Goal: Task Accomplishment & Management: Use online tool/utility

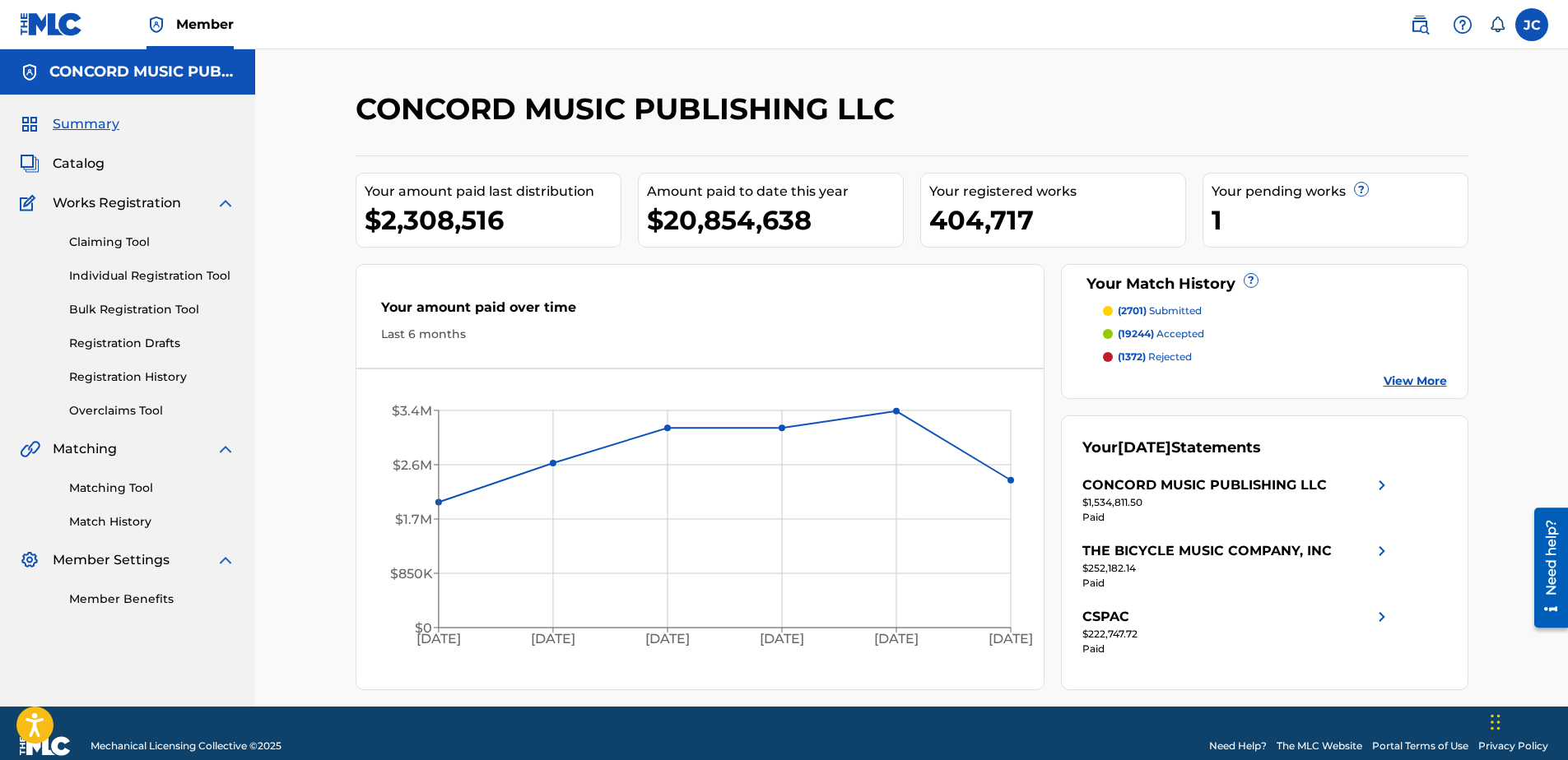
click at [133, 485] on link "Matching Tool" at bounding box center [152, 488] width 166 height 17
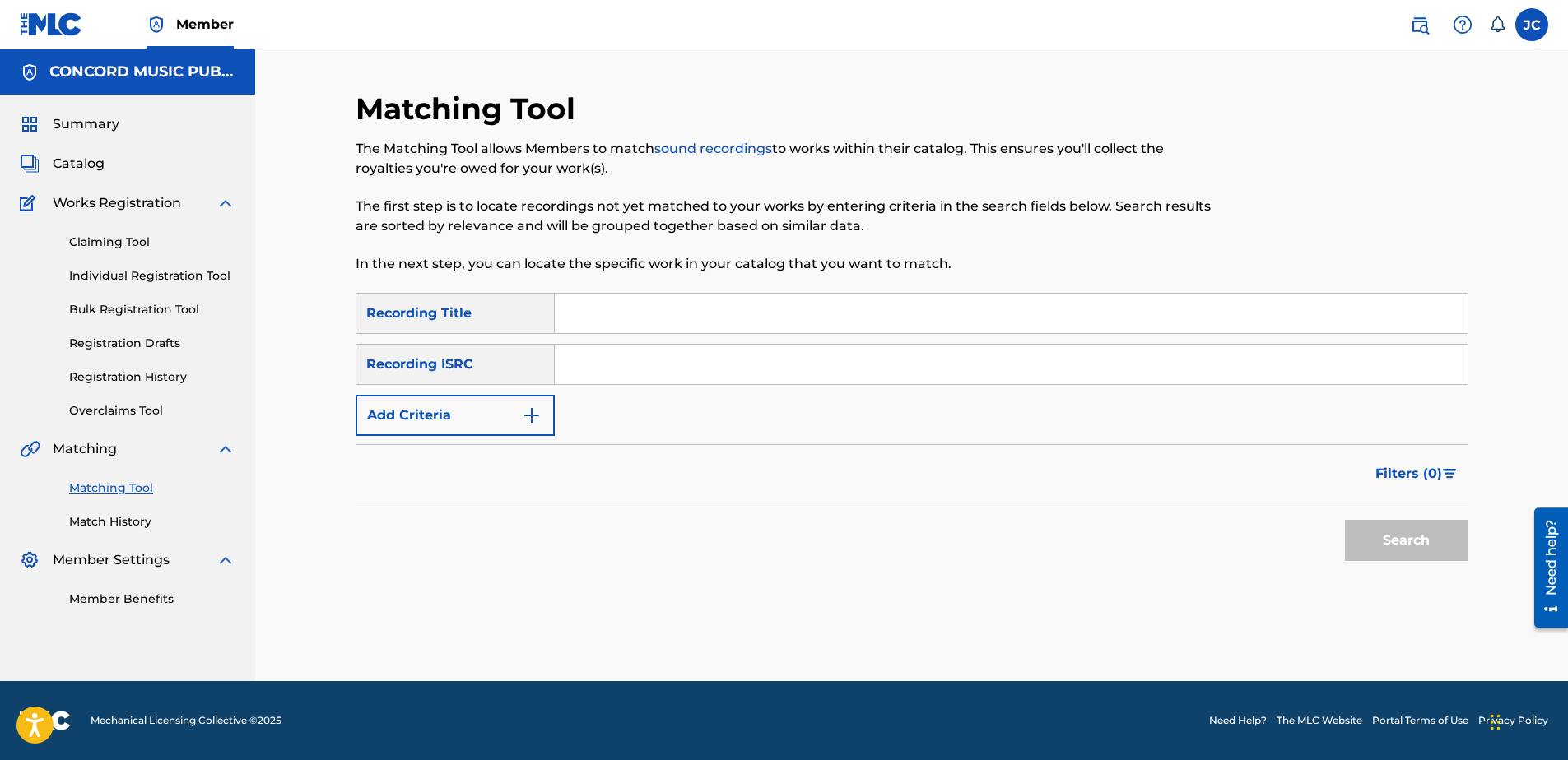
click at [653, 378] on input "Search Form" at bounding box center [1011, 364] width 913 height 39
paste input "ES19G1301896"
type input "ES19G1301896"
click at [1345, 520] on button "Search" at bounding box center [1406, 540] width 123 height 41
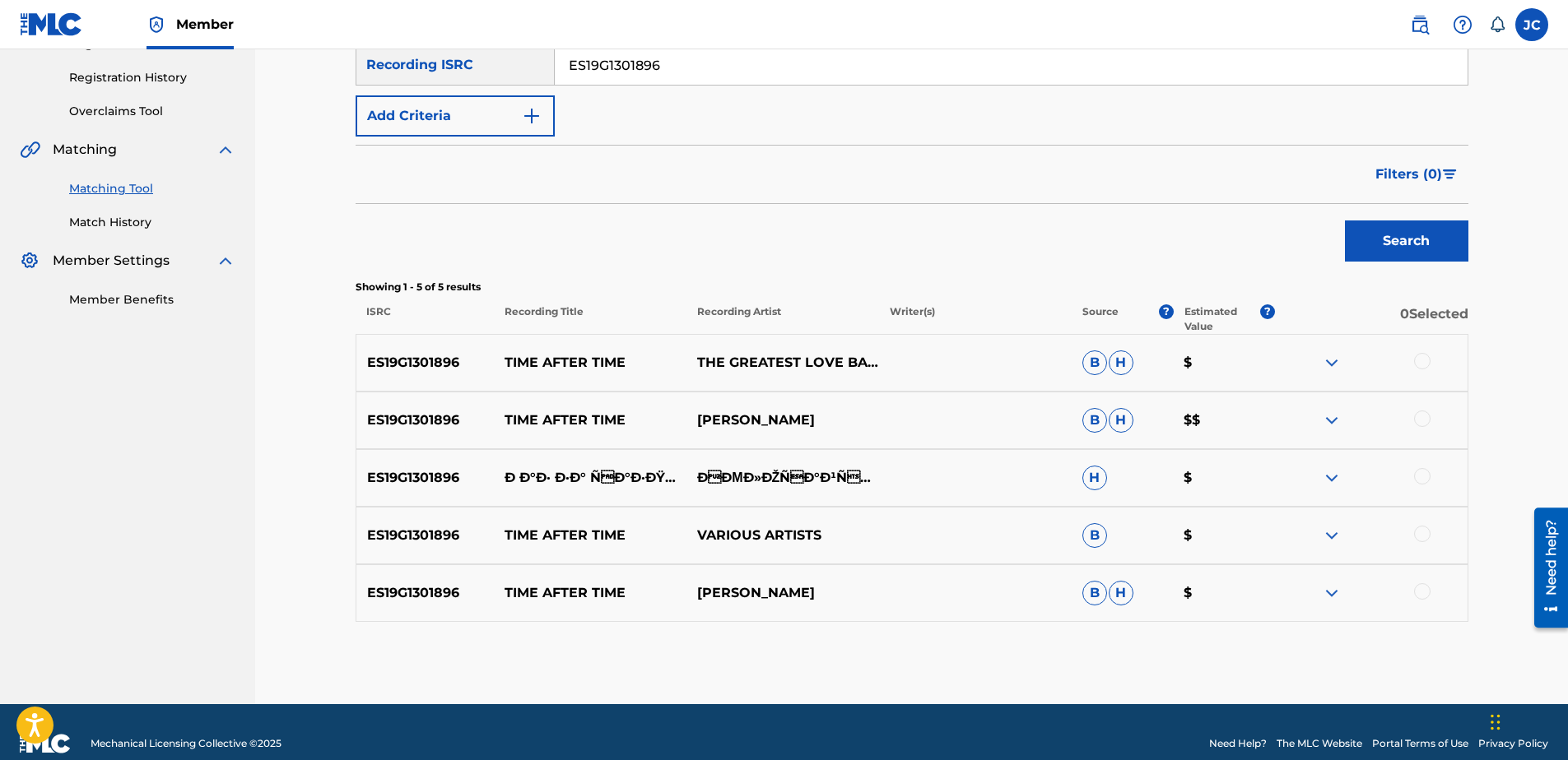
scroll to position [322, 0]
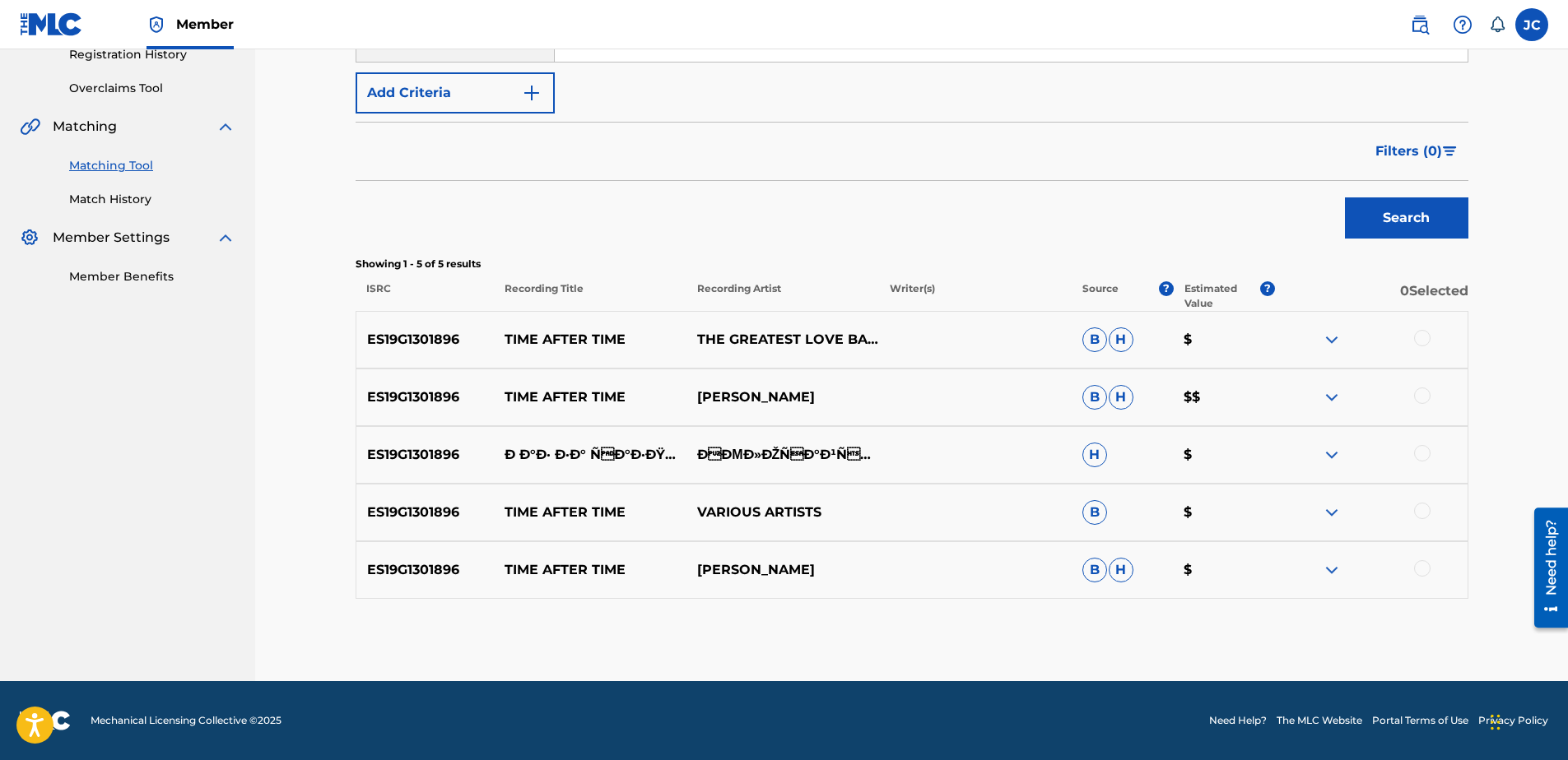
click at [1423, 570] on div at bounding box center [1422, 568] width 16 height 16
click at [1426, 514] on div at bounding box center [1422, 511] width 16 height 16
click at [1422, 452] on div at bounding box center [1422, 453] width 16 height 16
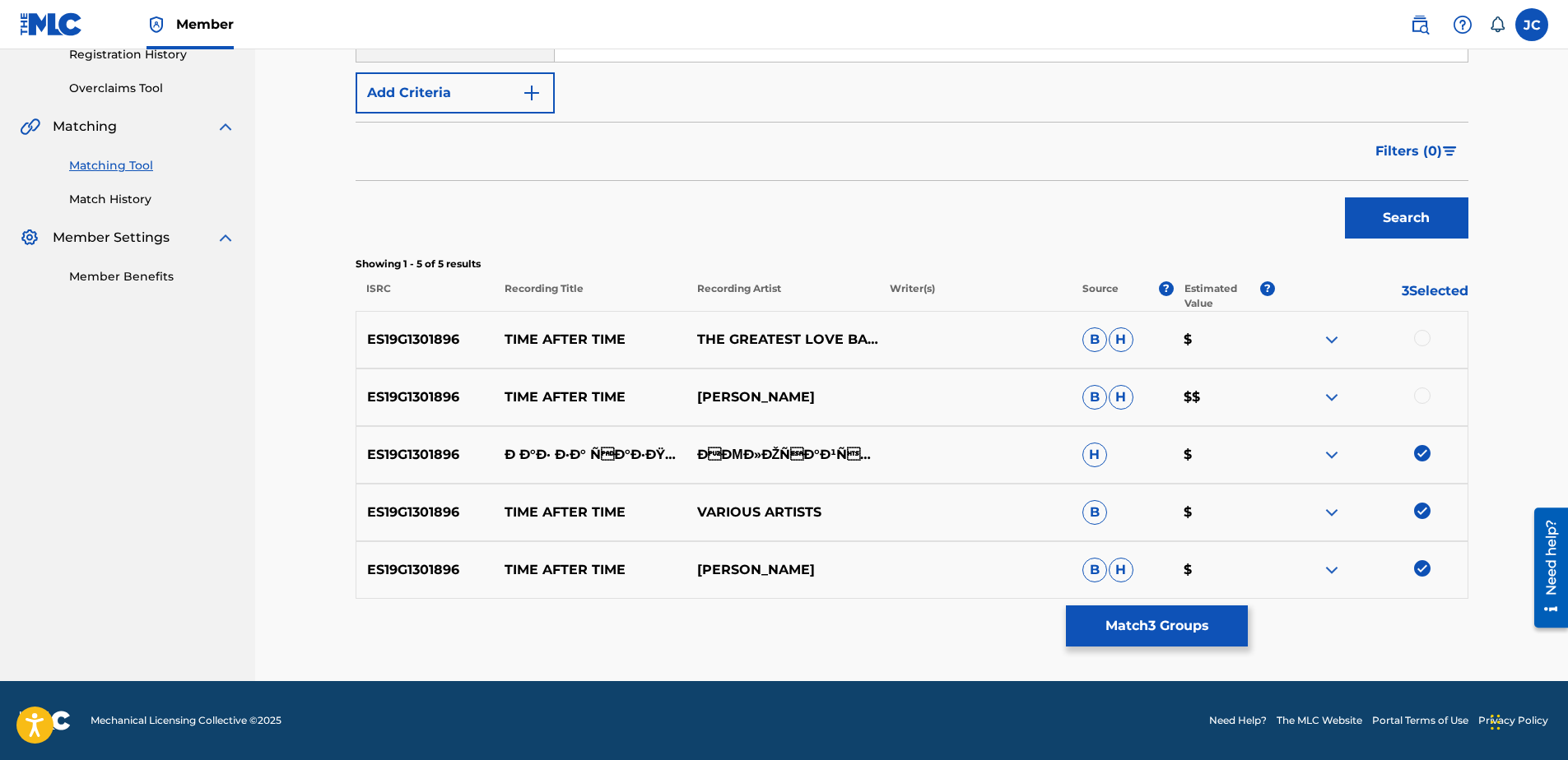
click at [1420, 395] on div at bounding box center [1422, 396] width 16 height 16
click at [1415, 336] on div at bounding box center [1422, 338] width 16 height 16
click at [1197, 626] on button "Match 5 Groups" at bounding box center [1157, 626] width 182 height 41
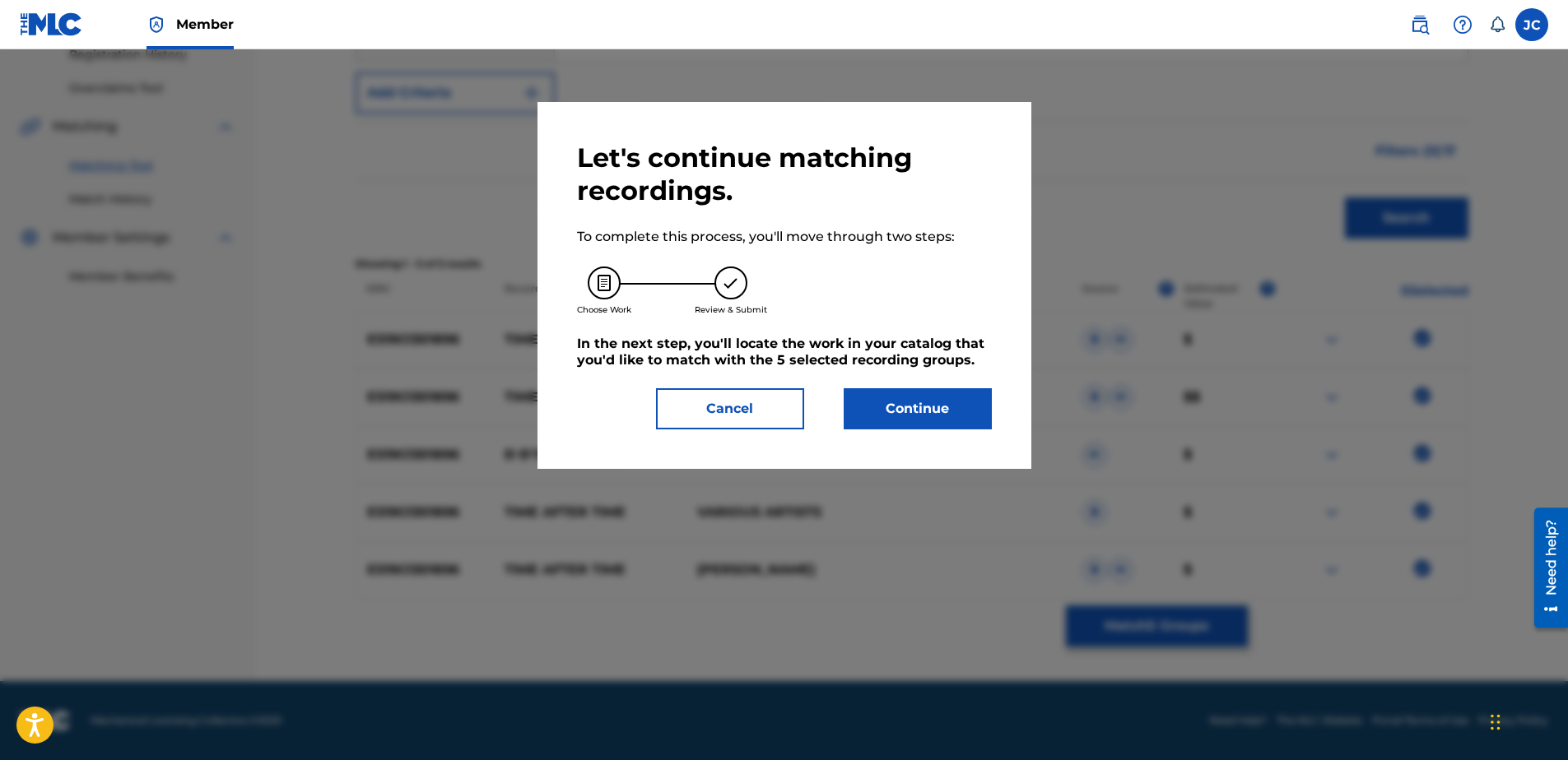
click at [947, 406] on button "Continue" at bounding box center [918, 409] width 148 height 41
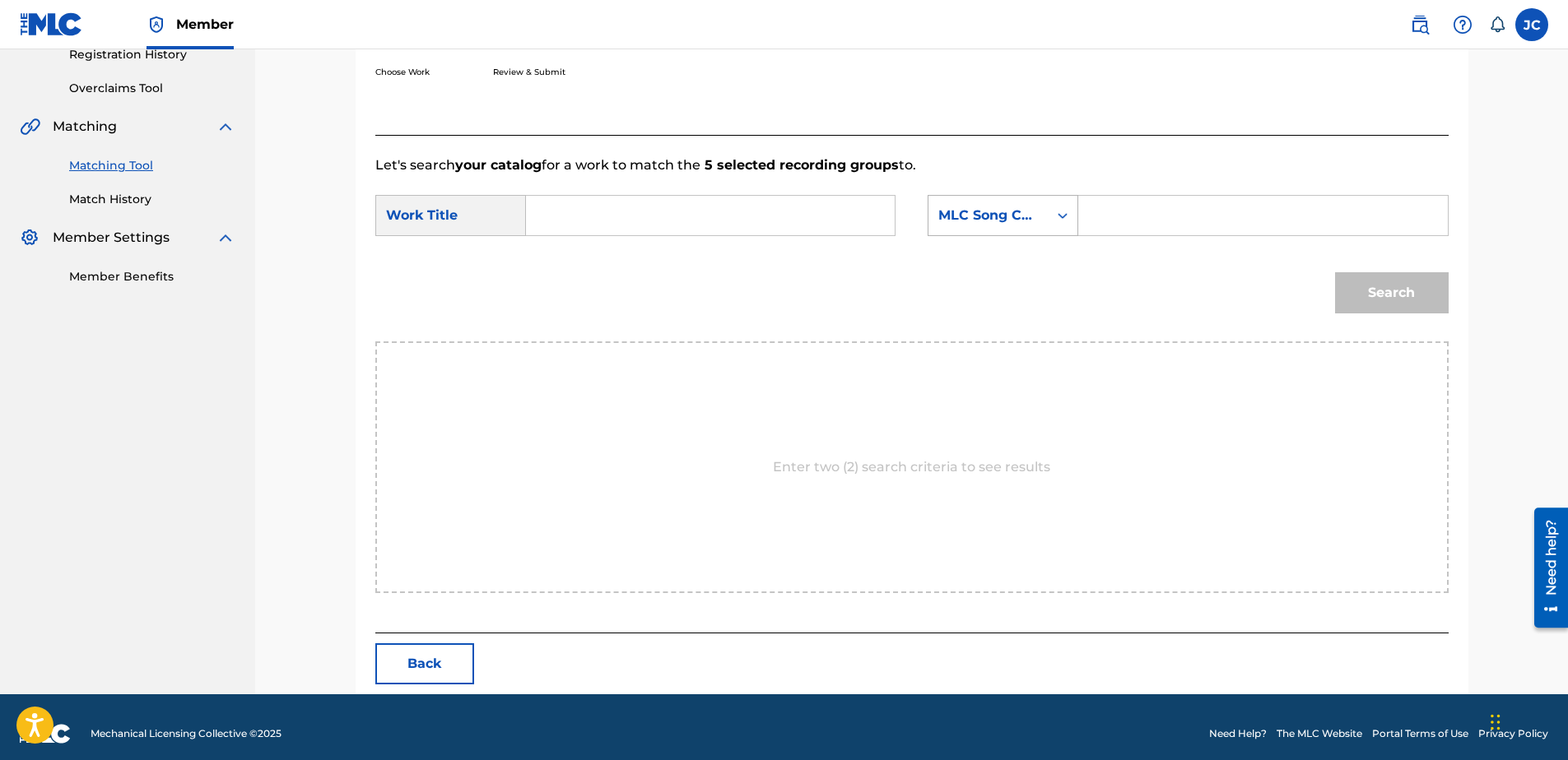
click at [1010, 206] on div "MLC Song Code" at bounding box center [987, 215] width 99 height 20
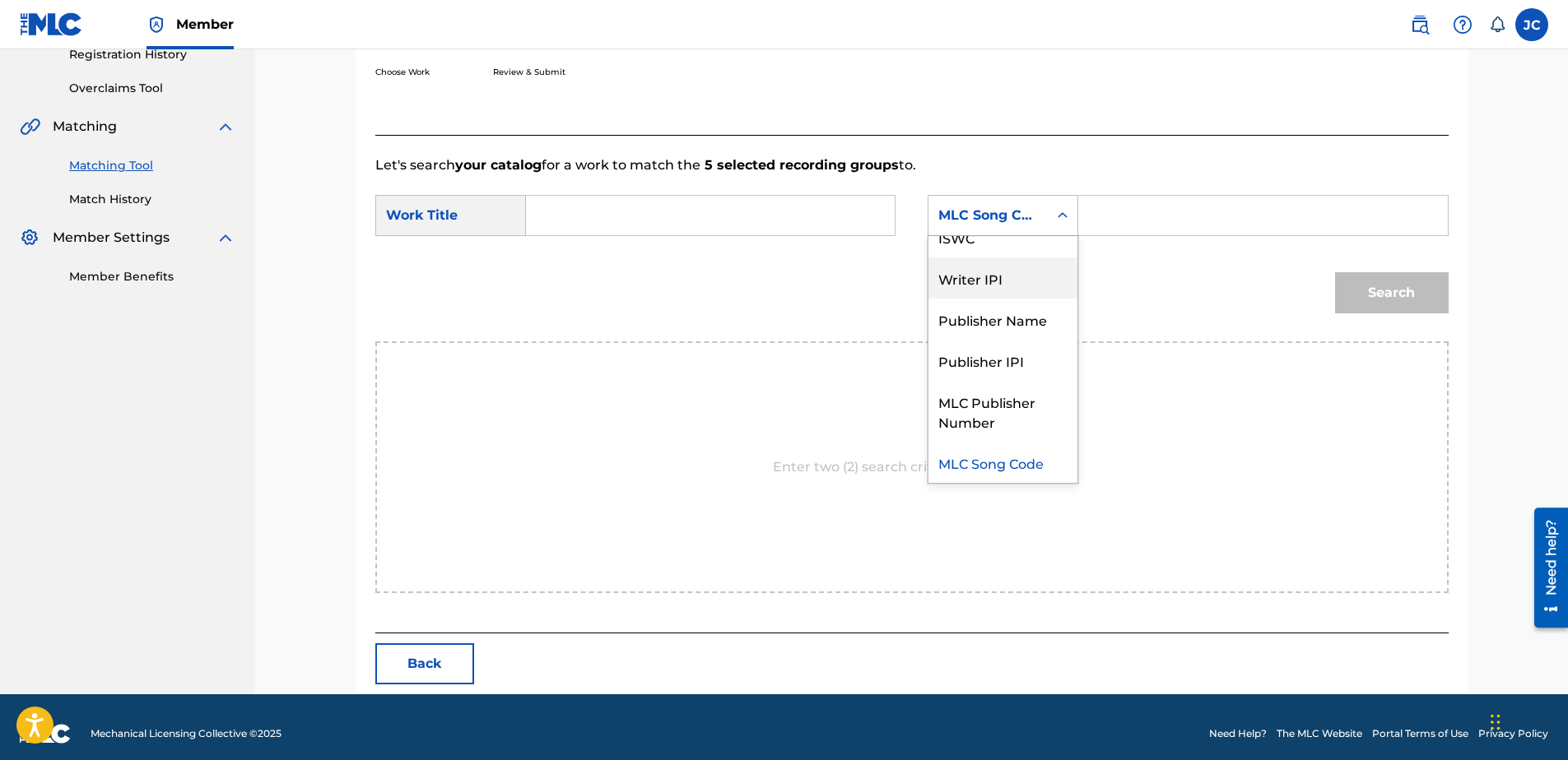
scroll to position [0, 0]
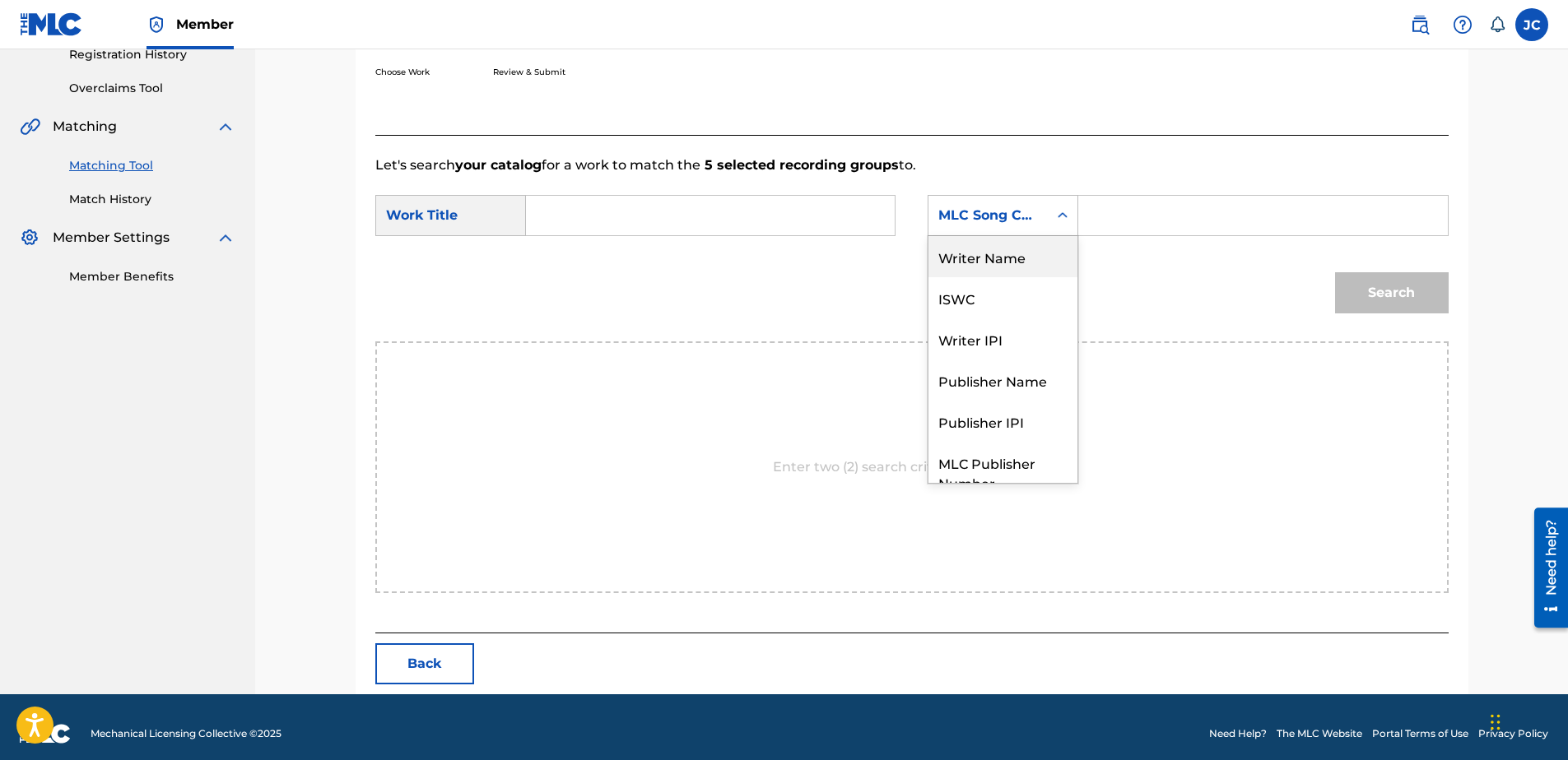
click at [1011, 256] on div "Writer Name" at bounding box center [1002, 256] width 149 height 41
click at [768, 226] on input "Search Form" at bounding box center [709, 215] width 340 height 39
paste input "Time After Time"
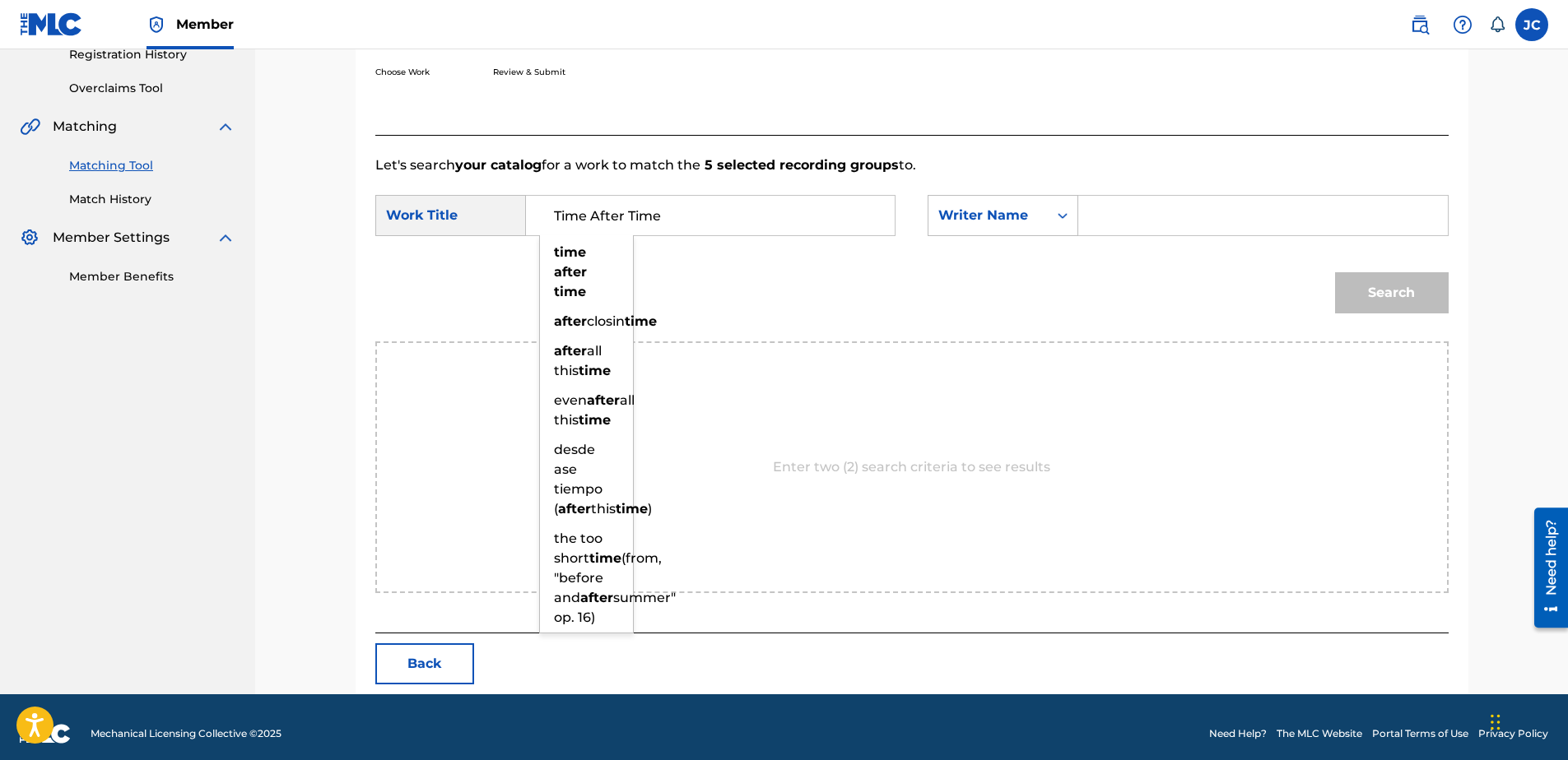
type input "Time After Time"
click at [1102, 225] on input "Search Form" at bounding box center [1262, 215] width 340 height 39
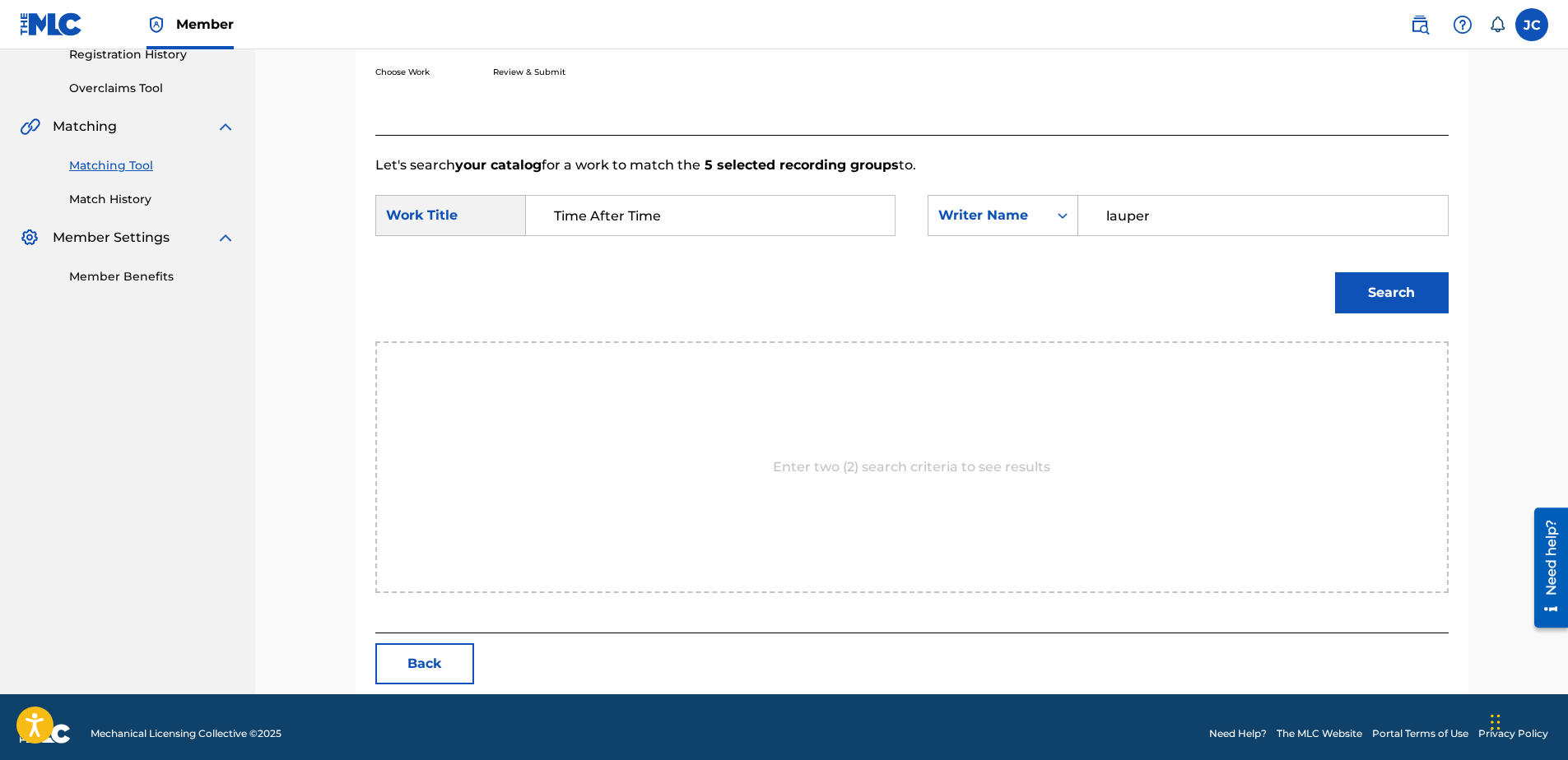
type input "lauper"
click at [1335, 272] on button "Search" at bounding box center [1391, 293] width 113 height 41
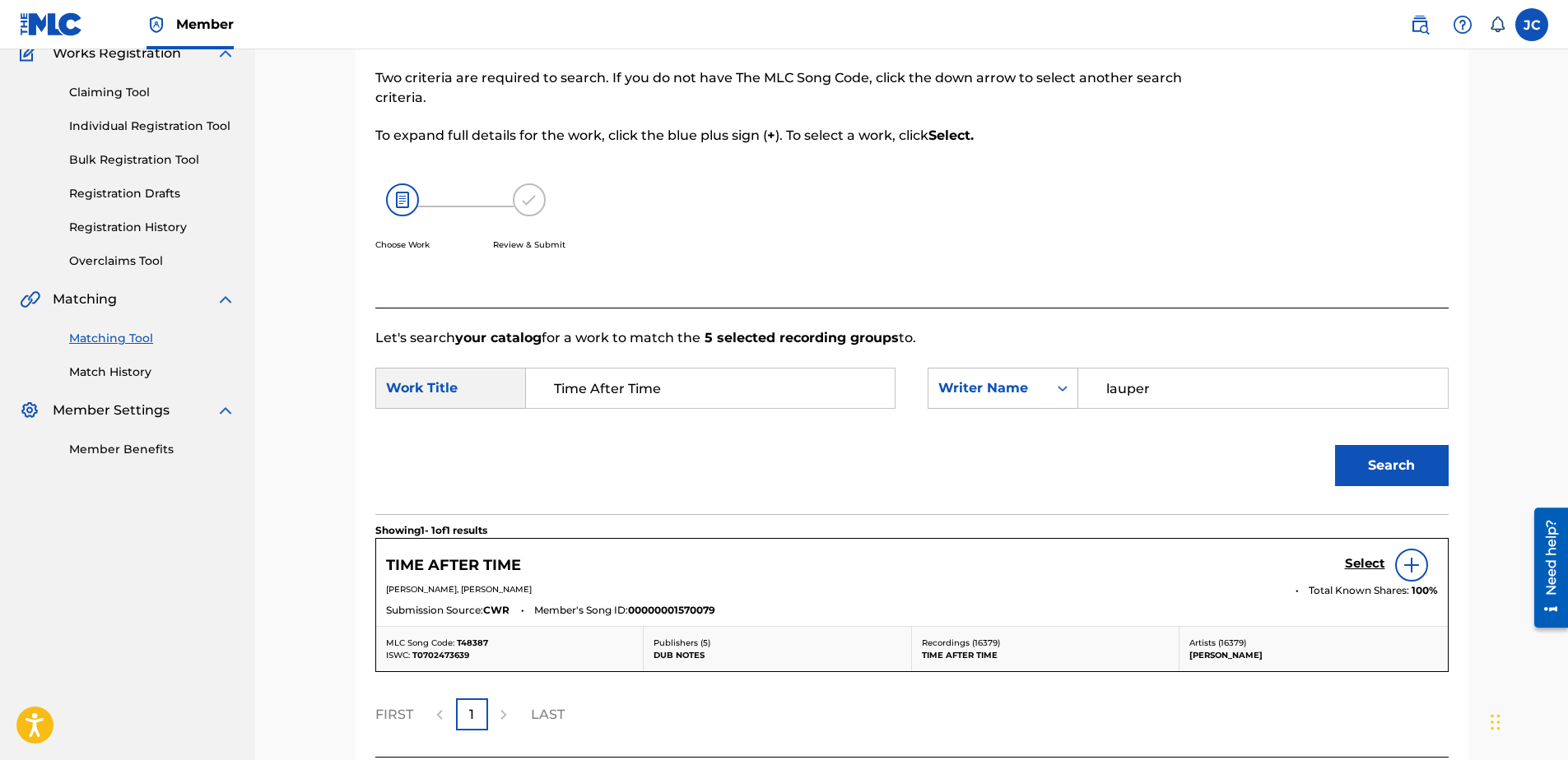
scroll to position [288, 0]
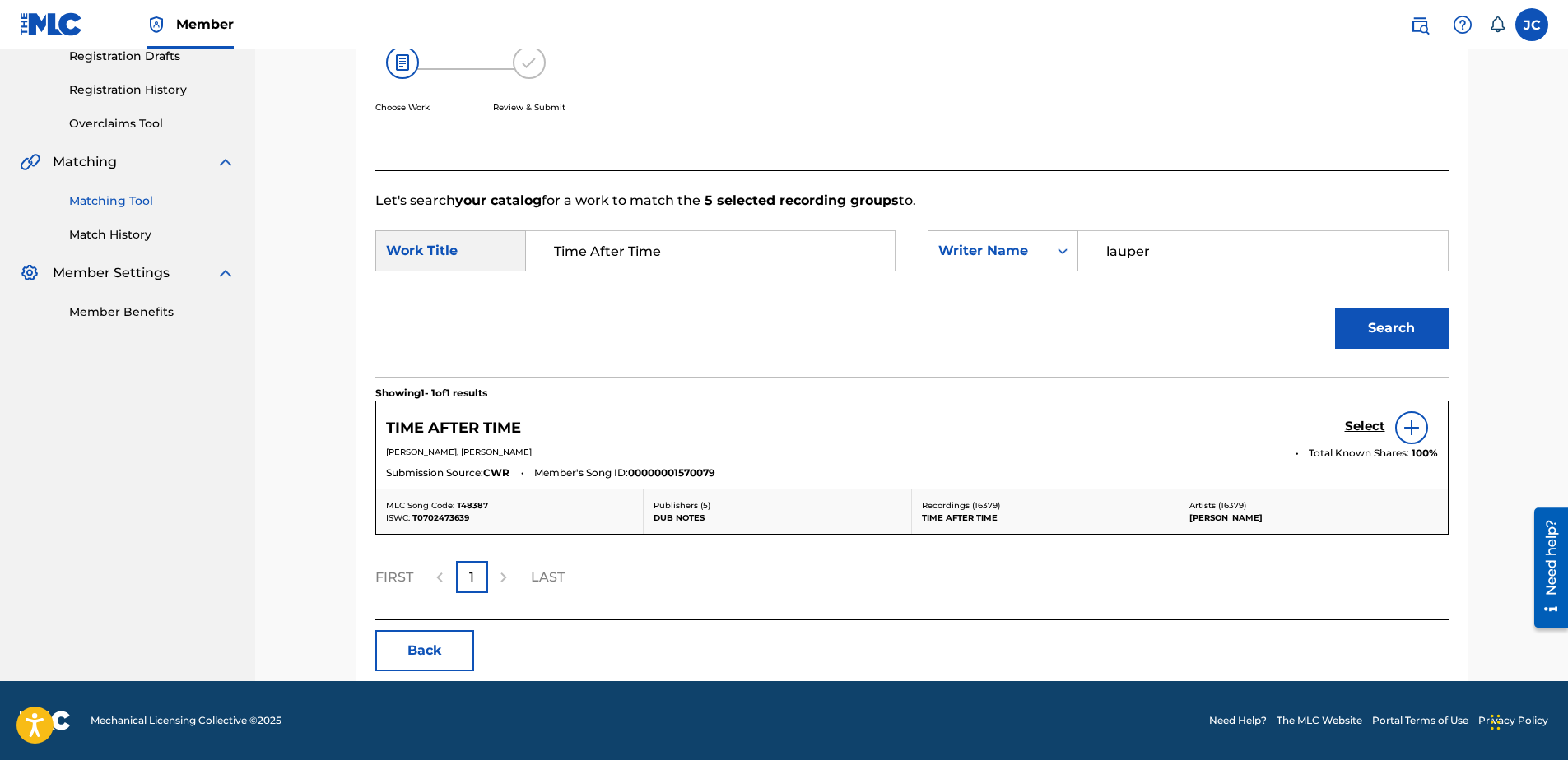
click at [1356, 430] on h5 "Select" at bounding box center [1364, 427] width 40 height 16
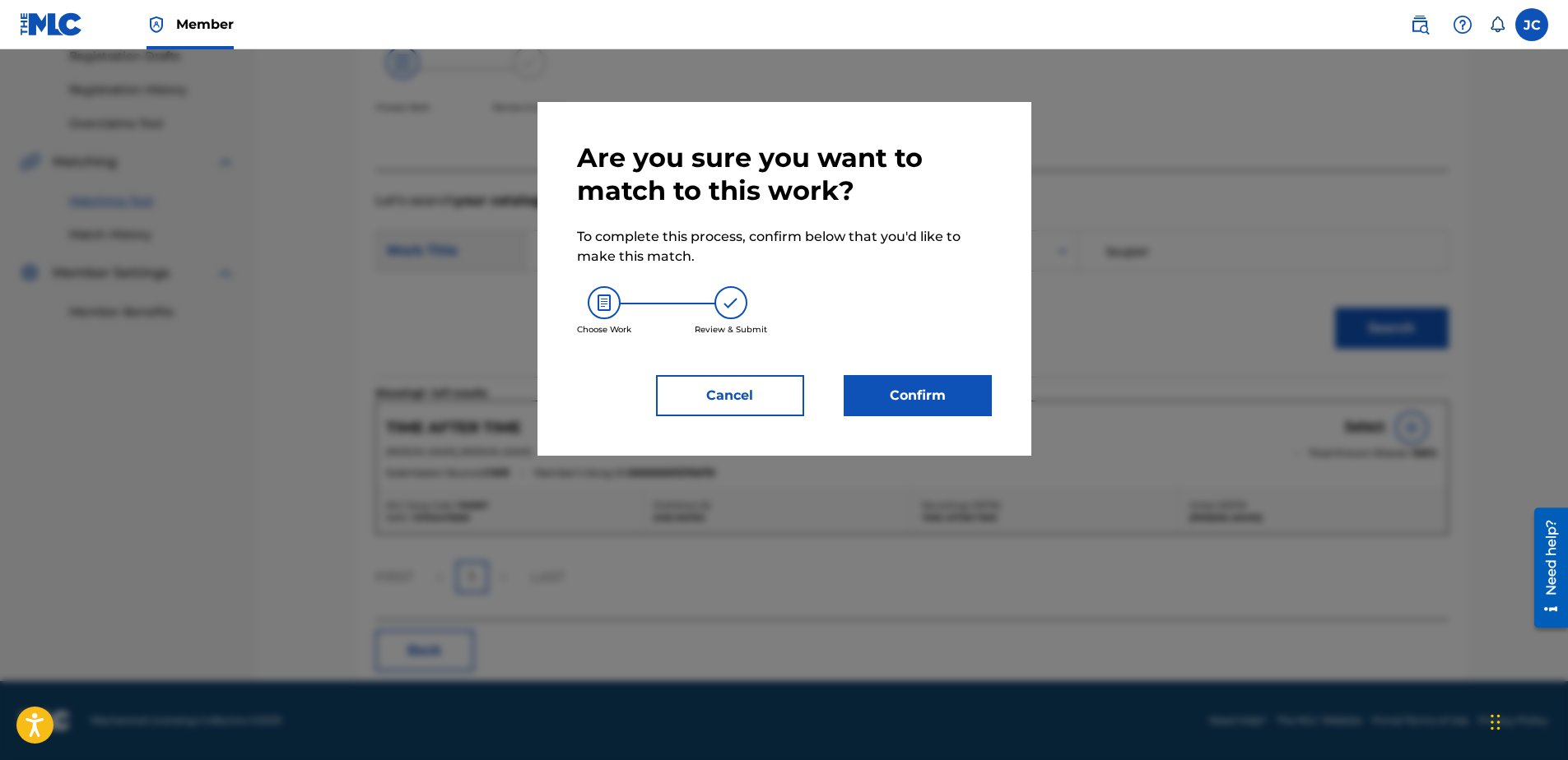
click at [917, 409] on button "Confirm" at bounding box center [918, 396] width 148 height 41
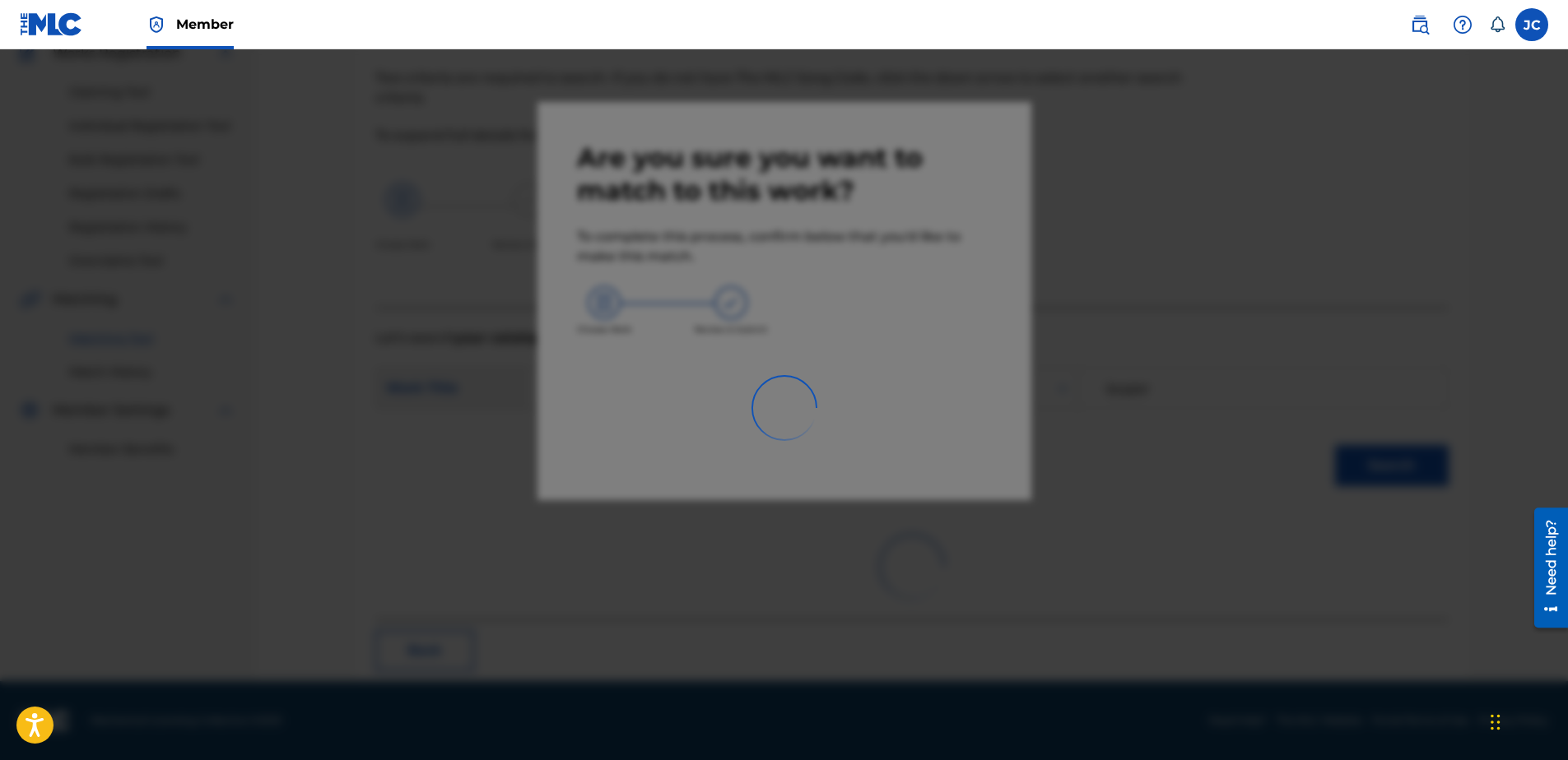
scroll to position [44, 0]
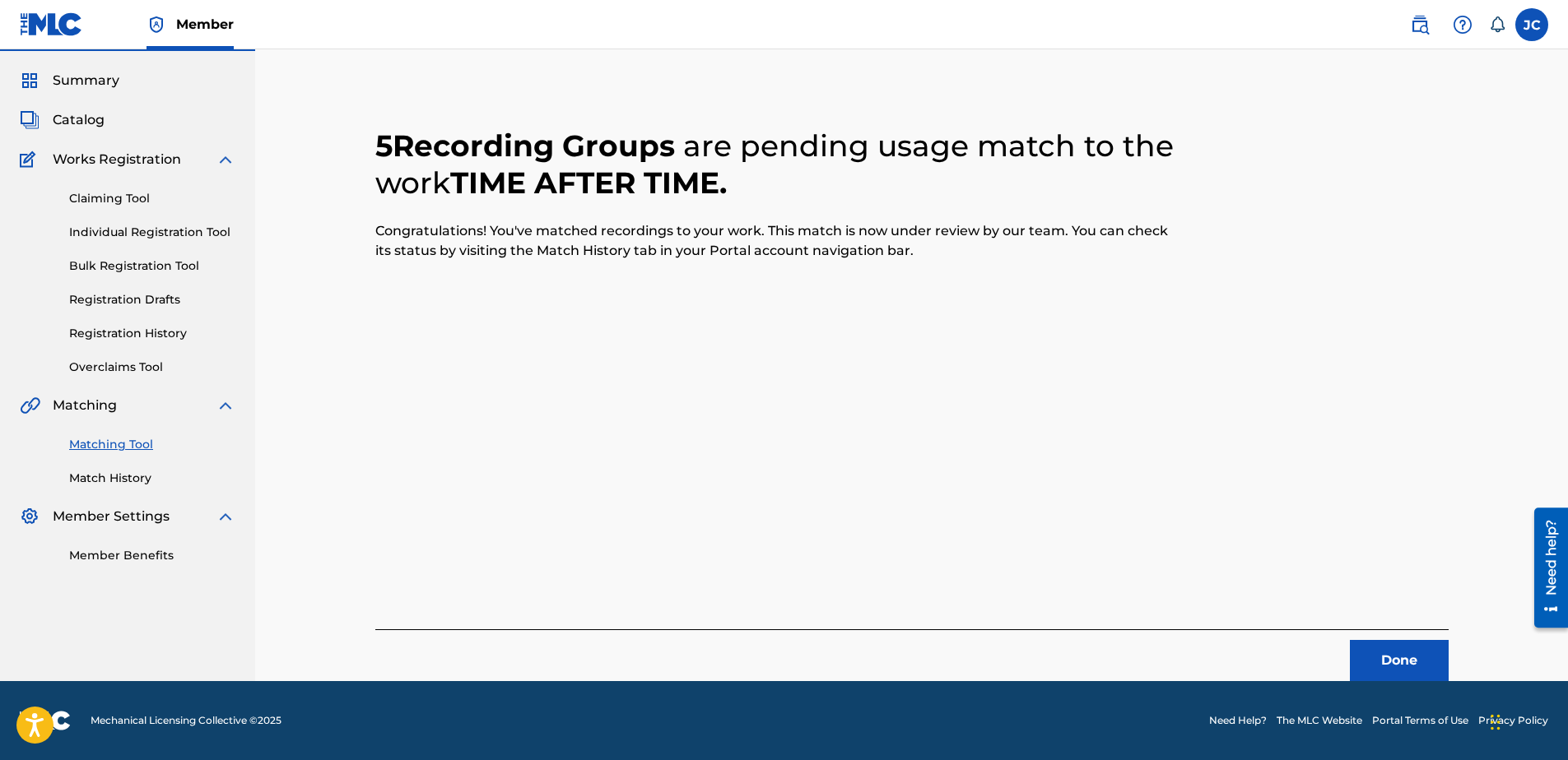
click at [1390, 653] on button "Done" at bounding box center [1399, 661] width 99 height 41
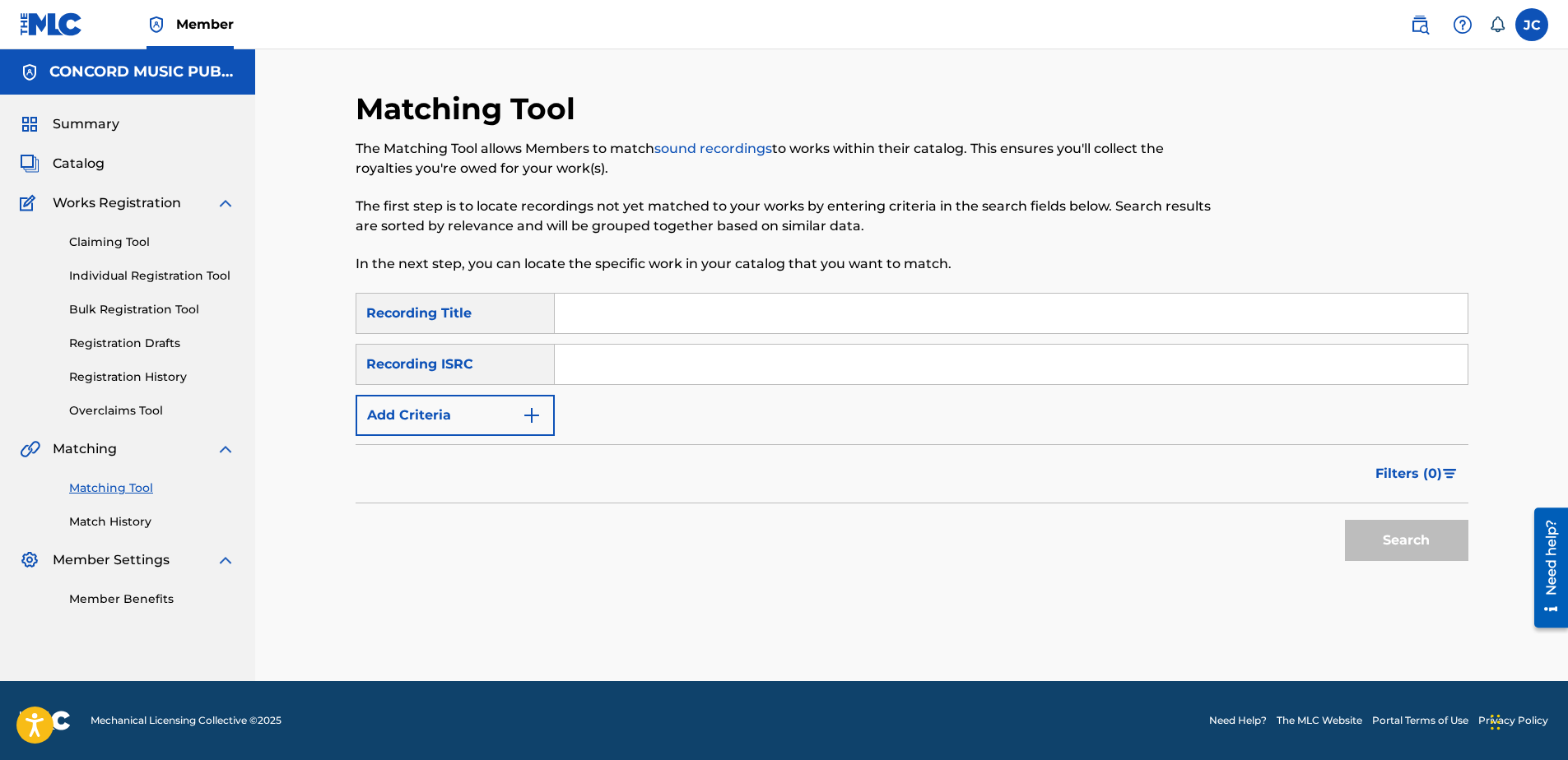
scroll to position [0, 0]
click at [675, 358] on input "Search Form" at bounding box center [1011, 364] width 913 height 39
paste input "USCMG0402569"
click at [1345, 520] on button "Search" at bounding box center [1406, 540] width 123 height 41
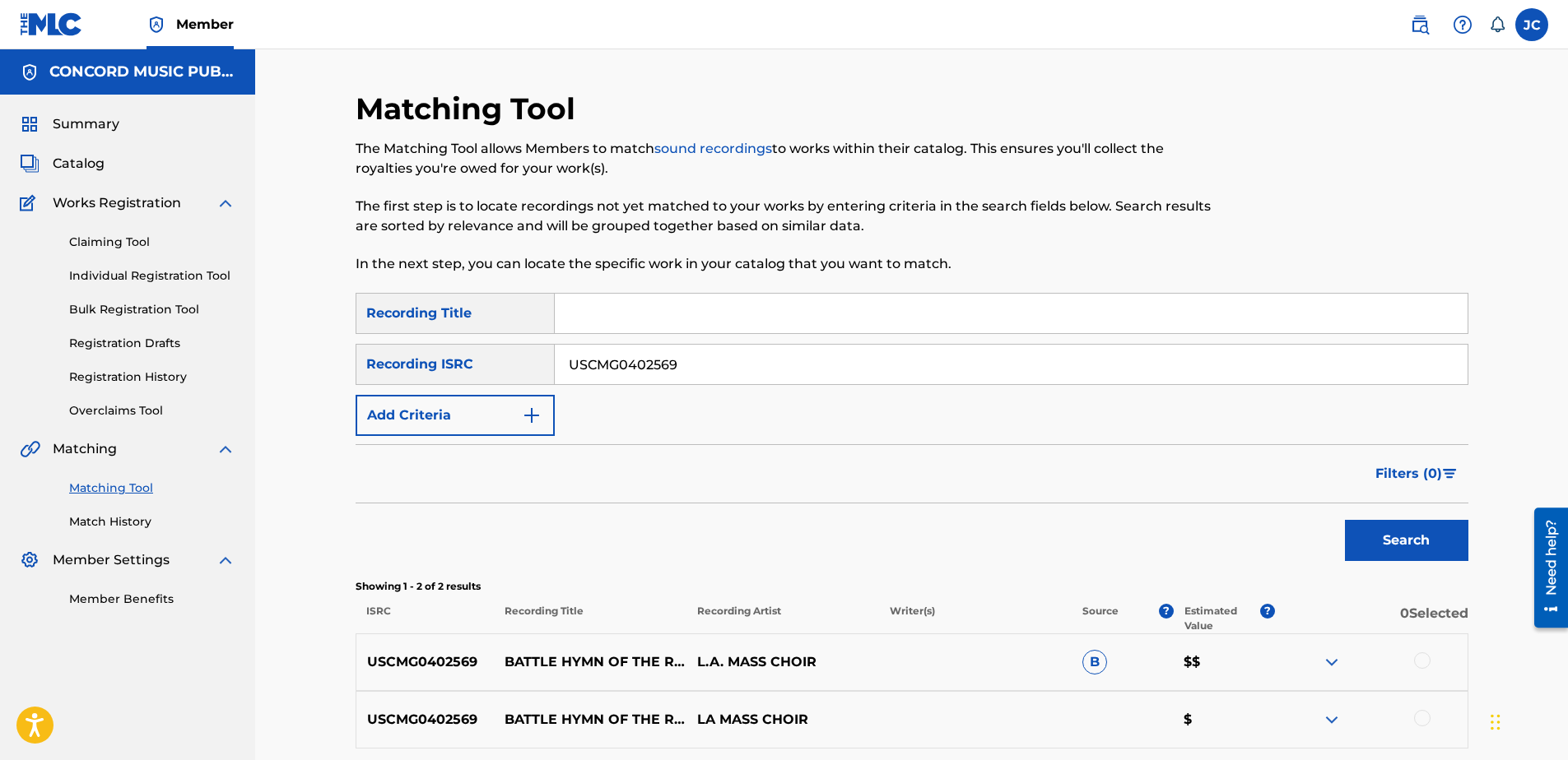
click at [801, 351] on input "USCMG0402569" at bounding box center [1011, 364] width 913 height 39
paste input "QM7LB1802028"
type input "QM7LB1802028"
click at [1345, 520] on button "Search" at bounding box center [1406, 540] width 123 height 41
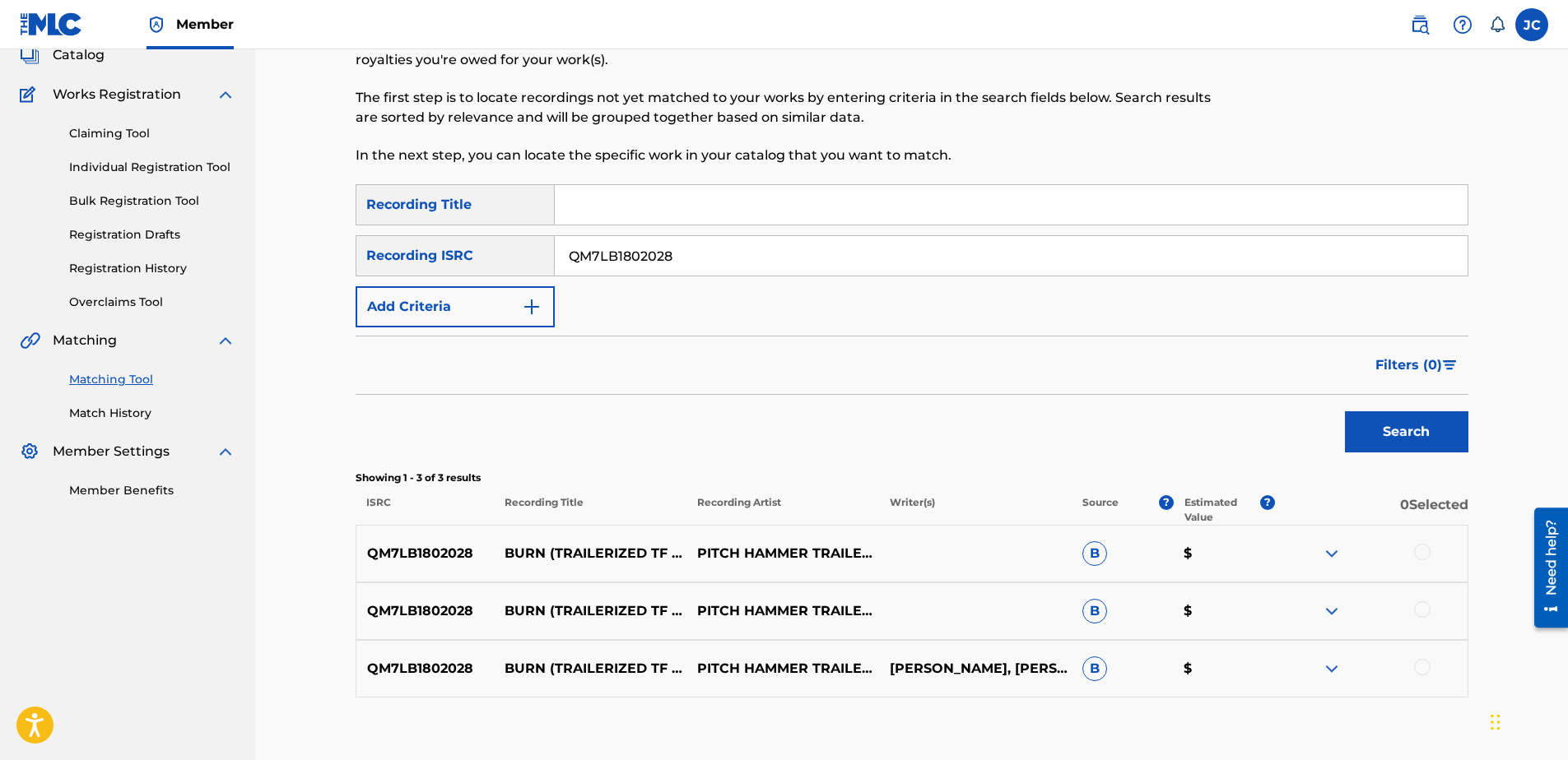
scroll to position [207, 0]
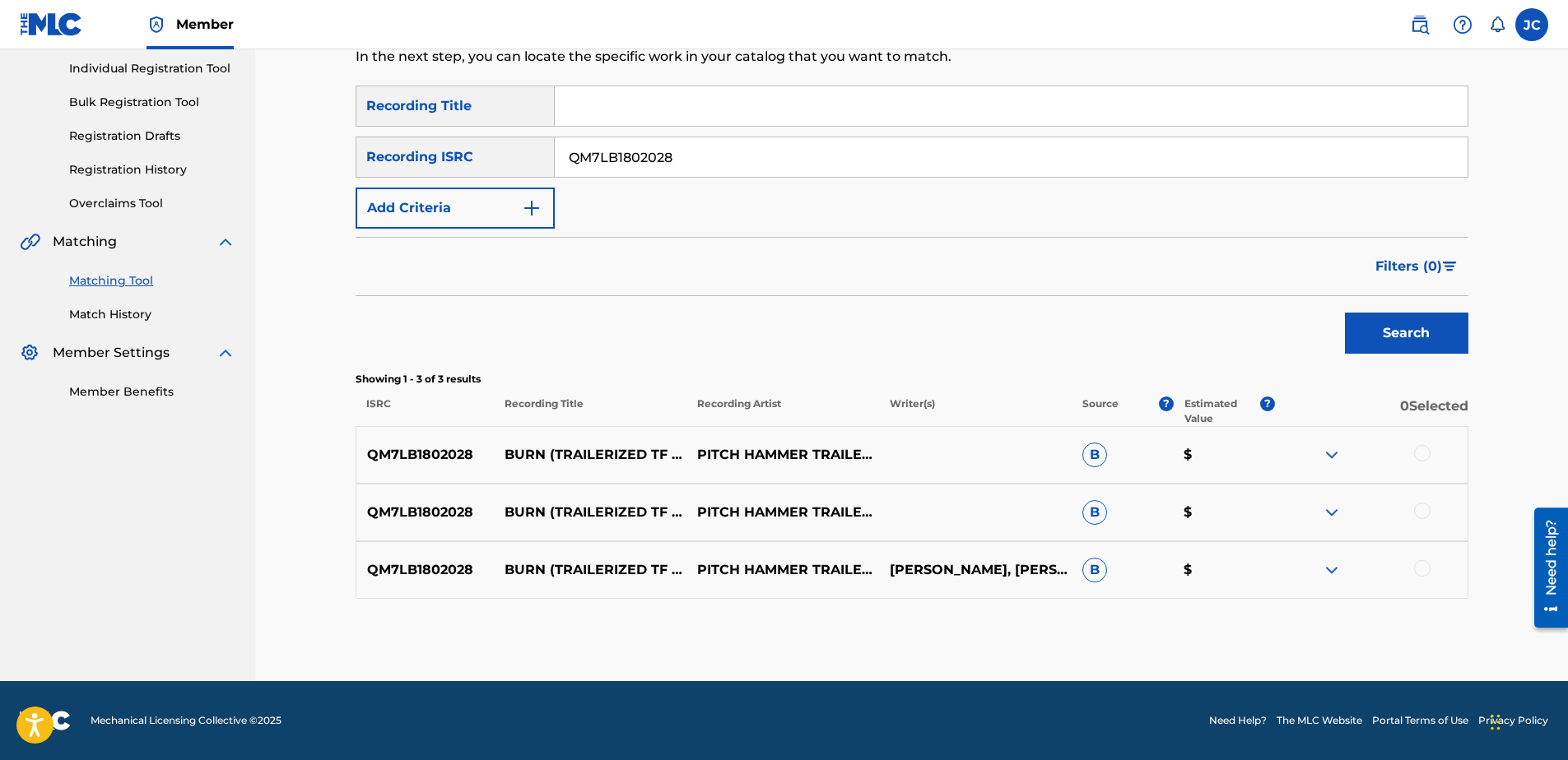
click at [1422, 569] on div at bounding box center [1422, 568] width 16 height 16
click at [1419, 504] on div at bounding box center [1422, 511] width 16 height 16
click at [1419, 455] on div at bounding box center [1422, 453] width 16 height 16
click at [1166, 614] on button "Match 3 Groups" at bounding box center [1157, 626] width 182 height 41
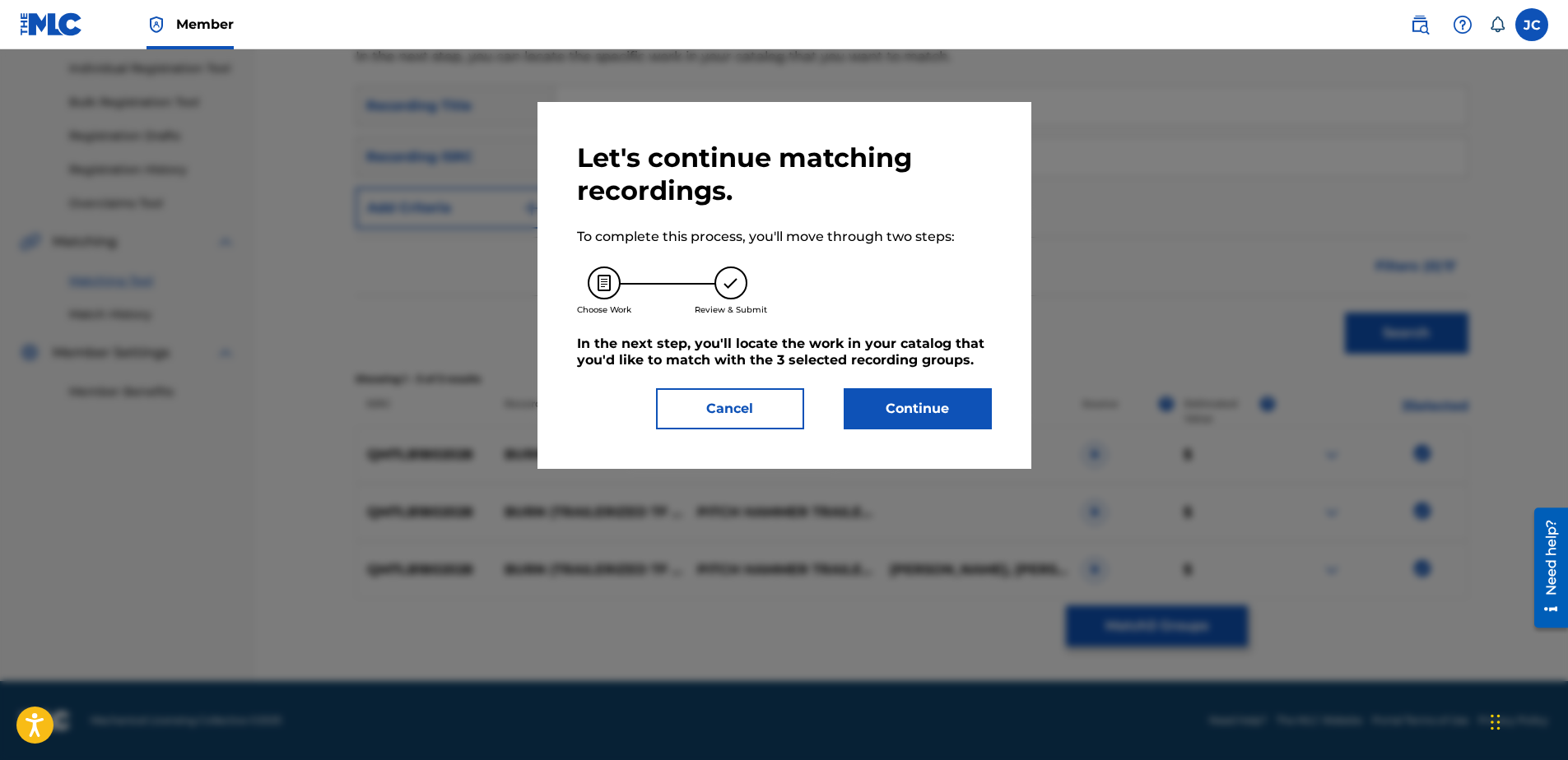
drag, startPoint x: 953, startPoint y: 445, endPoint x: 936, endPoint y: 429, distance: 23.3
click at [947, 438] on div "Let's continue matching recordings. To complete this process, you'll move throu…" at bounding box center [784, 285] width 494 height 367
click at [935, 429] on button "Continue" at bounding box center [918, 409] width 148 height 41
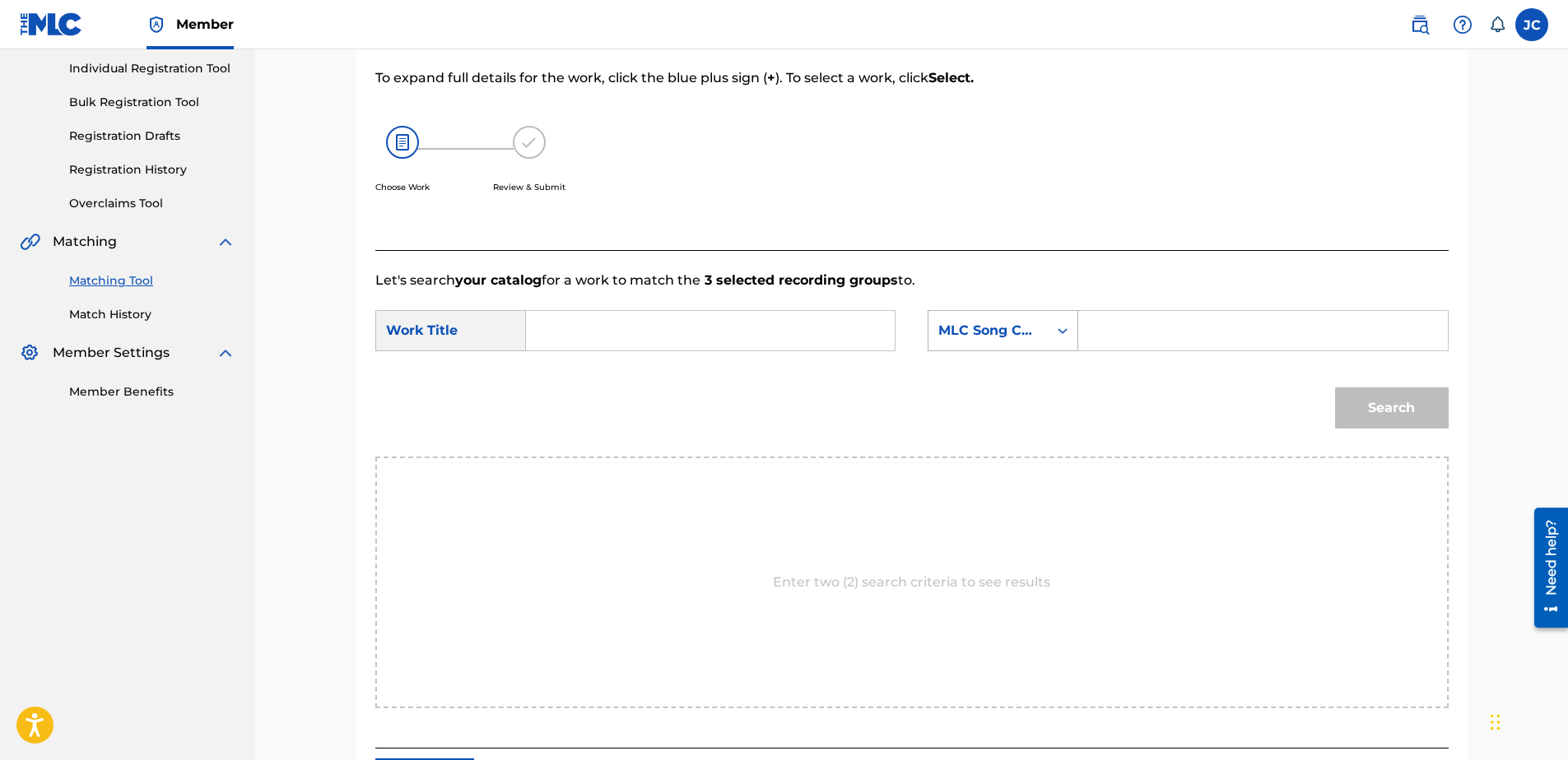
click at [991, 326] on div "MLC Song Code" at bounding box center [987, 330] width 99 height 20
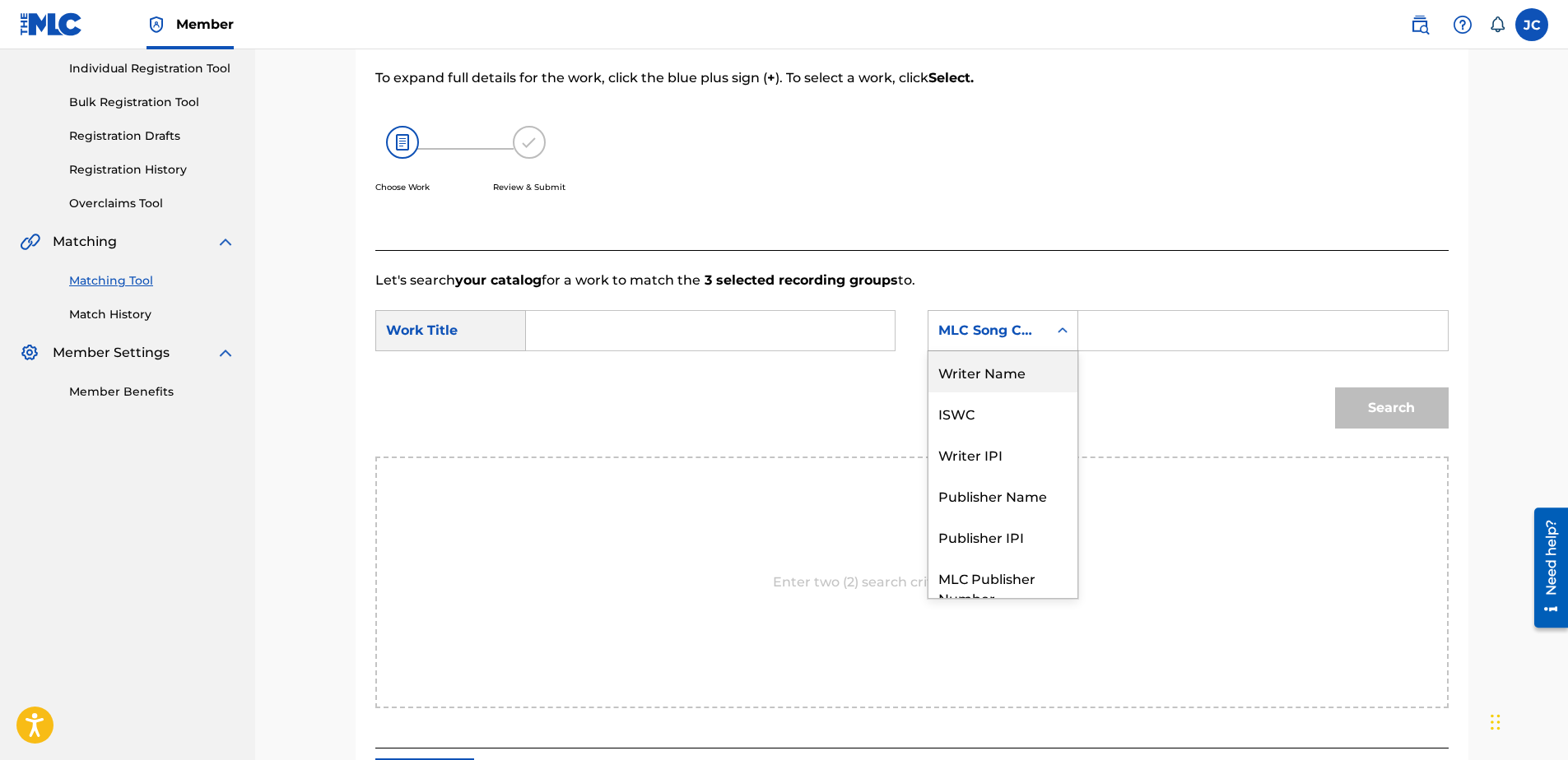
click at [1019, 372] on div "Writer Name" at bounding box center [1002, 372] width 149 height 41
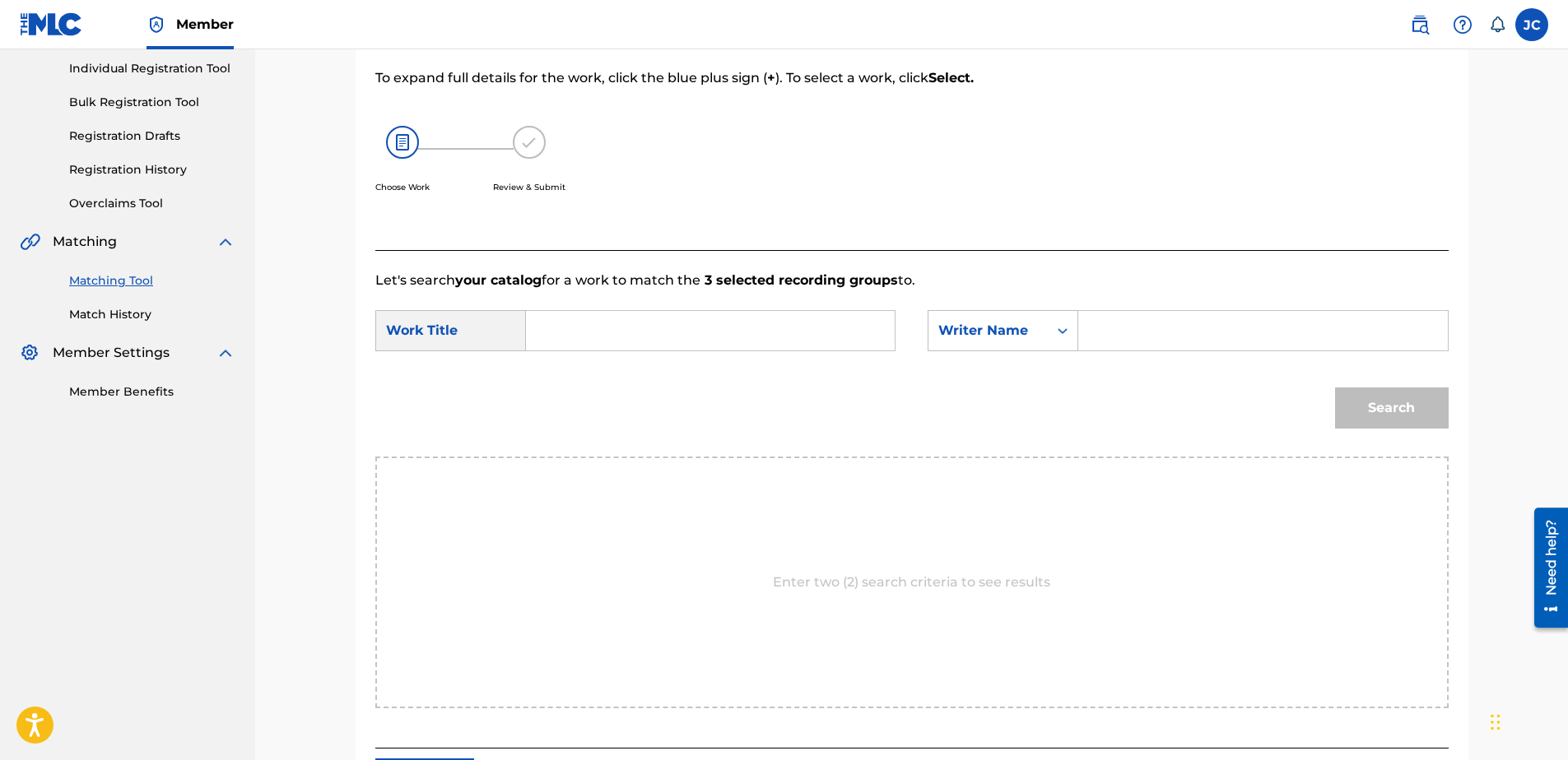
click at [780, 336] on input "Search Form" at bounding box center [709, 330] width 340 height 39
paste input "Burn (Trailerized TF Version)"
type input "Burn (Trailerized TF Version)"
click at [1202, 341] on input "Search Form" at bounding box center [1262, 330] width 340 height 39
paste input "Kutzle"
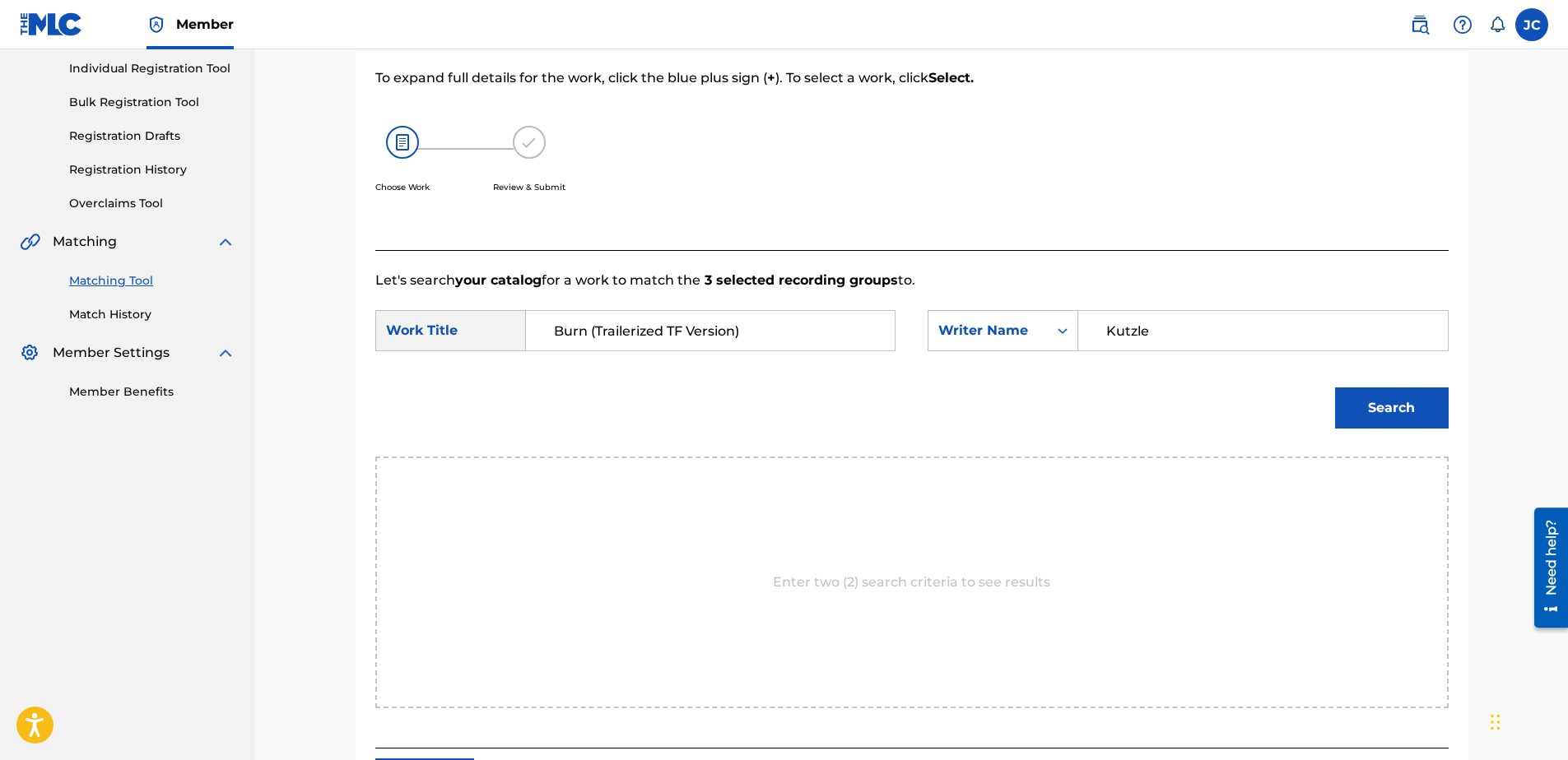
type input "Kutzle"
click at [1335, 388] on button "Search" at bounding box center [1391, 408] width 113 height 41
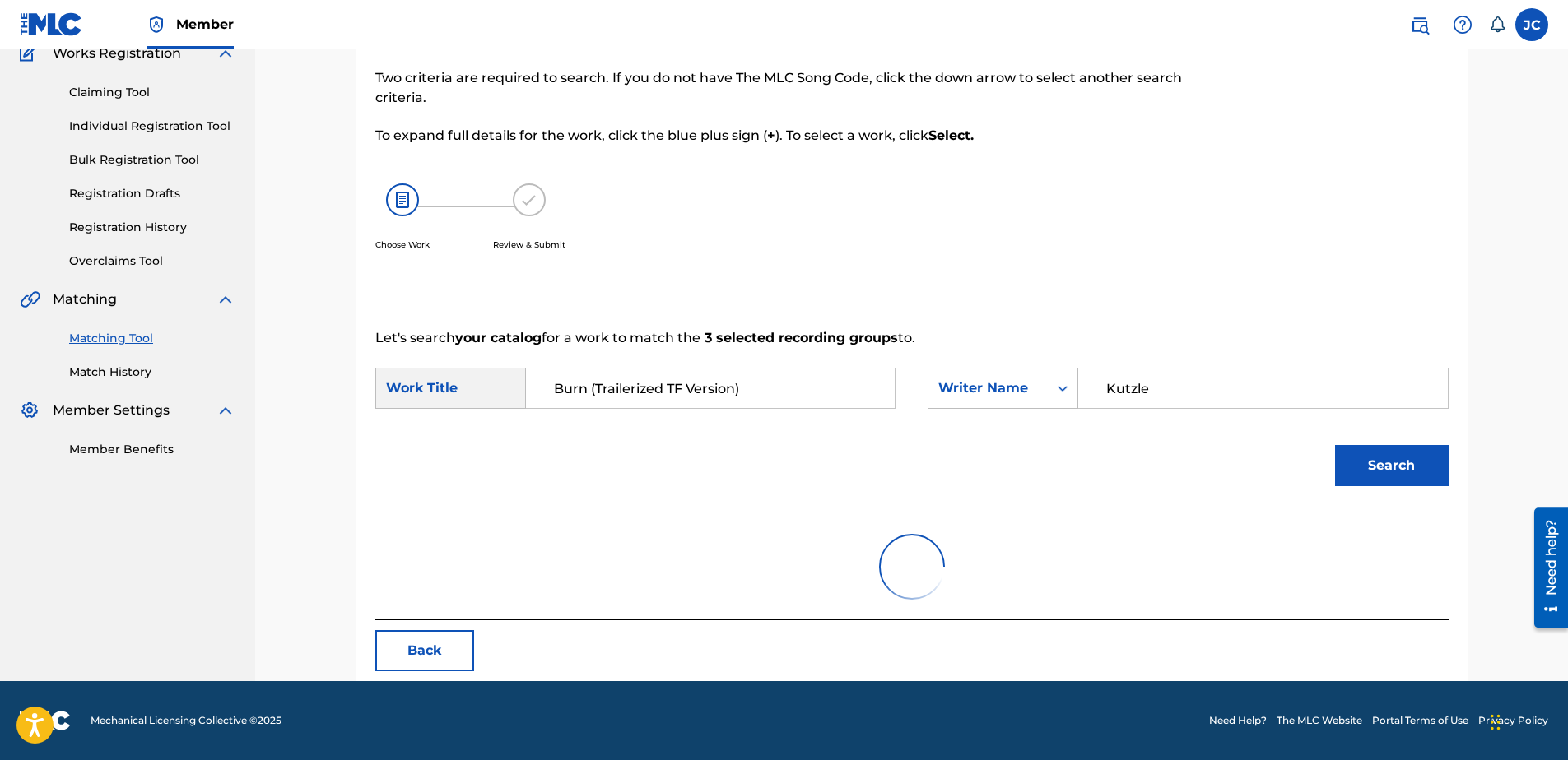
scroll to position [207, 0]
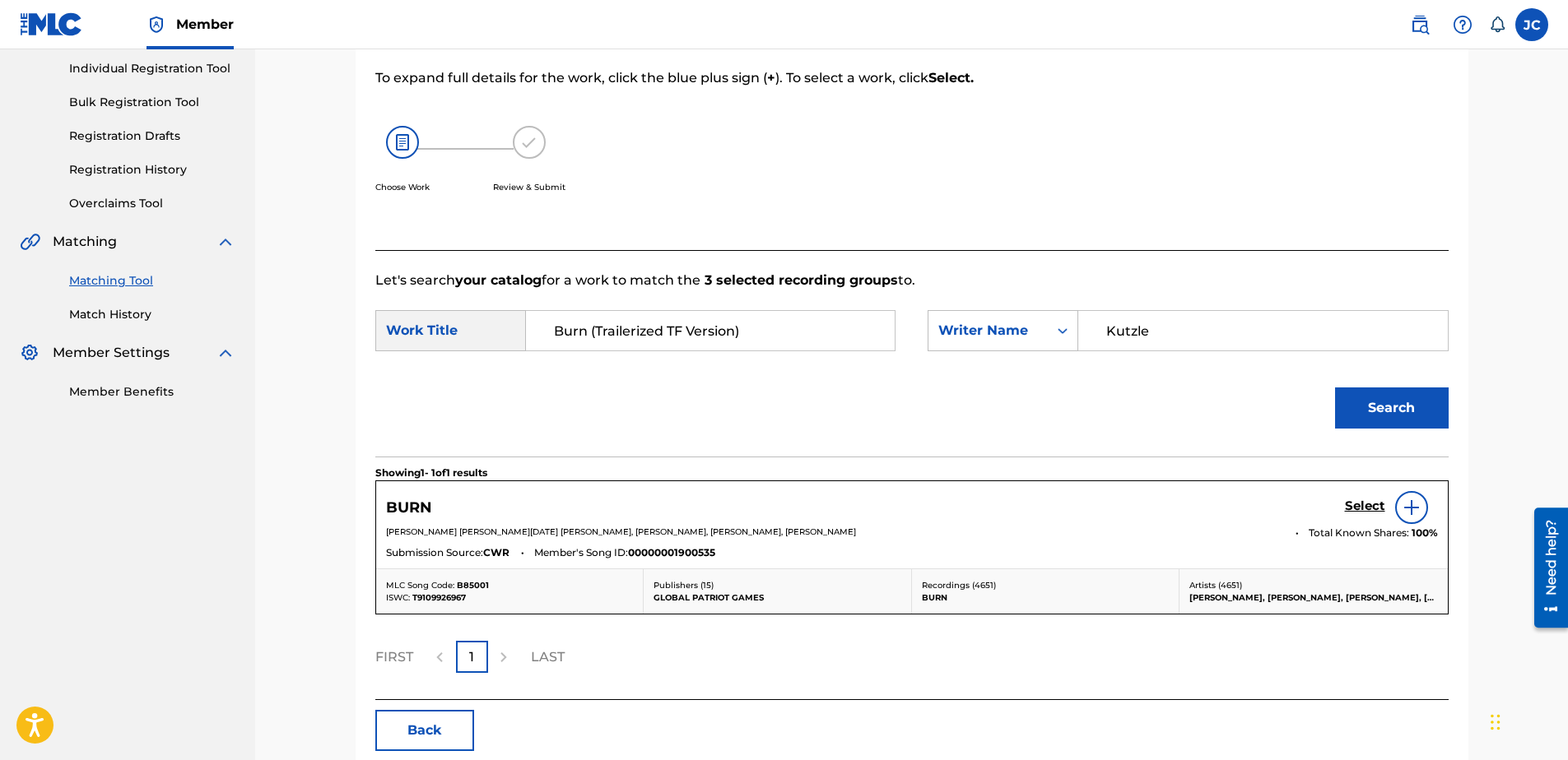
click at [1413, 497] on img at bounding box center [1412, 507] width 20 height 20
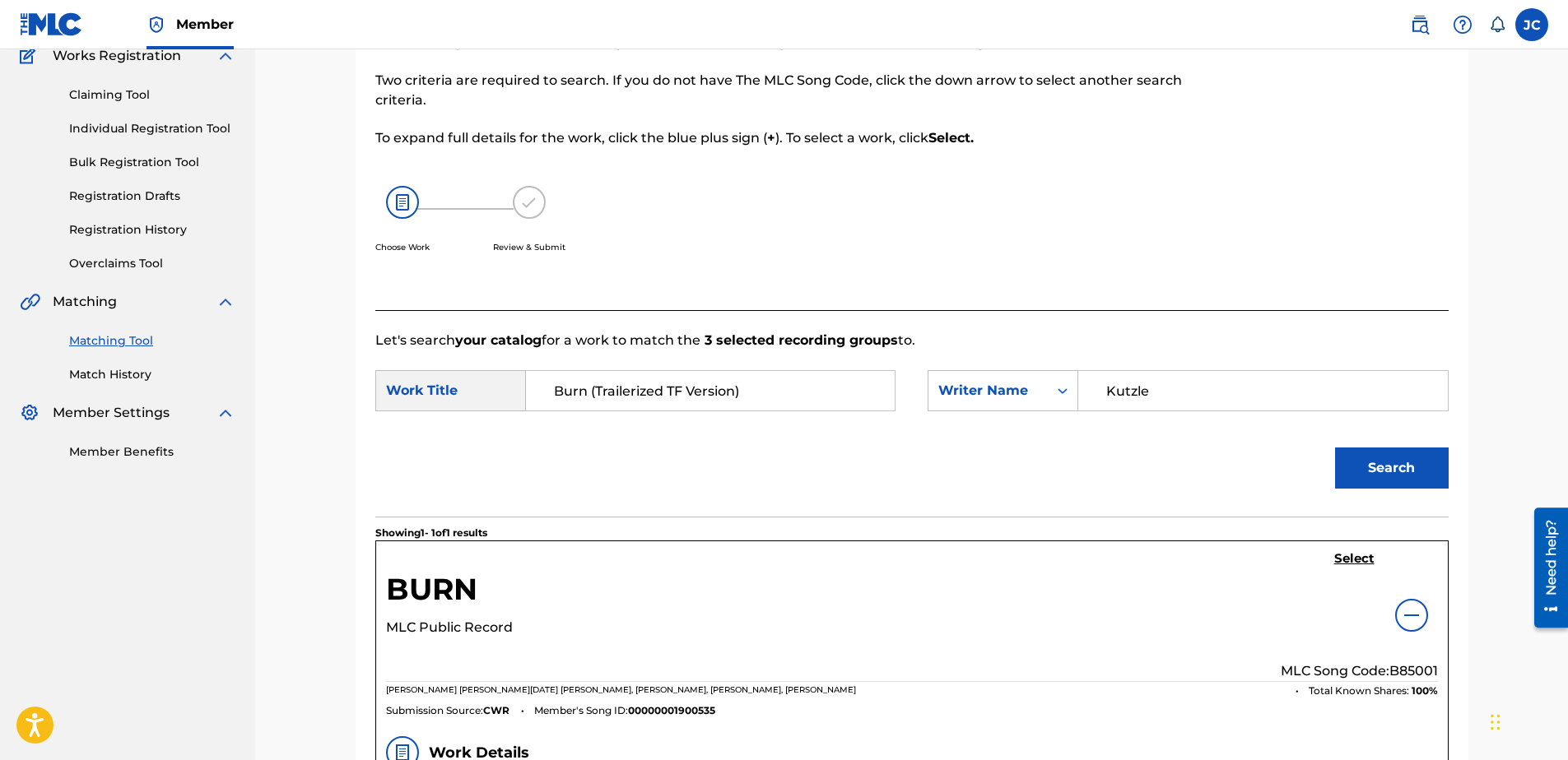
scroll to position [0, 0]
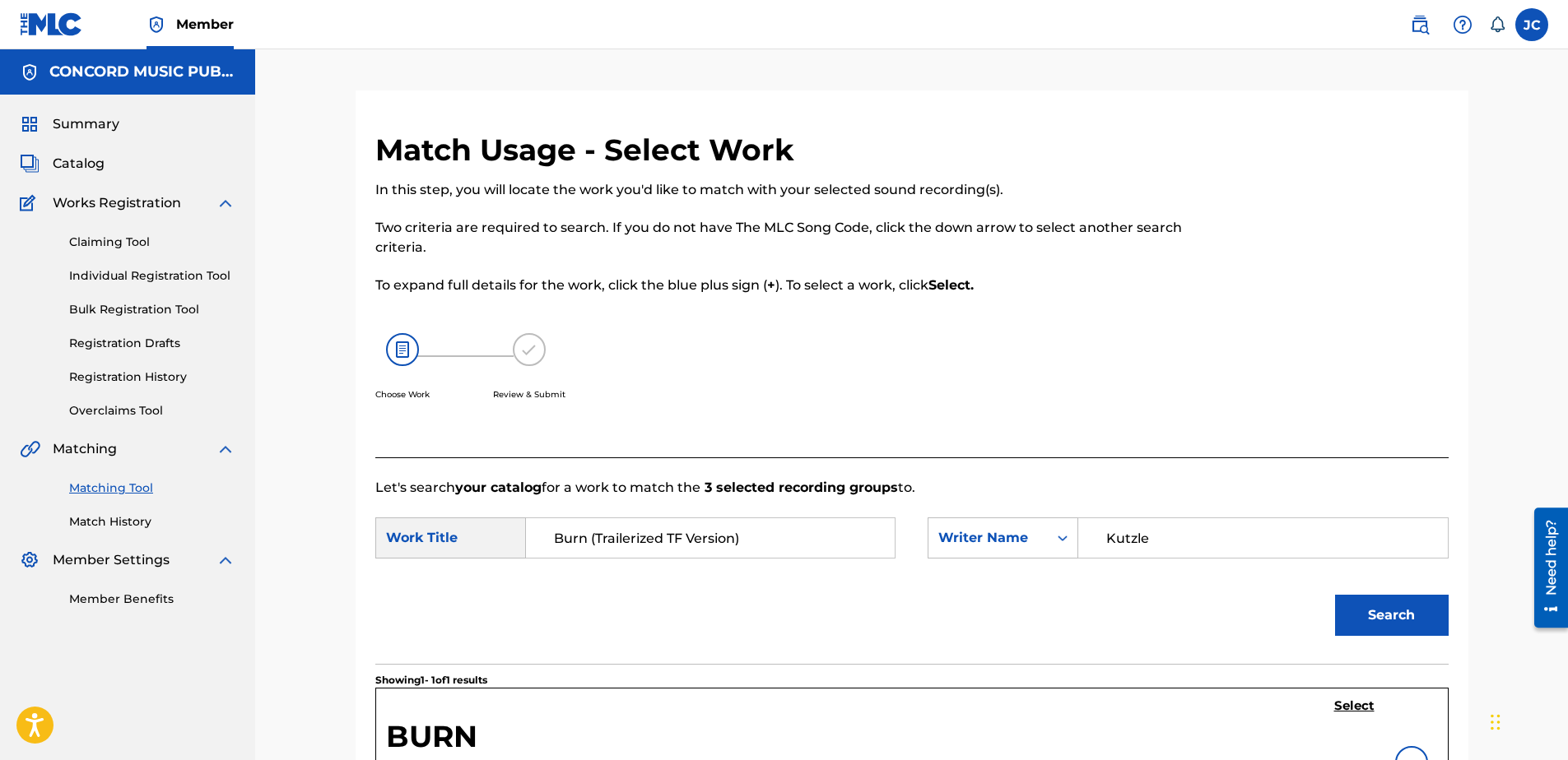
click at [1341, 698] on h5 "Select" at bounding box center [1354, 706] width 40 height 16
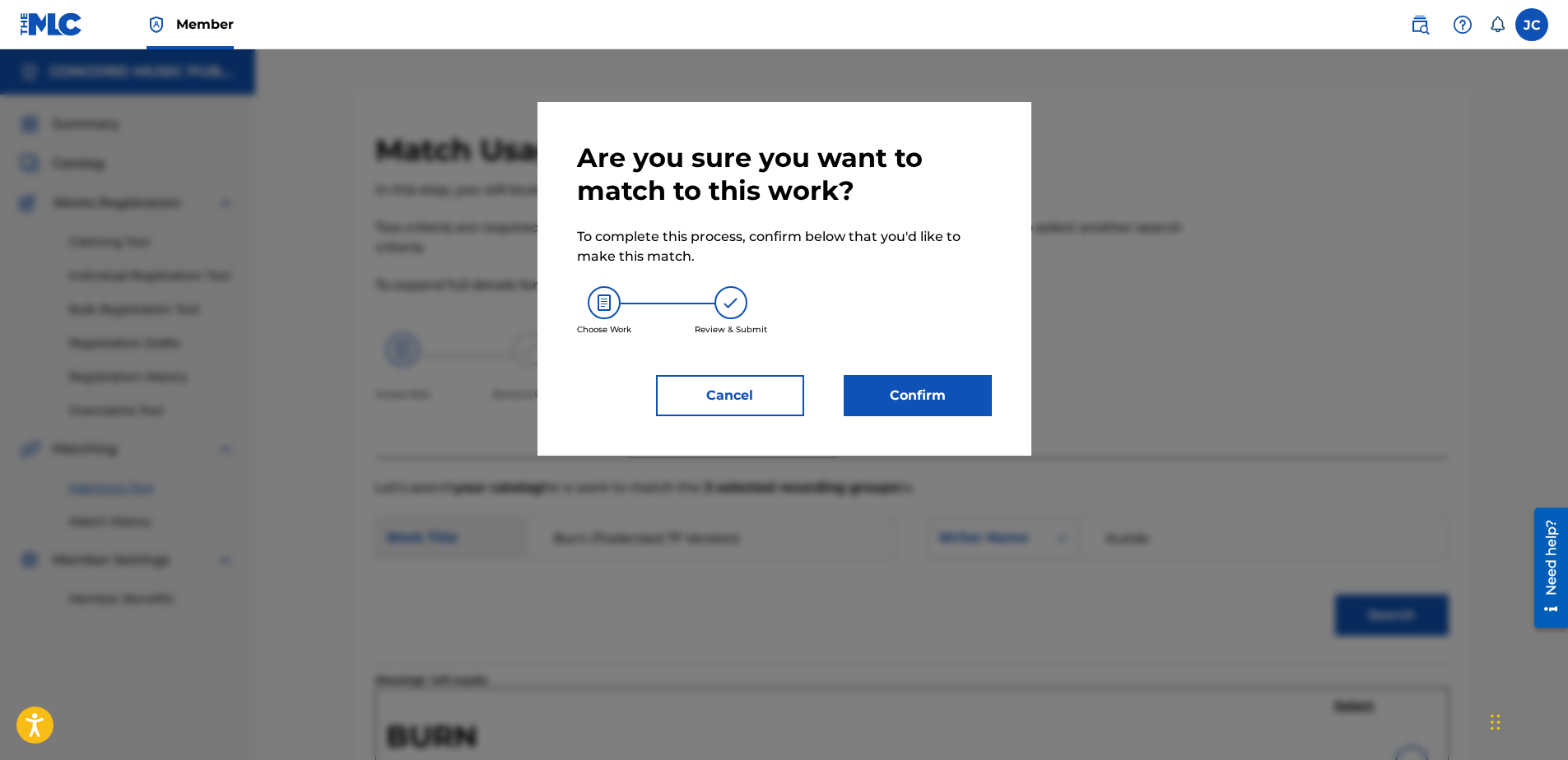
click at [907, 407] on button "Confirm" at bounding box center [918, 396] width 148 height 41
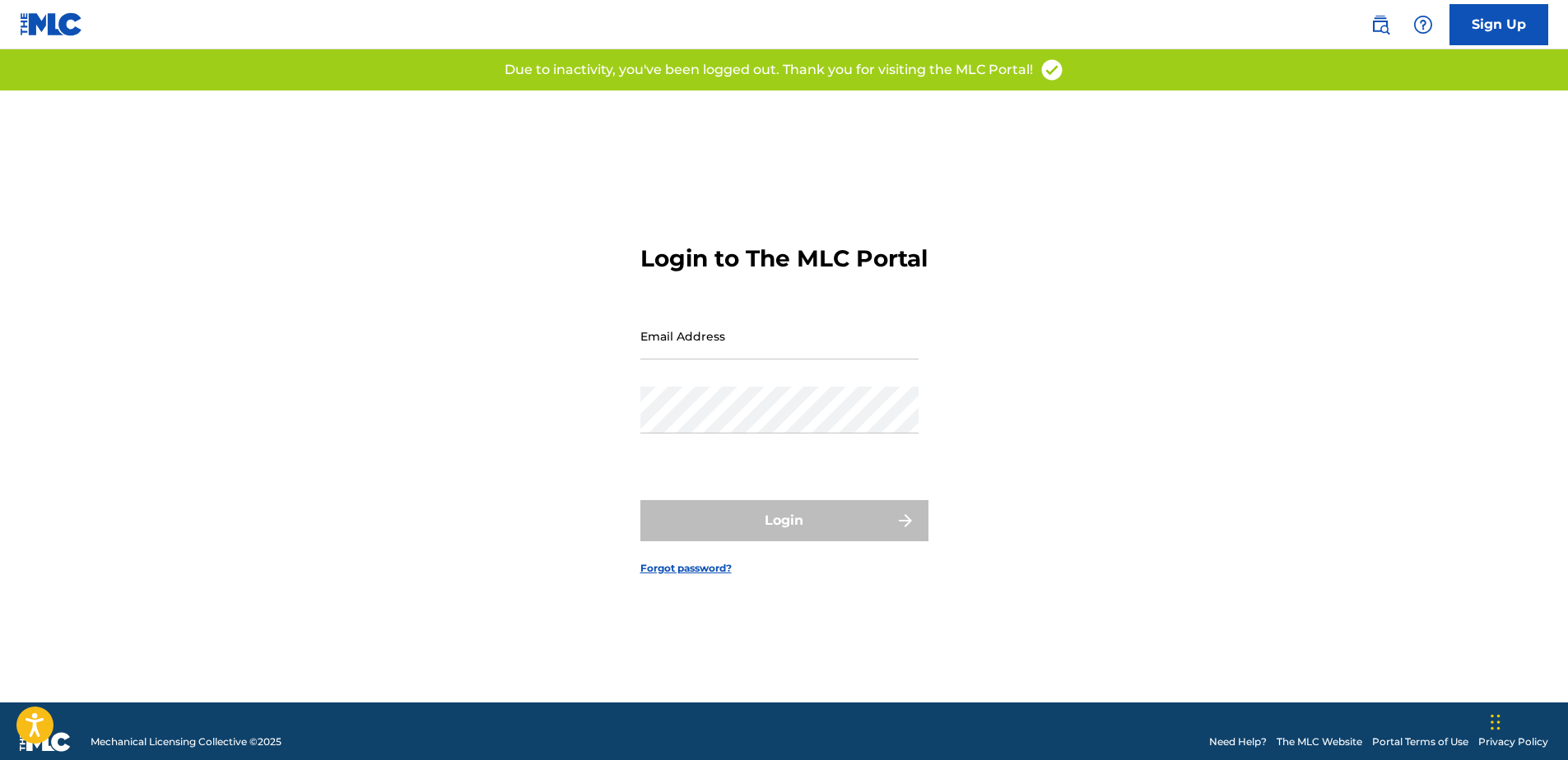
type input "[PERSON_NAME][EMAIL_ADDRESS][PERSON_NAME][DOMAIN_NAME]"
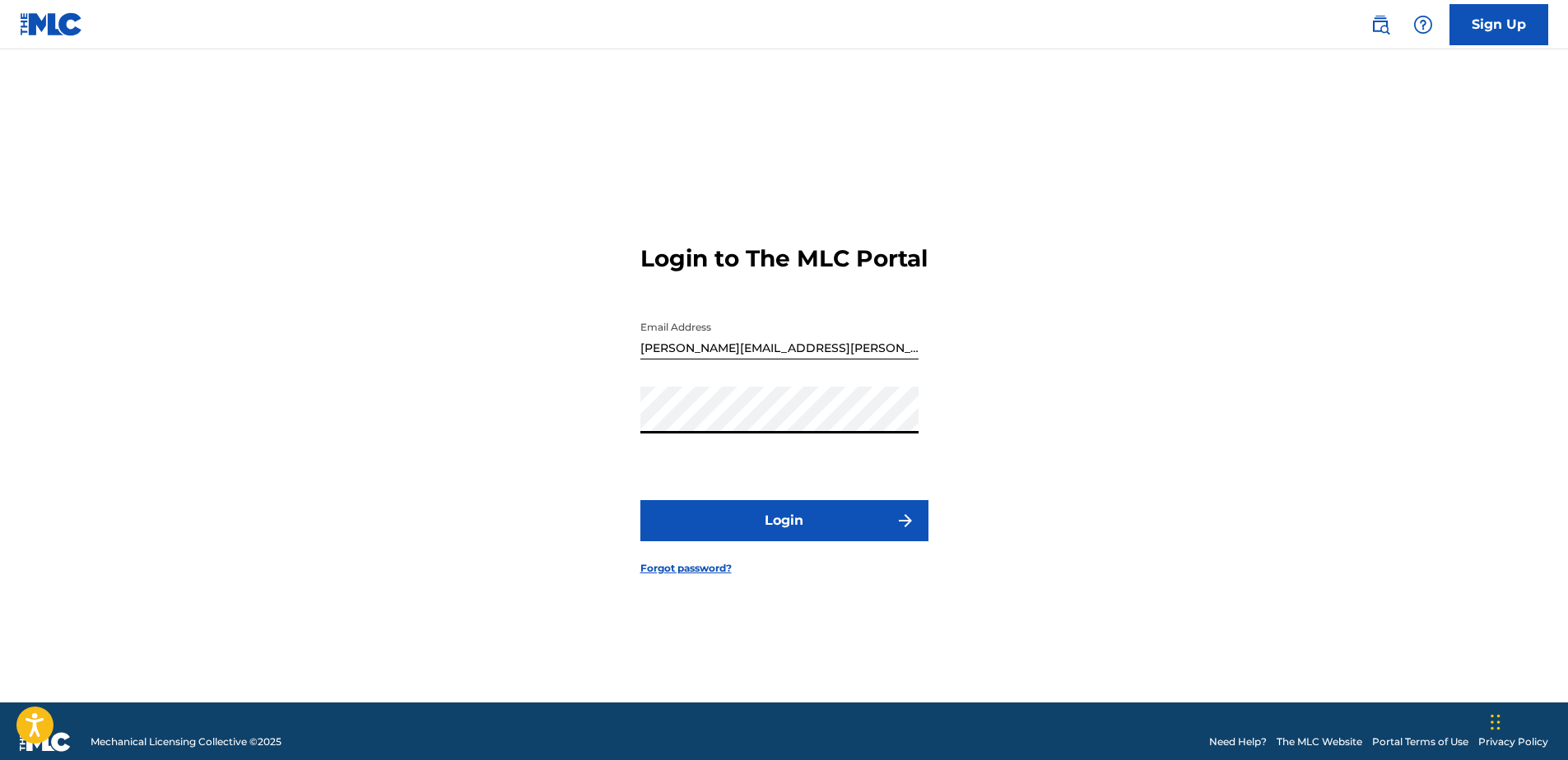
click at [782, 541] on button "Login" at bounding box center [784, 521] width 288 height 41
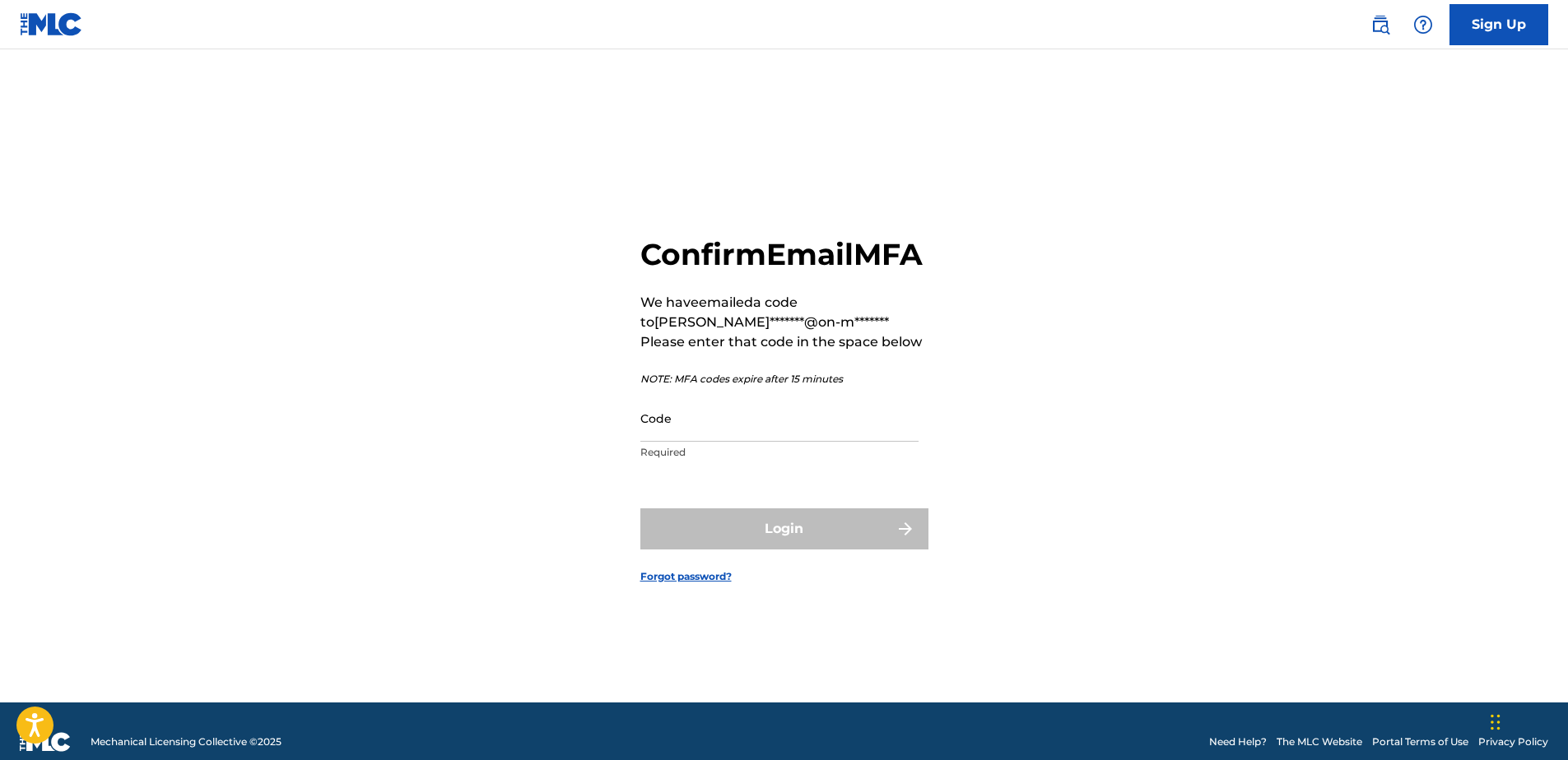
click at [809, 442] on input "Code" at bounding box center [779, 418] width 278 height 47
paste input "950437"
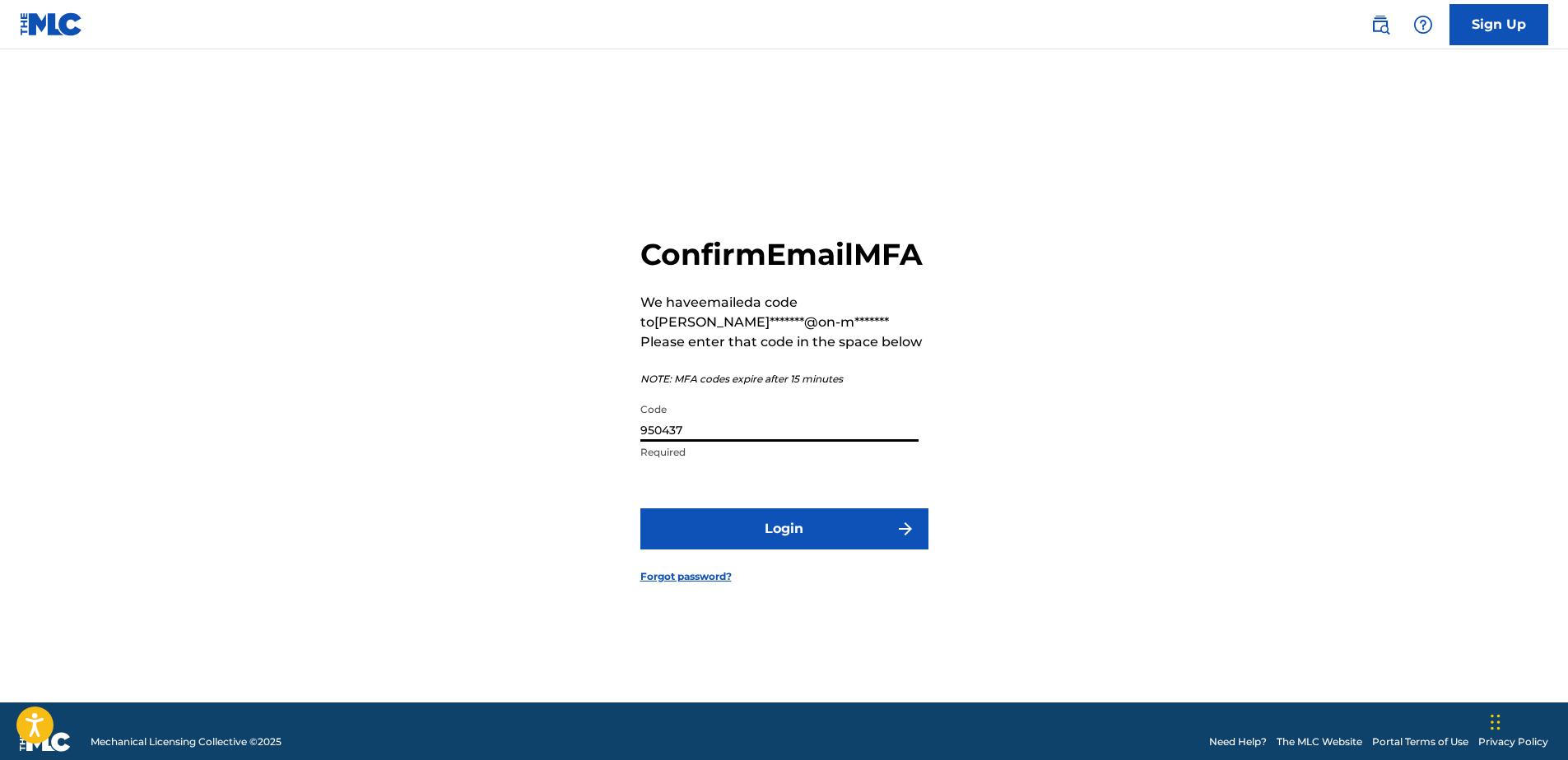
type input "950437"
click at [641, 508] on button "Login" at bounding box center [784, 529] width 288 height 41
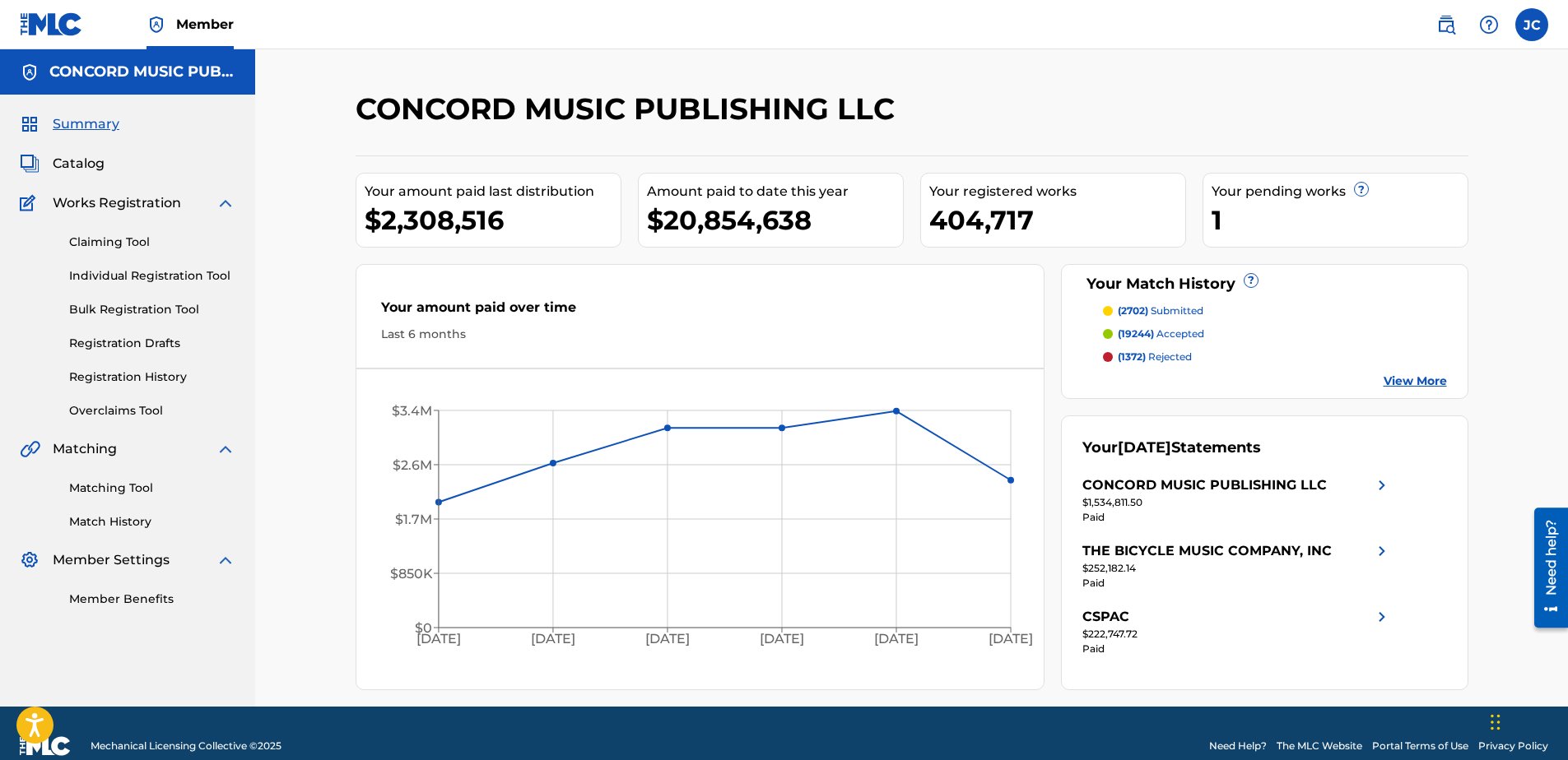
click at [123, 486] on link "Matching Tool" at bounding box center [152, 488] width 166 height 17
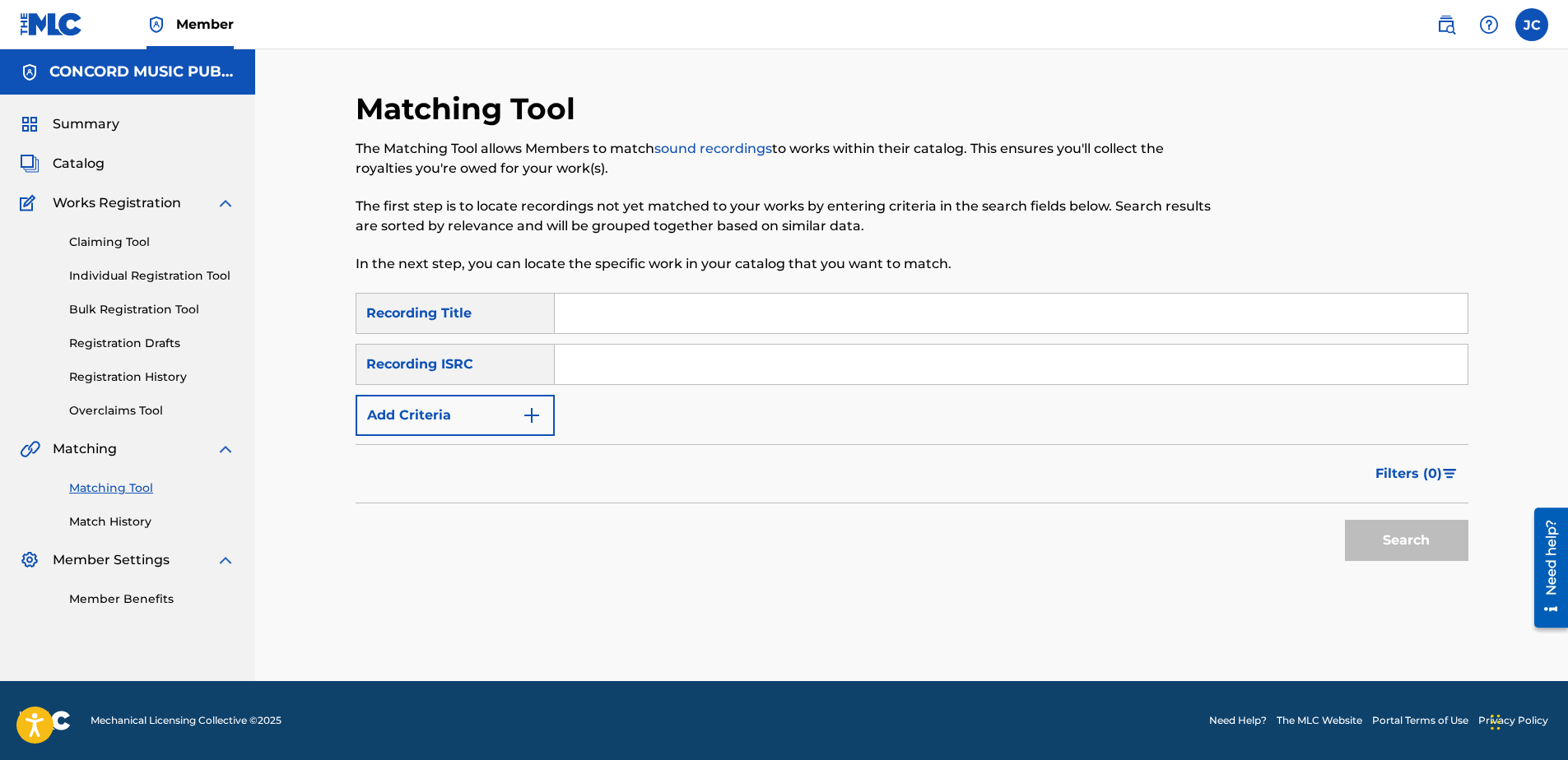
click at [888, 352] on input "Search Form" at bounding box center [1011, 364] width 913 height 39
paste input "QM7LB1802028"
type input "QM7LB1802028"
click at [1345, 520] on button "Search" at bounding box center [1406, 540] width 123 height 41
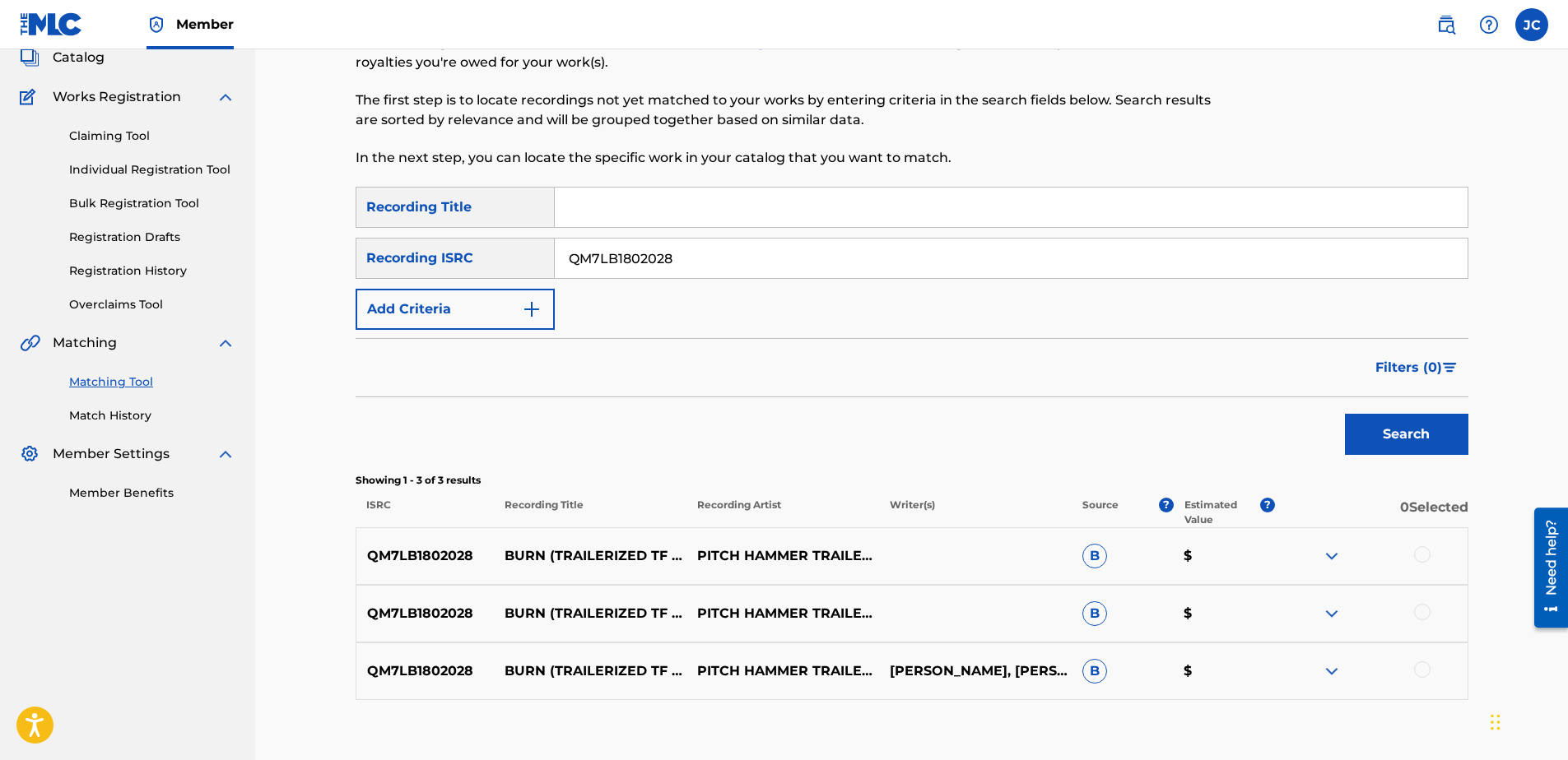
scroll to position [207, 0]
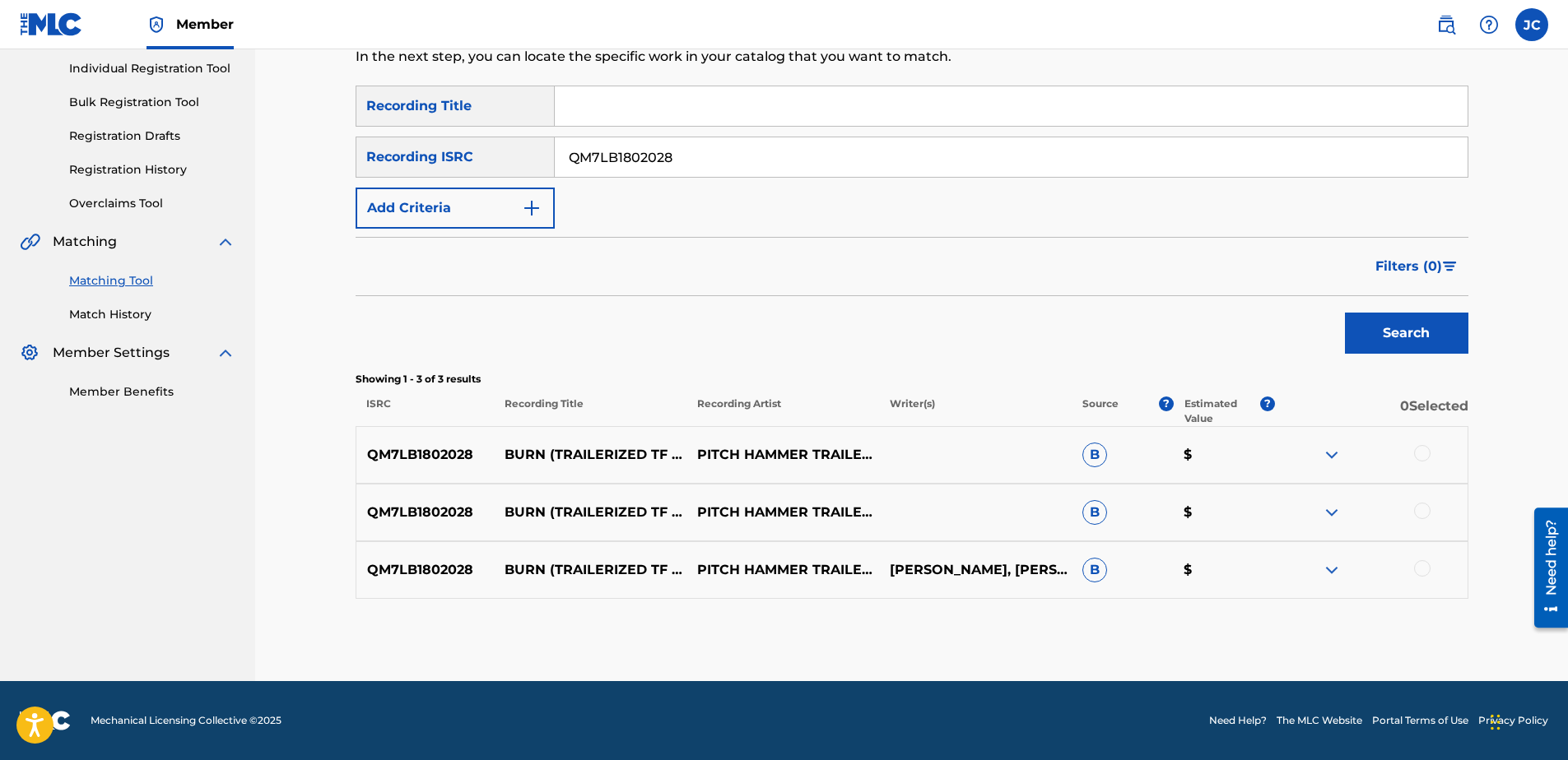
click at [1416, 564] on div at bounding box center [1422, 568] width 16 height 16
click at [1417, 504] on div at bounding box center [1422, 511] width 16 height 16
click at [1420, 462] on div at bounding box center [1371, 455] width 193 height 20
click at [1418, 450] on div at bounding box center [1422, 453] width 16 height 16
click at [1182, 614] on button "Match 3 Groups" at bounding box center [1157, 626] width 182 height 41
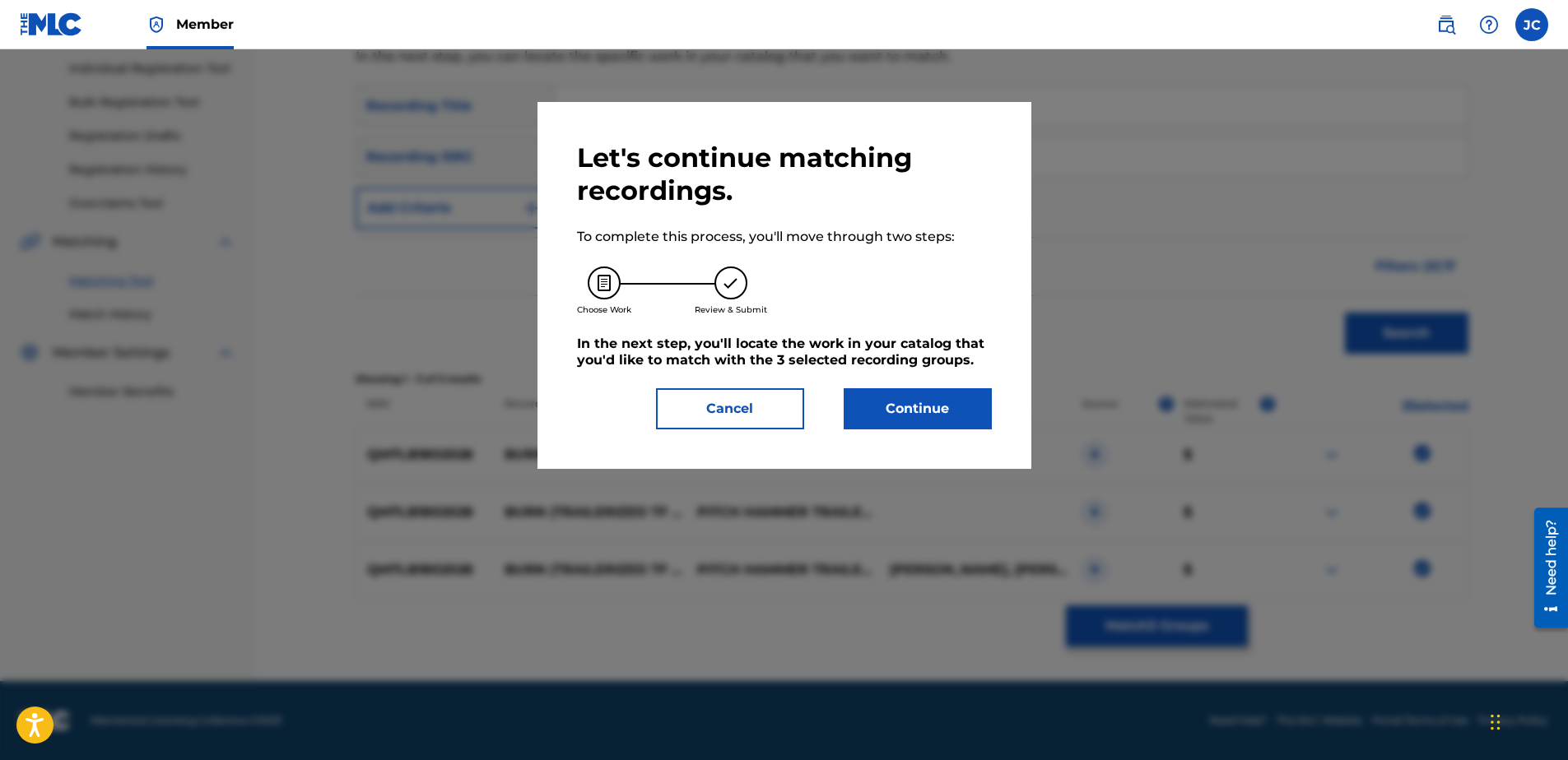
click at [903, 395] on button "Continue" at bounding box center [918, 409] width 148 height 41
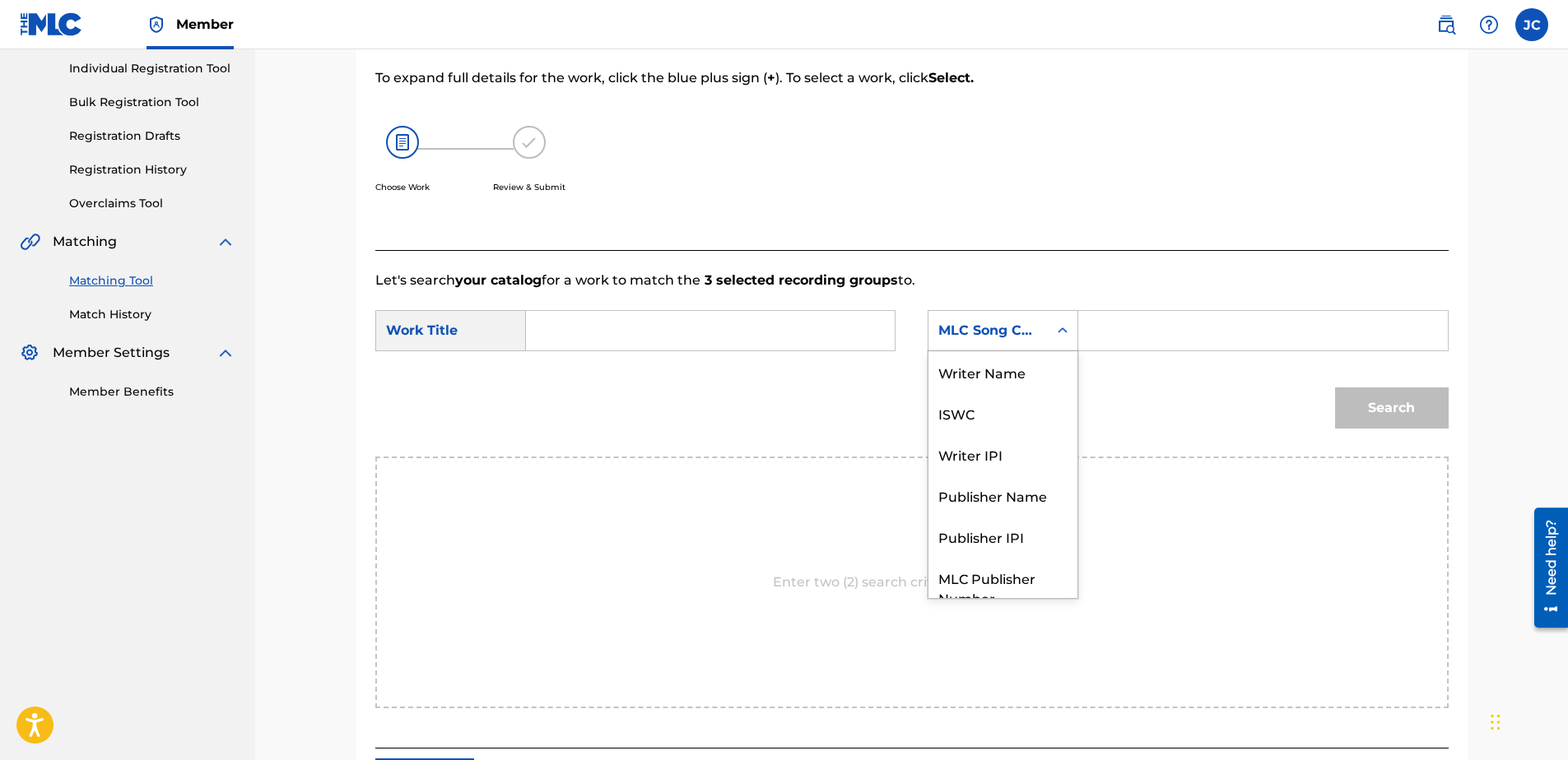
click at [1030, 345] on div "MLC Song Code" at bounding box center [988, 330] width 120 height 31
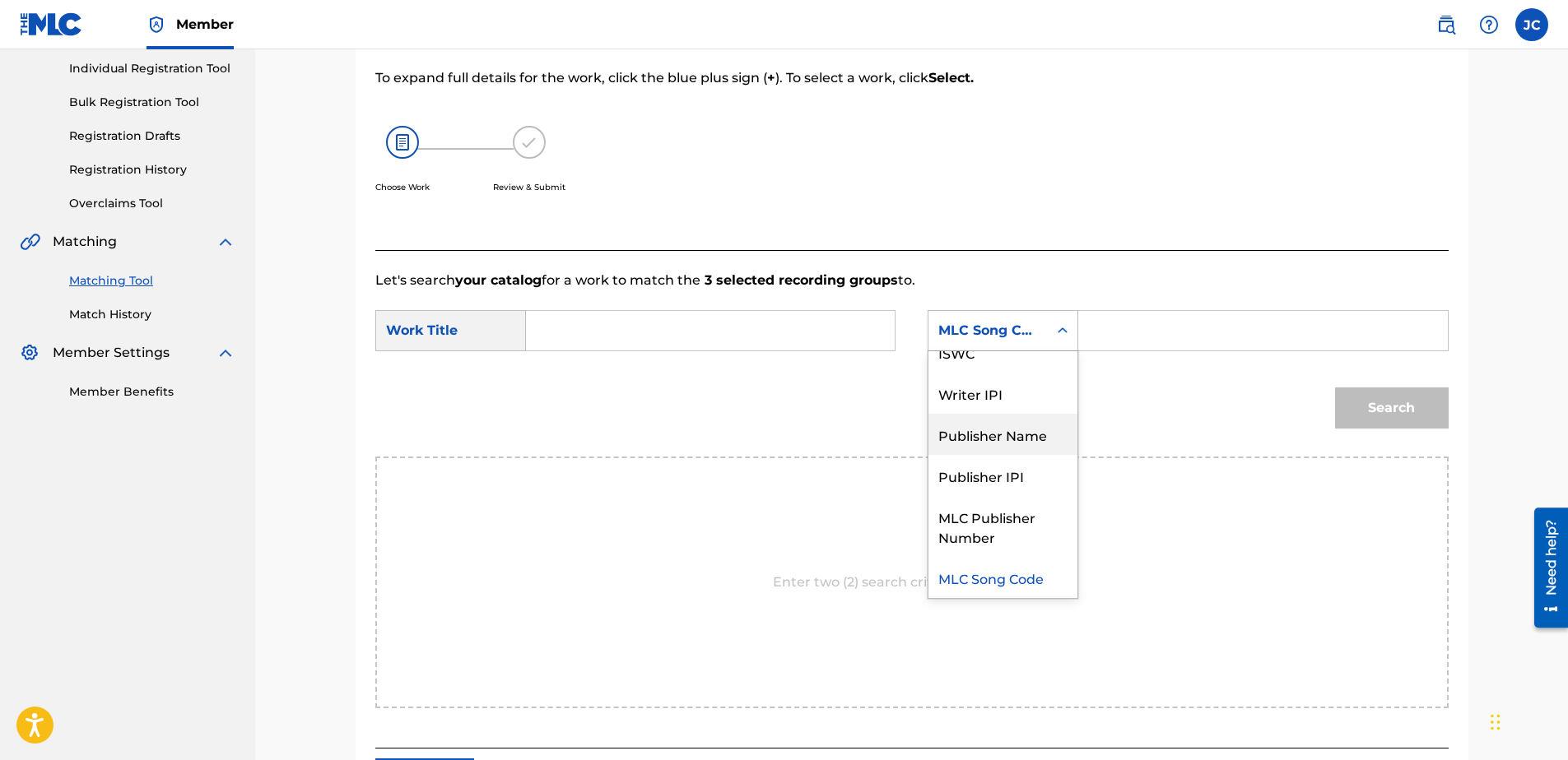
scroll to position [0, 0]
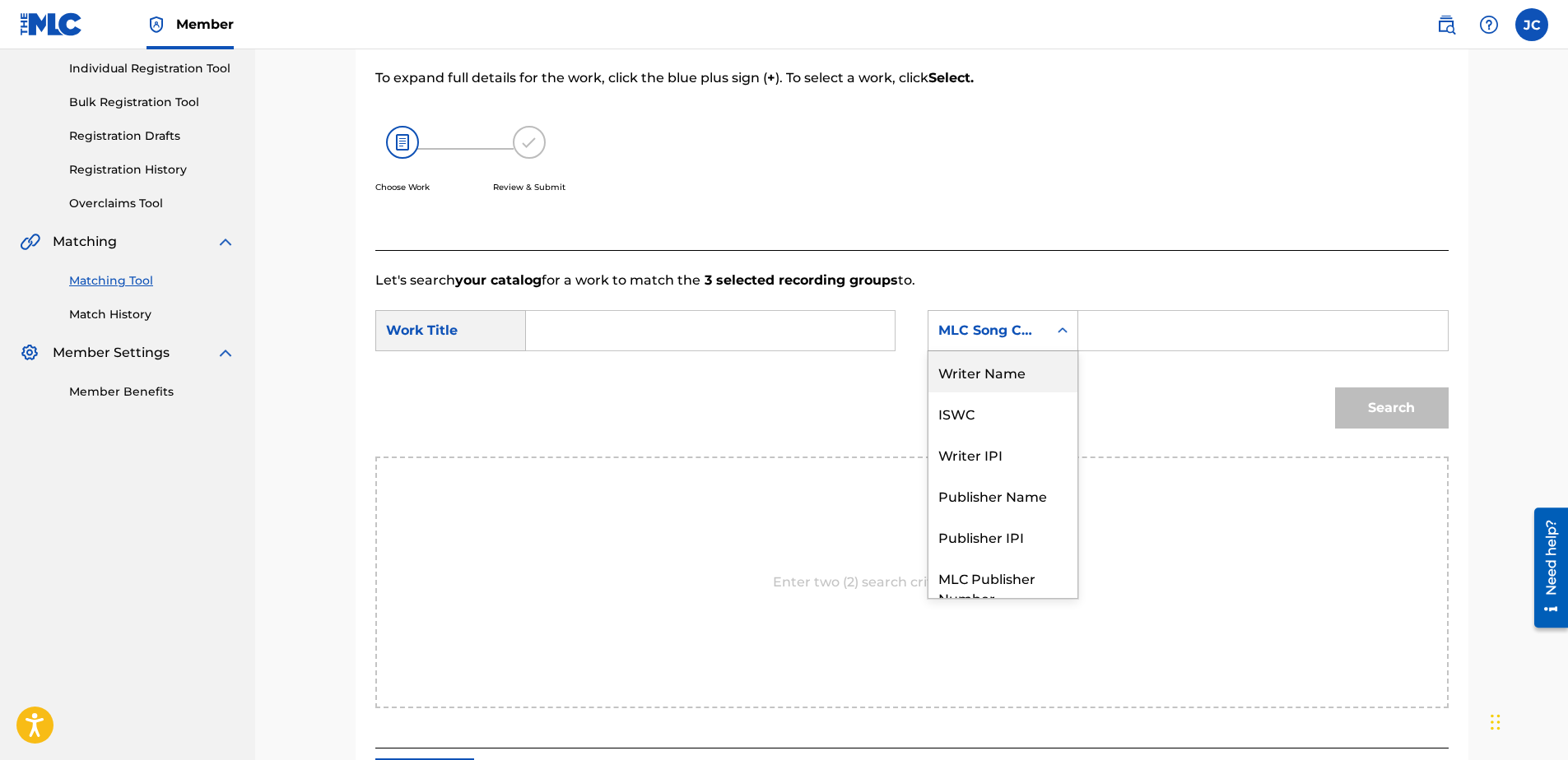
click at [997, 368] on div "Writer Name" at bounding box center [1002, 372] width 149 height 41
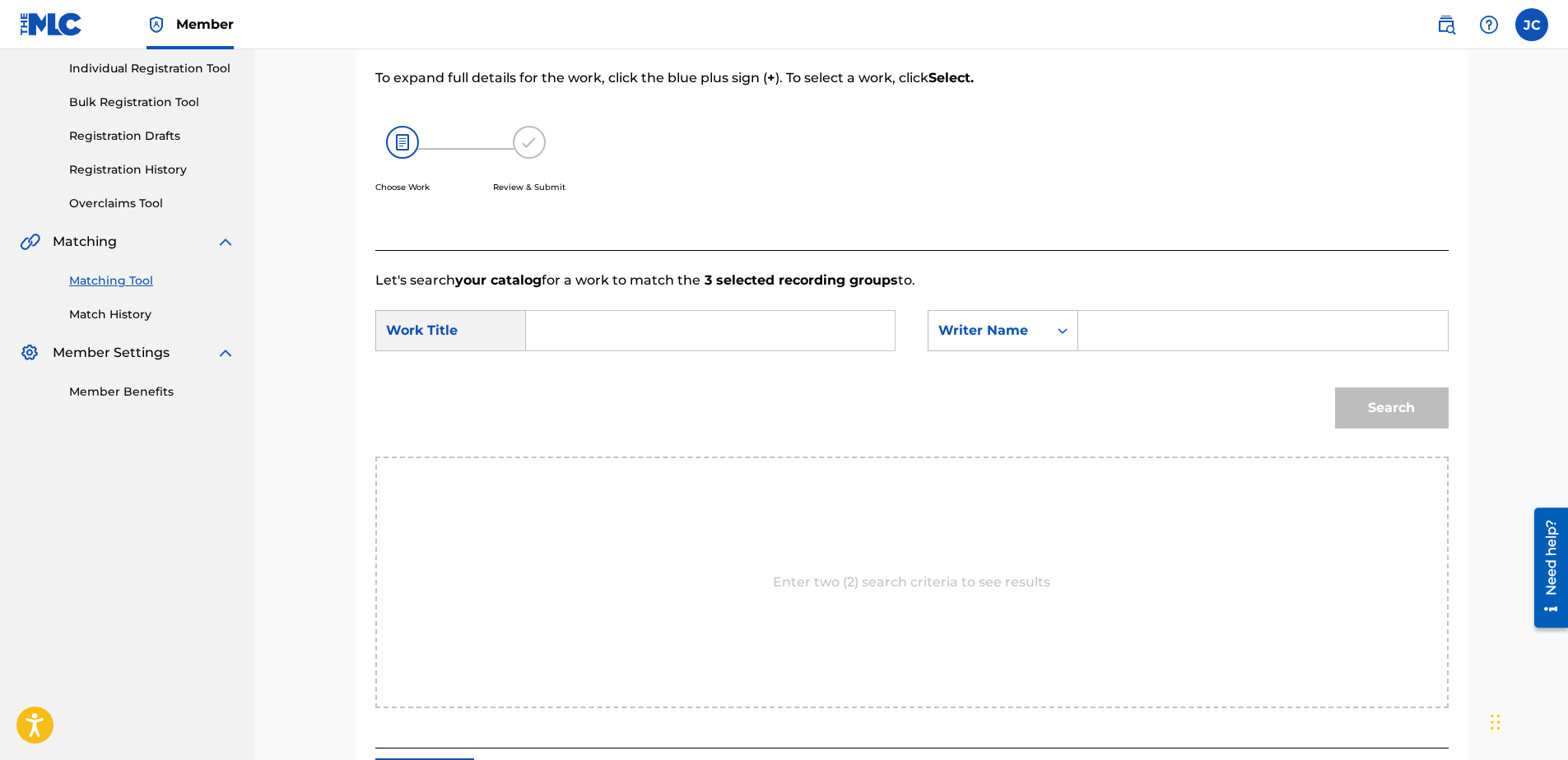
click at [807, 345] on input "Search Form" at bounding box center [709, 330] width 340 height 39
paste input "Burn (Trailerized TF Version)"
type input "Burn (Trailerized TF Version)"
click at [1172, 338] on input "Search Form" at bounding box center [1262, 330] width 340 height 39
paste input "Kutzle"
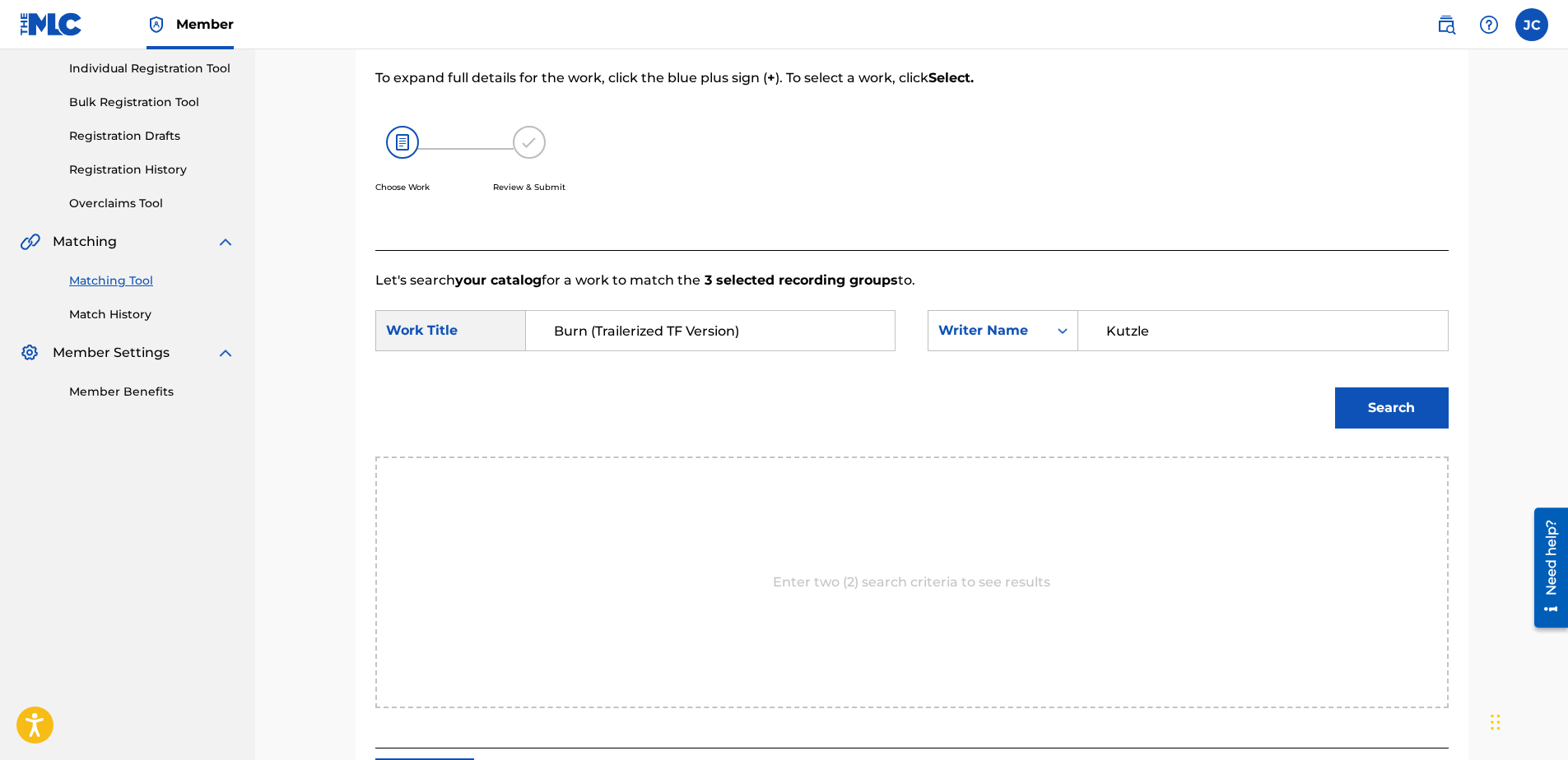
type input "Kutzle"
click at [1335, 388] on button "Search" at bounding box center [1391, 408] width 113 height 41
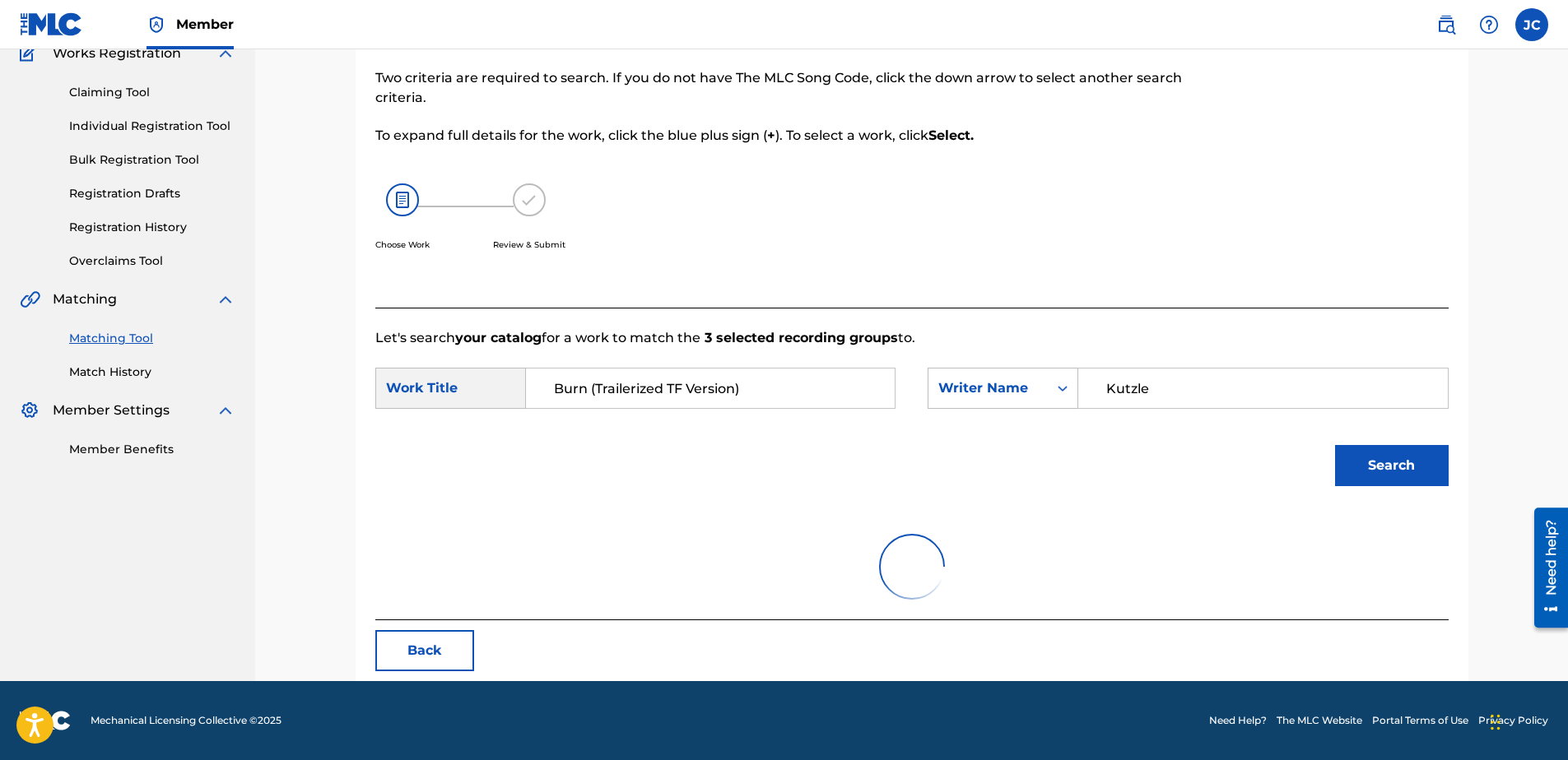
scroll to position [207, 0]
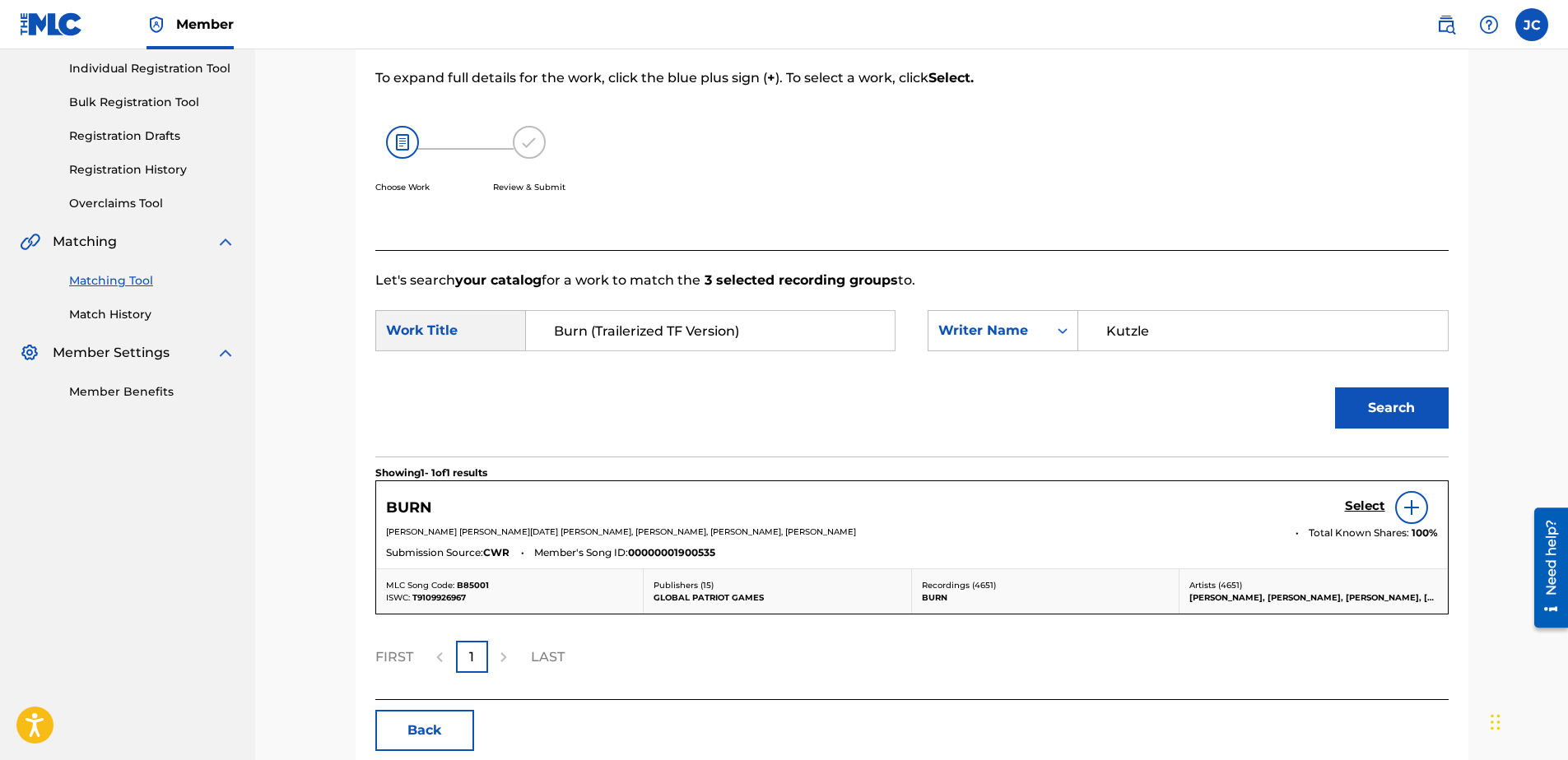
click at [1402, 510] on img at bounding box center [1412, 507] width 20 height 20
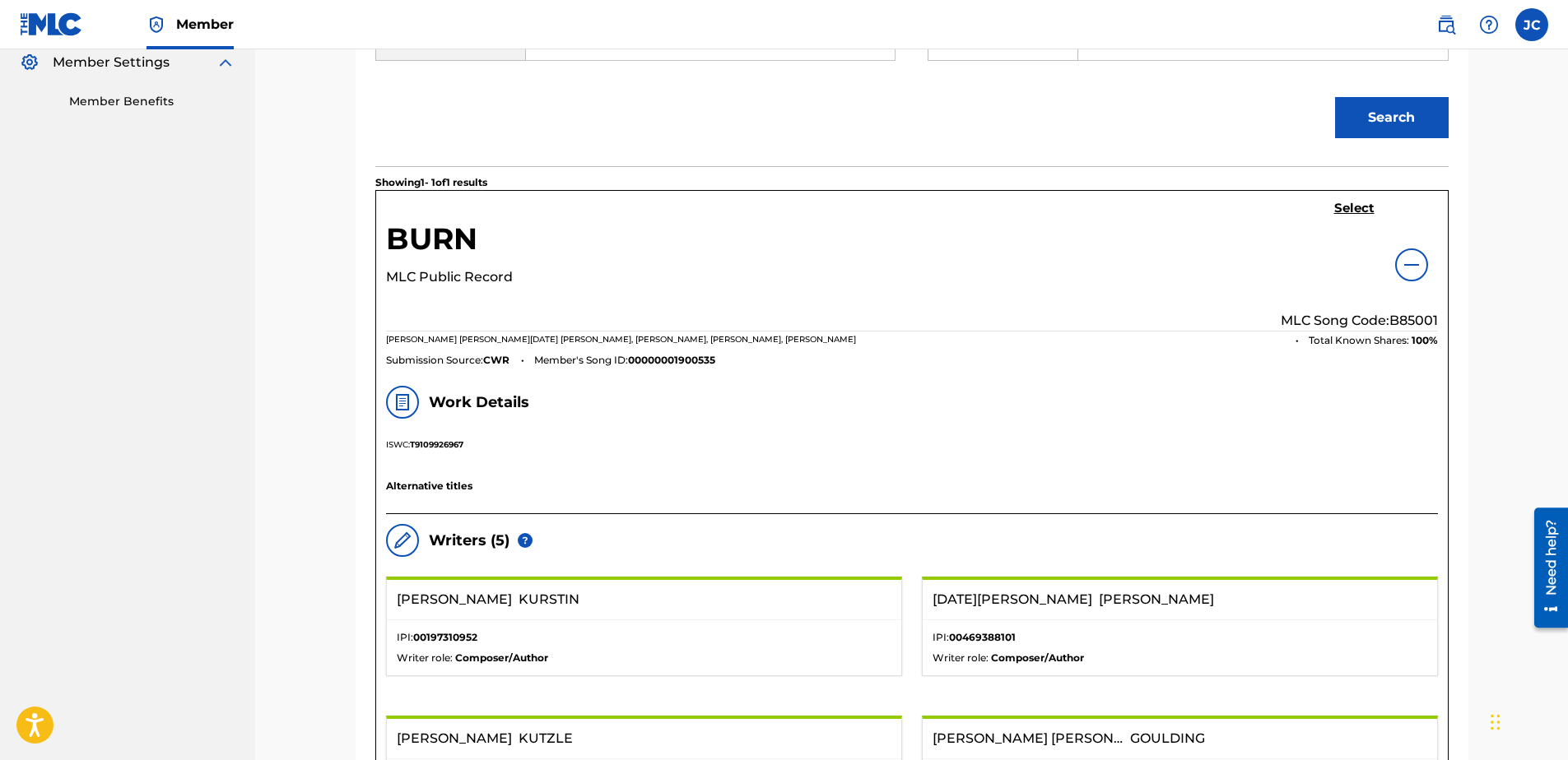
scroll to position [289, 0]
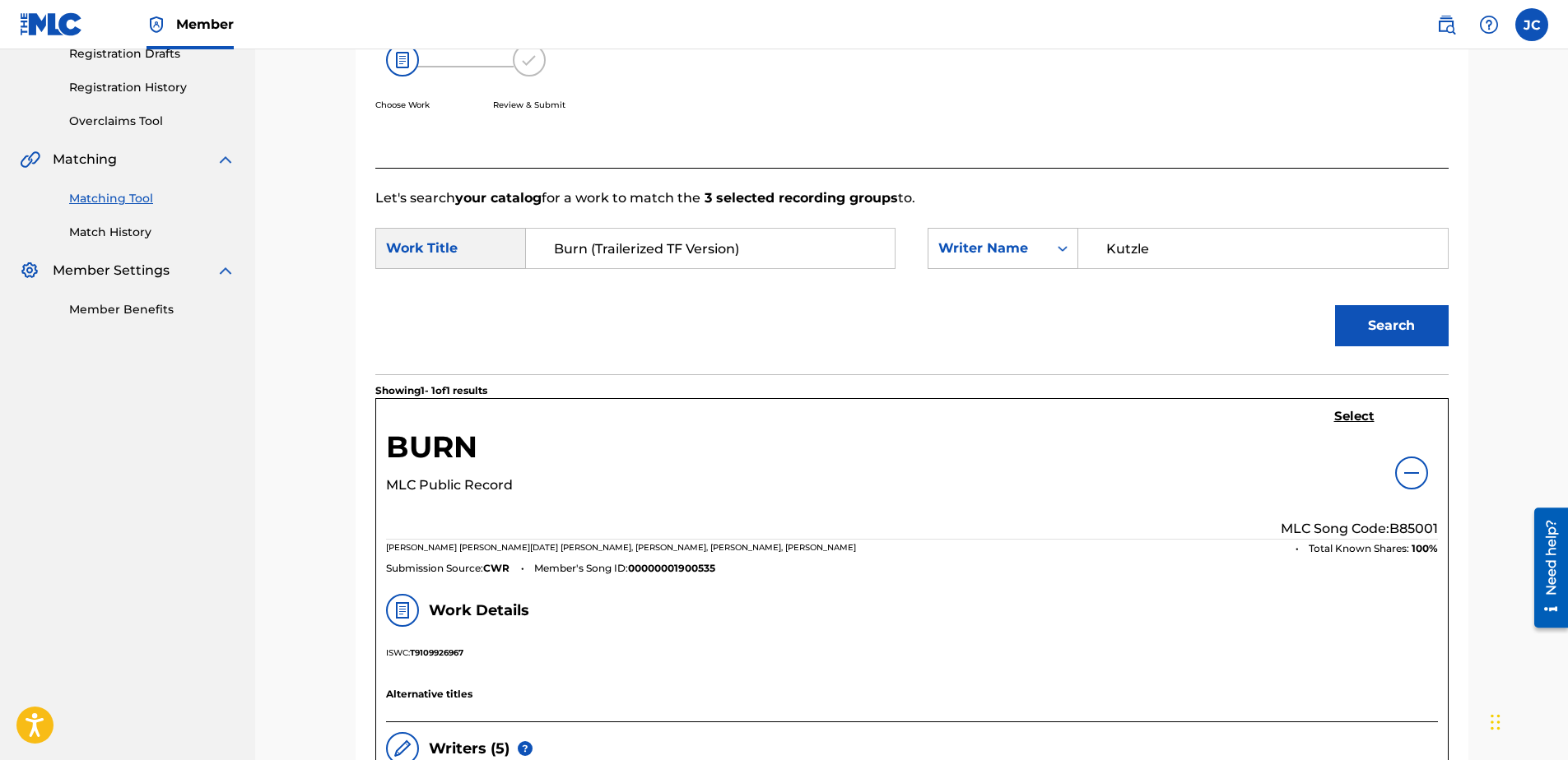
click at [1363, 413] on h5 "Select" at bounding box center [1354, 417] width 40 height 16
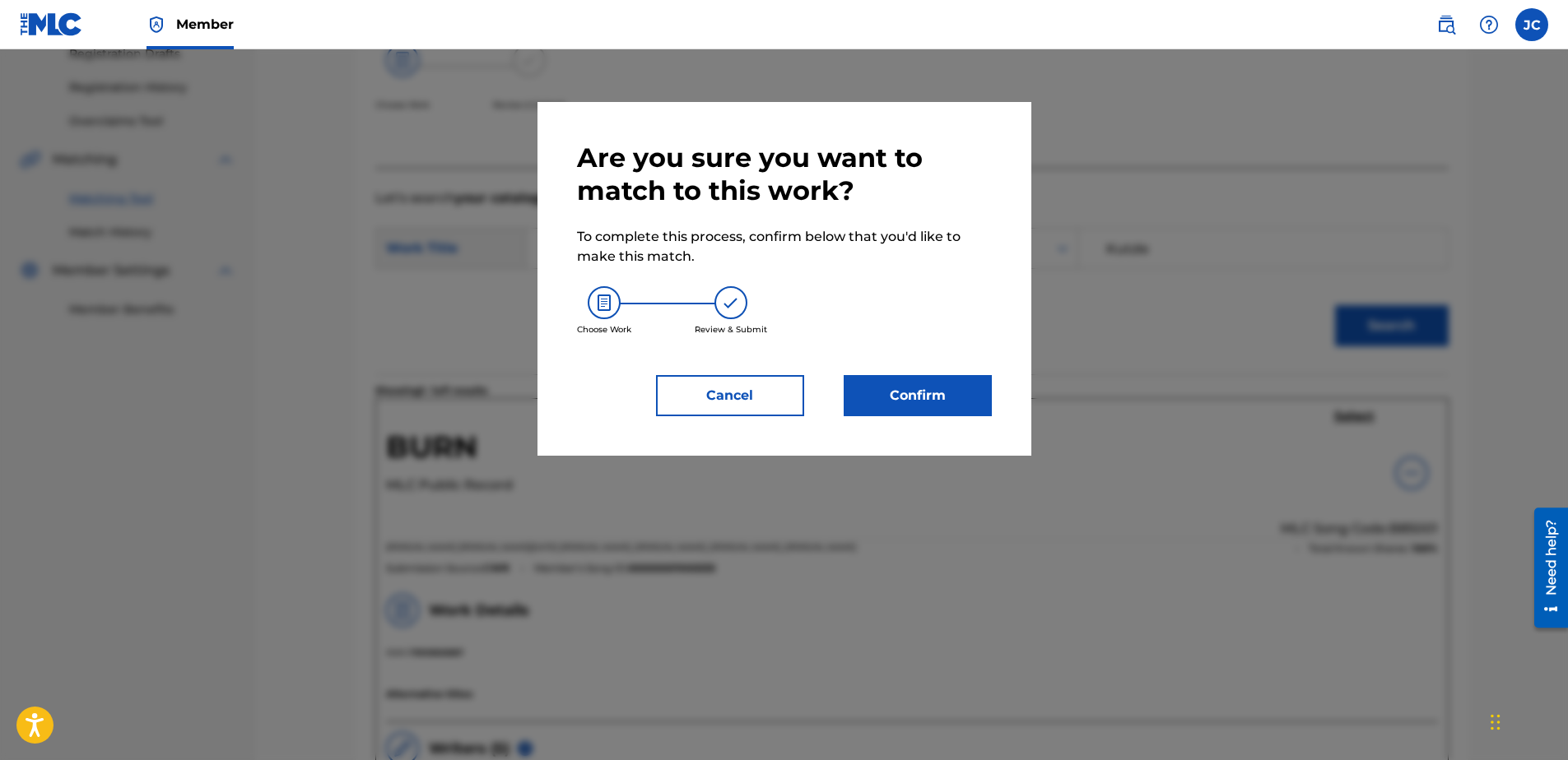
click at [954, 399] on button "Confirm" at bounding box center [918, 396] width 148 height 41
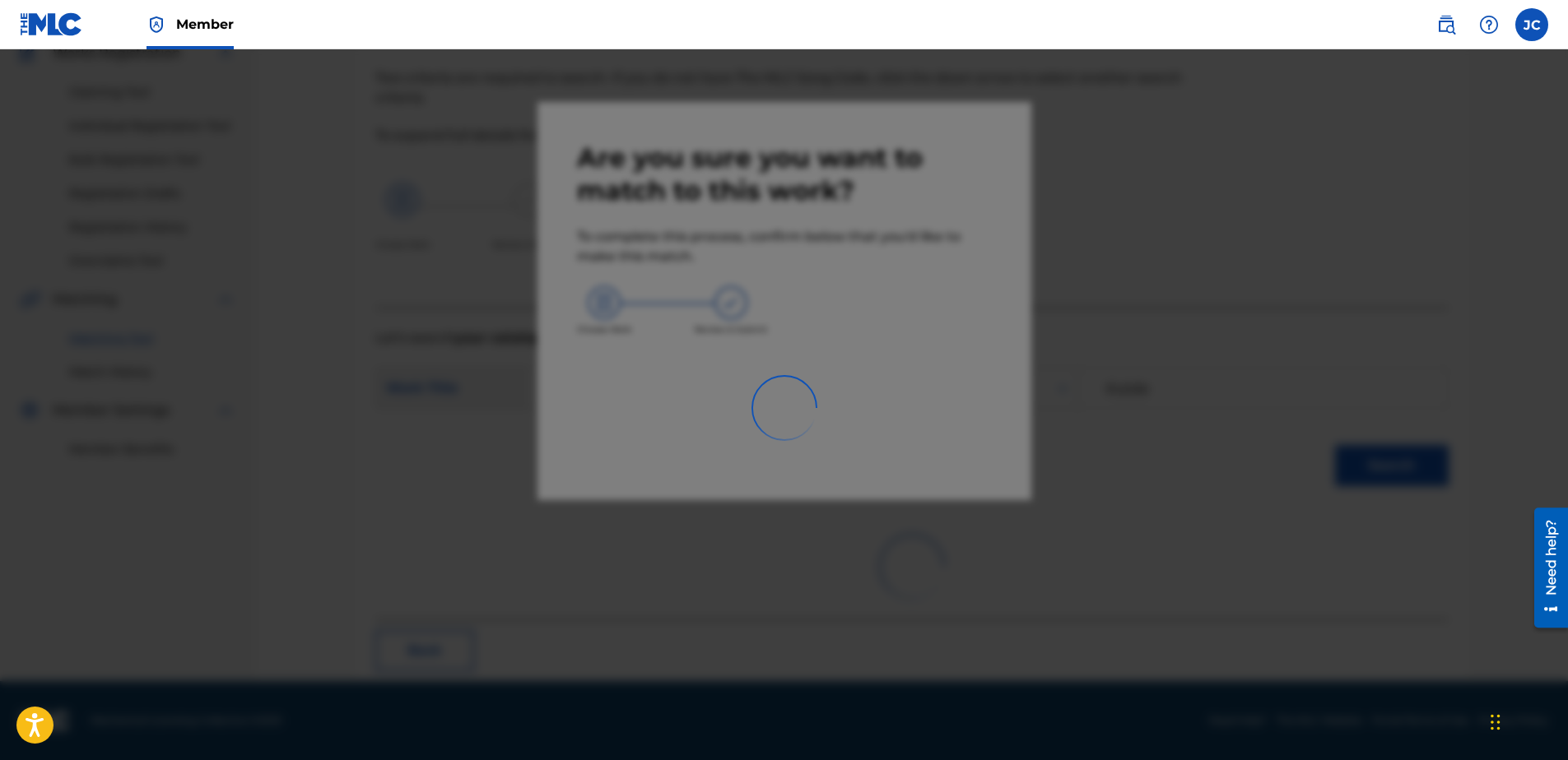
scroll to position [44, 0]
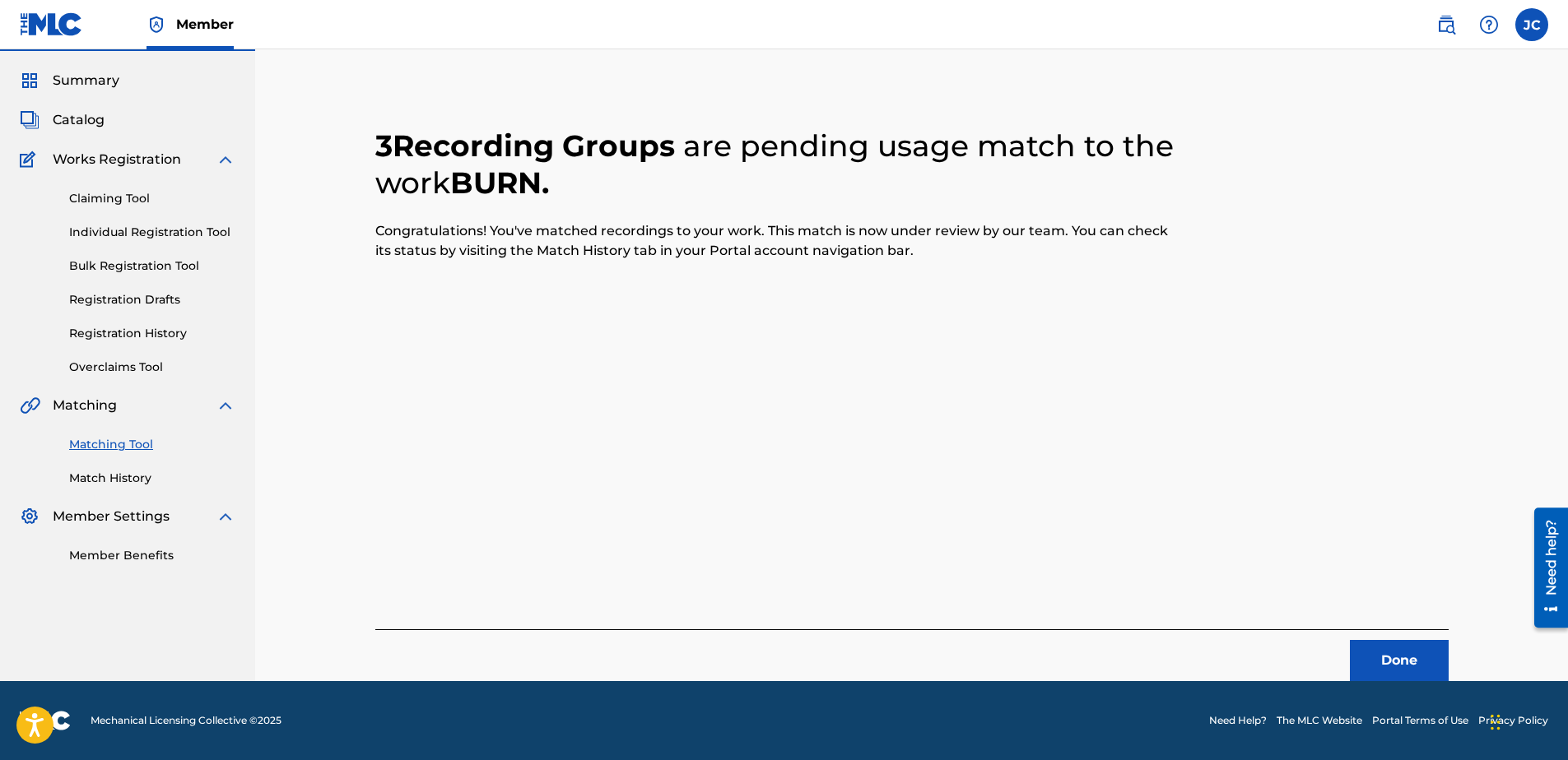
click at [1368, 665] on button "Done" at bounding box center [1399, 661] width 99 height 41
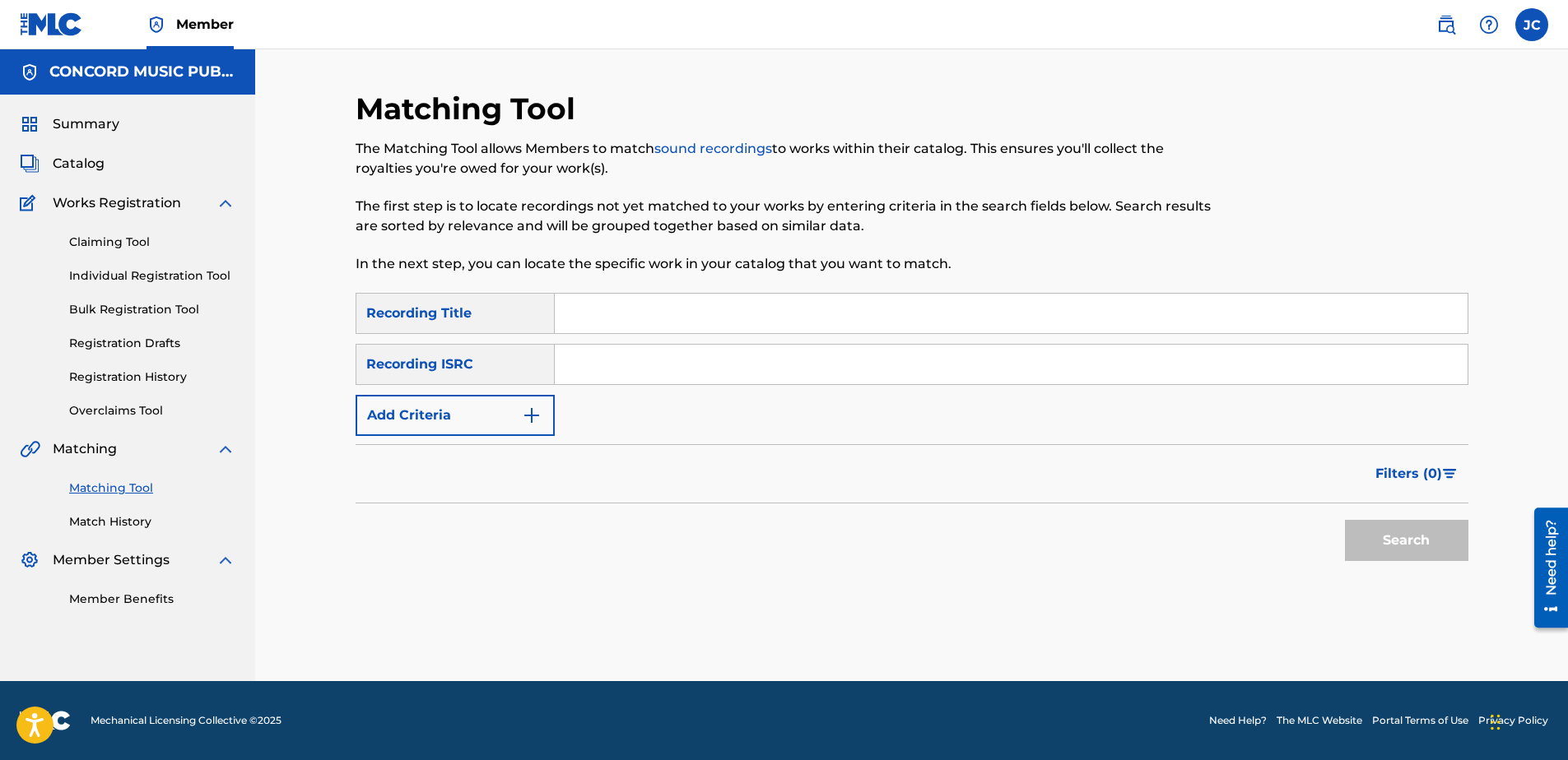
scroll to position [0, 0]
click at [855, 347] on input "Search Form" at bounding box center [1011, 364] width 913 height 39
paste input "UKRFW1800017"
type input "UKRFW1800017"
click at [1345, 520] on button "Search" at bounding box center [1406, 540] width 123 height 41
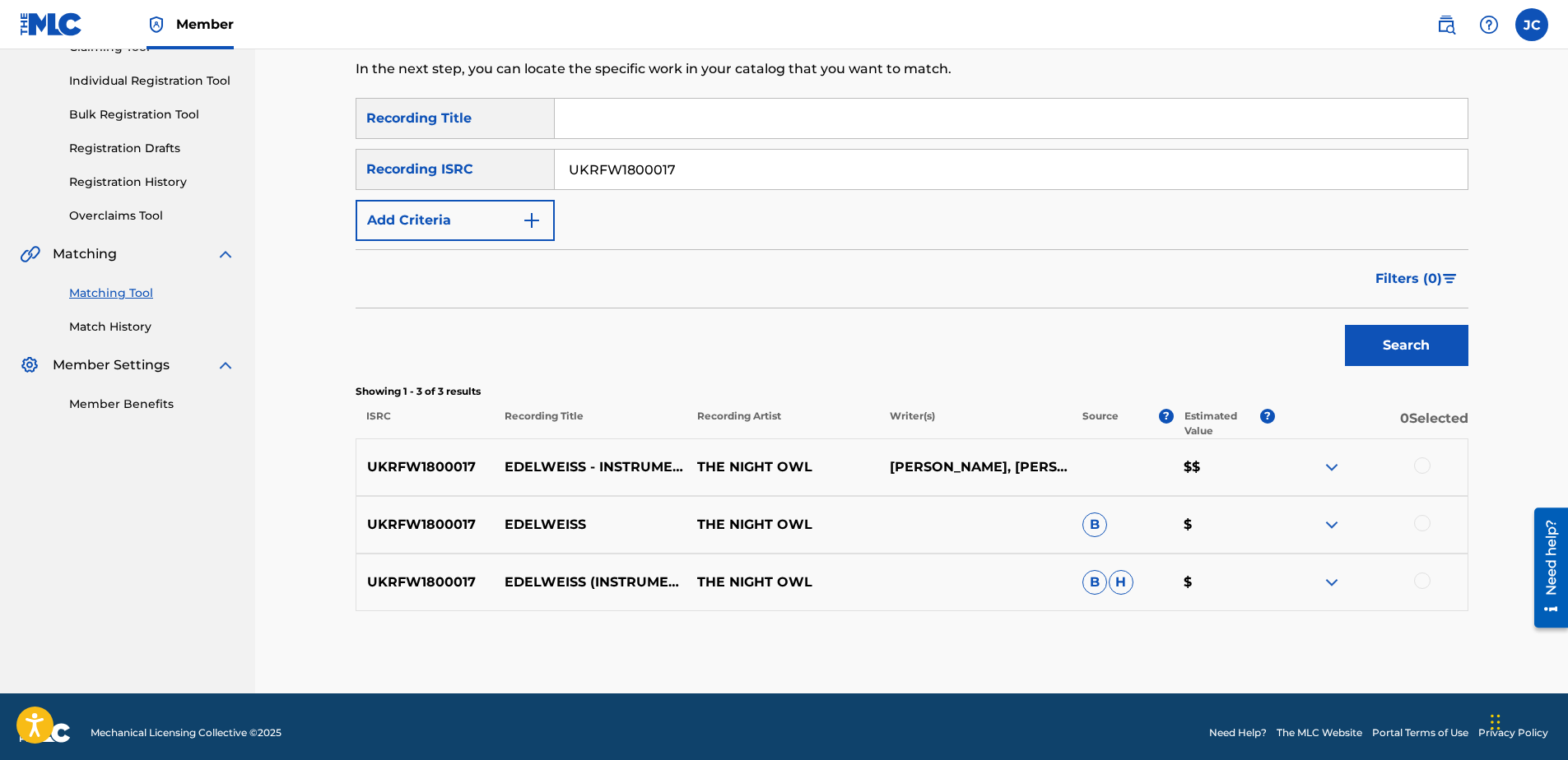
scroll to position [207, 0]
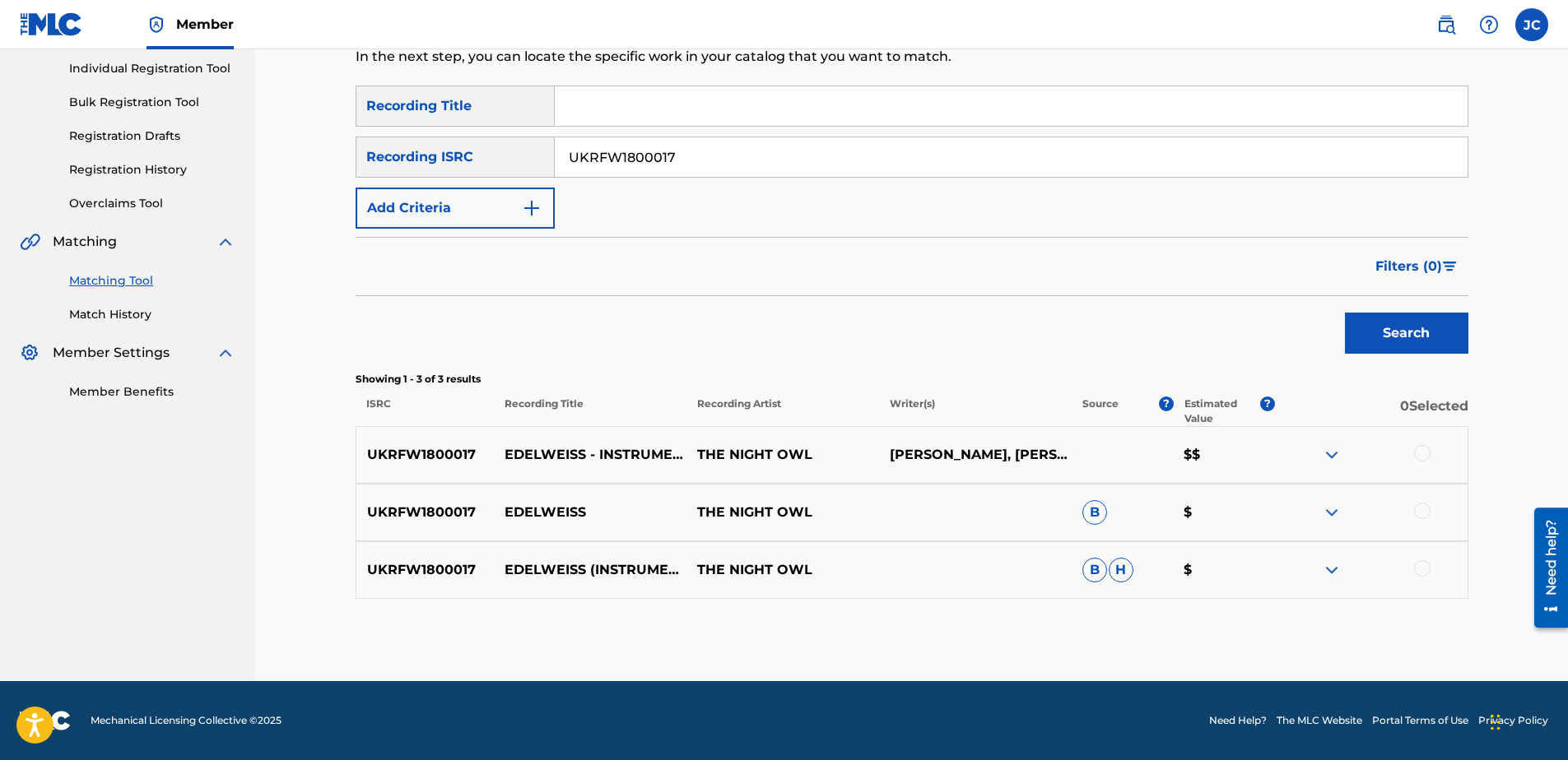
click at [1408, 578] on div at bounding box center [1371, 570] width 193 height 20
click at [1414, 565] on div at bounding box center [1422, 568] width 16 height 16
click at [1414, 504] on div at bounding box center [1371, 513] width 193 height 20
click at [1418, 504] on div at bounding box center [1371, 513] width 193 height 20
click at [1408, 444] on div "UKRFW1800017 EDELWEISS - INSTRUMENTAL THE NIGHT OWL OSCAR HAMMERSTEIN, RICHARD …" at bounding box center [912, 455] width 1113 height 57
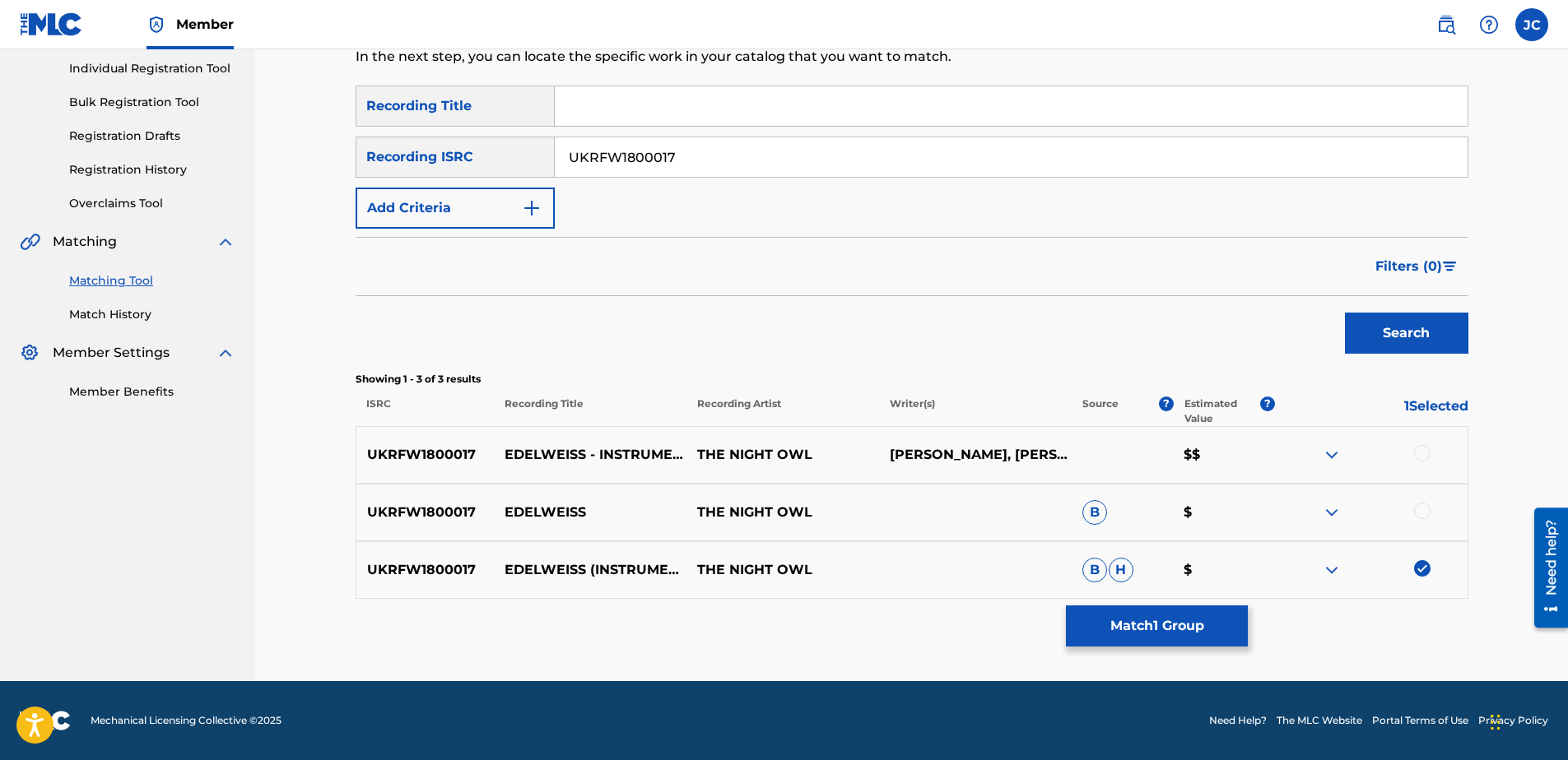
click at [1424, 455] on div at bounding box center [1422, 453] width 16 height 16
click at [1430, 513] on div at bounding box center [1422, 511] width 16 height 16
click at [1114, 651] on div "Matching Tool The Matching Tool allows Members to match sound recordings to wor…" at bounding box center [912, 282] width 1113 height 798
click at [1123, 632] on button "Match 3 Groups" at bounding box center [1157, 626] width 182 height 41
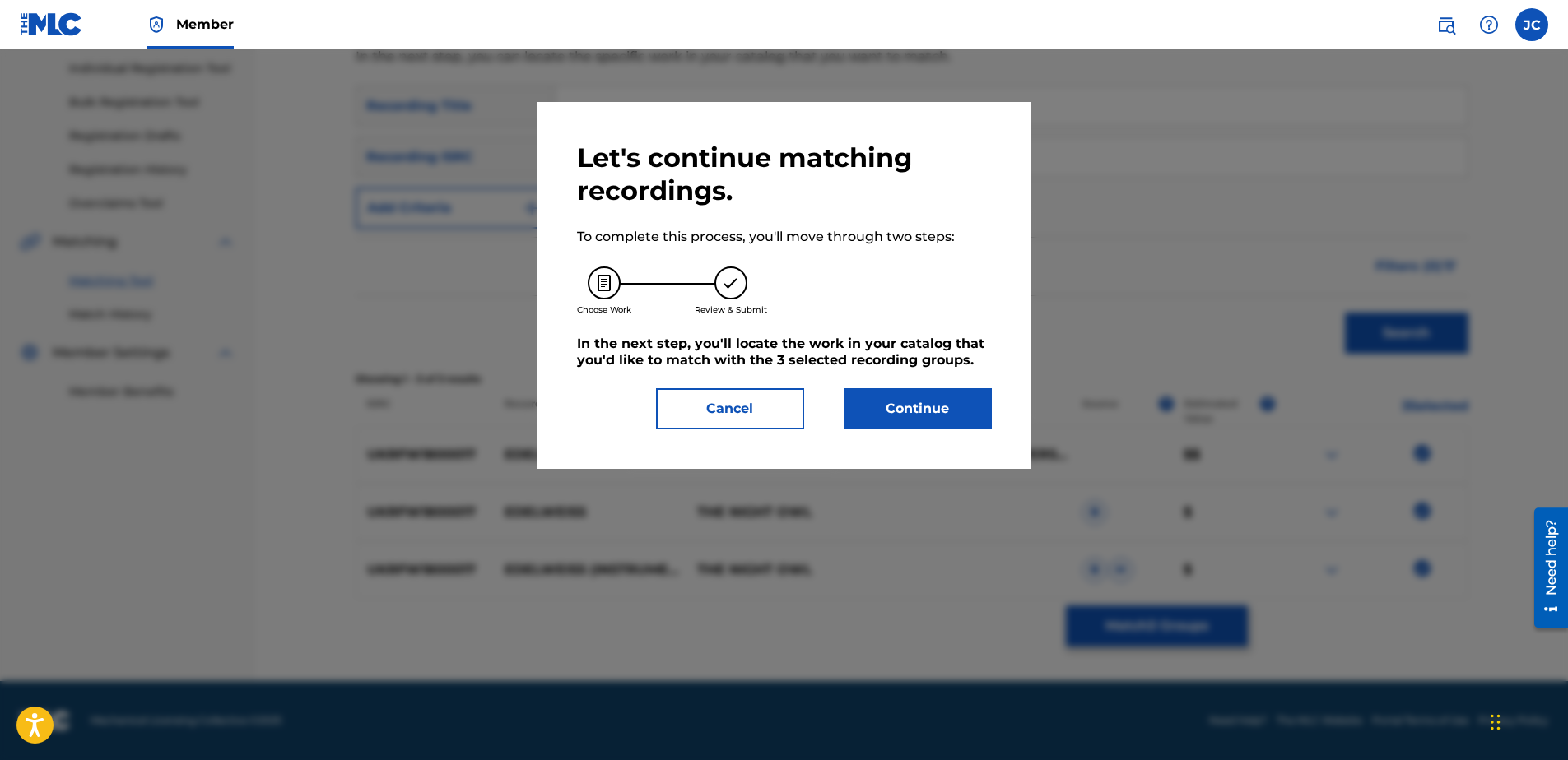
click at [977, 411] on button "Continue" at bounding box center [918, 409] width 148 height 41
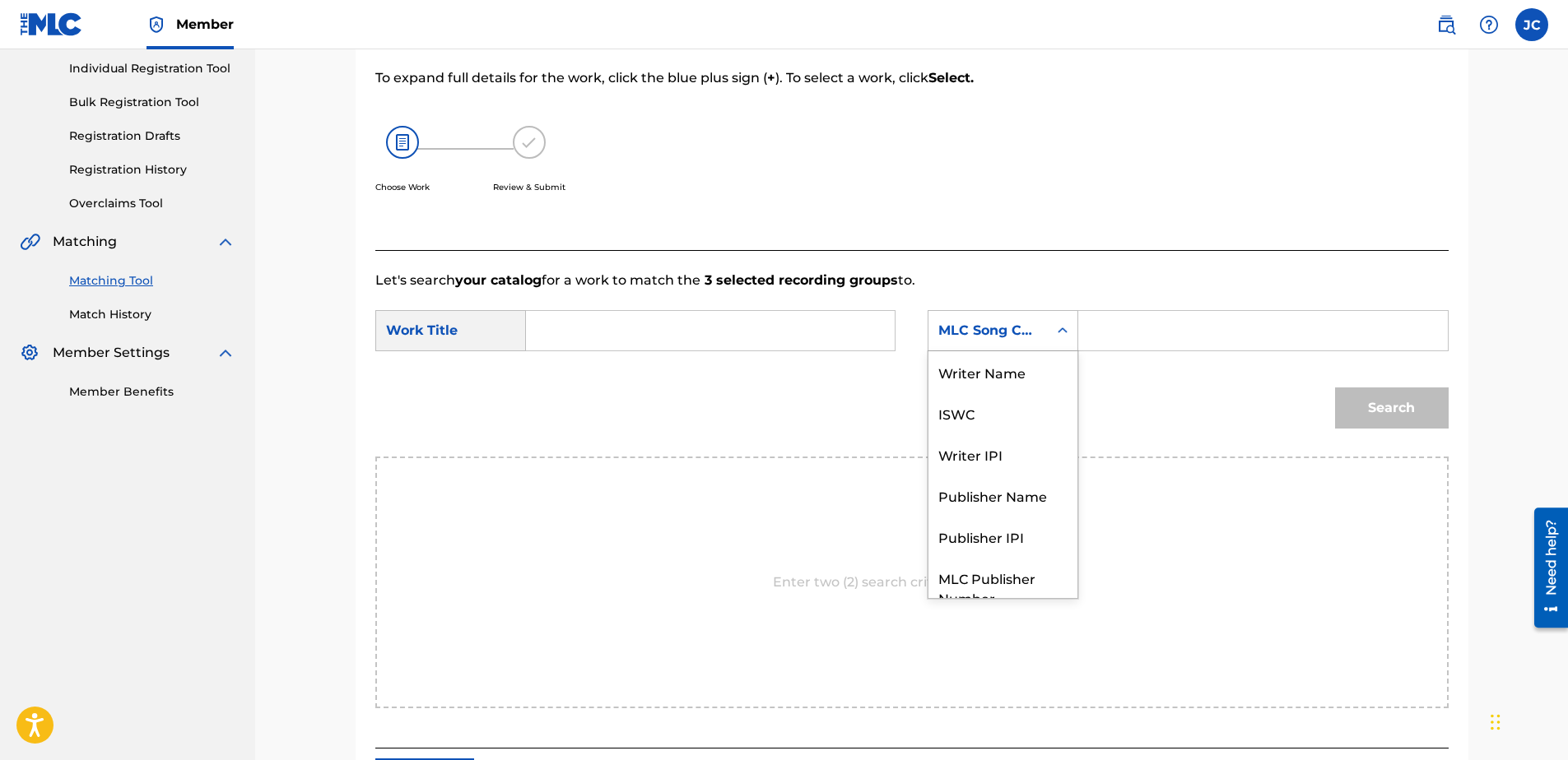
click at [978, 332] on div "MLC Song Code" at bounding box center [987, 330] width 99 height 20
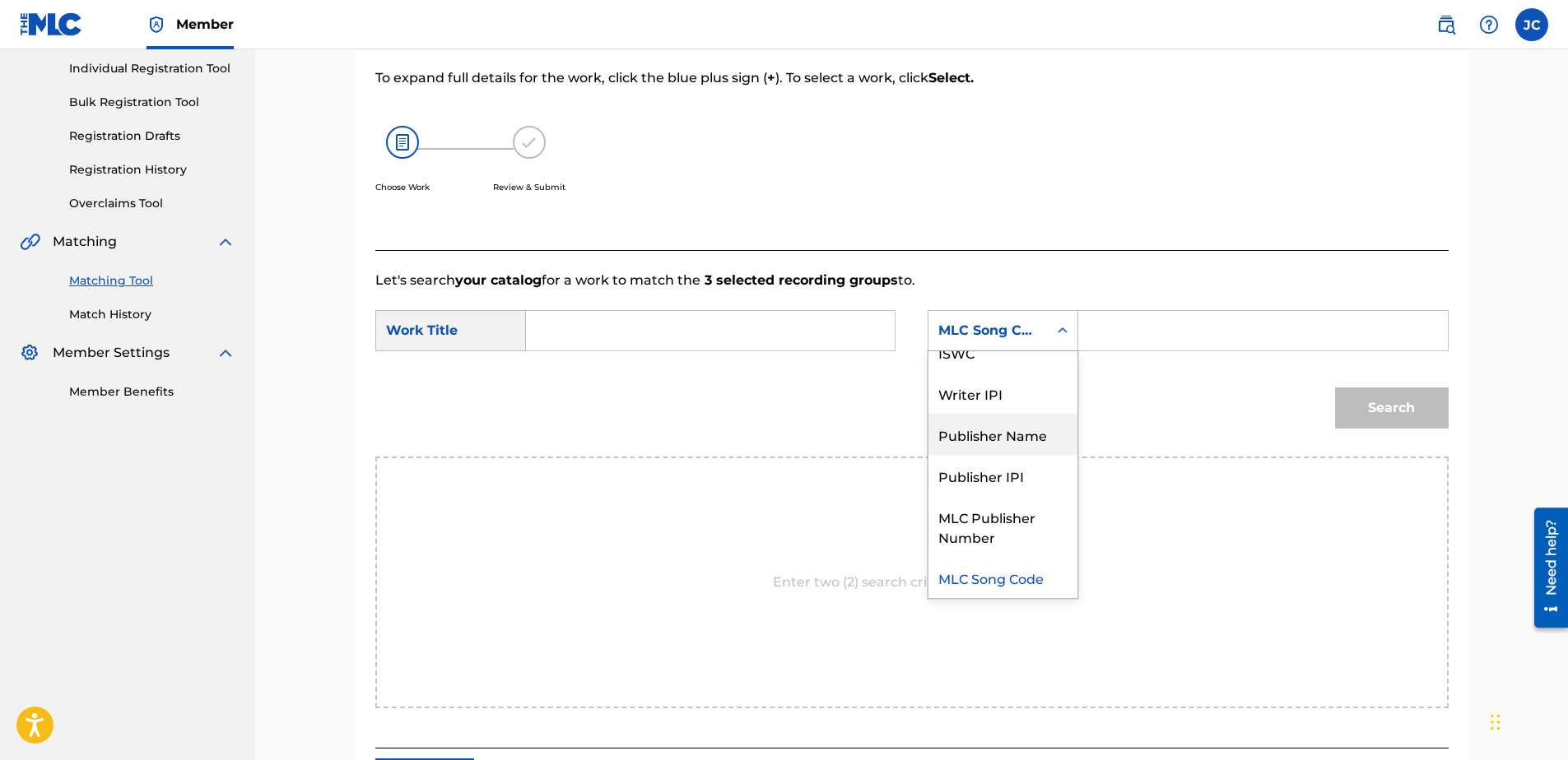
scroll to position [0, 0]
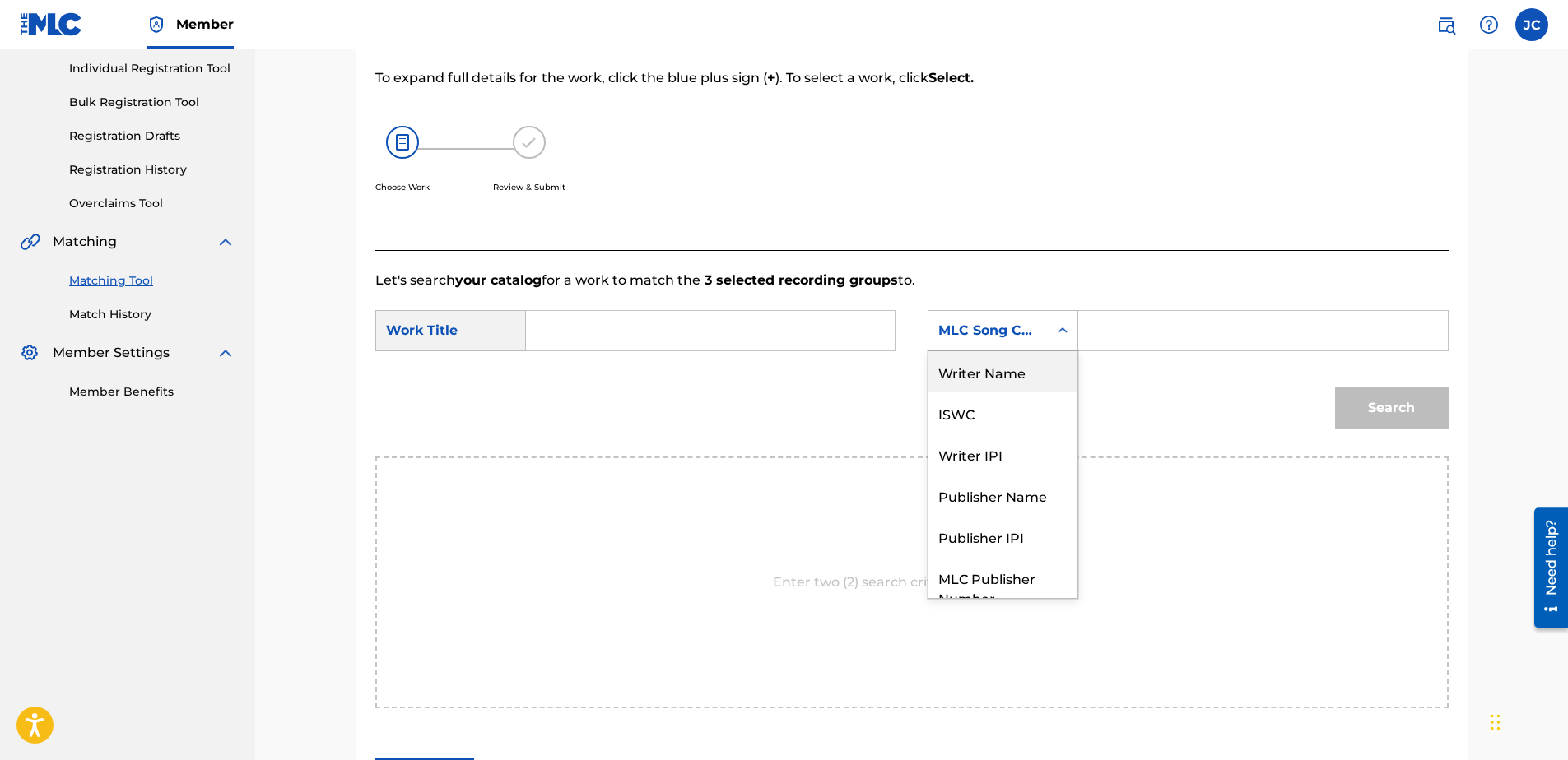
click at [1007, 384] on div "Writer Name" at bounding box center [1002, 372] width 149 height 41
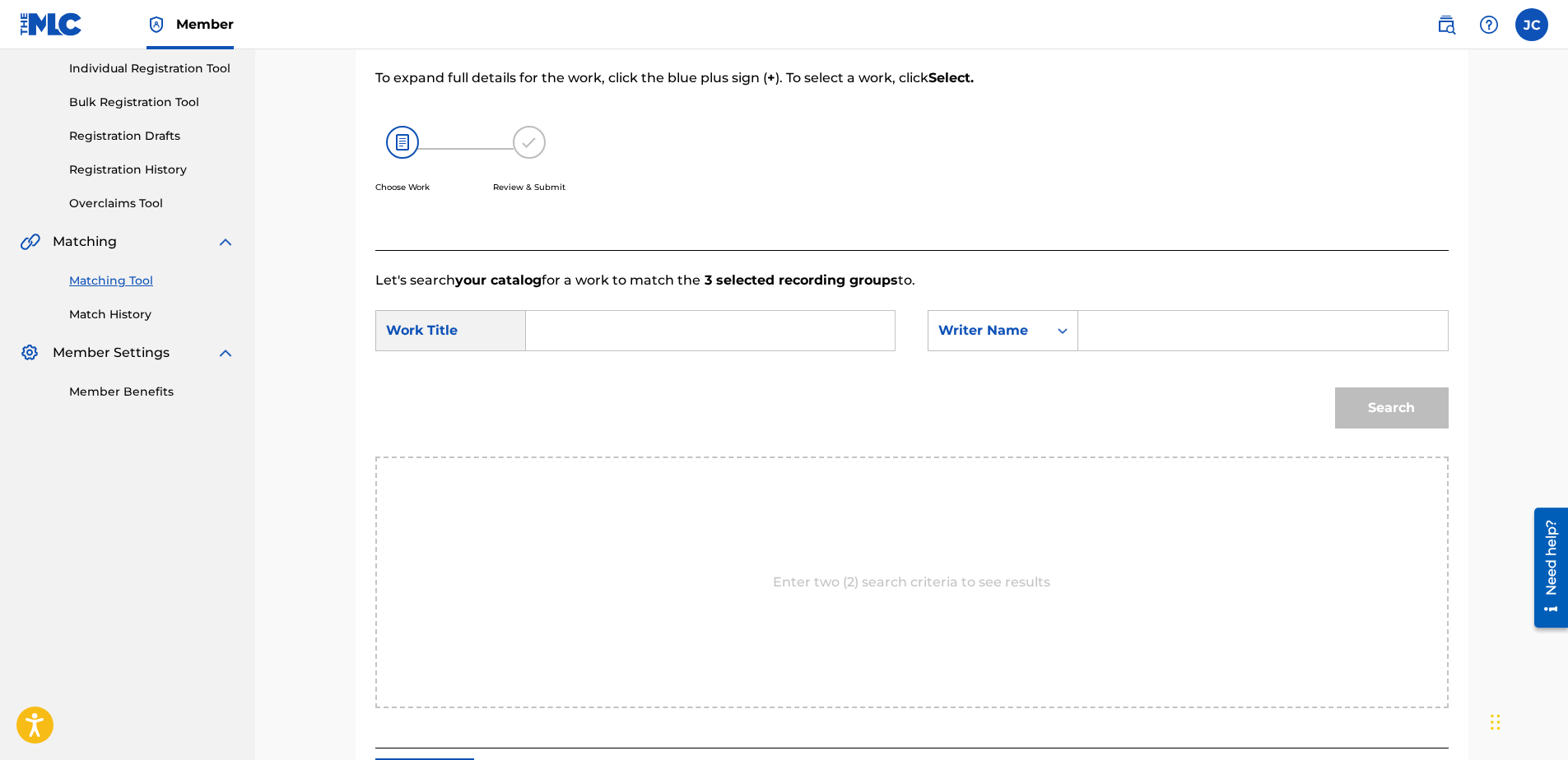
click at [750, 308] on form "SearchWithCriteria3baf4bf9-379f-47e3-88cd-f47ec5e1e644 Work Title SearchWithCri…" at bounding box center [911, 373] width 1073 height 166
click at [757, 329] on input "Search Form" at bounding box center [709, 330] width 340 height 39
paste input "Edelweiss - Instrumental"
type input "Edelweiss - Instrumental"
click at [1123, 327] on input "Search Form" at bounding box center [1262, 330] width 340 height 39
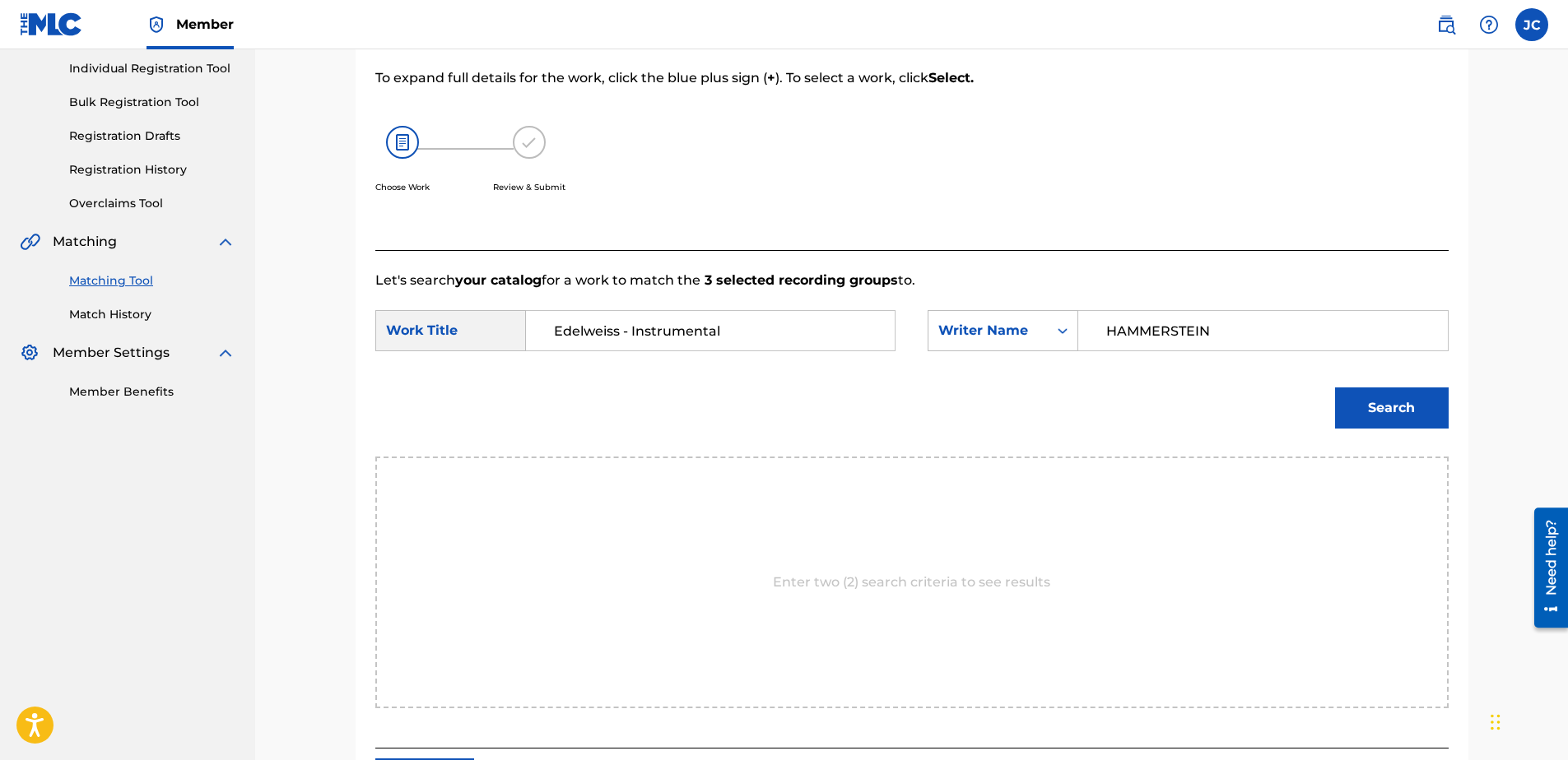
type input "HAMMERSTEIN"
click at [1335, 388] on button "Search" at bounding box center [1391, 408] width 113 height 41
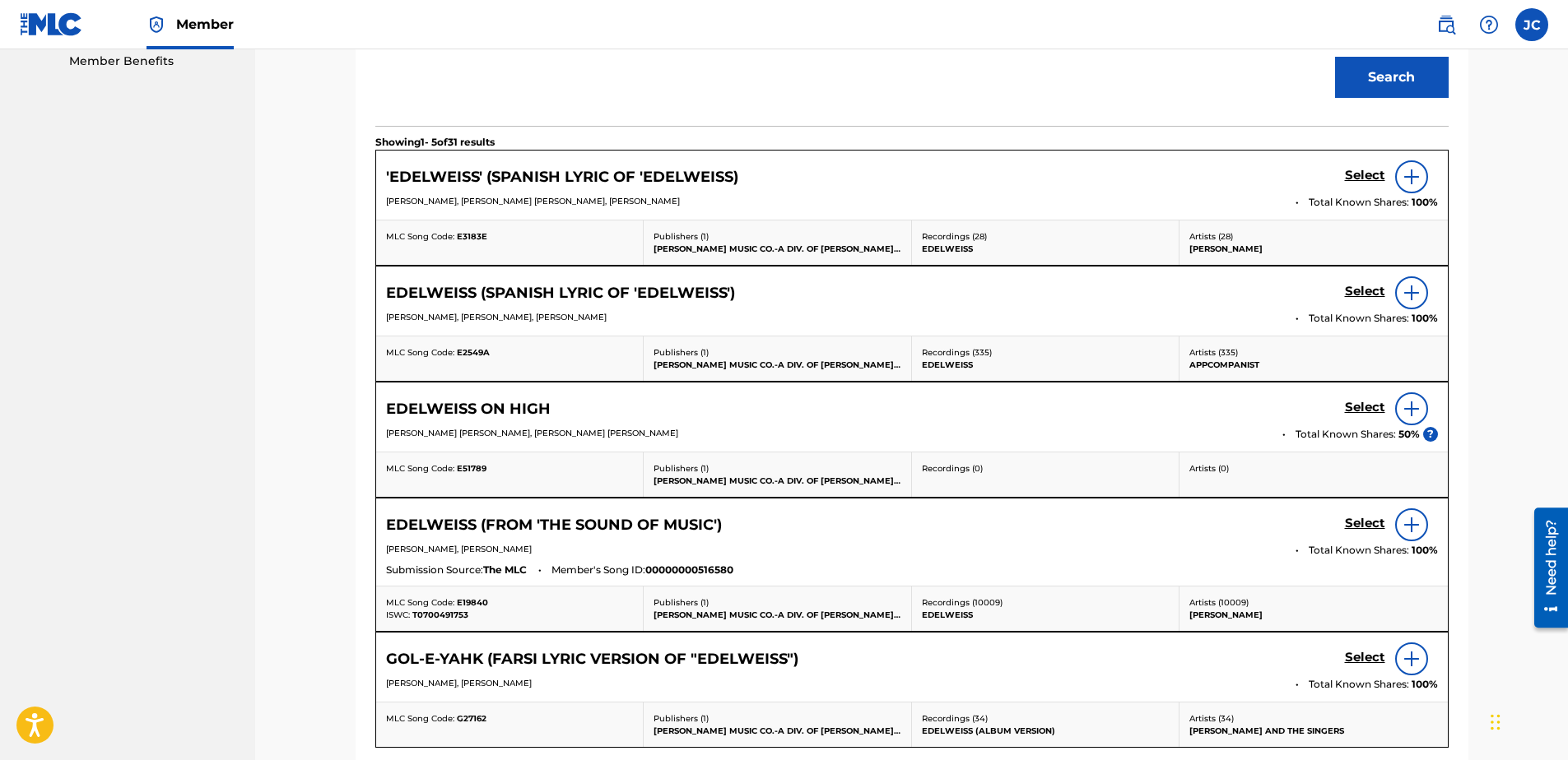
scroll to position [619, 0]
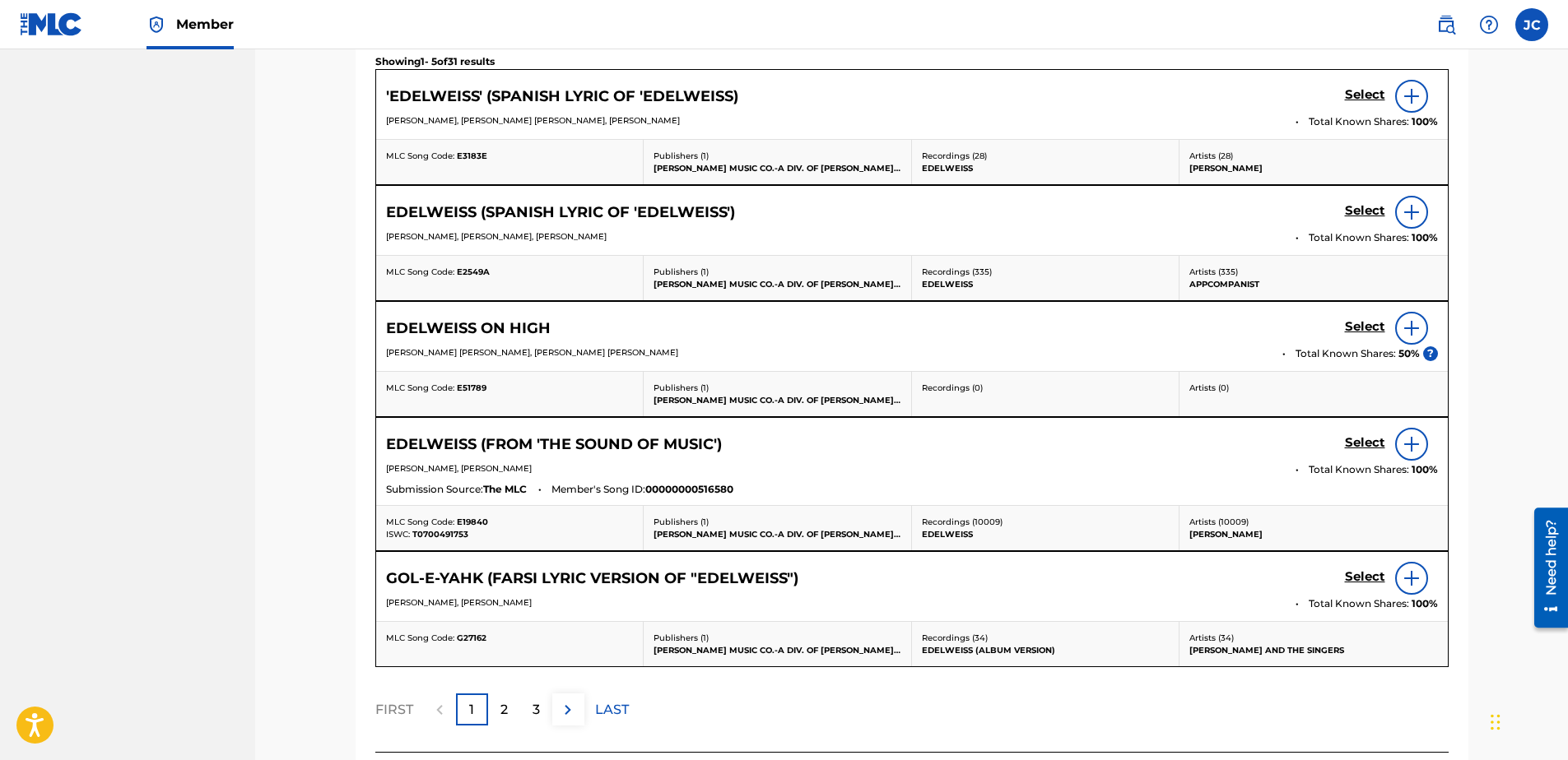
click at [1360, 103] on h5 "Select" at bounding box center [1364, 96] width 40 height 16
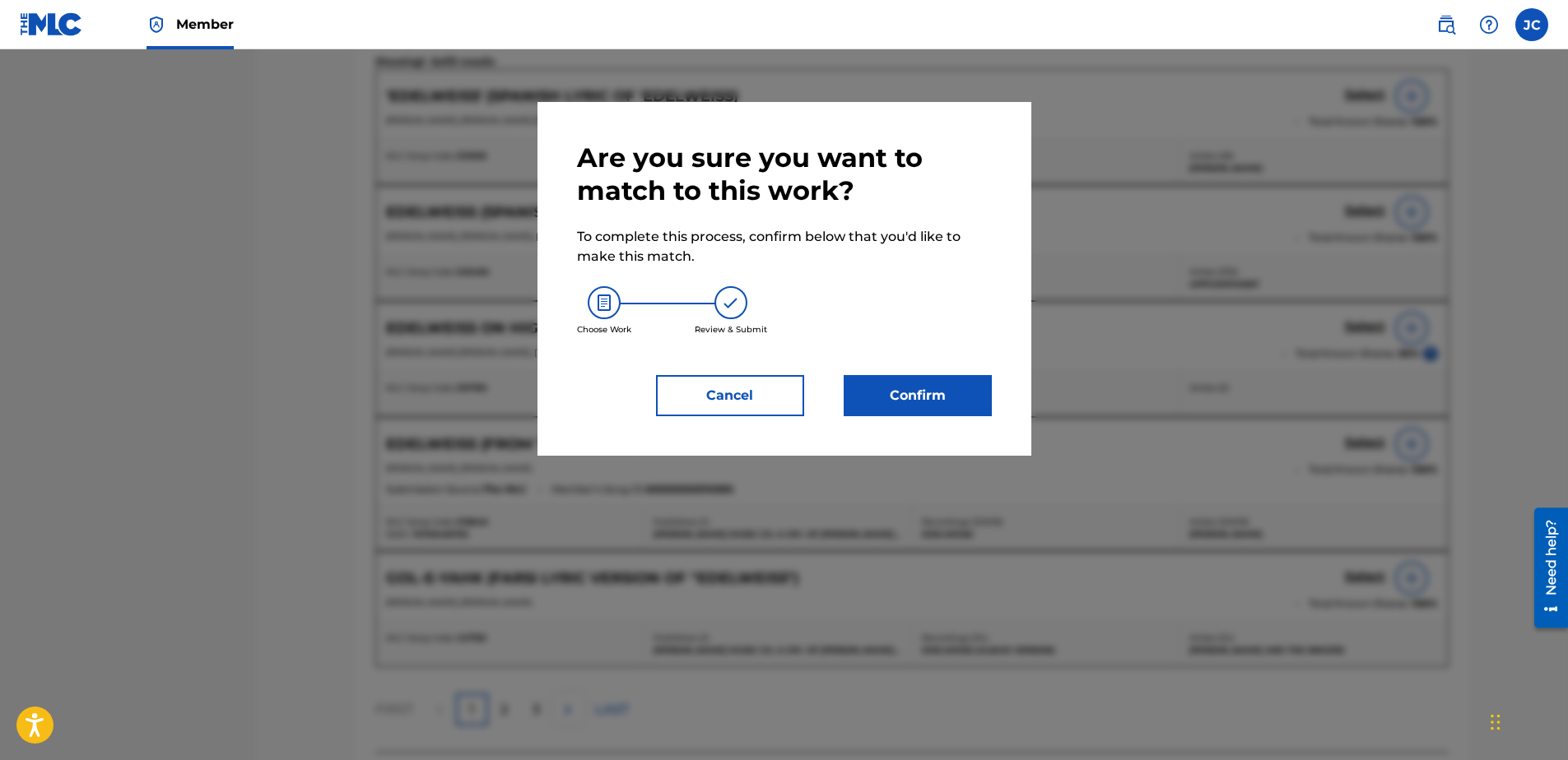
click at [905, 401] on button "Confirm" at bounding box center [918, 396] width 148 height 41
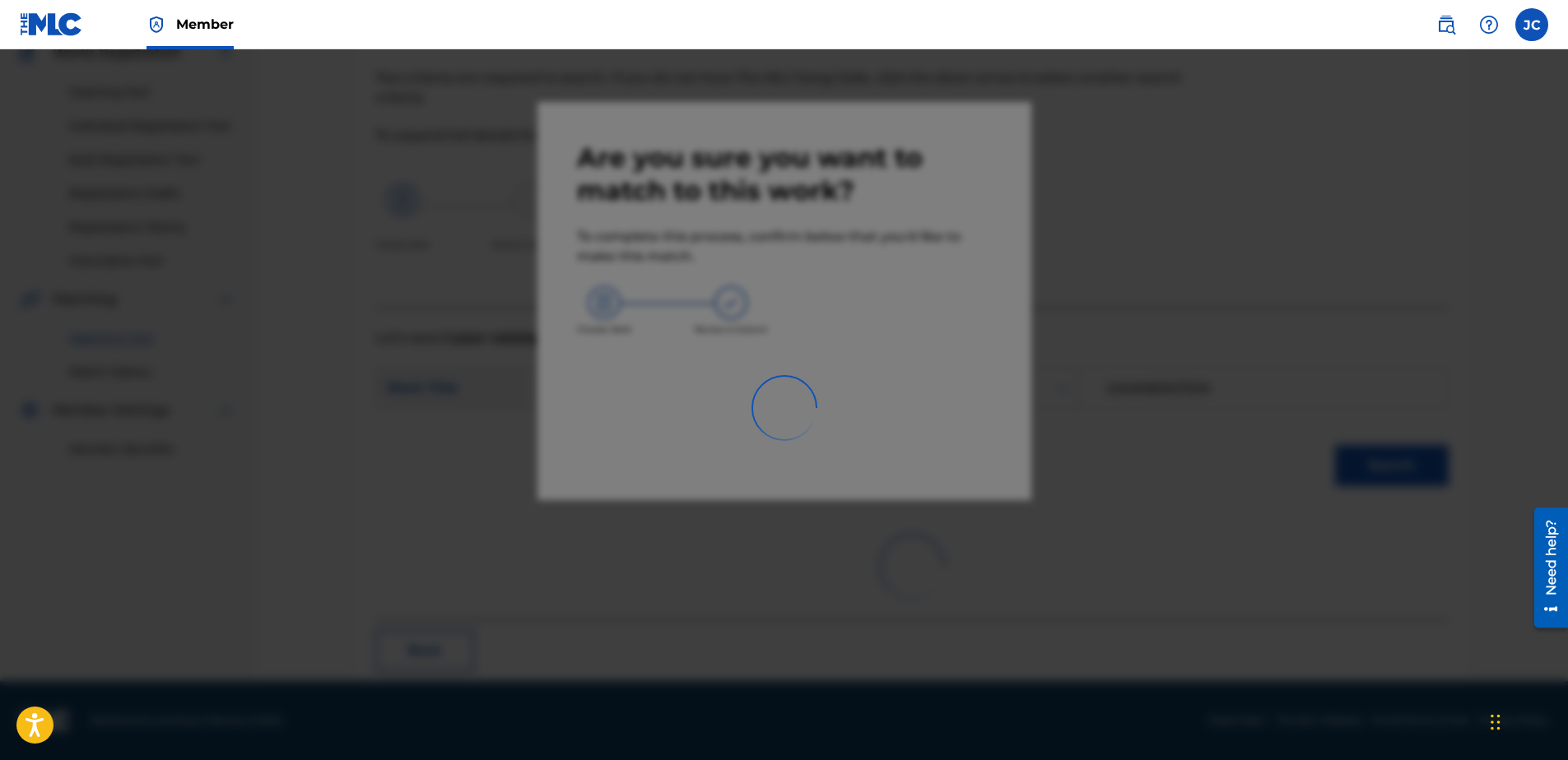
scroll to position [44, 0]
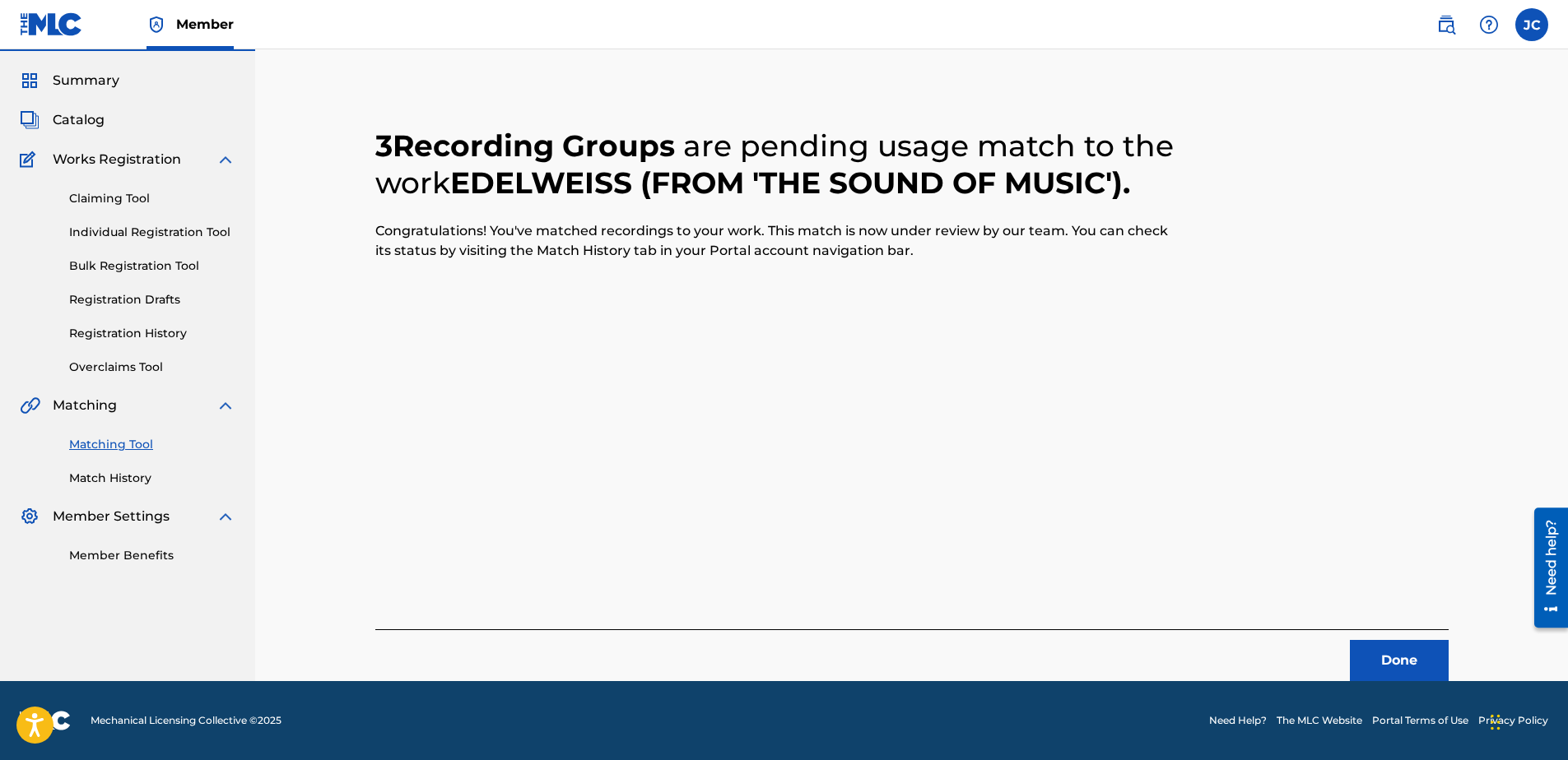
click at [1410, 643] on button "Done" at bounding box center [1399, 661] width 99 height 41
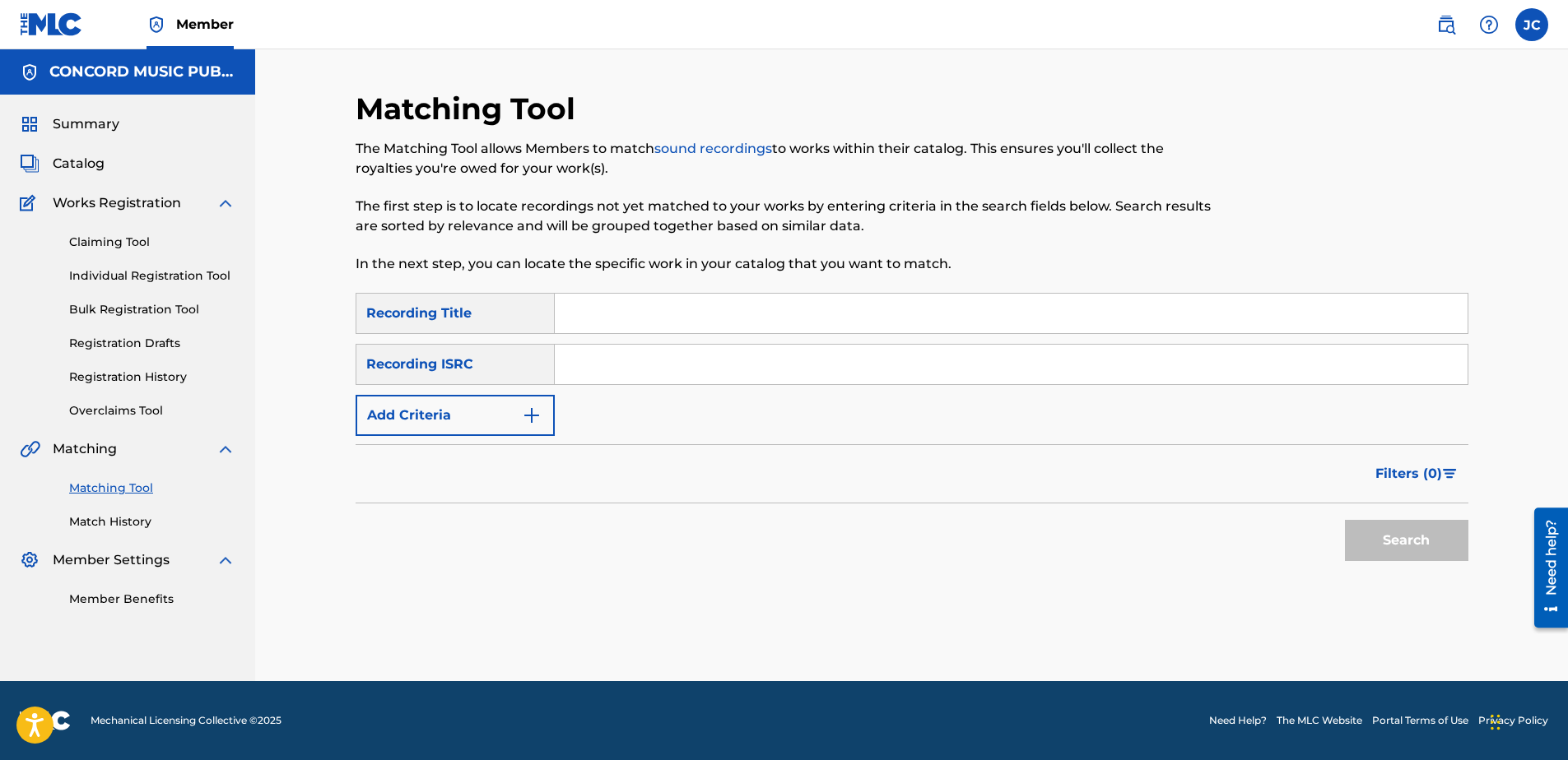
click at [852, 360] on input "Search Form" at bounding box center [1011, 364] width 913 height 39
paste input "GBK3W2403135"
type input "GBK3W2403135"
click at [1345, 520] on button "Search" at bounding box center [1406, 540] width 123 height 41
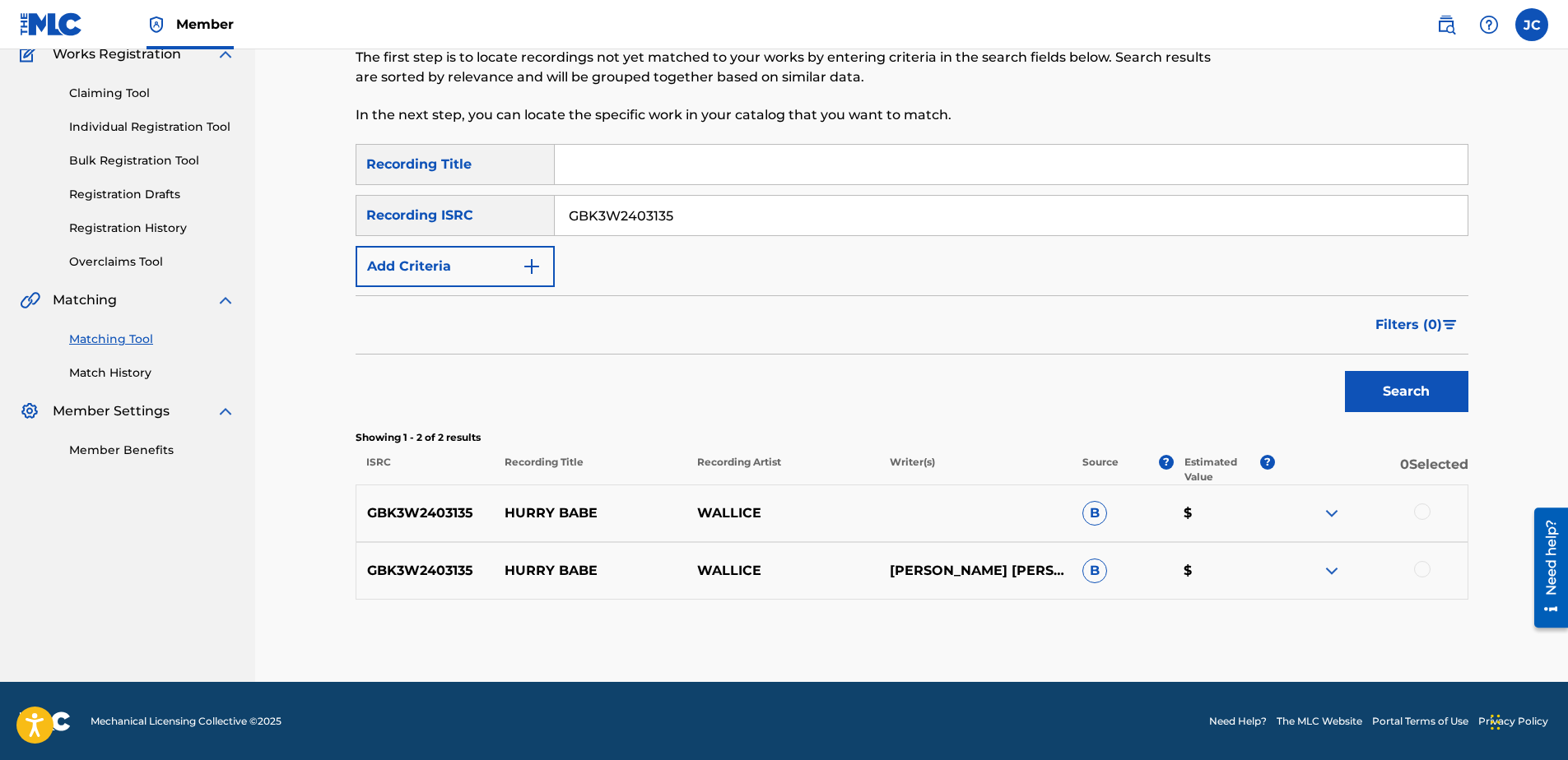
scroll to position [150, 0]
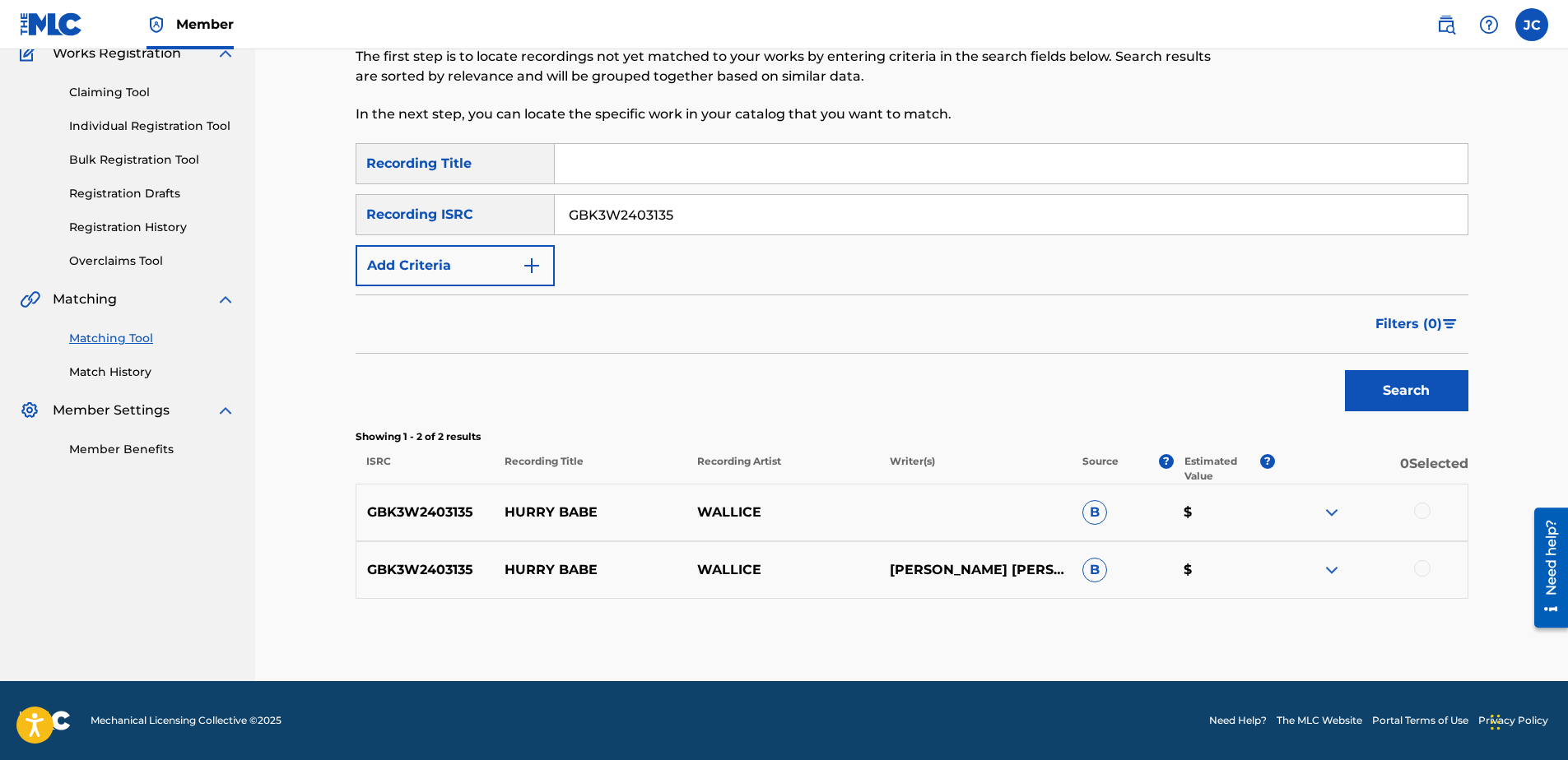
click at [1418, 565] on div at bounding box center [1422, 568] width 16 height 16
click at [1423, 512] on div at bounding box center [1422, 511] width 16 height 16
click at [1164, 620] on button "Match 2 Groups" at bounding box center [1157, 626] width 182 height 41
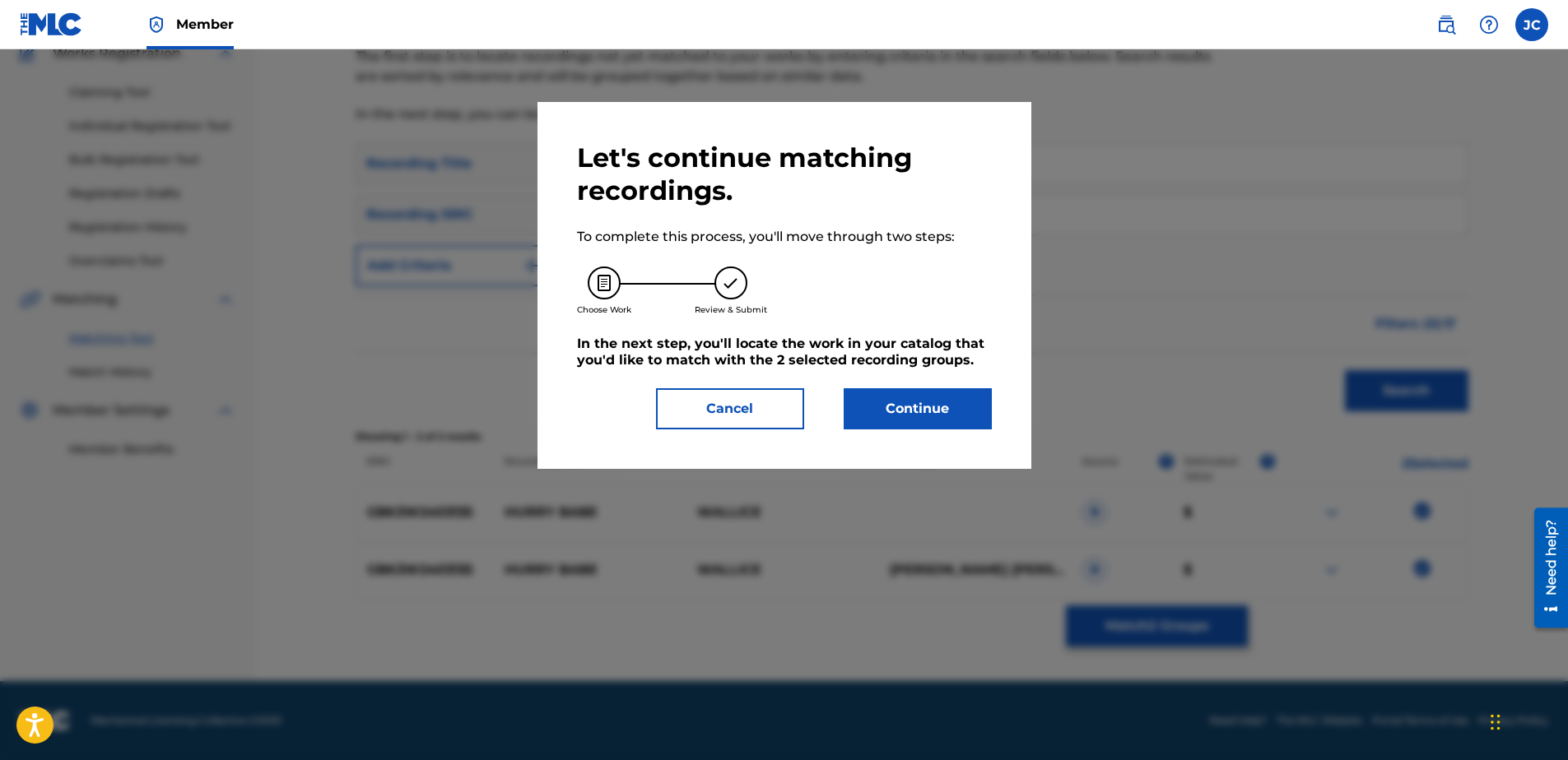
click at [882, 397] on button "Continue" at bounding box center [918, 409] width 148 height 41
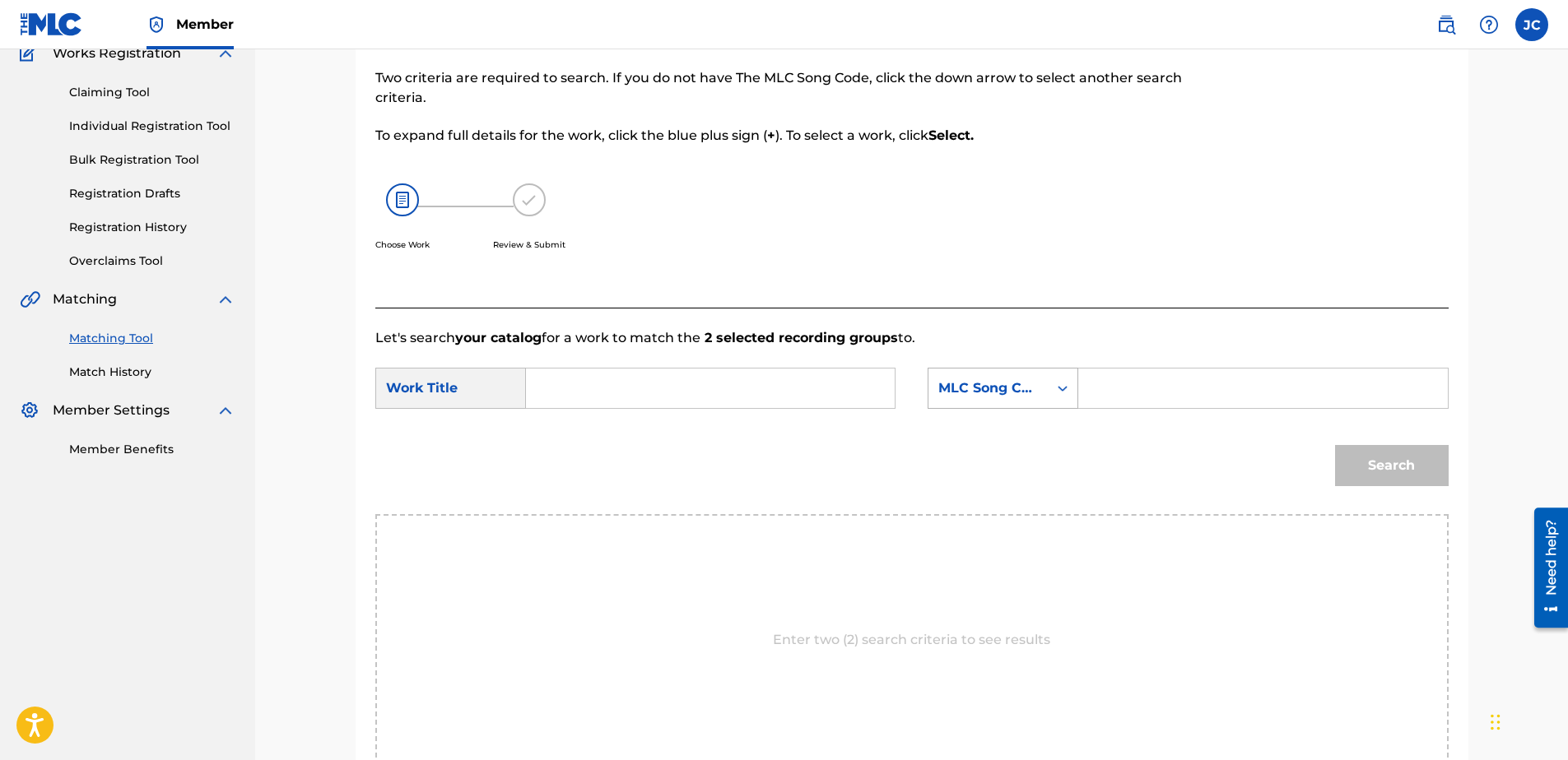
click at [1016, 380] on div "MLC Song Code" at bounding box center [987, 388] width 99 height 20
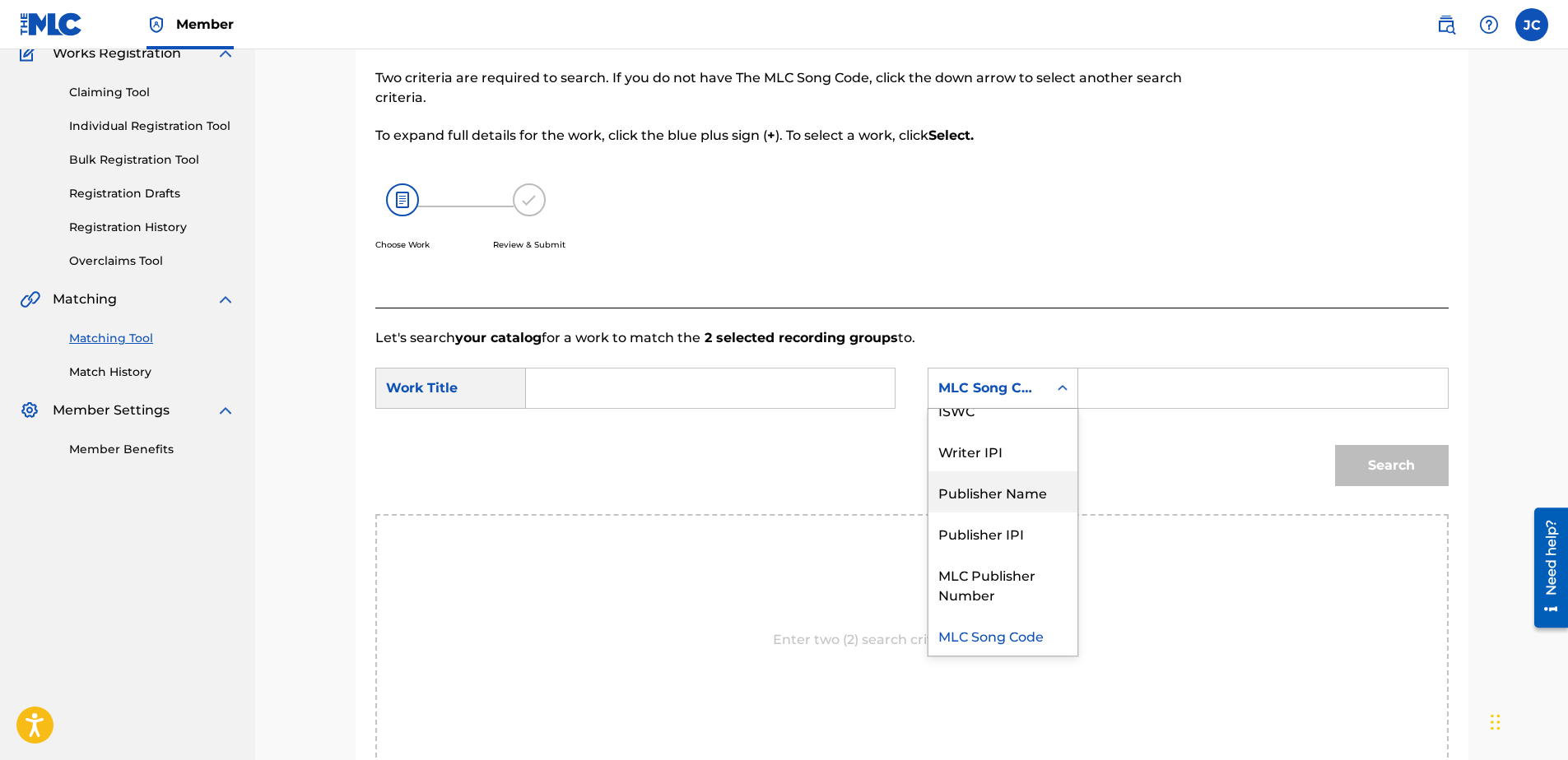
scroll to position [0, 0]
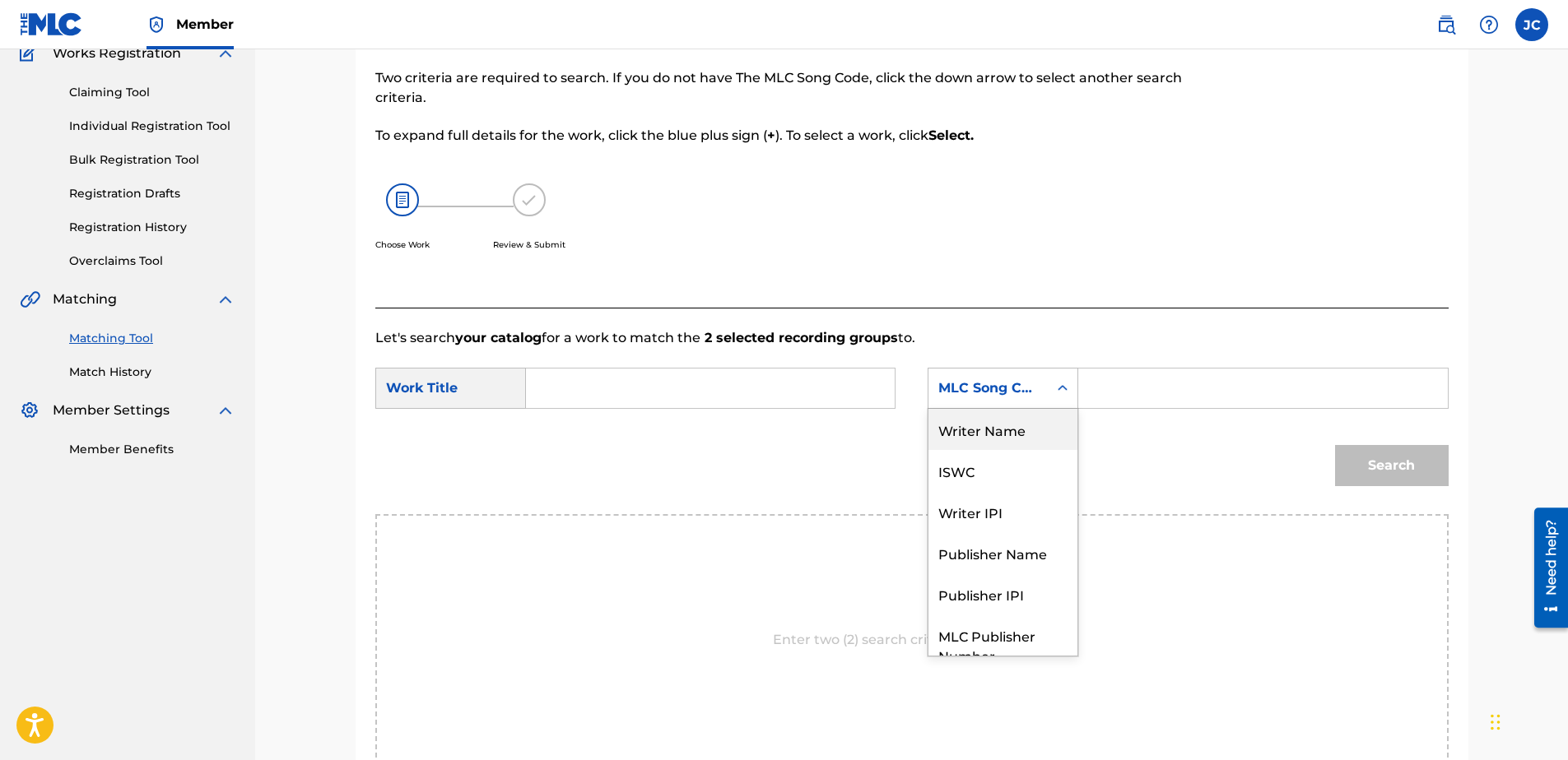
click at [1022, 440] on div "Writer Name" at bounding box center [1002, 430] width 149 height 41
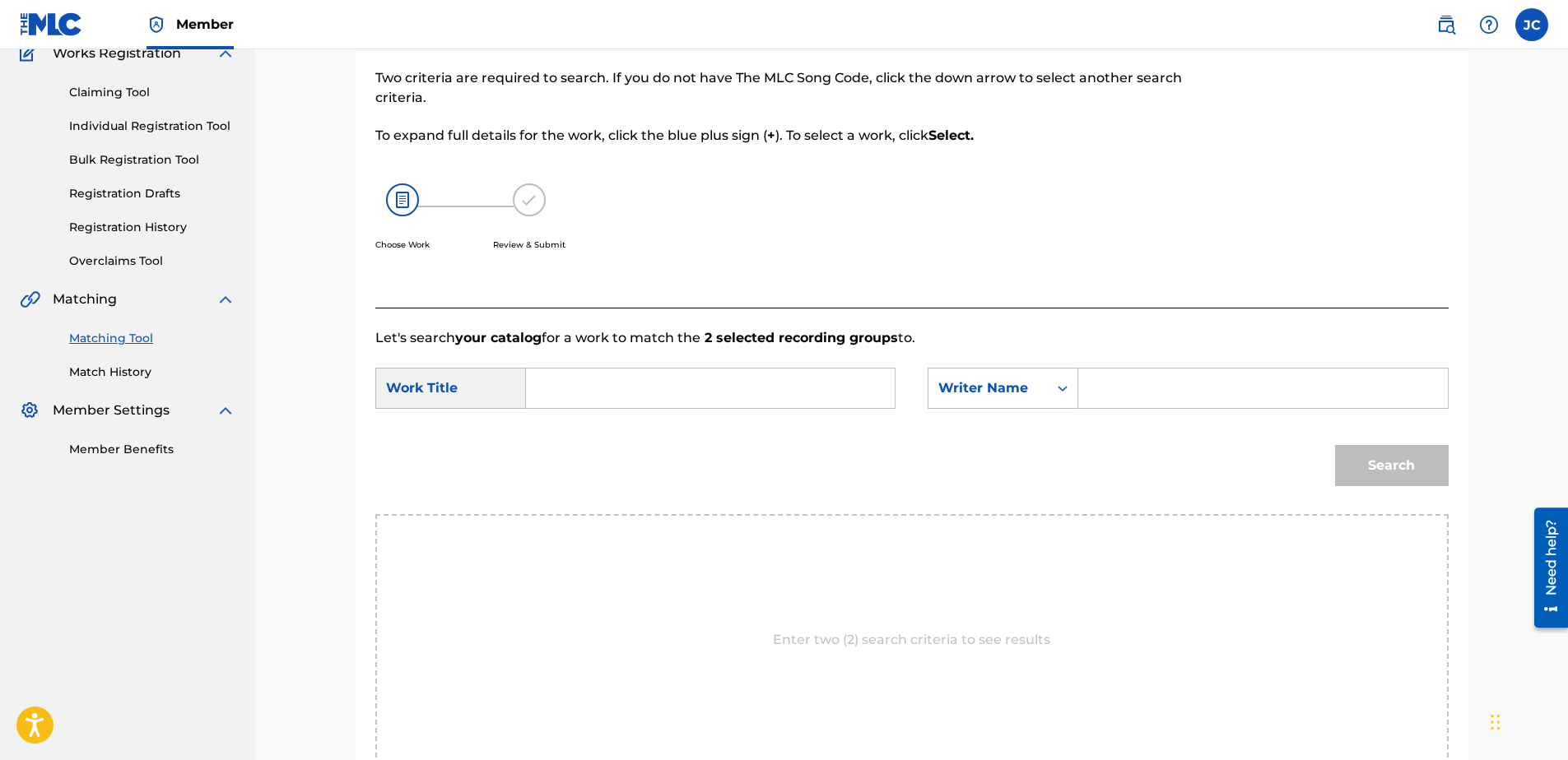
click at [716, 371] on input "Search Form" at bounding box center [709, 388] width 340 height 39
paste input "Hurry Babe"
type input "Hurry Babe"
click at [1162, 386] on input "Search Form" at bounding box center [1262, 388] width 340 height 39
paste input "Martin"
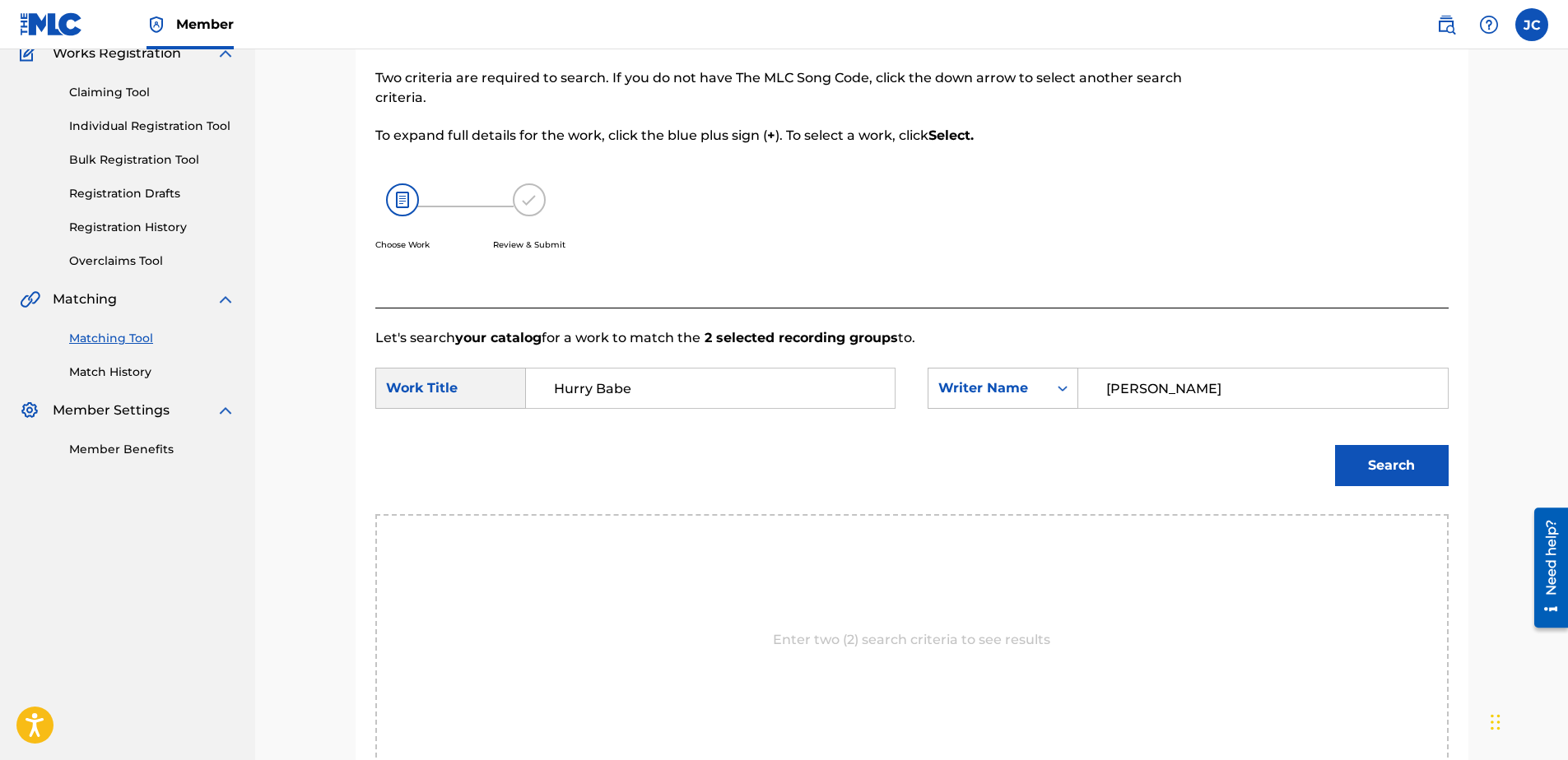
click at [1335, 445] on button "Search" at bounding box center [1391, 465] width 113 height 41
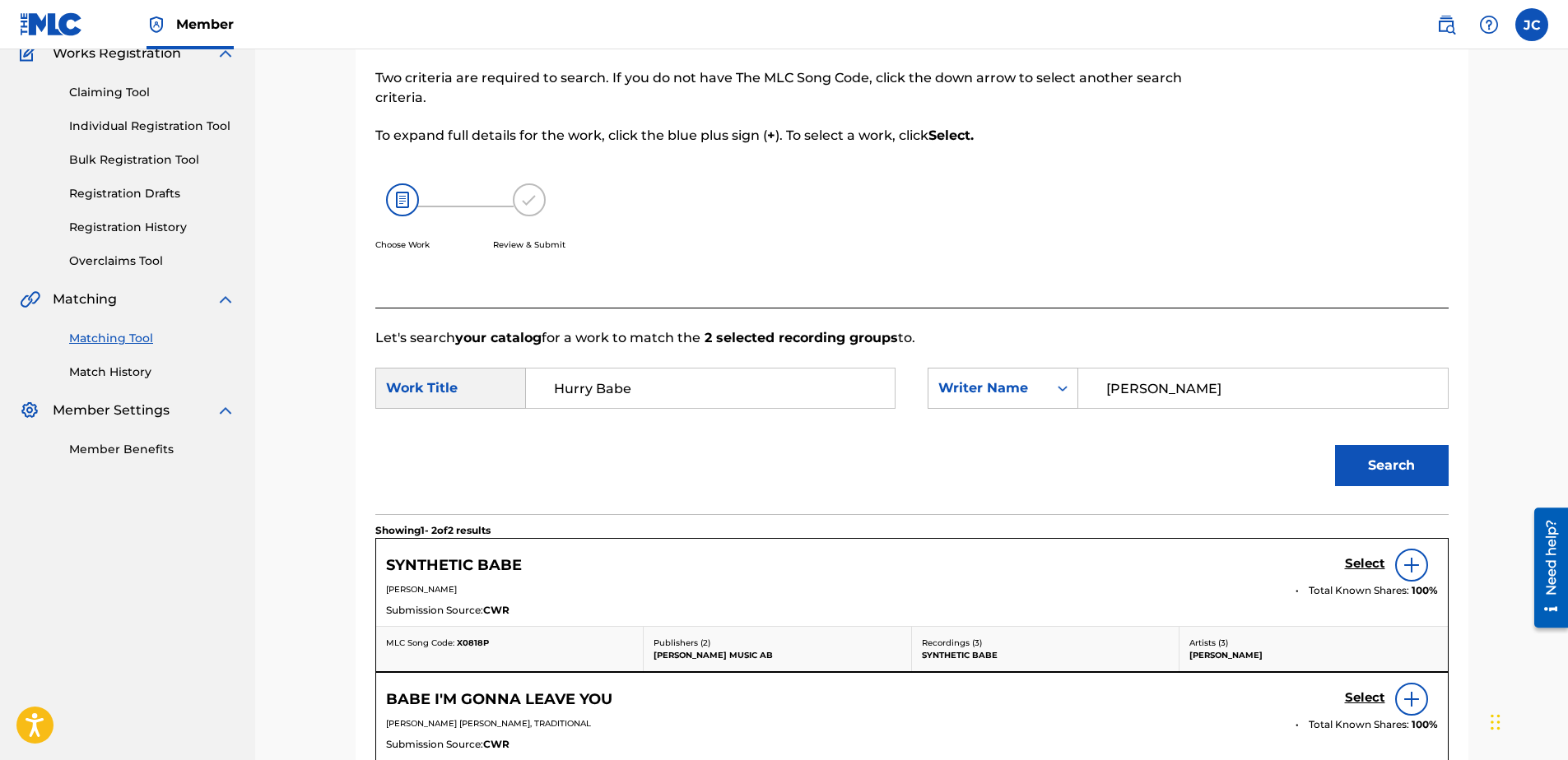
drag, startPoint x: 1203, startPoint y: 393, endPoint x: 1086, endPoint y: 398, distance: 117.1
click at [1086, 398] on div "Martin" at bounding box center [1263, 388] width 370 height 41
paste input "inelli"
click at [1344, 472] on button "Search" at bounding box center [1391, 465] width 113 height 41
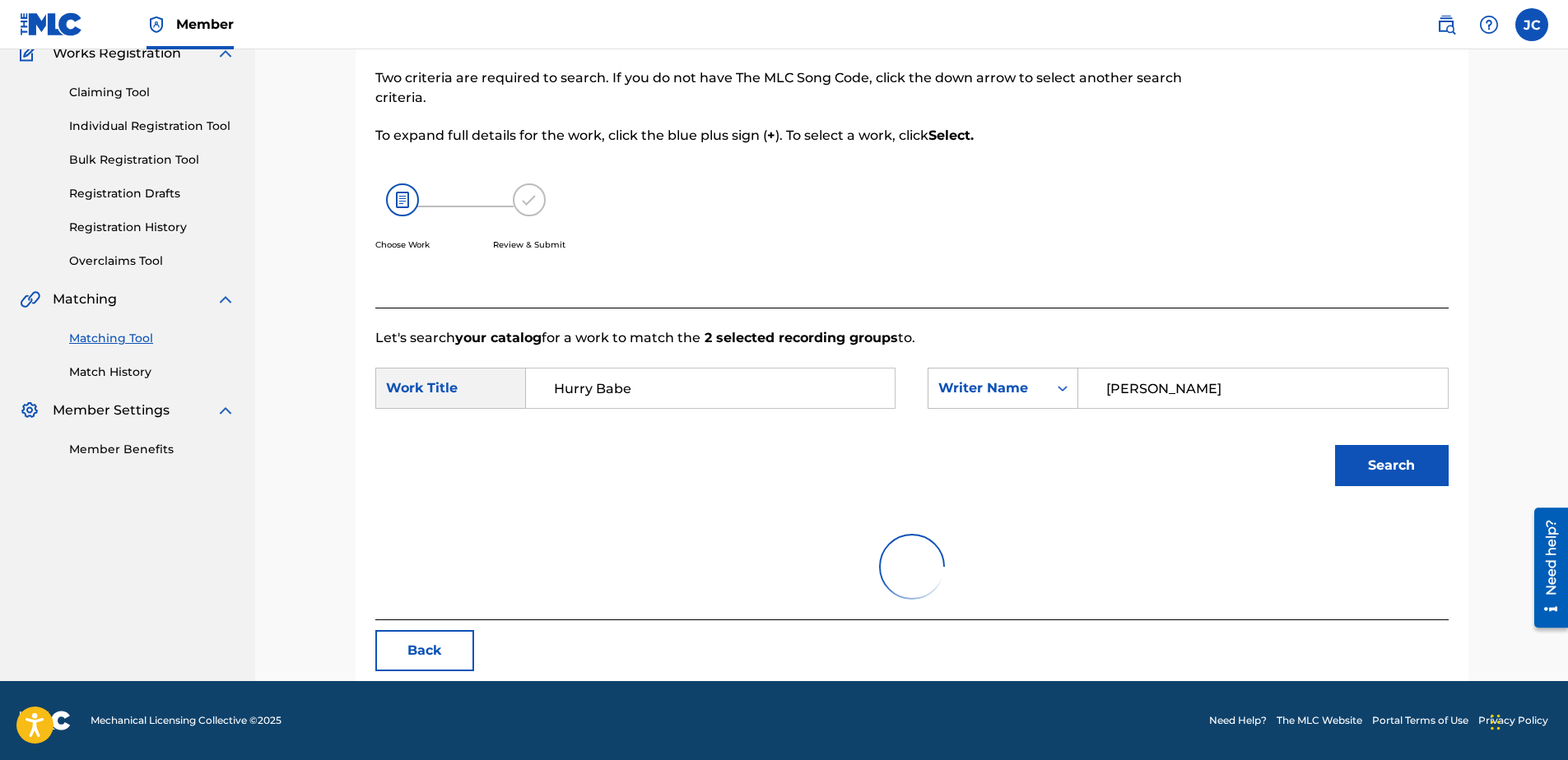
scroll to position [79, 0]
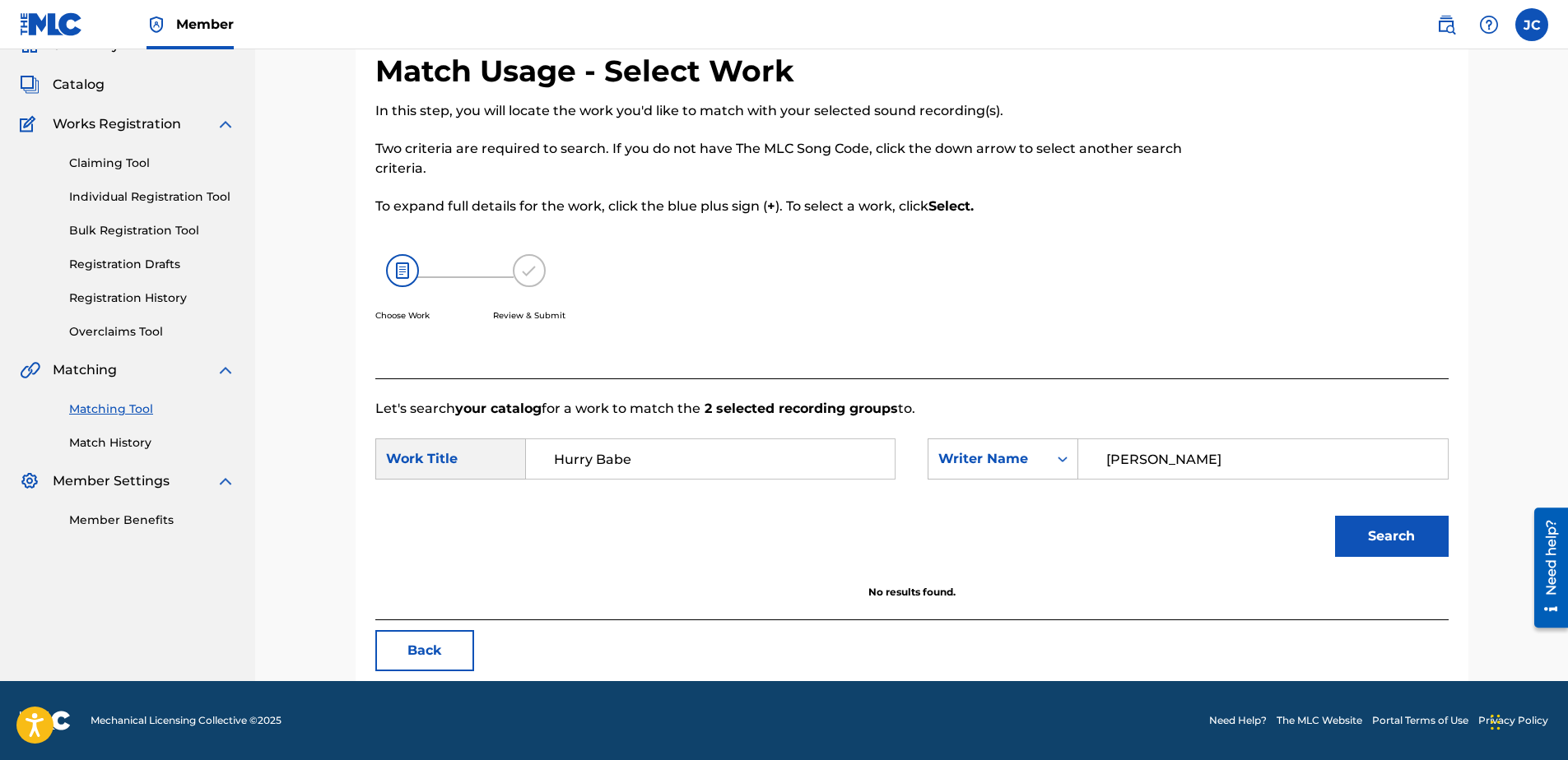
click at [1281, 447] on input "Marinelli" at bounding box center [1262, 459] width 340 height 39
paste input "Watanabe"
type input "Watanabe"
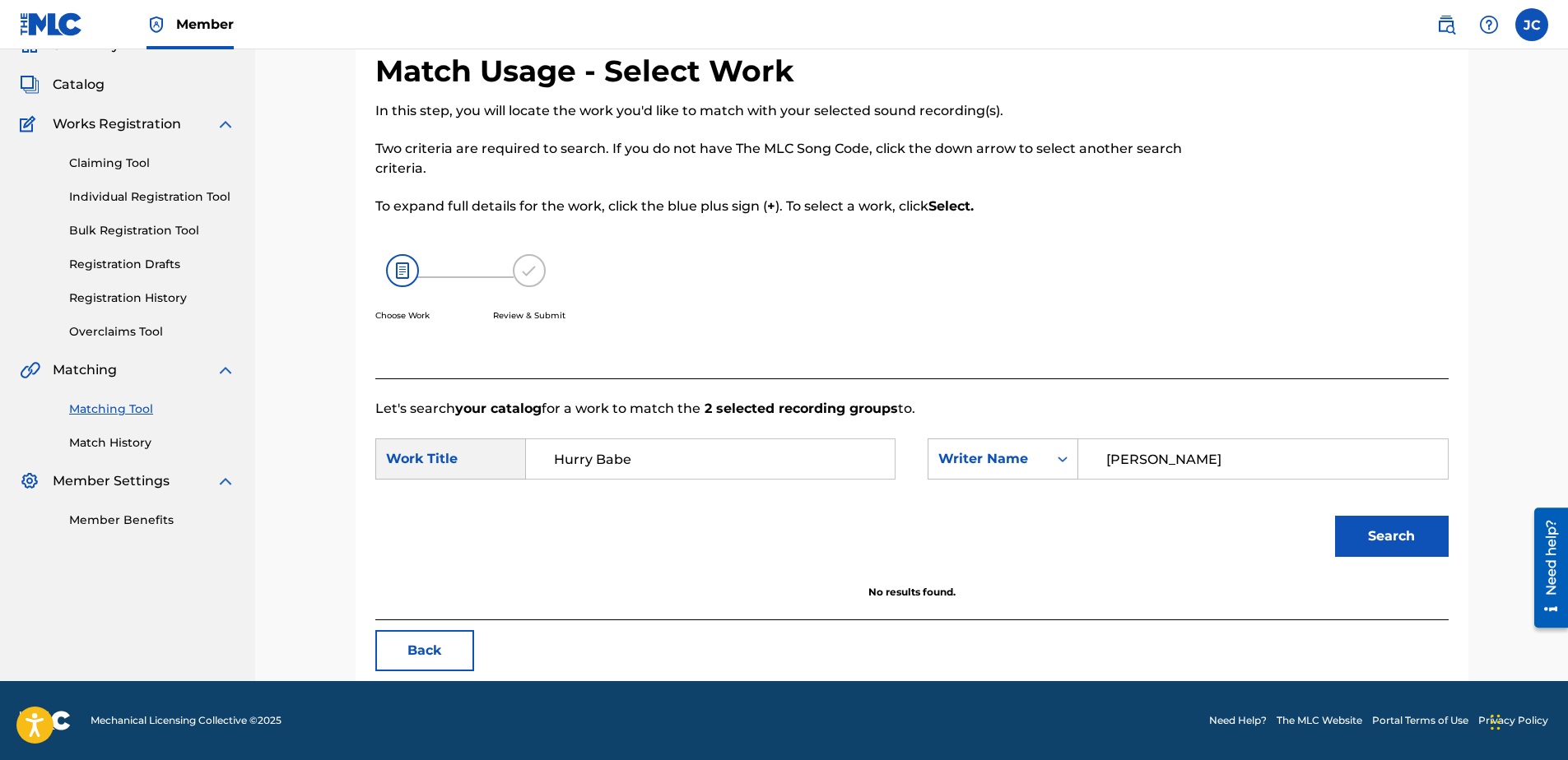
click at [1335, 516] on button "Search" at bounding box center [1391, 537] width 113 height 41
click at [408, 651] on button "Back" at bounding box center [424, 651] width 99 height 41
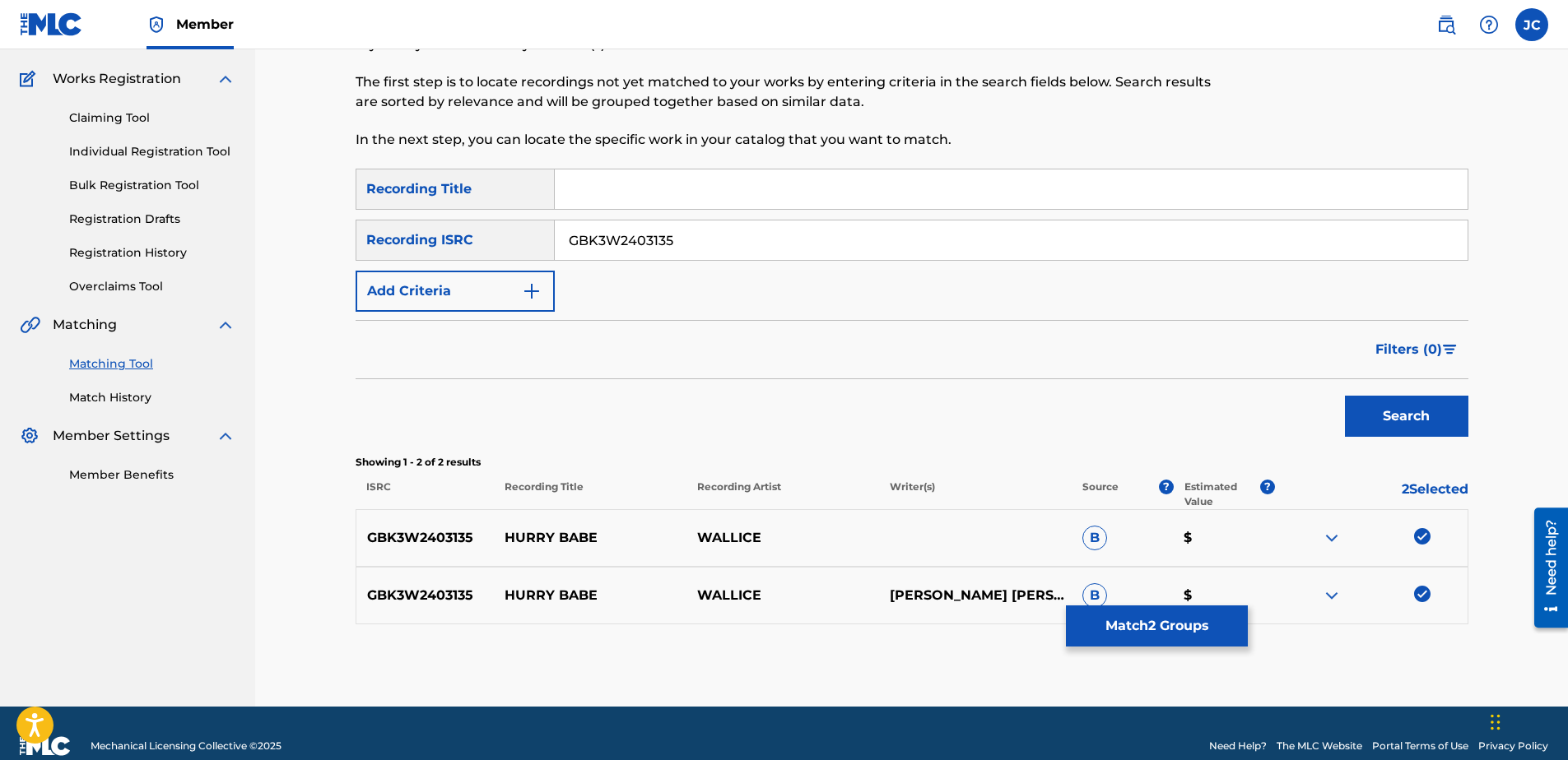
scroll to position [150, 0]
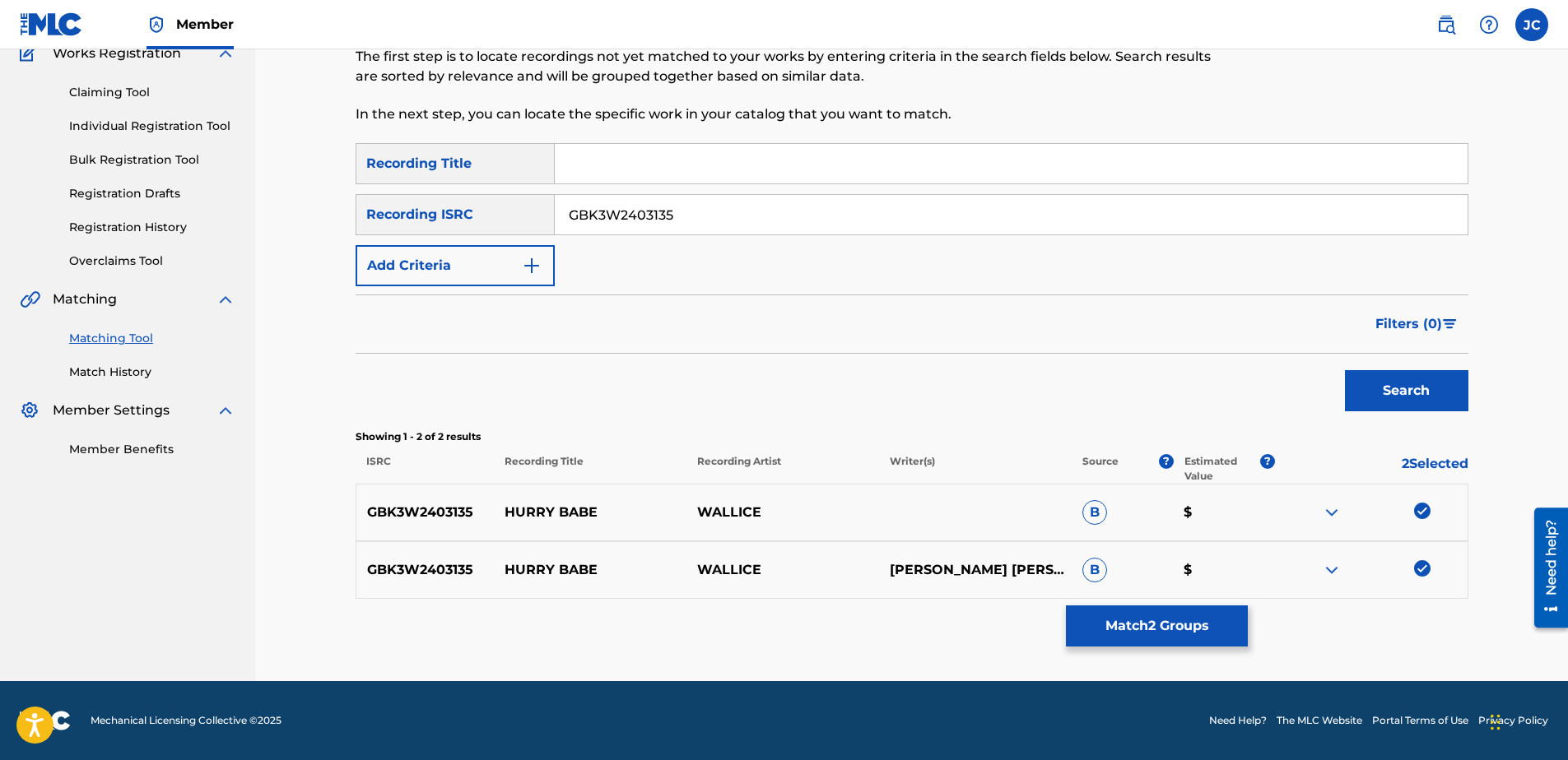
click at [1409, 567] on div at bounding box center [1371, 570] width 193 height 20
click at [1424, 564] on img at bounding box center [1422, 568] width 16 height 16
click at [1416, 504] on img at bounding box center [1422, 511] width 16 height 16
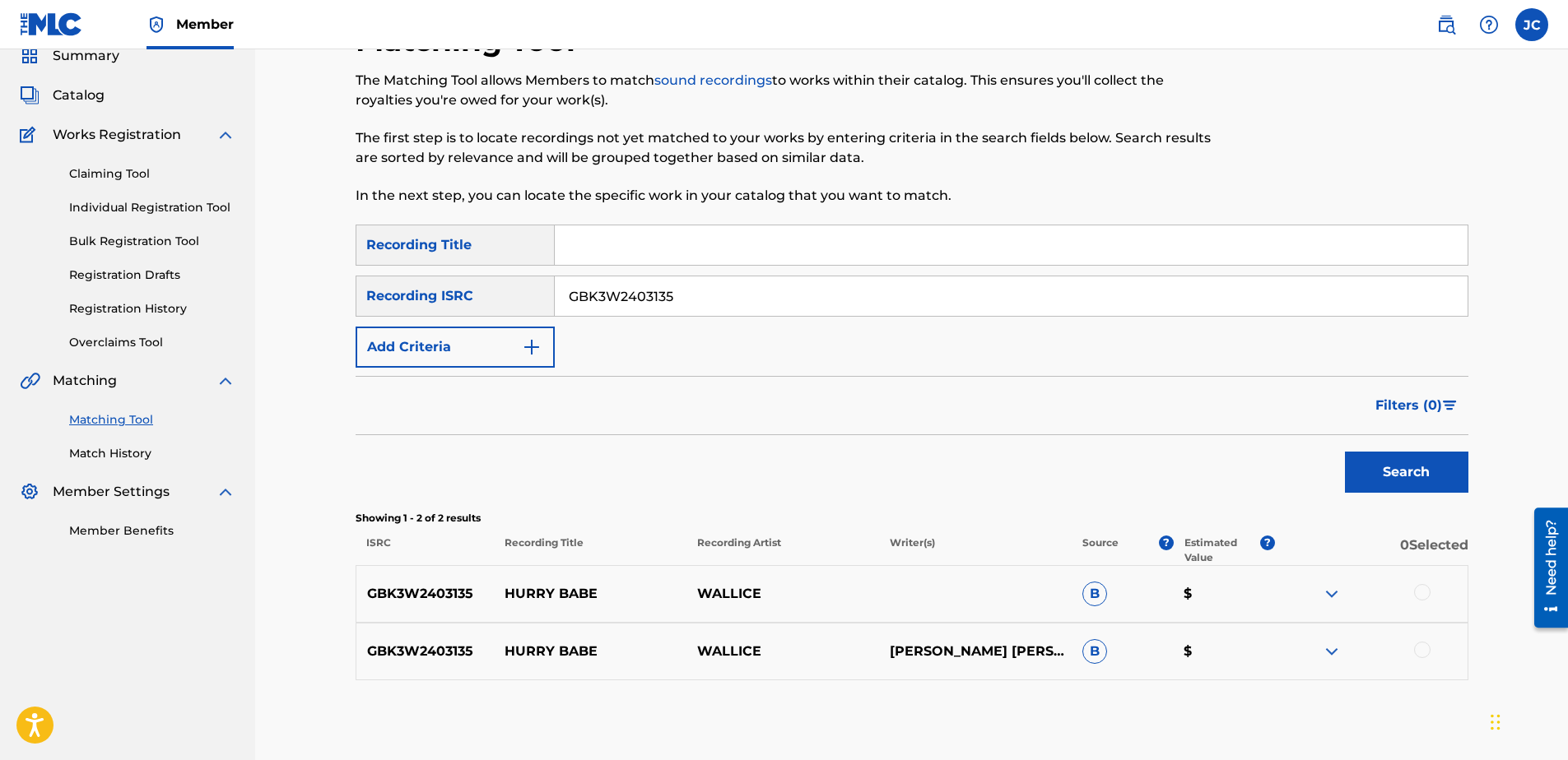
scroll to position [0, 0]
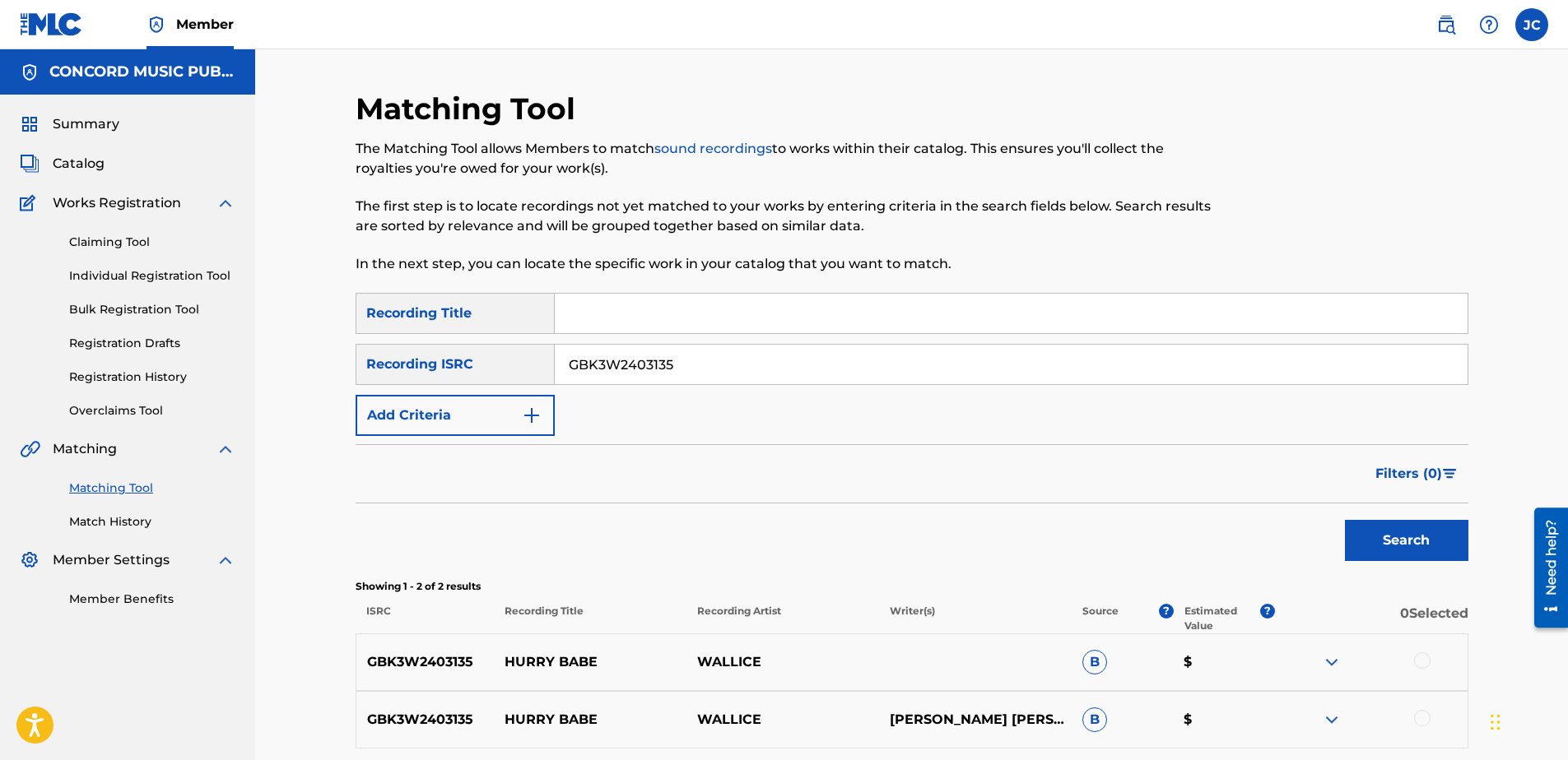
drag, startPoint x: 749, startPoint y: 355, endPoint x: 194, endPoint y: 352, distance: 555.0
click at [205, 354] on main "CONCORD MUSIC PUBLISHING LLC Summary Catalog Works Registration Claiming Tool I…" at bounding box center [784, 439] width 1568 height 781
click at [719, 380] on input "Search Form" at bounding box center [1011, 364] width 913 height 39
paste input "GBF079310441"
type input "GBF079310441"
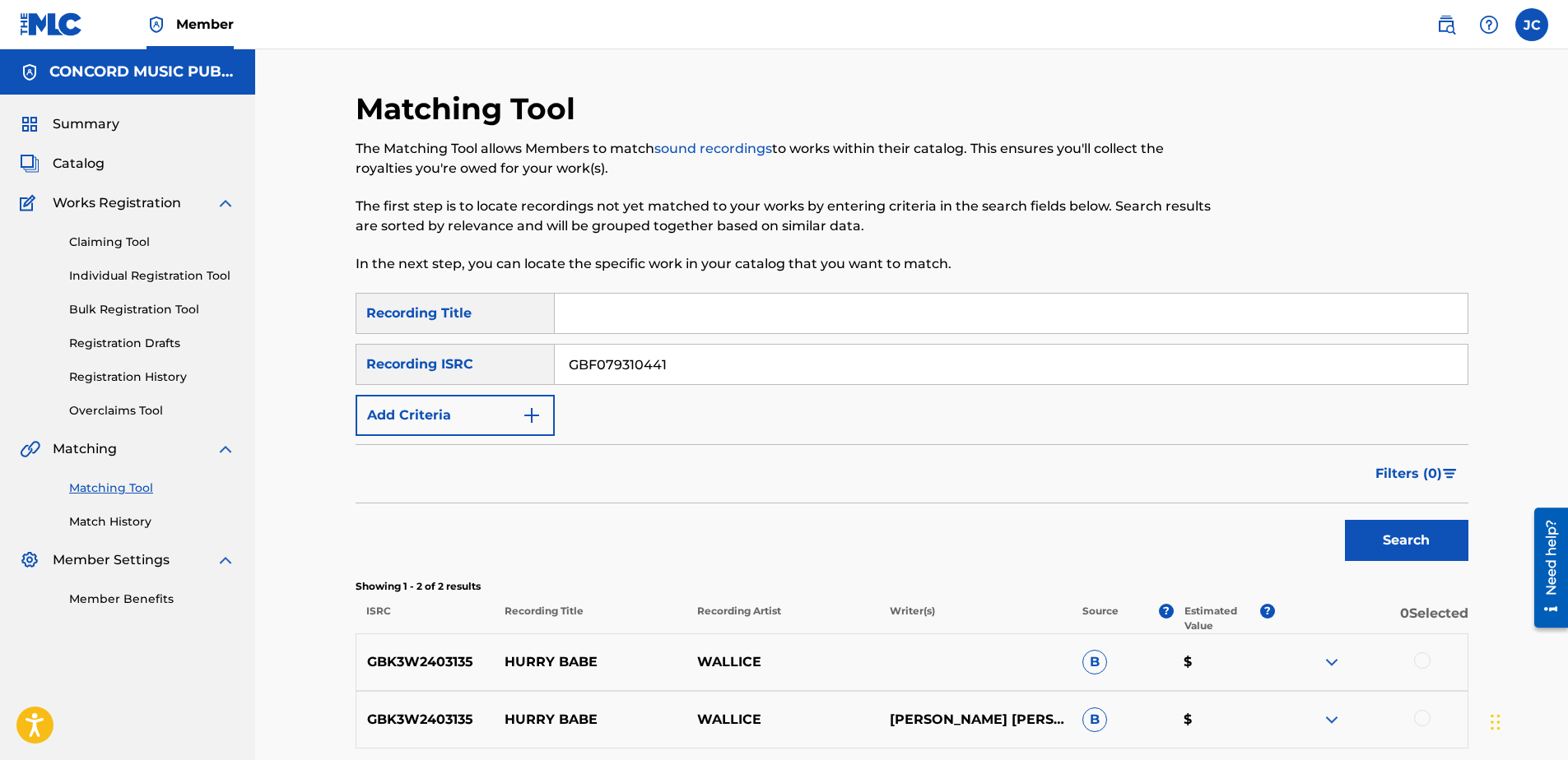
click at [1345, 520] on button "Search" at bounding box center [1406, 540] width 123 height 41
drag, startPoint x: 767, startPoint y: 346, endPoint x: 387, endPoint y: 390, distance: 382.5
click at [389, 390] on div "SearchWithCriteria785c6b78-a291-46d9-847f-d28f68003cce Recording Title SearchWi…" at bounding box center [912, 364] width 1113 height 143
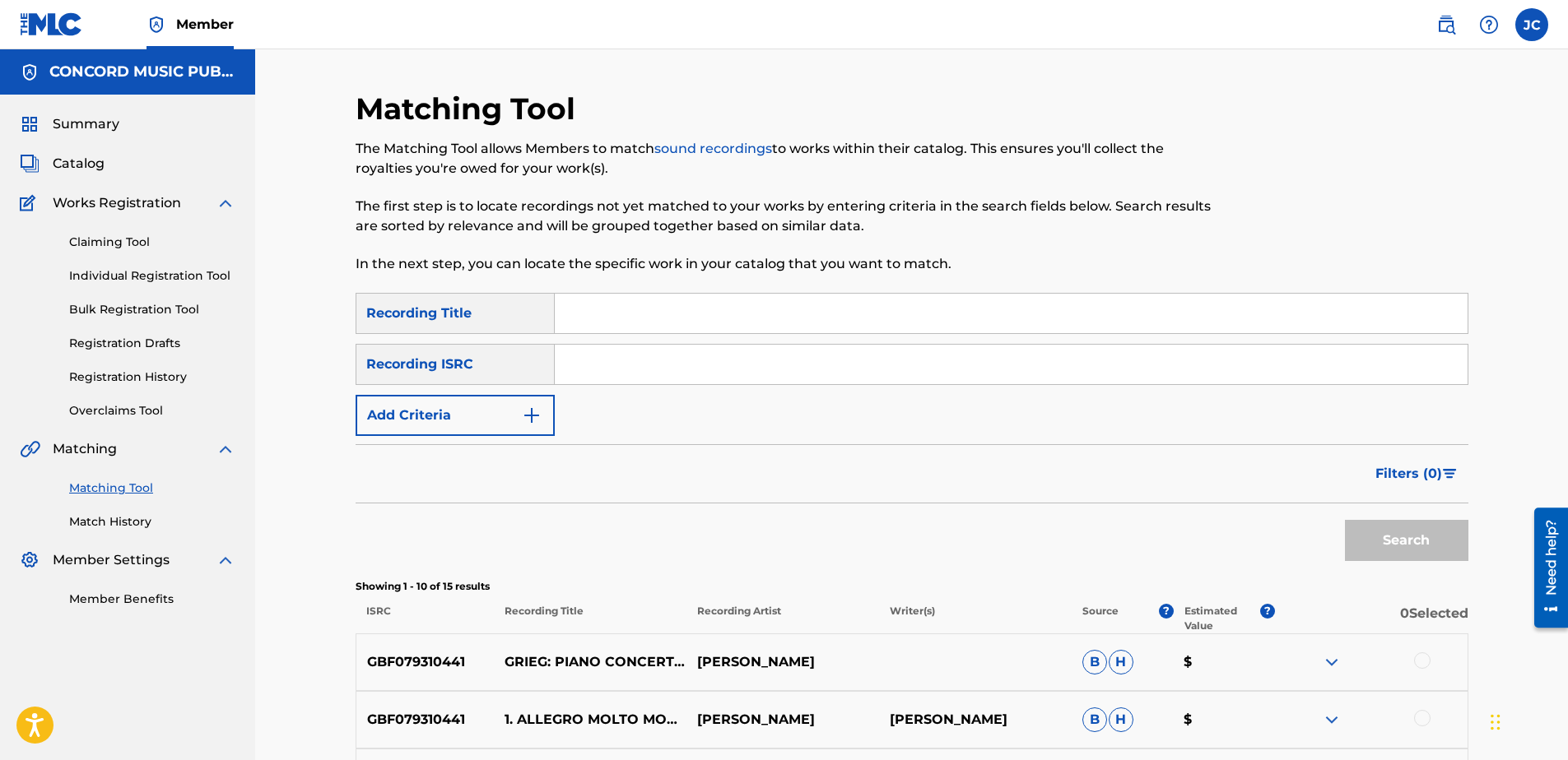
click at [1119, 363] on input "Search Form" at bounding box center [1011, 364] width 913 height 39
paste input "USQTZ1700004"
type input "USQTZ1700004"
click at [1345, 520] on button "Search" at bounding box center [1406, 540] width 123 height 41
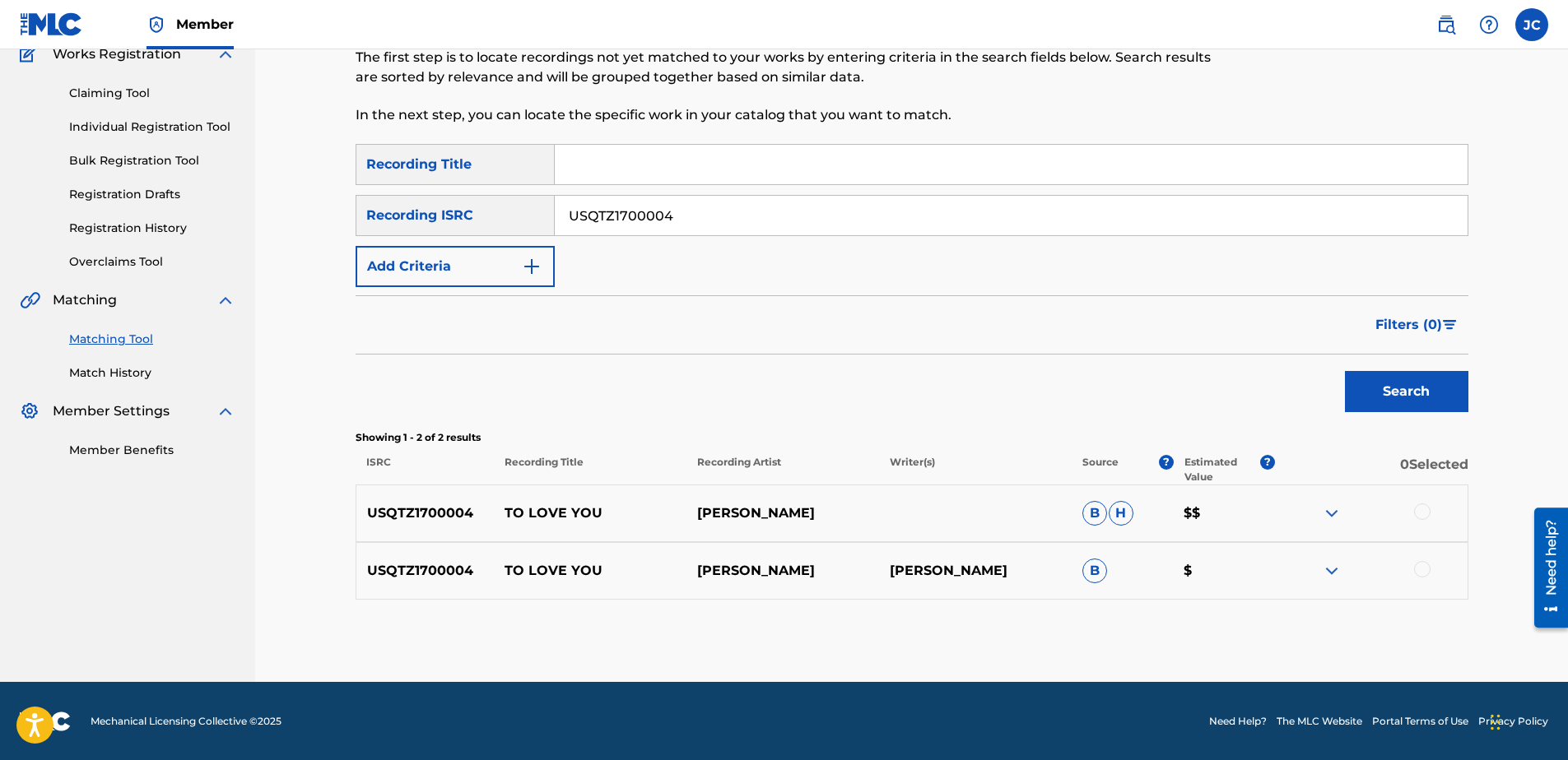
scroll to position [150, 0]
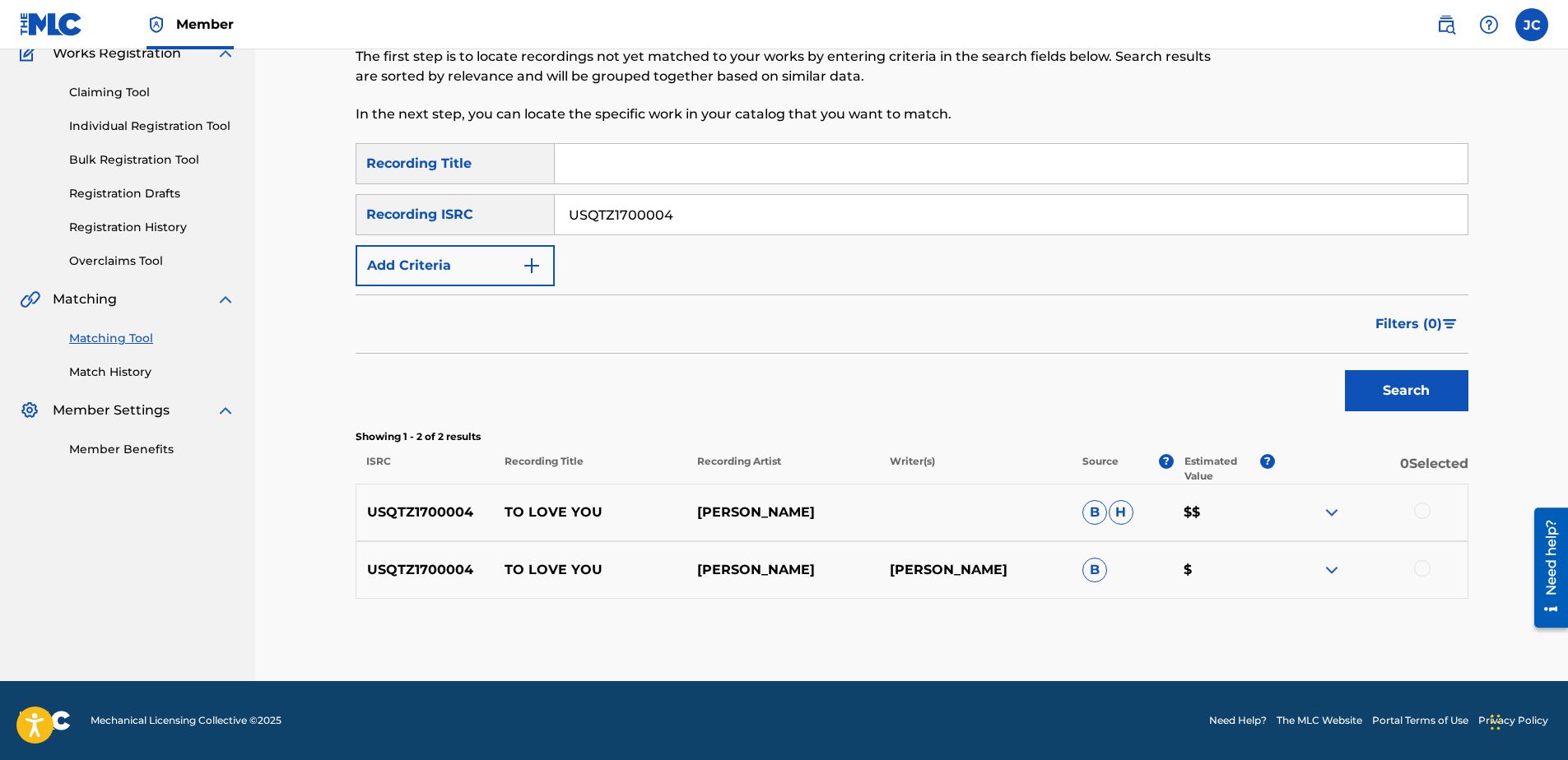
click at [1419, 573] on div at bounding box center [1422, 568] width 16 height 16
click at [1421, 510] on div at bounding box center [1422, 511] width 16 height 16
click at [1245, 622] on button "Match 2 Groups" at bounding box center [1157, 626] width 182 height 41
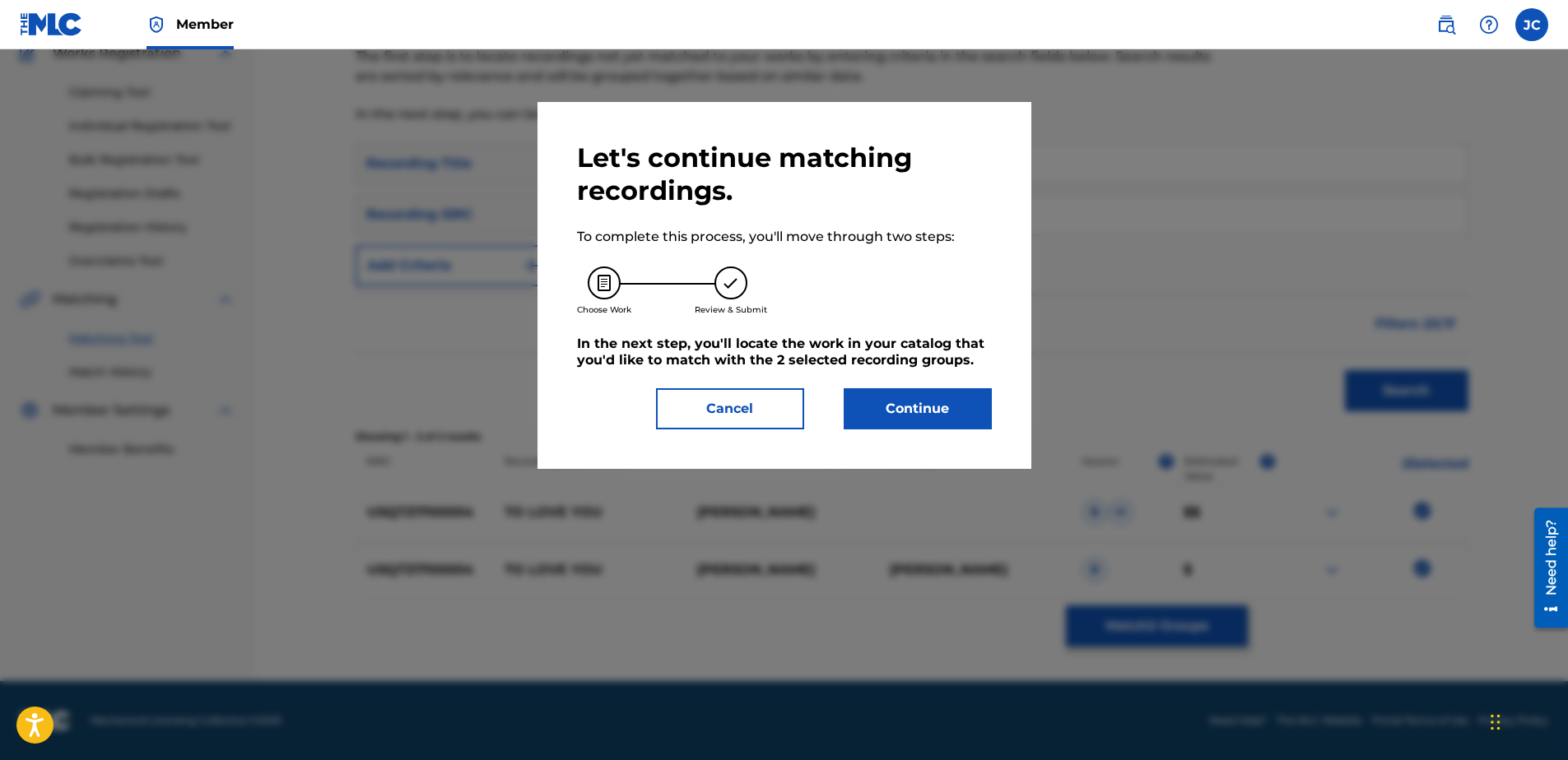
click at [966, 425] on button "Continue" at bounding box center [918, 409] width 148 height 41
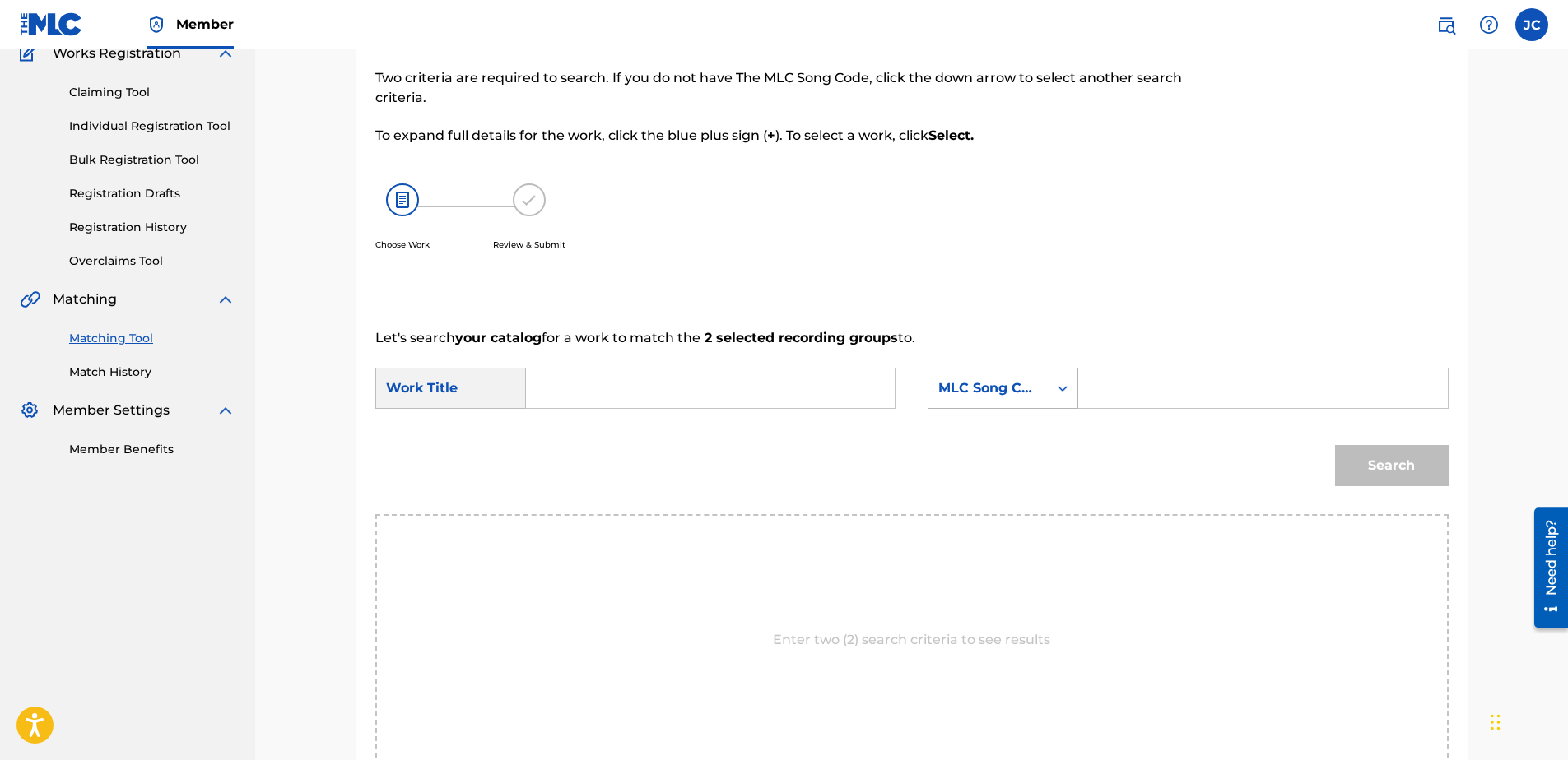
click at [1007, 393] on div "MLC Song Code" at bounding box center [987, 388] width 99 height 20
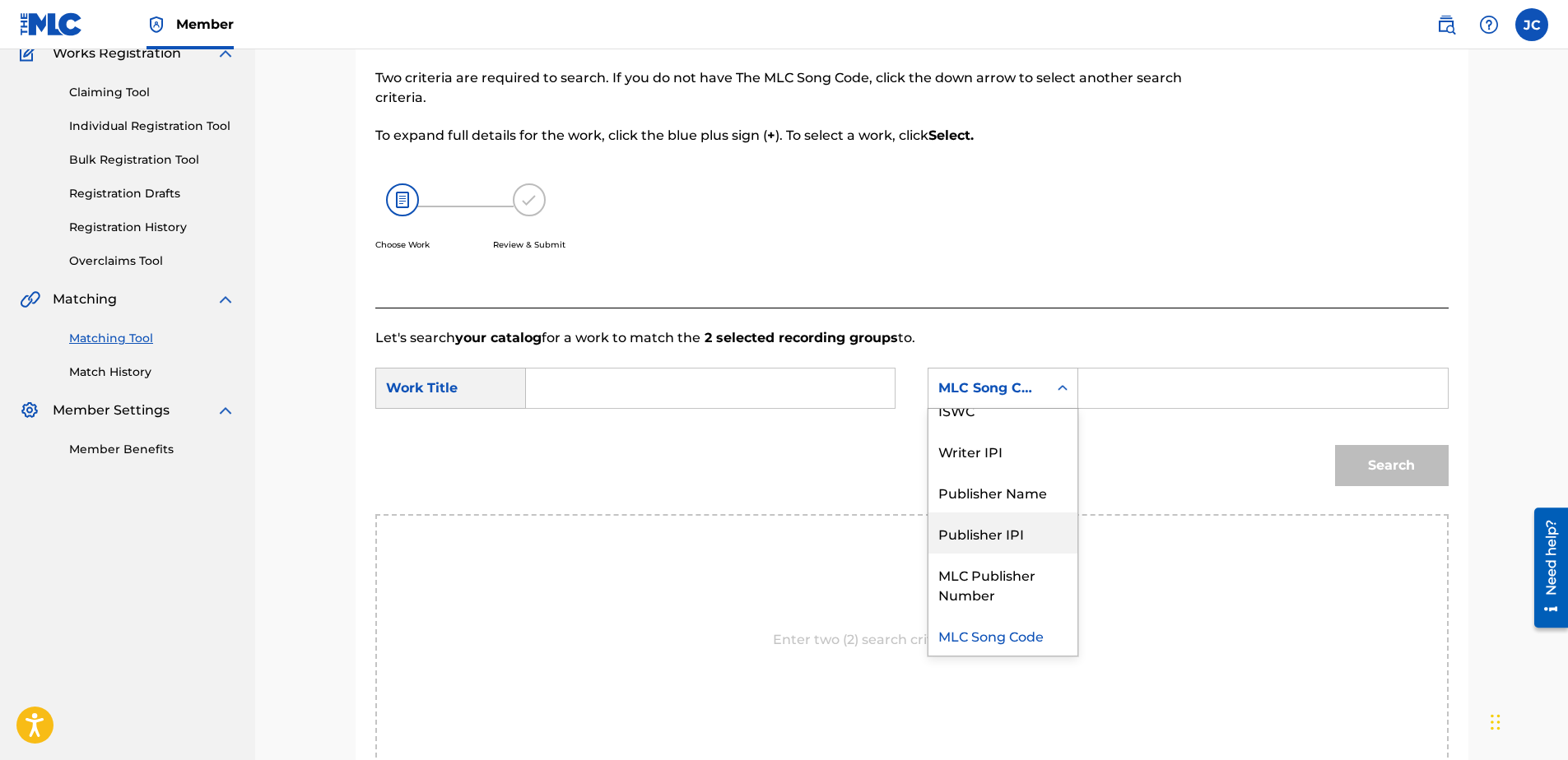
scroll to position [0, 0]
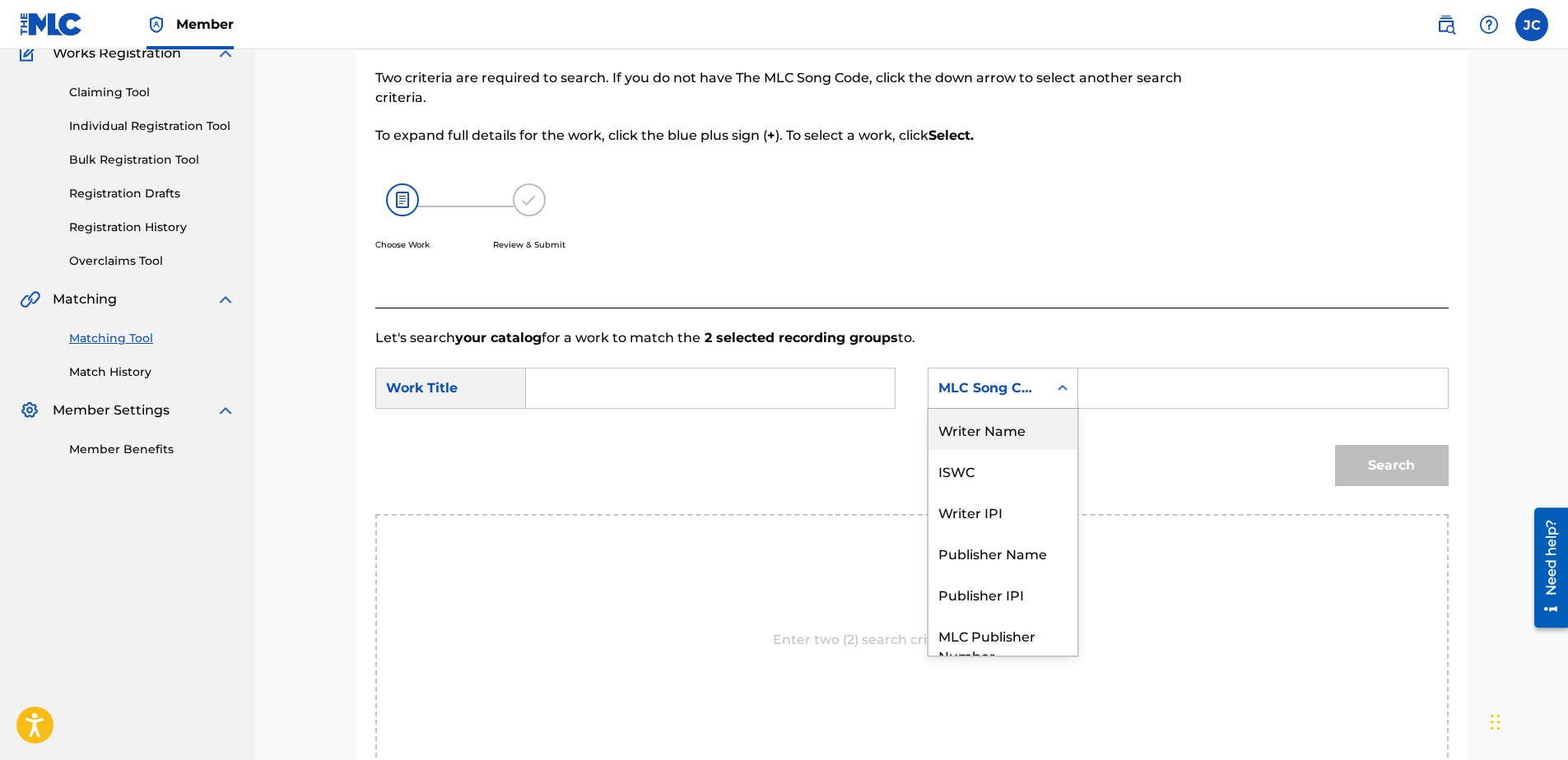
click at [1010, 437] on div "Writer Name" at bounding box center [1002, 430] width 149 height 41
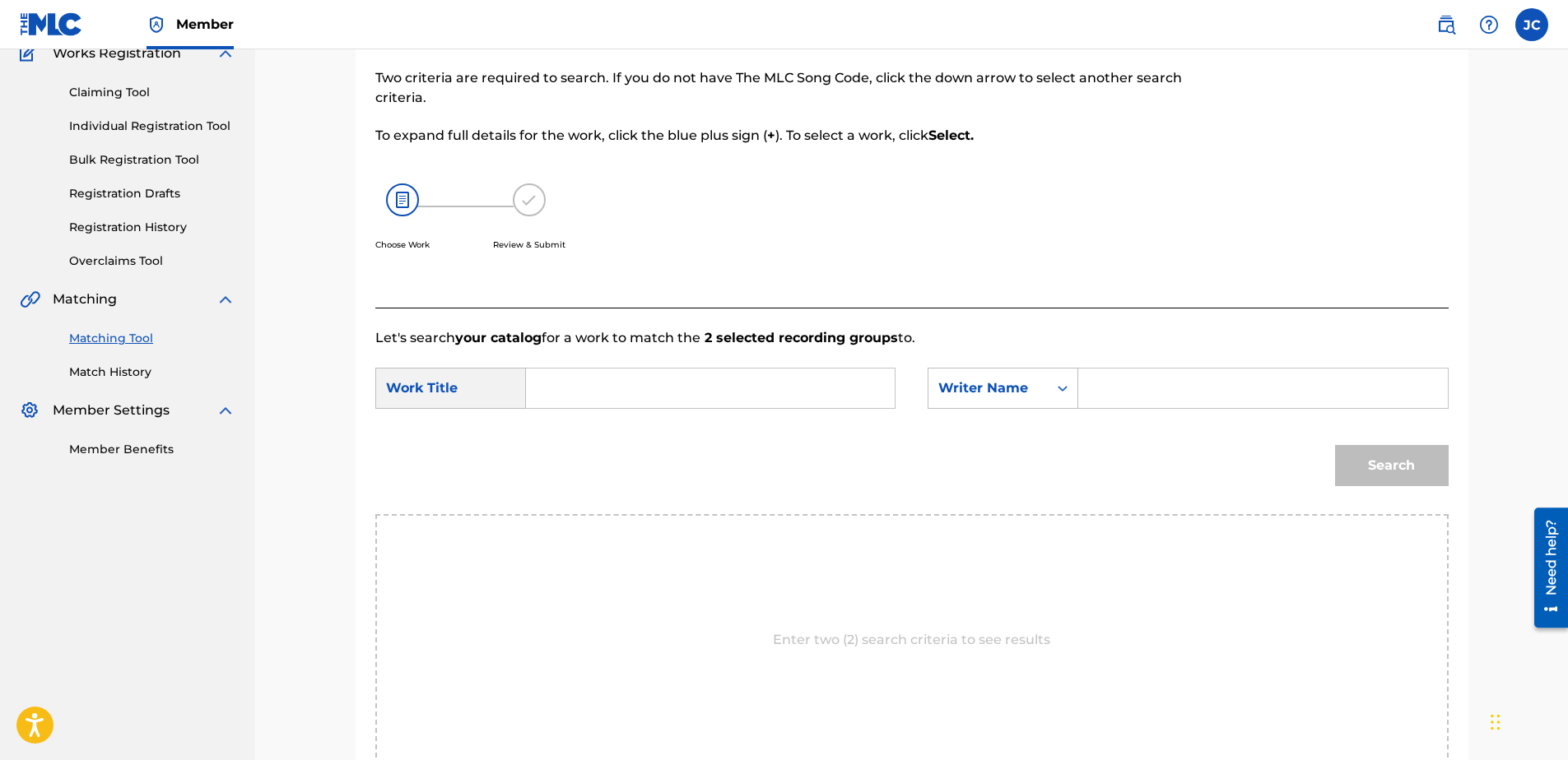
click at [843, 396] on input "Search Form" at bounding box center [709, 388] width 340 height 39
paste input "To Love You"
type input "To Love You"
click at [1159, 388] on input "Search Form" at bounding box center [1262, 388] width 340 height 39
paste input "Johnson"
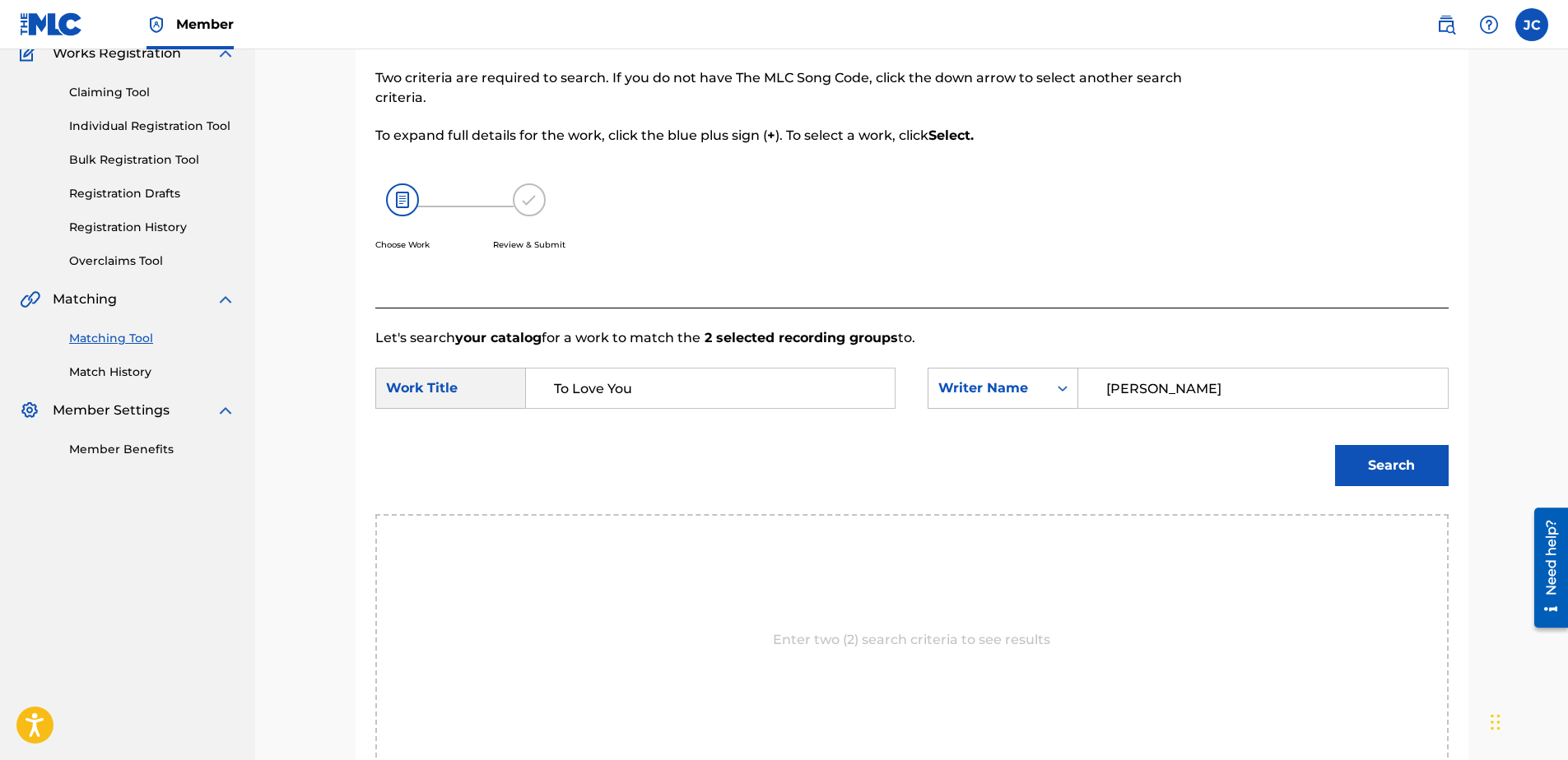
type input "Johnson"
click at [1335, 445] on button "Search" at bounding box center [1391, 465] width 113 height 41
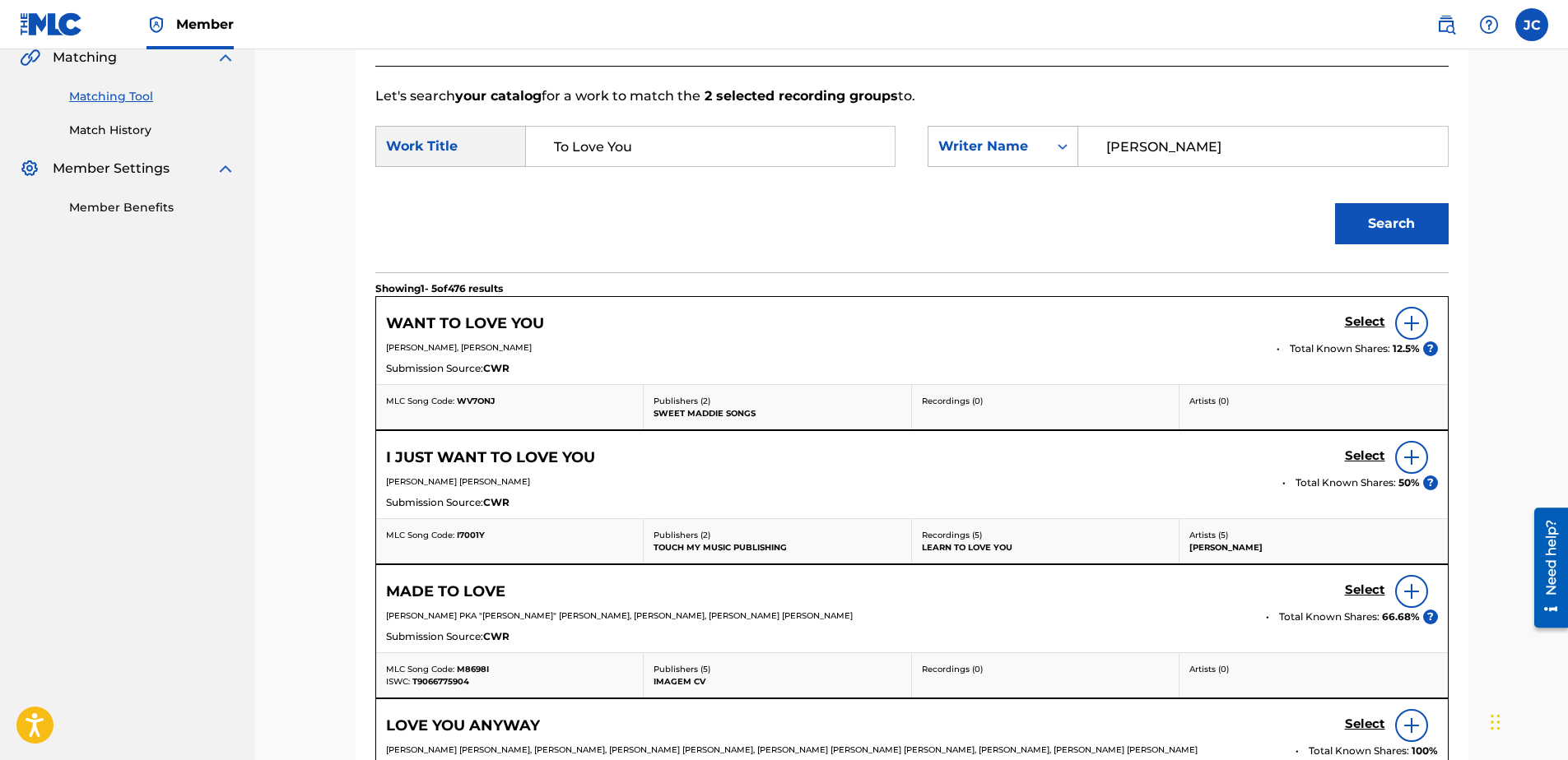
scroll to position [397, 0]
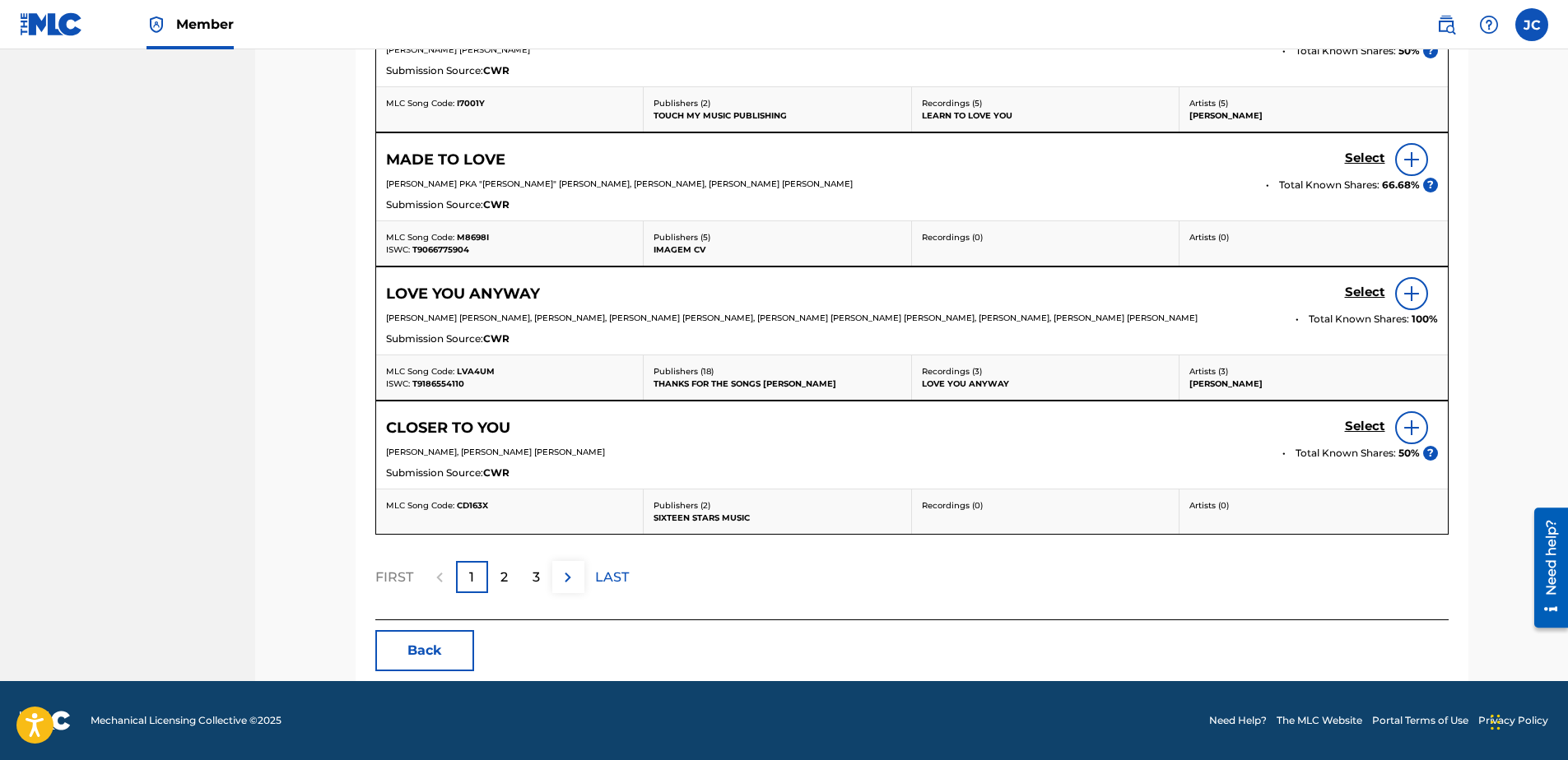
click at [433, 652] on button "Back" at bounding box center [424, 651] width 99 height 41
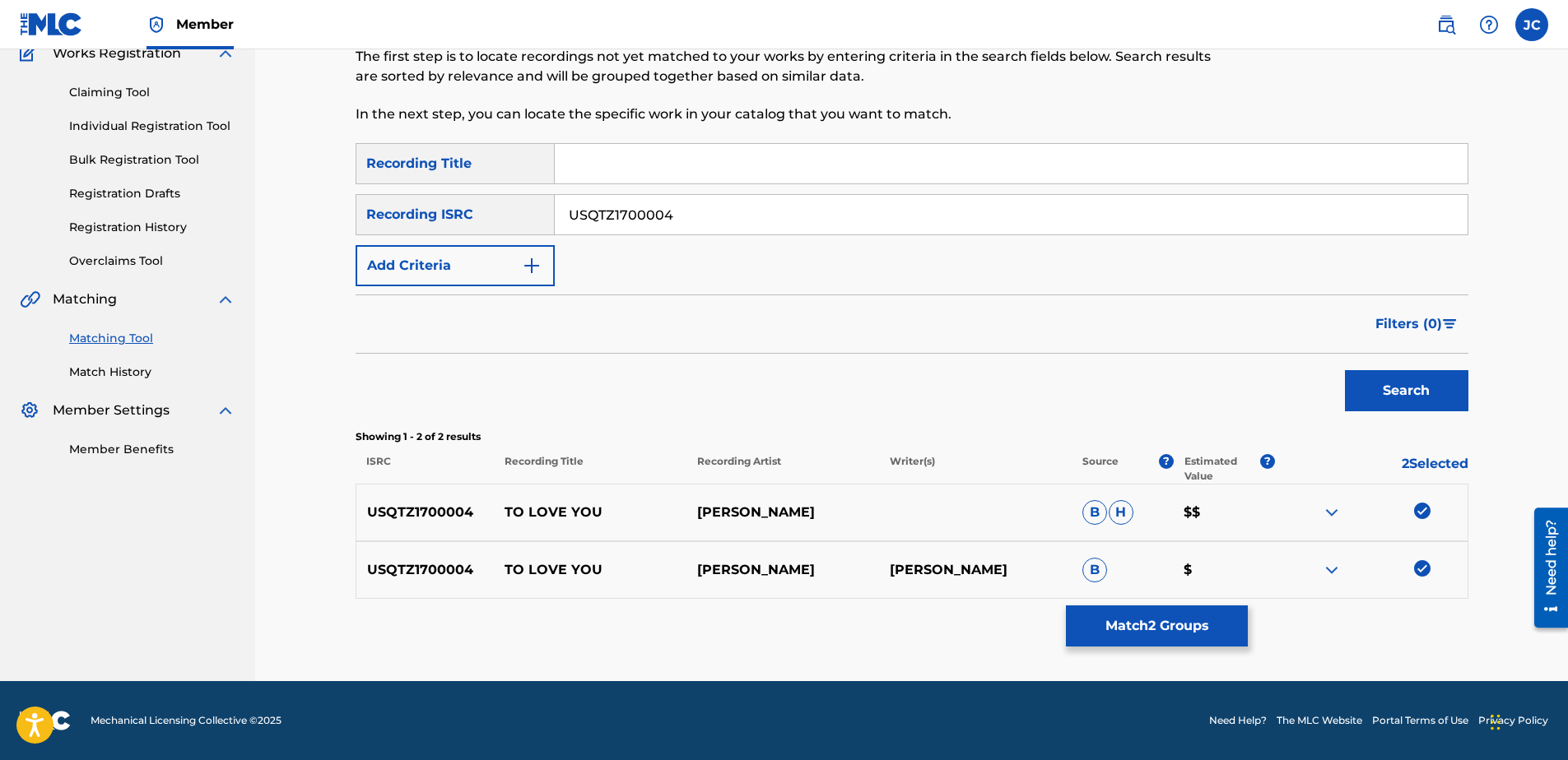
click at [1423, 569] on img at bounding box center [1422, 568] width 16 height 16
click at [1416, 518] on img at bounding box center [1422, 511] width 16 height 16
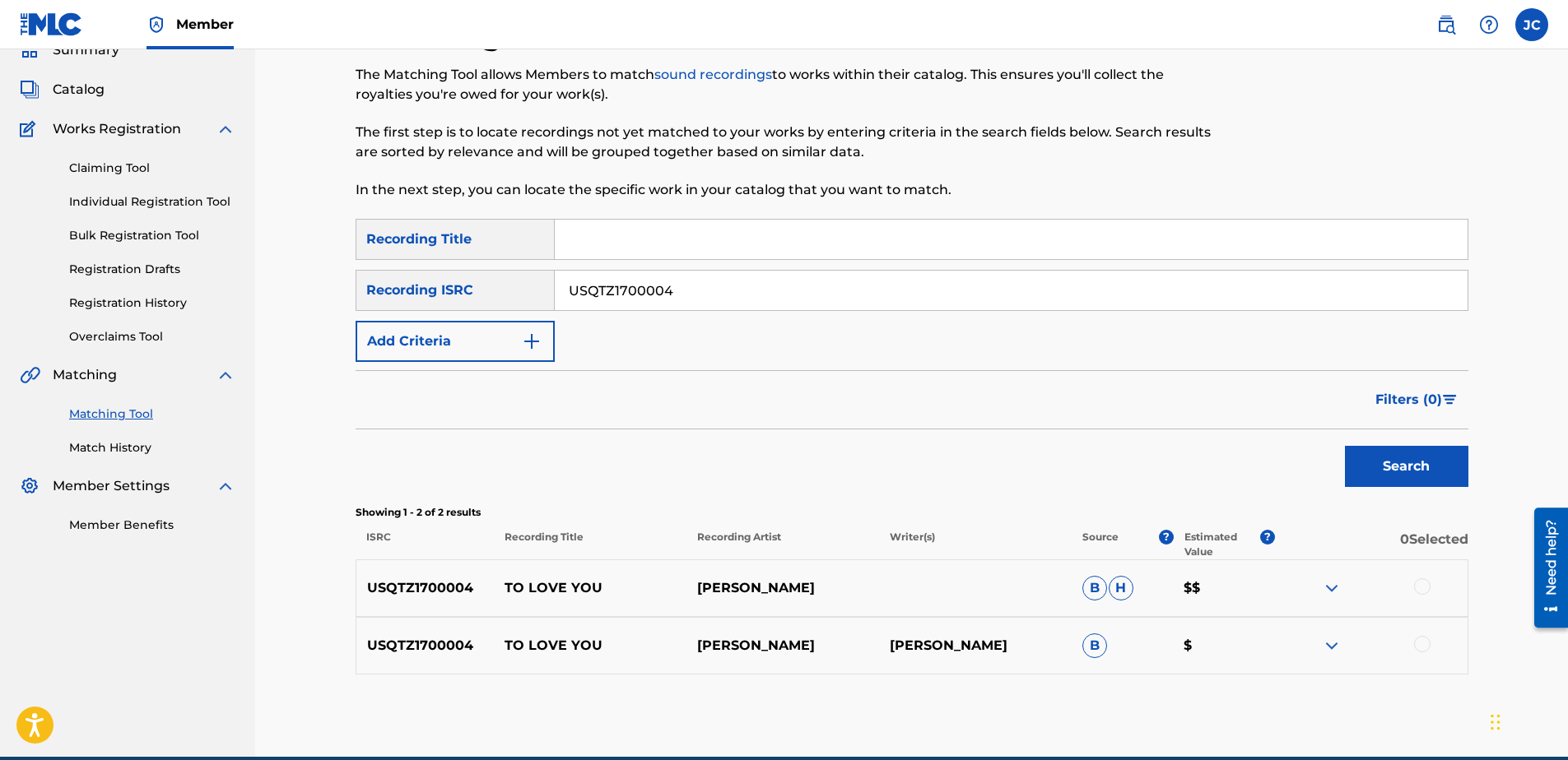
scroll to position [0, 0]
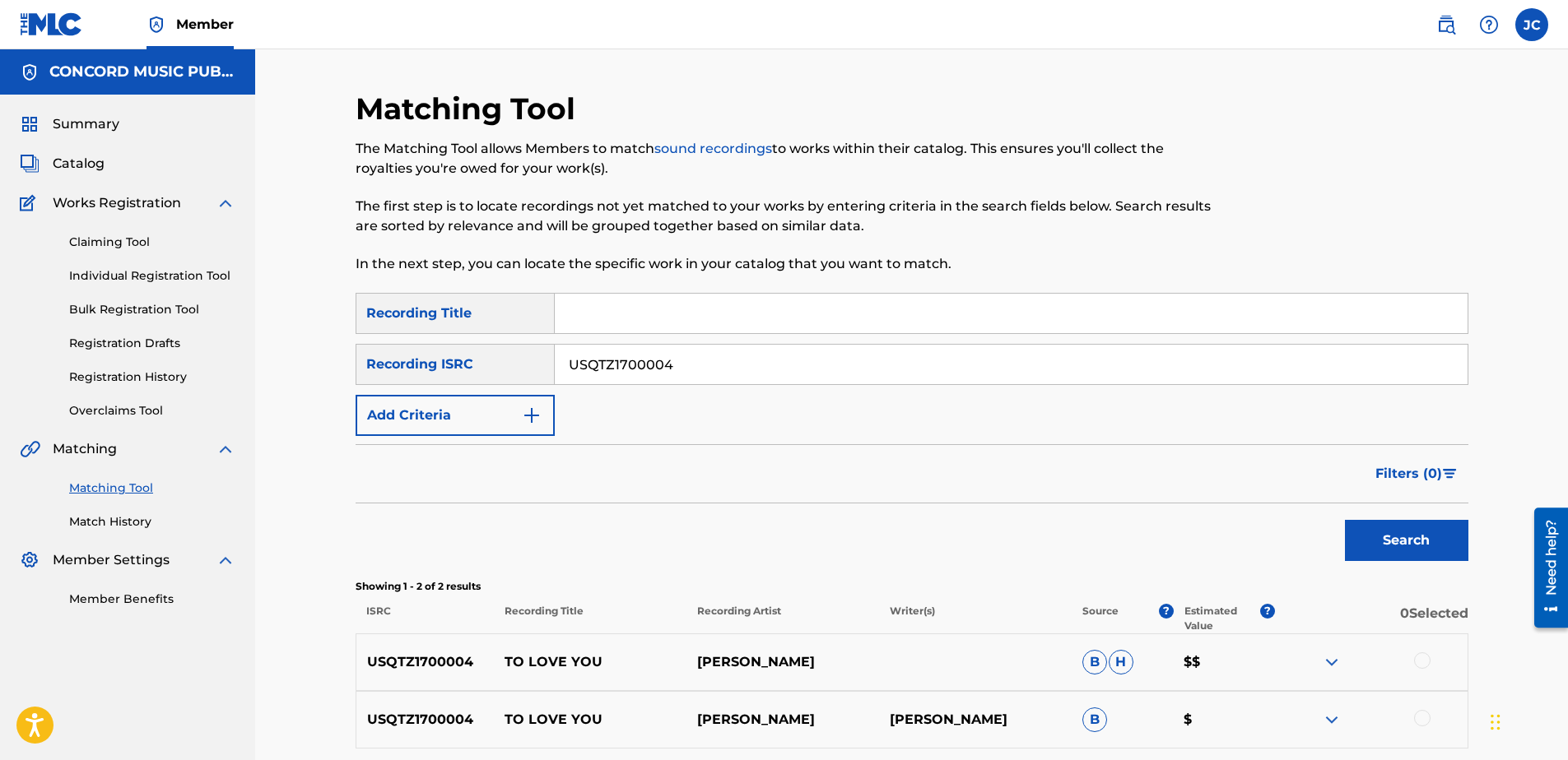
drag, startPoint x: 759, startPoint y: 375, endPoint x: 324, endPoint y: 378, distance: 435.0
click at [324, 378] on div "Matching Tool The Matching Tool allows Members to match sound recordings to wor…" at bounding box center [911, 439] width 1312 height 781
click at [947, 356] on input "Search Form" at bounding box center [1011, 364] width 913 height 39
paste input "USJ3V1497596"
type input "USJ3V1497596"
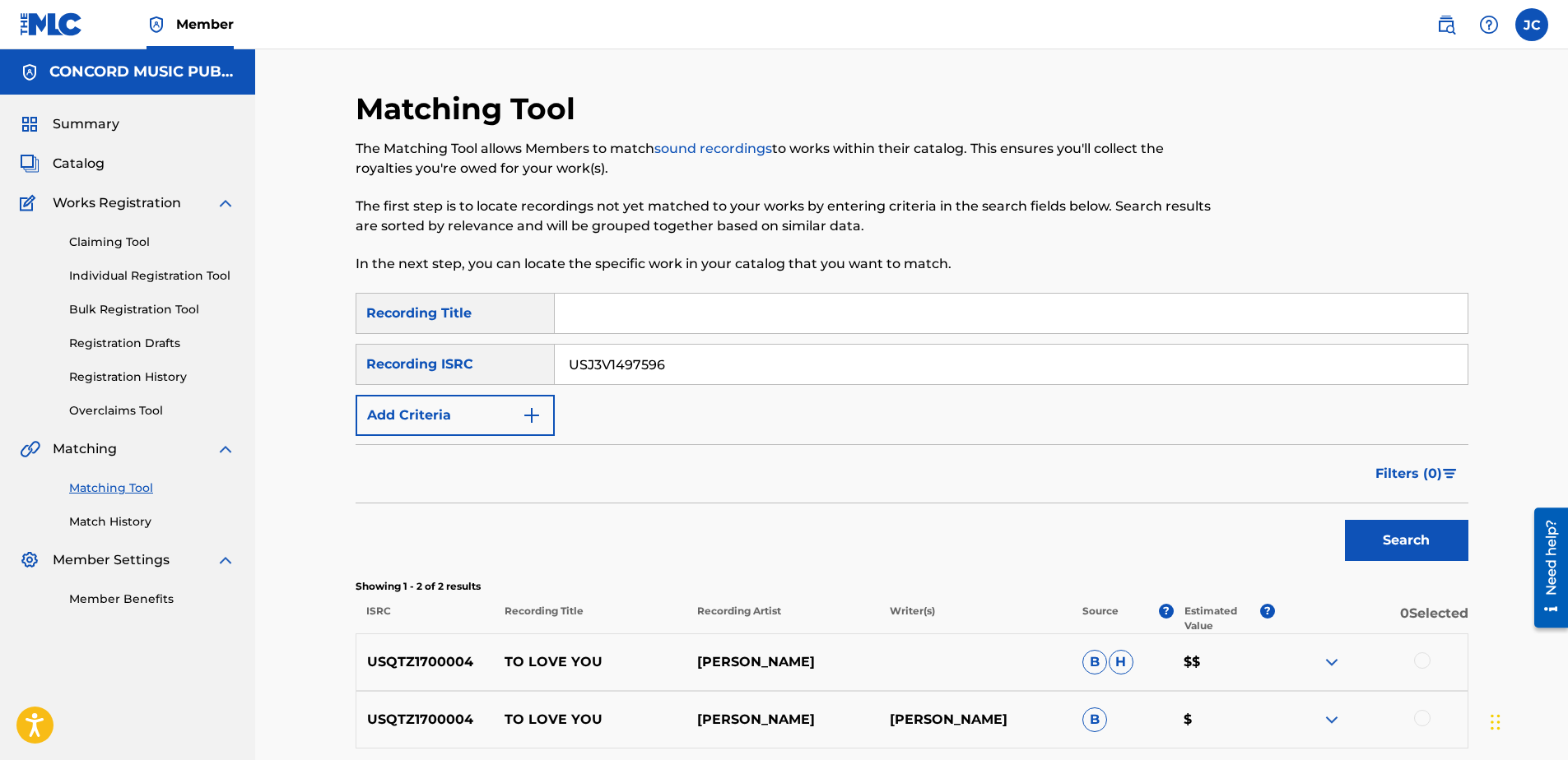
click at [1345, 520] on button "Search" at bounding box center [1406, 540] width 123 height 41
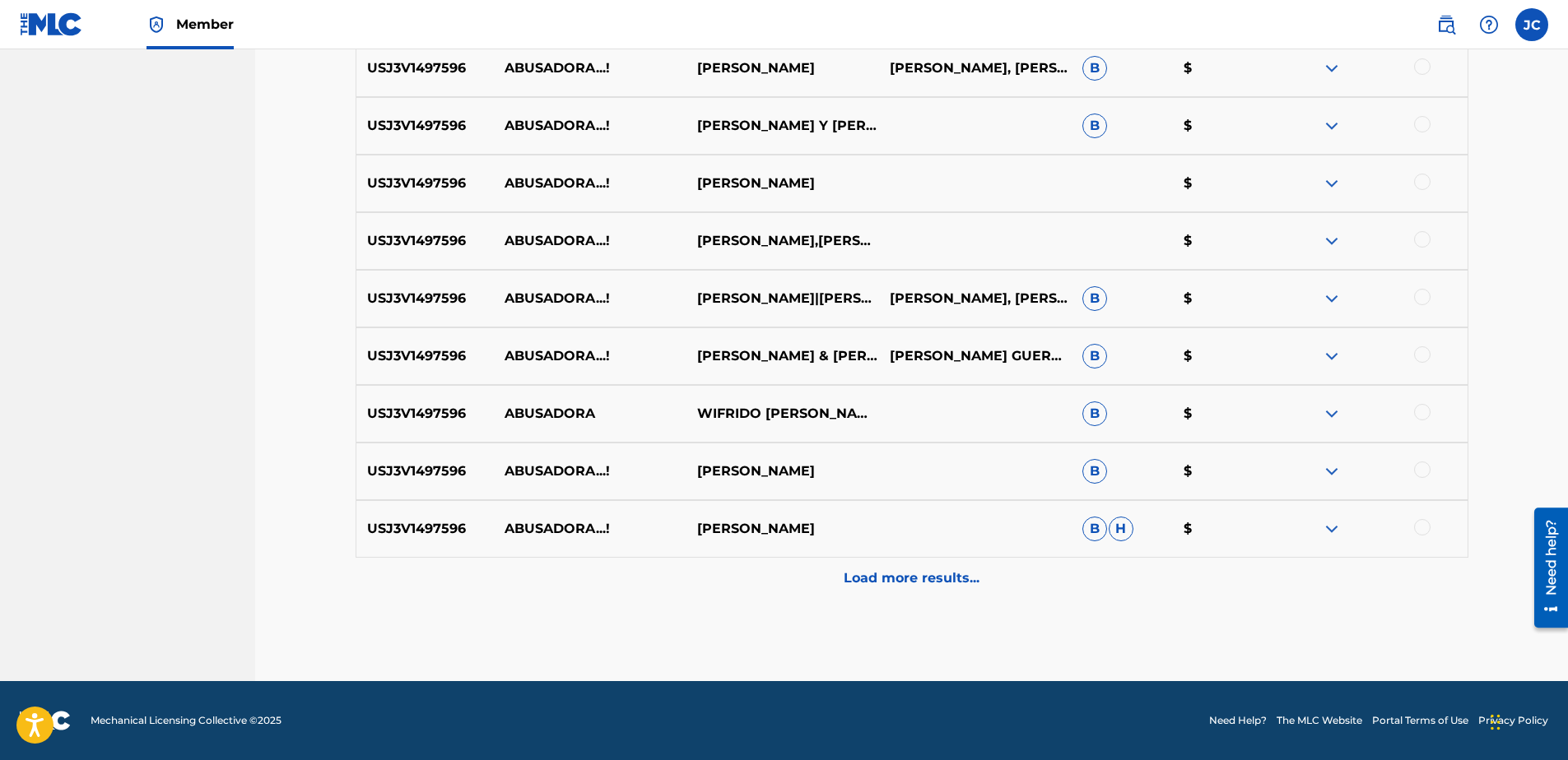
click at [1010, 593] on div "Load more results..." at bounding box center [912, 579] width 1113 height 41
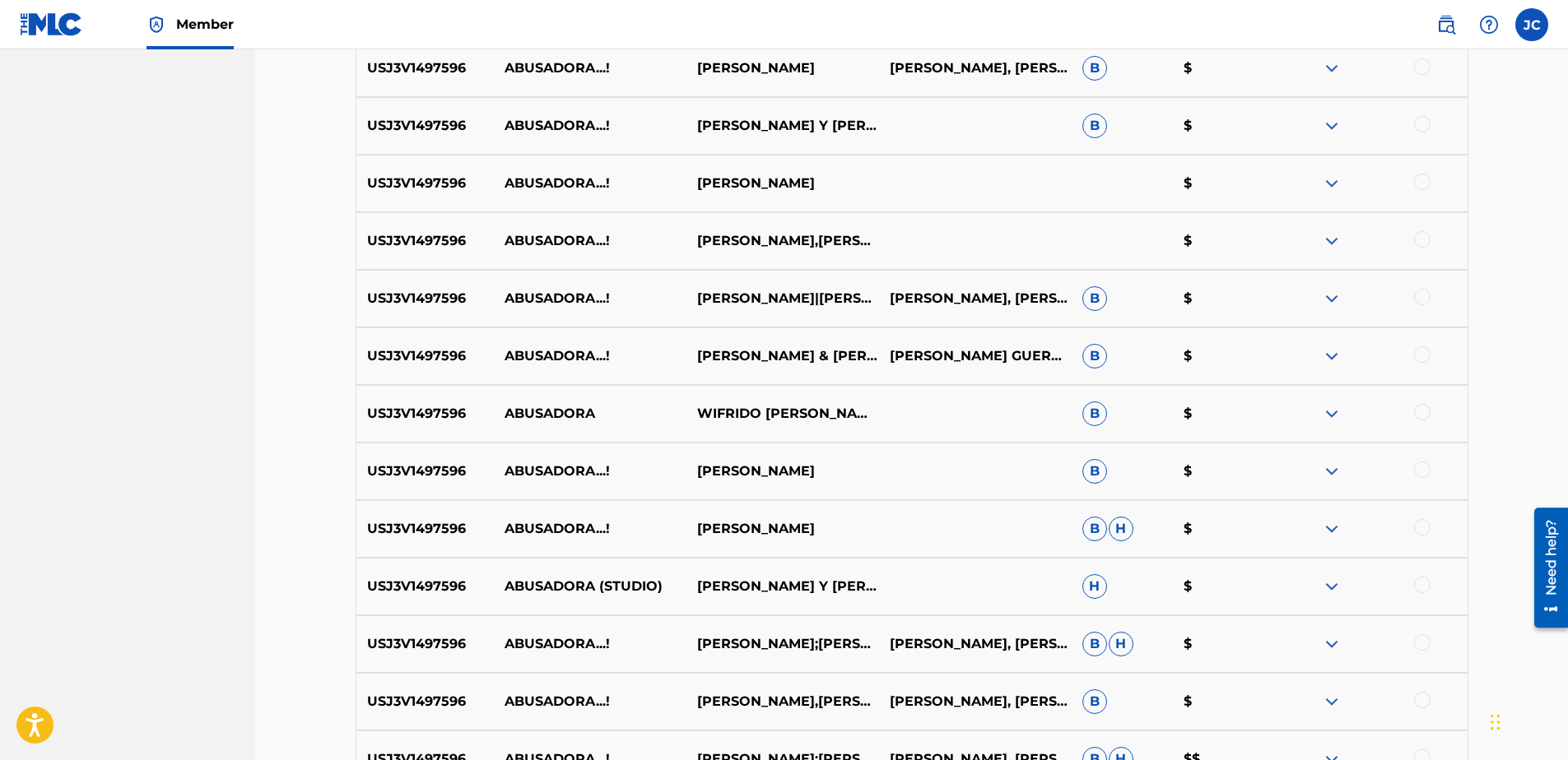
scroll to position [841, 0]
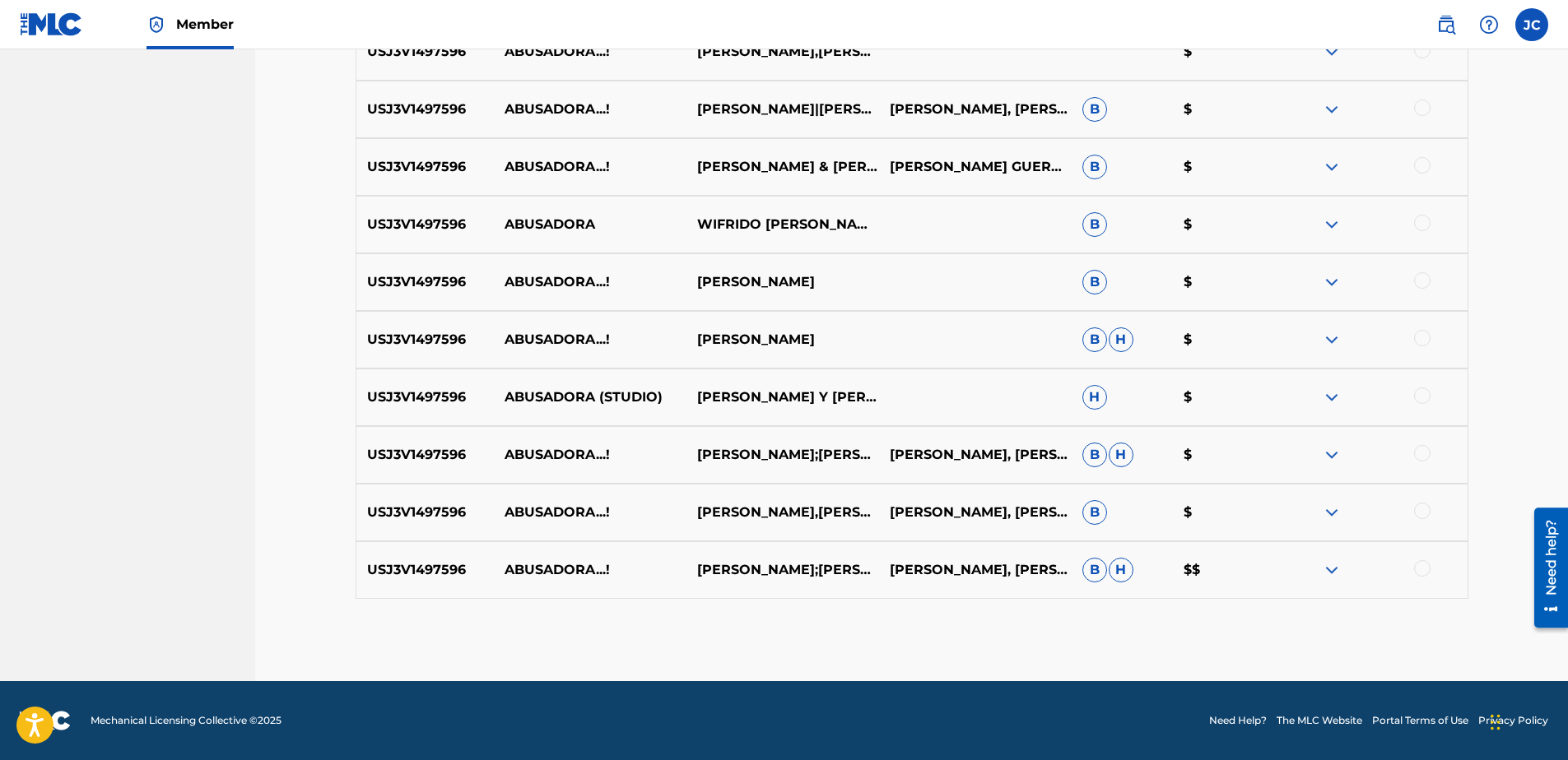
click at [1424, 568] on div at bounding box center [1422, 568] width 16 height 16
click at [1428, 511] on div at bounding box center [1422, 511] width 16 height 16
click at [1421, 455] on div at bounding box center [1422, 453] width 16 height 16
click at [1420, 398] on div at bounding box center [1422, 396] width 16 height 16
click at [1425, 339] on div at bounding box center [1422, 338] width 16 height 16
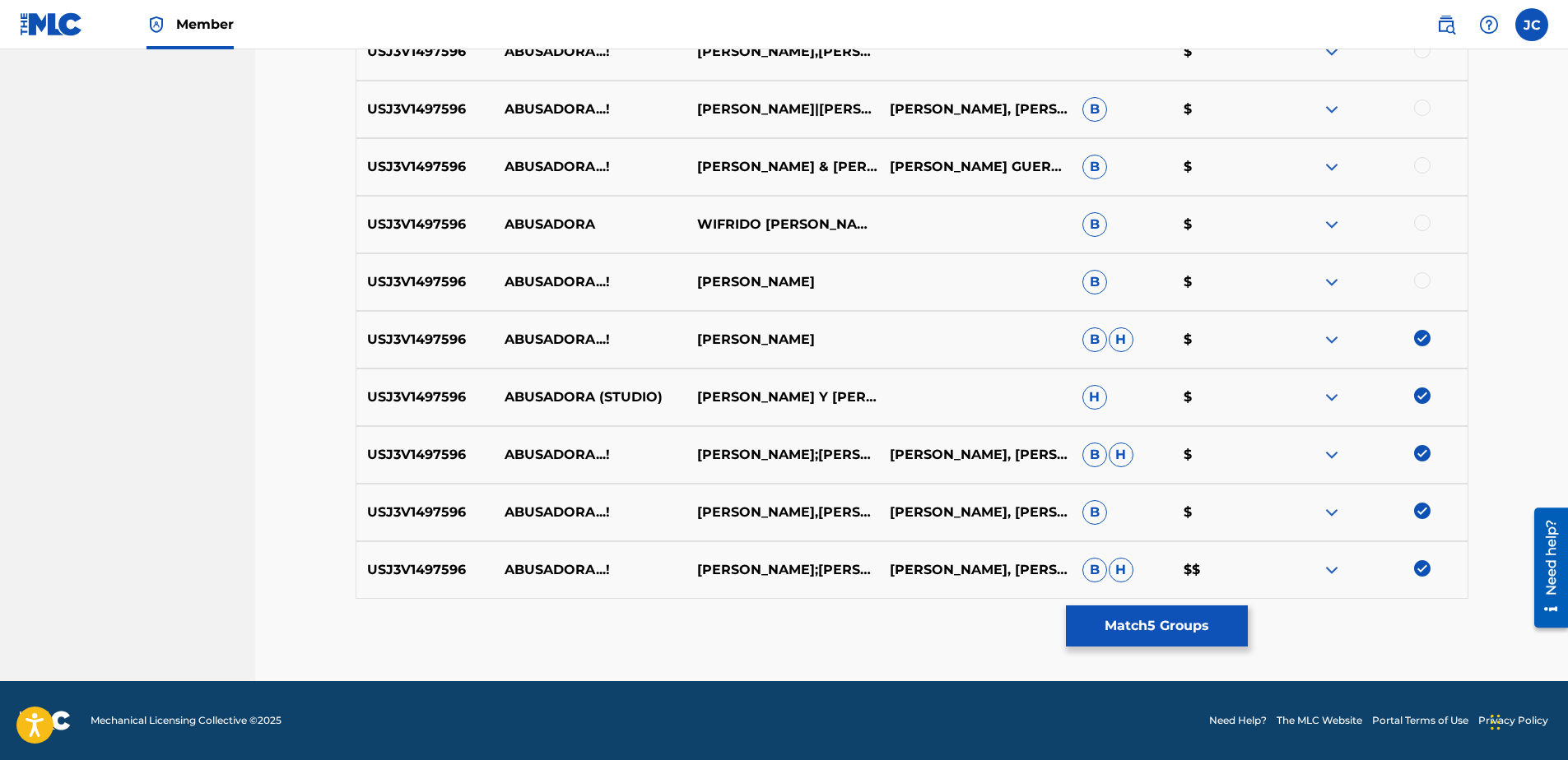
click at [1420, 279] on div at bounding box center [1422, 280] width 16 height 16
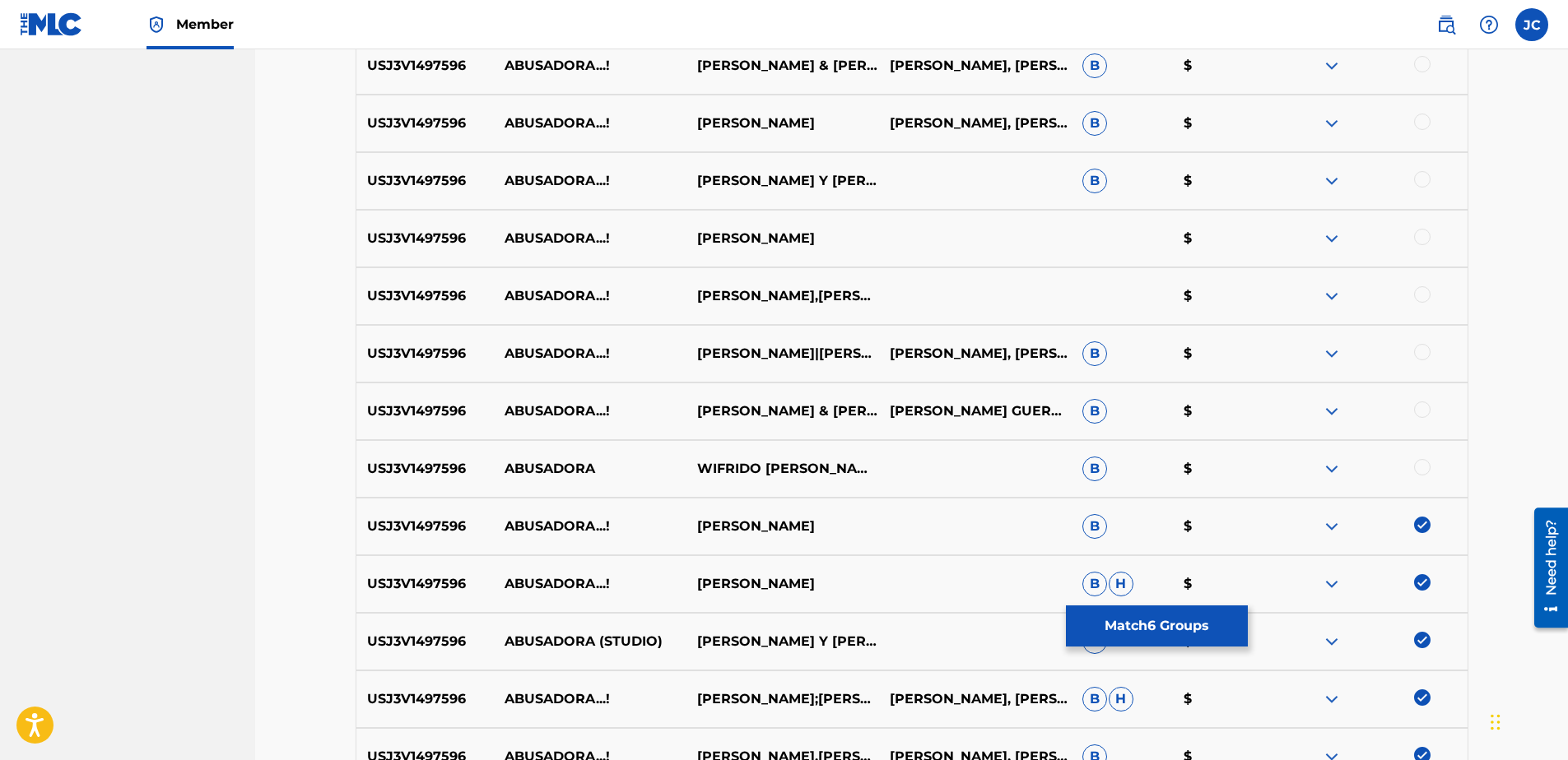
scroll to position [594, 0]
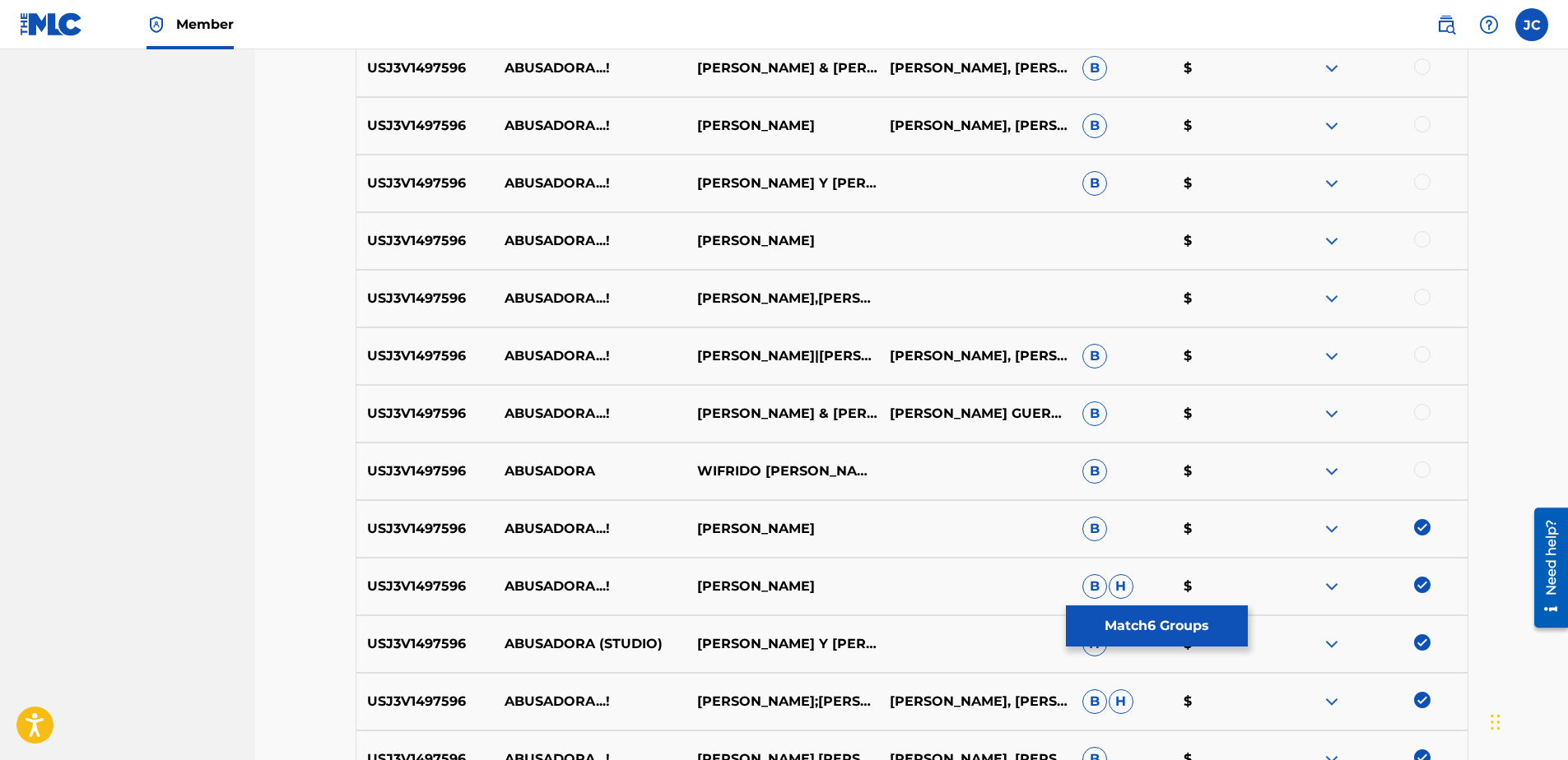
click at [1426, 469] on div at bounding box center [1422, 470] width 16 height 16
click at [1428, 397] on div "USJ3V1497596 ABUSADORA...! WIFRIDO VARGAS & SANDY REYES JOSE GUERREROMIGUEL FIG…" at bounding box center [912, 413] width 1113 height 57
click at [1421, 403] on div "USJ3V1497596 ABUSADORA...! WIFRIDO VARGAS & SANDY REYES JOSE GUERREROMIGUEL FIG…" at bounding box center [912, 413] width 1113 height 57
click at [1420, 410] on div at bounding box center [1422, 412] width 16 height 16
click at [1421, 350] on div at bounding box center [1422, 355] width 16 height 16
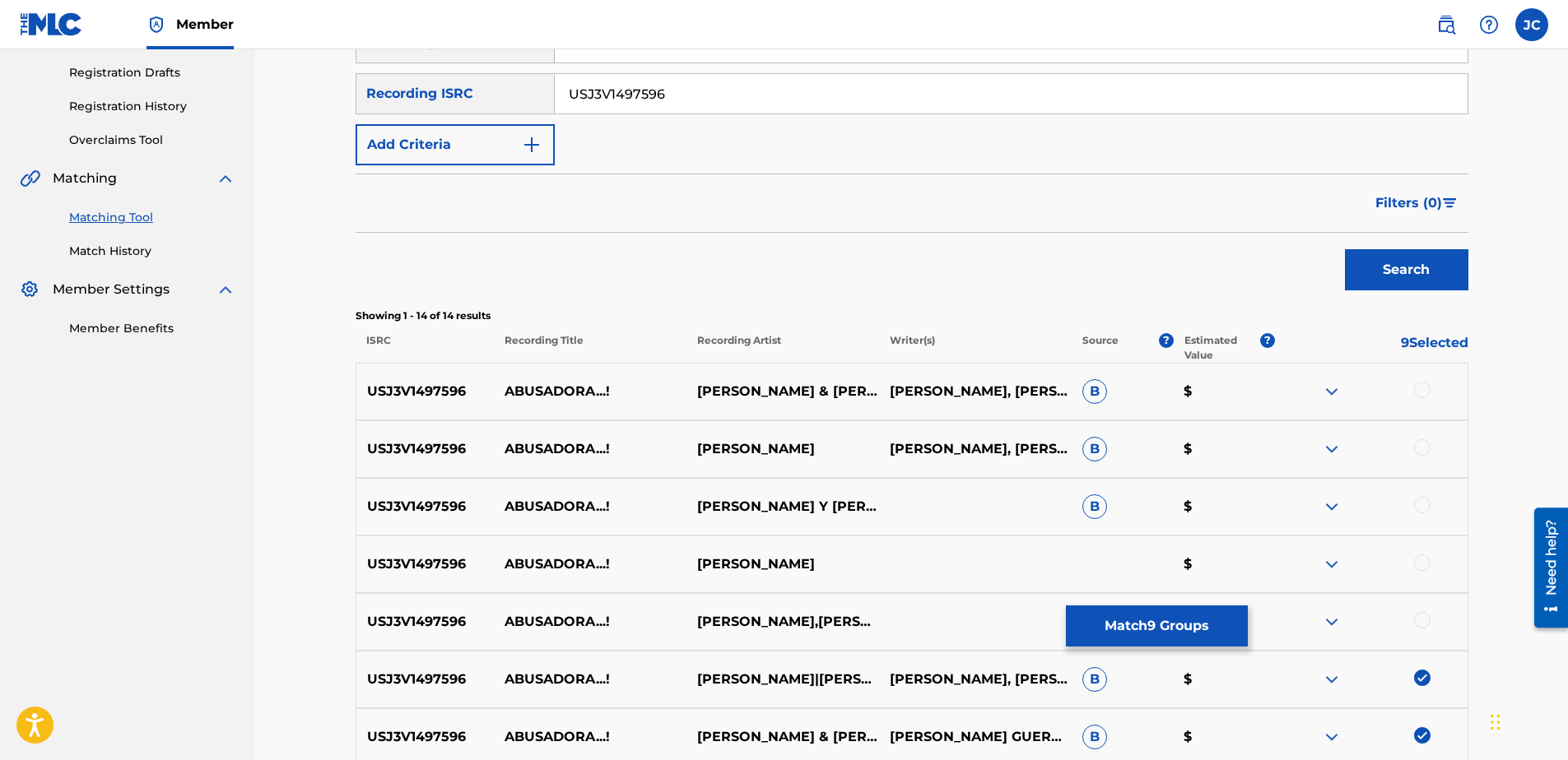
scroll to position [265, 0]
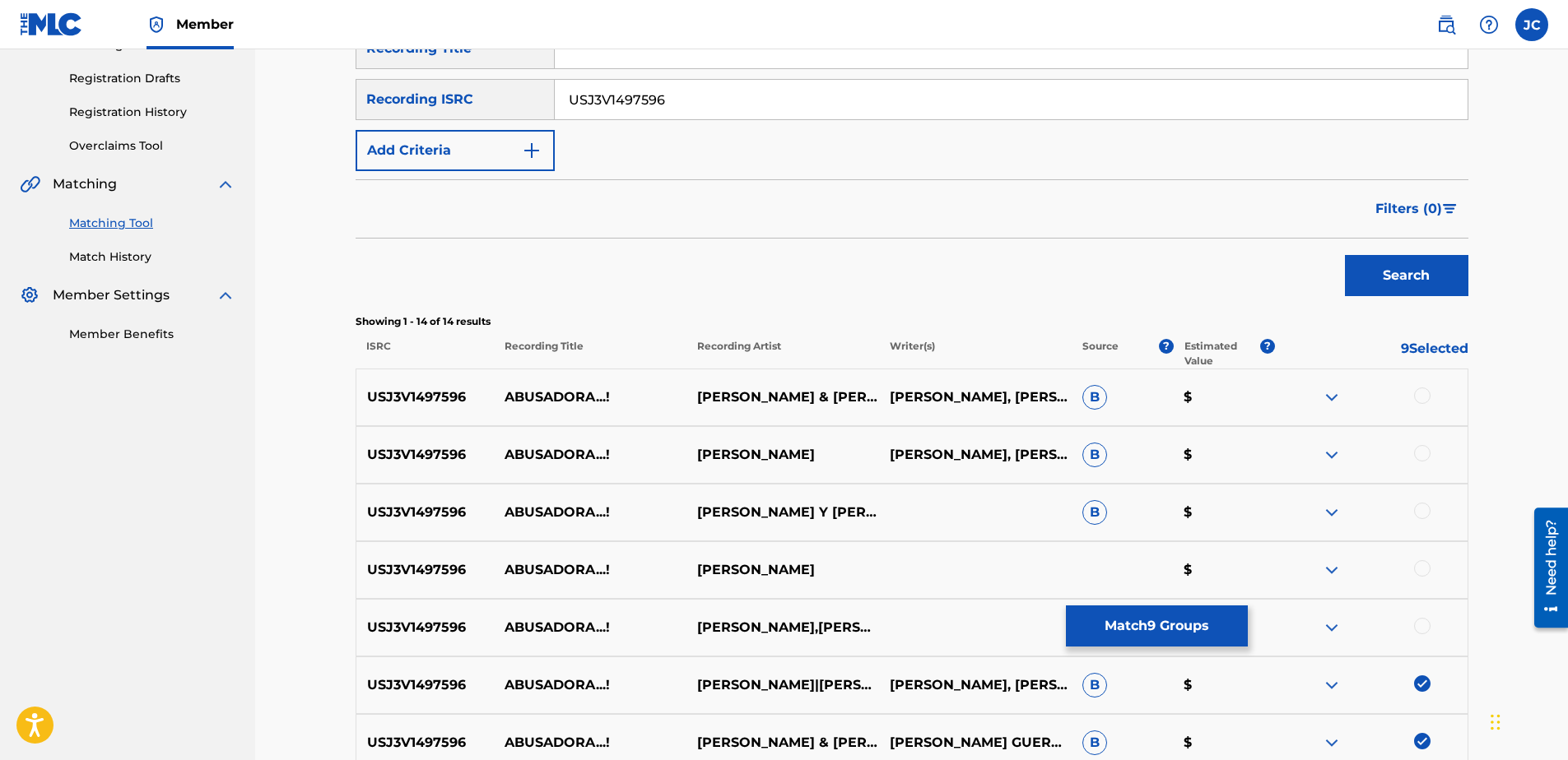
click at [1423, 615] on div "USJ3V1497596 ABUSADORA...! SANDY REYES,WIFRIDO VARGAS $" at bounding box center [912, 628] width 1113 height 57
click at [1426, 629] on div at bounding box center [1422, 626] width 16 height 16
click at [1421, 572] on div at bounding box center [1422, 568] width 16 height 16
click at [1425, 507] on div at bounding box center [1422, 511] width 16 height 16
click at [1424, 447] on div at bounding box center [1422, 453] width 16 height 16
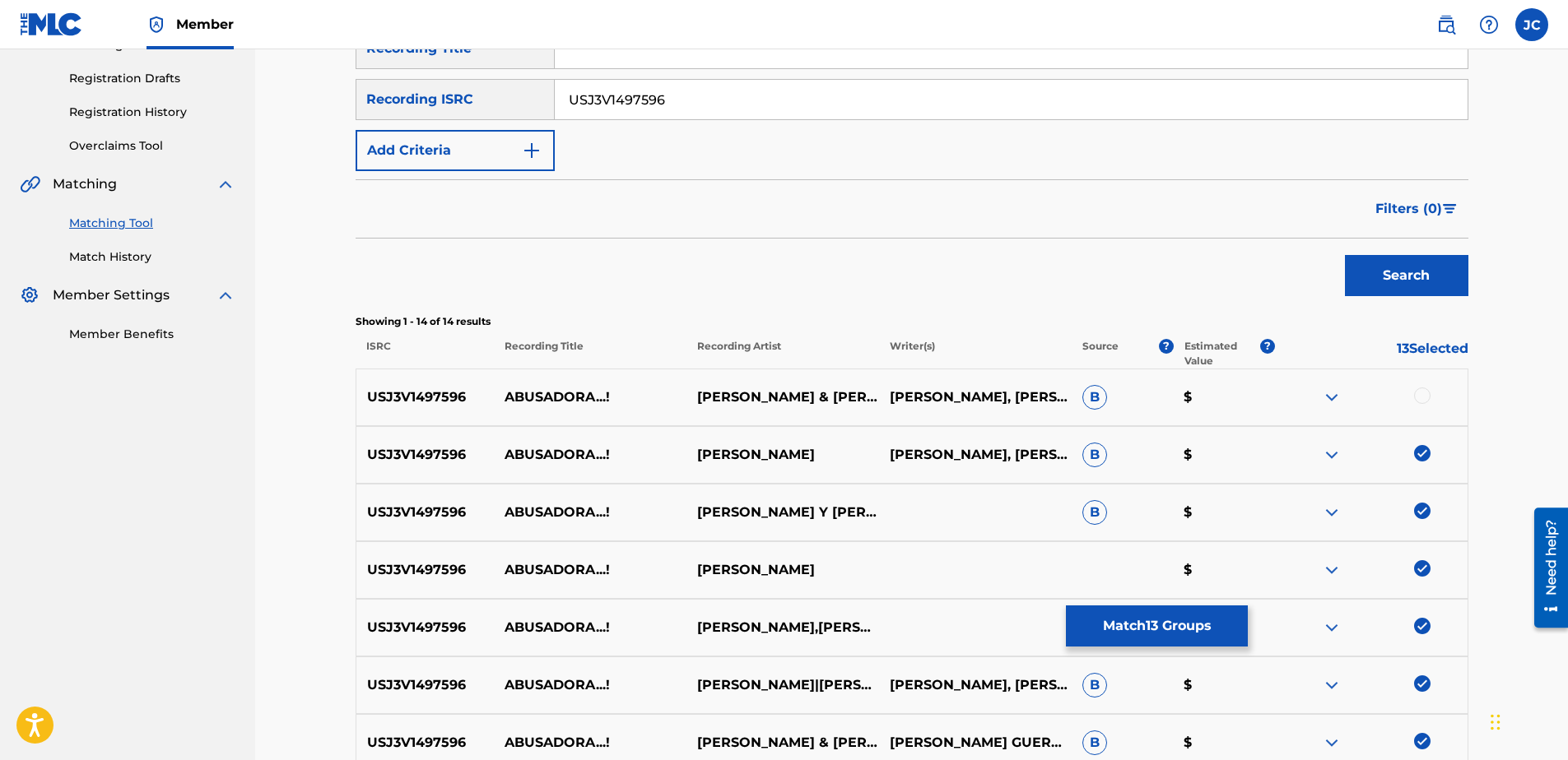
click at [1419, 394] on div at bounding box center [1422, 396] width 16 height 16
click at [1166, 618] on button "Match 14 Groups" at bounding box center [1157, 626] width 182 height 41
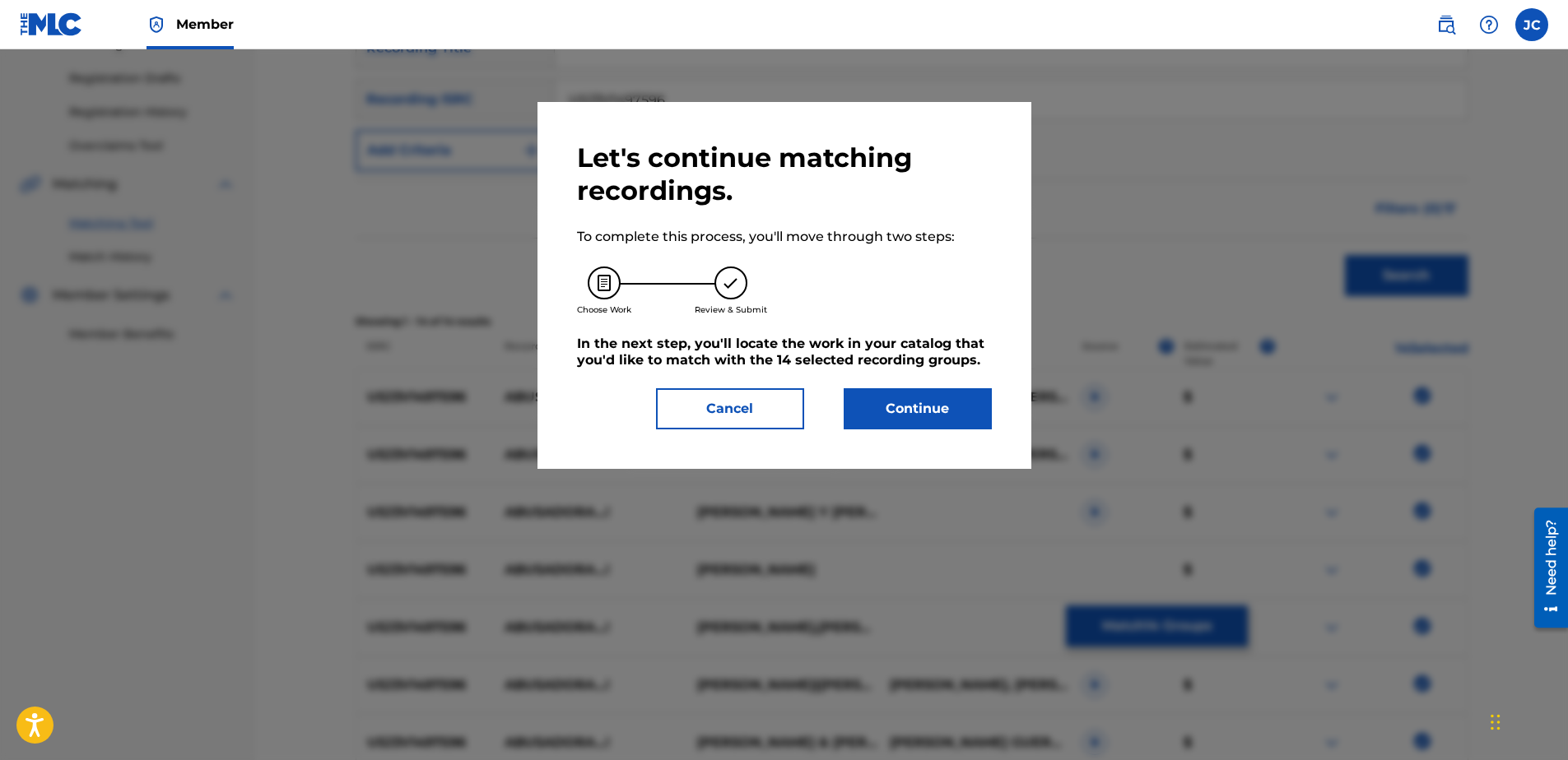
click at [915, 413] on button "Continue" at bounding box center [918, 409] width 148 height 41
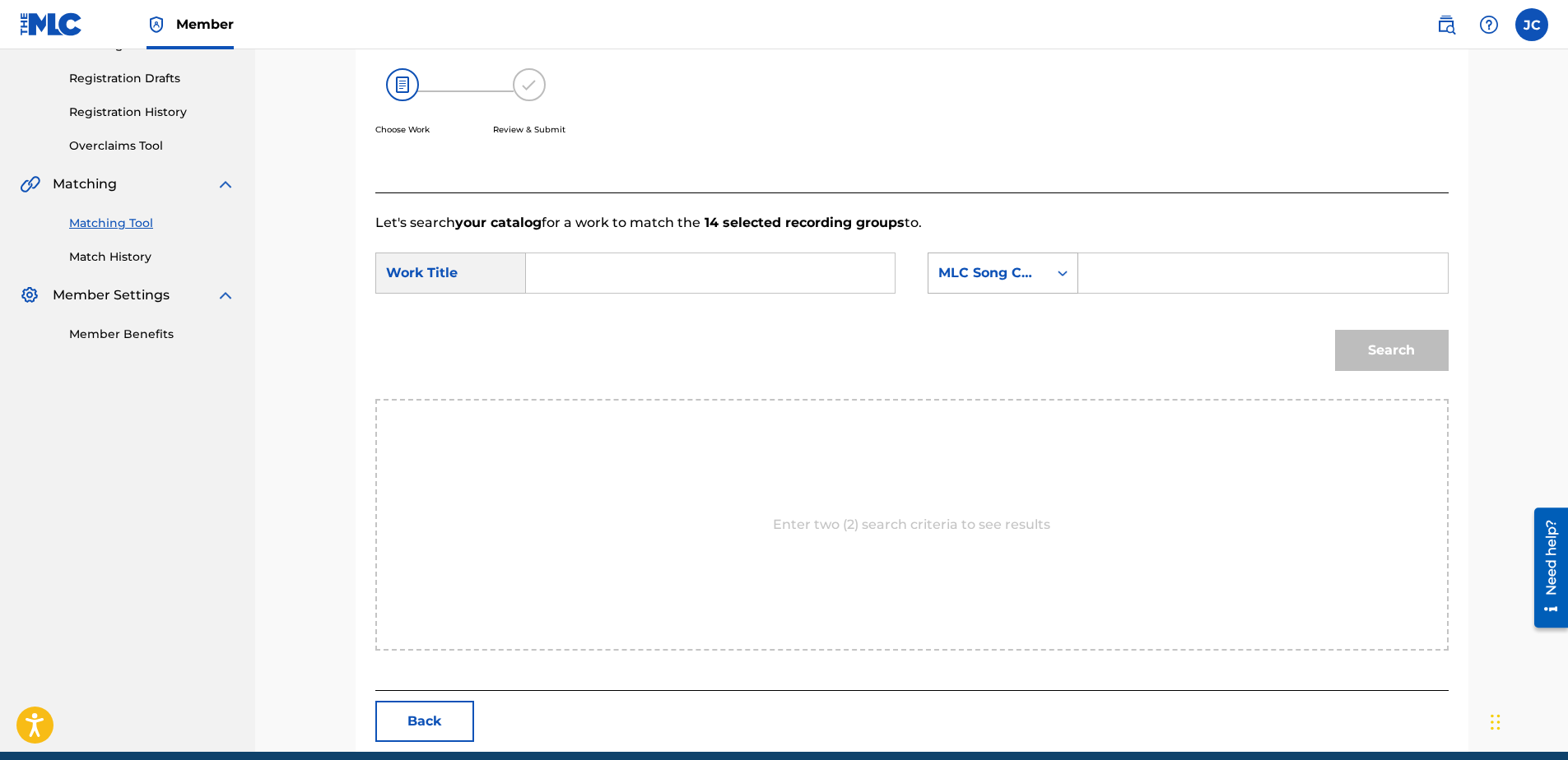
click at [1006, 267] on div "MLC Song Code" at bounding box center [987, 273] width 99 height 20
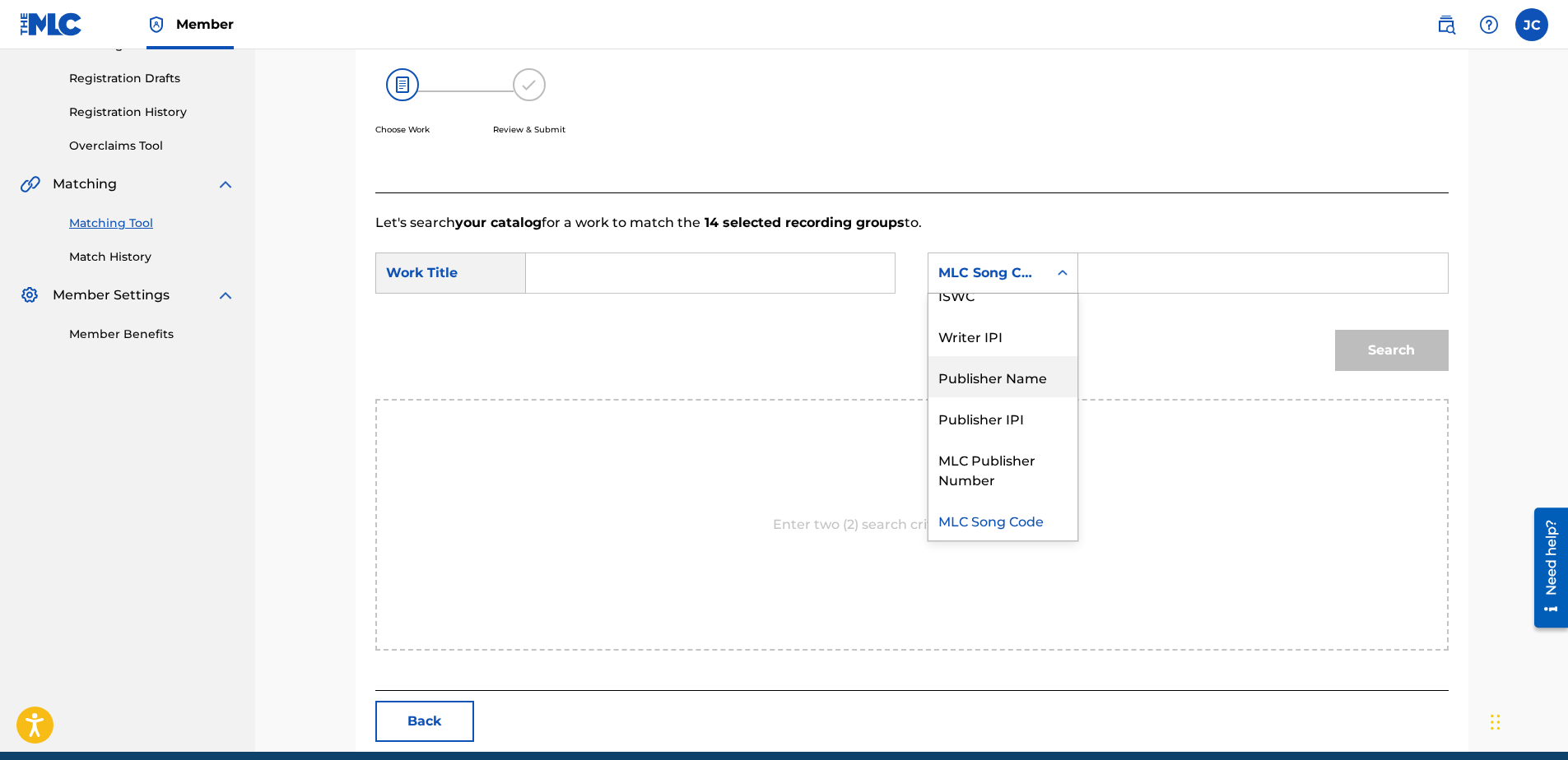
scroll to position [0, 0]
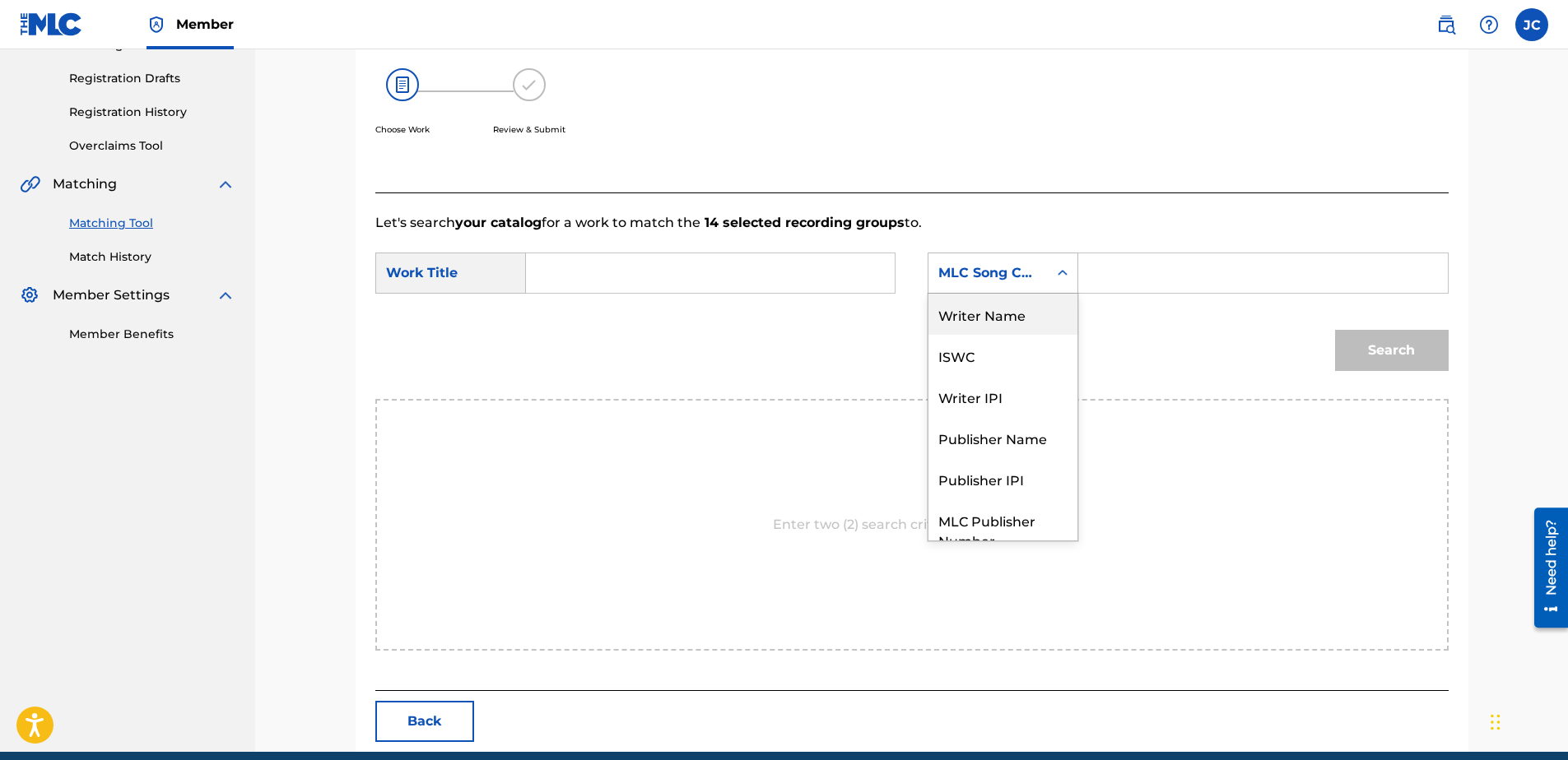
click at [1023, 325] on div "Writer Name" at bounding box center [1002, 314] width 149 height 41
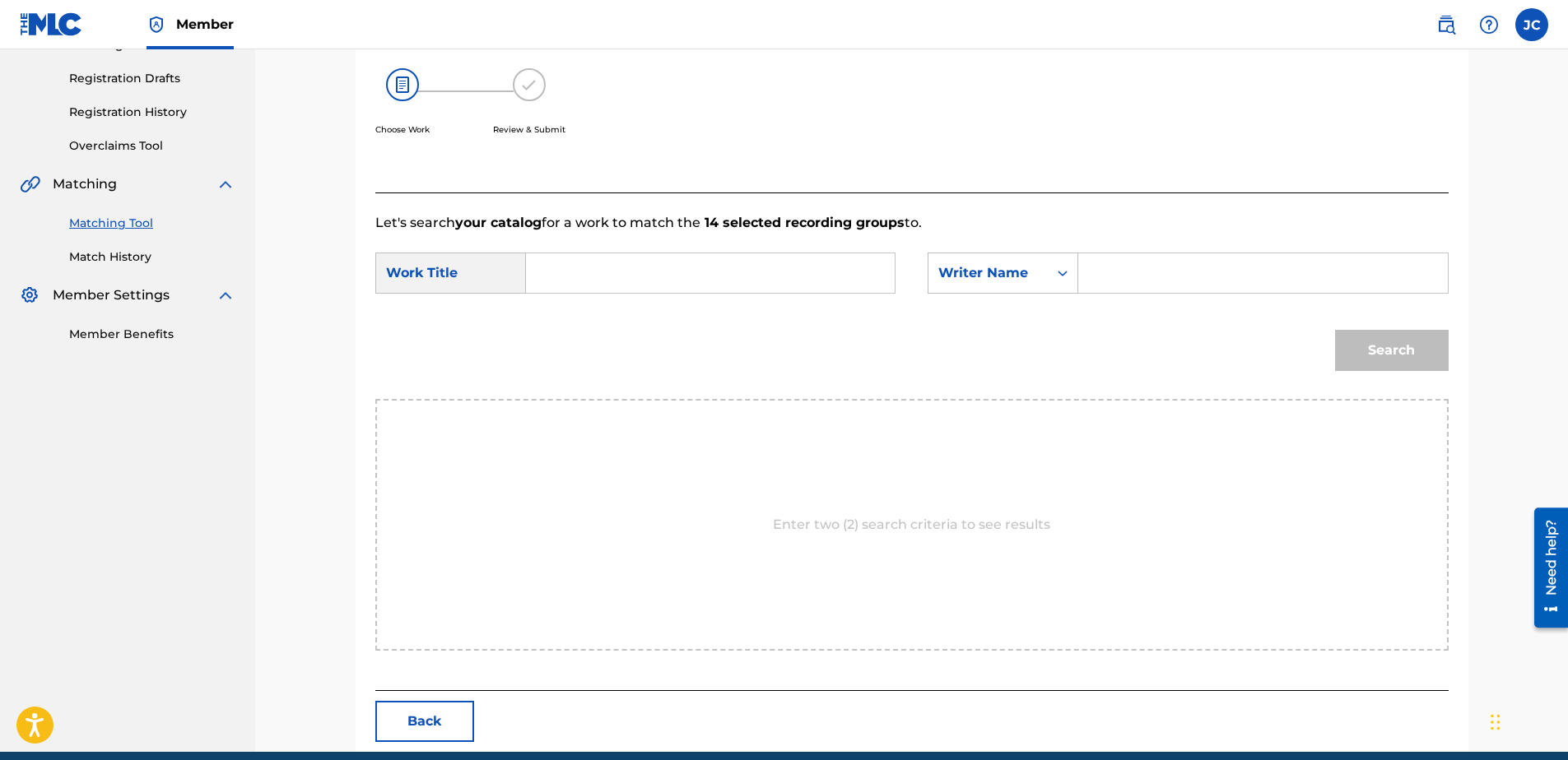
click at [850, 285] on input "Search Form" at bounding box center [709, 273] width 340 height 39
paste input "Abusadora...!"
type input "Abusadora...!"
click at [1236, 291] on input "Search Form" at bounding box center [1262, 273] width 340 height 39
paste input "Guerrero"
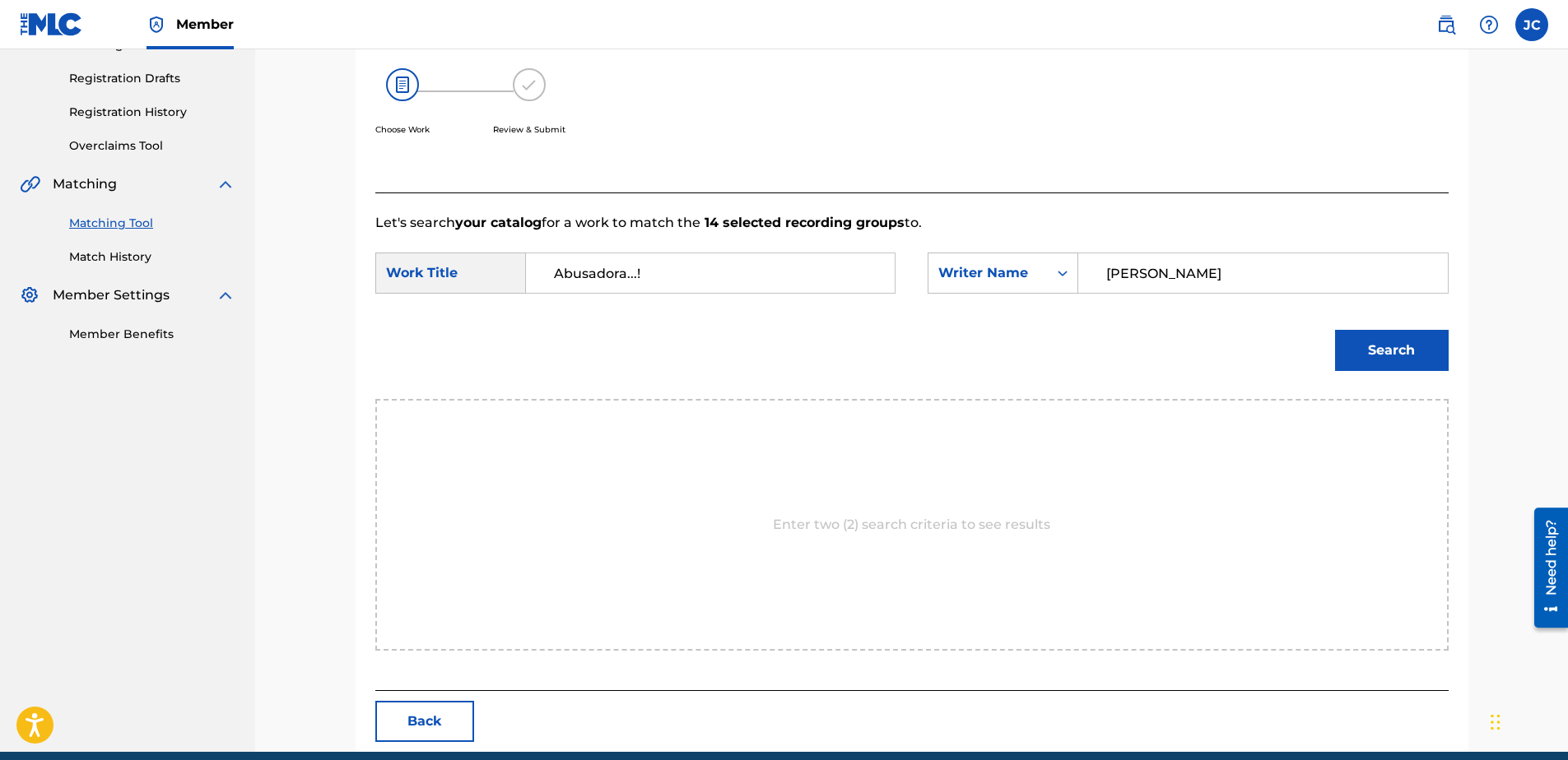
click at [1335, 330] on button "Search" at bounding box center [1391, 350] width 113 height 41
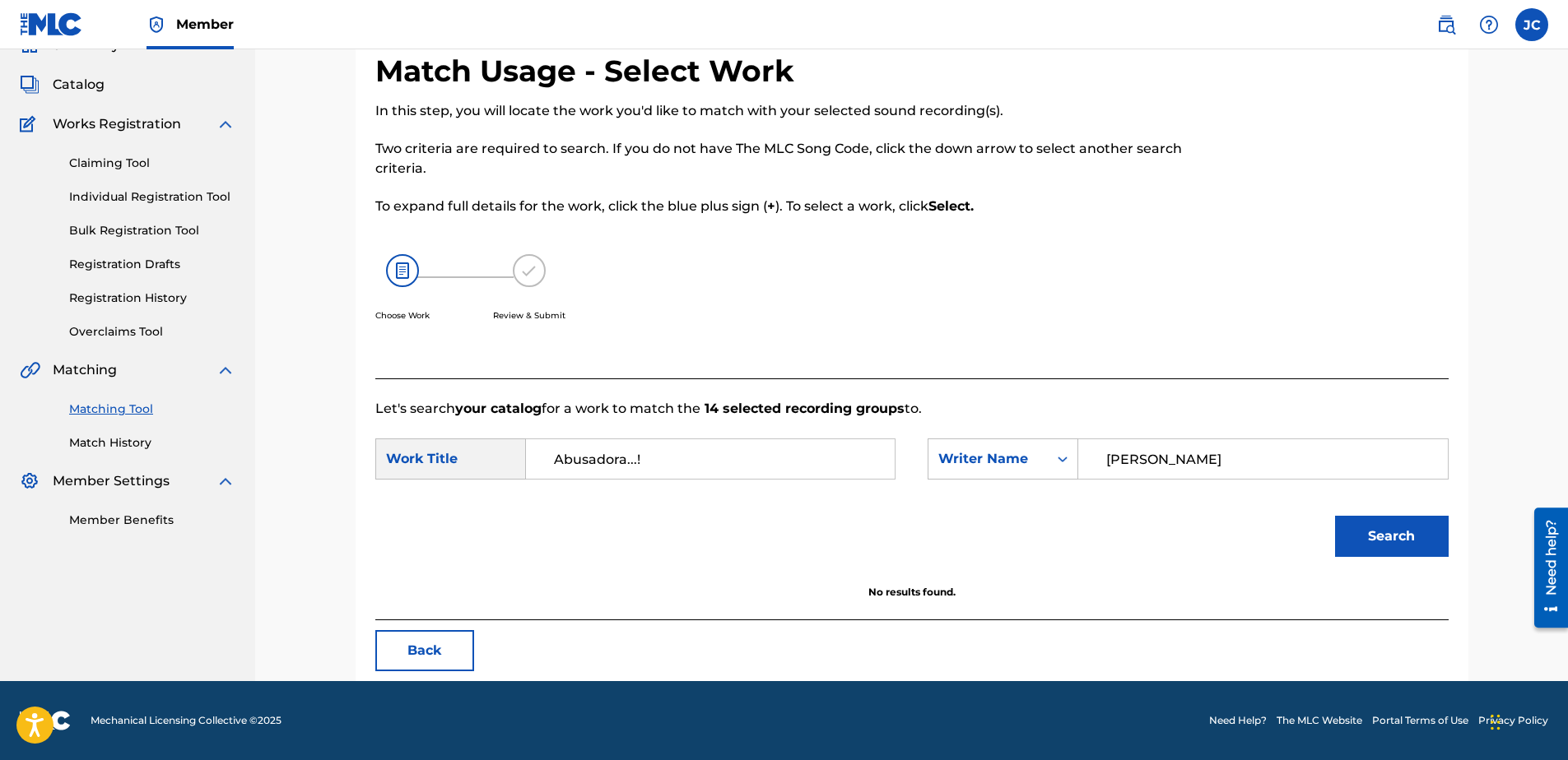
scroll to position [79, 0]
click at [1230, 441] on input "Guerrero" at bounding box center [1262, 459] width 340 height 39
paste input "Figuered"
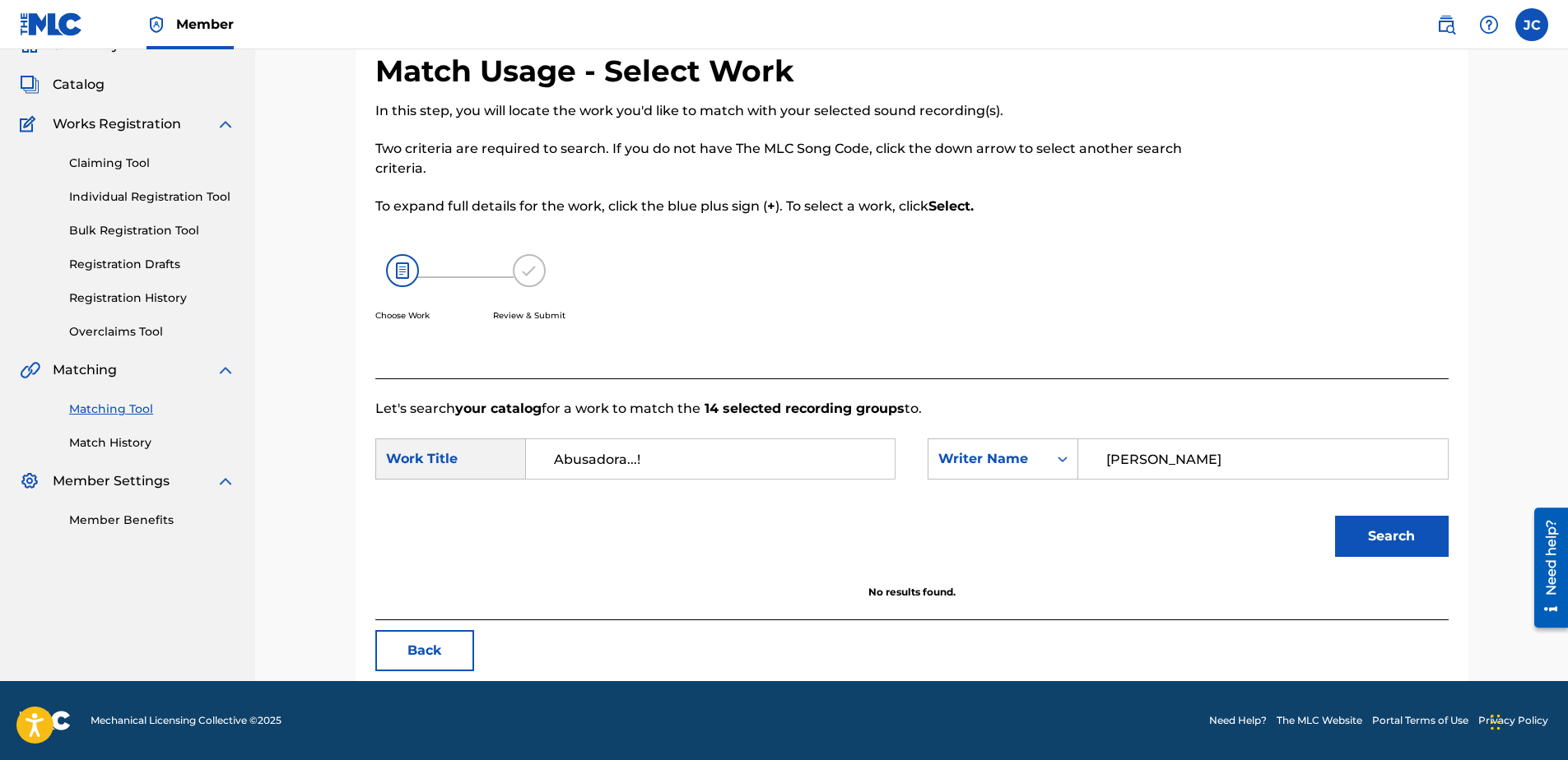
type input "Figueredo"
click at [1335, 516] on button "Search" at bounding box center [1391, 537] width 113 height 41
click at [423, 657] on button "Back" at bounding box center [424, 651] width 99 height 41
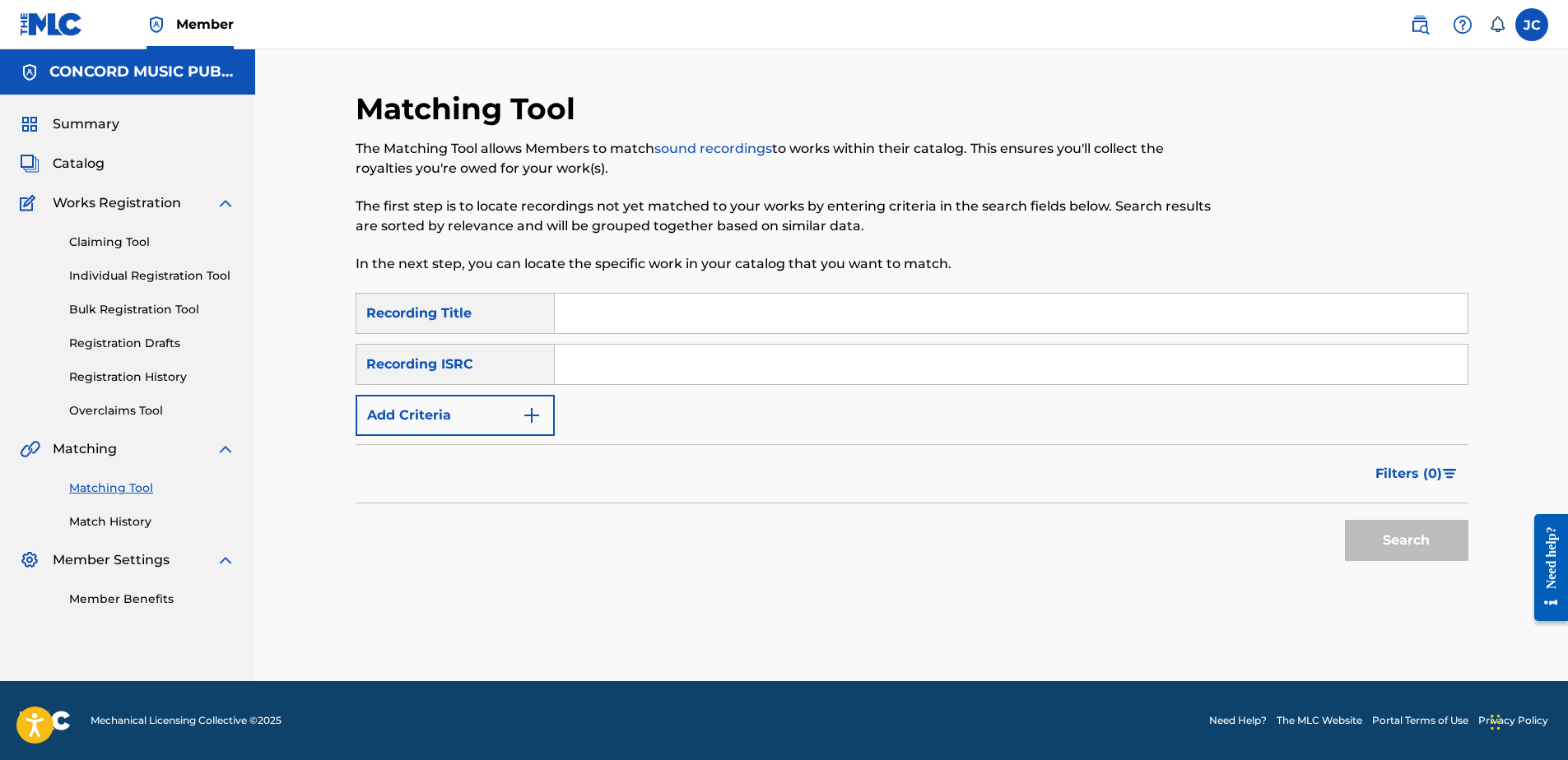
click at [927, 381] on input "Search Form" at bounding box center [1011, 364] width 913 height 39
paste input "TCABN1309346"
type input "TCABN1309346"
click at [1345, 520] on button "Search" at bounding box center [1406, 540] width 123 height 41
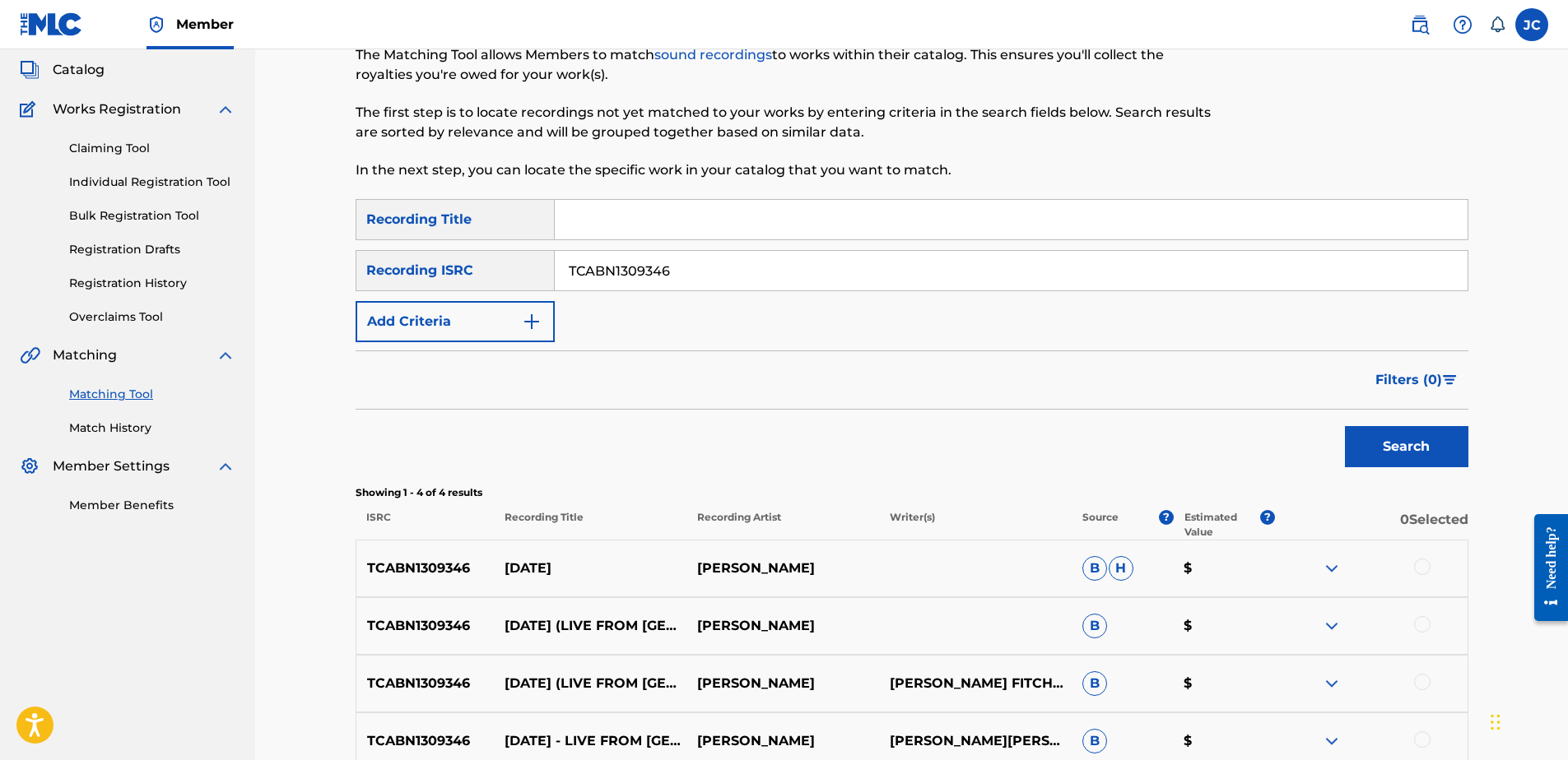
scroll to position [265, 0]
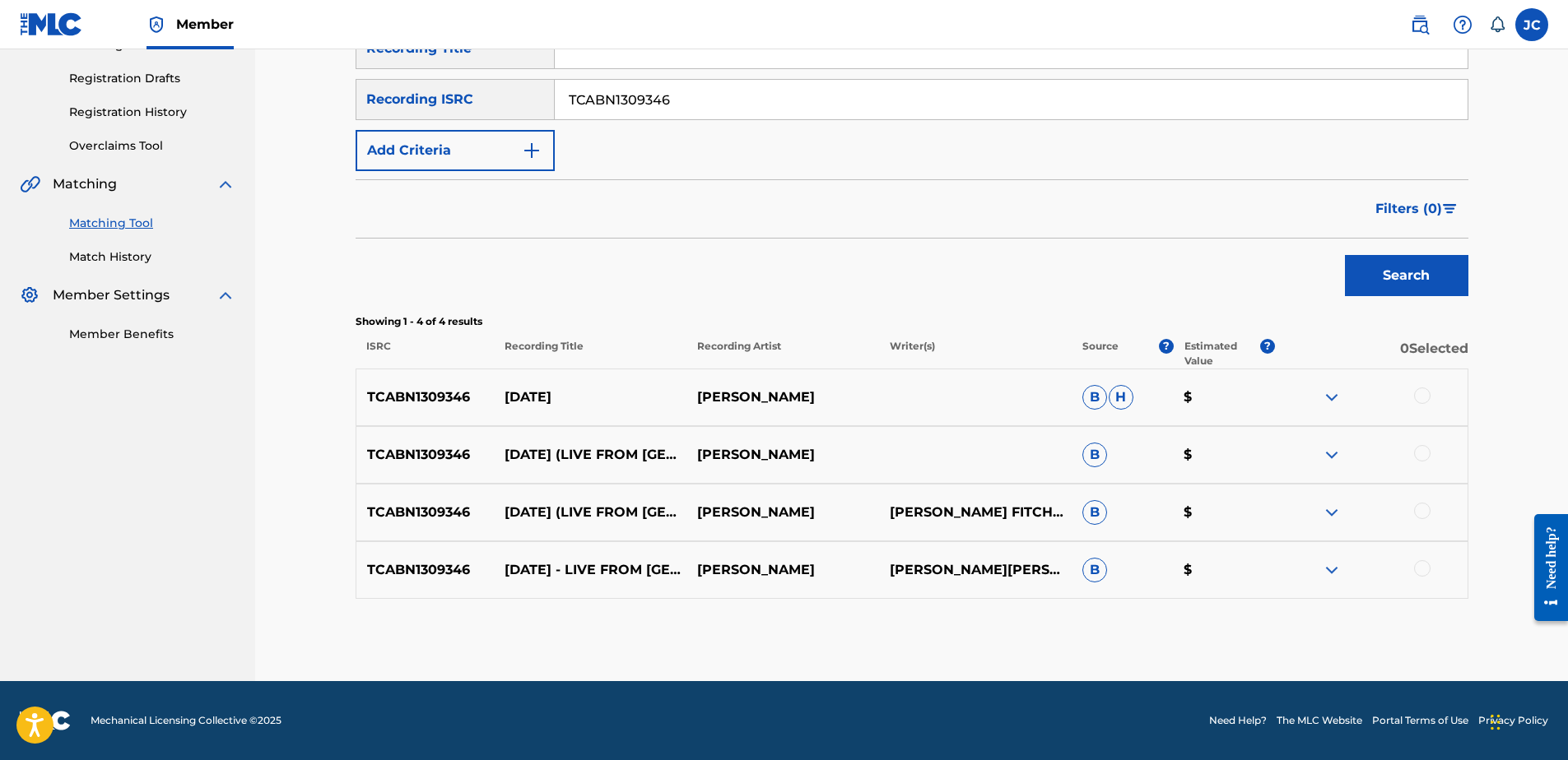
click at [1414, 570] on div at bounding box center [1422, 568] width 16 height 16
click at [1418, 508] on div at bounding box center [1422, 511] width 16 height 16
click at [1420, 453] on div at bounding box center [1422, 453] width 16 height 16
click at [1419, 395] on div at bounding box center [1422, 396] width 16 height 16
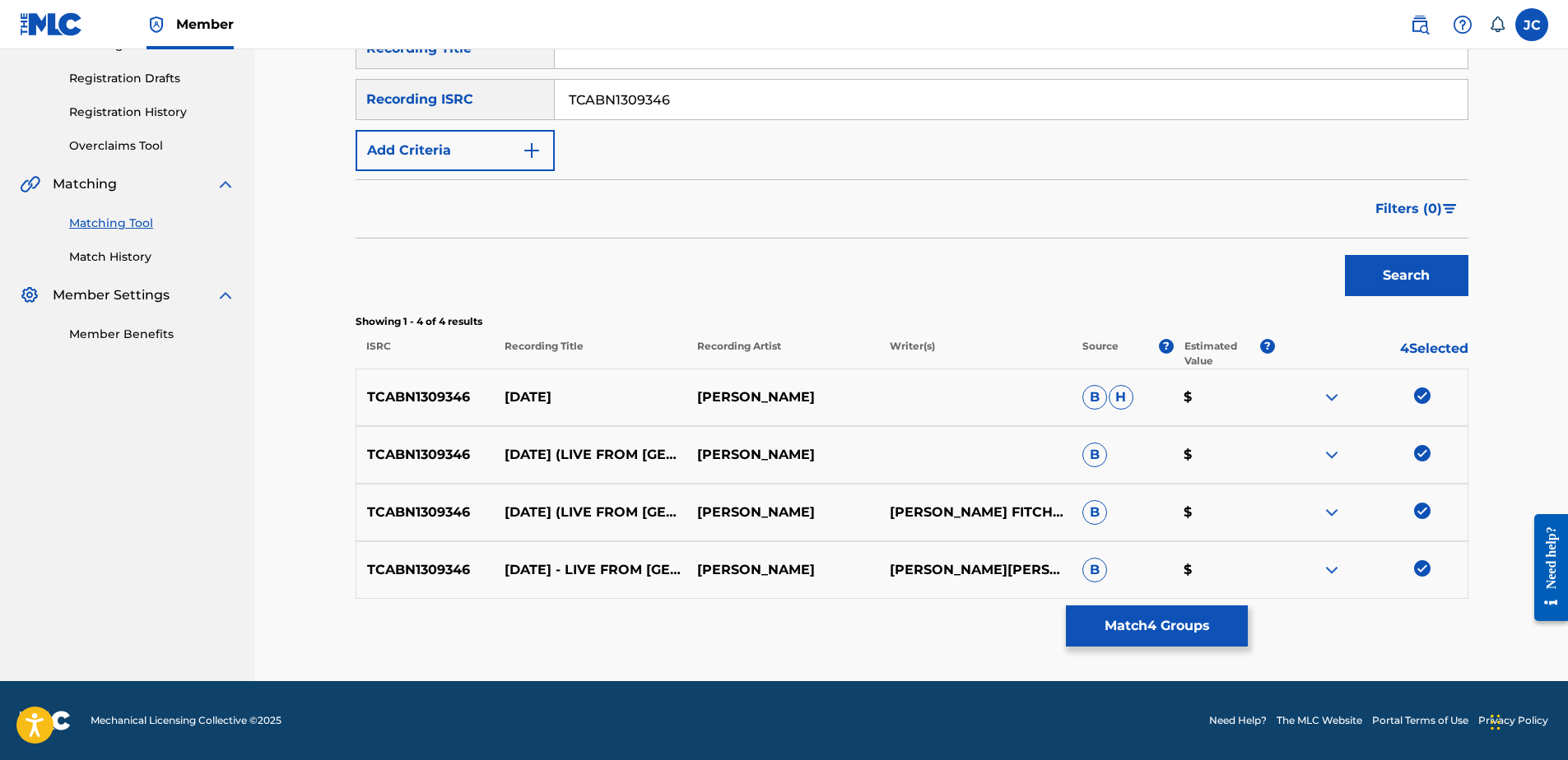
click at [1190, 620] on button "Match 4 Groups" at bounding box center [1157, 626] width 182 height 41
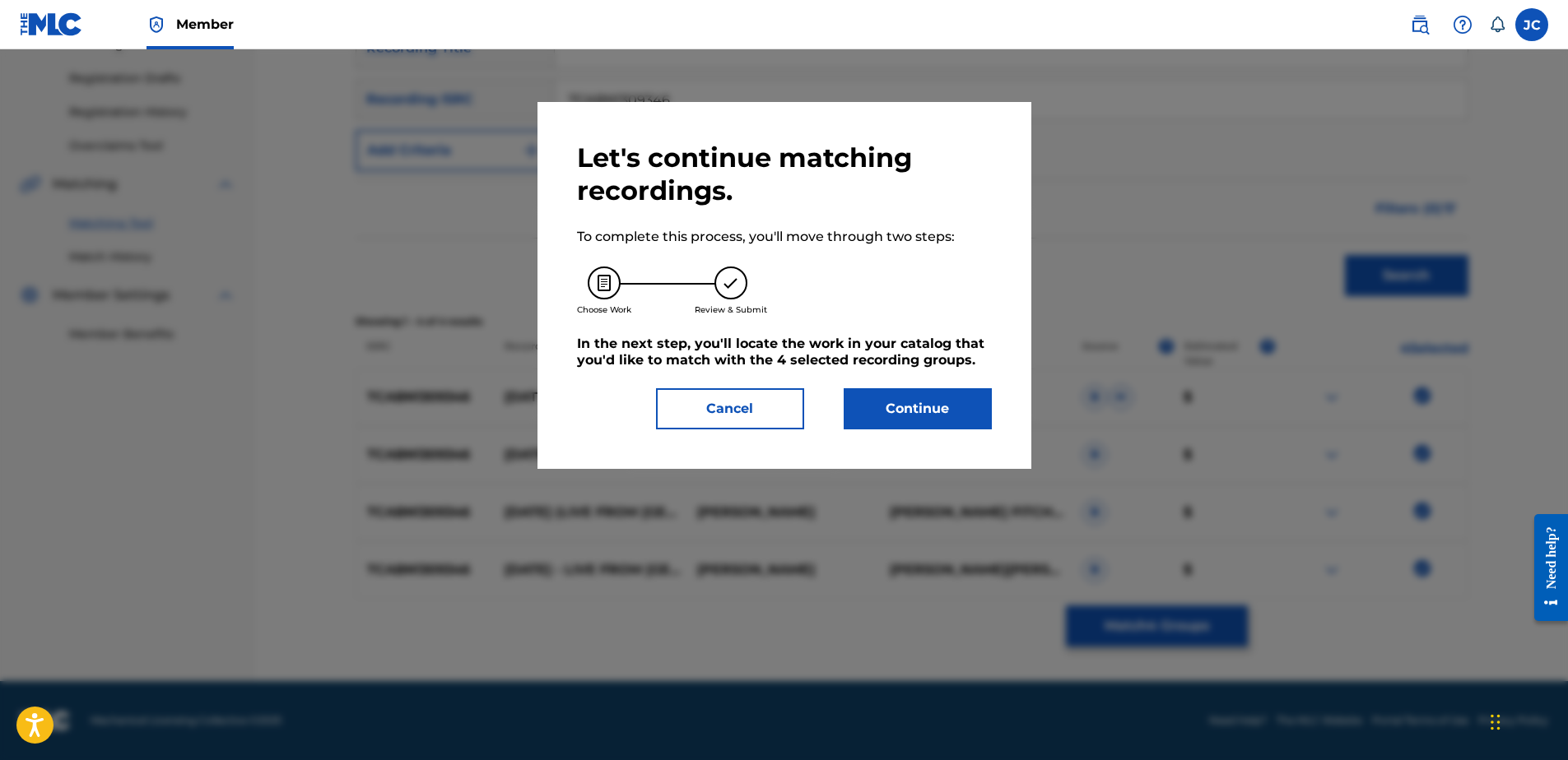
click at [917, 408] on button "Continue" at bounding box center [918, 409] width 148 height 41
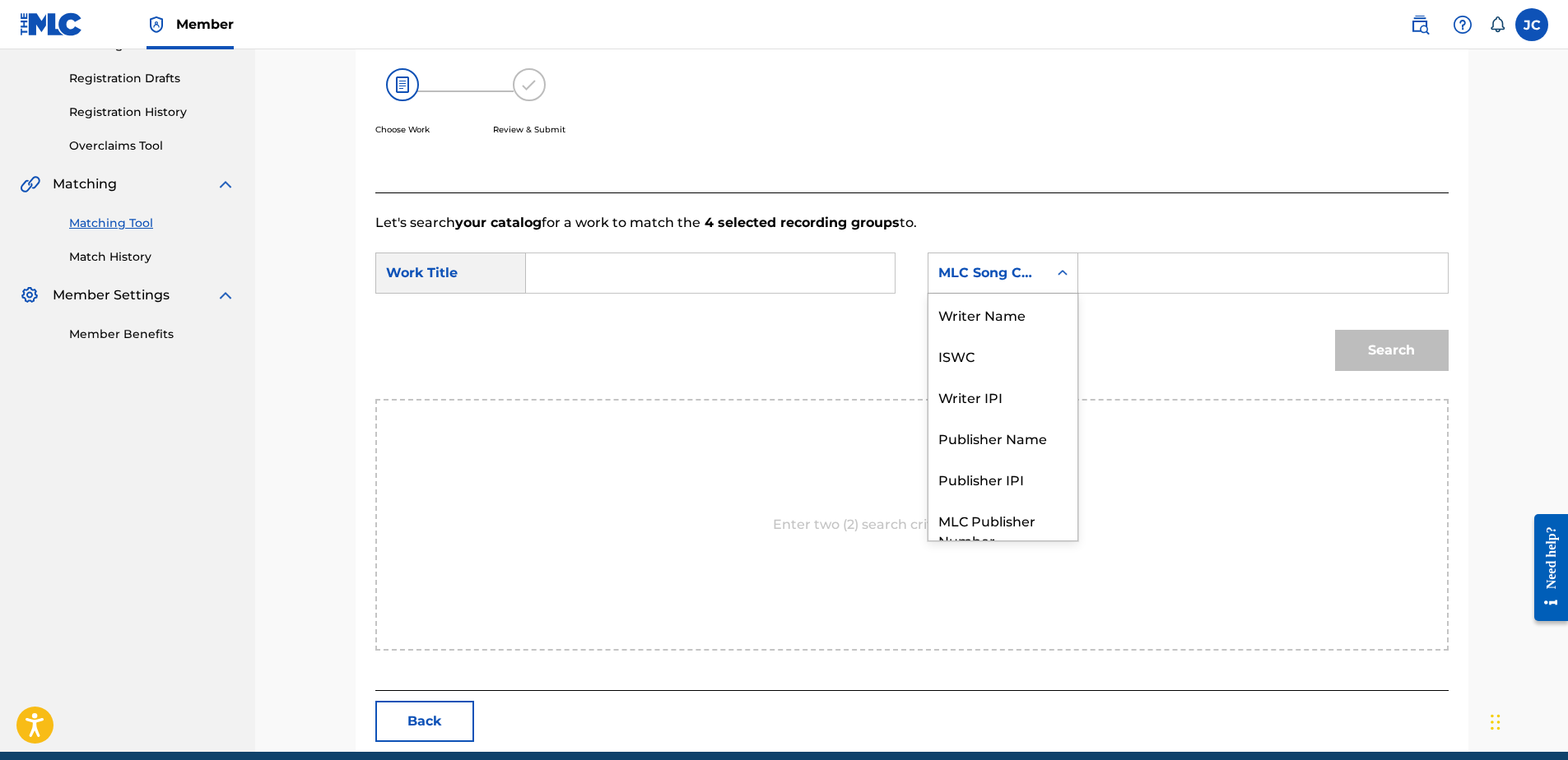
click at [1016, 276] on div "MLC Song Code" at bounding box center [987, 273] width 99 height 20
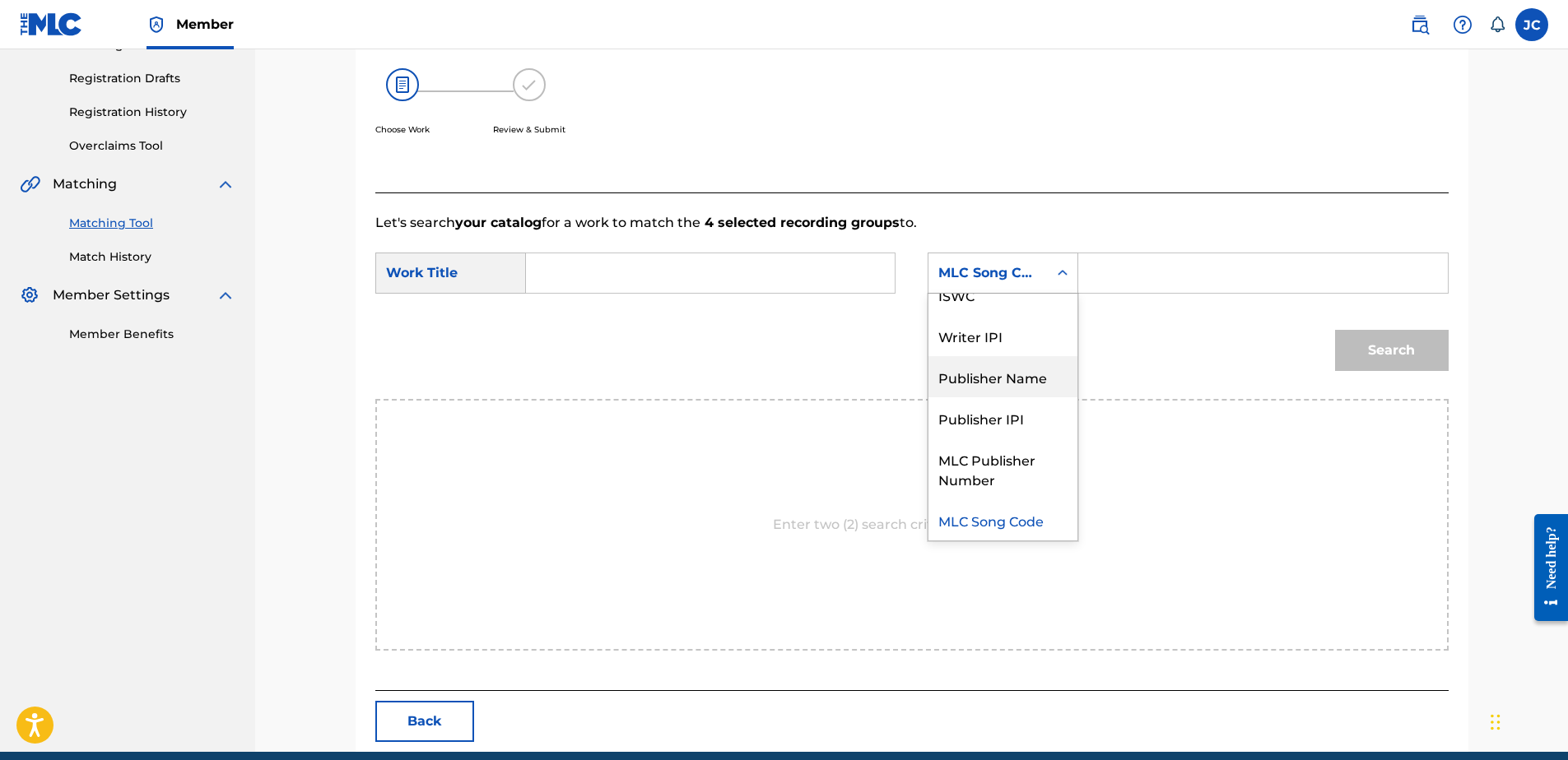
scroll to position [0, 0]
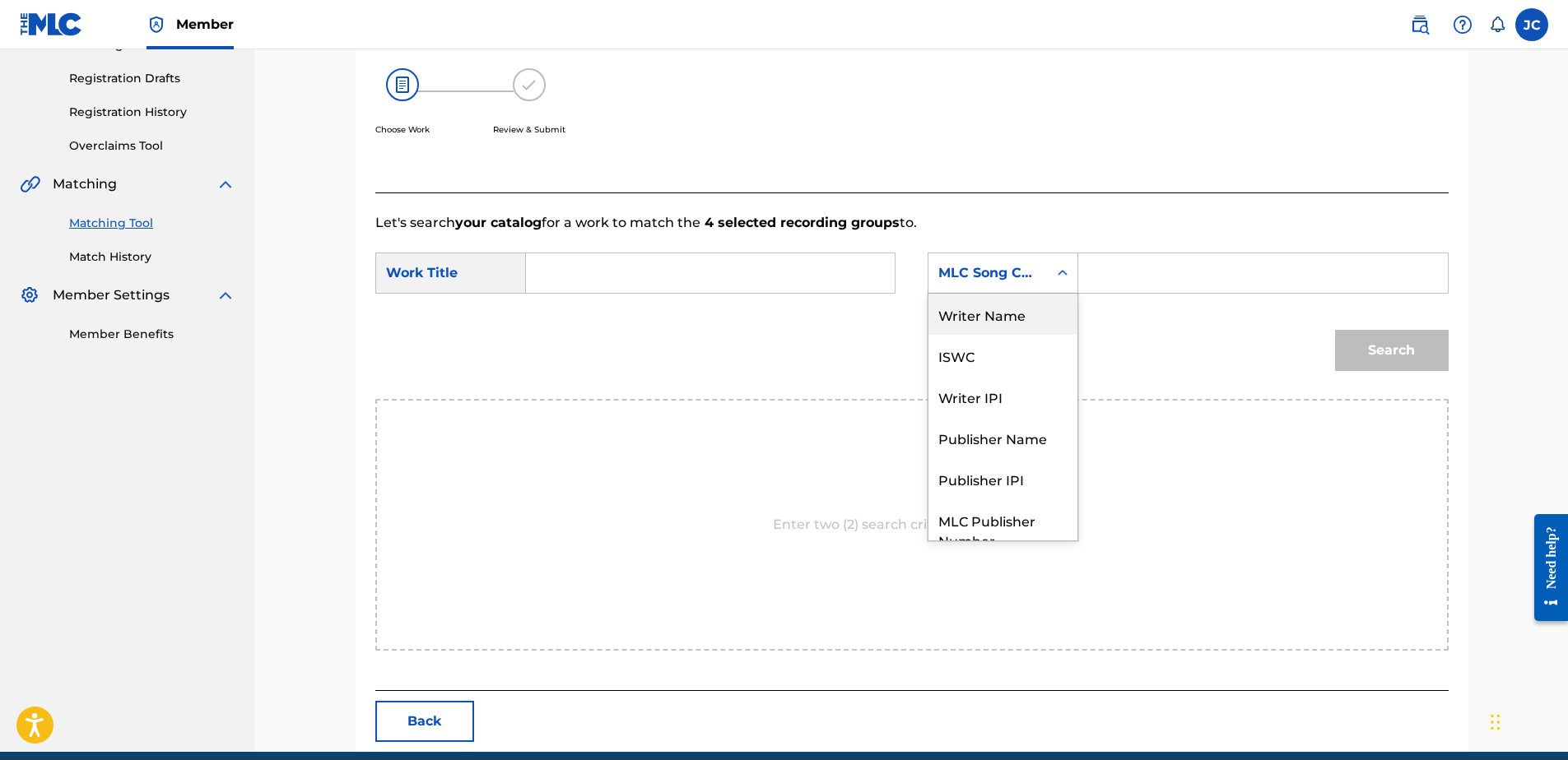
drag, startPoint x: 1024, startPoint y: 323, endPoint x: 782, endPoint y: 262, distance: 249.6
click at [1024, 322] on div "Writer Name" at bounding box center [1002, 314] width 149 height 41
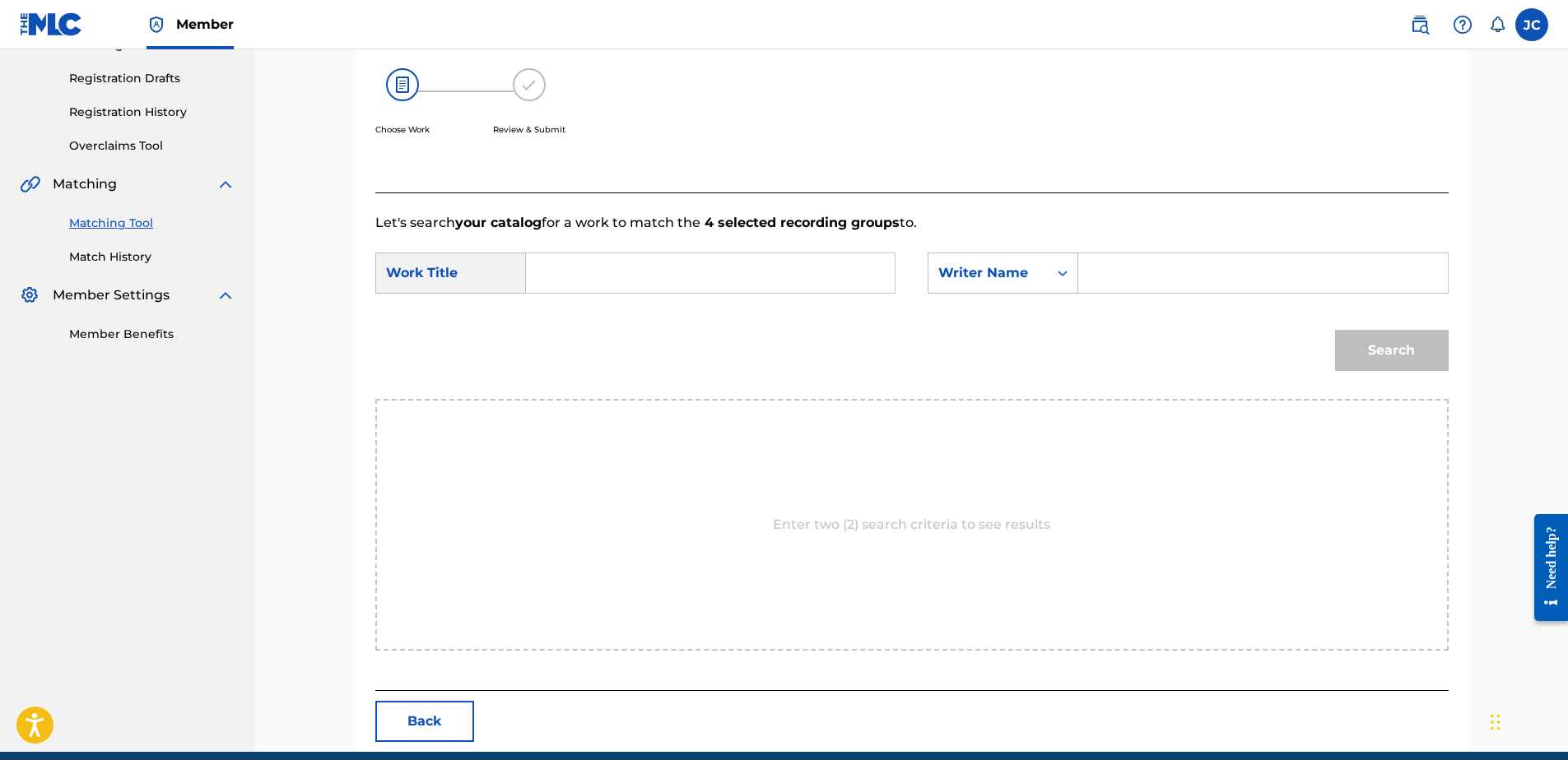
click at [747, 252] on form "SearchWithCriteria5d753dc4-0d41-4a4c-a383-dbe73da2d6c6 Work Title SearchWithCri…" at bounding box center [911, 316] width 1073 height 166
click at [757, 288] on input "Search Form" at bounding box center [709, 273] width 340 height 39
paste input "[DATE]"
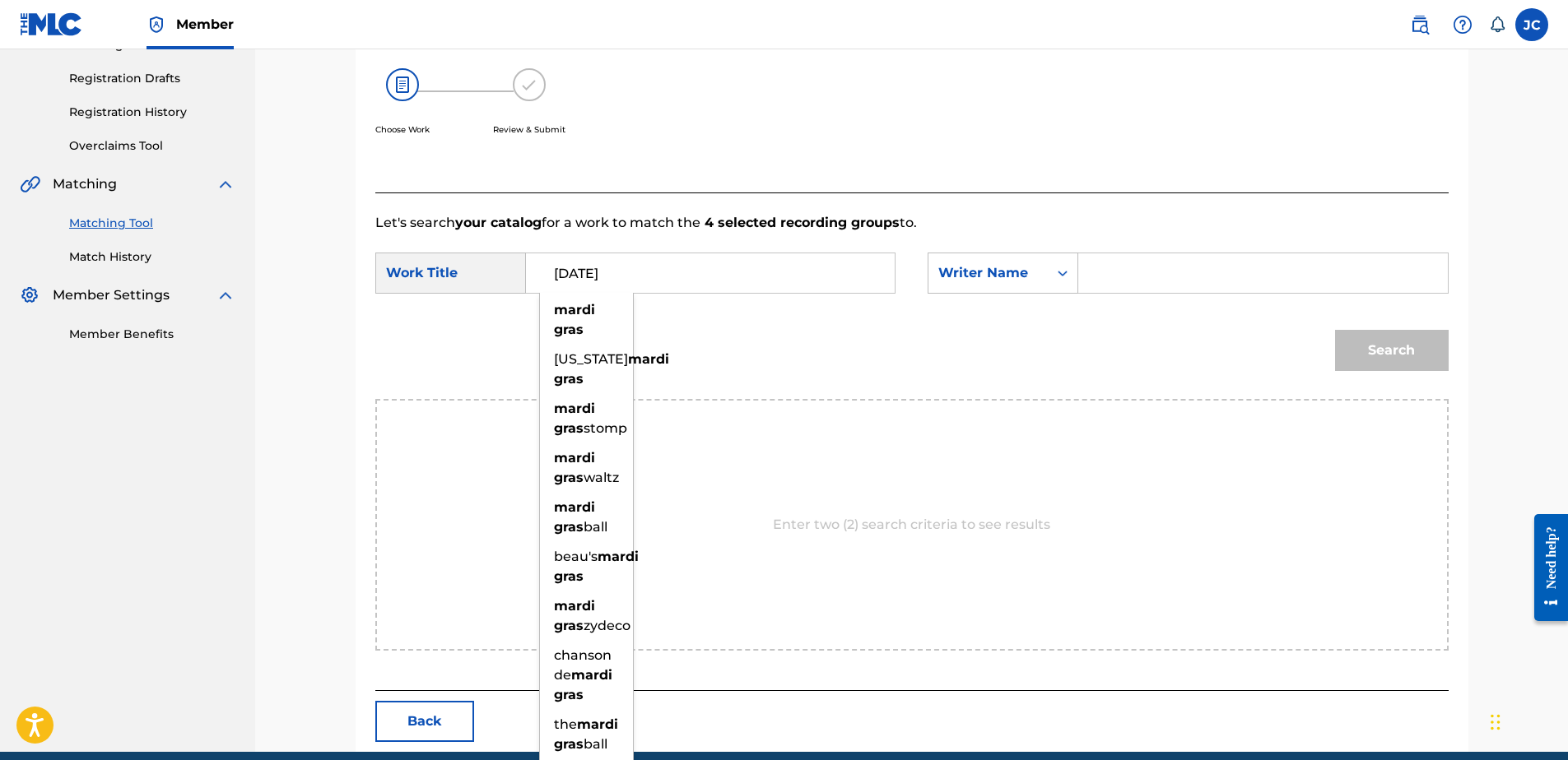
type input "[DATE]"
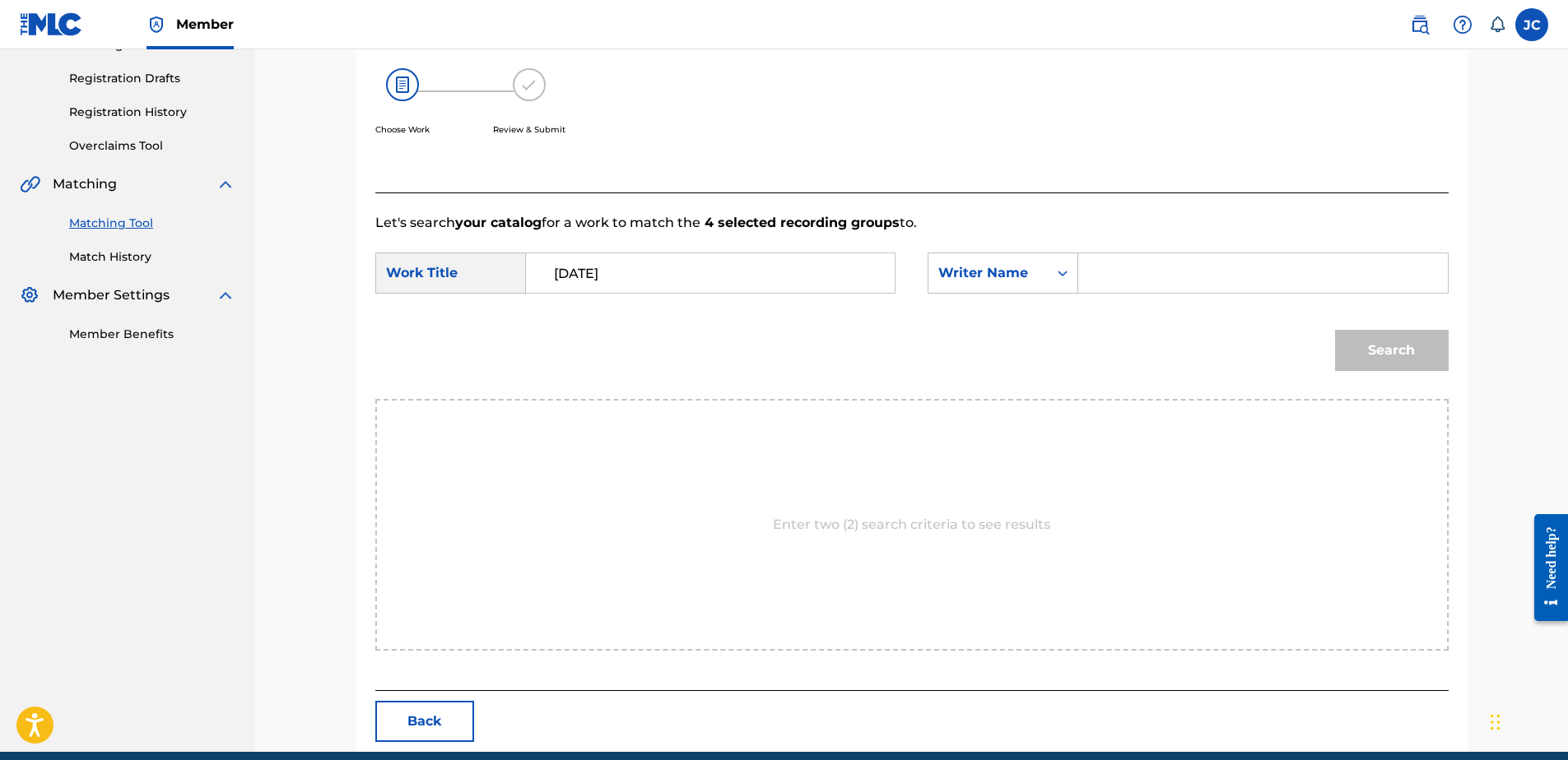
click at [1156, 285] on input "Search Form" at bounding box center [1262, 273] width 340 height 39
type input "[PERSON_NAME]OORE"
click at [1335, 330] on button "Search" at bounding box center [1391, 350] width 113 height 41
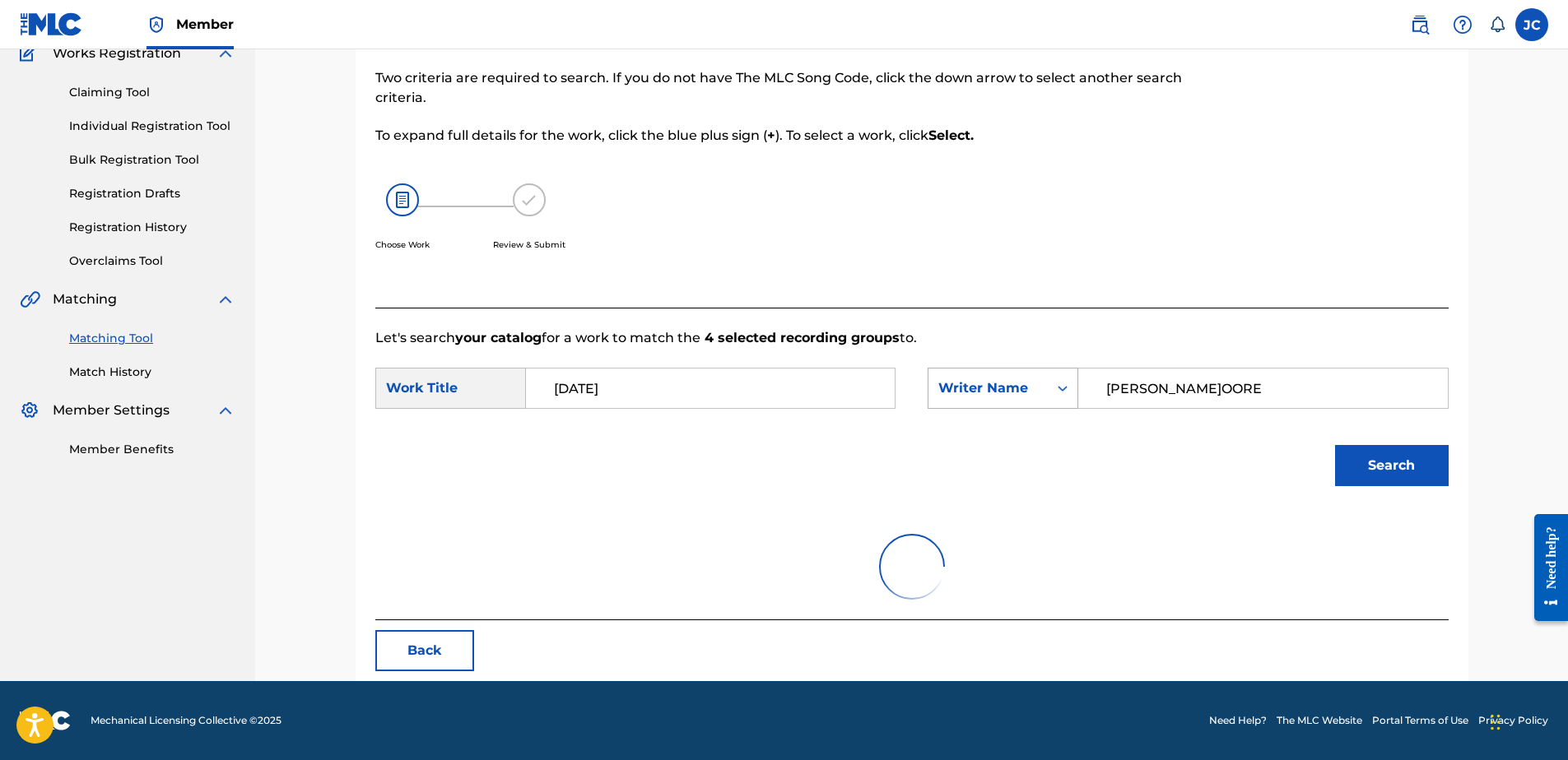
scroll to position [265, 0]
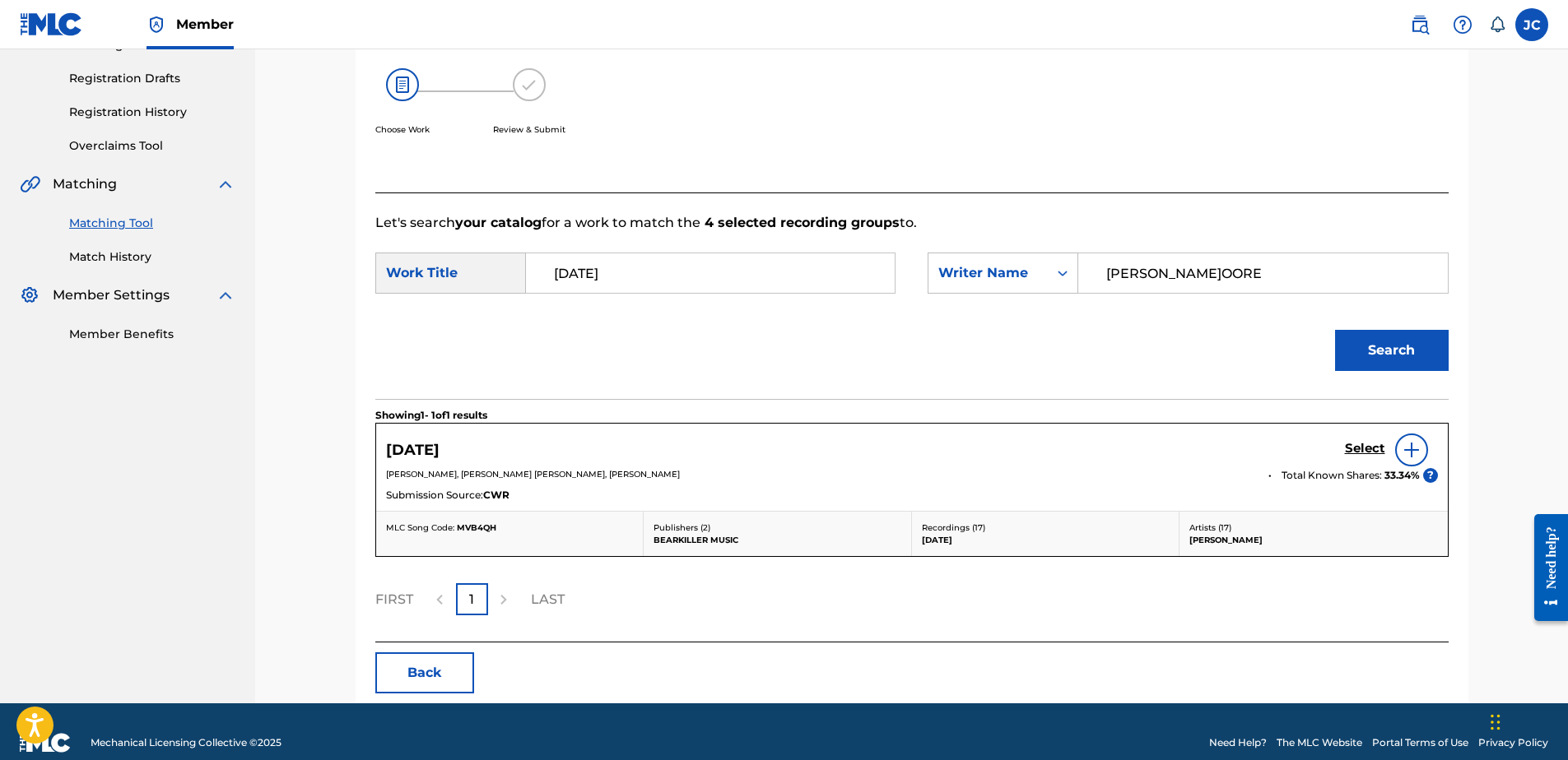
click at [1364, 445] on h5 "Select" at bounding box center [1364, 449] width 40 height 16
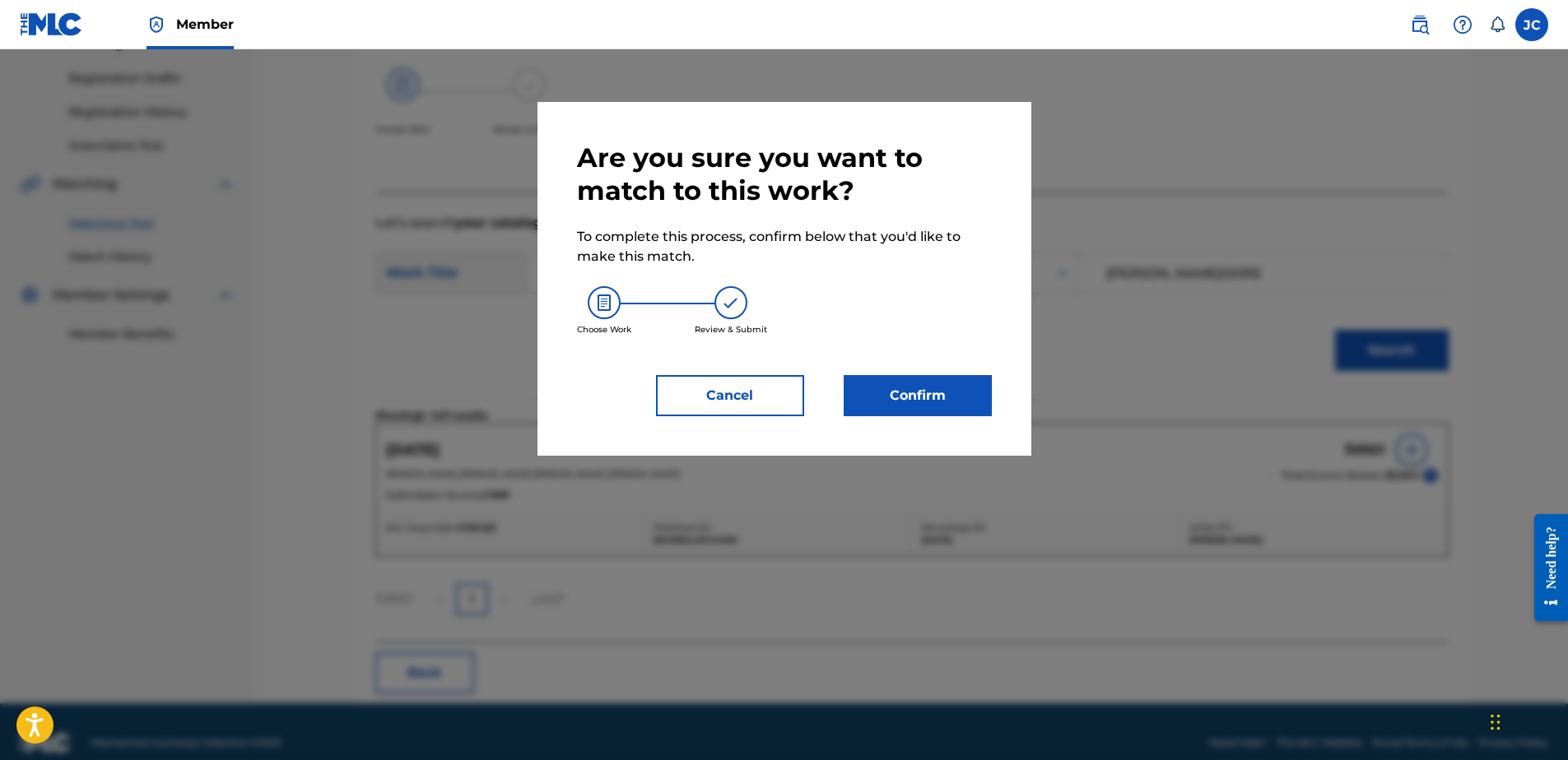
click at [915, 386] on button "Confirm" at bounding box center [918, 396] width 148 height 41
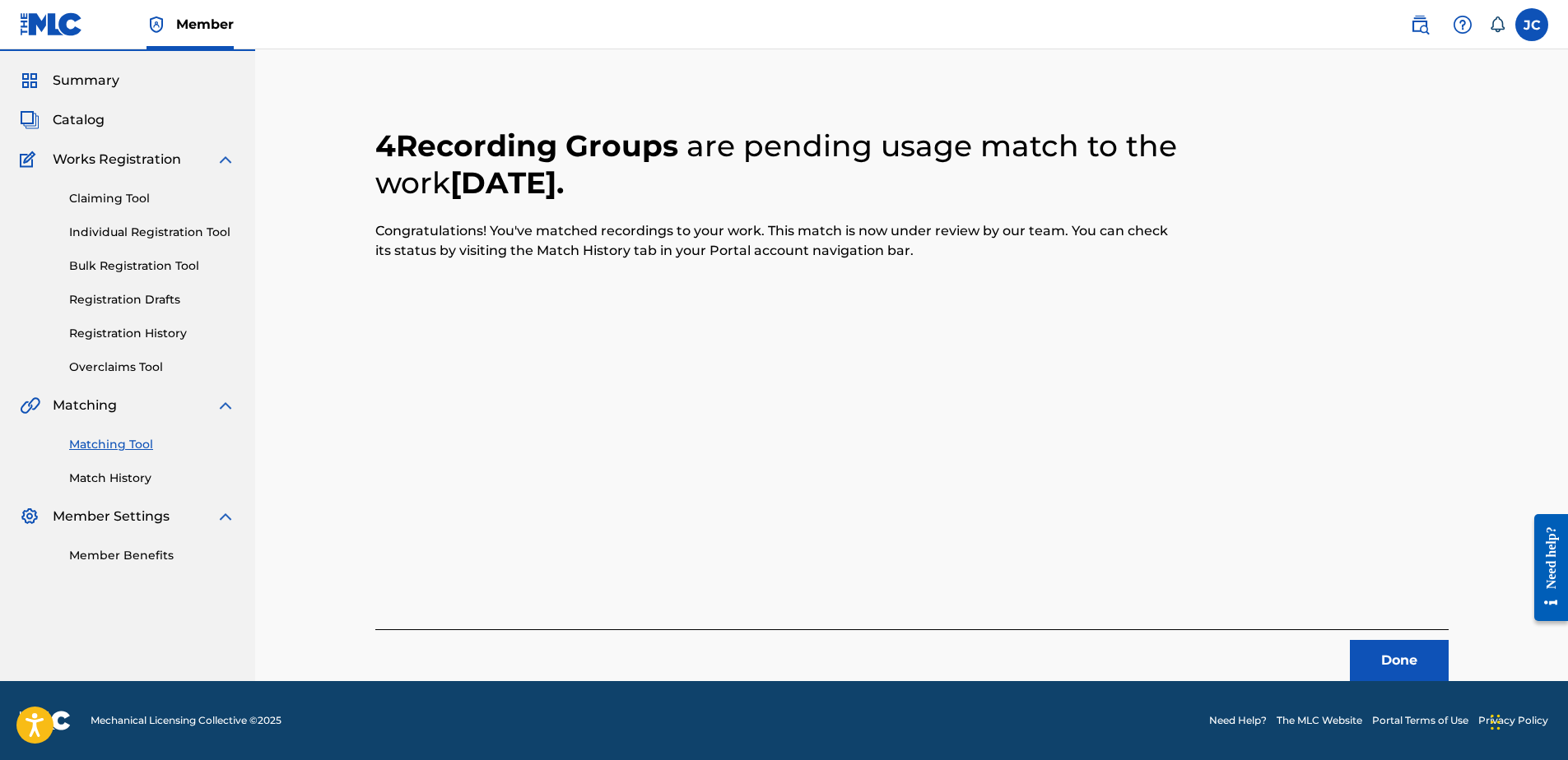
scroll to position [44, 0]
click at [1389, 663] on button "Done" at bounding box center [1399, 661] width 99 height 41
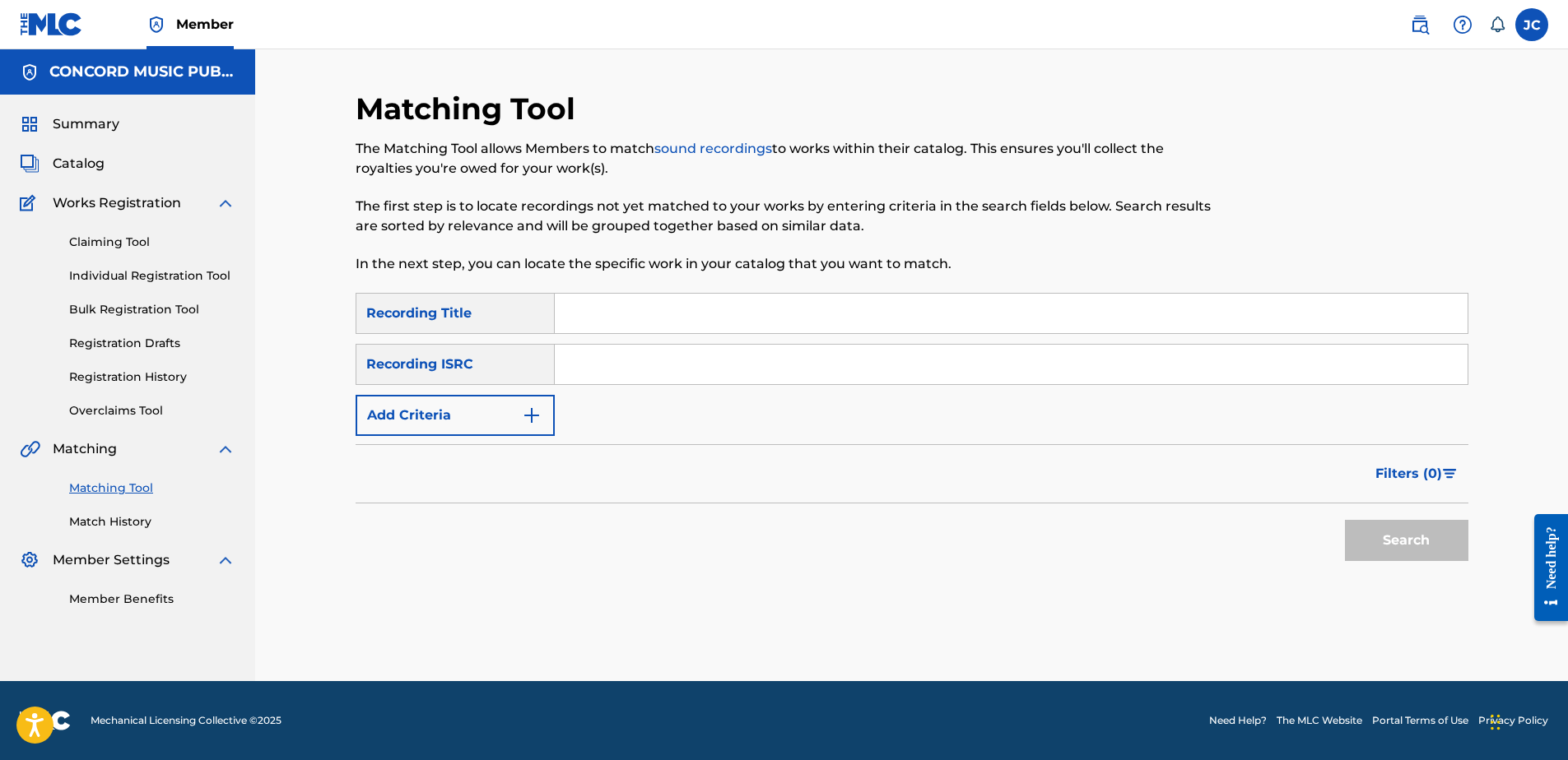
scroll to position [0, 0]
click at [736, 380] on input "Search Form" at bounding box center [1011, 364] width 913 height 39
paste input "USMC15180844"
type input "USMC15180844"
click at [1345, 520] on button "Search" at bounding box center [1406, 540] width 123 height 41
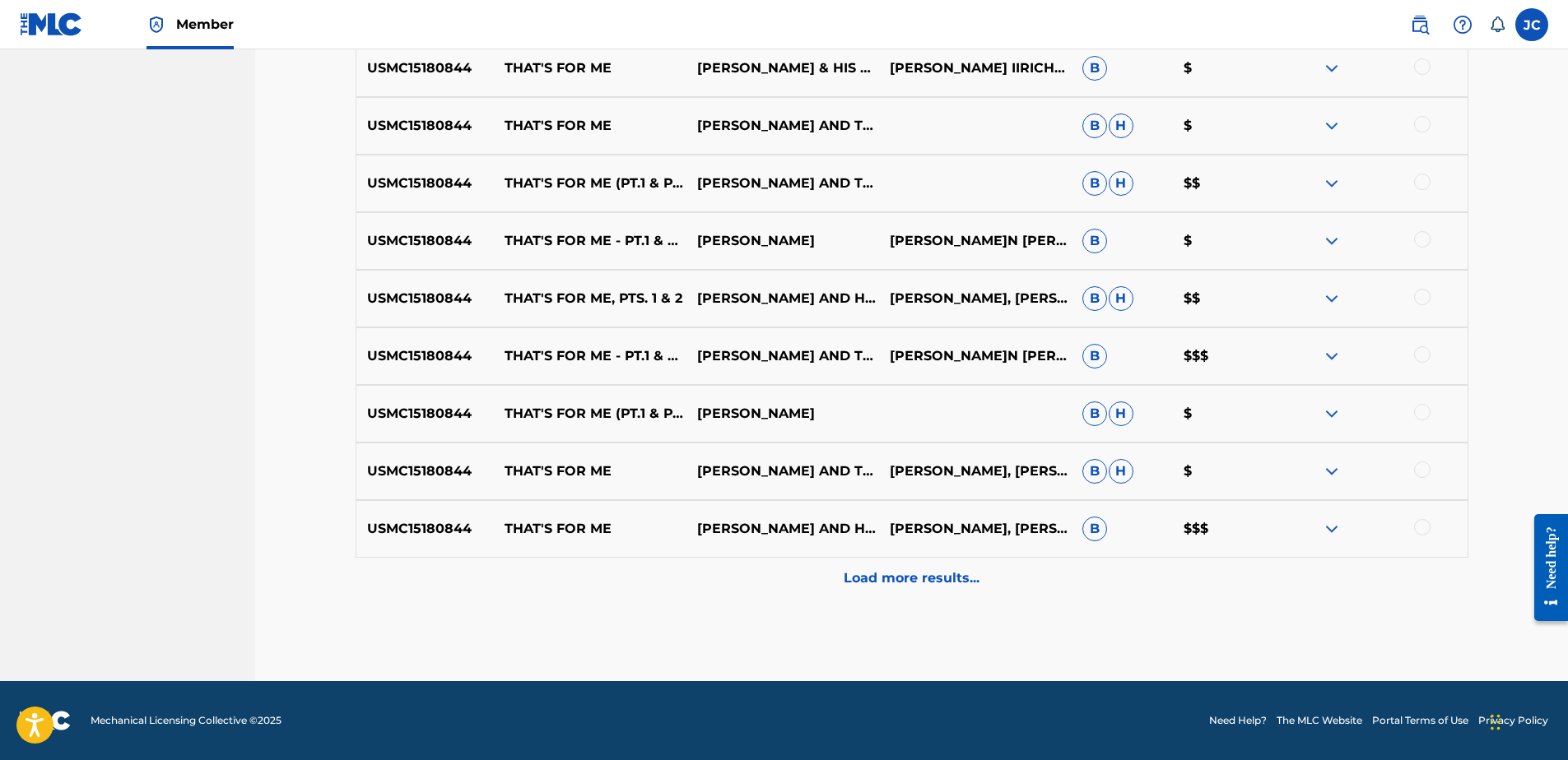
click at [942, 580] on p "Load more results..." at bounding box center [911, 579] width 136 height 20
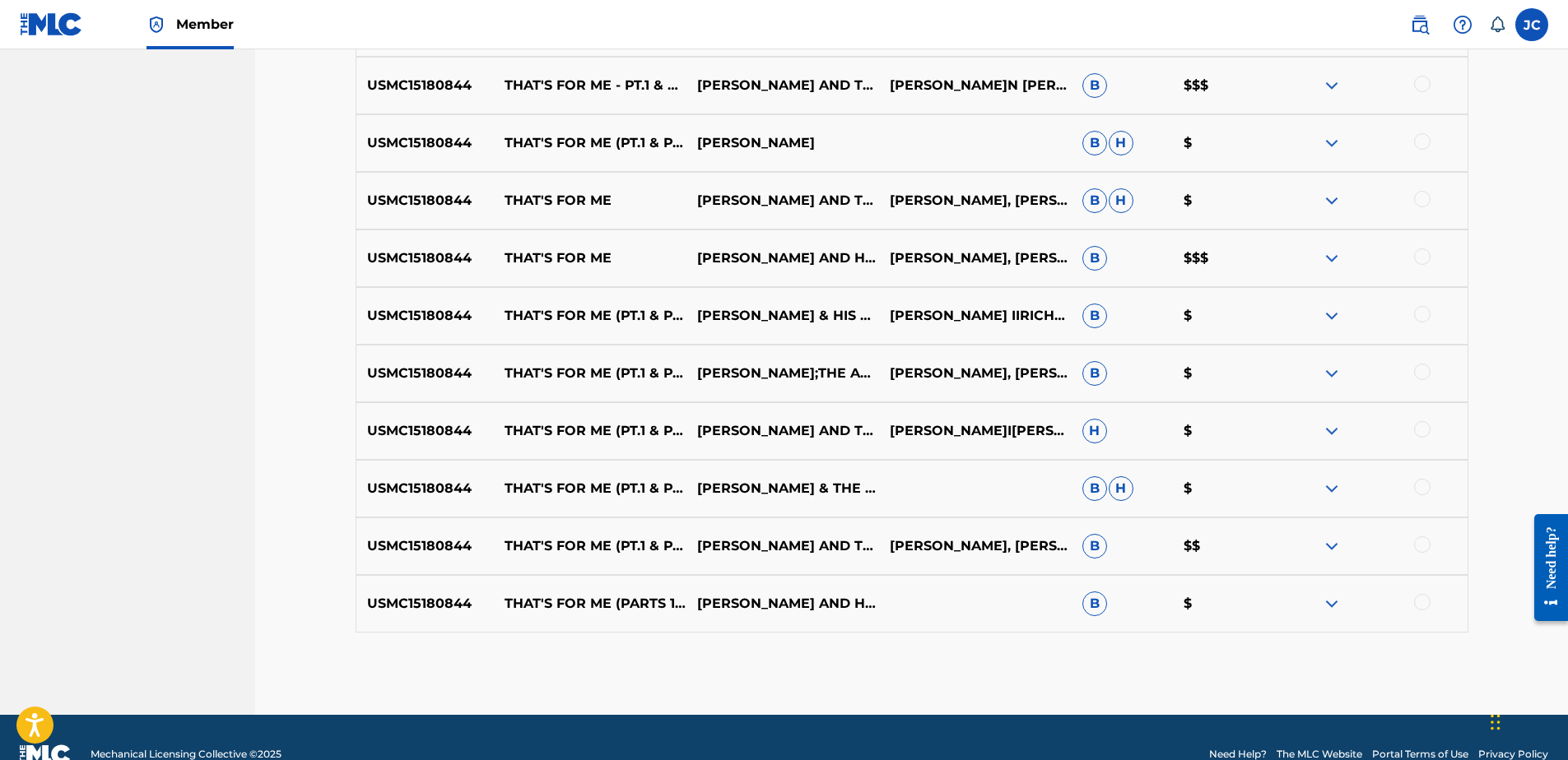
scroll to position [956, 0]
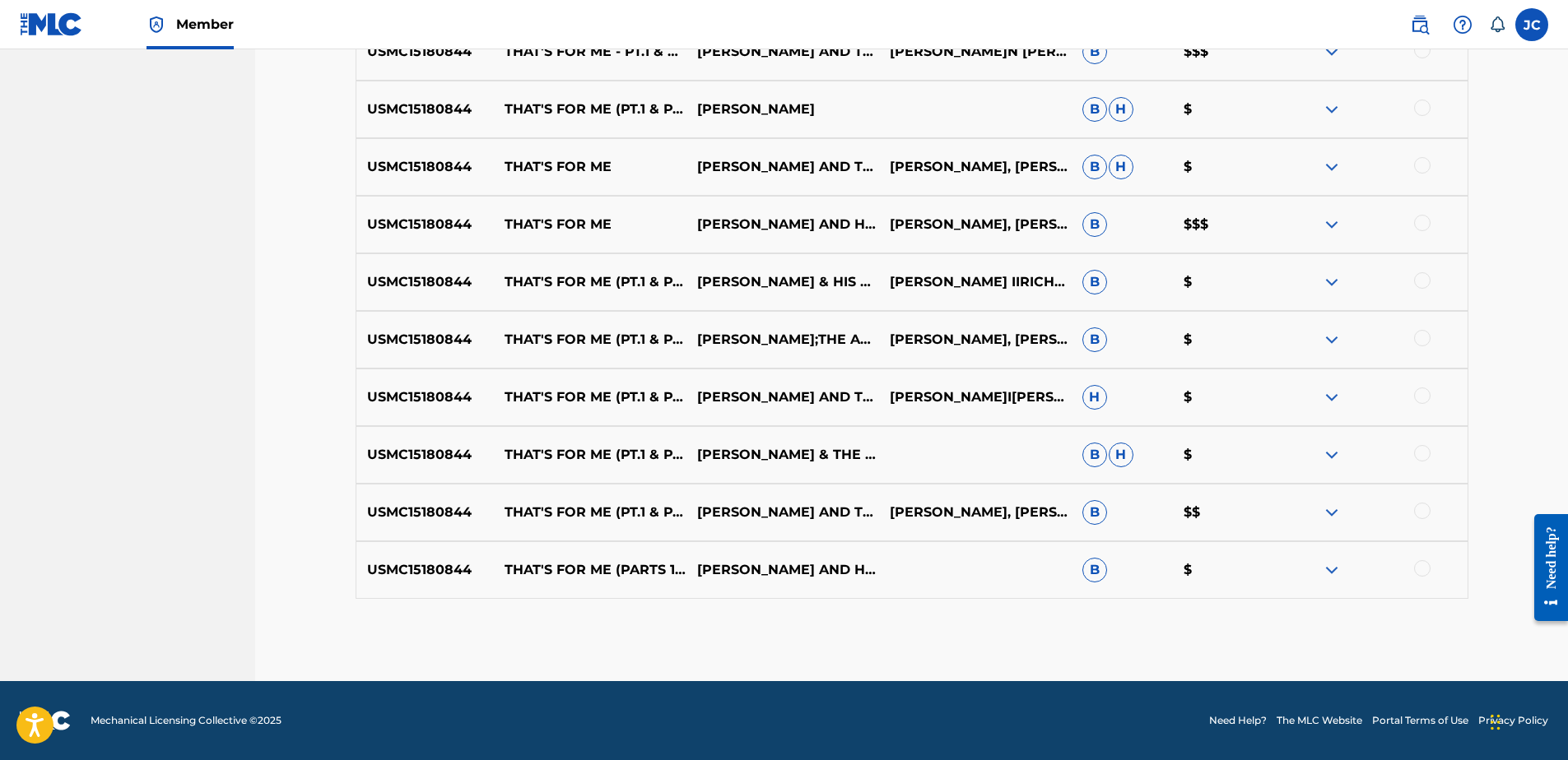
click at [1419, 570] on div at bounding box center [1422, 568] width 16 height 16
click at [1414, 508] on div at bounding box center [1422, 511] width 16 height 16
click at [1428, 455] on div at bounding box center [1422, 453] width 16 height 16
click at [1417, 378] on div "USMC15180844 THAT'S FOR ME (PT.1 & PT.2) [PERSON_NAME] AND THE ALL-STARS [PERSO…" at bounding box center [912, 397] width 1113 height 57
click at [1420, 399] on div at bounding box center [1422, 396] width 16 height 16
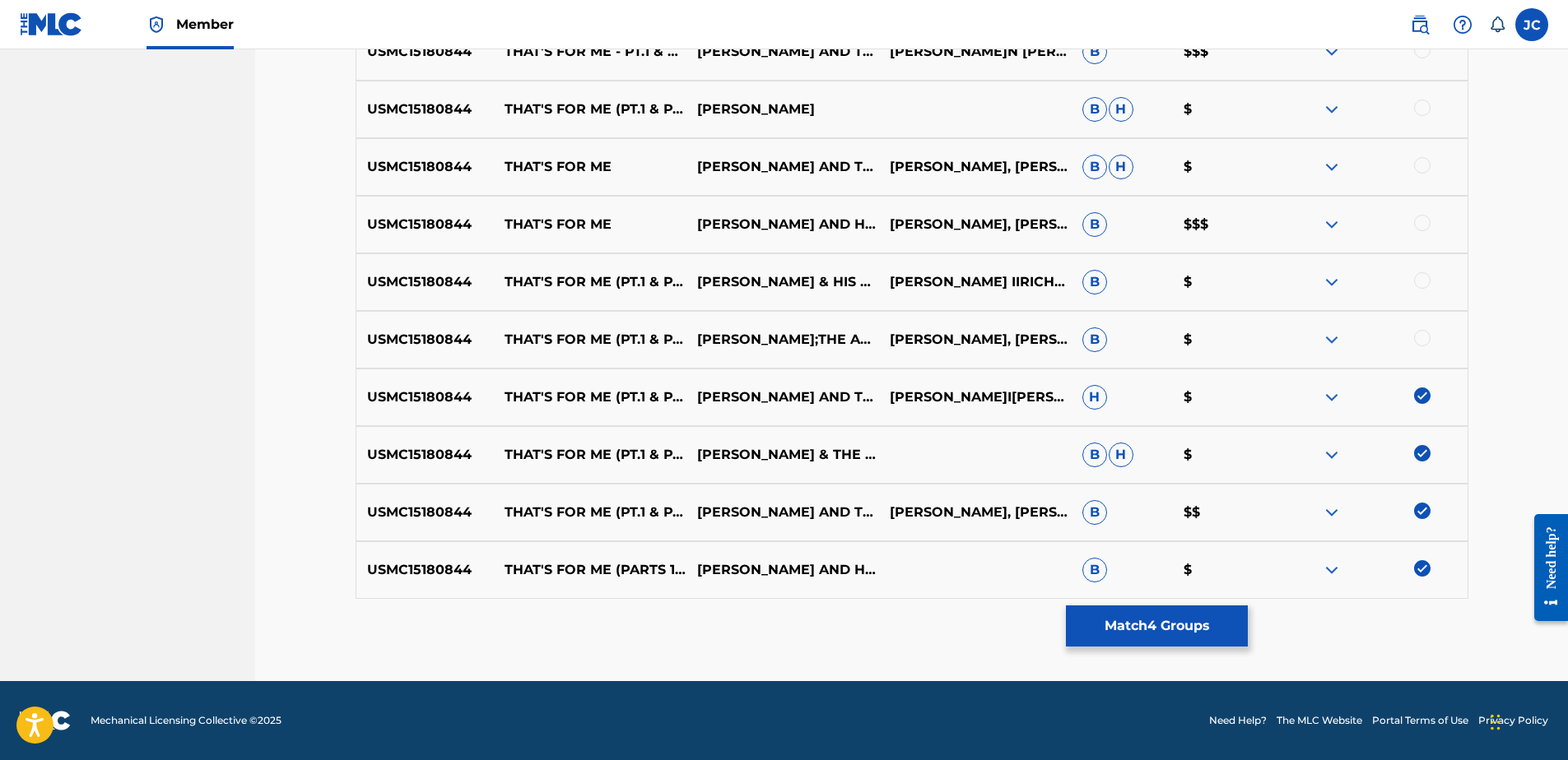
click at [1421, 344] on div at bounding box center [1422, 338] width 16 height 16
click at [1425, 276] on div at bounding box center [1422, 280] width 16 height 16
click at [1427, 222] on div at bounding box center [1422, 222] width 16 height 16
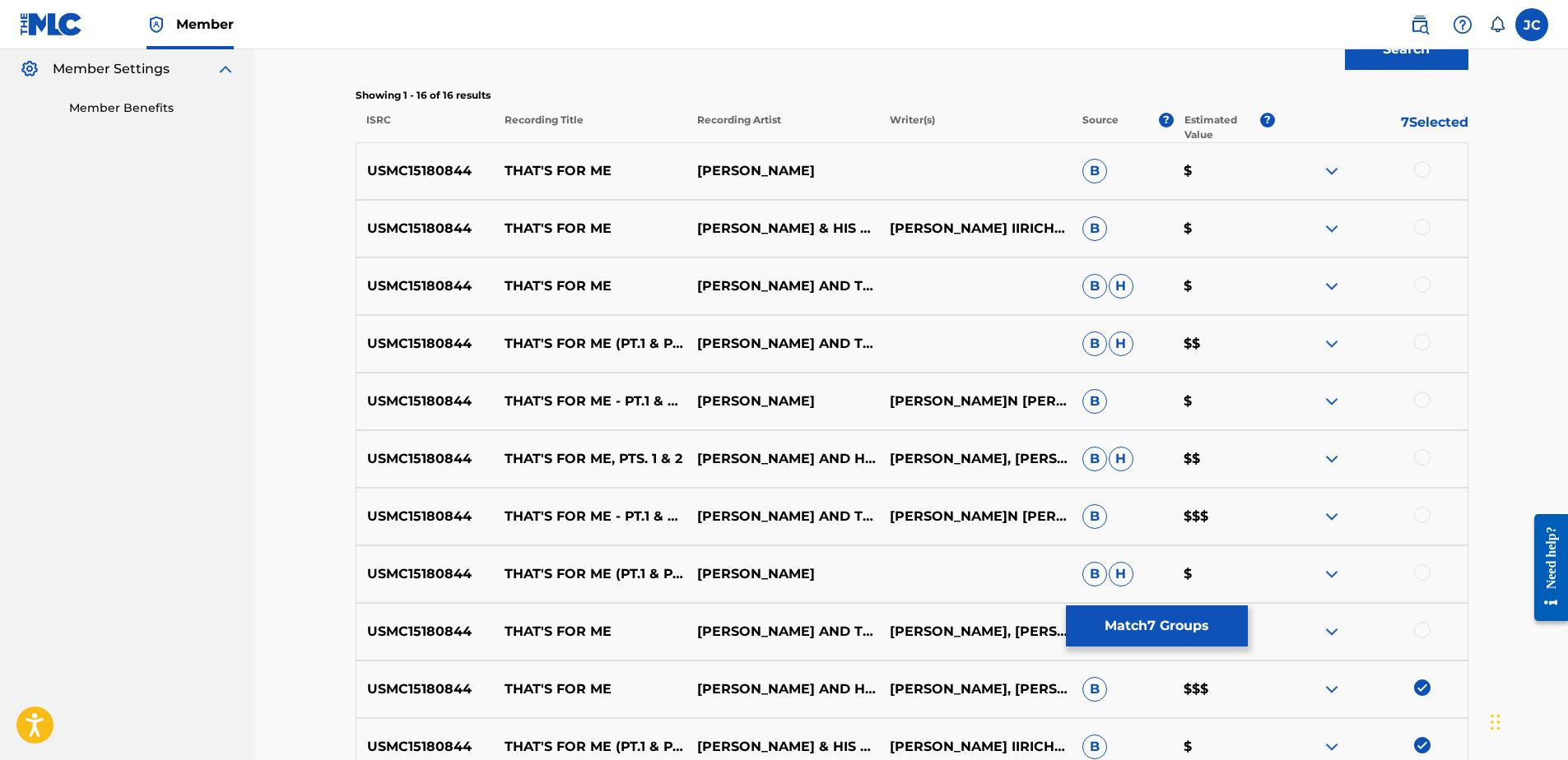
scroll to position [463, 0]
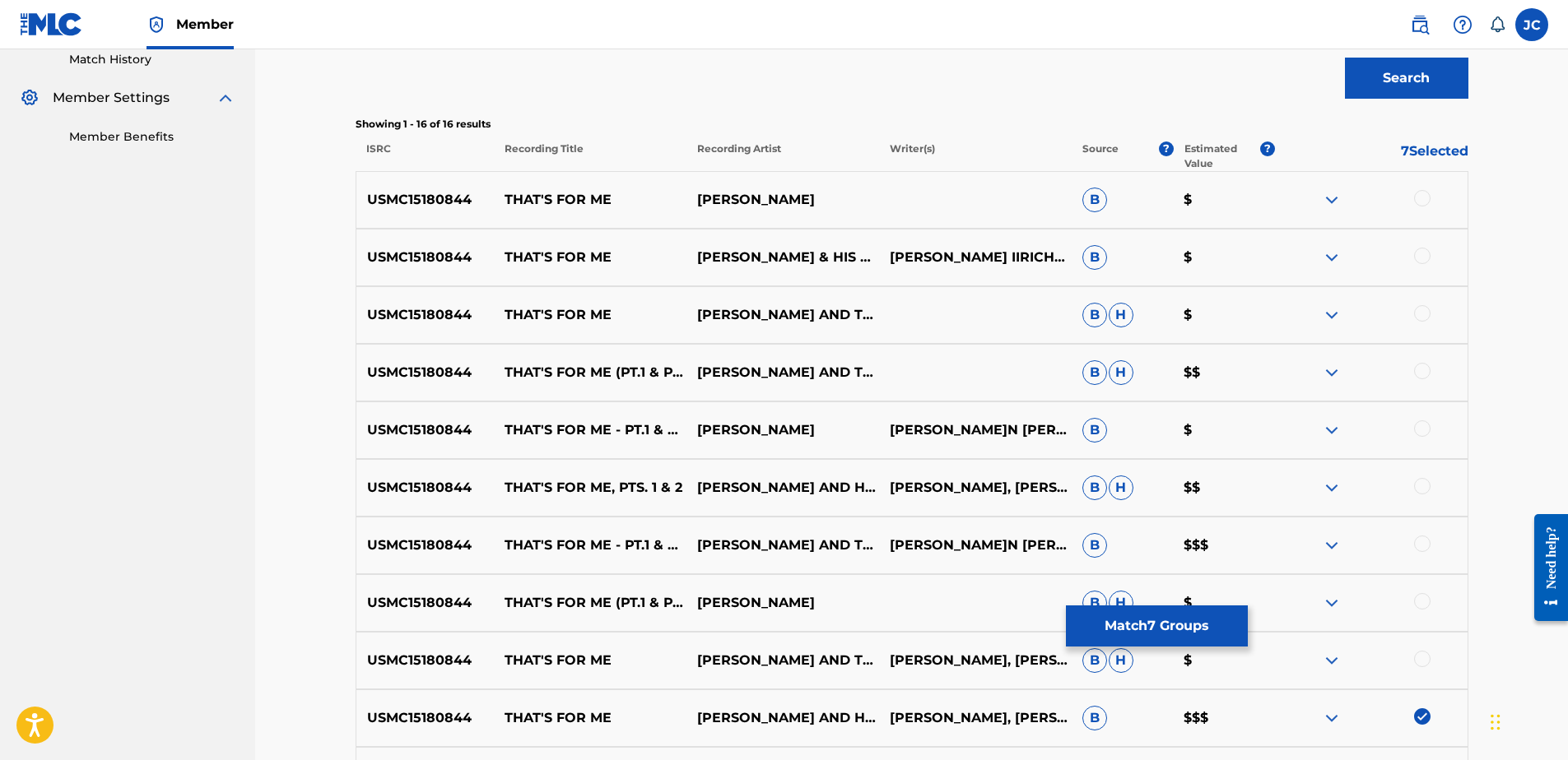
click at [1423, 663] on div at bounding box center [1422, 659] width 16 height 16
click at [1427, 605] on div at bounding box center [1422, 601] width 16 height 16
click at [1421, 538] on div at bounding box center [1422, 544] width 16 height 16
click at [1418, 474] on div "USMC15180844 THAT'S FOR ME, PTS. 1 & 2 [PERSON_NAME] AND HIS ALL STARS [PERSON_…" at bounding box center [912, 488] width 1113 height 57
click at [1427, 493] on div at bounding box center [1422, 486] width 16 height 16
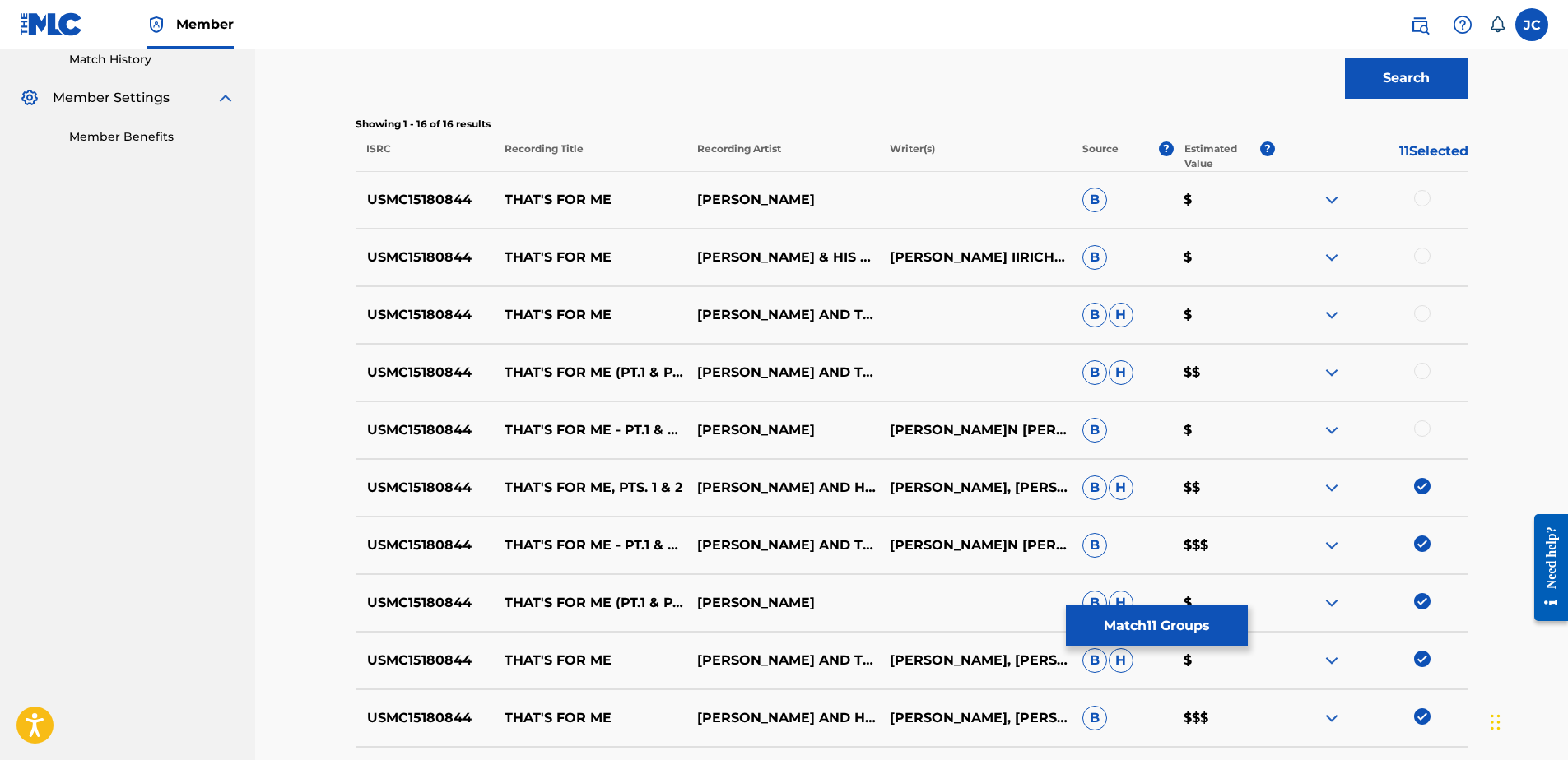
click at [1420, 425] on div at bounding box center [1422, 429] width 16 height 16
click at [1423, 368] on div at bounding box center [1422, 371] width 16 height 16
click at [1423, 319] on div at bounding box center [1422, 313] width 16 height 16
click at [1428, 247] on div at bounding box center [1371, 257] width 193 height 20
click at [1423, 252] on div at bounding box center [1422, 255] width 16 height 16
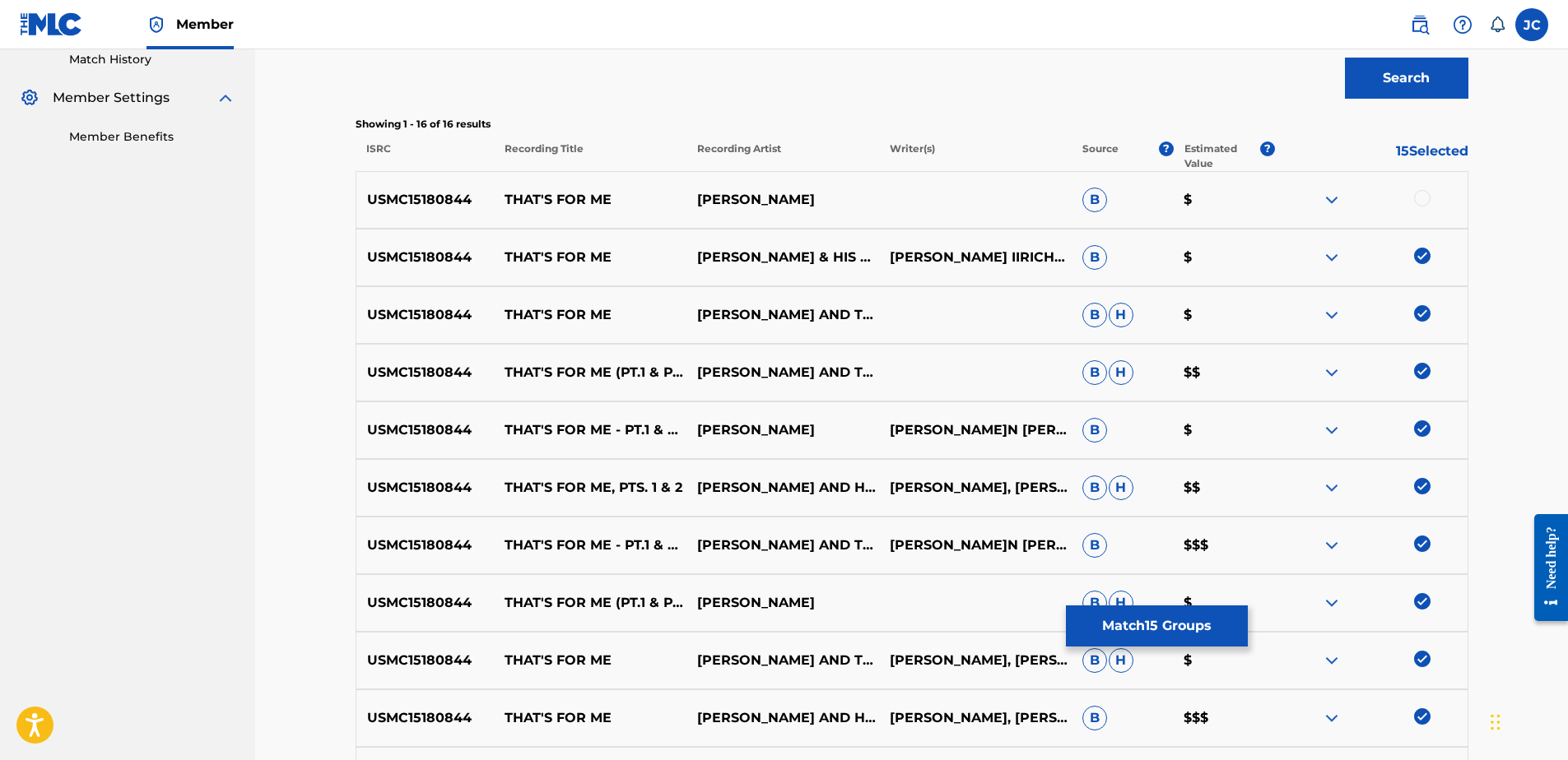
click at [1422, 191] on div at bounding box center [1422, 198] width 16 height 16
click at [1170, 625] on button "Match 16 Groups" at bounding box center [1157, 626] width 182 height 41
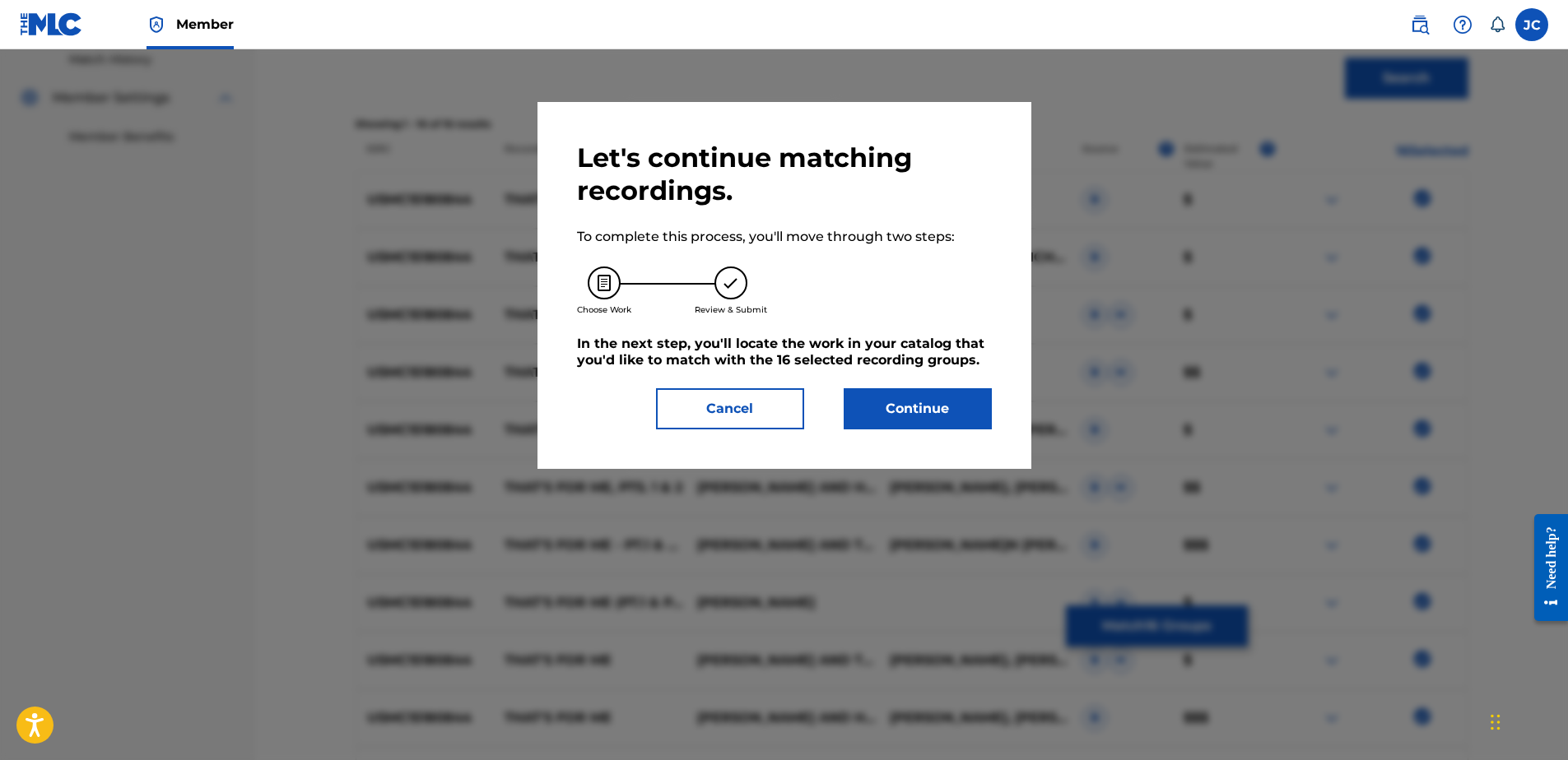
click at [918, 422] on button "Continue" at bounding box center [918, 409] width 148 height 41
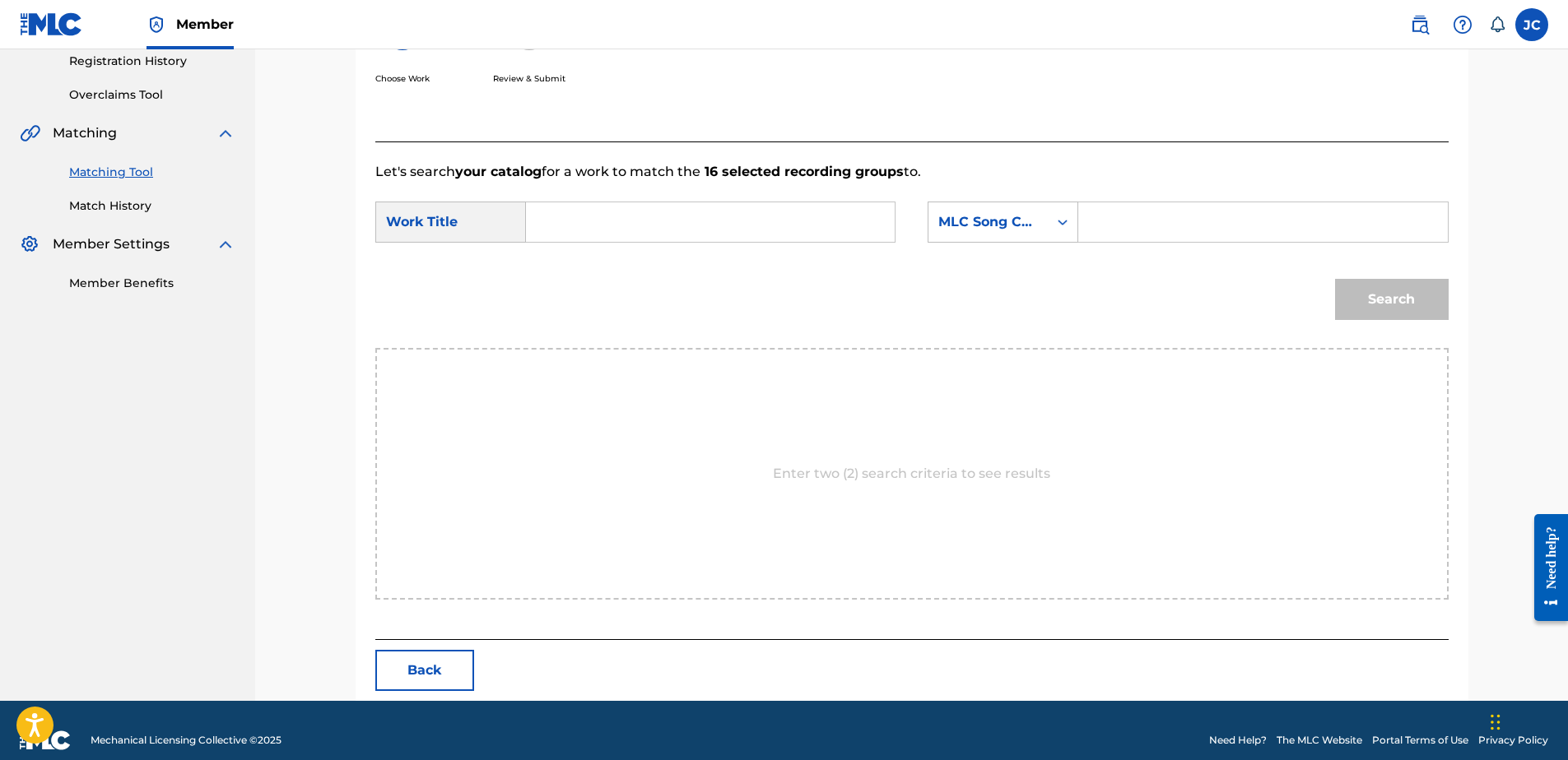
scroll to position [336, 0]
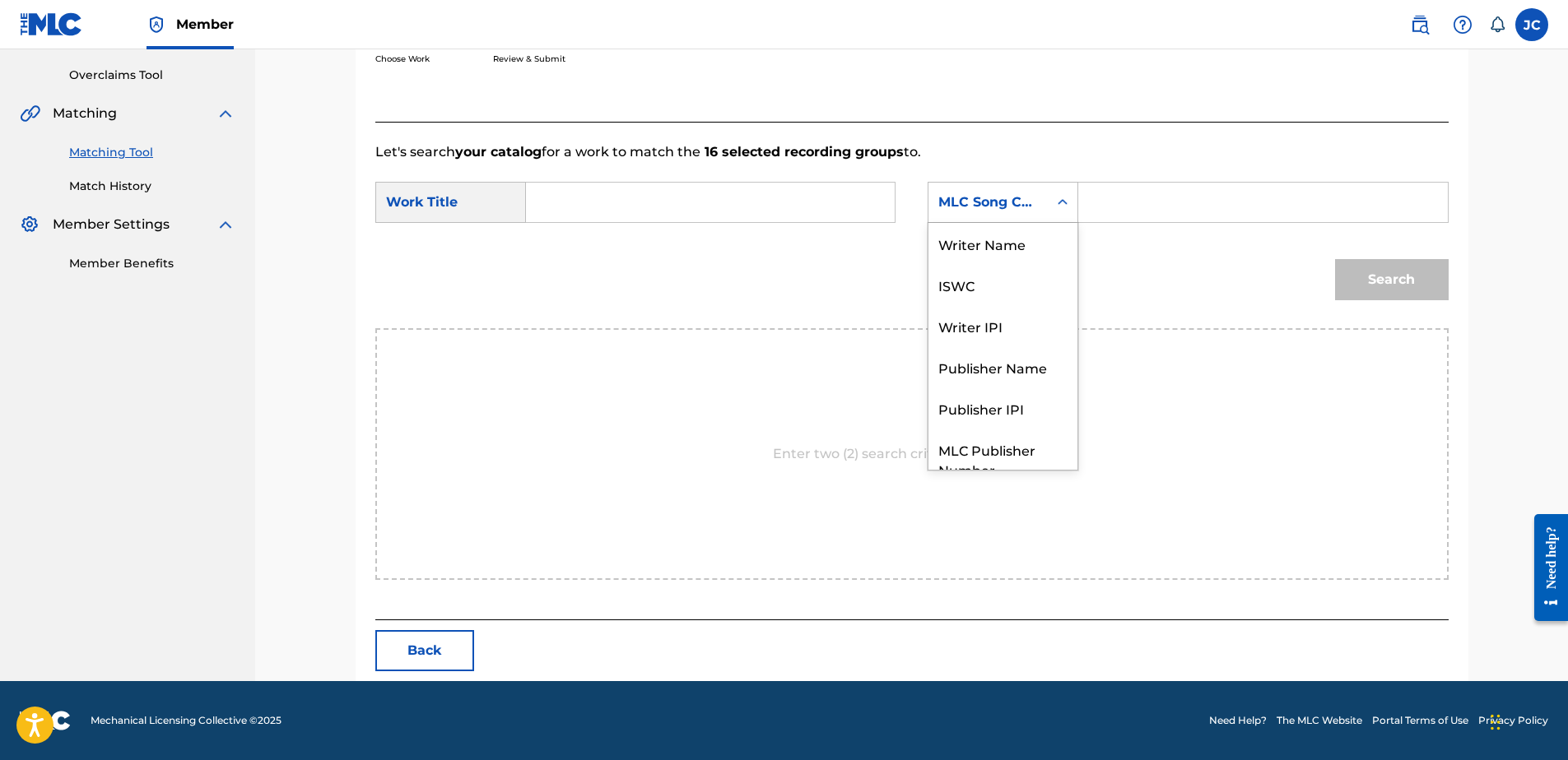
click at [1027, 214] on div "MLC Song Code" at bounding box center [988, 202] width 120 height 31
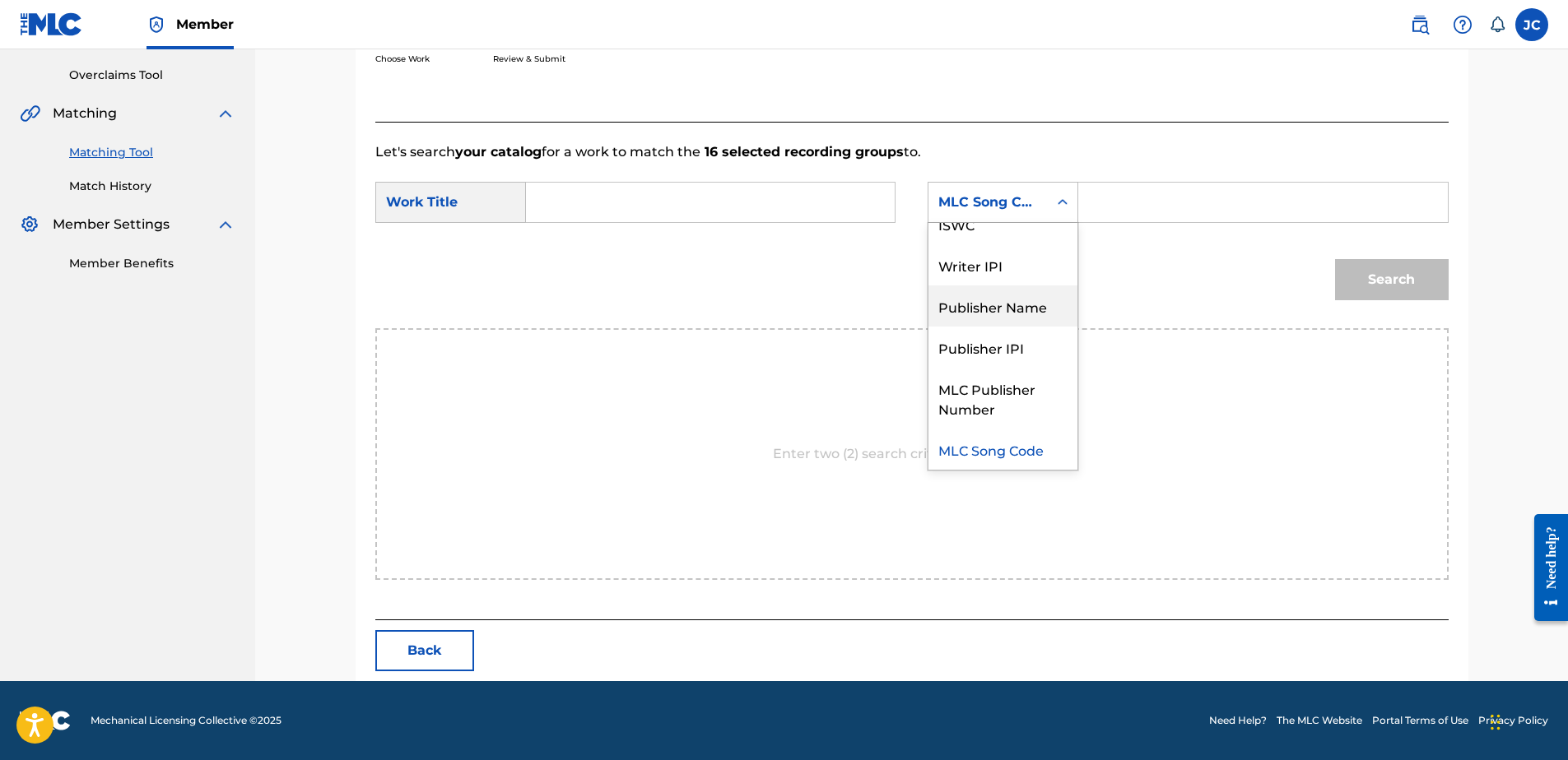
scroll to position [0, 0]
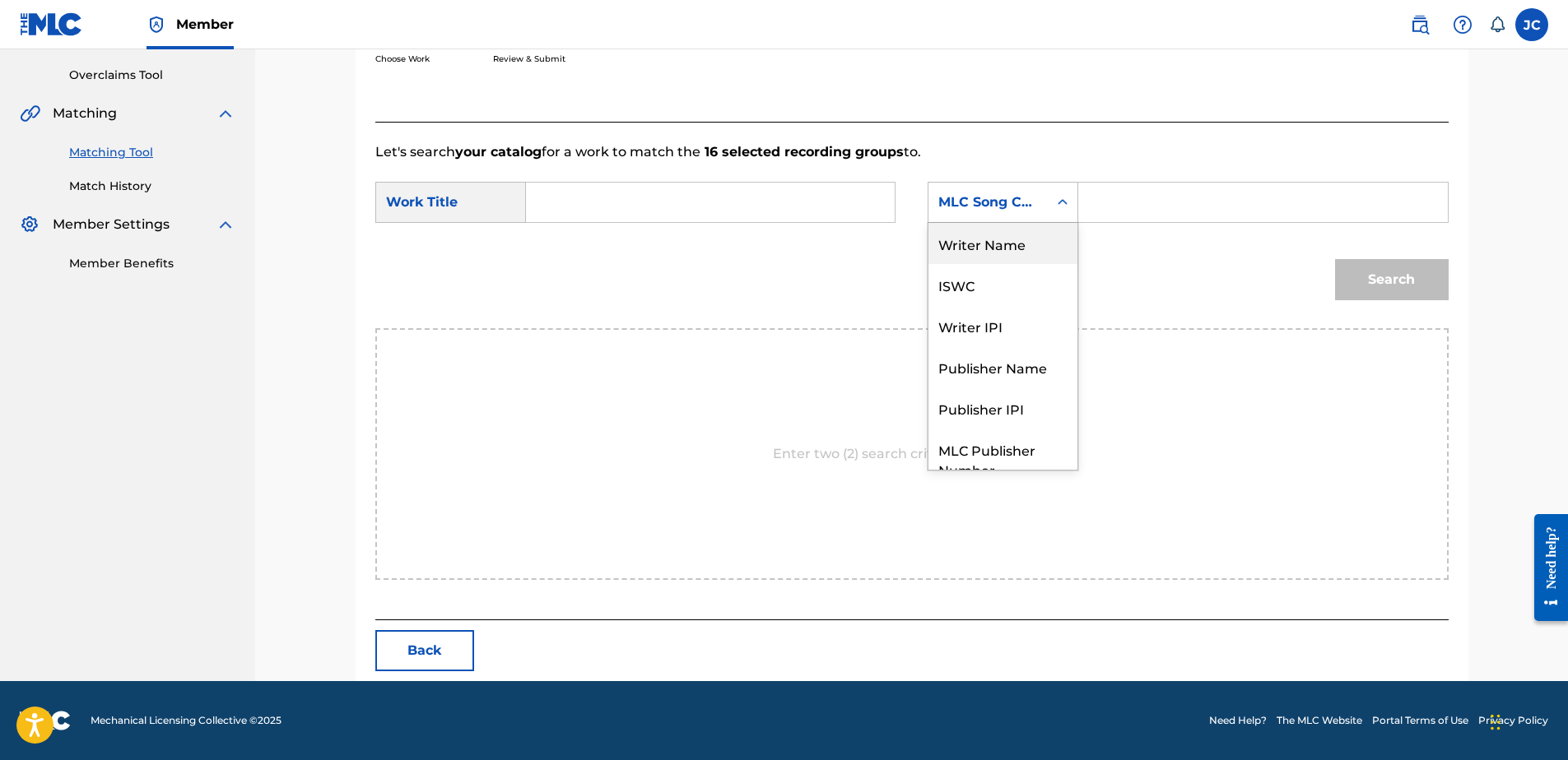
click at [1002, 251] on div "Writer Name" at bounding box center [1002, 244] width 149 height 41
click at [674, 200] on input "Search Form" at bounding box center [709, 203] width 340 height 39
paste input "That's For Me - Pt.1 & Pt.2"
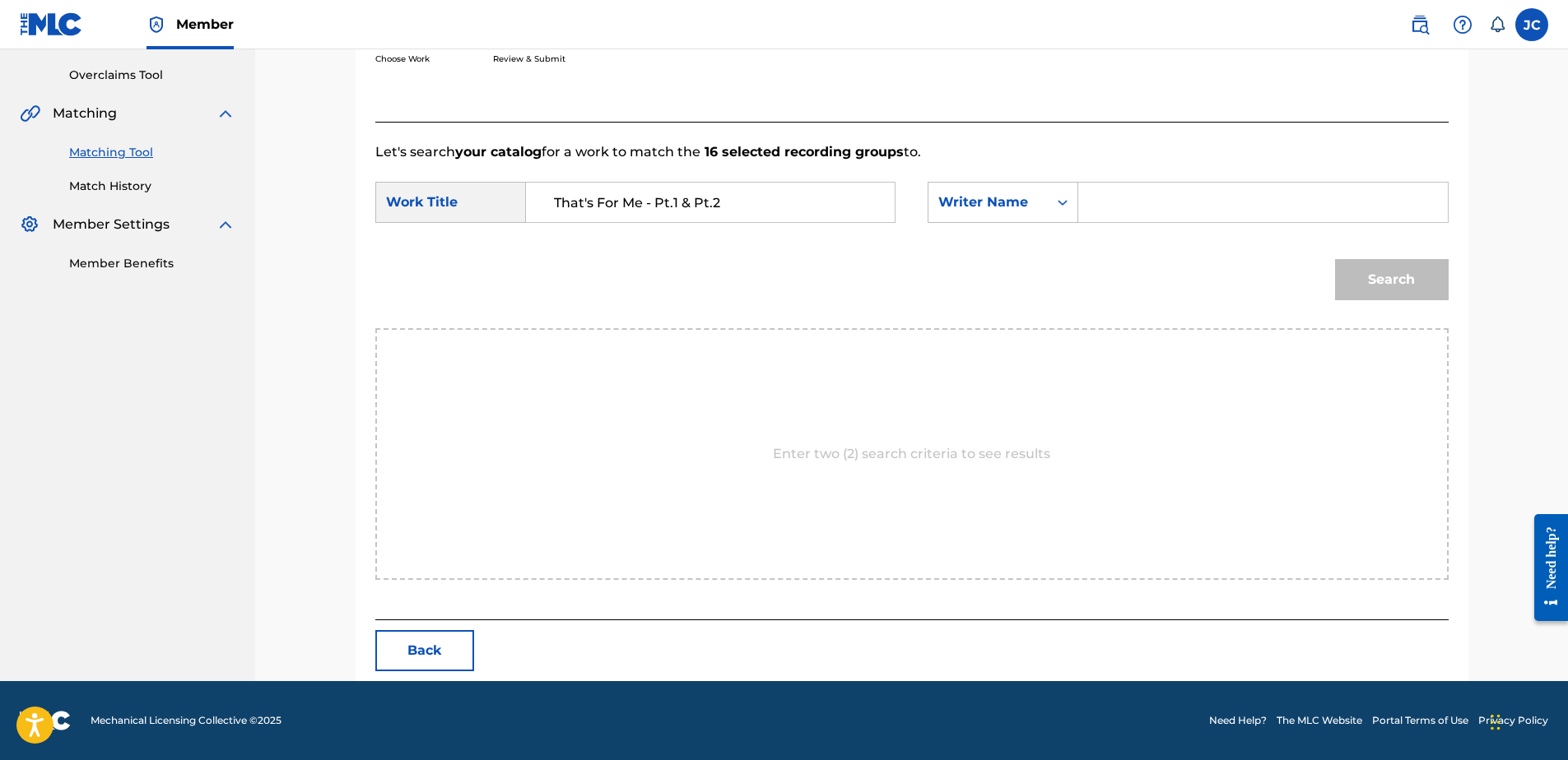
type input "That's For Me - Pt.1 & Pt.2"
click at [553, 205] on input "That's For Me - Pt.1 & Pt.2" at bounding box center [709, 203] width 340 height 39
click at [1126, 188] on input "Search Form" at bounding box center [1262, 203] width 340 height 39
paste input "[PERSON_NAME]"
type input "[PERSON_NAME]"
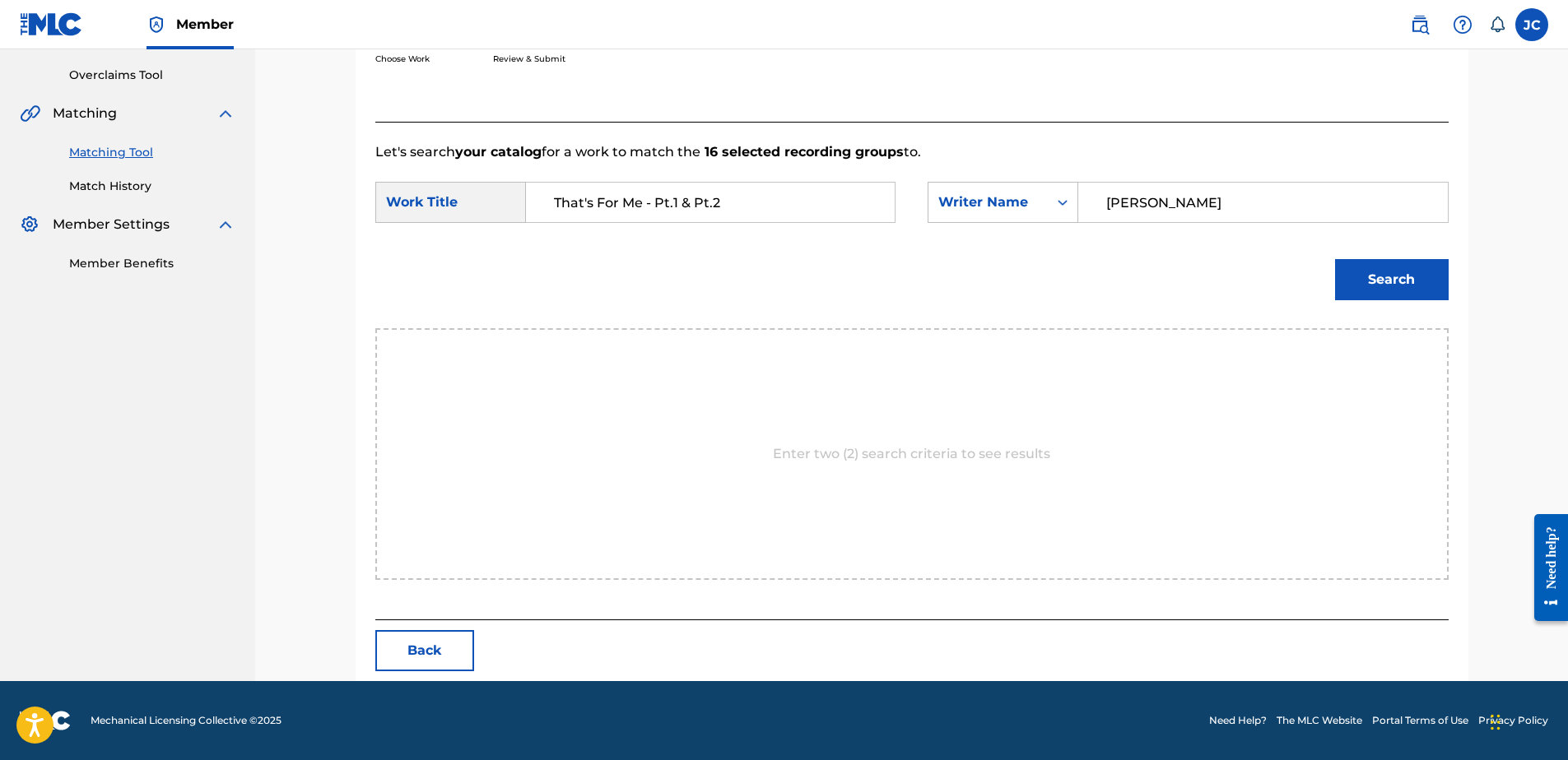
click at [1335, 259] on button "Search" at bounding box center [1391, 280] width 113 height 41
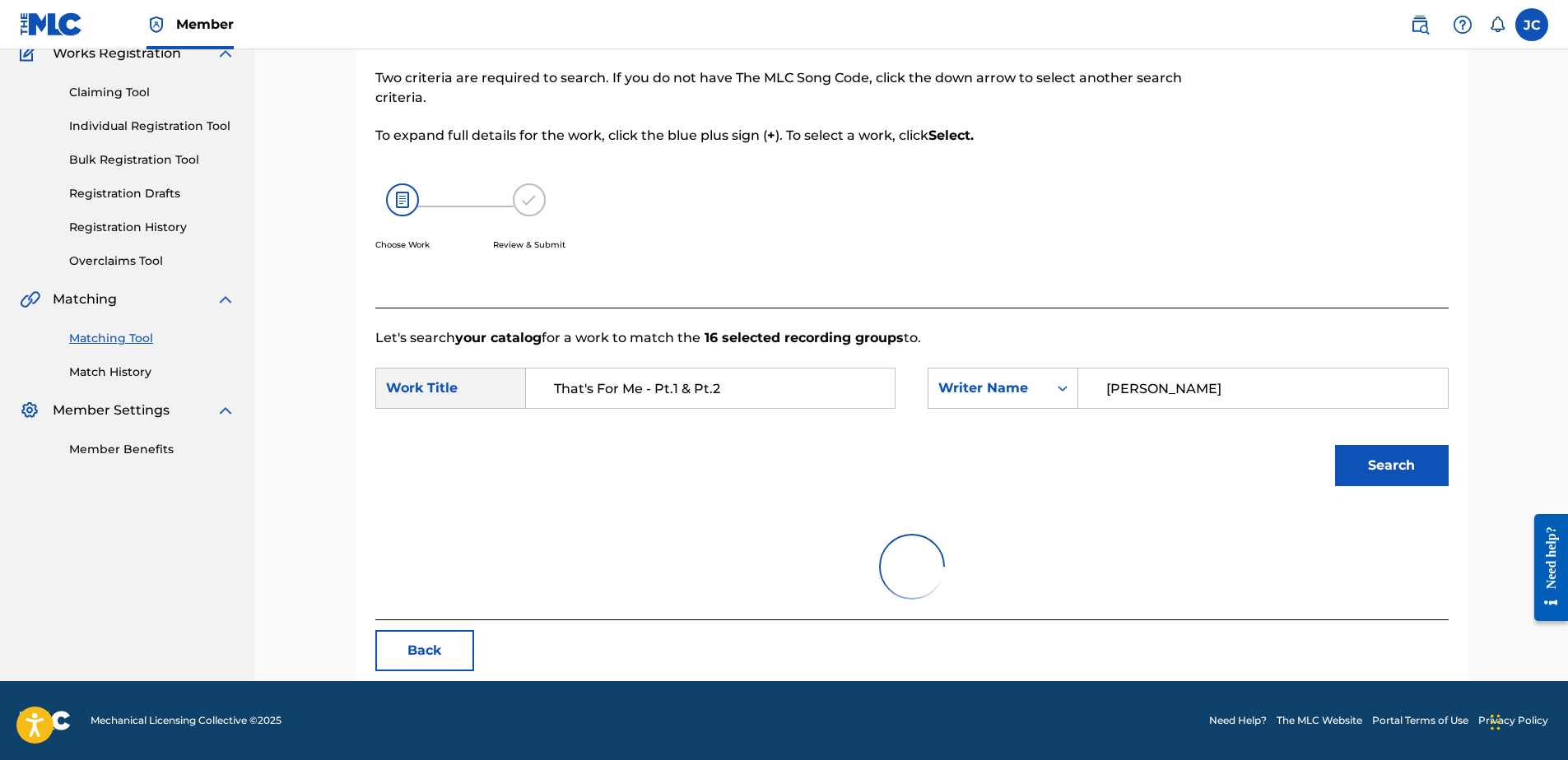
scroll to position [336, 0]
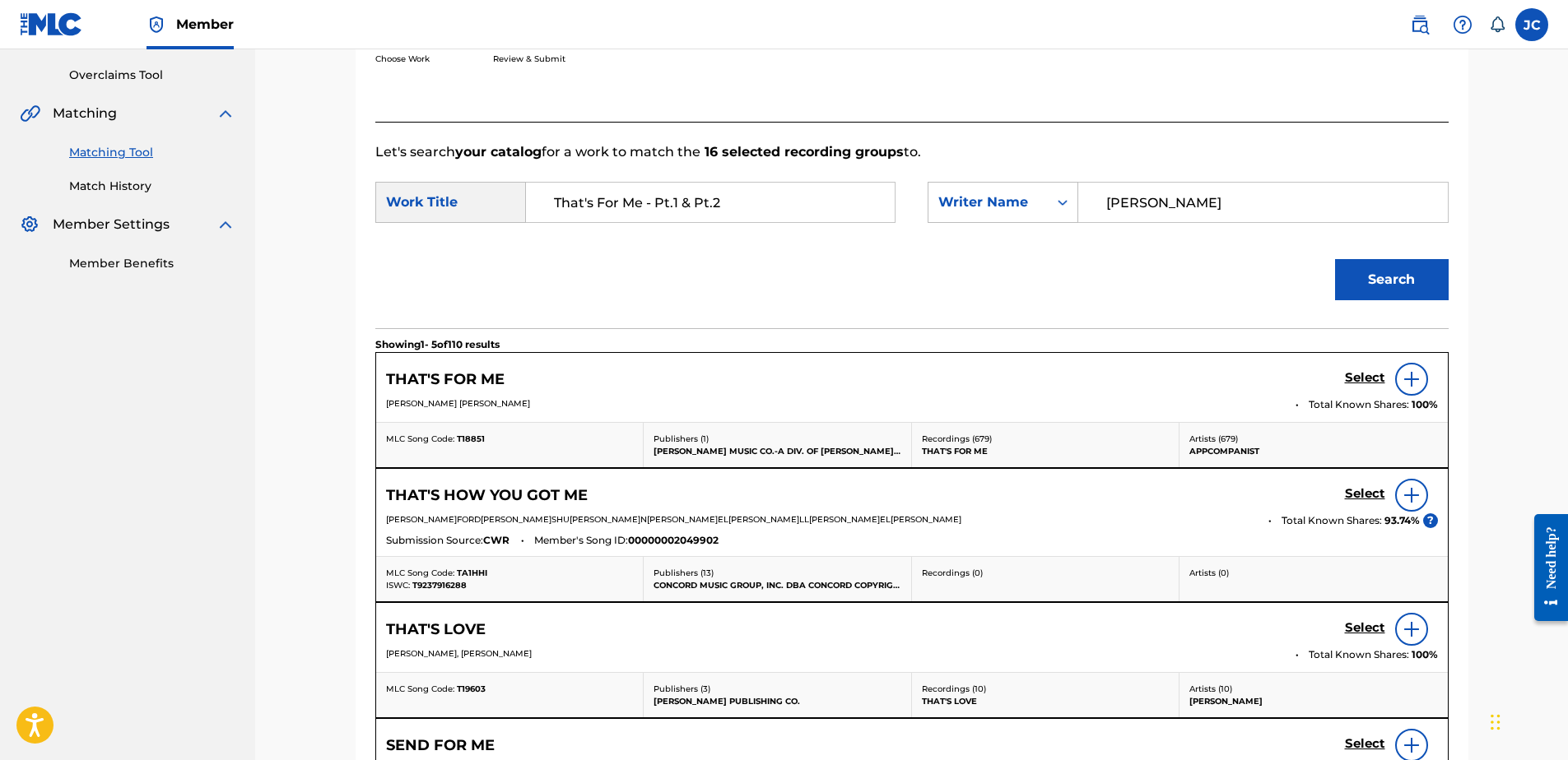
click at [1404, 386] on img at bounding box center [1412, 380] width 20 height 20
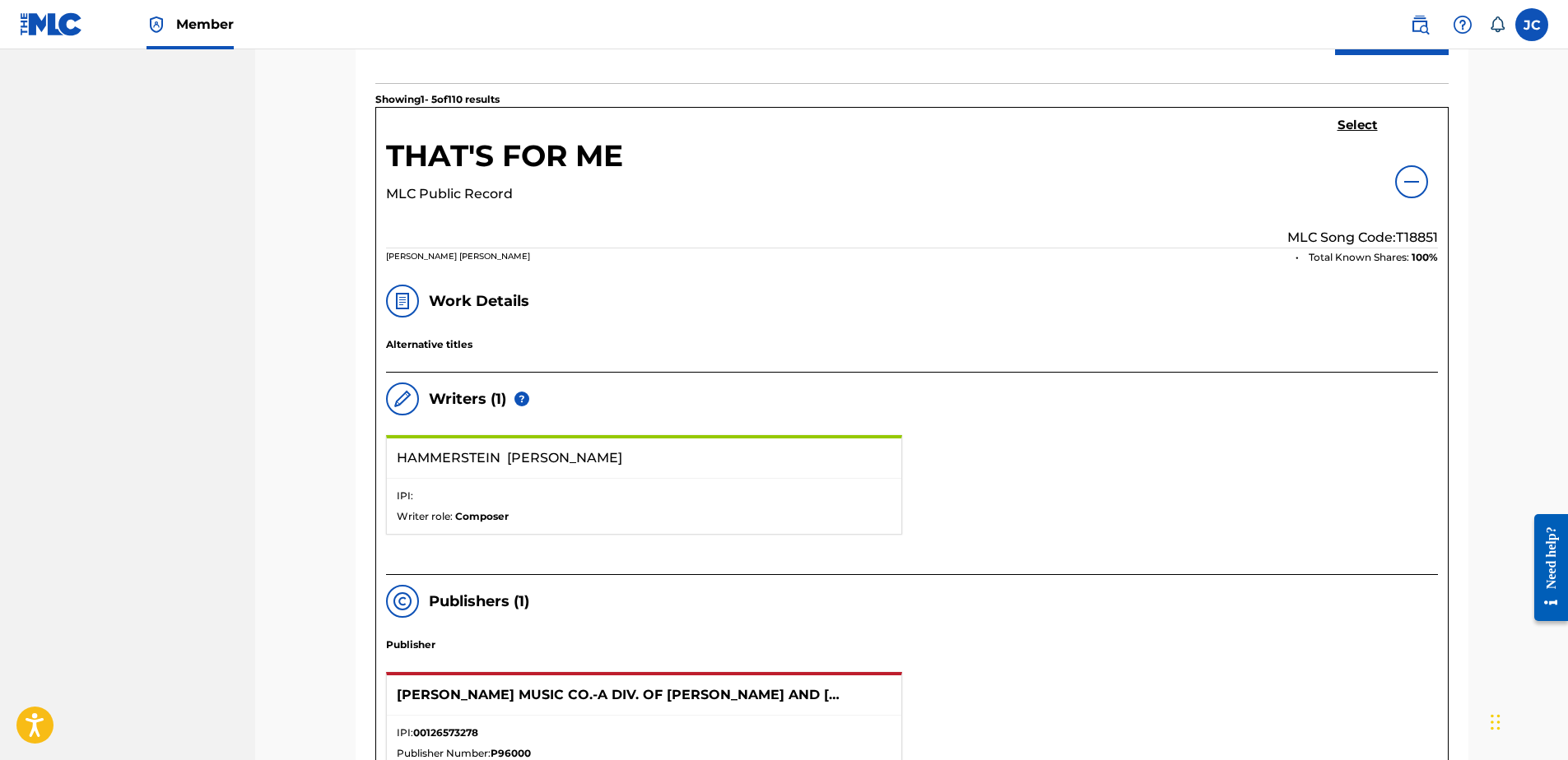
scroll to position [500, 0]
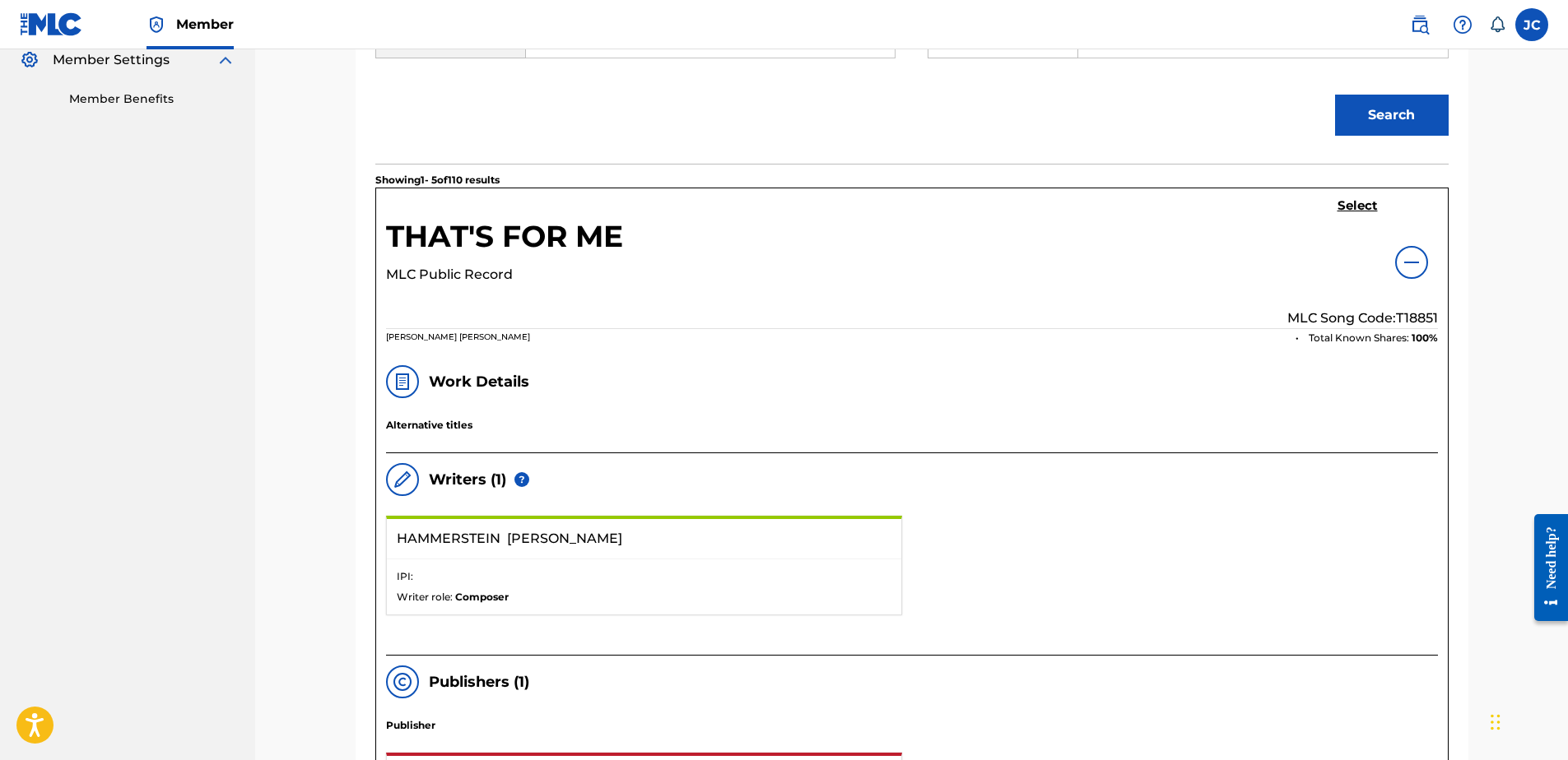
click at [1402, 252] on div at bounding box center [1412, 262] width 33 height 33
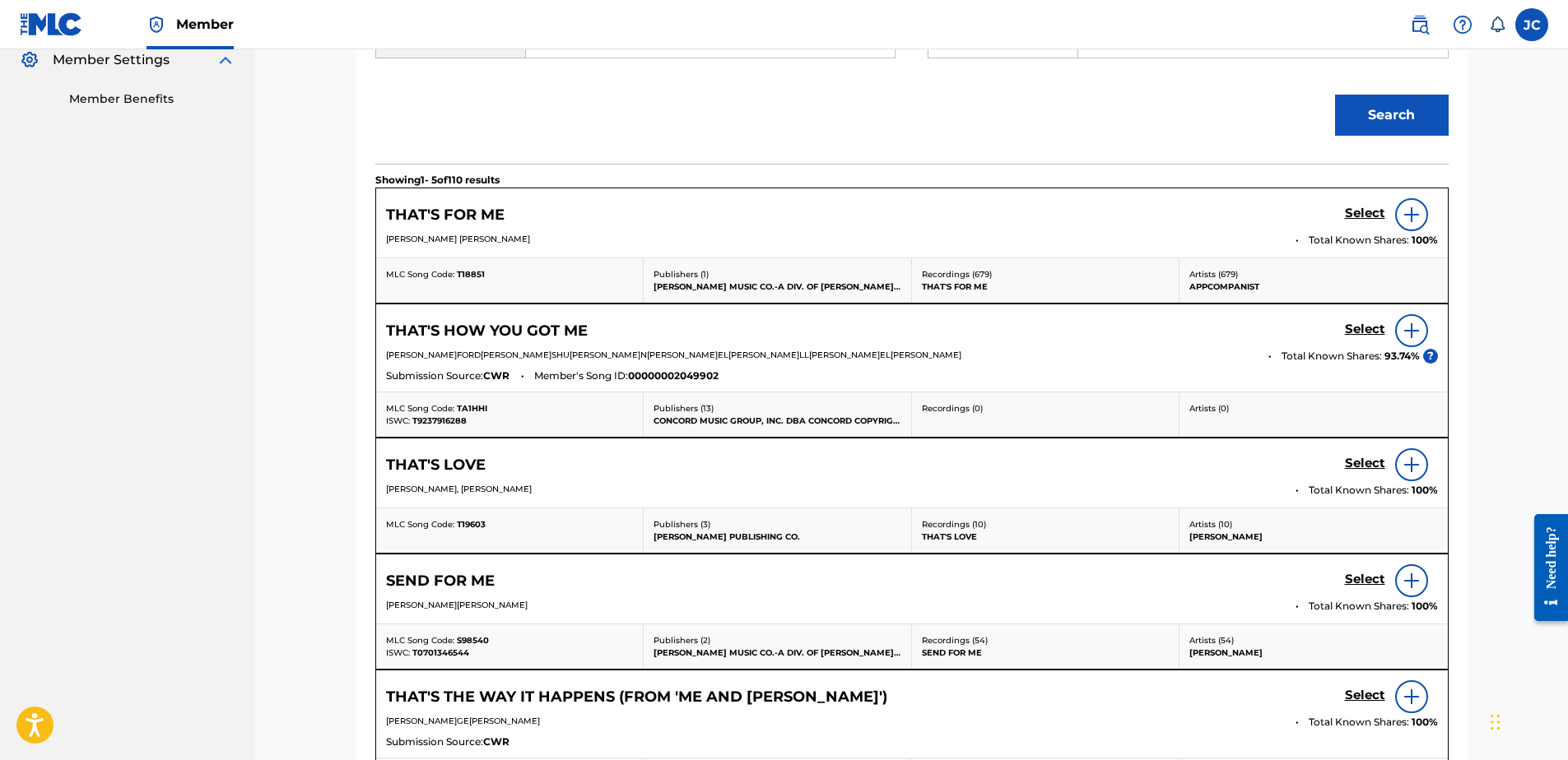
click at [1359, 218] on h5 "Select" at bounding box center [1364, 213] width 40 height 16
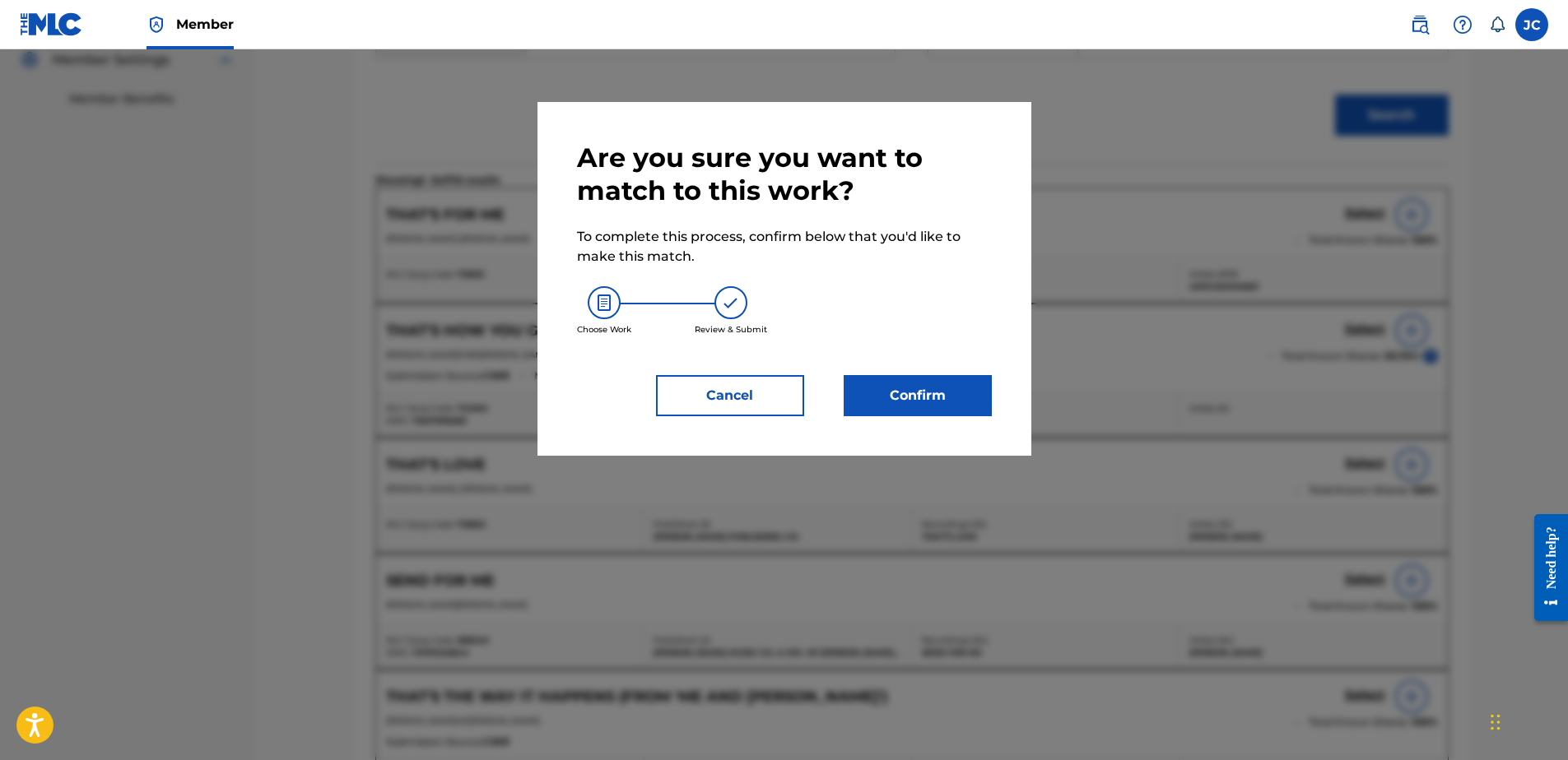
click at [968, 378] on button "Confirm" at bounding box center [918, 396] width 148 height 41
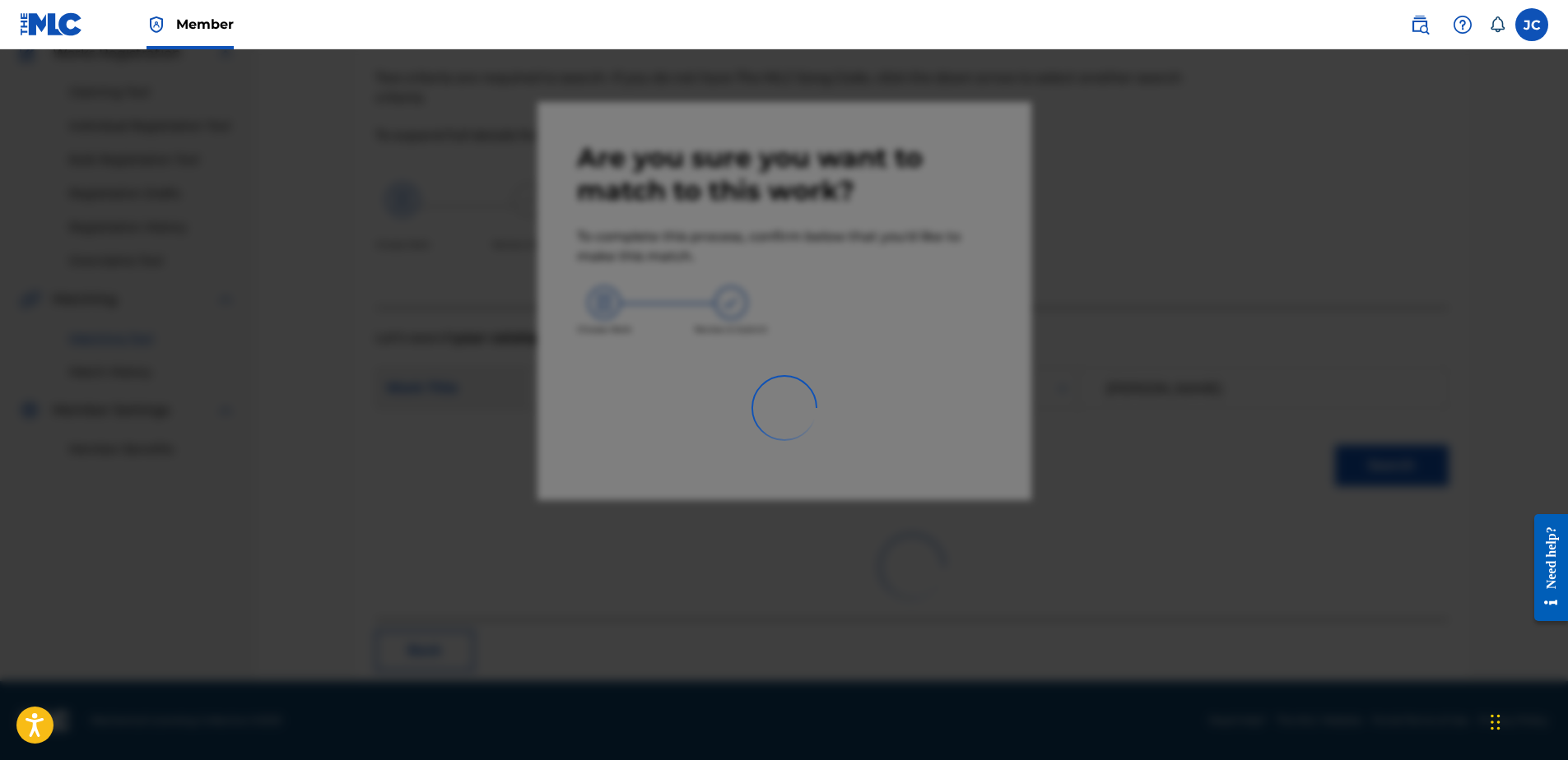
scroll to position [44, 0]
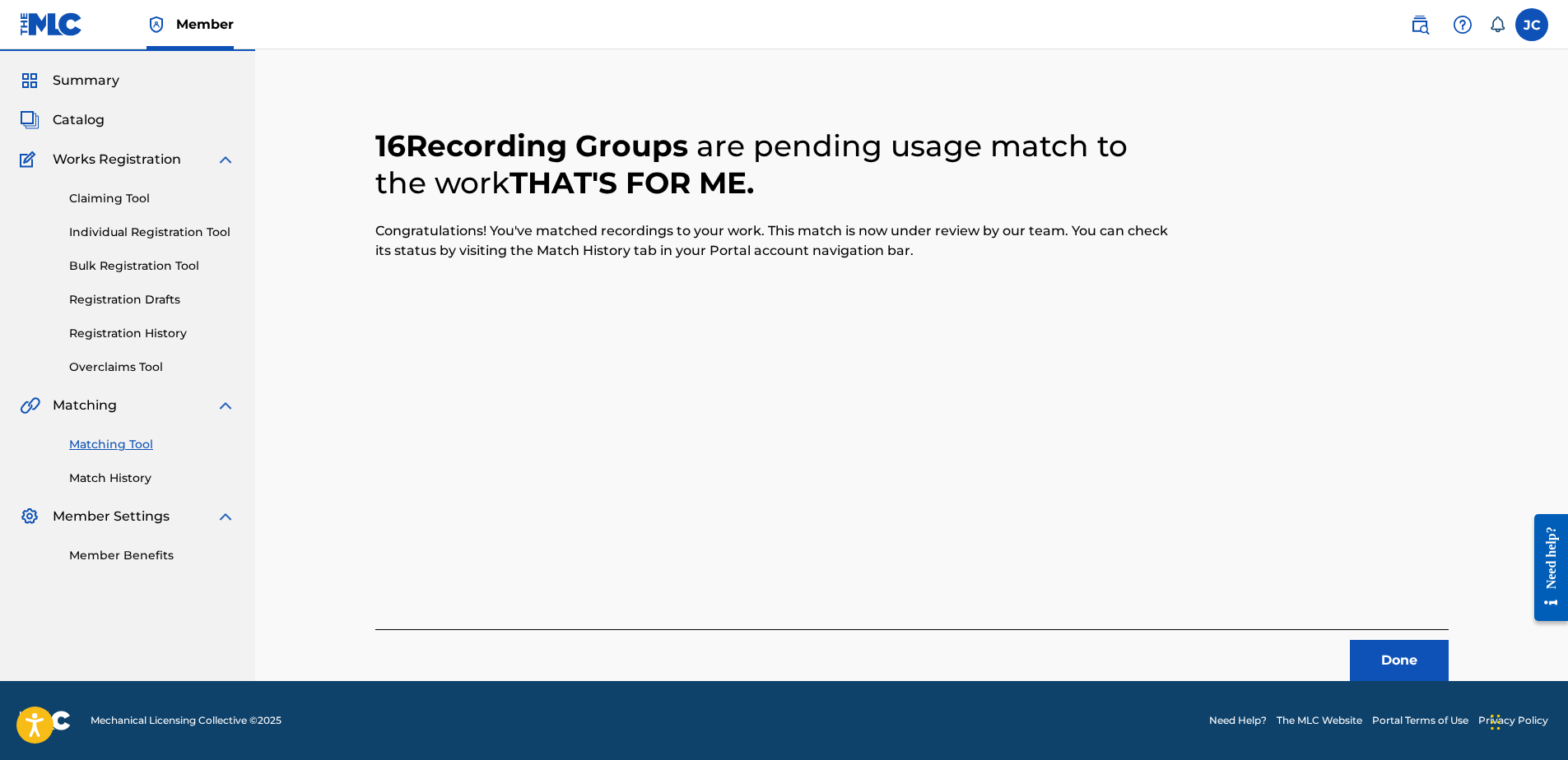
click at [1396, 669] on button "Done" at bounding box center [1399, 661] width 99 height 41
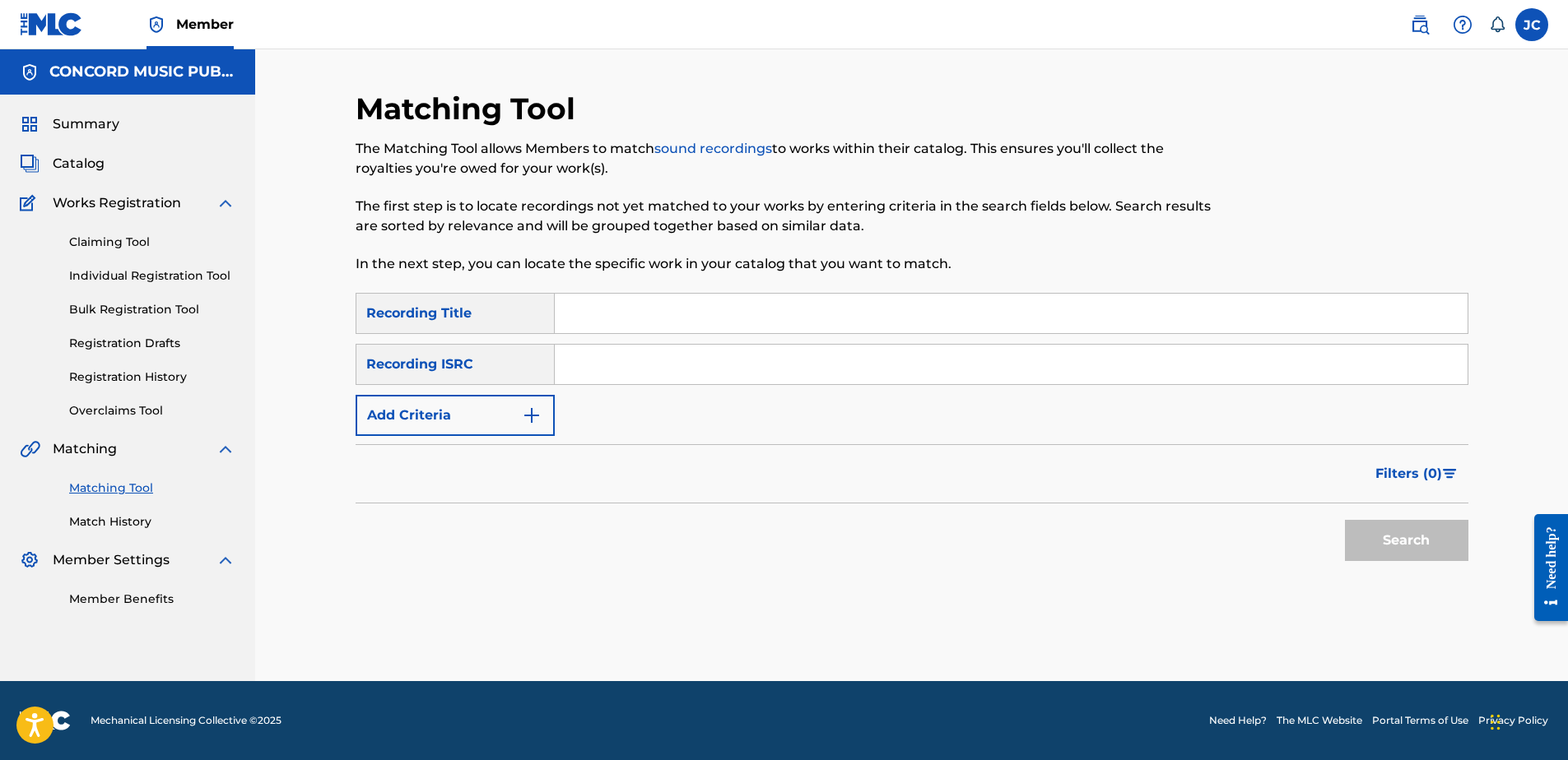
scroll to position [0, 0]
click at [739, 350] on input "Search Form" at bounding box center [1011, 364] width 913 height 39
paste input "US3DF1630288"
type input "US3DF1630288"
click at [1345, 520] on button "Search" at bounding box center [1406, 540] width 123 height 41
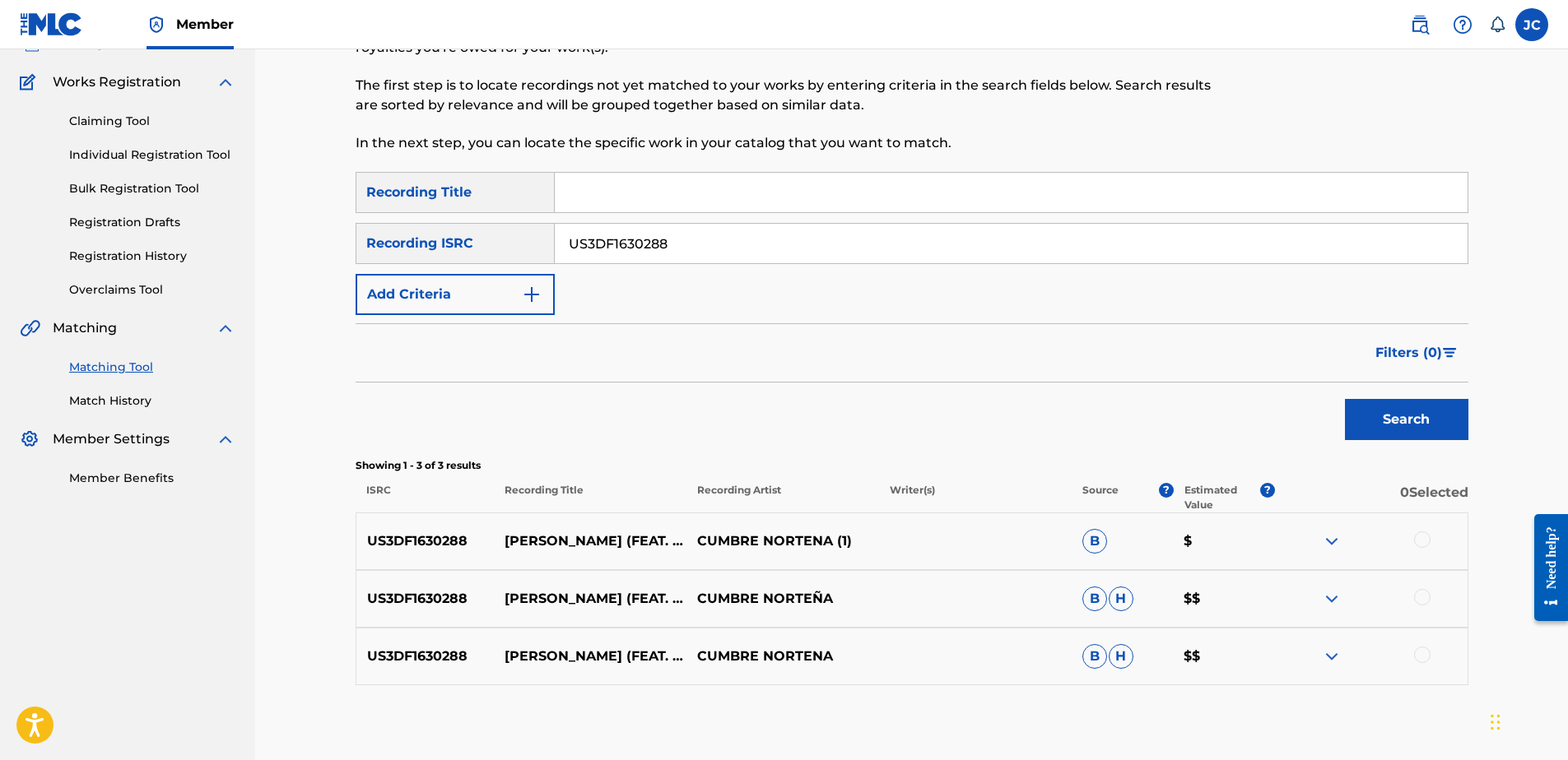
scroll to position [207, 0]
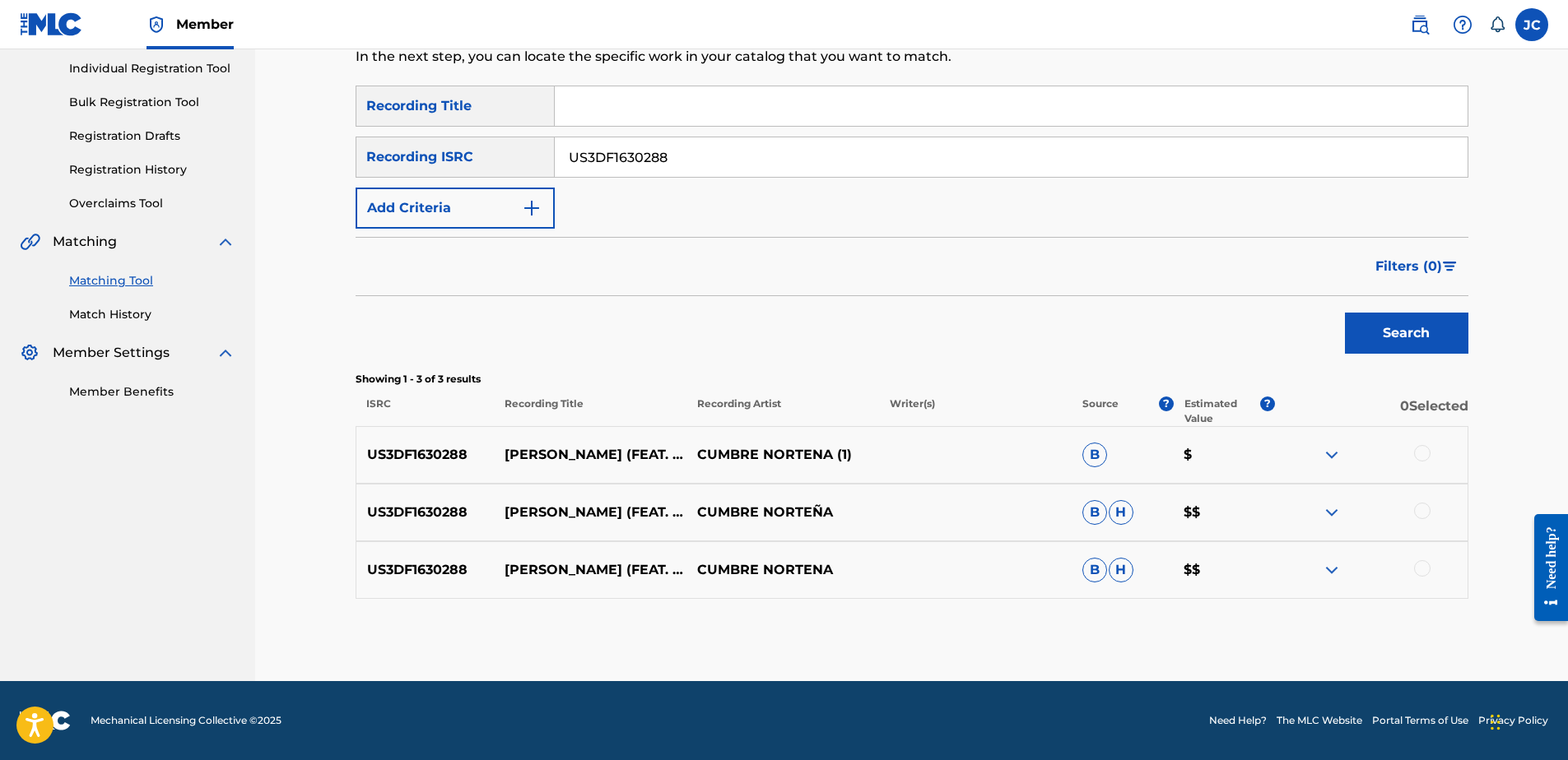
click at [1428, 574] on div at bounding box center [1422, 568] width 16 height 16
click at [1422, 511] on div at bounding box center [1422, 511] width 16 height 16
click at [1421, 460] on div at bounding box center [1422, 453] width 16 height 16
click at [1179, 644] on button "Match 3 Groups" at bounding box center [1157, 626] width 182 height 41
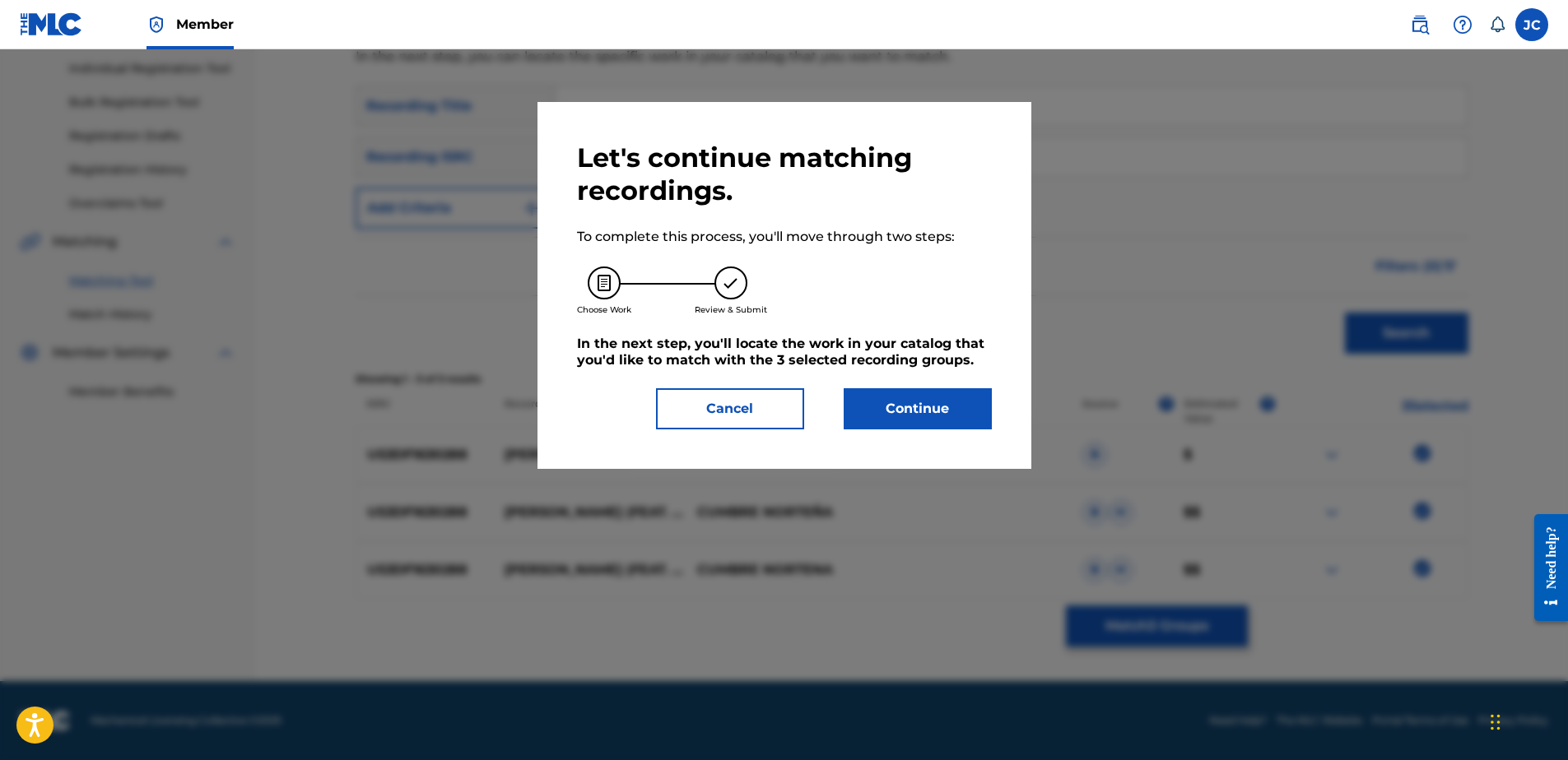
click at [895, 405] on button "Continue" at bounding box center [918, 409] width 148 height 41
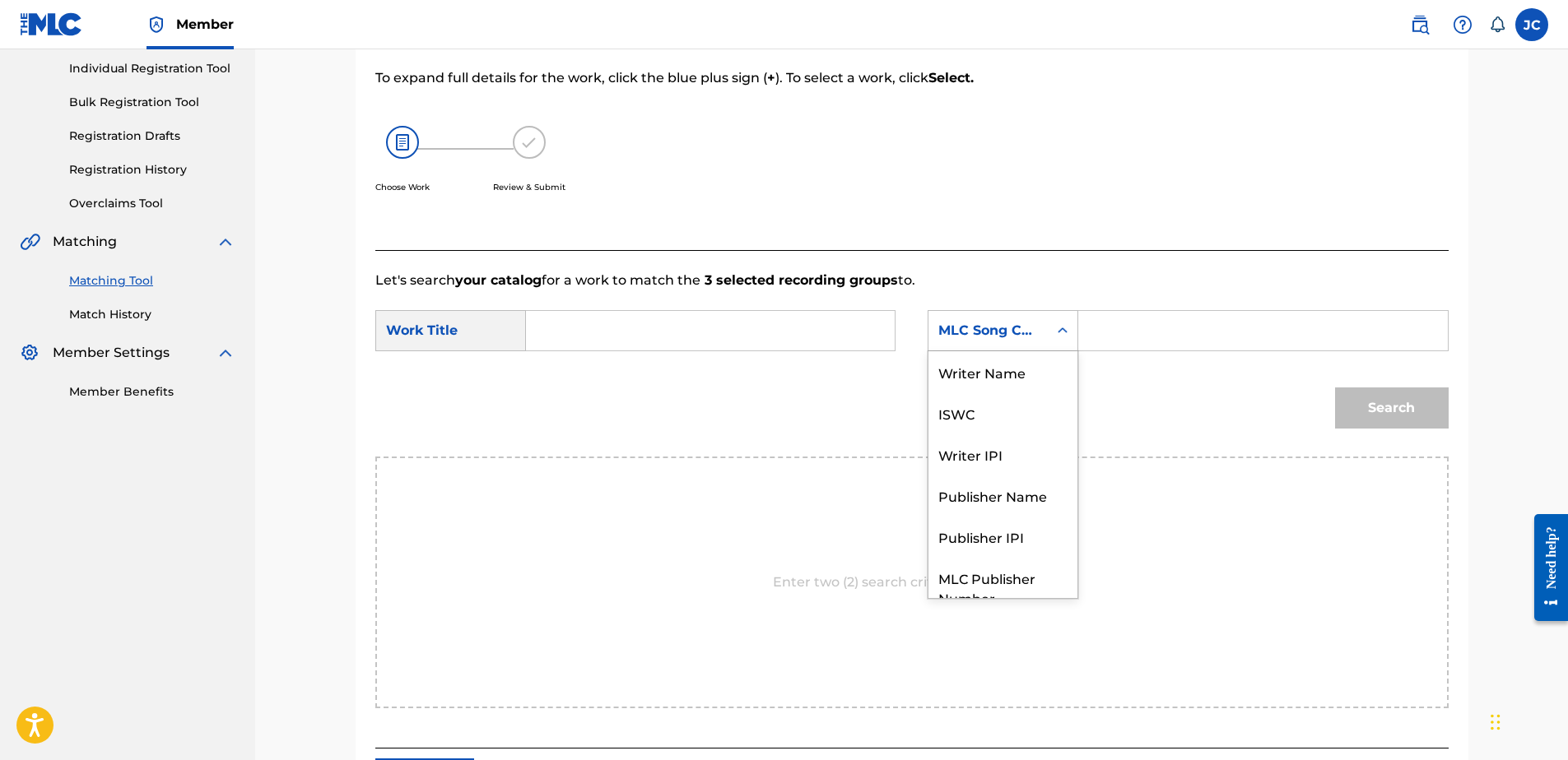
click at [1047, 334] on div "MLC Song Code" at bounding box center [988, 330] width 120 height 31
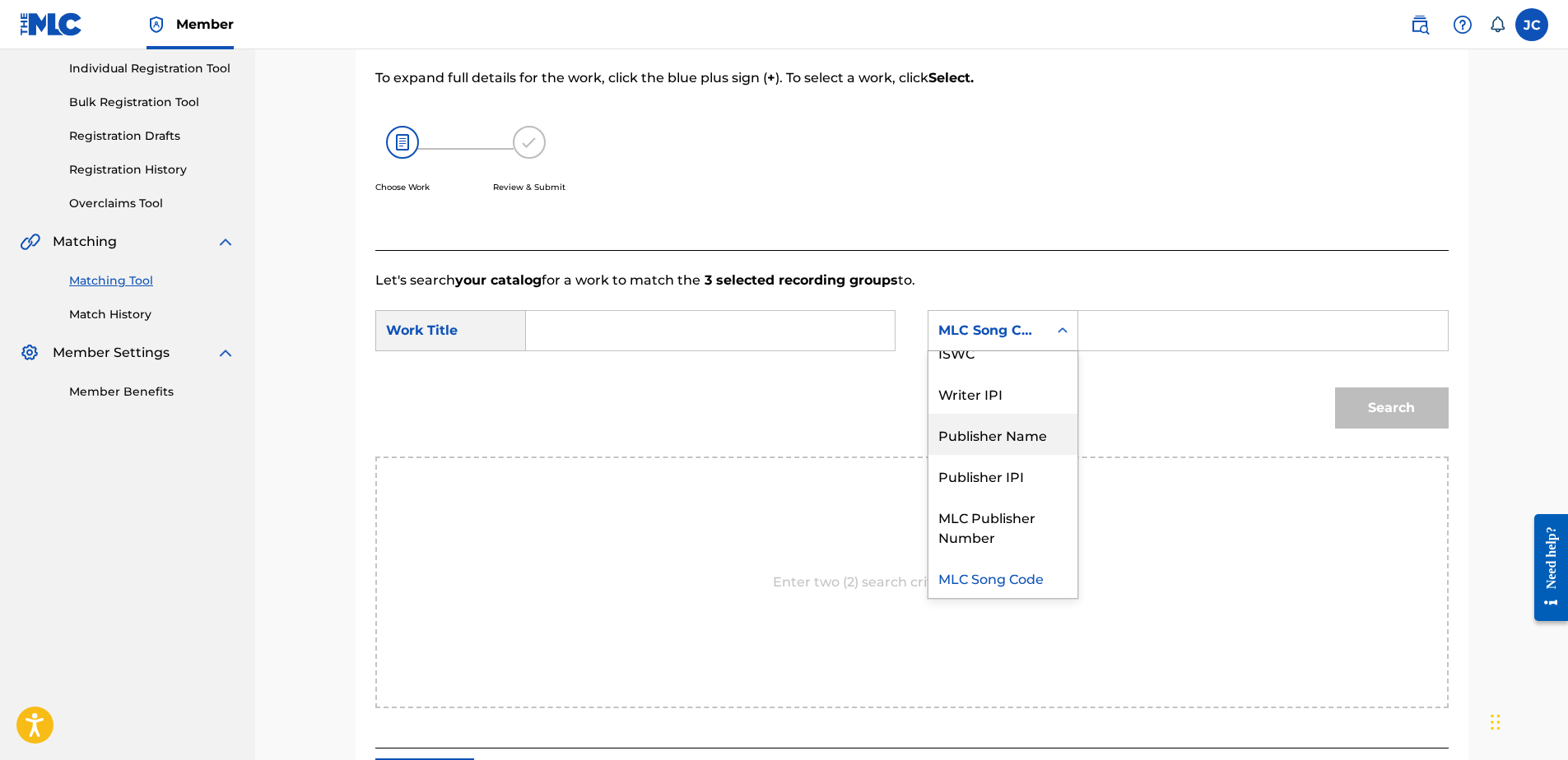
scroll to position [0, 0]
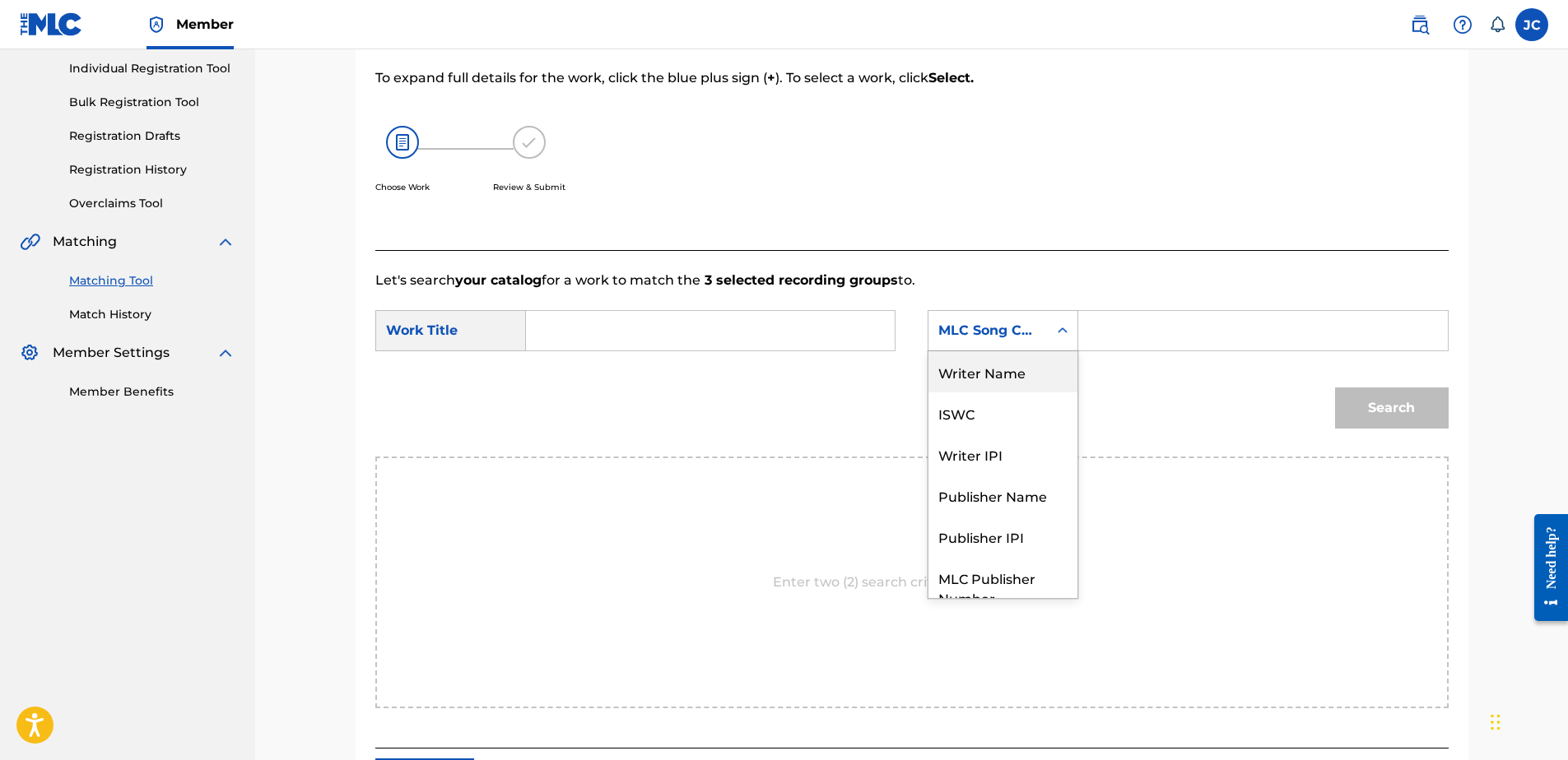
click at [1030, 376] on div "Writer Name" at bounding box center [1002, 372] width 149 height 41
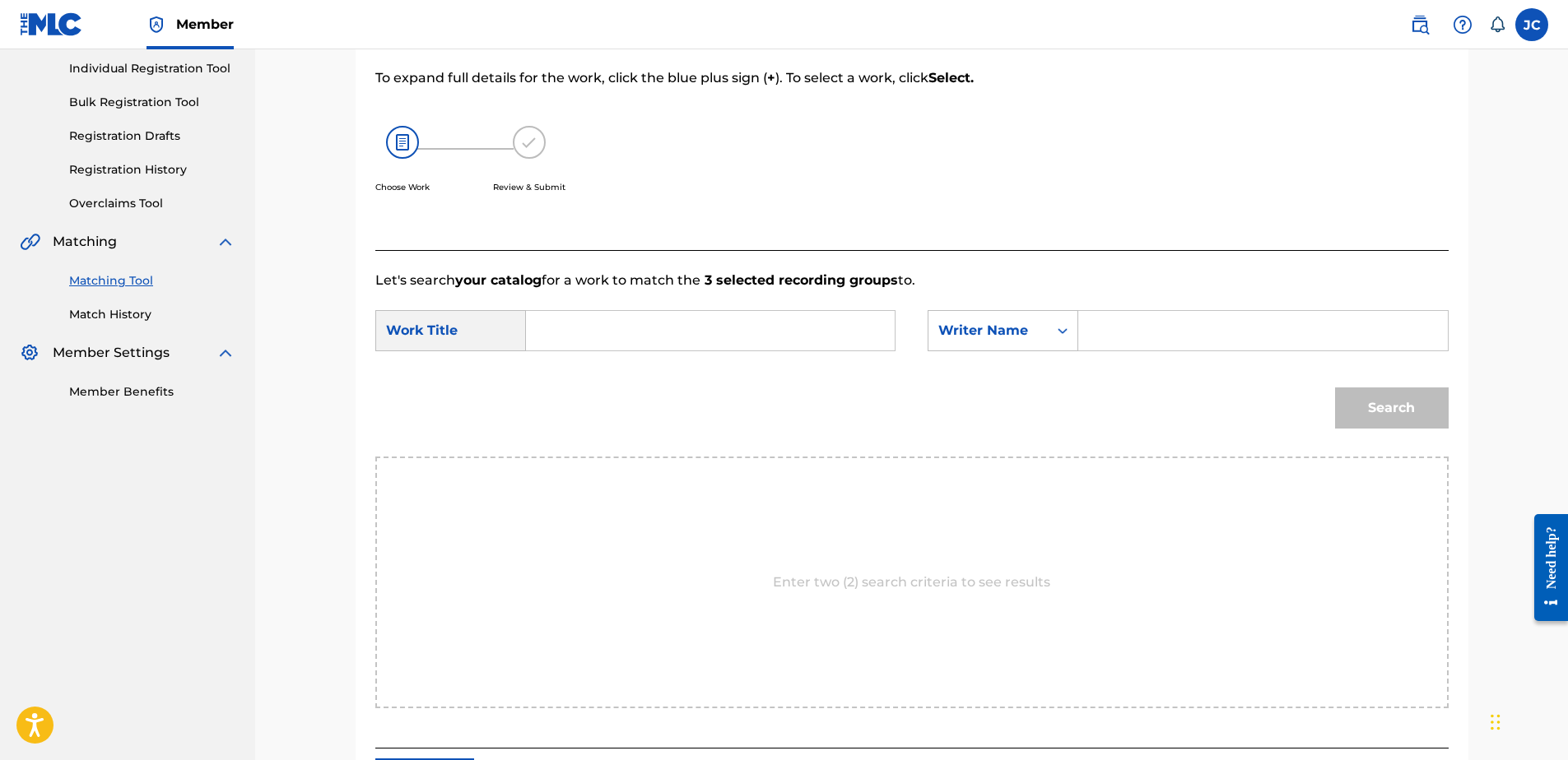
click at [745, 326] on input "Search Form" at bounding box center [709, 330] width 340 height 39
paste input "Cruz De Madera"
type input "Cruz De Madera"
click at [1131, 316] on input "Search Form" at bounding box center [1262, 330] width 340 height 39
paste input "Norteña"
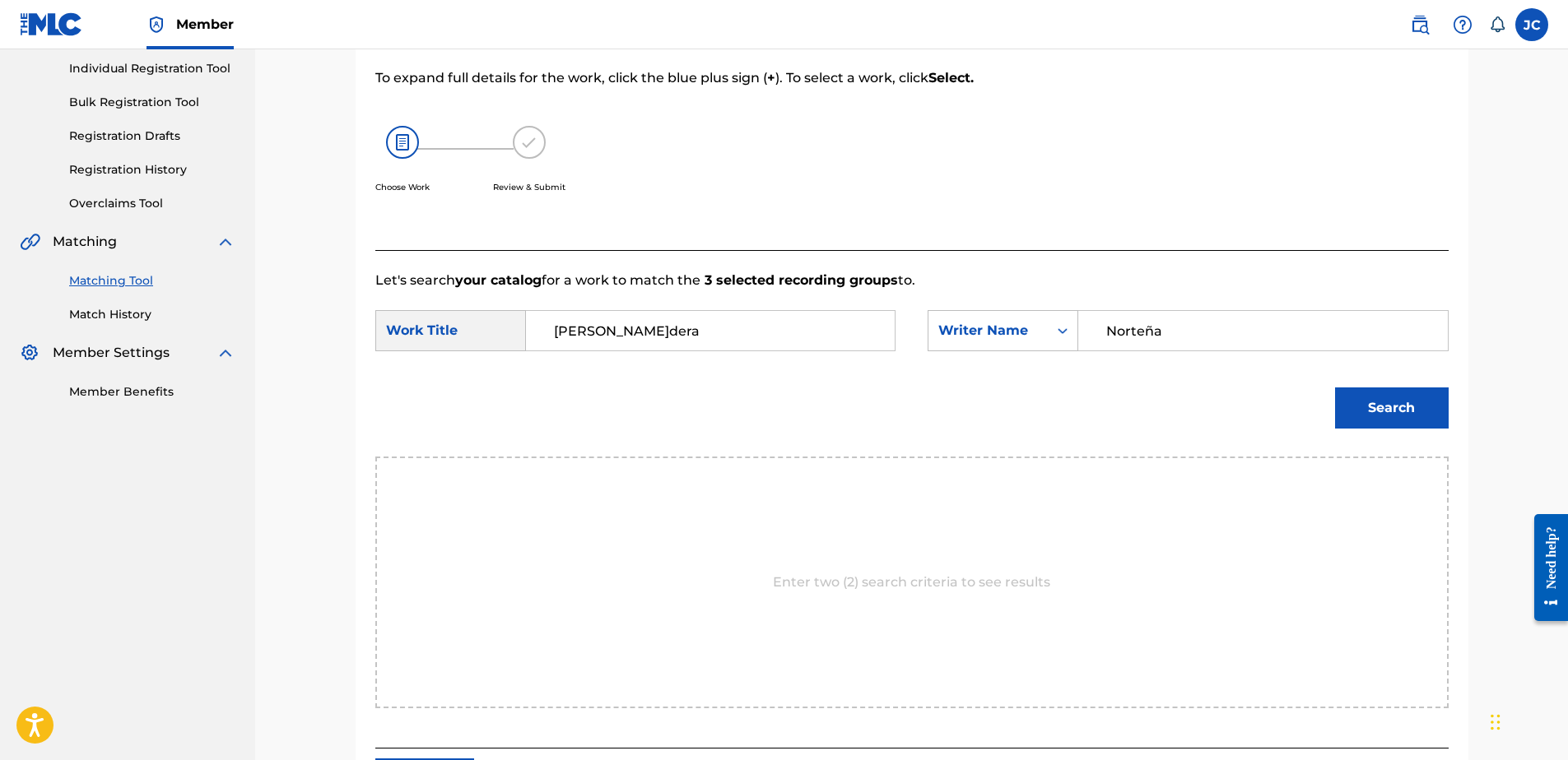
type input "Norteña"
click at [1335, 388] on button "Search" at bounding box center [1391, 408] width 113 height 41
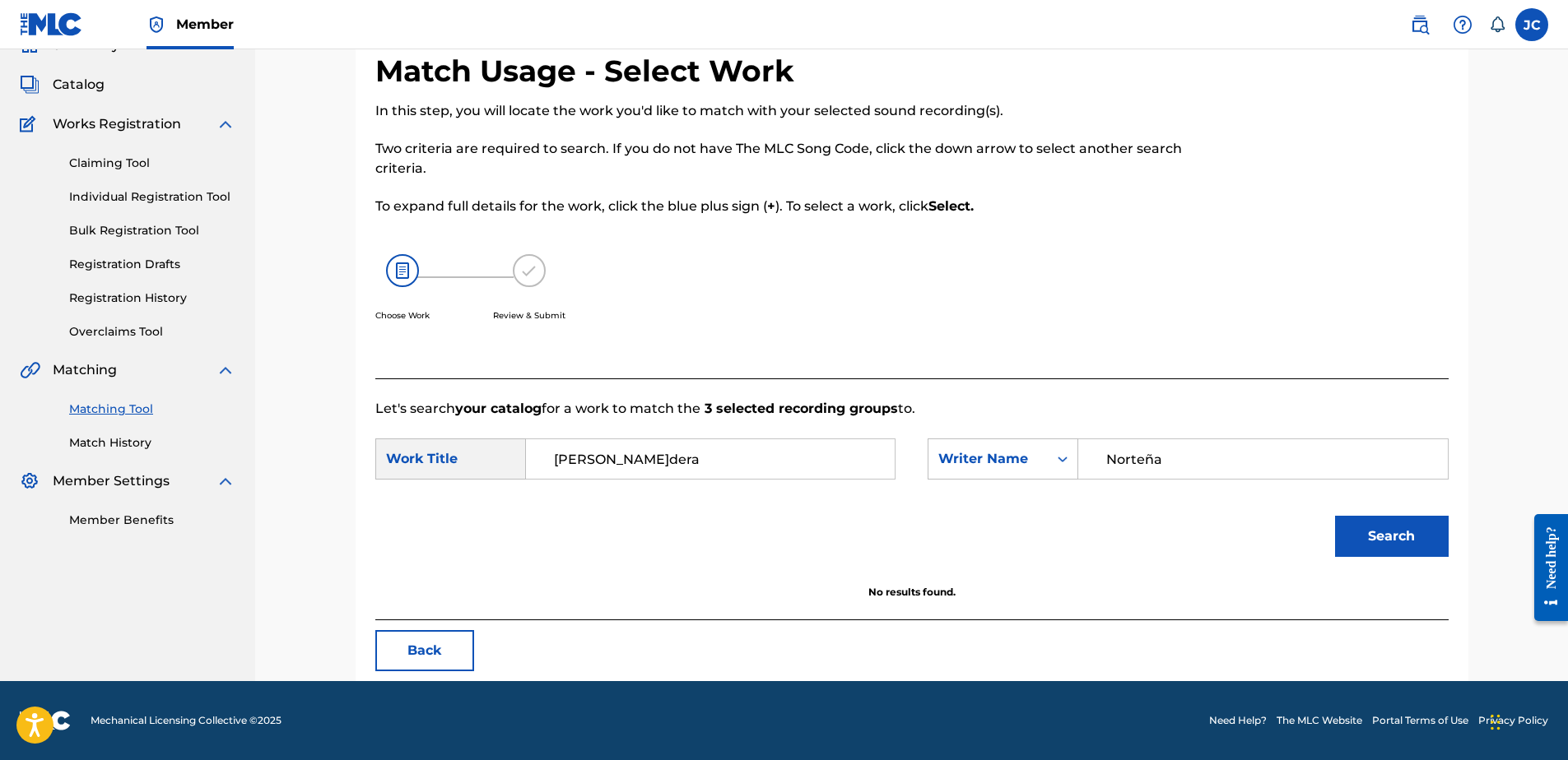
scroll to position [79, 0]
click at [1398, 549] on button "Search" at bounding box center [1391, 537] width 113 height 41
click at [457, 643] on button "Back" at bounding box center [424, 651] width 99 height 41
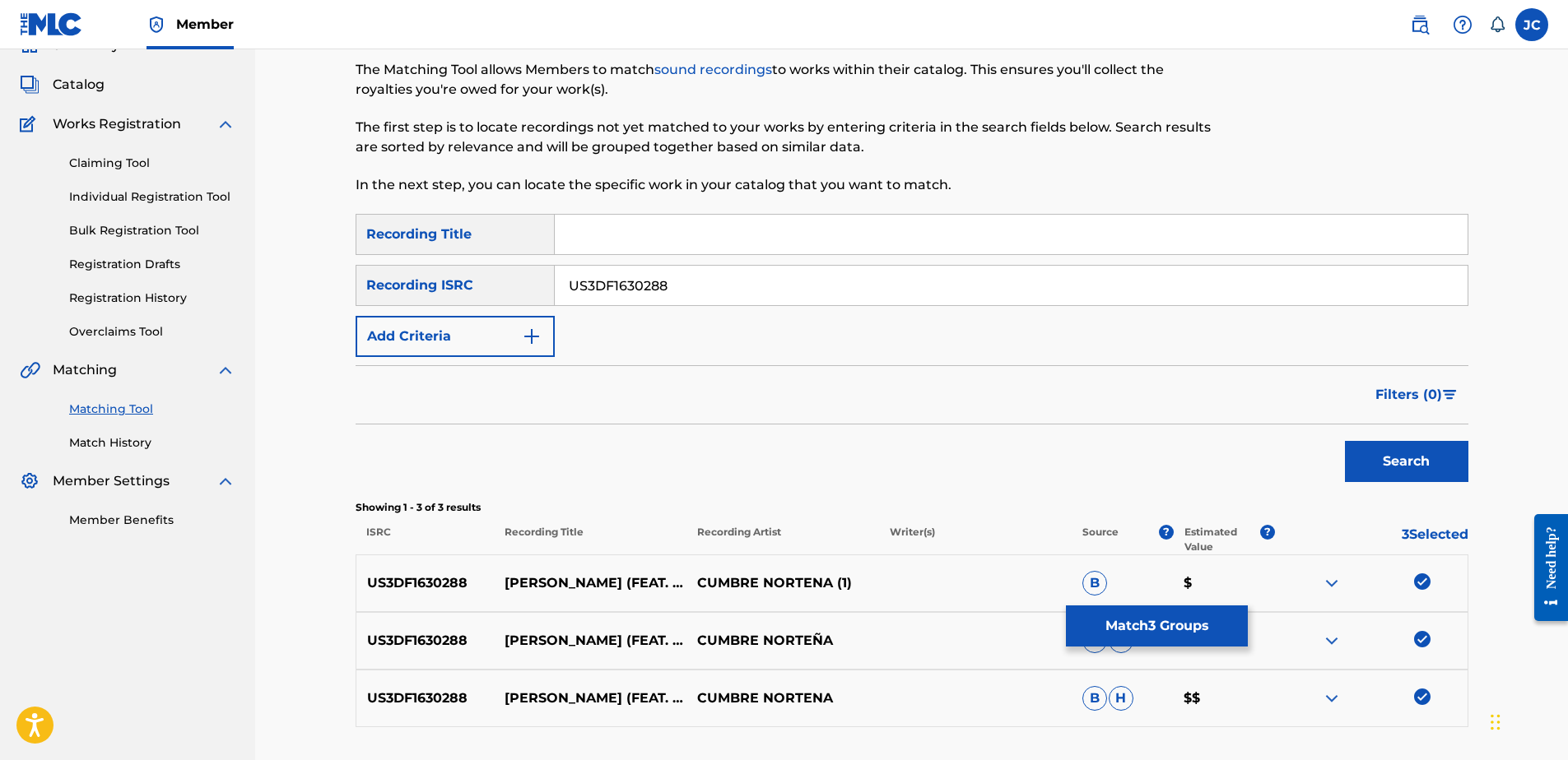
click at [1428, 700] on img at bounding box center [1422, 697] width 16 height 16
click at [1428, 645] on img at bounding box center [1422, 639] width 16 height 16
click at [1417, 582] on img at bounding box center [1422, 581] width 16 height 16
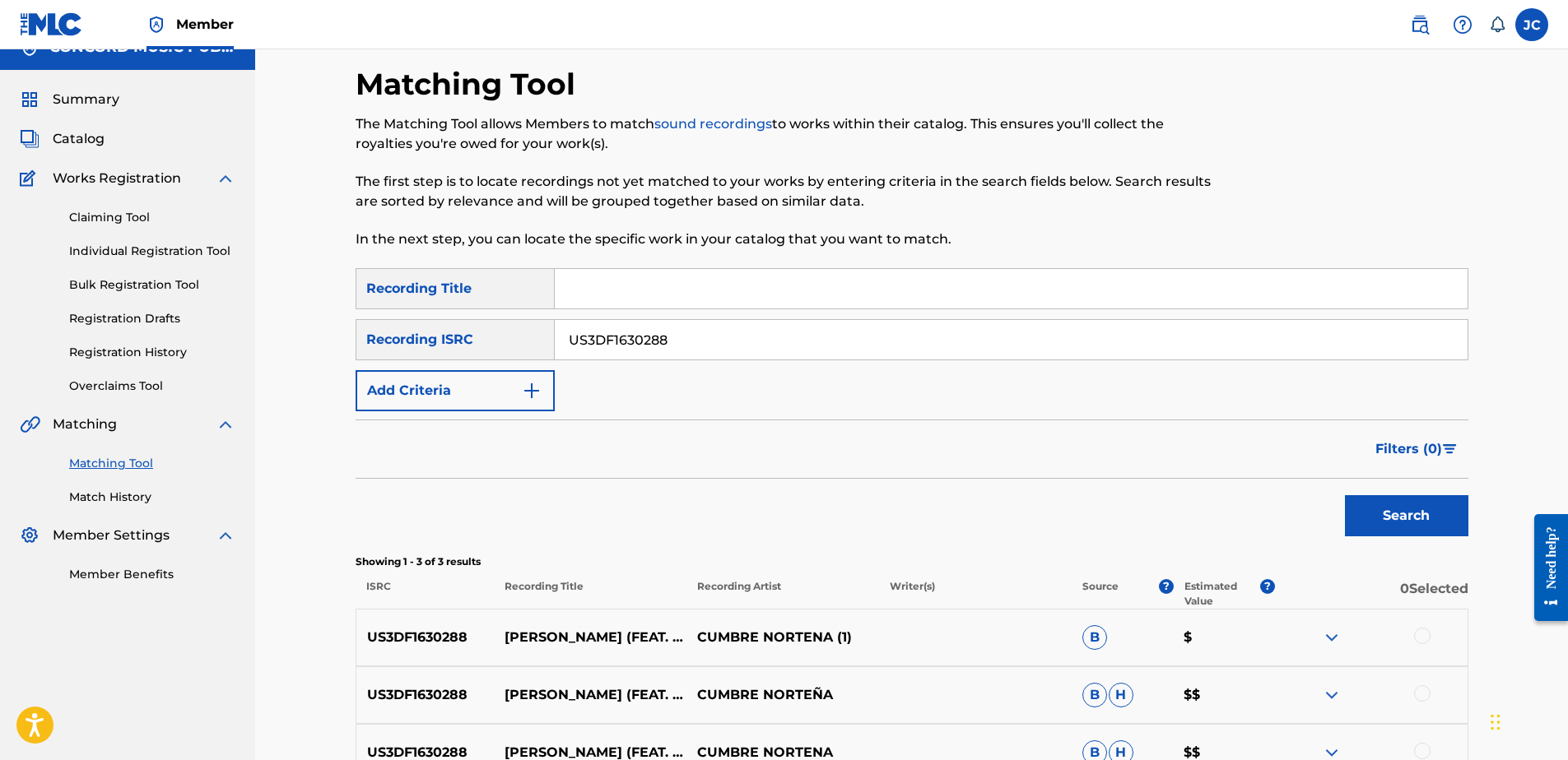
scroll to position [0, 0]
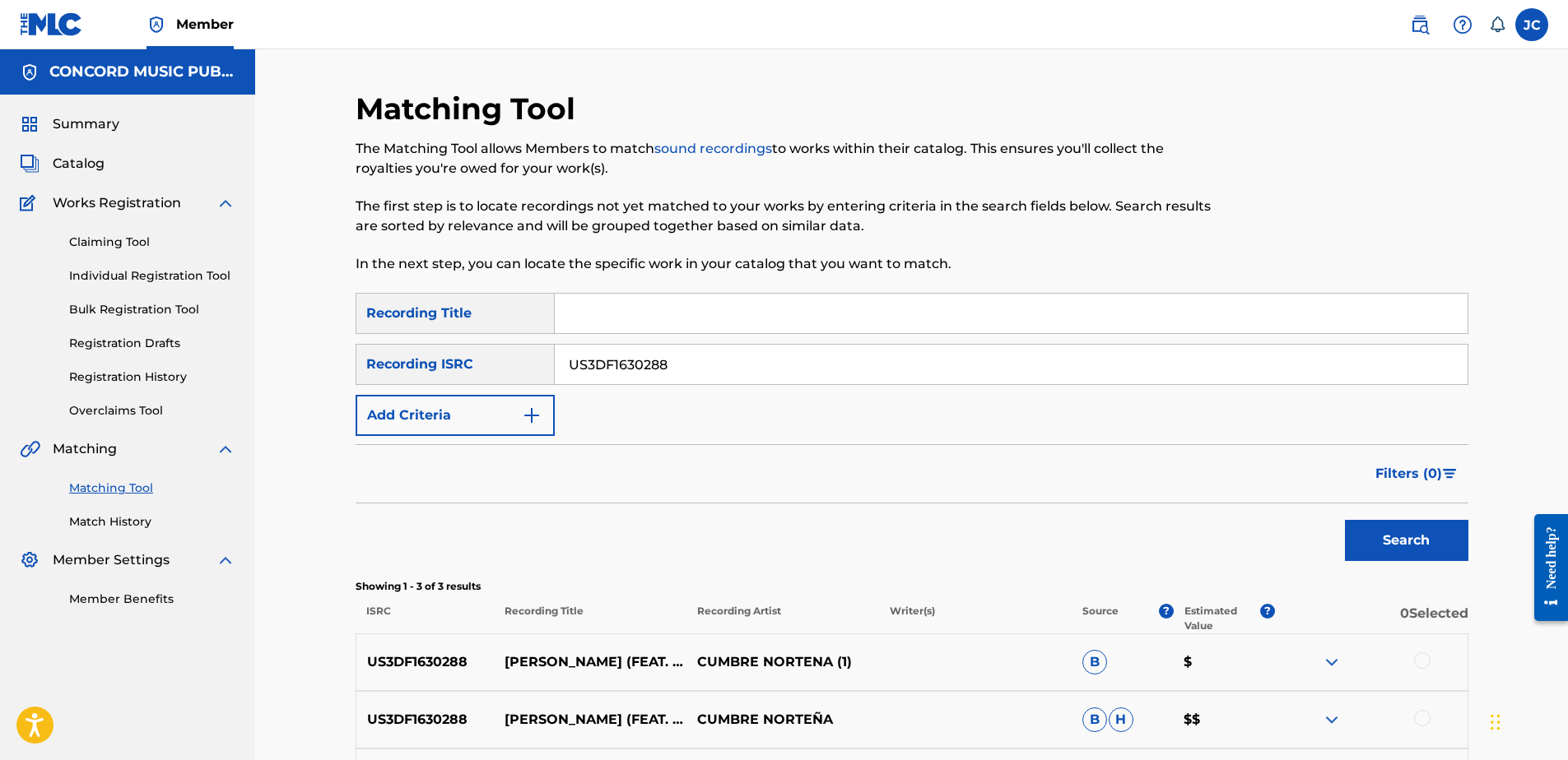
drag, startPoint x: 728, startPoint y: 350, endPoint x: 316, endPoint y: 409, distance: 416.2
click at [308, 409] on div "Matching Tool The Matching Tool allows Members to match sound recordings to wor…" at bounding box center [911, 469] width 1312 height 839
click at [670, 382] on input "Search Form" at bounding box center [1011, 364] width 913 height 39
paste input "QM6N22154223"
type input "QM6N22154223"
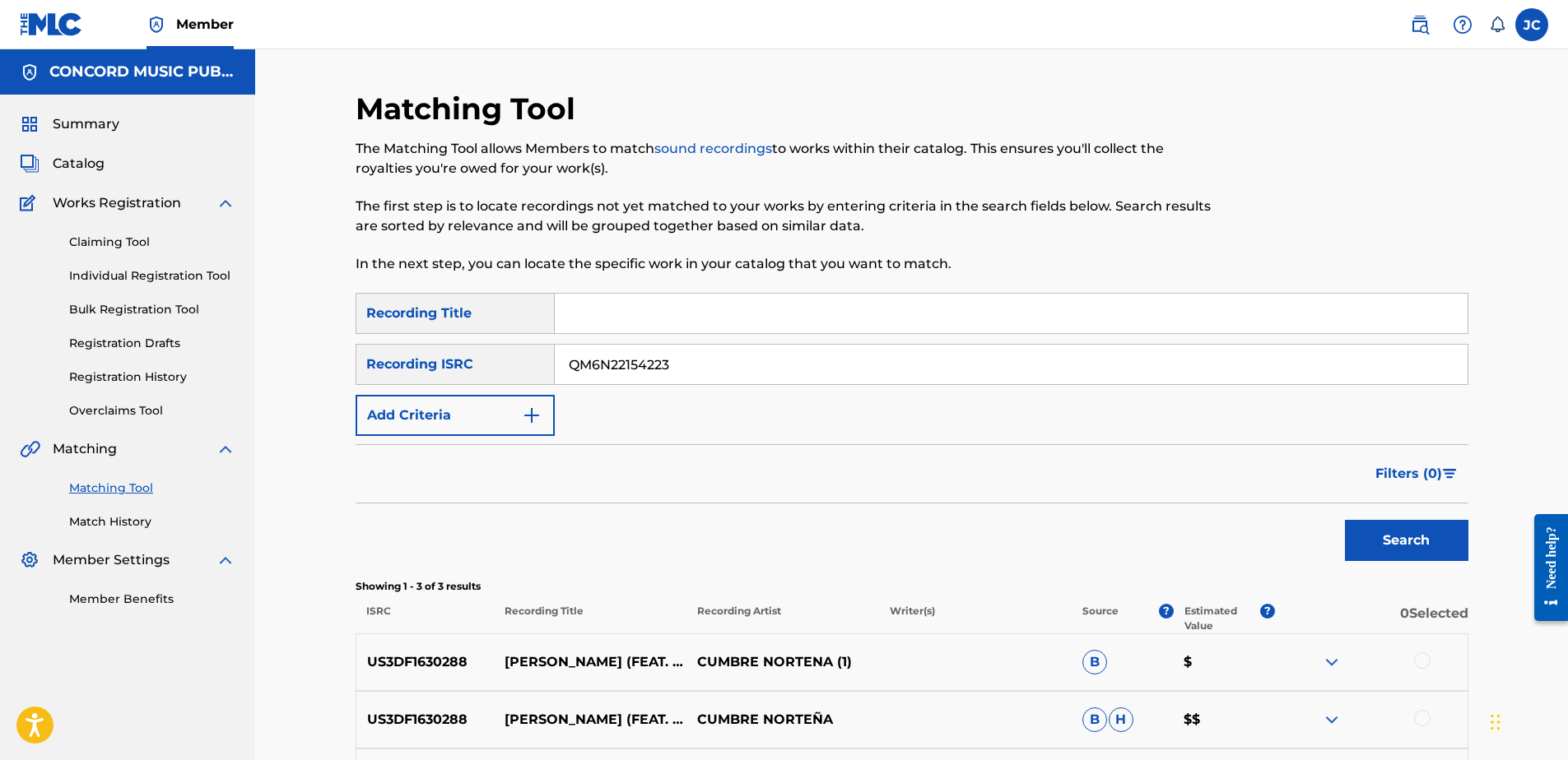
click at [1345, 520] on button "Search" at bounding box center [1406, 540] width 123 height 41
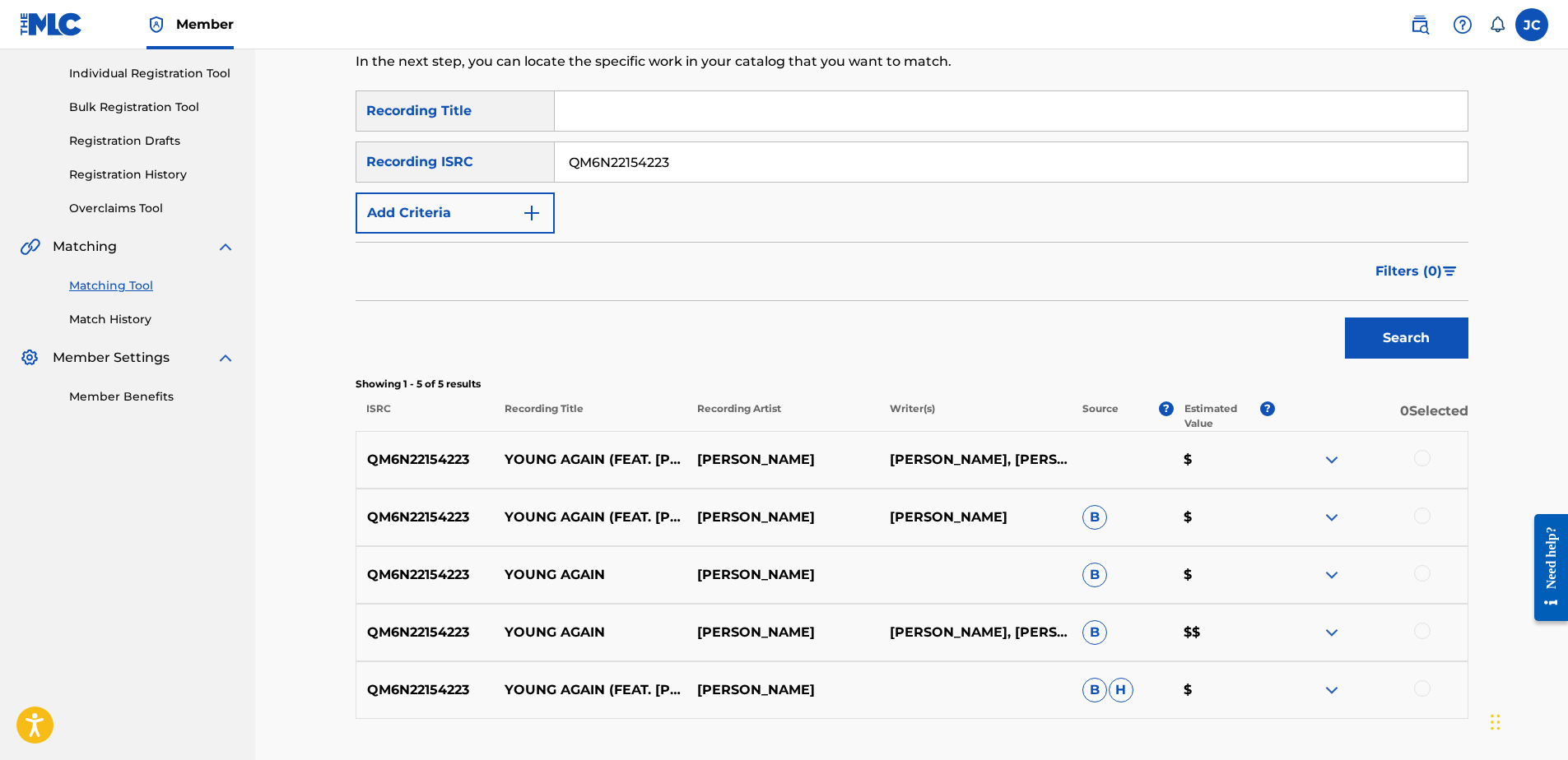
scroll to position [322, 0]
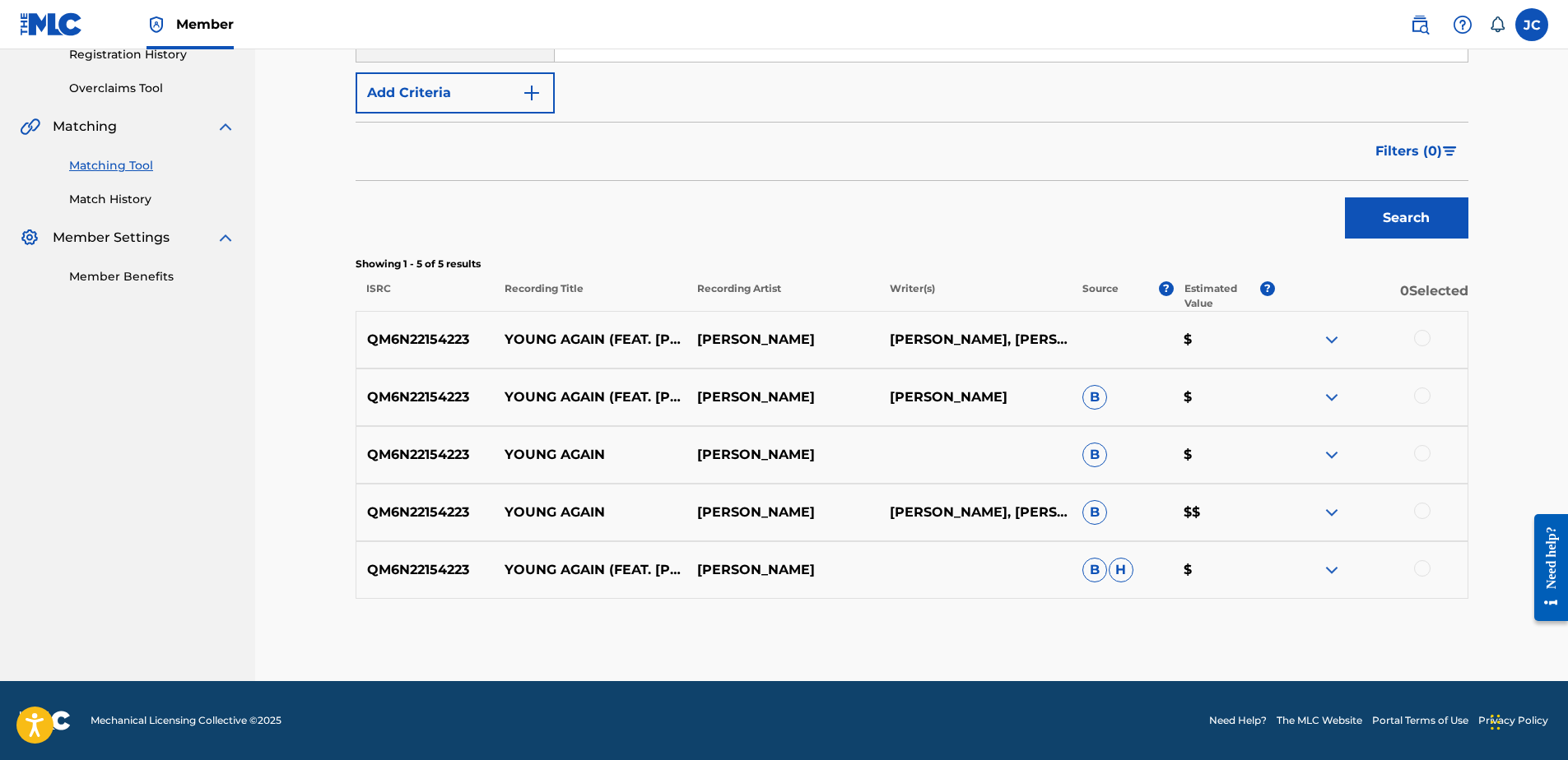
click at [1421, 569] on div at bounding box center [1422, 568] width 16 height 16
click at [1428, 511] on div at bounding box center [1422, 511] width 16 height 16
click at [1421, 449] on div at bounding box center [1422, 453] width 16 height 16
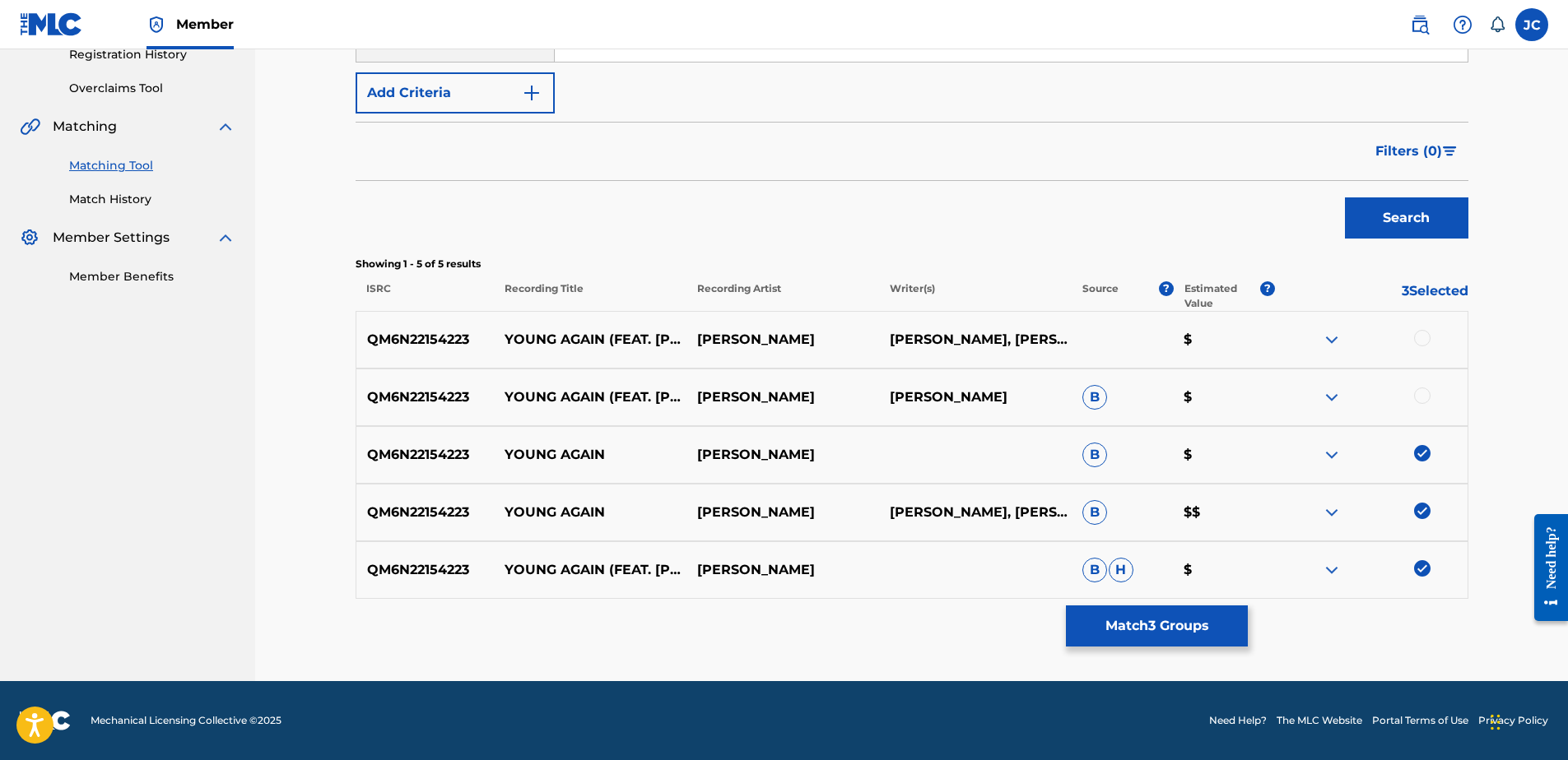
click at [1428, 389] on div at bounding box center [1422, 396] width 16 height 16
click at [1424, 331] on div at bounding box center [1422, 338] width 16 height 16
click at [1126, 632] on button "Match 5 Groups" at bounding box center [1157, 626] width 182 height 41
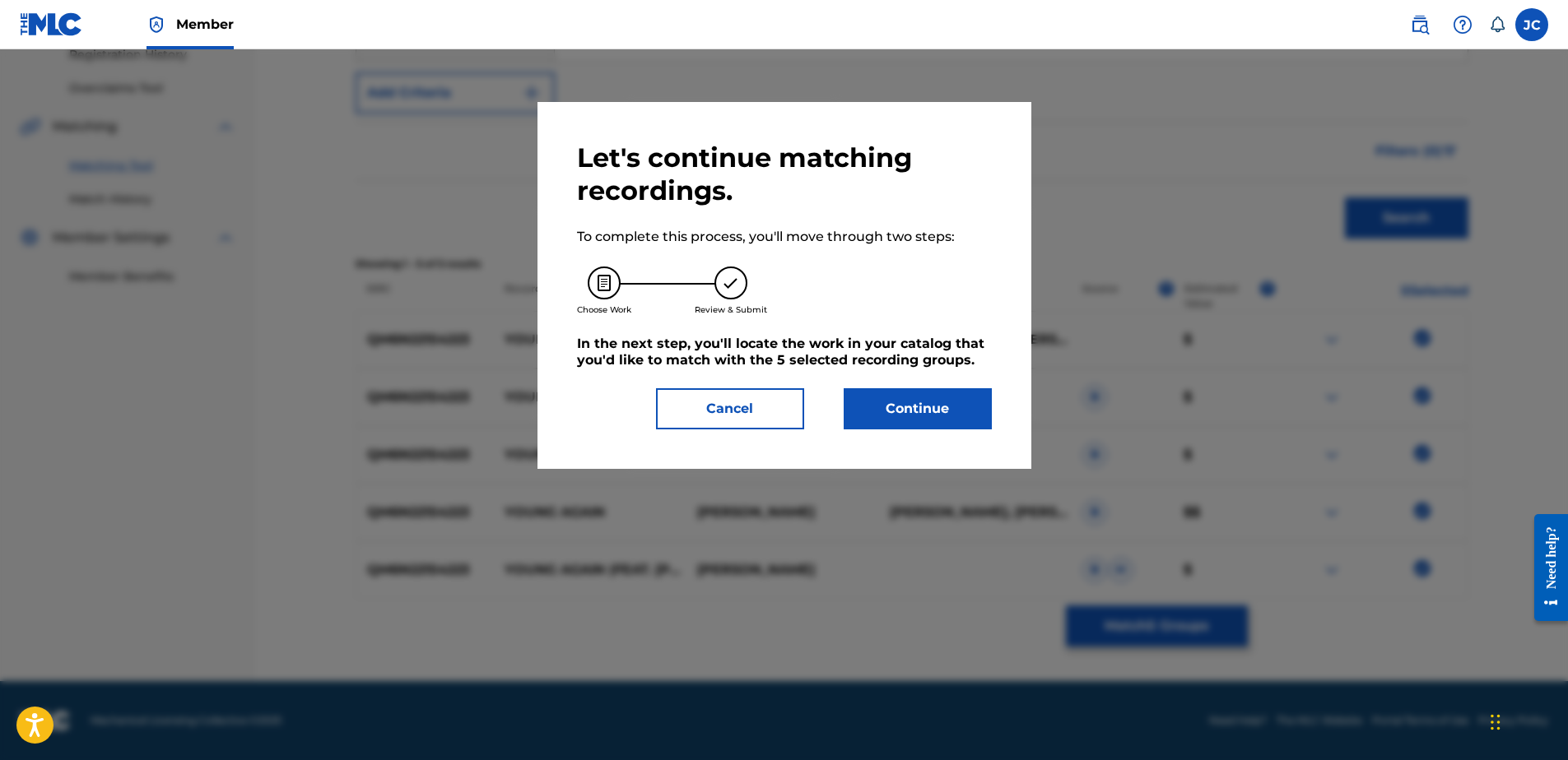
click at [912, 411] on button "Continue" at bounding box center [918, 409] width 148 height 41
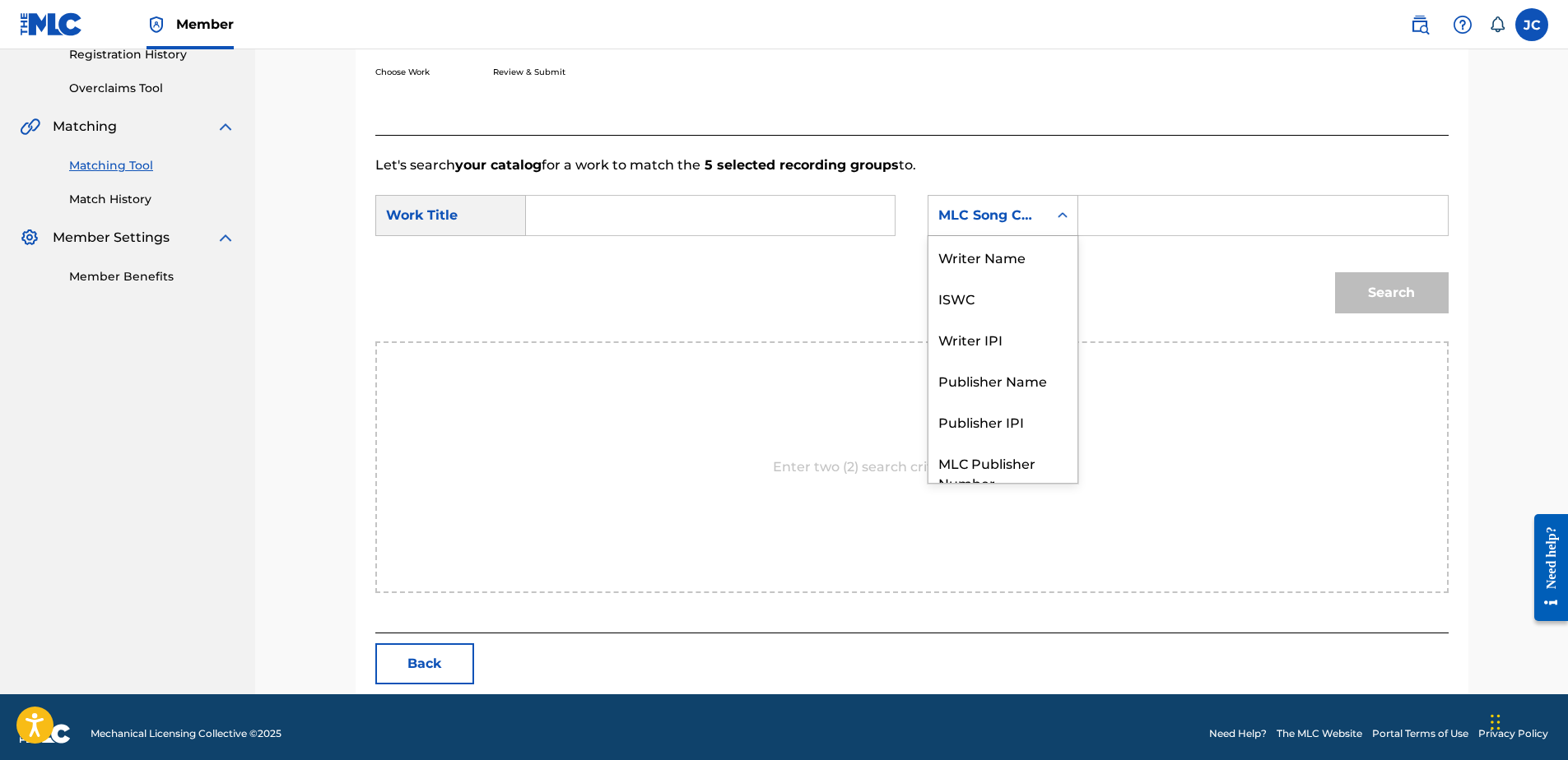
click at [1019, 225] on div "MLC Song Code" at bounding box center [988, 215] width 120 height 31
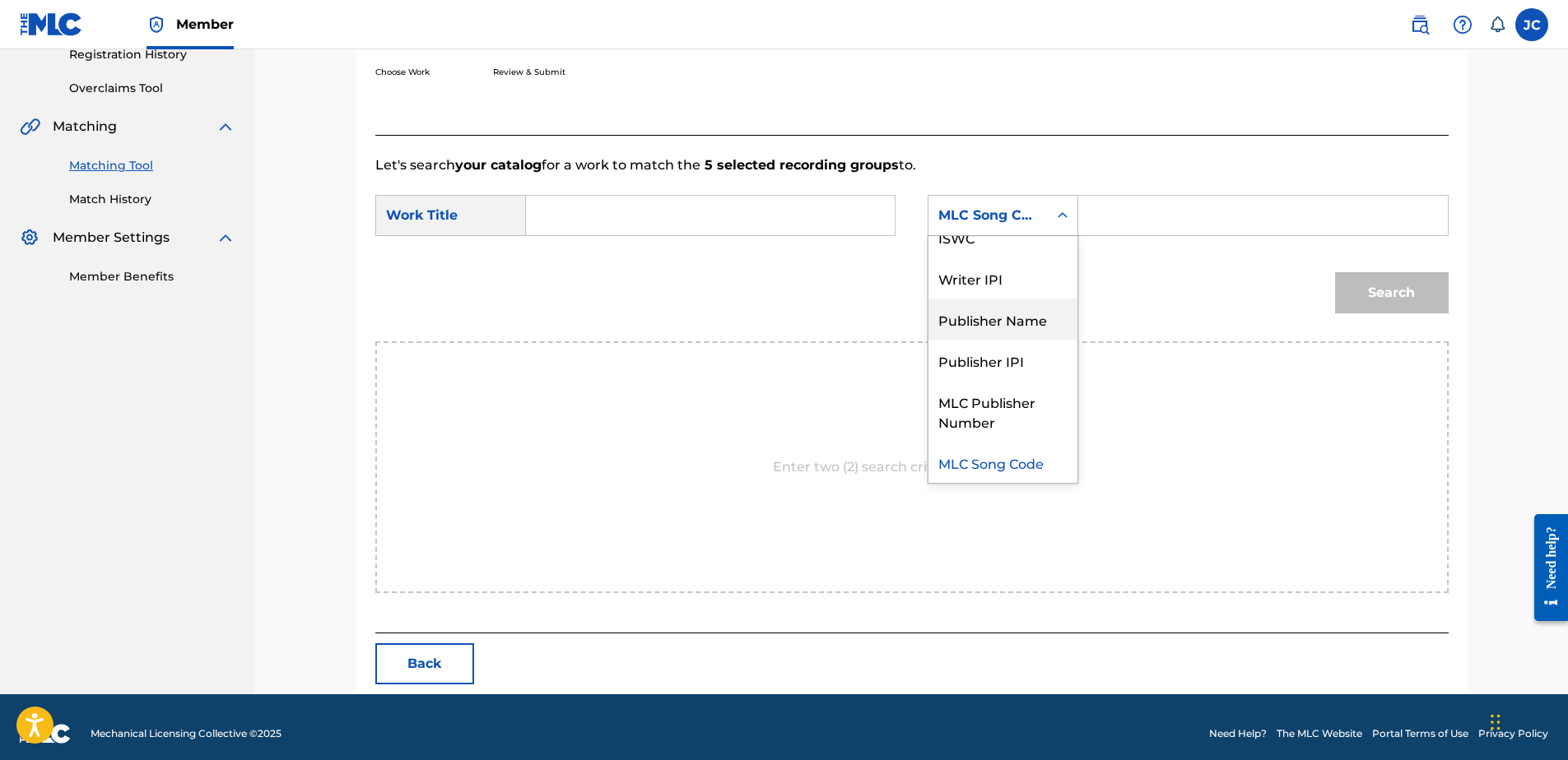
scroll to position [0, 0]
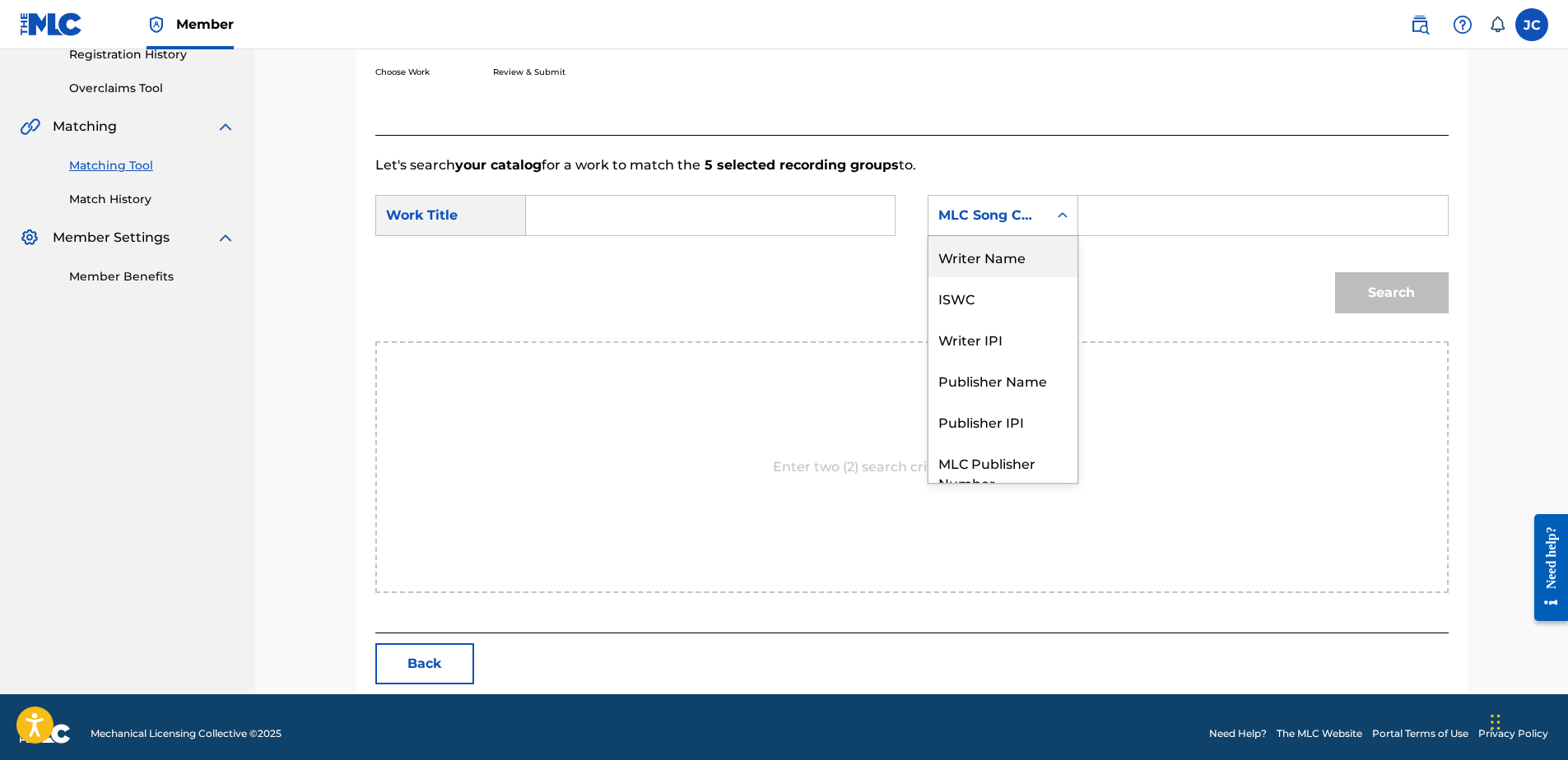
click at [985, 254] on div "Writer Name" at bounding box center [1002, 256] width 149 height 41
click at [1155, 223] on input "Search Form" at bounding box center [1262, 215] width 340 height 39
paste input "Malcolm"
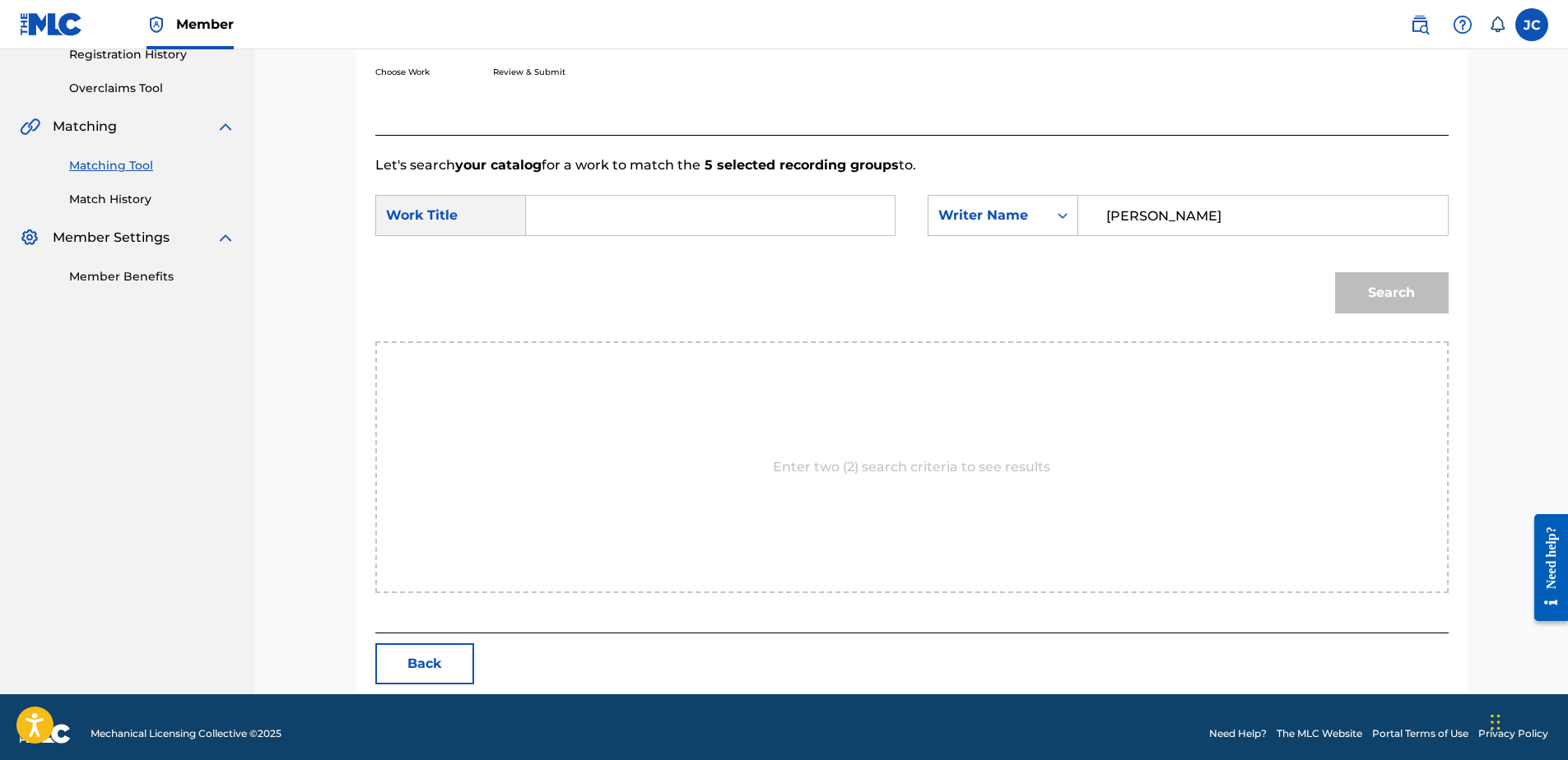
type input "Malcolm"
click at [796, 203] on input "Search Form" at bounding box center [709, 215] width 340 height 39
paste input "Young Again"
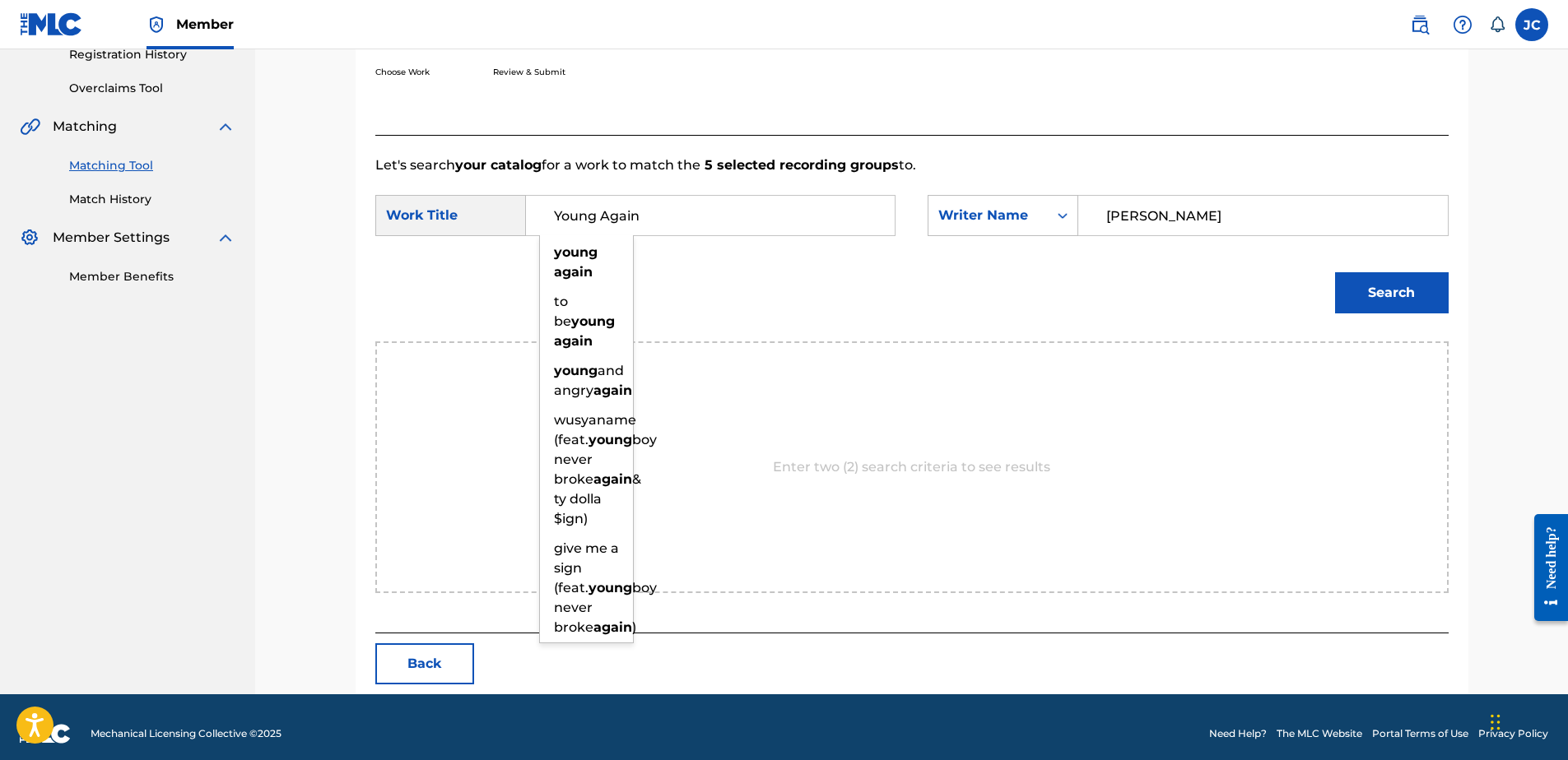
type input "Young Again"
click at [1335, 272] on button "Search" at bounding box center [1391, 293] width 113 height 41
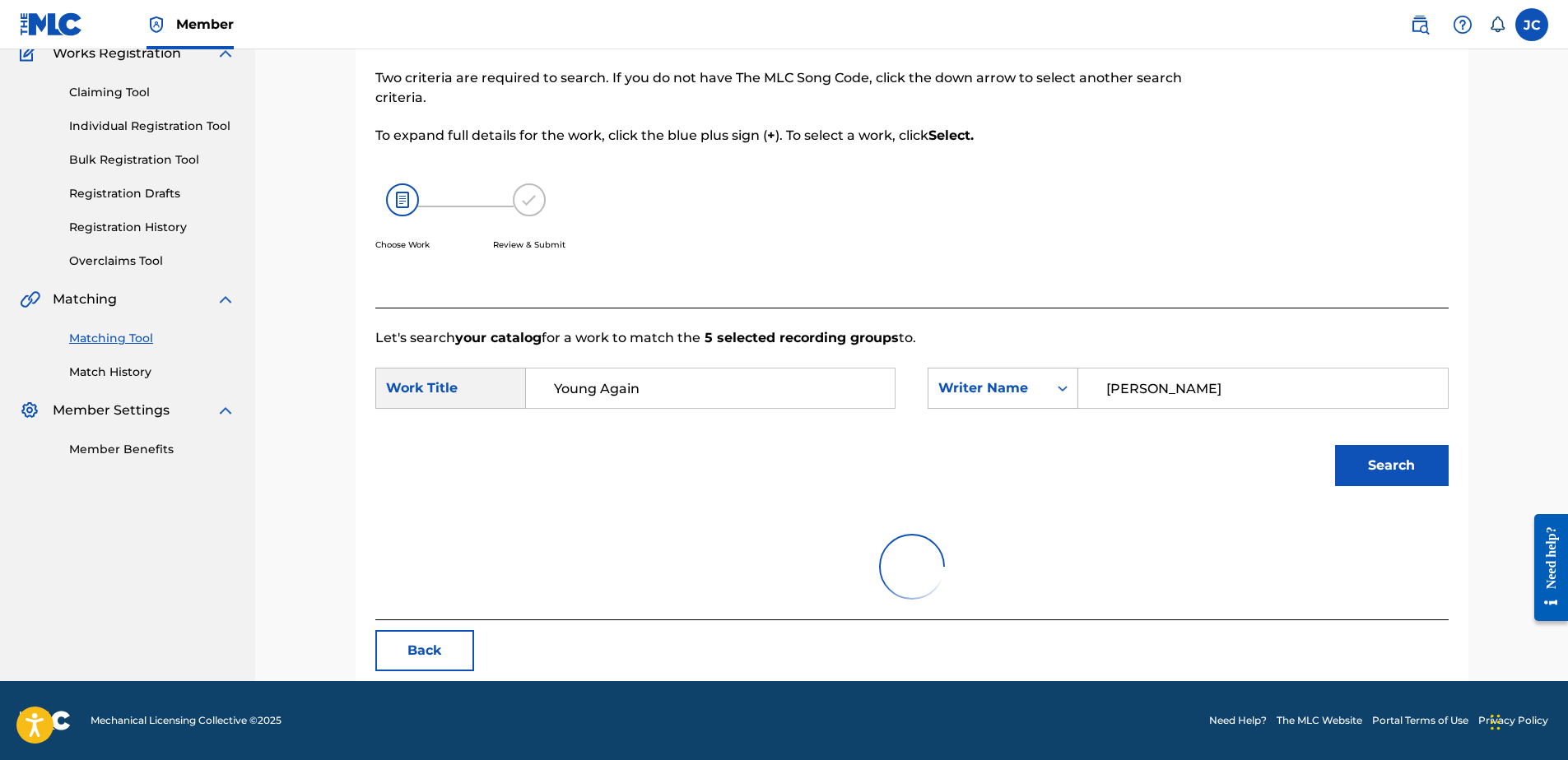
scroll to position [322, 0]
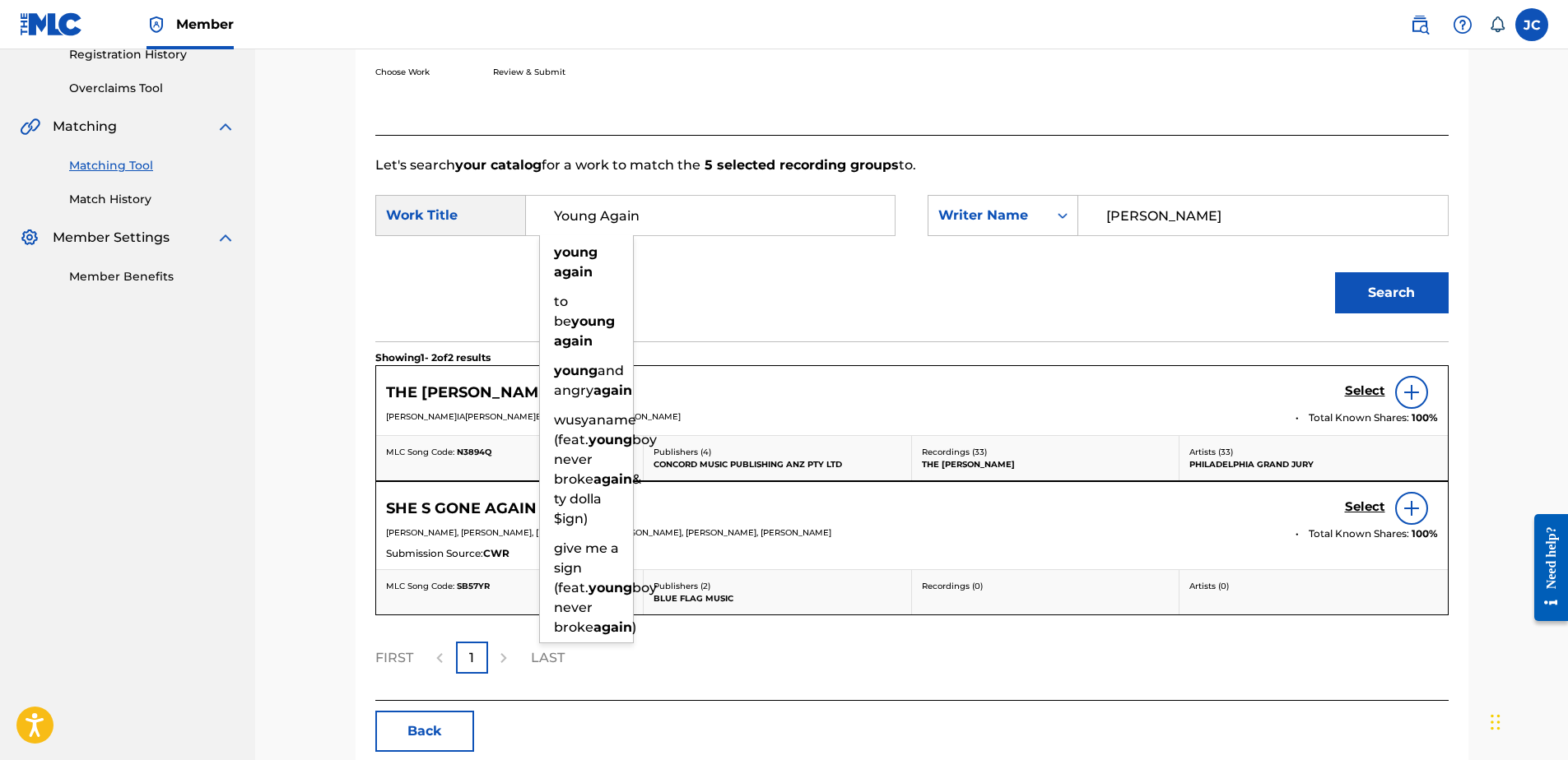
click at [938, 646] on div "FIRST 1 LAST" at bounding box center [911, 658] width 1073 height 32
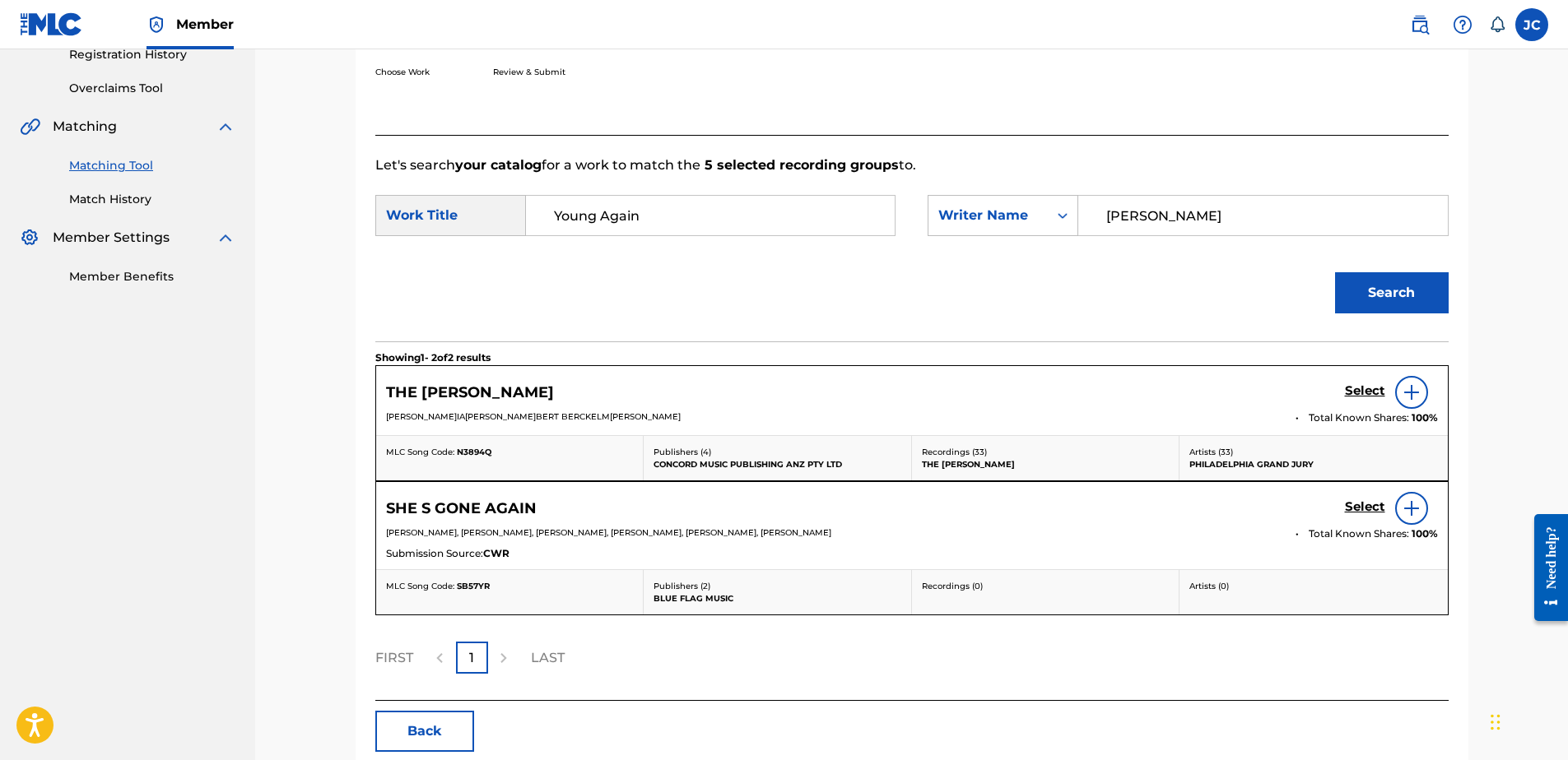
drag, startPoint x: 1216, startPoint y: 205, endPoint x: 960, endPoint y: 241, distance: 258.5
click at [966, 238] on div "SearchWithCriteria5d753dc4-0d41-4a4c-a383-dbe73da2d6c6 Work Title Young Again S…" at bounding box center [911, 220] width 1073 height 51
paste input "Zwerus"
type input "Zwerus"
click at [1335, 272] on button "Search" at bounding box center [1391, 293] width 113 height 41
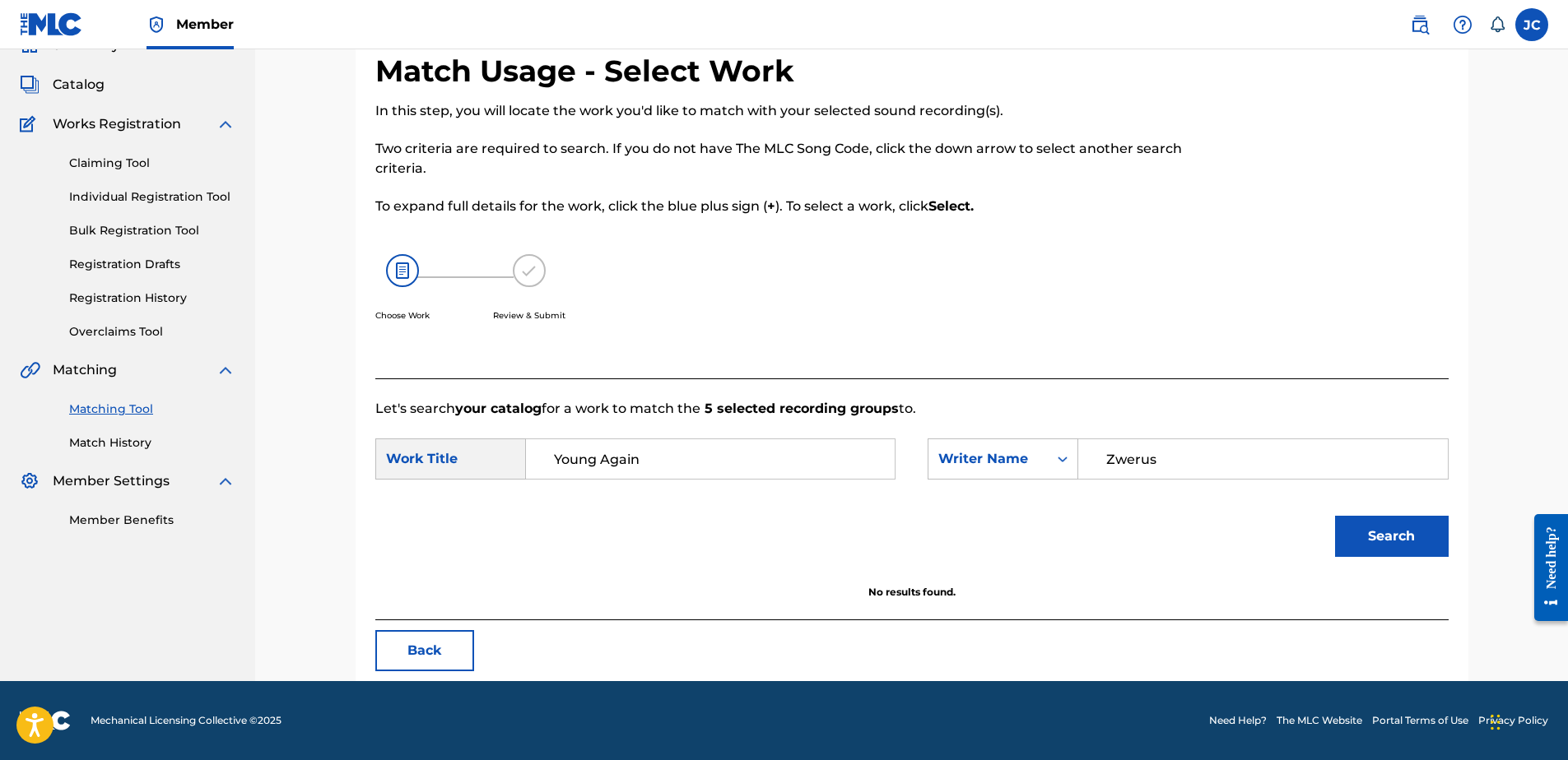
scroll to position [79, 0]
click at [461, 642] on button "Back" at bounding box center [424, 651] width 99 height 41
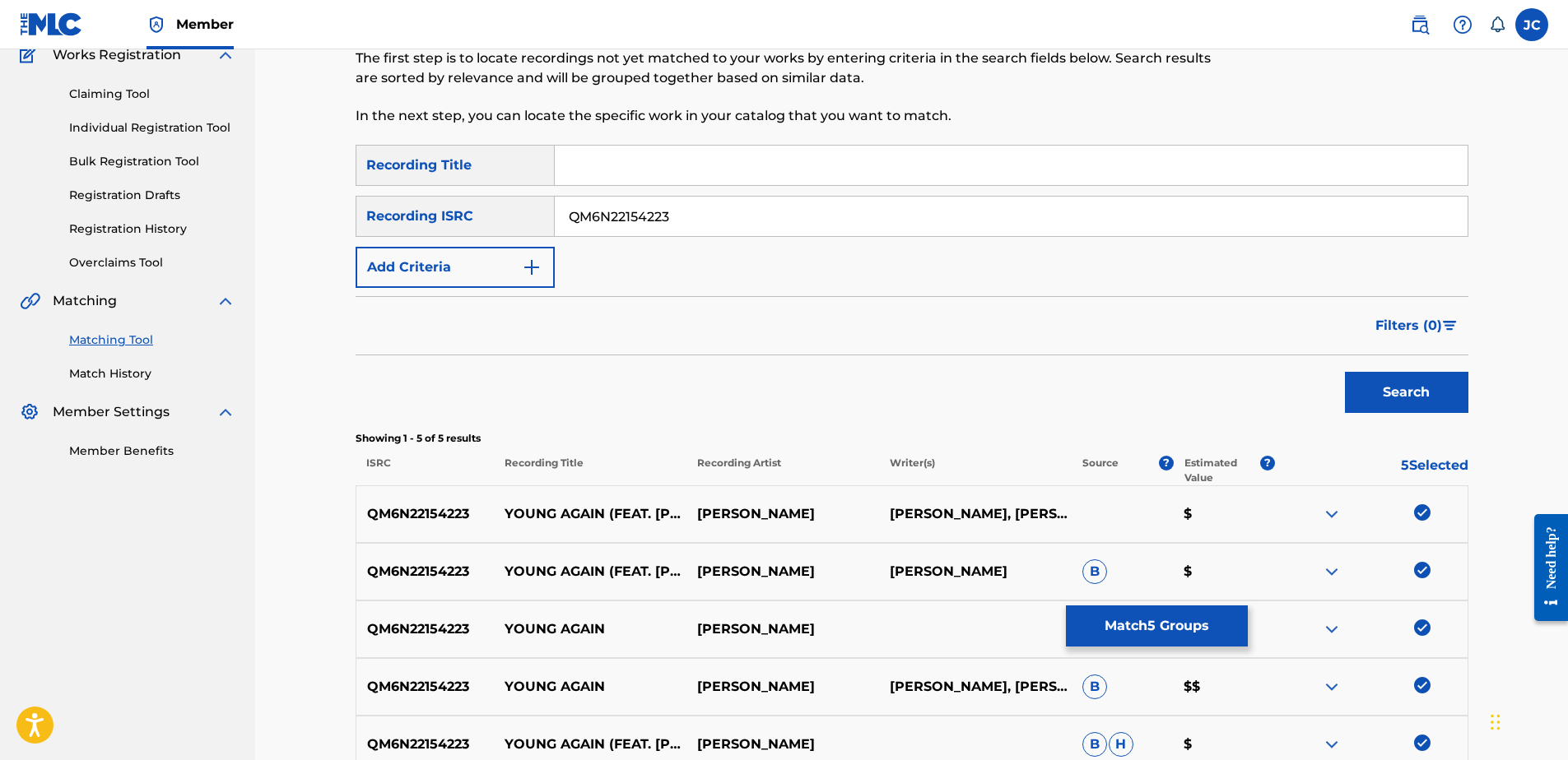
scroll to position [322, 0]
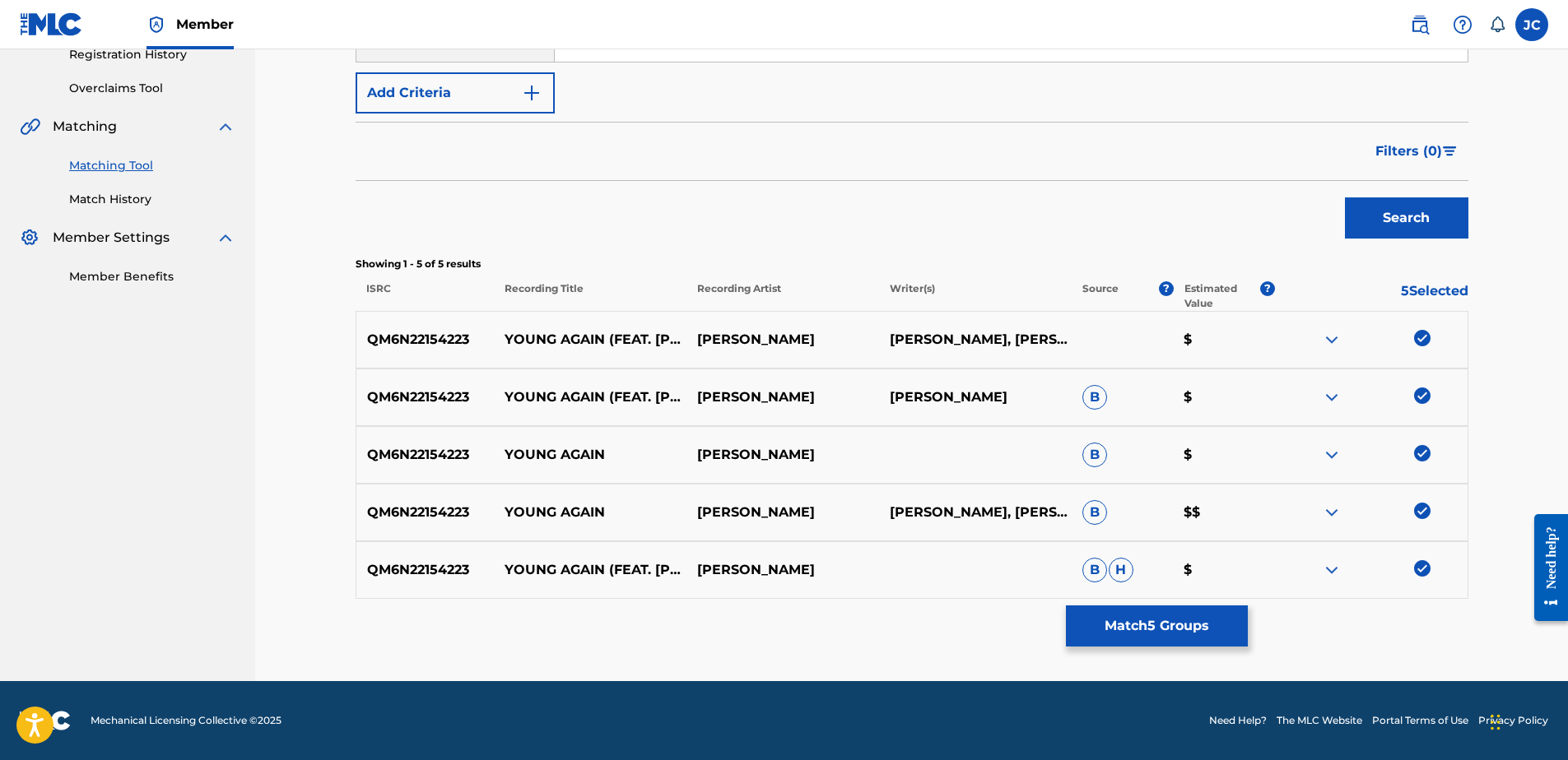
click at [1428, 570] on img at bounding box center [1422, 568] width 16 height 16
click at [1424, 509] on img at bounding box center [1422, 511] width 16 height 16
click at [1421, 455] on img at bounding box center [1422, 453] width 16 height 16
click at [1422, 394] on img at bounding box center [1422, 396] width 16 height 16
click at [1419, 343] on img at bounding box center [1422, 338] width 16 height 16
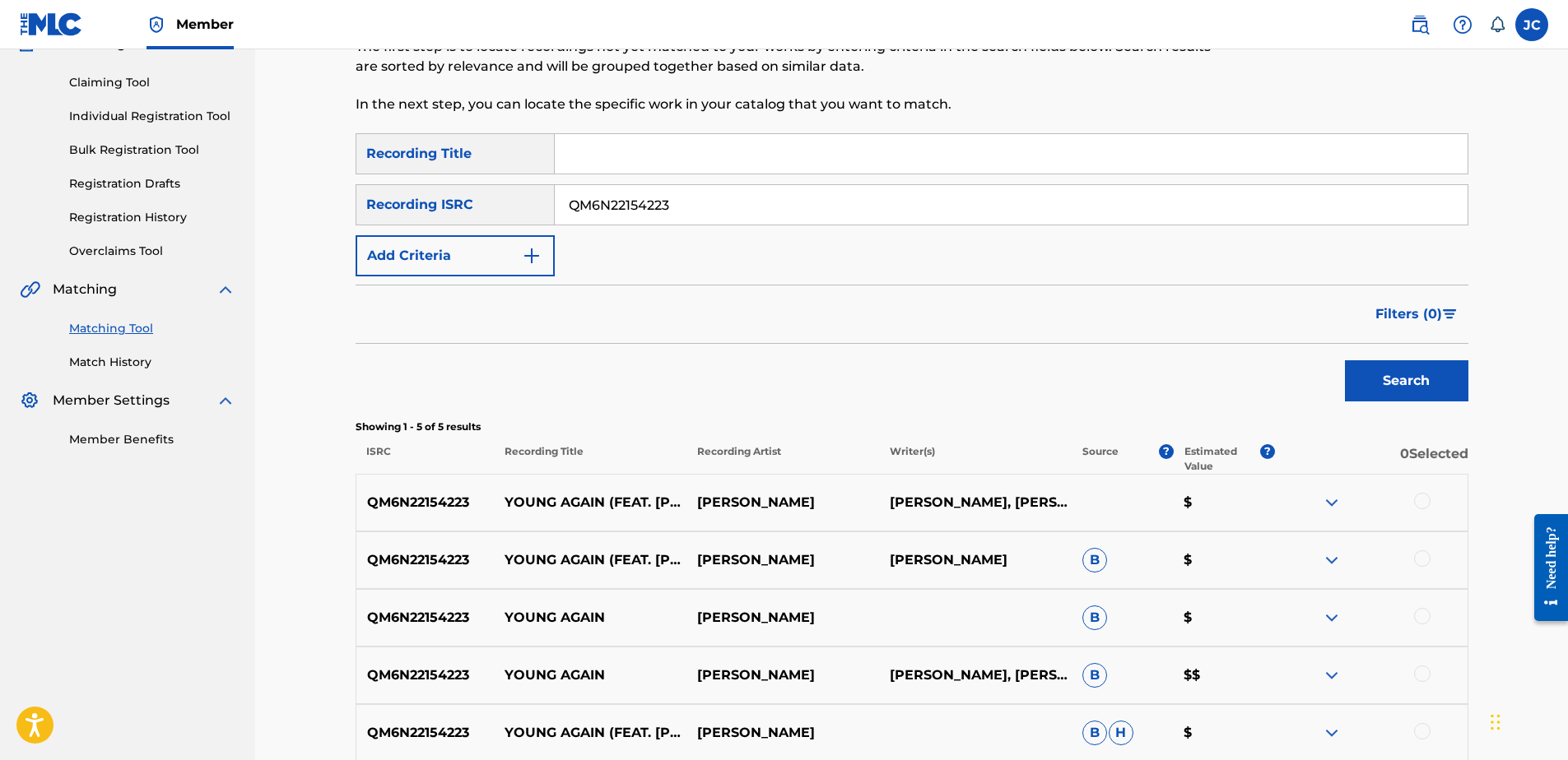
scroll to position [0, 0]
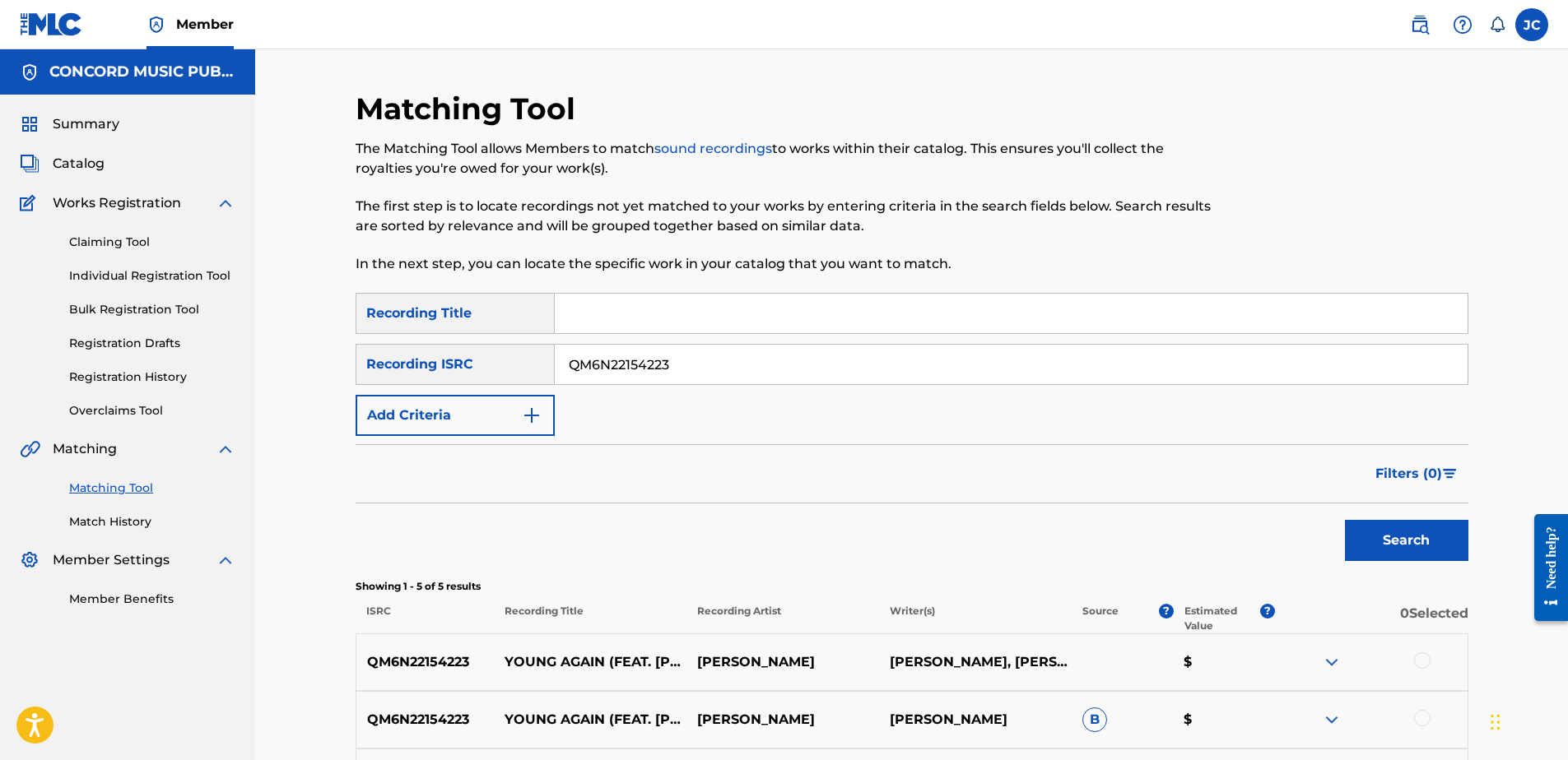
drag, startPoint x: 734, startPoint y: 363, endPoint x: 219, endPoint y: 363, distance: 515.0
click at [250, 363] on main "CONCORD MUSIC PUBLISHING LLC Summary Catalog Works Registration Claiming Tool I…" at bounding box center [784, 526] width 1568 height 955
click at [925, 378] on input "Search Form" at bounding box center [1011, 364] width 913 height 39
paste input "DEF057901241"
type input "DEF057901241"
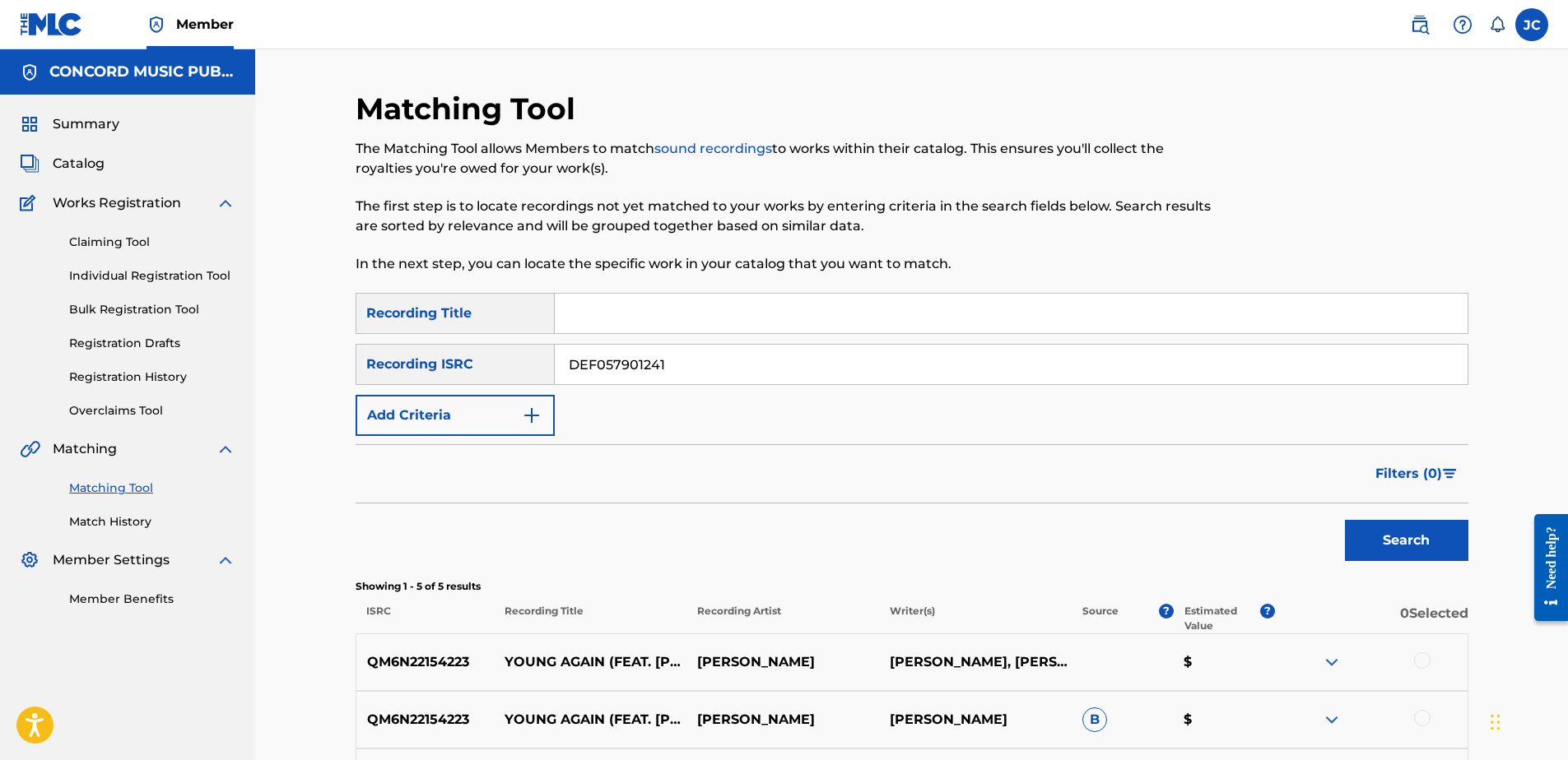
click at [1345, 520] on button "Search" at bounding box center [1406, 540] width 123 height 41
click at [794, 358] on input "DEF057901241" at bounding box center [1011, 364] width 913 height 39
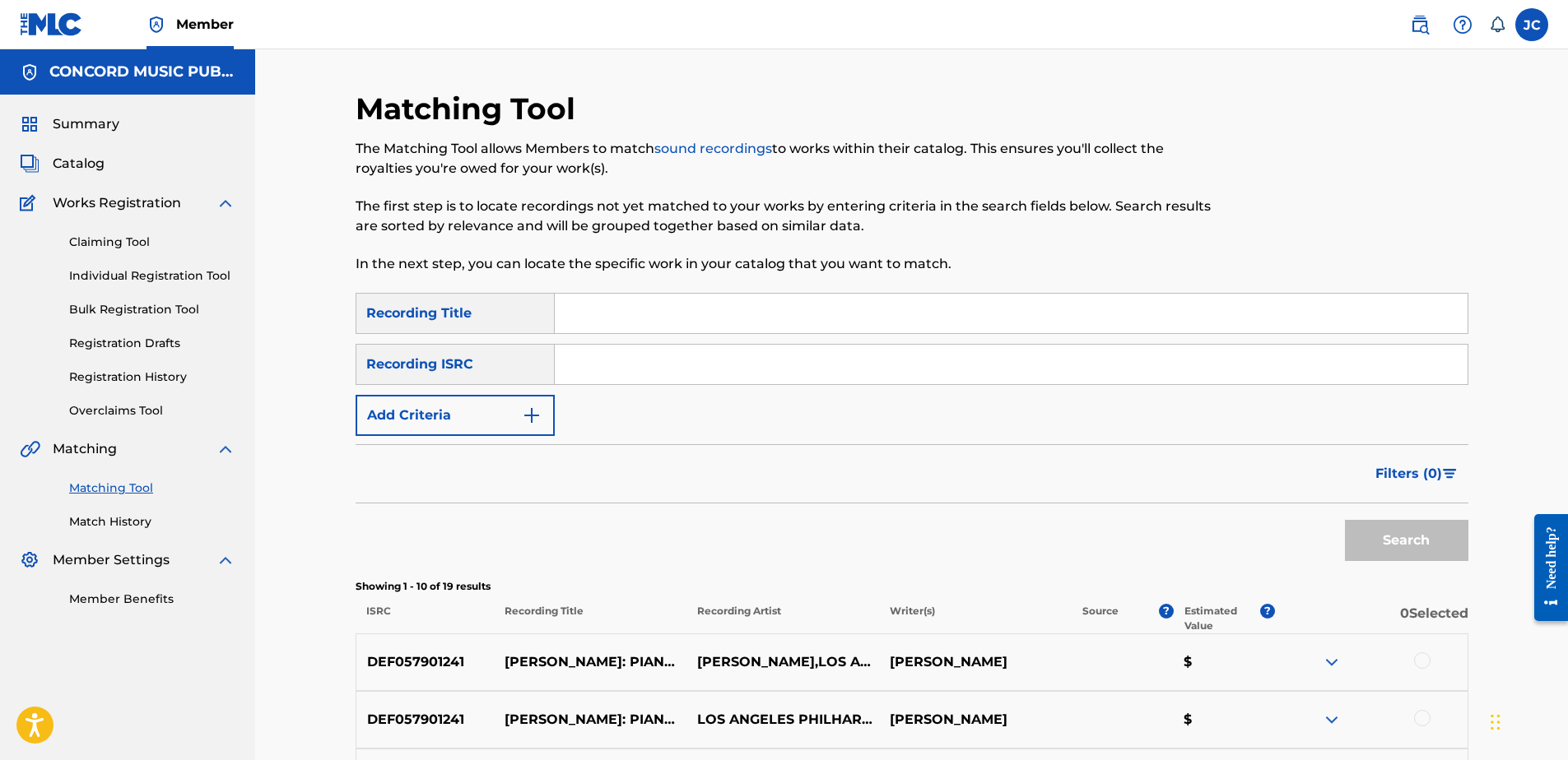
drag, startPoint x: 833, startPoint y: 366, endPoint x: 842, endPoint y: 361, distance: 10.3
click at [833, 366] on input "Search Form" at bounding box center [1011, 364] width 913 height 39
paste input "HKI199114703"
click at [1345, 520] on button "Search" at bounding box center [1406, 540] width 123 height 41
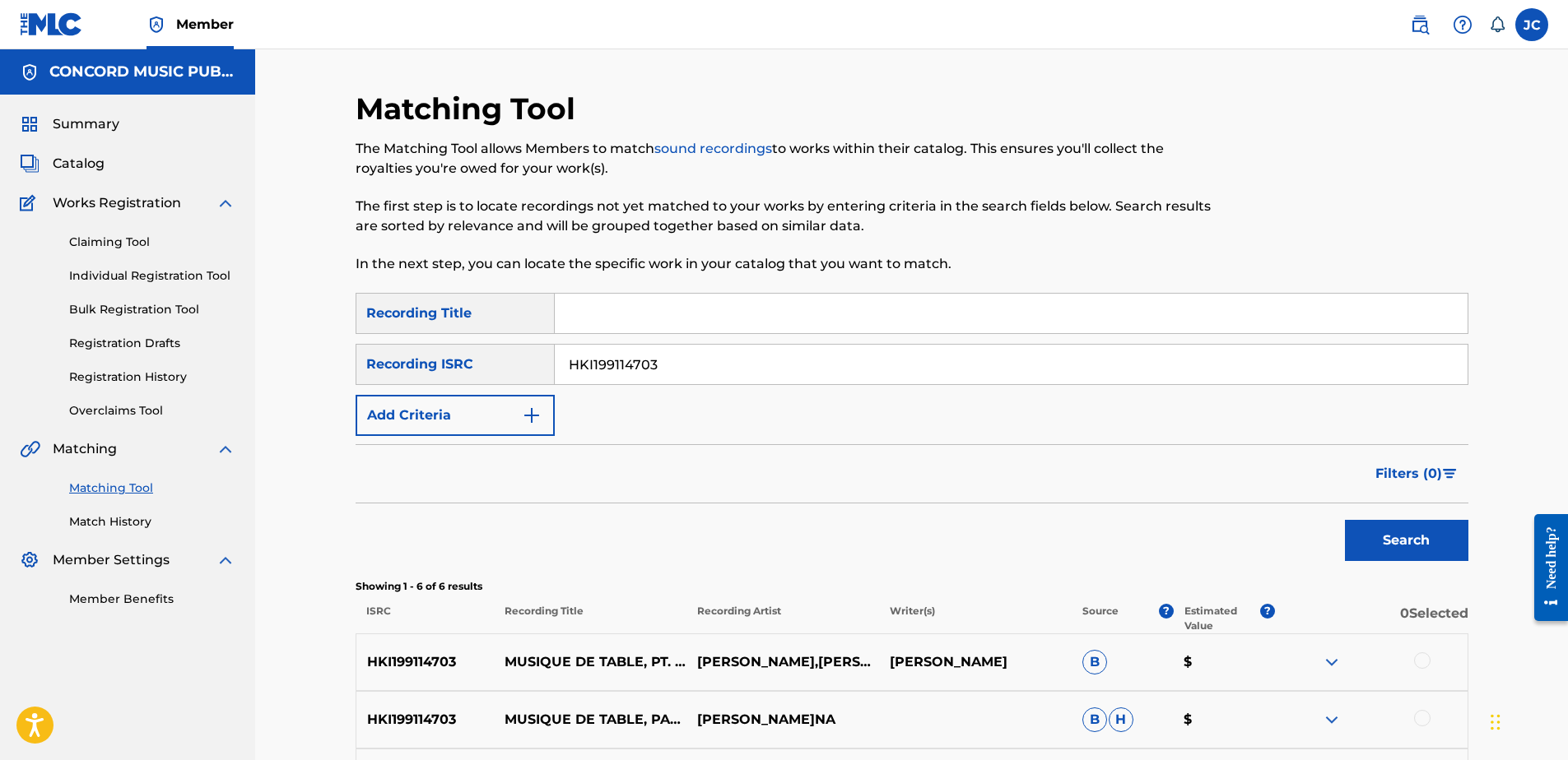
click at [891, 363] on input "HKI199114703" at bounding box center [1011, 364] width 913 height 39
paste input "DEN960701822"
type input "DEN960701822"
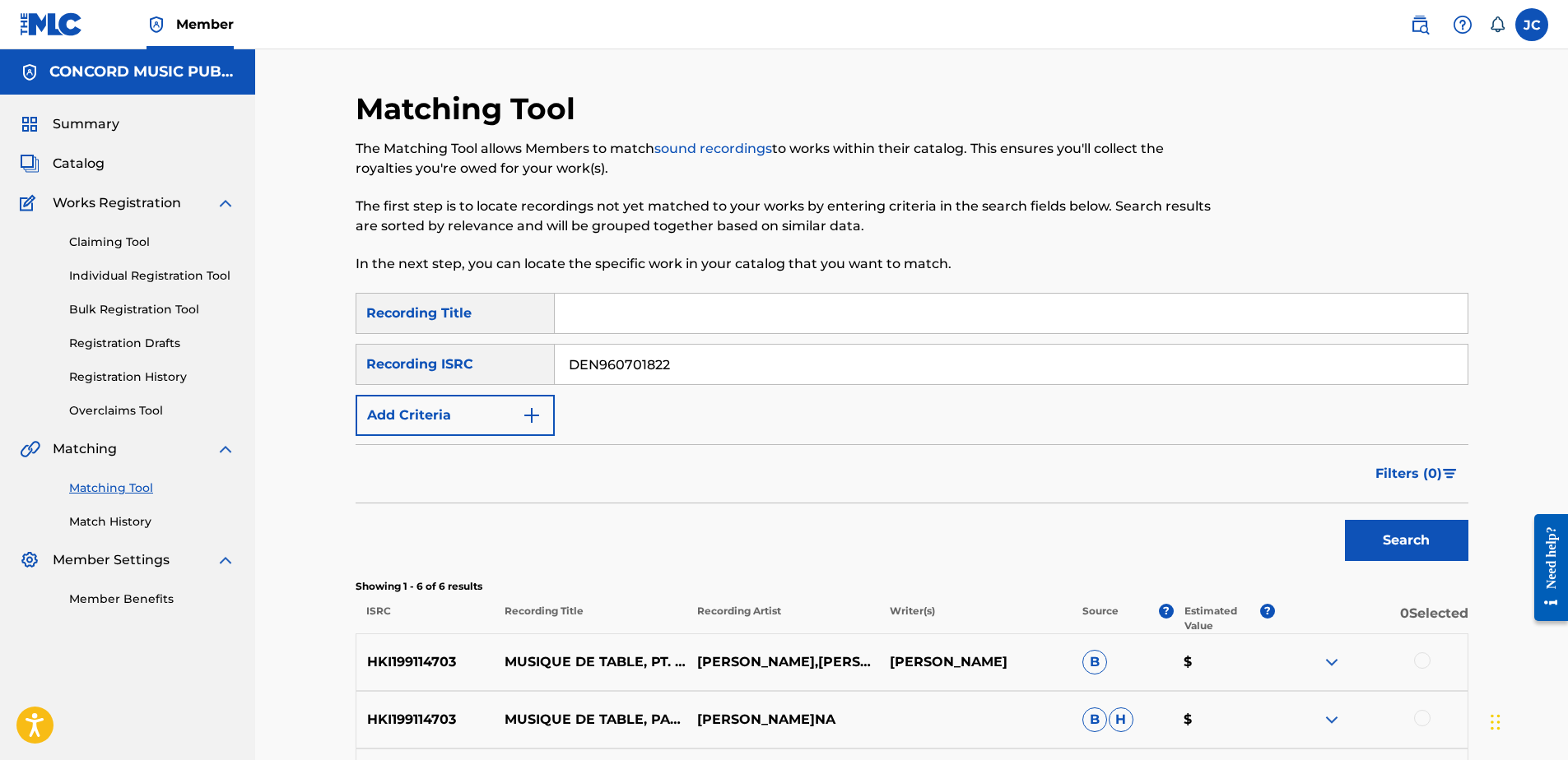
click at [1345, 520] on button "Search" at bounding box center [1406, 540] width 123 height 41
drag, startPoint x: 587, startPoint y: 362, endPoint x: 254, endPoint y: 362, distance: 333.0
click at [267, 362] on div "Matching Tool The Matching Tool allows Members to match sound recordings to wor…" at bounding box center [911, 690] width 1312 height 1283
click at [686, 362] on input "Search Form" at bounding box center [1011, 364] width 913 height 39
paste input "QZS652214742"
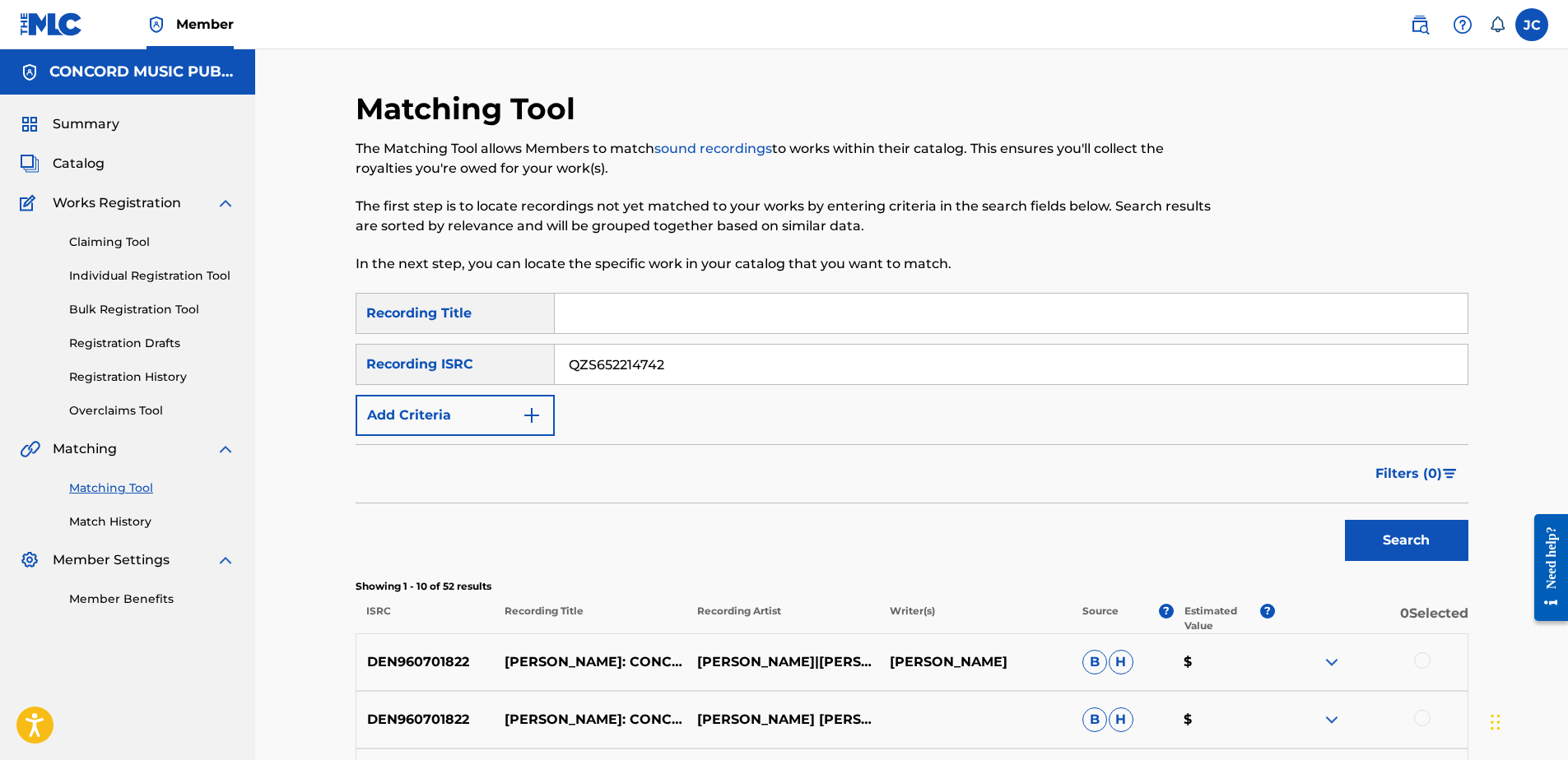
type input "QZS652214742"
click at [1345, 520] on button "Search" at bounding box center [1406, 540] width 123 height 41
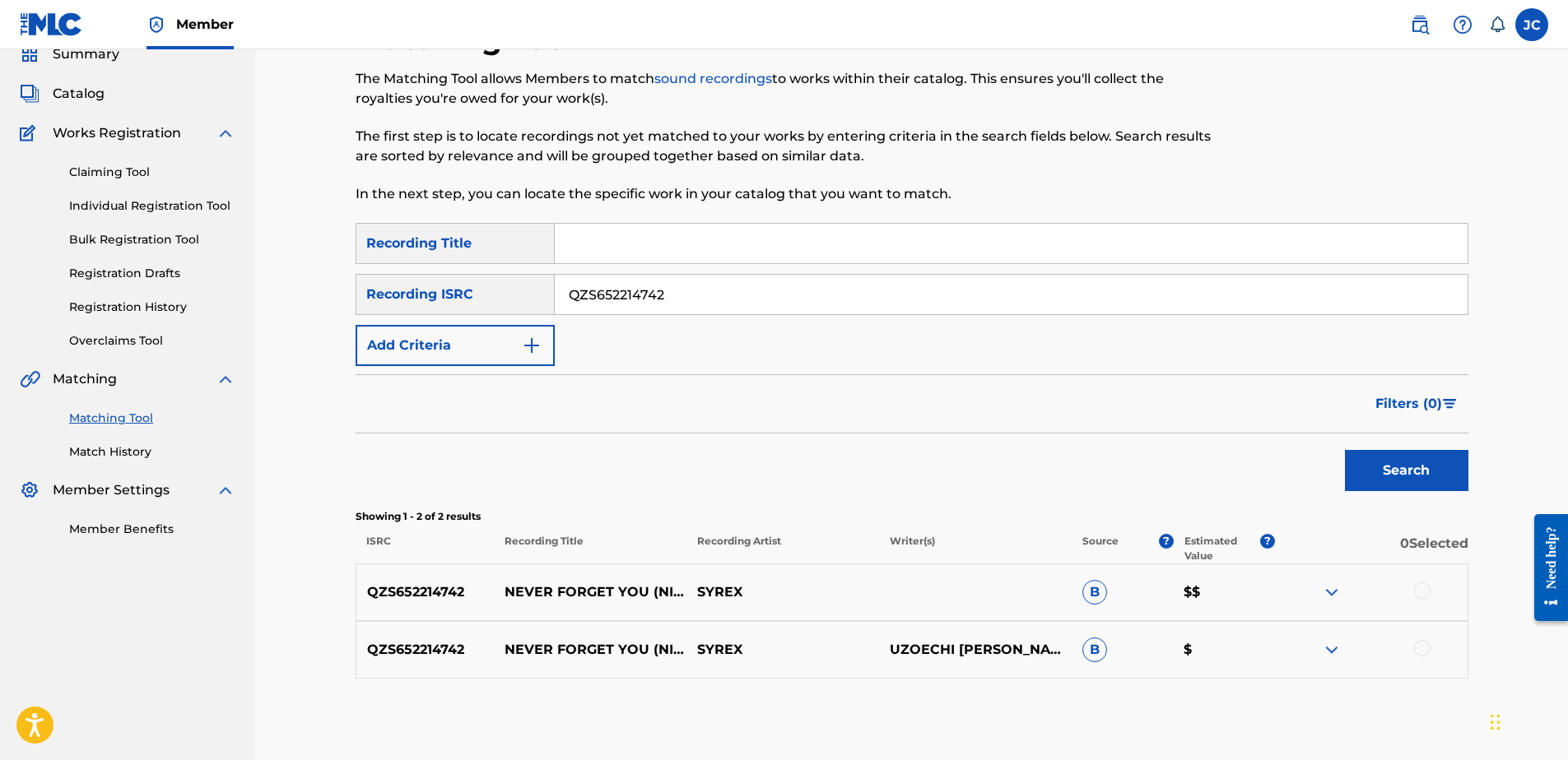
scroll to position [150, 0]
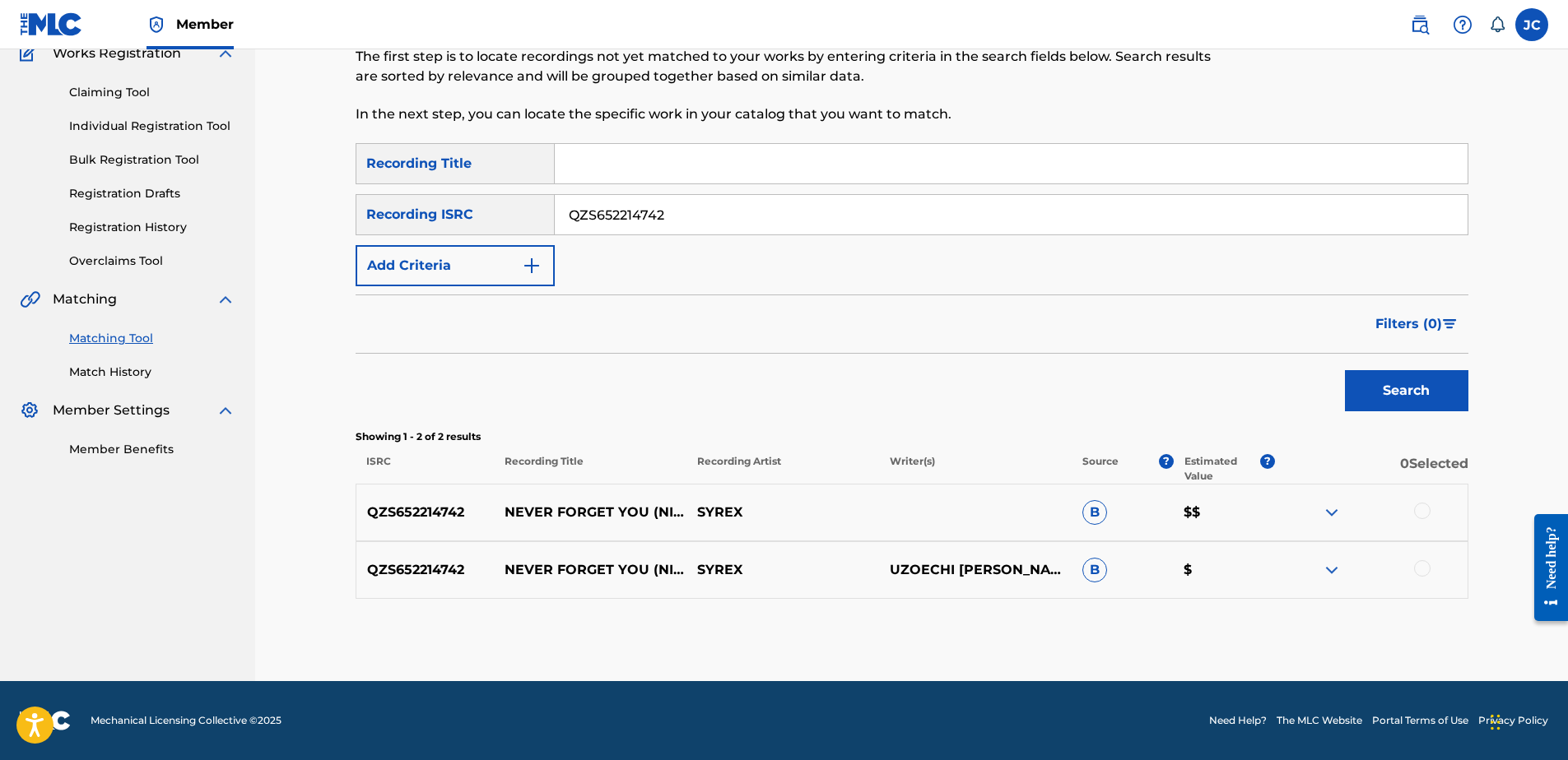
click at [1421, 573] on div at bounding box center [1422, 568] width 16 height 16
click at [1422, 514] on div at bounding box center [1422, 511] width 16 height 16
click at [1193, 607] on button "Match 2 Groups" at bounding box center [1157, 626] width 182 height 41
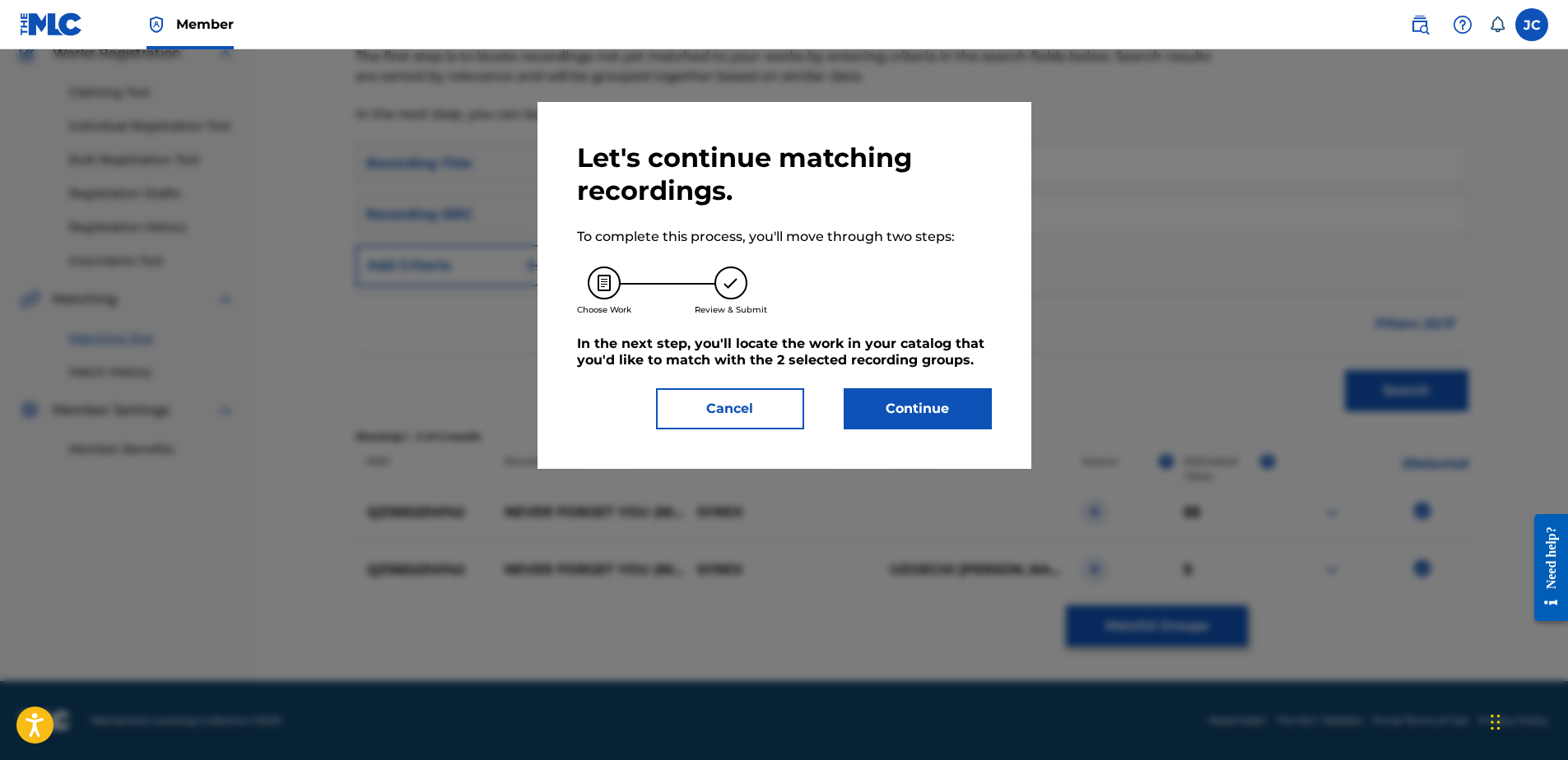
click at [905, 406] on button "Continue" at bounding box center [918, 409] width 148 height 41
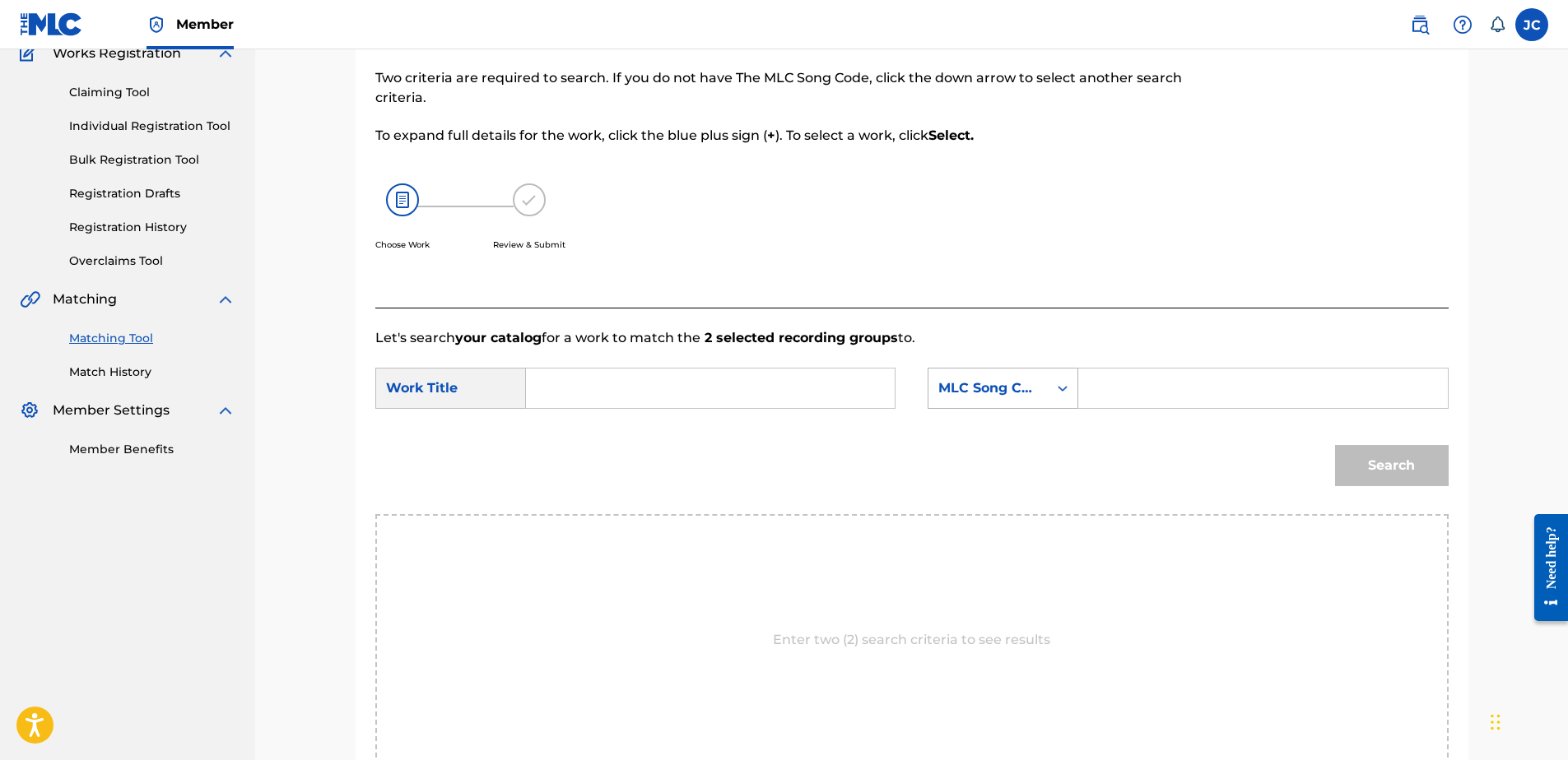
click at [944, 384] on div "MLC Song Code" at bounding box center [987, 388] width 99 height 20
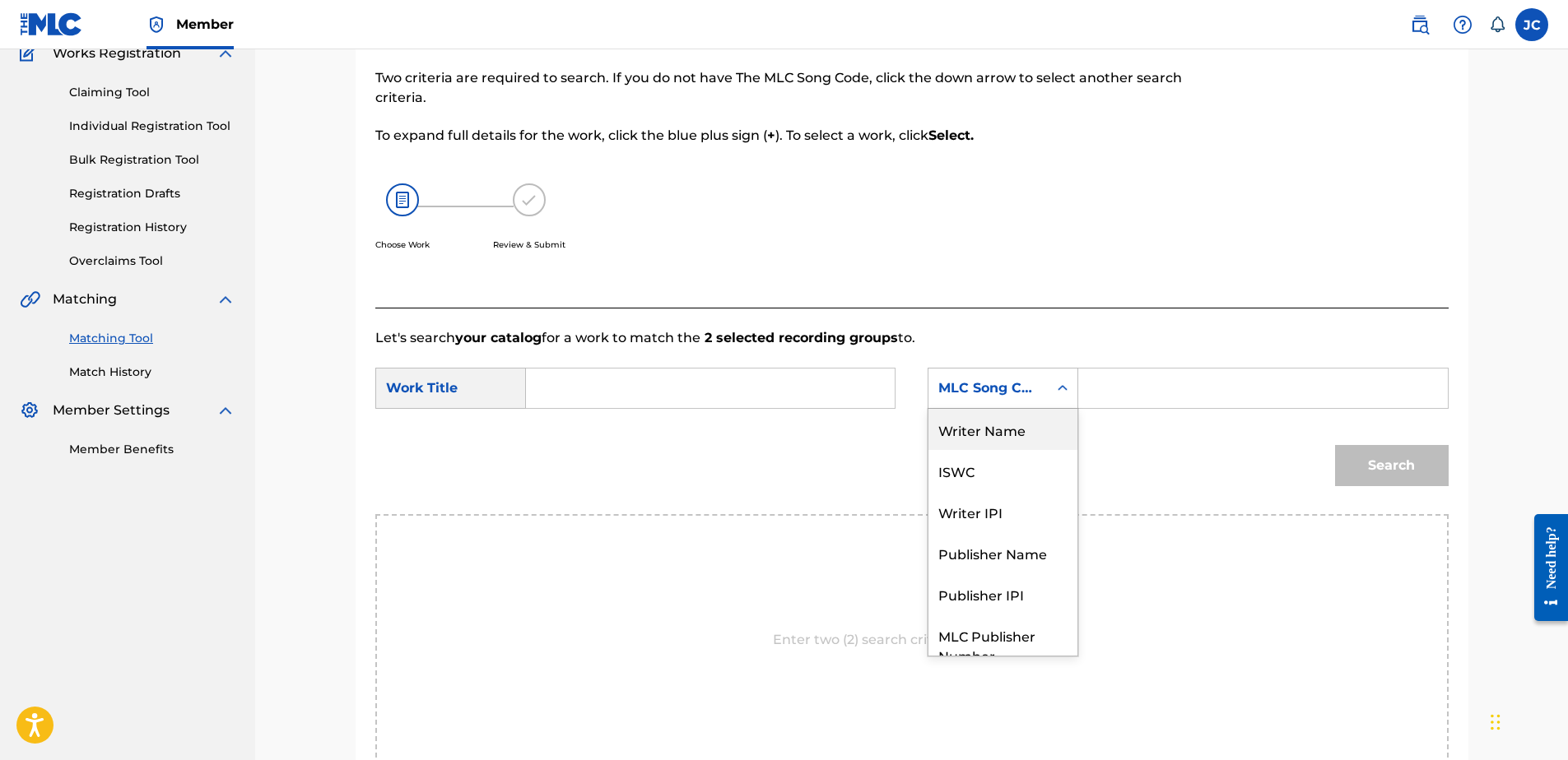
click at [1005, 436] on div "Writer Name" at bounding box center [1002, 430] width 149 height 41
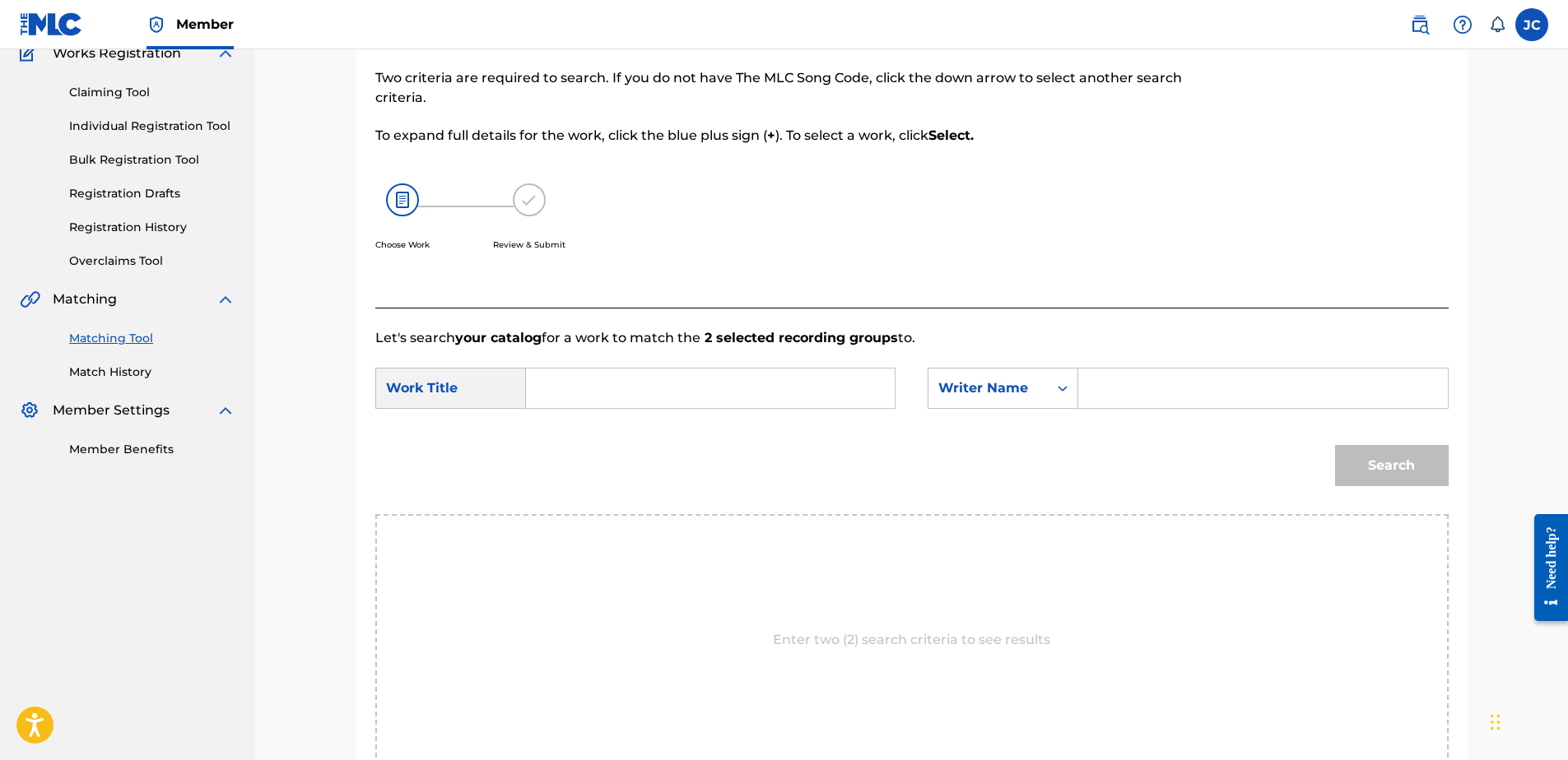
click at [732, 397] on input "Search Form" at bounding box center [709, 388] width 340 height 39
paste input "Never Forget You"
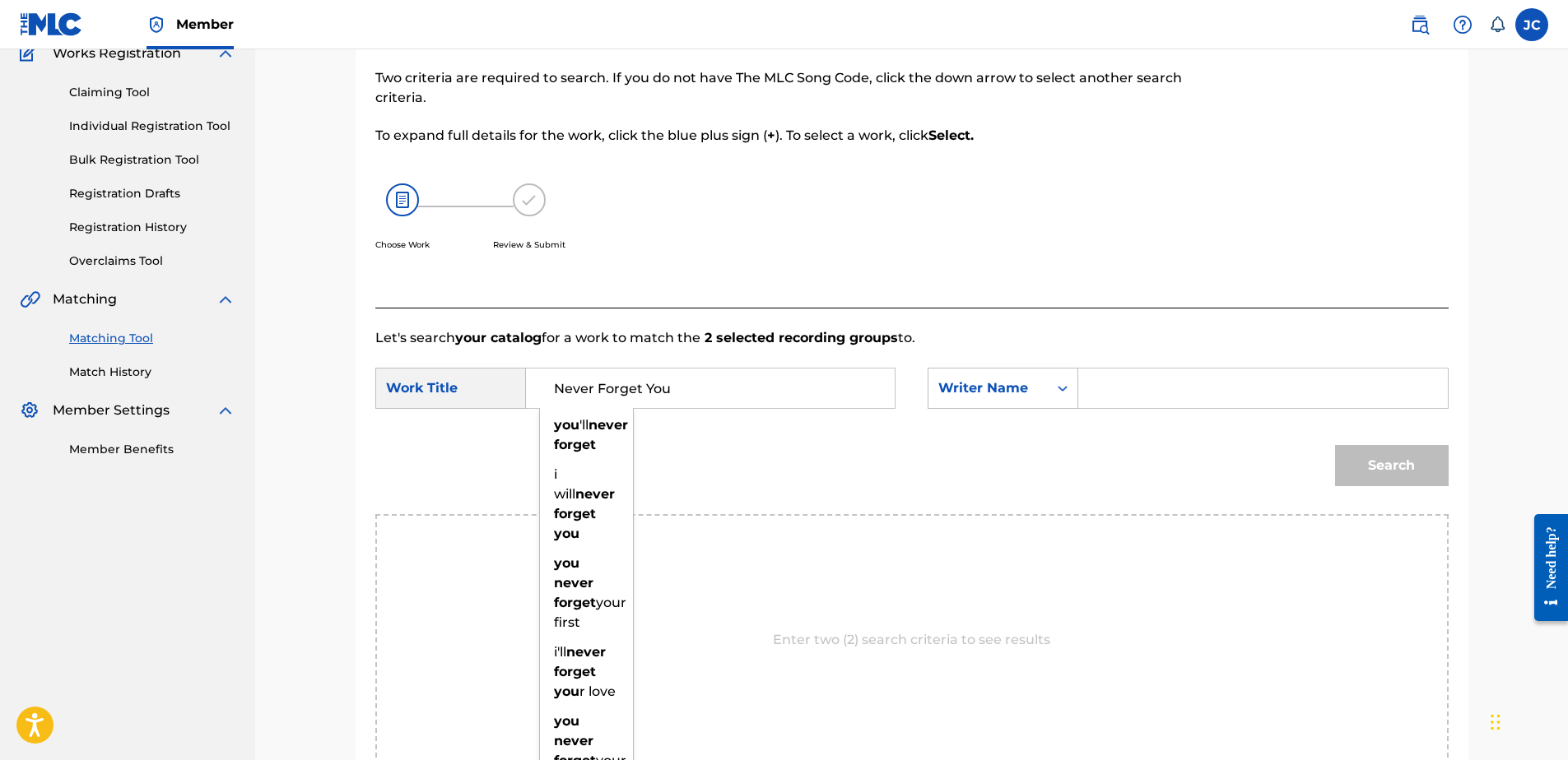
type input "Never Forget You"
click at [1112, 406] on input "Search Form" at bounding box center [1262, 388] width 340 height 39
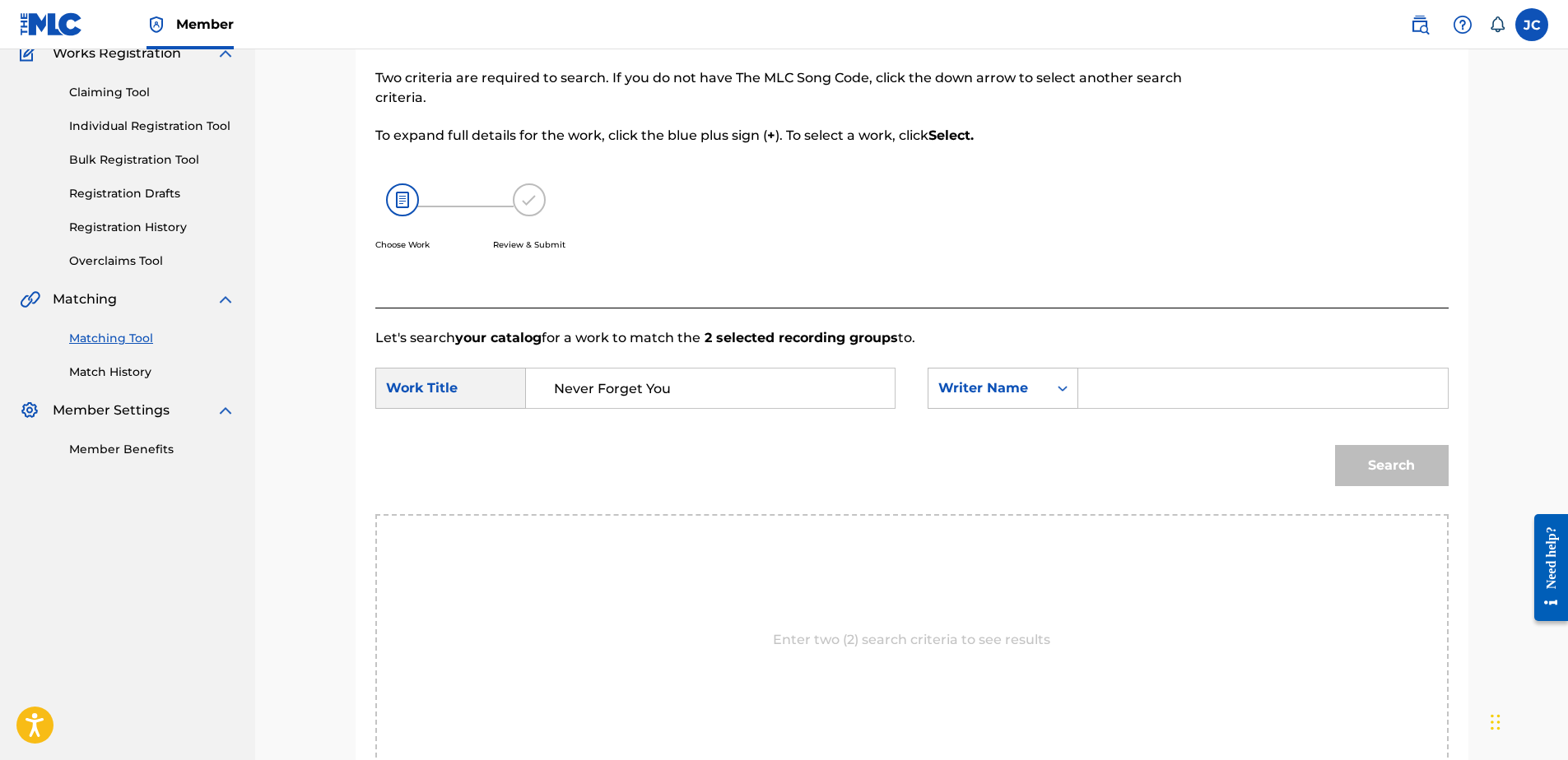
paste input "Davey"
click at [1335, 445] on button "Search" at bounding box center [1391, 465] width 113 height 41
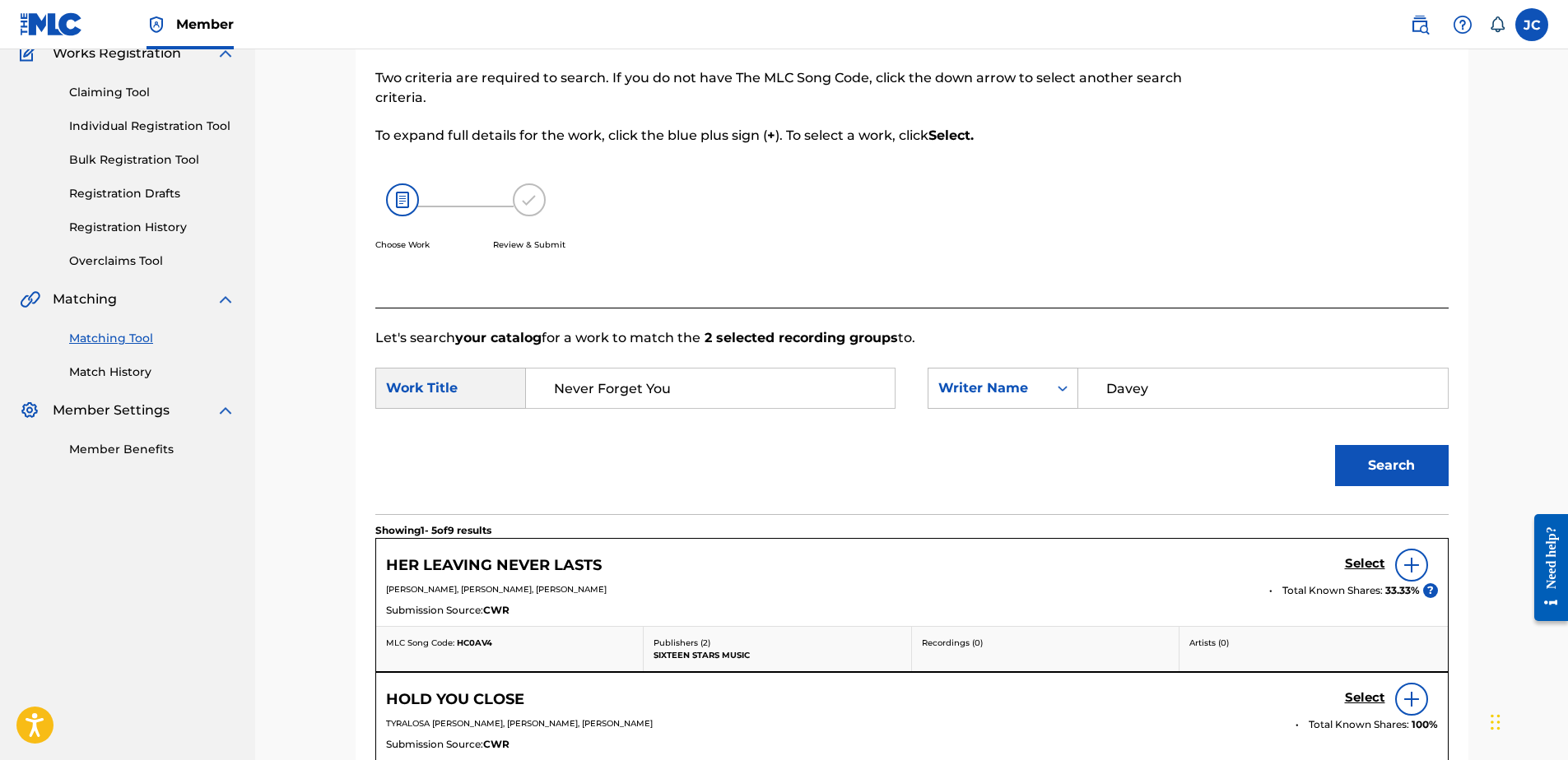
click at [1186, 377] on input "Davey" at bounding box center [1262, 388] width 340 height 39
paste input "Emenike"
click at [1335, 445] on button "Search" at bounding box center [1391, 465] width 113 height 41
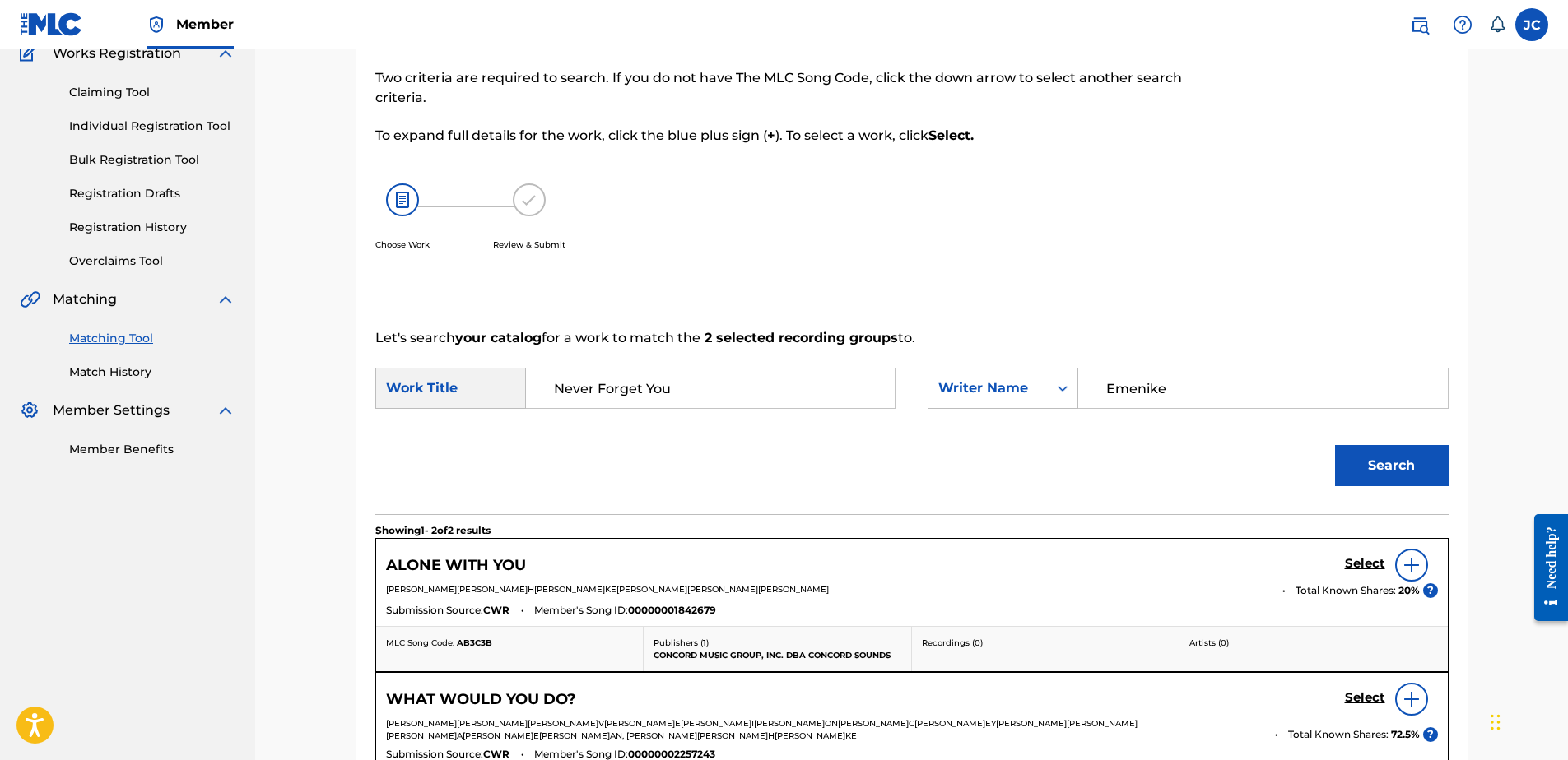
click at [1241, 406] on input "Emenike" at bounding box center [1262, 388] width 340 height 39
click at [1238, 405] on input "Emenike" at bounding box center [1262, 388] width 340 height 39
paste input "Larsson"
click at [1335, 445] on button "Search" at bounding box center [1391, 465] width 113 height 41
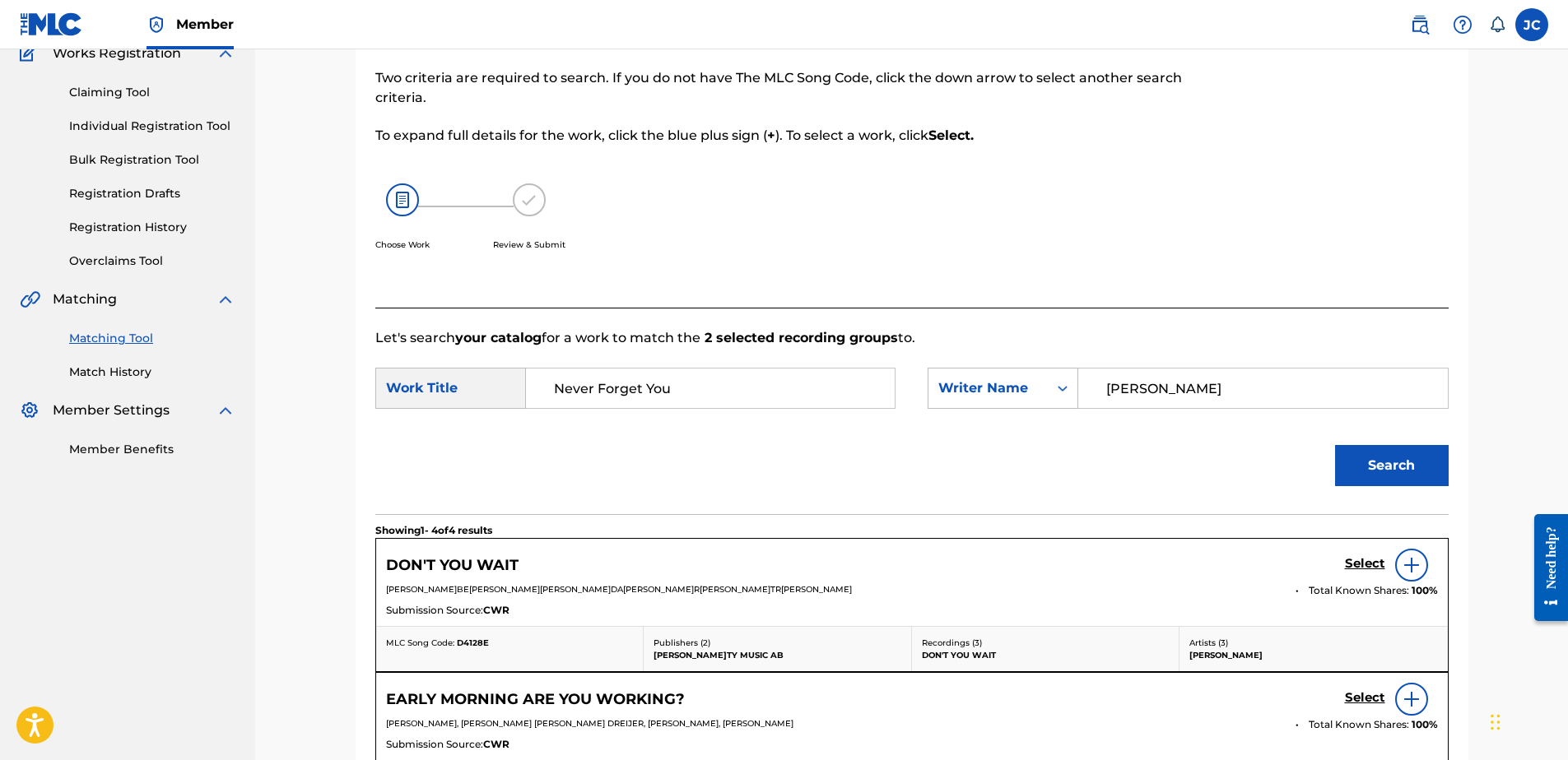
drag, startPoint x: 1246, startPoint y: 393, endPoint x: 887, endPoint y: 372, distance: 359.6
click at [887, 372] on div "SearchWithCriteria5d753dc4-0d41-4a4c-a383-dbe73da2d6c6 Work Title Never Forget …" at bounding box center [911, 393] width 1073 height 51
type input "EKDAHL"
click at [1335, 445] on button "Search" at bounding box center [1391, 465] width 113 height 41
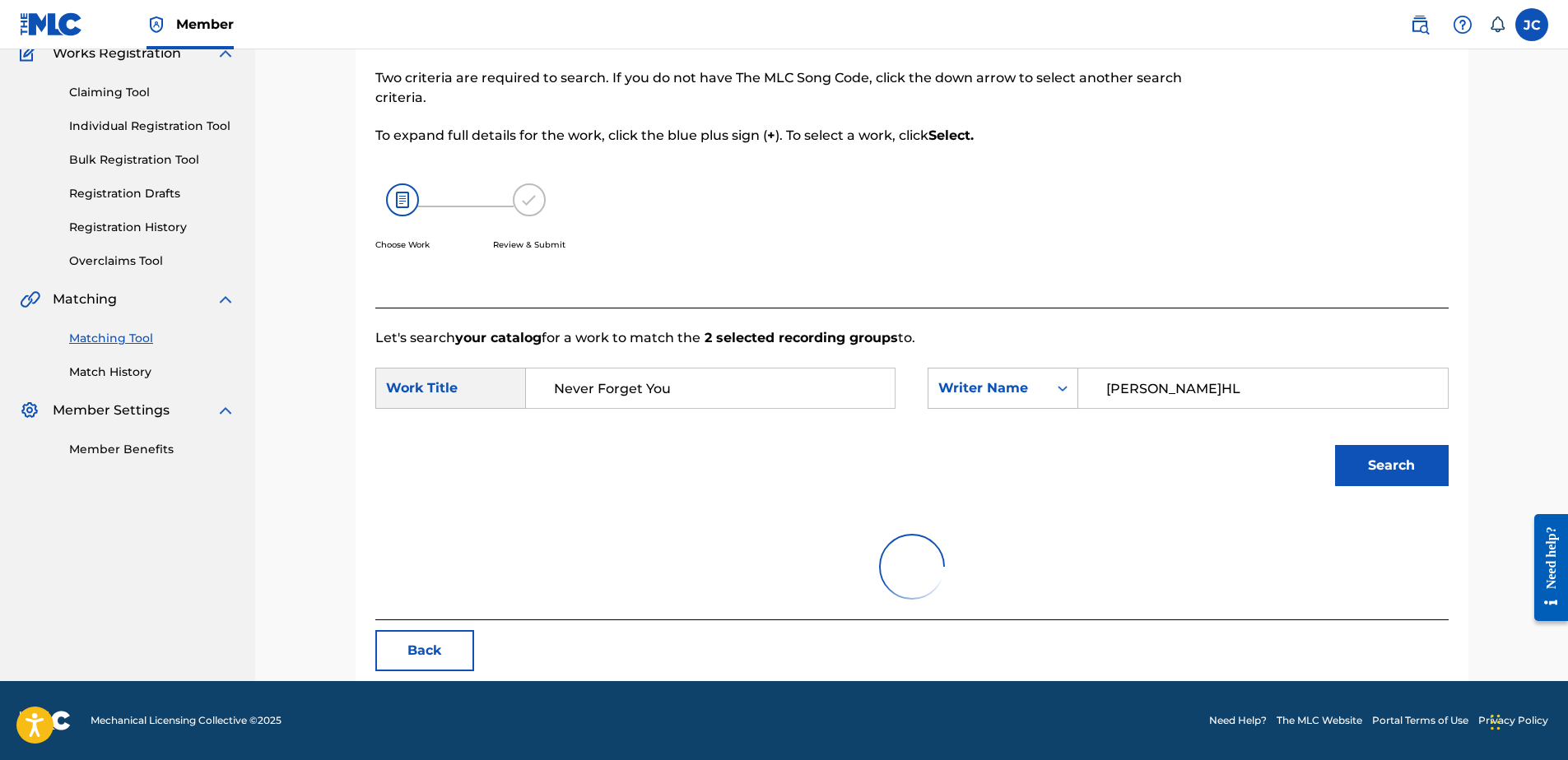
scroll to position [79, 0]
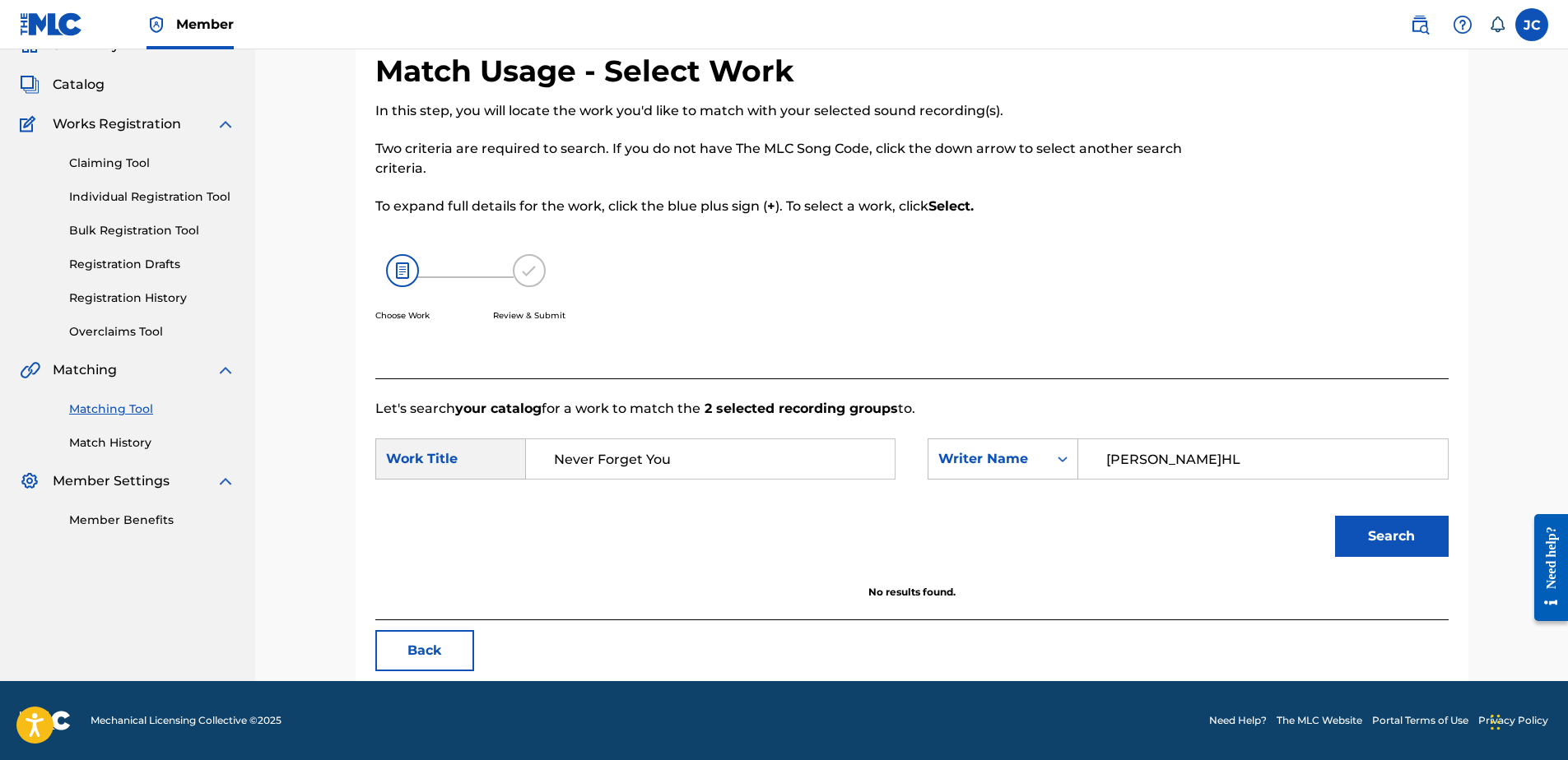
drag, startPoint x: 476, startPoint y: 645, endPoint x: 466, endPoint y: 645, distance: 10.0
click at [476, 645] on div "Back" at bounding box center [911, 651] width 1073 height 41
click at [423, 646] on button "Back" at bounding box center [424, 651] width 99 height 41
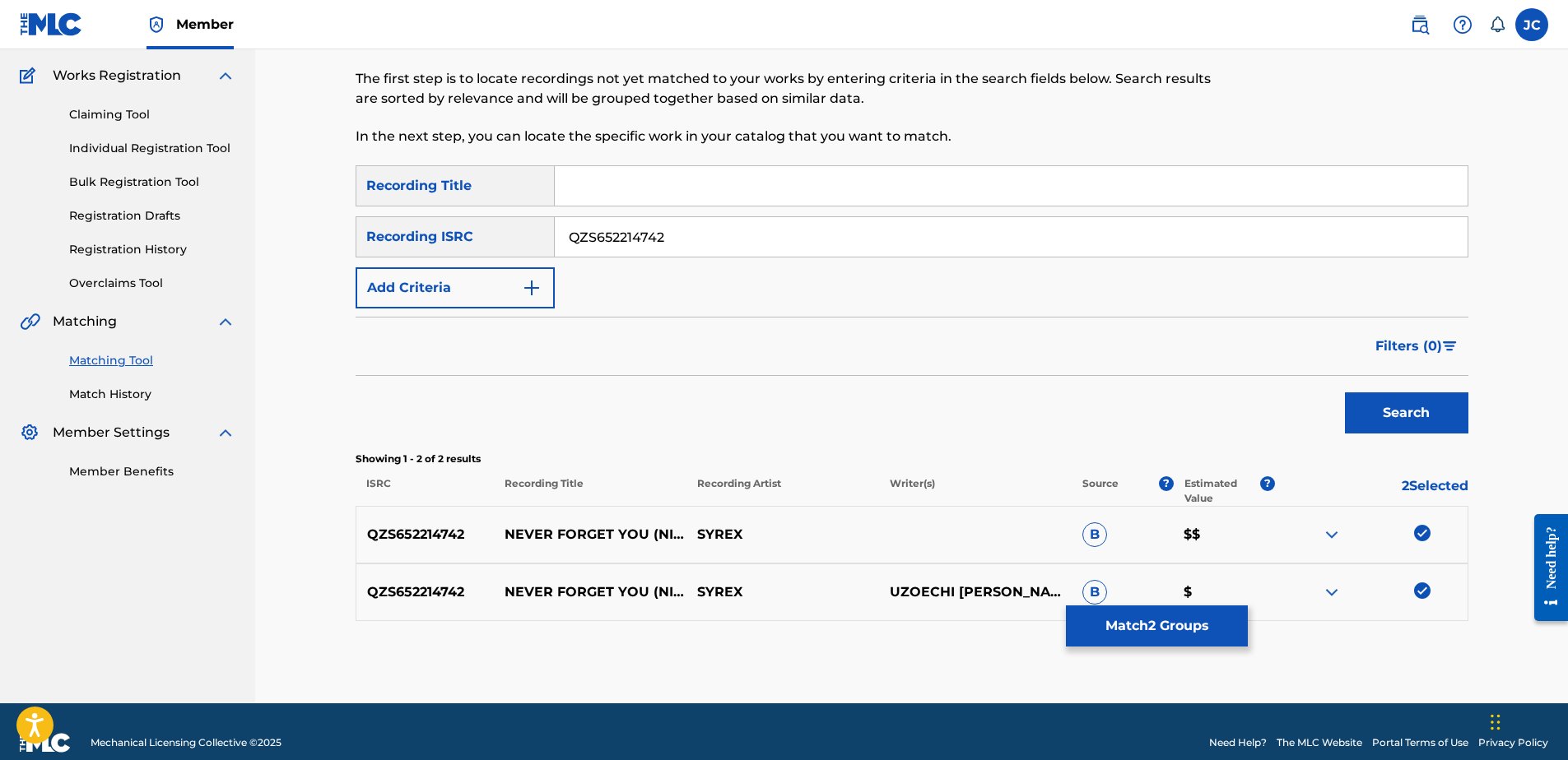
scroll to position [150, 0]
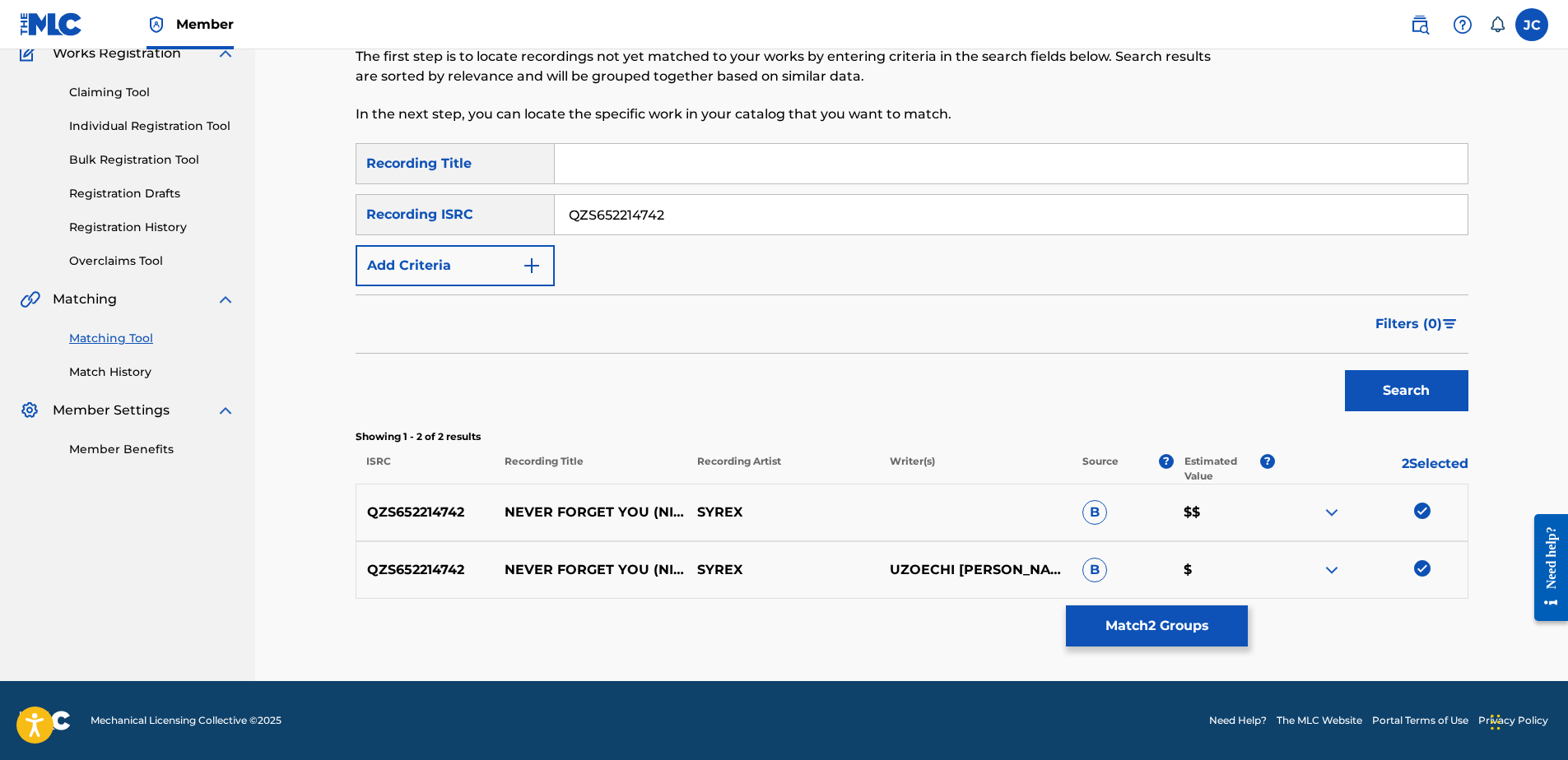
click at [1426, 569] on img at bounding box center [1422, 568] width 16 height 16
click at [1429, 514] on img at bounding box center [1422, 511] width 16 height 16
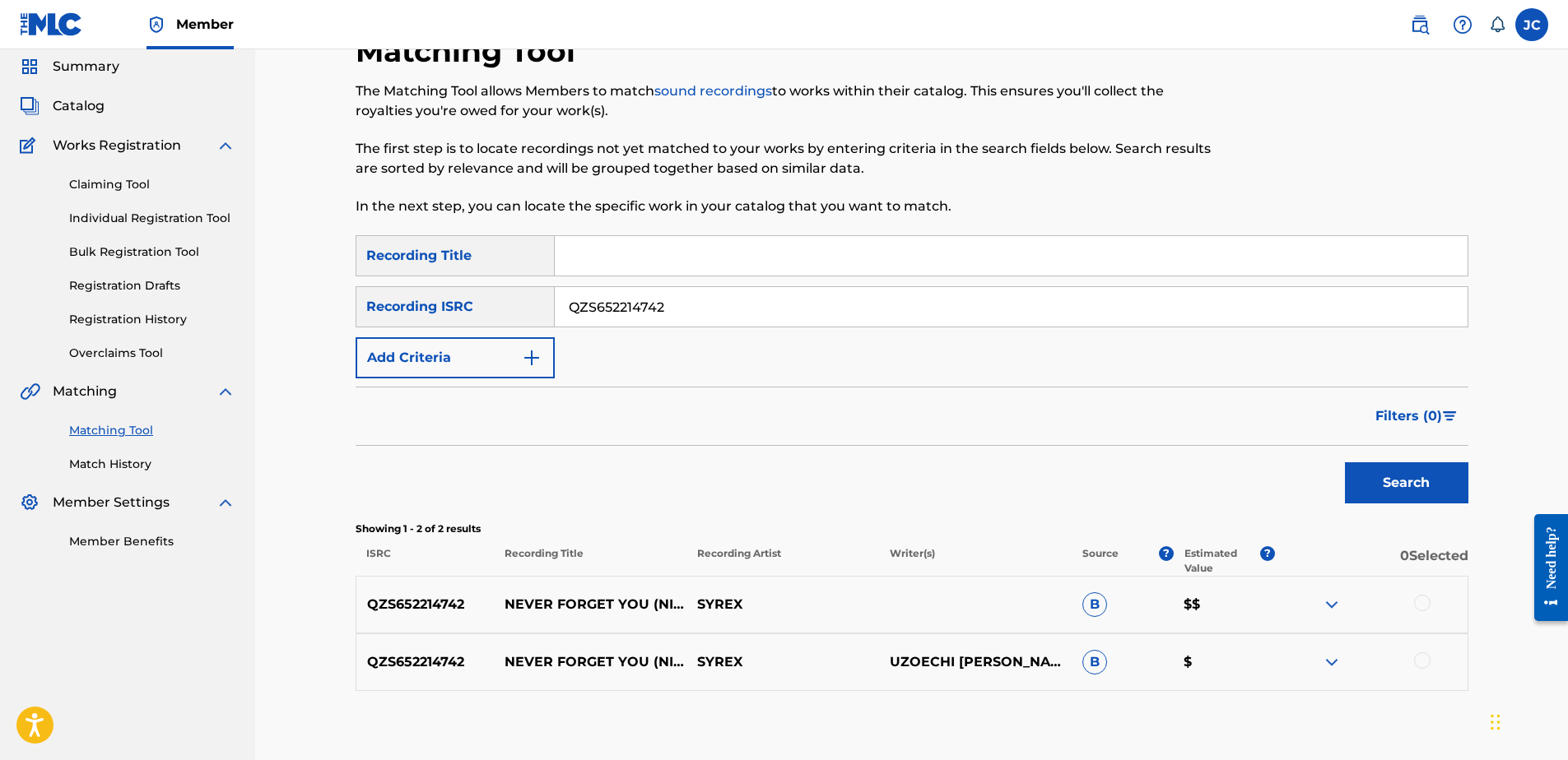
scroll to position [0, 0]
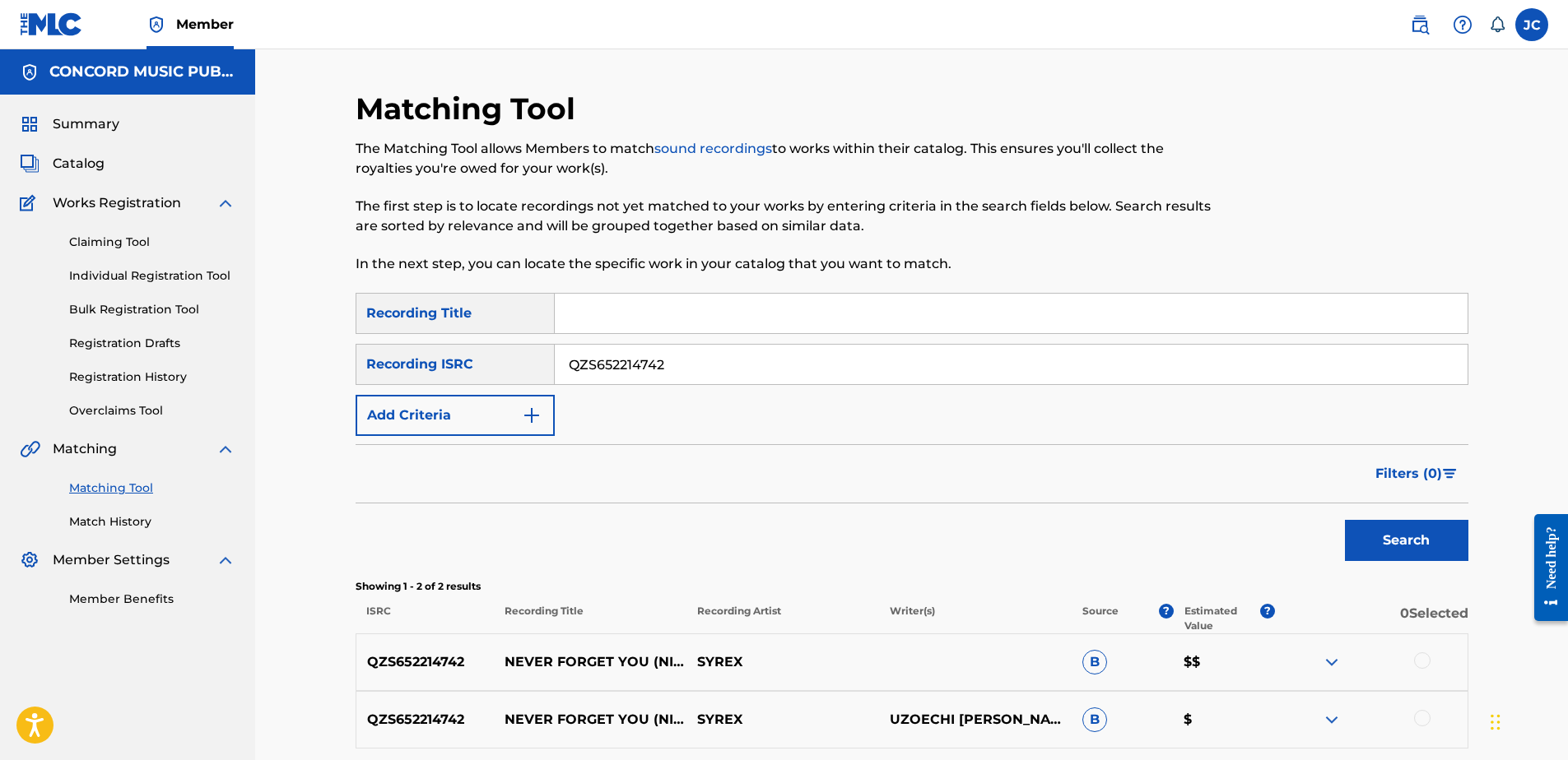
drag, startPoint x: 702, startPoint y: 378, endPoint x: 392, endPoint y: 378, distance: 310.0
click at [392, 378] on div "SearchWithCriteria33e360e1-4377-4774-b6be-cc24dd19aaf8 Recording ISRC QZS652214…" at bounding box center [912, 364] width 1113 height 41
drag, startPoint x: 867, startPoint y: 321, endPoint x: 850, endPoint y: 328, distance: 18.4
click at [867, 321] on input "Search Form" at bounding box center [1011, 313] width 913 height 39
click at [922, 363] on input "Search Form" at bounding box center [1011, 364] width 913 height 39
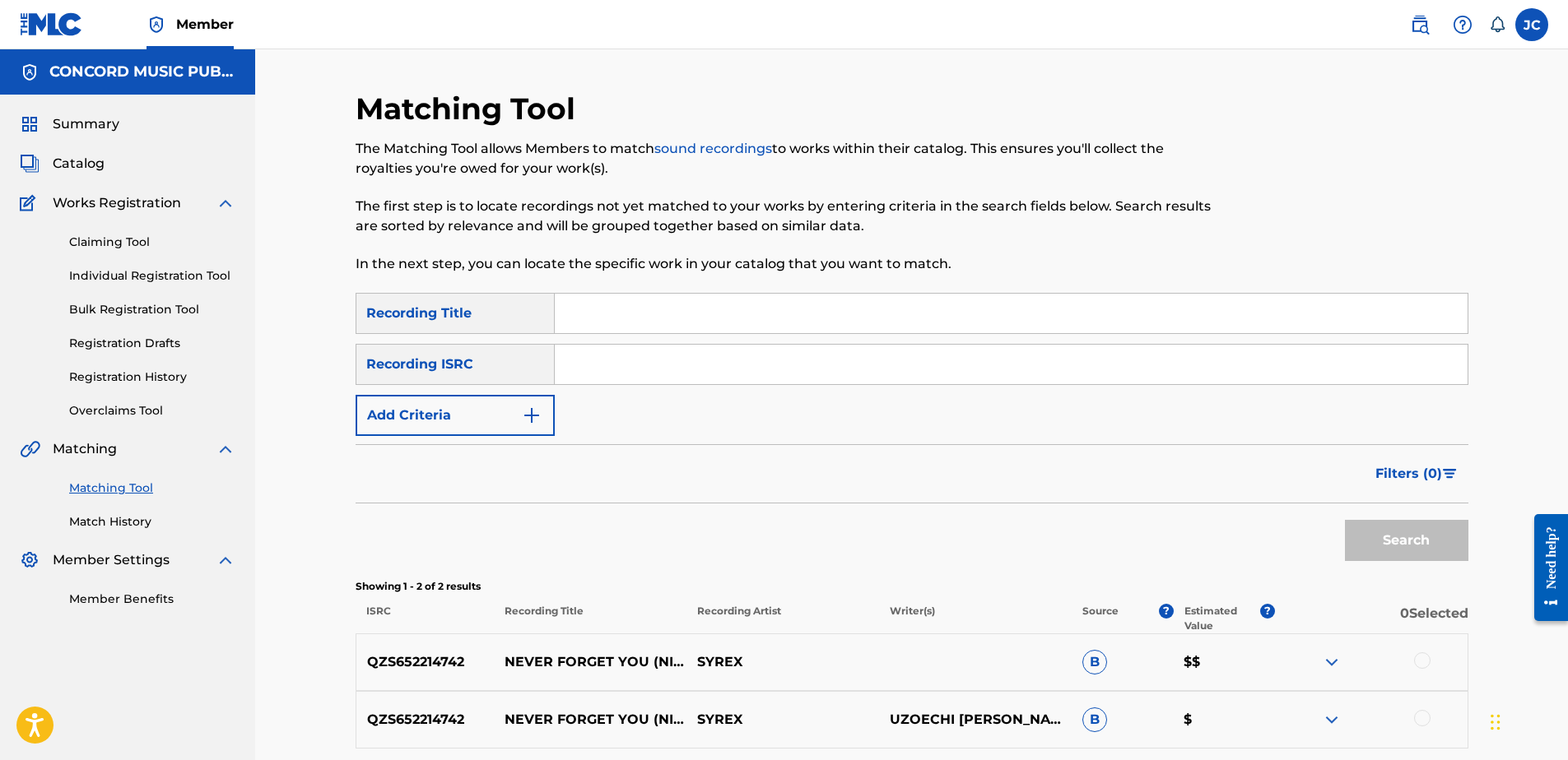
paste input "USSE91232776"
type input "USSE91232776"
click at [1345, 520] on button "Search" at bounding box center [1406, 540] width 123 height 41
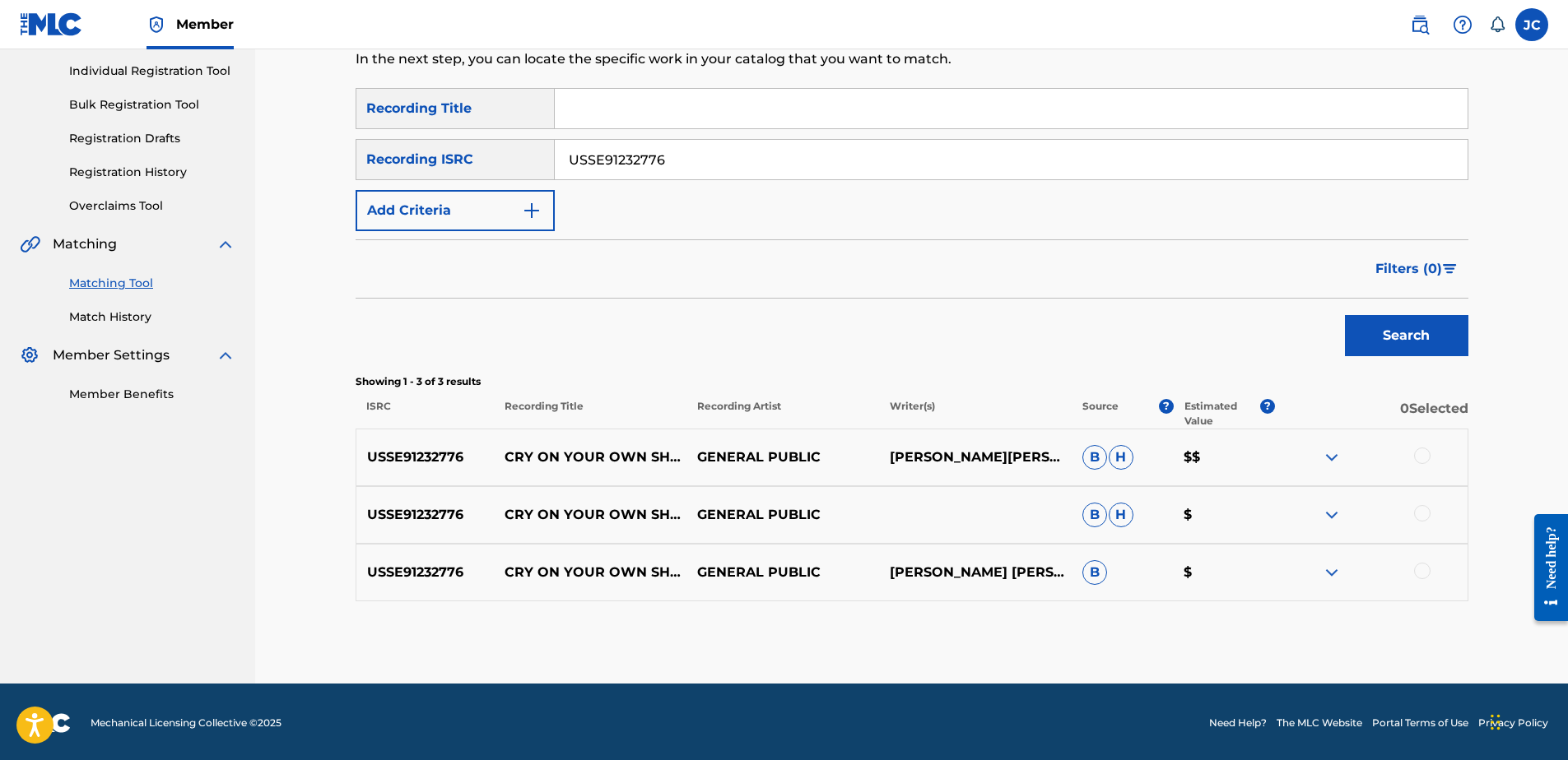
scroll to position [207, 0]
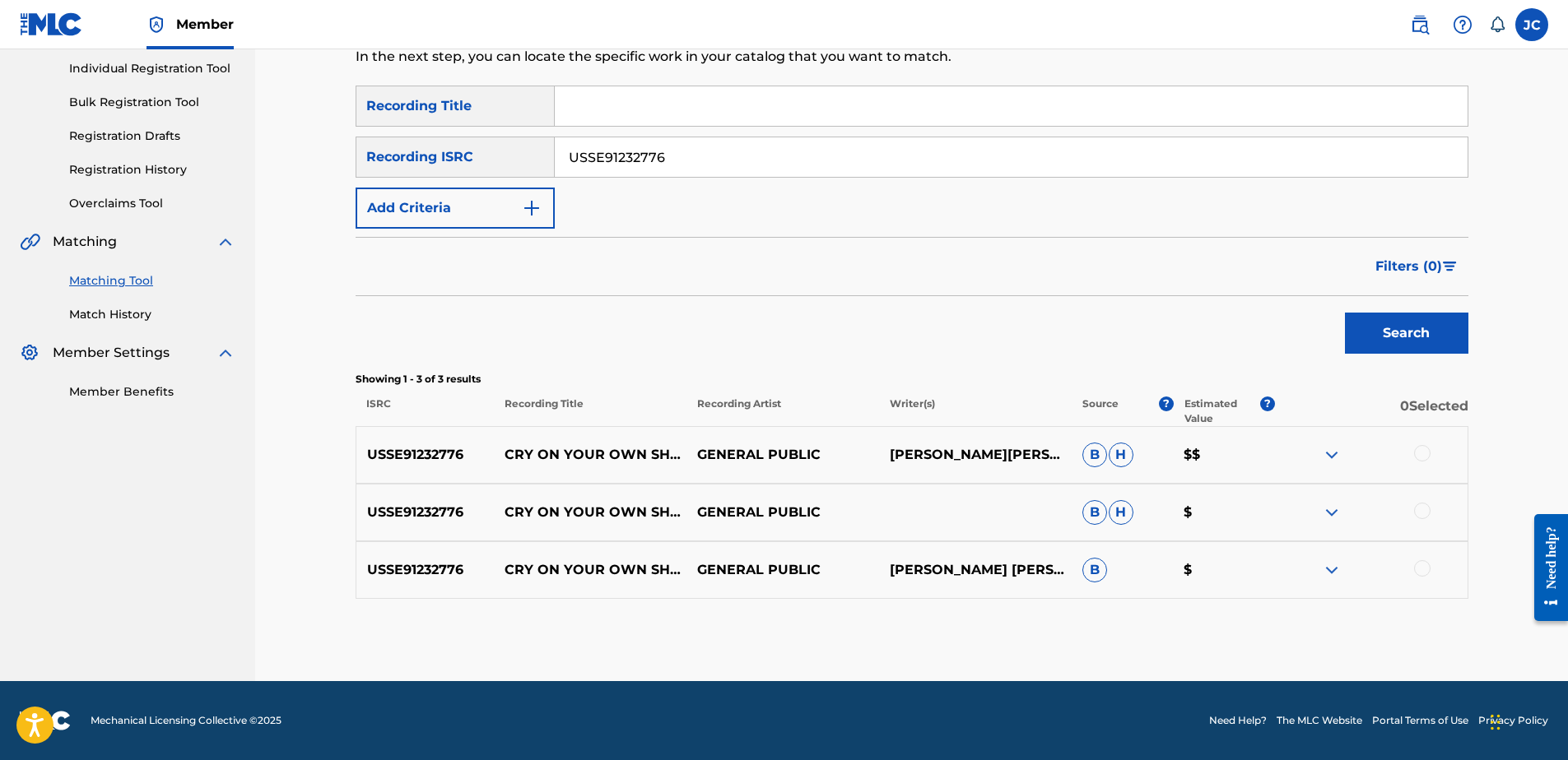
click at [1430, 572] on div at bounding box center [1422, 568] width 16 height 16
click at [1421, 508] on div at bounding box center [1422, 511] width 16 height 16
click at [1420, 456] on div at bounding box center [1422, 453] width 16 height 16
click at [1119, 632] on button "Match 3 Groups" at bounding box center [1157, 626] width 182 height 41
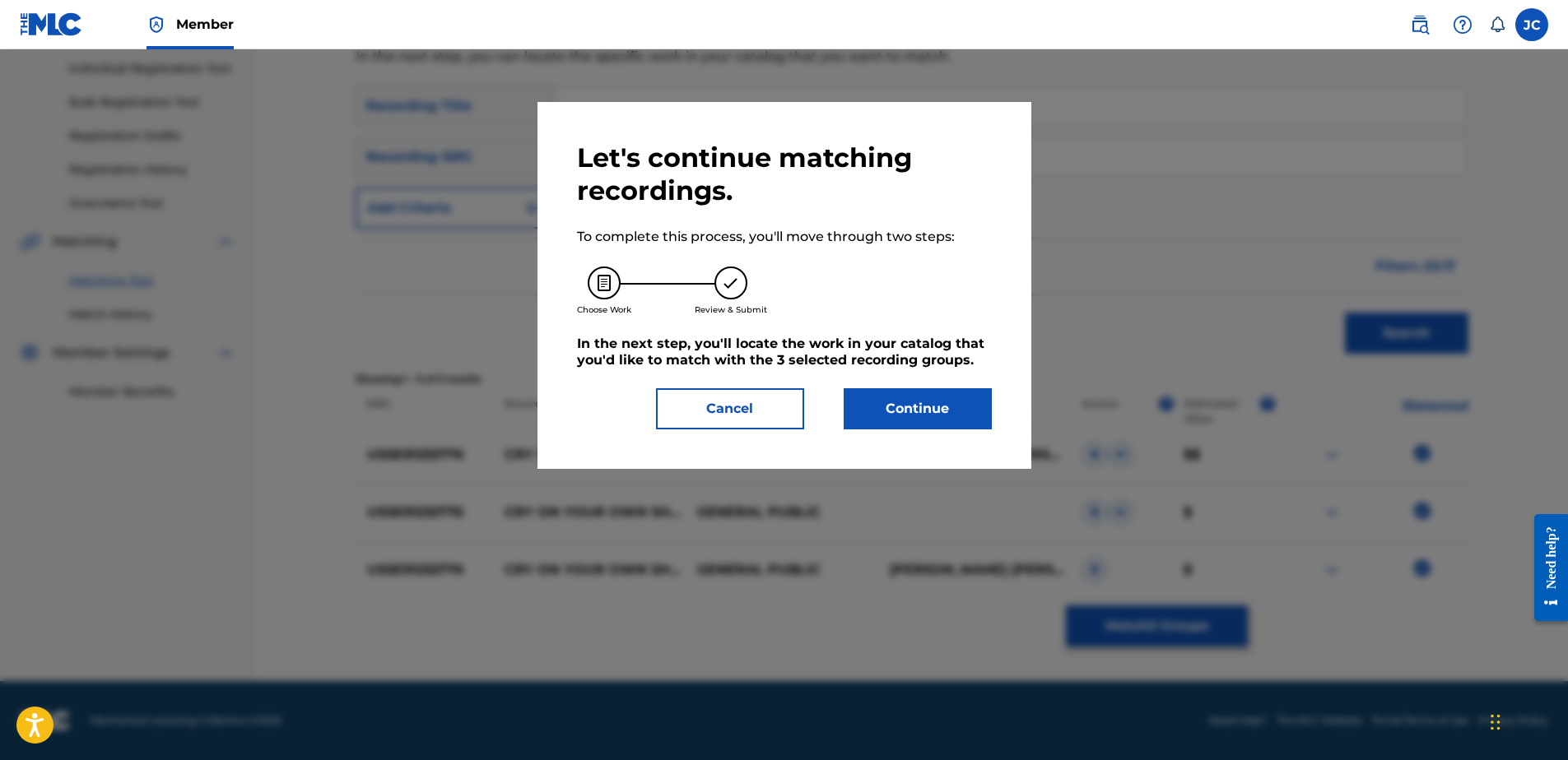
click at [885, 412] on button "Continue" at bounding box center [918, 409] width 148 height 41
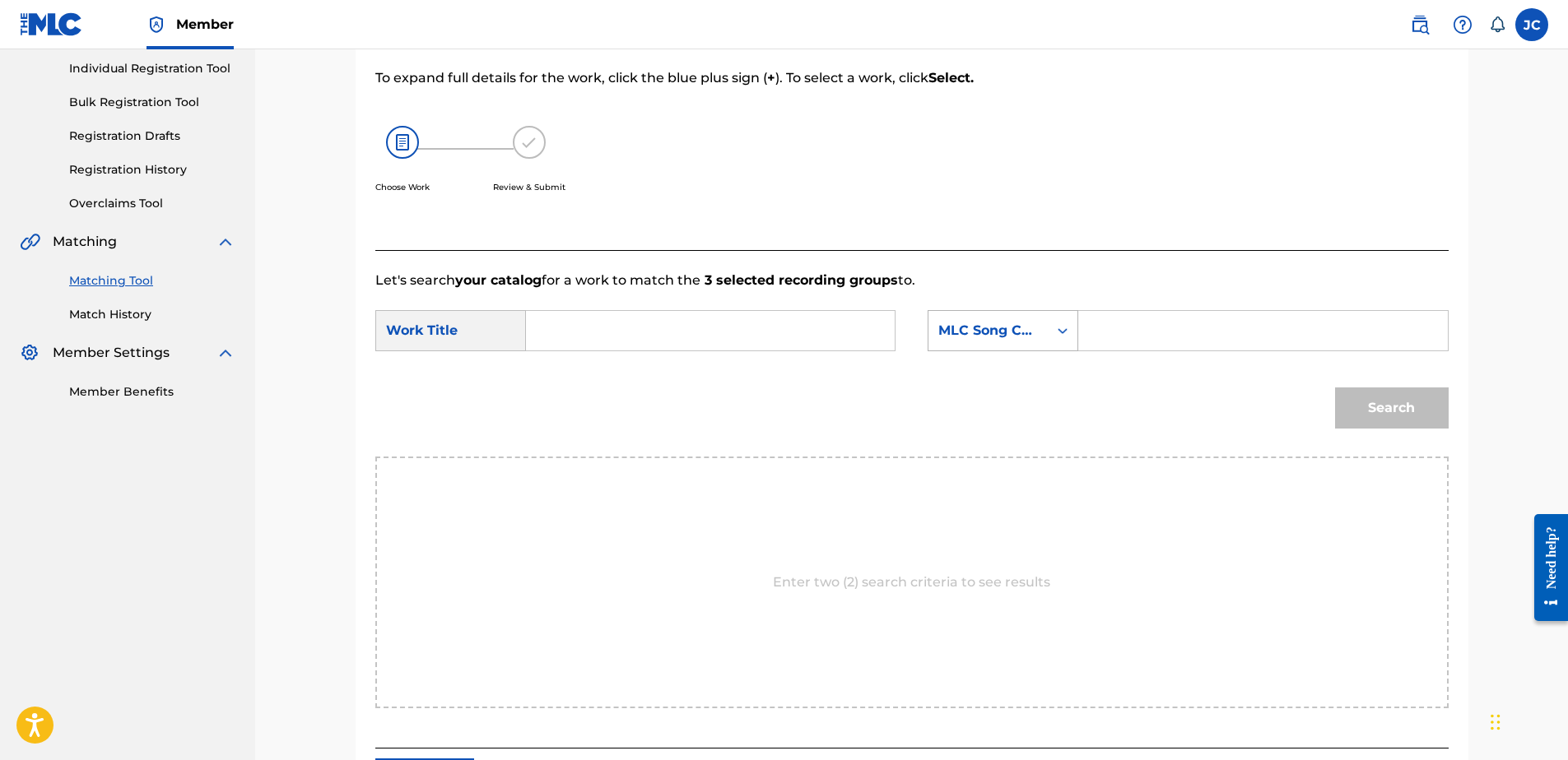
click at [953, 330] on div "MLC Song Code" at bounding box center [987, 330] width 99 height 20
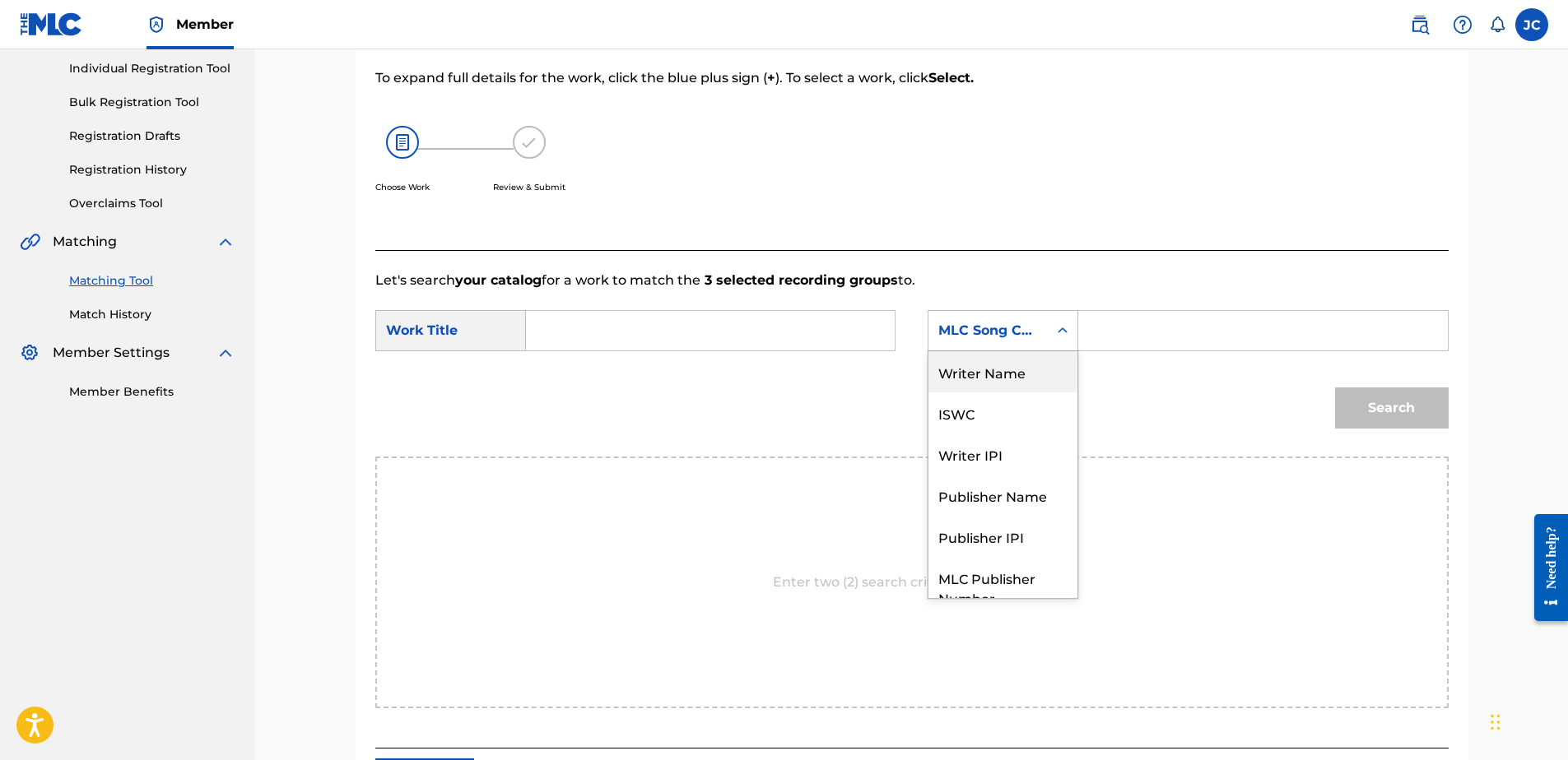
click at [1007, 378] on div "Writer Name" at bounding box center [1002, 372] width 149 height 41
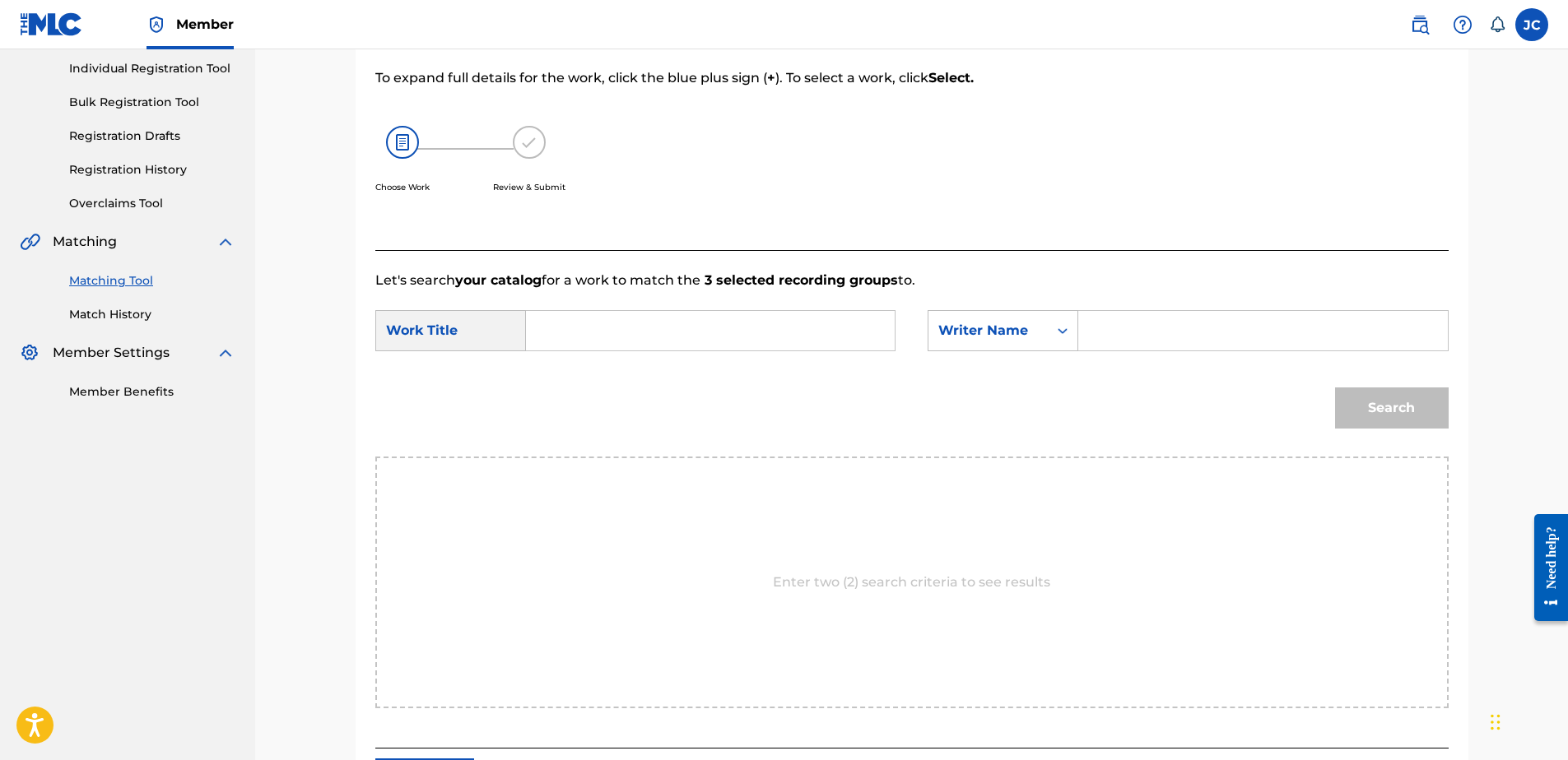
click at [726, 344] on input "Search Form" at bounding box center [709, 330] width 340 height 39
paste input "Cry On Your Own Shoulder"
type input "Cry On Your Own Shoulder"
click at [1088, 318] on div "Search Form" at bounding box center [1263, 330] width 370 height 41
click at [1113, 325] on input "Search Form" at bounding box center [1262, 330] width 340 height 39
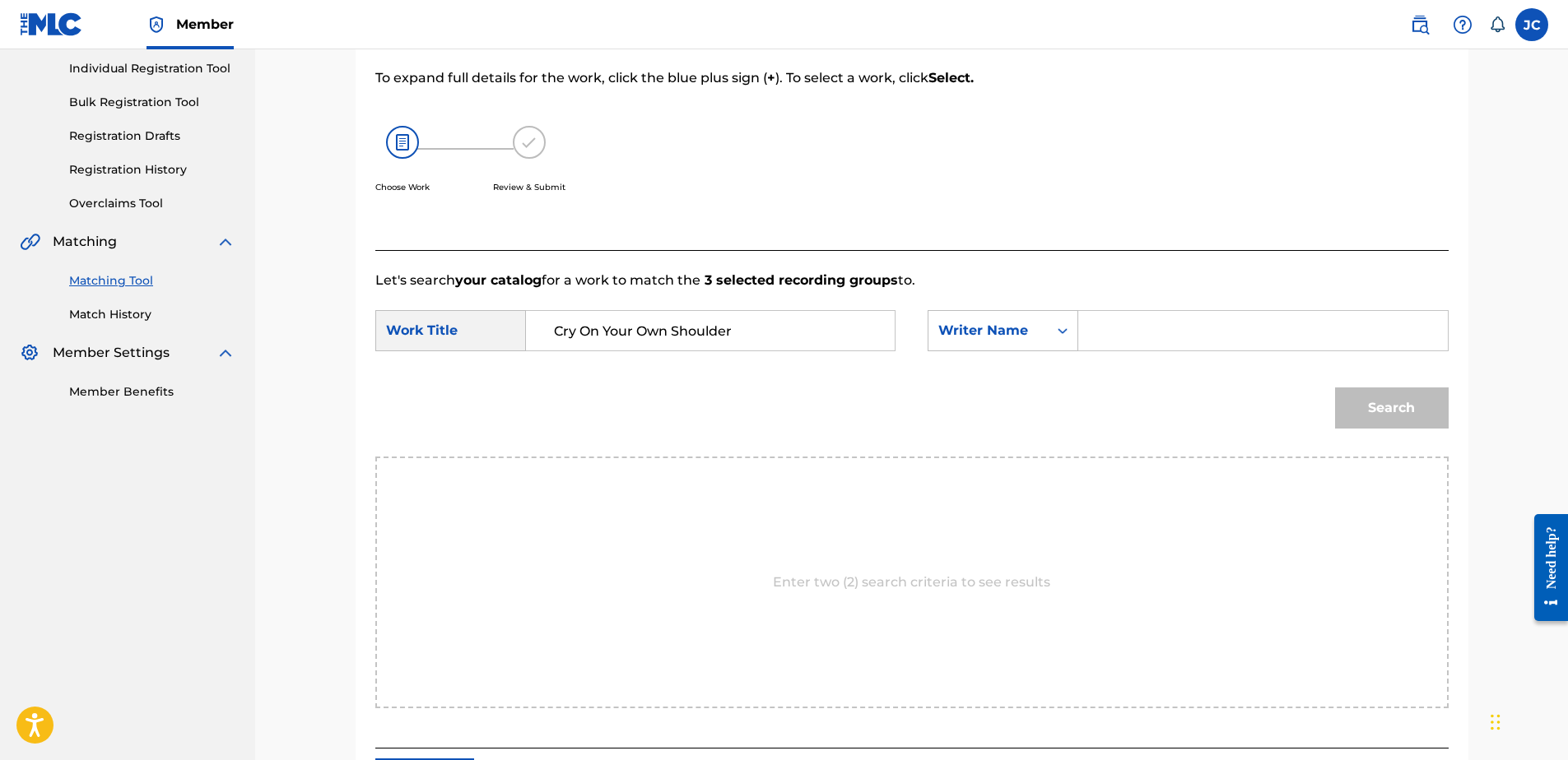
paste input "Wakeling"
type input "Wakeling"
click at [1335, 388] on button "Search" at bounding box center [1391, 408] width 113 height 41
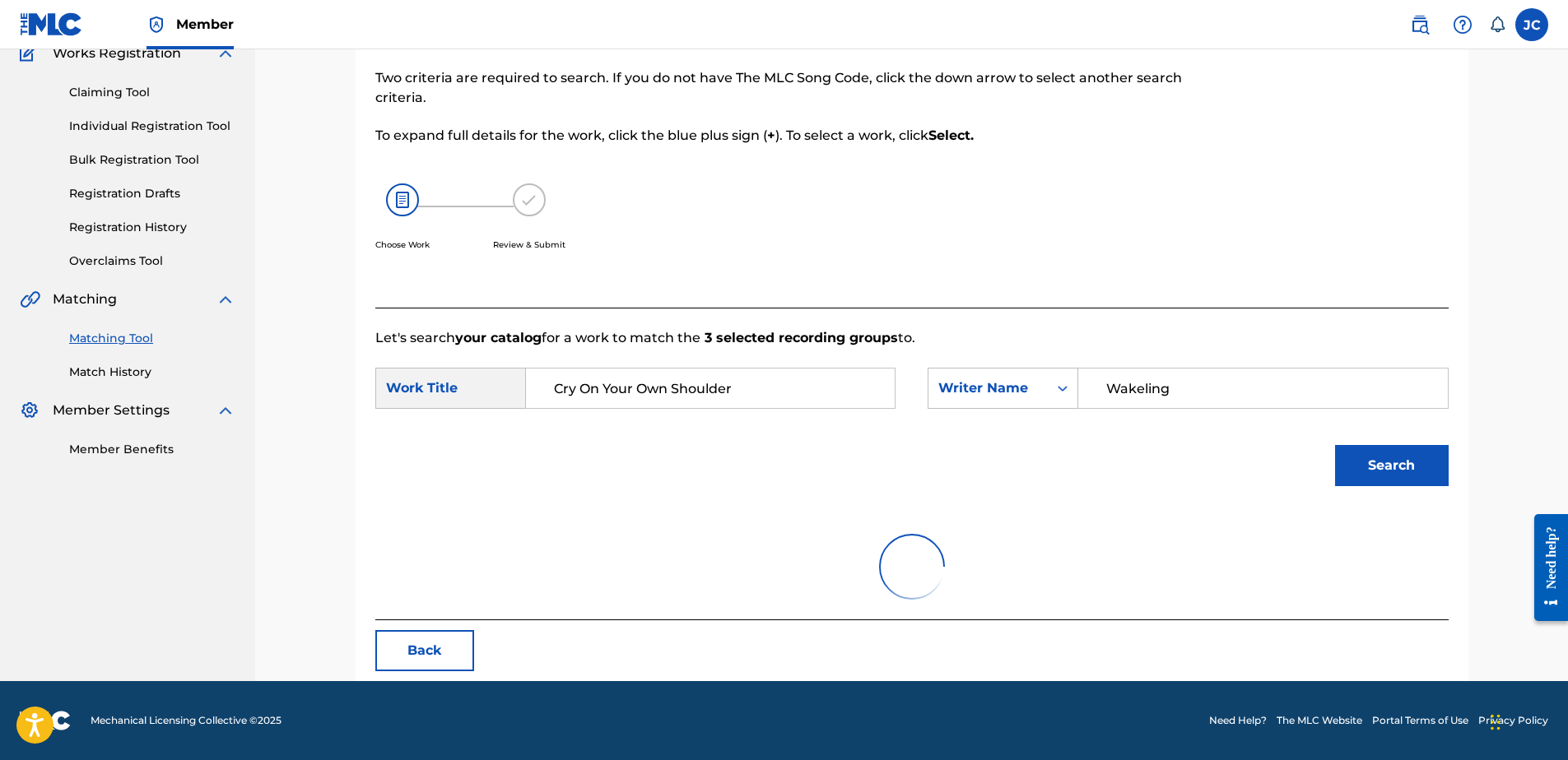
scroll to position [207, 0]
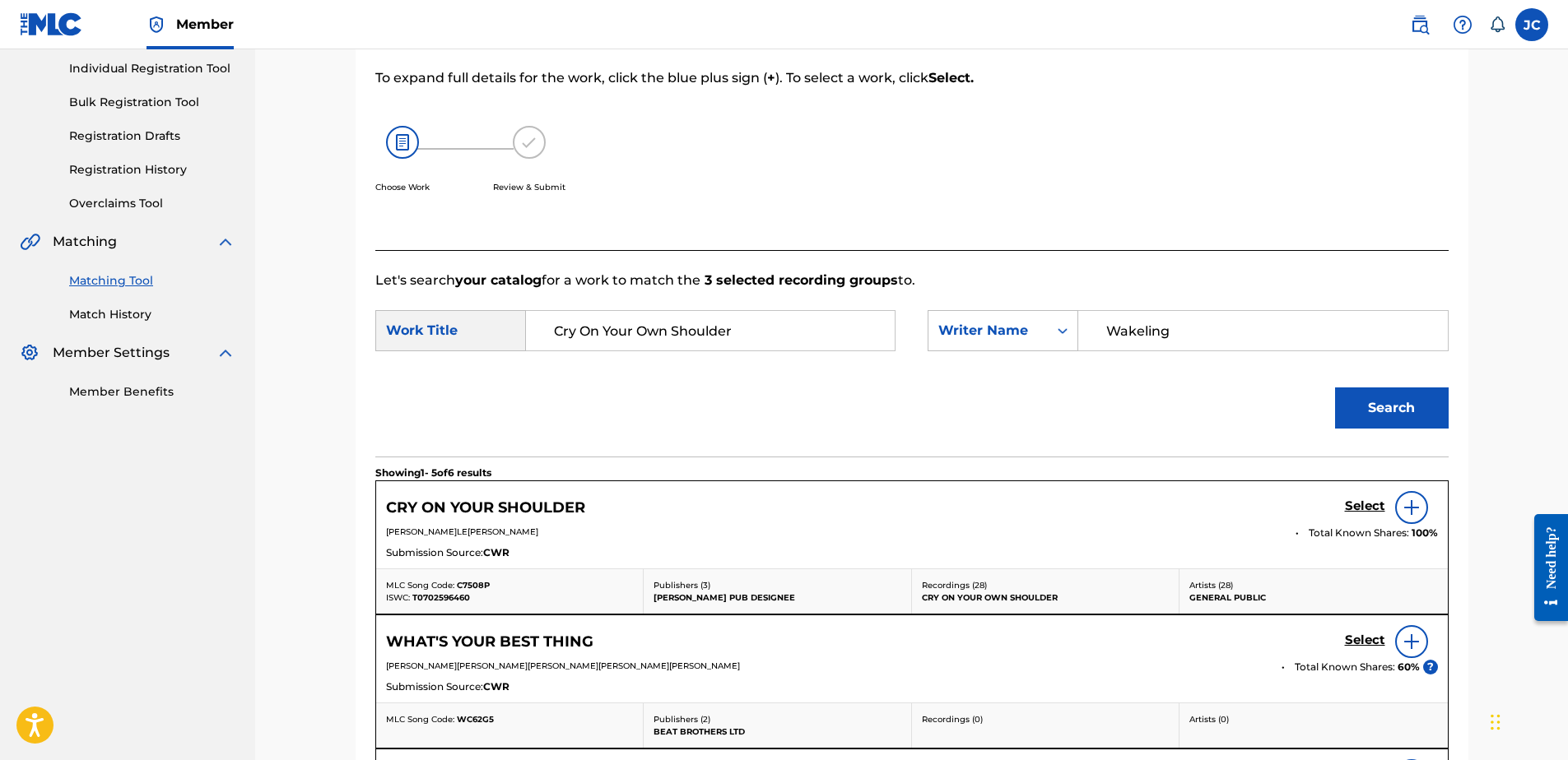
click at [1400, 516] on div at bounding box center [1412, 507] width 33 height 33
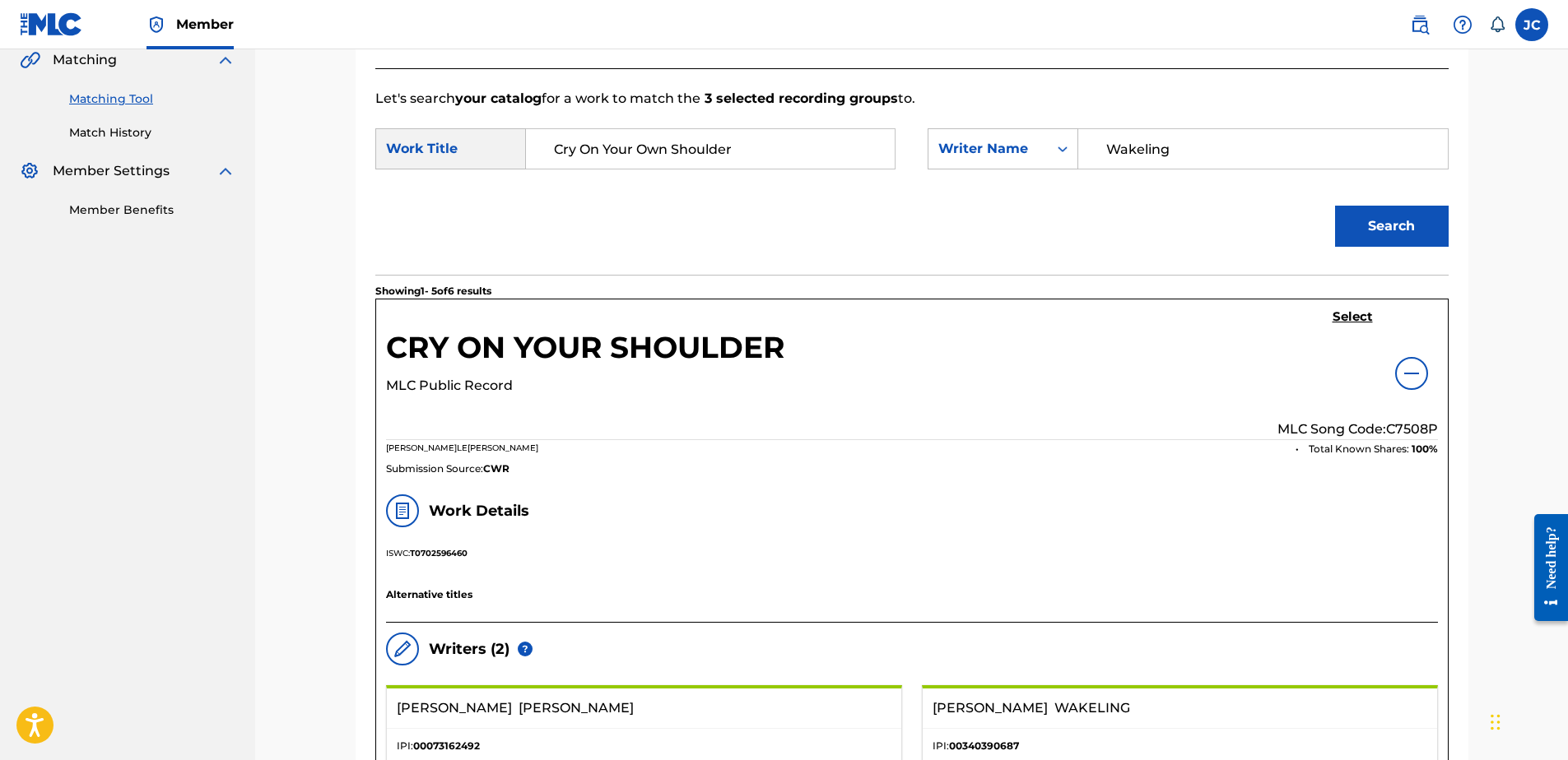
scroll to position [372, 0]
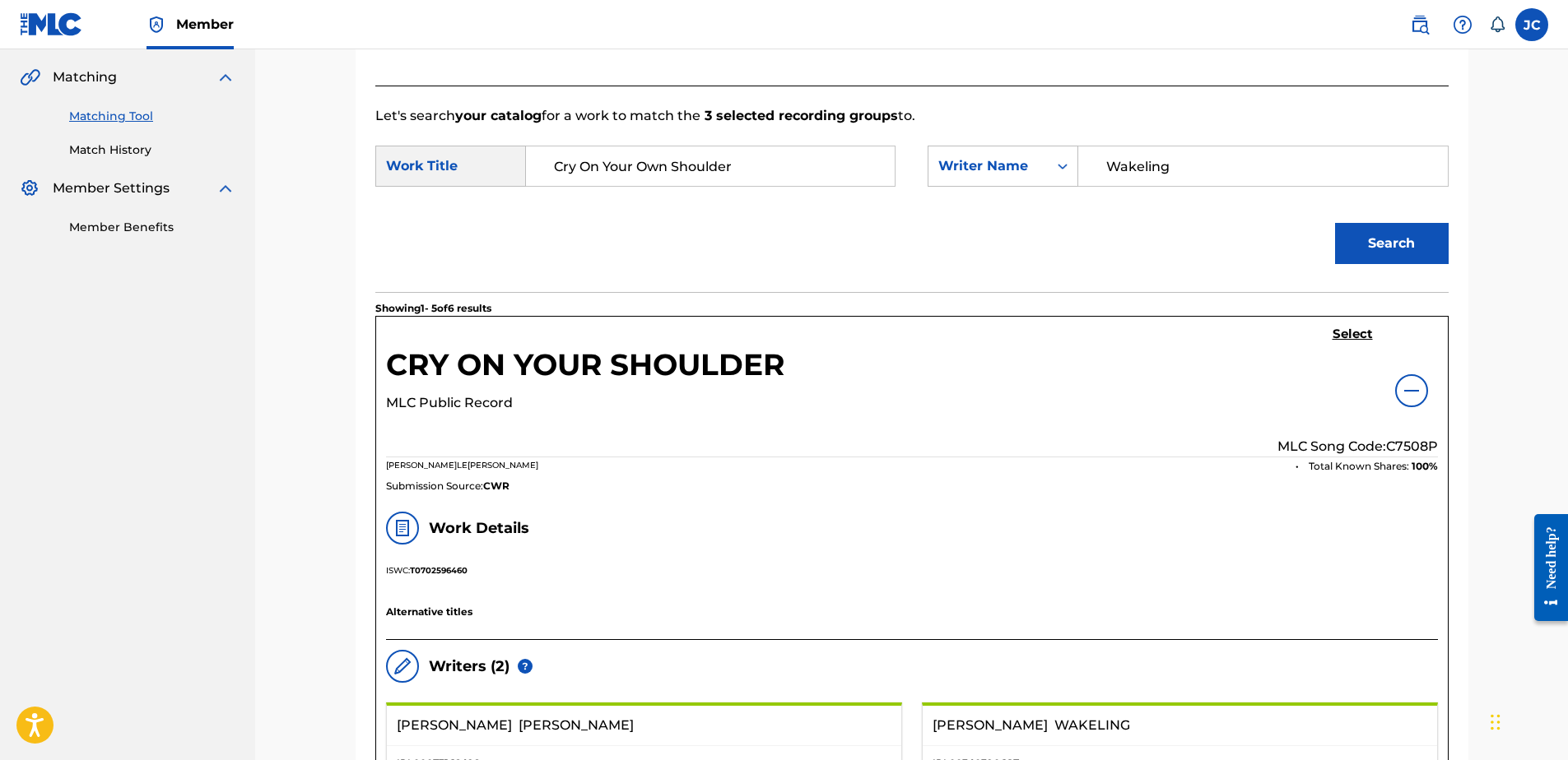
click at [1356, 338] on h5 "Select" at bounding box center [1353, 335] width 40 height 16
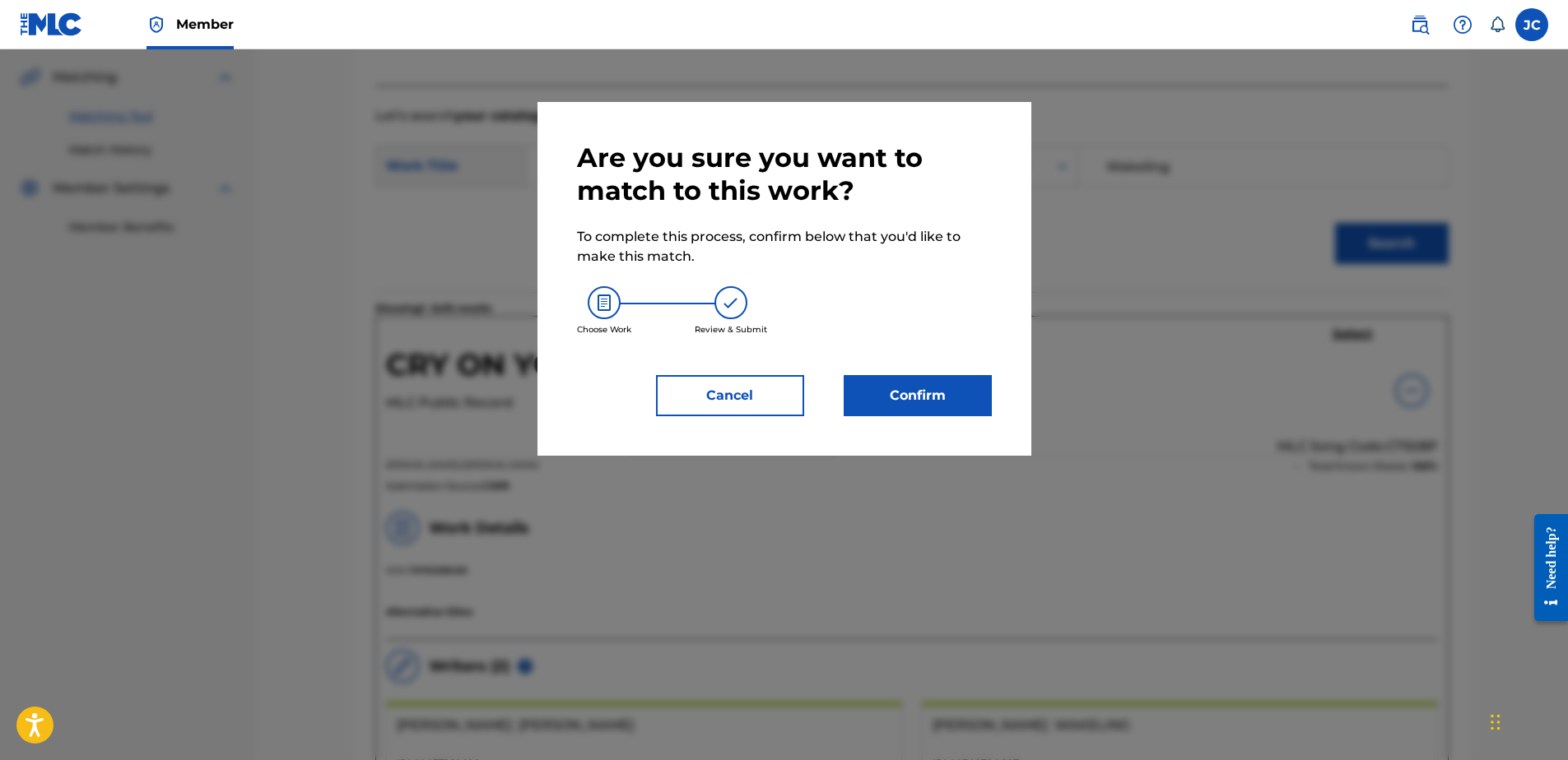
click at [929, 416] on div "Are you sure you want to match to this work? To complete this process, confirm …" at bounding box center [784, 279] width 494 height 354
click at [918, 406] on button "Confirm" at bounding box center [918, 396] width 148 height 41
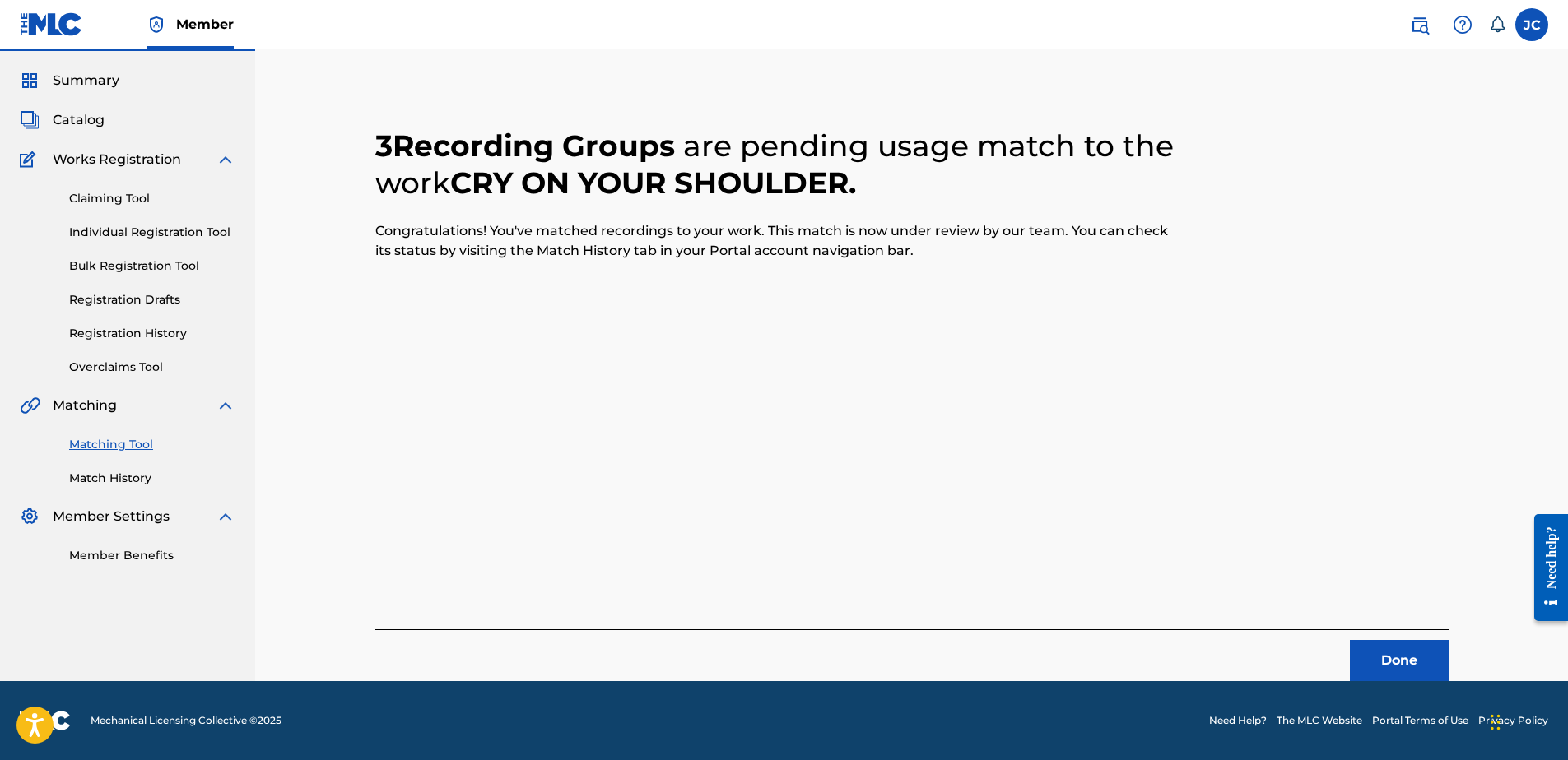
scroll to position [44, 0]
click at [1406, 674] on button "Done" at bounding box center [1399, 661] width 99 height 41
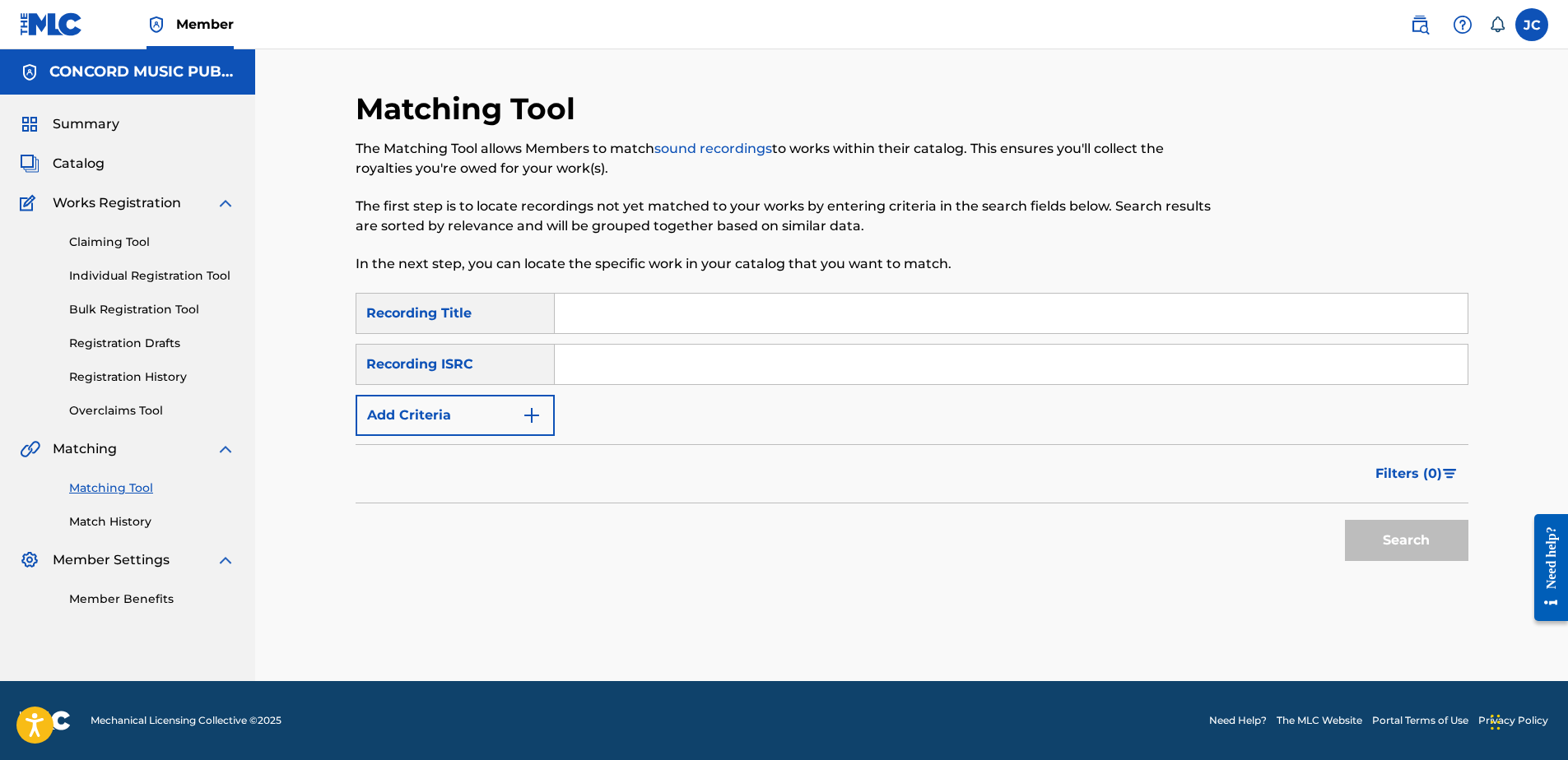
click at [725, 353] on input "Search Form" at bounding box center [1011, 364] width 913 height 39
paste input "USVG29983598"
type input "USVG29983598"
click at [1345, 520] on button "Search" at bounding box center [1406, 540] width 123 height 41
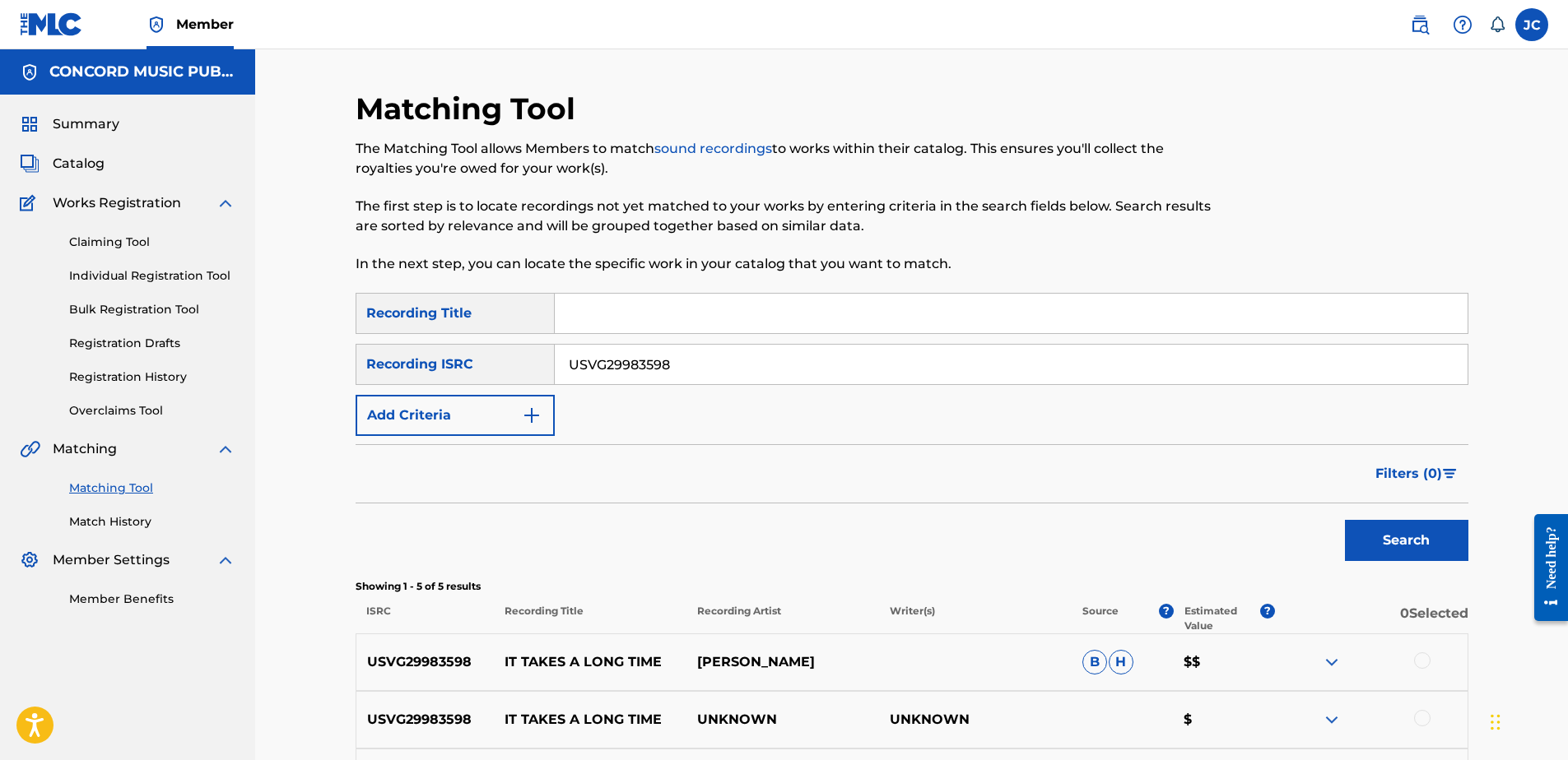
drag, startPoint x: 932, startPoint y: 366, endPoint x: 336, endPoint y: 363, distance: 596.0
click at [336, 363] on div "Matching Tool The Matching Tool allows Members to match sound recordings to wor…" at bounding box center [912, 547] width 1153 height 914
drag, startPoint x: 1005, startPoint y: 363, endPoint x: 1014, endPoint y: 344, distance: 21.0
click at [1005, 363] on input "Search Form" at bounding box center [1011, 364] width 913 height 39
paste input "QZFQE1900015"
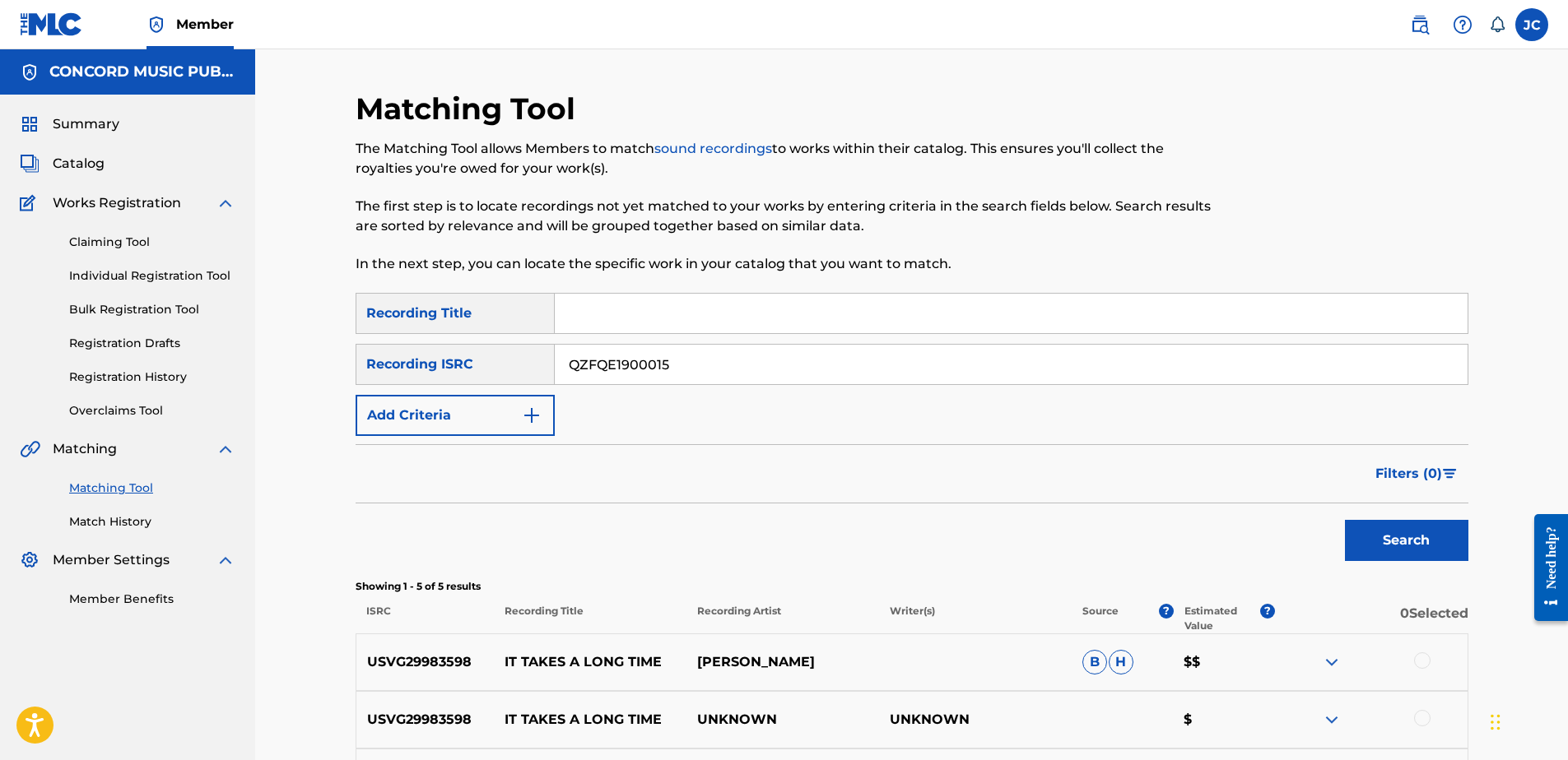
type input "QZFQE1900015"
click at [1345, 520] on button "Search" at bounding box center [1406, 540] width 123 height 41
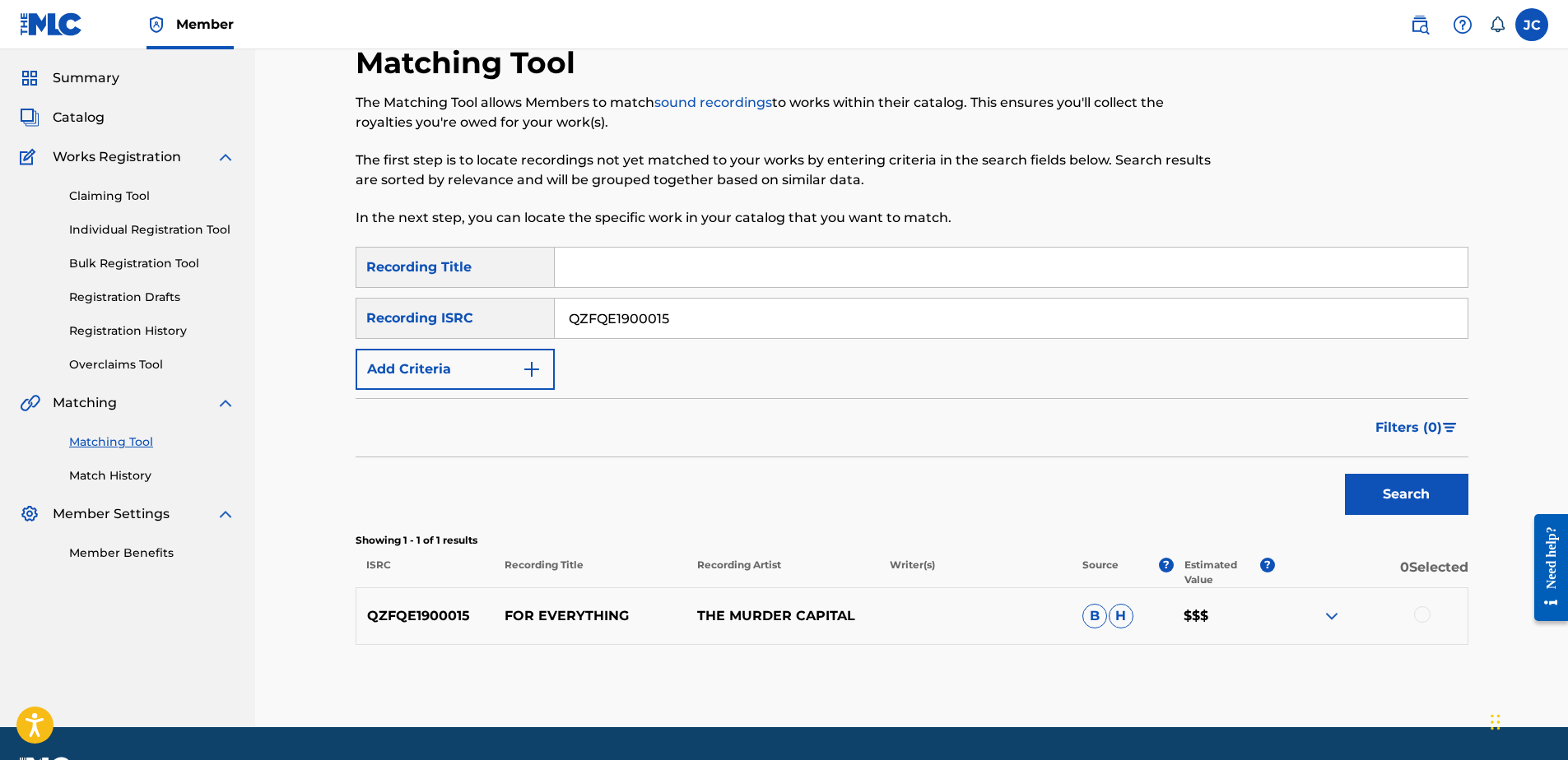
scroll to position [92, 0]
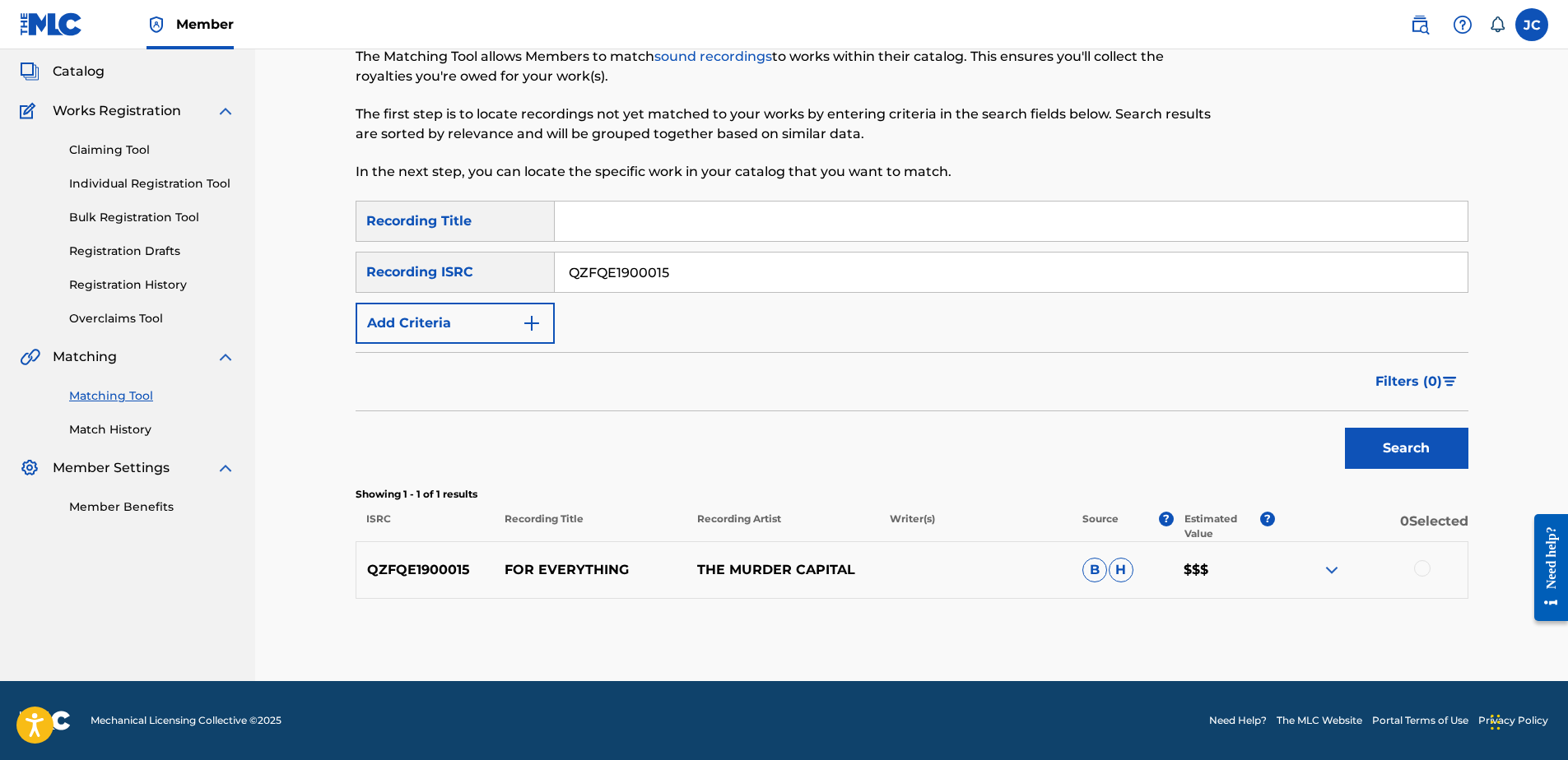
click at [1420, 567] on div at bounding box center [1422, 568] width 16 height 16
click at [1195, 624] on button "Match 1 Group" at bounding box center [1157, 626] width 182 height 41
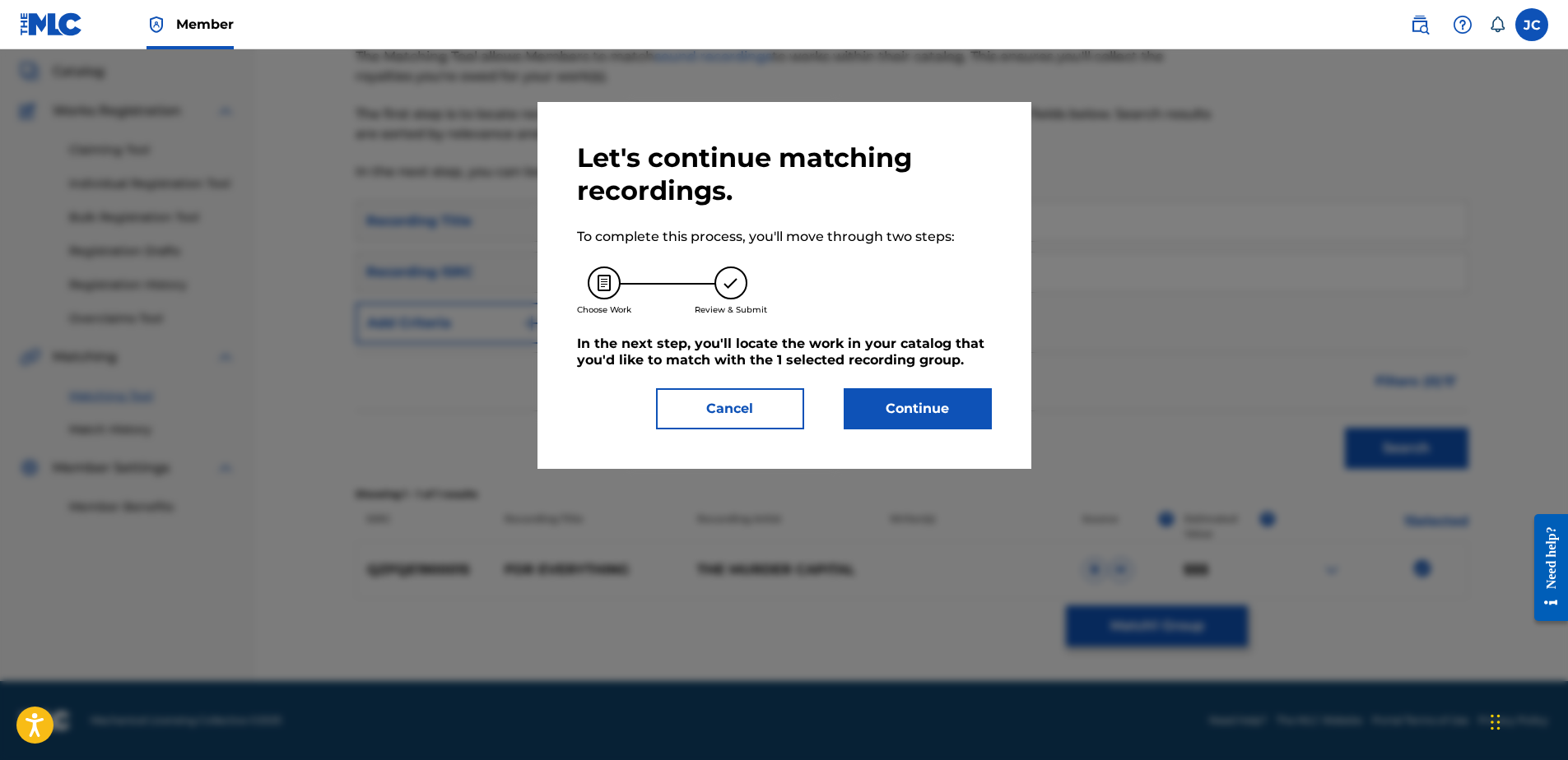
click at [924, 420] on button "Continue" at bounding box center [918, 409] width 148 height 41
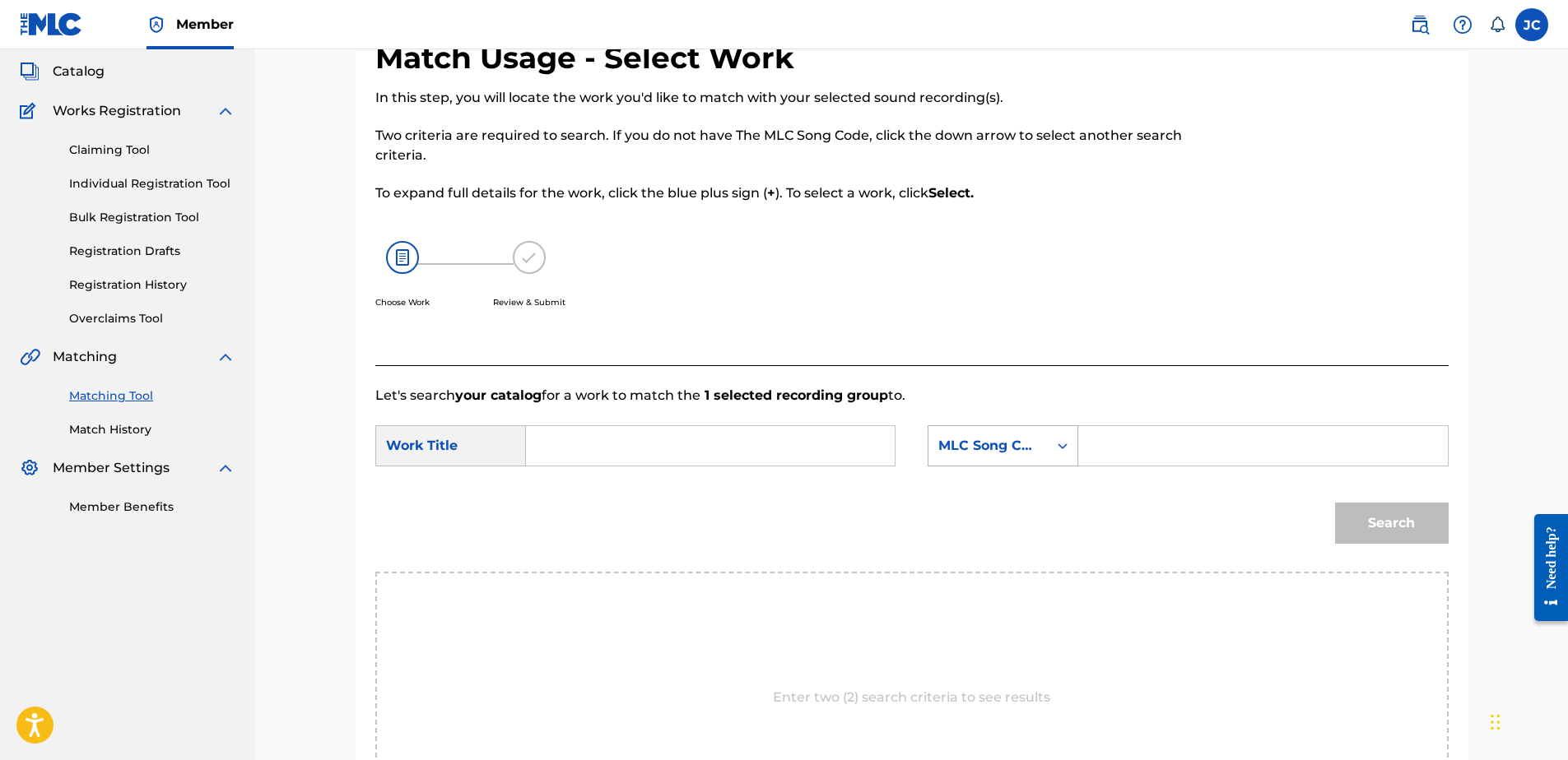
click at [983, 457] on div "MLC Song Code" at bounding box center [988, 446] width 120 height 31
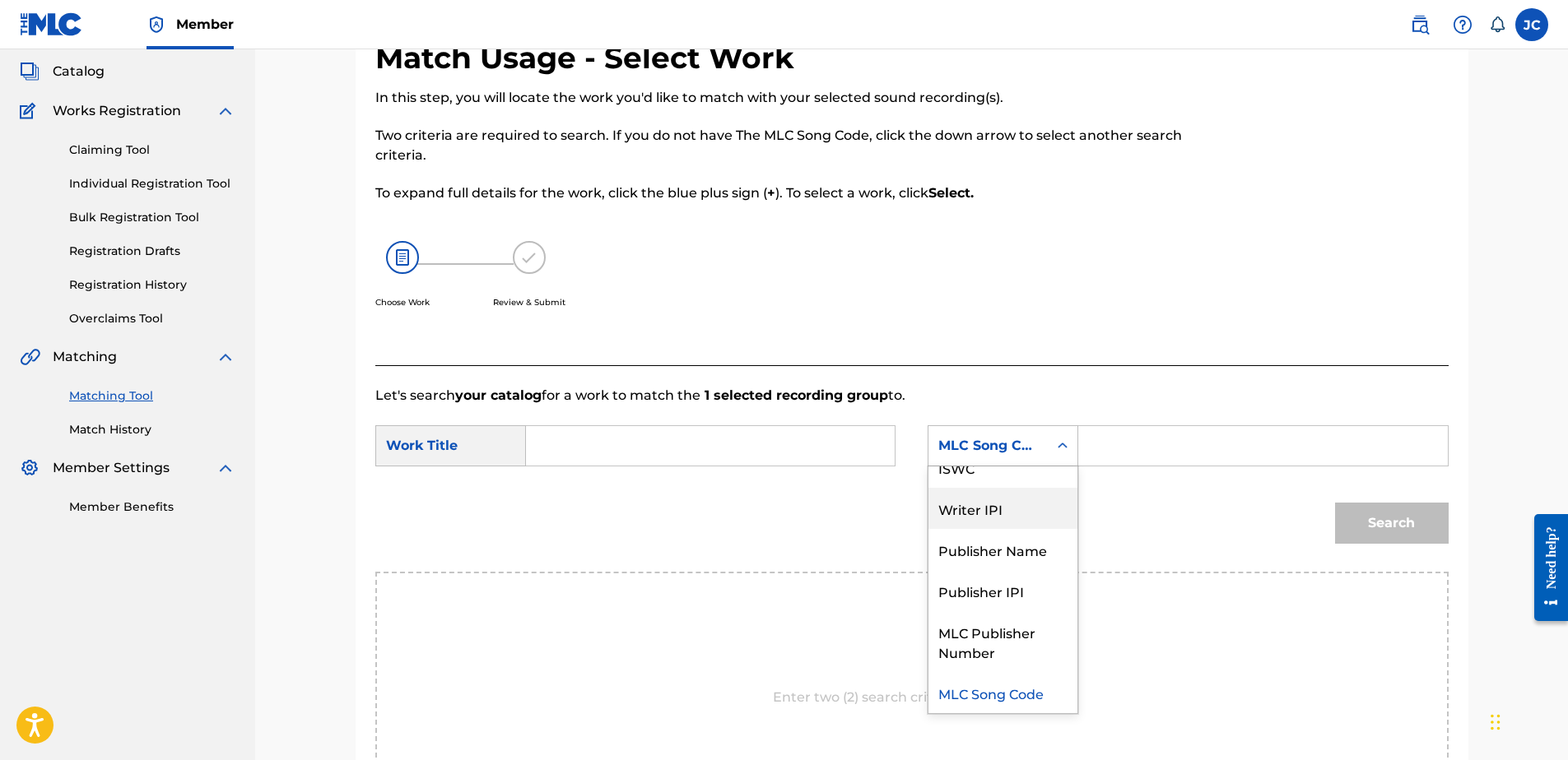
scroll to position [0, 0]
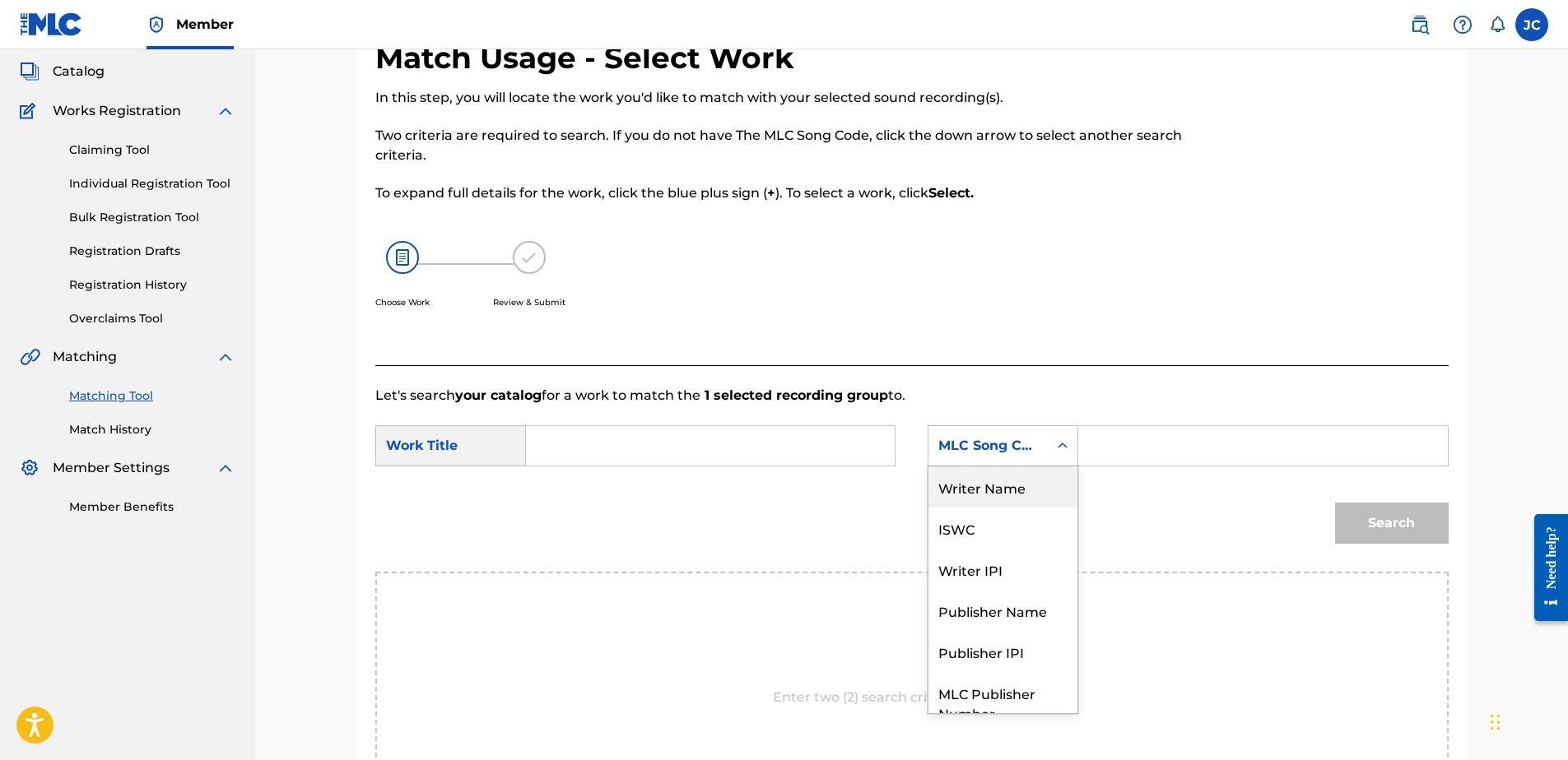
click at [1028, 495] on div "Writer Name" at bounding box center [1002, 487] width 149 height 41
click at [658, 452] on input "Search Form" at bounding box center [709, 446] width 340 height 39
paste input "For Everything The Murder Capital"
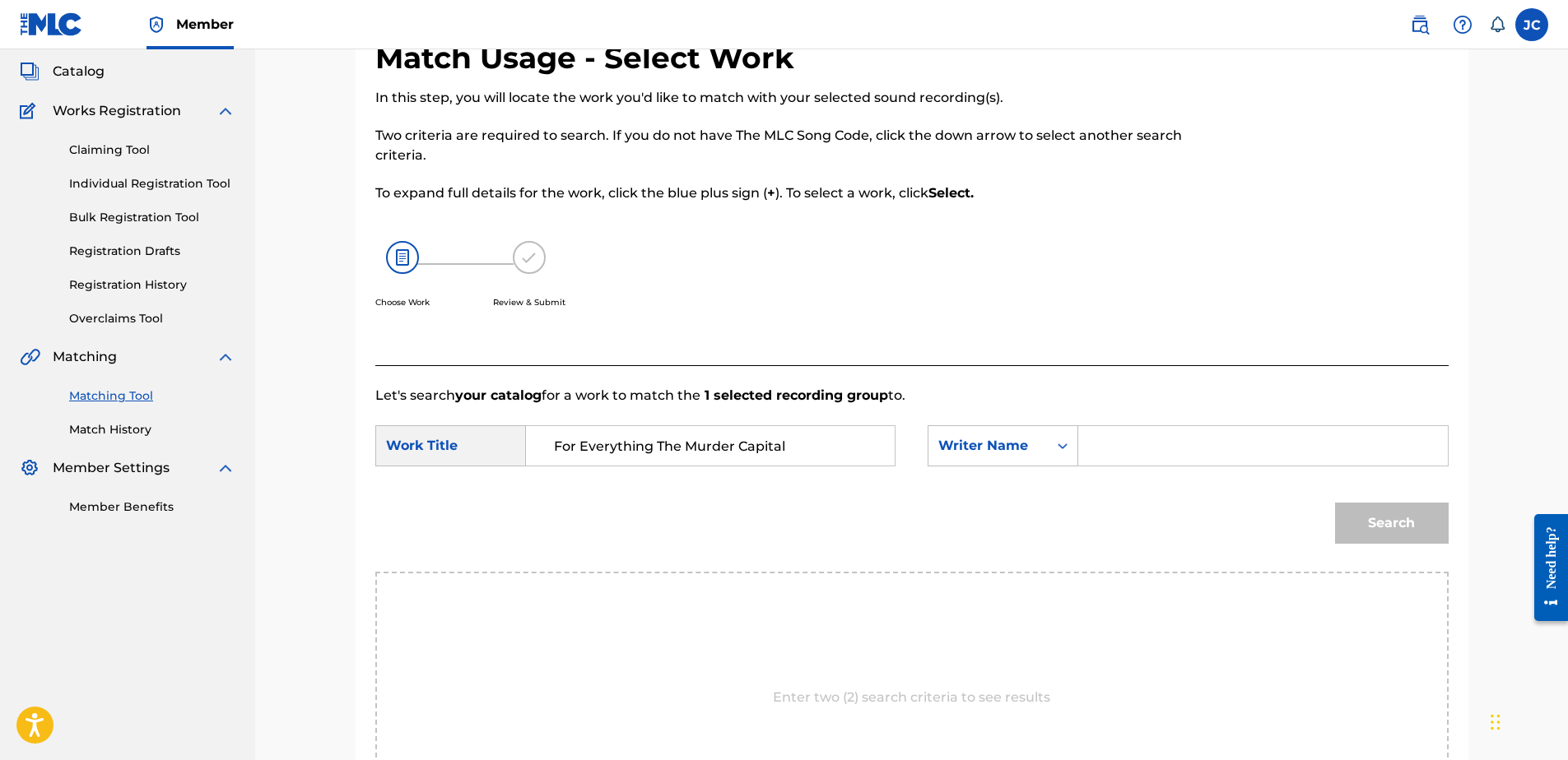
drag, startPoint x: 820, startPoint y: 450, endPoint x: 671, endPoint y: 458, distance: 149.2
click at [671, 458] on input "For Everything The Murder Capital" at bounding box center [709, 446] width 340 height 39
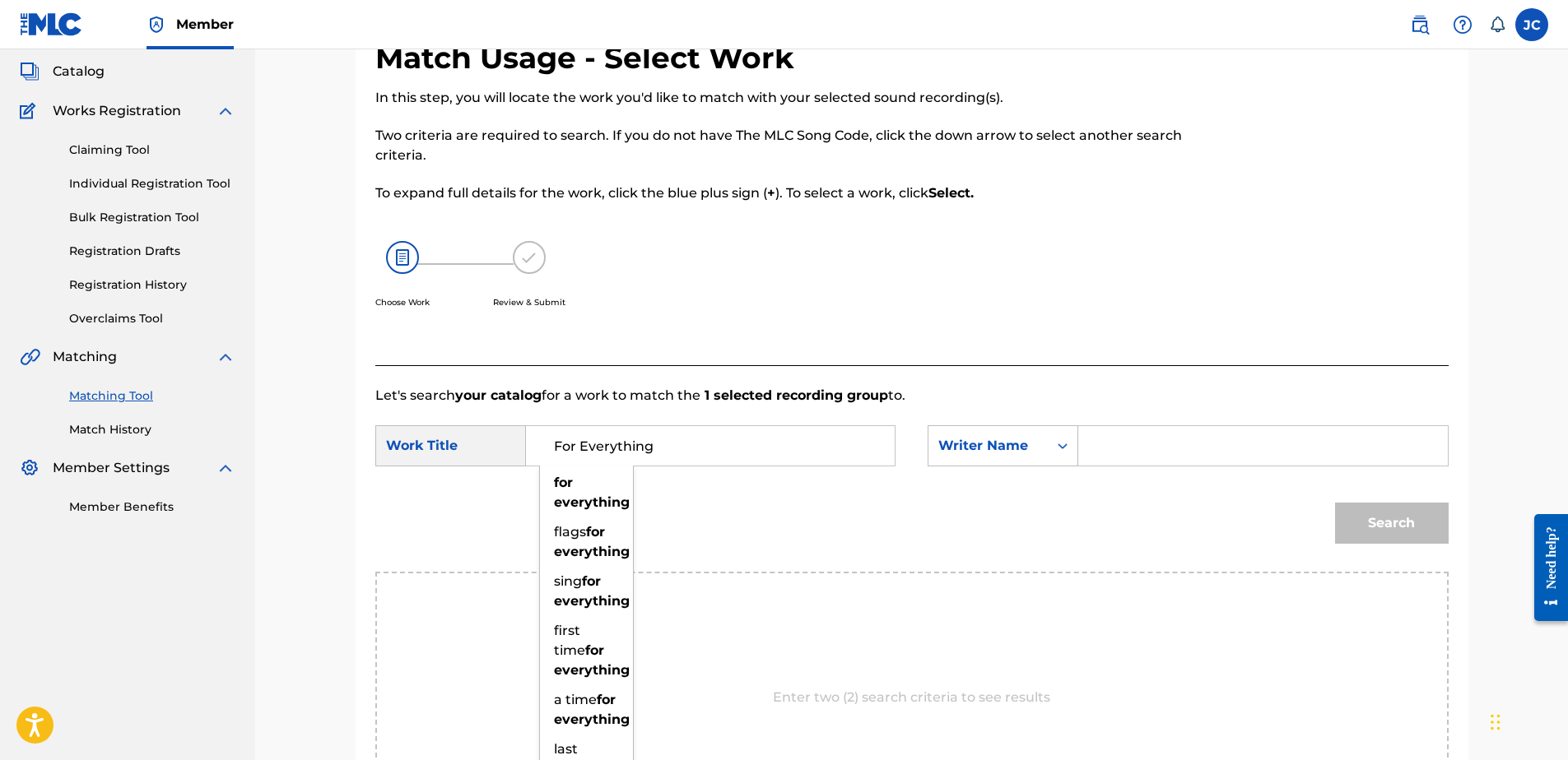
type input "For Everything"
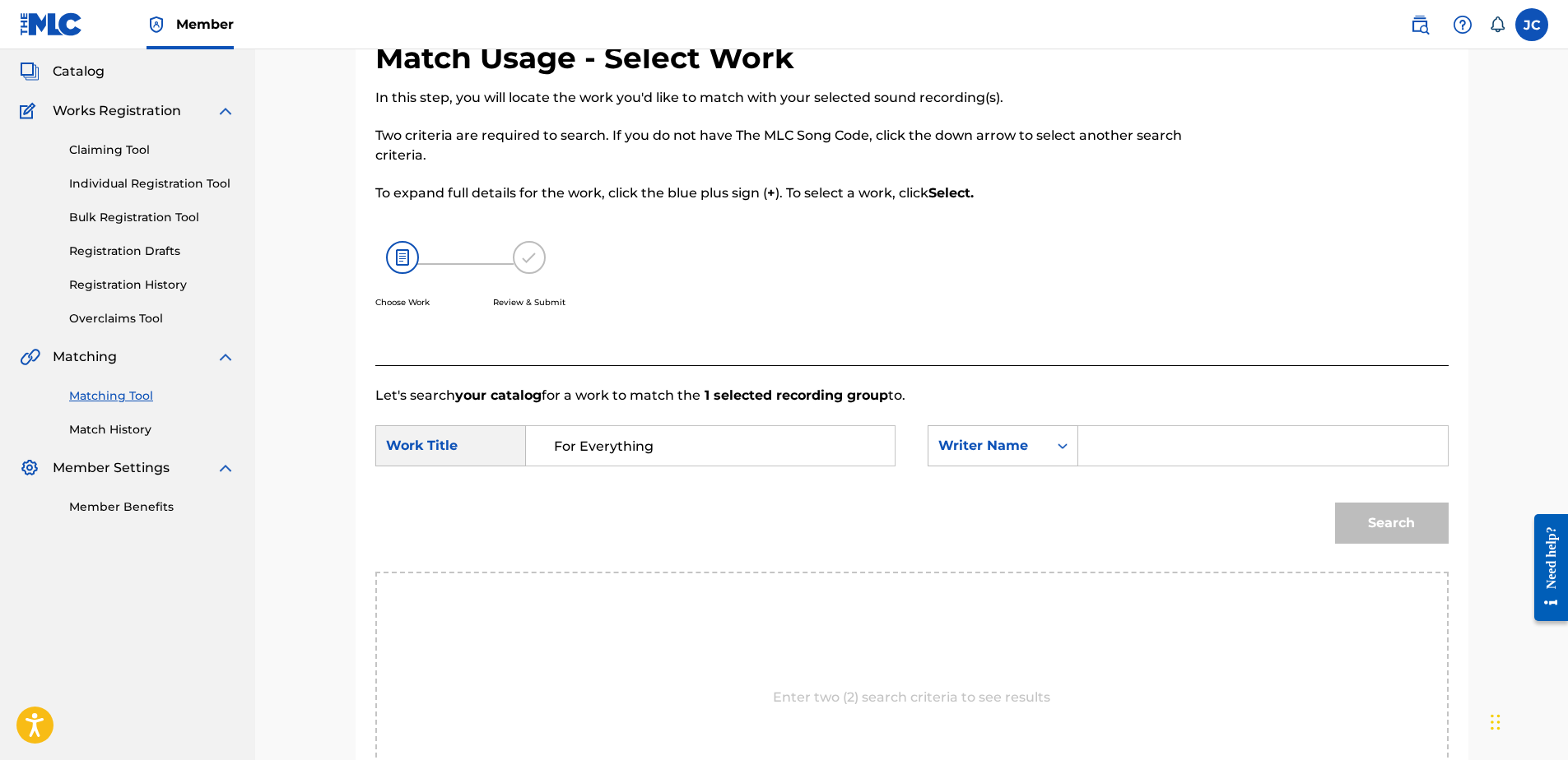
click at [1147, 445] on input "Search Form" at bounding box center [1262, 446] width 340 height 39
type input "MCGOVERN"
click at [1335, 503] on button "Search" at bounding box center [1391, 523] width 113 height 41
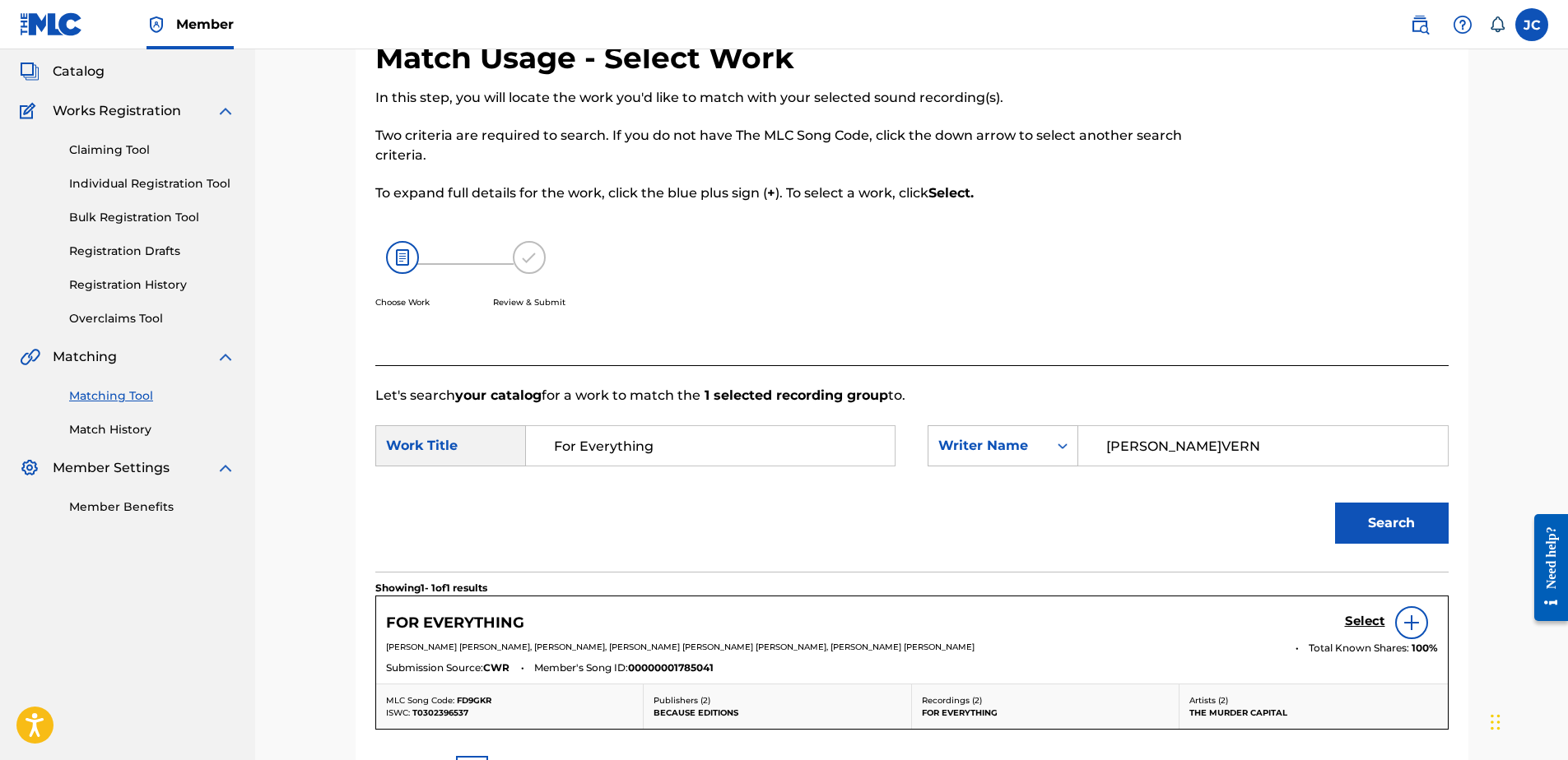
click at [1357, 620] on h5 "Select" at bounding box center [1364, 622] width 40 height 16
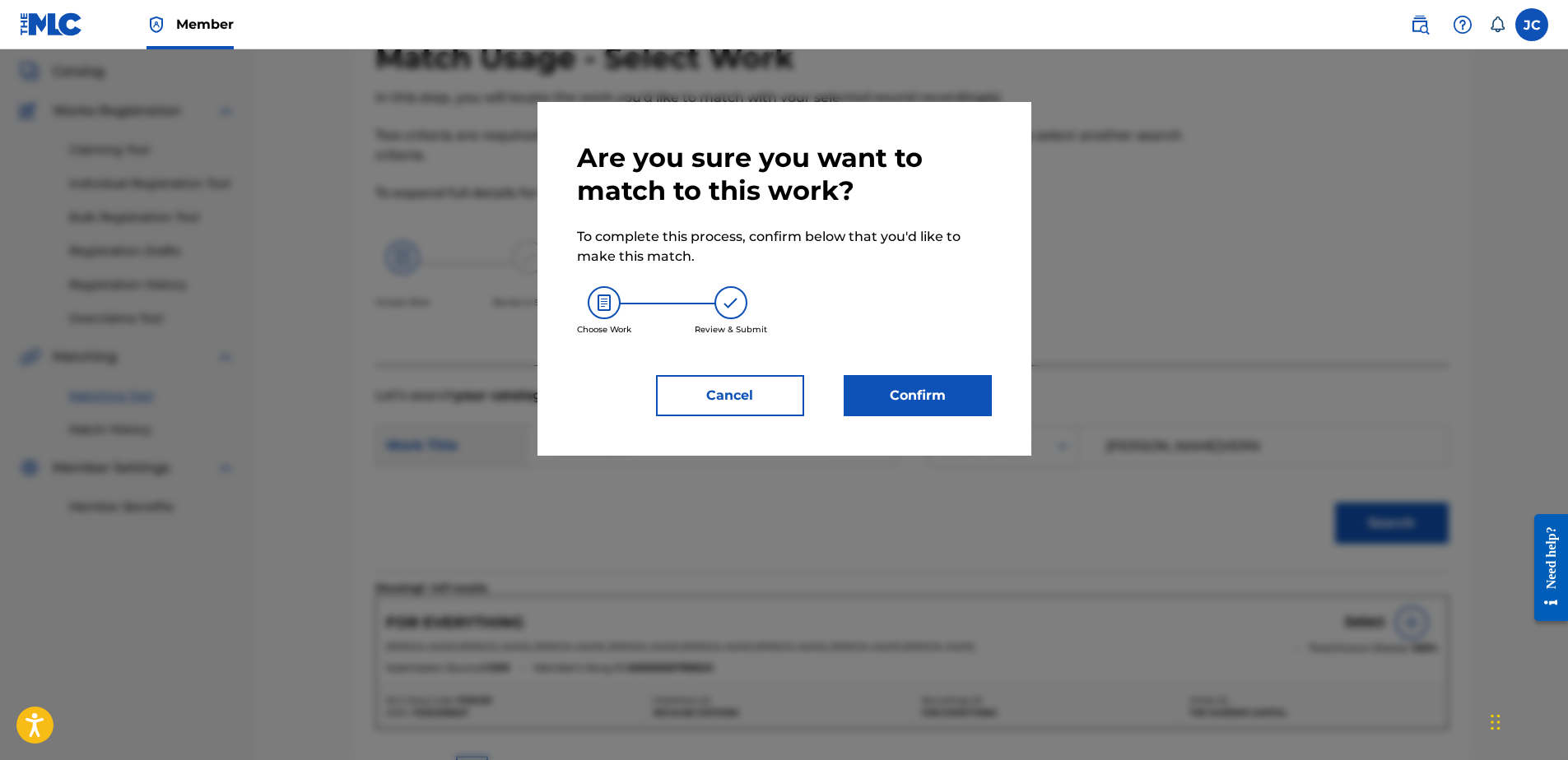
click at [918, 388] on button "Confirm" at bounding box center [918, 396] width 148 height 41
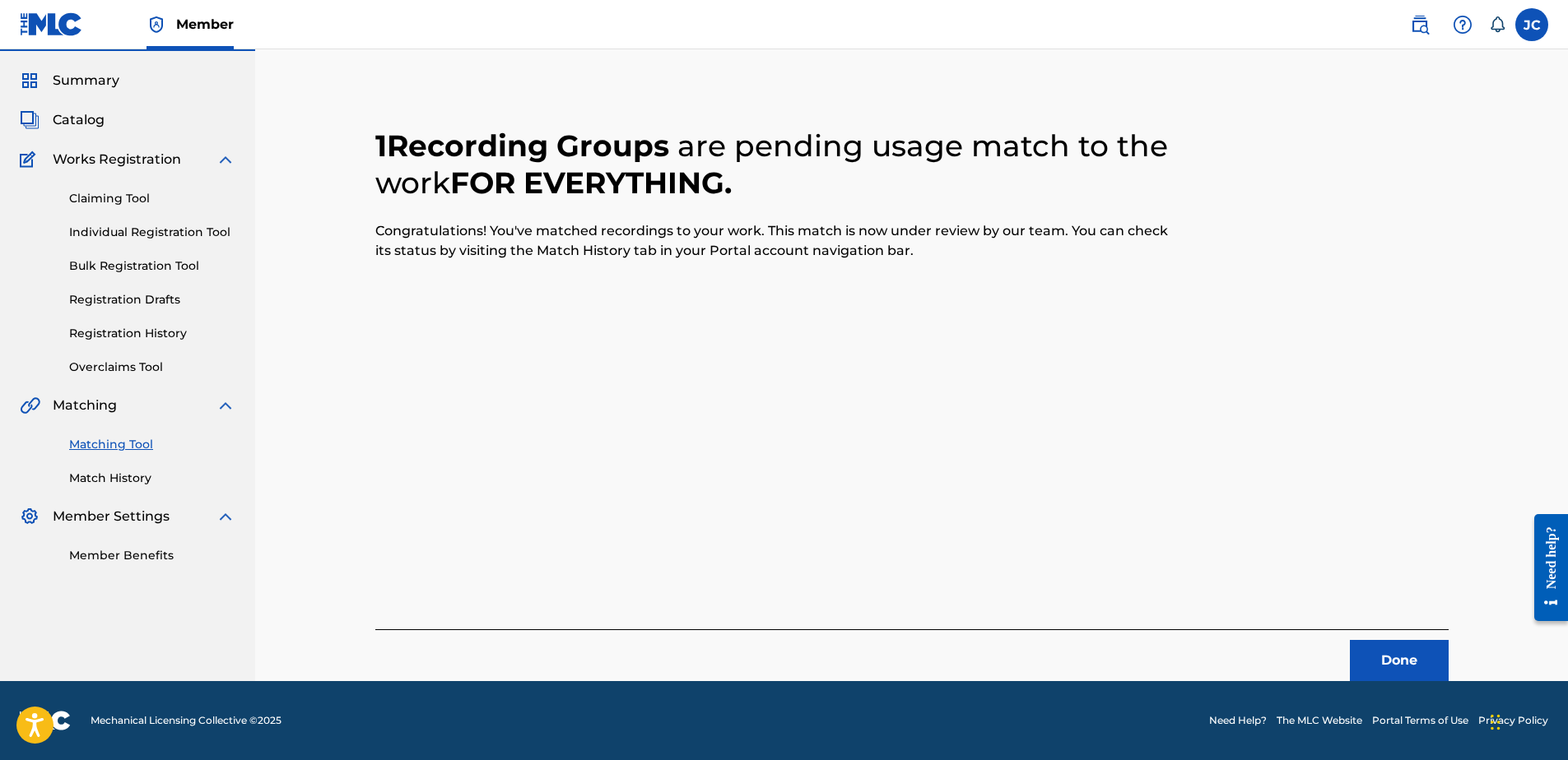
scroll to position [44, 0]
click at [1413, 664] on button "Done" at bounding box center [1399, 661] width 99 height 41
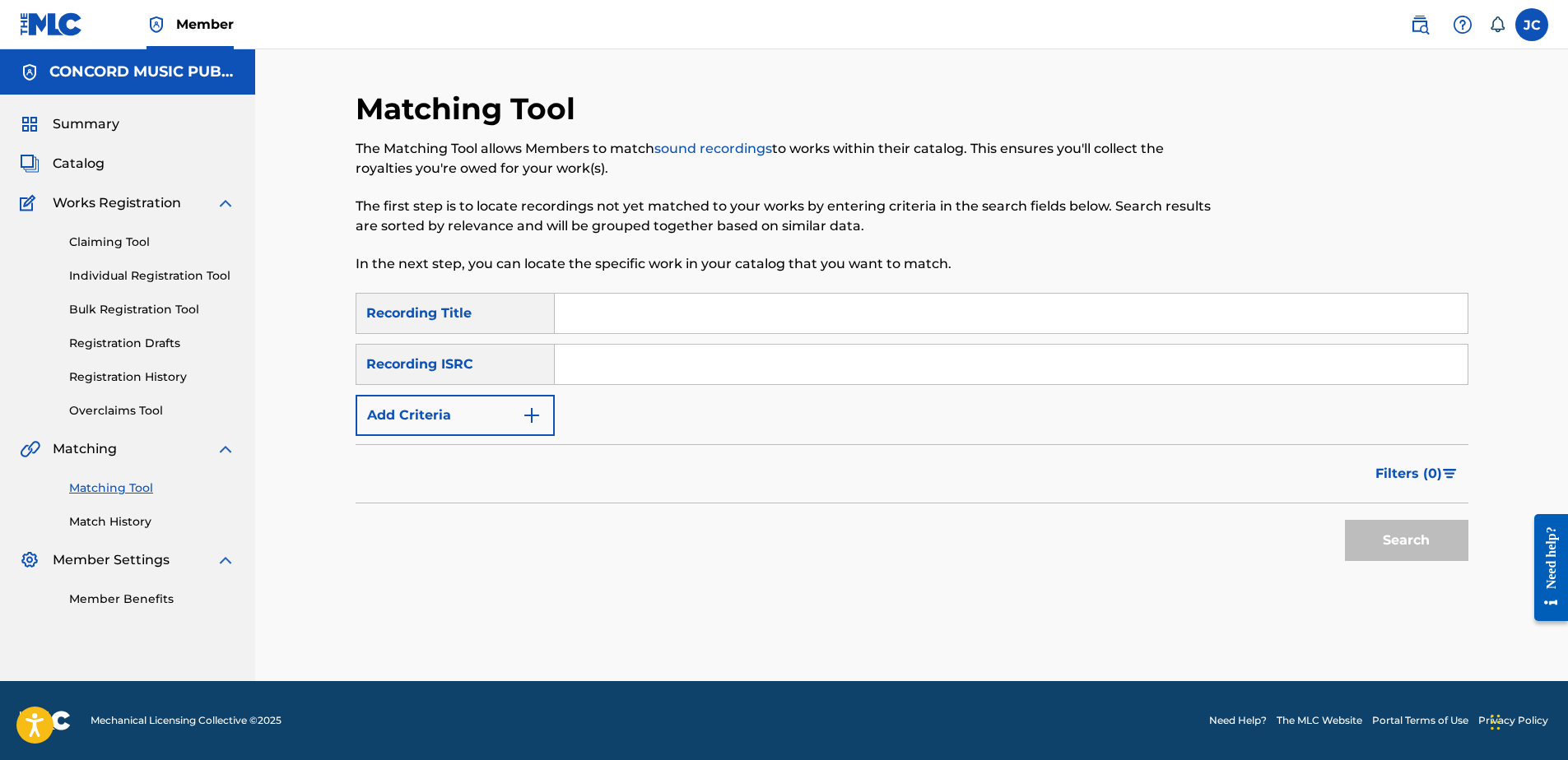
scroll to position [0, 0]
click at [844, 361] on input "Search Form" at bounding box center [1011, 364] width 913 height 39
paste input "HKI199638518"
type input "HKI199638518"
click at [1345, 520] on button "Search" at bounding box center [1406, 540] width 123 height 41
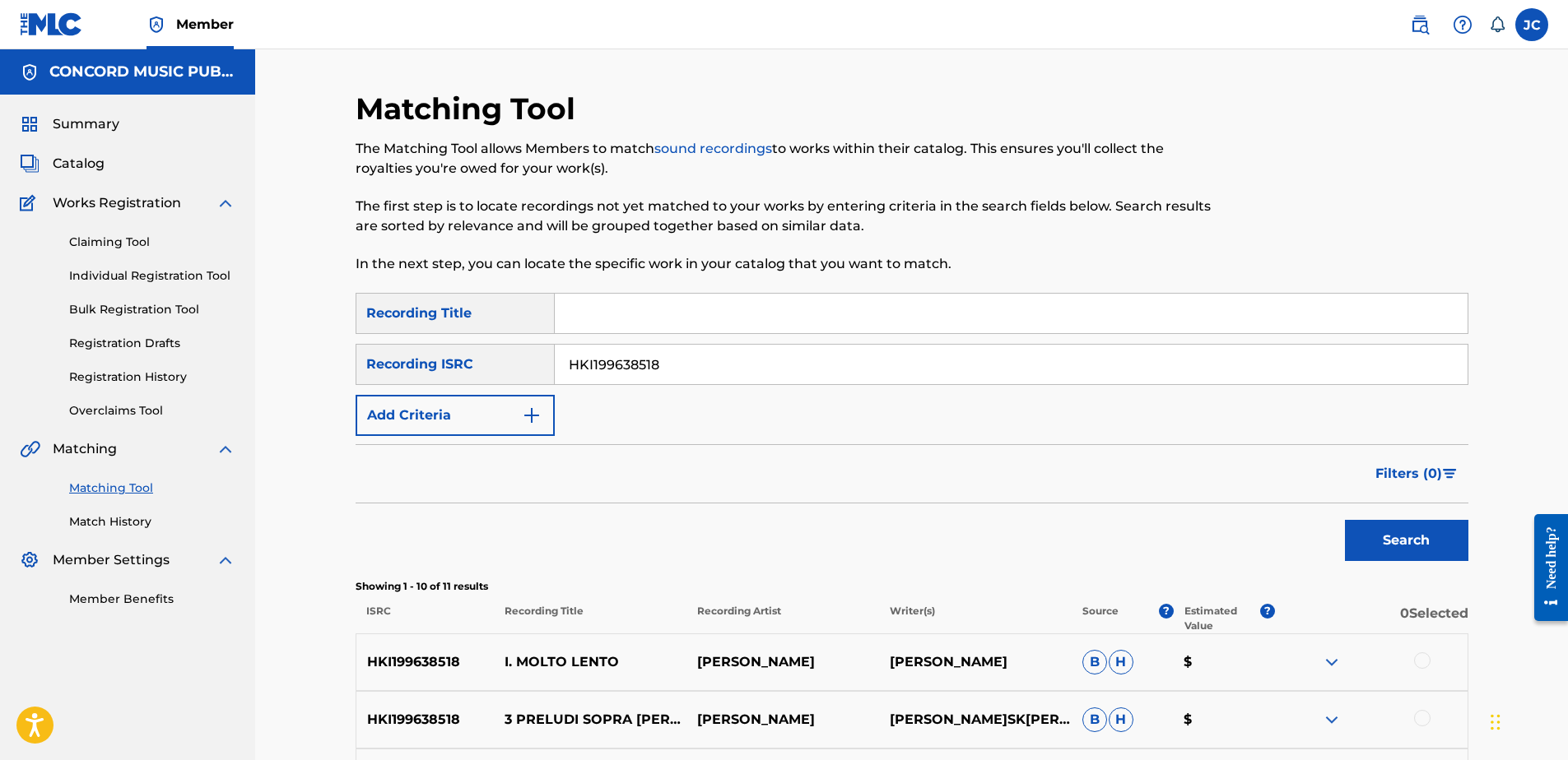
click at [963, 655] on p "OTTORINO RESPIGHI" at bounding box center [976, 663] width 193 height 20
copy p "OTTORINO RESPIGHI"
drag, startPoint x: 682, startPoint y: 345, endPoint x: 474, endPoint y: 357, distance: 208.3
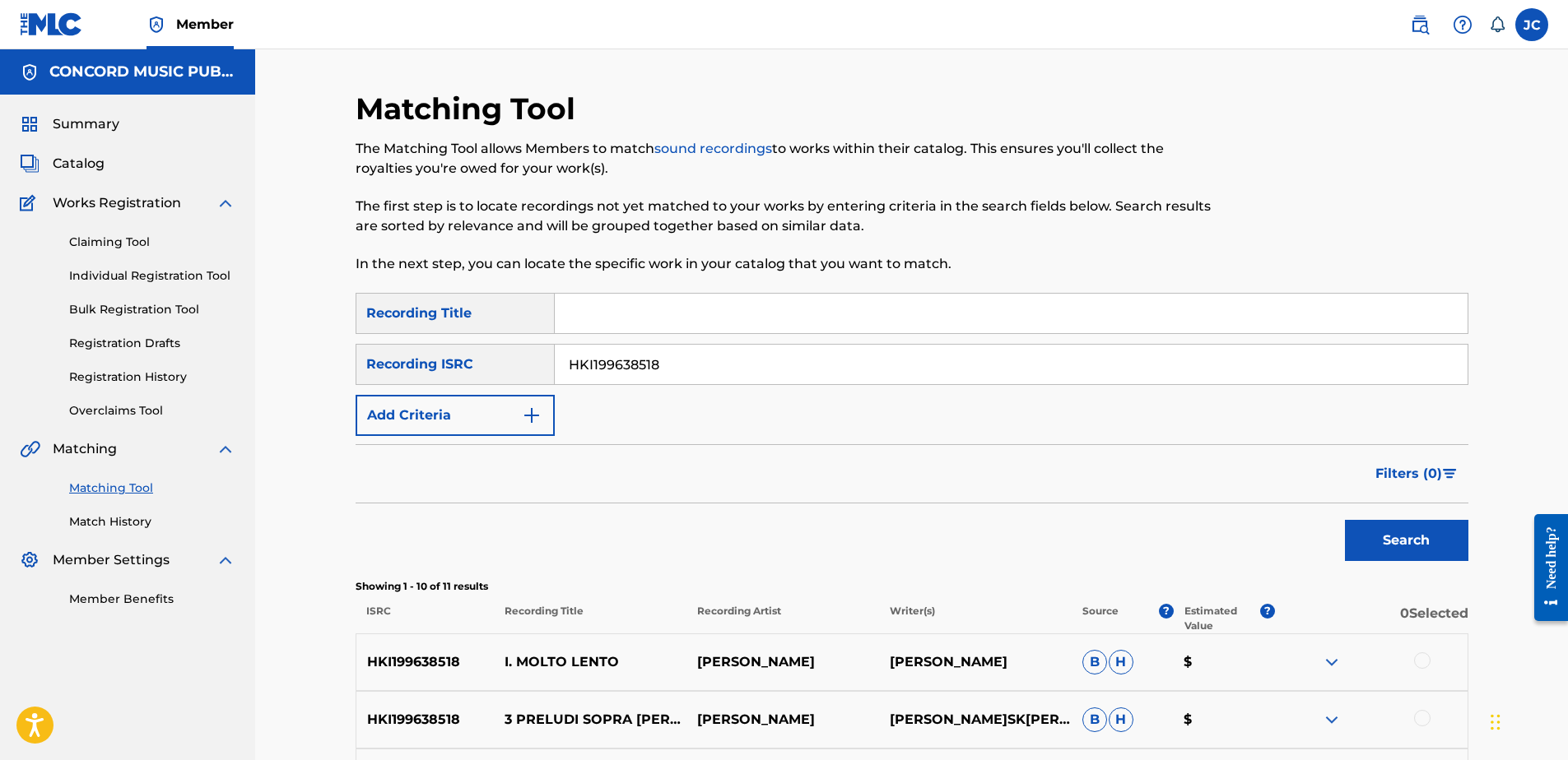
click at [474, 357] on div "SearchWithCriteria33e360e1-4377-4774-b6be-cc24dd19aaf8 Recording ISRC HKI199638…" at bounding box center [912, 364] width 1113 height 41
drag, startPoint x: 759, startPoint y: 362, endPoint x: 737, endPoint y: 367, distance: 22.6
click at [759, 362] on input "Search Form" at bounding box center [1011, 364] width 913 height 39
paste input "USUM72403706"
type input "USUM72403706"
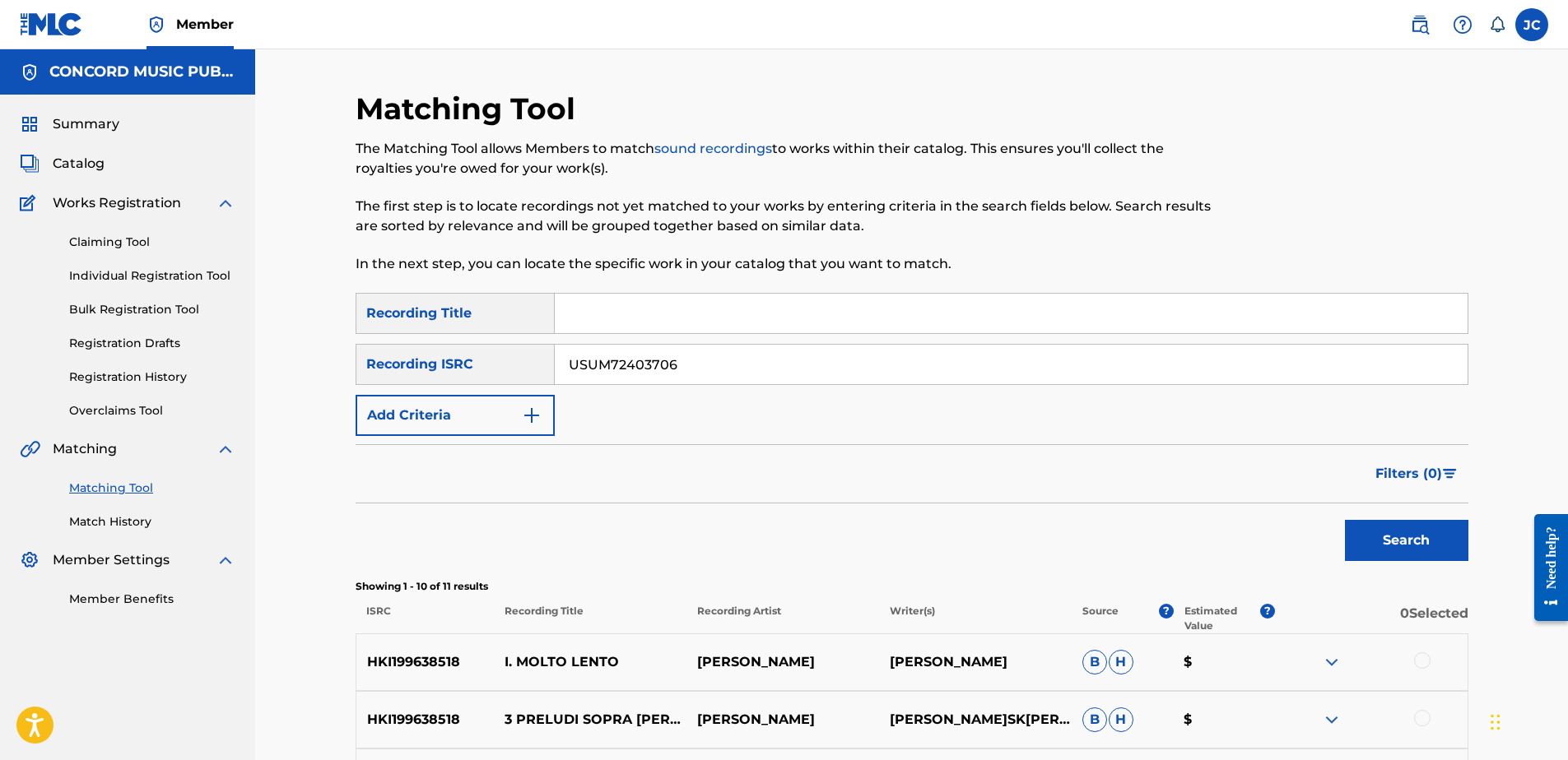
click at [1345, 520] on button "Search" at bounding box center [1406, 540] width 123 height 41
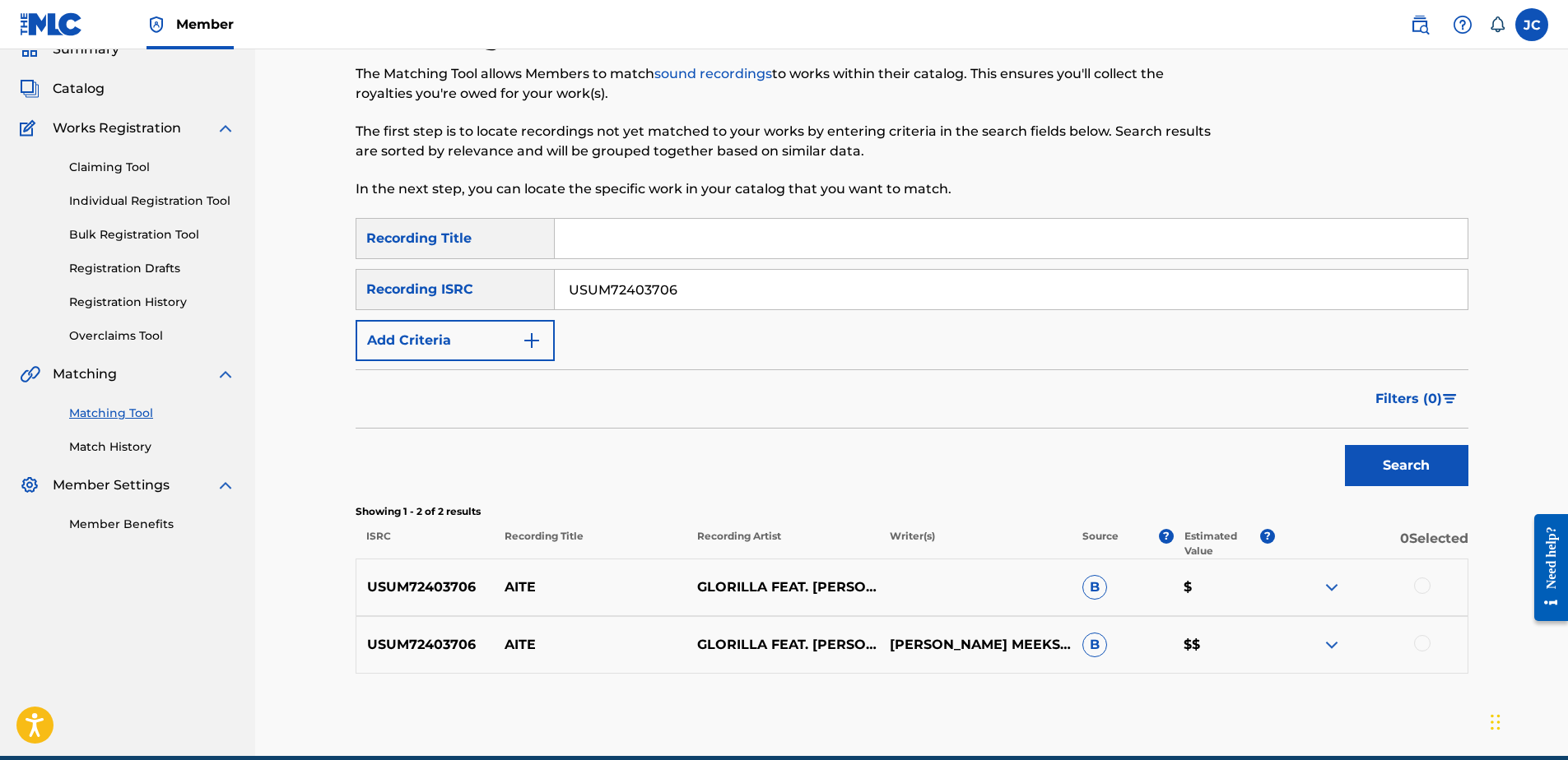
scroll to position [150, 0]
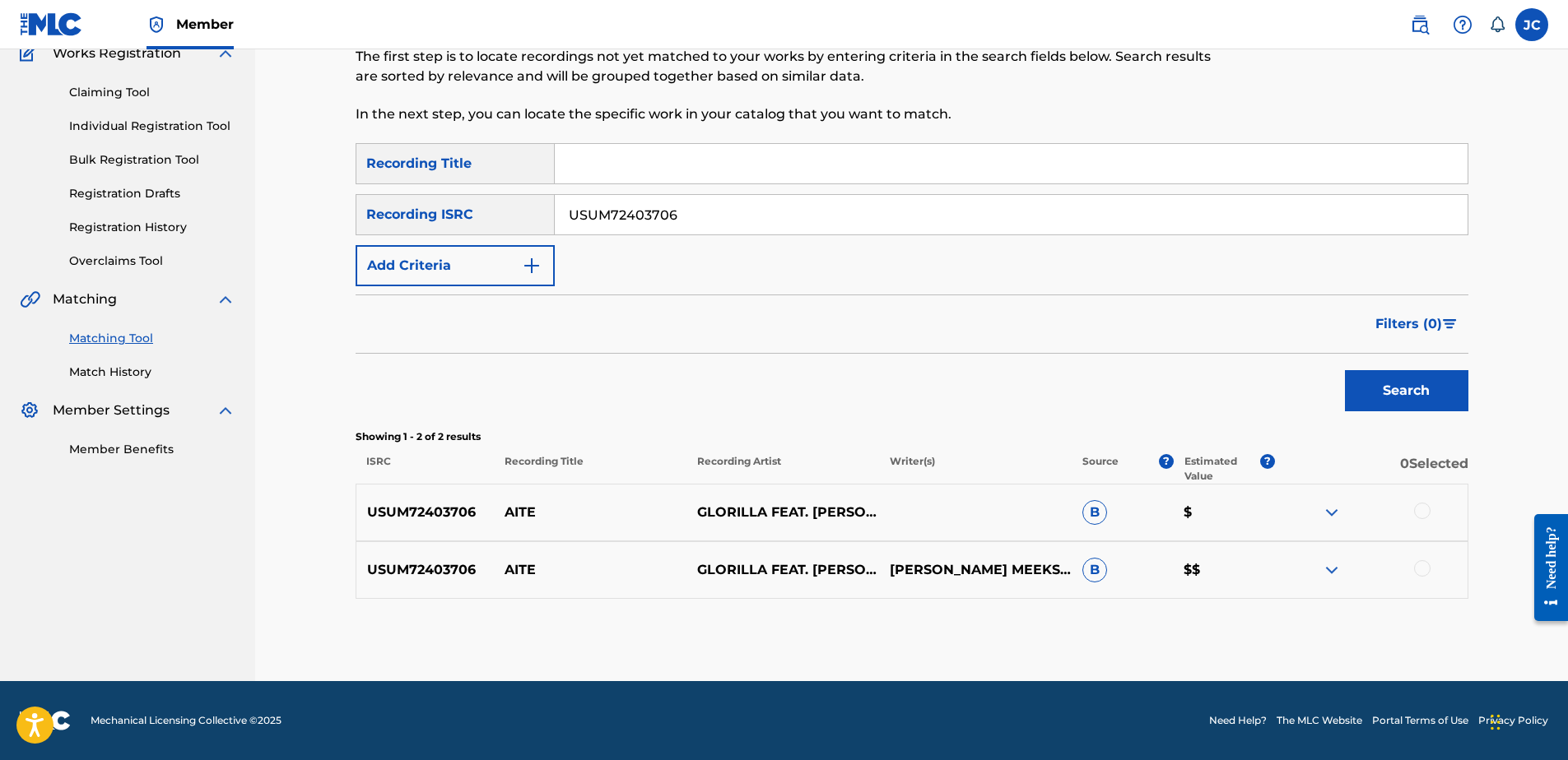
click at [1427, 570] on div at bounding box center [1422, 568] width 16 height 16
click at [1421, 507] on div at bounding box center [1422, 511] width 16 height 16
click at [1174, 631] on button "Match 2 Groups" at bounding box center [1157, 626] width 182 height 41
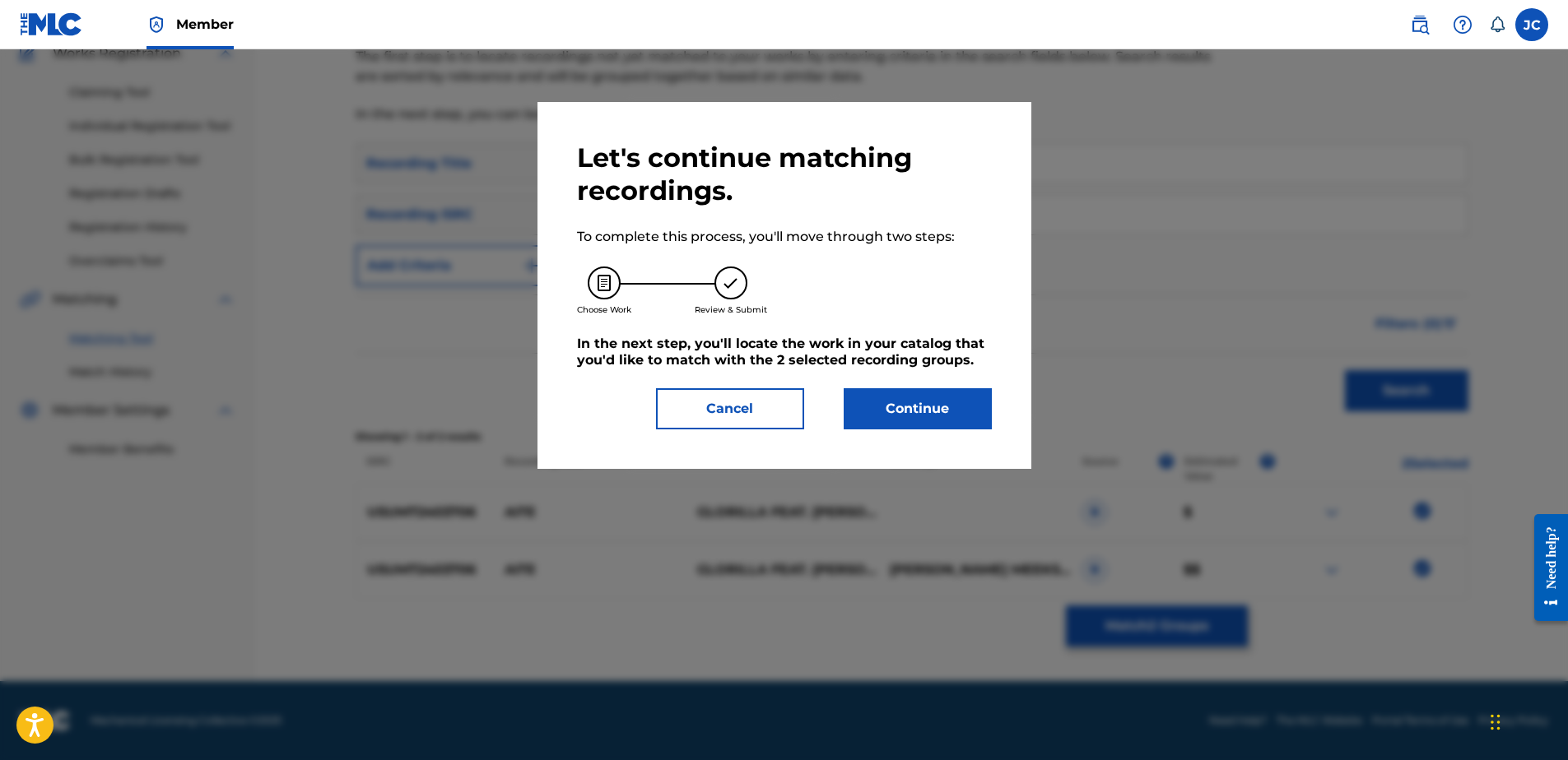
click at [922, 415] on button "Continue" at bounding box center [918, 409] width 148 height 41
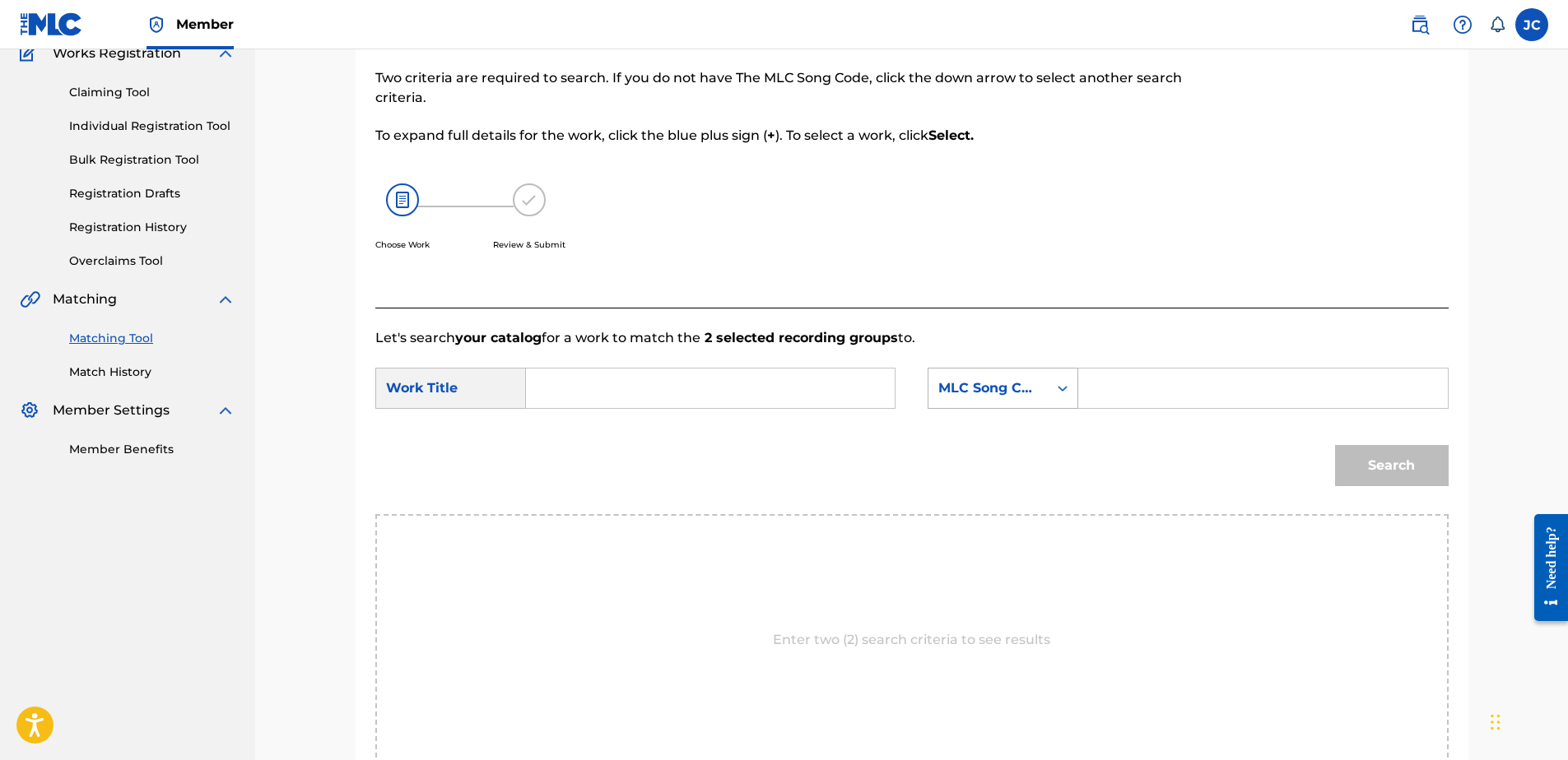
click at [988, 380] on div "MLC Song Code" at bounding box center [987, 388] width 99 height 20
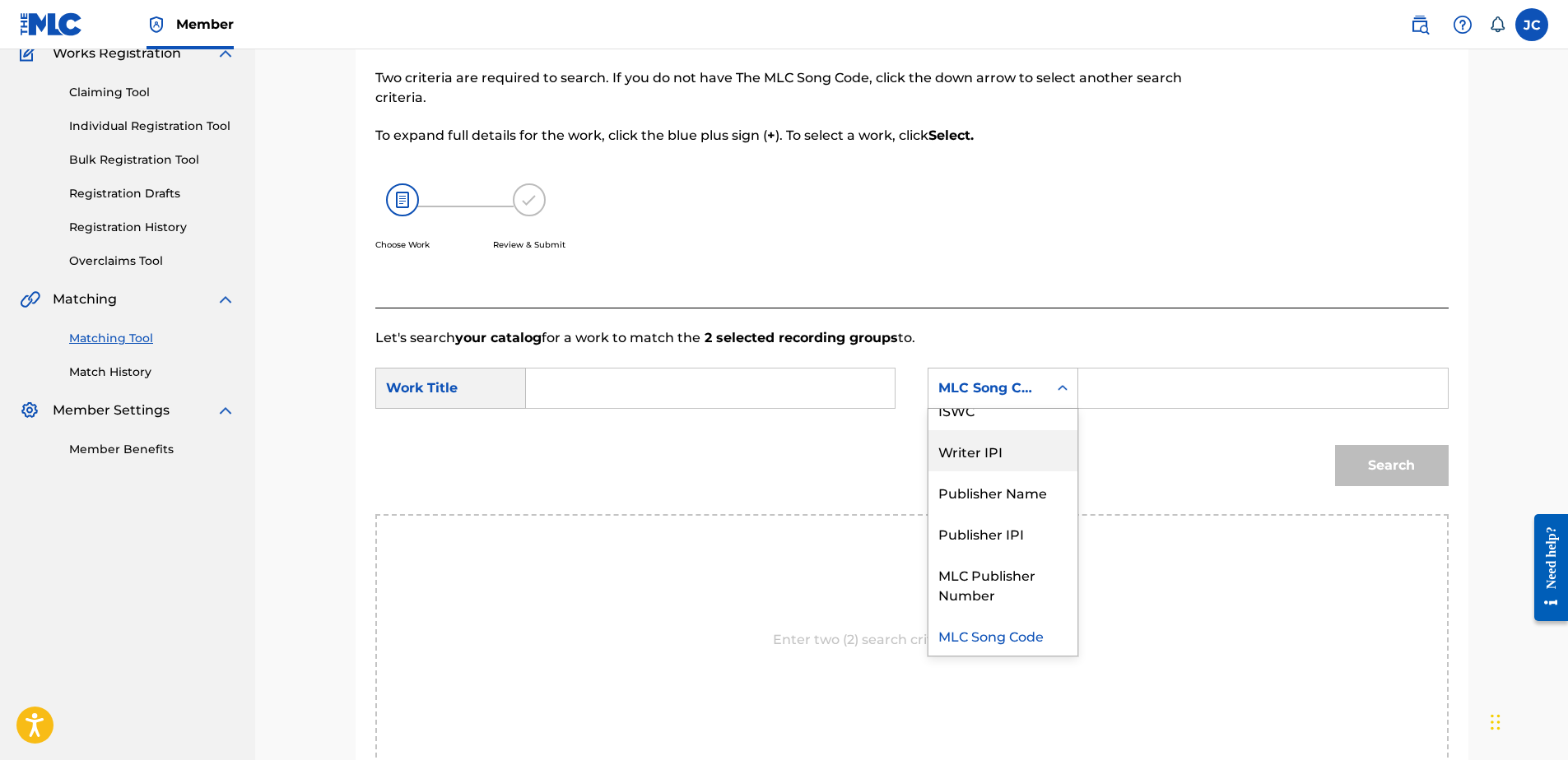
scroll to position [0, 0]
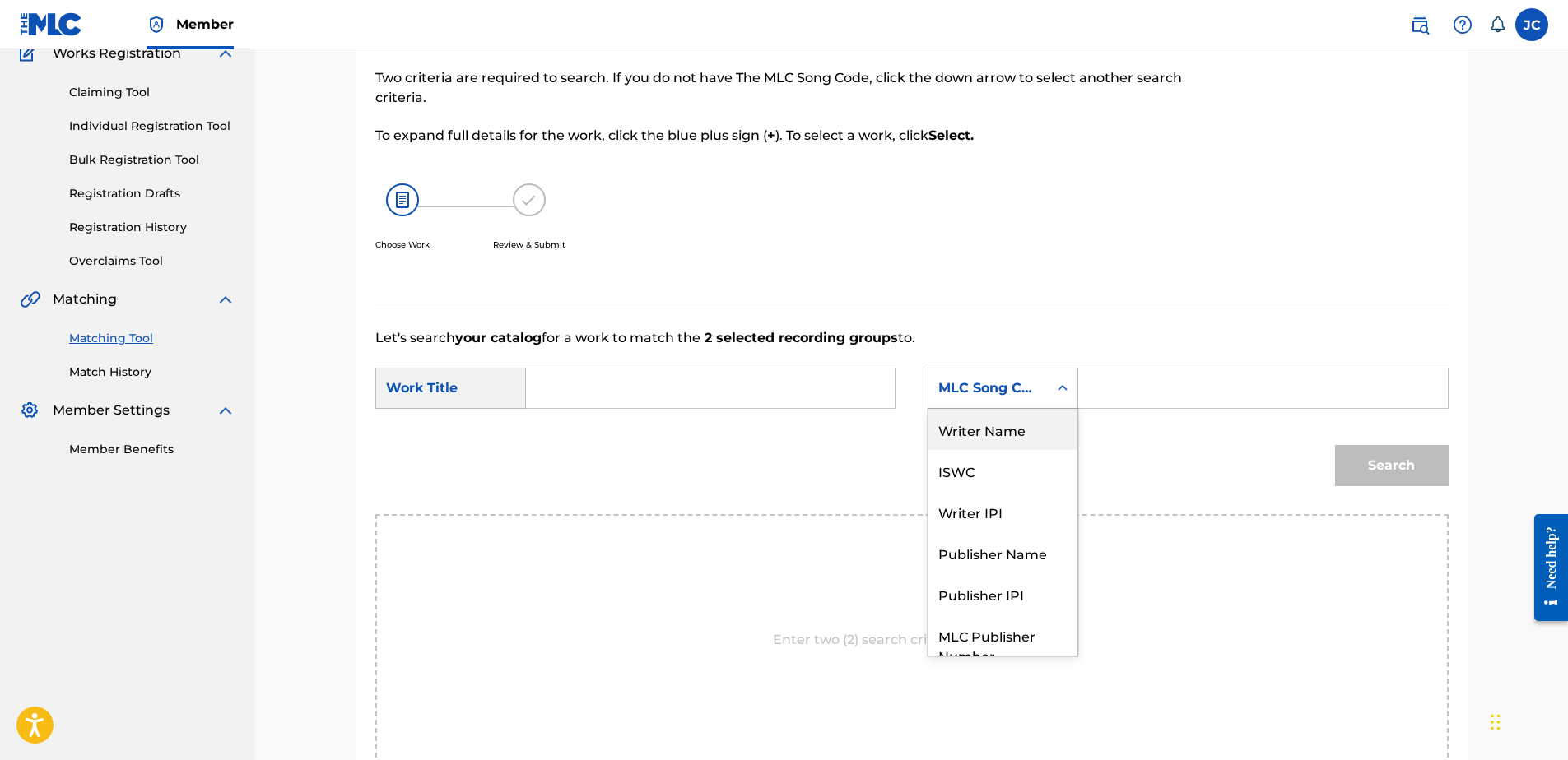
click at [1013, 434] on div "Writer Name" at bounding box center [1002, 430] width 149 height 41
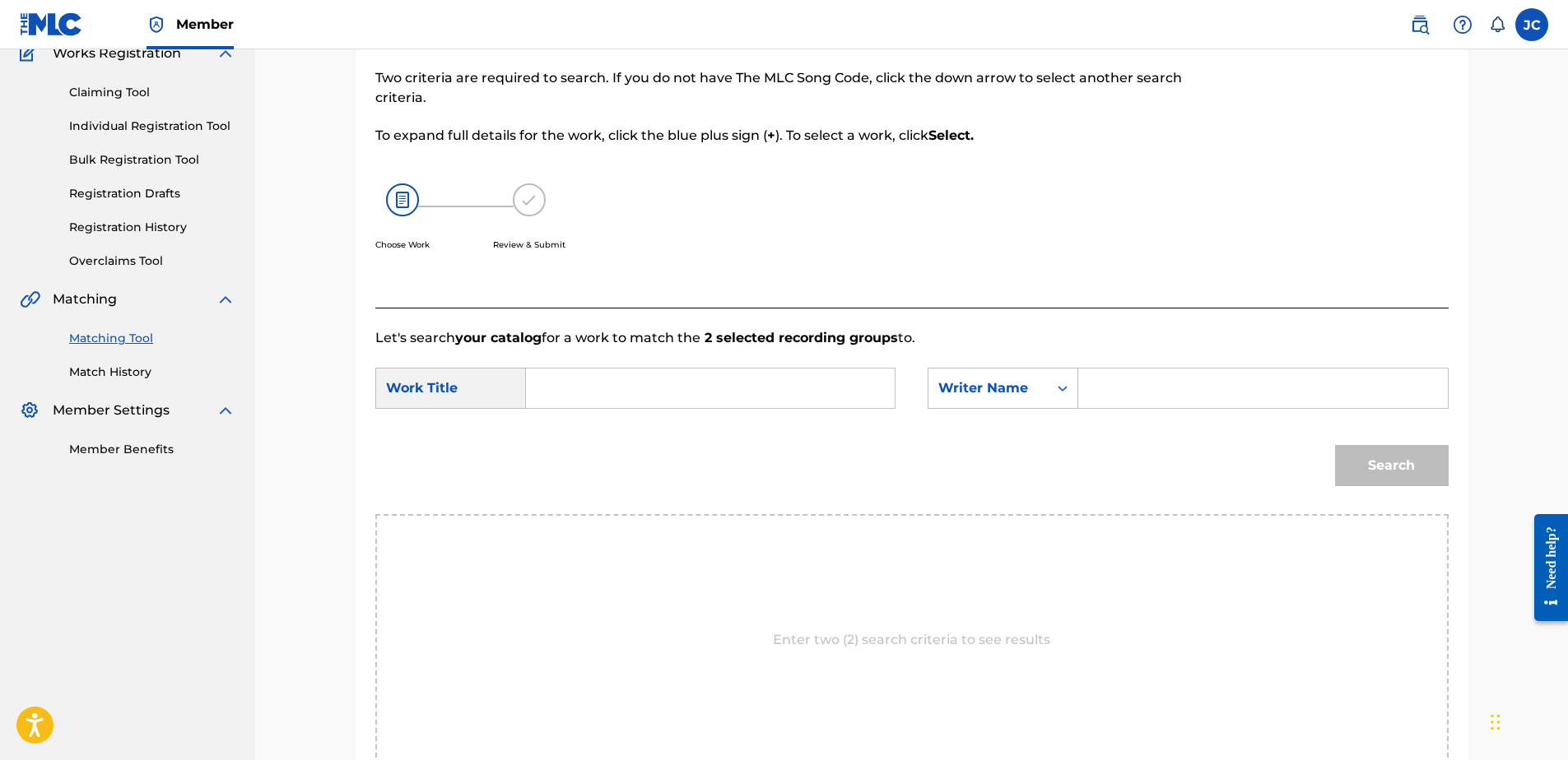
click at [795, 401] on input "Search Form" at bounding box center [709, 388] width 340 height 39
paste input "Aite"
click at [654, 388] on input "Aite" at bounding box center [709, 388] width 340 height 39
type input "Aite"
click at [1121, 403] on input "Search Form" at bounding box center [1262, 388] width 340 height 39
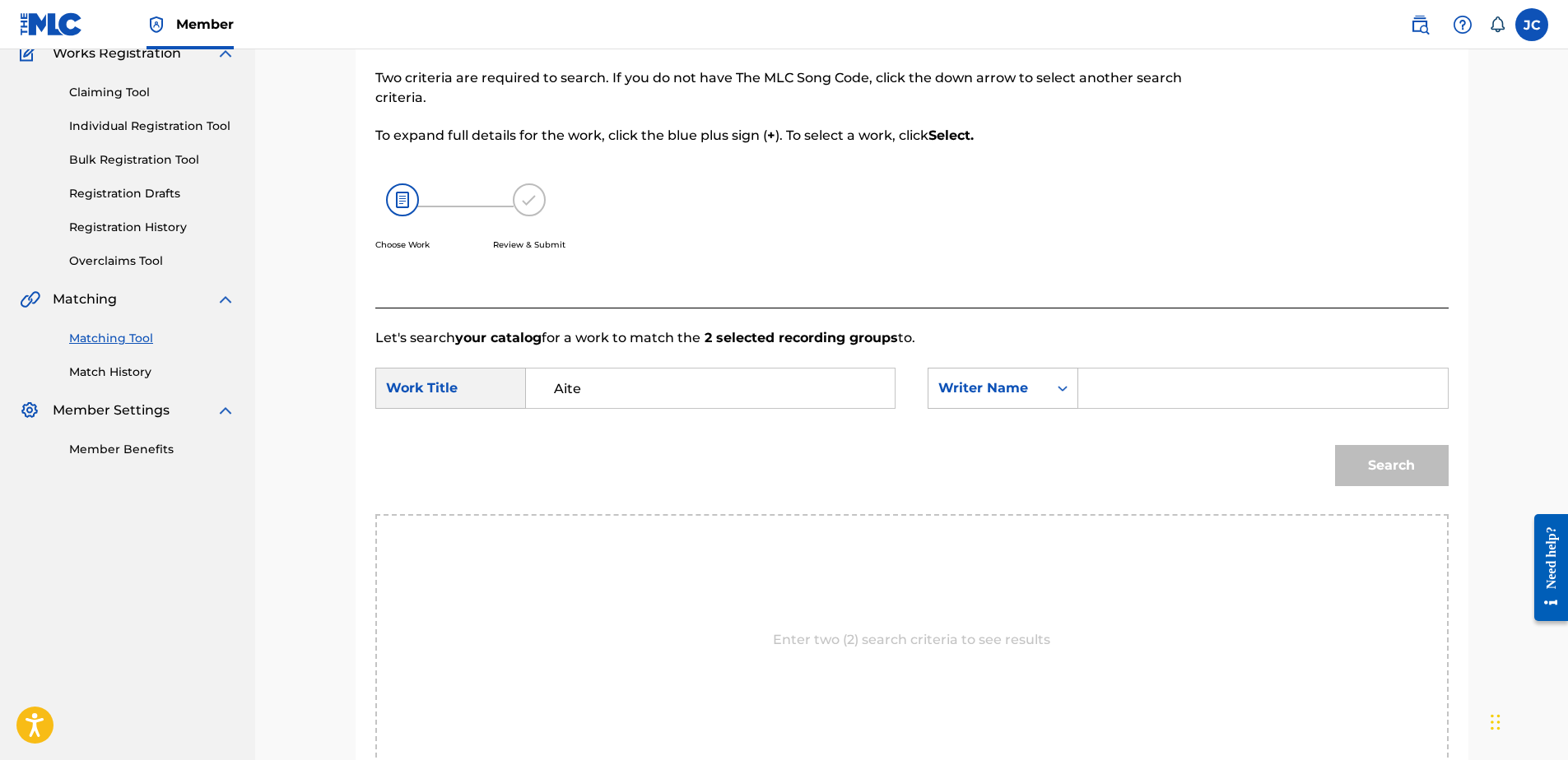
paste input "Bolton"
click at [1335, 445] on button "Search" at bounding box center [1391, 465] width 113 height 41
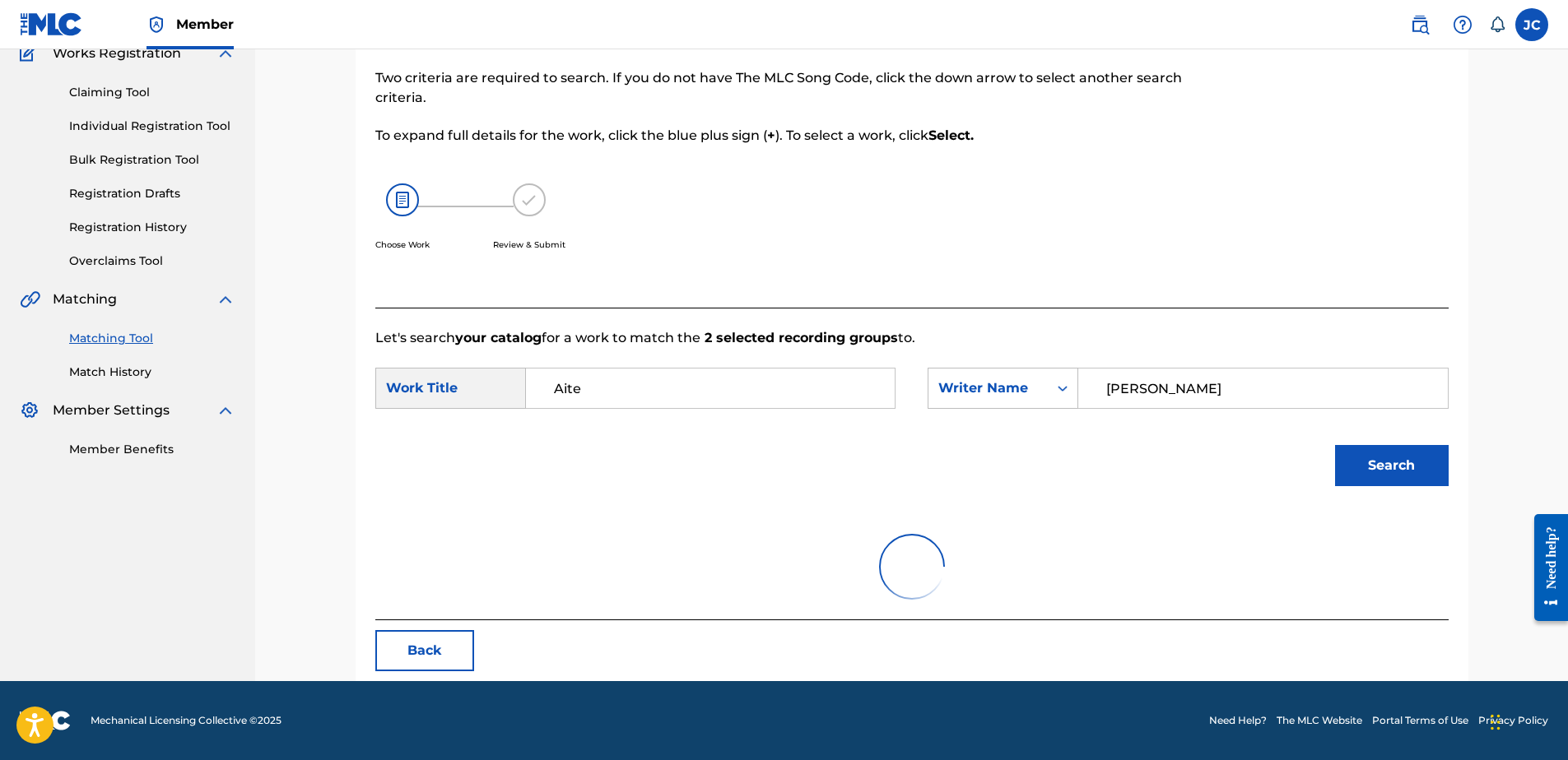
scroll to position [79, 0]
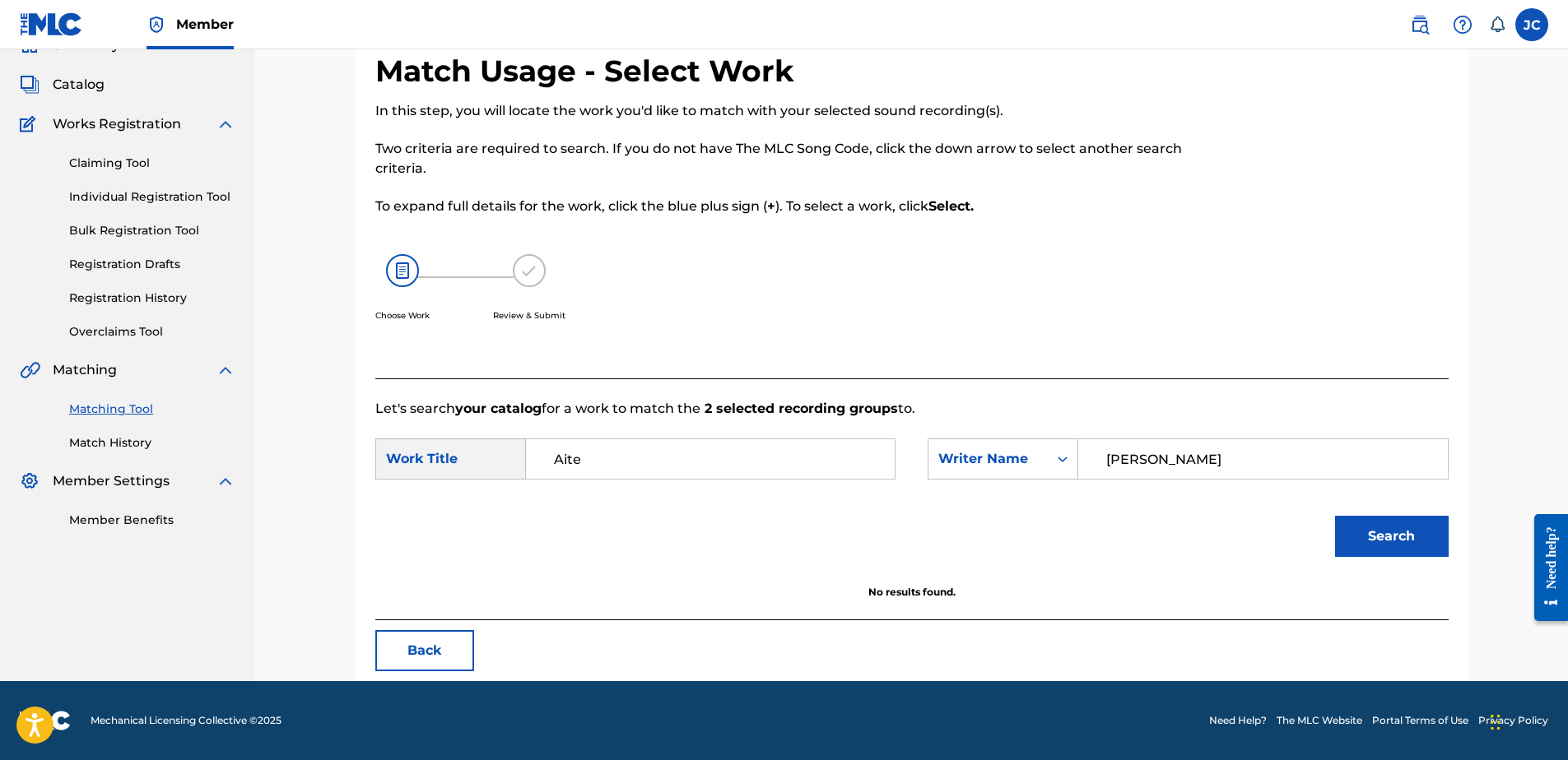
click at [1195, 456] on input "Bolton" at bounding box center [1262, 459] width 340 height 39
paste input "Volkens"
type input "Volkens"
click at [1335, 516] on button "Search" at bounding box center [1391, 537] width 113 height 41
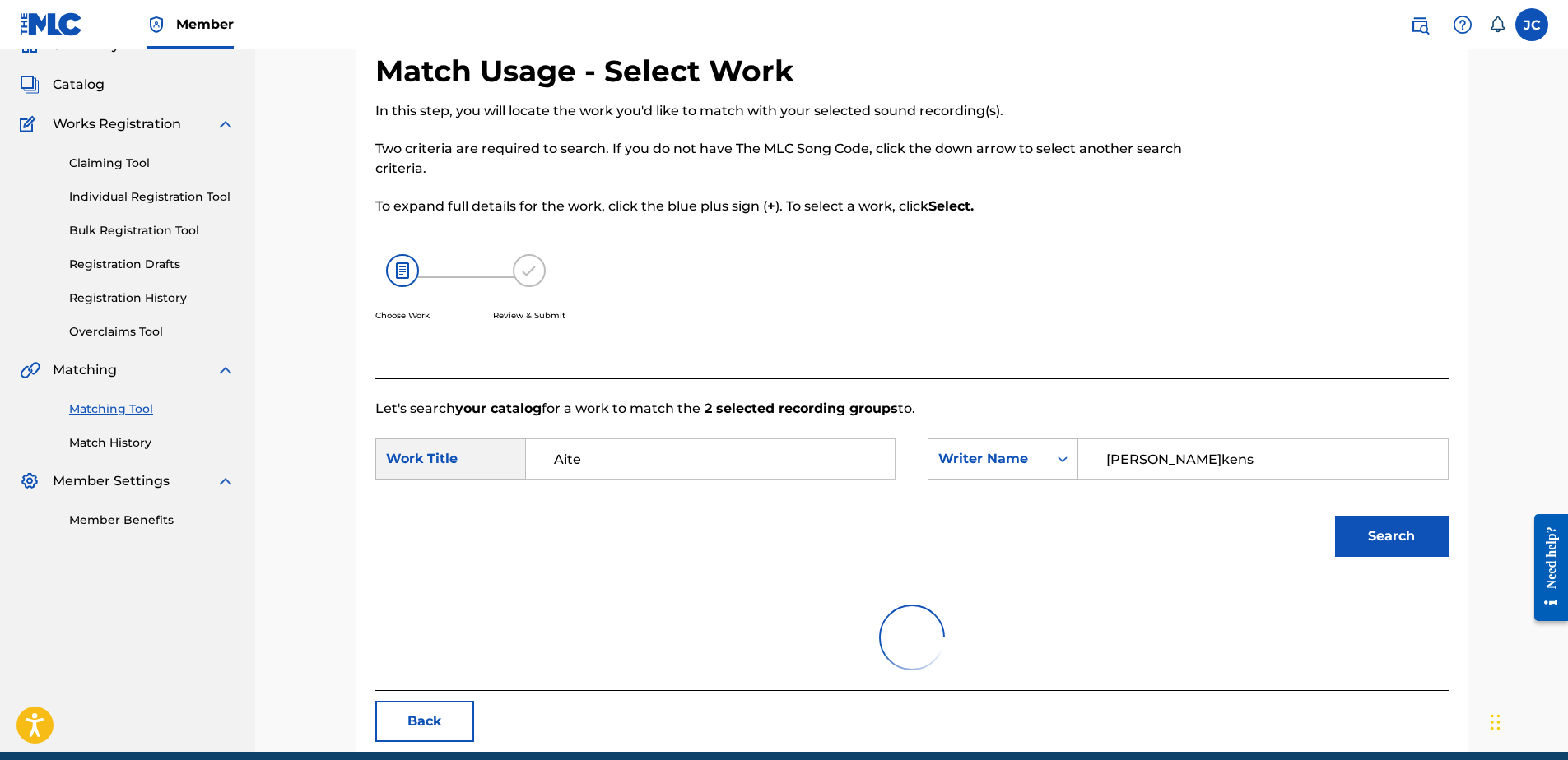
scroll to position [150, 0]
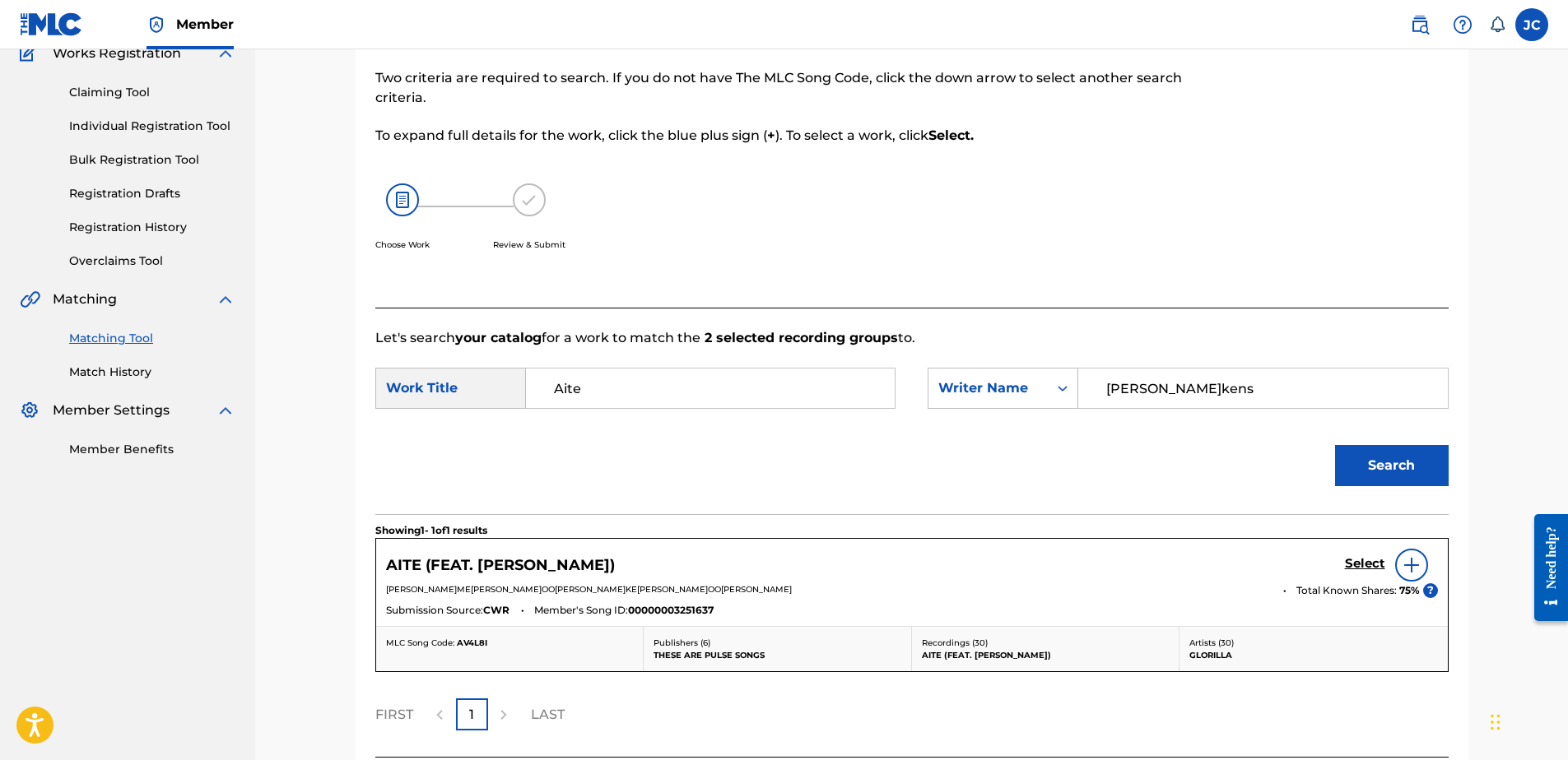
click at [1371, 559] on h5 "Select" at bounding box center [1364, 564] width 40 height 16
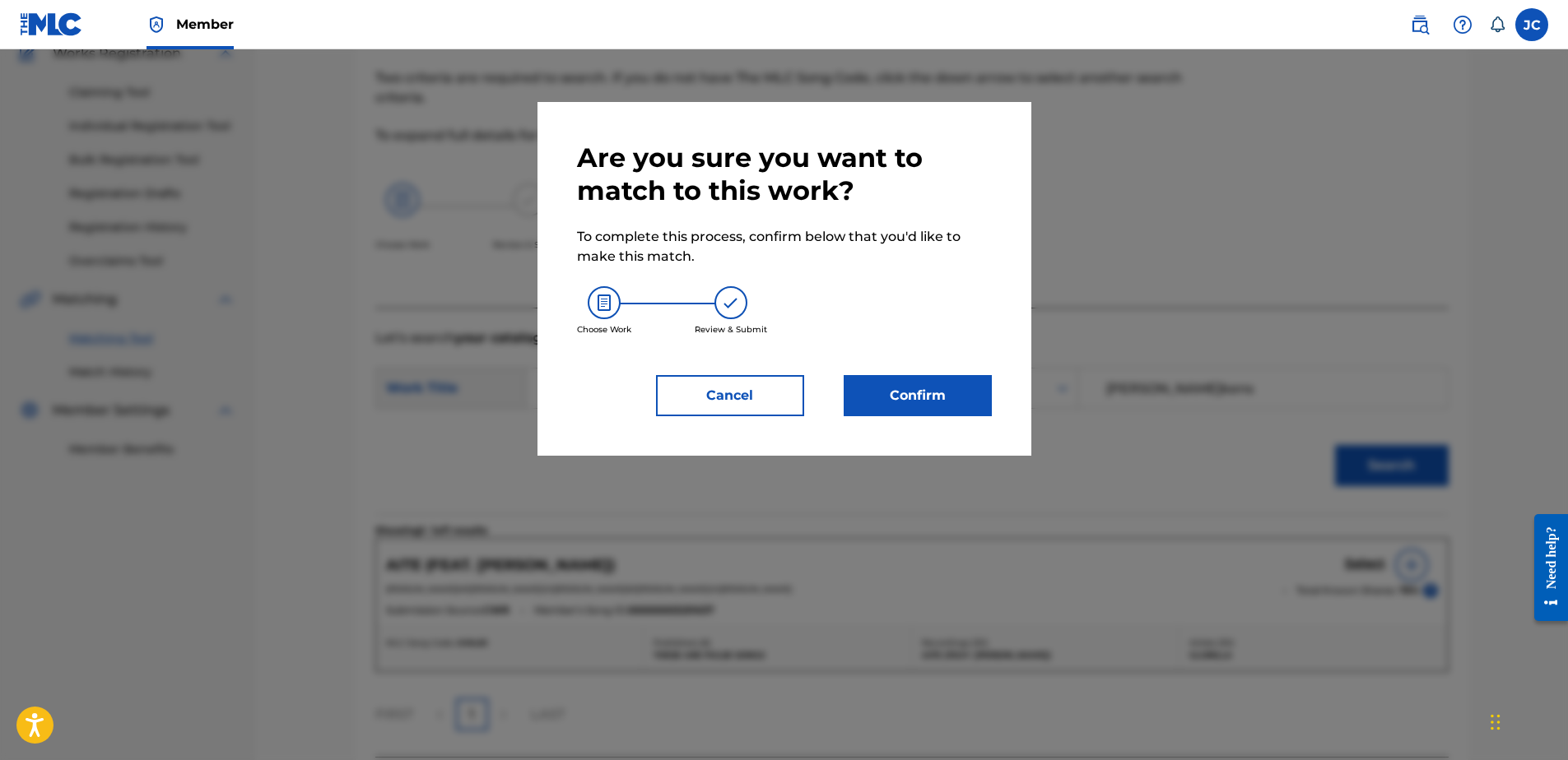
drag, startPoint x: 833, startPoint y: 381, endPoint x: 847, endPoint y: 381, distance: 14.0
click at [842, 381] on div "Confirm" at bounding box center [908, 396] width 168 height 41
click at [877, 384] on button "Confirm" at bounding box center [918, 396] width 148 height 41
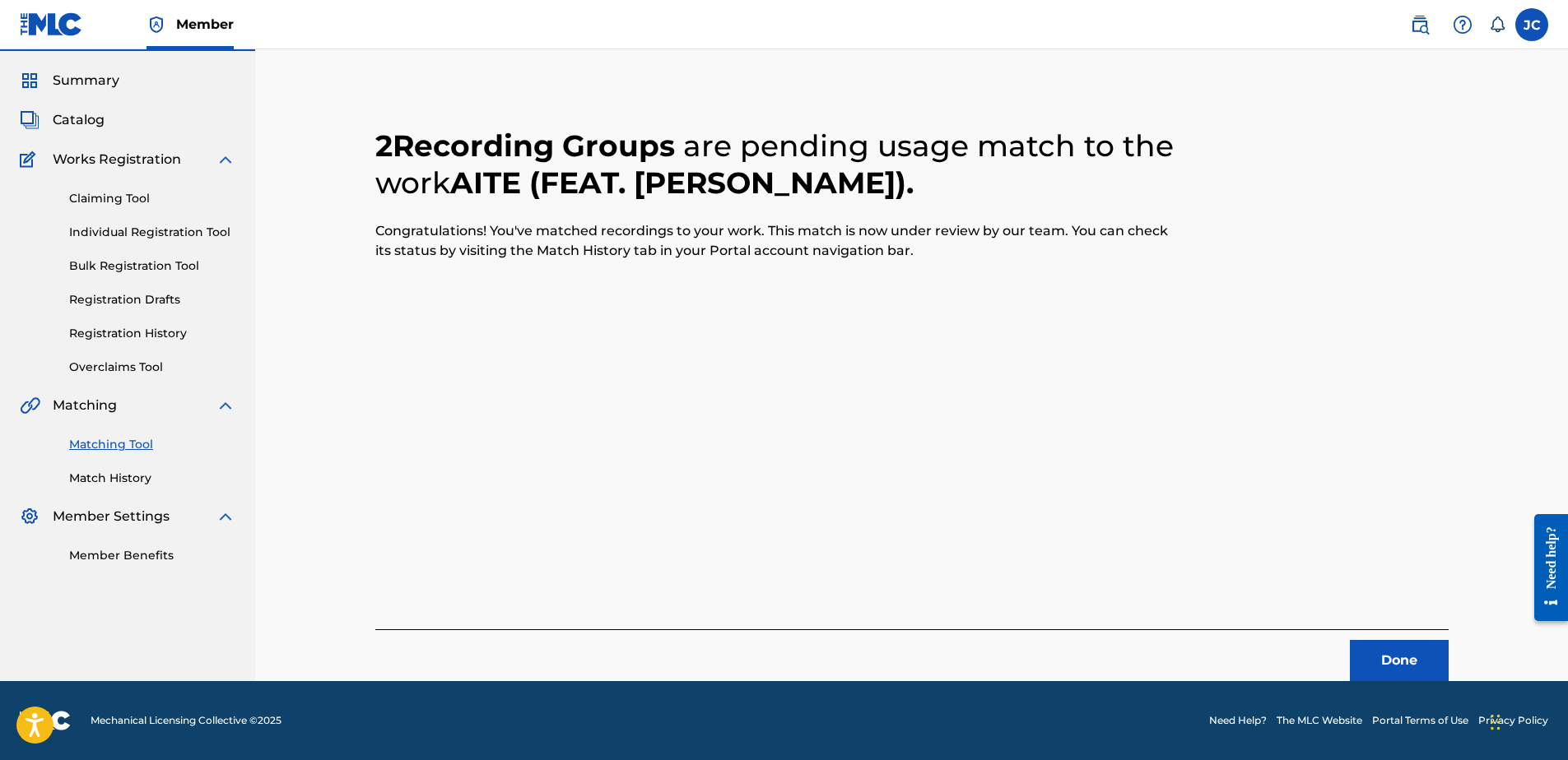
scroll to position [44, 0]
click at [1415, 642] on button "Done" at bounding box center [1399, 661] width 99 height 41
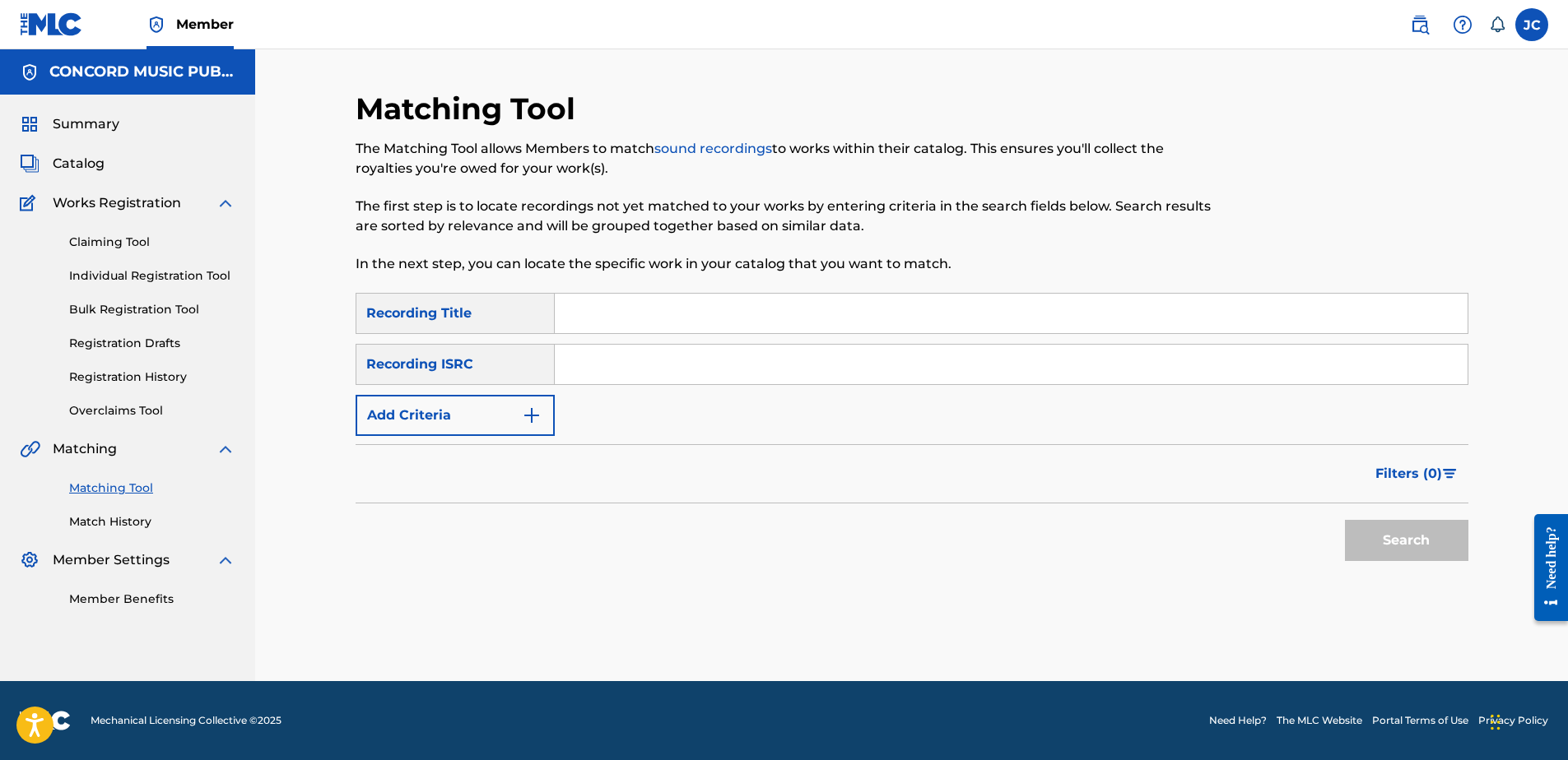
click at [968, 376] on input "Search Form" at bounding box center [1011, 364] width 913 height 39
paste input "USBC10401690"
type input "USBC10401690"
click at [1345, 520] on button "Search" at bounding box center [1406, 540] width 123 height 41
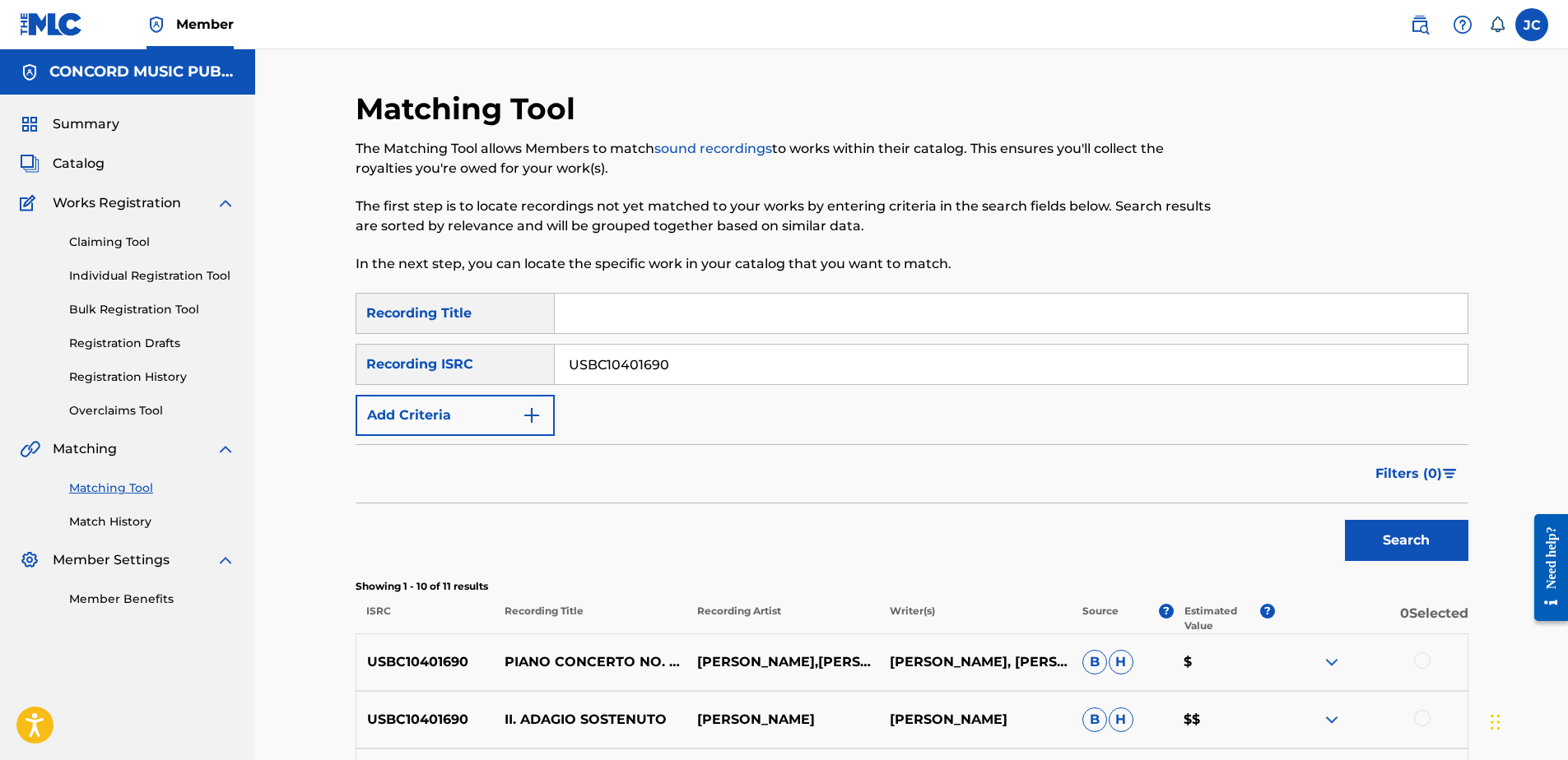
drag, startPoint x: 766, startPoint y: 372, endPoint x: 161, endPoint y: 351, distance: 605.4
click at [153, 362] on main "CONCORD MUSIC PUBLISHING LLC Summary Catalog Works Registration Claiming Tool I…" at bounding box center [784, 690] width 1568 height 1283
click at [709, 371] on input "Search Form" at bounding box center [1011, 364] width 913 height 39
paste input "NLA507805736"
click at [1345, 520] on button "Search" at bounding box center [1406, 540] width 123 height 41
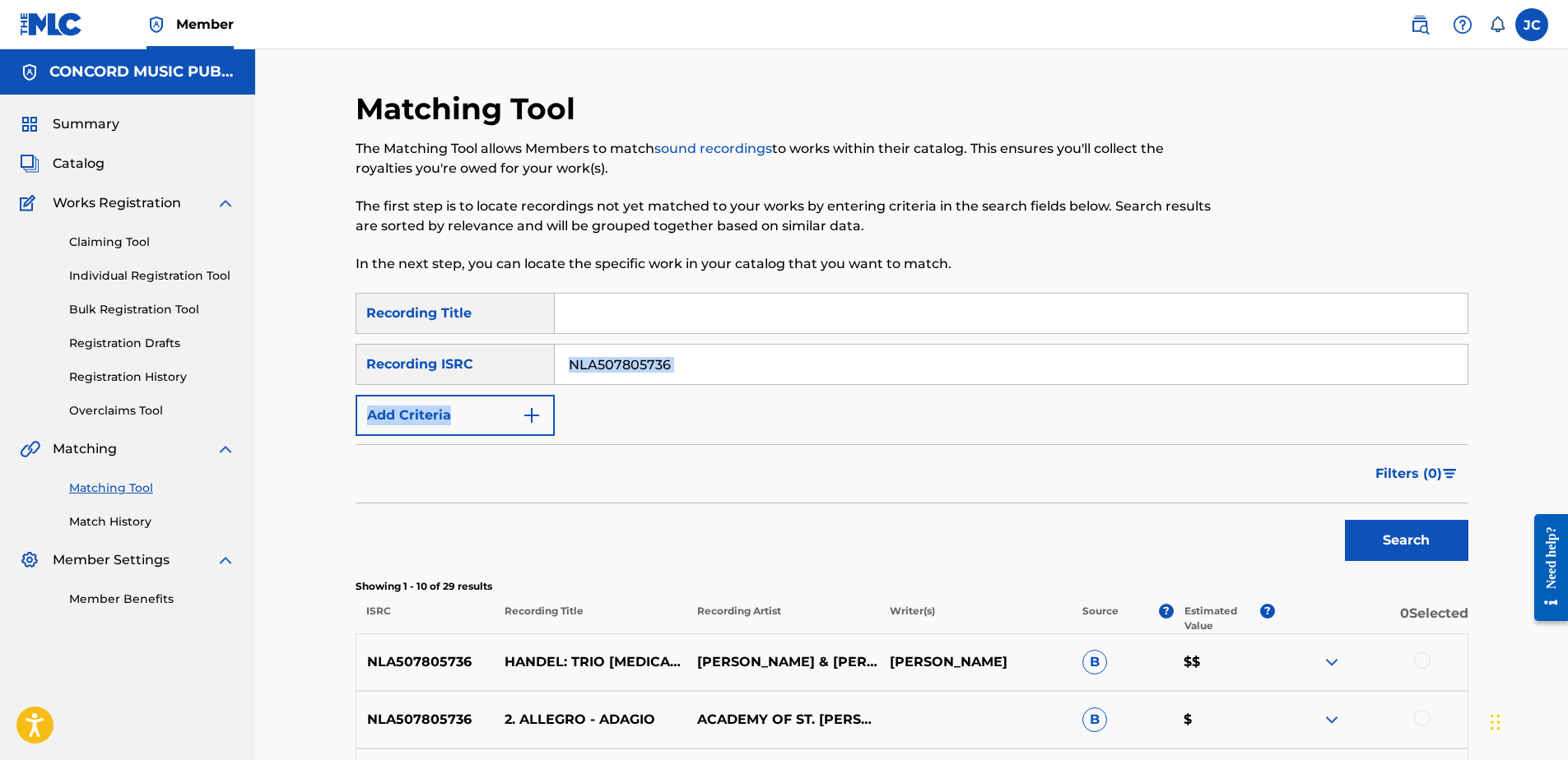
drag, startPoint x: 753, startPoint y: 392, endPoint x: 737, endPoint y: 369, distance: 28.0
click at [742, 381] on div "SearchWithCriteriae99f2faf-8432-4afd-8b36-feaa1db108db Recording Title SearchWi…" at bounding box center [912, 364] width 1113 height 143
drag, startPoint x: 737, startPoint y: 369, endPoint x: 578, endPoint y: 343, distance: 161.1
click at [578, 343] on div "SearchWithCriteriae99f2faf-8432-4afd-8b36-feaa1db108db Recording Title SearchWi…" at bounding box center [912, 364] width 1113 height 143
type input "N"
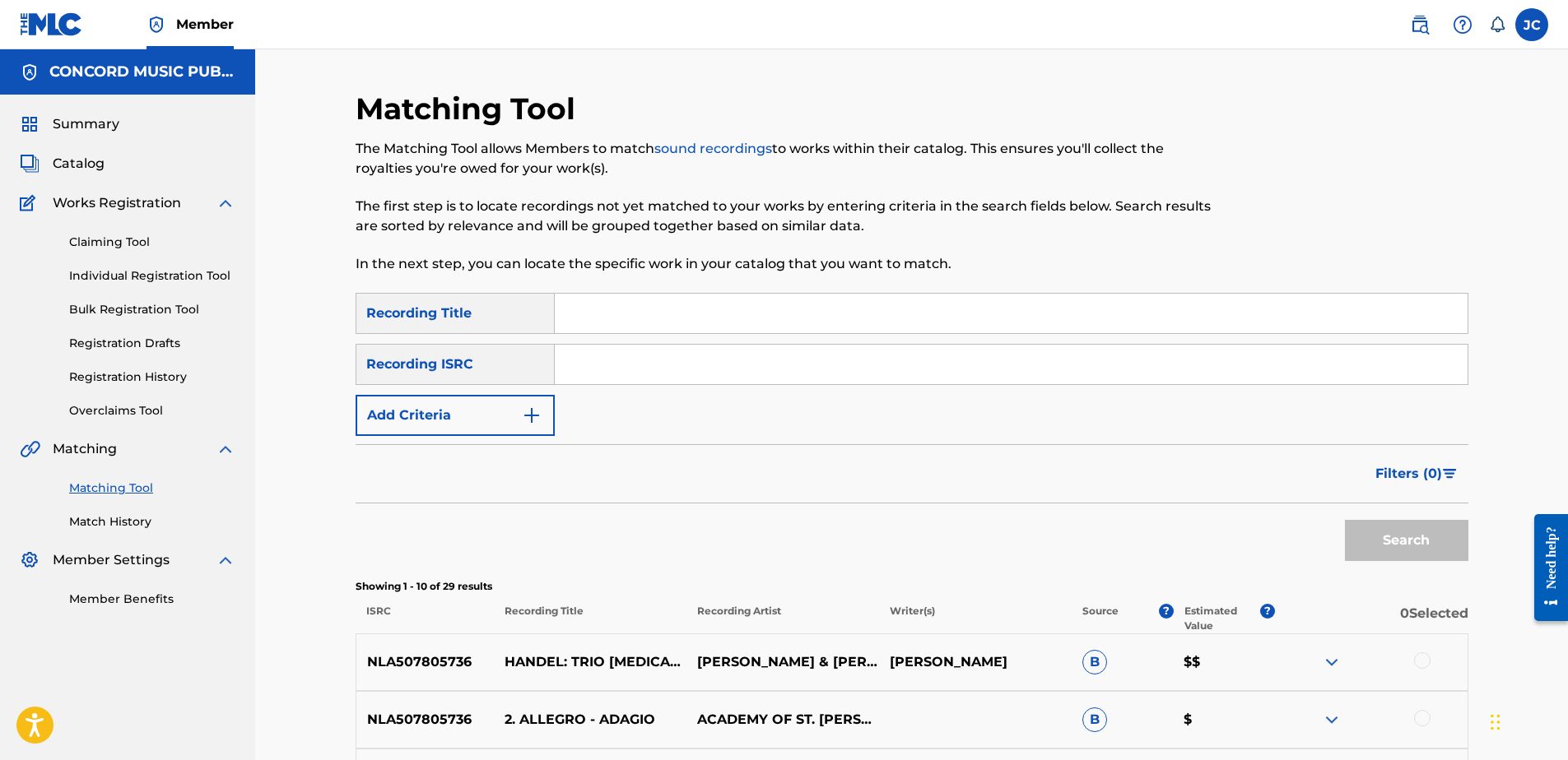
click at [730, 355] on input "Search Form" at bounding box center [1011, 364] width 913 height 39
paste input "USNO11000238"
type input "USNO11000238"
click at [1345, 520] on button "Search" at bounding box center [1406, 540] width 123 height 41
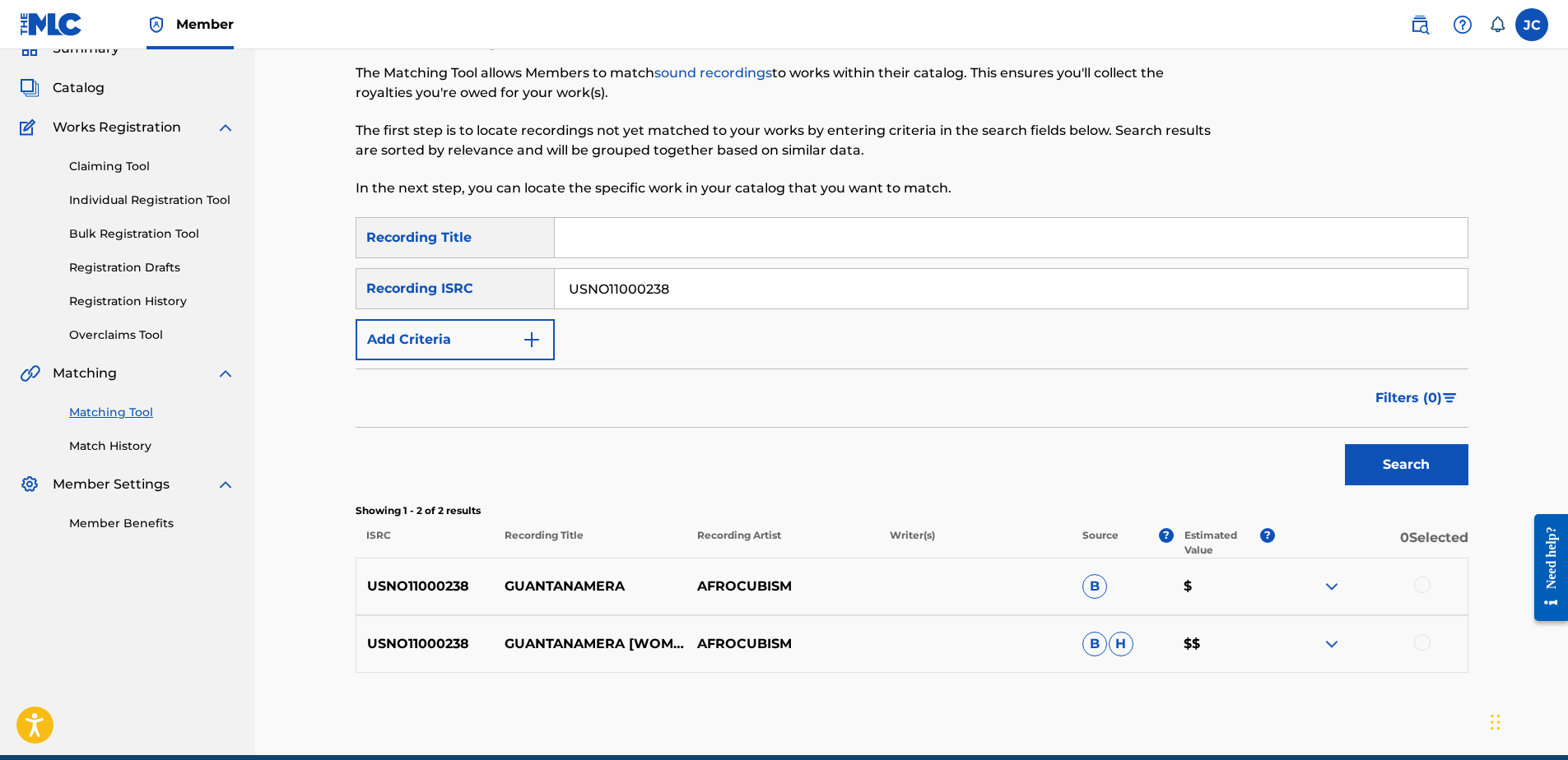
scroll to position [150, 0]
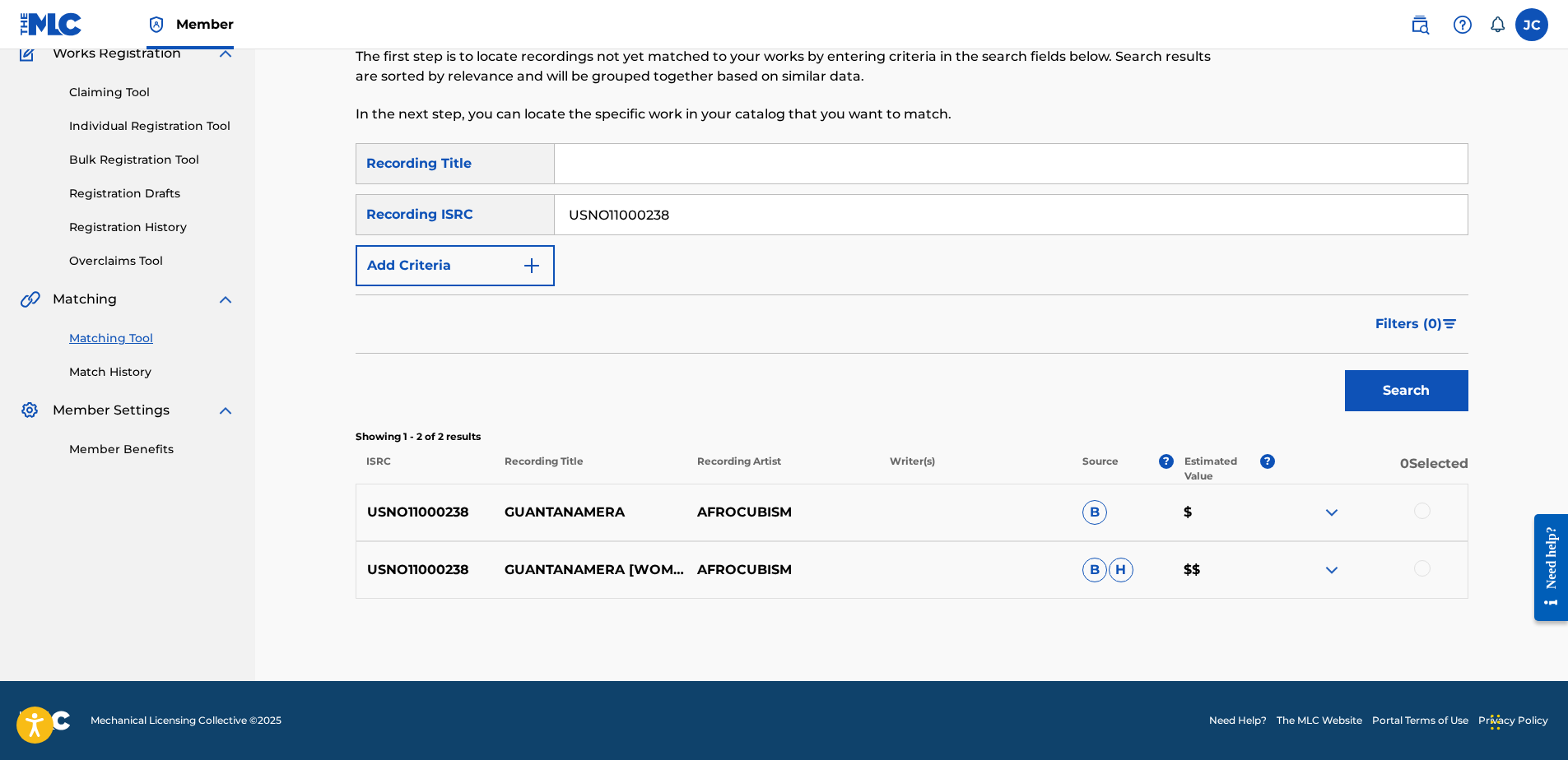
click at [1413, 564] on div at bounding box center [1371, 570] width 193 height 20
click at [1421, 570] on div at bounding box center [1422, 568] width 16 height 16
click at [1429, 511] on div at bounding box center [1422, 511] width 16 height 16
click at [1134, 614] on button "Match 2 Groups" at bounding box center [1157, 626] width 182 height 41
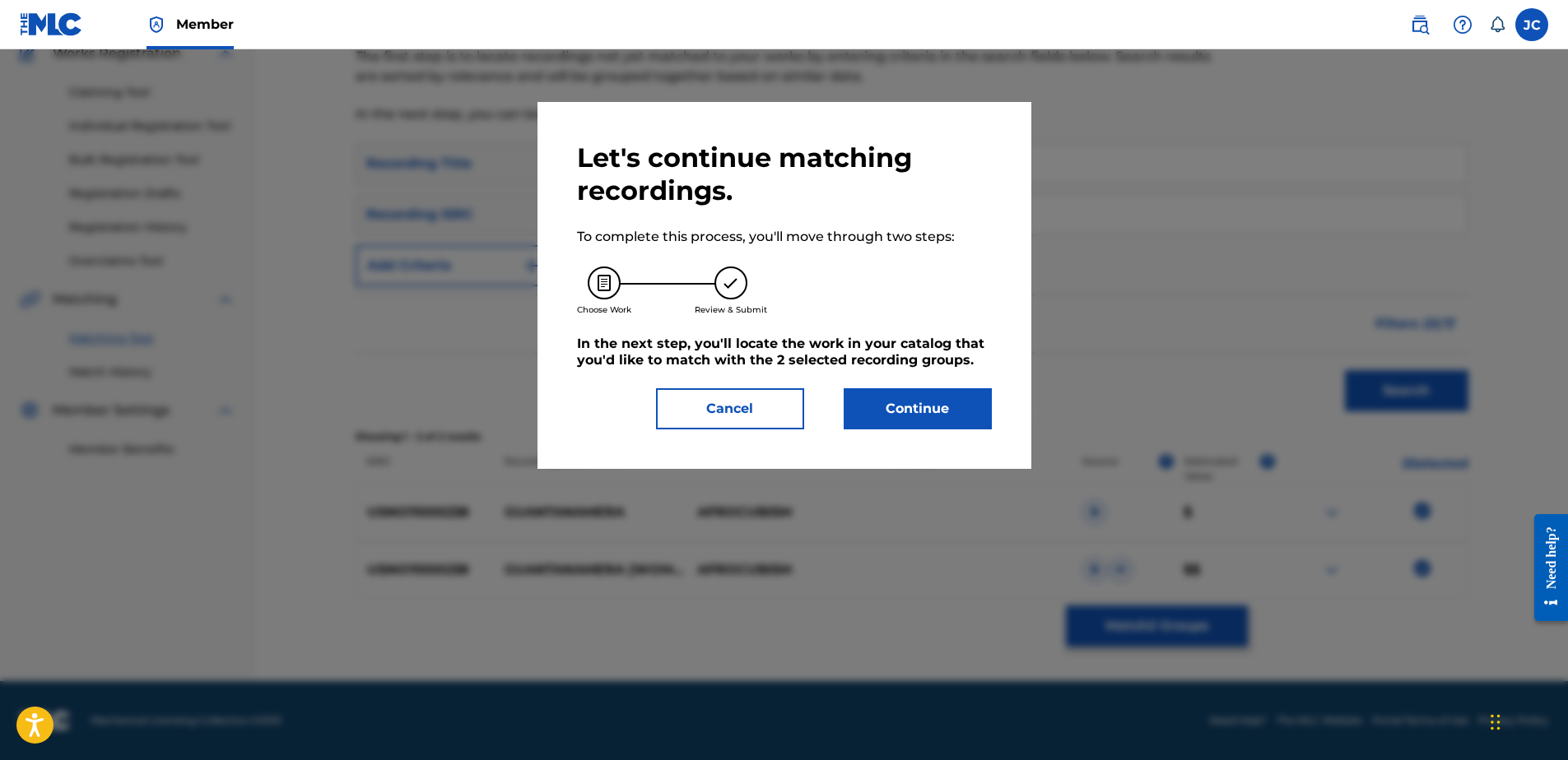
click at [962, 418] on button "Continue" at bounding box center [918, 409] width 148 height 41
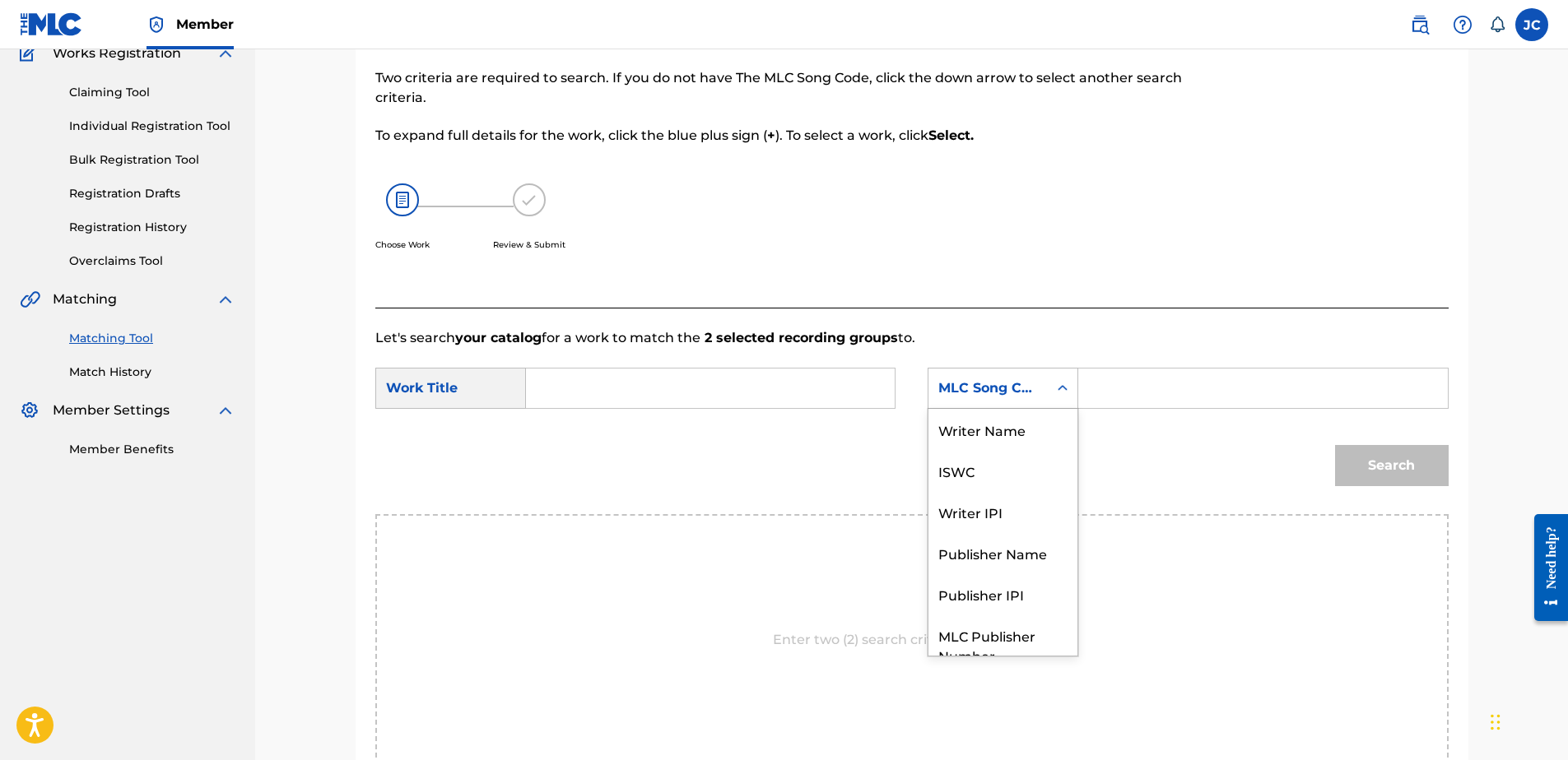
drag, startPoint x: 1032, startPoint y: 368, endPoint x: 1039, endPoint y: 378, distance: 12.2
click at [1034, 368] on div "MLC Song Code" at bounding box center [1002, 388] width 151 height 41
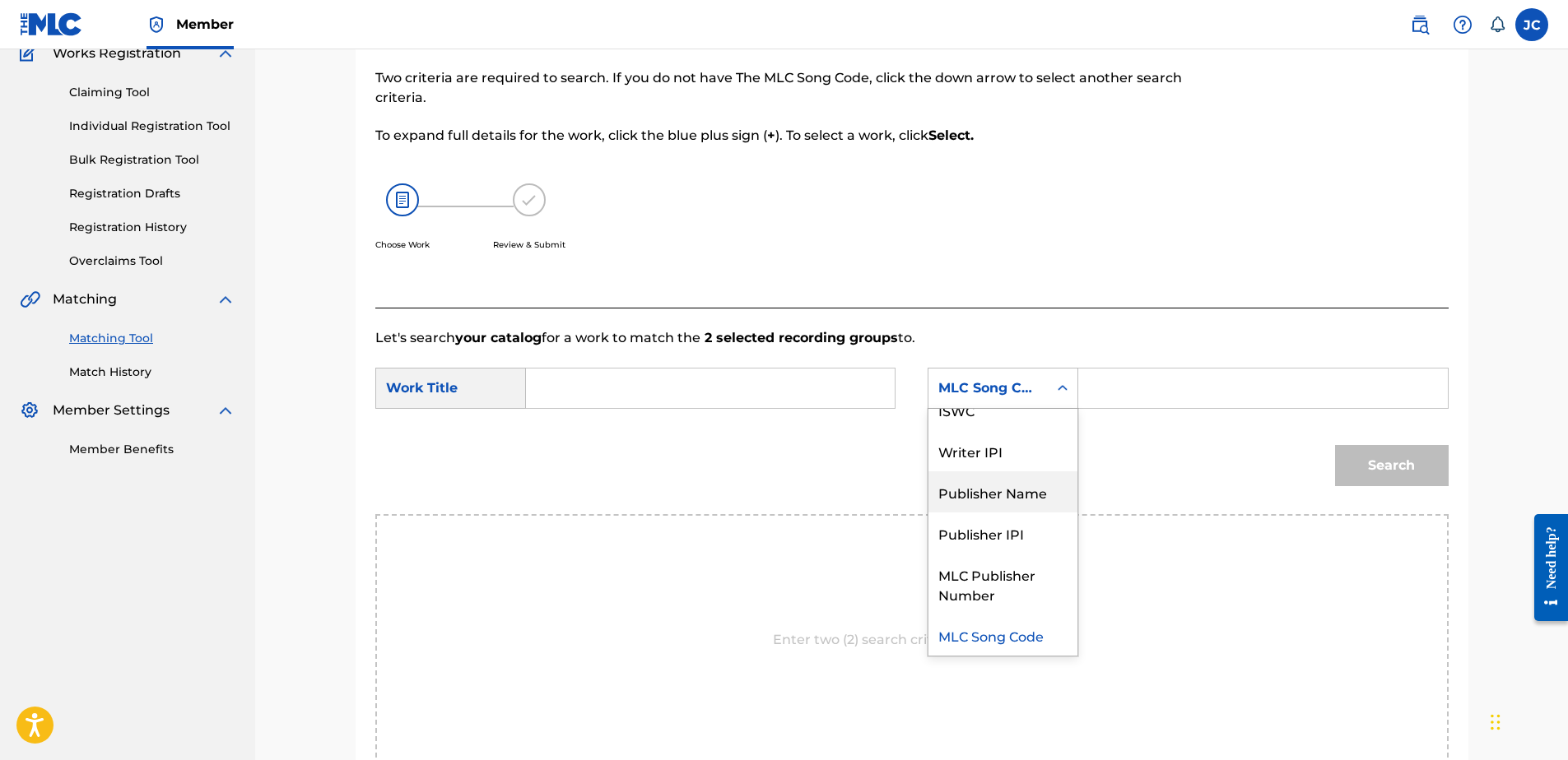
scroll to position [0, 0]
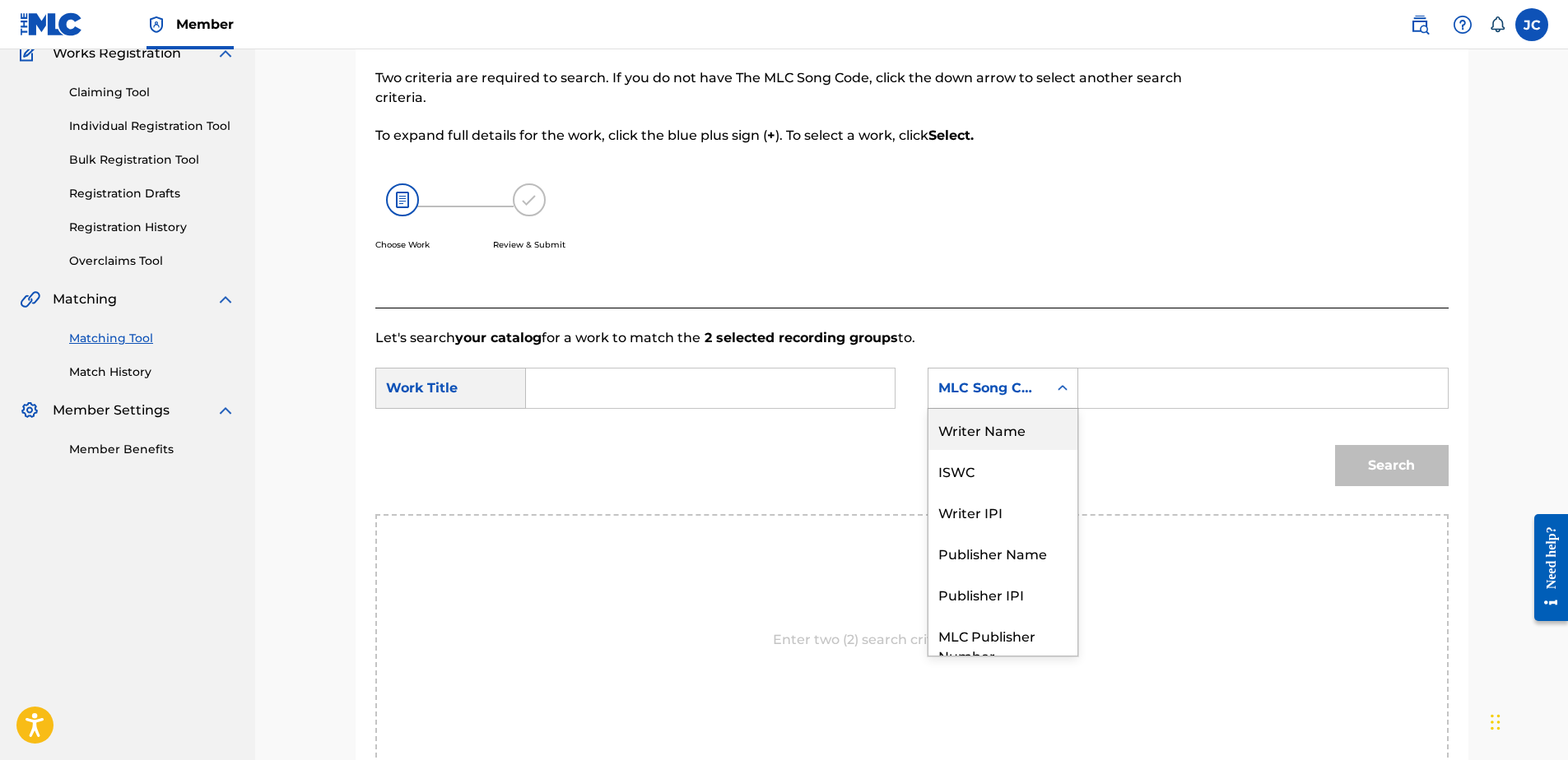
click at [996, 411] on div "Writer Name" at bounding box center [1002, 430] width 149 height 41
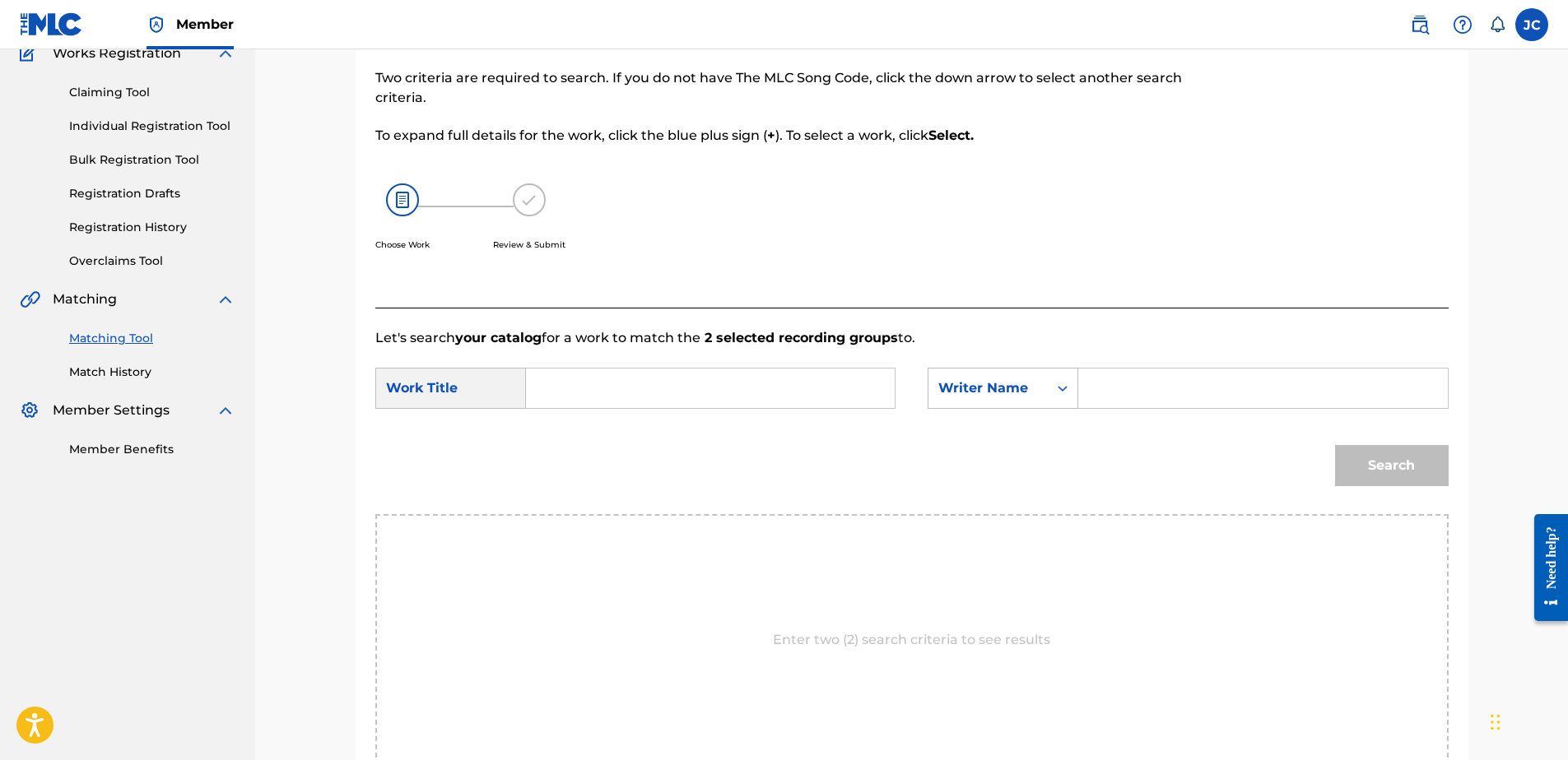
click at [775, 395] on input "Search Form" at bounding box center [709, 388] width 340 height 39
paste input "GUANTANAMERA"
type input "GUANTANAMERA"
click at [1249, 389] on input "Search Form" at bounding box center [1262, 388] width 340 height 39
type input "FERNANDEZ"
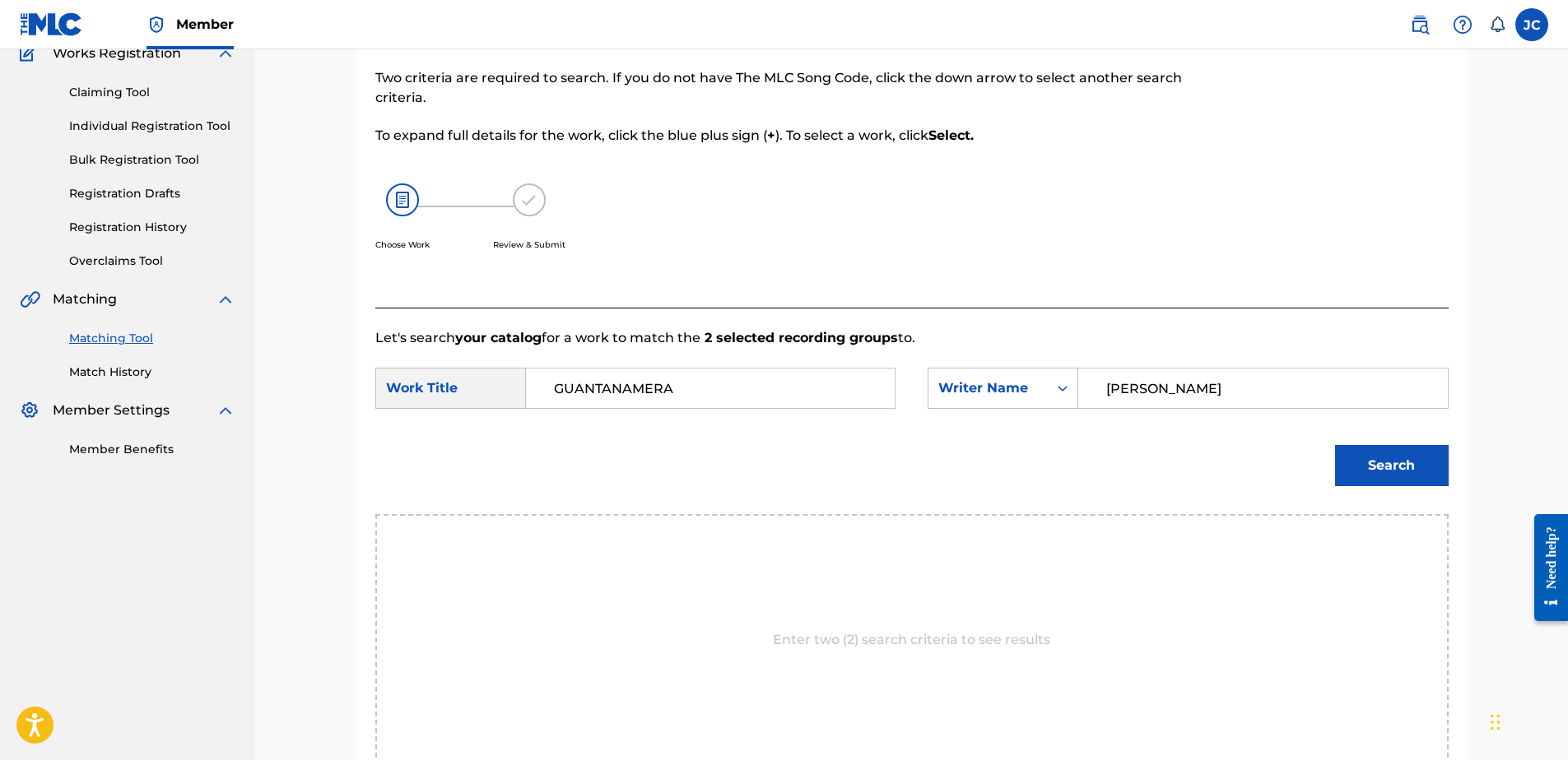
click at [1335, 445] on button "Search" at bounding box center [1391, 465] width 113 height 41
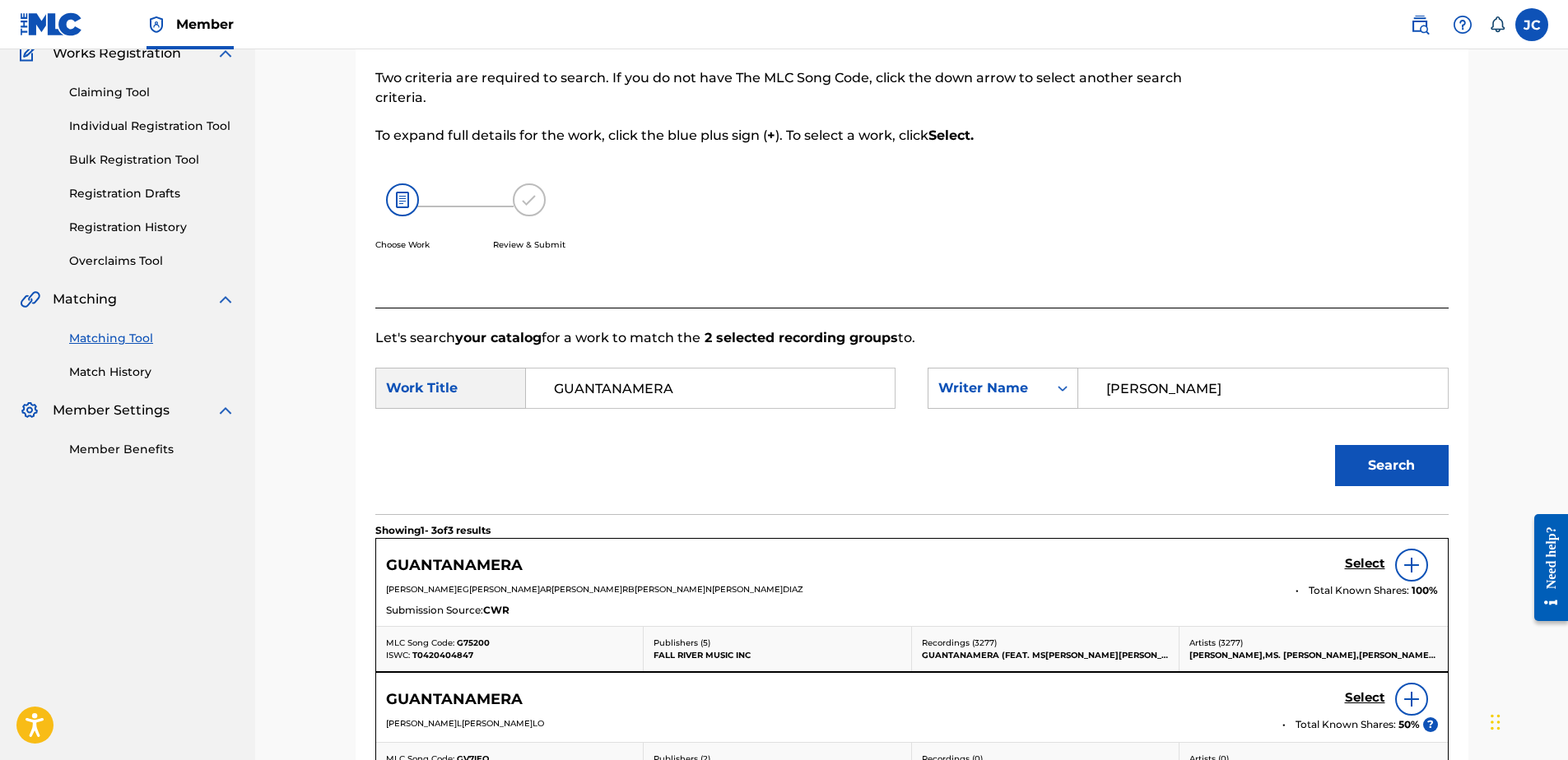
click at [1416, 569] on img at bounding box center [1412, 565] width 20 height 20
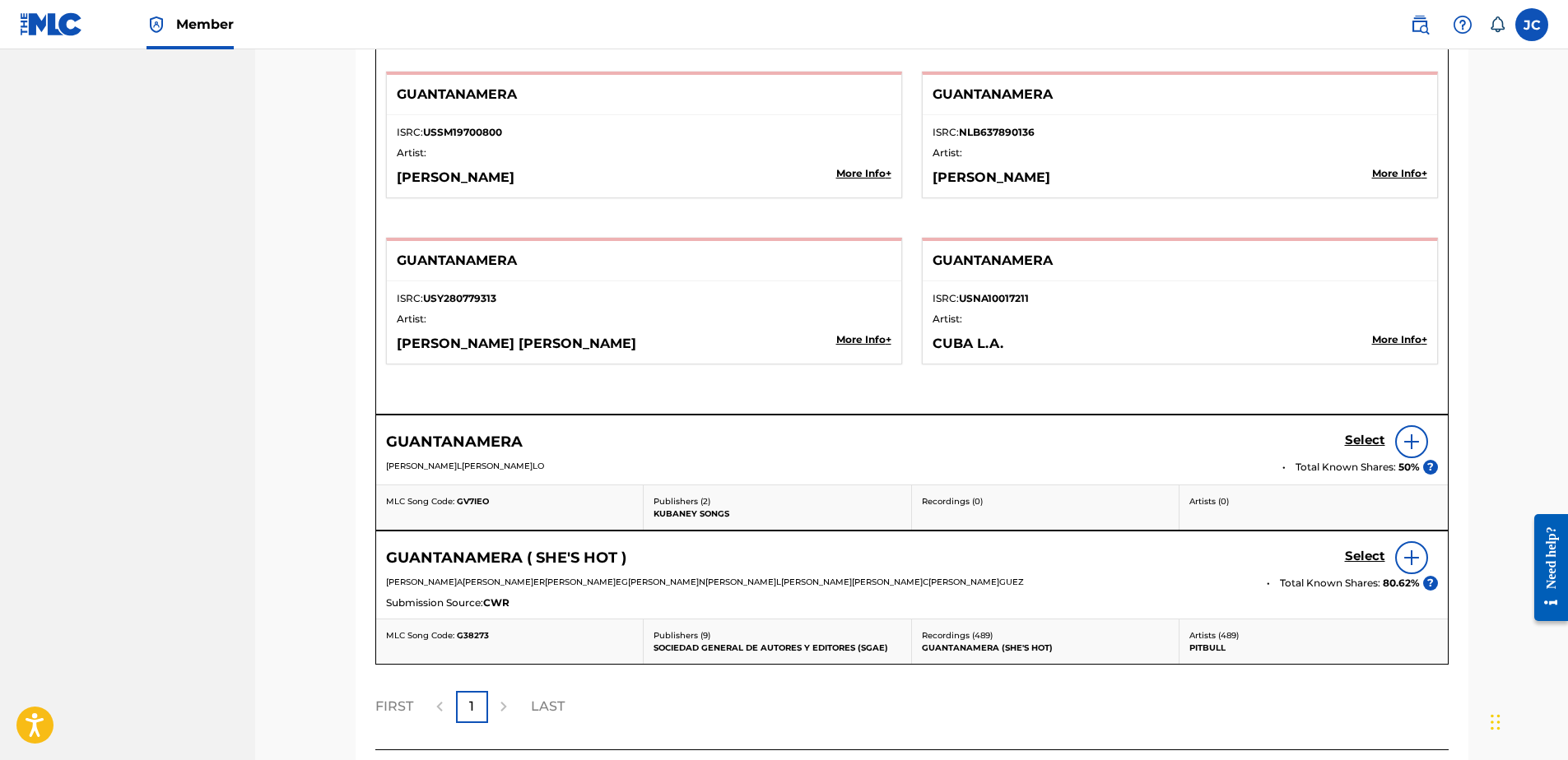
scroll to position [3029, 0]
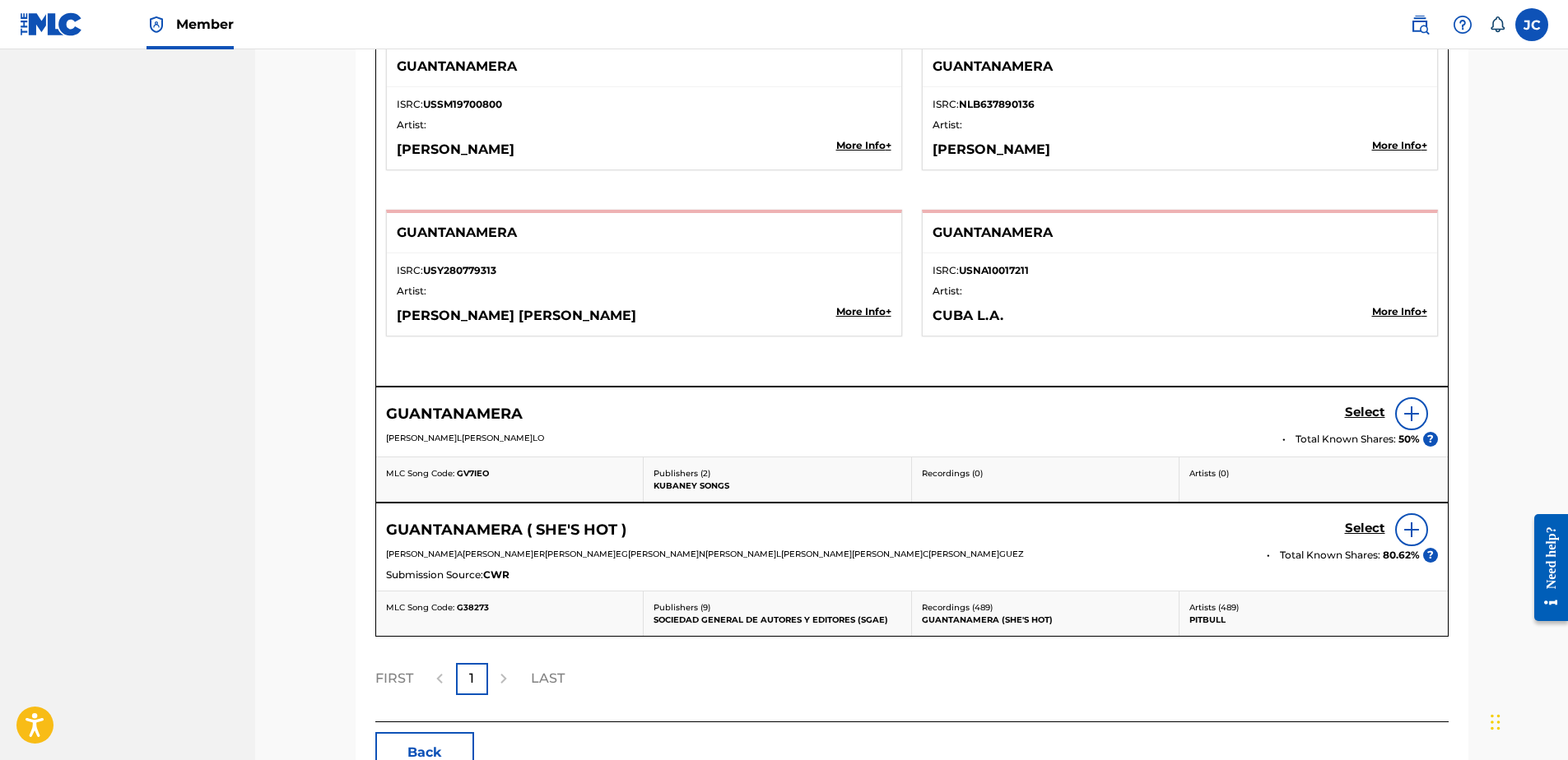
click at [1414, 419] on img at bounding box center [1412, 413] width 20 height 20
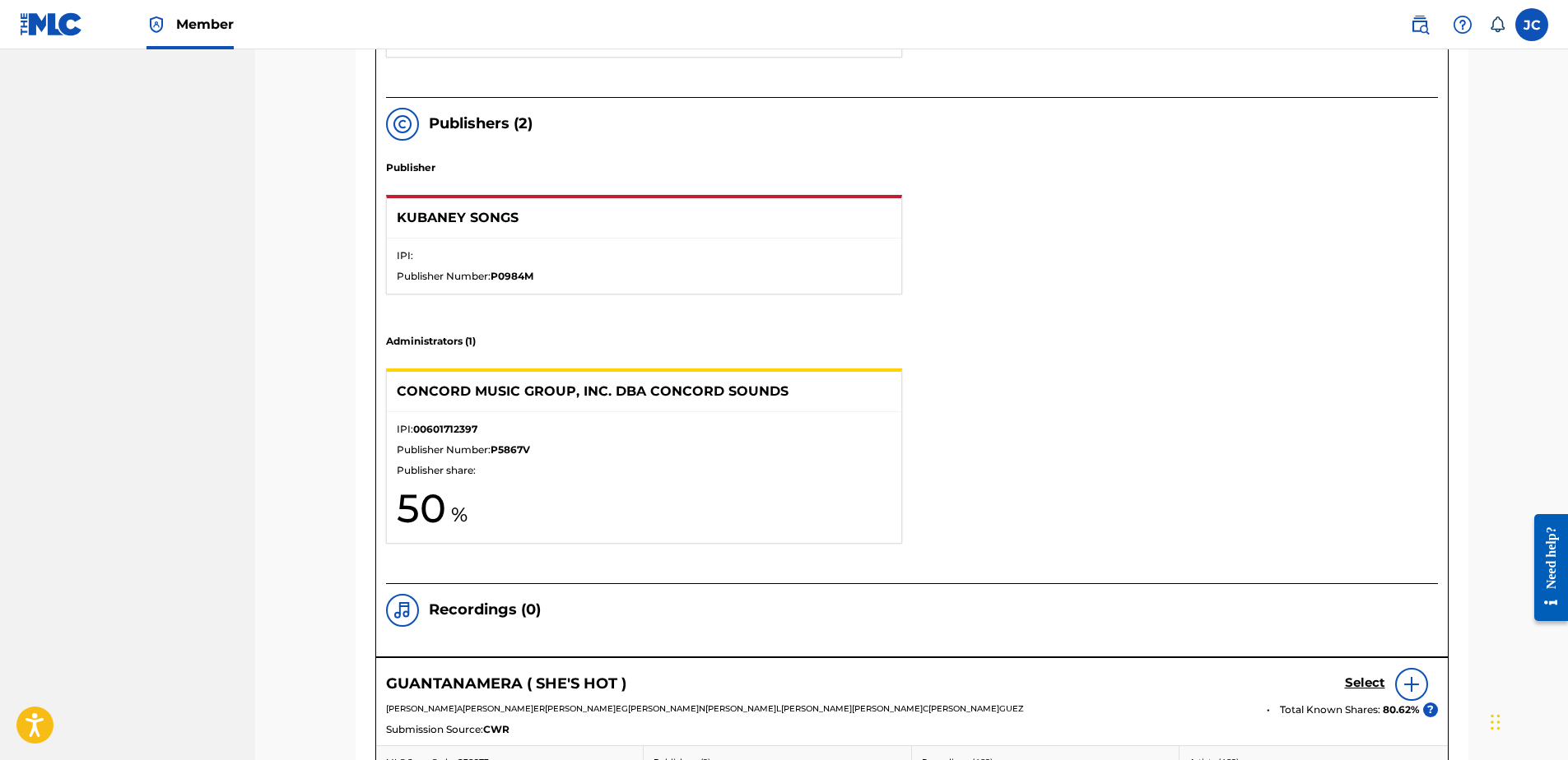
scroll to position [4017, 0]
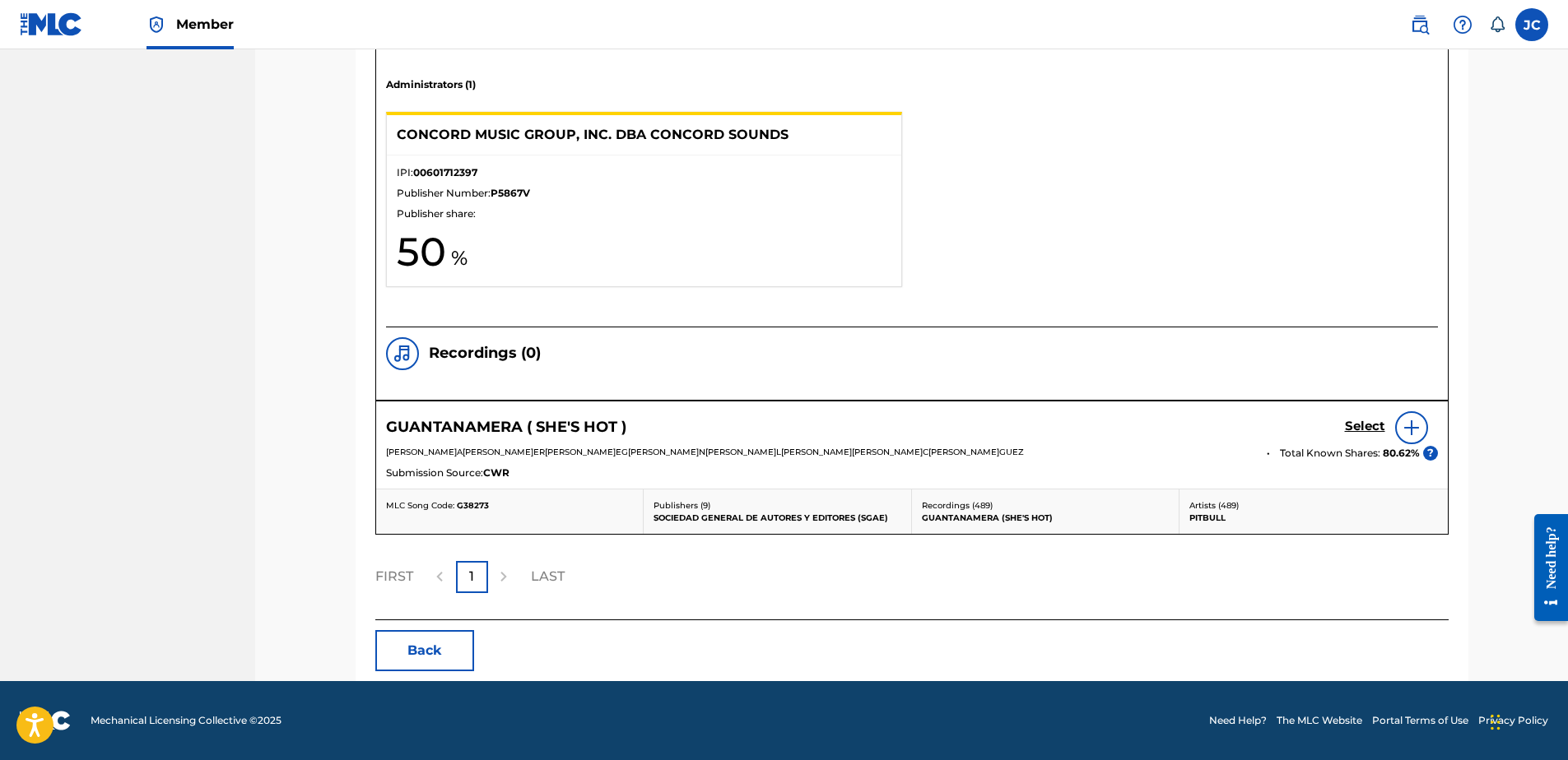
click at [447, 634] on button "Back" at bounding box center [424, 651] width 99 height 41
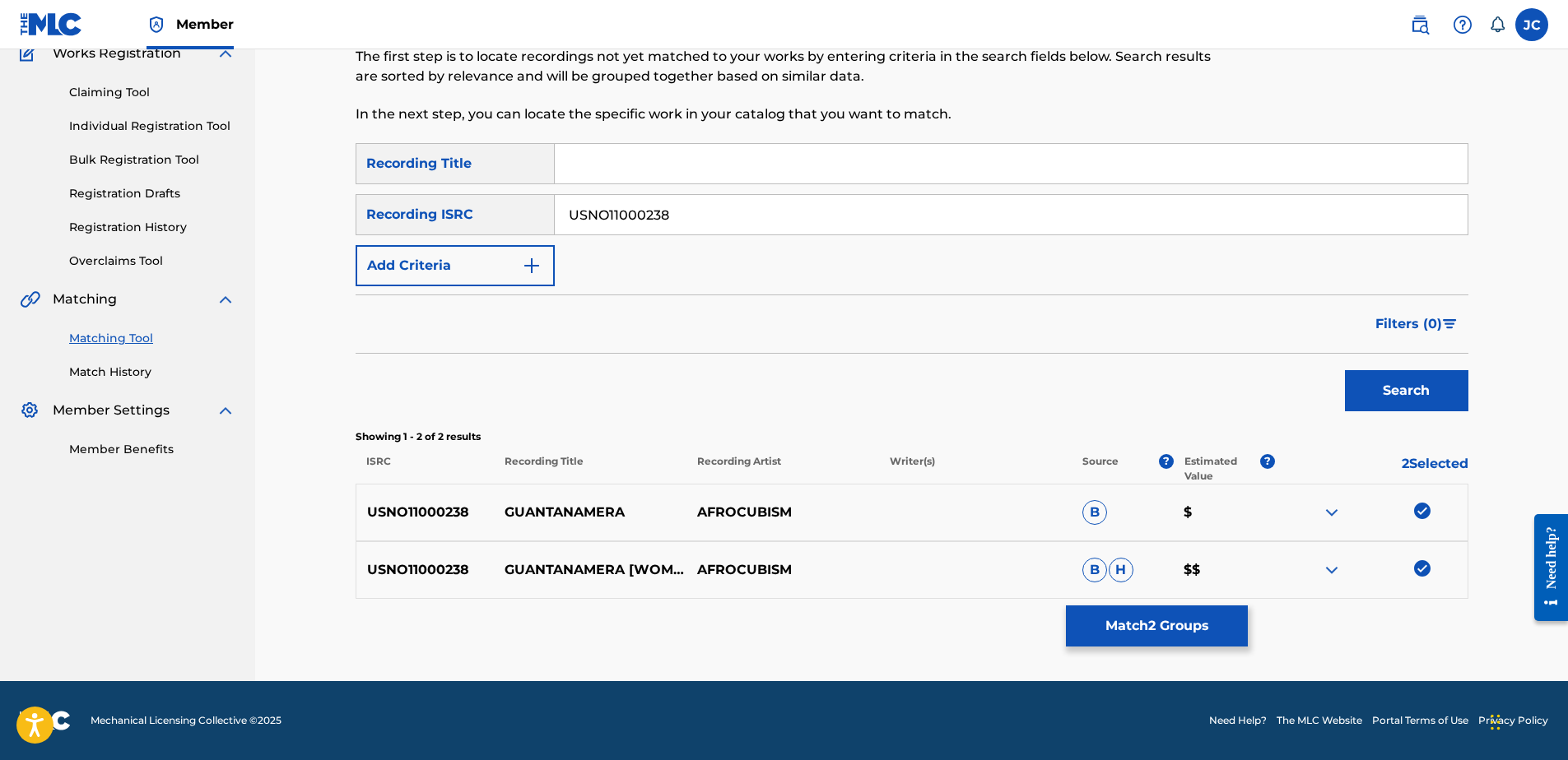
click at [1421, 572] on img at bounding box center [1422, 568] width 16 height 16
click at [1421, 508] on img at bounding box center [1422, 511] width 16 height 16
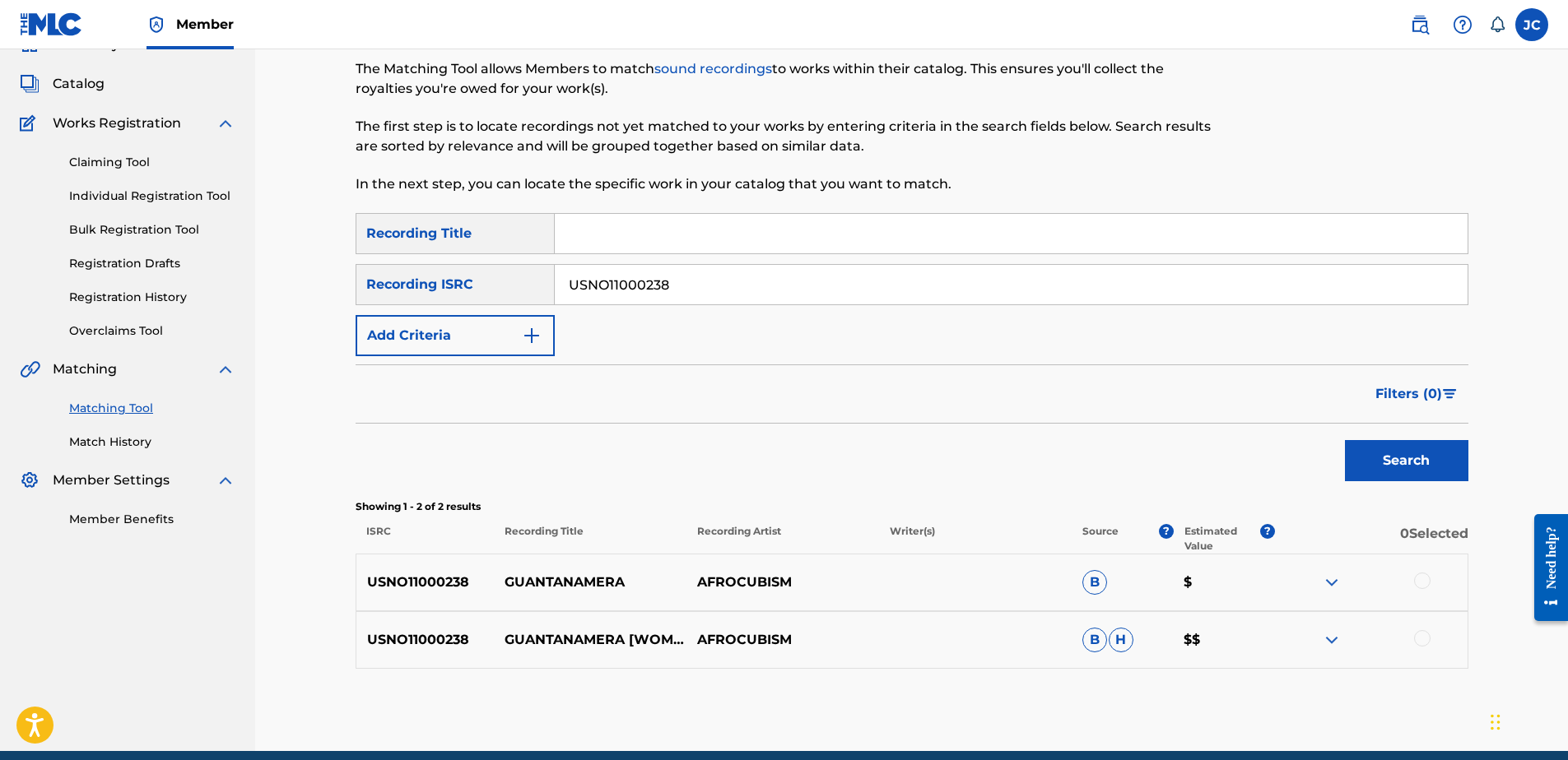
scroll to position [0, 0]
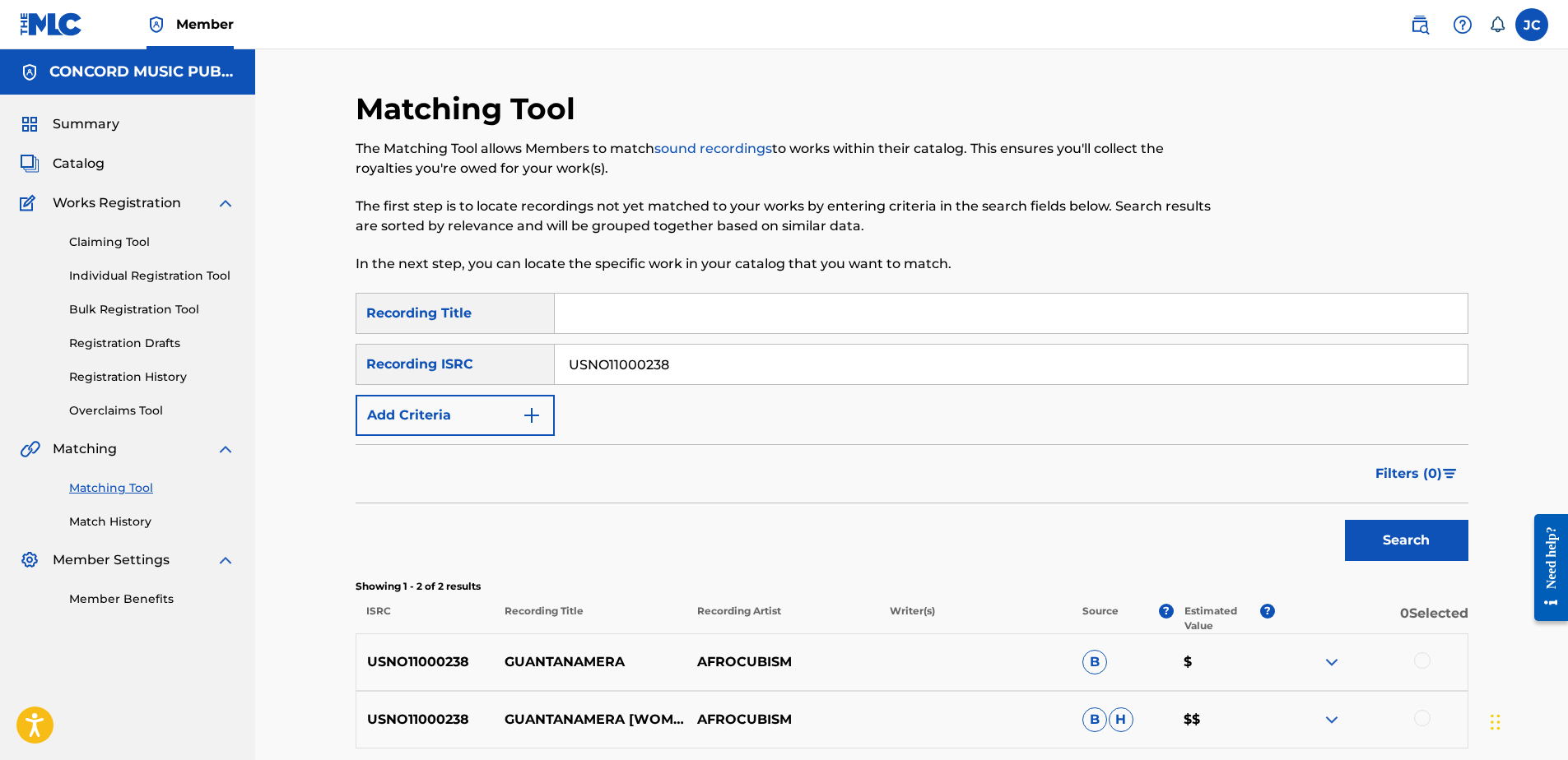
drag, startPoint x: 499, startPoint y: 390, endPoint x: 409, endPoint y: 398, distance: 90.4
click at [456, 397] on div "SearchWithCriteriae99f2faf-8432-4afd-8b36-feaa1db108db Recording Title SearchWi…" at bounding box center [912, 364] width 1113 height 143
click at [901, 357] on input "Search Form" at bounding box center [1011, 364] width 913 height 39
paste input "DEF059002053"
type input "DEF059002053"
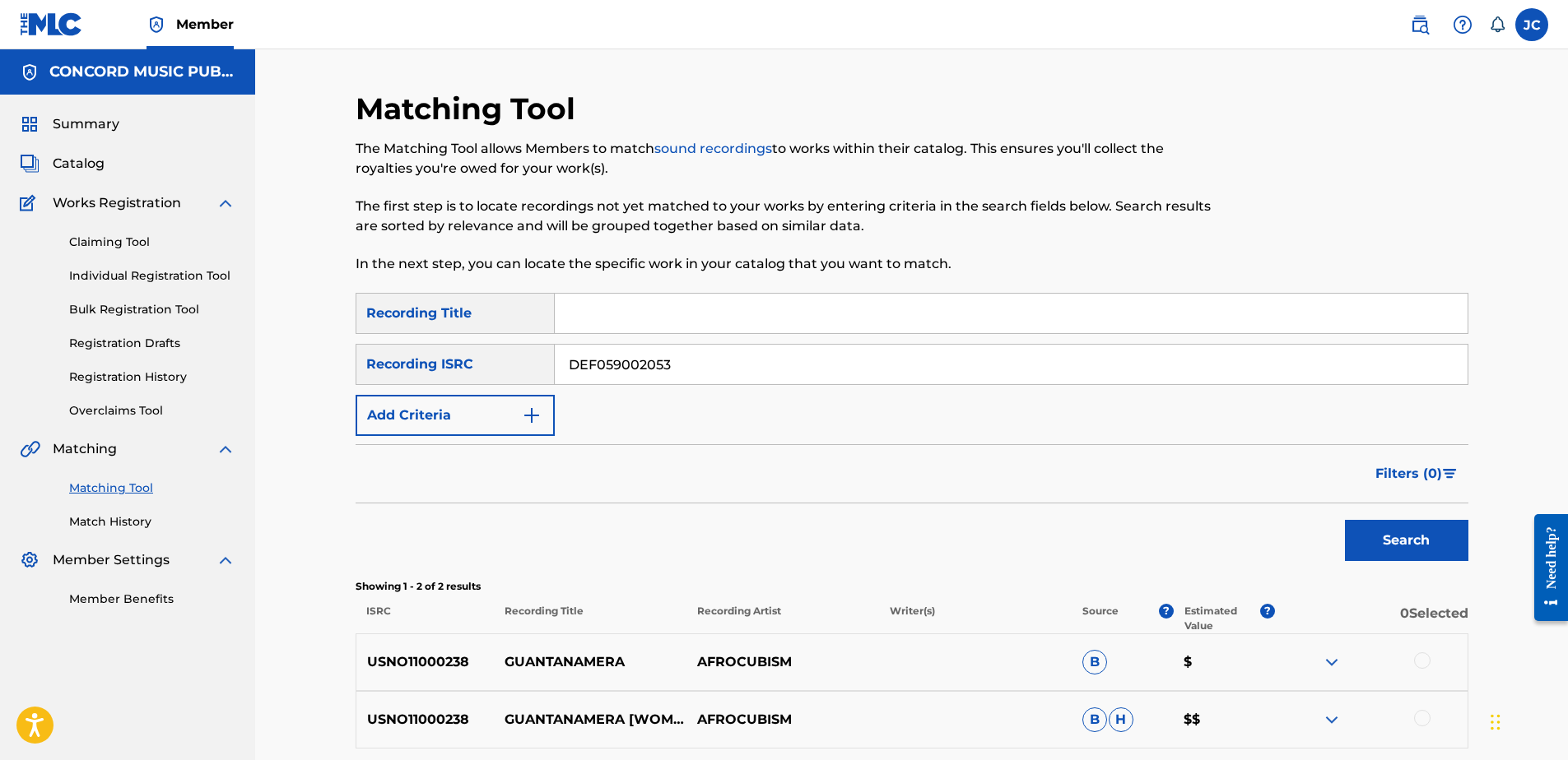
click at [1345, 520] on button "Search" at bounding box center [1406, 540] width 123 height 41
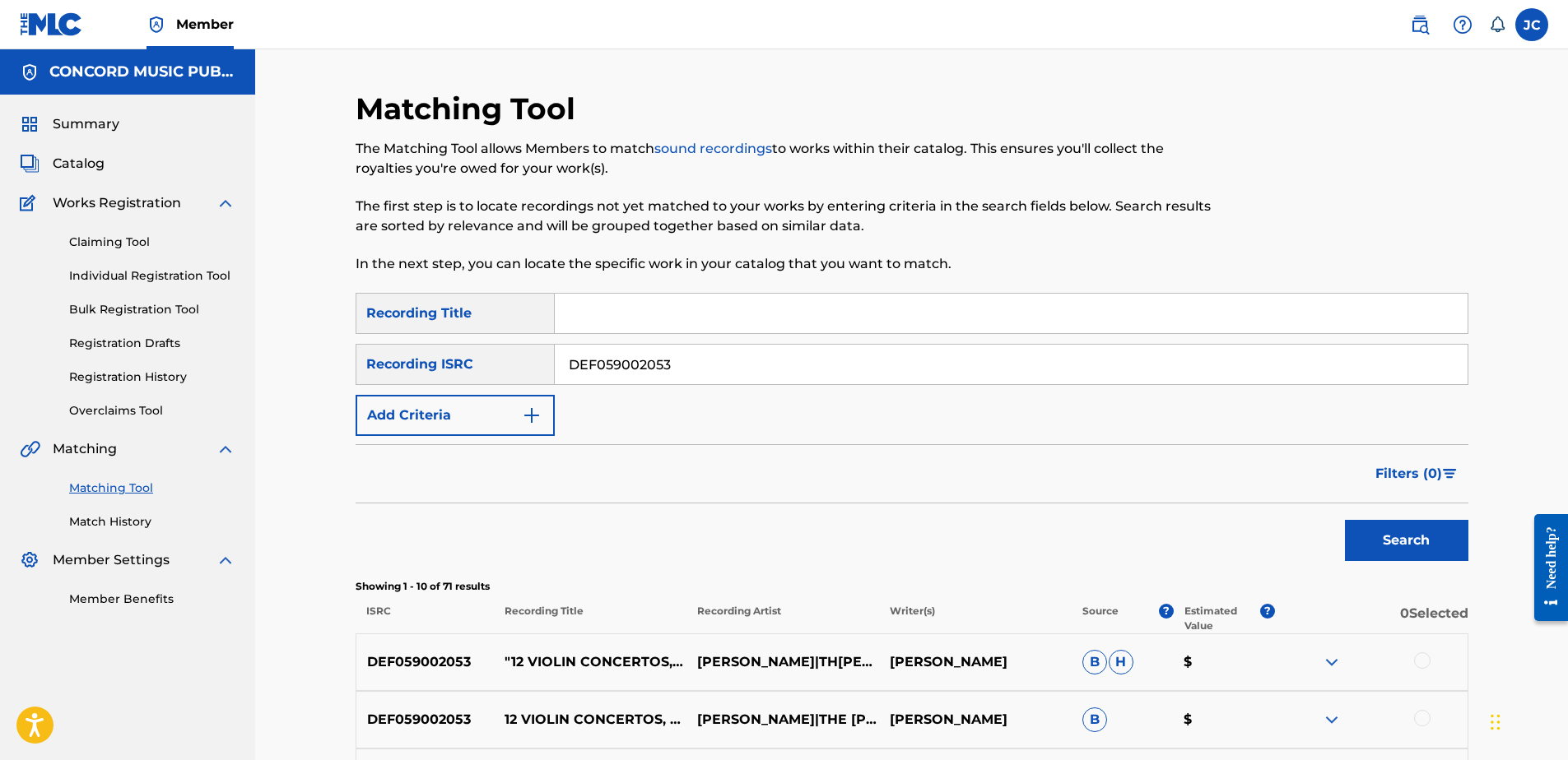
click at [760, 363] on input "DEF059002053" at bounding box center [1011, 364] width 913 height 39
click at [932, 362] on input "Search Form" at bounding box center [1011, 364] width 913 height 39
paste input "USCNP1002810"
type input "USCNP1002810"
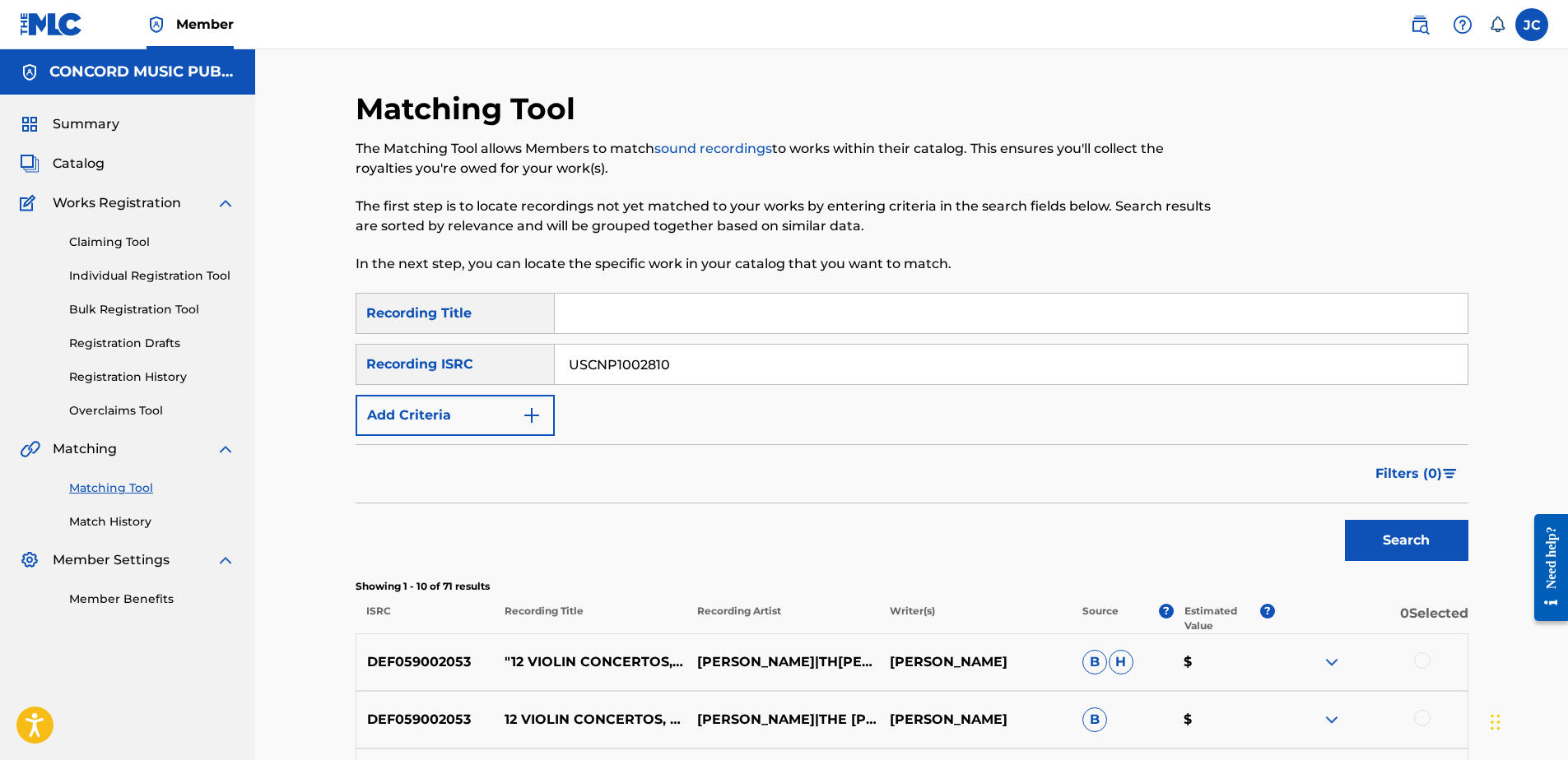
click at [1345, 520] on button "Search" at bounding box center [1406, 540] width 123 height 41
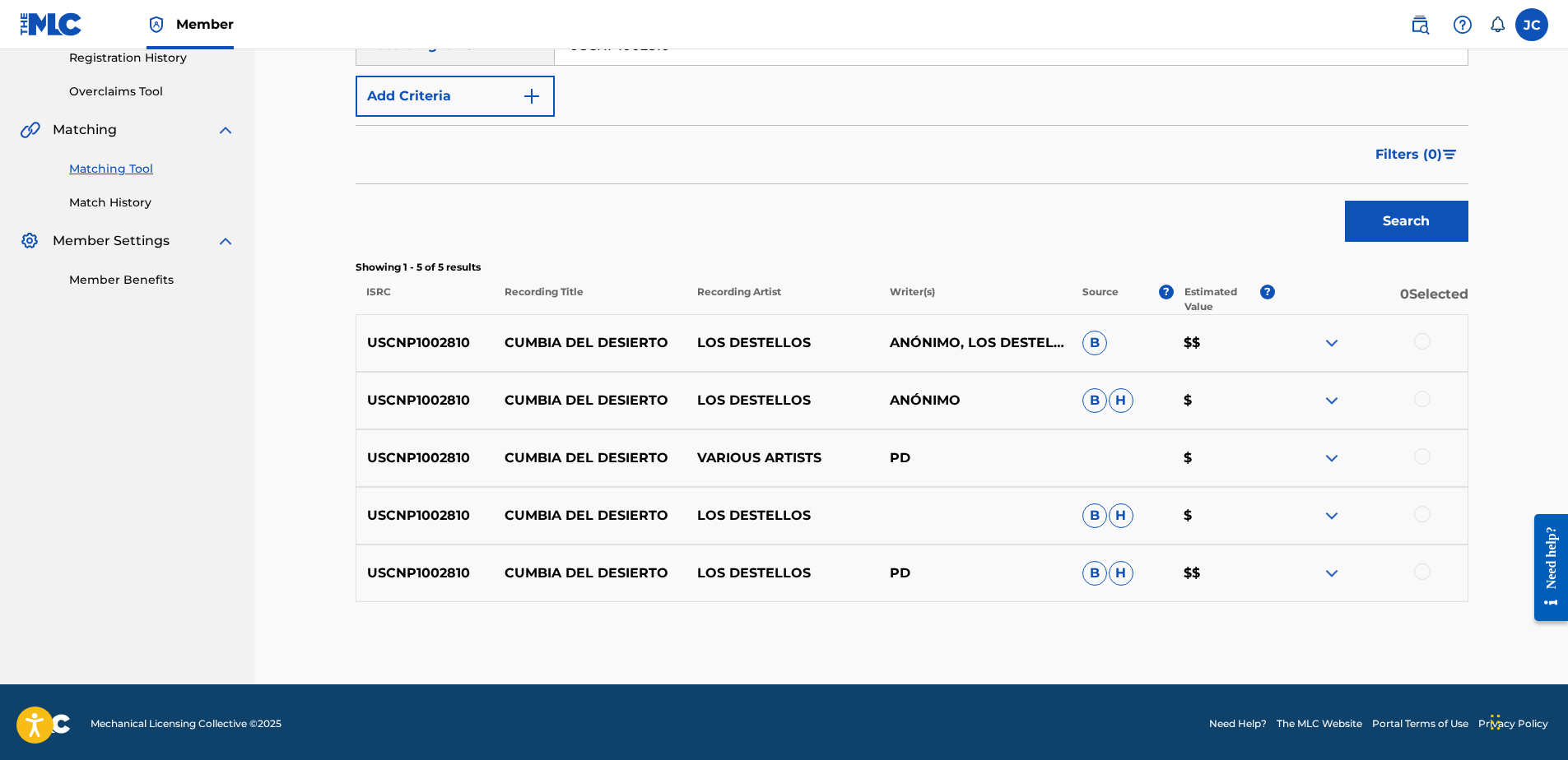
scroll to position [322, 0]
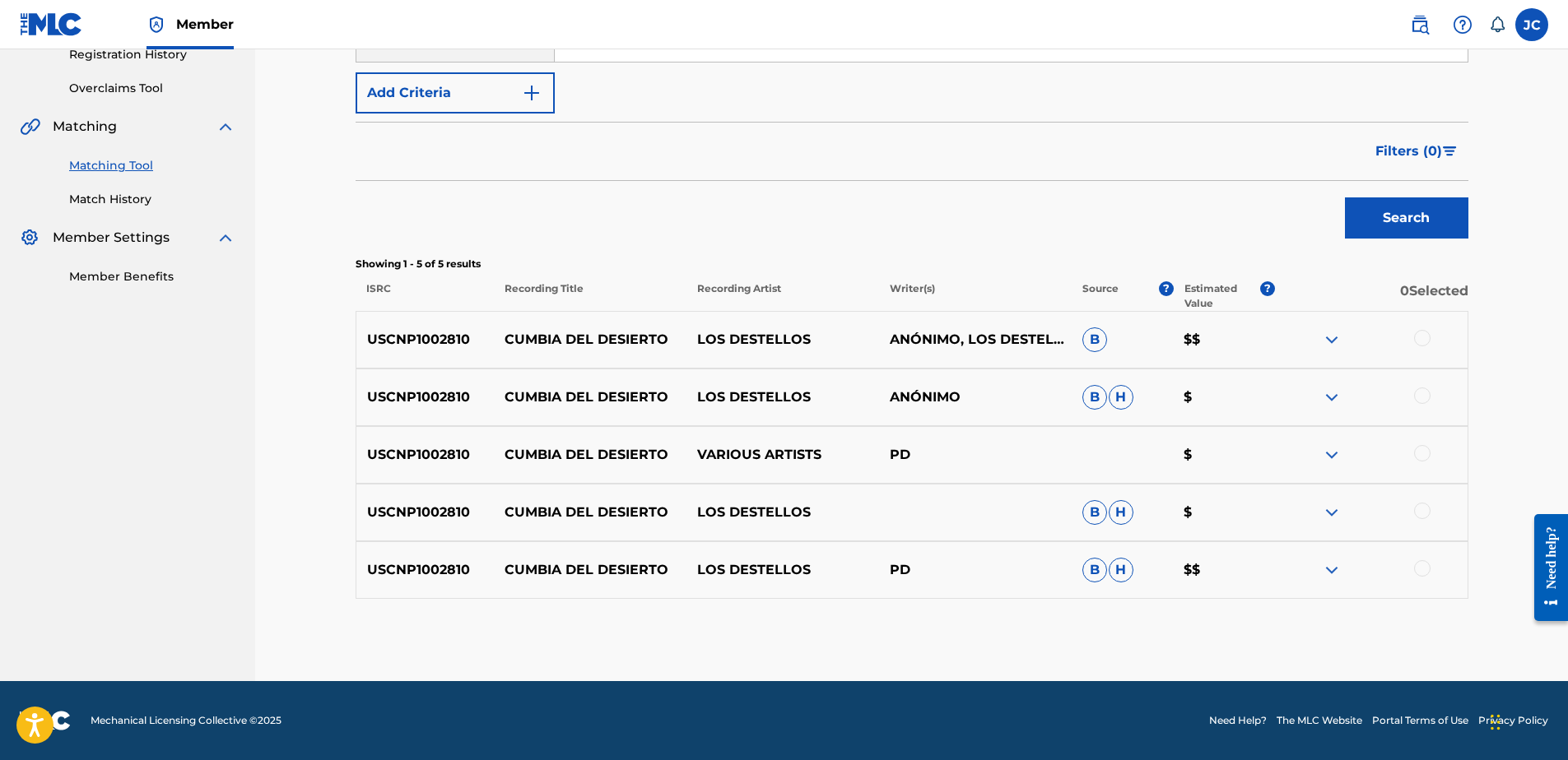
click at [1409, 569] on div at bounding box center [1371, 570] width 193 height 20
click at [1416, 569] on div at bounding box center [1422, 568] width 16 height 16
click at [1425, 514] on div at bounding box center [1422, 511] width 16 height 16
click at [1426, 457] on div at bounding box center [1422, 453] width 16 height 16
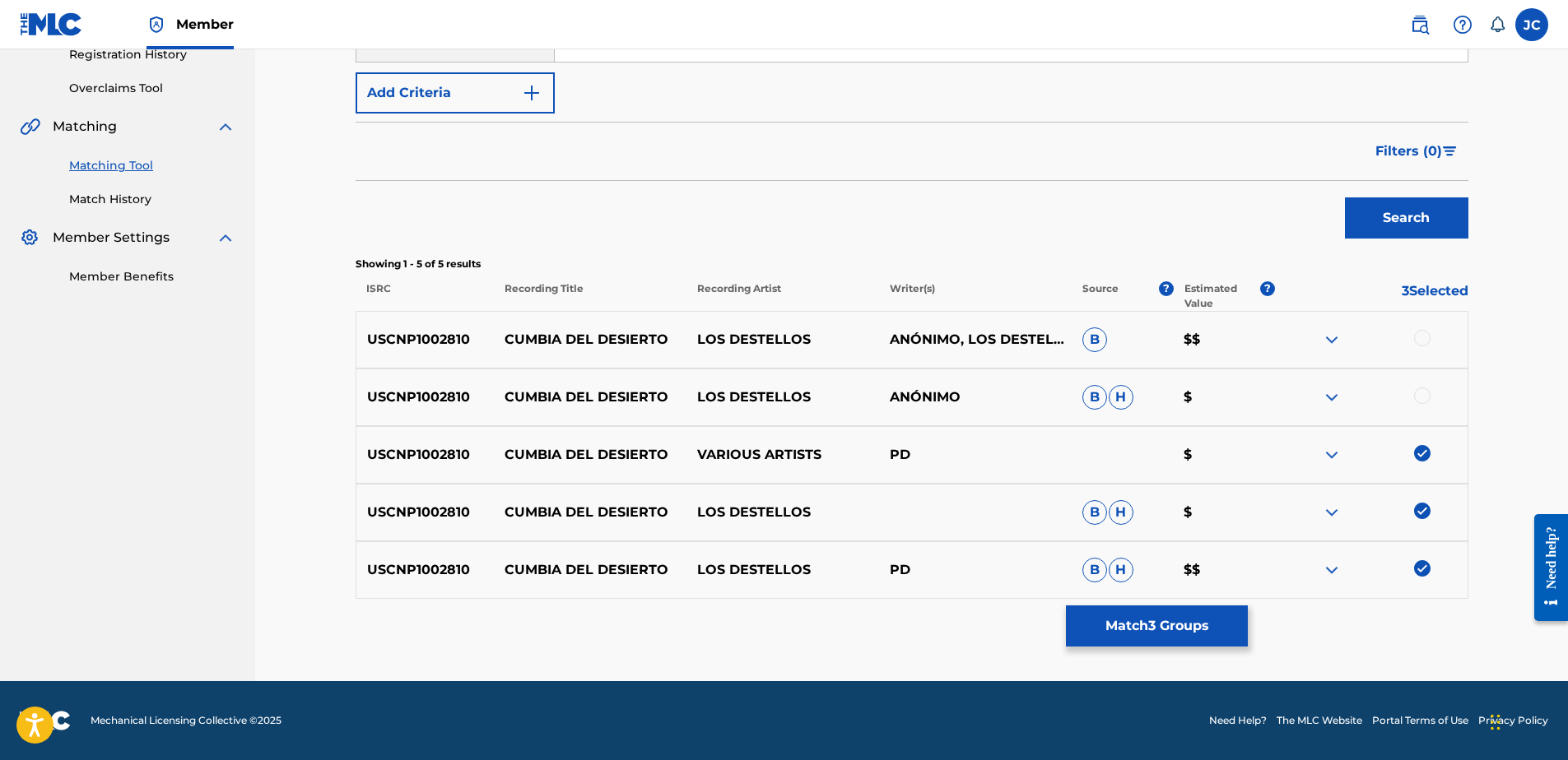
click at [1424, 395] on div at bounding box center [1422, 396] width 16 height 16
click at [1427, 339] on div at bounding box center [1422, 338] width 16 height 16
click at [1168, 628] on button "Match 5 Groups" at bounding box center [1157, 626] width 182 height 41
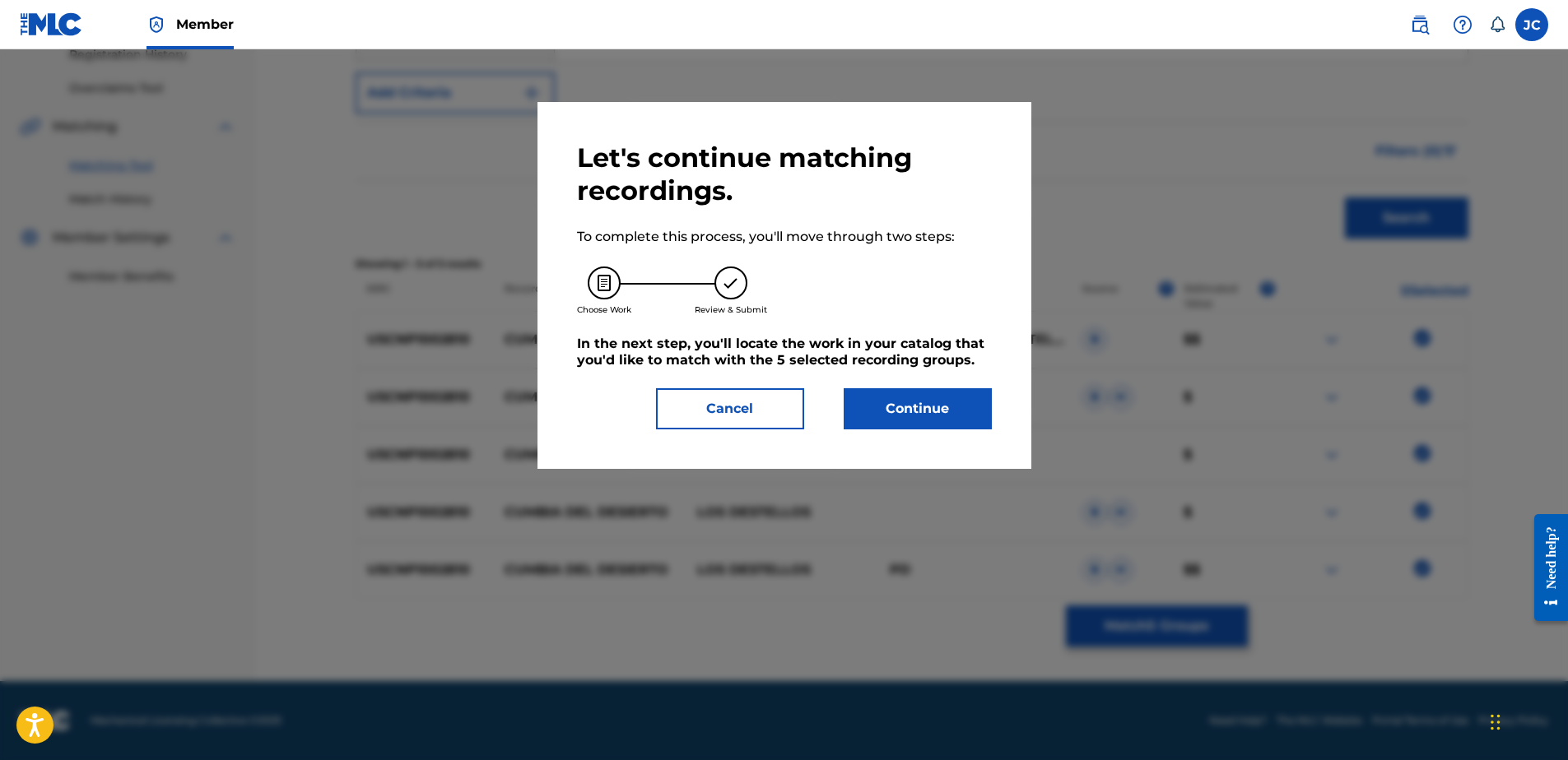
click at [893, 422] on button "Continue" at bounding box center [918, 409] width 148 height 41
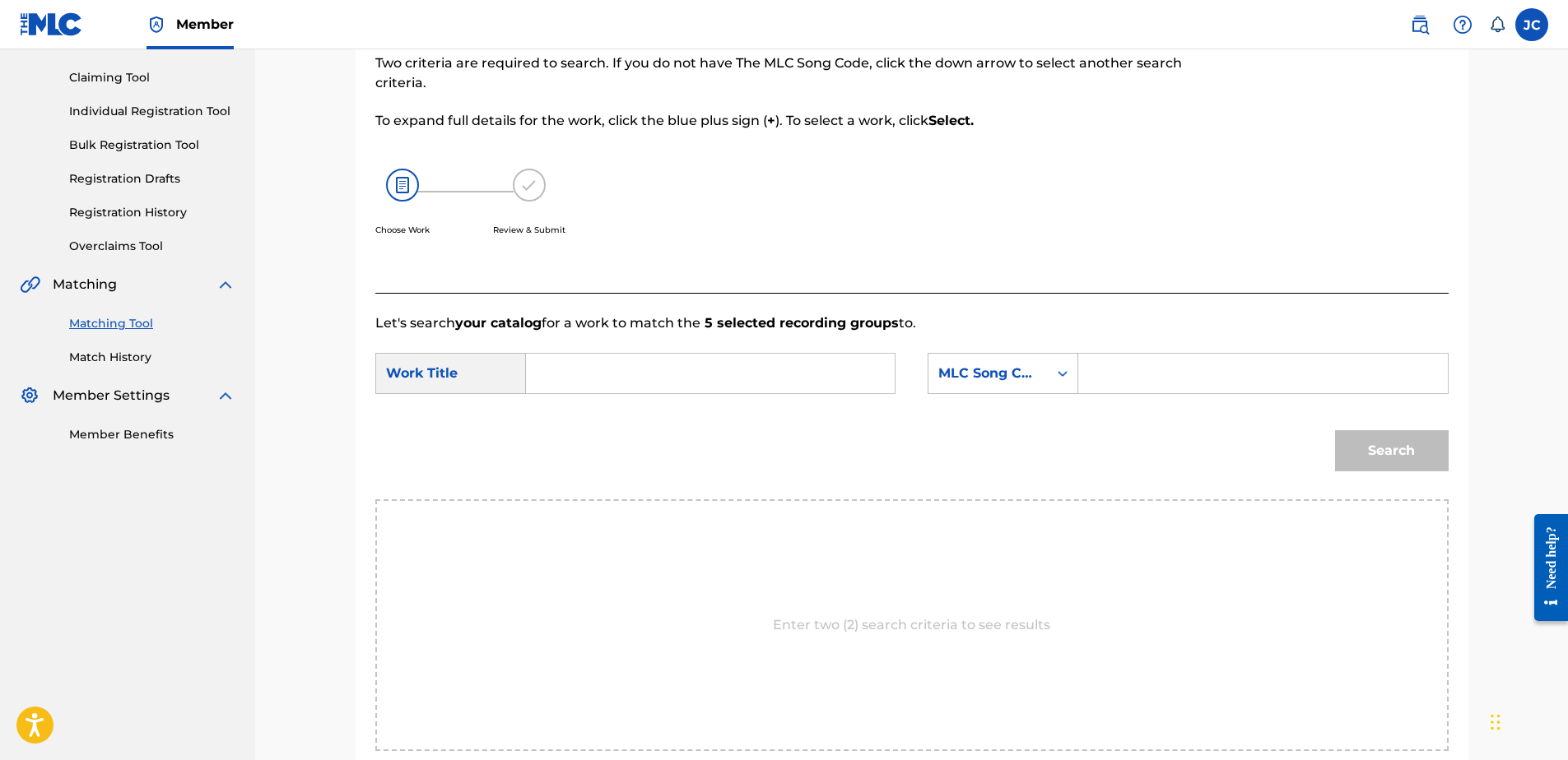
scroll to position [158, 0]
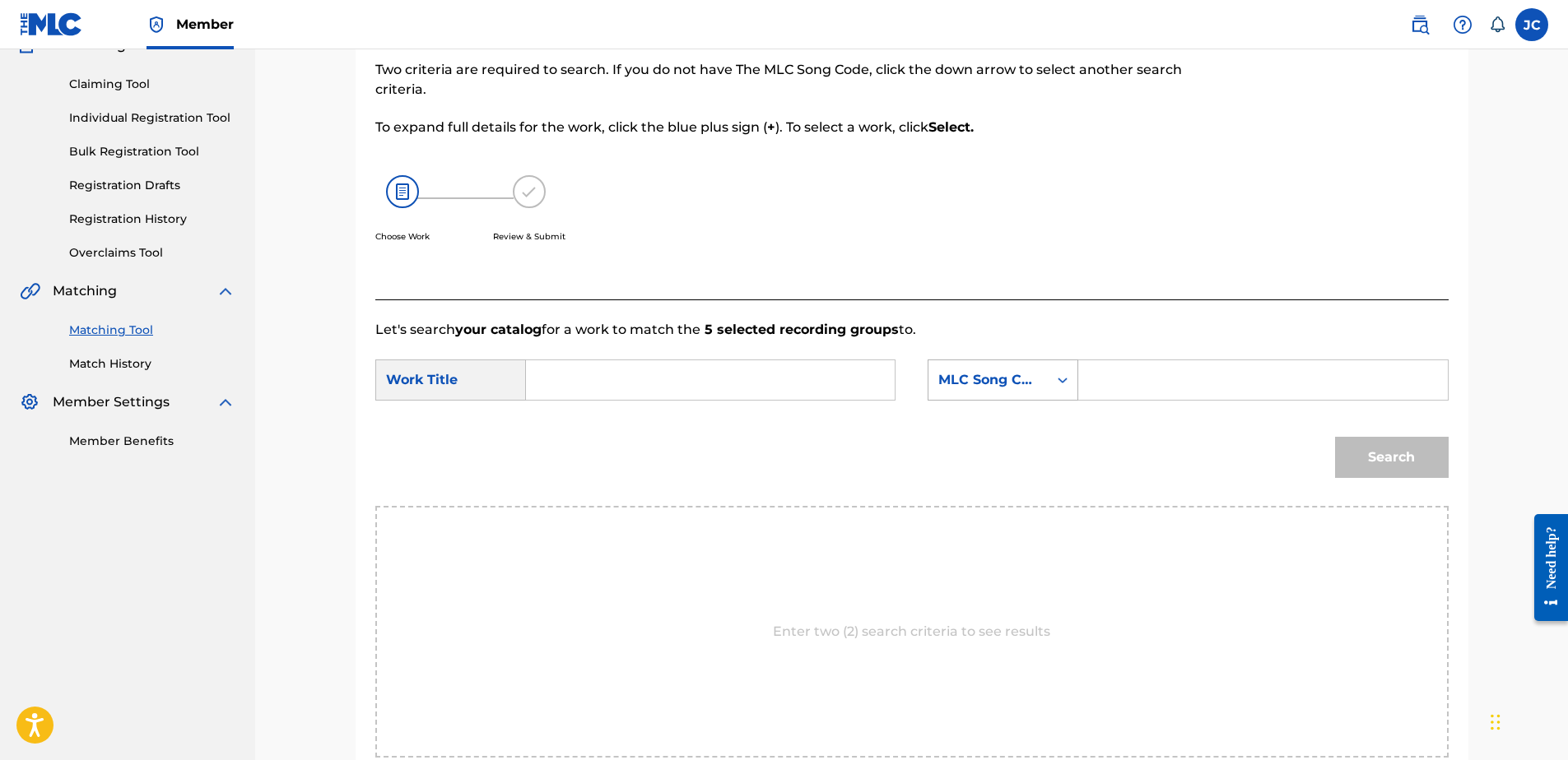
click at [1037, 383] on div "MLC Song Code" at bounding box center [987, 380] width 99 height 20
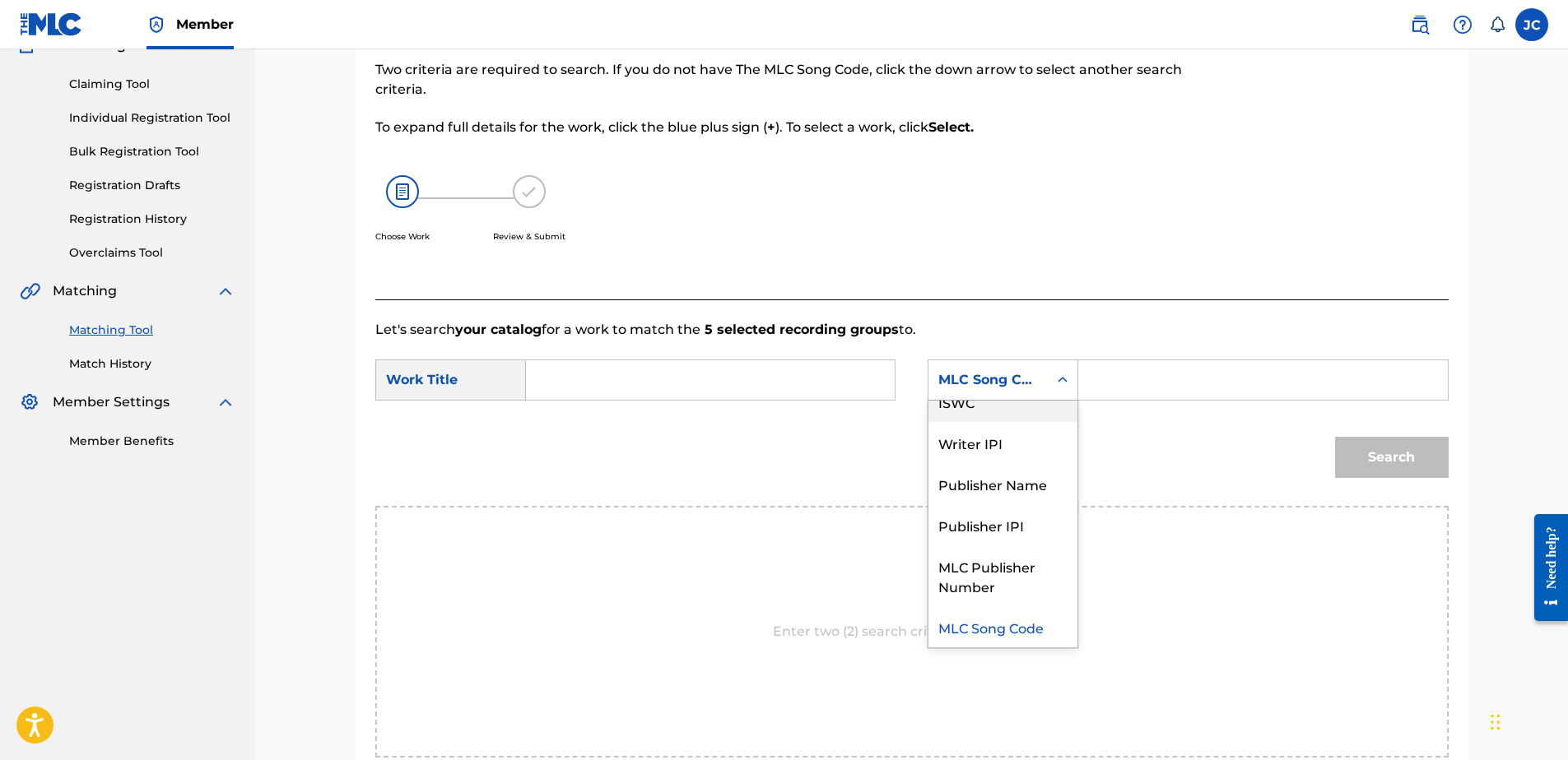
scroll to position [0, 0]
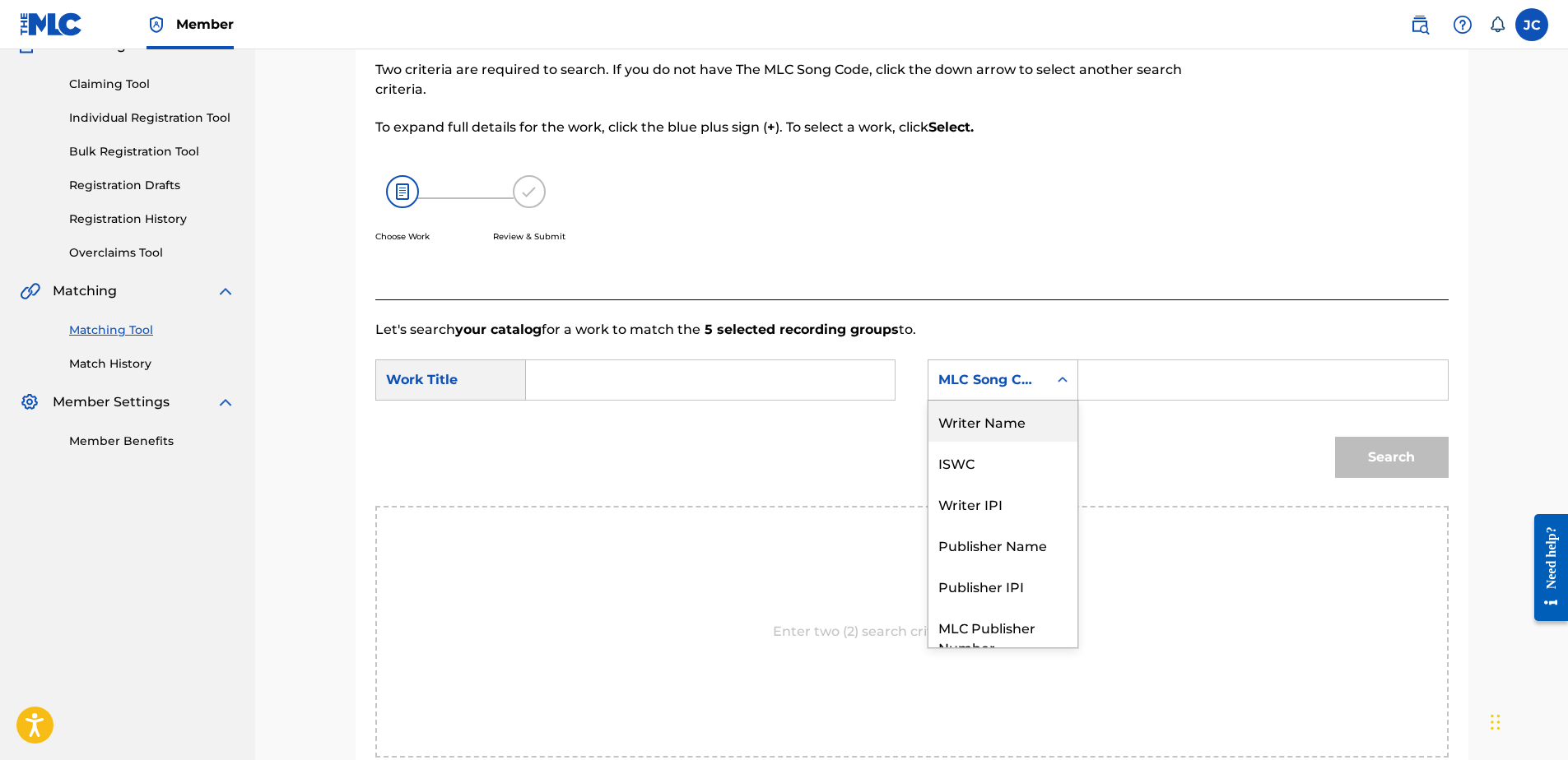
click at [1026, 420] on div "Writer Name" at bounding box center [1002, 422] width 149 height 41
click at [812, 388] on input "Search Form" at bounding box center [709, 380] width 340 height 39
paste input "Cumbia Del Desierto"
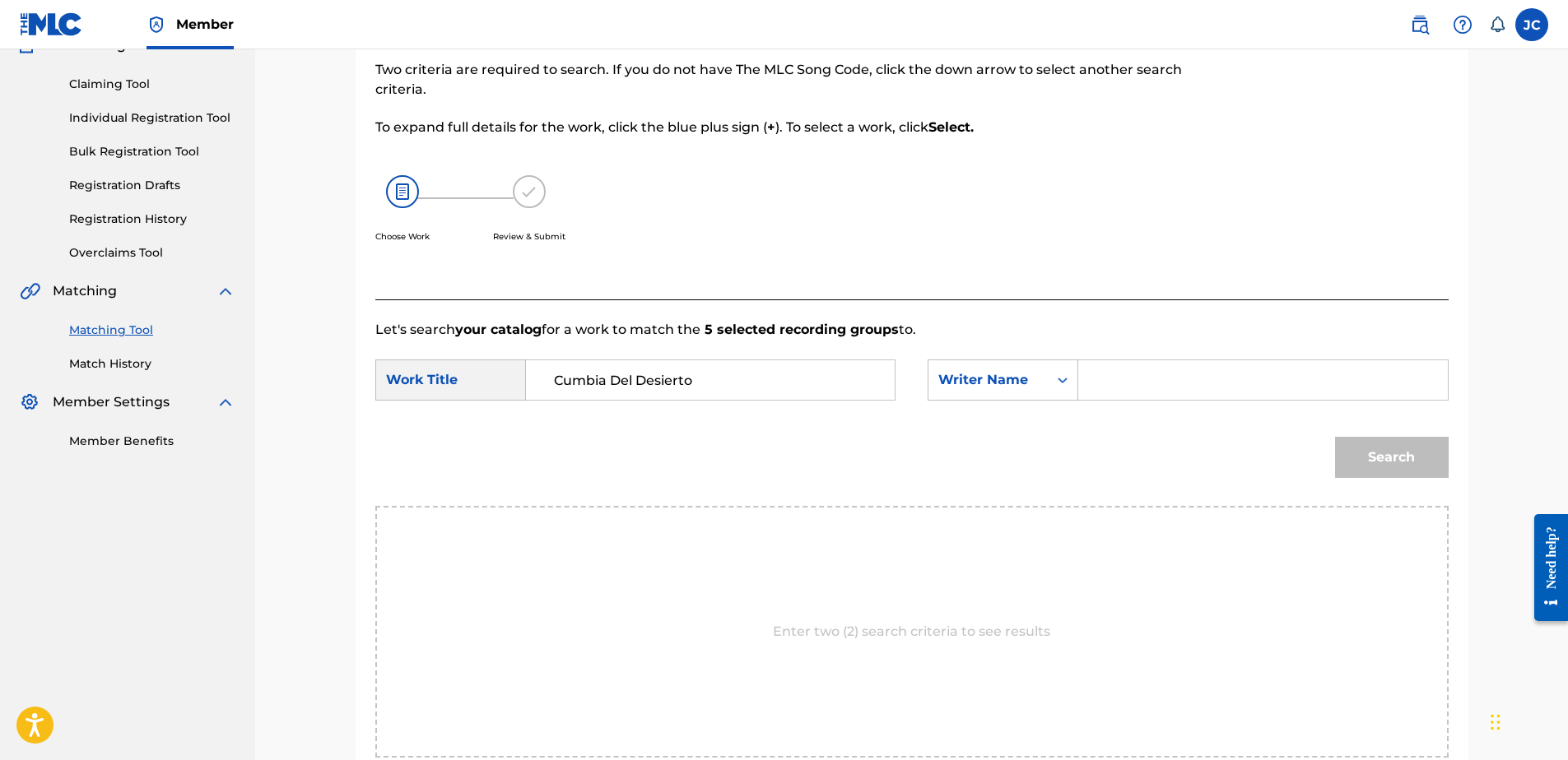
type input "Cumbia Del Desierto"
click at [1125, 392] on input "Search Form" at bounding box center [1262, 380] width 340 height 39
type input "DELGADO"
click at [1335, 437] on button "Search" at bounding box center [1391, 457] width 113 height 41
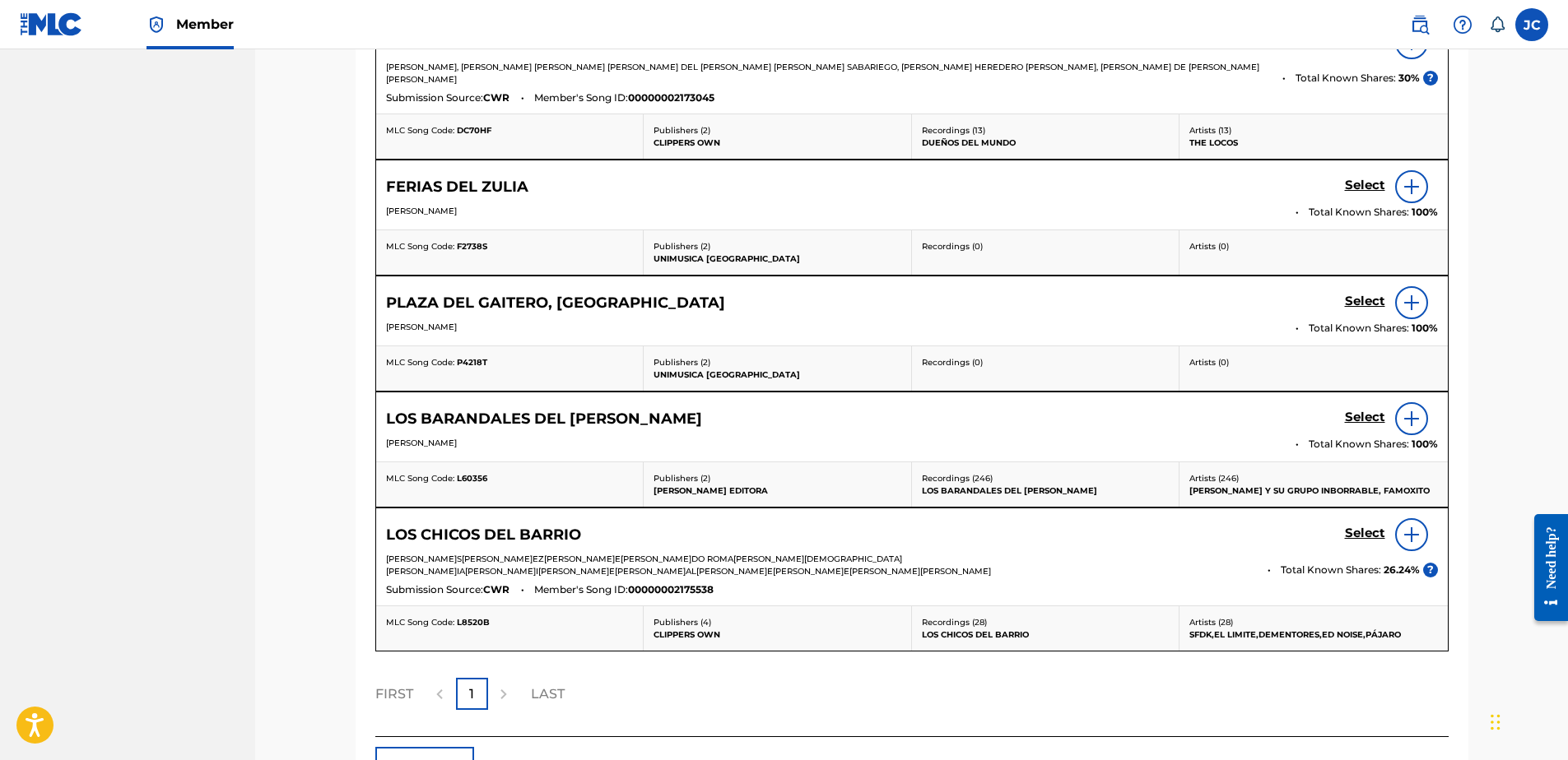
scroll to position [789, 0]
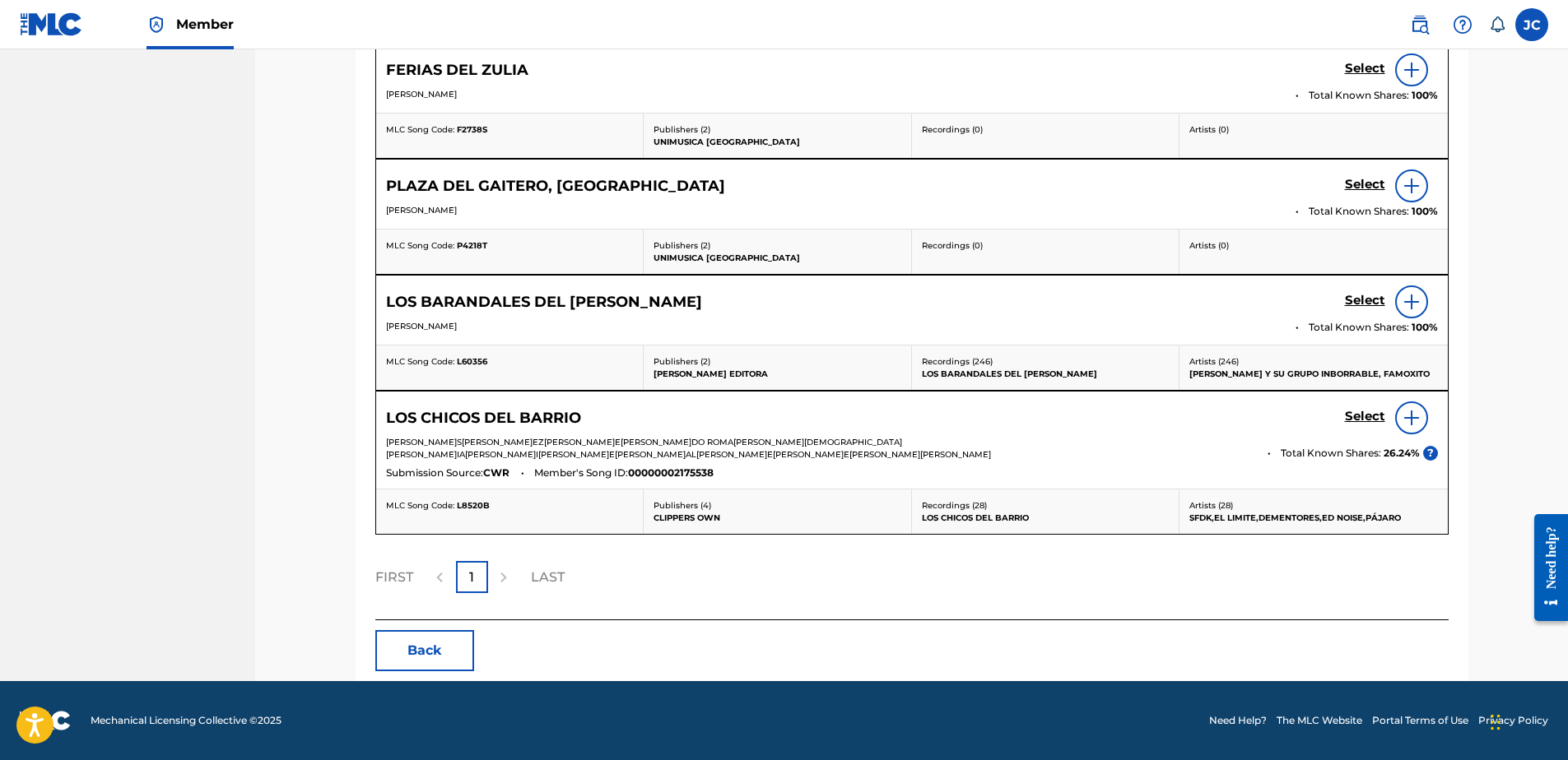
click at [413, 654] on button "Back" at bounding box center [424, 651] width 99 height 41
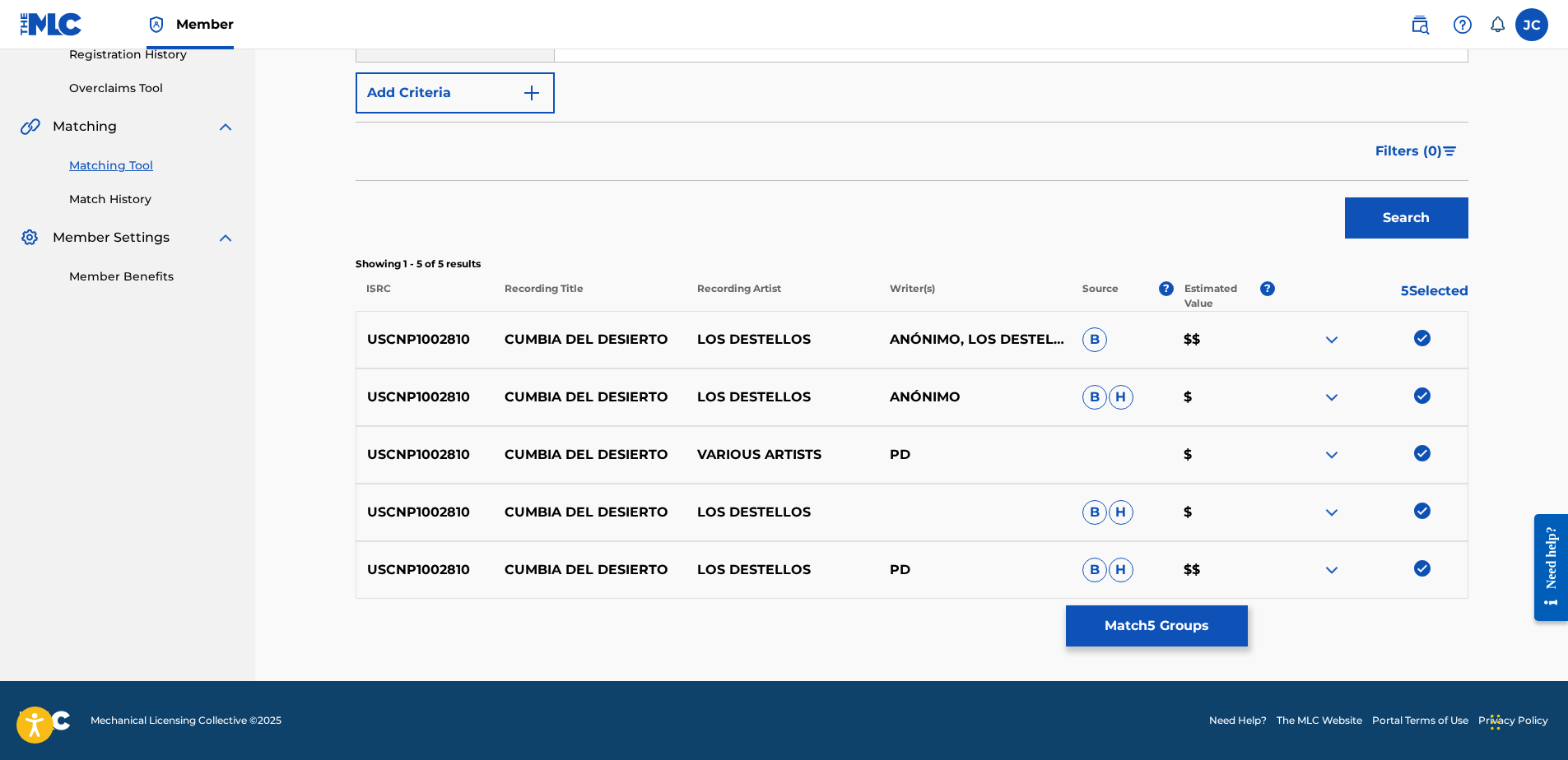
click at [1421, 565] on img at bounding box center [1422, 568] width 16 height 16
click at [1411, 507] on div at bounding box center [1371, 513] width 193 height 20
click at [1438, 517] on div at bounding box center [1371, 513] width 193 height 20
click at [1413, 508] on div at bounding box center [1371, 513] width 193 height 20
click at [1419, 508] on img at bounding box center [1422, 511] width 16 height 16
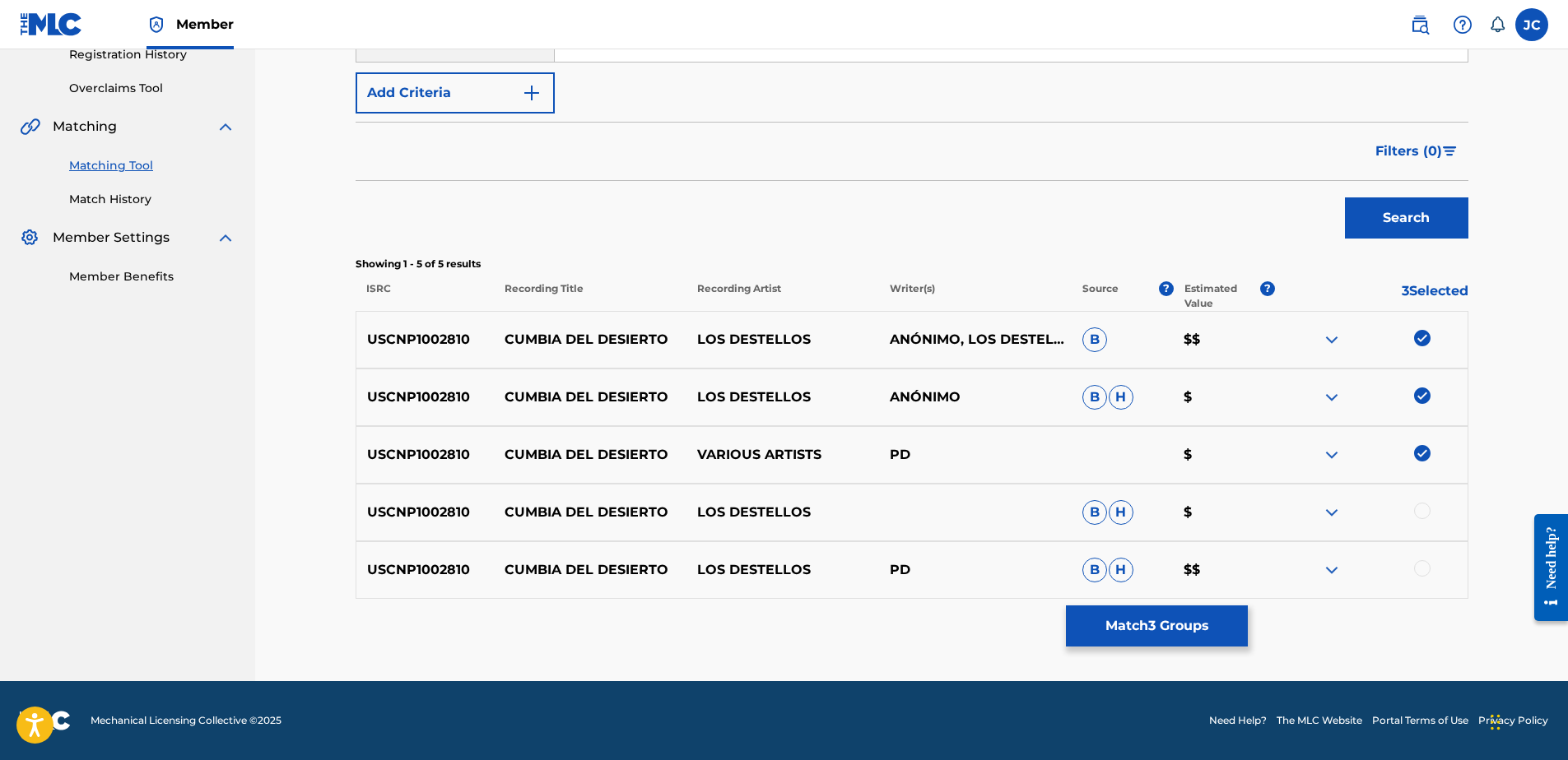
click at [1422, 455] on img at bounding box center [1422, 453] width 16 height 16
click at [1421, 402] on img at bounding box center [1422, 396] width 16 height 16
click at [1427, 344] on img at bounding box center [1422, 338] width 16 height 16
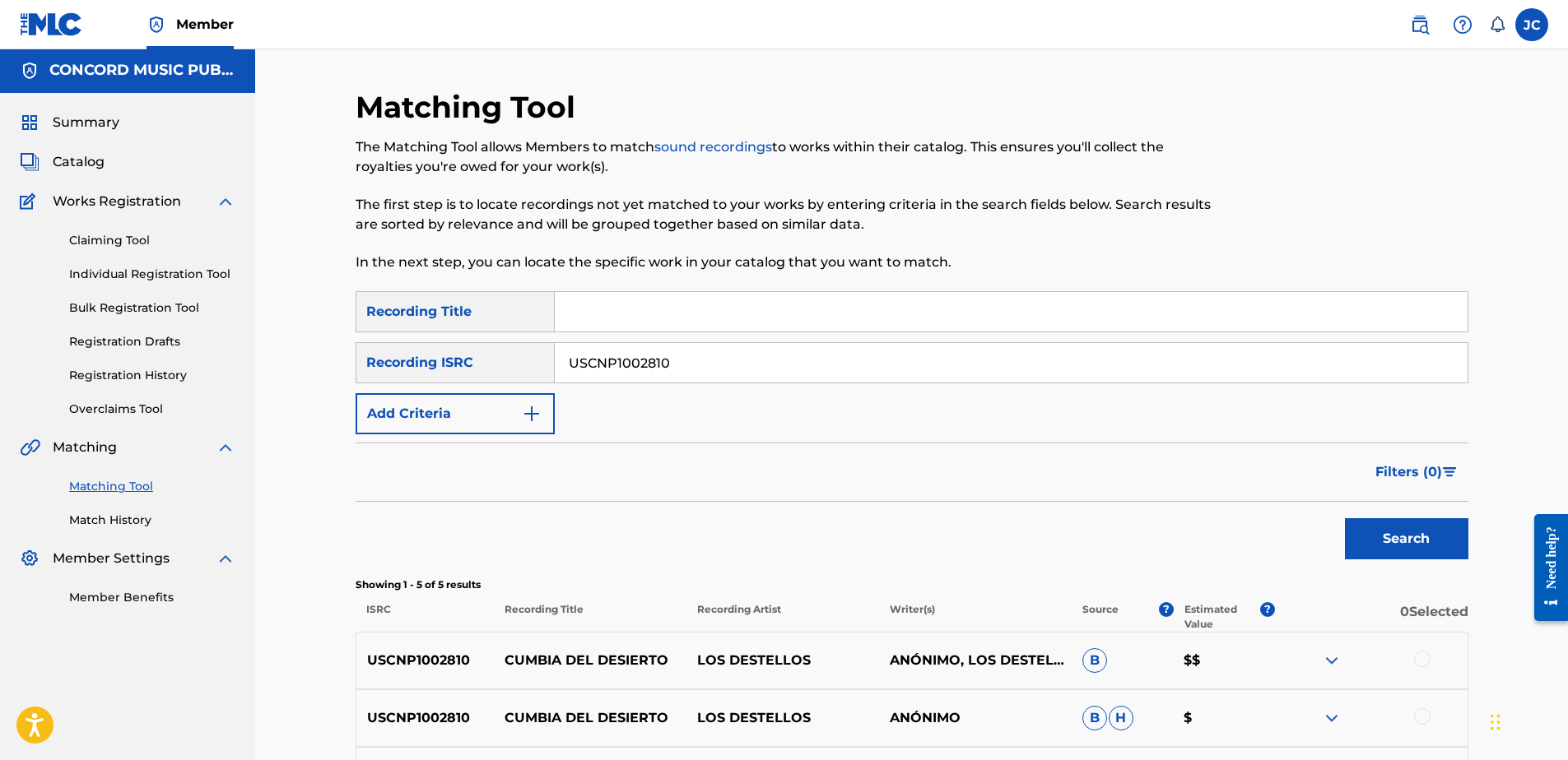
scroll to position [0, 0]
drag, startPoint x: 741, startPoint y: 371, endPoint x: 341, endPoint y: 372, distance: 400.0
click at [341, 372] on div "Matching Tool The Matching Tool allows Members to match sound recordings to wor…" at bounding box center [912, 547] width 1153 height 914
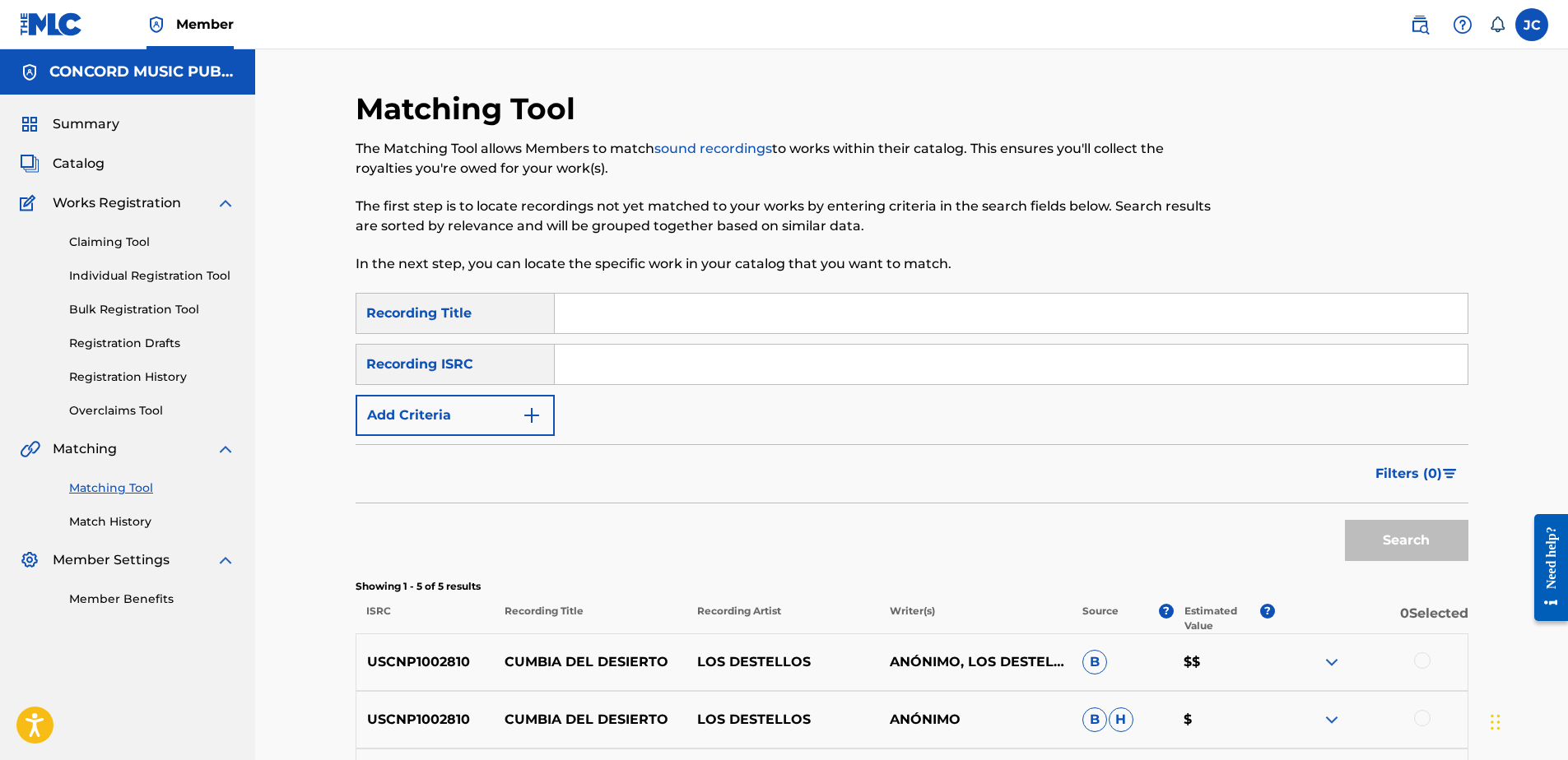
click at [782, 370] on input "Search Form" at bounding box center [1011, 364] width 913 height 39
paste input "QZ5FA1752157"
click at [1345, 520] on button "Search" at bounding box center [1406, 540] width 123 height 41
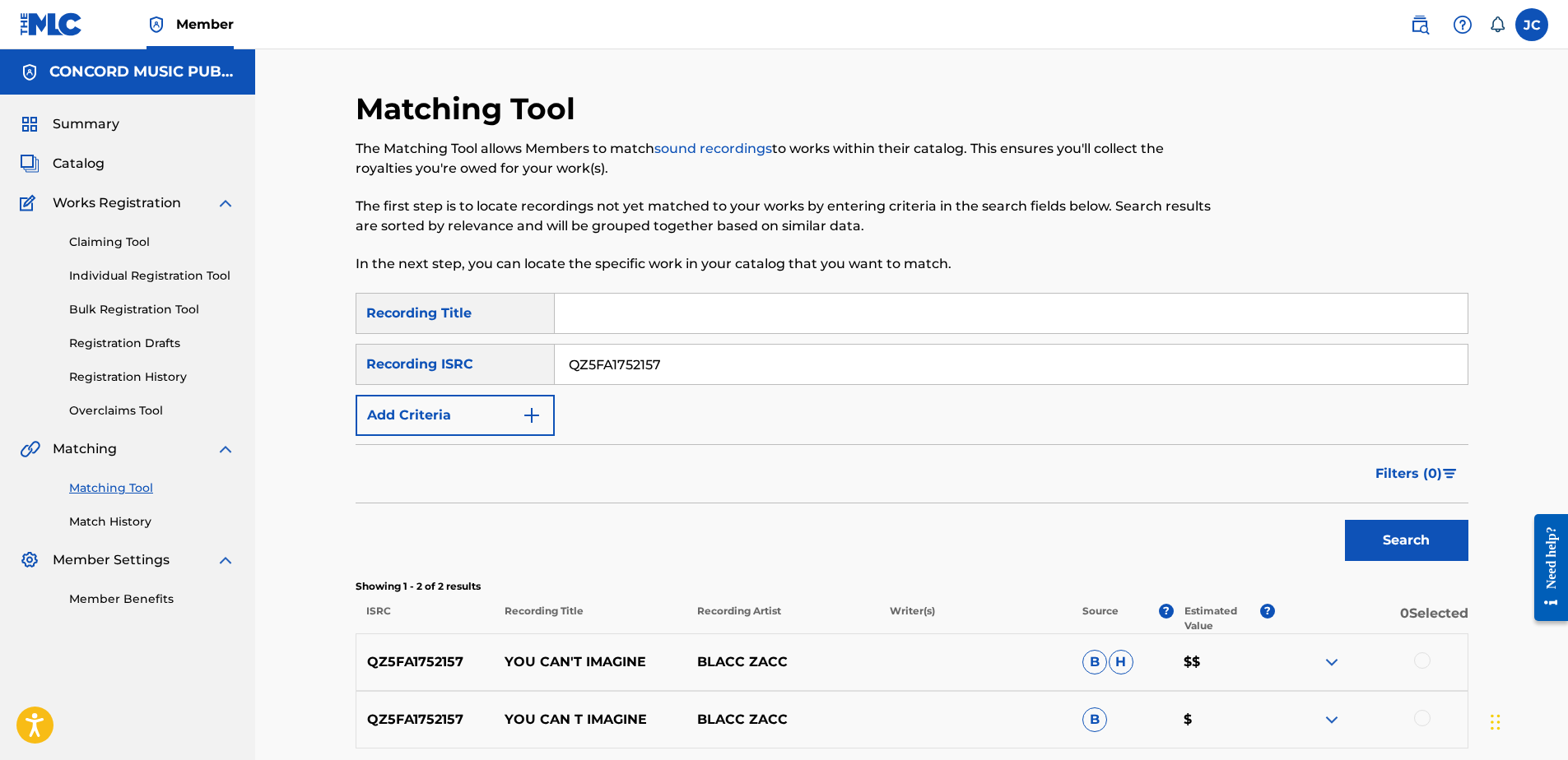
click at [667, 364] on input "QZ5FA1752157" at bounding box center [1011, 364] width 913 height 39
paste input "DEF058001183"
click at [1345, 520] on button "Search" at bounding box center [1406, 540] width 123 height 41
click at [689, 368] on input "DEF058001183" at bounding box center [1011, 364] width 913 height 39
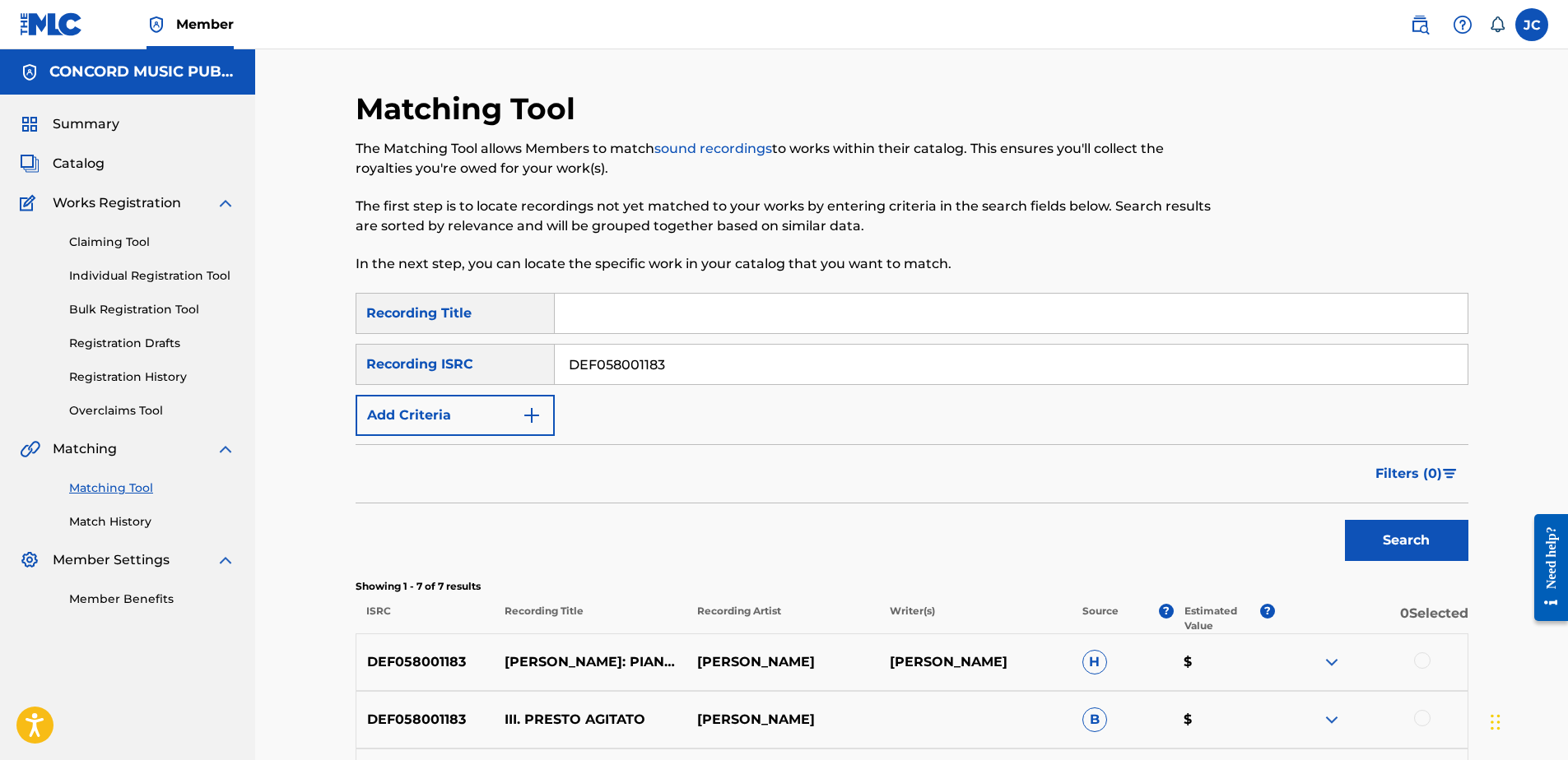
click at [685, 368] on input "DEF058001183" at bounding box center [1011, 364] width 913 height 39
paste input "QZAKB2376075"
type input "QZAKB2376075"
click at [1345, 520] on button "Search" at bounding box center [1406, 540] width 123 height 41
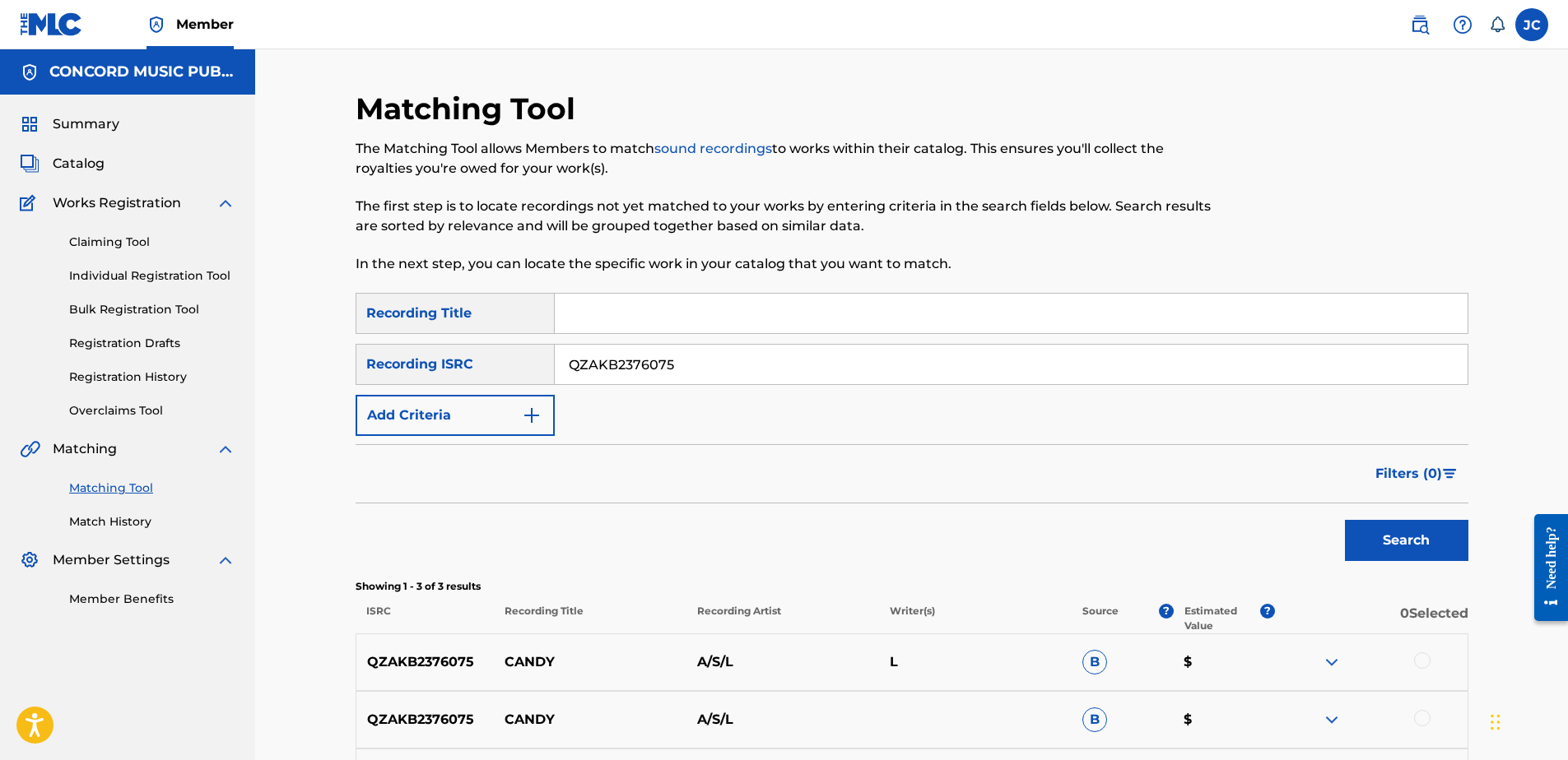
drag, startPoint x: 784, startPoint y: 372, endPoint x: 405, endPoint y: 358, distance: 379.3
click at [405, 358] on div "SearchWithCriteria33e360e1-4377-4774-b6be-cc24dd19aaf8 Recording ISRC QZAKB2376…" at bounding box center [912, 364] width 1113 height 41
click at [633, 371] on input "Search Form" at bounding box center [1011, 364] width 913 height 39
paste input "AUMEV2426647"
type input "AUMEV2426647"
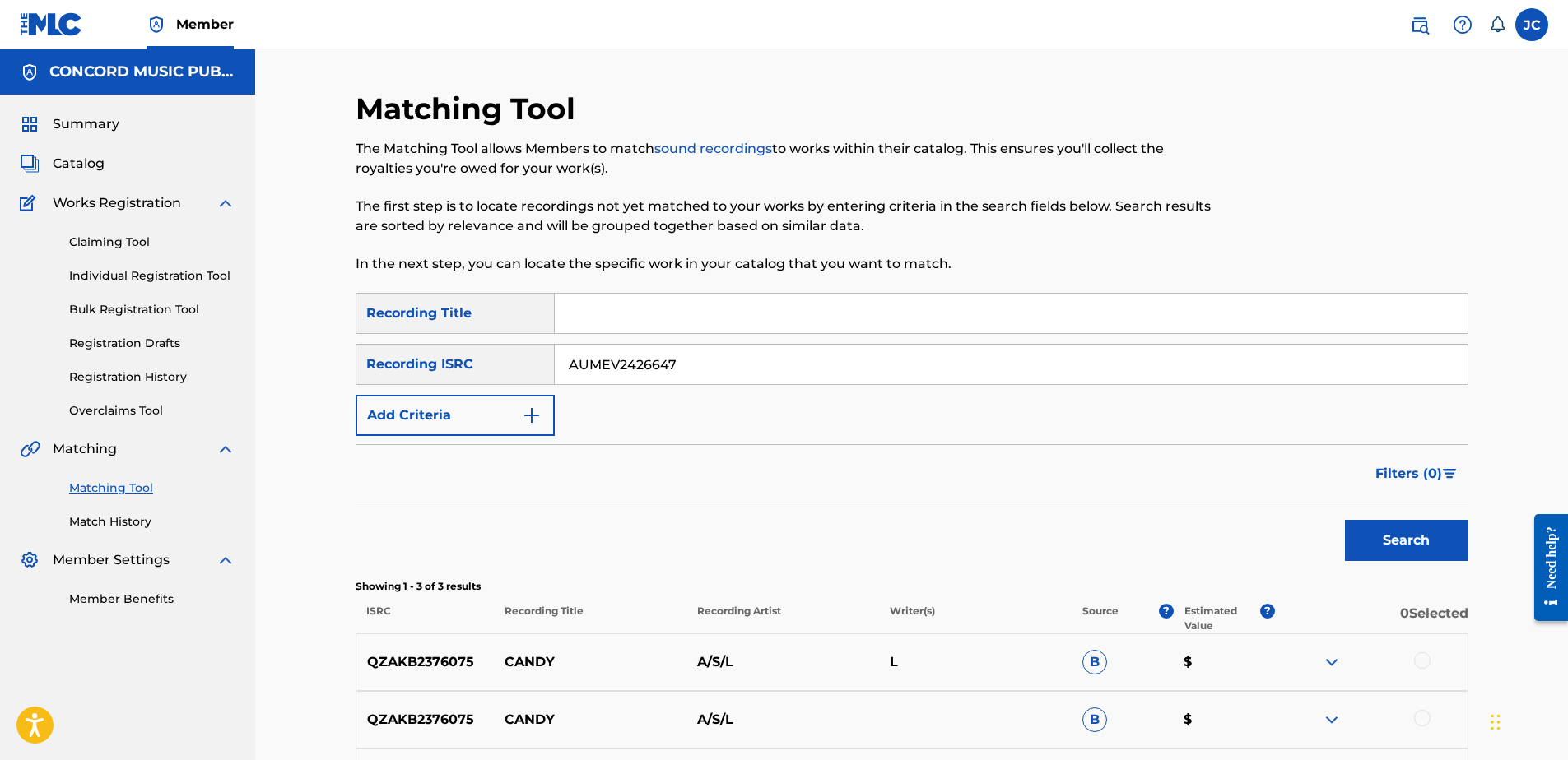
click at [1345, 520] on button "Search" at bounding box center [1406, 540] width 123 height 41
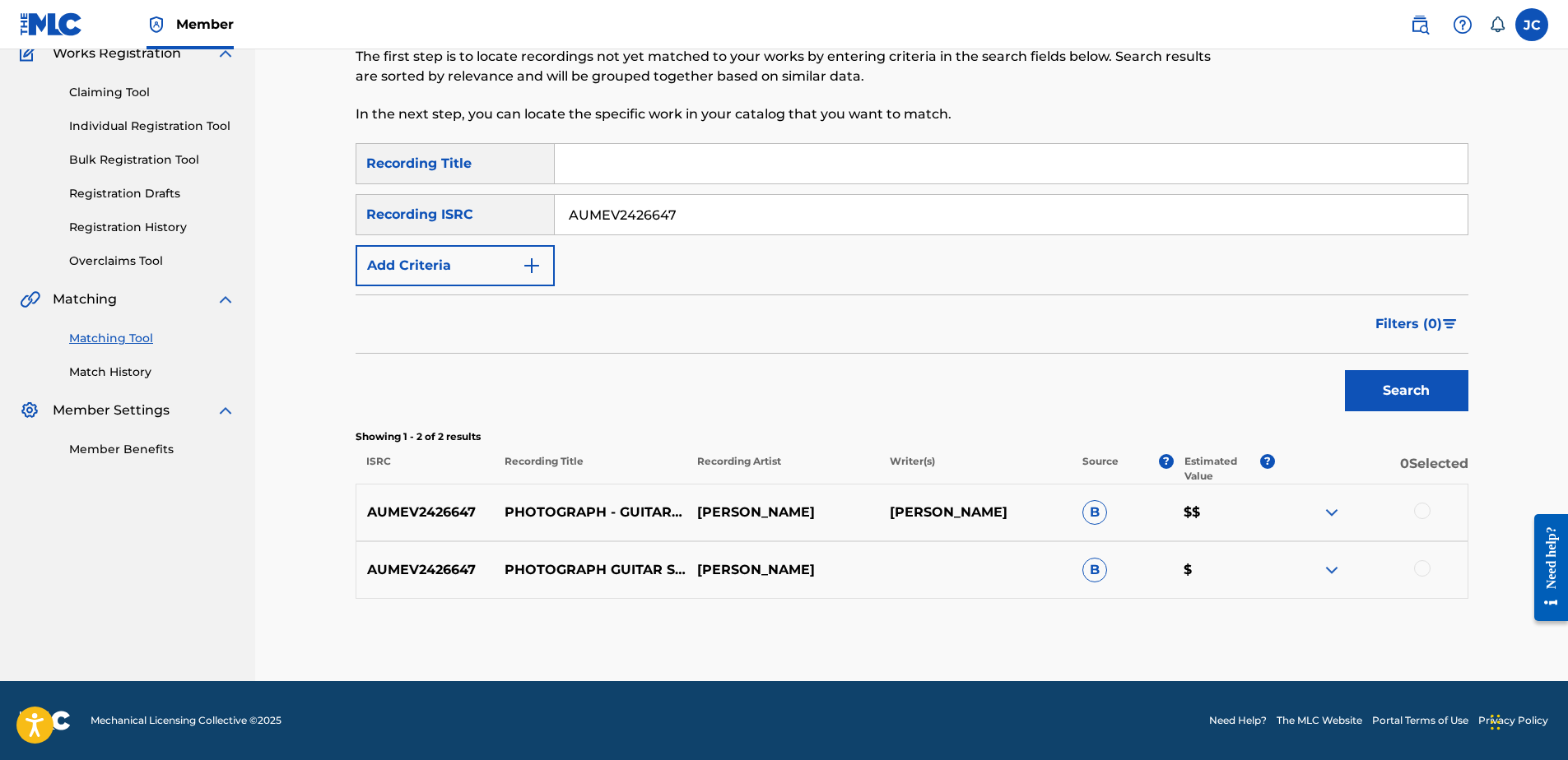
click at [1420, 572] on div at bounding box center [1422, 568] width 16 height 16
click at [1421, 511] on div at bounding box center [1422, 511] width 16 height 16
click at [1188, 619] on button "Match 2 Groups" at bounding box center [1157, 626] width 182 height 41
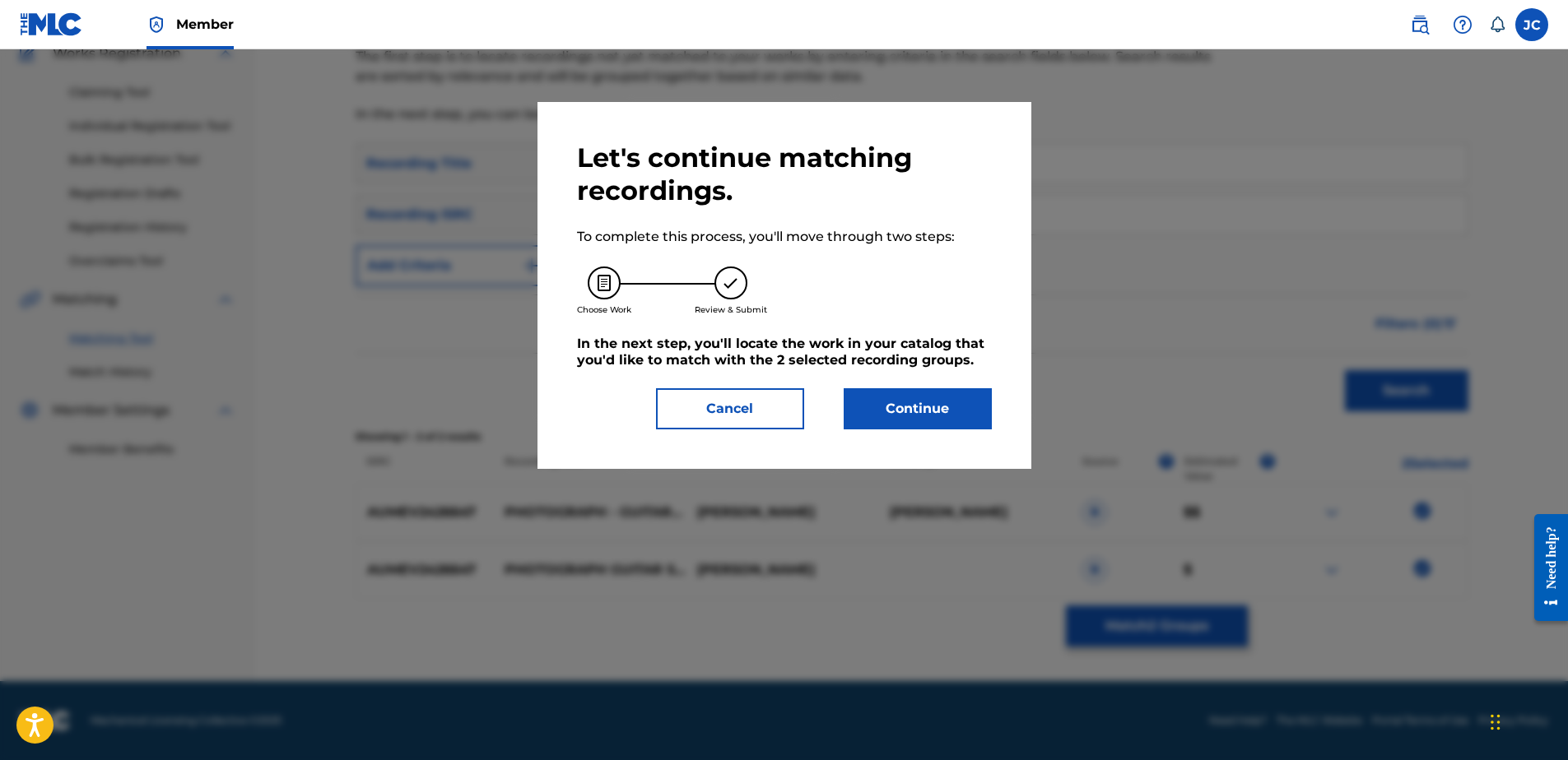
click at [946, 415] on button "Continue" at bounding box center [918, 409] width 148 height 41
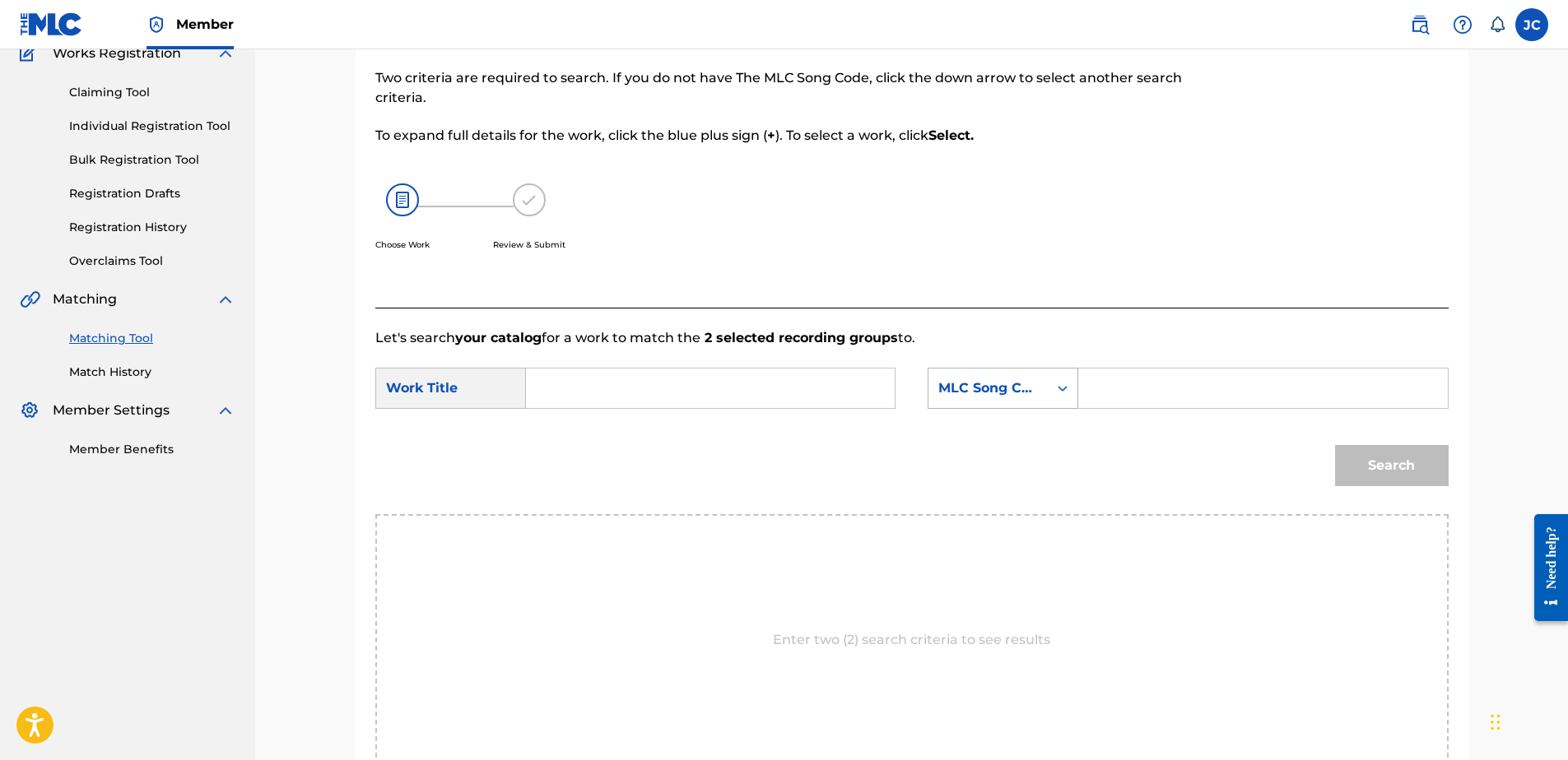
click at [966, 372] on div "MLC Song Code" at bounding box center [988, 388] width 120 height 31
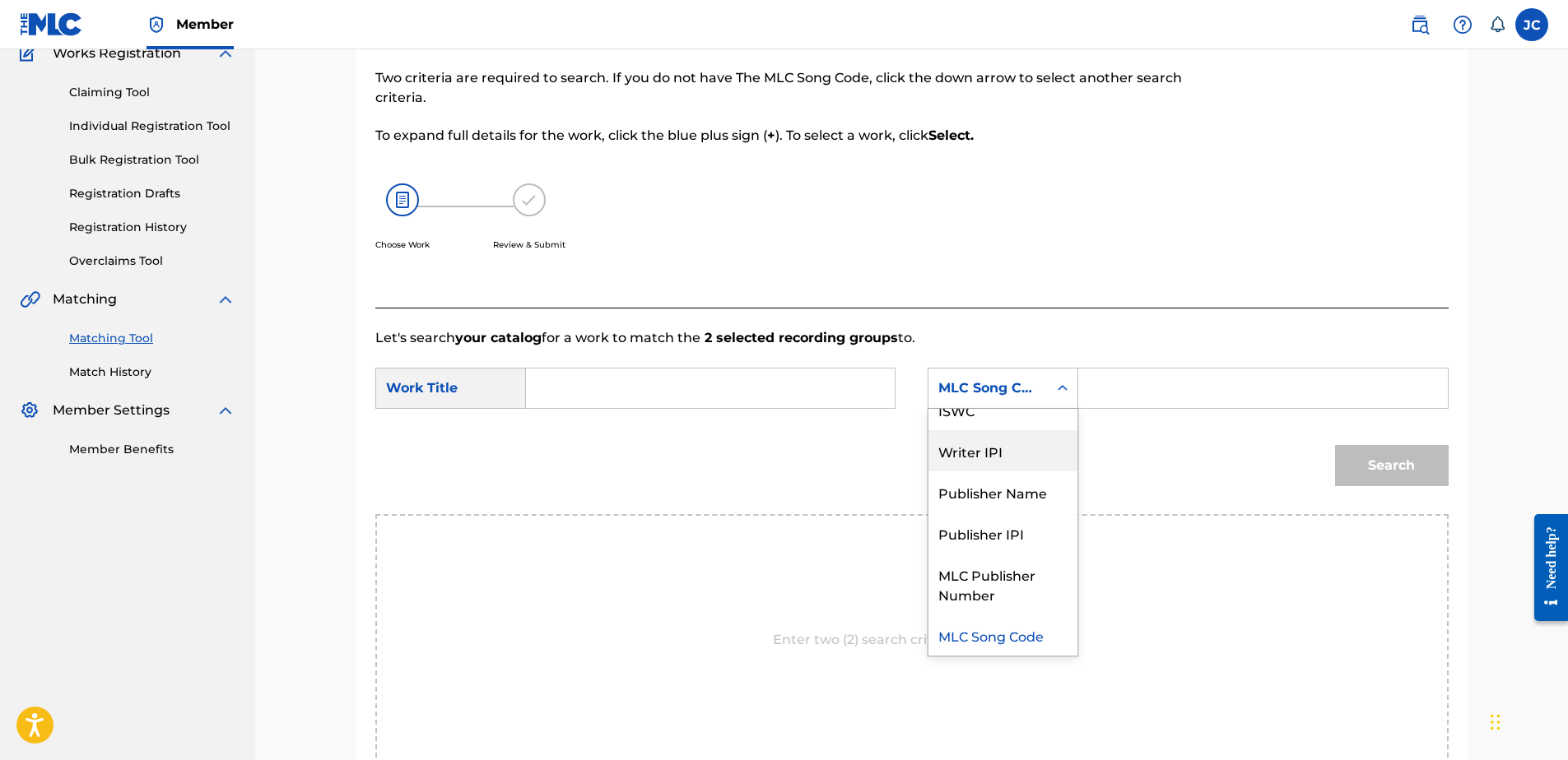
scroll to position [0, 0]
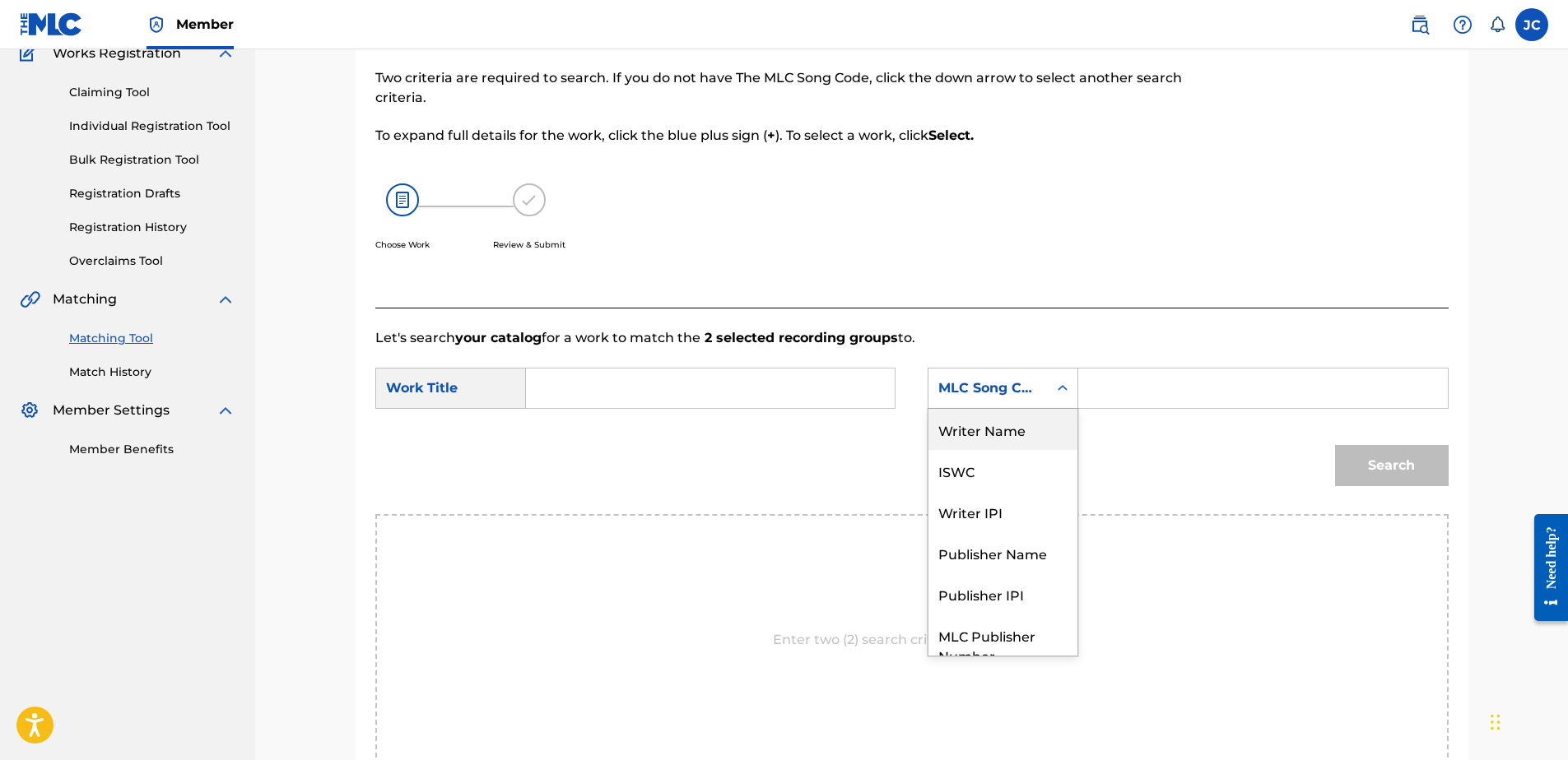
click at [991, 436] on div "Writer Name" at bounding box center [1002, 430] width 149 height 41
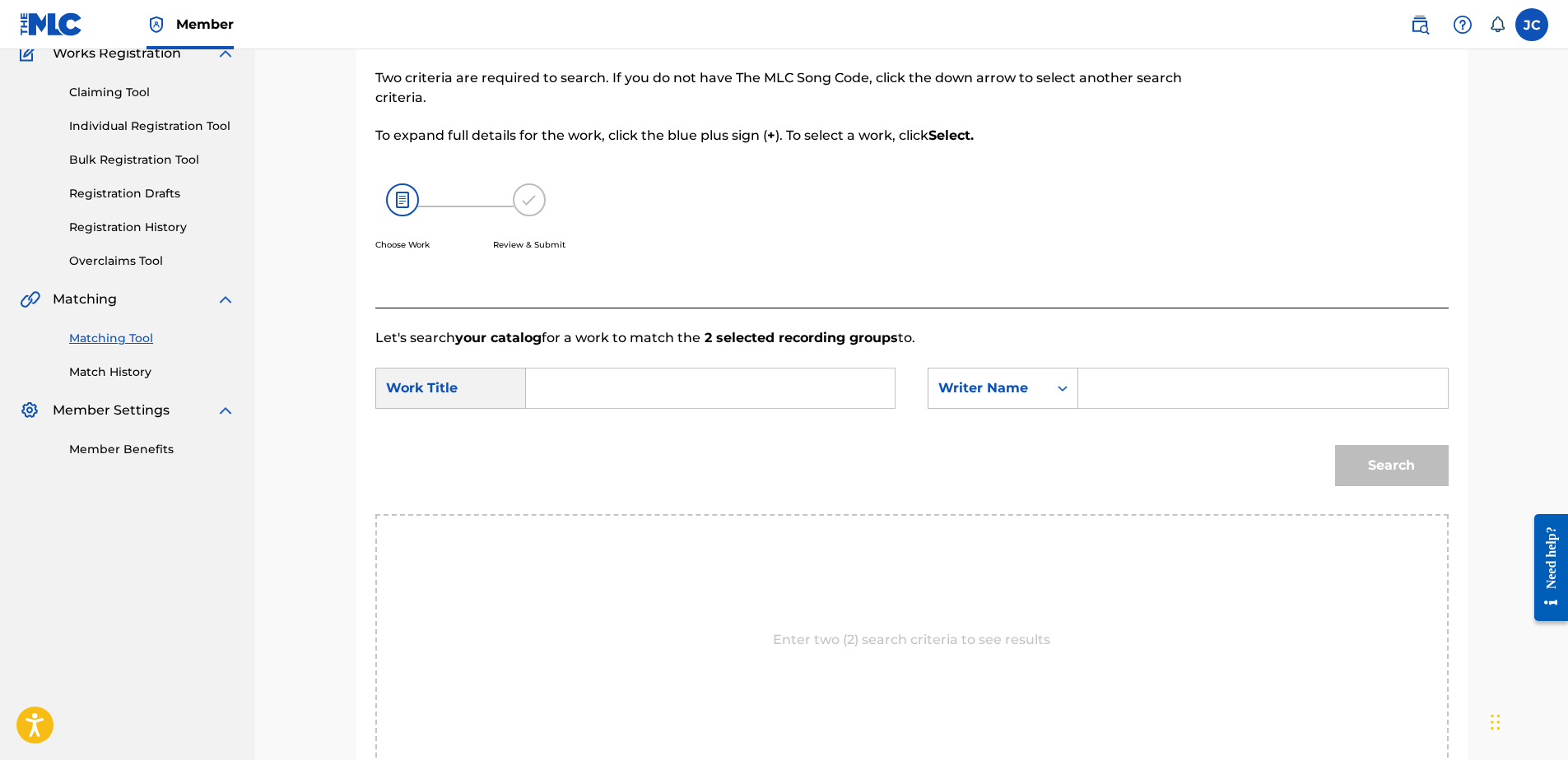
click at [776, 397] on input "Search Form" at bounding box center [709, 388] width 340 height 39
paste input "Photograph"
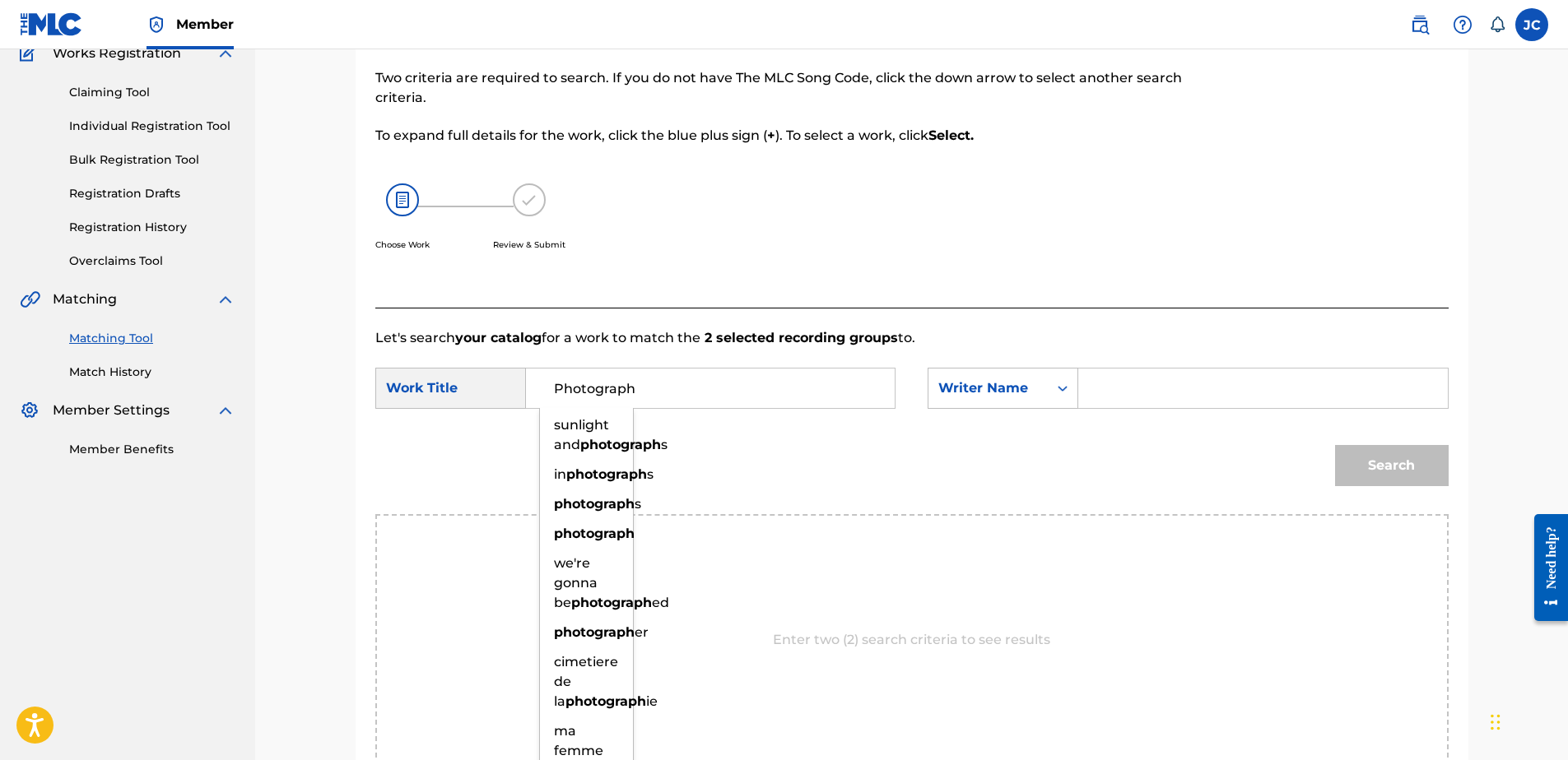
type input "Photograph"
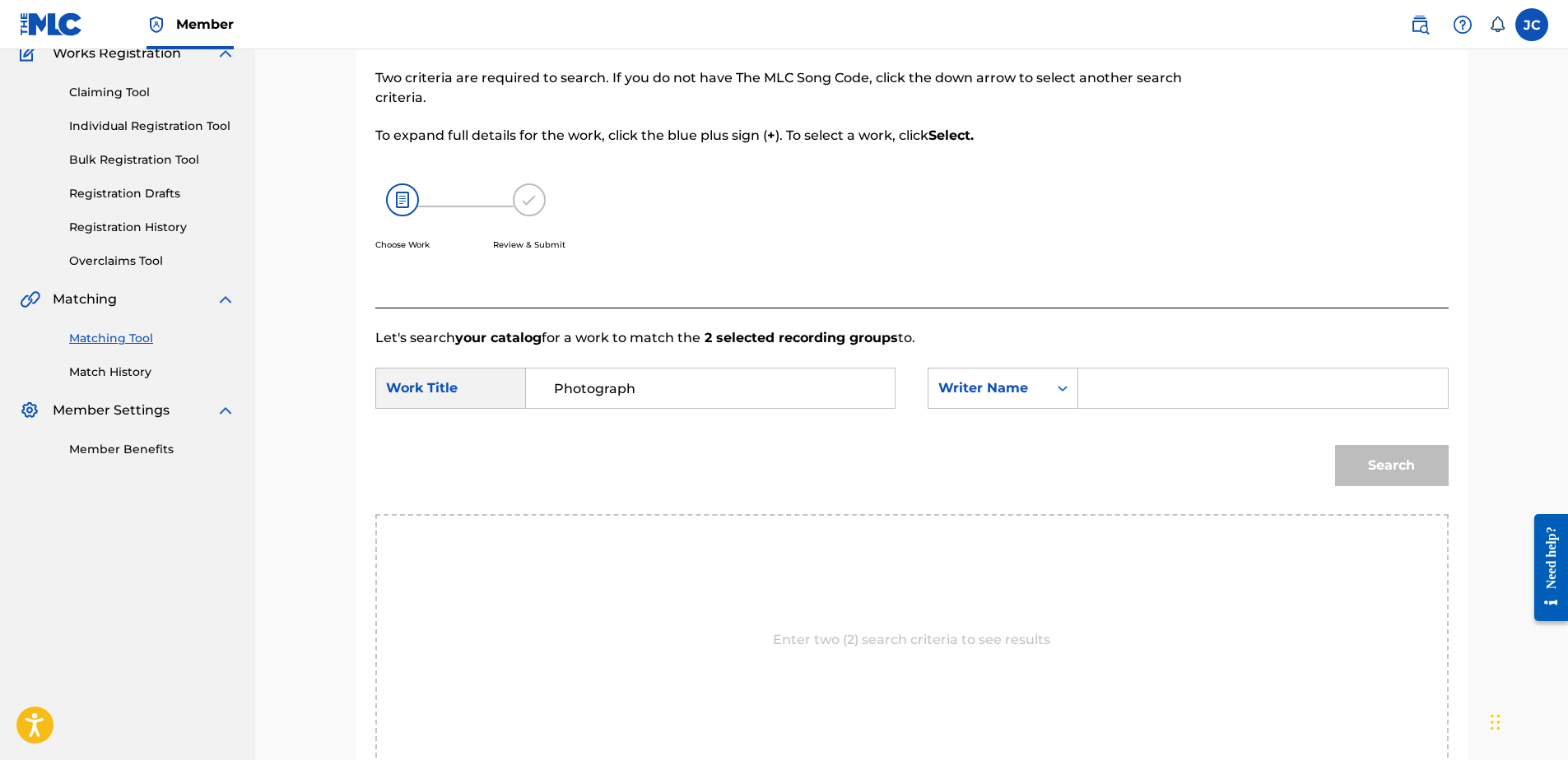
click at [1195, 375] on input "Search Form" at bounding box center [1262, 388] width 340 height 39
type input "SHEERAN"
click at [1335, 445] on button "Search" at bounding box center [1391, 465] width 113 height 41
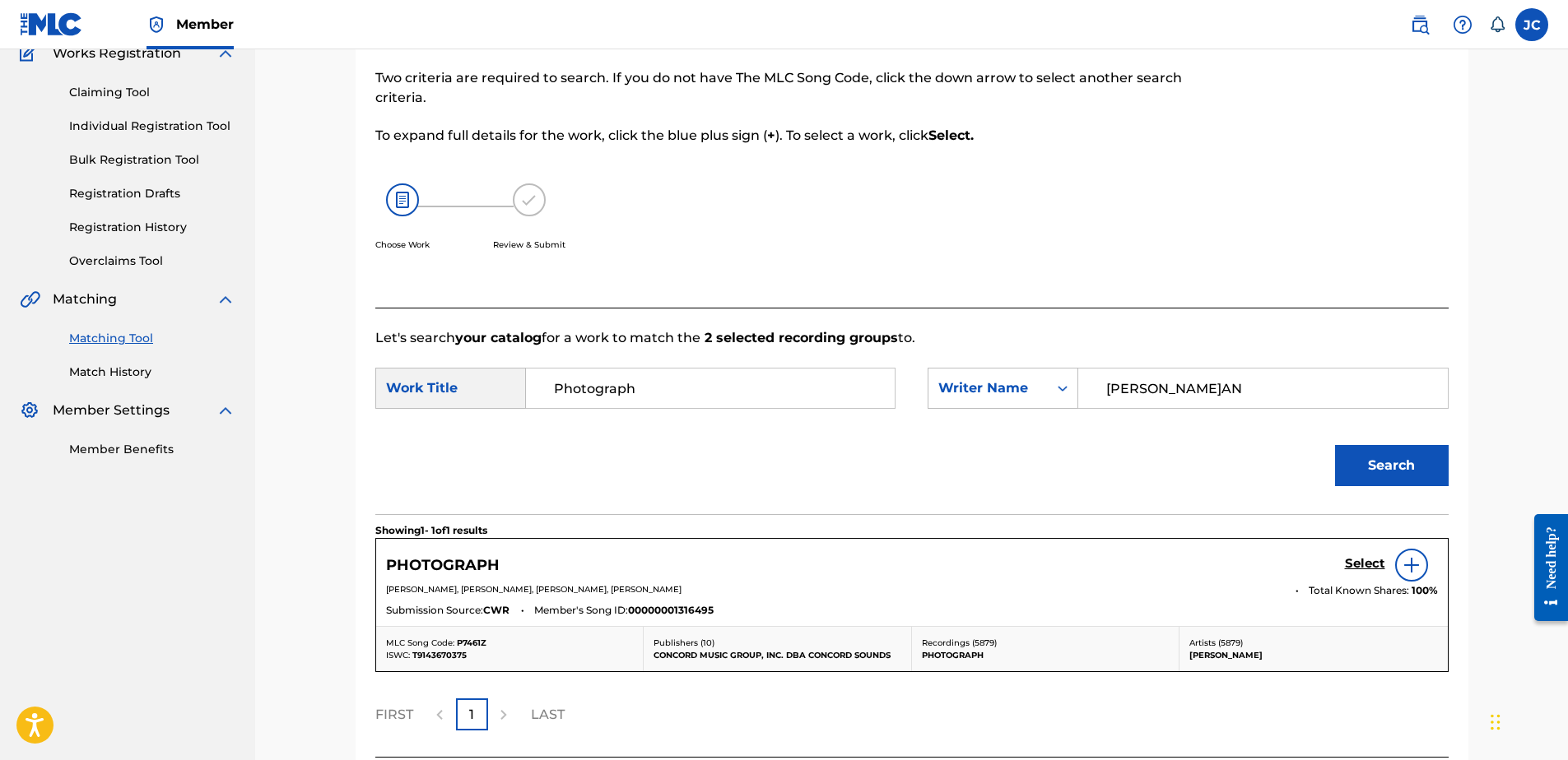
click at [1402, 564] on img at bounding box center [1412, 565] width 20 height 20
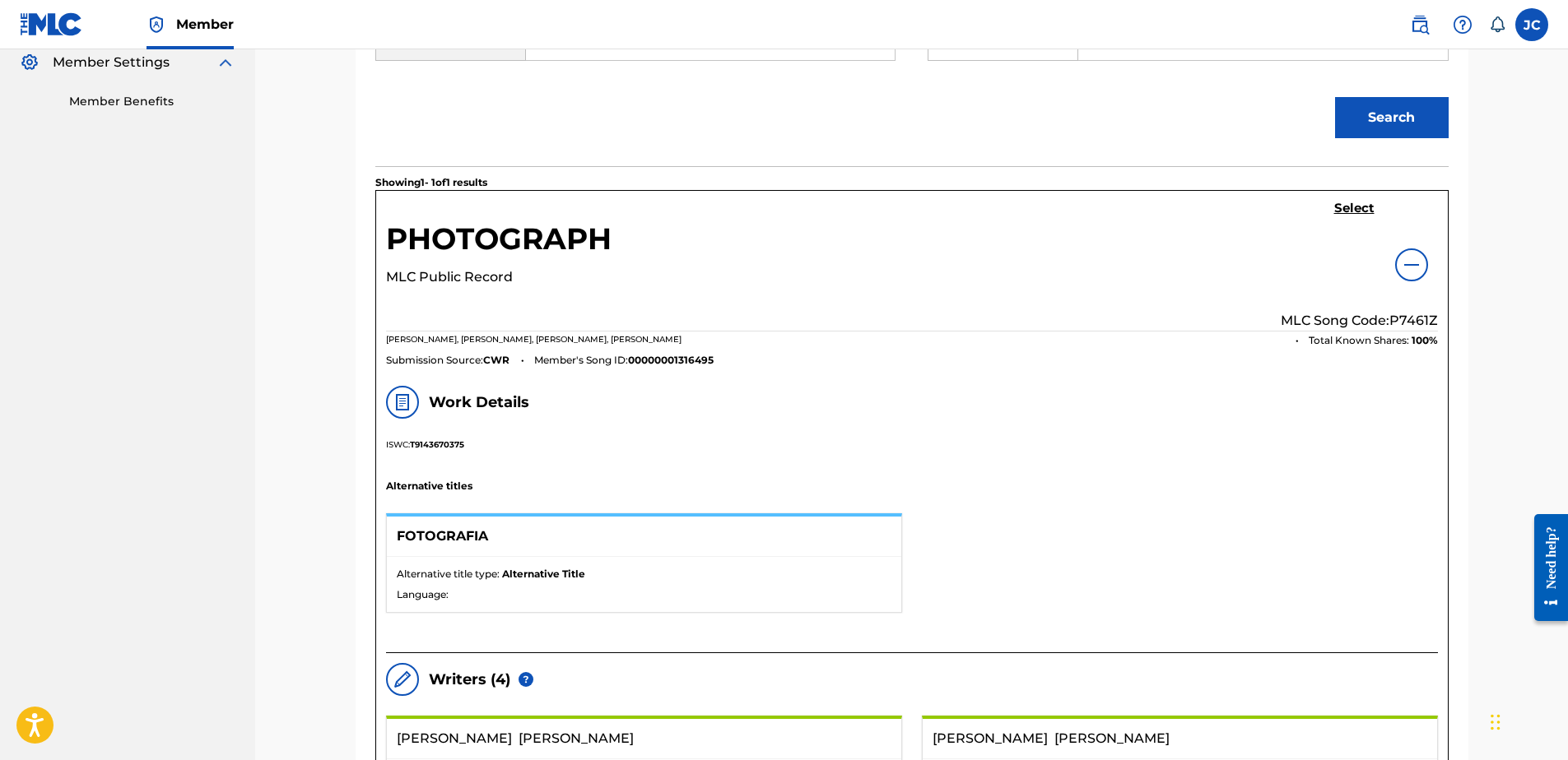
scroll to position [479, 0]
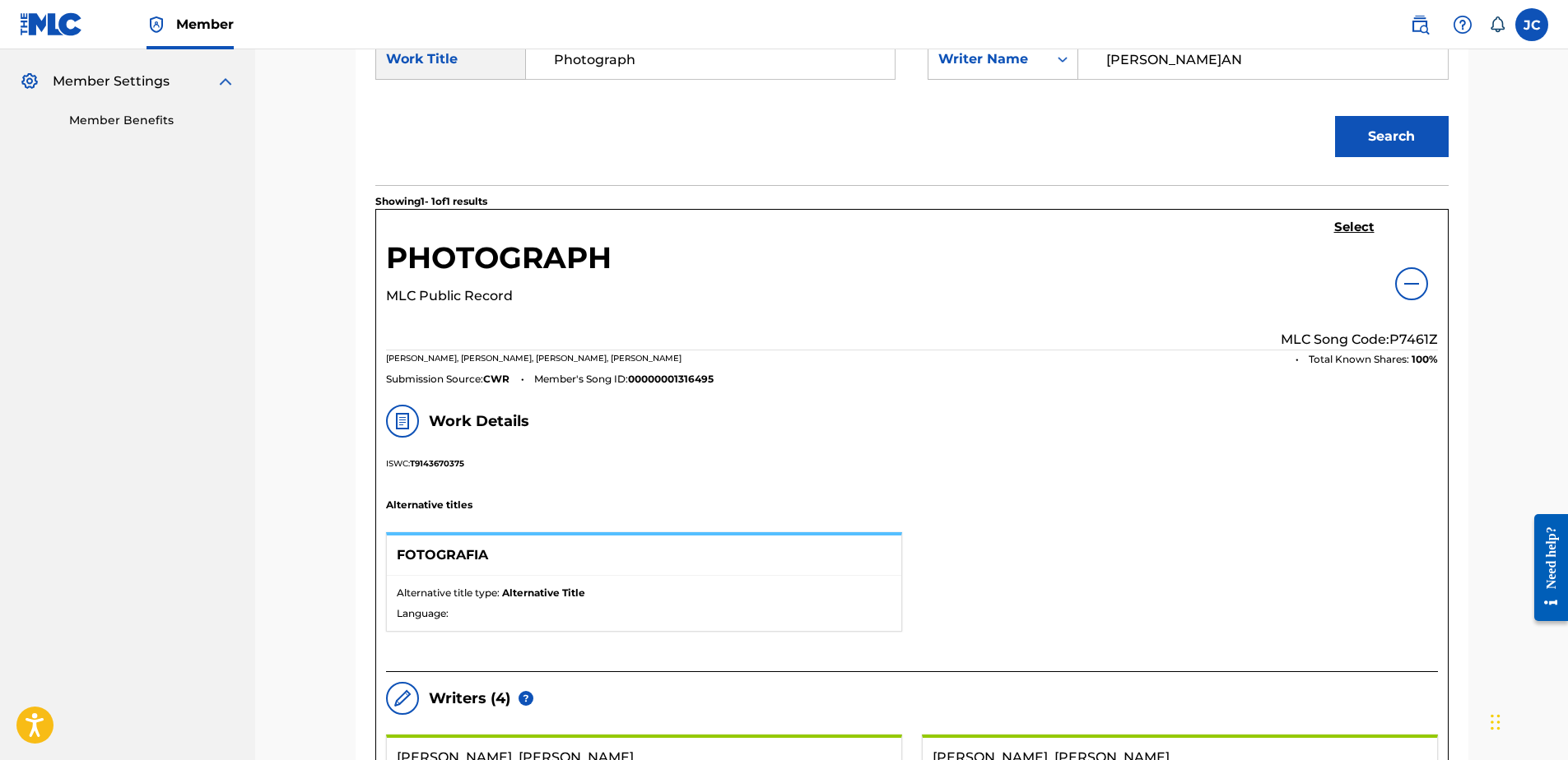
click at [1351, 231] on h5 "Select" at bounding box center [1354, 228] width 40 height 16
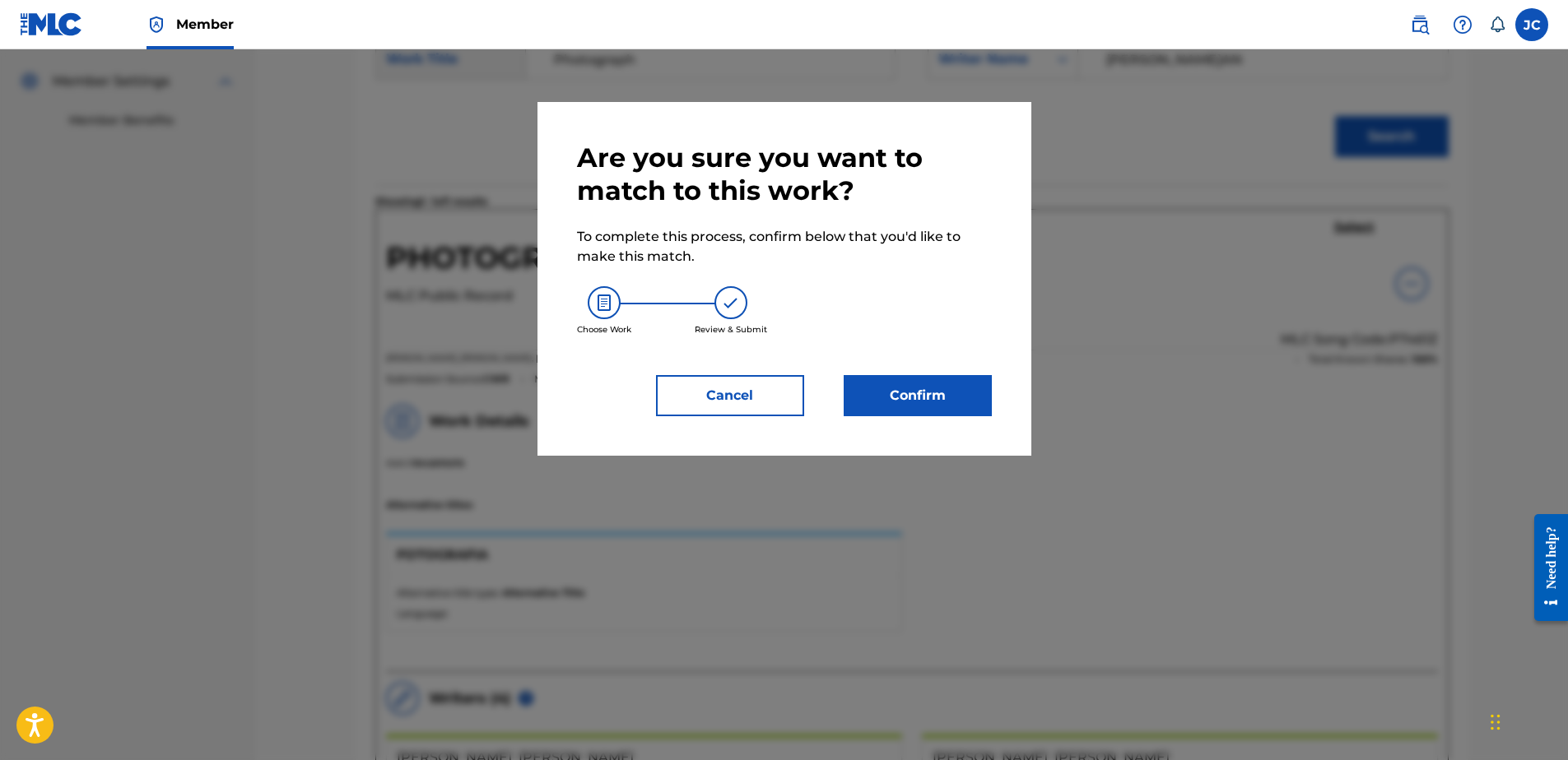
click at [943, 392] on button "Confirm" at bounding box center [918, 396] width 148 height 41
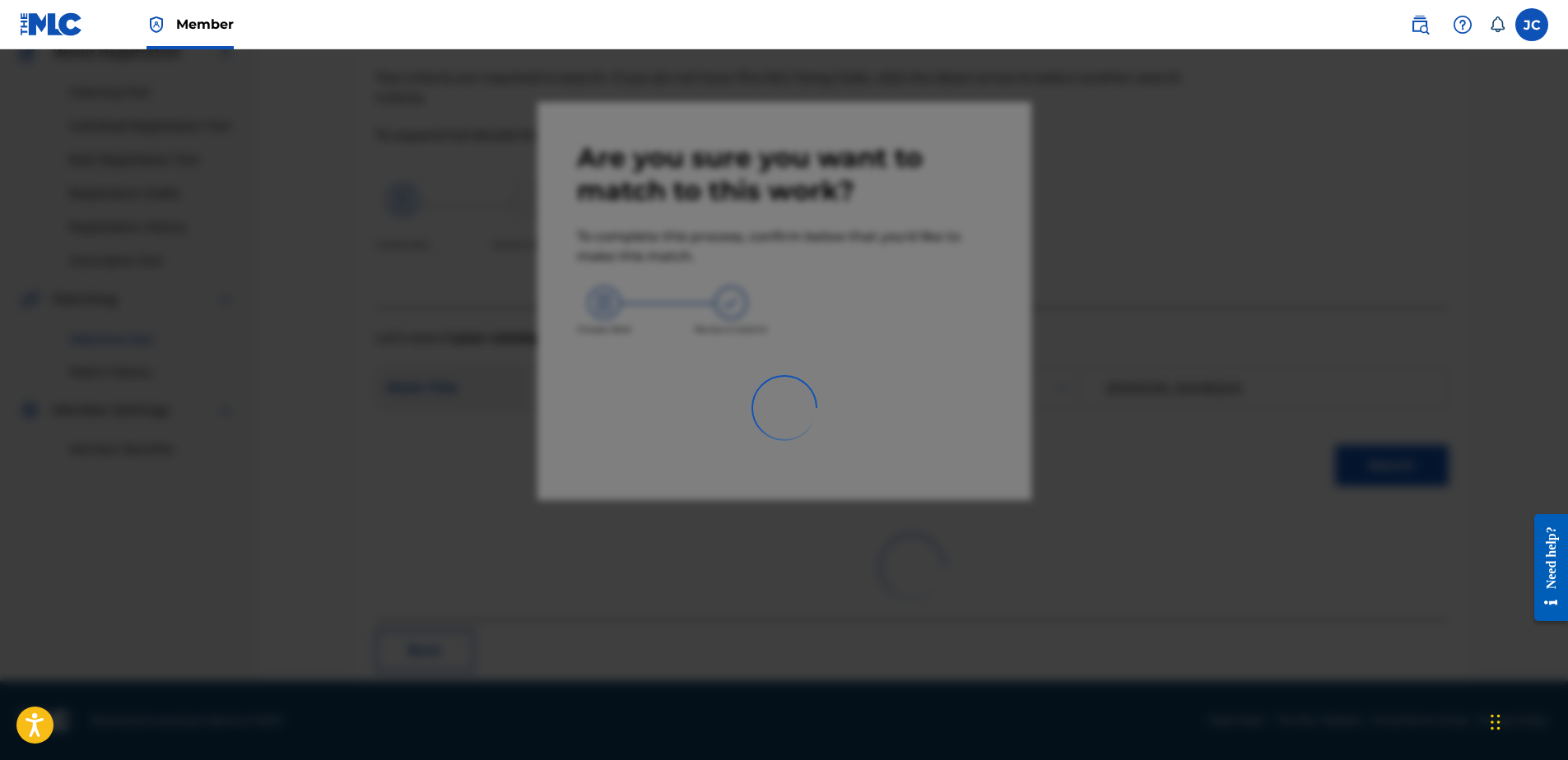
scroll to position [44, 0]
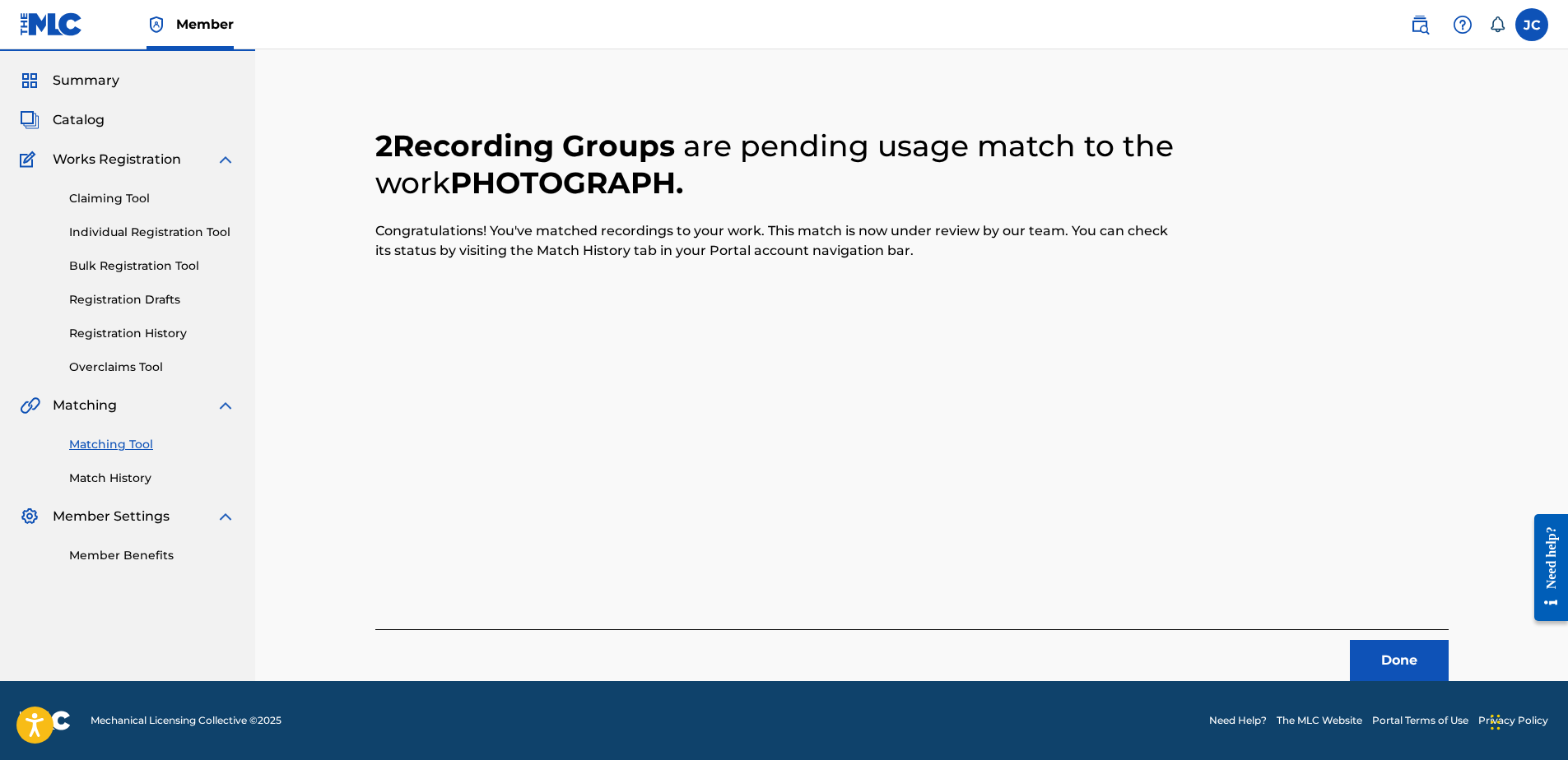
click at [1401, 654] on button "Done" at bounding box center [1399, 661] width 99 height 41
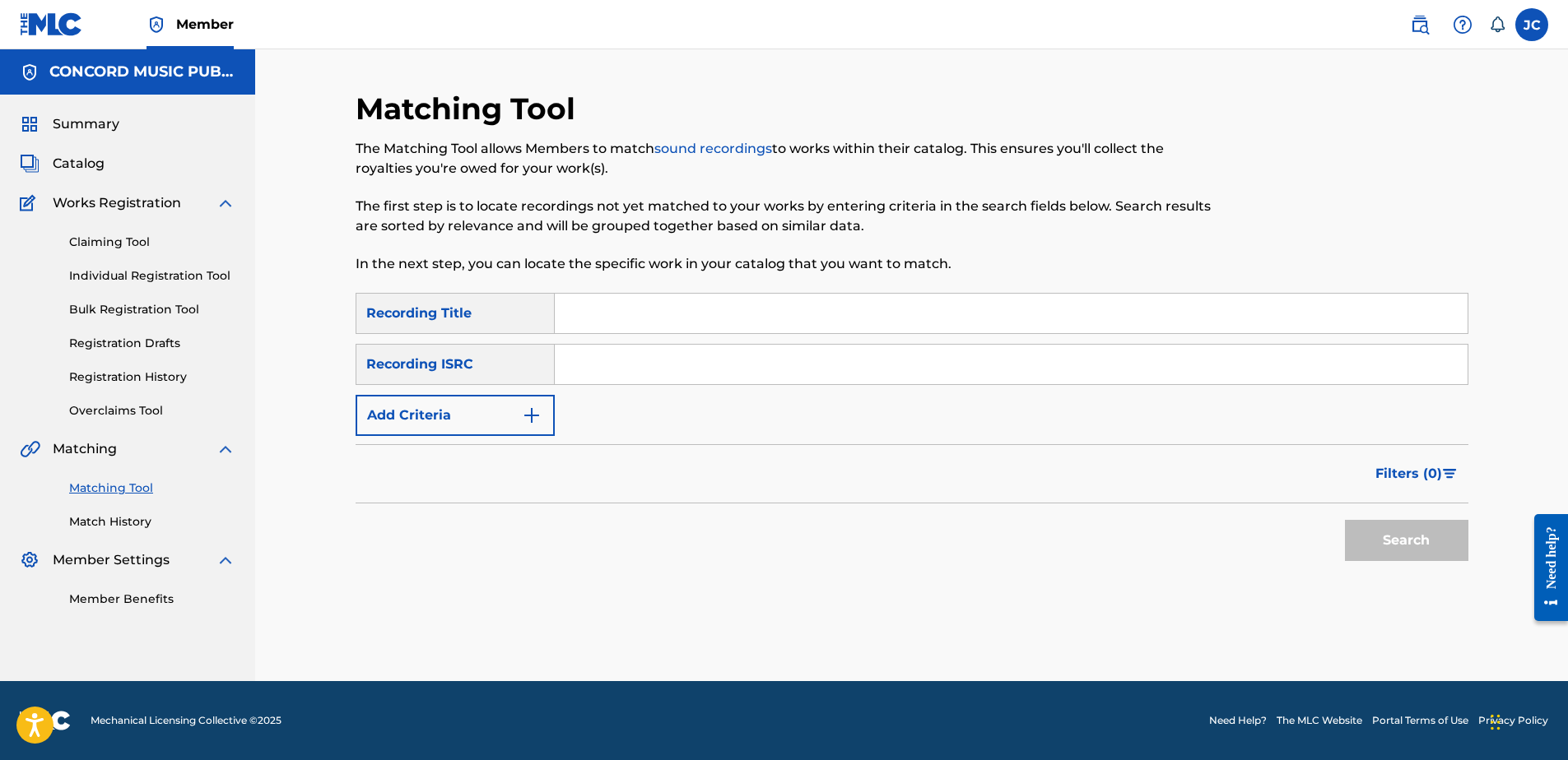
click at [732, 383] on input "Search Form" at bounding box center [1011, 364] width 913 height 39
paste input "USYFZ1446709"
type input "USYFZ1446709"
click at [1345, 520] on button "Search" at bounding box center [1406, 540] width 123 height 41
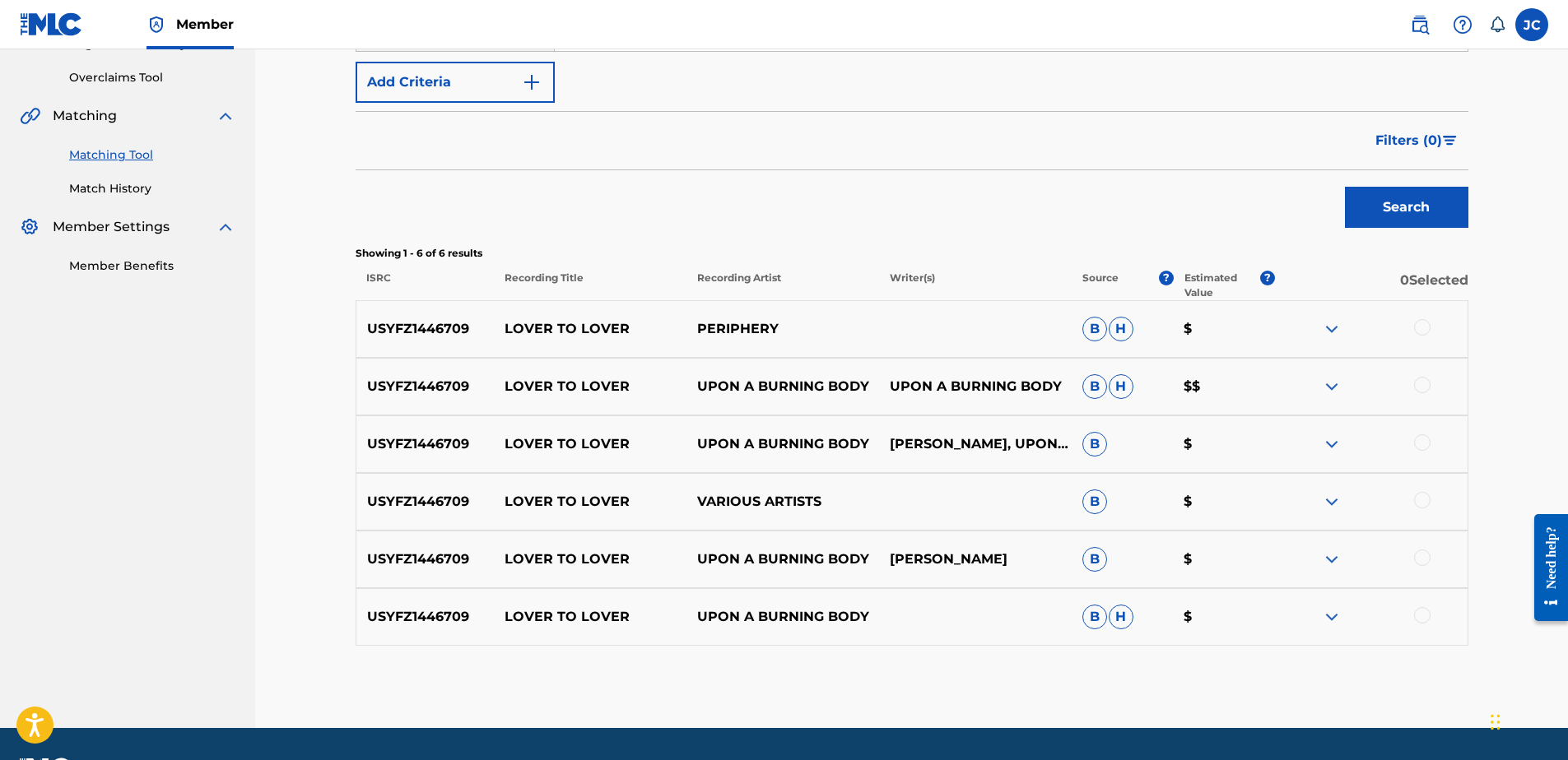
scroll to position [380, 0]
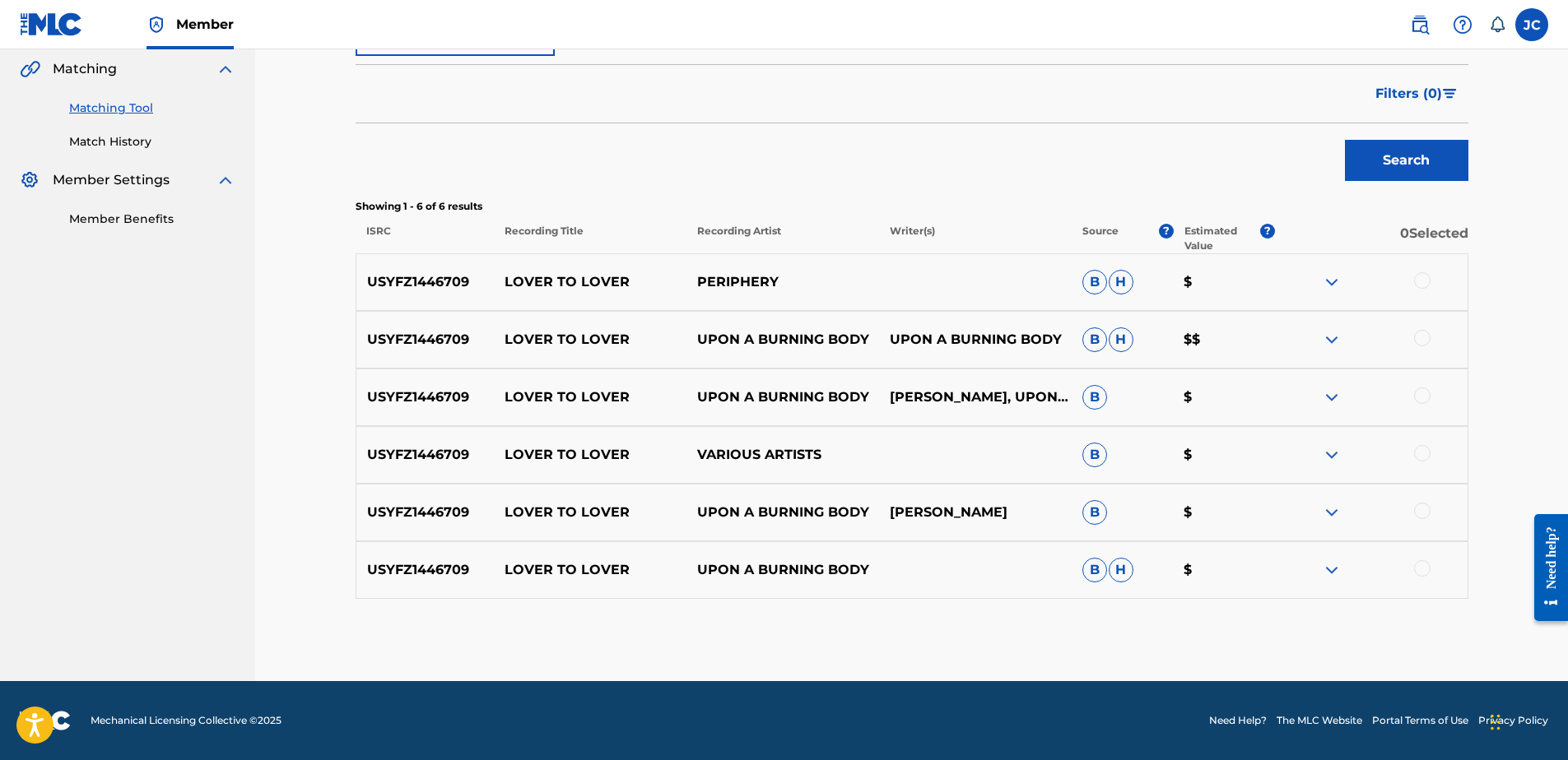
click at [1421, 570] on div at bounding box center [1422, 568] width 16 height 16
click at [1421, 508] on div at bounding box center [1422, 511] width 16 height 16
click at [1428, 452] on div at bounding box center [1422, 453] width 16 height 16
click at [1417, 399] on div at bounding box center [1422, 396] width 16 height 16
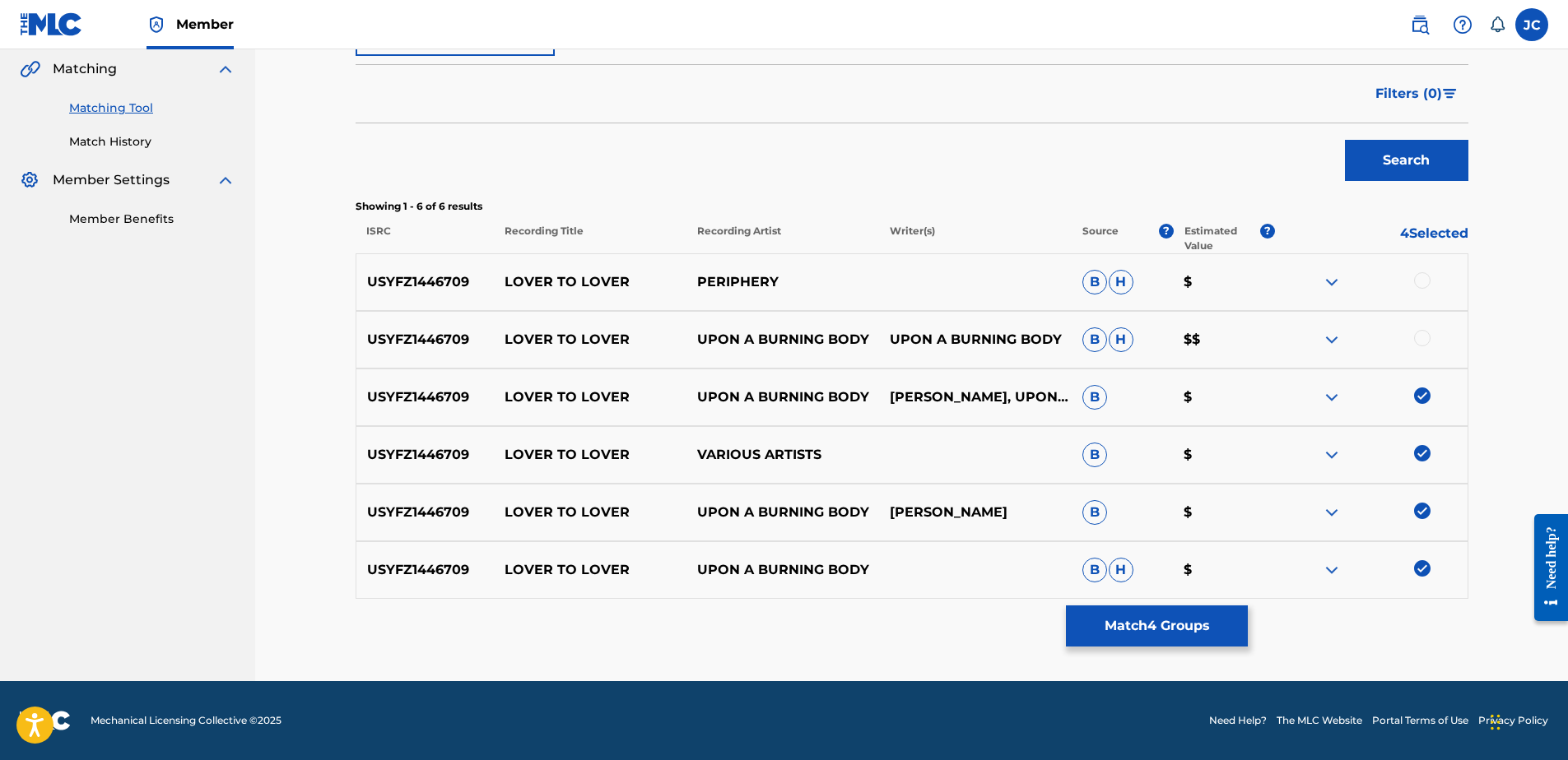
click at [1422, 332] on div at bounding box center [1422, 338] width 16 height 16
click at [1421, 282] on div at bounding box center [1422, 280] width 16 height 16
click at [1132, 614] on button "Match 6 Groups" at bounding box center [1157, 626] width 182 height 41
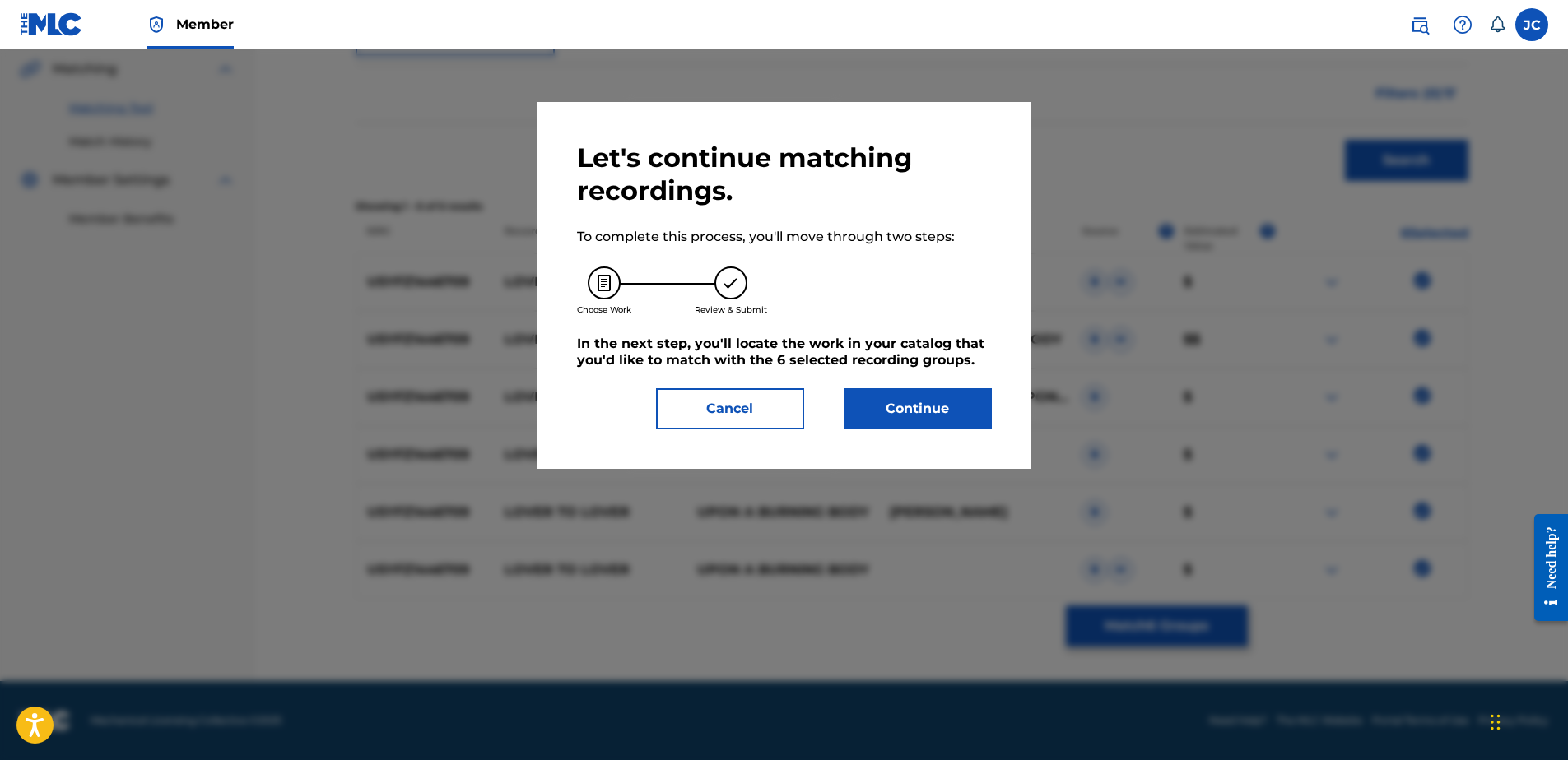
click at [911, 399] on button "Continue" at bounding box center [918, 409] width 148 height 41
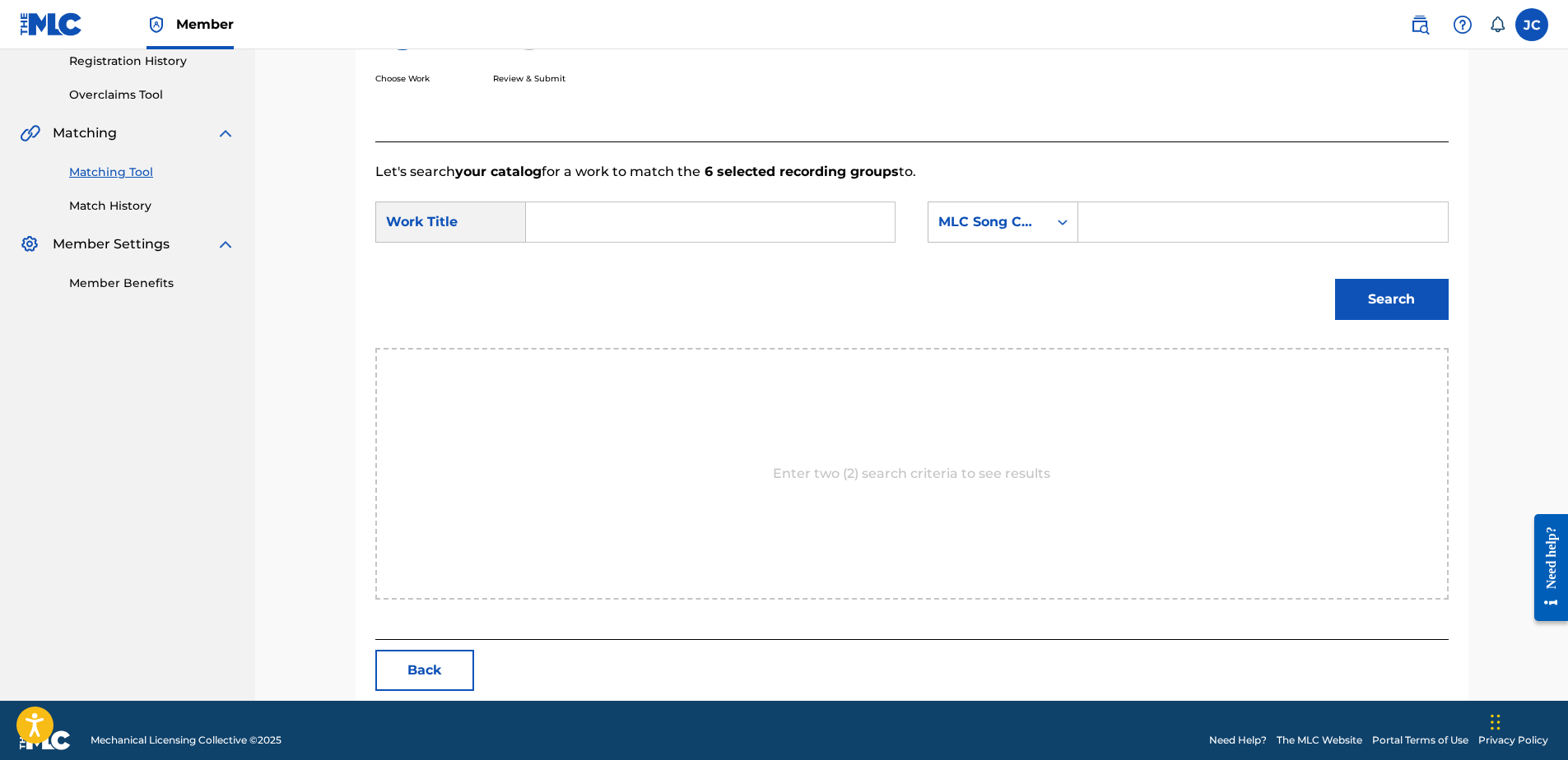
scroll to position [336, 0]
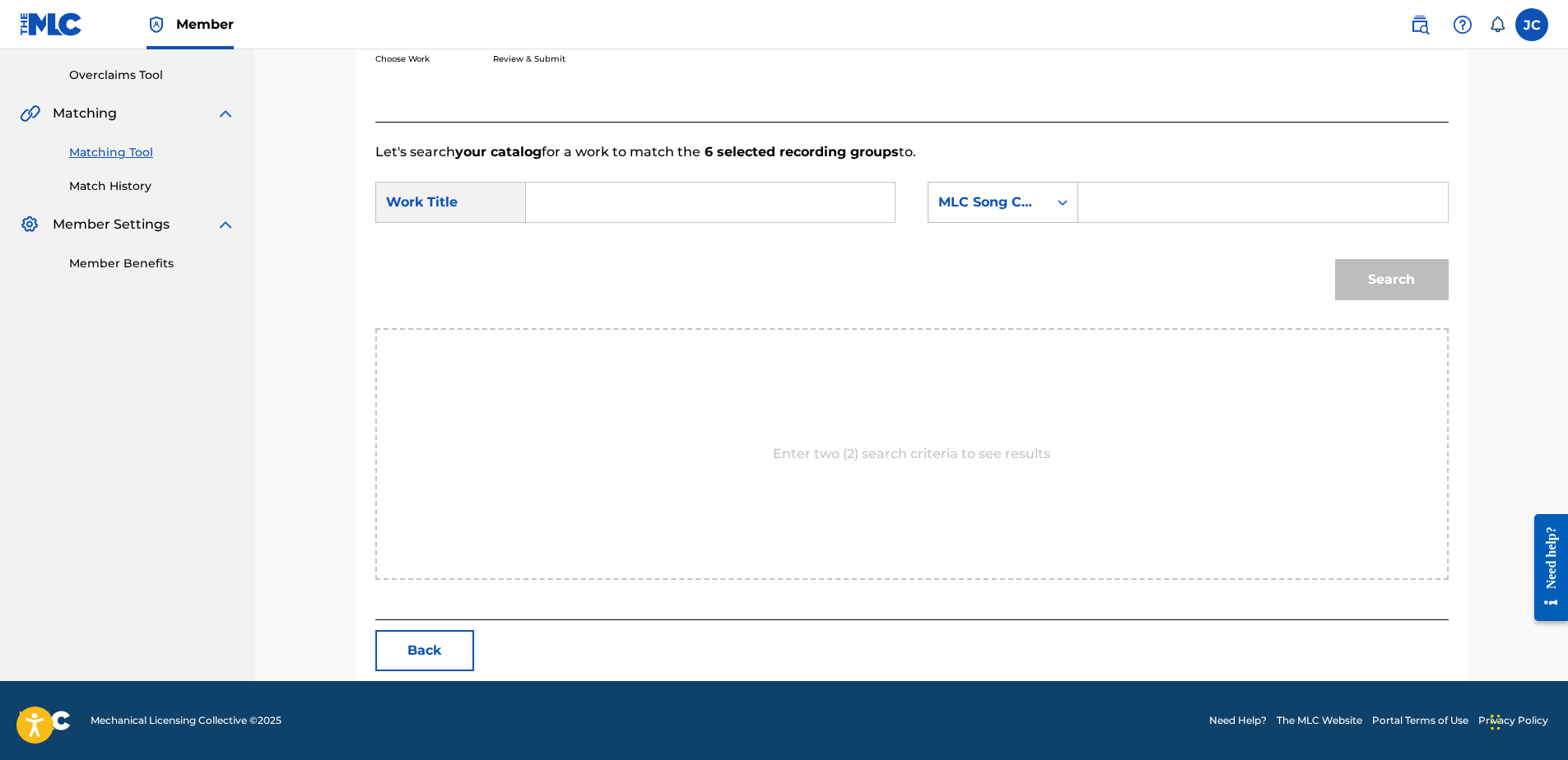
click at [989, 180] on form "SearchWithCriteria5d753dc4-0d41-4a4c-a383-dbe73da2d6c6 Work Title SearchWithCri…" at bounding box center [911, 245] width 1073 height 166
click at [987, 215] on div "MLC Song Code" at bounding box center [988, 202] width 120 height 31
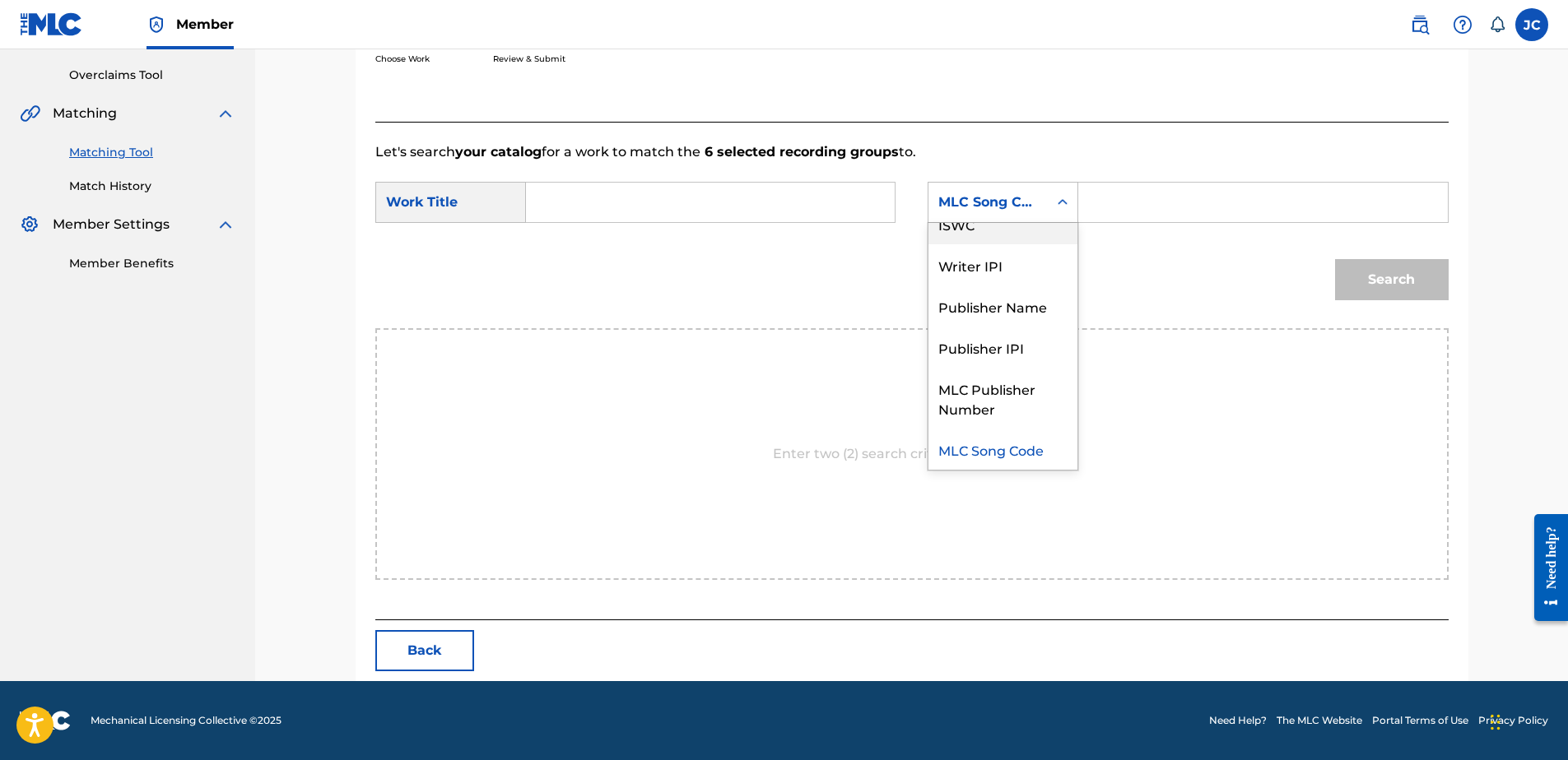
scroll to position [0, 0]
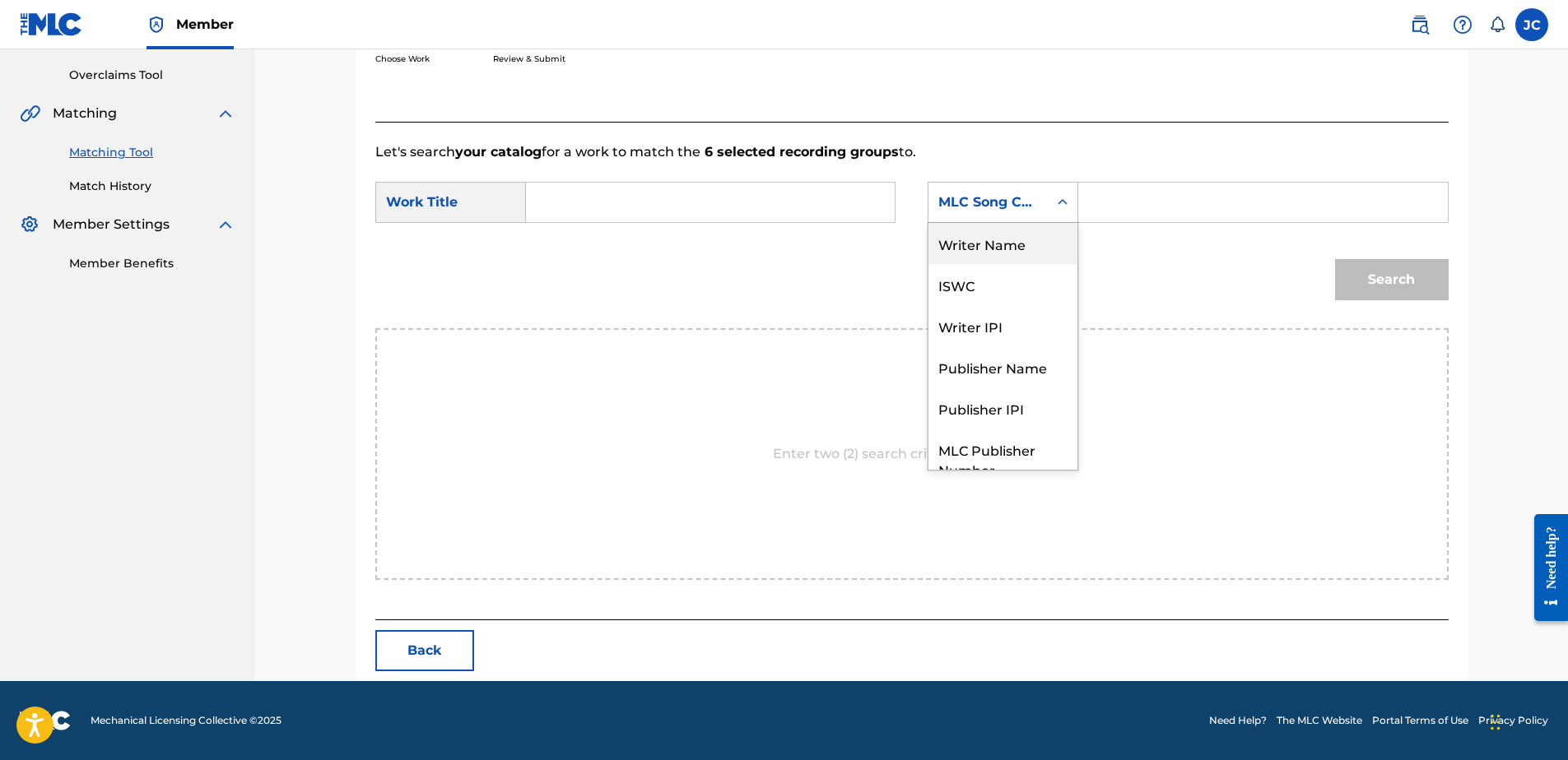
click at [1010, 238] on div "Writer Name" at bounding box center [1002, 244] width 149 height 41
click at [816, 210] on input "Search Form" at bounding box center [709, 203] width 340 height 39
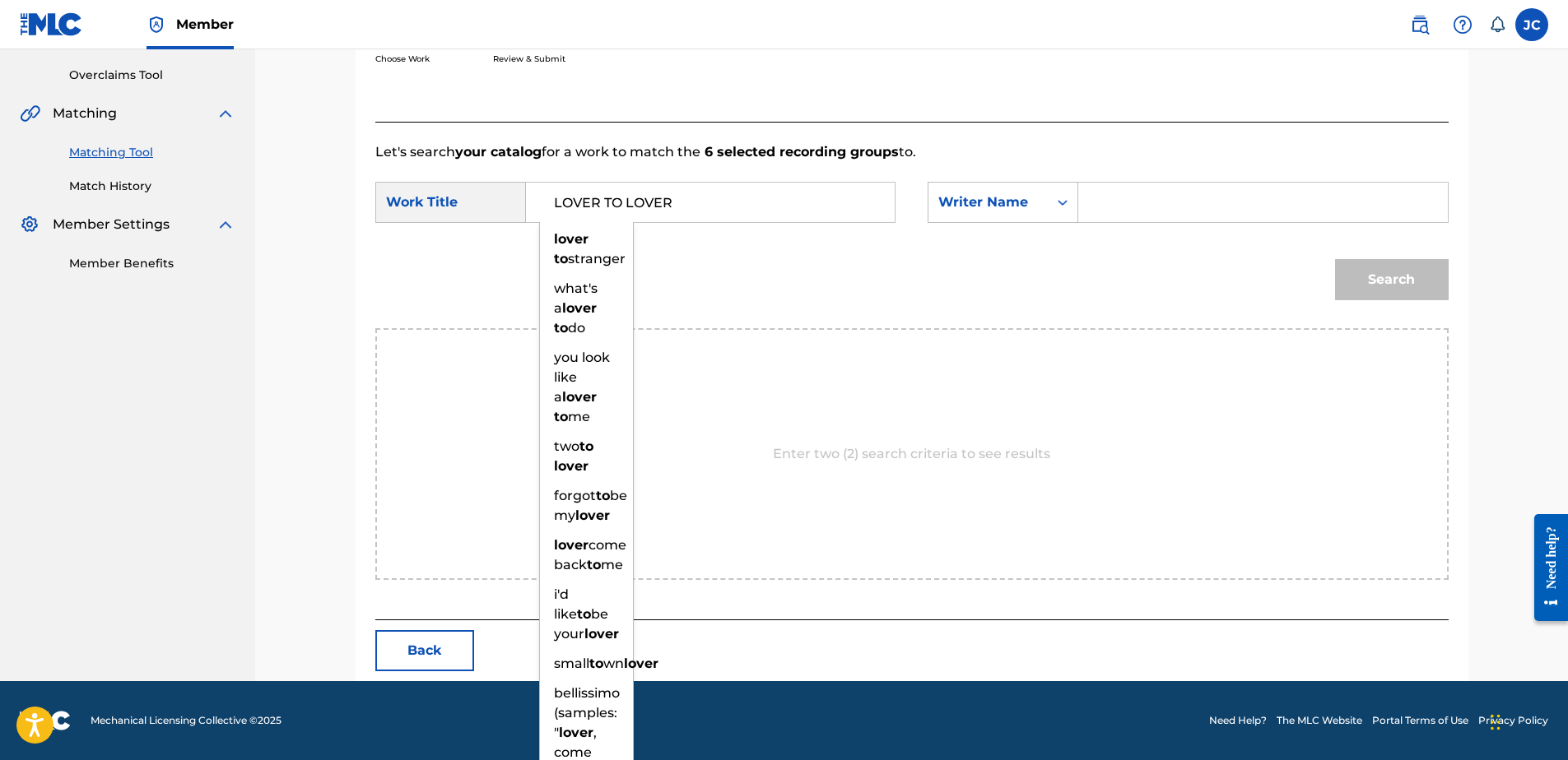
type input "LOVER TO LOVER"
click at [869, 270] on div "Search" at bounding box center [911, 286] width 1073 height 86
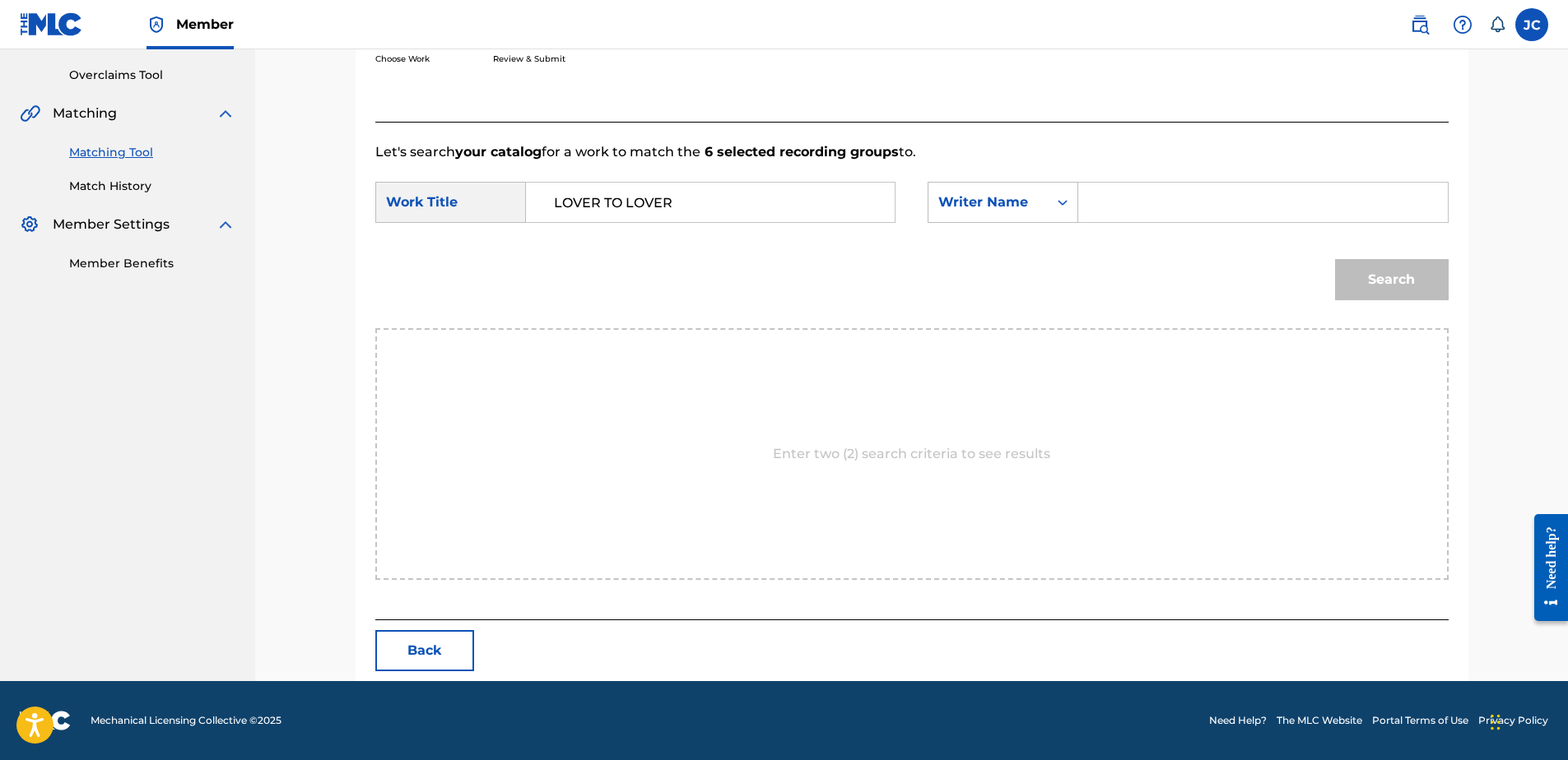
click at [1267, 192] on input "Search Form" at bounding box center [1262, 203] width 340 height 39
type input "WELCH"
click at [1335, 259] on button "Search" at bounding box center [1391, 280] width 113 height 41
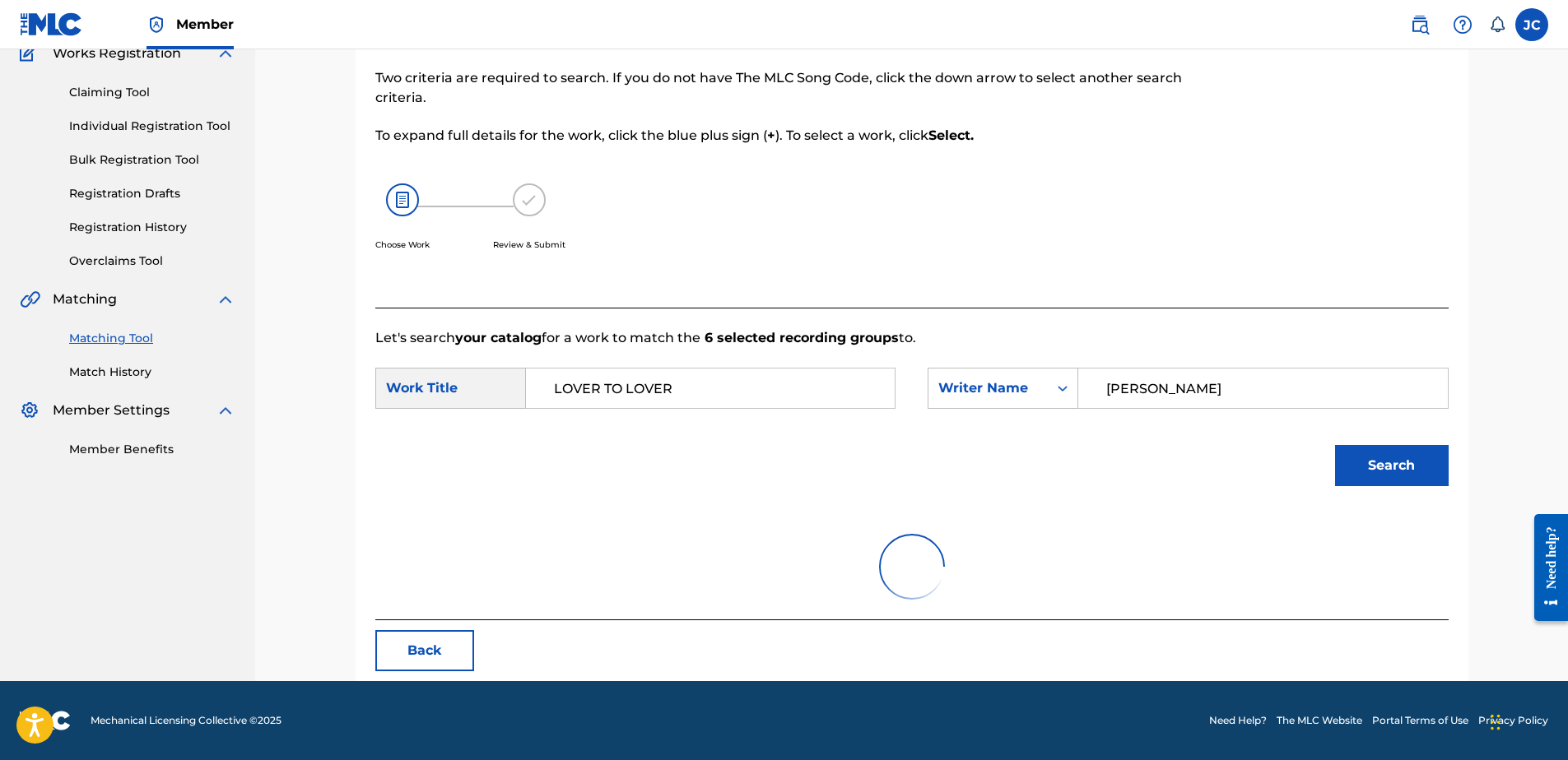
scroll to position [288, 0]
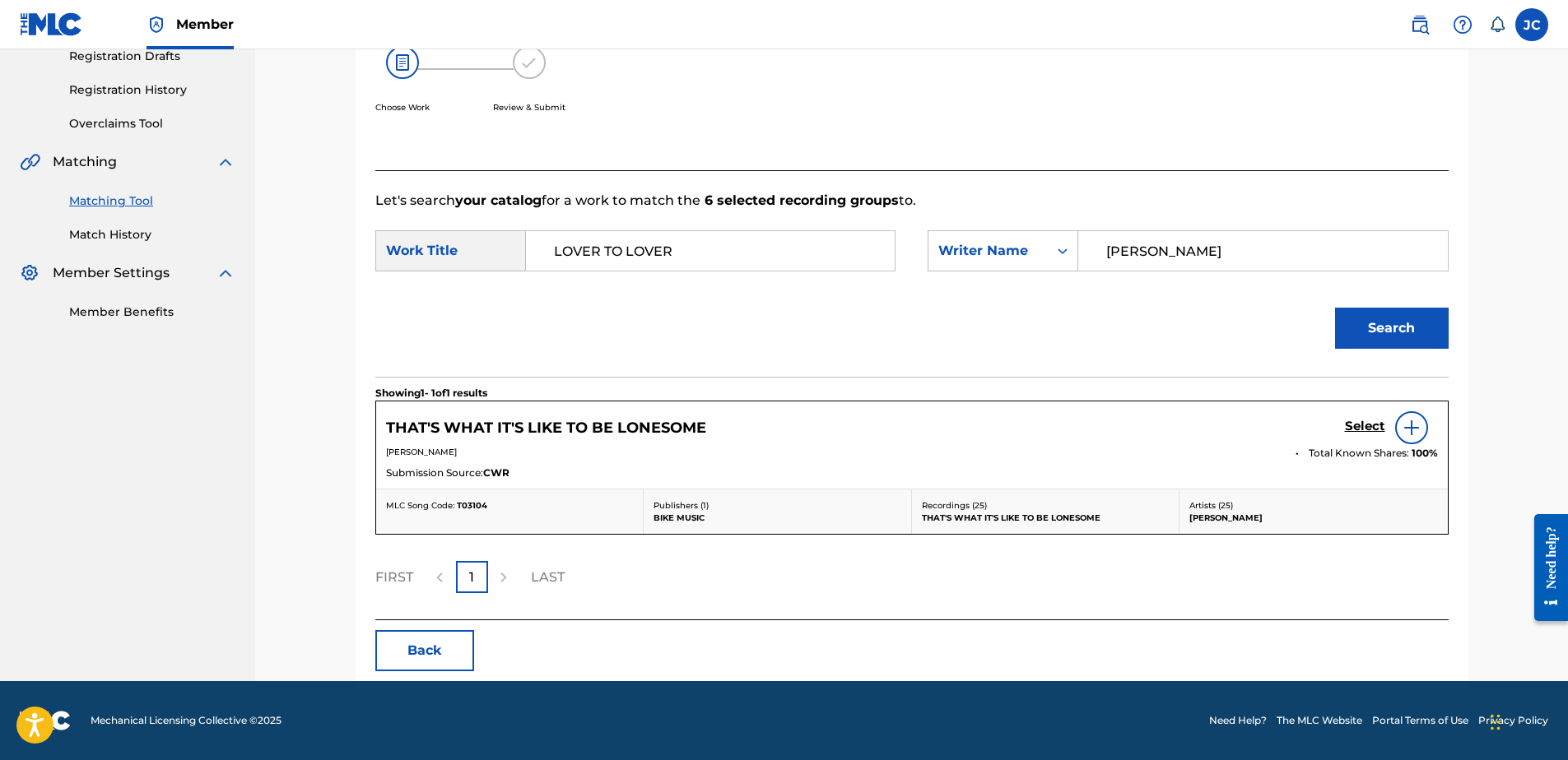
click at [409, 647] on button "Back" at bounding box center [424, 651] width 99 height 41
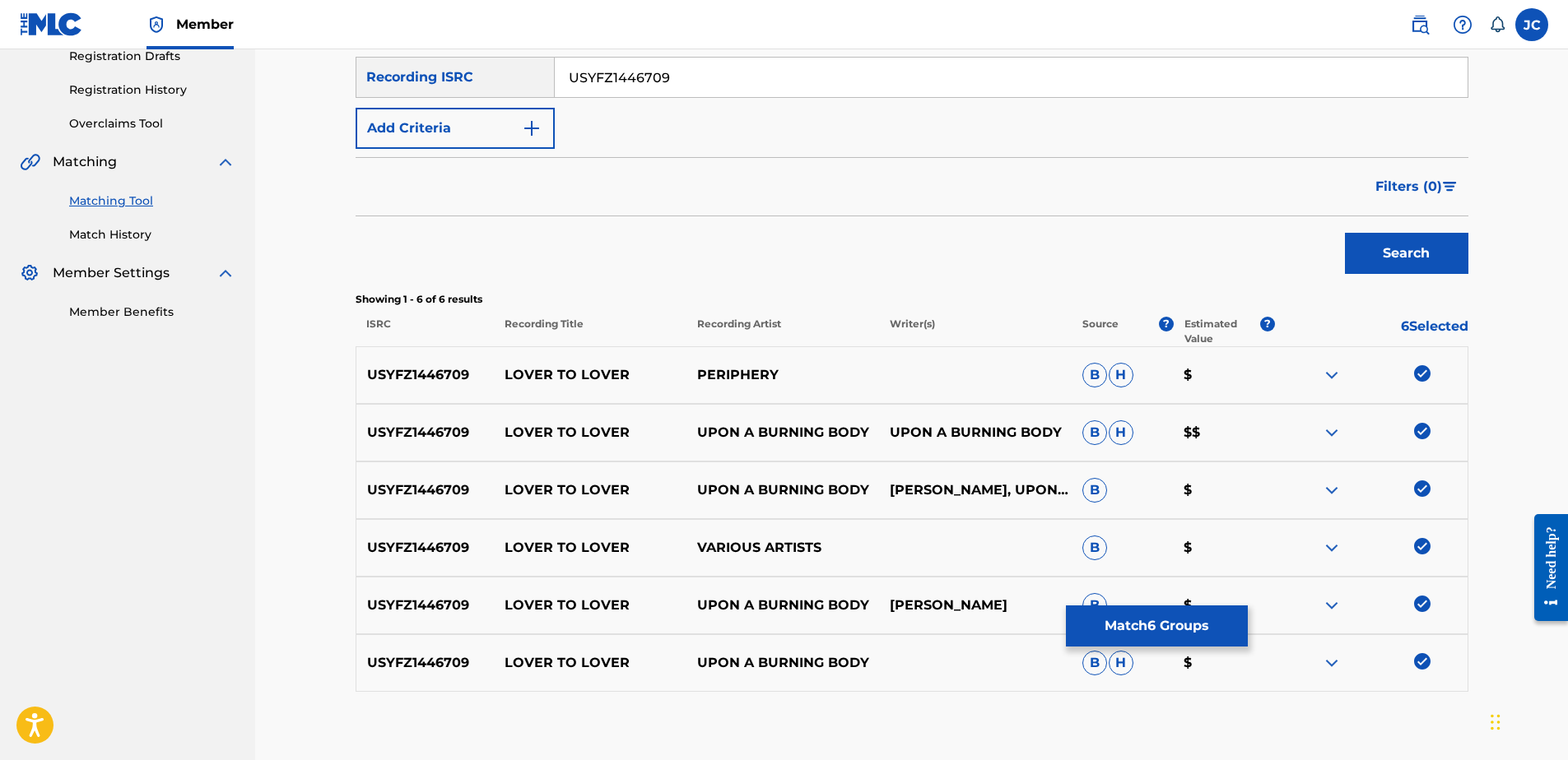
click at [1426, 663] on img at bounding box center [1422, 662] width 16 height 16
click at [1419, 608] on img at bounding box center [1422, 604] width 16 height 16
click at [1426, 547] on img at bounding box center [1422, 547] width 16 height 16
click at [1418, 487] on img at bounding box center [1422, 489] width 16 height 16
click at [1427, 434] on img at bounding box center [1422, 431] width 16 height 16
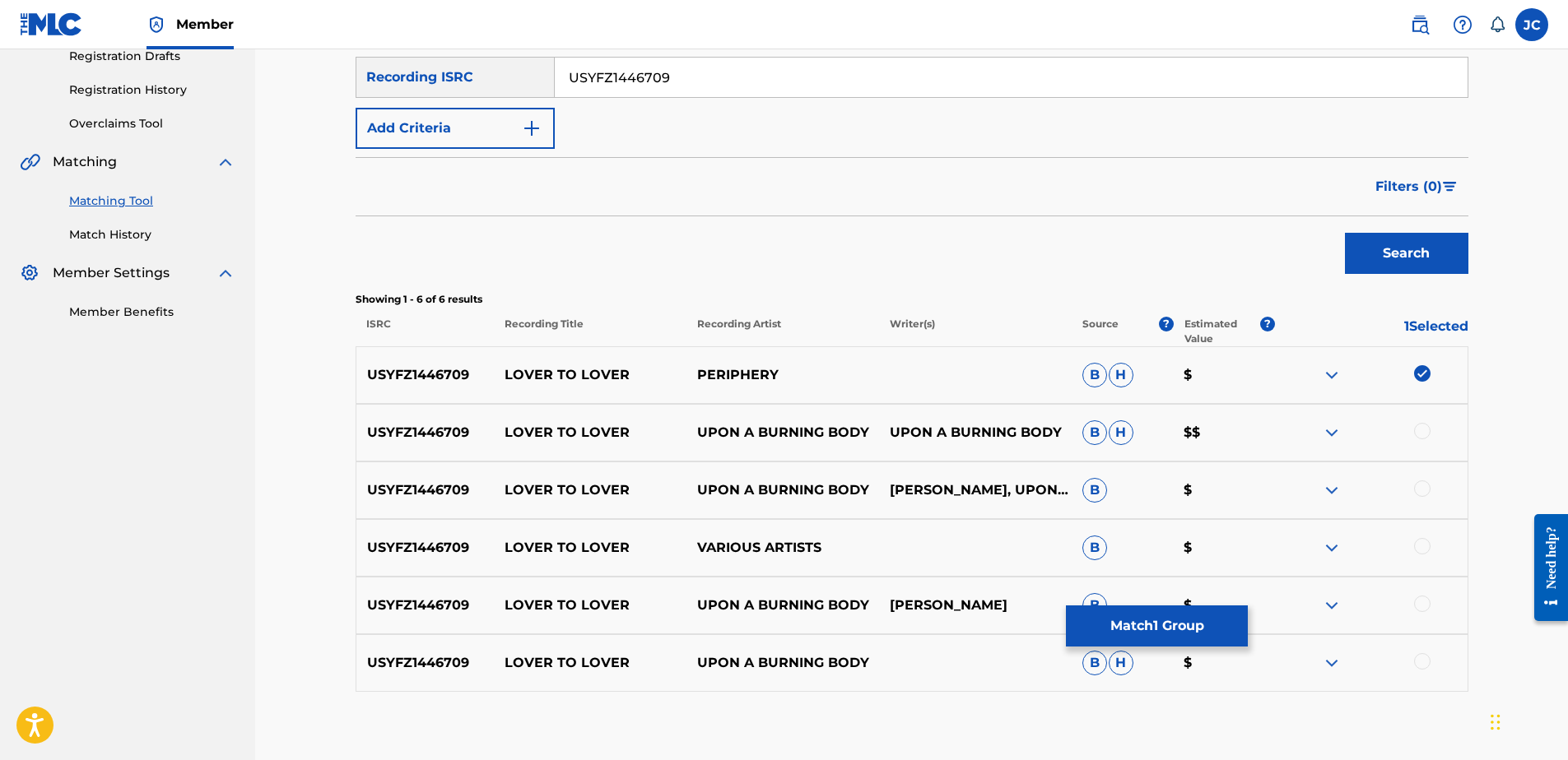
click at [1424, 374] on img at bounding box center [1422, 373] width 16 height 16
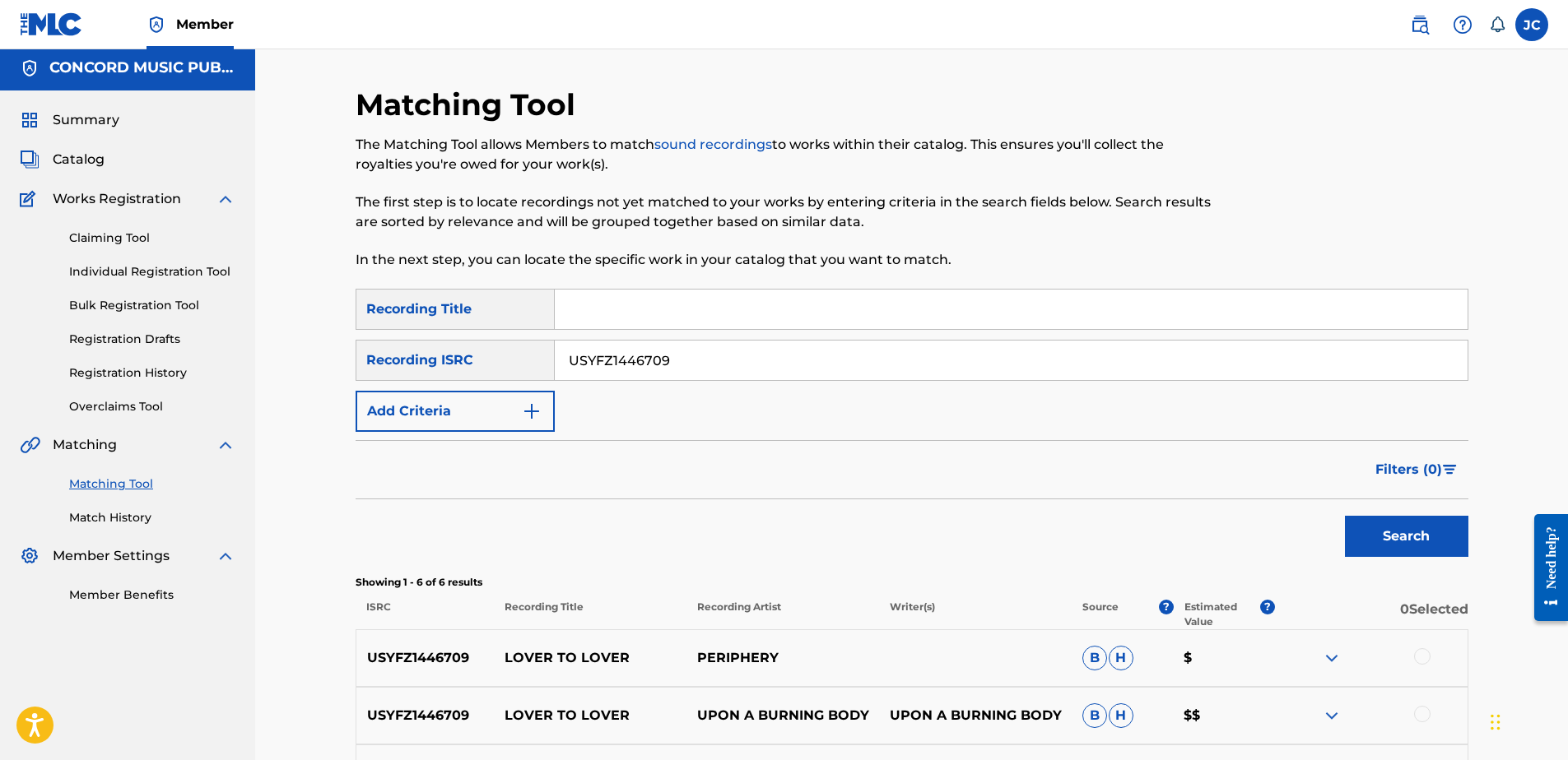
scroll to position [0, 0]
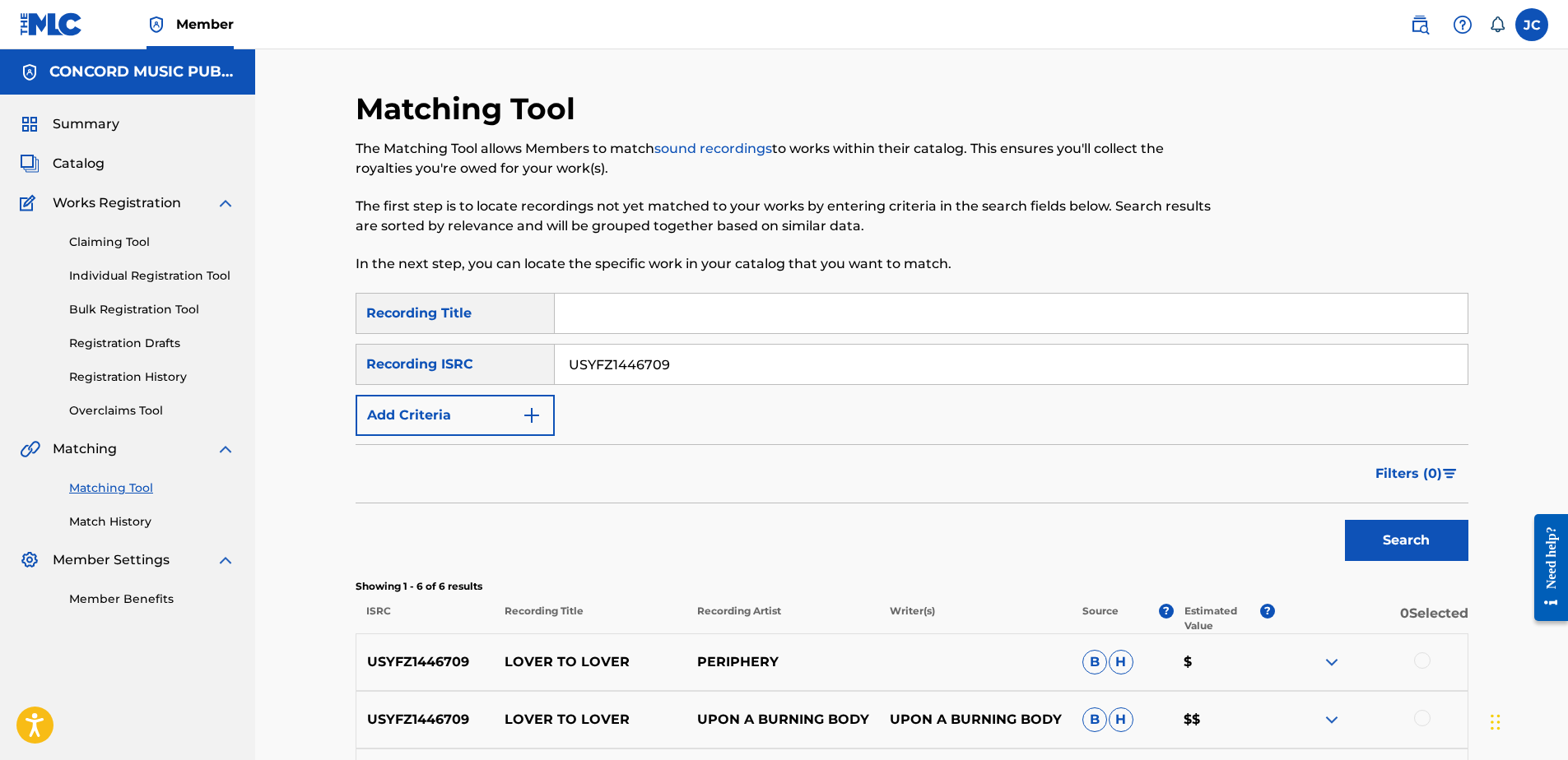
drag, startPoint x: 749, startPoint y: 352, endPoint x: 345, endPoint y: 340, distance: 404.2
click at [348, 340] on div "Matching Tool The Matching Tool allows Members to match sound recordings to wor…" at bounding box center [912, 575] width 1153 height 971
drag, startPoint x: 749, startPoint y: 372, endPoint x: 725, endPoint y: 363, distance: 25.6
click at [749, 372] on input "Search Form" at bounding box center [1011, 364] width 913 height 39
paste input "TCABB1185782"
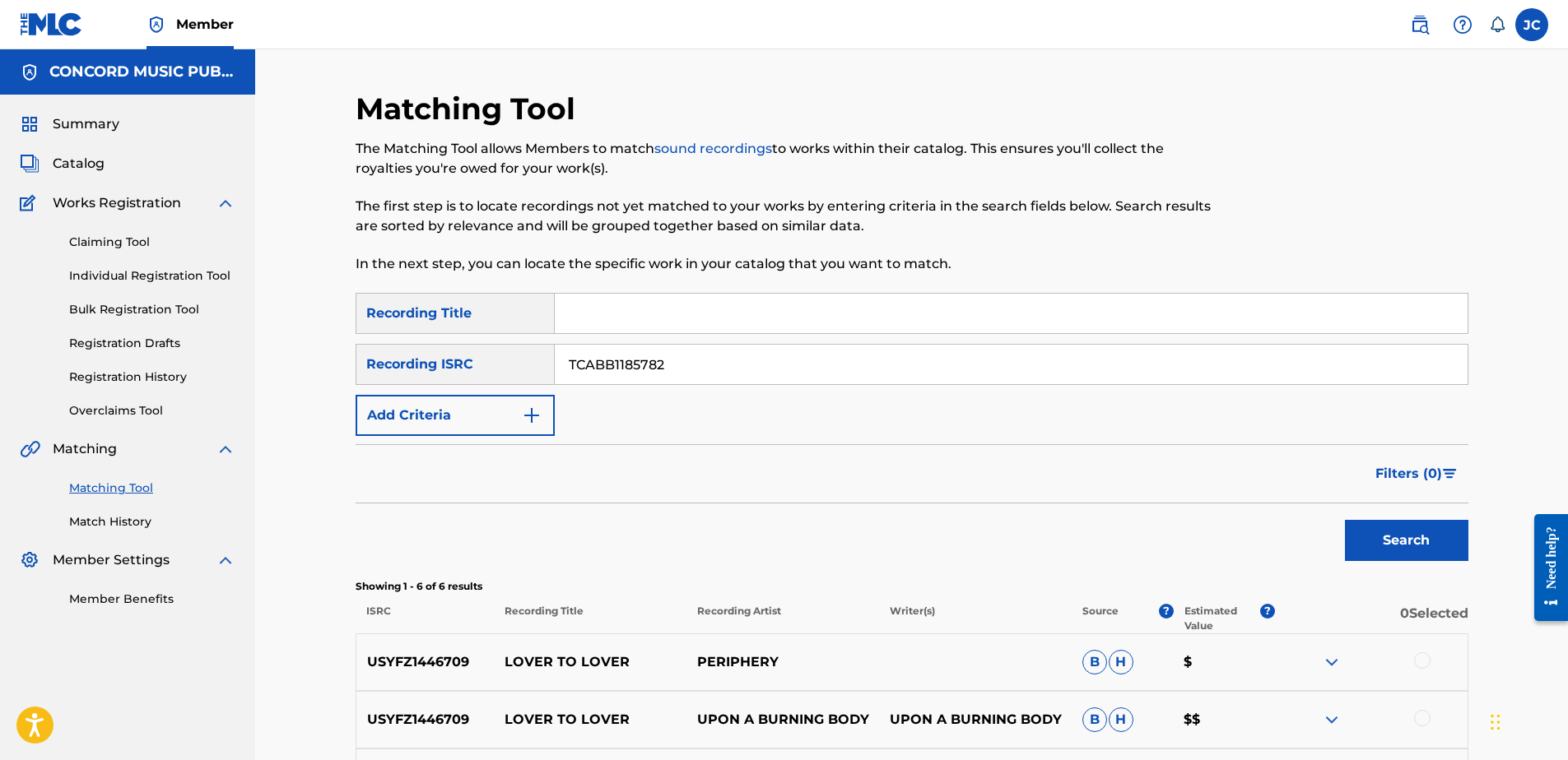
click at [1345, 520] on button "Search" at bounding box center [1406, 540] width 123 height 41
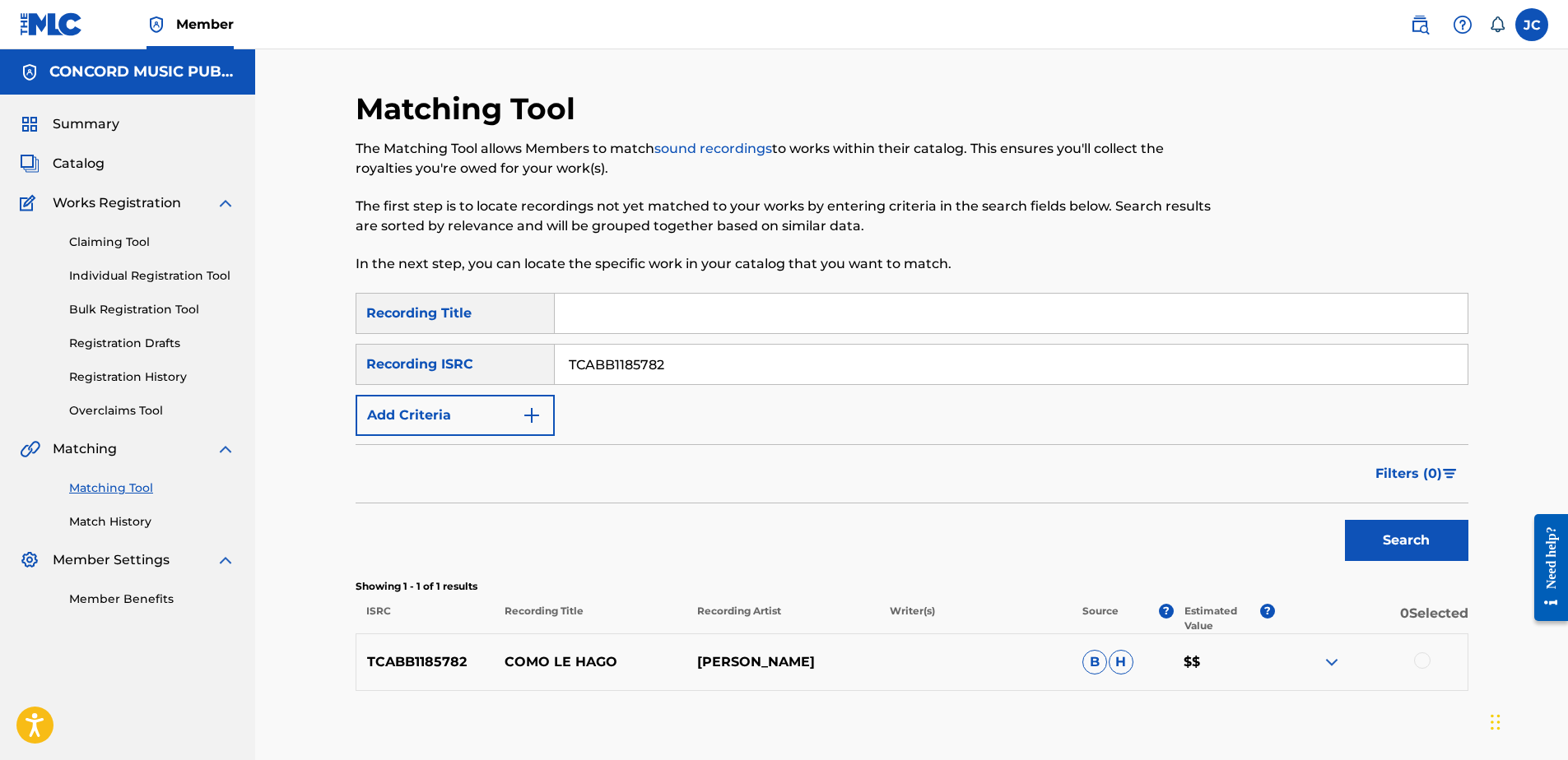
click at [754, 374] on input "TCABB1185782" at bounding box center [1011, 364] width 913 height 39
paste input "ESA011413658"
click at [1345, 520] on button "Search" at bounding box center [1406, 540] width 123 height 41
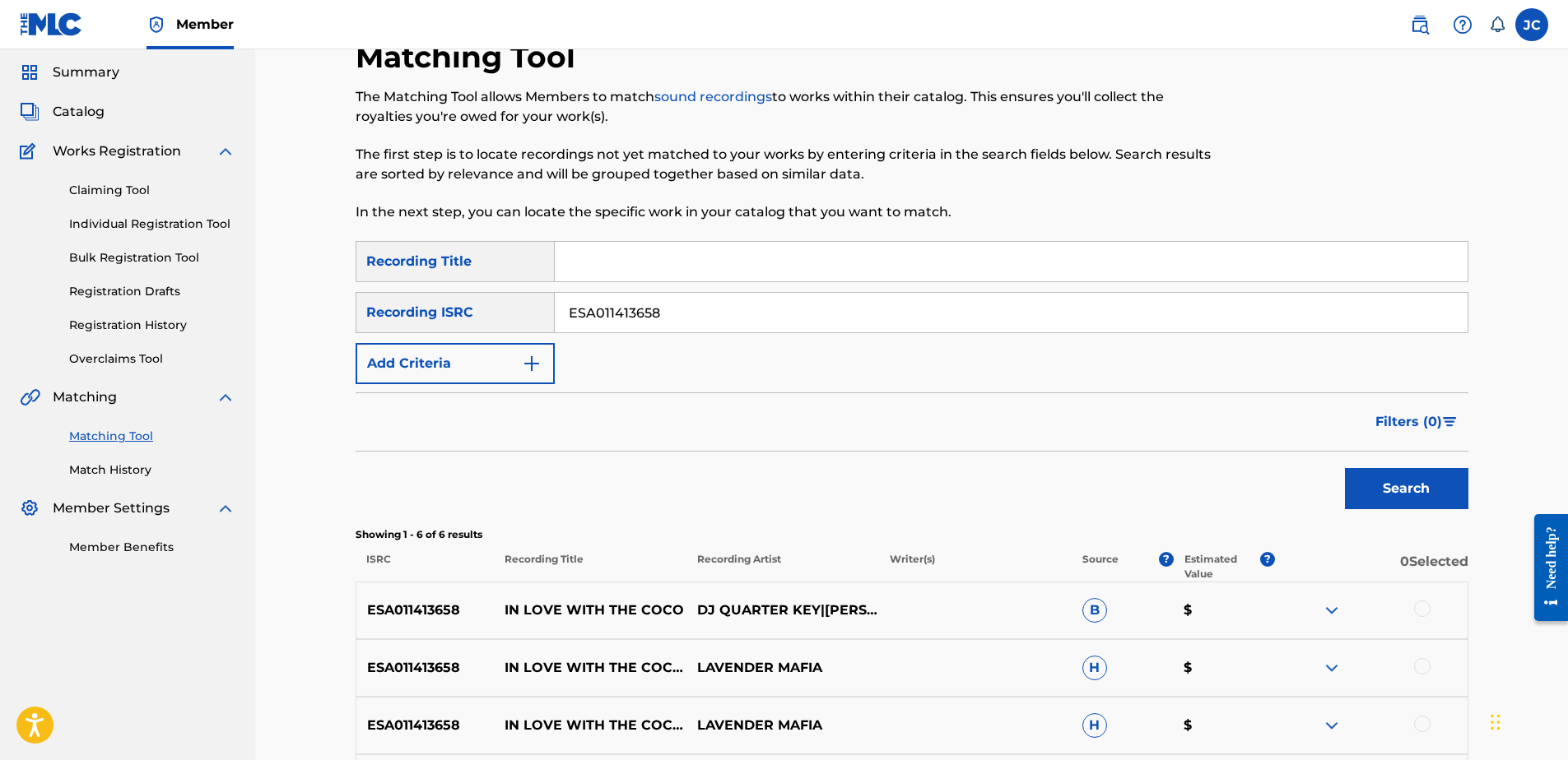
scroll to position [246, 0]
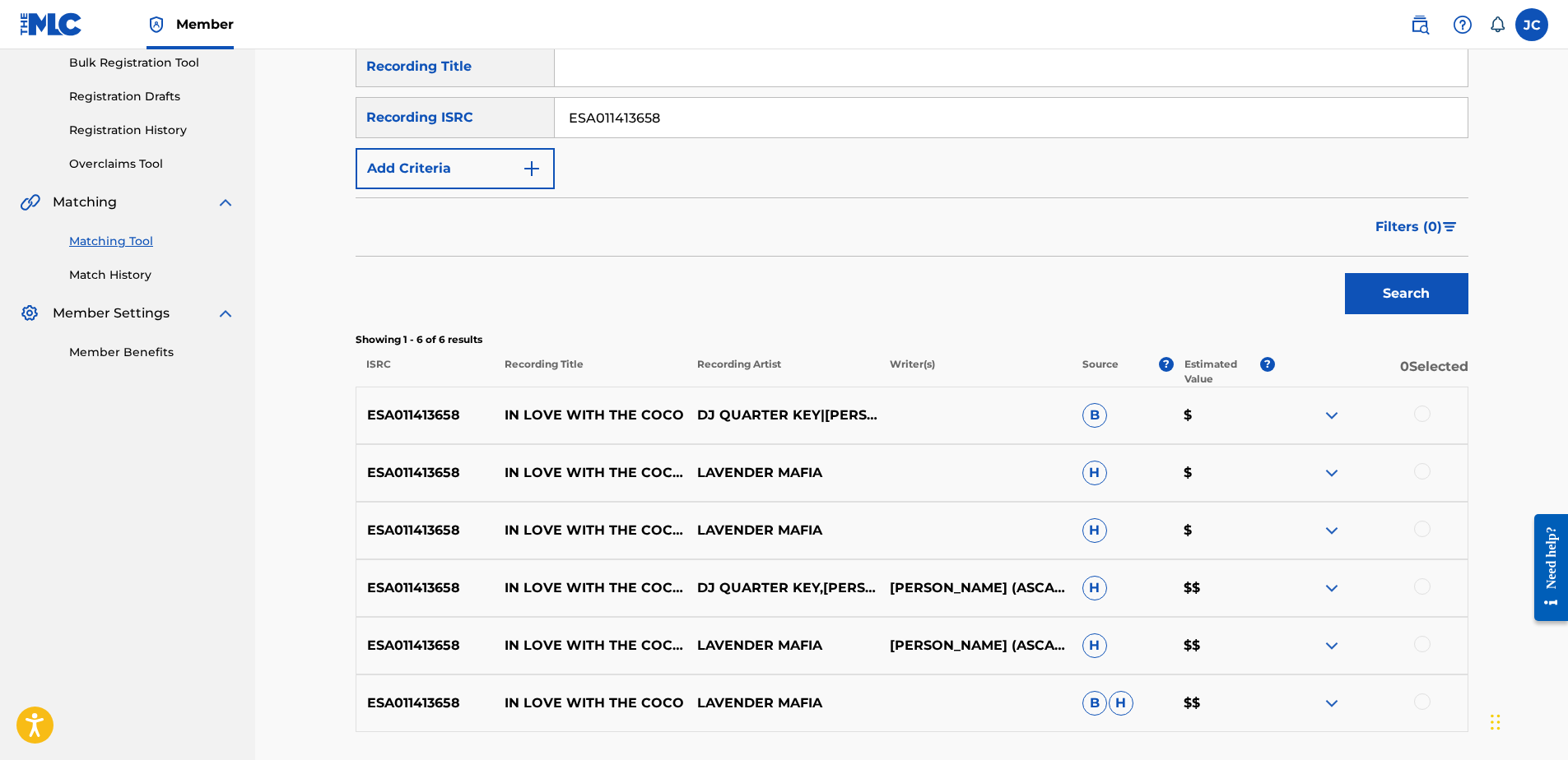
click at [679, 121] on input "ESA011413658" at bounding box center [1011, 118] width 913 height 39
paste input "DEF056903813"
type input "DEF056903813"
click at [1345, 273] on button "Search" at bounding box center [1406, 294] width 123 height 41
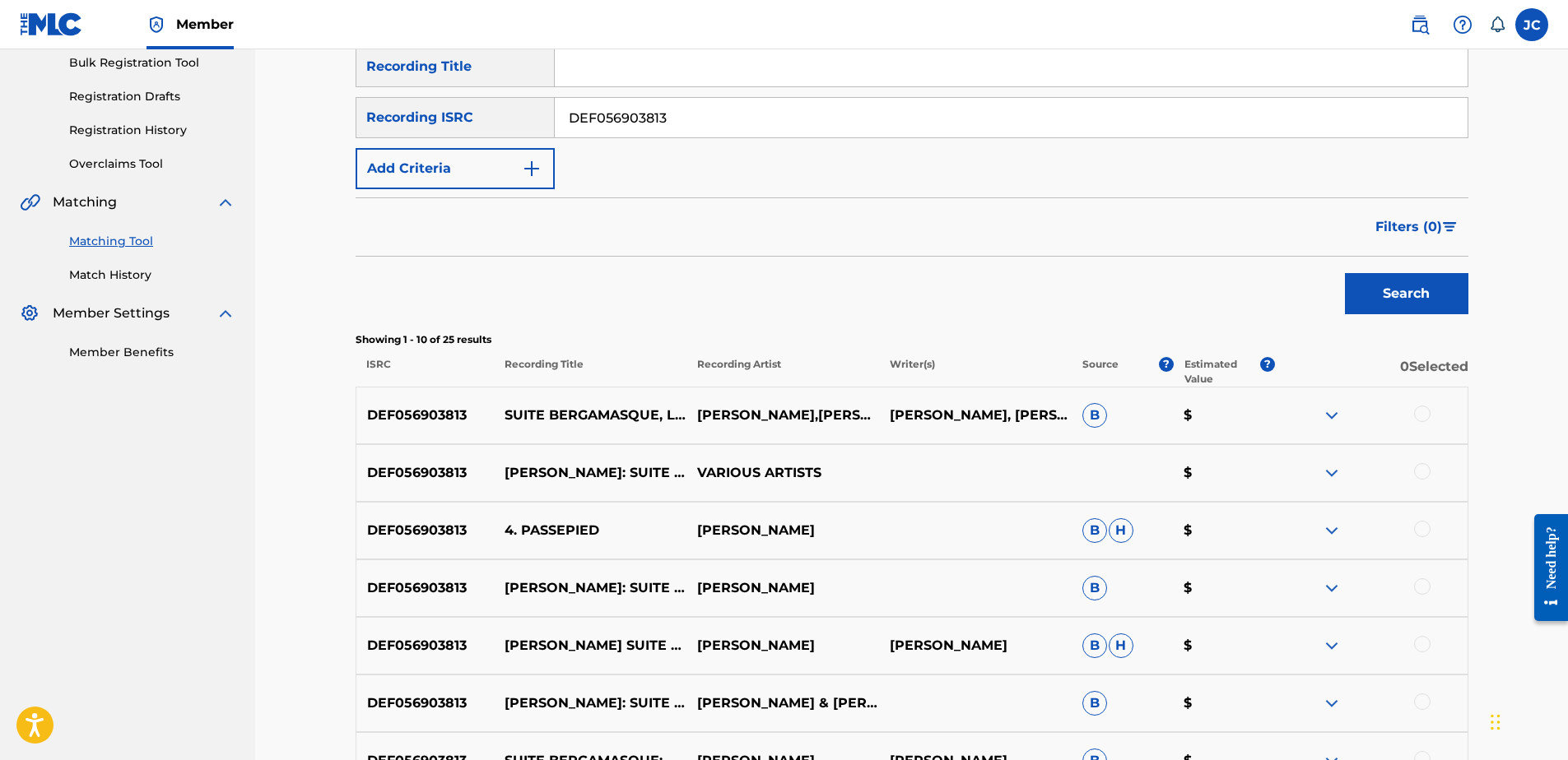
drag, startPoint x: 739, startPoint y: 125, endPoint x: 220, endPoint y: 119, distance: 519.0
click at [225, 120] on main "CONCORD MUSIC PUBLISHING LLC Summary Catalog Works Registration Claiming Tool I…" at bounding box center [784, 444] width 1568 height 1283
click at [642, 137] on input "Search Form" at bounding box center [1011, 118] width 913 height 39
paste input "GB2DY2000726"
type input "GB2DY2000726"
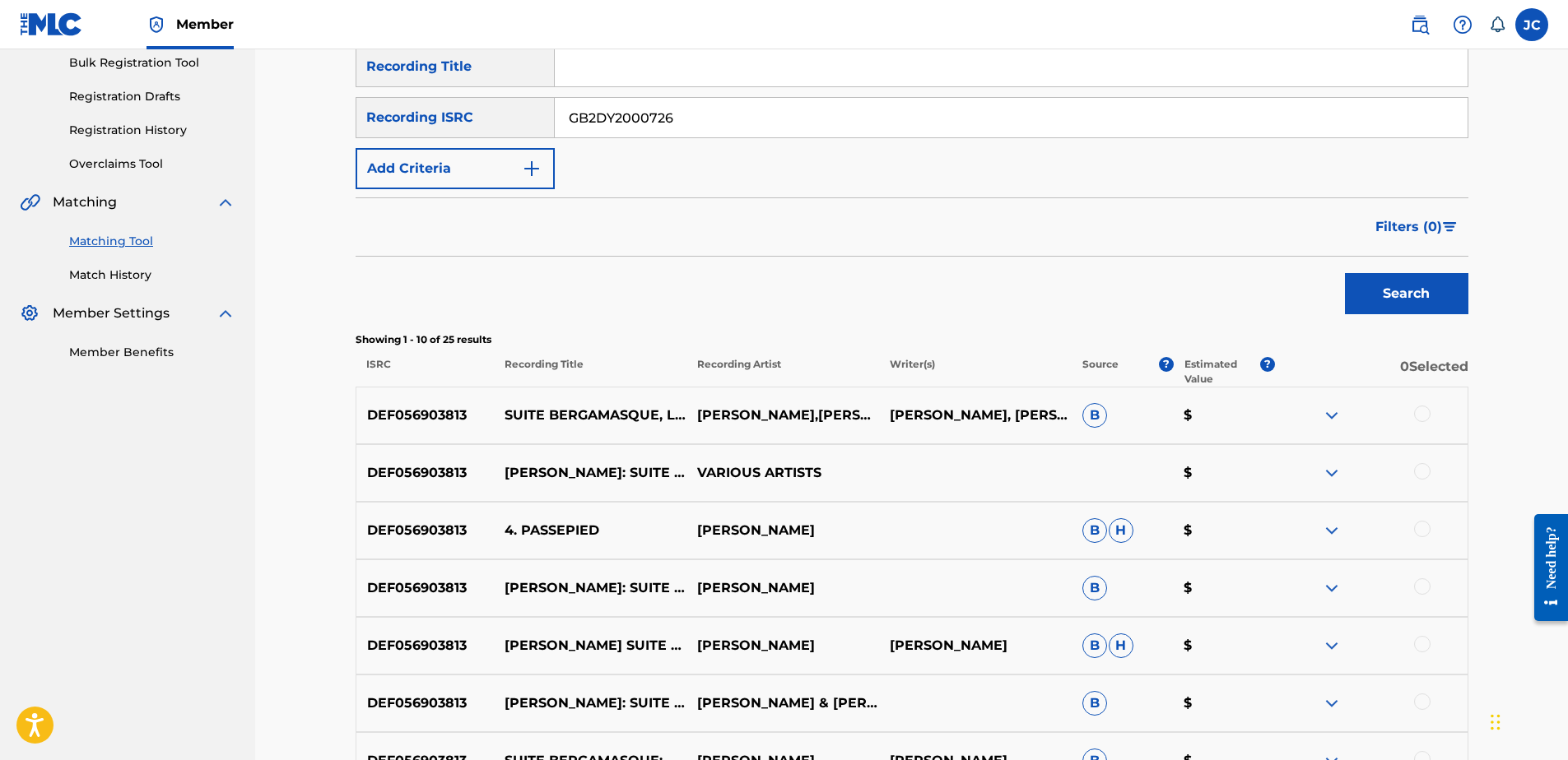
click at [1345, 273] on button "Search" at bounding box center [1406, 294] width 123 height 41
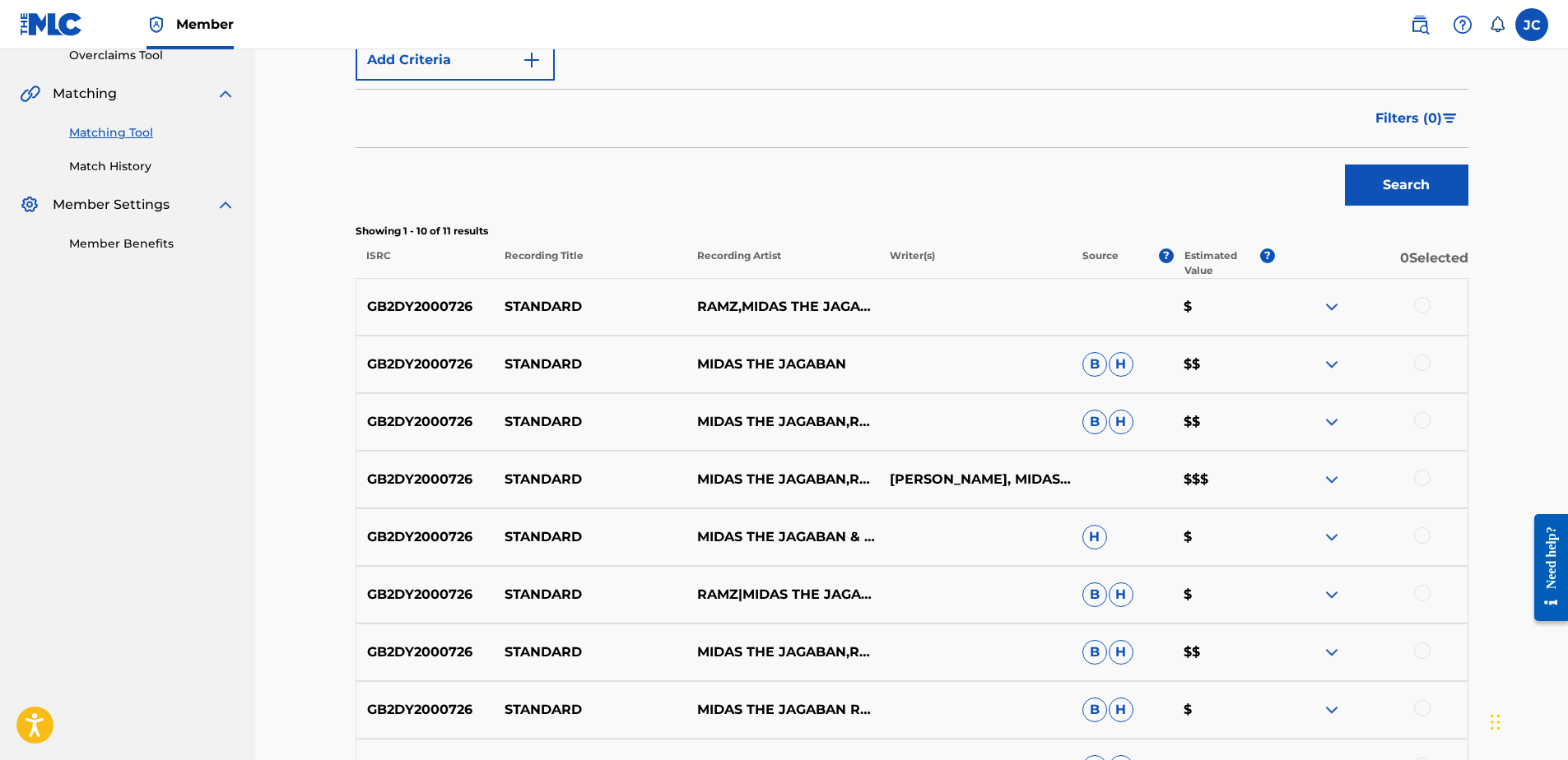
scroll to position [652, 0]
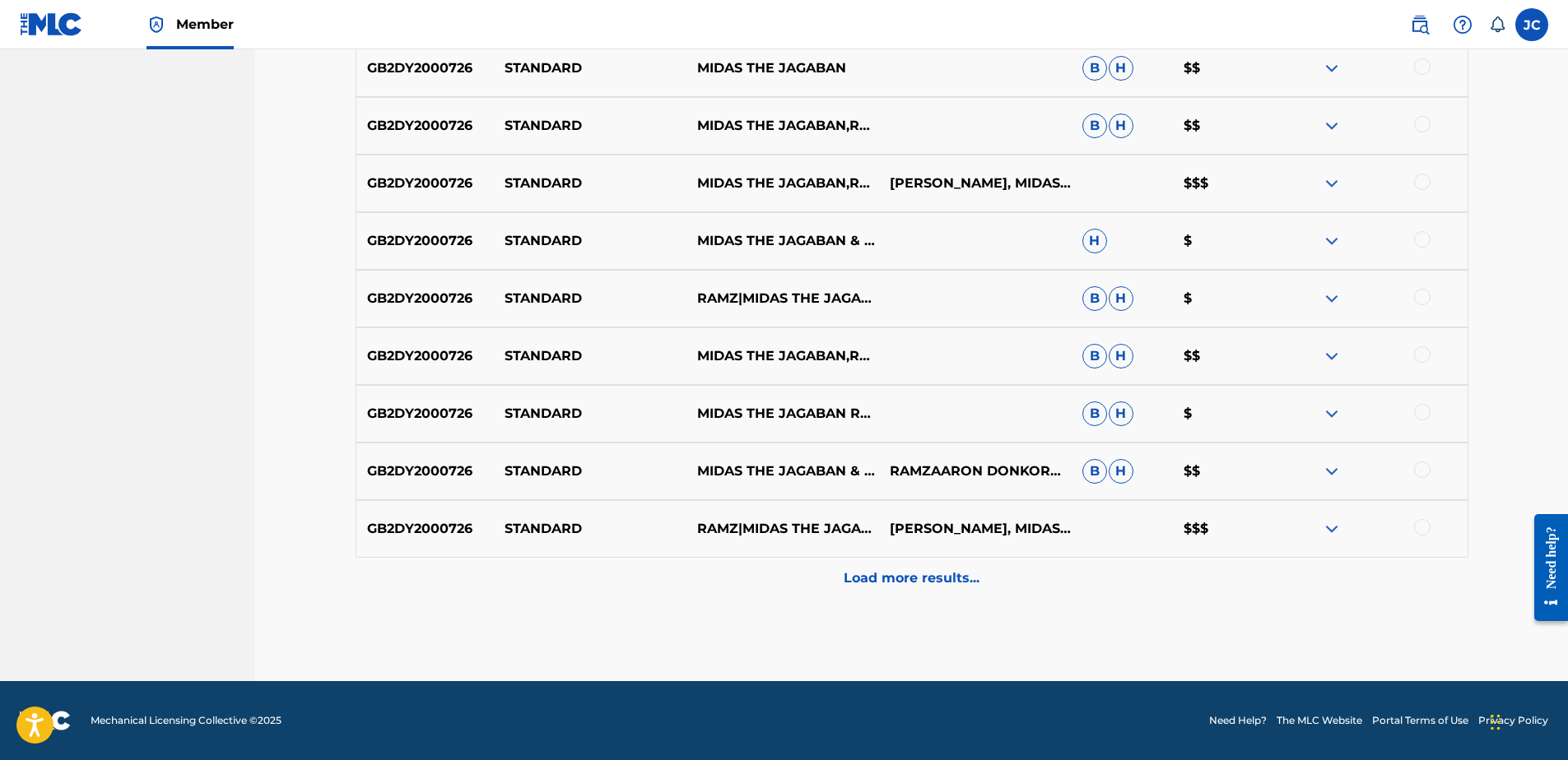
click at [906, 577] on p "Load more results..." at bounding box center [911, 579] width 136 height 20
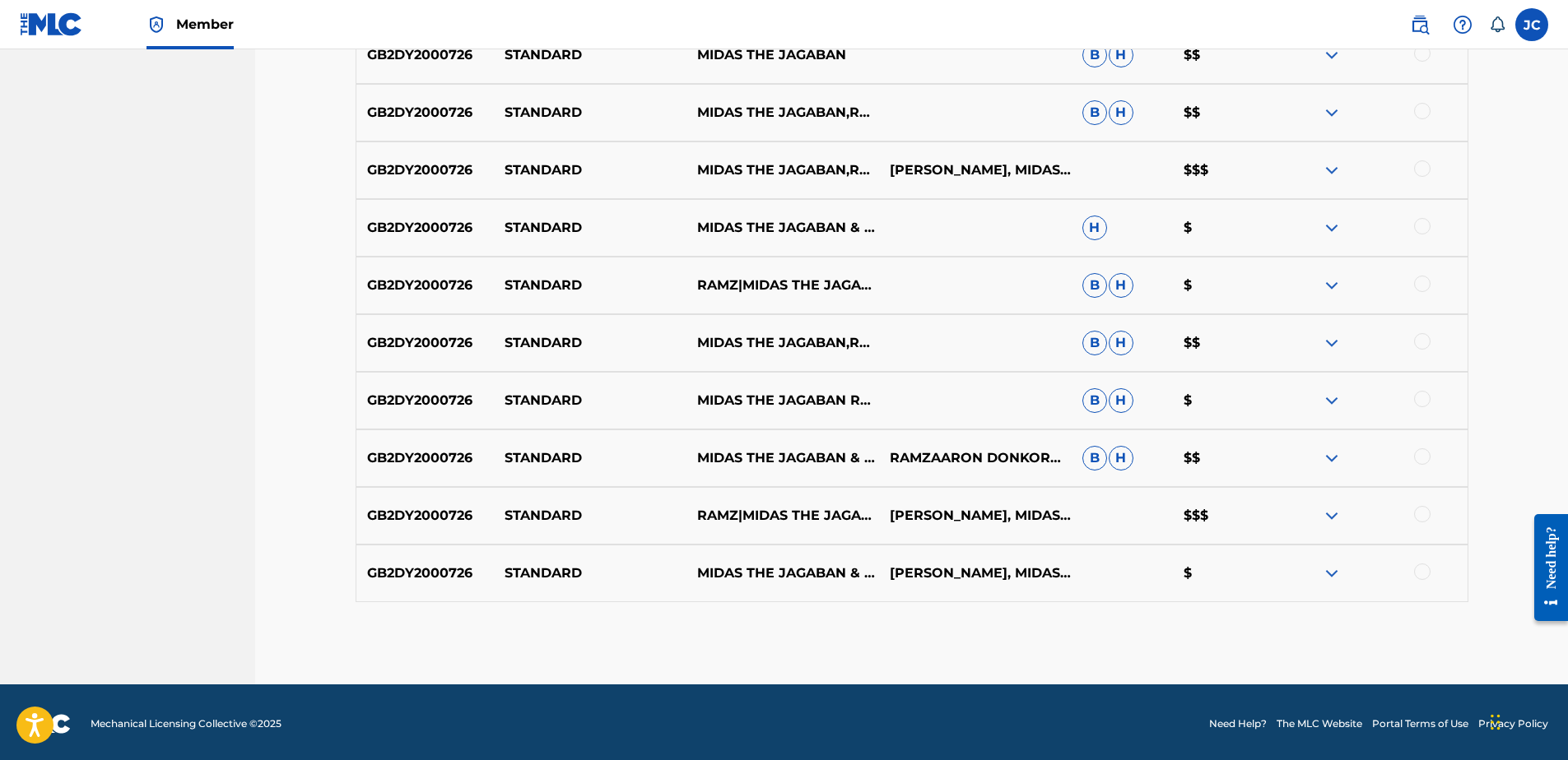
scroll to position [668, 0]
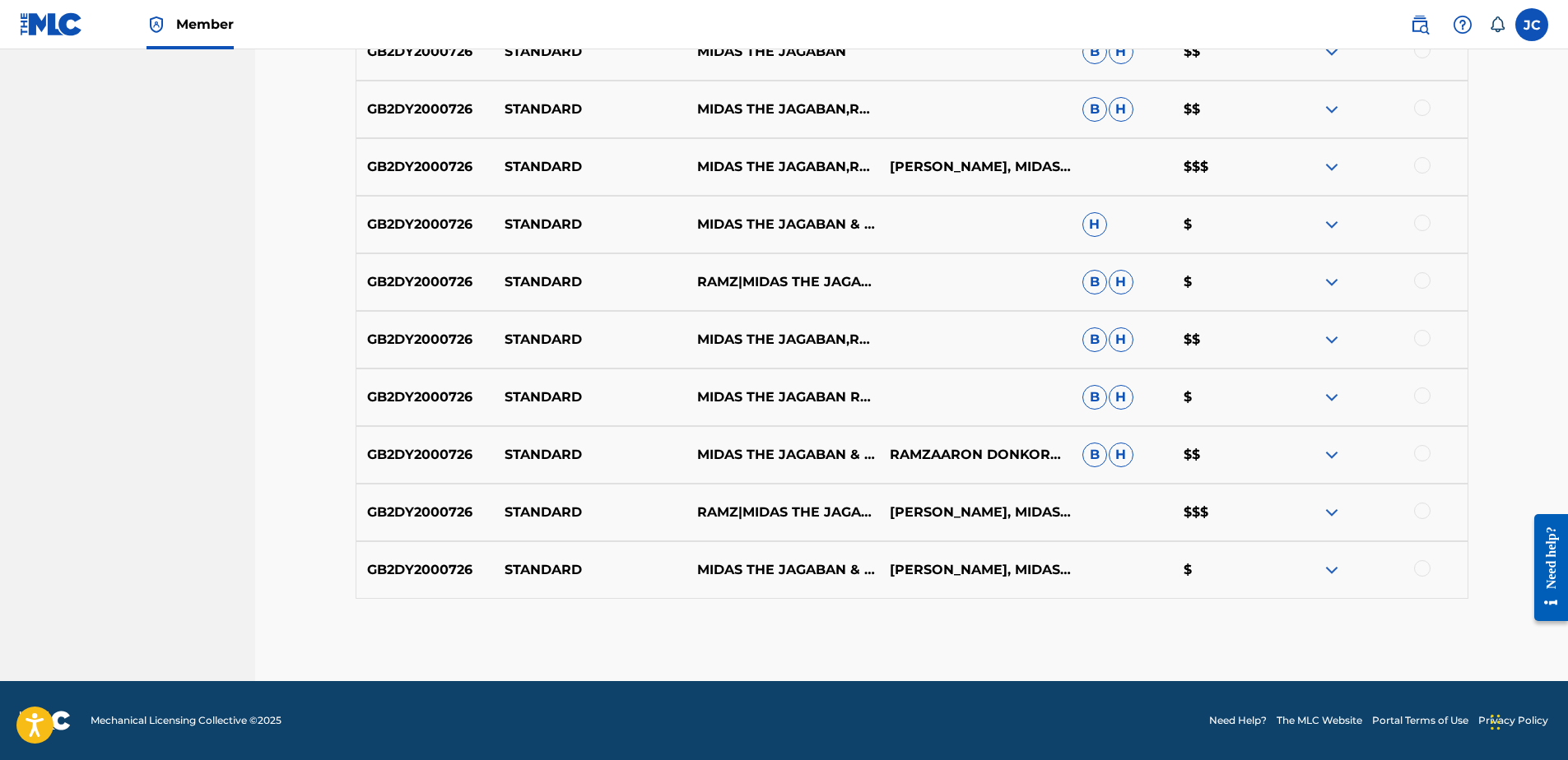
click at [1418, 567] on div at bounding box center [1422, 568] width 16 height 16
click at [1417, 513] on div at bounding box center [1422, 511] width 16 height 16
click at [1417, 455] on div at bounding box center [1422, 453] width 16 height 16
click at [1421, 401] on div at bounding box center [1422, 396] width 16 height 16
click at [1423, 339] on div at bounding box center [1422, 338] width 16 height 16
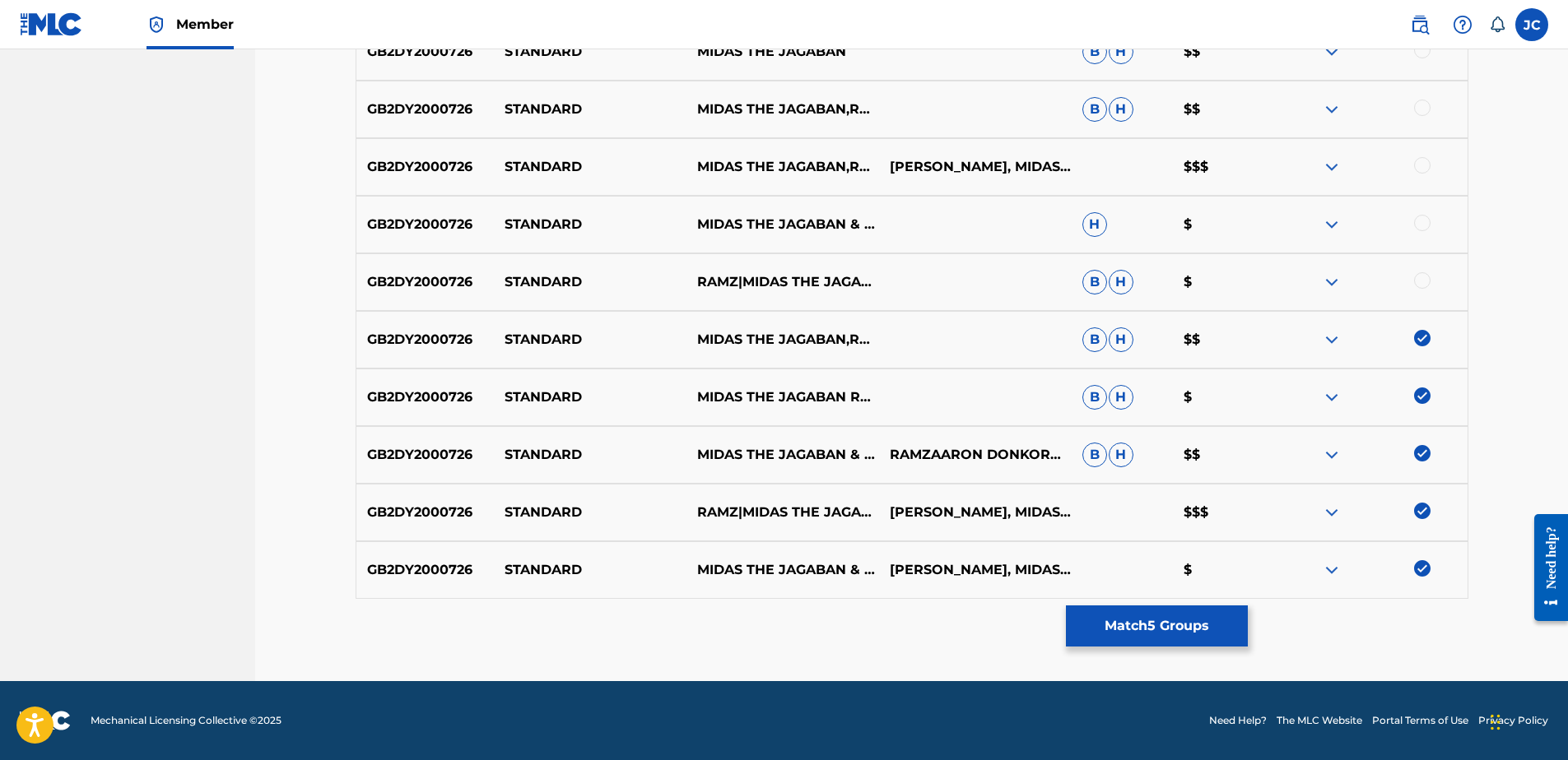
click at [1427, 280] on div at bounding box center [1422, 280] width 16 height 16
click at [1427, 218] on div at bounding box center [1422, 222] width 16 height 16
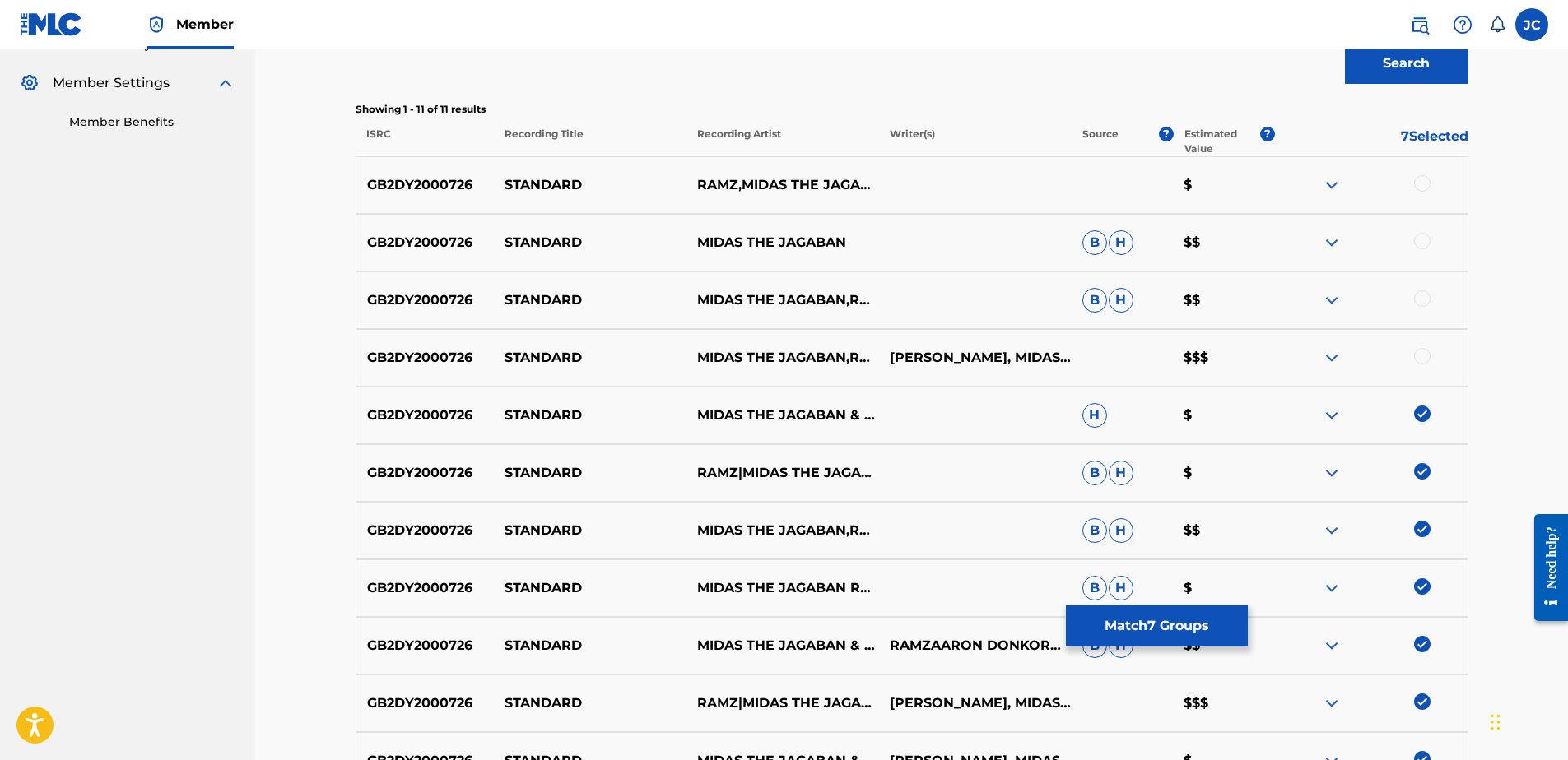
scroll to position [422, 0]
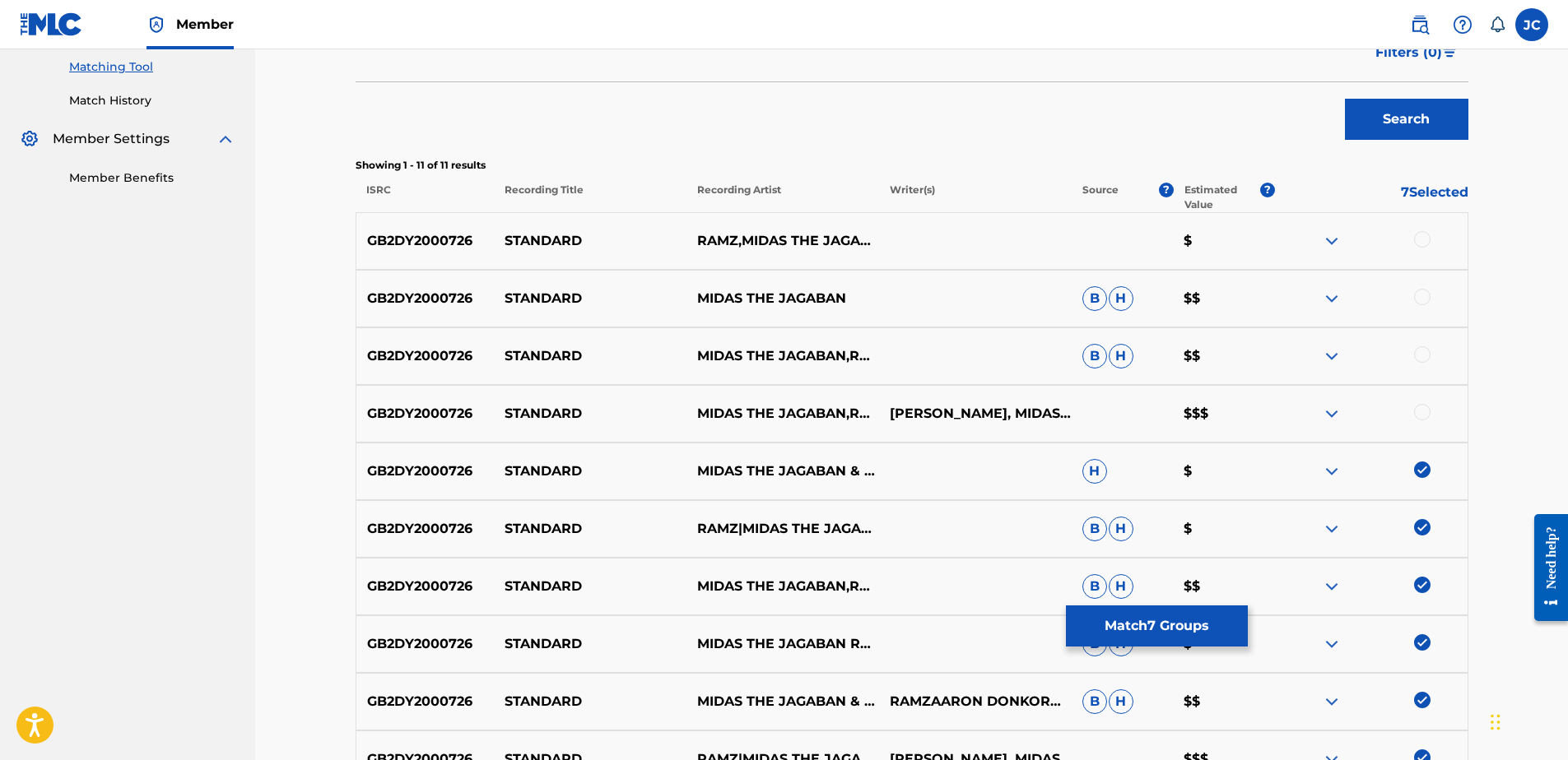
click at [1423, 419] on div at bounding box center [1422, 412] width 16 height 16
click at [1417, 349] on div at bounding box center [1422, 355] width 16 height 16
click at [1425, 288] on div "GB2DY2000726 STANDARD MIDAS THE JAGABAN B H $$" at bounding box center [912, 298] width 1113 height 57
click at [1421, 306] on div at bounding box center [1371, 298] width 193 height 20
click at [1423, 300] on div at bounding box center [1422, 296] width 16 height 16
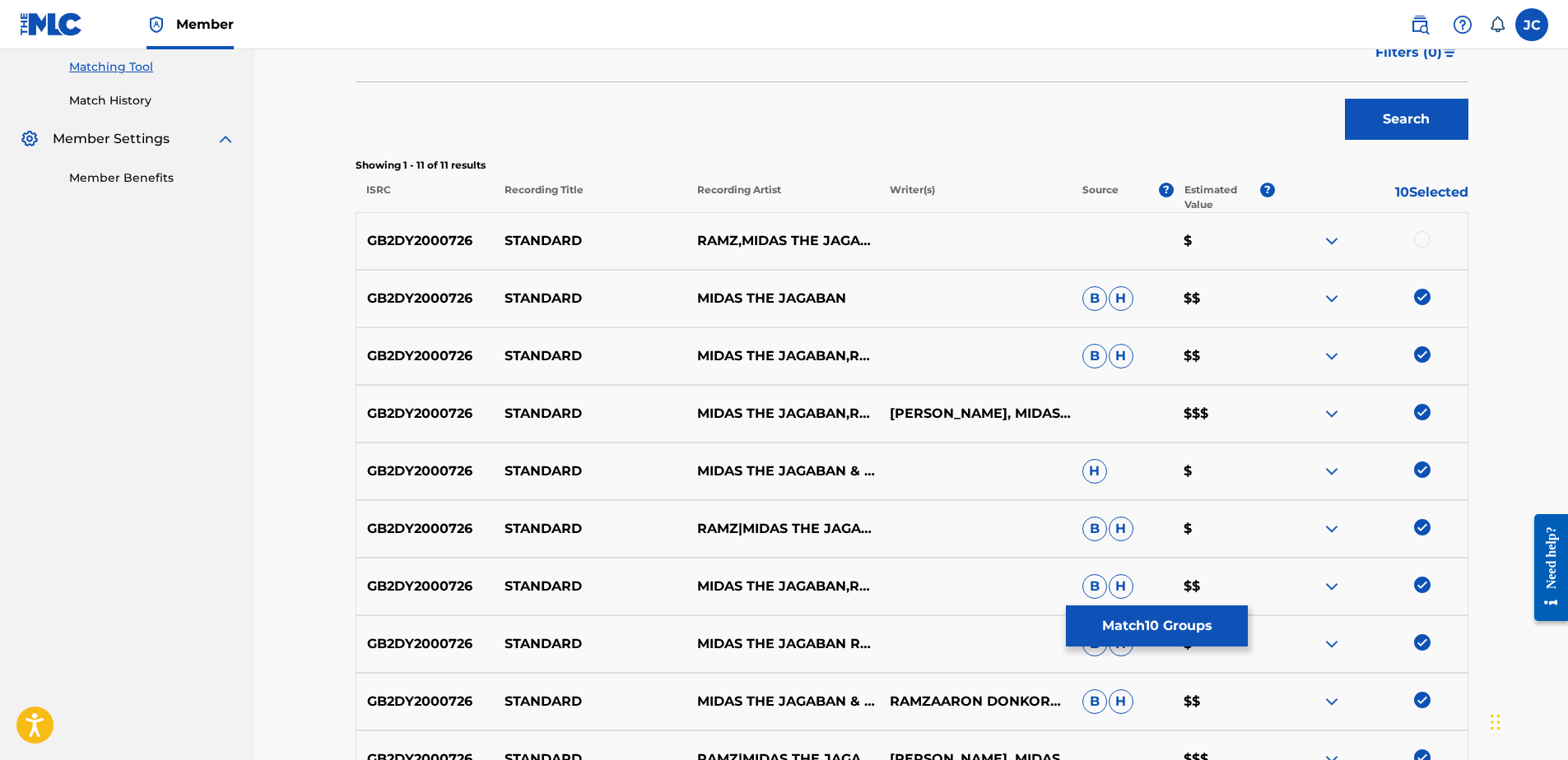
click at [1425, 240] on div at bounding box center [1422, 239] width 16 height 16
click at [1171, 620] on button "Match 11 Groups" at bounding box center [1157, 626] width 182 height 41
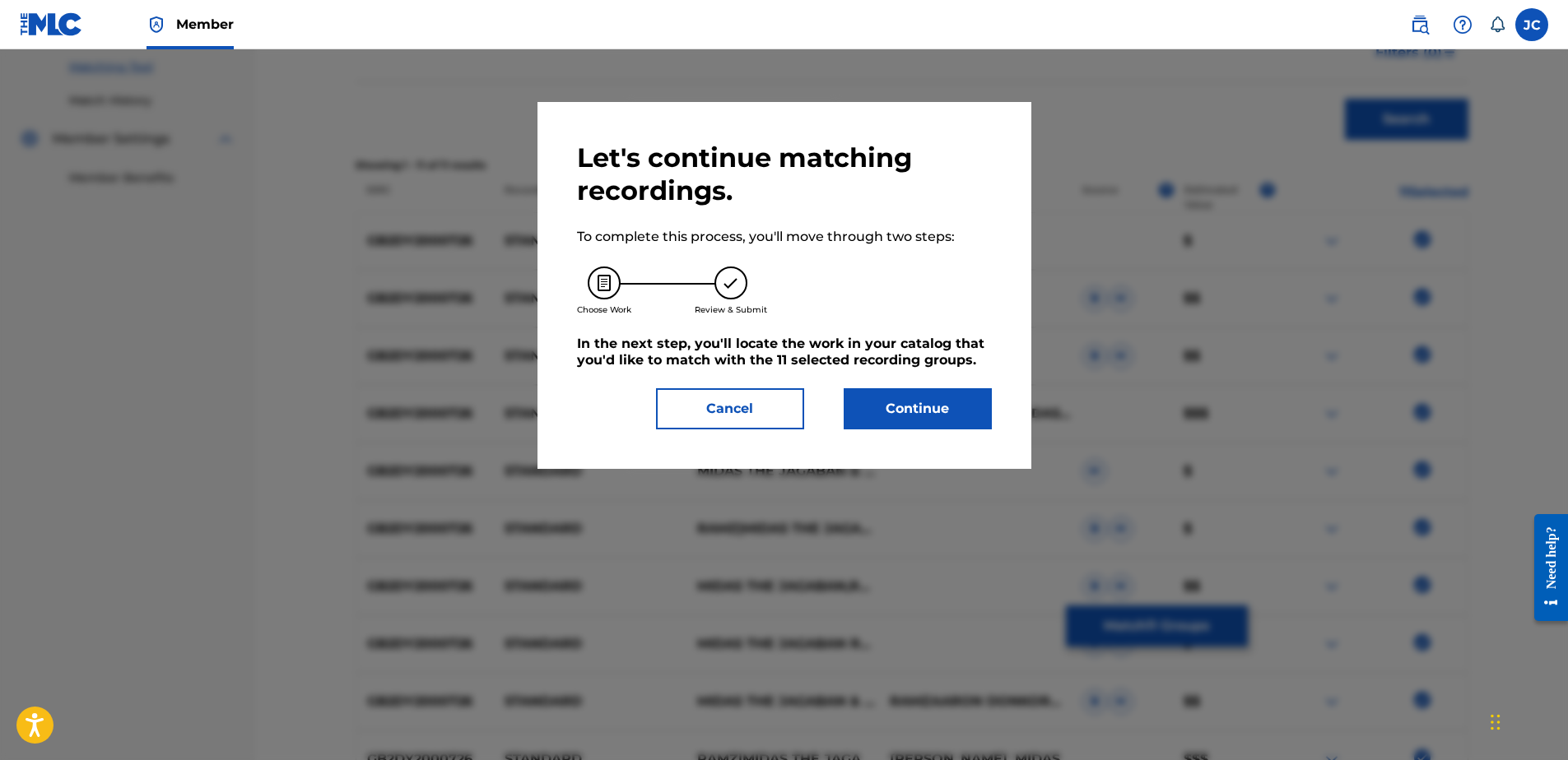
click at [926, 415] on button "Continue" at bounding box center [918, 409] width 148 height 41
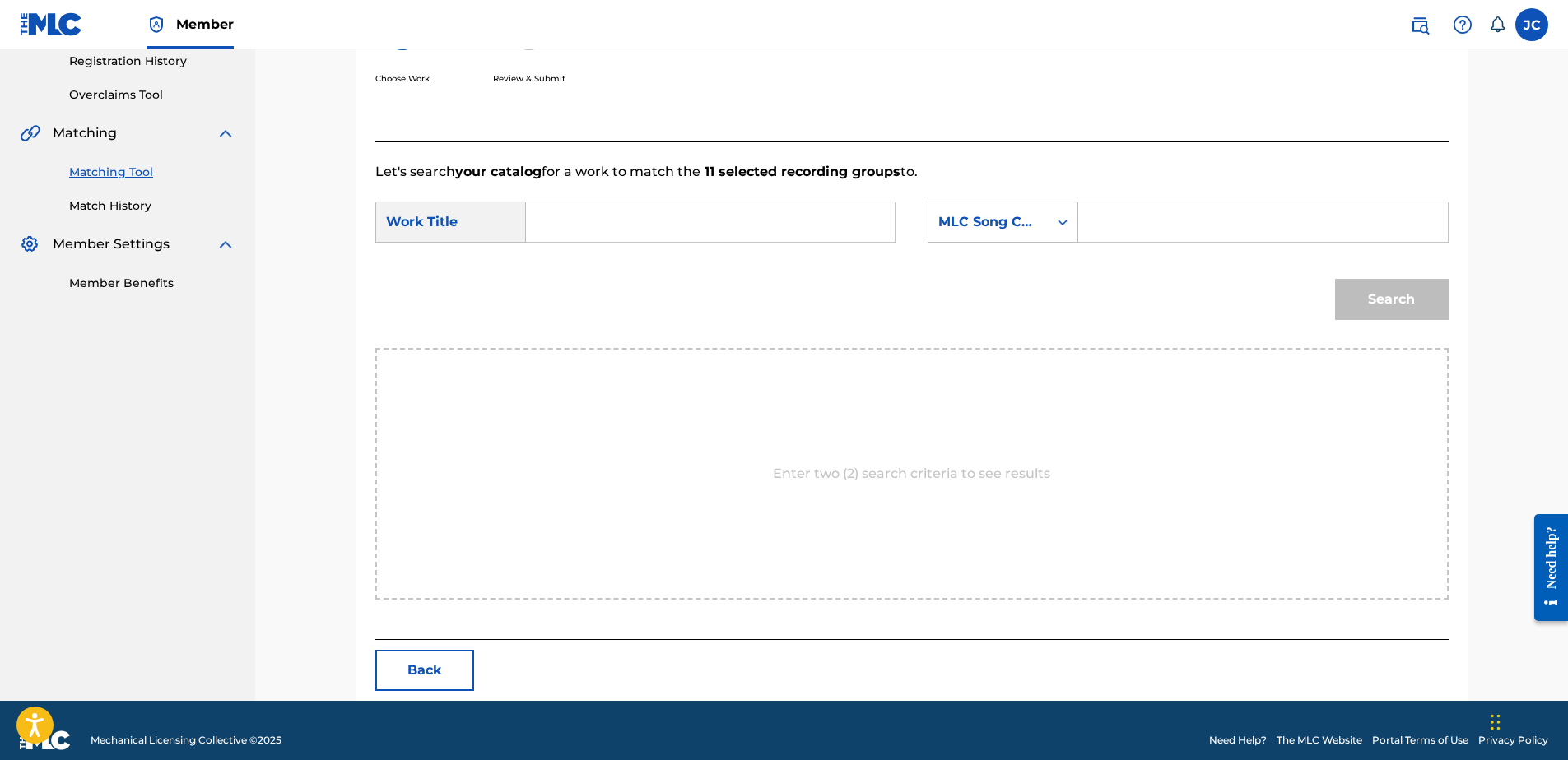
scroll to position [336, 0]
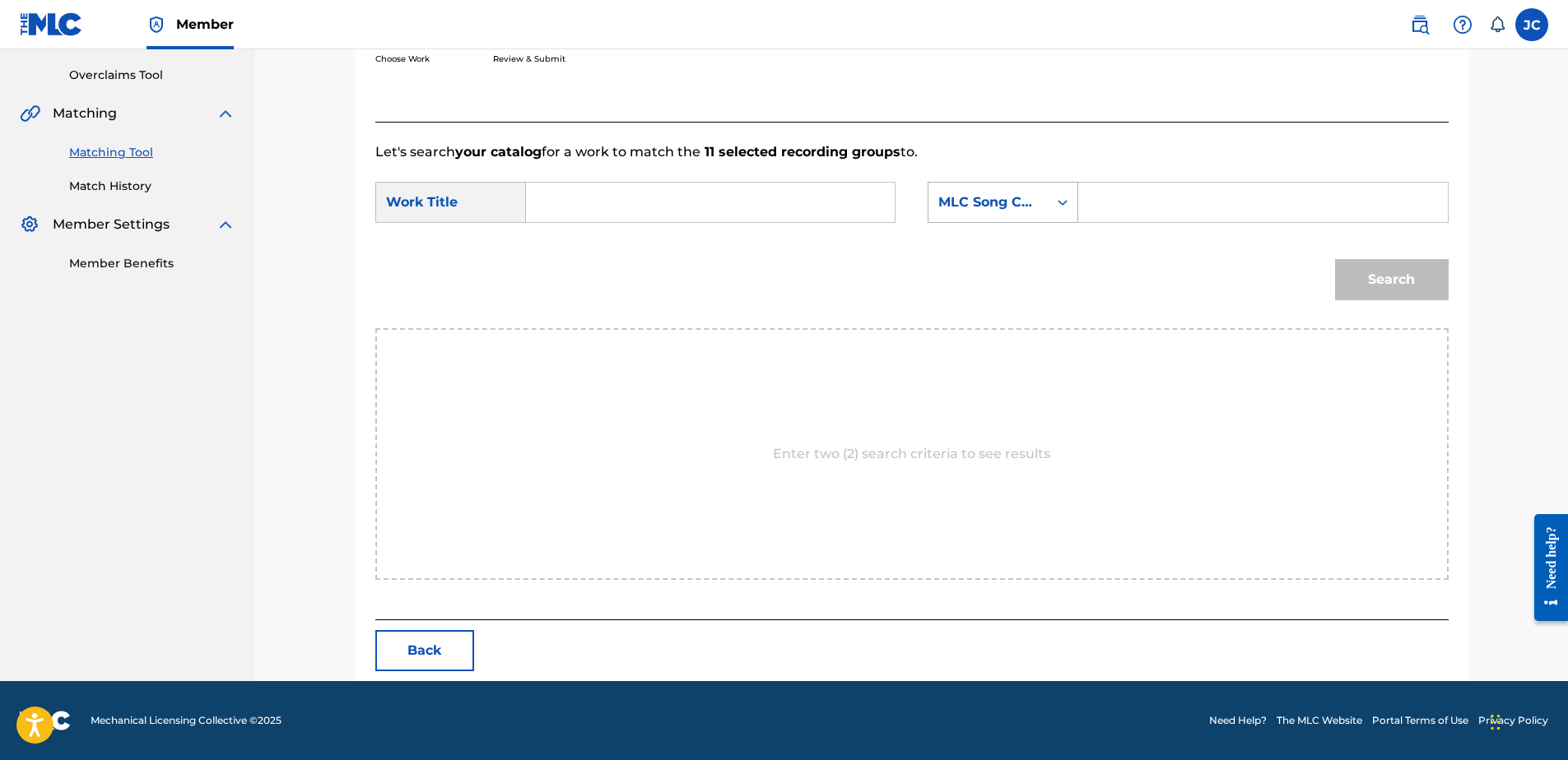
click at [1009, 186] on div "MLC Song Code" at bounding box center [1002, 203] width 151 height 41
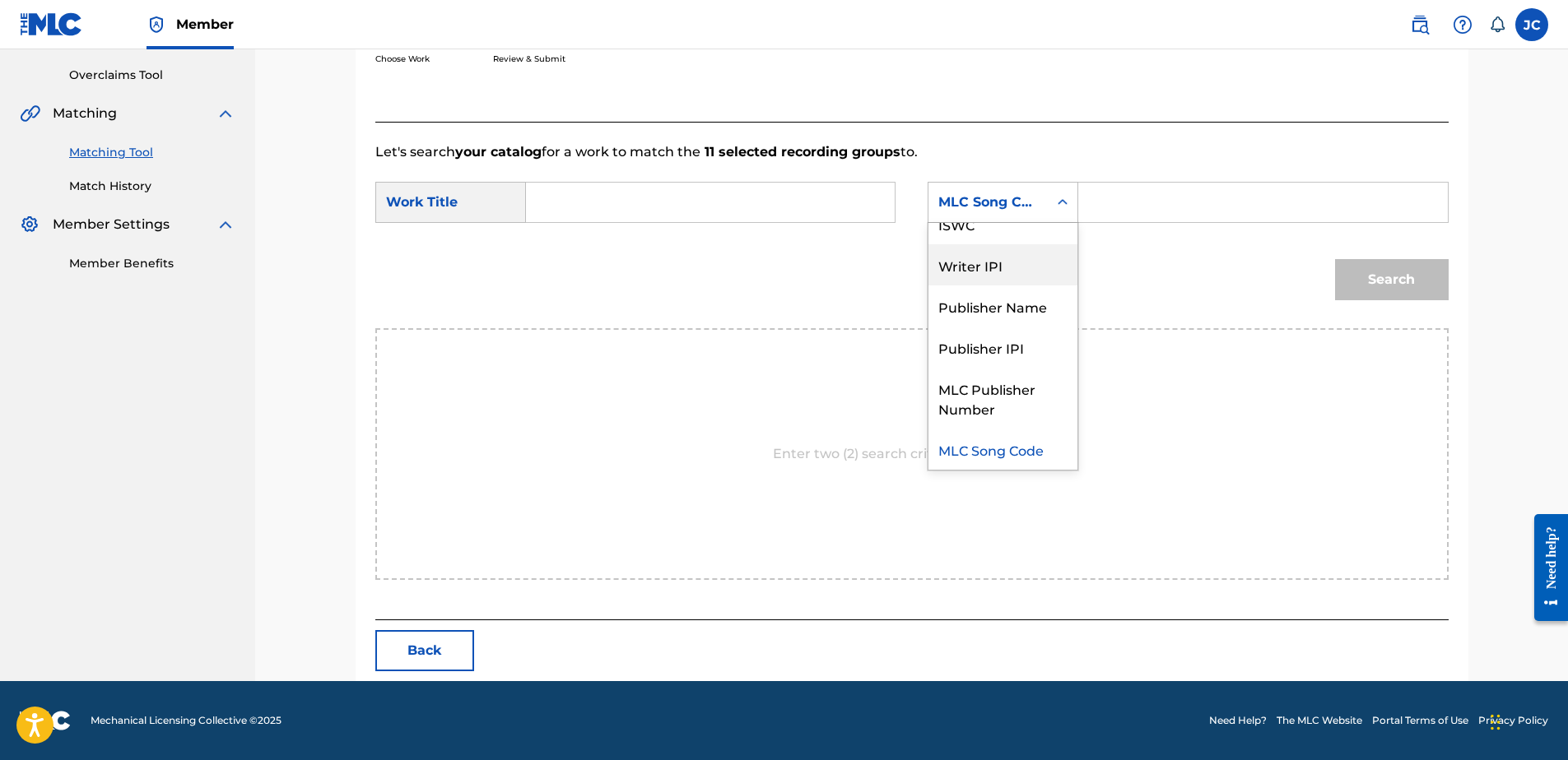
scroll to position [0, 0]
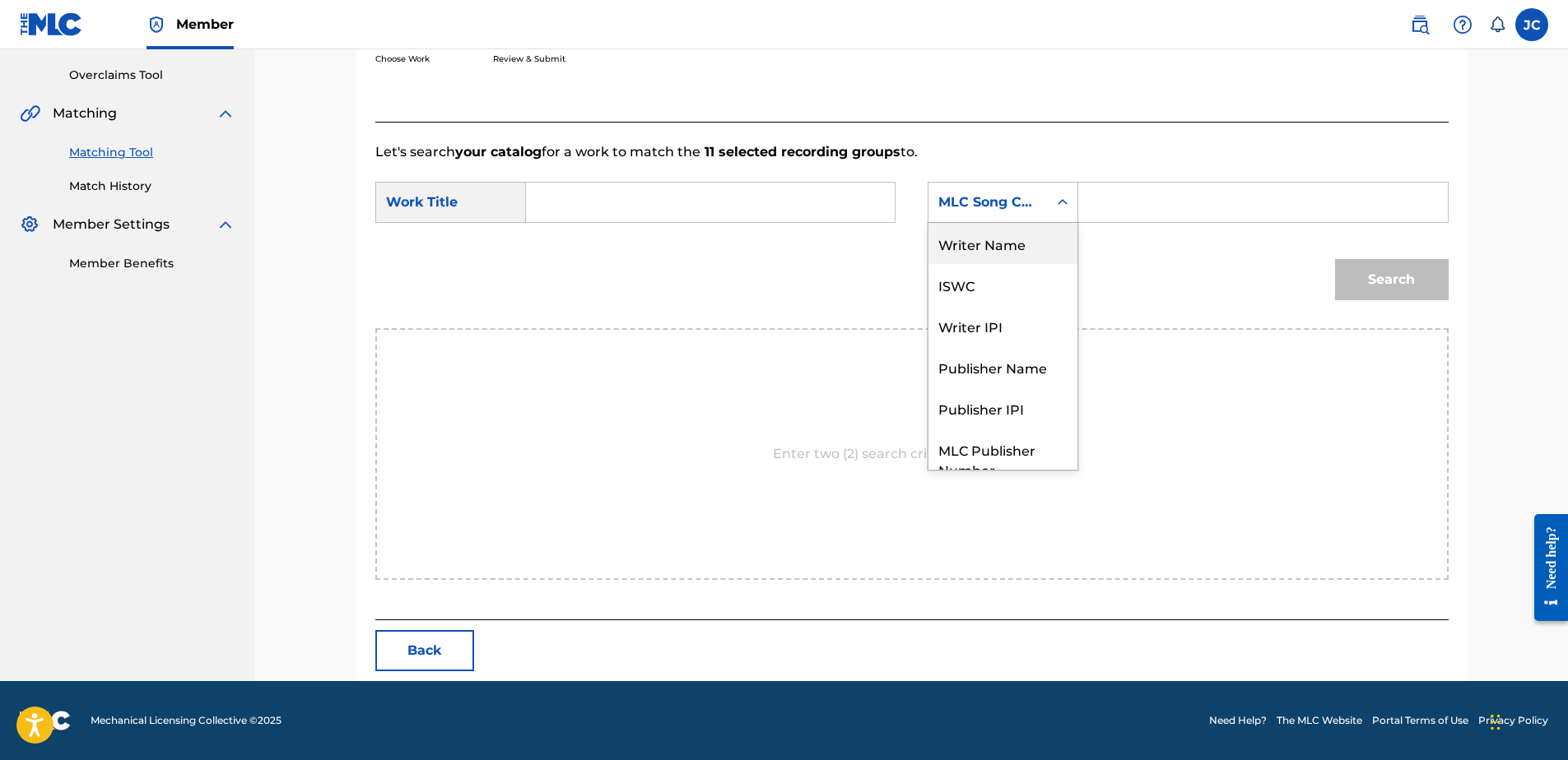
click at [1003, 232] on div "Writer Name" at bounding box center [1002, 244] width 149 height 41
click at [802, 204] on input "Search Form" at bounding box center [709, 203] width 340 height 39
paste input "Standard"
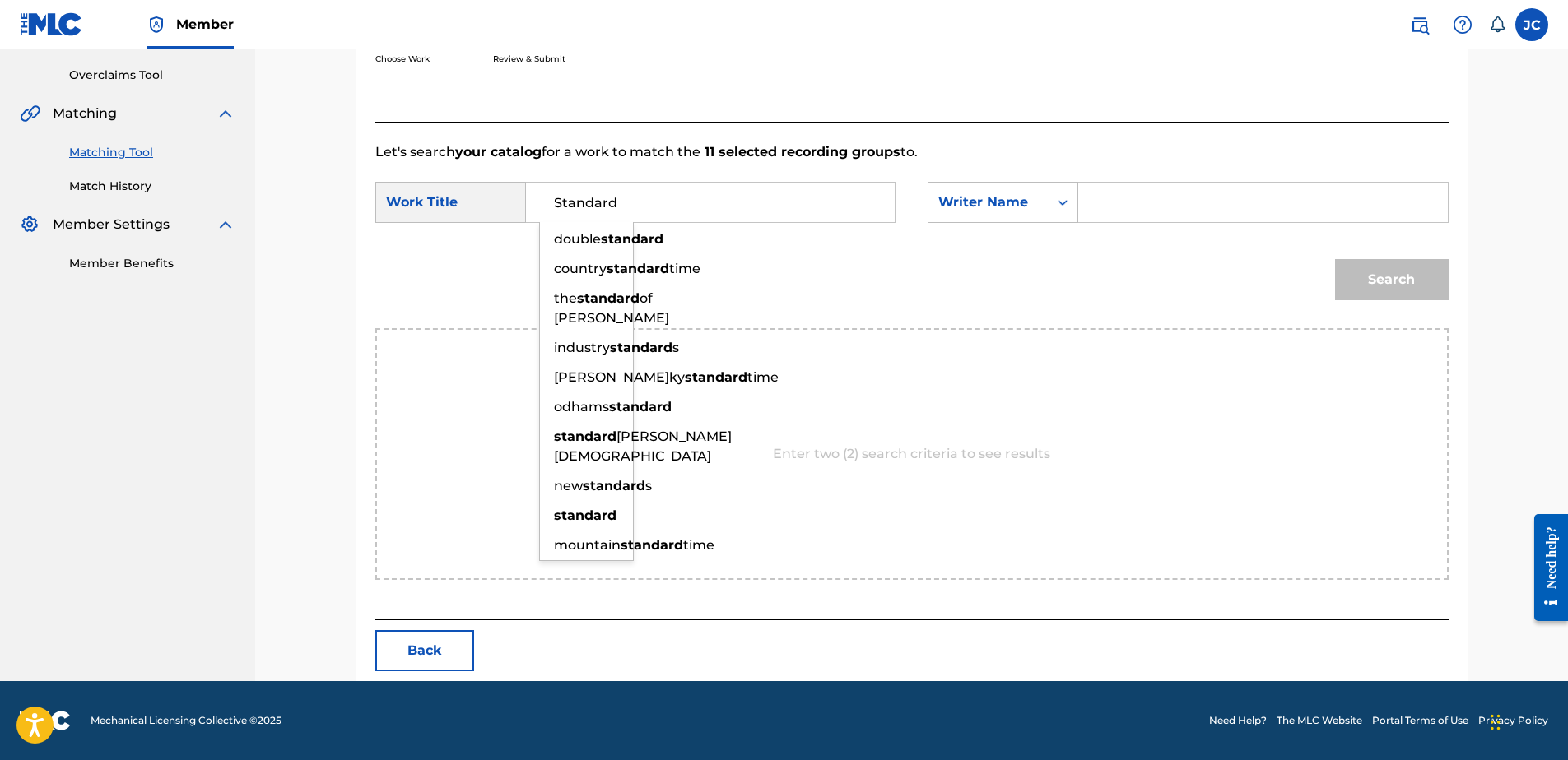
type input "Standard"
click at [1136, 214] on input "Search Form" at bounding box center [1262, 203] width 340 height 39
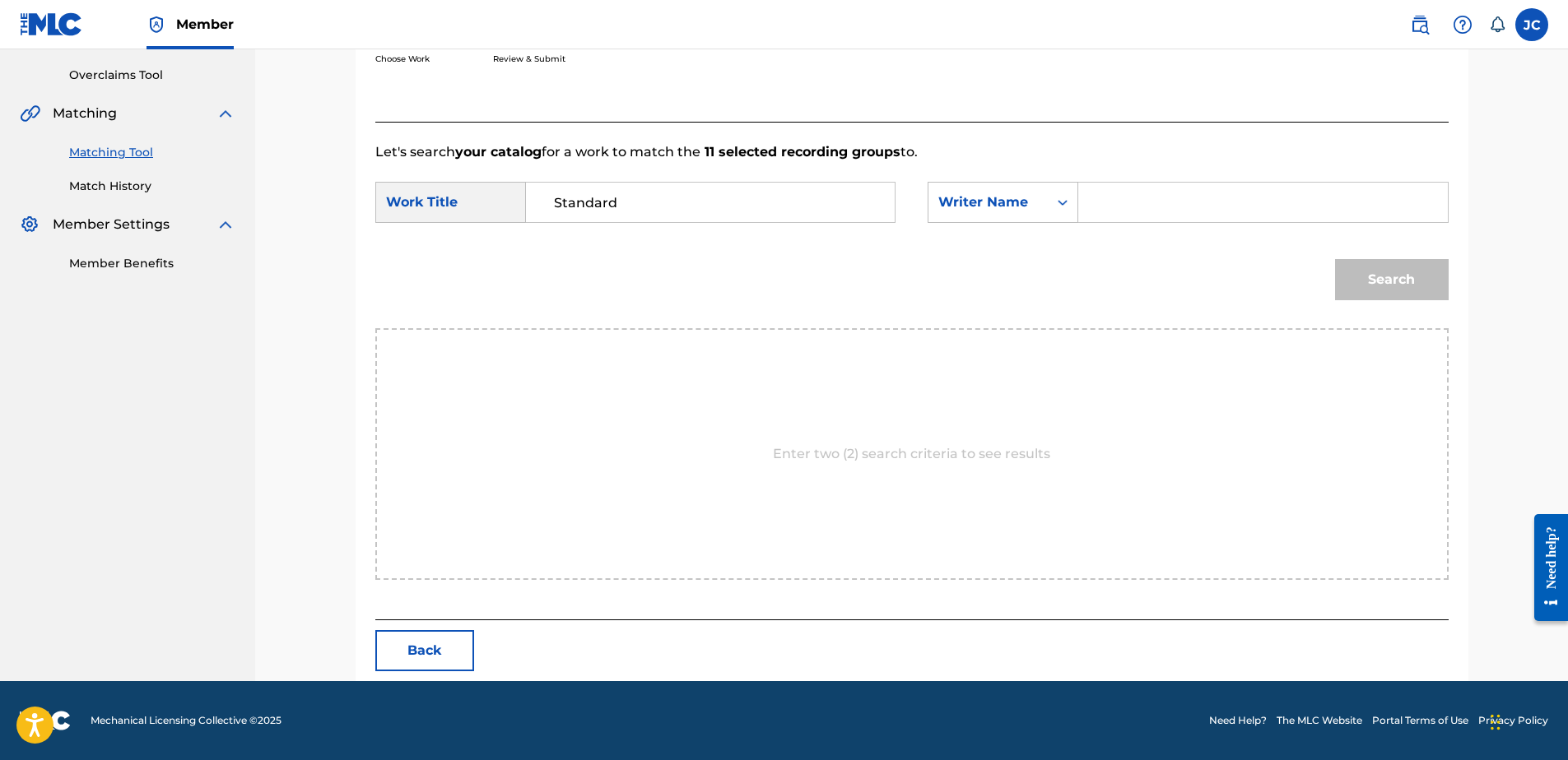
paste input "Donkor"
type input "Donkor"
click at [1335, 259] on button "Search" at bounding box center [1391, 280] width 113 height 41
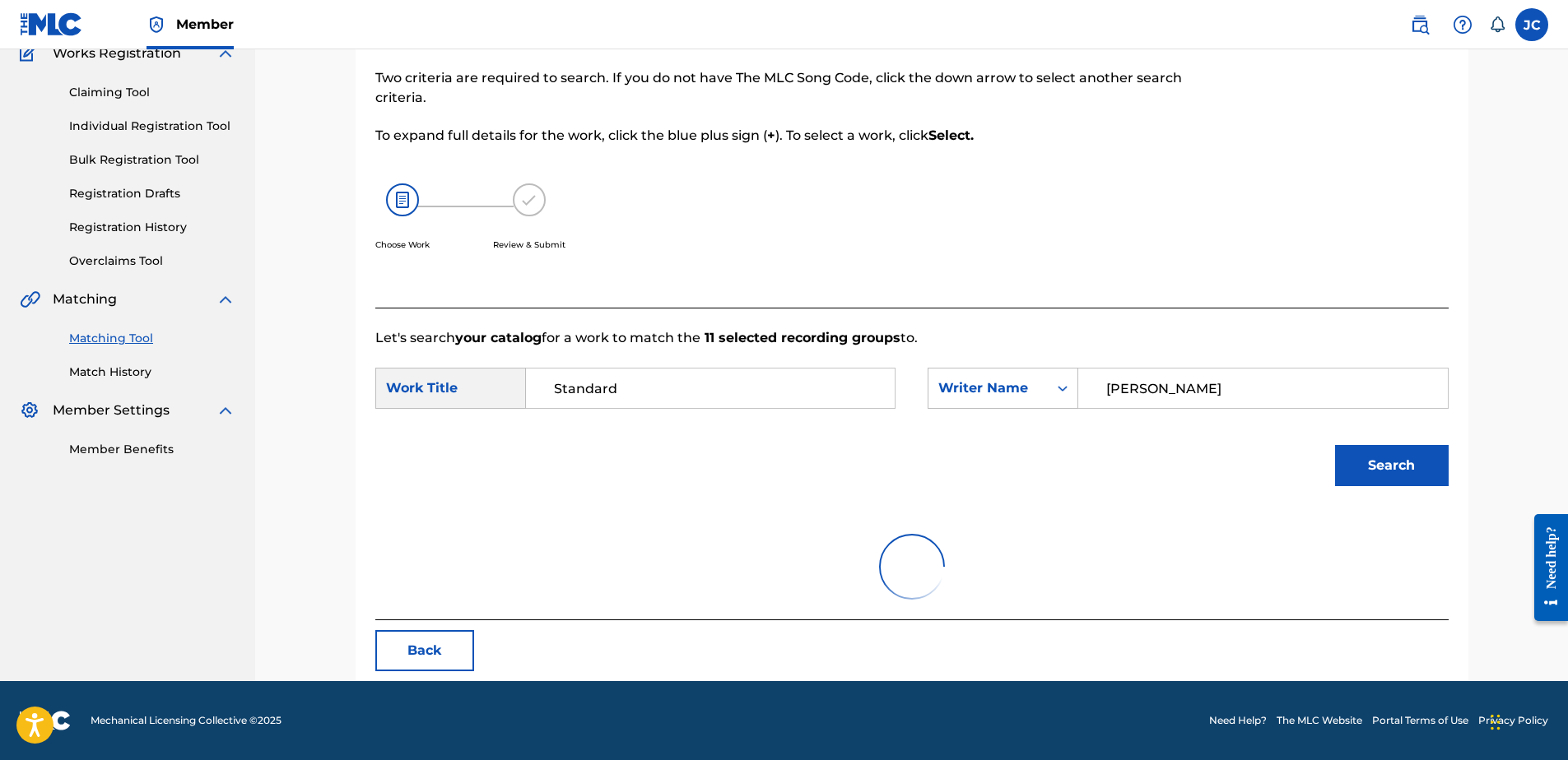
scroll to position [288, 0]
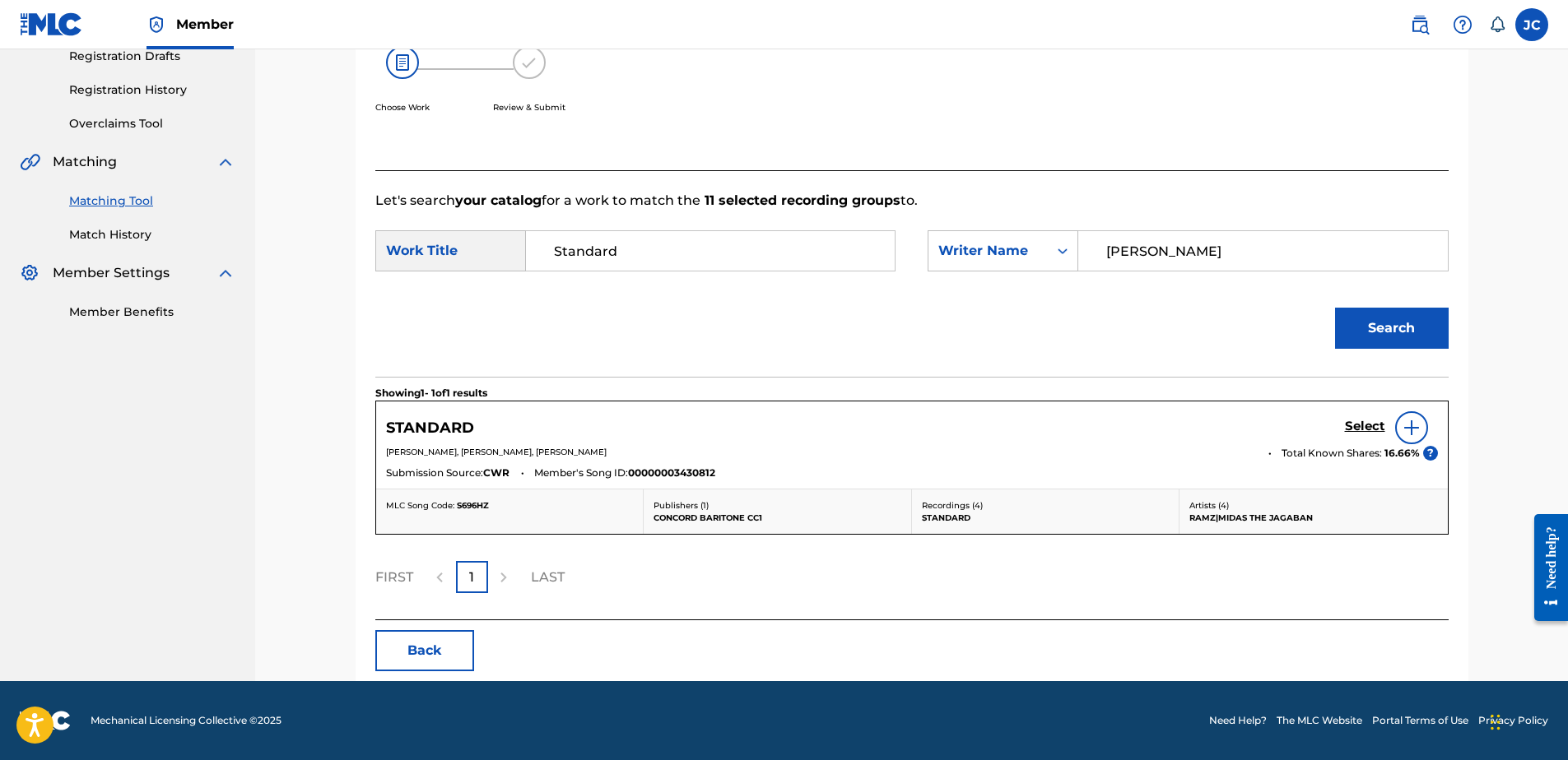
click at [1405, 428] on img at bounding box center [1412, 428] width 20 height 20
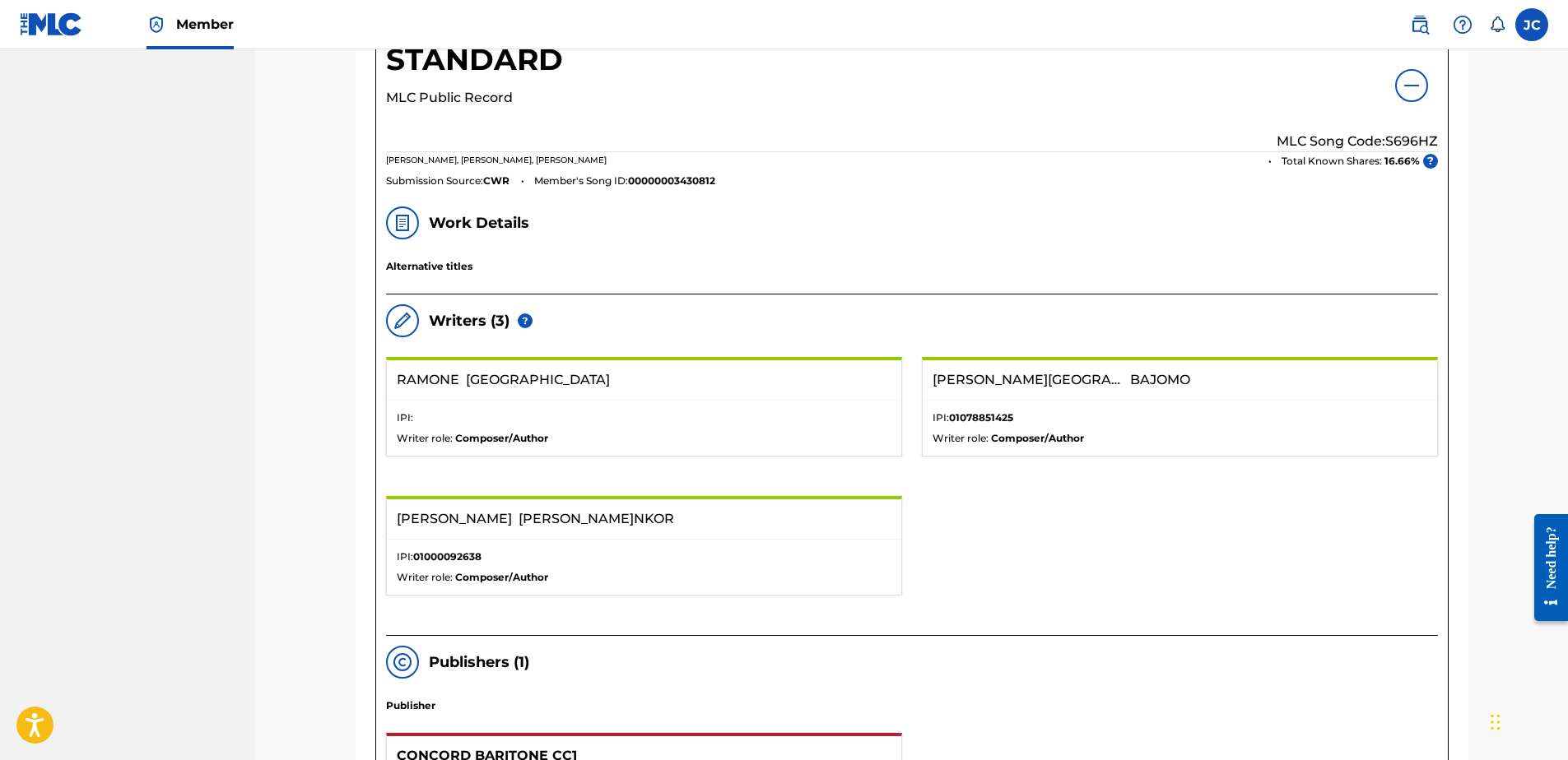
scroll to position [403, 0]
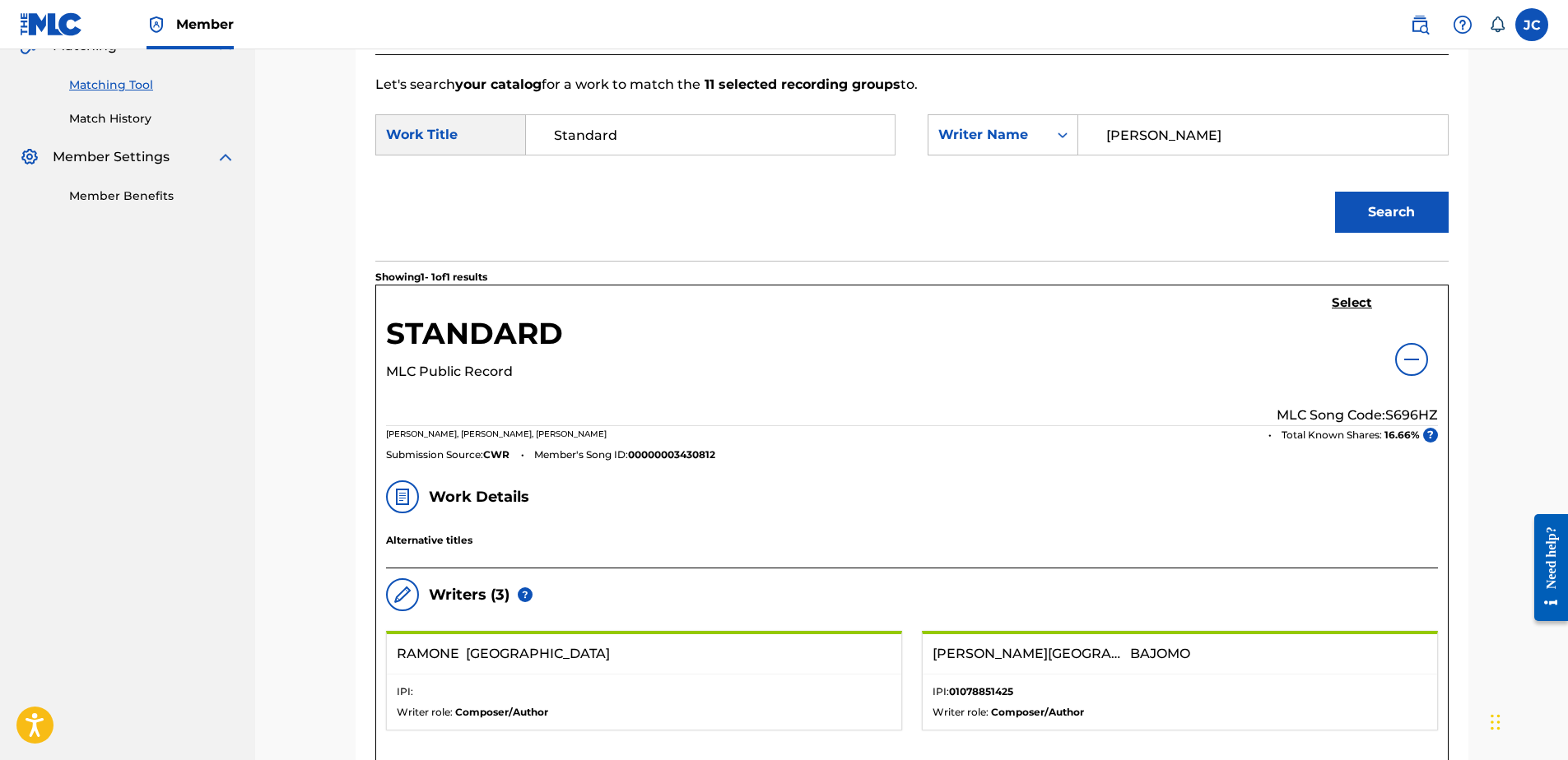
click at [1340, 302] on h5 "Select" at bounding box center [1352, 304] width 40 height 16
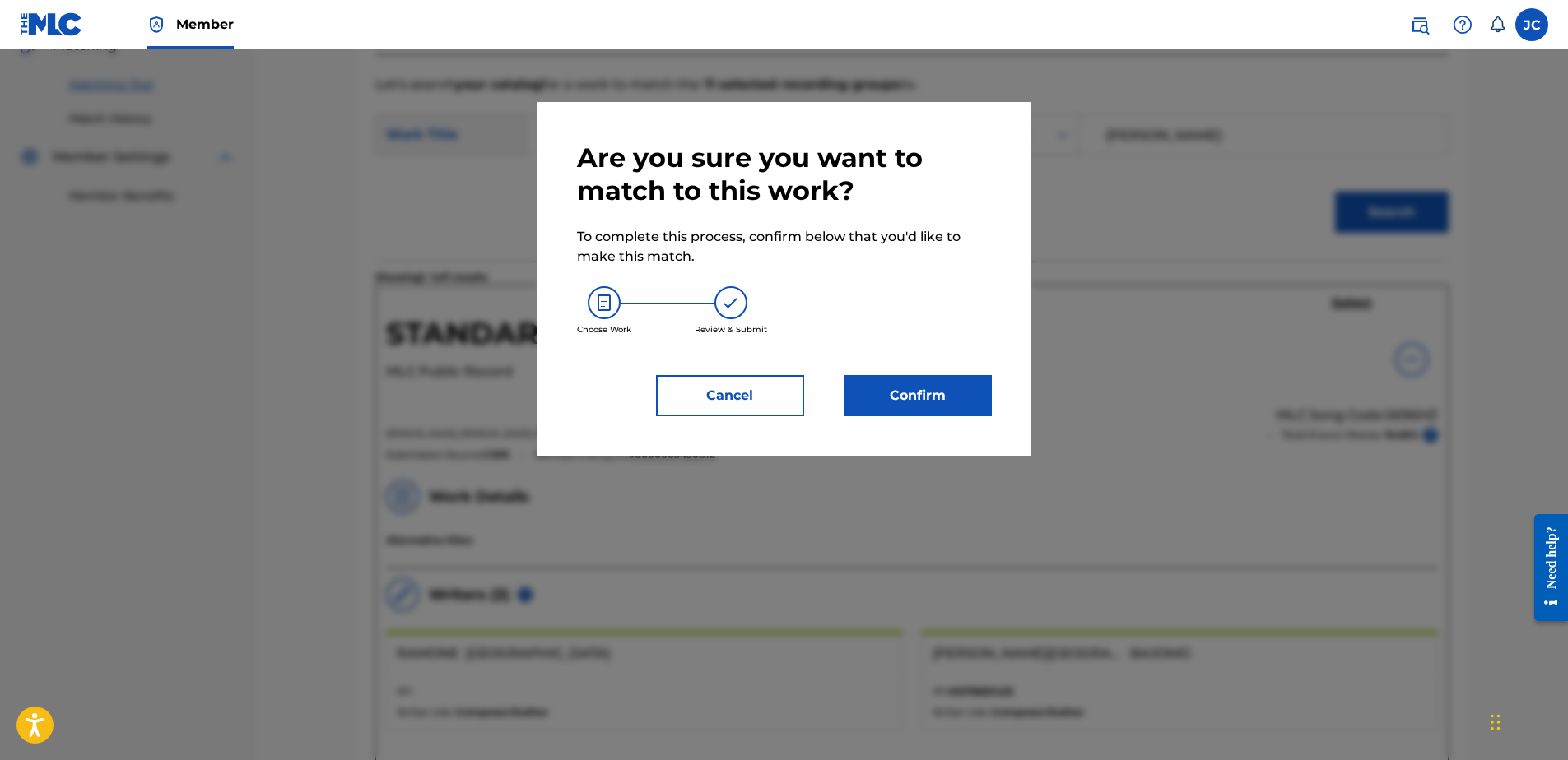
click at [969, 414] on button "Confirm" at bounding box center [918, 396] width 148 height 41
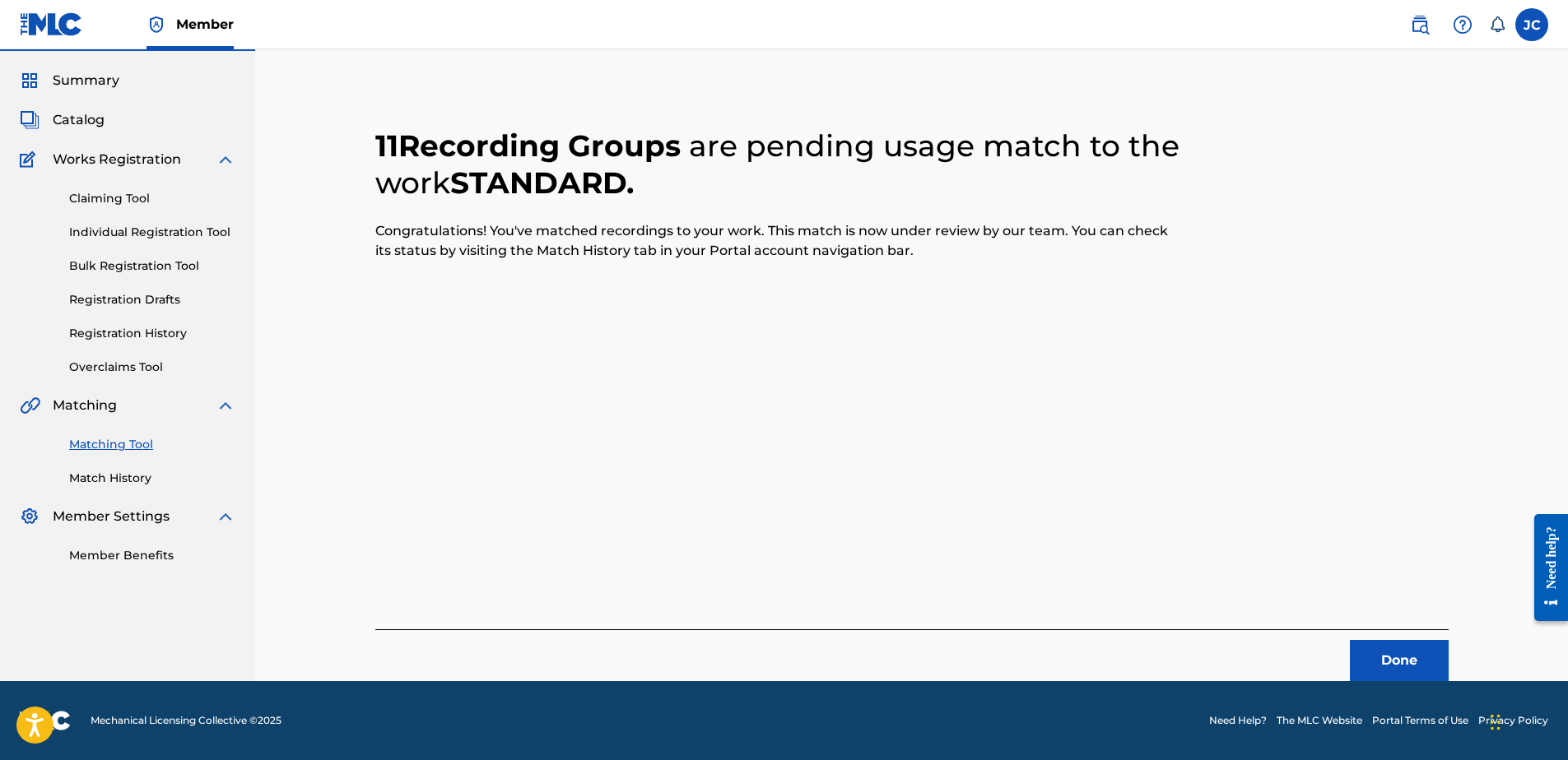
scroll to position [44, 0]
click at [1415, 654] on button "Done" at bounding box center [1399, 661] width 99 height 41
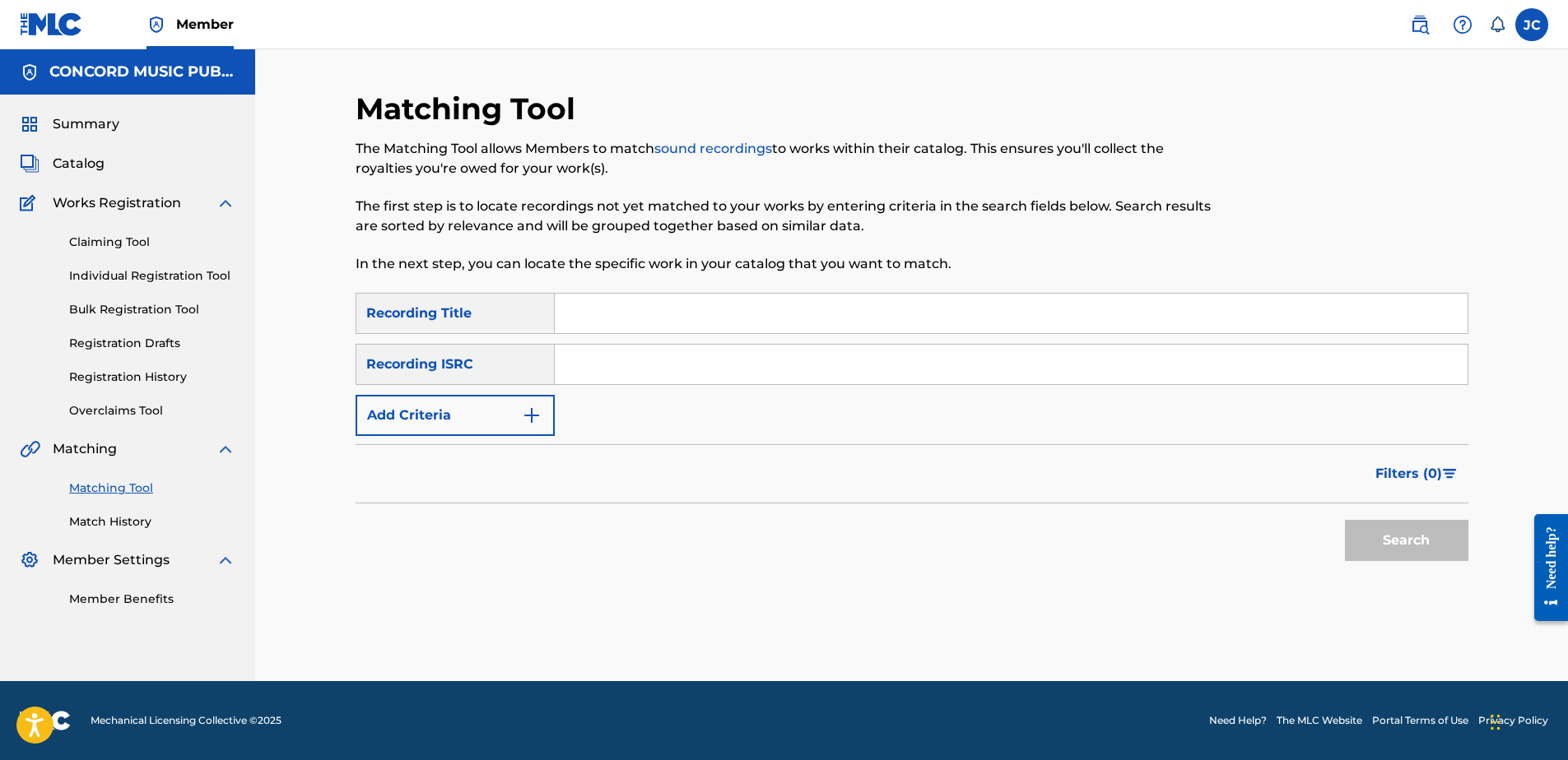
click at [709, 365] on input "Search Form" at bounding box center [1011, 364] width 913 height 39
paste input "USA370544399"
click at [1345, 520] on button "Search" at bounding box center [1406, 540] width 123 height 41
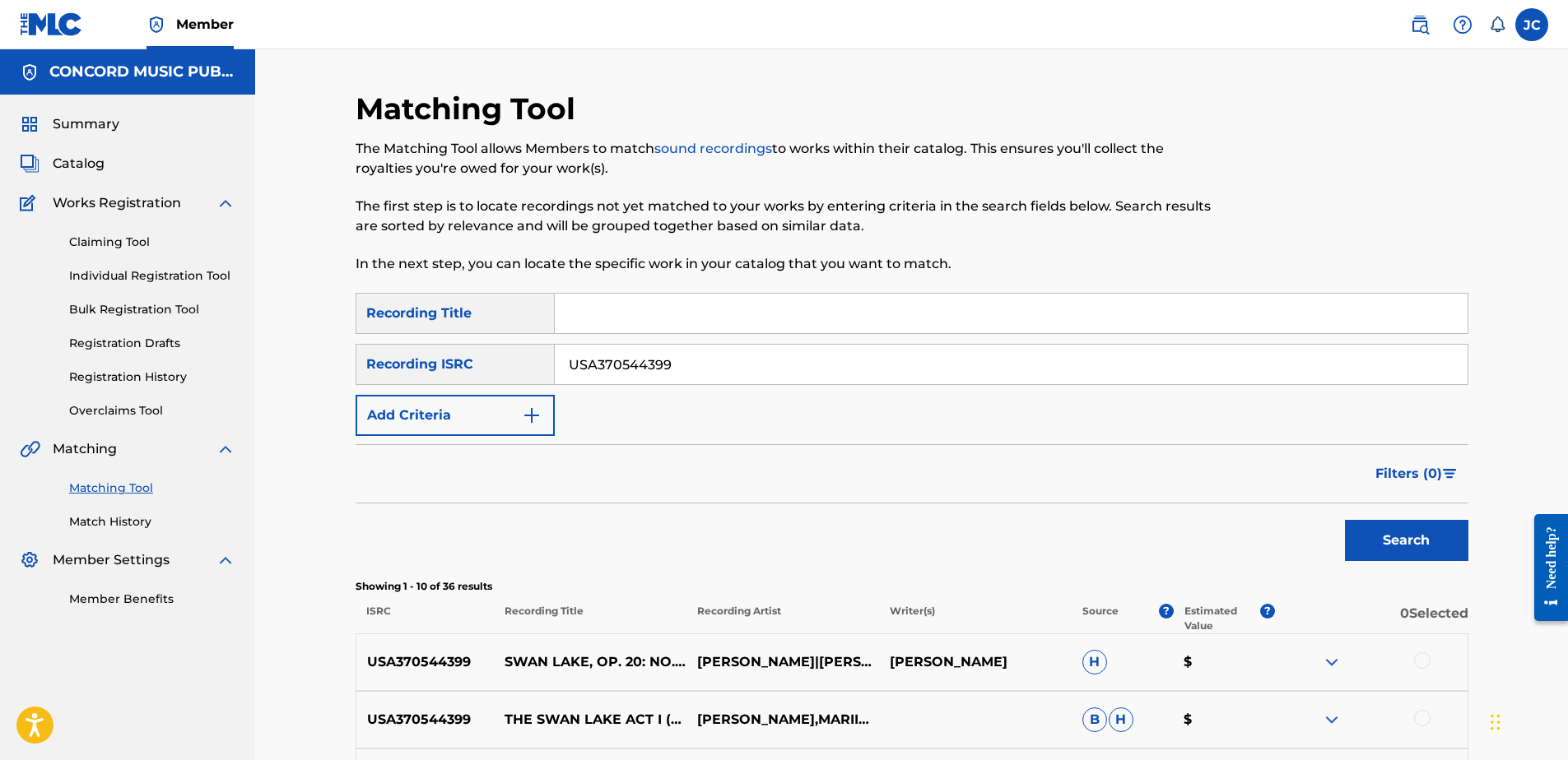
click at [739, 369] on input "USA370544399" at bounding box center [1011, 364] width 913 height 39
paste input "GB8KE2051597"
type input "GB8KE2051597"
click at [1345, 520] on button "Search" at bounding box center [1406, 540] width 123 height 41
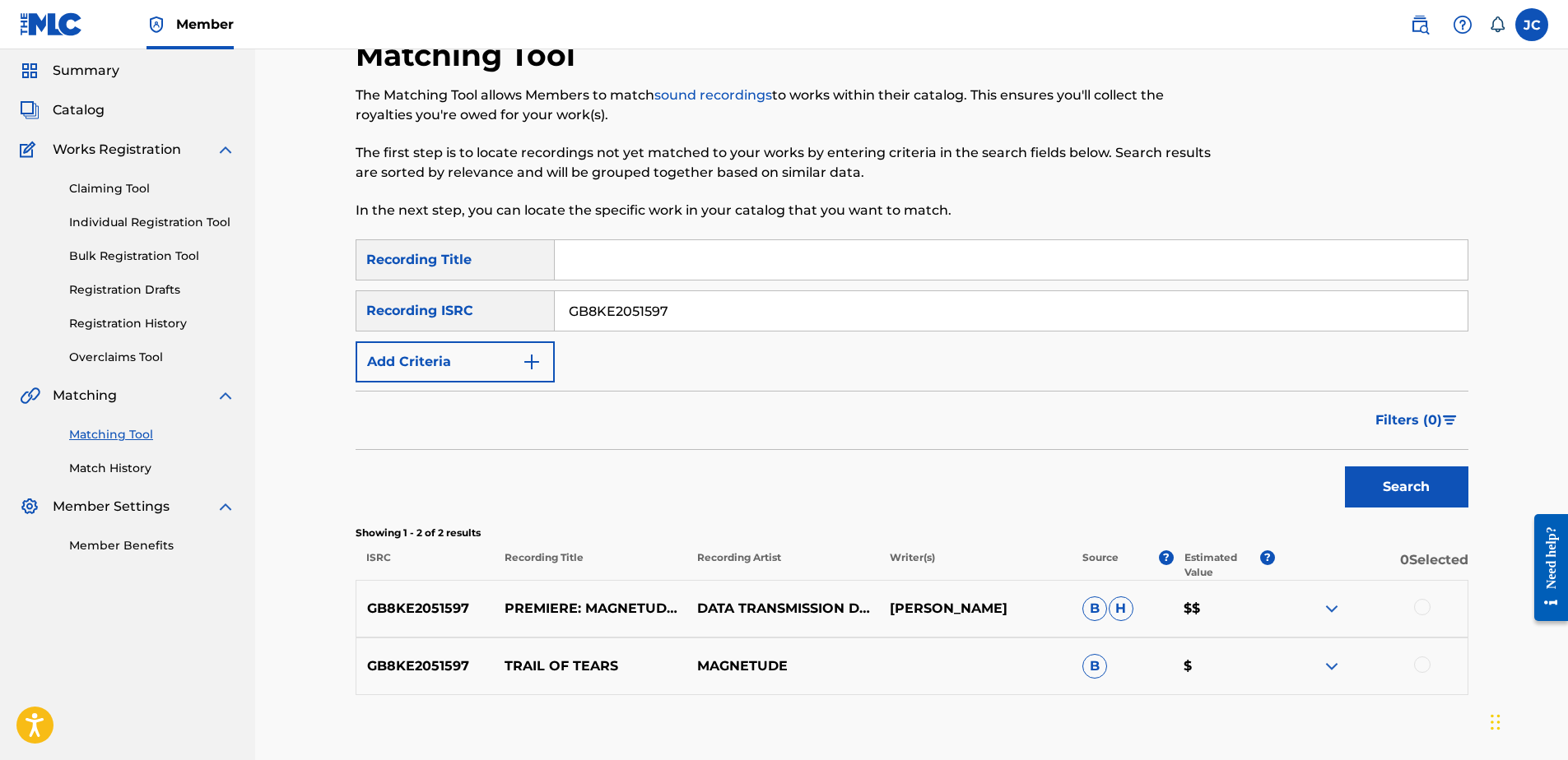
scroll to position [82, 0]
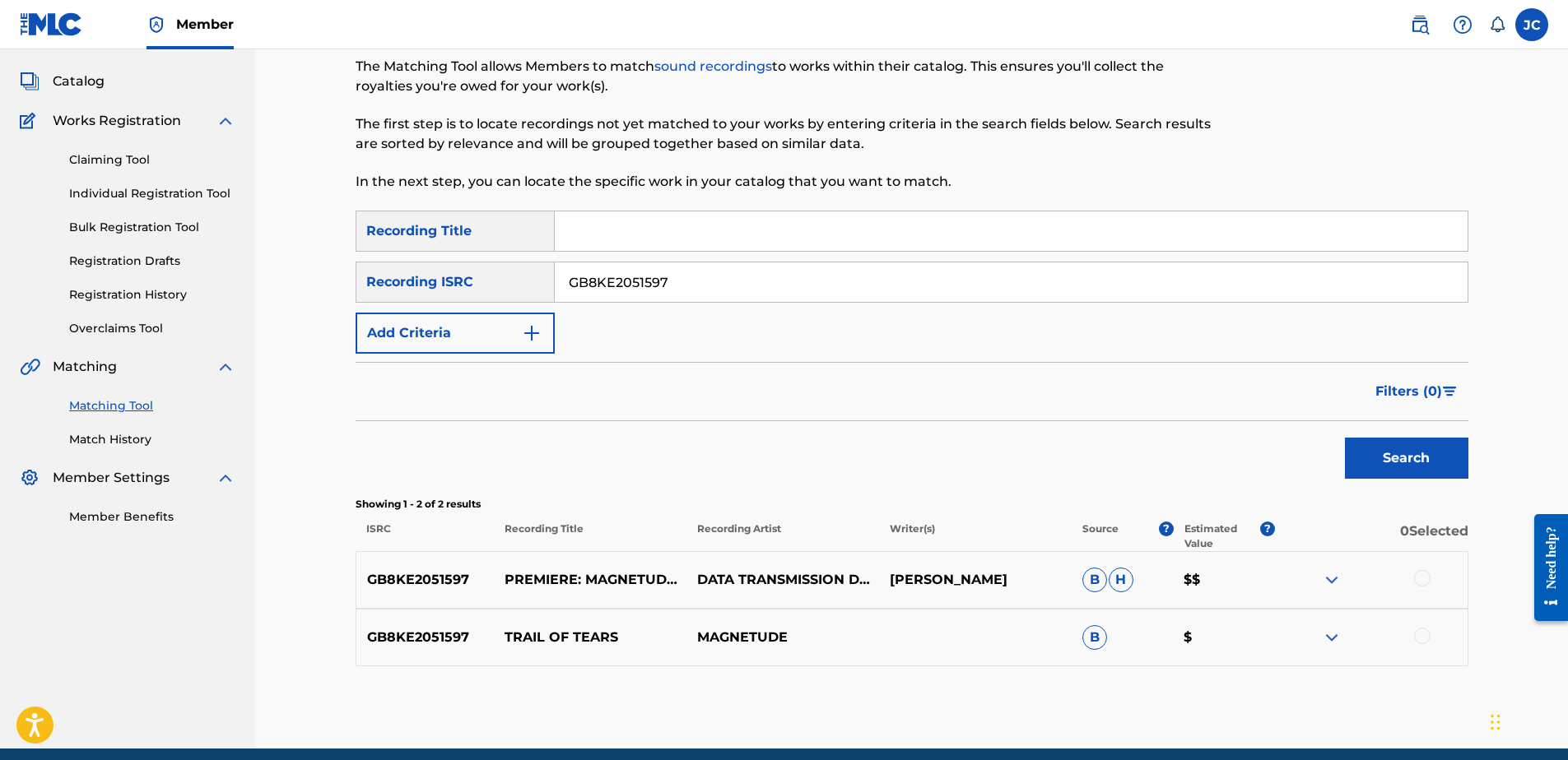
drag, startPoint x: 918, startPoint y: 286, endPoint x: 310, endPoint y: 271, distance: 608.2
click at [299, 276] on div "Matching Tool The Matching Tool allows Members to match sound recordings to wor…" at bounding box center [911, 357] width 1312 height 781
click at [926, 277] on input "Search Form" at bounding box center [1011, 282] width 913 height 39
paste input "USUYG1178913"
type input "USUYG1178913"
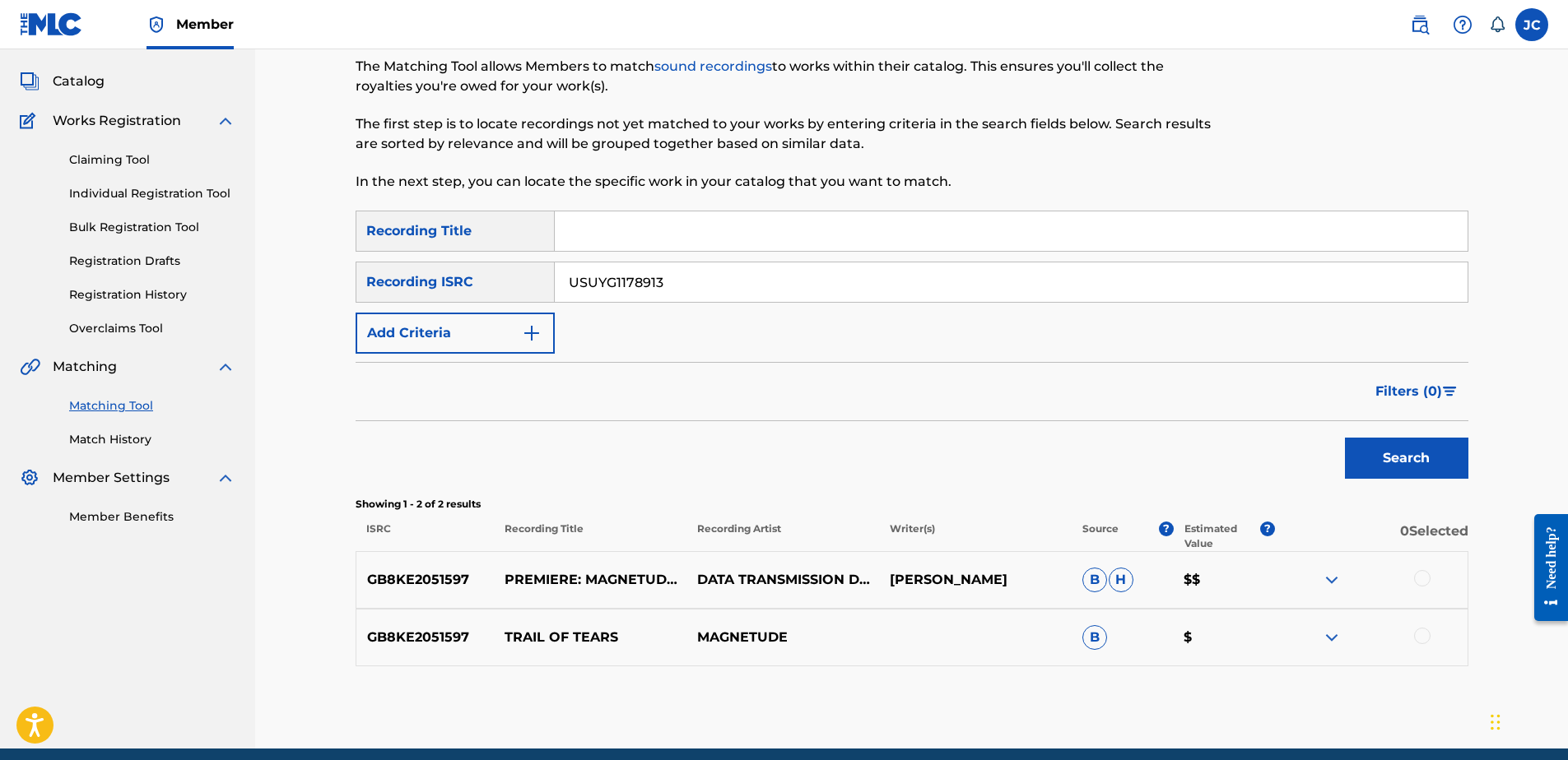
click at [1345, 438] on button "Search" at bounding box center [1406, 458] width 123 height 41
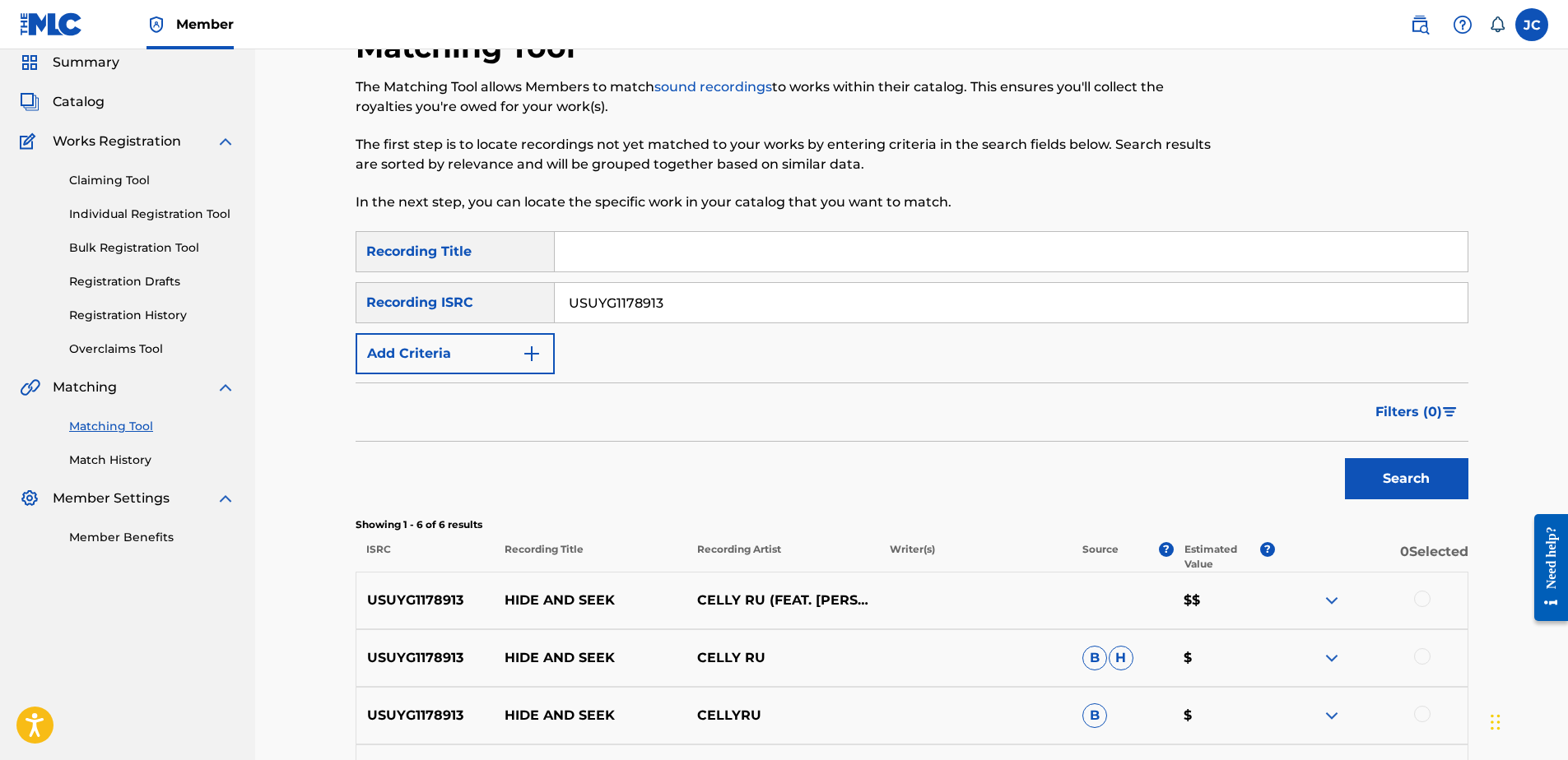
scroll to position [51, 0]
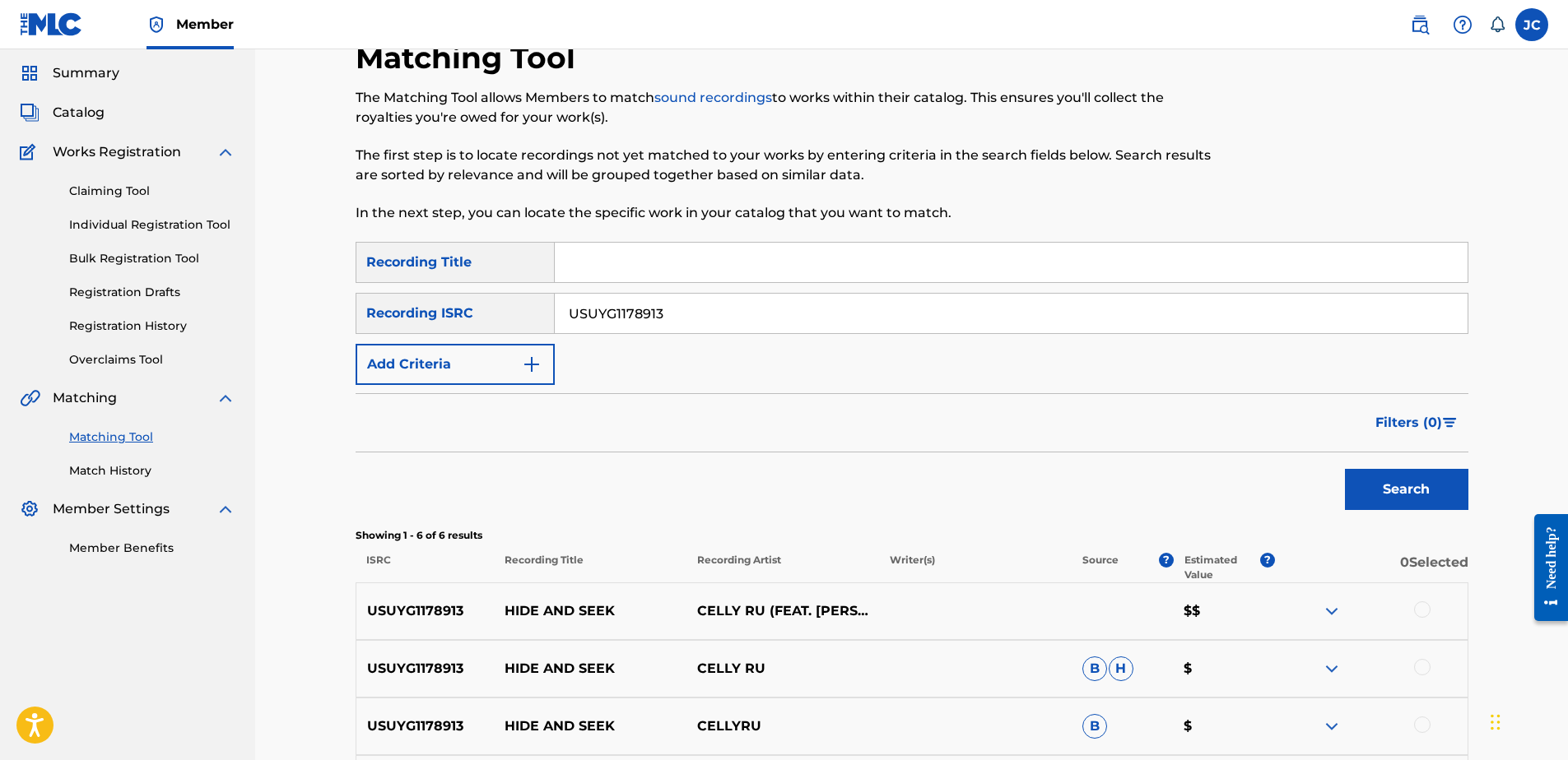
click at [829, 294] on input "USUYG1178913" at bounding box center [1011, 313] width 913 height 39
click at [715, 321] on input "Search Form" at bounding box center [1011, 313] width 913 height 39
paste input "USEEZ0601615"
type input "USEEZ0601615"
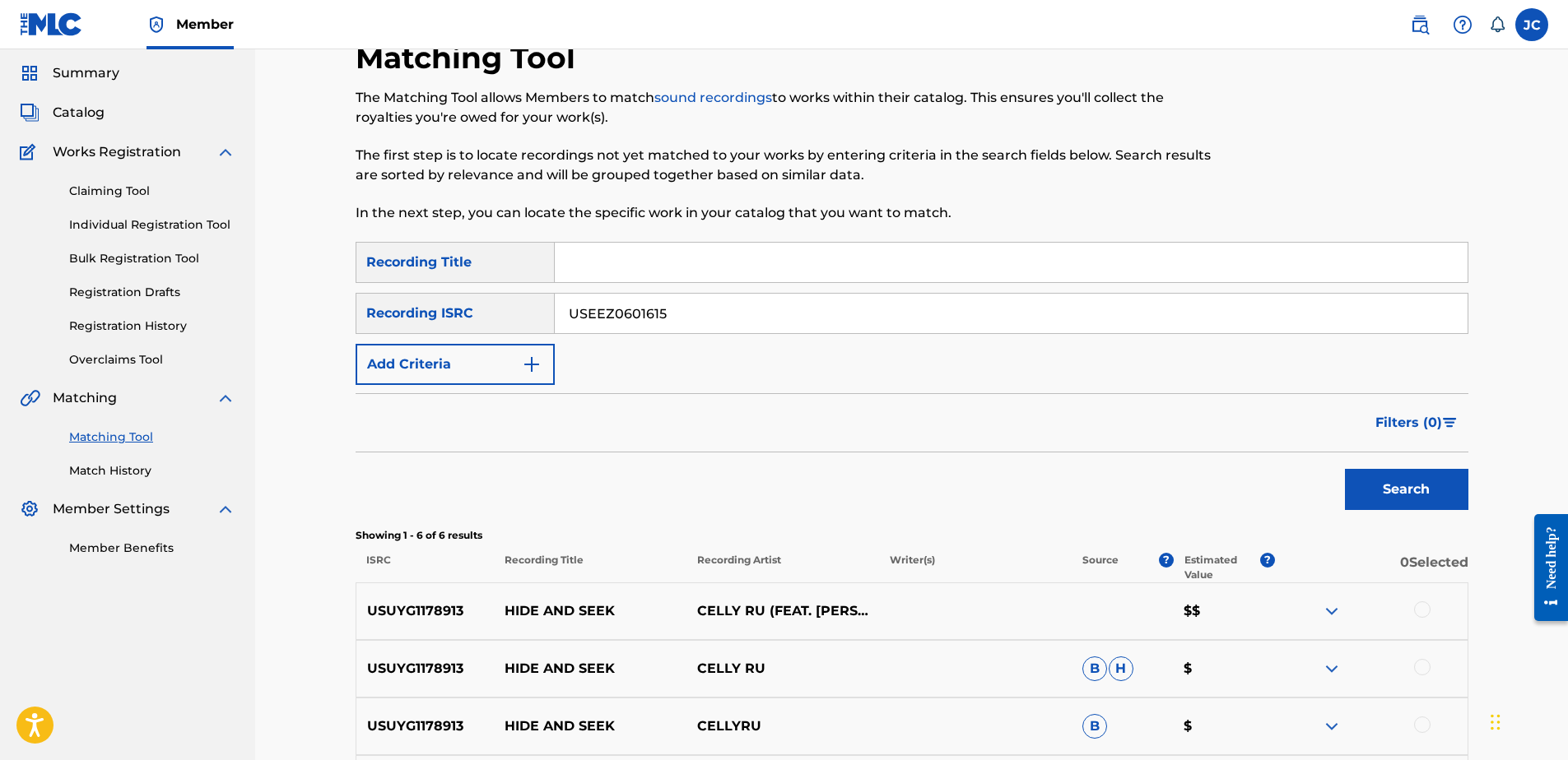
click at [1345, 469] on button "Search" at bounding box center [1406, 489] width 123 height 41
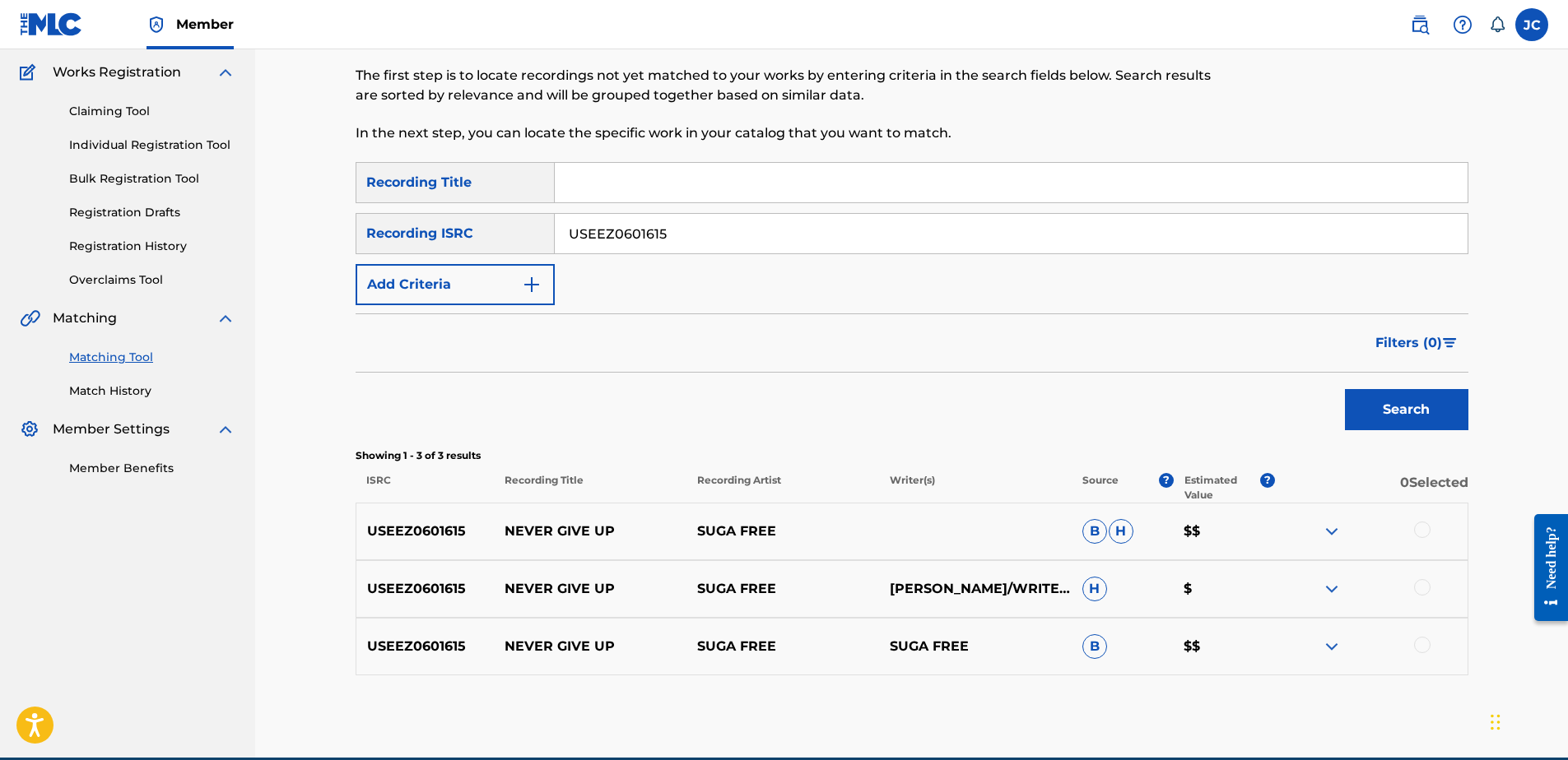
scroll to position [207, 0]
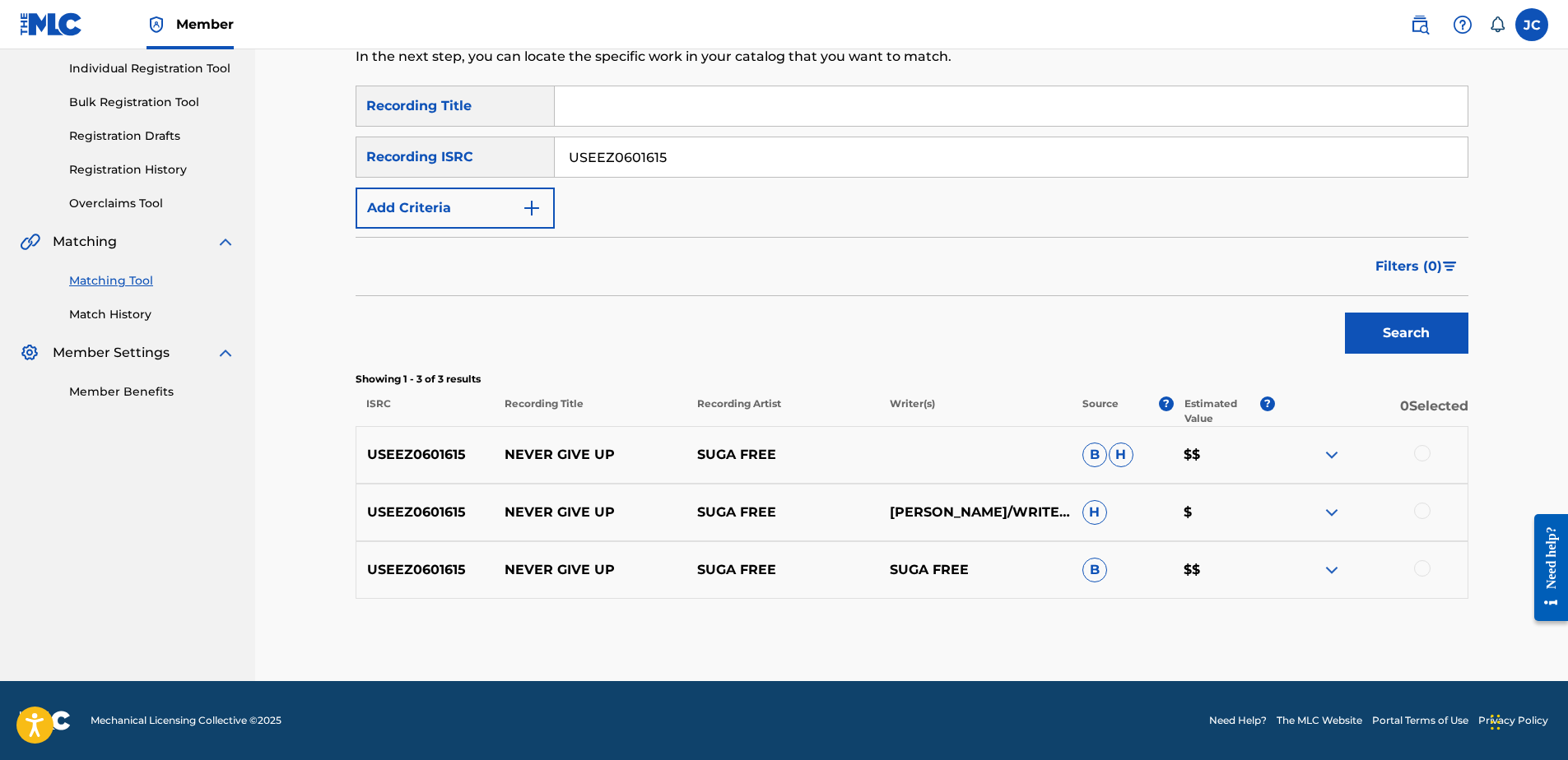
click at [1419, 570] on div at bounding box center [1422, 568] width 16 height 16
click at [1427, 514] on div at bounding box center [1422, 511] width 16 height 16
click at [1425, 456] on div at bounding box center [1422, 453] width 16 height 16
click at [1215, 627] on button "Match 3 Groups" at bounding box center [1157, 626] width 182 height 41
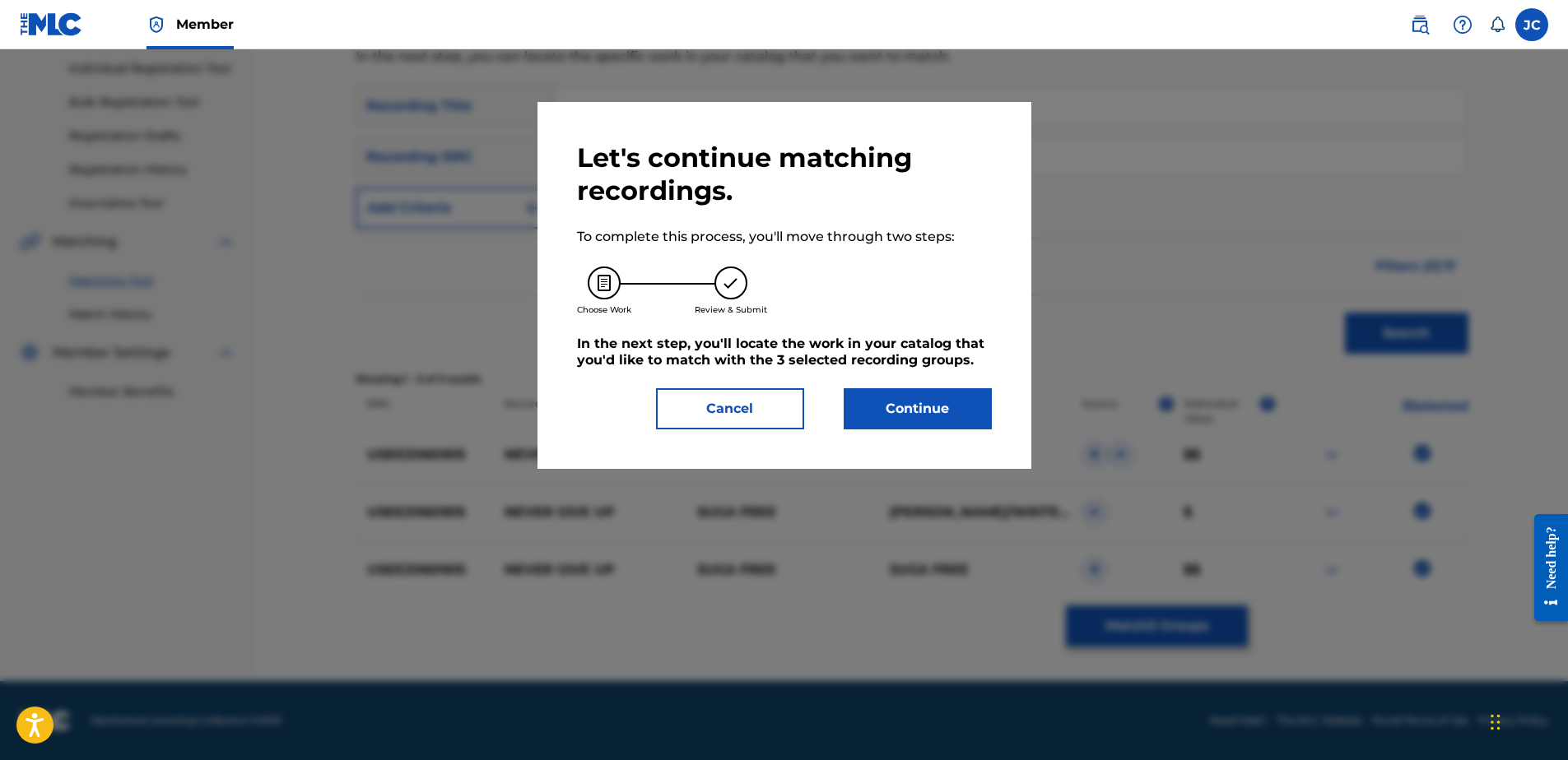
click at [897, 388] on div "Let's continue matching recordings. To complete this process, you'll move throu…" at bounding box center [784, 285] width 415 height 288
click at [947, 425] on button "Continue" at bounding box center [918, 409] width 148 height 41
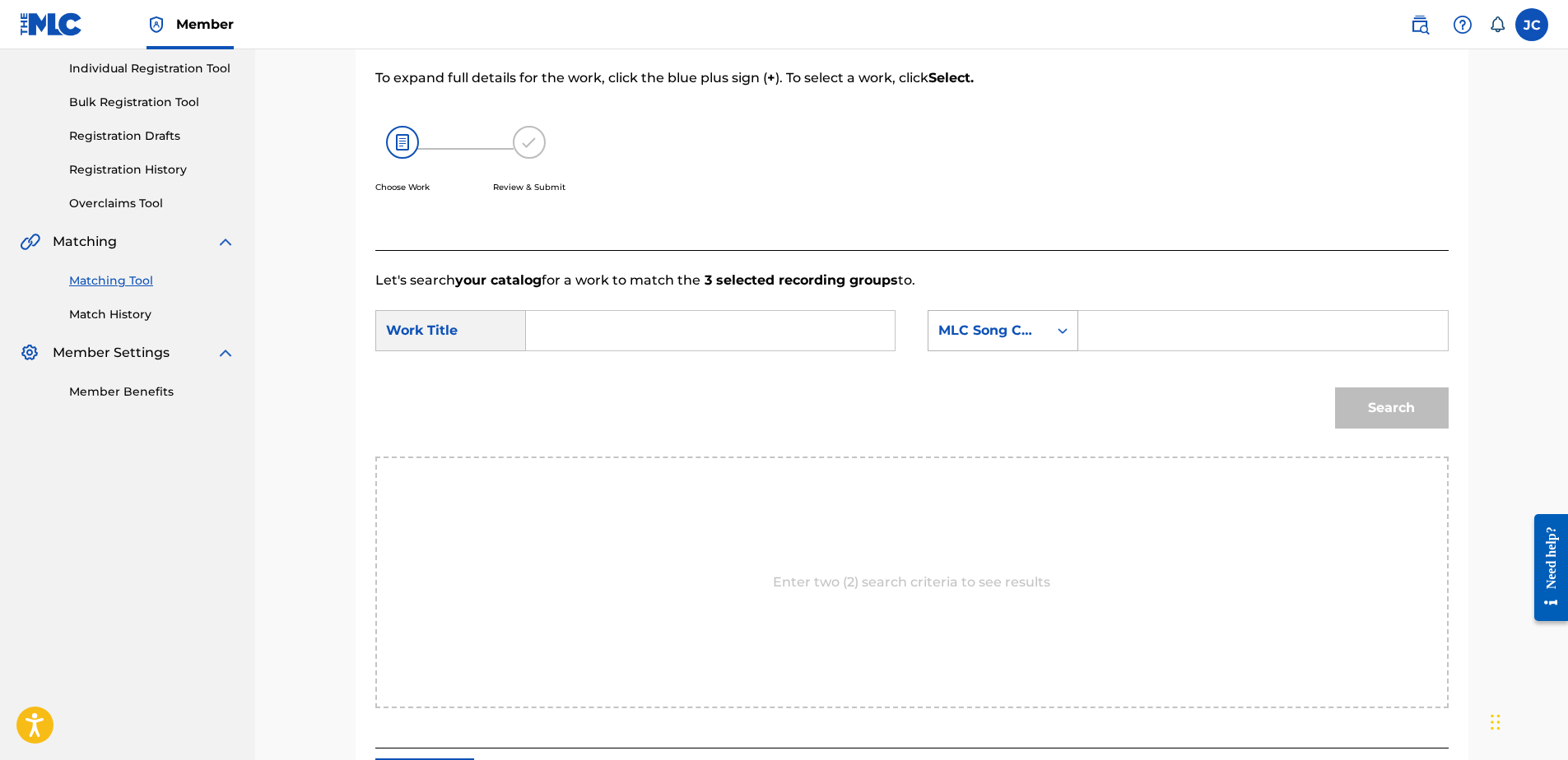
click at [968, 333] on div "MLC Song Code" at bounding box center [987, 330] width 99 height 20
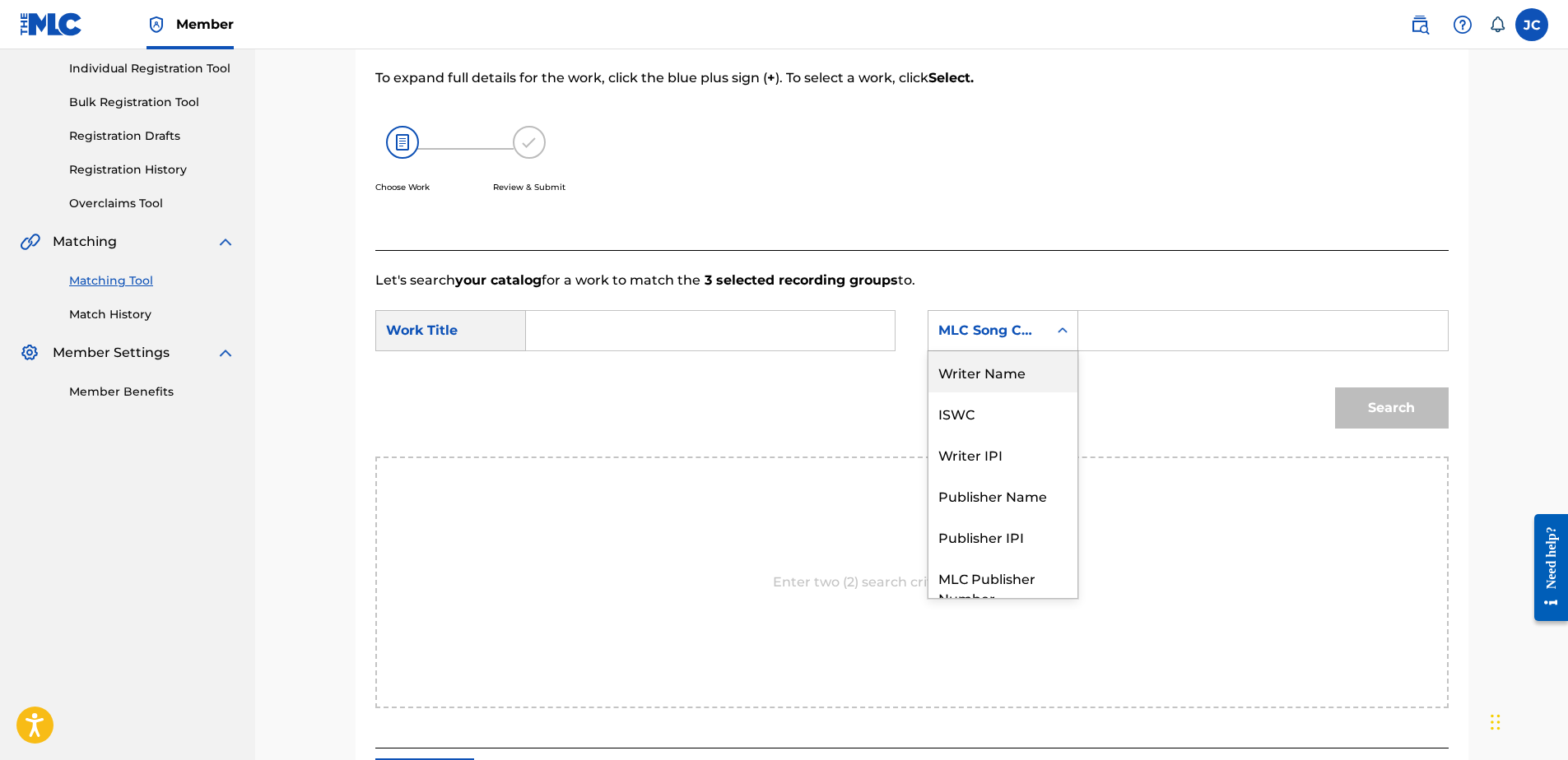
click at [1001, 380] on div "Writer Name" at bounding box center [1002, 372] width 149 height 41
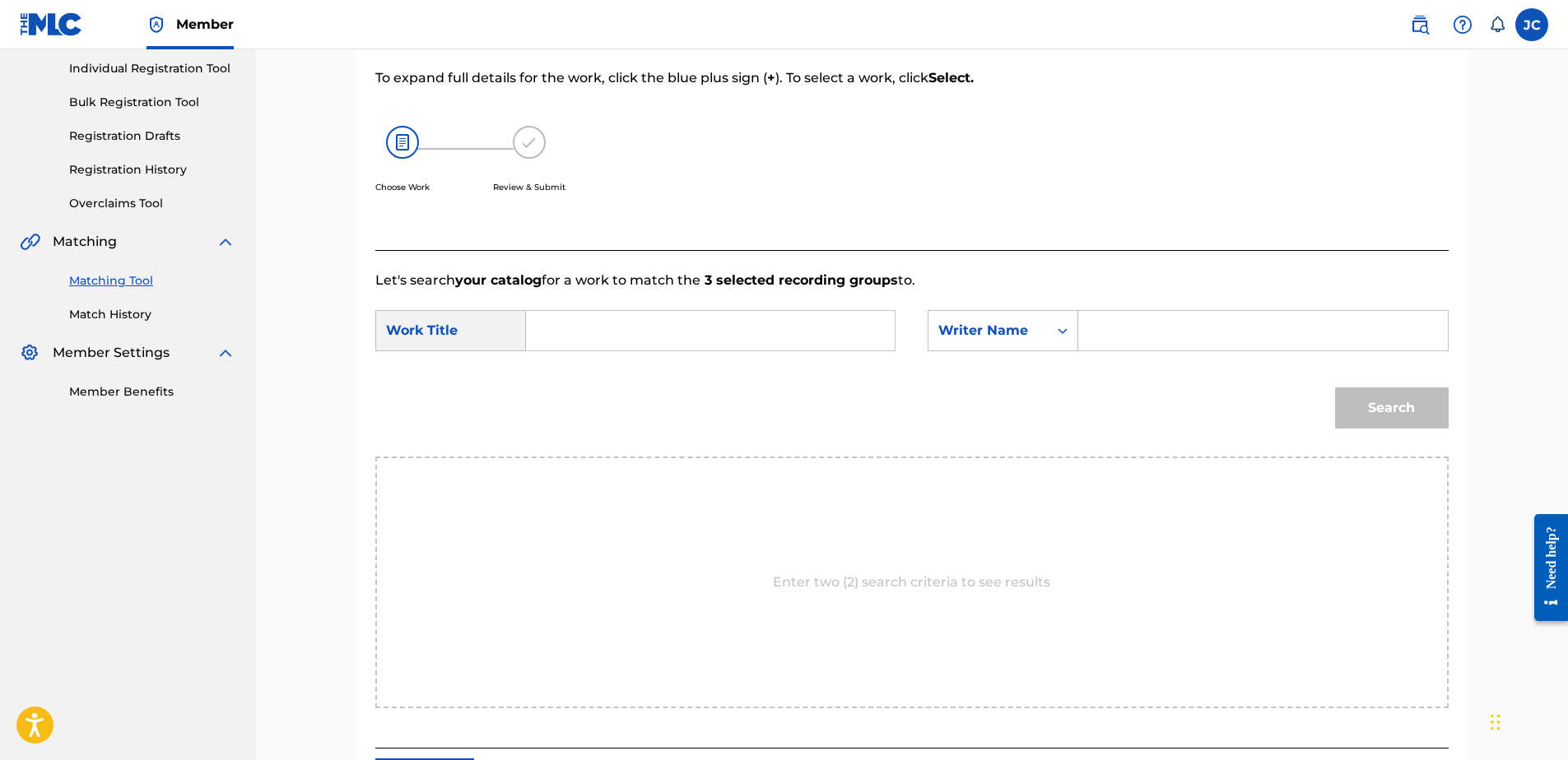
click at [679, 326] on input "Search Form" at bounding box center [709, 330] width 340 height 39
paste input "Never Give Up"
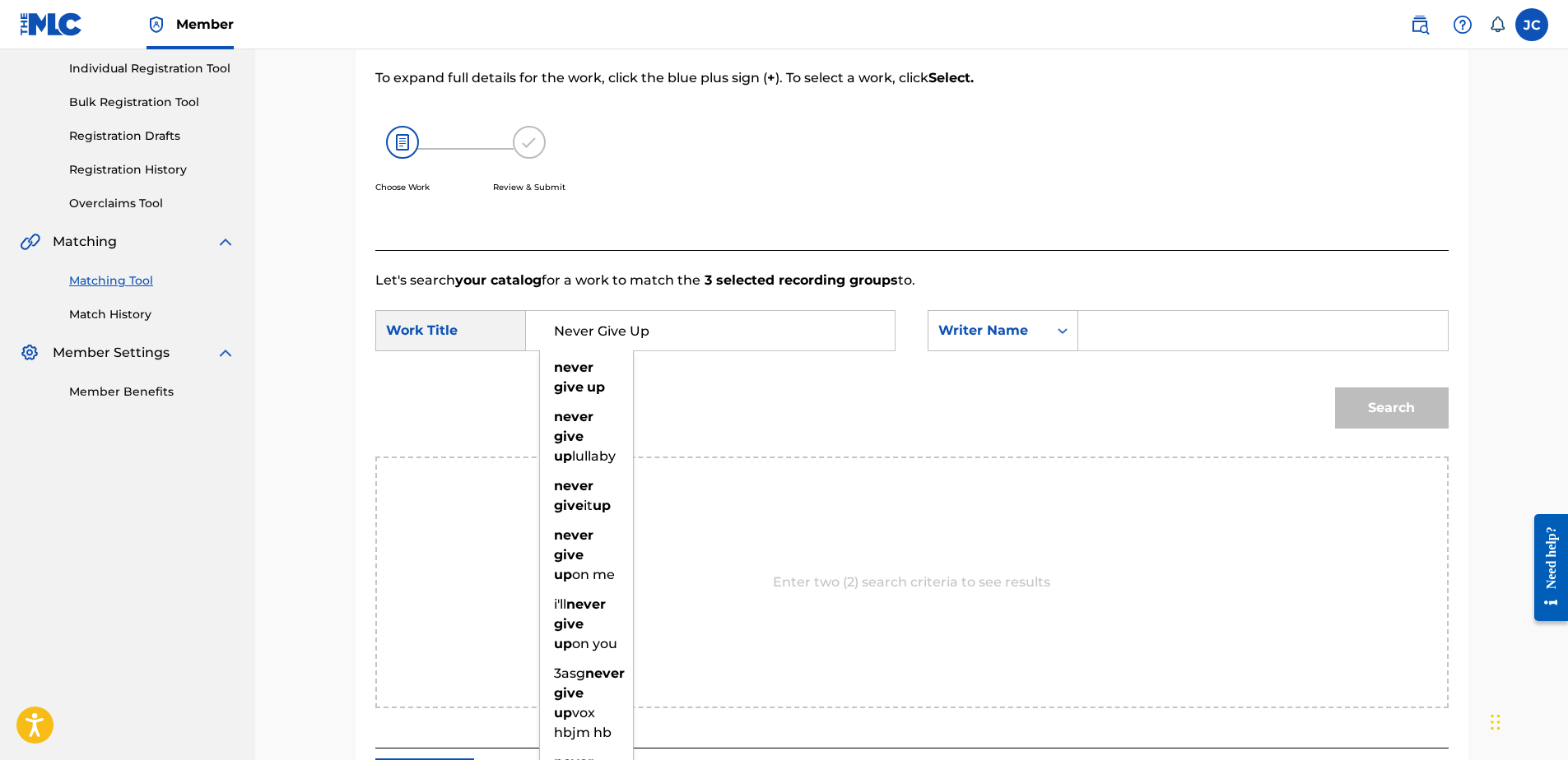
type input "Never Give Up"
click at [1141, 323] on input "Search Form" at bounding box center [1262, 330] width 340 height 39
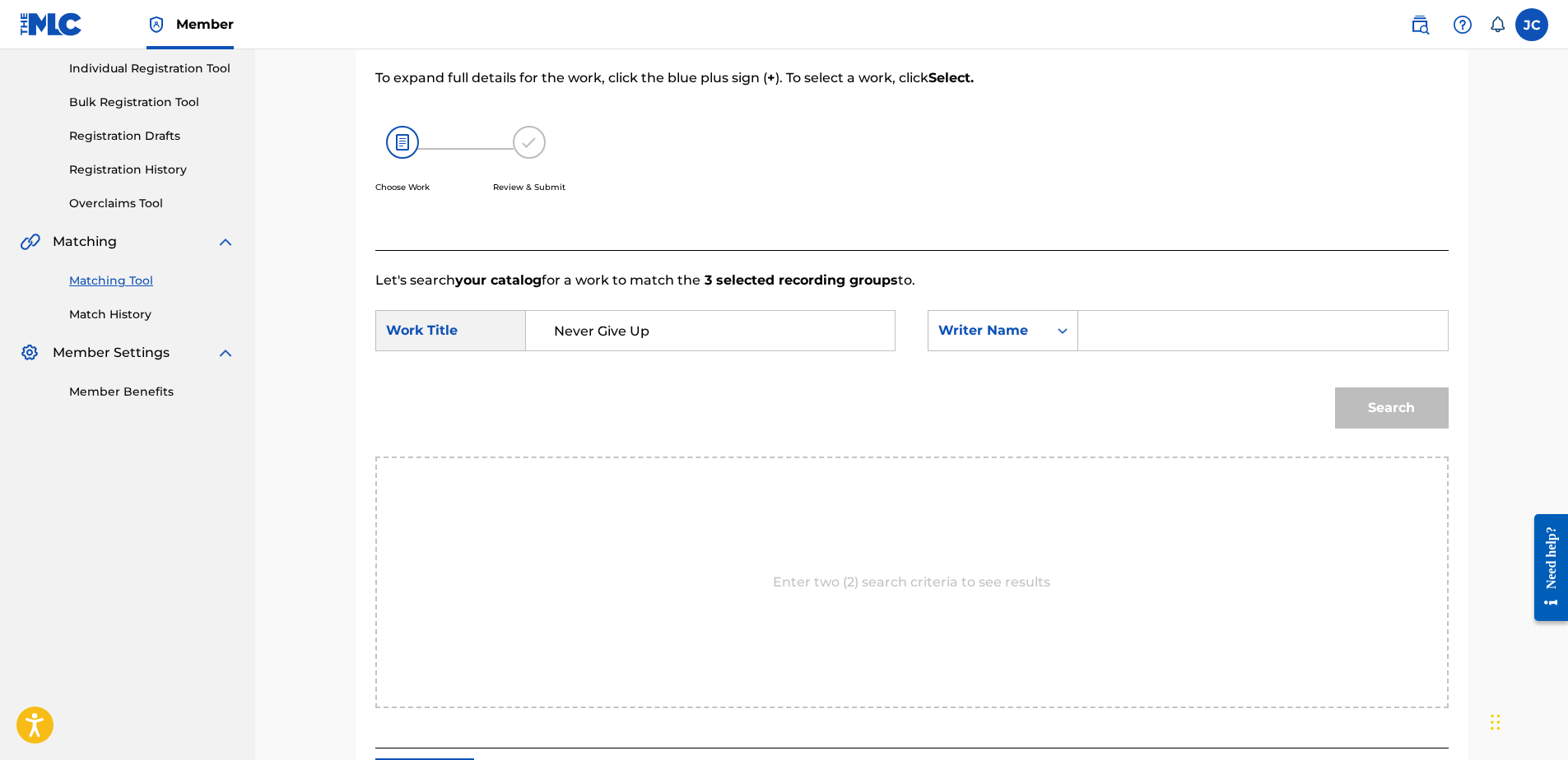
paste input "Walker"
type input "Walker"
click at [1335, 388] on button "Search" at bounding box center [1391, 408] width 113 height 41
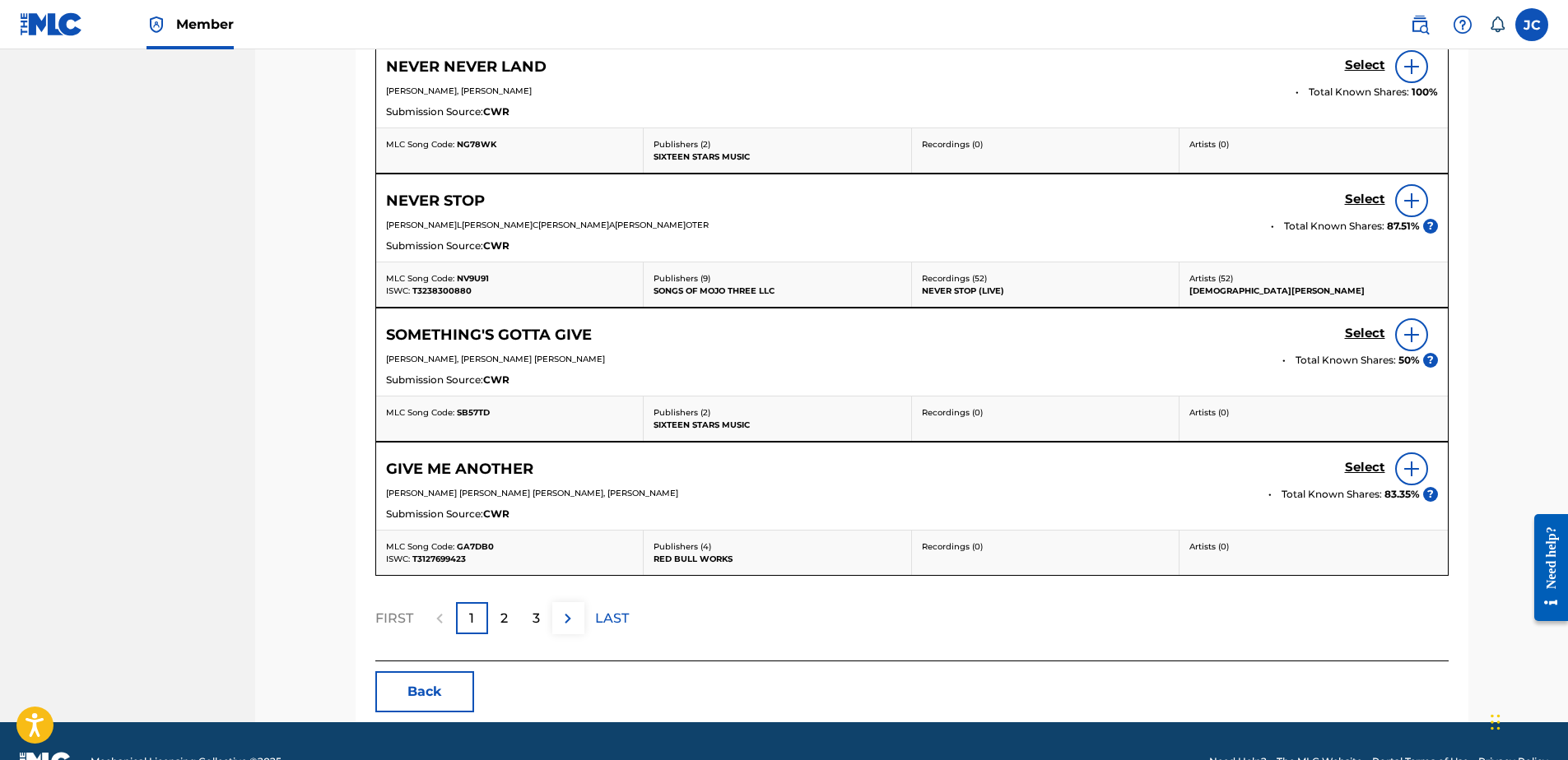
scroll to position [783, 0]
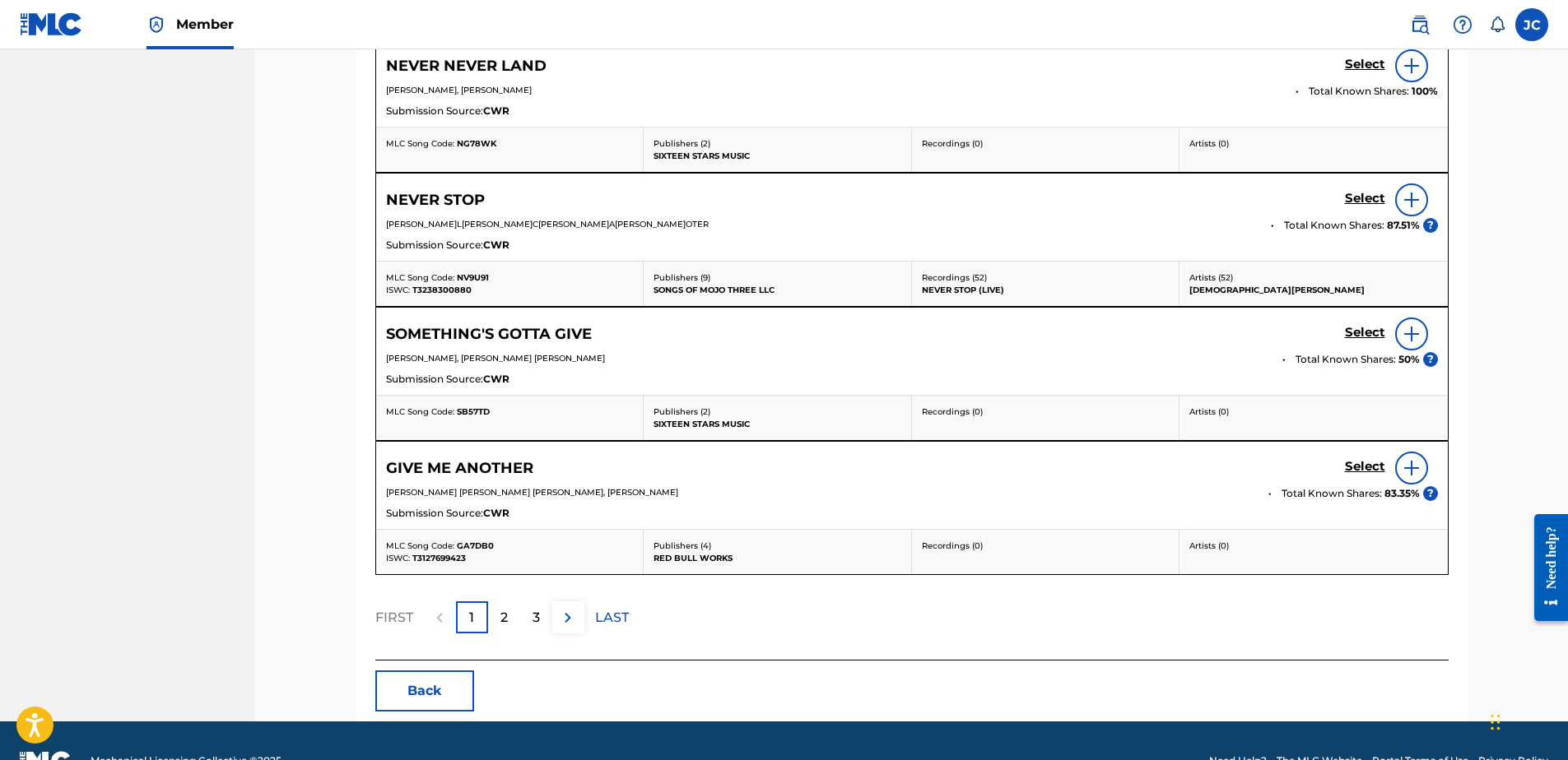
click at [471, 677] on button "Back" at bounding box center [424, 691] width 99 height 41
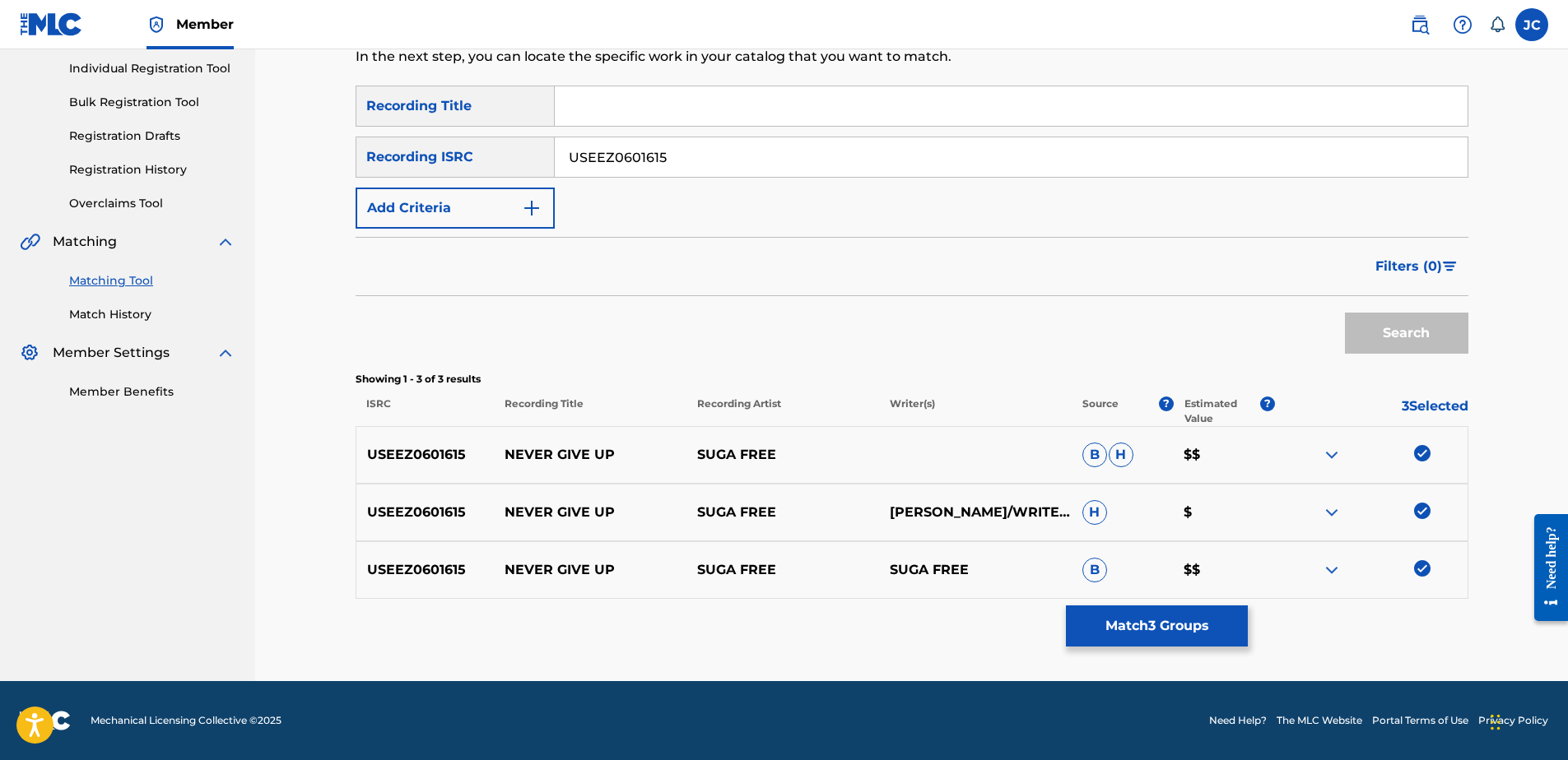
scroll to position [207, 0]
click at [1425, 563] on img at bounding box center [1422, 568] width 16 height 16
click at [1419, 507] on img at bounding box center [1422, 511] width 16 height 16
click at [1427, 455] on img at bounding box center [1422, 453] width 16 height 16
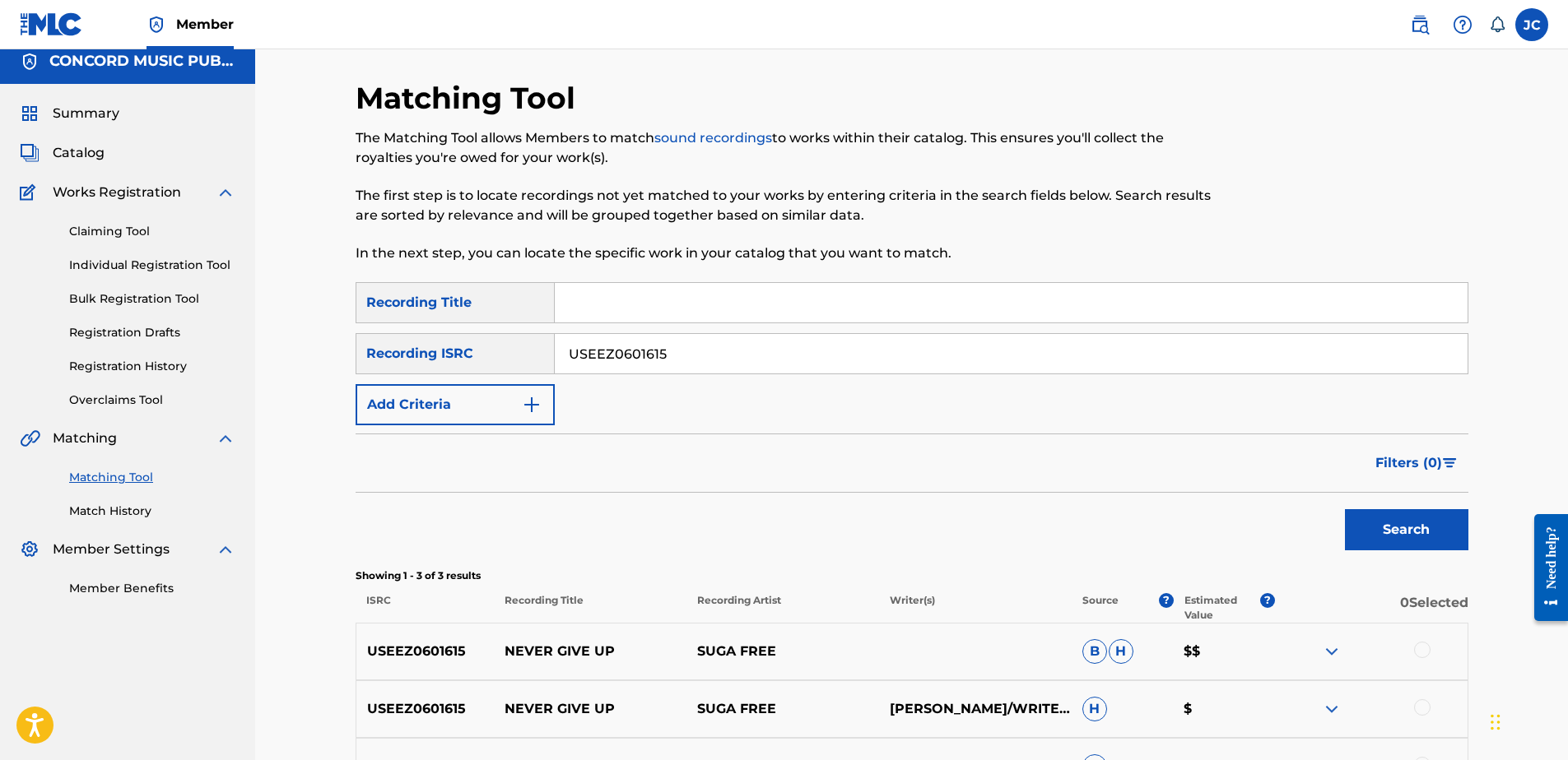
scroll to position [0, 0]
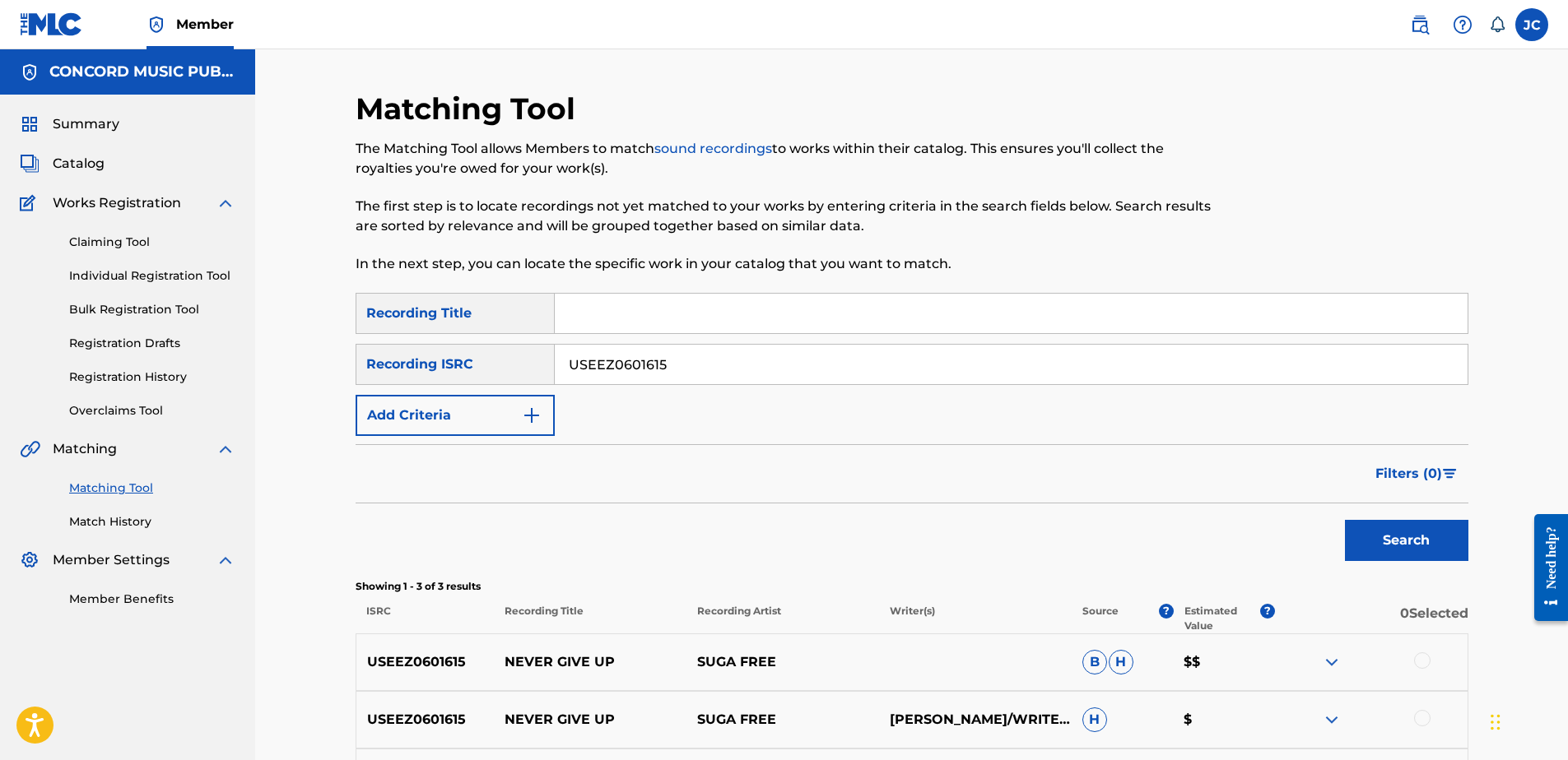
drag, startPoint x: 760, startPoint y: 358, endPoint x: 334, endPoint y: 369, distance: 426.1
click at [334, 369] on div "Matching Tool The Matching Tool allows Members to match sound recordings to wor…" at bounding box center [911, 469] width 1312 height 839
click at [946, 372] on input "Search Form" at bounding box center [1011, 364] width 913 height 39
paste input "USHM20386677"
type input "USHM20386677"
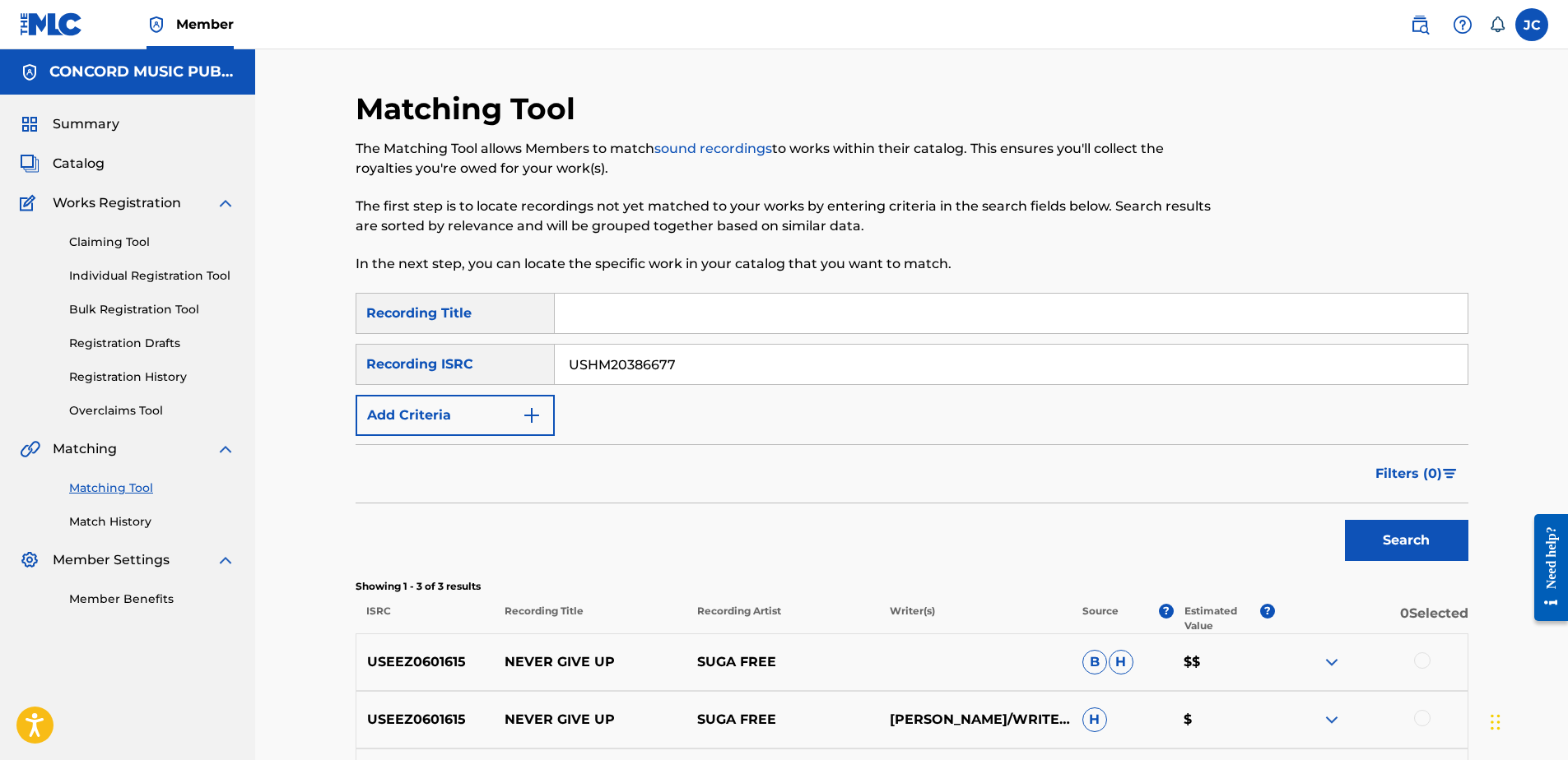
click at [1345, 520] on button "Search" at bounding box center [1406, 540] width 123 height 41
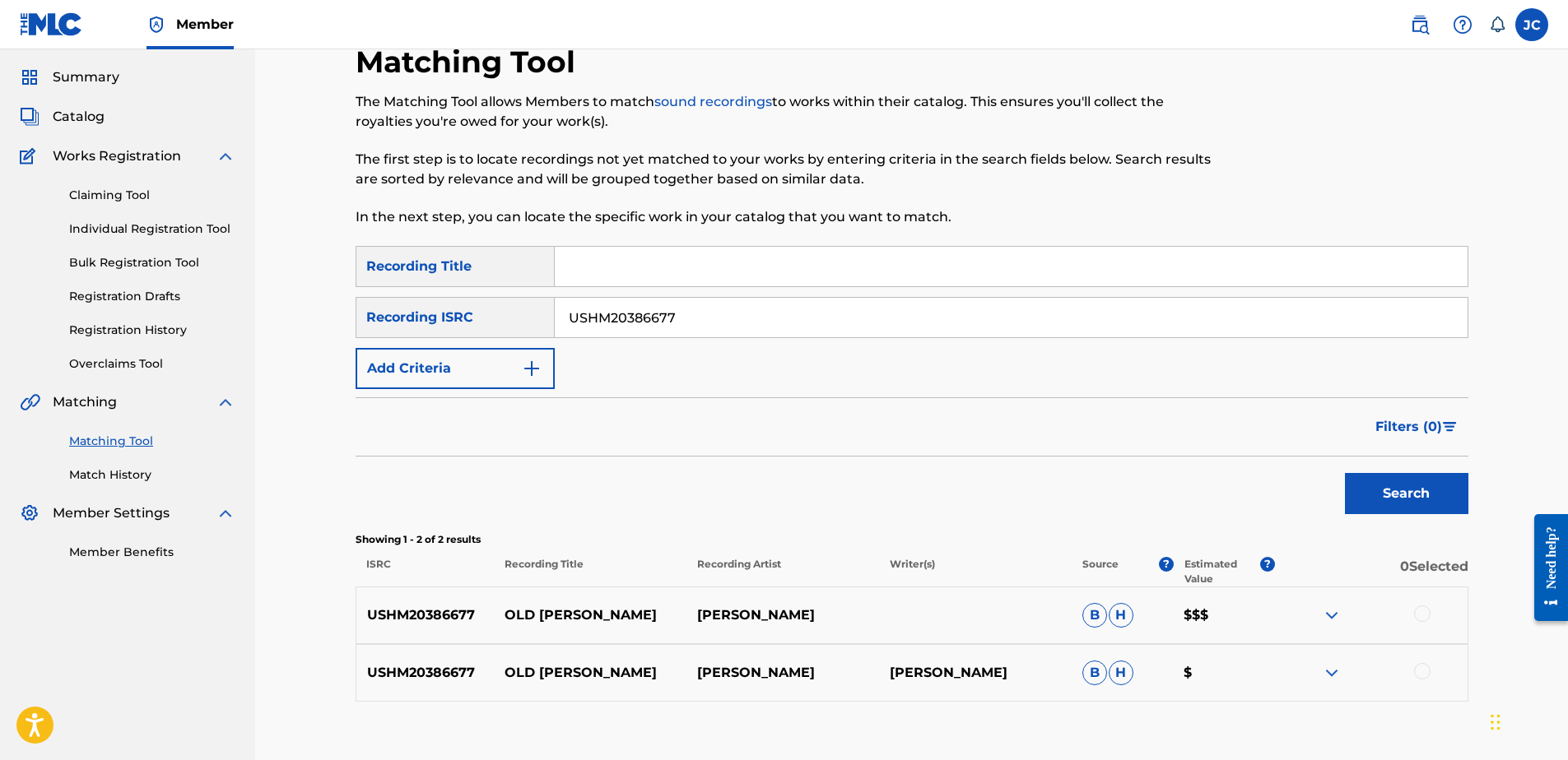
scroll to position [150, 0]
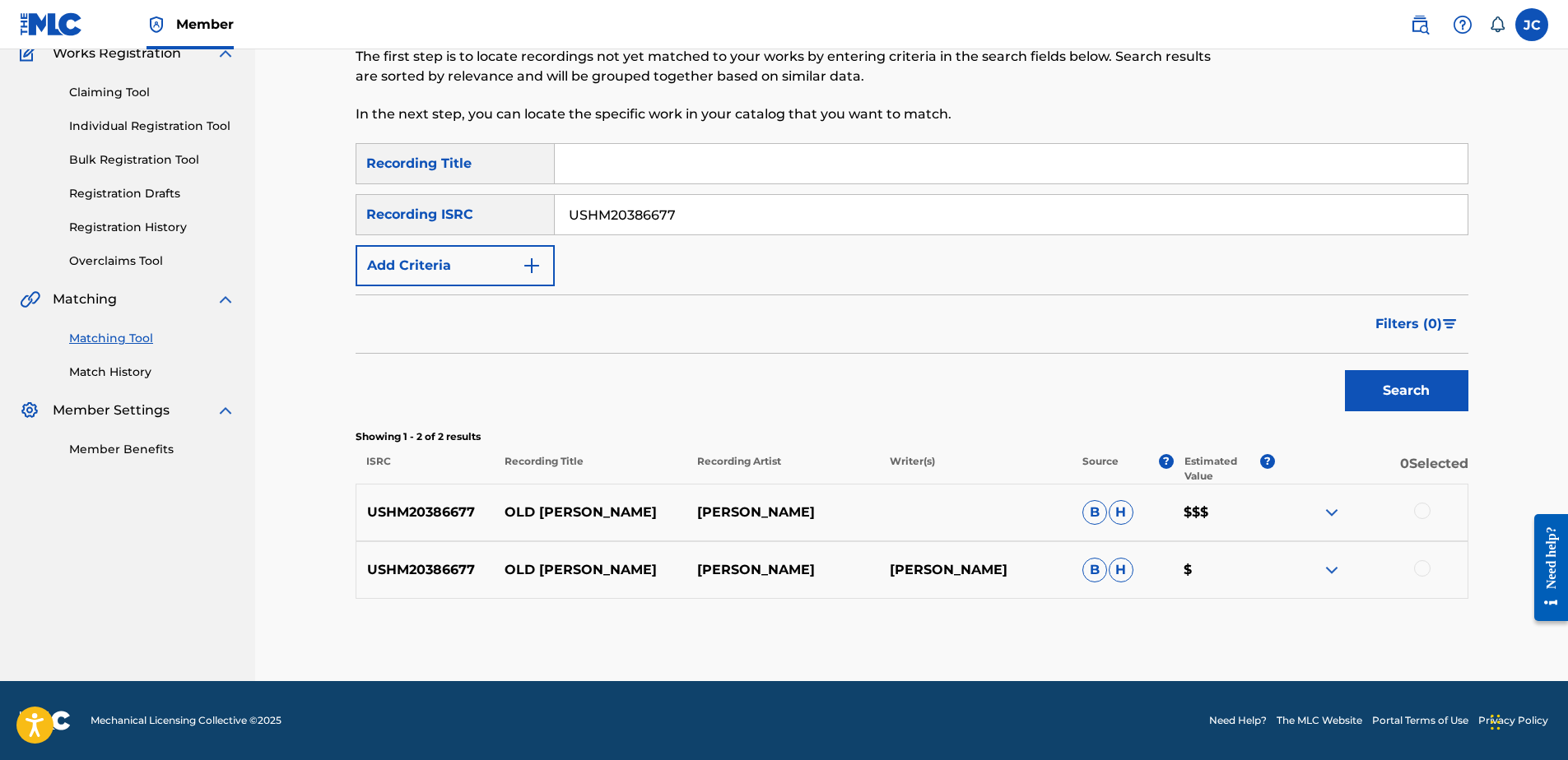
drag, startPoint x: 823, startPoint y: 213, endPoint x: 333, endPoint y: 210, distance: 490.0
click at [456, 210] on div "SearchWithCriteria33e360e1-4377-4774-b6be-cc24dd19aaf8 Recording ISRC USHM20386…" at bounding box center [912, 214] width 1113 height 41
click at [1040, 204] on input "Search Form" at bounding box center [1011, 214] width 913 height 39
paste input "USJ3V1173586"
type input "USJ3V1173586"
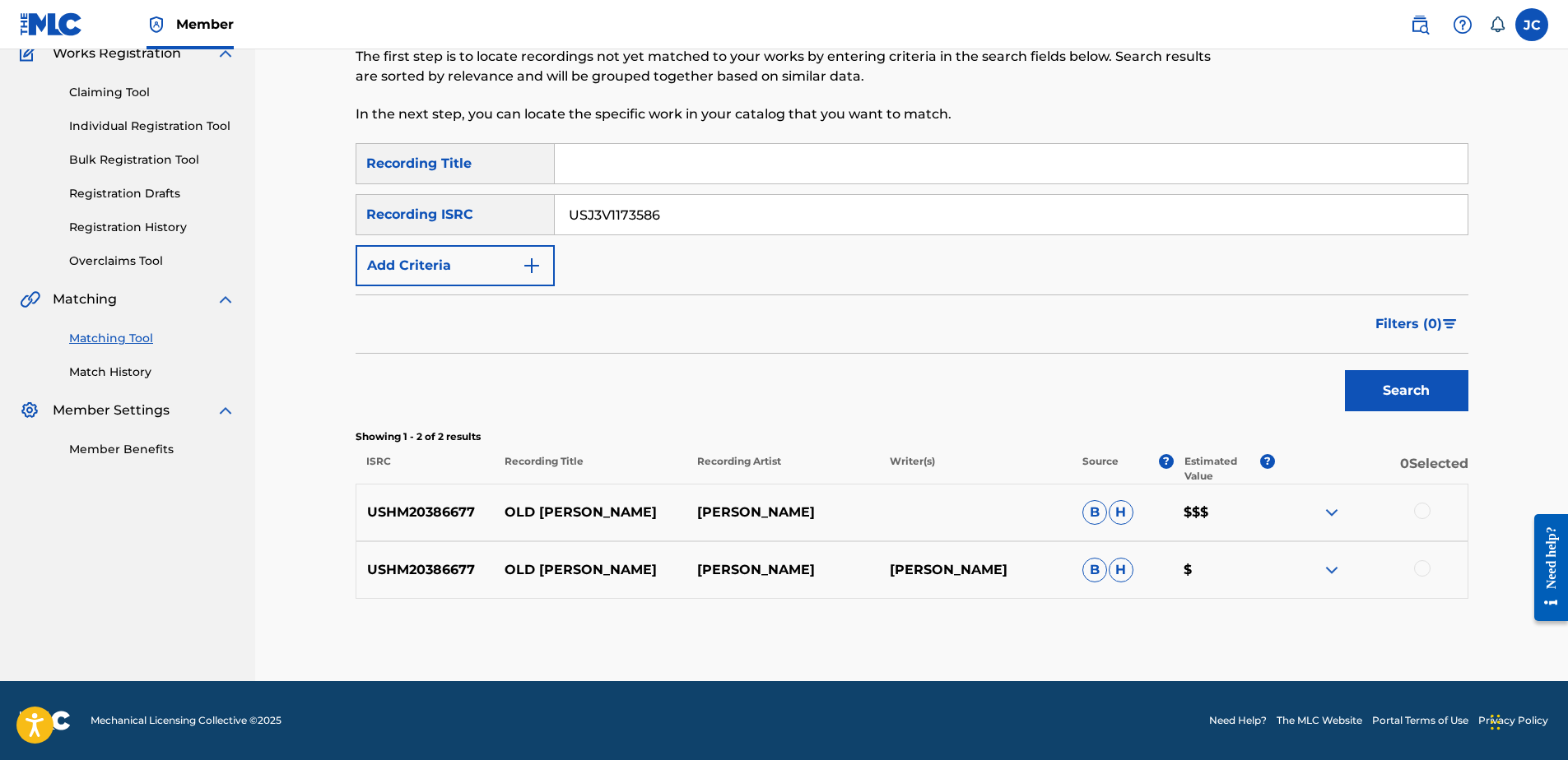
click at [1345, 371] on button "Search" at bounding box center [1406, 391] width 123 height 41
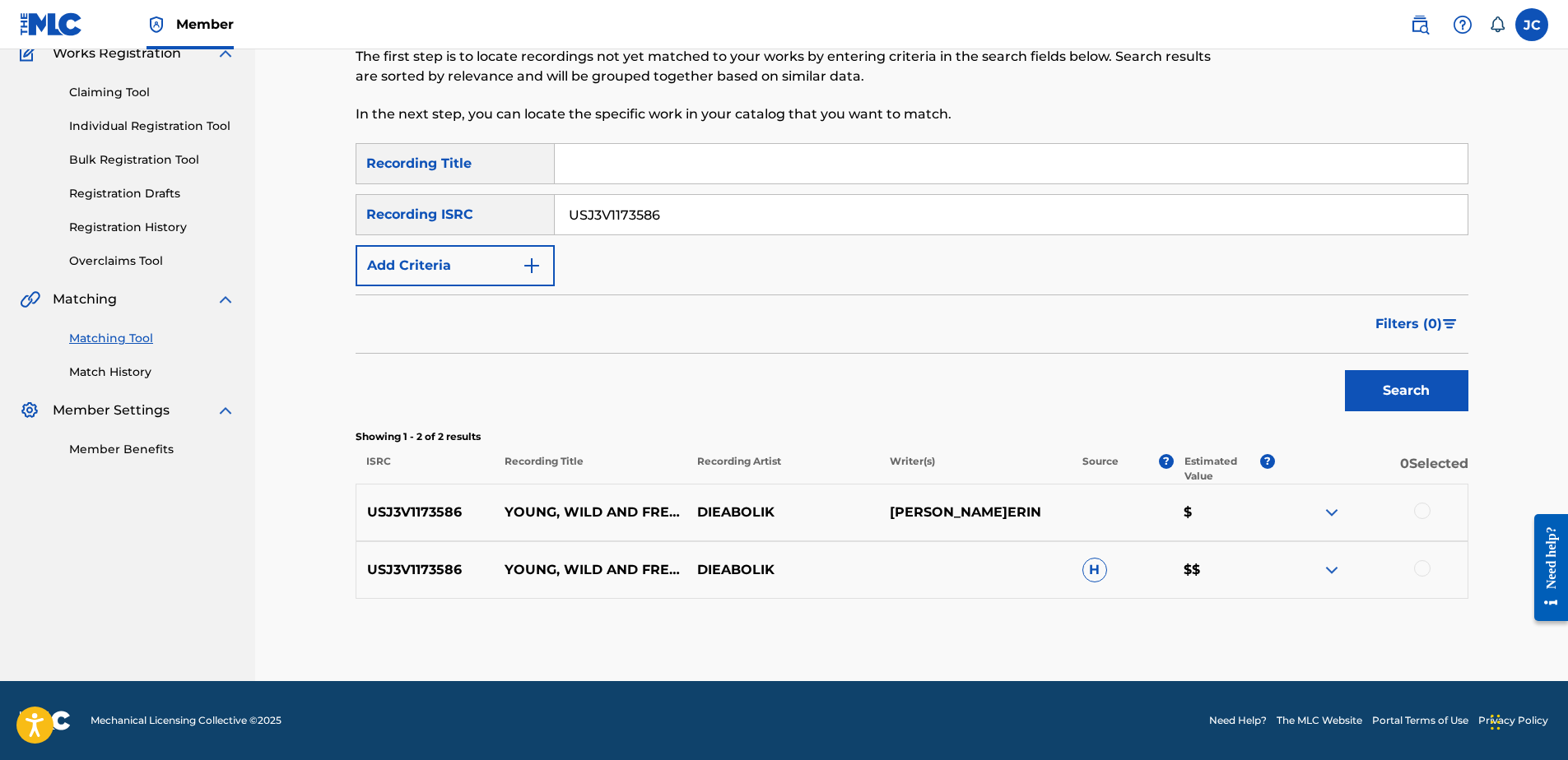
click at [745, 207] on input "USJ3V1173586" at bounding box center [1011, 214] width 913 height 39
drag, startPoint x: 717, startPoint y: 224, endPoint x: 745, endPoint y: 201, distance: 36.2
click at [717, 224] on input "Search Form" at bounding box center [1011, 214] width 913 height 39
paste input "NLQ8D2300123"
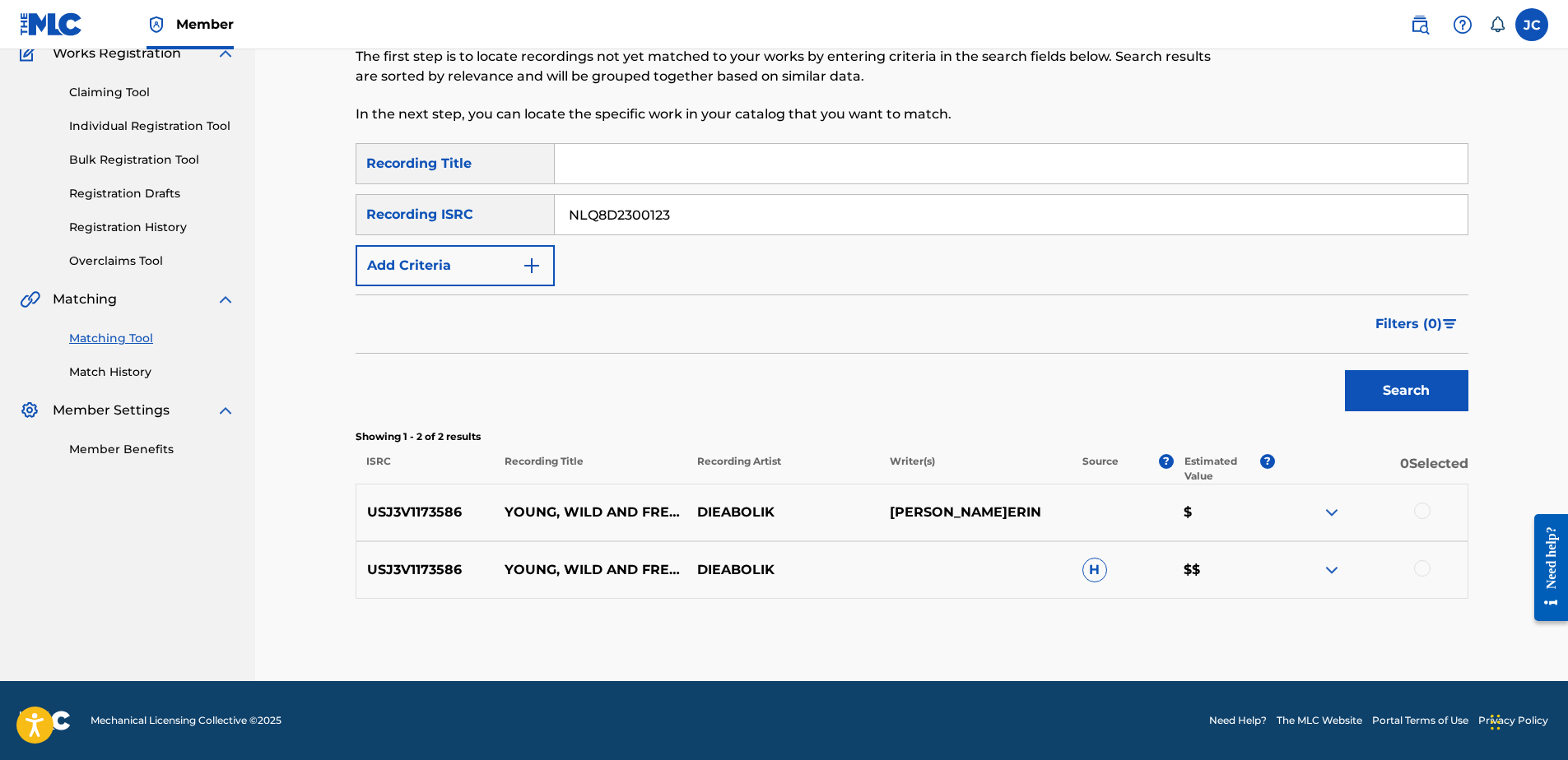
type input "NLQ8D2300123"
click at [1345, 371] on button "Search" at bounding box center [1406, 391] width 123 height 41
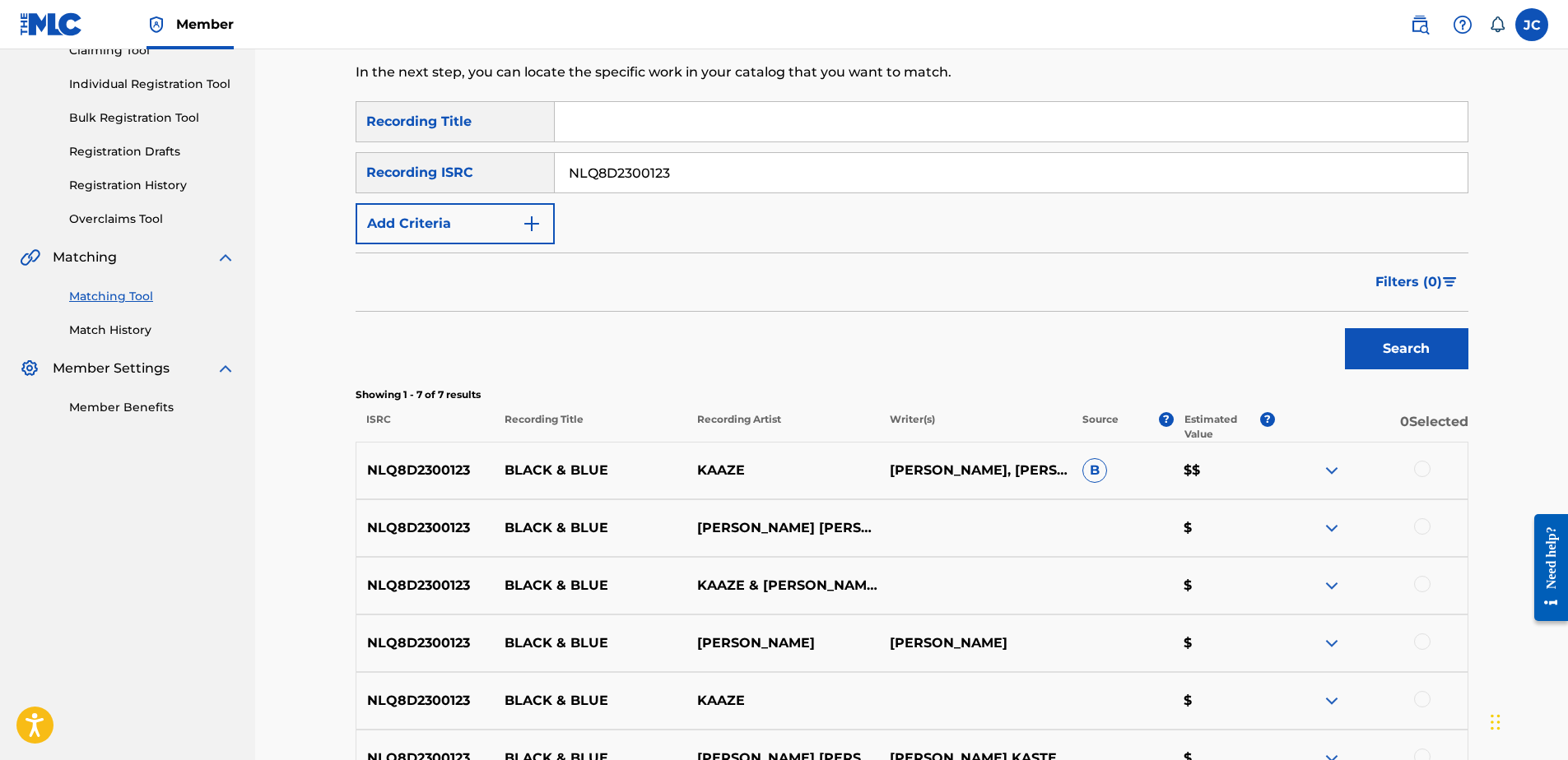
scroll to position [438, 0]
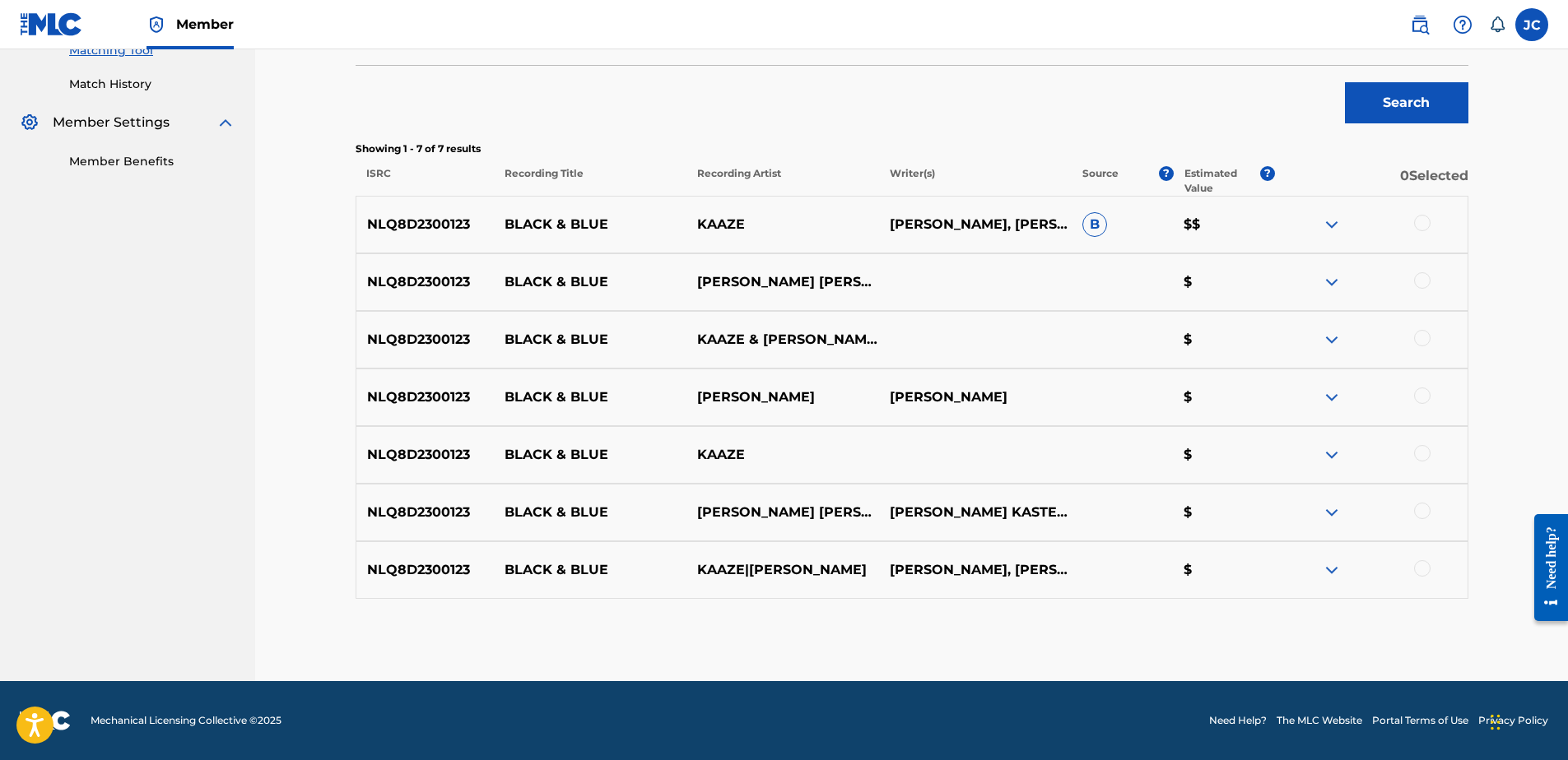
click at [1425, 573] on div at bounding box center [1422, 568] width 16 height 16
click at [1427, 514] on div at bounding box center [1422, 511] width 16 height 16
click at [1418, 455] on div at bounding box center [1422, 453] width 16 height 16
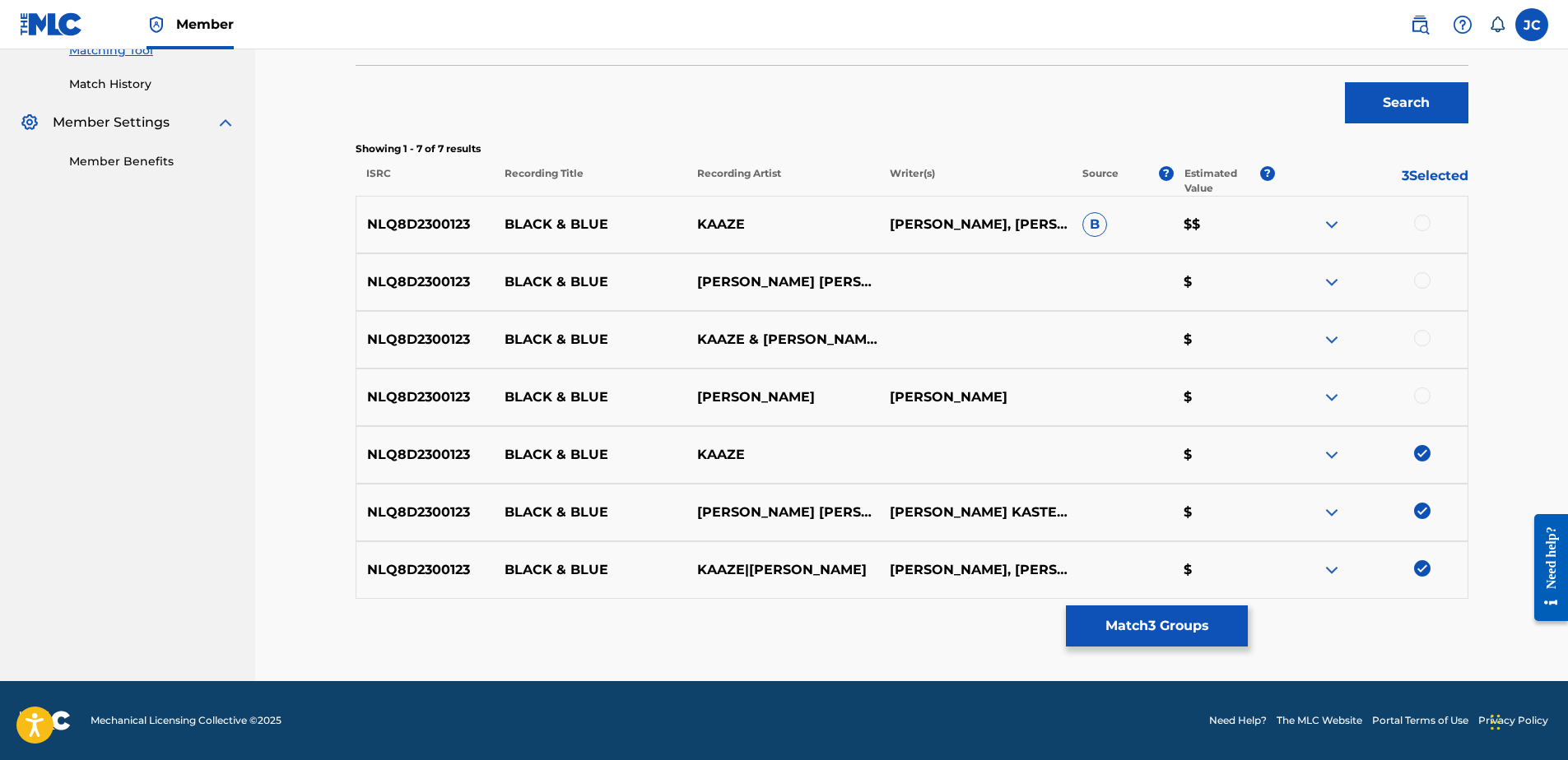
click at [1421, 393] on div at bounding box center [1422, 396] width 16 height 16
click at [1427, 338] on div at bounding box center [1422, 338] width 16 height 16
click at [1417, 280] on div at bounding box center [1422, 280] width 16 height 16
click at [1423, 221] on div at bounding box center [1422, 222] width 16 height 16
click at [1158, 644] on button "Match 7 Groups" at bounding box center [1157, 626] width 182 height 41
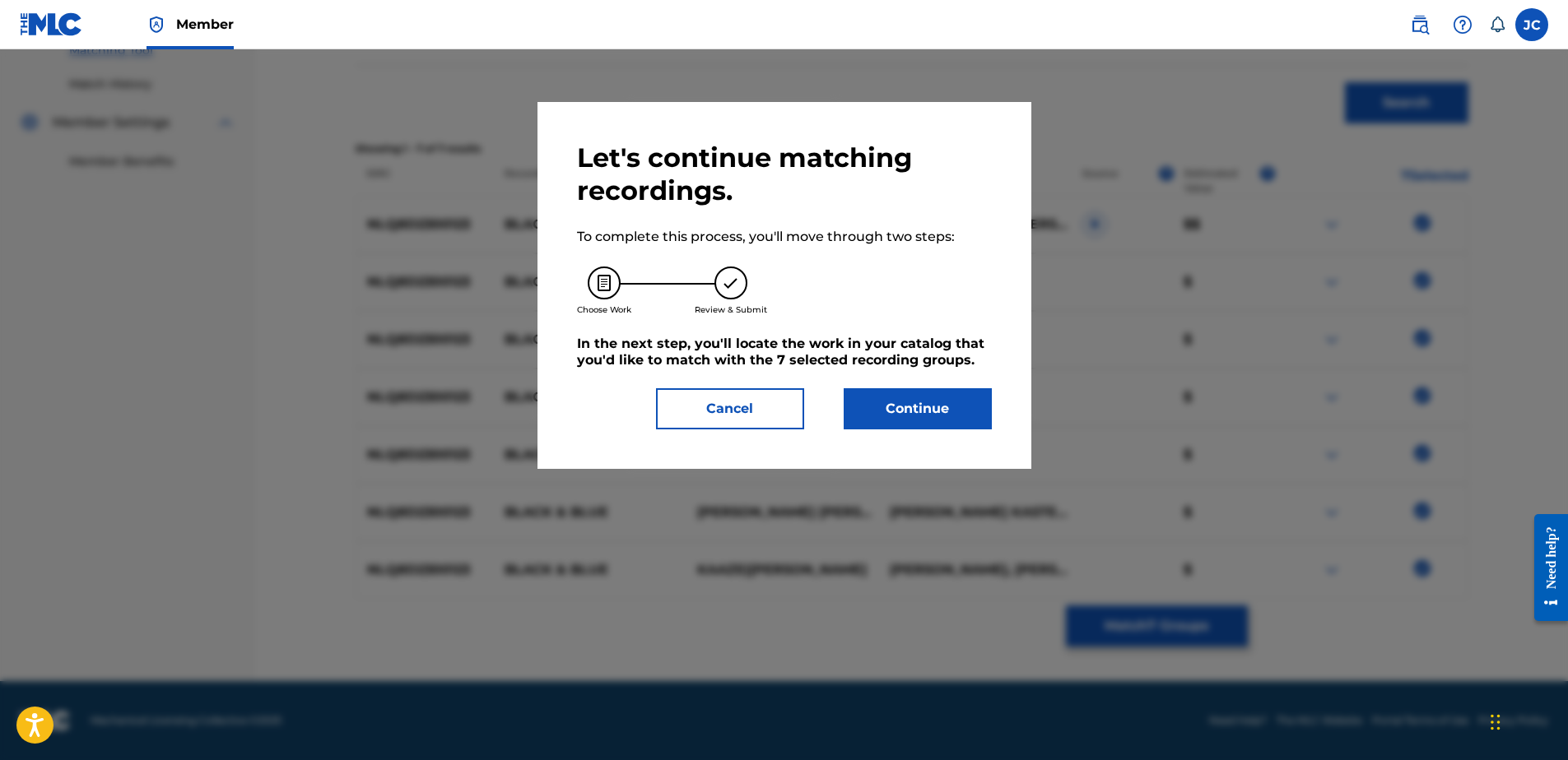
click at [977, 427] on button "Continue" at bounding box center [918, 409] width 148 height 41
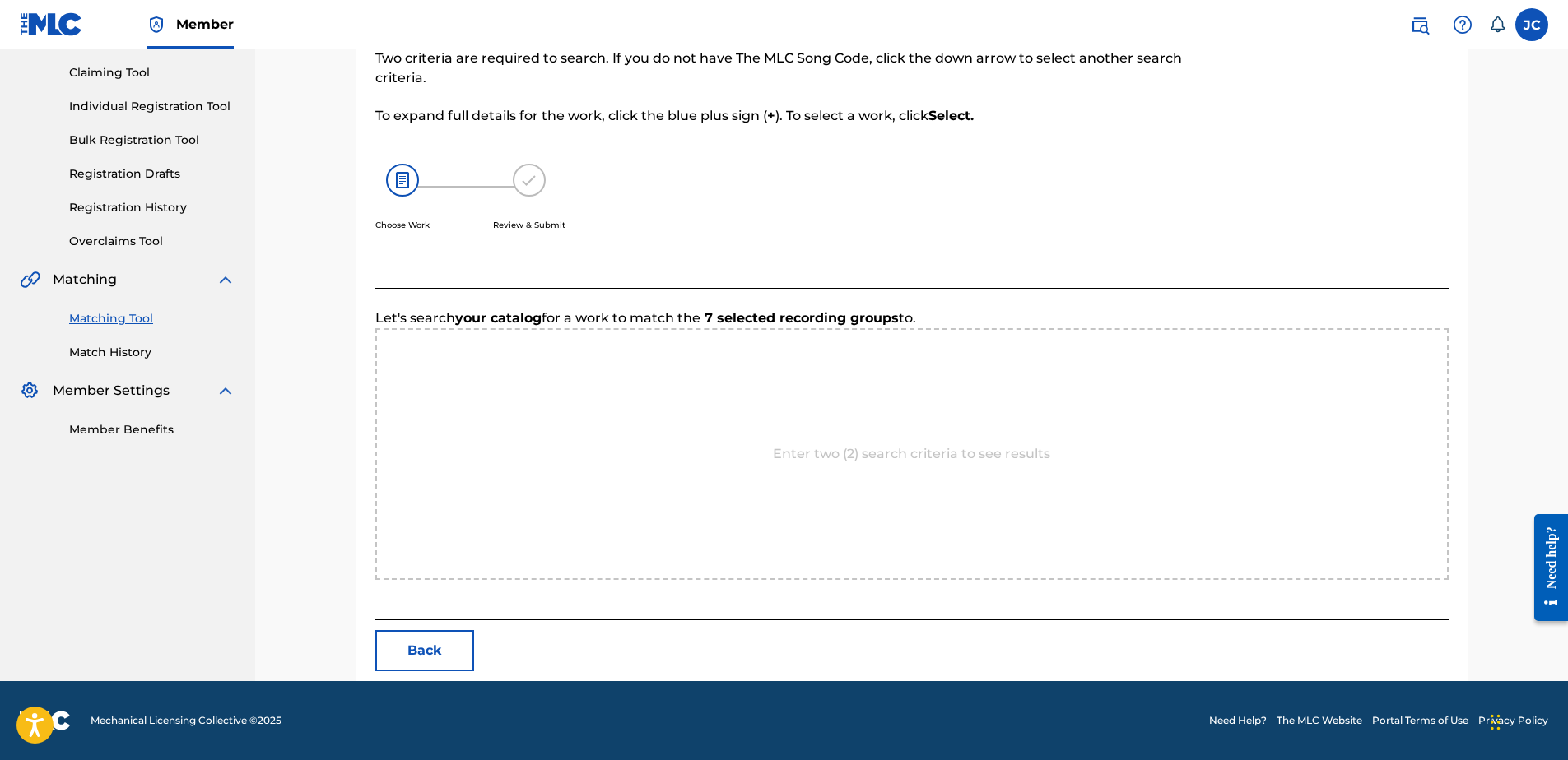
scroll to position [336, 0]
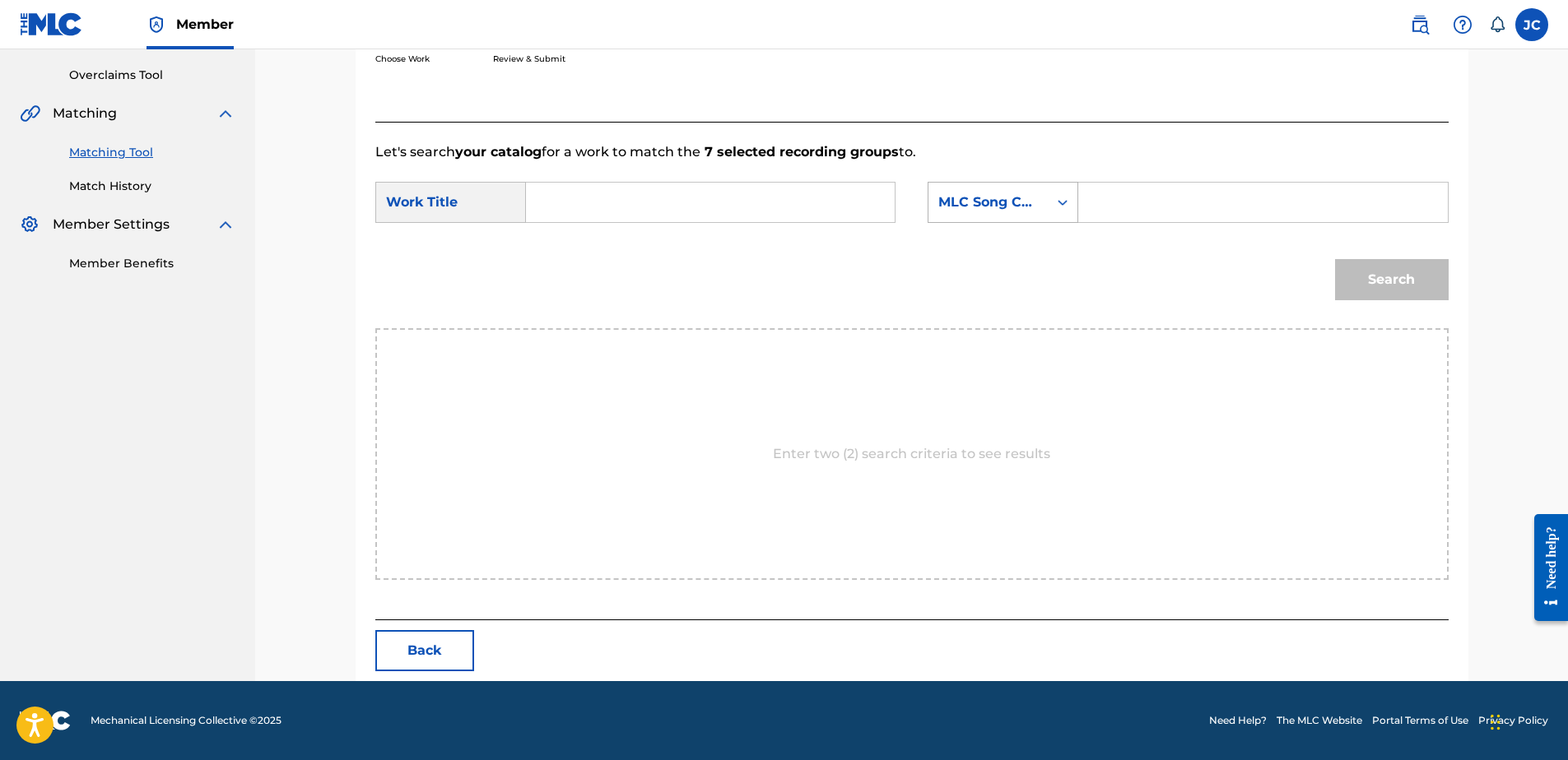
click at [999, 212] on div "MLC Song Code" at bounding box center [987, 203] width 99 height 20
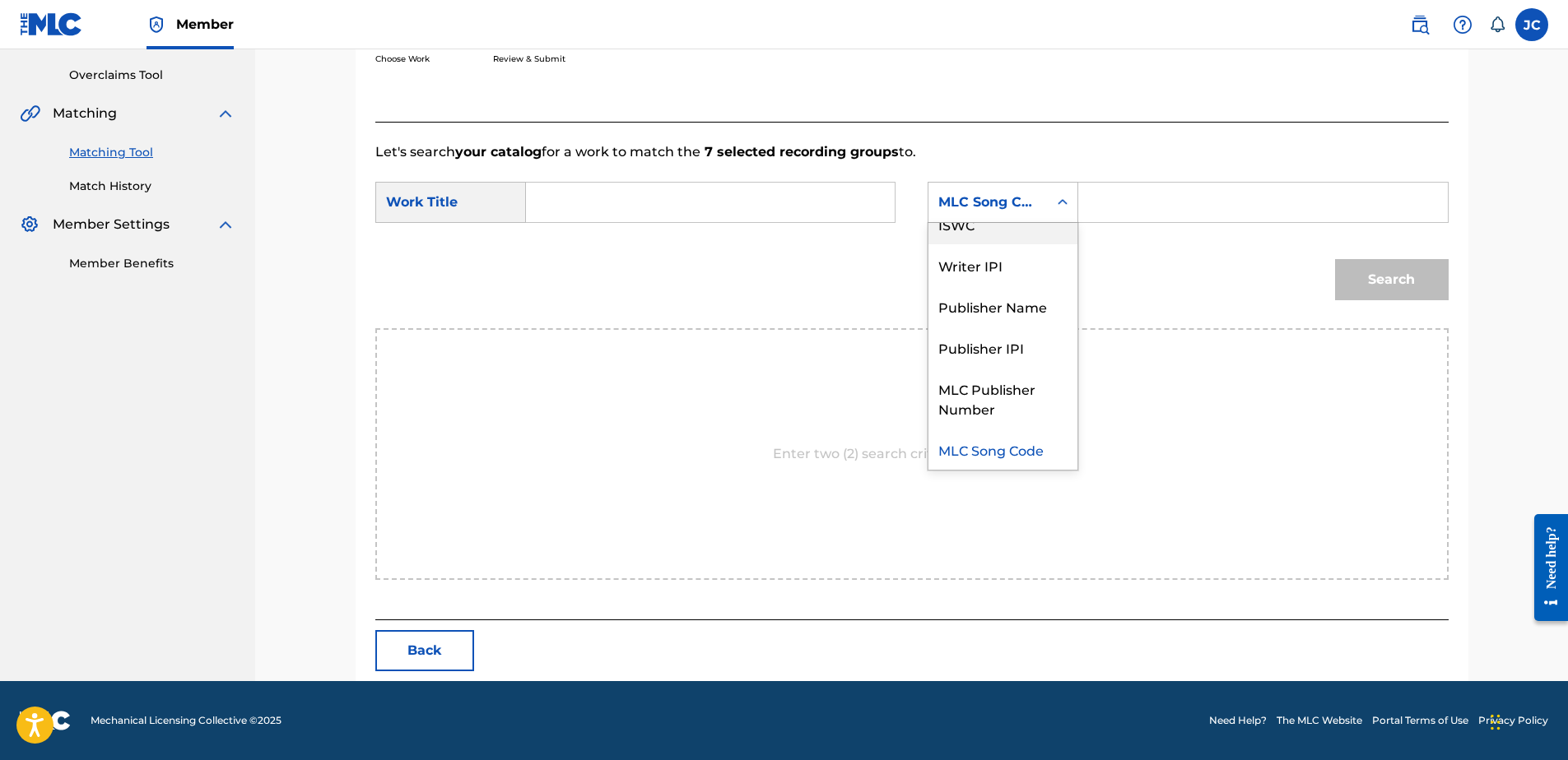
scroll to position [0, 0]
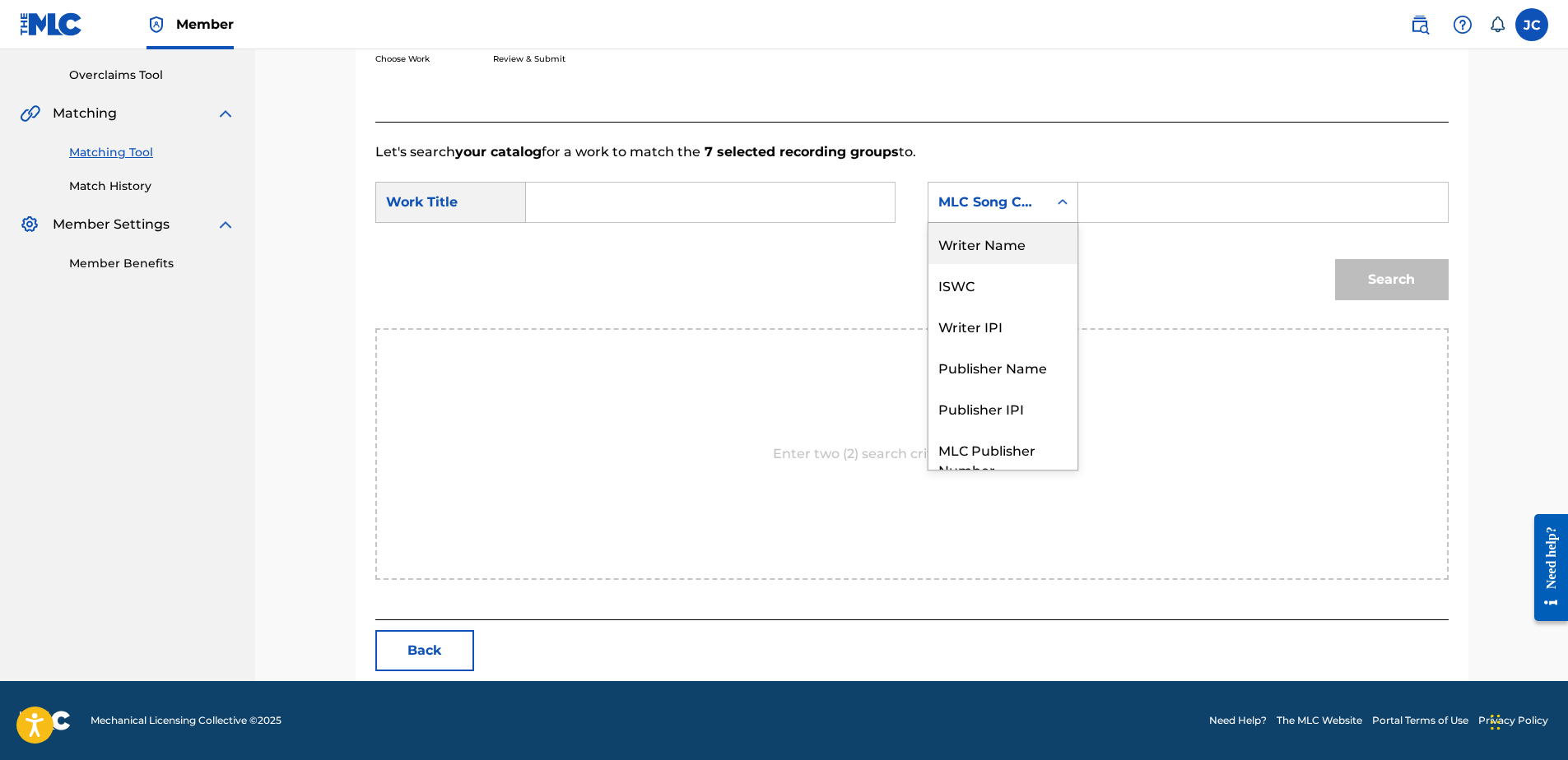
click at [1017, 245] on div "Writer Name" at bounding box center [1002, 244] width 149 height 41
click at [766, 201] on input "Search Form" at bounding box center [709, 203] width 340 height 39
paste input "Black & Blue"
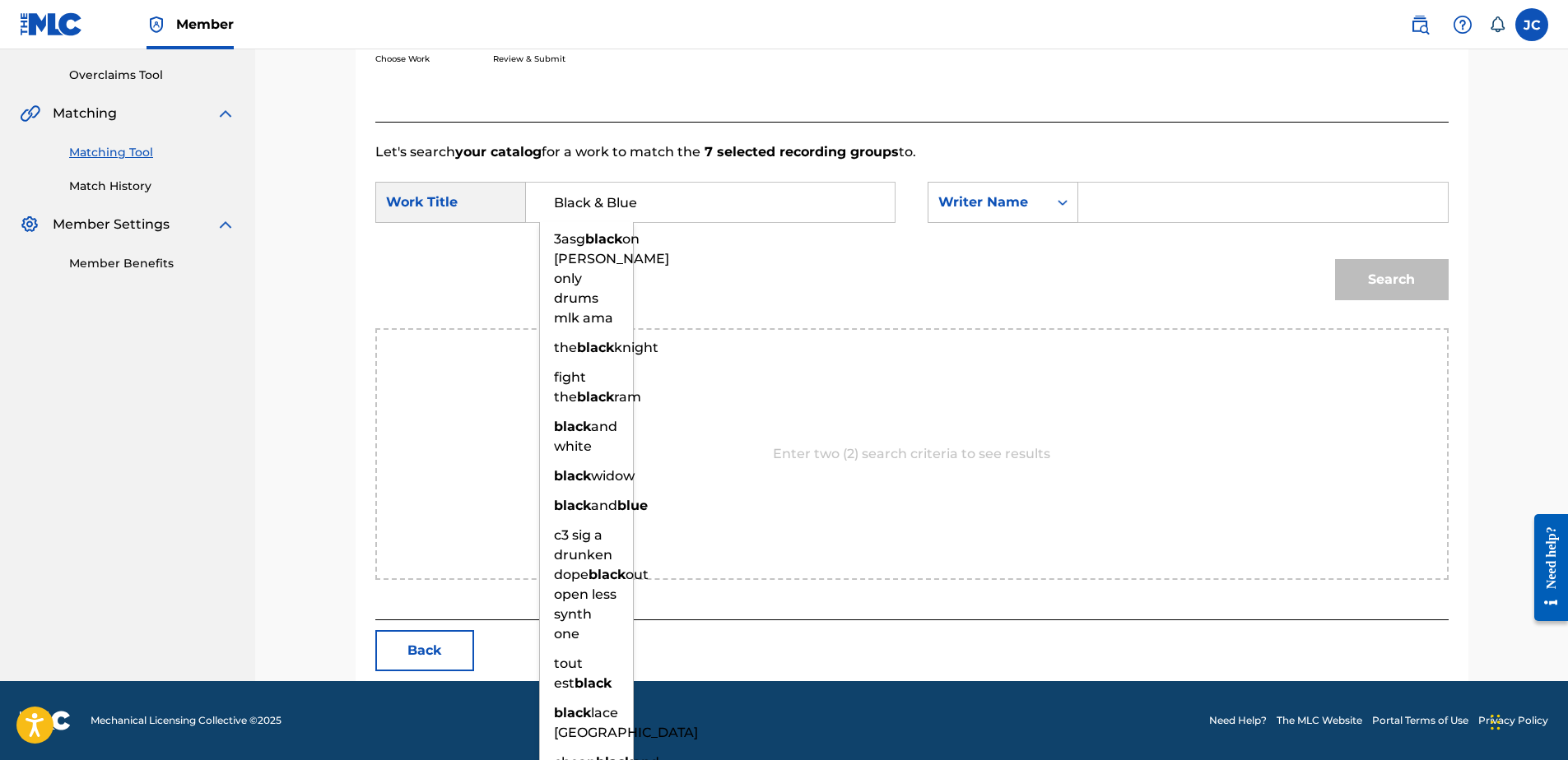
type input "Black & Blue"
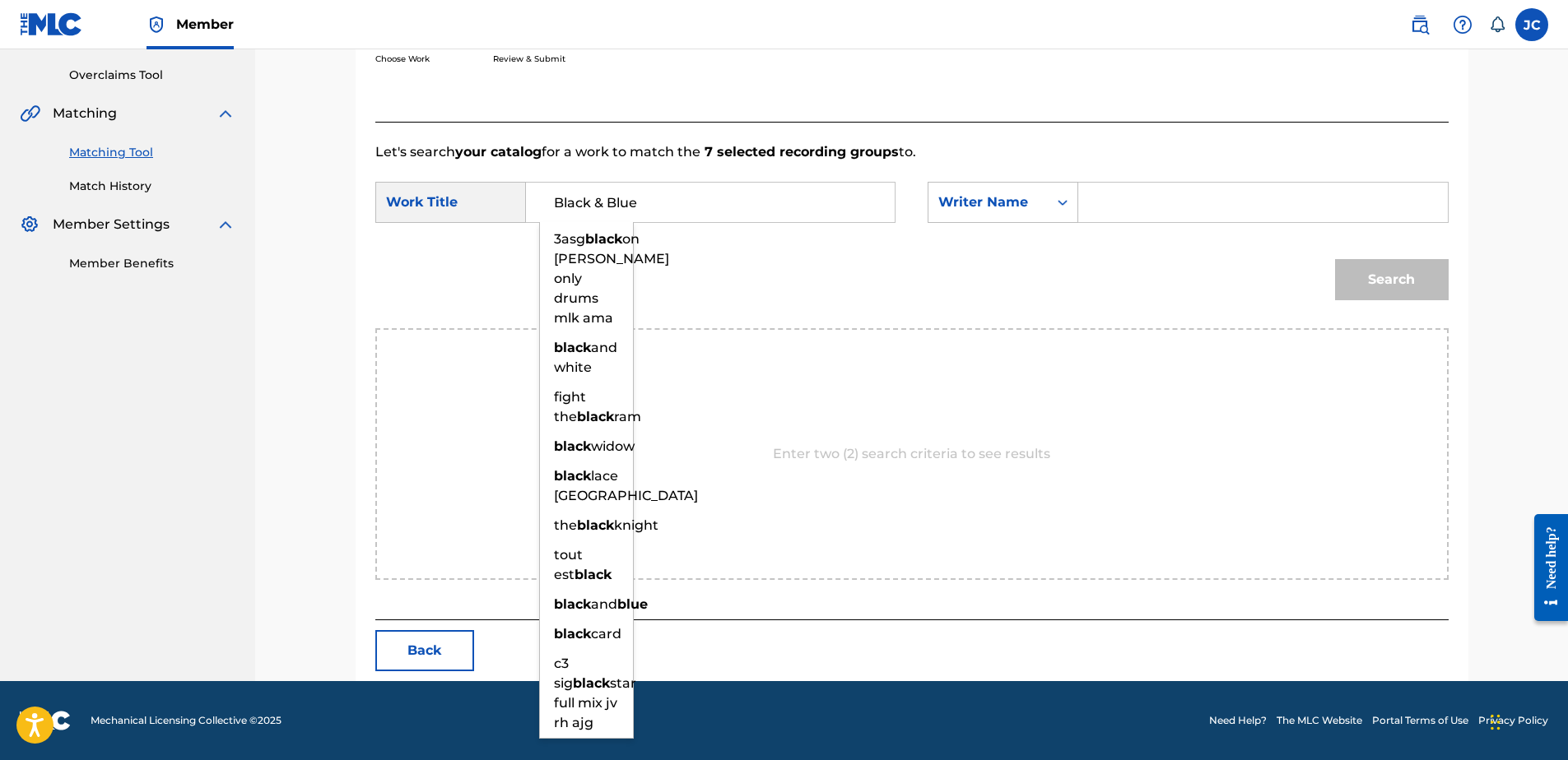
click at [1168, 211] on input "Search Form" at bounding box center [1262, 203] width 340 height 39
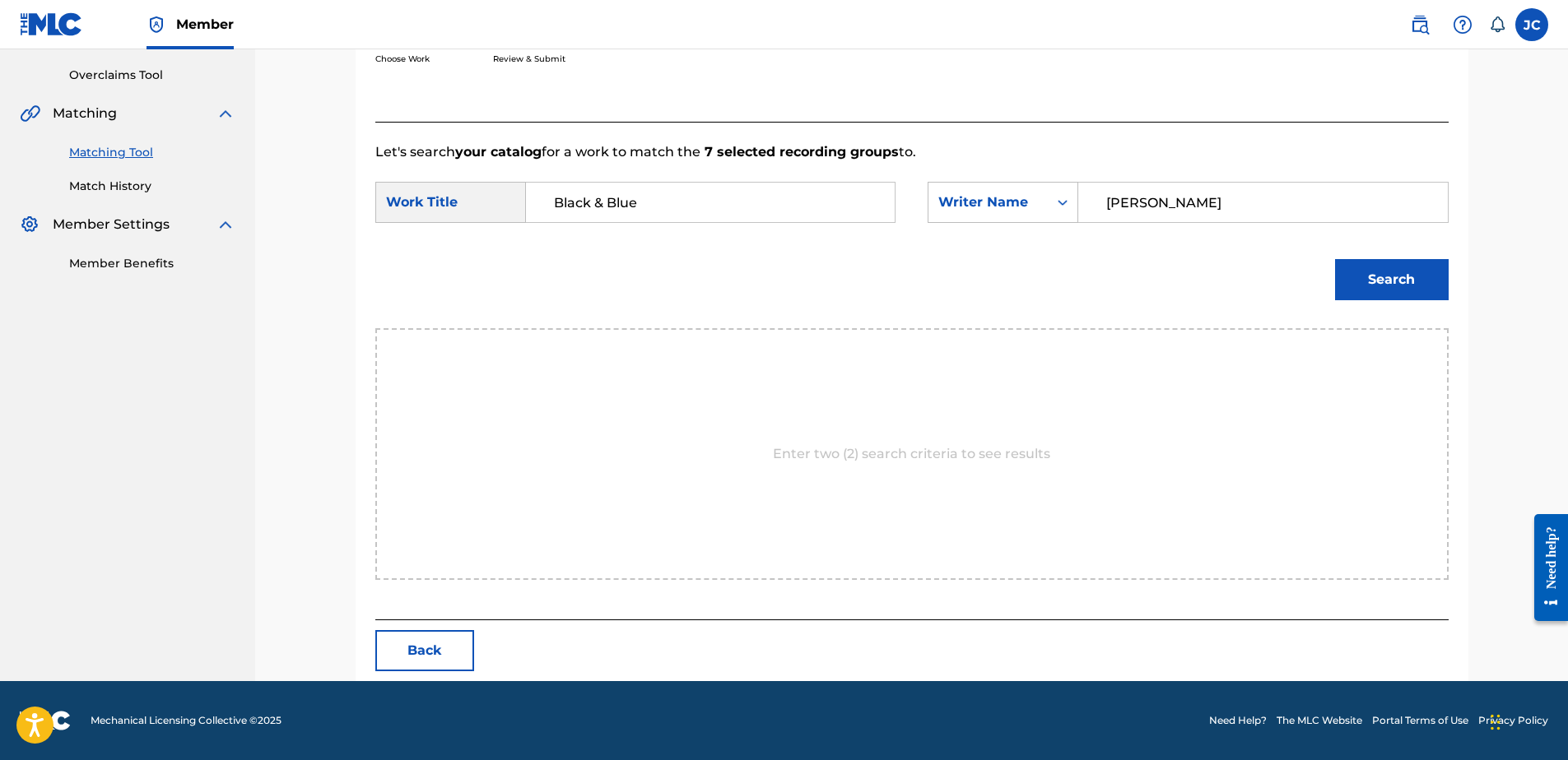
click at [1335, 259] on button "Search" at bounding box center [1391, 280] width 113 height 41
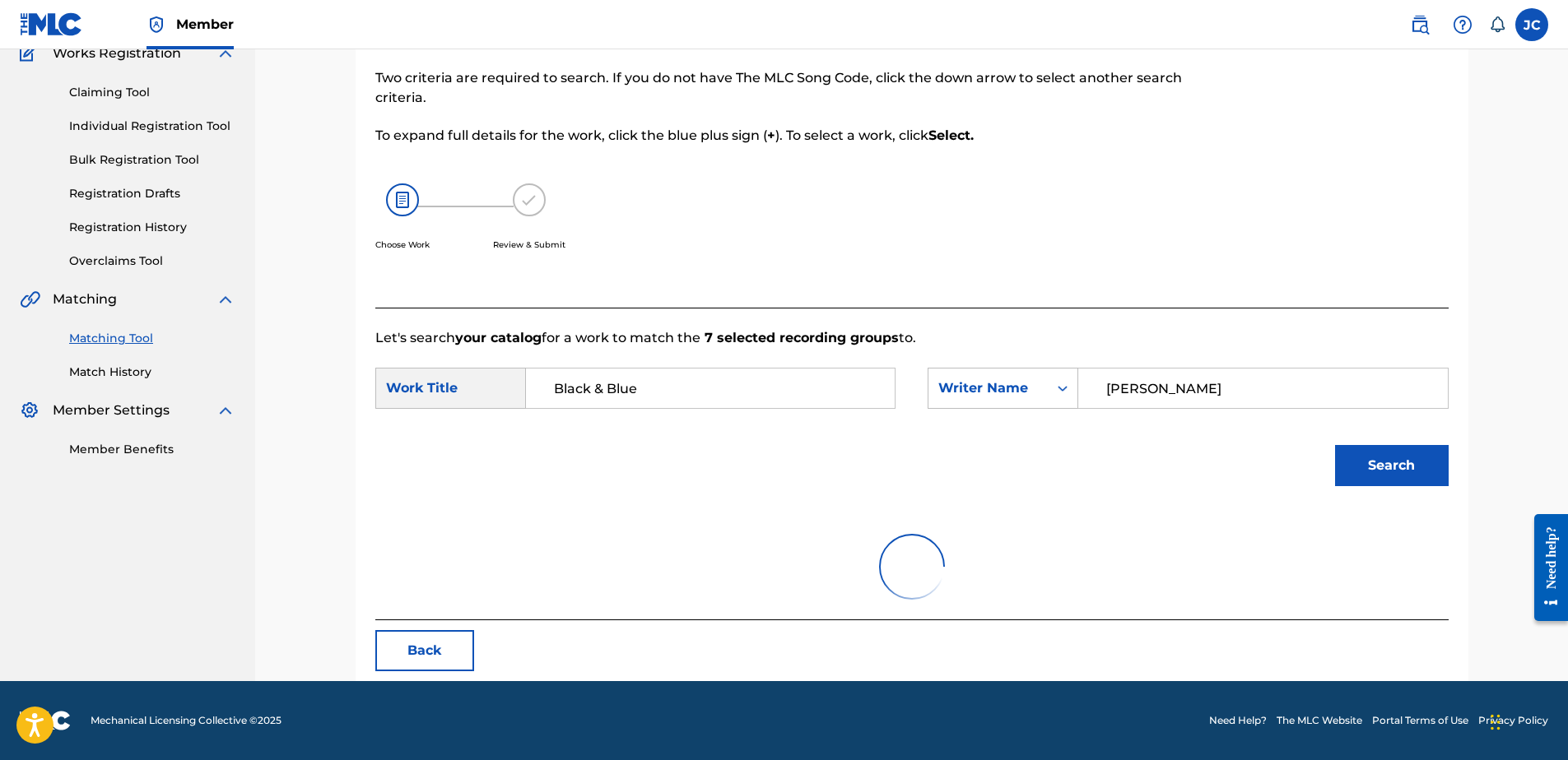
scroll to position [336, 0]
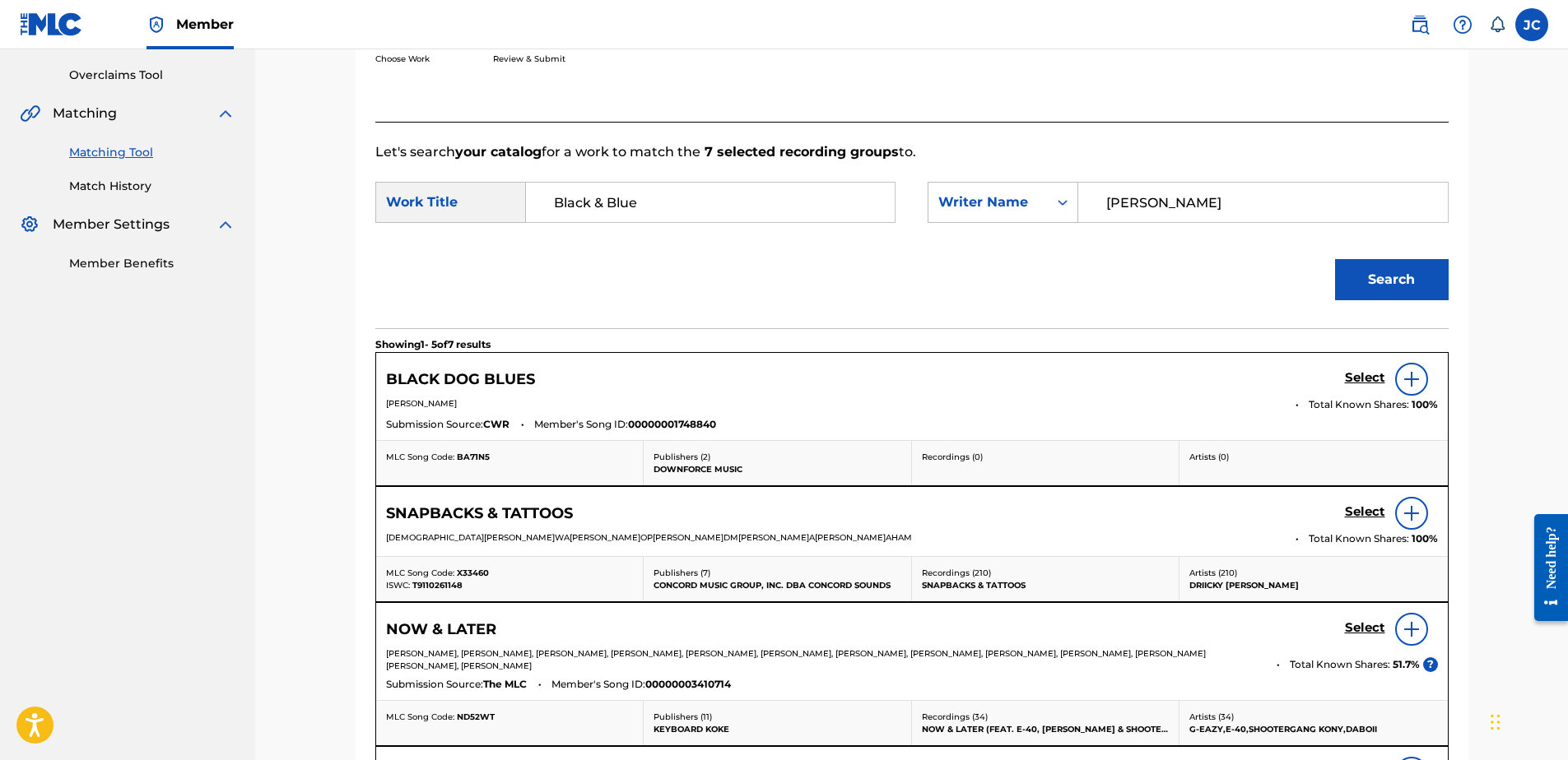
drag, startPoint x: 1212, startPoint y: 209, endPoint x: 844, endPoint y: 169, distance: 370.2
click at [844, 169] on form "SearchWithCriteria5d753dc4-0d41-4a4c-a383-dbe73da2d6c6 Work Title Black & Blue …" at bounding box center [911, 245] width 1073 height 166
click at [1335, 259] on button "Search" at bounding box center [1391, 280] width 113 height 41
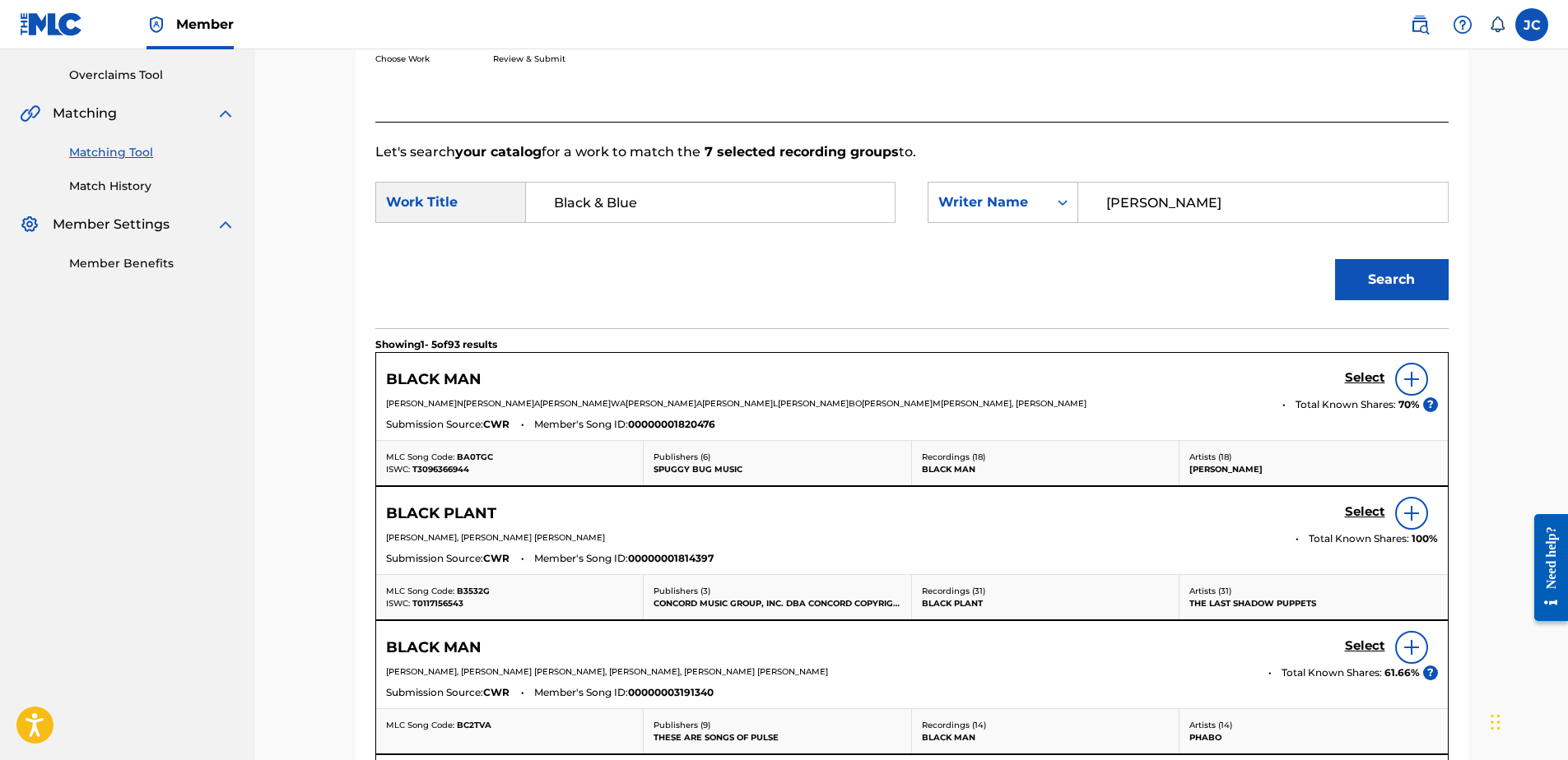
drag, startPoint x: 1220, startPoint y: 214, endPoint x: 909, endPoint y: 214, distance: 311.0
click at [1060, 214] on div "SearchWithCriteria5a217dc5-cab2-4dc6-b249-3a7855fb8ebb Writer Name ALEXANDER" at bounding box center [1187, 203] width 520 height 41
click at [1335, 259] on button "Search" at bounding box center [1391, 280] width 113 height 41
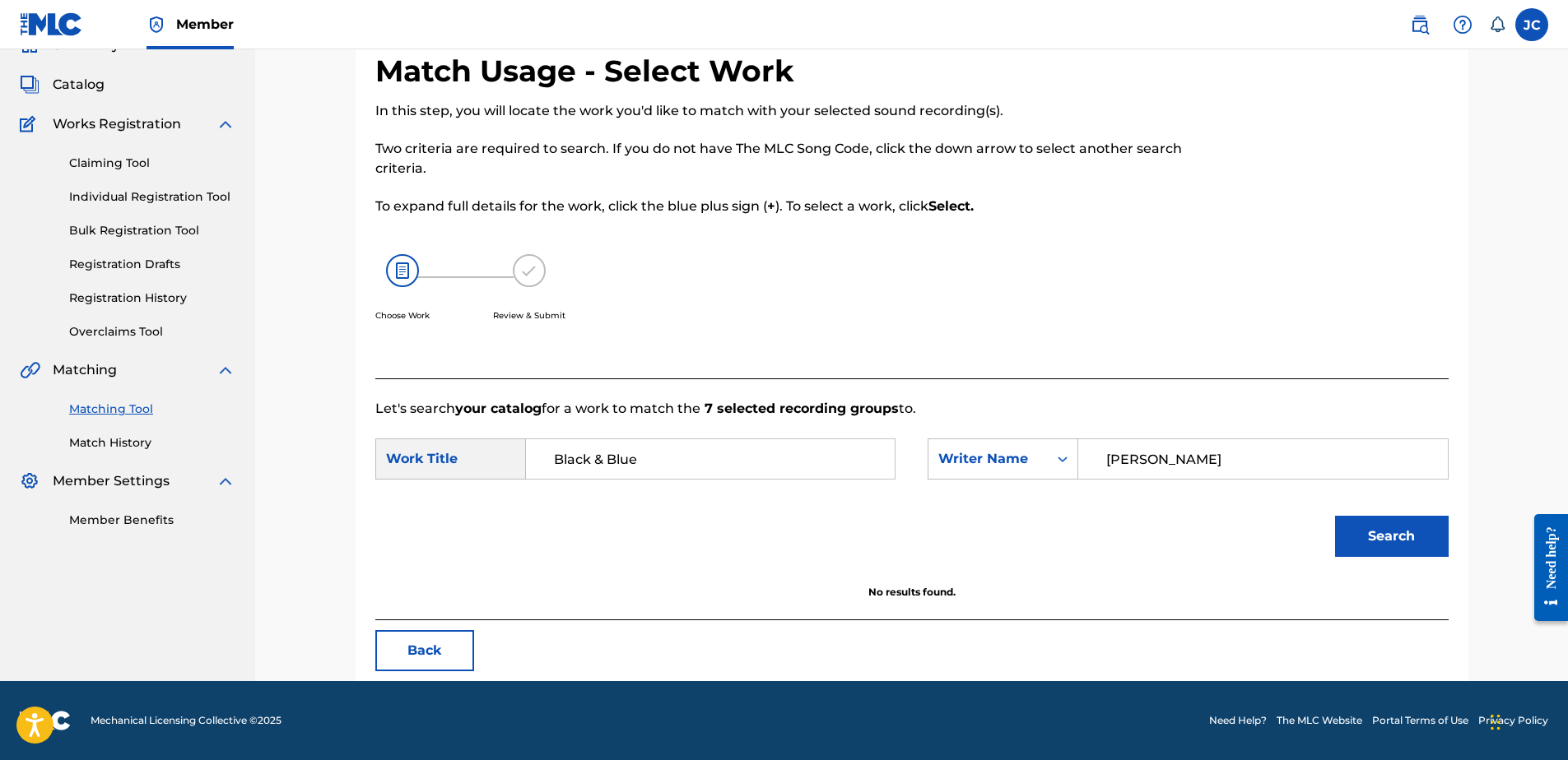
scroll to position [79, 0]
click at [1178, 463] on input "NILSEN" at bounding box center [1262, 459] width 340 height 39
paste input "Kastenholt"
click at [1335, 516] on button "Search" at bounding box center [1391, 537] width 113 height 41
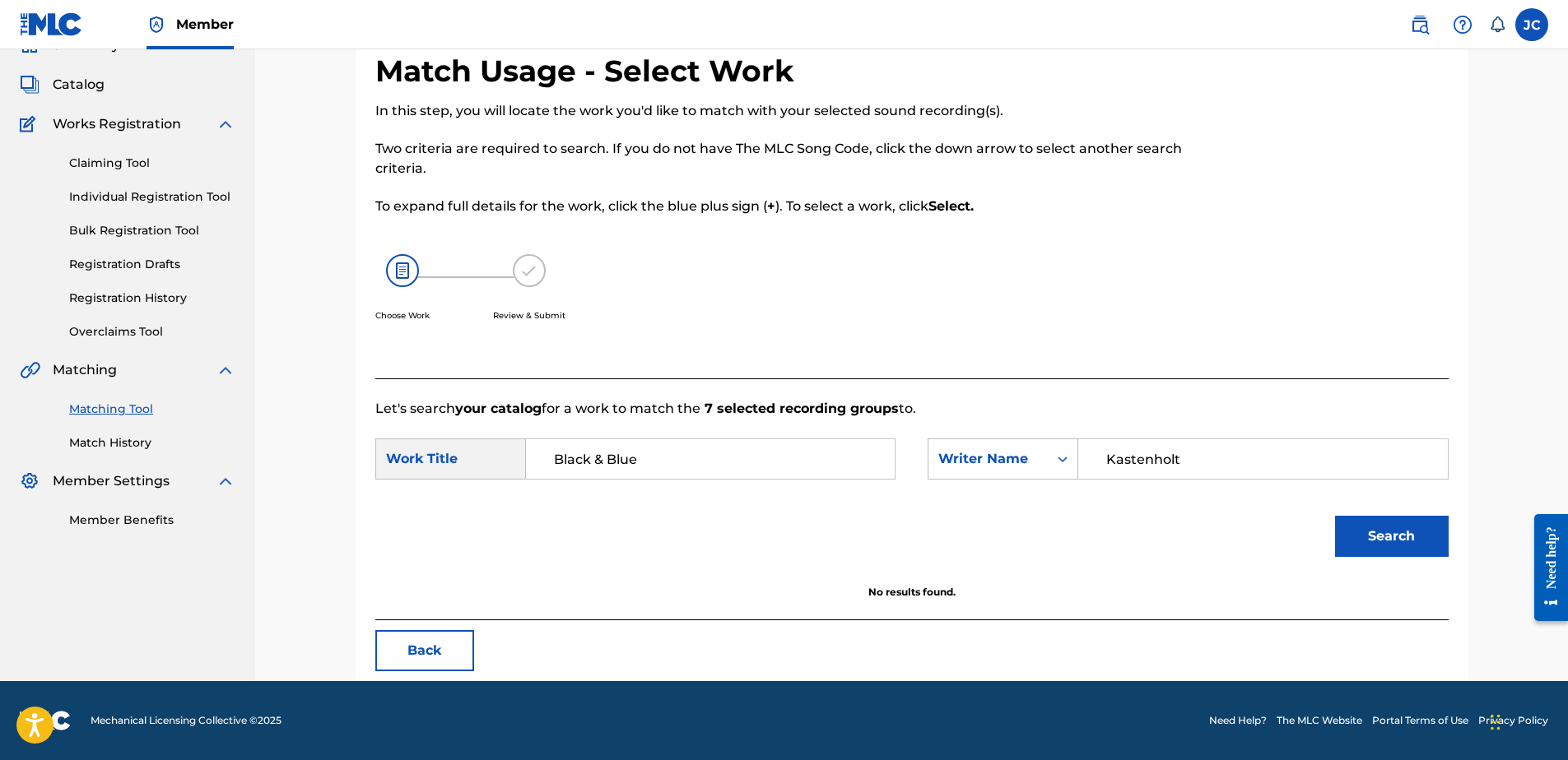
click at [1207, 471] on input "Kastenholt" at bounding box center [1262, 459] width 340 height 39
paste input "Stewar"
type input "Stewart"
click at [1335, 516] on button "Search" at bounding box center [1391, 537] width 113 height 41
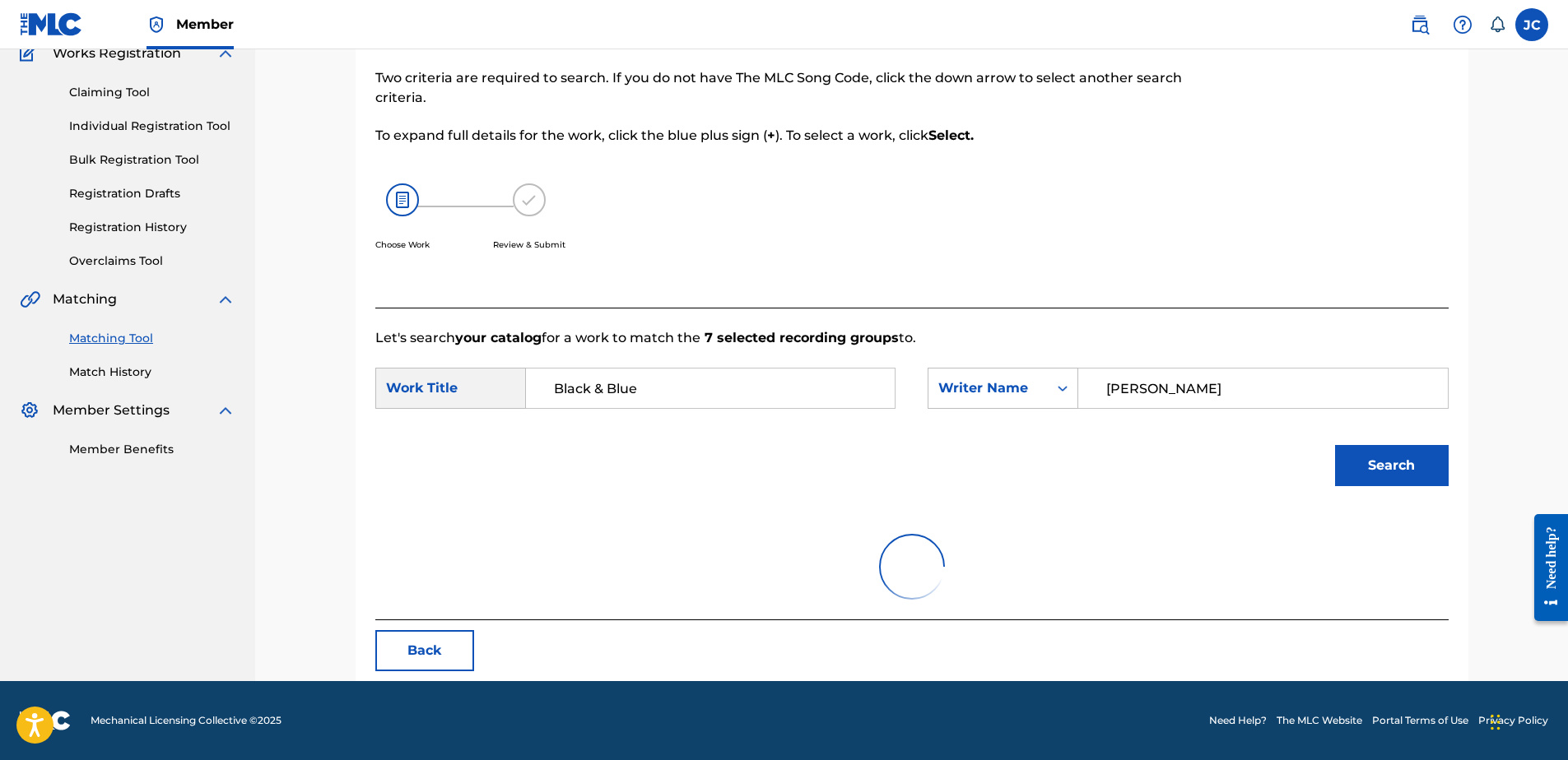
scroll to position [336, 0]
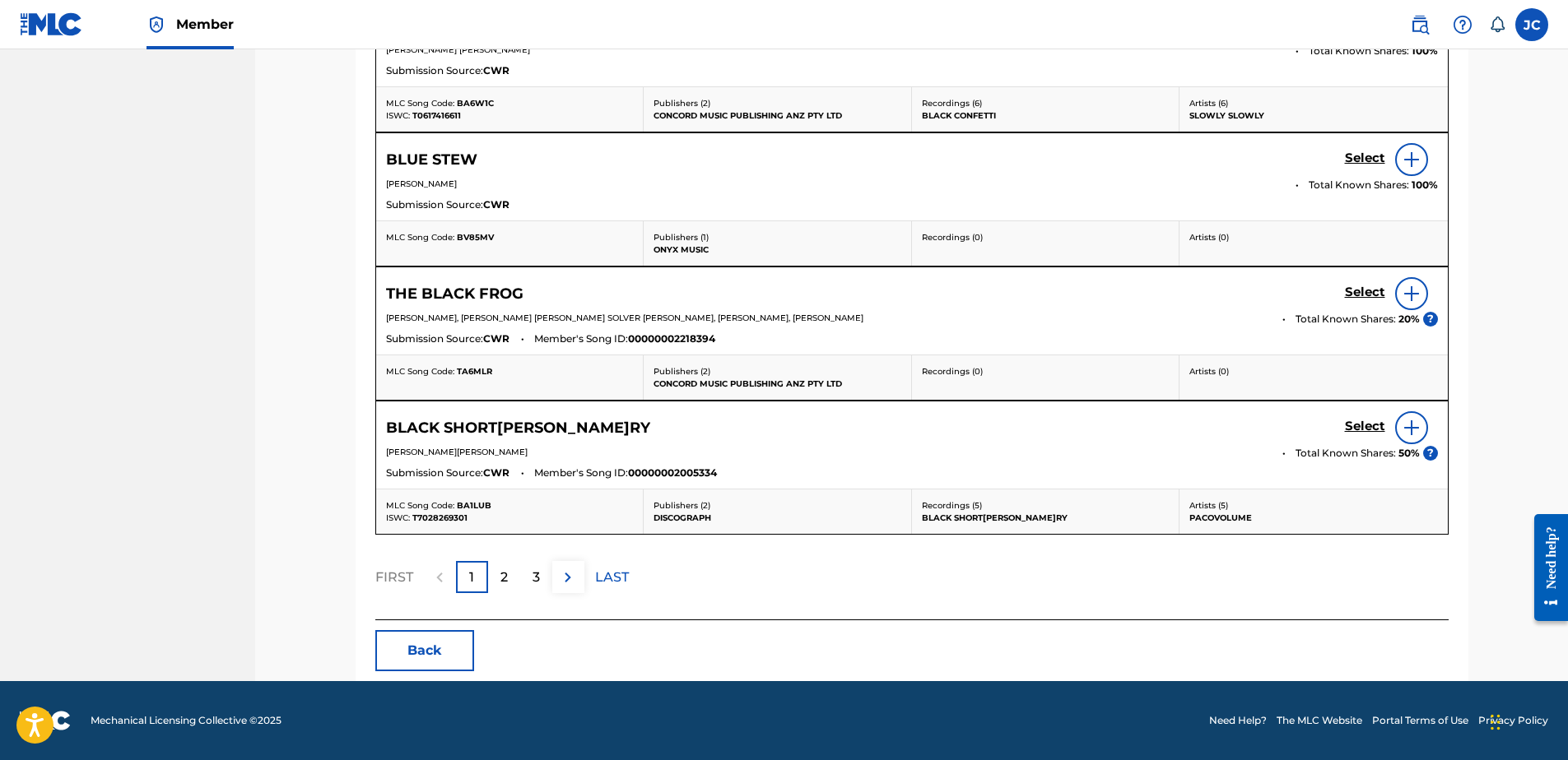
click at [464, 656] on button "Back" at bounding box center [424, 651] width 99 height 41
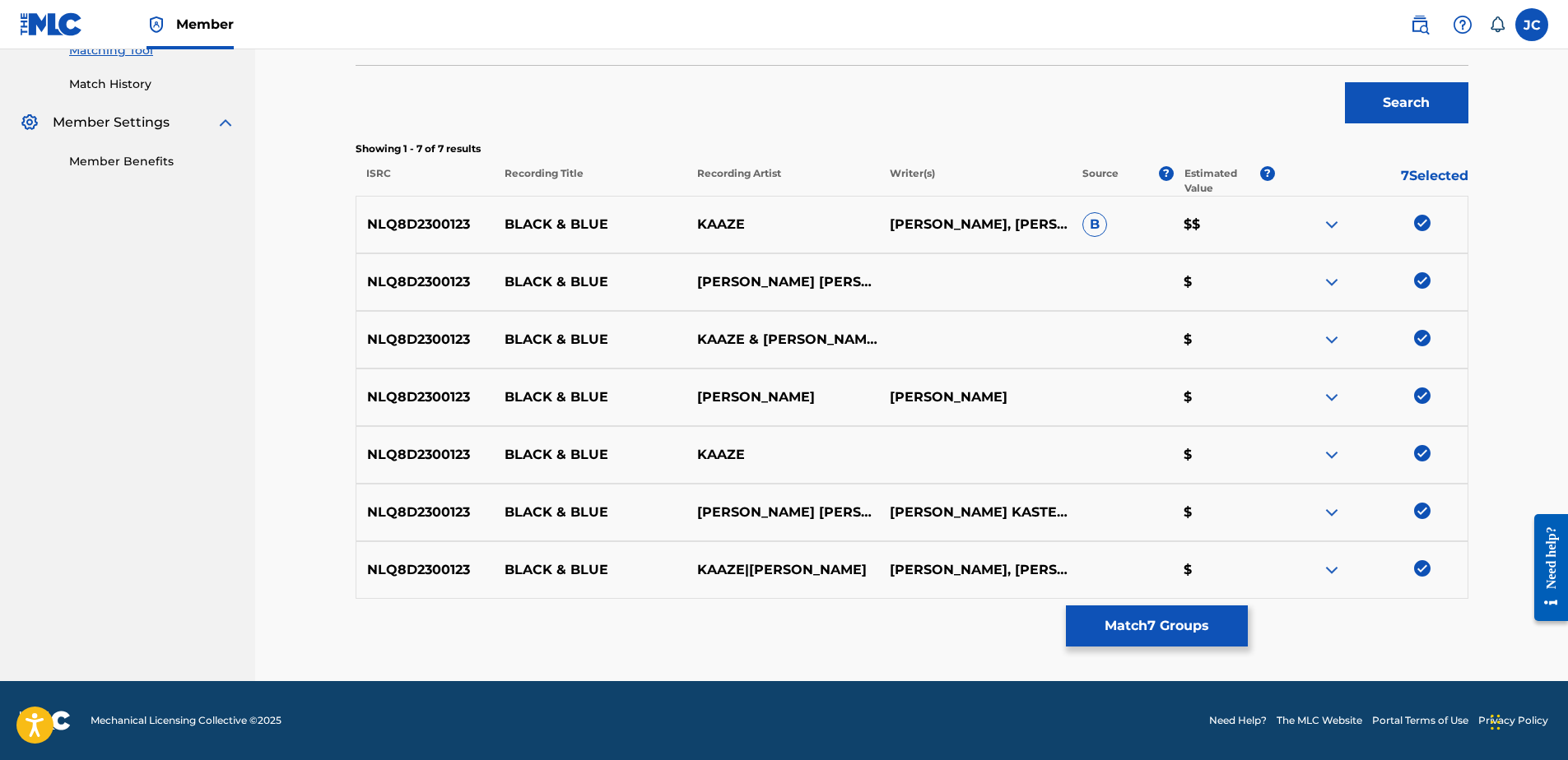
click at [1427, 570] on img at bounding box center [1422, 568] width 16 height 16
click at [1424, 514] on img at bounding box center [1422, 511] width 16 height 16
click at [1421, 448] on img at bounding box center [1422, 453] width 16 height 16
click at [1421, 405] on div at bounding box center [1371, 397] width 193 height 20
click at [1421, 397] on img at bounding box center [1422, 396] width 16 height 16
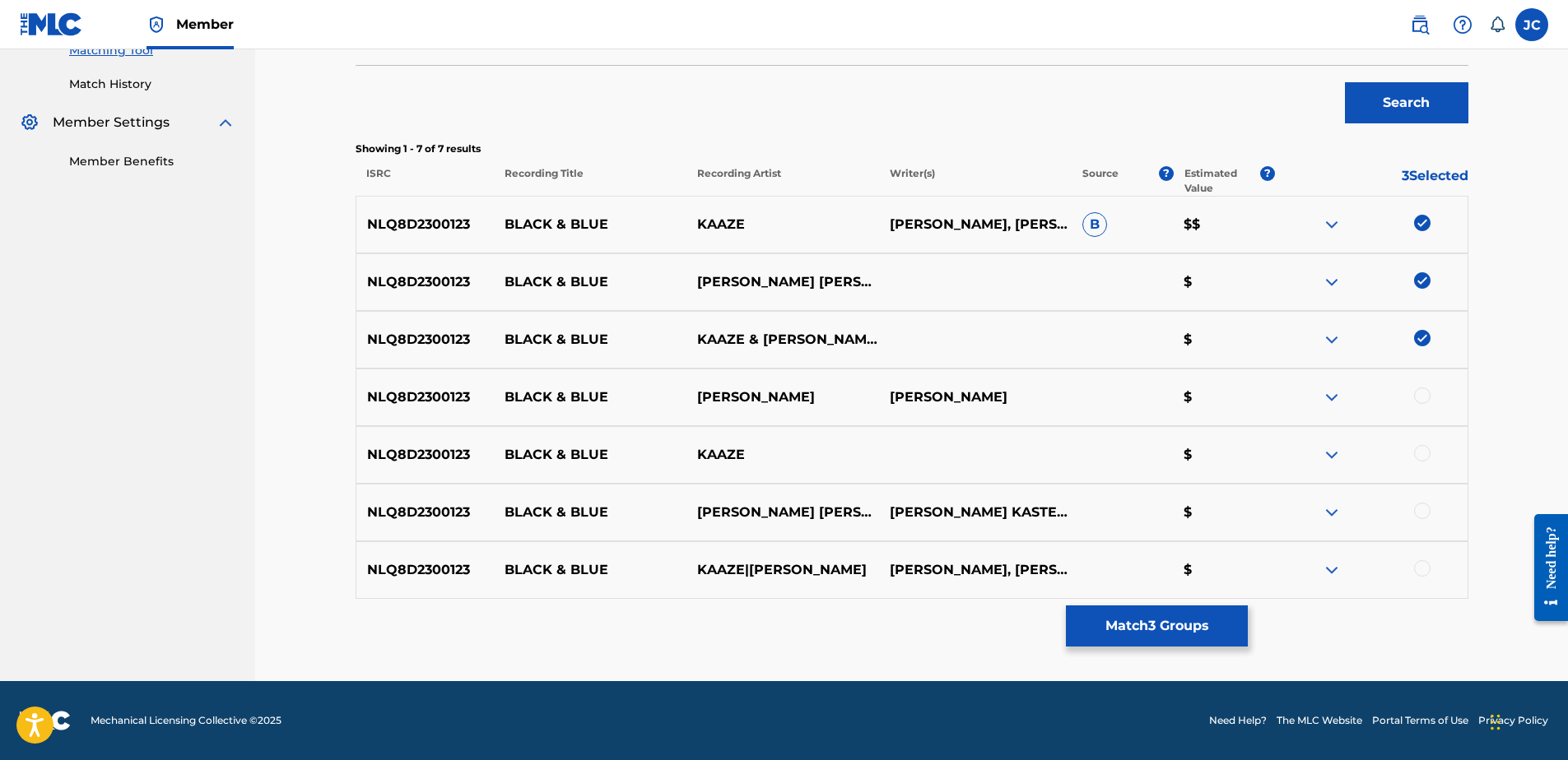
click at [1421, 347] on div at bounding box center [1371, 339] width 193 height 20
click at [1427, 338] on img at bounding box center [1422, 338] width 16 height 16
click at [1425, 284] on img at bounding box center [1422, 280] width 16 height 16
click at [1420, 229] on img at bounding box center [1422, 222] width 16 height 16
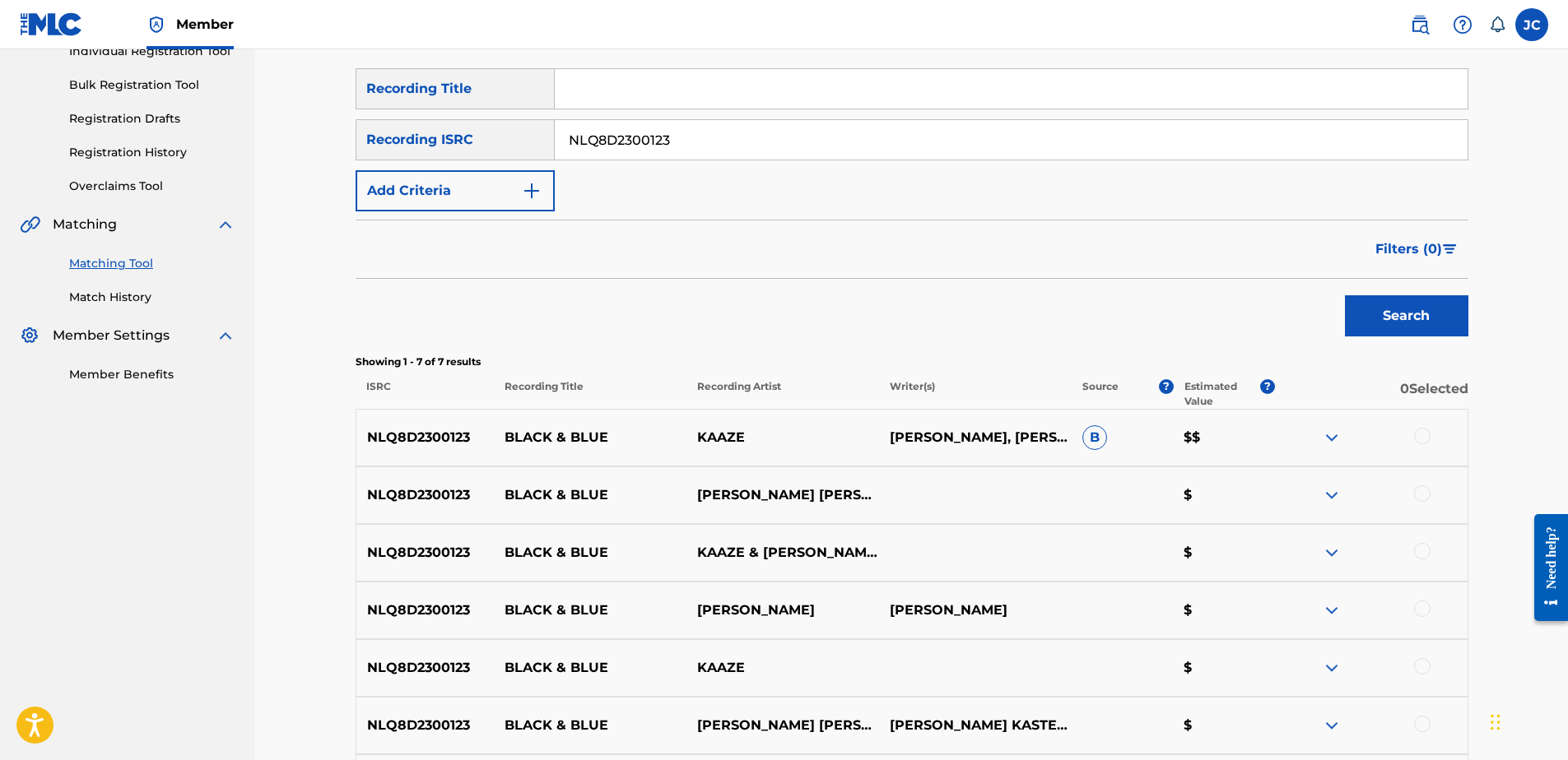
scroll to position [191, 0]
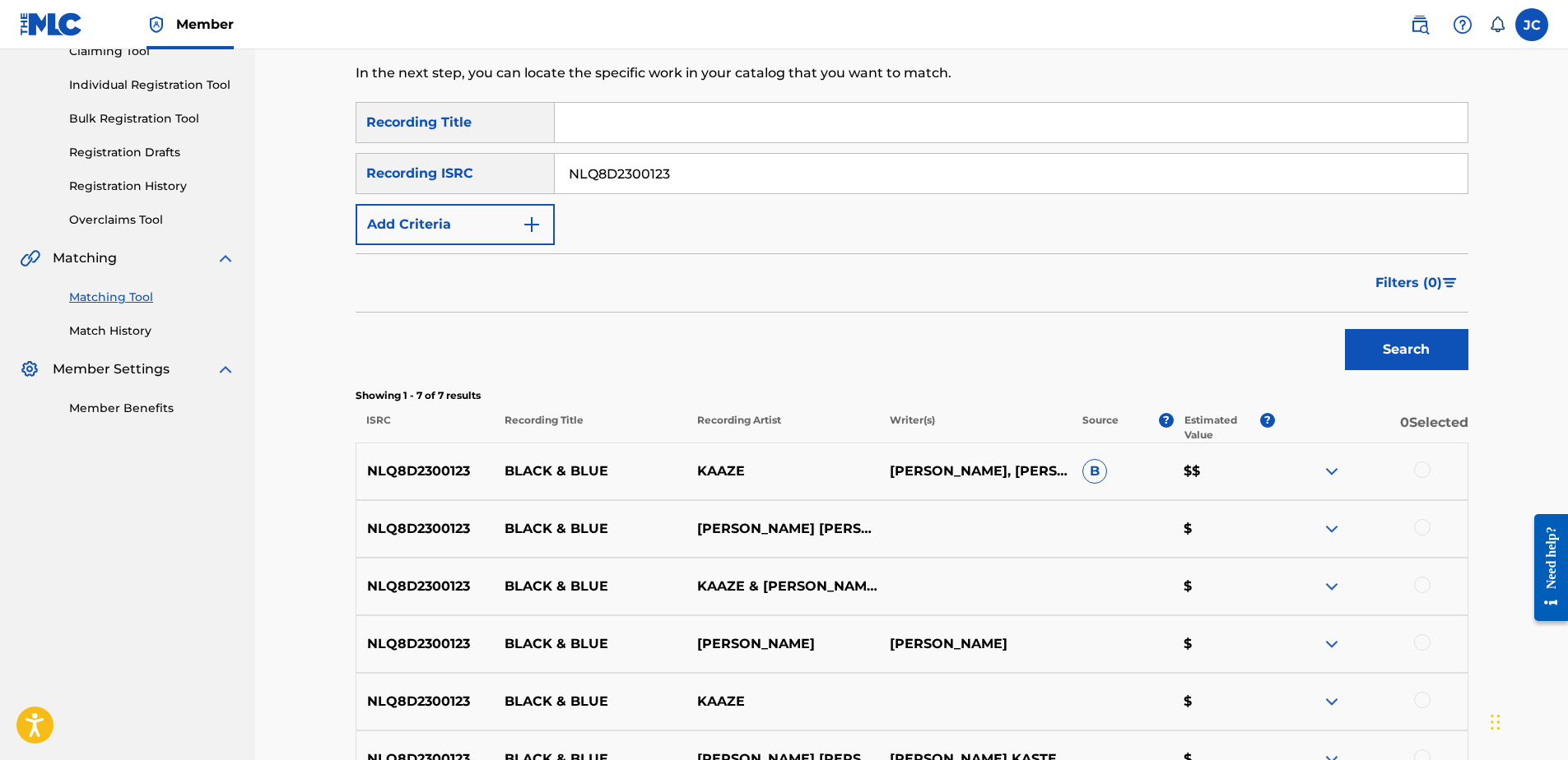
drag, startPoint x: 734, startPoint y: 179, endPoint x: 269, endPoint y: 179, distance: 465.0
click at [269, 179] on div "Matching Tool The Matching Tool allows Members to match sound recordings to wor…" at bounding box center [911, 394] width 1312 height 1070
click at [673, 169] on input "Search Form" at bounding box center [1011, 173] width 913 height 39
paste input "UKRFW1800020"
type input "UKRFW1800020"
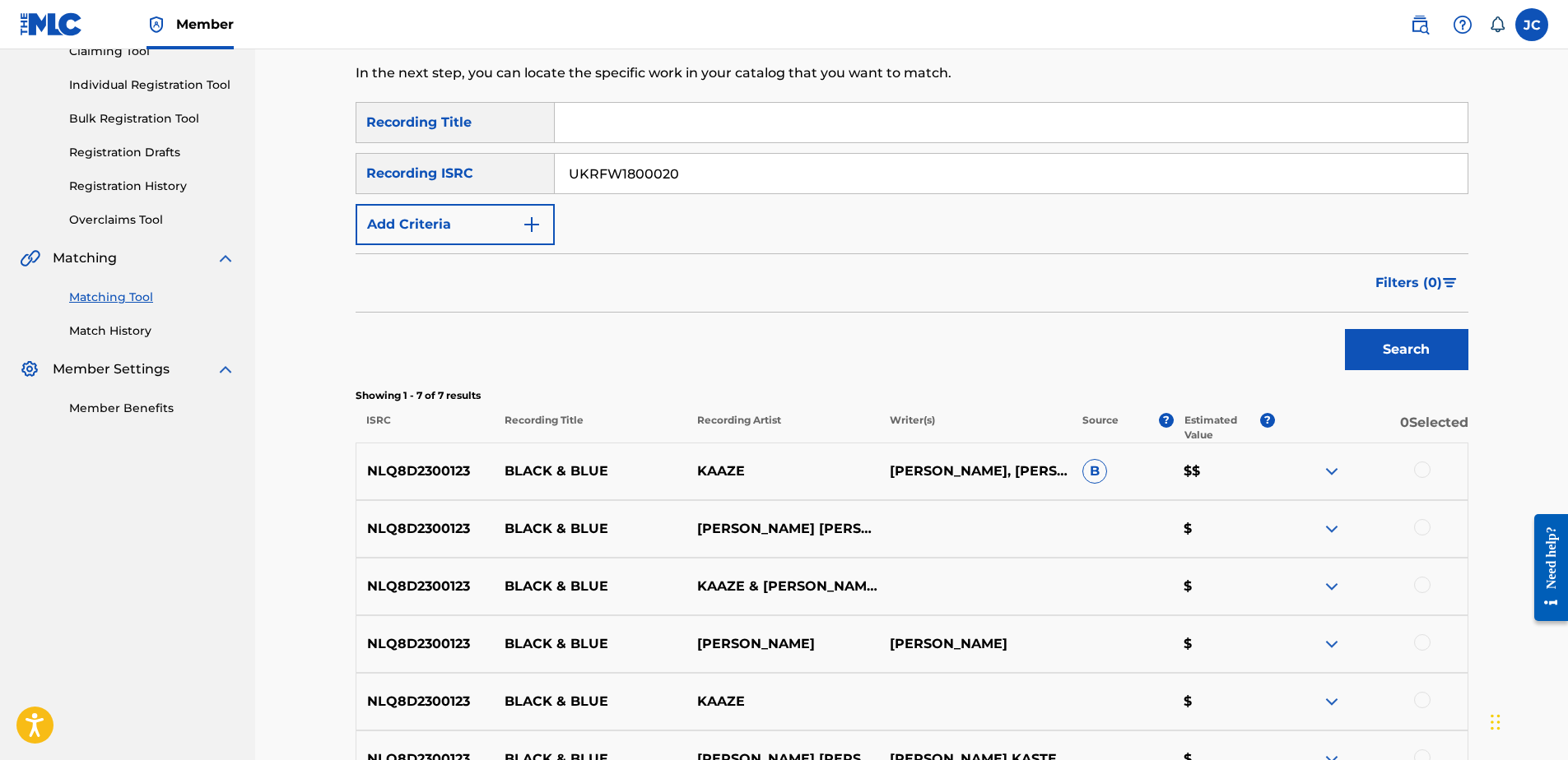
click at [1345, 330] on button "Search" at bounding box center [1406, 350] width 123 height 41
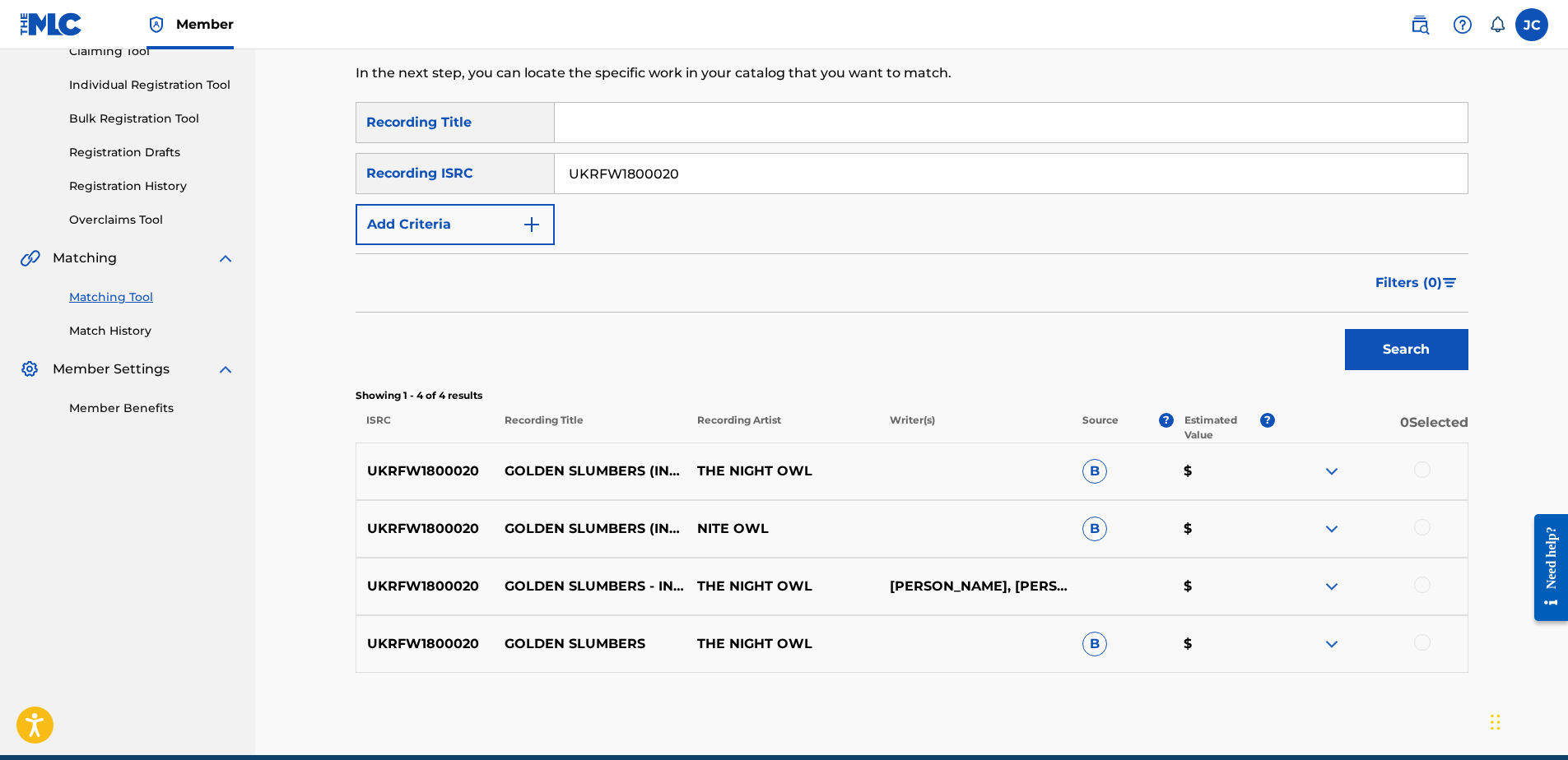
click at [1417, 647] on div at bounding box center [1422, 642] width 16 height 16
click at [1425, 580] on div at bounding box center [1422, 585] width 16 height 16
click at [1428, 527] on div at bounding box center [1422, 527] width 16 height 16
click at [1421, 468] on div at bounding box center [1422, 470] width 16 height 16
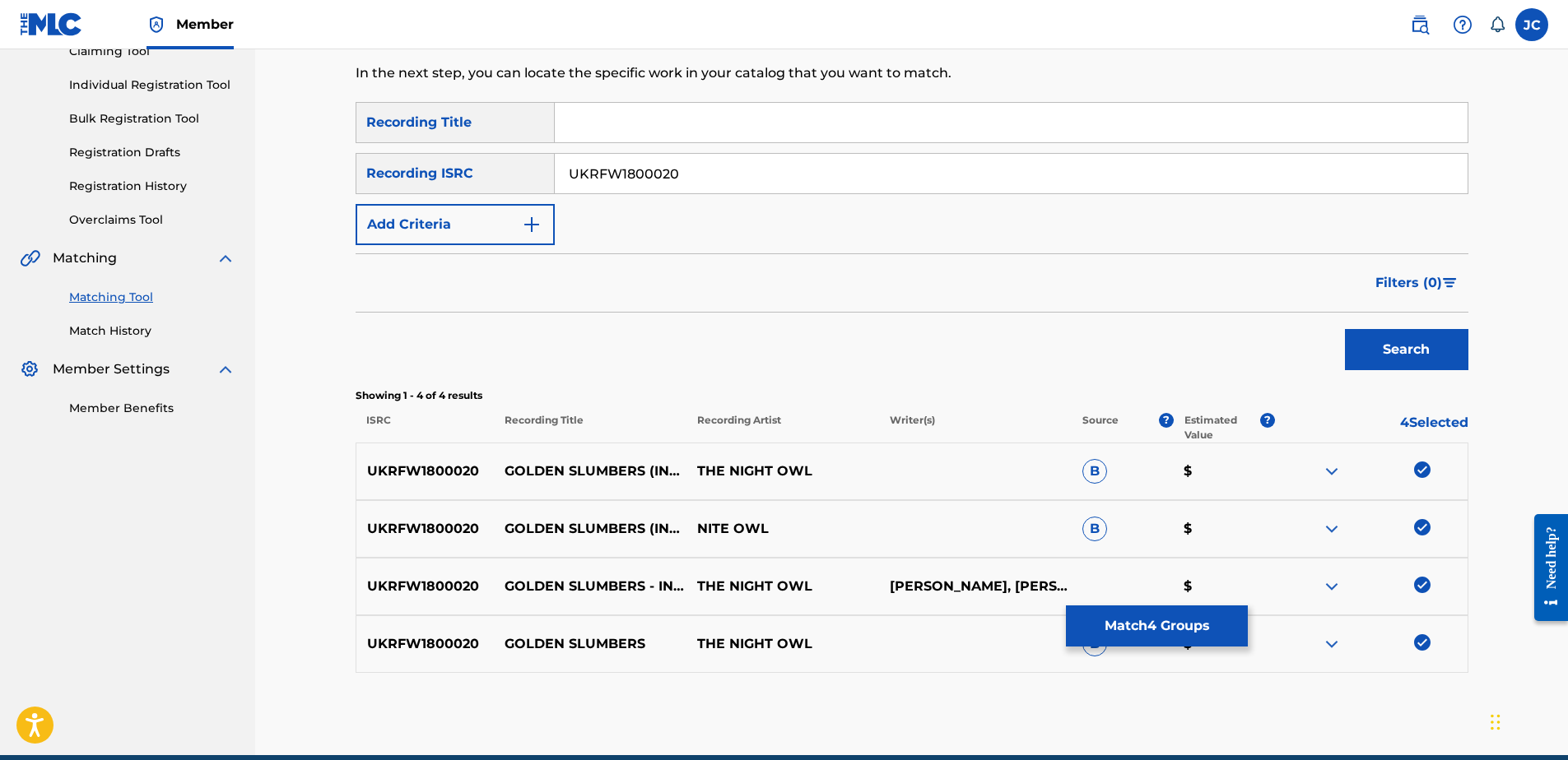
click at [1199, 627] on button "Match 4 Groups" at bounding box center [1157, 626] width 182 height 41
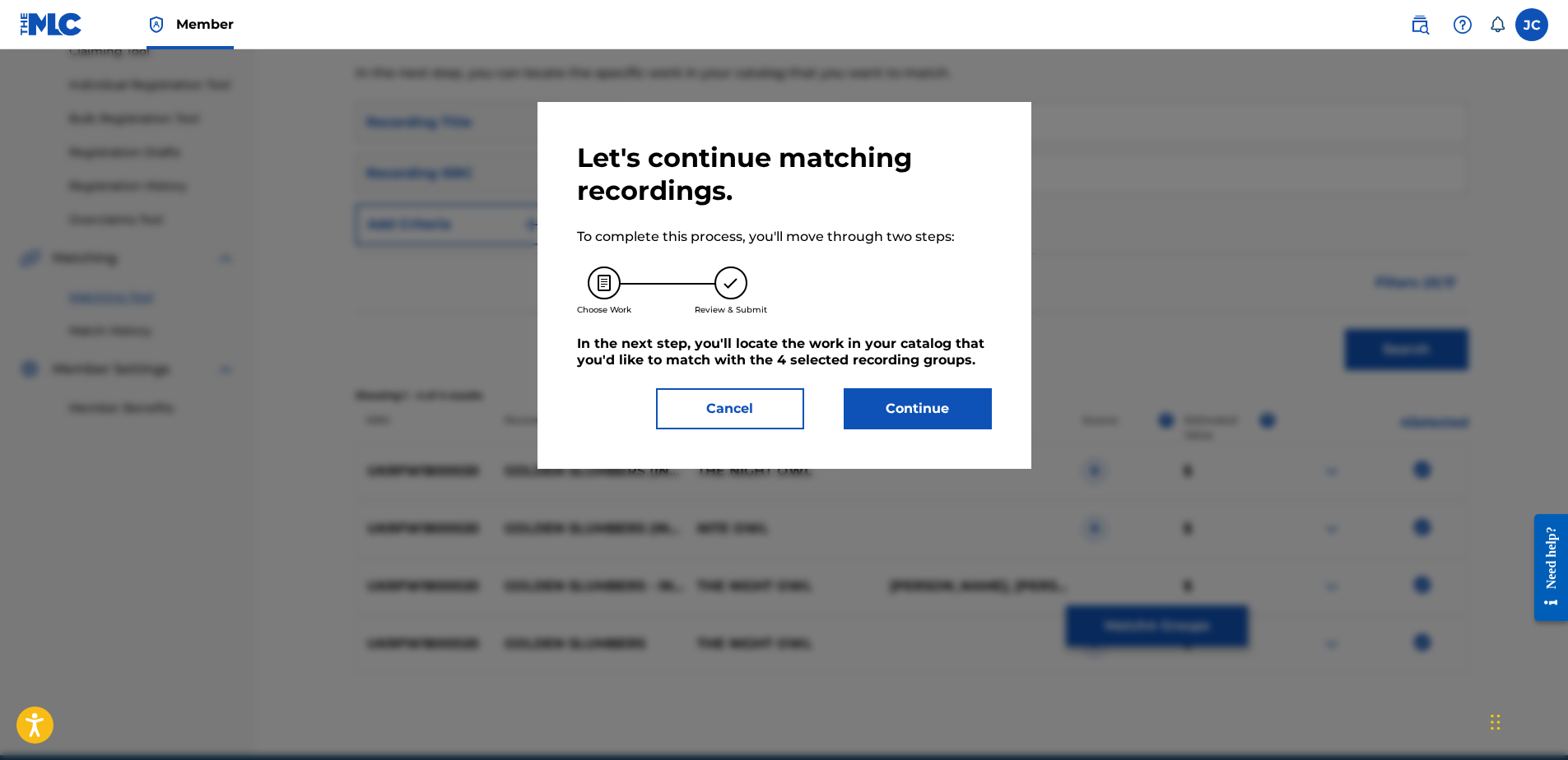
click at [923, 425] on button "Continue" at bounding box center [918, 409] width 148 height 41
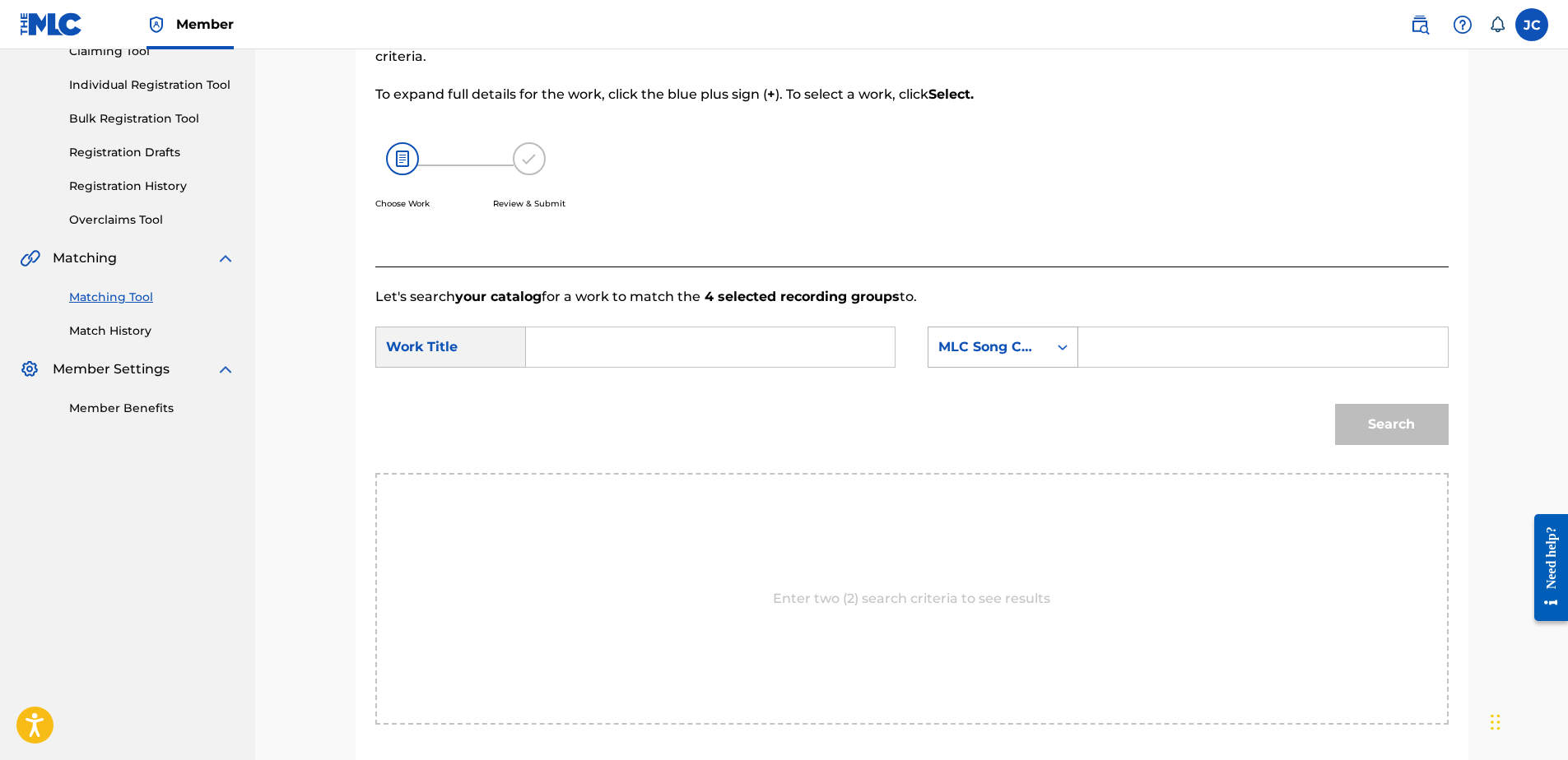
click at [1011, 366] on div "MLC Song Code" at bounding box center [1002, 347] width 151 height 41
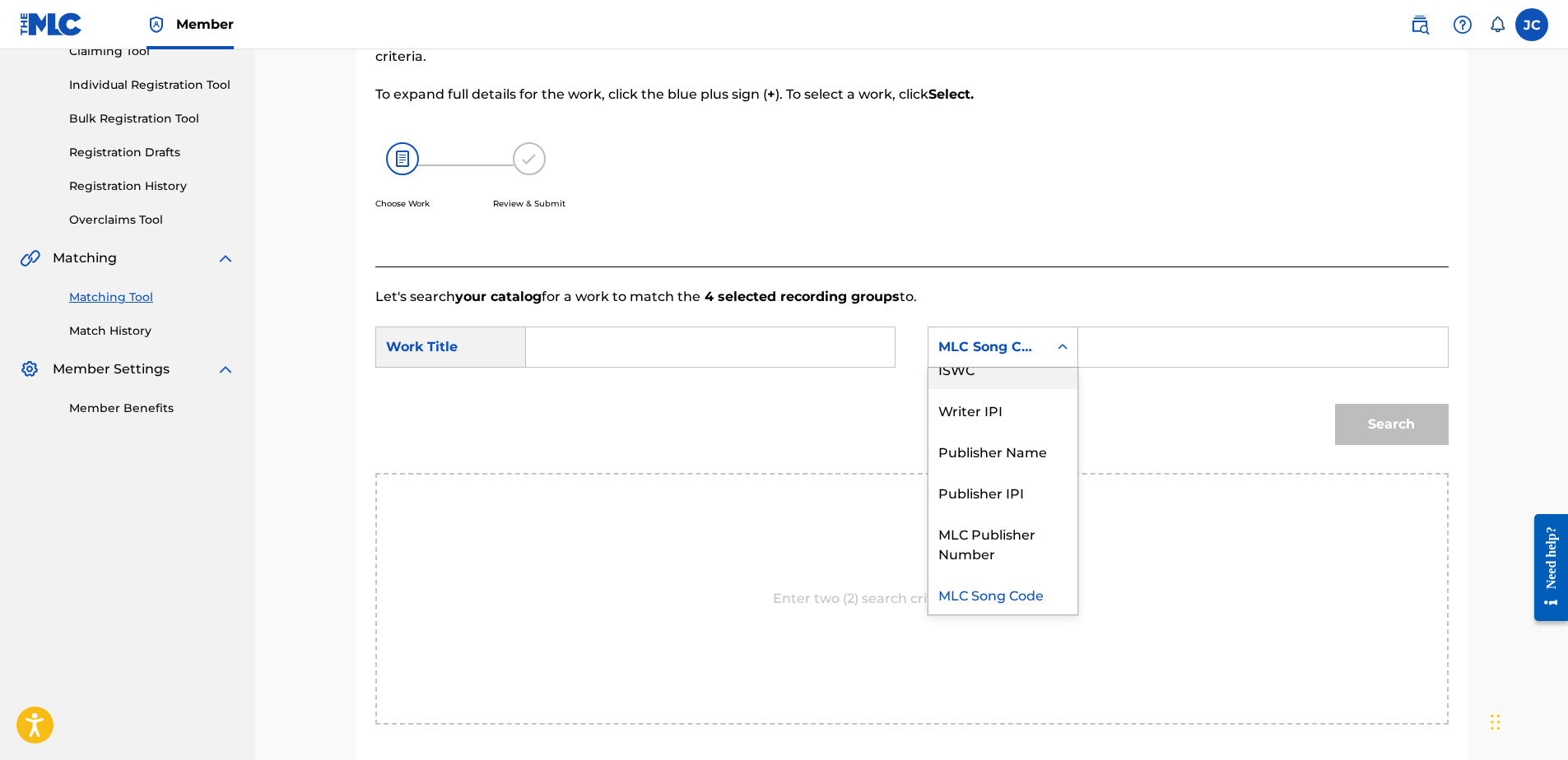
scroll to position [0, 0]
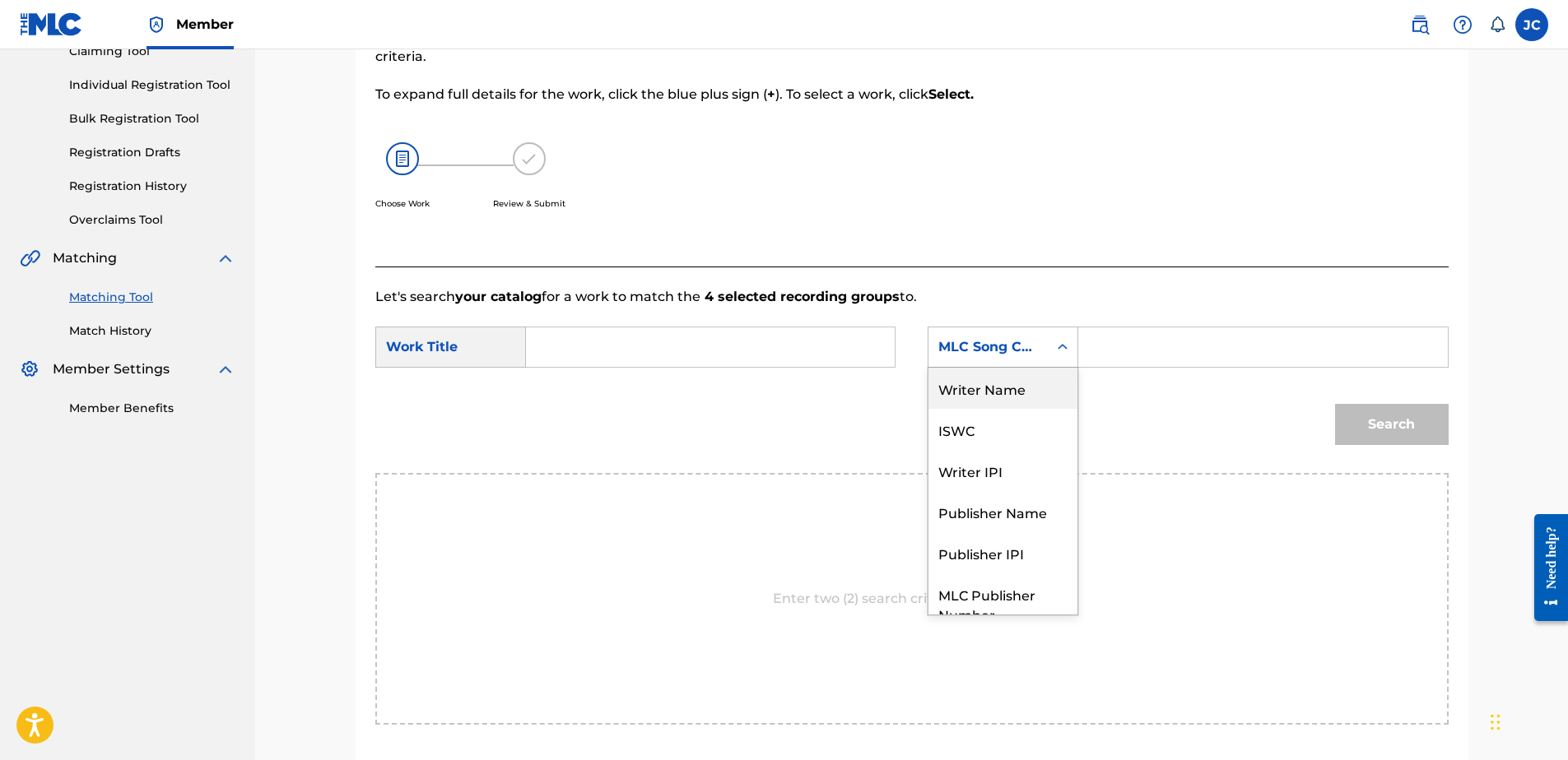
click at [1019, 395] on div "Writer Name" at bounding box center [1002, 388] width 149 height 41
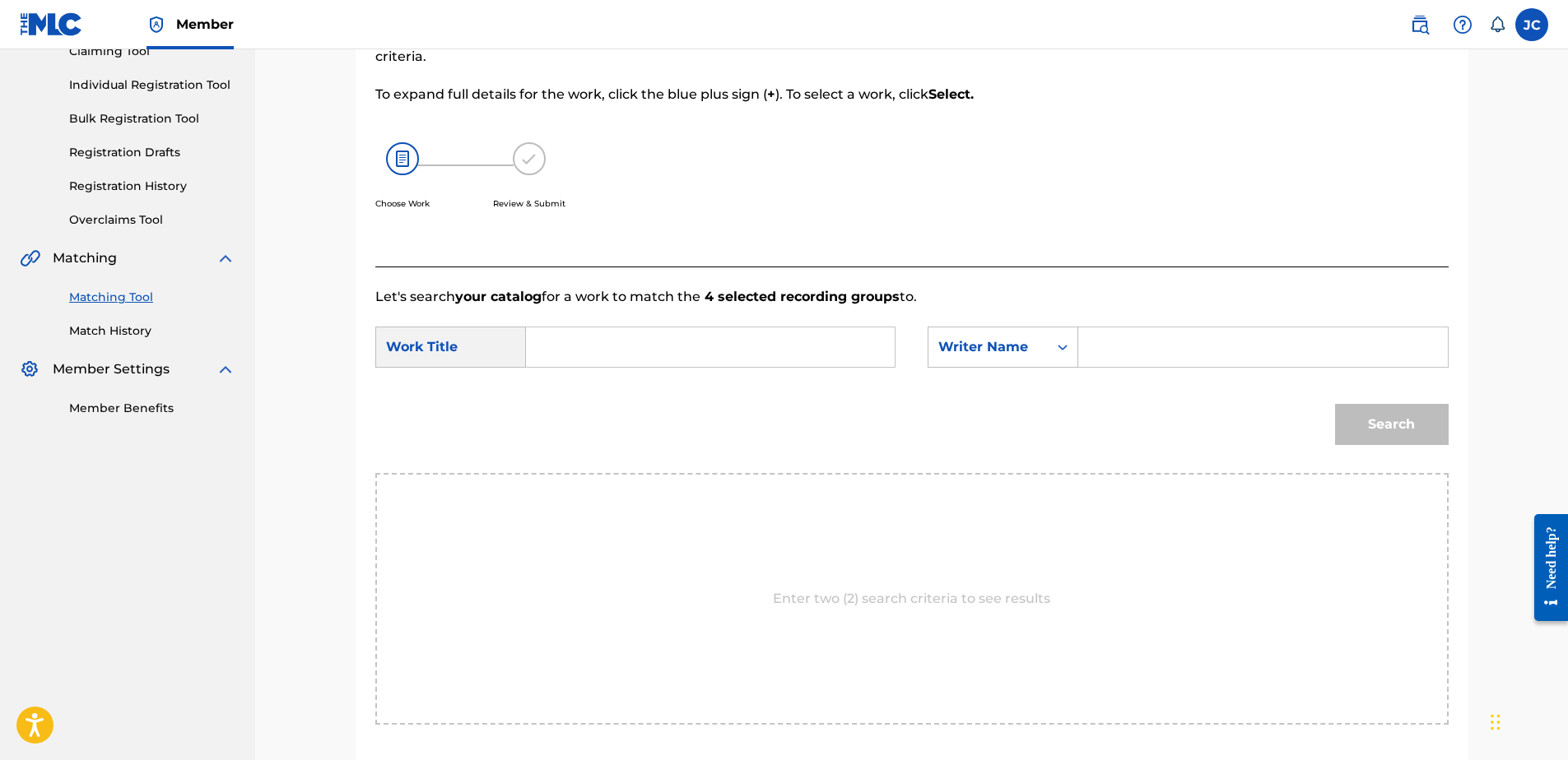
click at [755, 361] on input "Search Form" at bounding box center [709, 347] width 340 height 39
paste input "Golden Slumbers"
type input "Golden Slumbers"
click at [1127, 353] on input "Search Form" at bounding box center [1262, 347] width 340 height 39
click at [1335, 404] on button "Search" at bounding box center [1391, 424] width 113 height 41
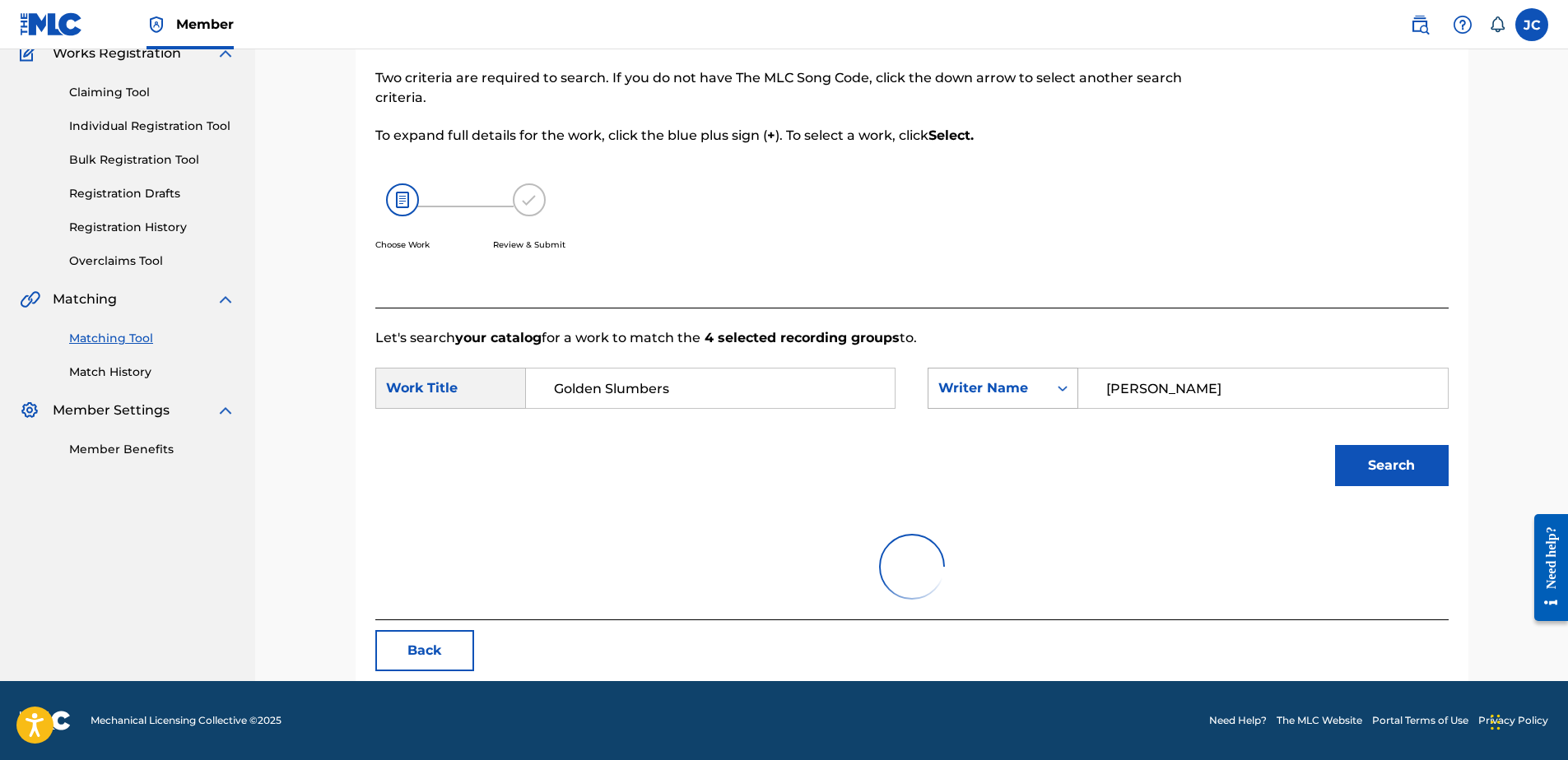
scroll to position [79, 0]
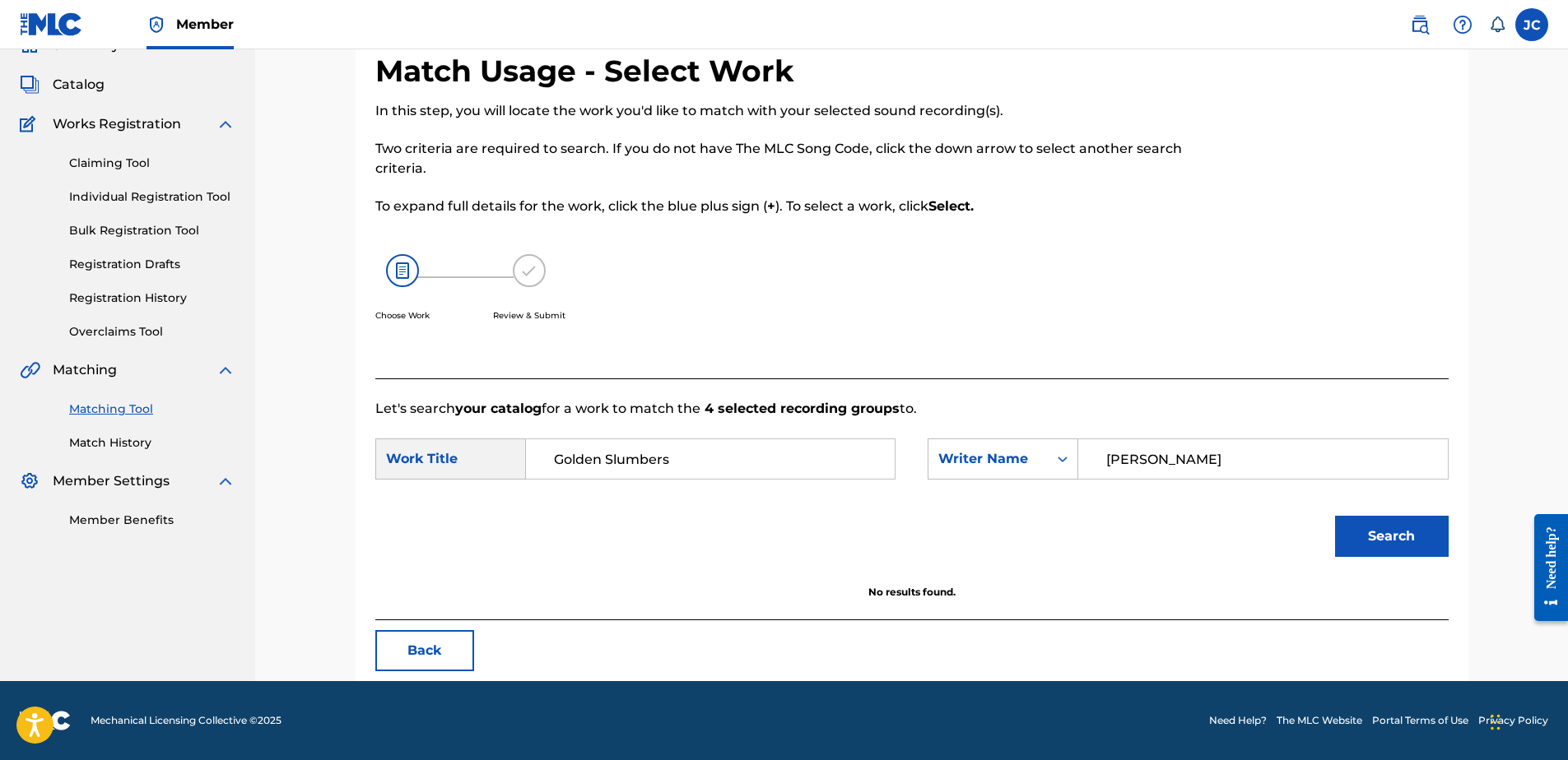
drag, startPoint x: 1362, startPoint y: 464, endPoint x: 782, endPoint y: 445, distance: 580.3
click at [787, 446] on div "SearchWithCriteria5d753dc4-0d41-4a4c-a383-dbe73da2d6c6 Work Title Golden Slumbe…" at bounding box center [911, 464] width 1073 height 51
click at [1335, 516] on button "Search" at bounding box center [1391, 537] width 113 height 41
click at [1138, 468] on input "MCCARTNEY" at bounding box center [1262, 459] width 340 height 39
click at [1130, 462] on input "MCCARTNEY" at bounding box center [1262, 459] width 340 height 39
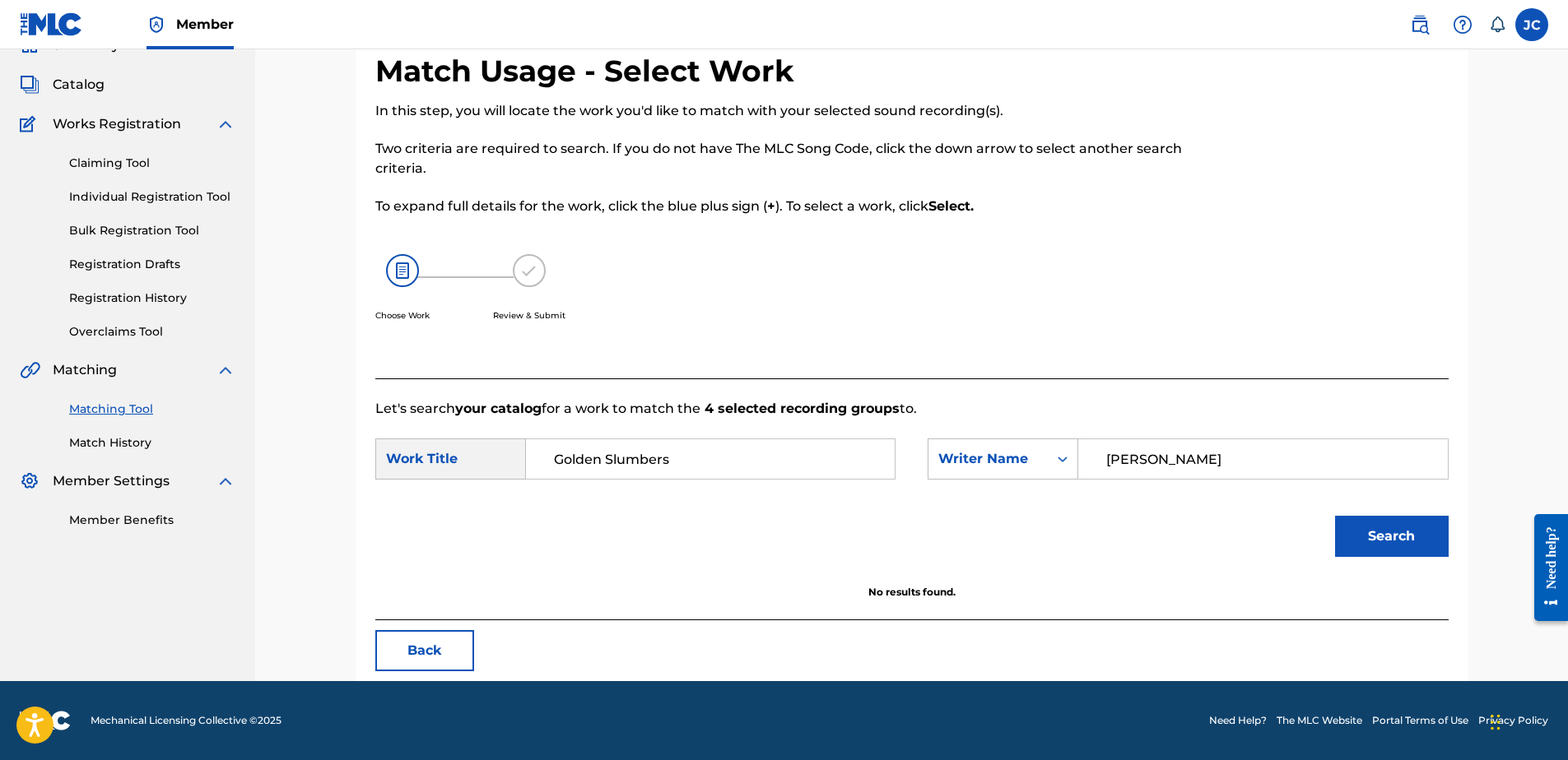
type input "MC CARTNEY"
click at [1335, 516] on button "Search" at bounding box center [1391, 537] width 113 height 41
click at [403, 650] on button "Back" at bounding box center [424, 651] width 99 height 41
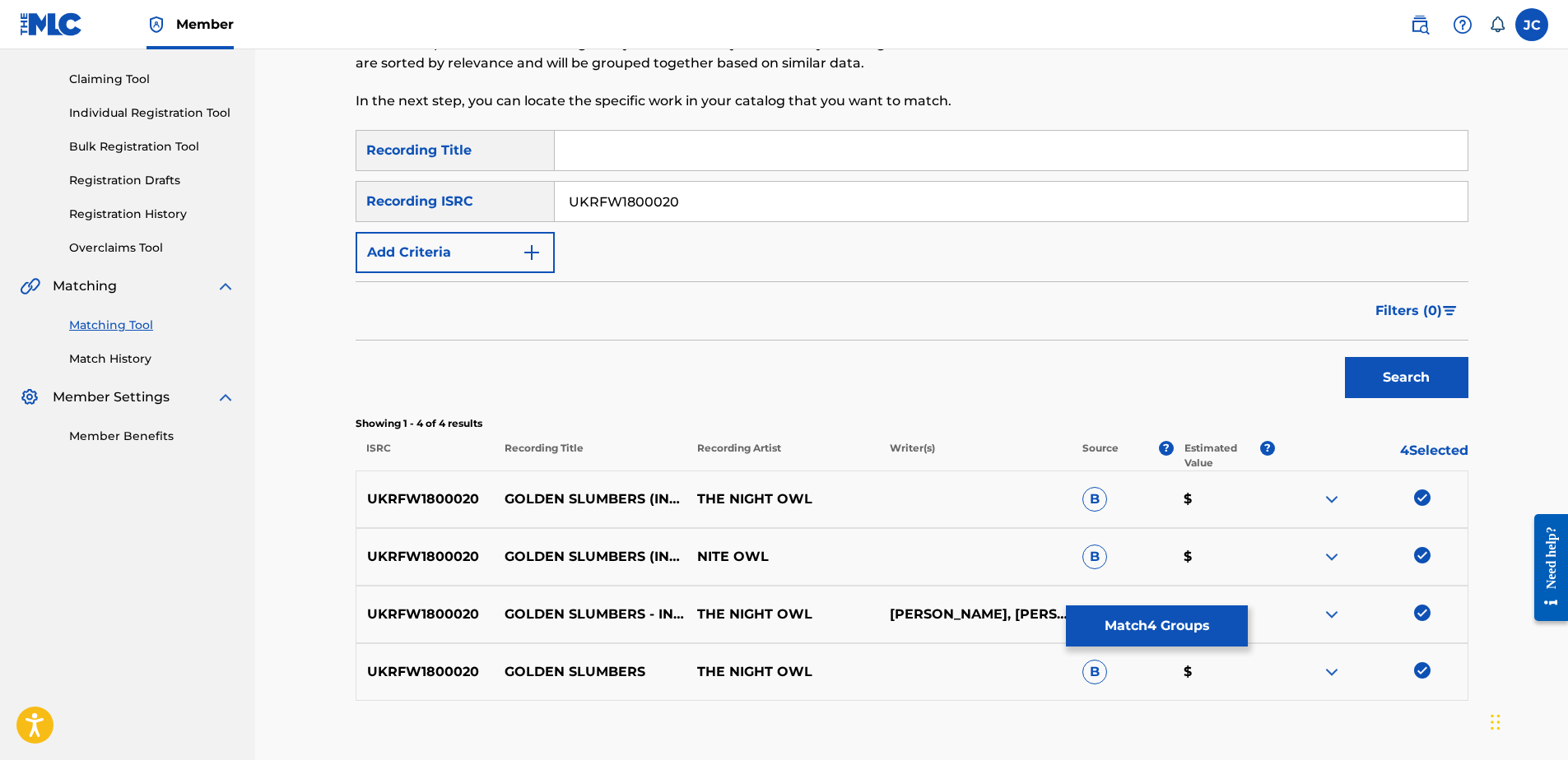
scroll to position [265, 0]
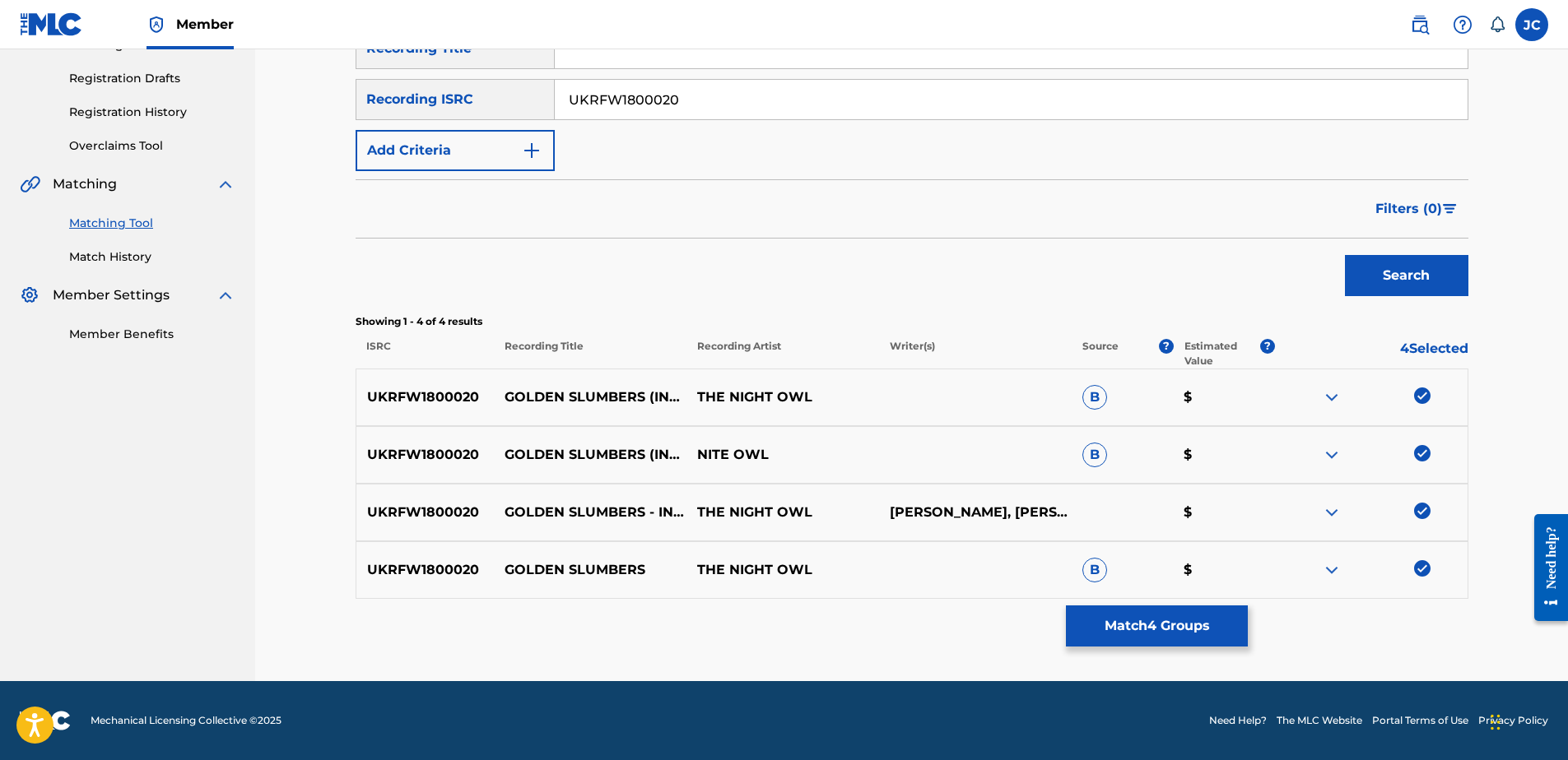
click at [1417, 570] on img at bounding box center [1422, 568] width 16 height 16
click at [1421, 508] on img at bounding box center [1422, 511] width 16 height 16
click at [1424, 458] on img at bounding box center [1422, 453] width 16 height 16
click at [1416, 392] on img at bounding box center [1422, 396] width 16 height 16
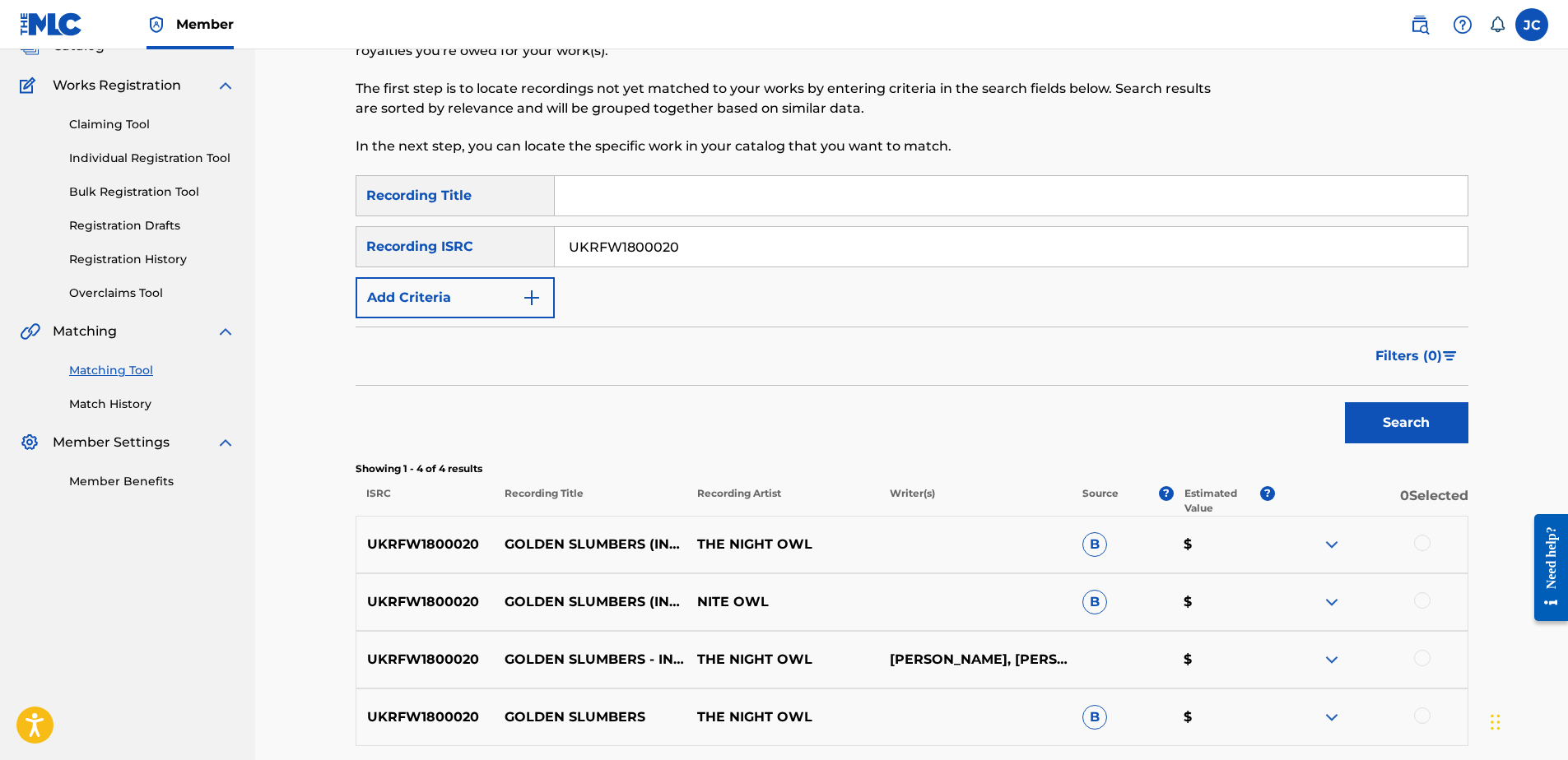
scroll to position [0, 0]
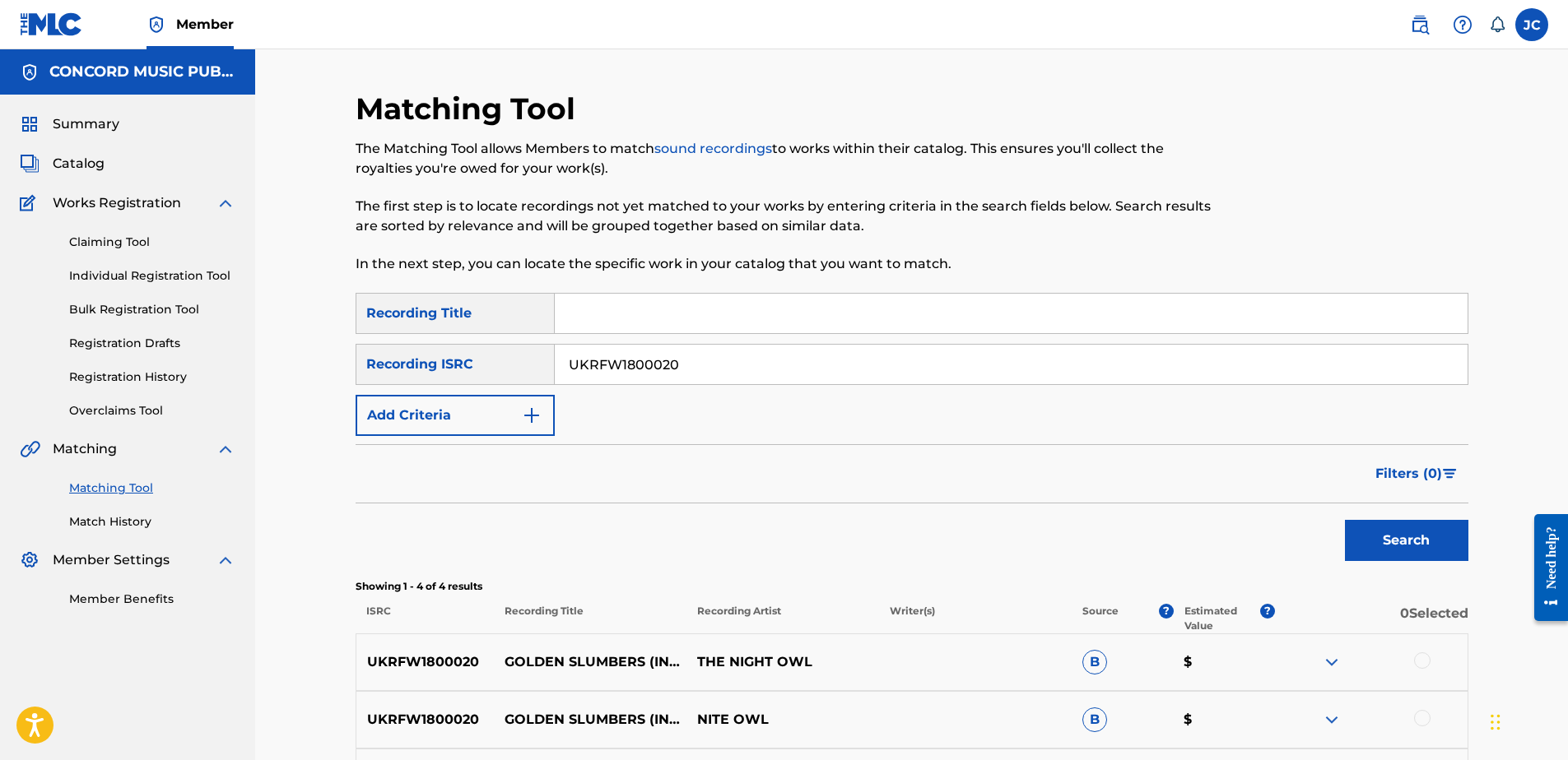
drag, startPoint x: 898, startPoint y: 377, endPoint x: 403, endPoint y: 369, distance: 495.1
click at [585, 369] on input "UKRFW1800020" at bounding box center [1011, 364] width 913 height 39
type input "U"
click at [637, 350] on input "Search Form" at bounding box center [1011, 364] width 913 height 39
paste input "NLT2H2300758"
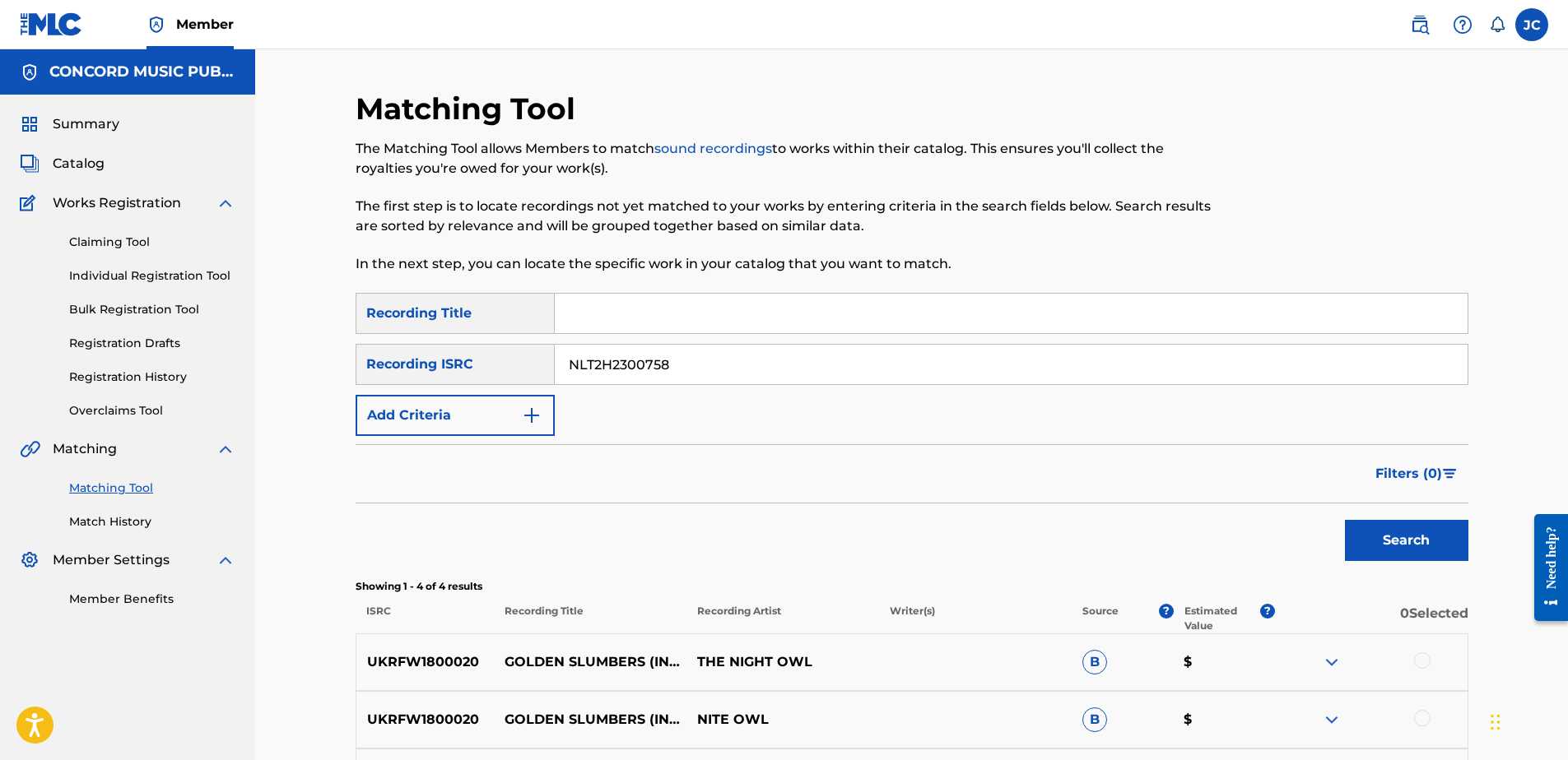
type input "NLT2H2300758"
click at [1345, 520] on button "Search" at bounding box center [1406, 540] width 123 height 41
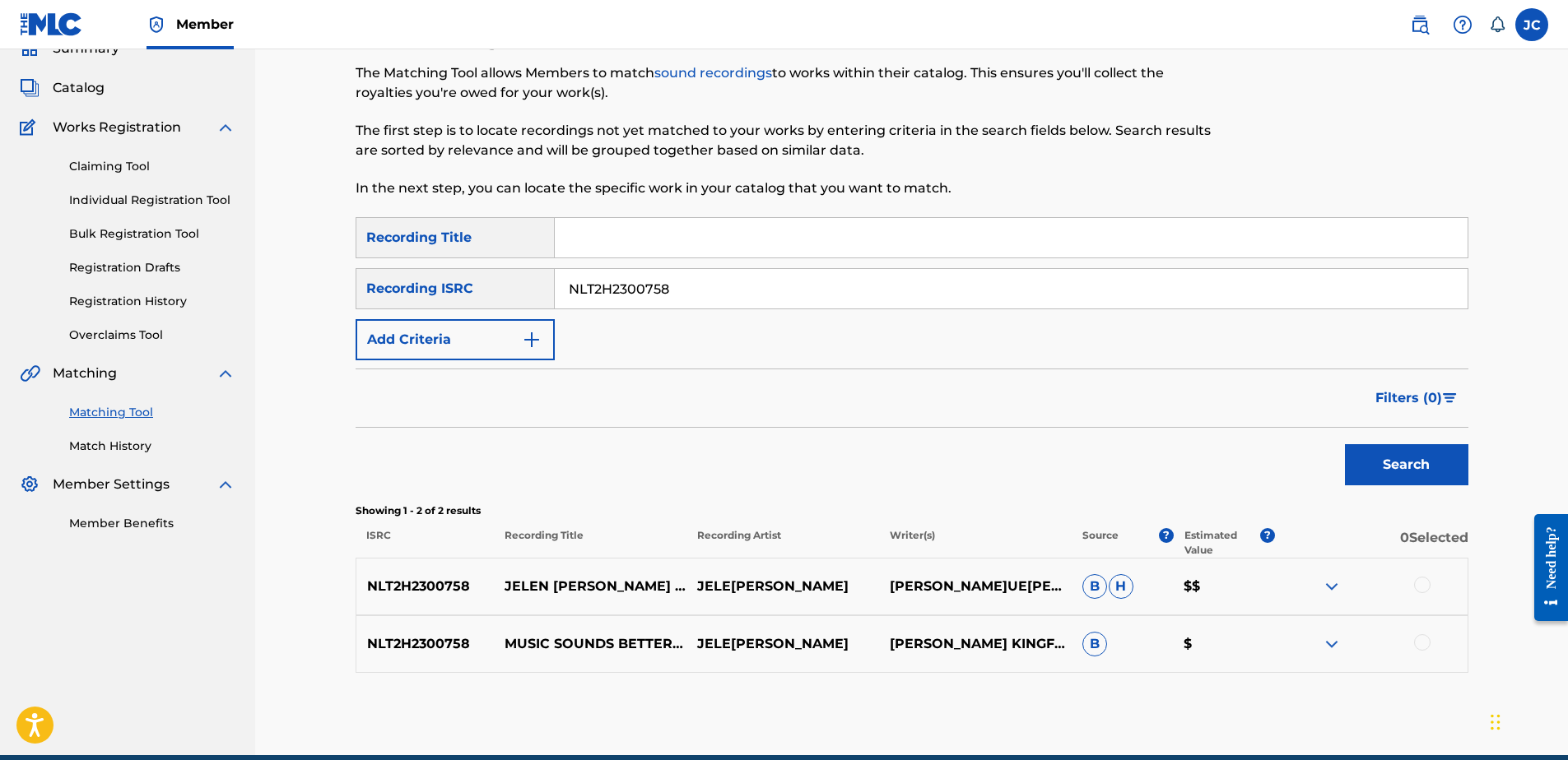
scroll to position [150, 0]
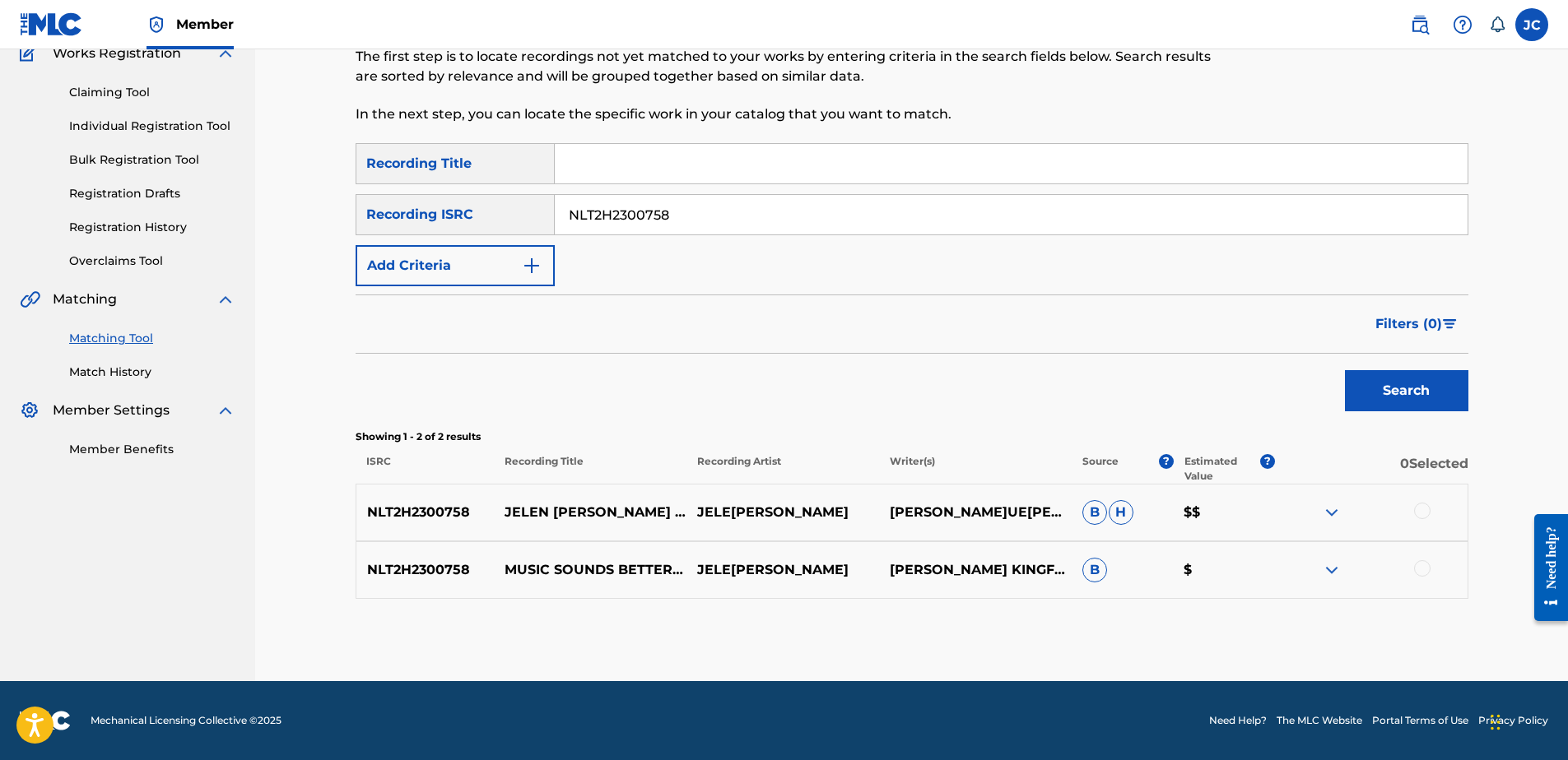
click at [1414, 573] on div at bounding box center [1371, 570] width 193 height 20
click at [1417, 570] on div at bounding box center [1422, 568] width 16 height 16
click at [1422, 514] on div at bounding box center [1422, 511] width 16 height 16
click at [1208, 614] on button "Match 2 Groups" at bounding box center [1157, 626] width 182 height 41
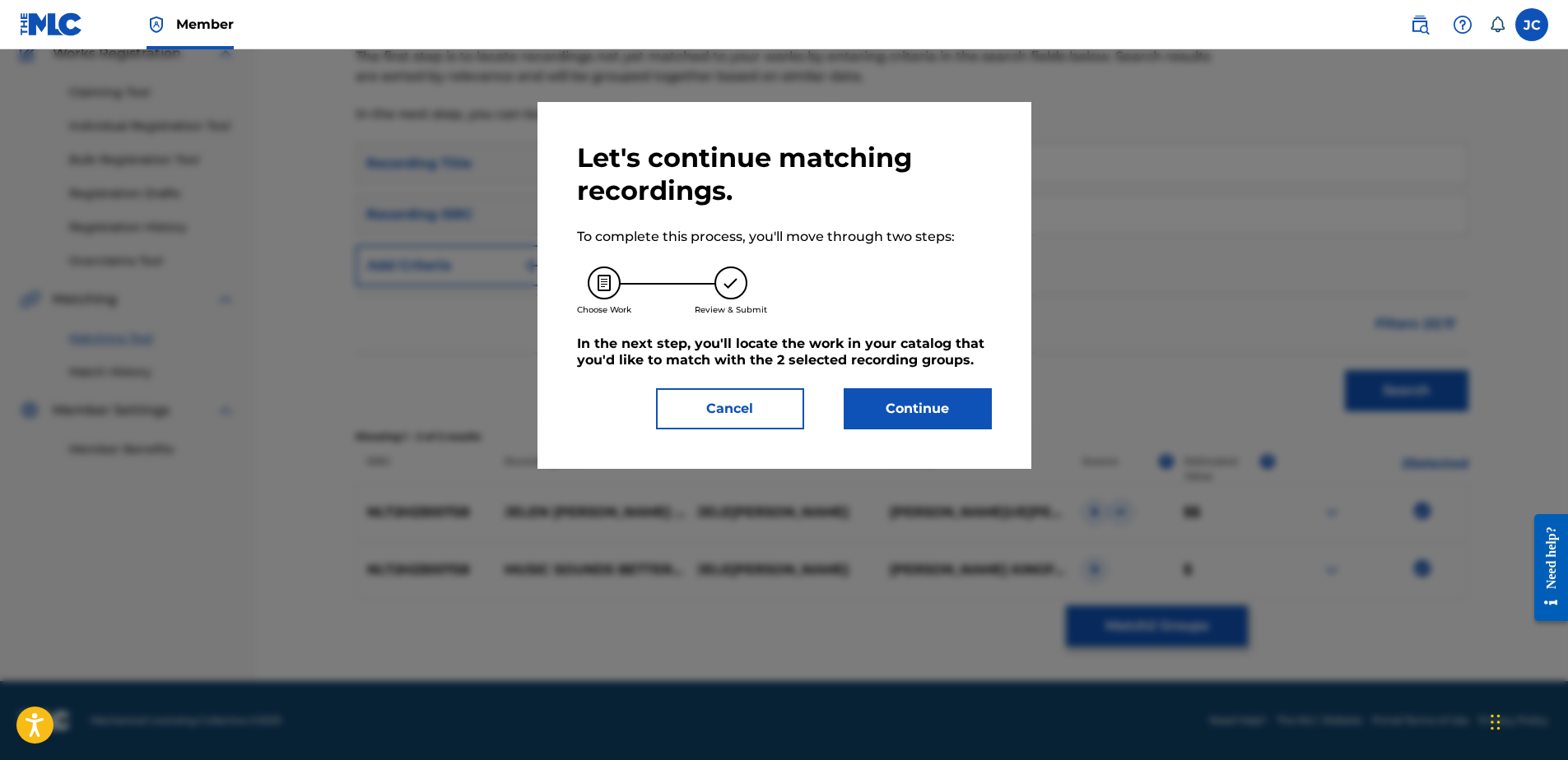
click at [881, 413] on button "Continue" at bounding box center [918, 409] width 148 height 41
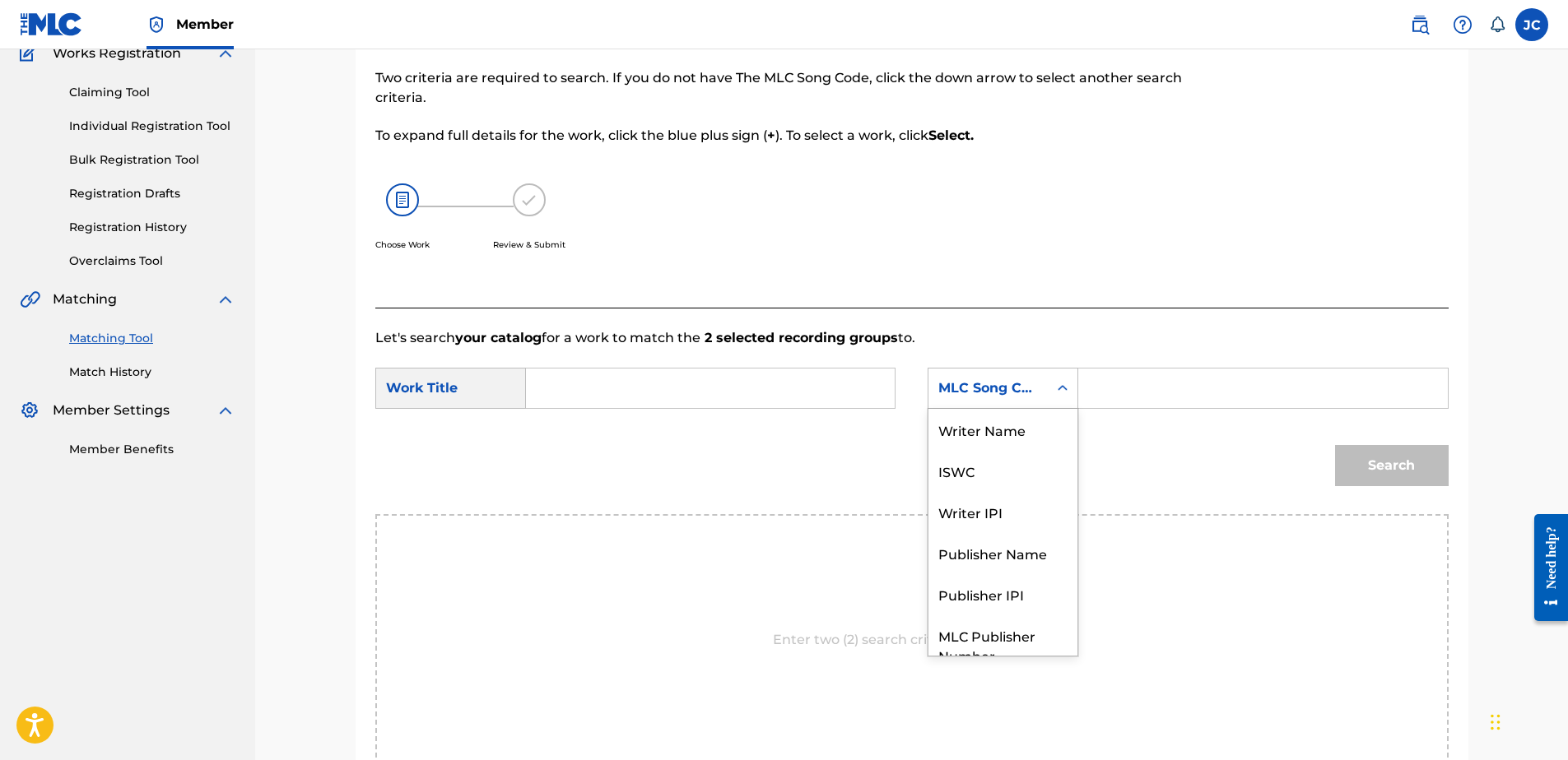
click at [960, 394] on div "MLC Song Code" at bounding box center [987, 388] width 99 height 20
click at [1030, 427] on div "Writer Name" at bounding box center [1002, 430] width 149 height 41
click at [687, 389] on input "Search Form" at bounding box center [709, 388] width 340 height 39
paste input "Music Sounds Better With You"
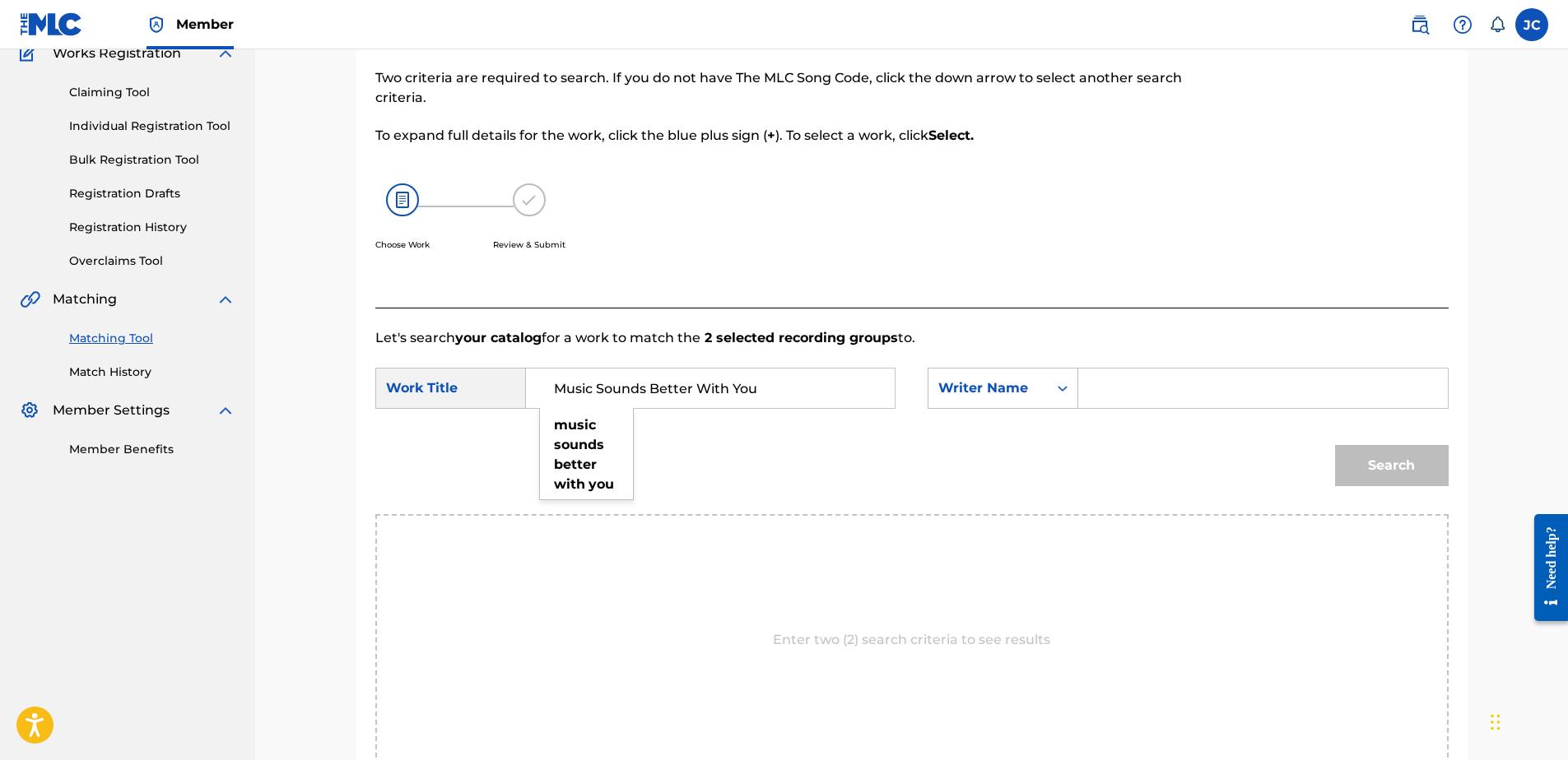
type input "Music Sounds Better With You"
click at [1131, 402] on input "Search Form" at bounding box center [1262, 388] width 340 height 39
paste input "Queme"
type input "Queme"
click at [1335, 445] on button "Search" at bounding box center [1391, 465] width 113 height 41
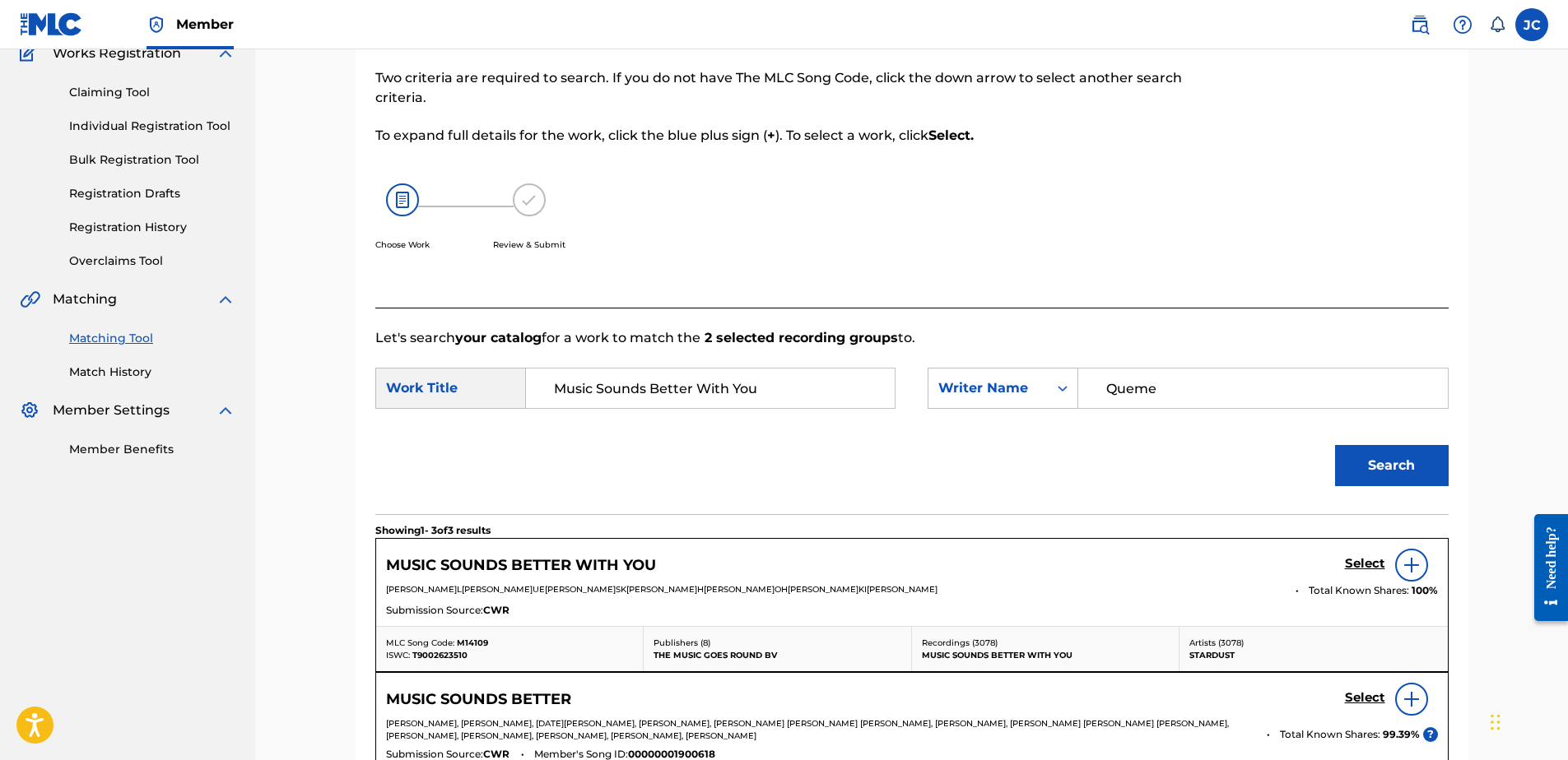
click at [1358, 567] on h5 "Select" at bounding box center [1364, 564] width 40 height 16
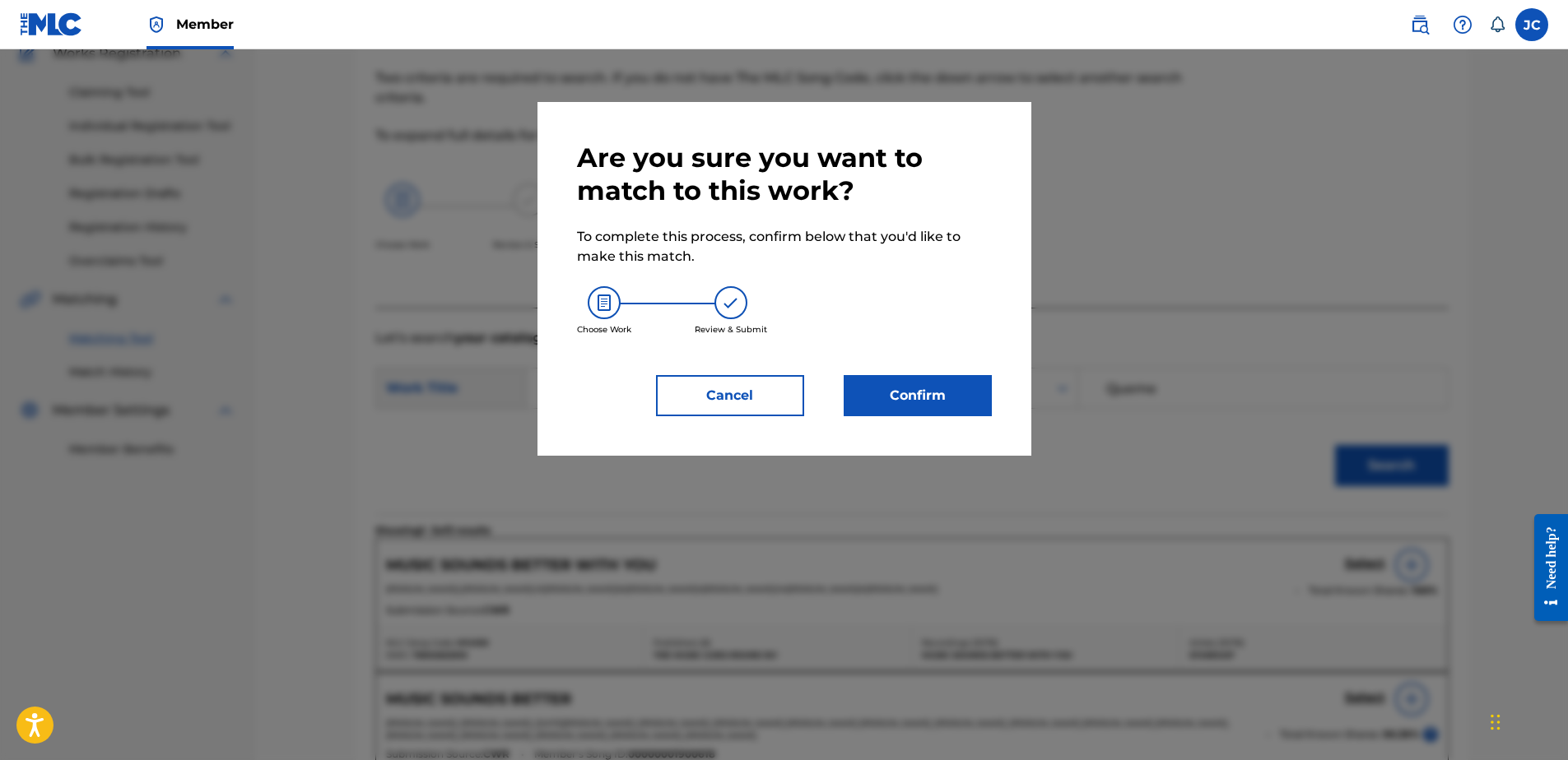
click at [876, 413] on button "Confirm" at bounding box center [918, 396] width 148 height 41
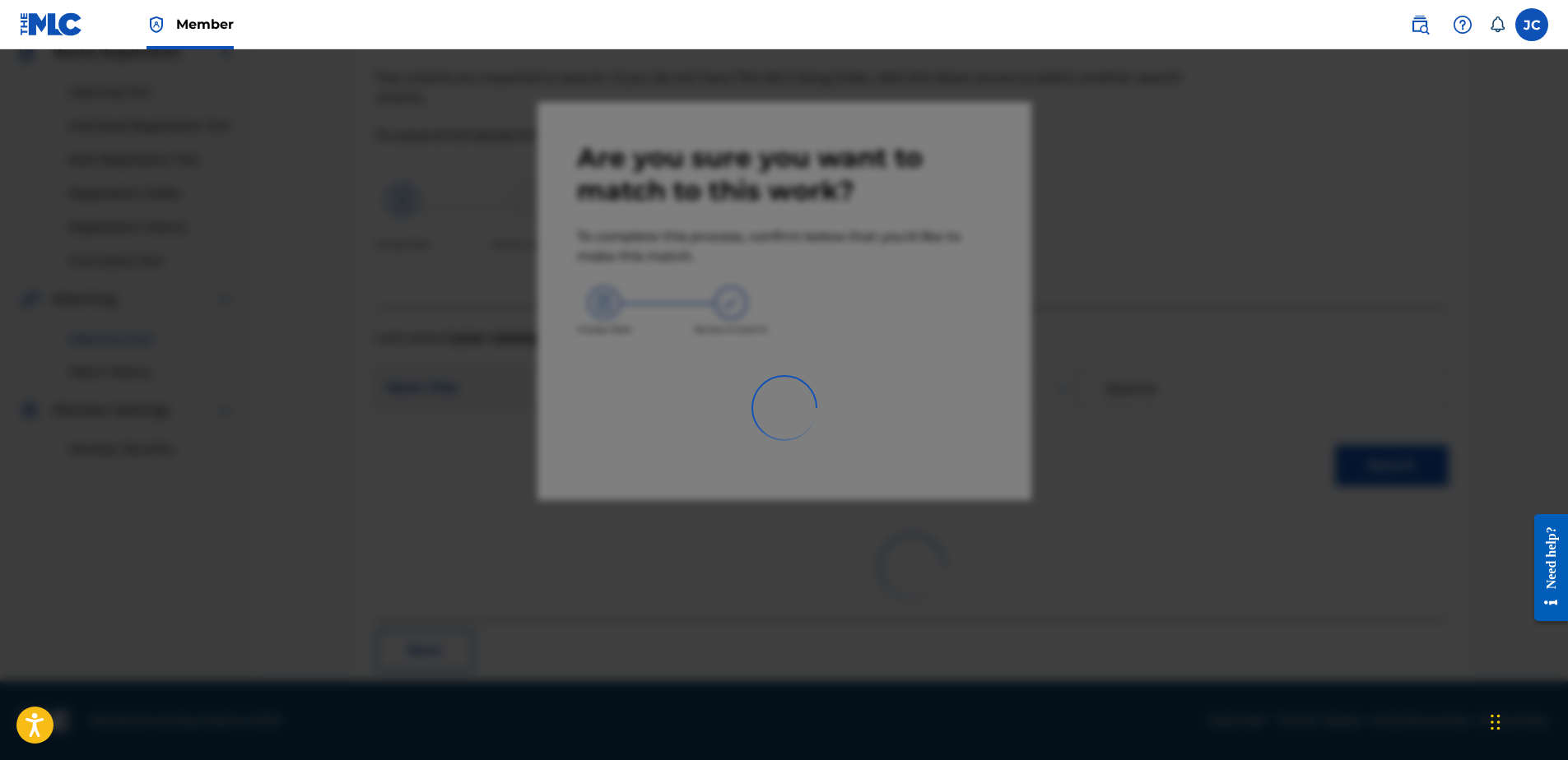
scroll to position [44, 0]
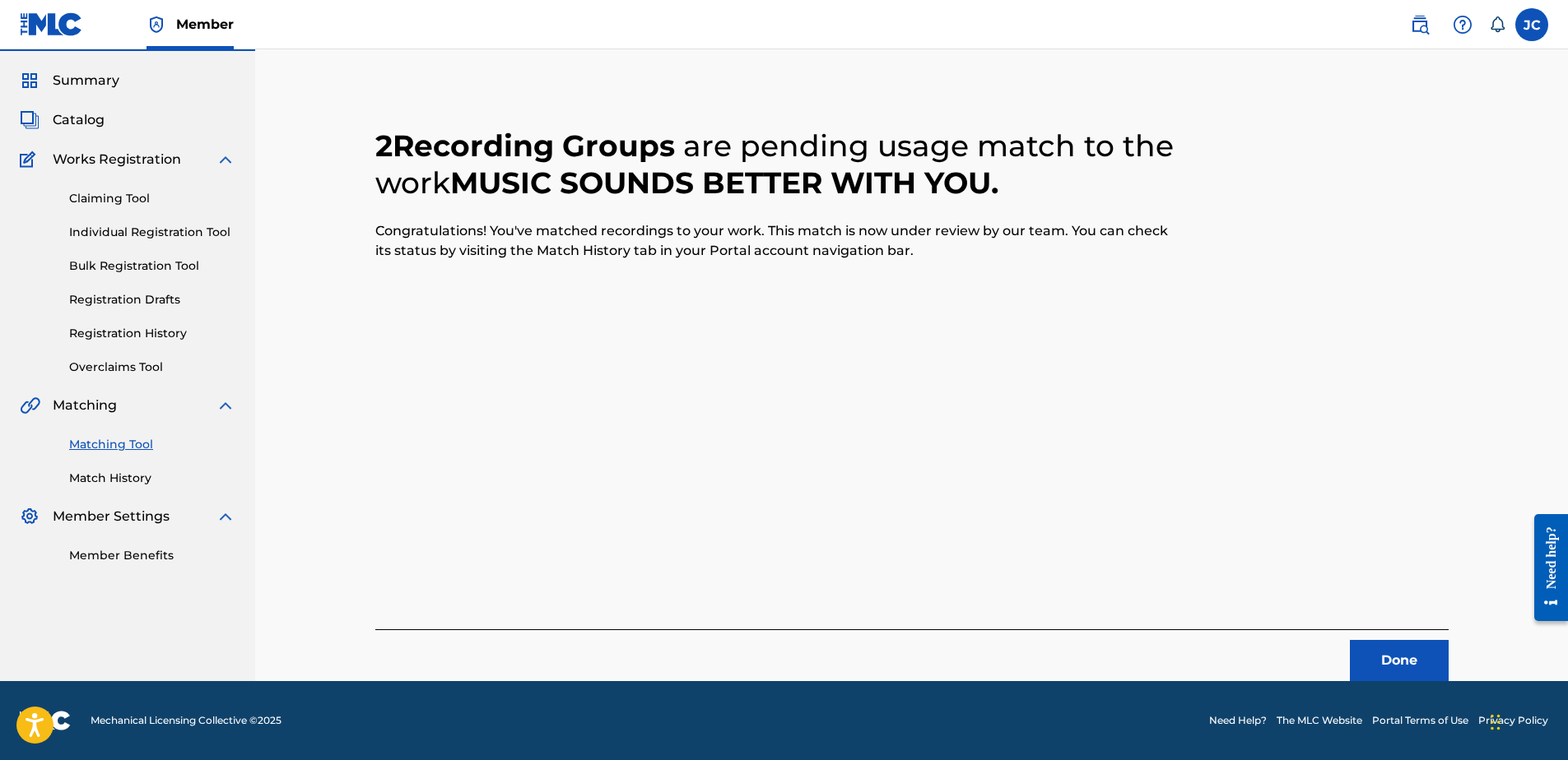
click at [1375, 661] on button "Done" at bounding box center [1399, 661] width 99 height 41
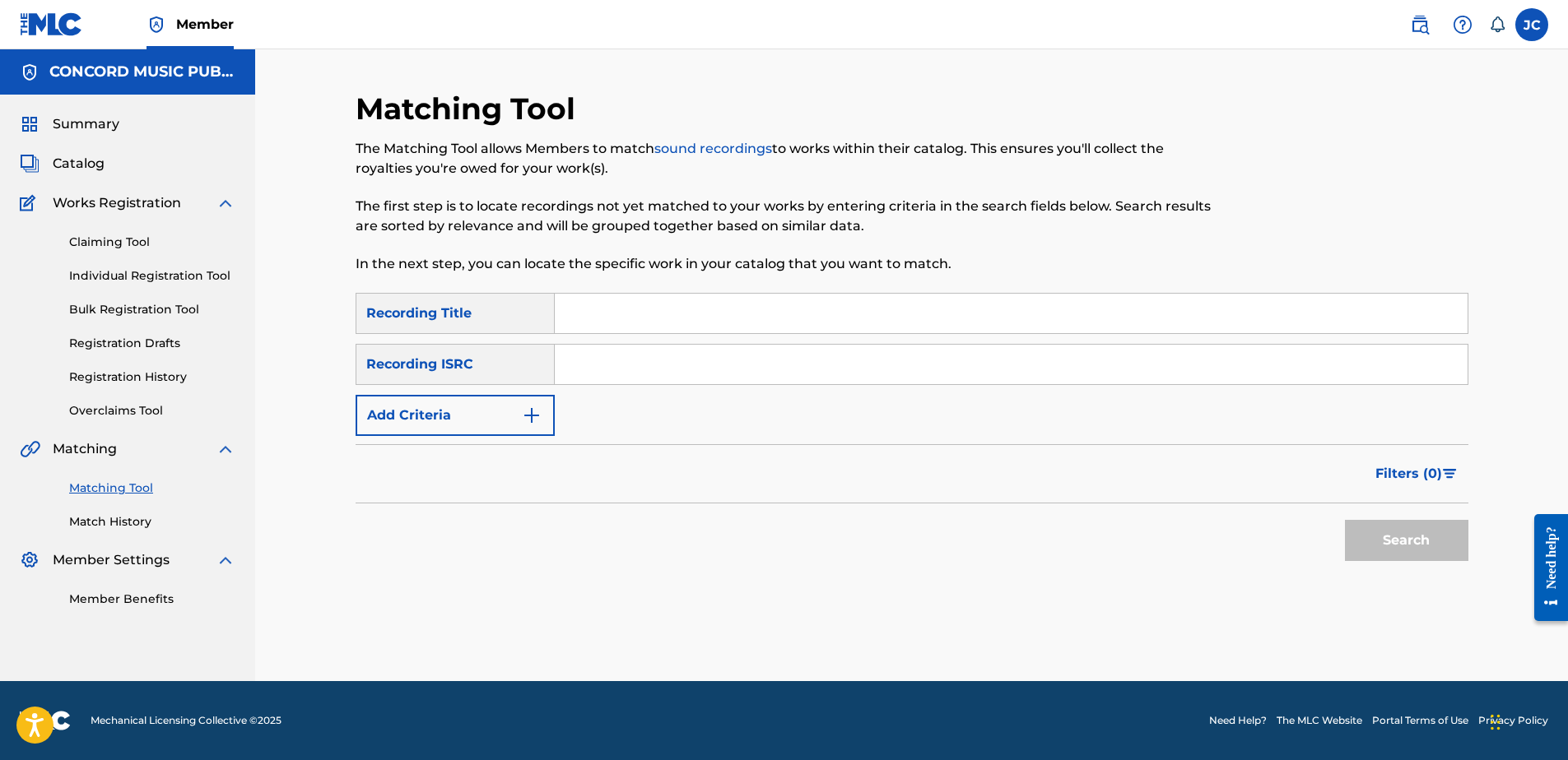
scroll to position [0, 0]
click at [748, 360] on input "Search Form" at bounding box center [1011, 364] width 913 height 39
paste input "USG7D1774301"
type input "USG7D1774301"
click at [1345, 520] on button "Search" at bounding box center [1406, 540] width 123 height 41
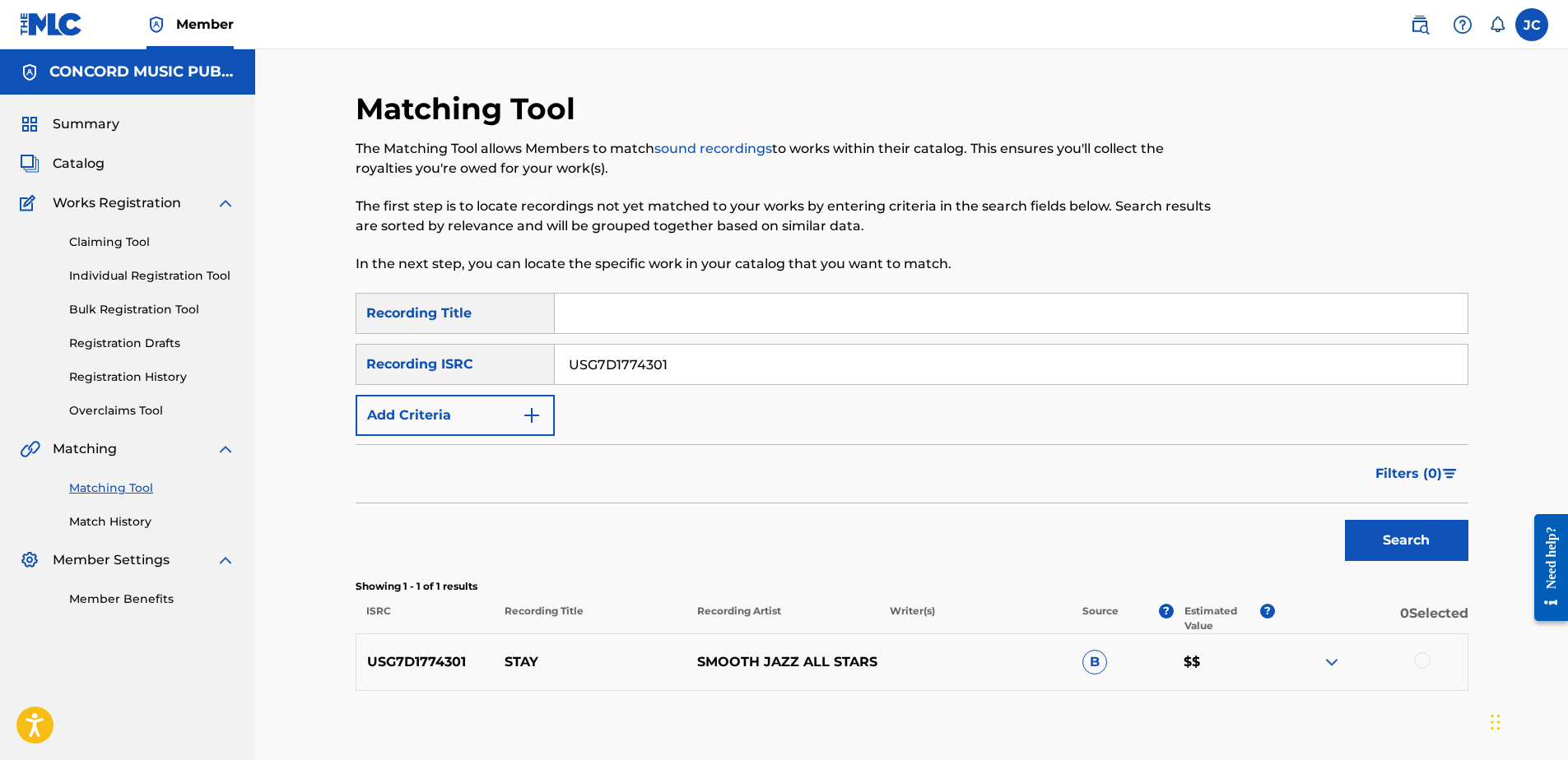
drag, startPoint x: 742, startPoint y: 363, endPoint x: 473, endPoint y: 331, distance: 270.9
click at [473, 331] on div "SearchWithCriteriae99f2faf-8432-4afd-8b36-feaa1db108db Recording Title SearchWi…" at bounding box center [912, 364] width 1113 height 143
click at [949, 359] on input "Search Form" at bounding box center [1011, 364] width 913 height 39
paste input "QZXF92300011"
type input "QZXF92300011"
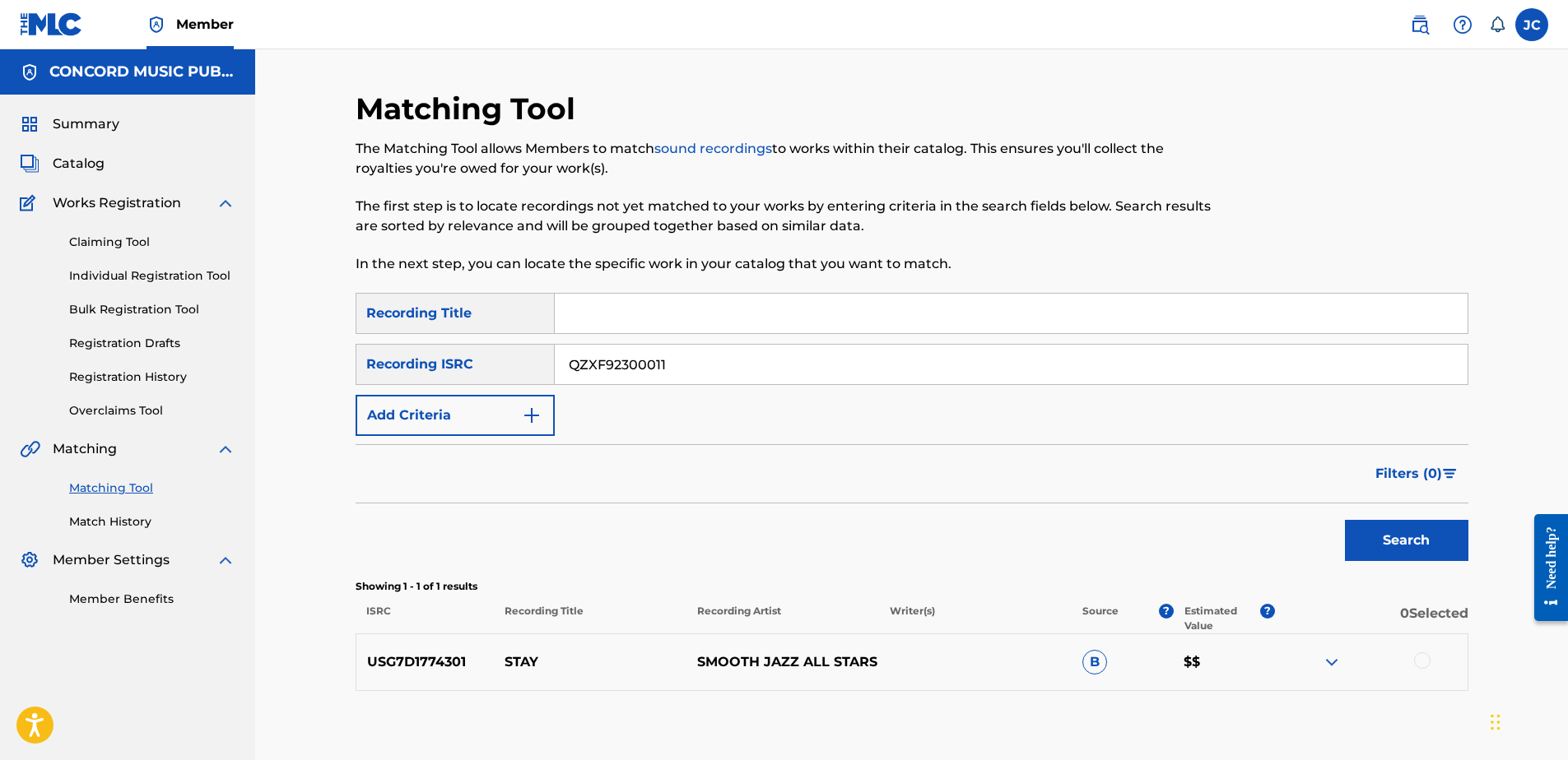
click at [1345, 520] on button "Search" at bounding box center [1406, 540] width 123 height 41
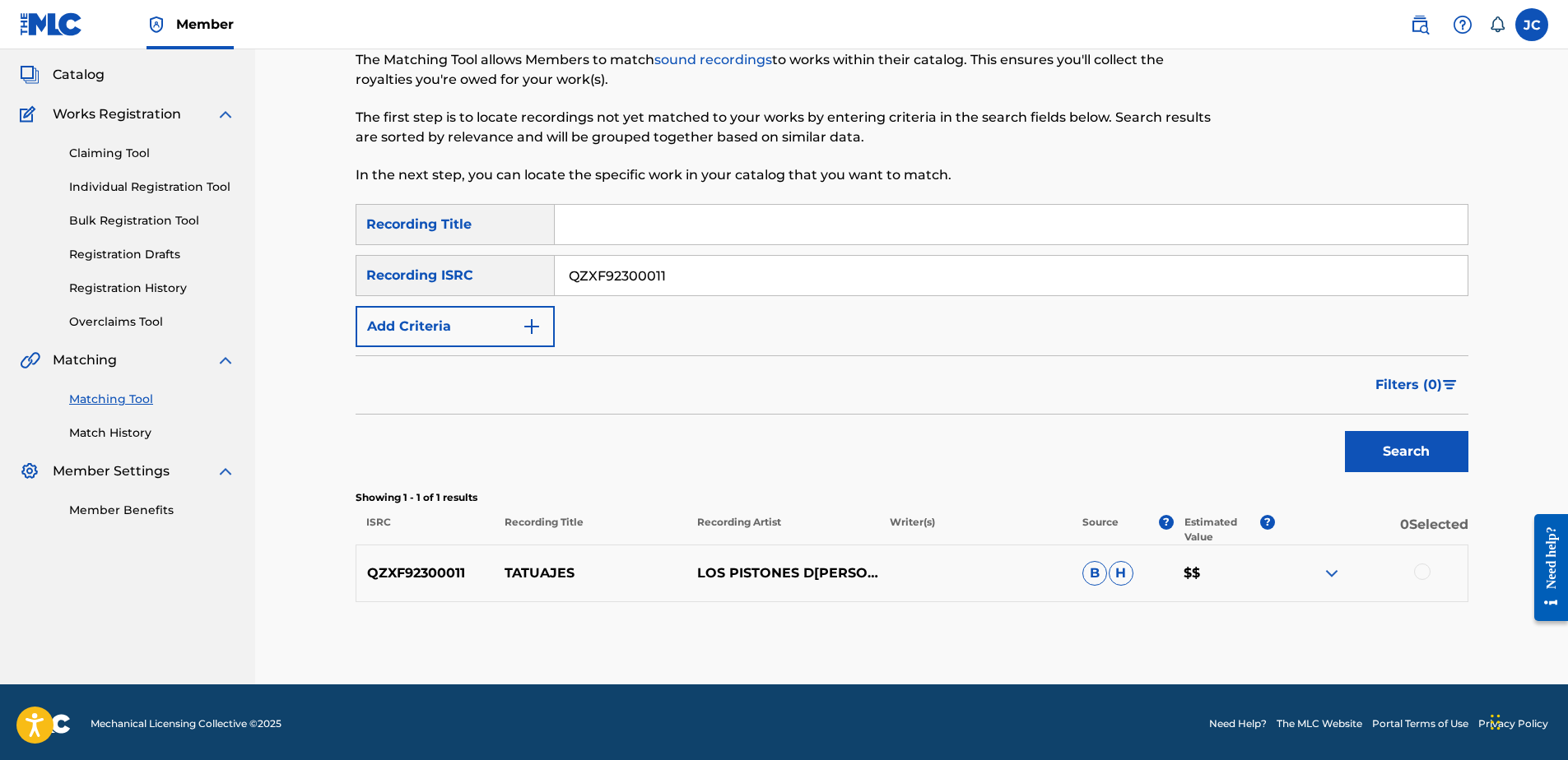
scroll to position [92, 0]
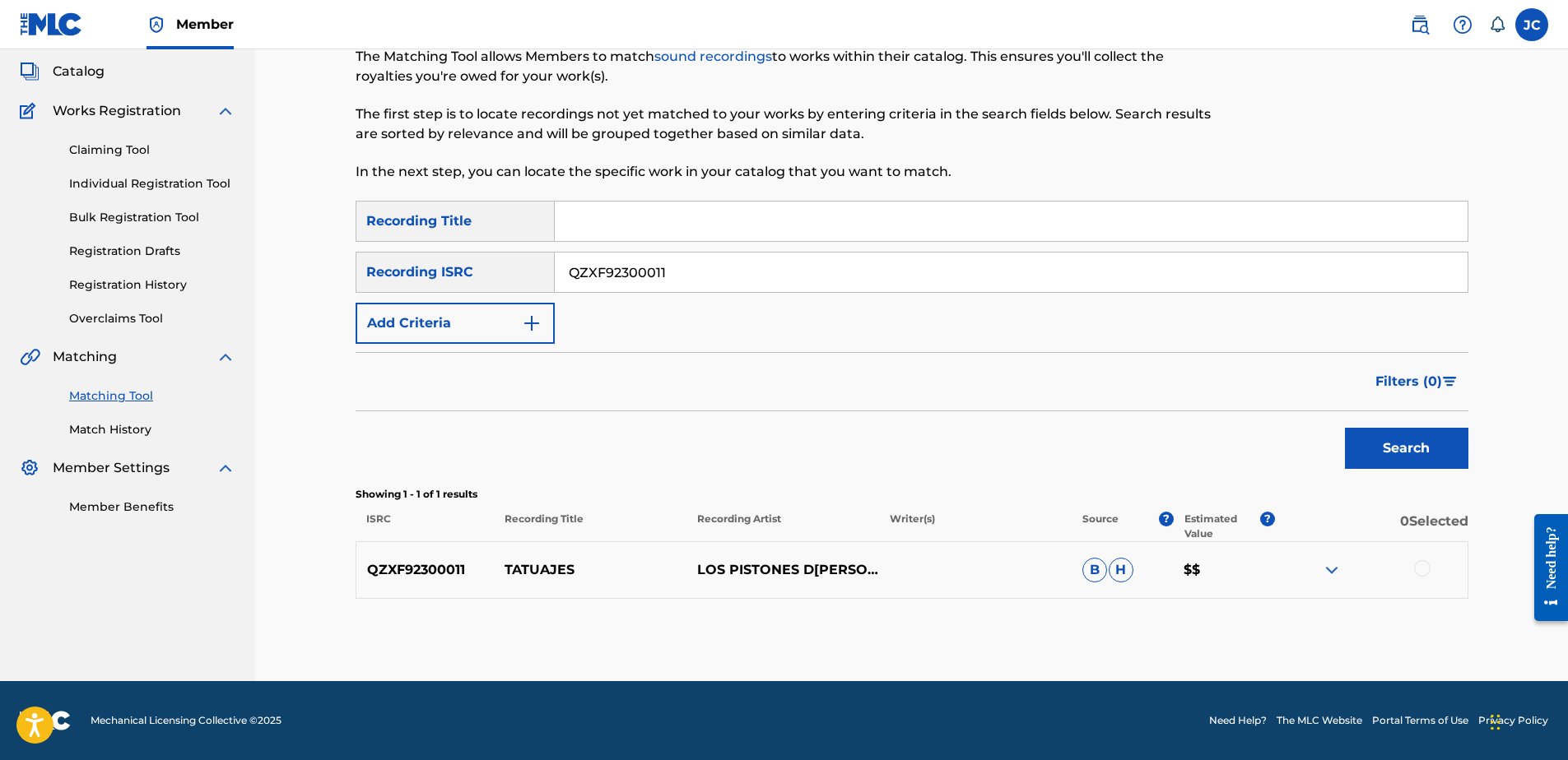
click at [1428, 572] on div at bounding box center [1422, 568] width 16 height 16
click at [1216, 628] on button "Match 1 Group" at bounding box center [1157, 626] width 182 height 41
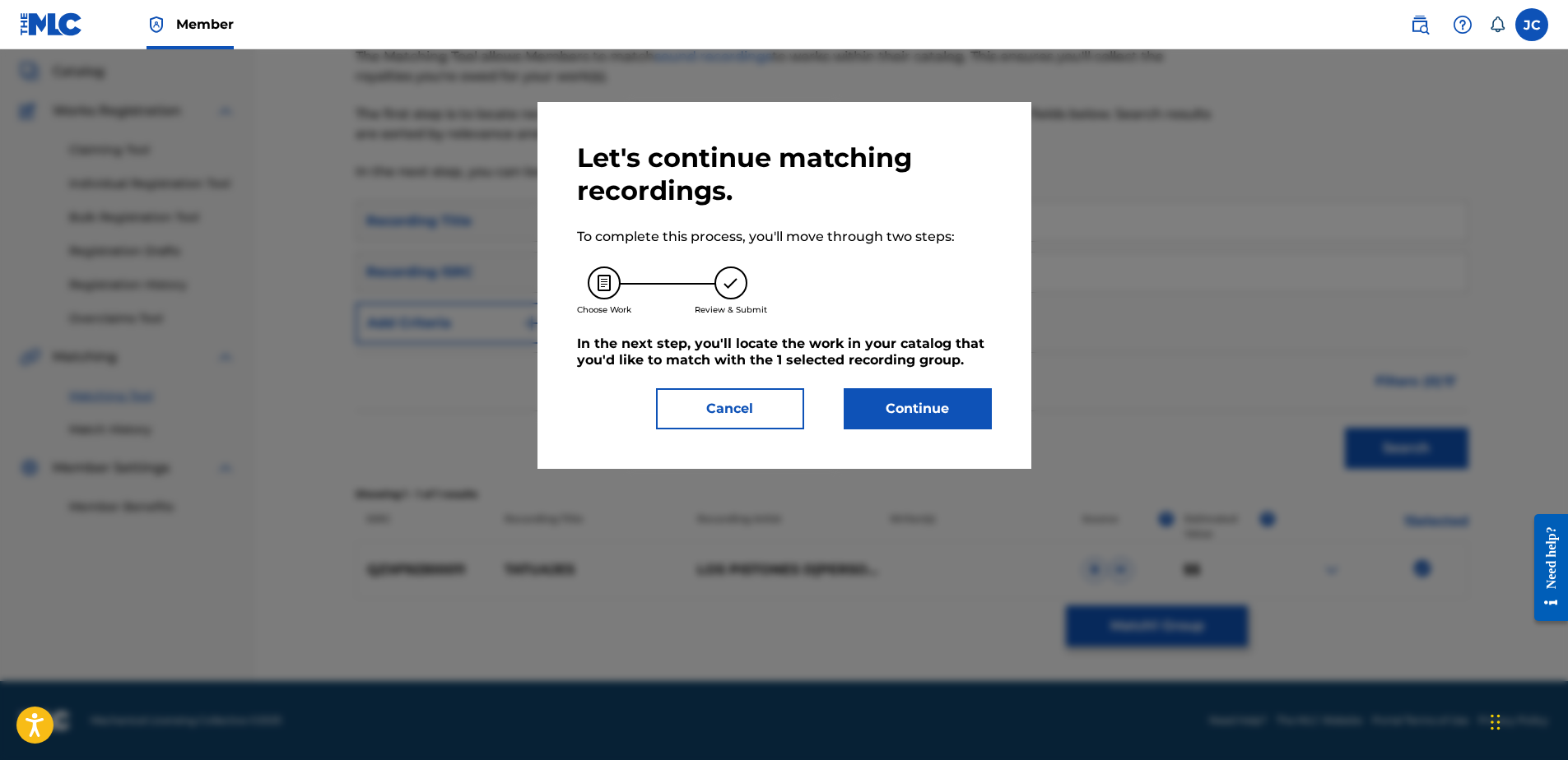
click at [912, 408] on button "Continue" at bounding box center [918, 409] width 148 height 41
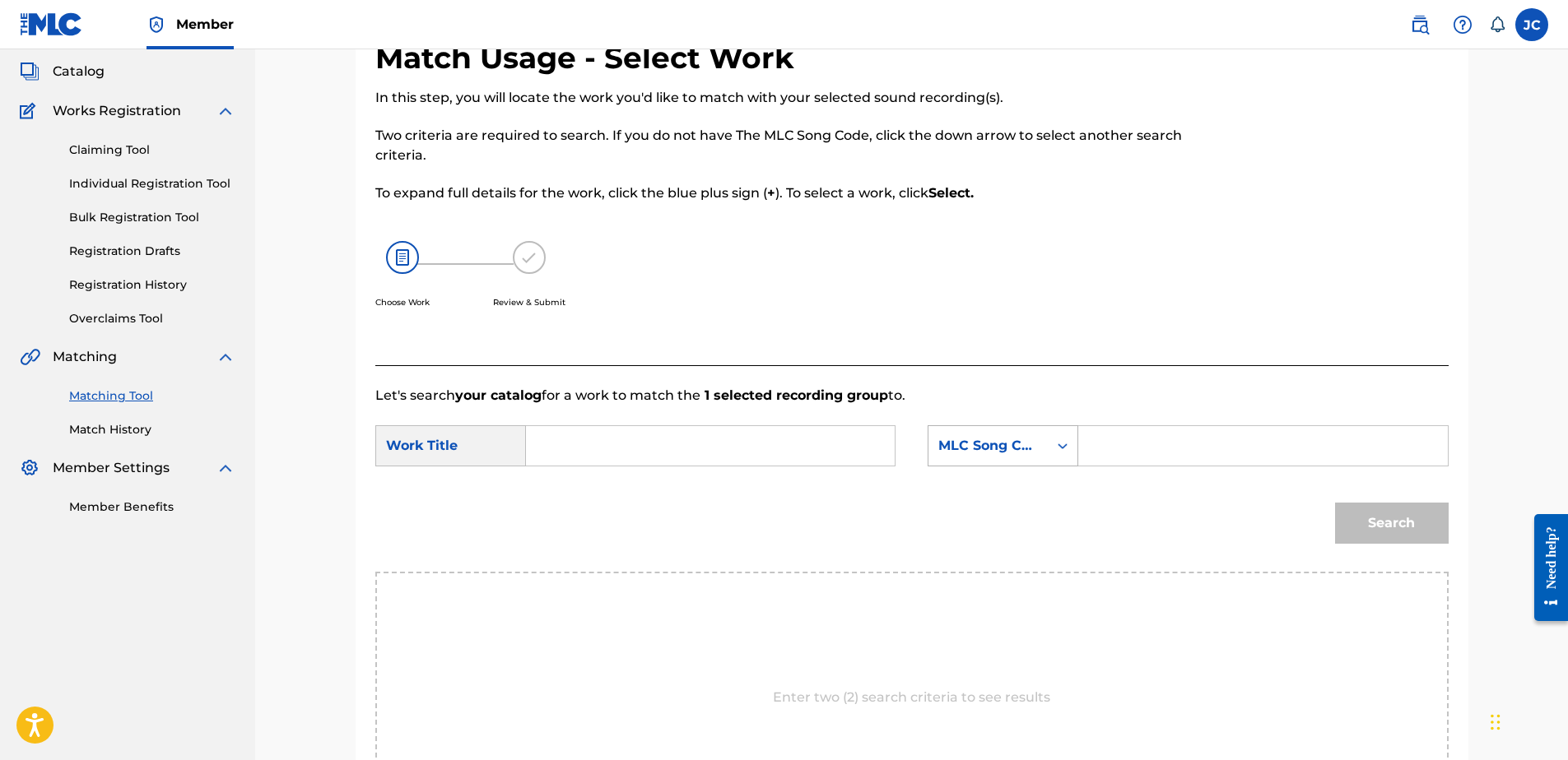
click at [1006, 438] on div "MLC Song Code" at bounding box center [987, 446] width 99 height 20
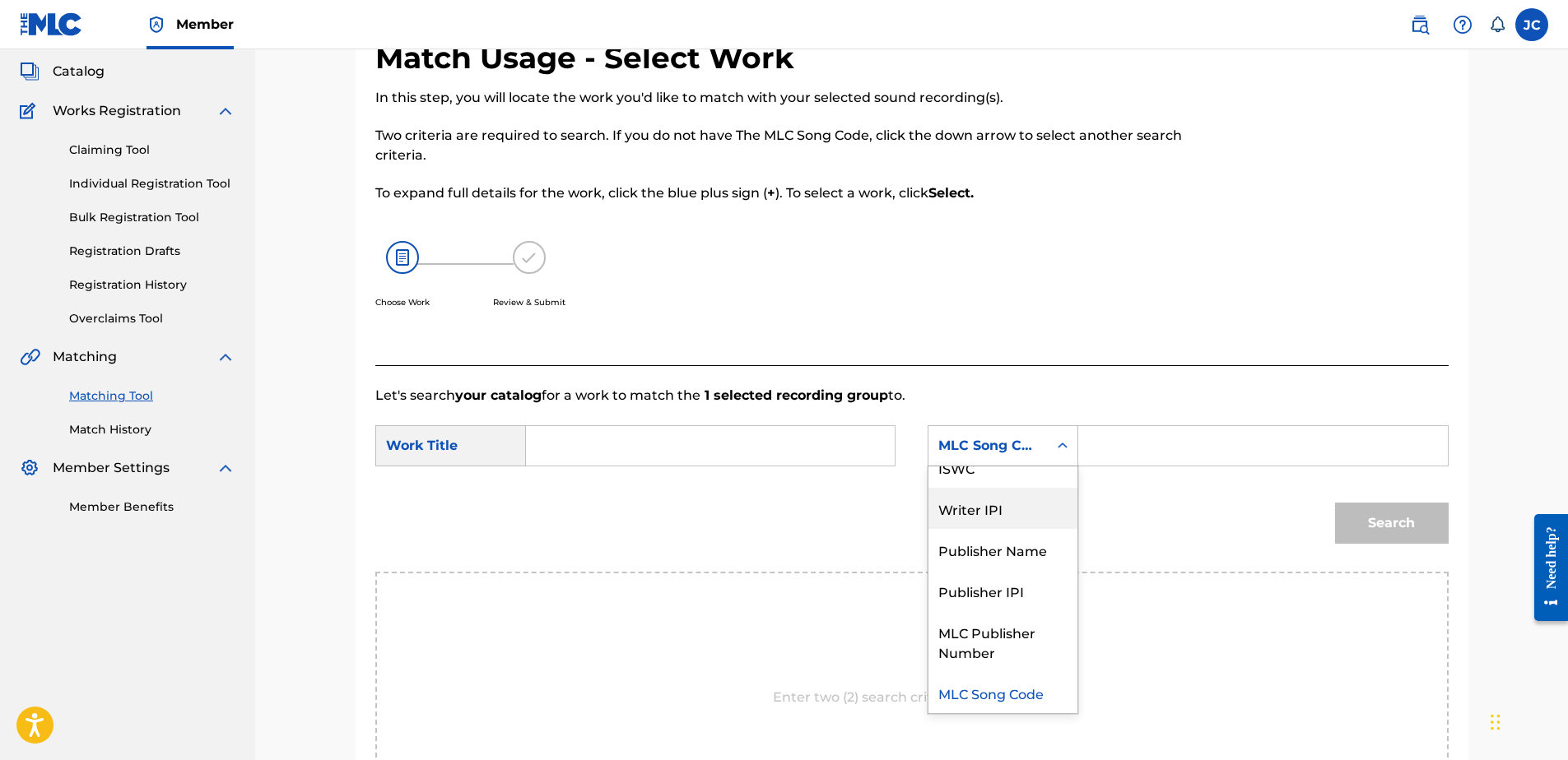
scroll to position [0, 0]
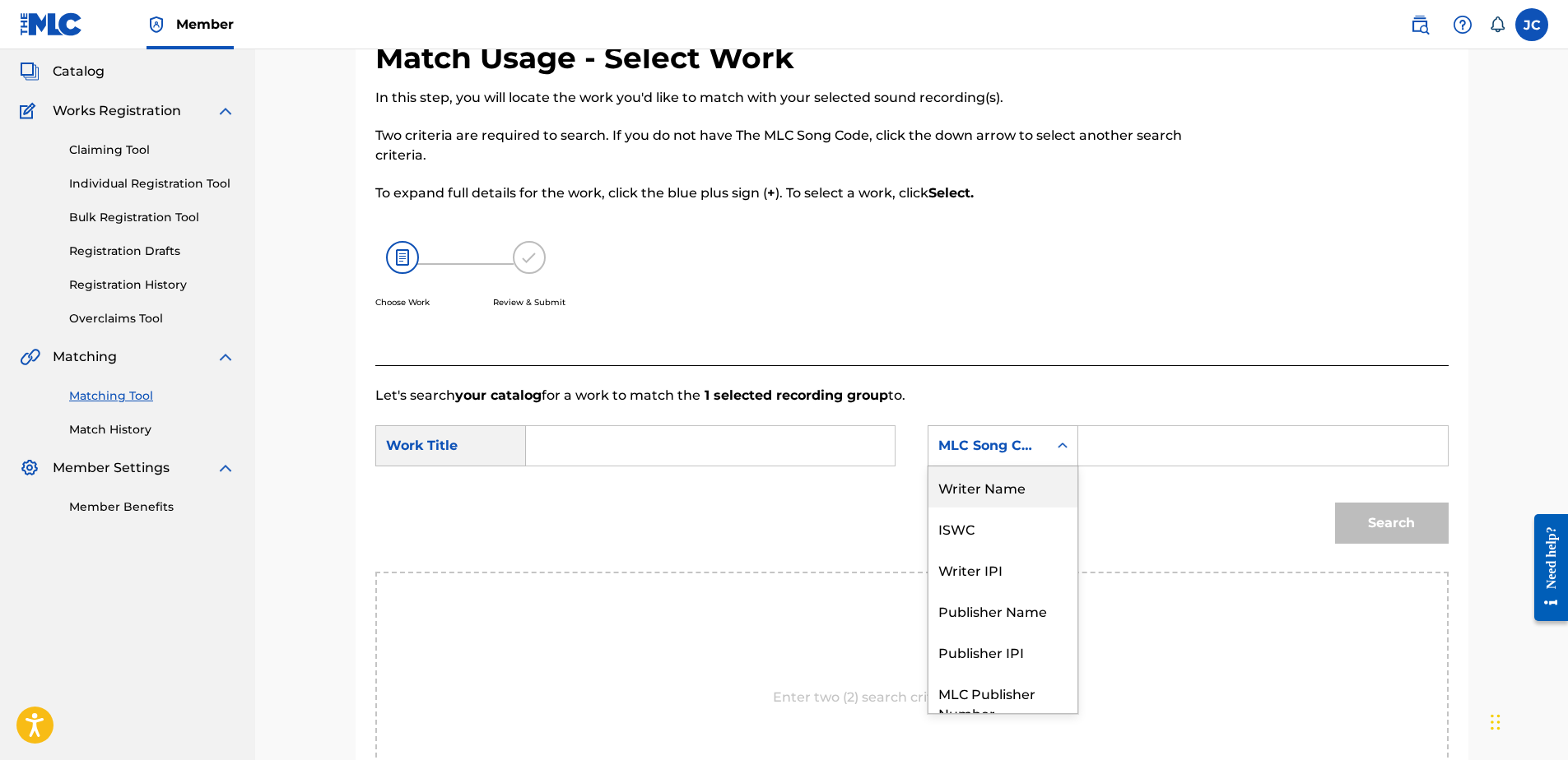
click at [1029, 487] on div "Writer Name" at bounding box center [1002, 487] width 149 height 41
click at [878, 442] on input "Search Form" at bounding box center [709, 446] width 340 height 39
paste input "Tatuajes"
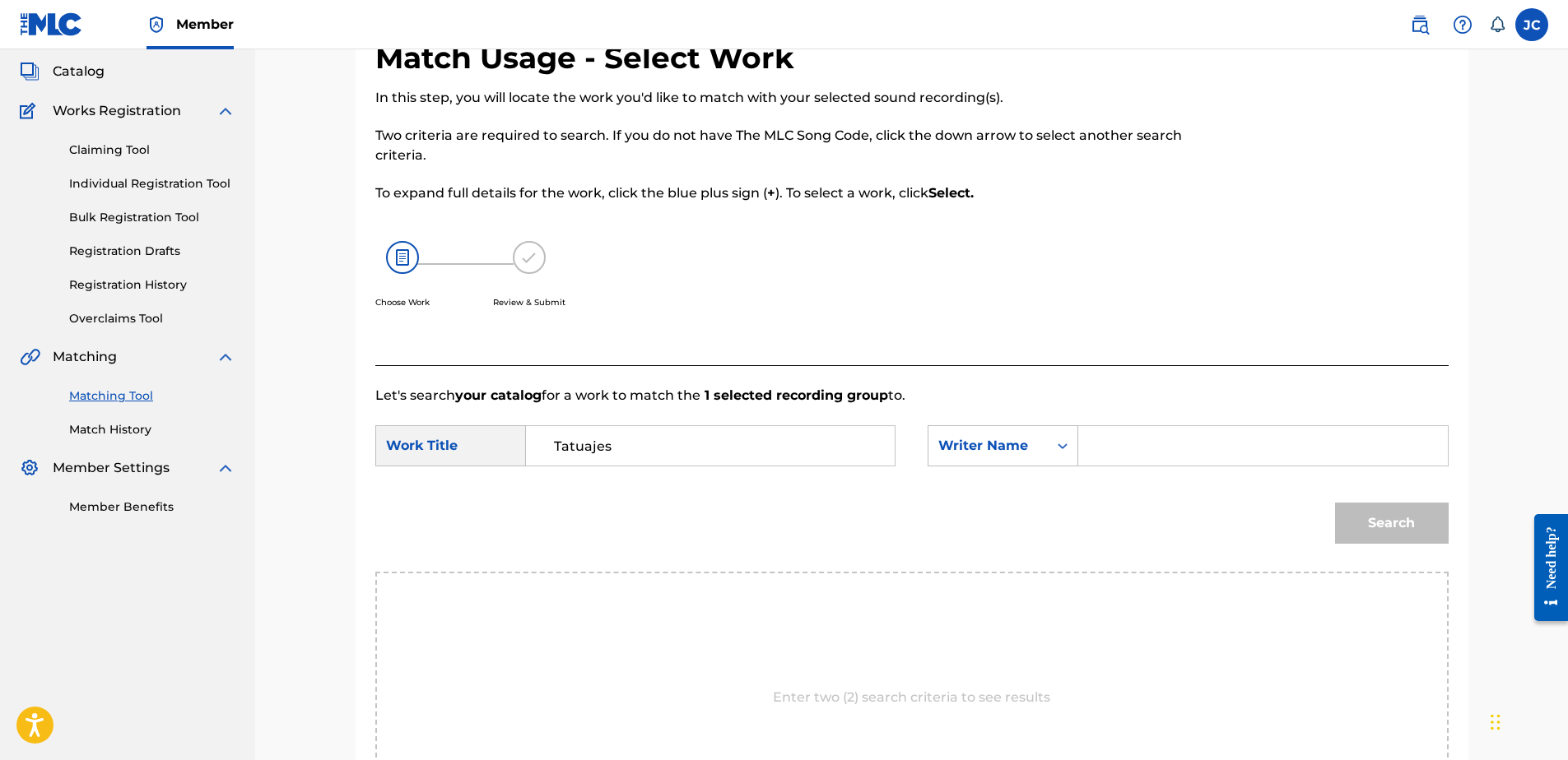
type input "Tatuajes"
click at [1209, 437] on input "Search Form" at bounding box center [1262, 446] width 340 height 39
paste input "Figueroa"
type input "Figueroa"
click at [1335, 503] on button "Search" at bounding box center [1391, 523] width 113 height 41
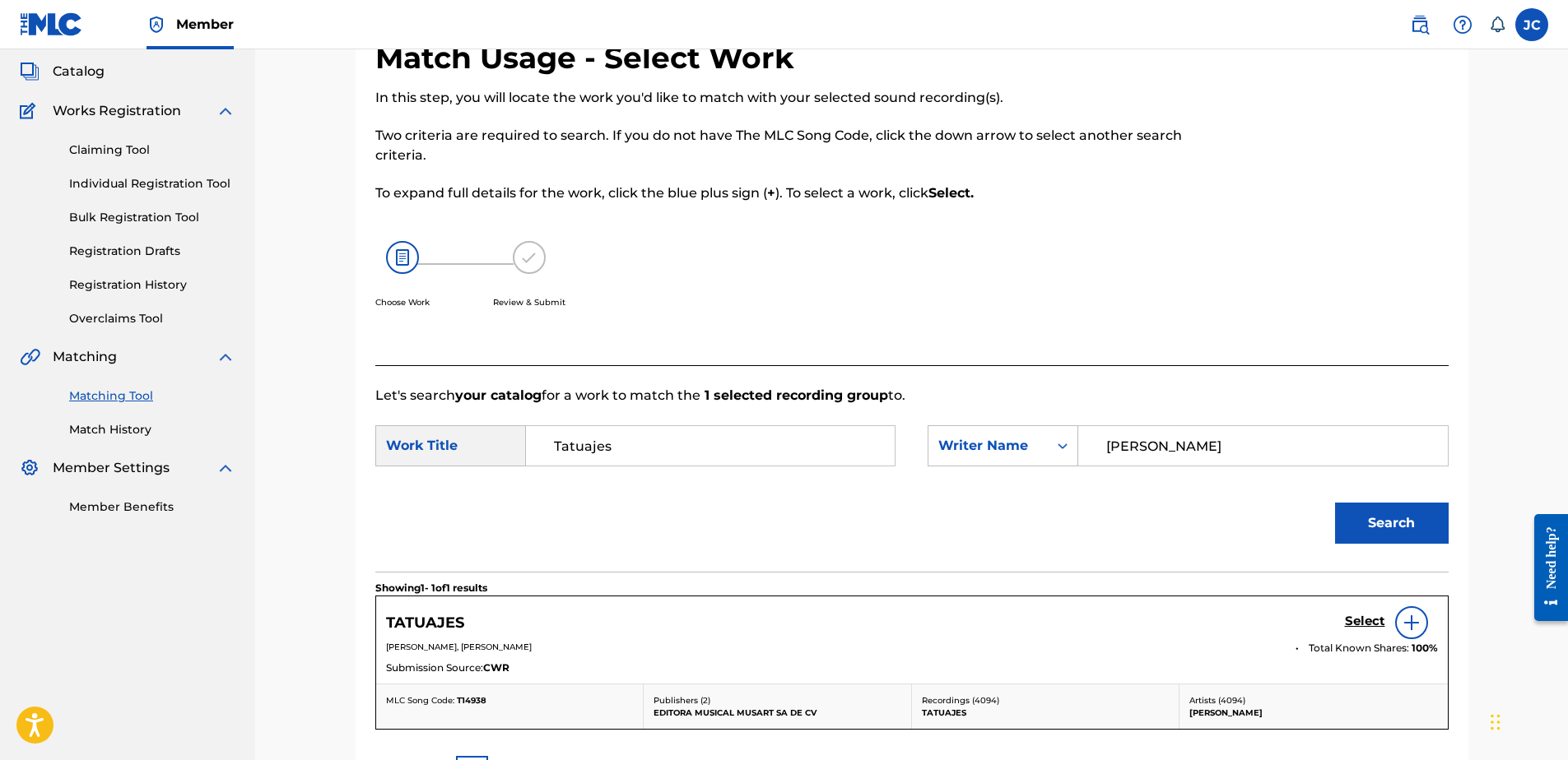
click at [1367, 617] on h5 "Select" at bounding box center [1364, 622] width 40 height 16
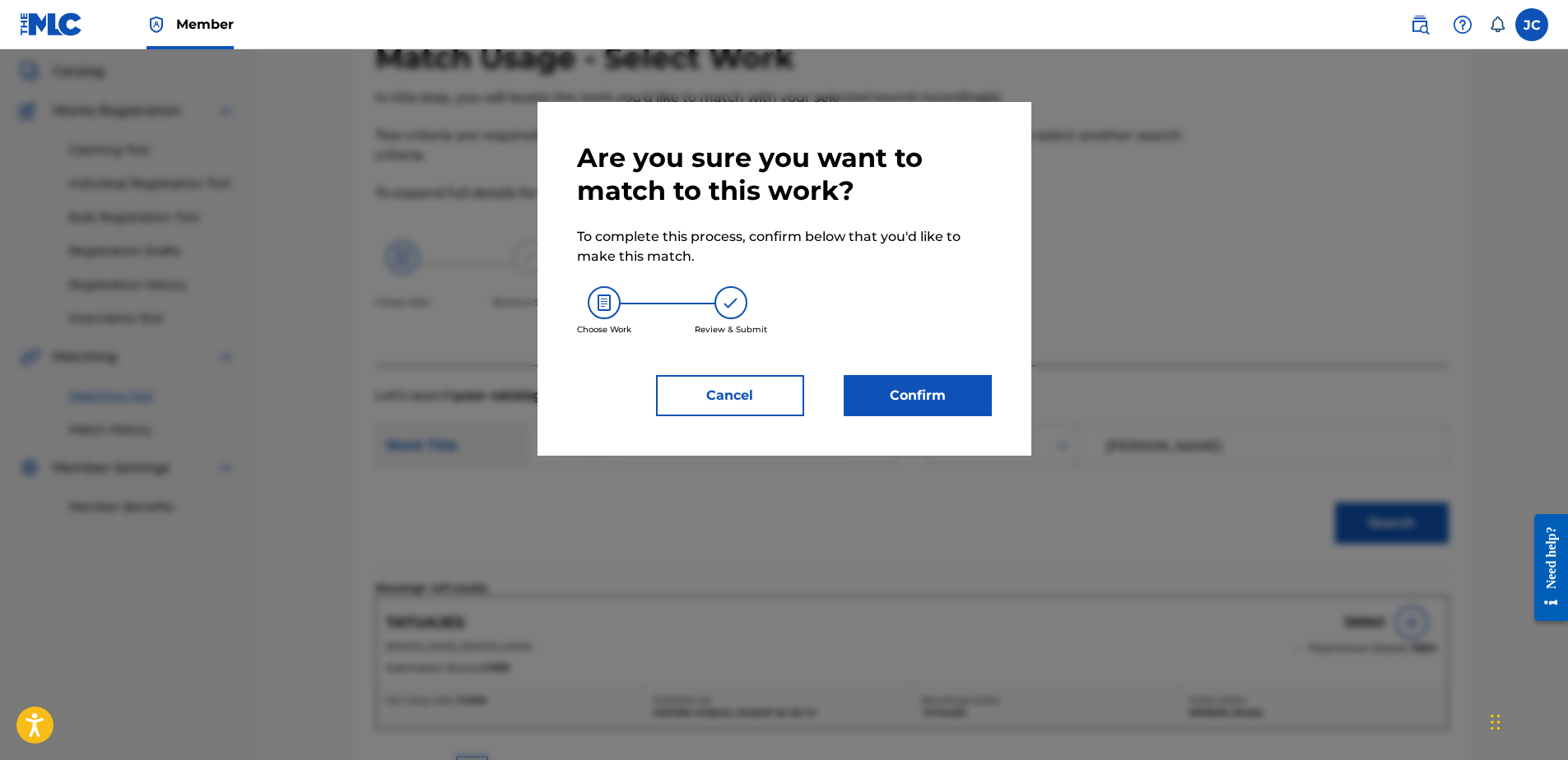
click at [959, 399] on button "Confirm" at bounding box center [918, 396] width 148 height 41
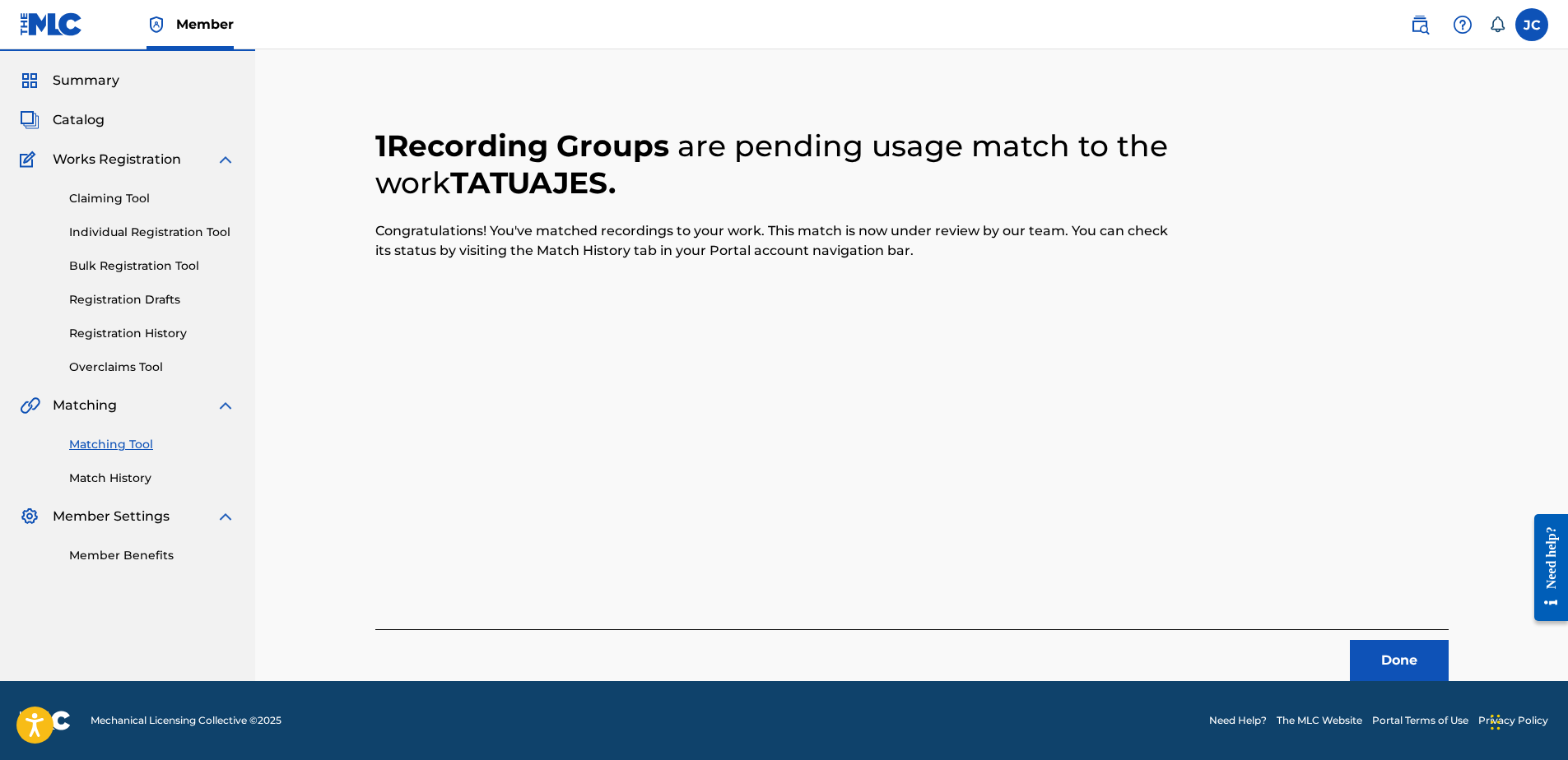
scroll to position [44, 0]
click at [1427, 665] on button "Done" at bounding box center [1399, 661] width 99 height 41
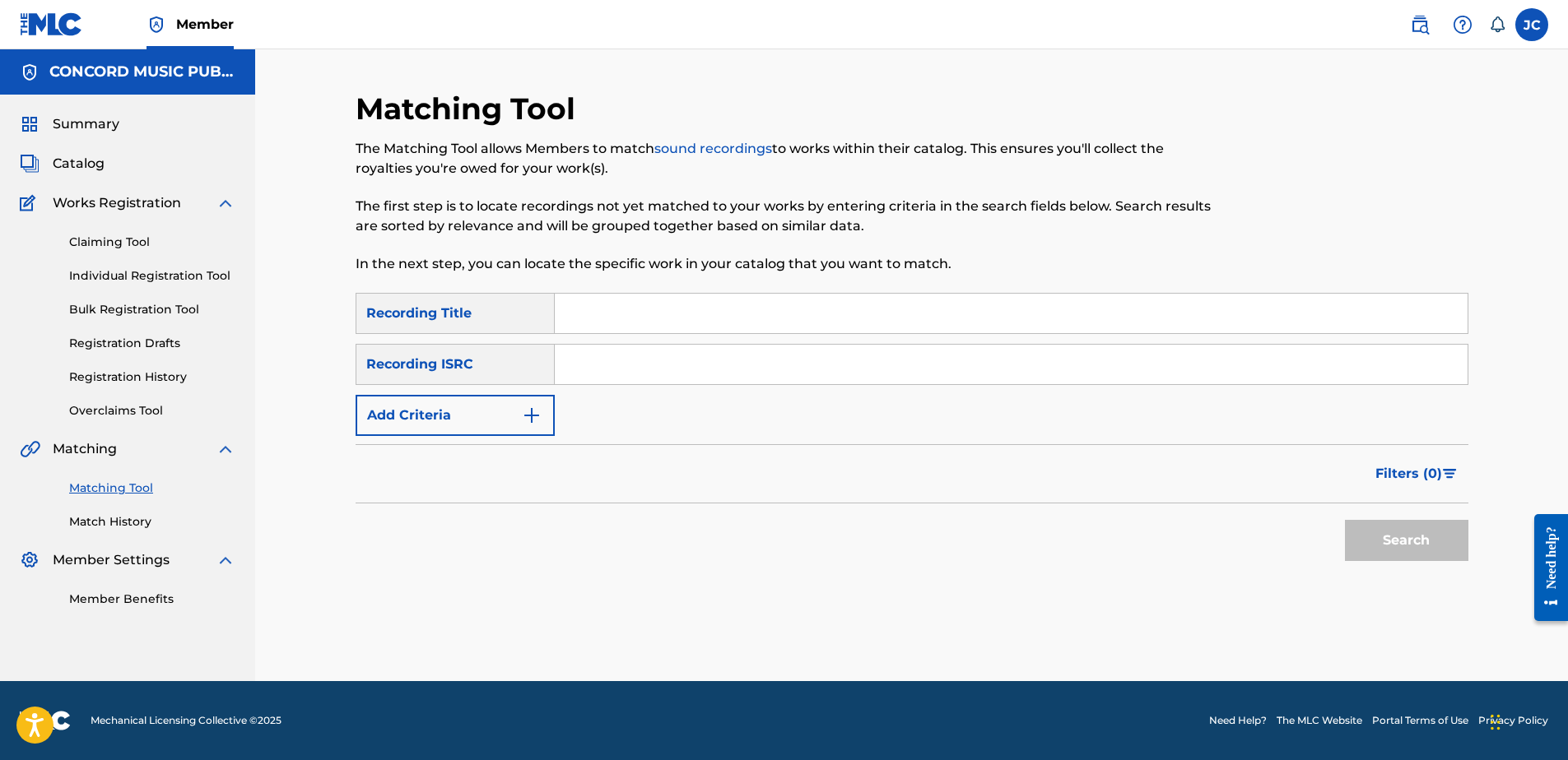
scroll to position [0, 0]
click at [918, 357] on input "Search Form" at bounding box center [1011, 364] width 913 height 39
paste input "USSM10200461"
type input "USSM10200461"
click at [1345, 520] on button "Search" at bounding box center [1406, 540] width 123 height 41
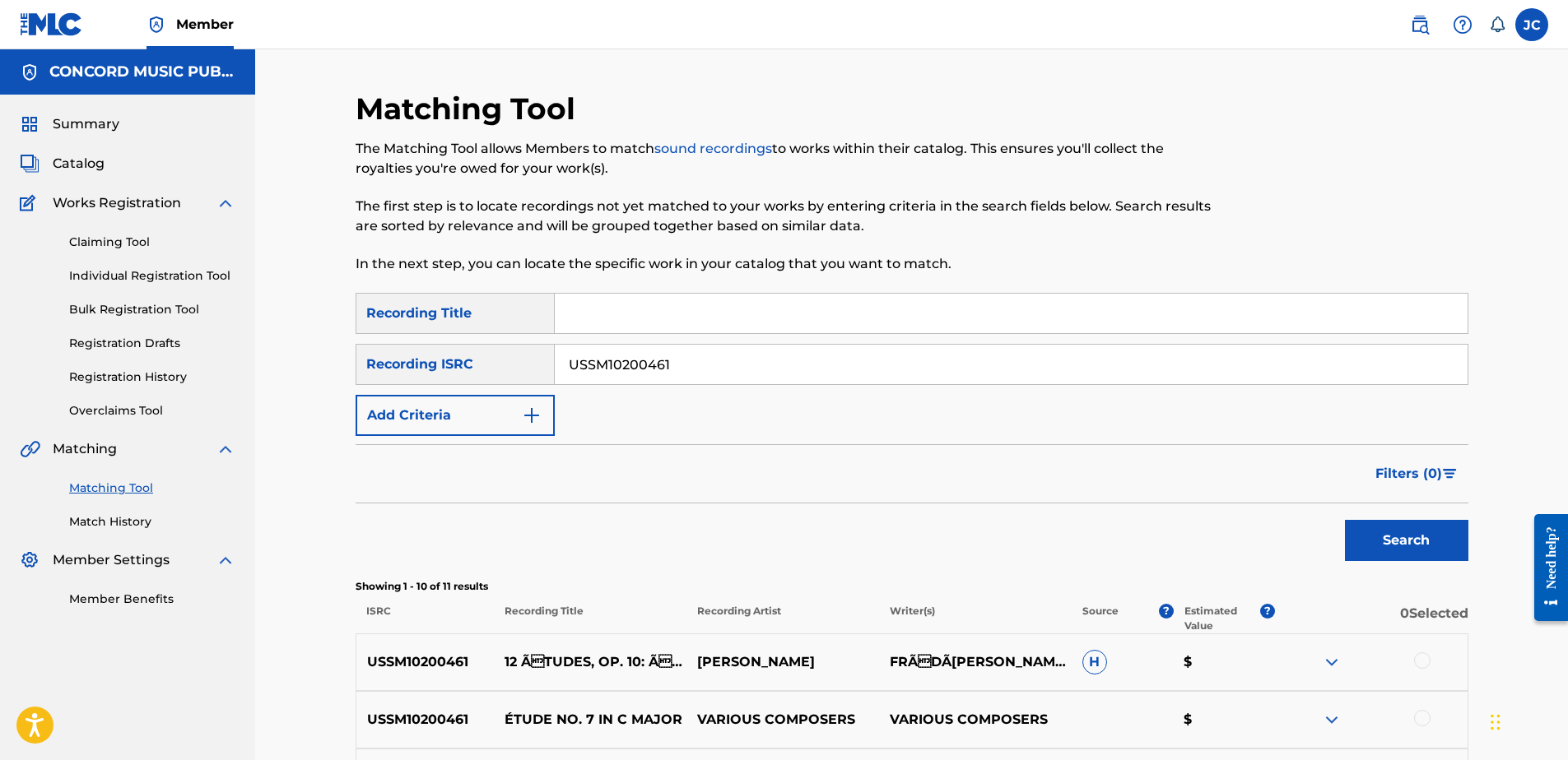
drag, startPoint x: 788, startPoint y: 375, endPoint x: 0, endPoint y: 377, distance: 788.0
click at [0, 384] on html "Accessibility Screen-Reader Guide, Feedback, and Issue Reporting | New window M…" at bounding box center [784, 380] width 1568 height 760
click at [834, 361] on input "Search Form" at bounding box center [1011, 364] width 913 height 39
paste input "GBAYC1501658"
type input "GBAYC1501658"
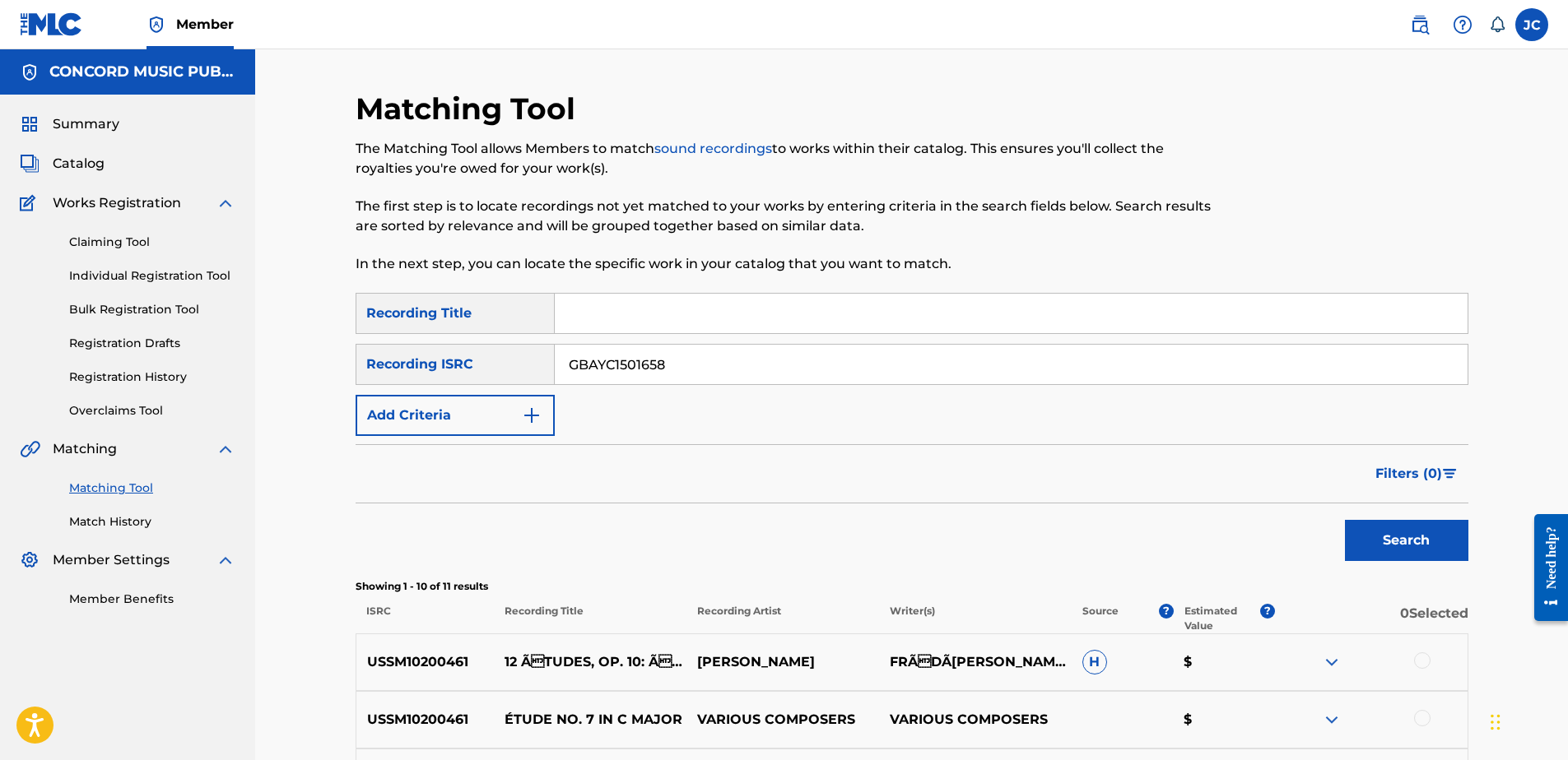
click at [1345, 520] on button "Search" at bounding box center [1406, 540] width 123 height 41
click at [738, 364] on input "GBAYC1501658" at bounding box center [1011, 364] width 913 height 39
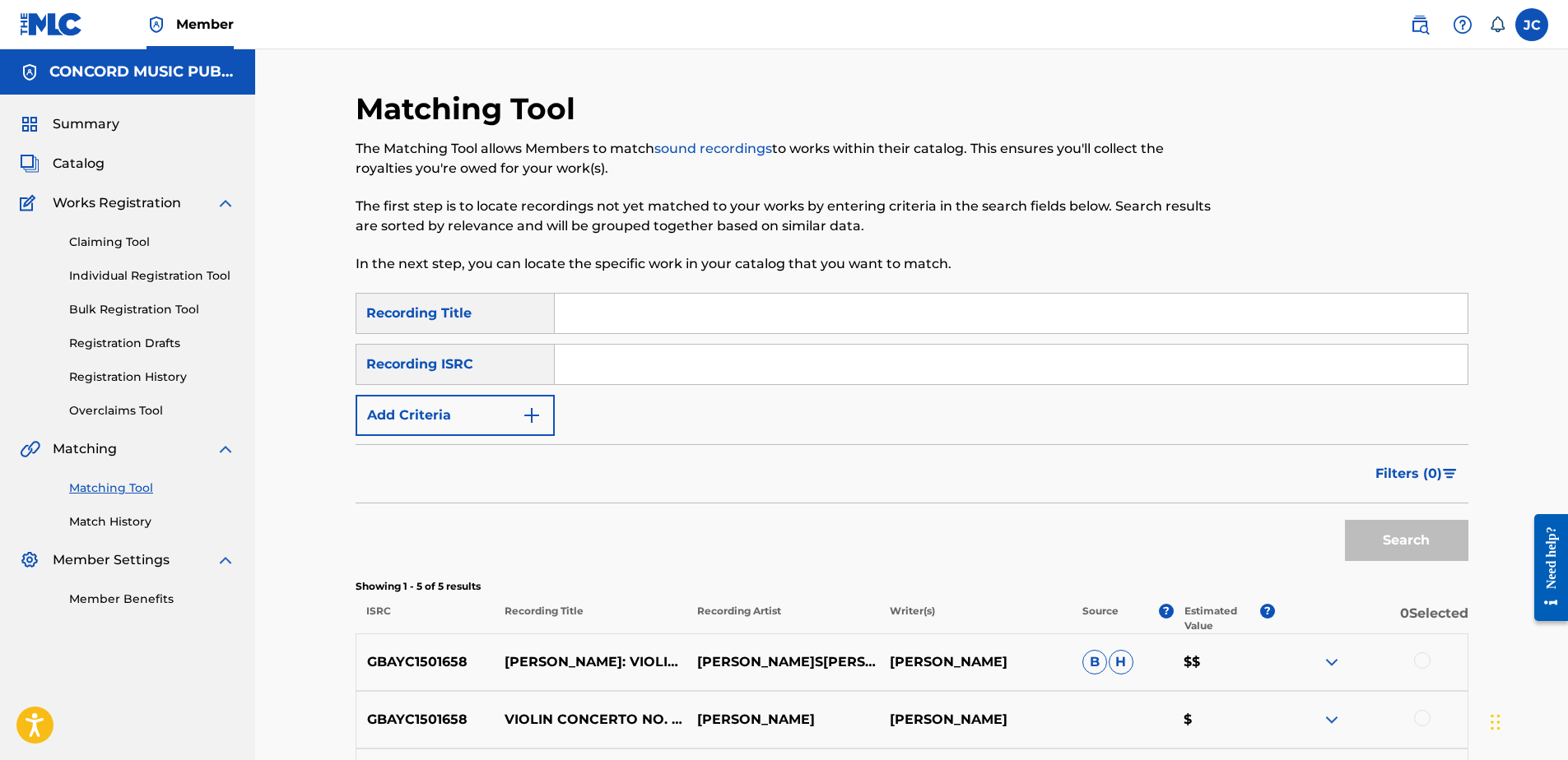
click at [655, 374] on input "Search Form" at bounding box center [1011, 364] width 913 height 39
paste input "USJ931370124"
type input "USJ931370124"
click at [1345, 520] on button "Search" at bounding box center [1406, 540] width 123 height 41
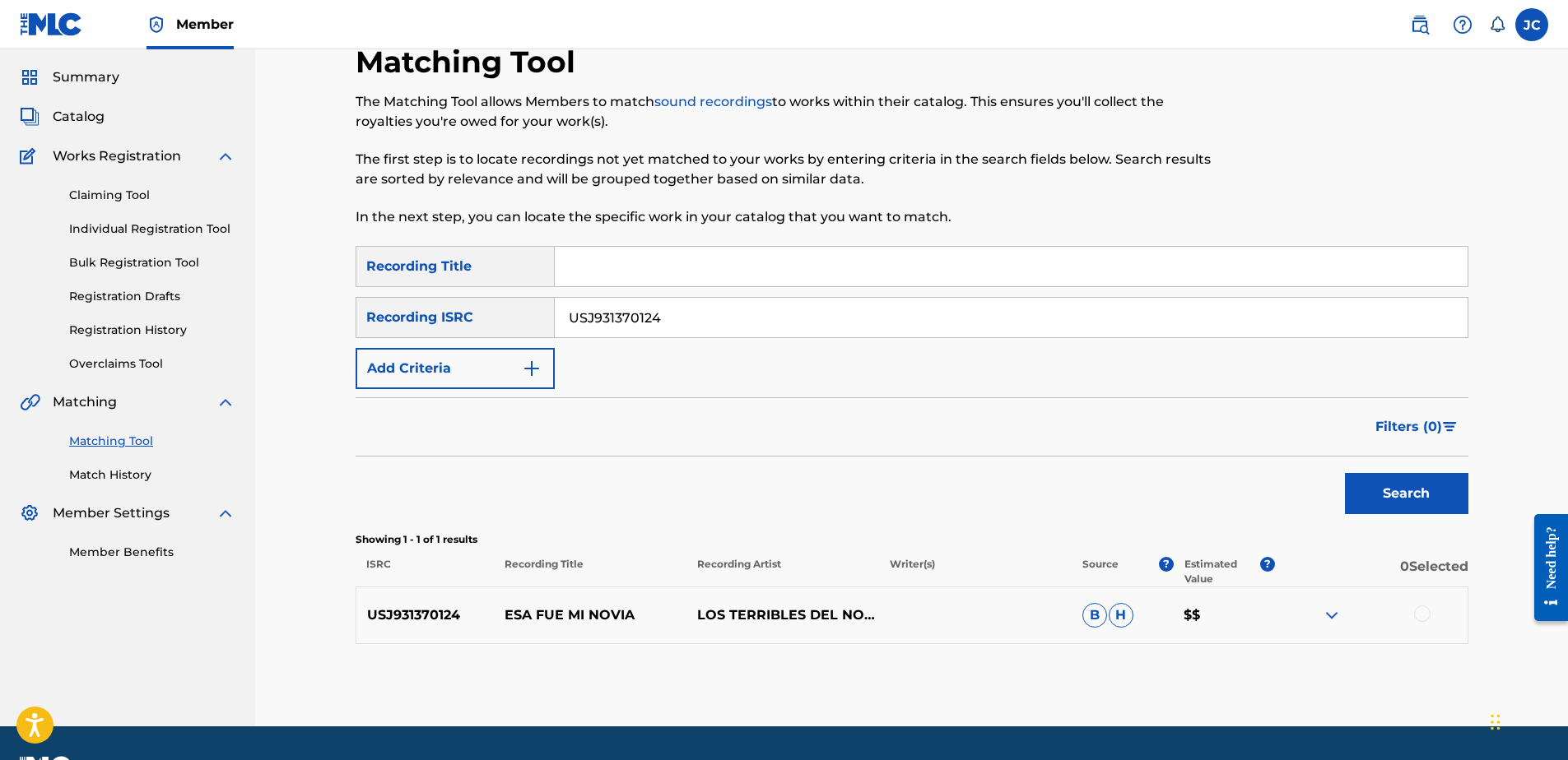
scroll to position [92, 0]
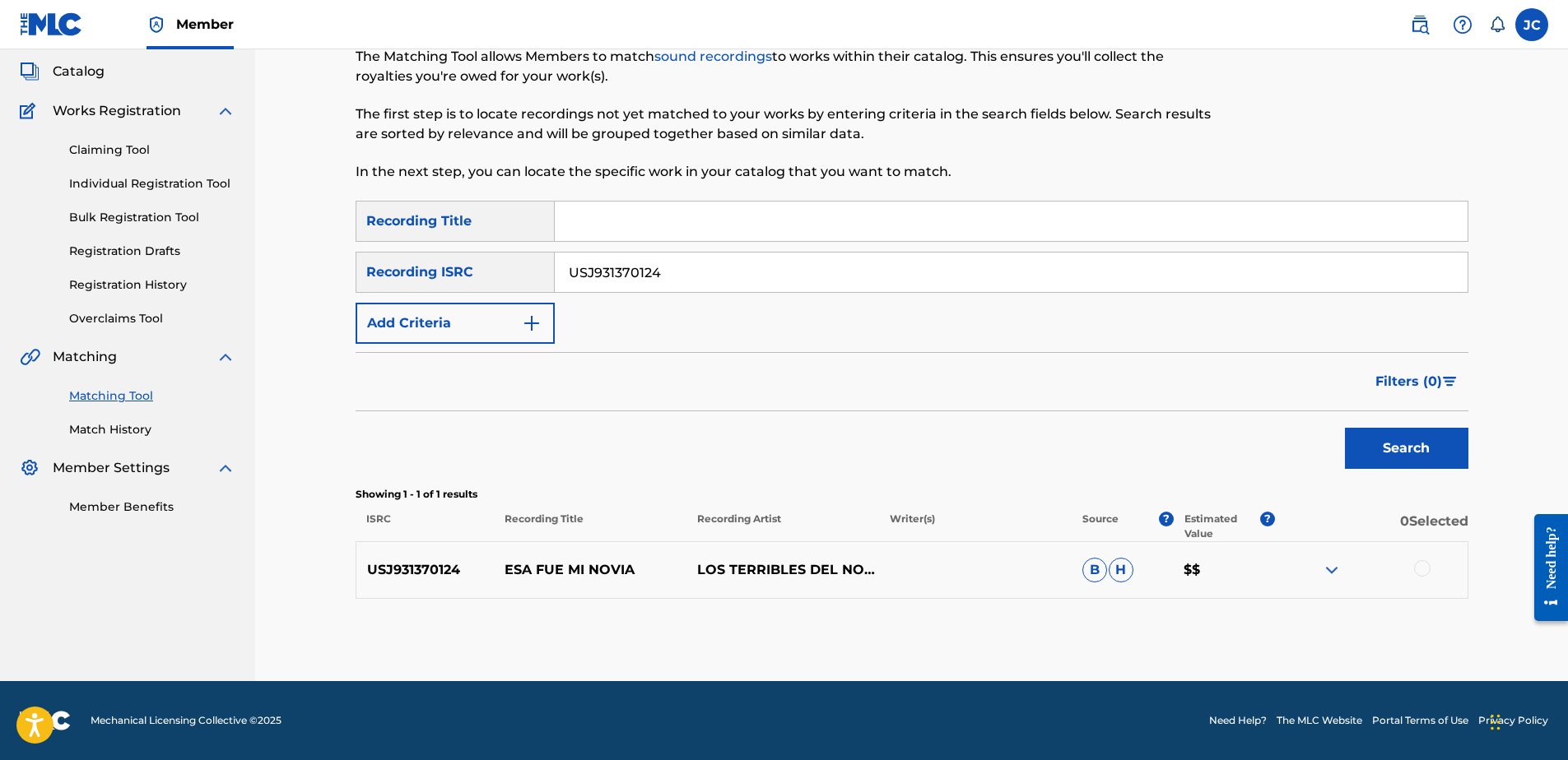
click at [1427, 572] on div at bounding box center [1422, 568] width 16 height 16
click at [1227, 622] on button "Match 1 Group" at bounding box center [1157, 626] width 182 height 41
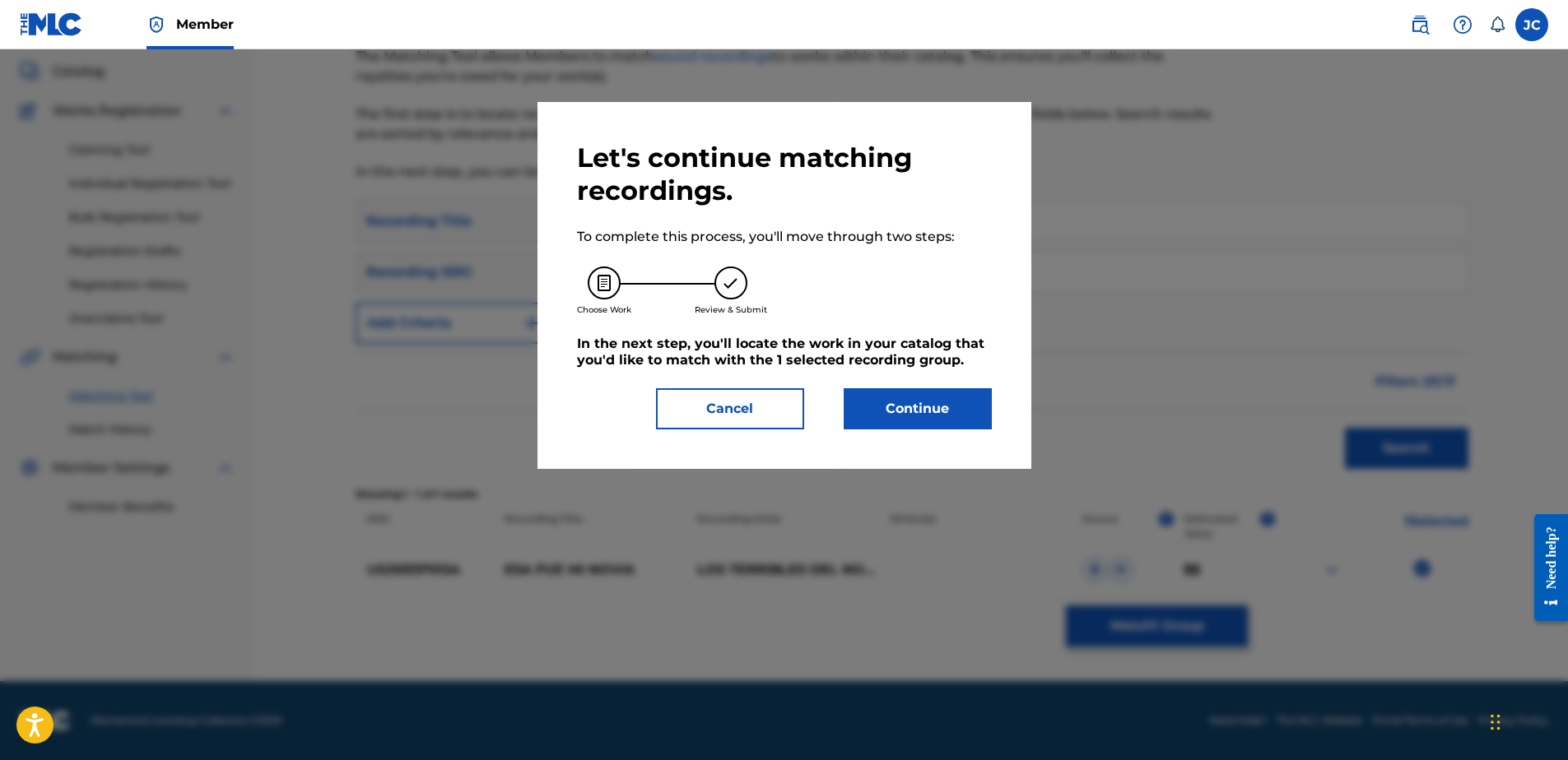
click at [923, 419] on button "Continue" at bounding box center [918, 409] width 148 height 41
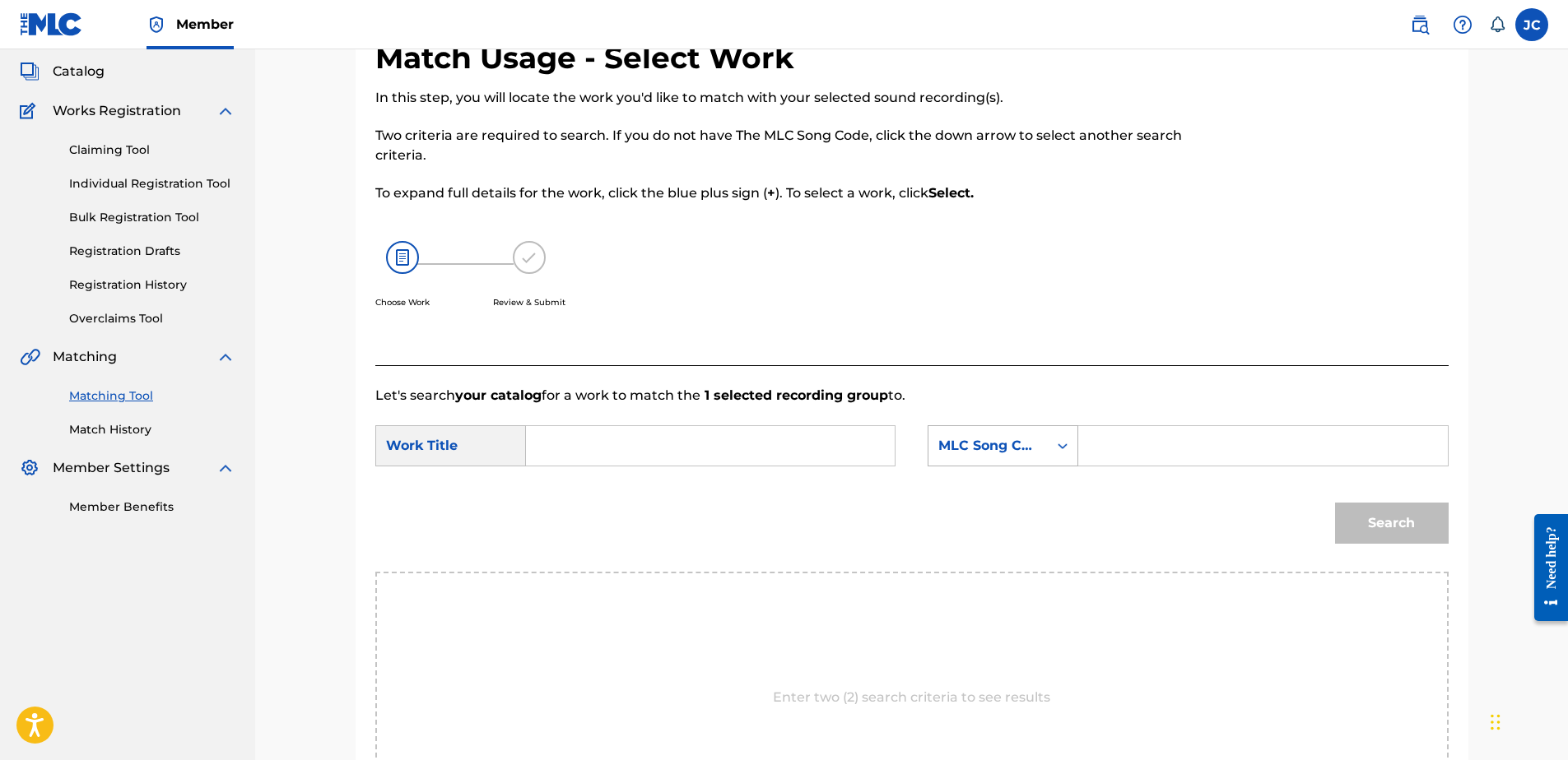
click at [1003, 438] on div "MLC Song Code" at bounding box center [987, 446] width 99 height 20
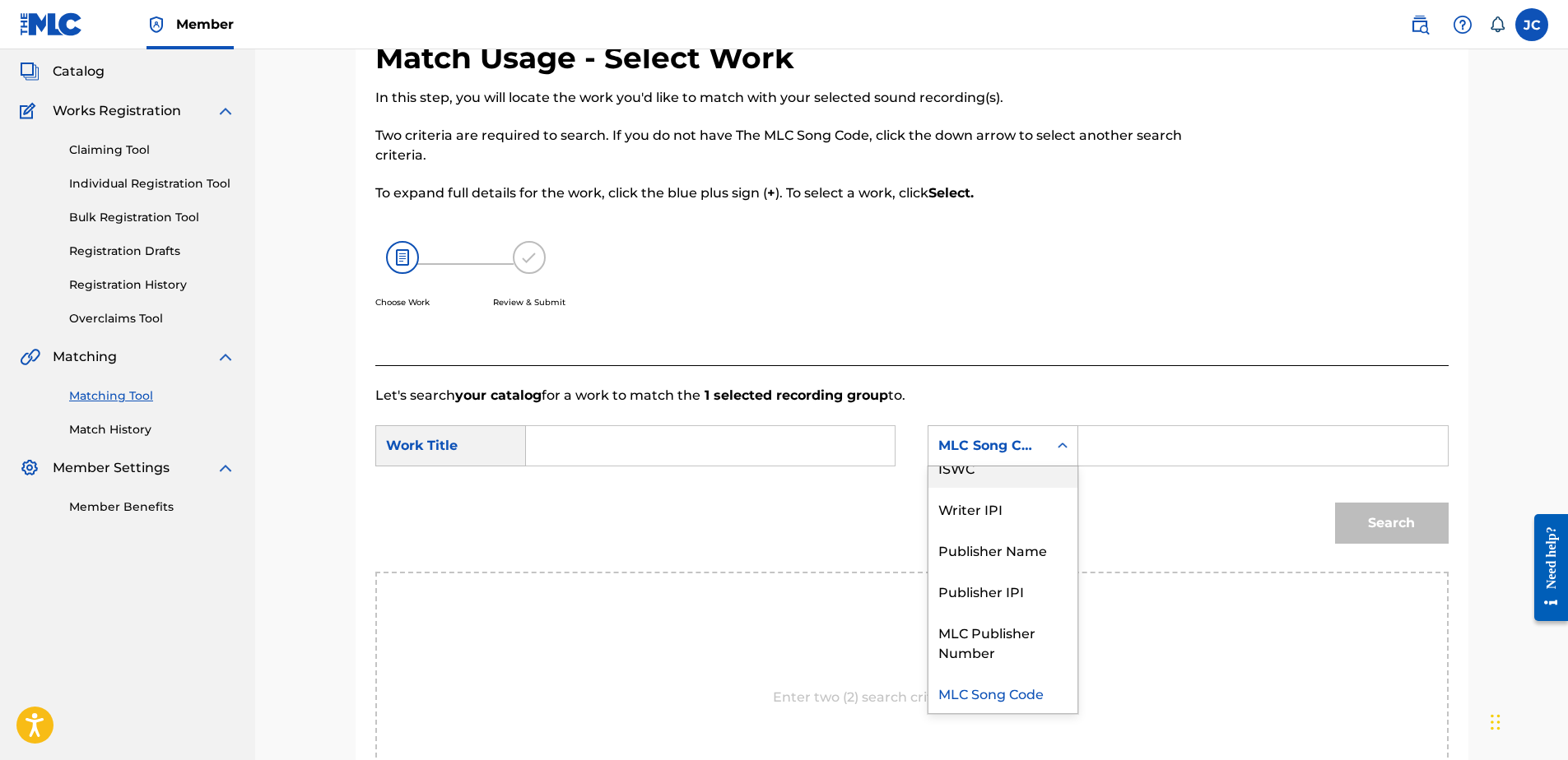
scroll to position [0, 0]
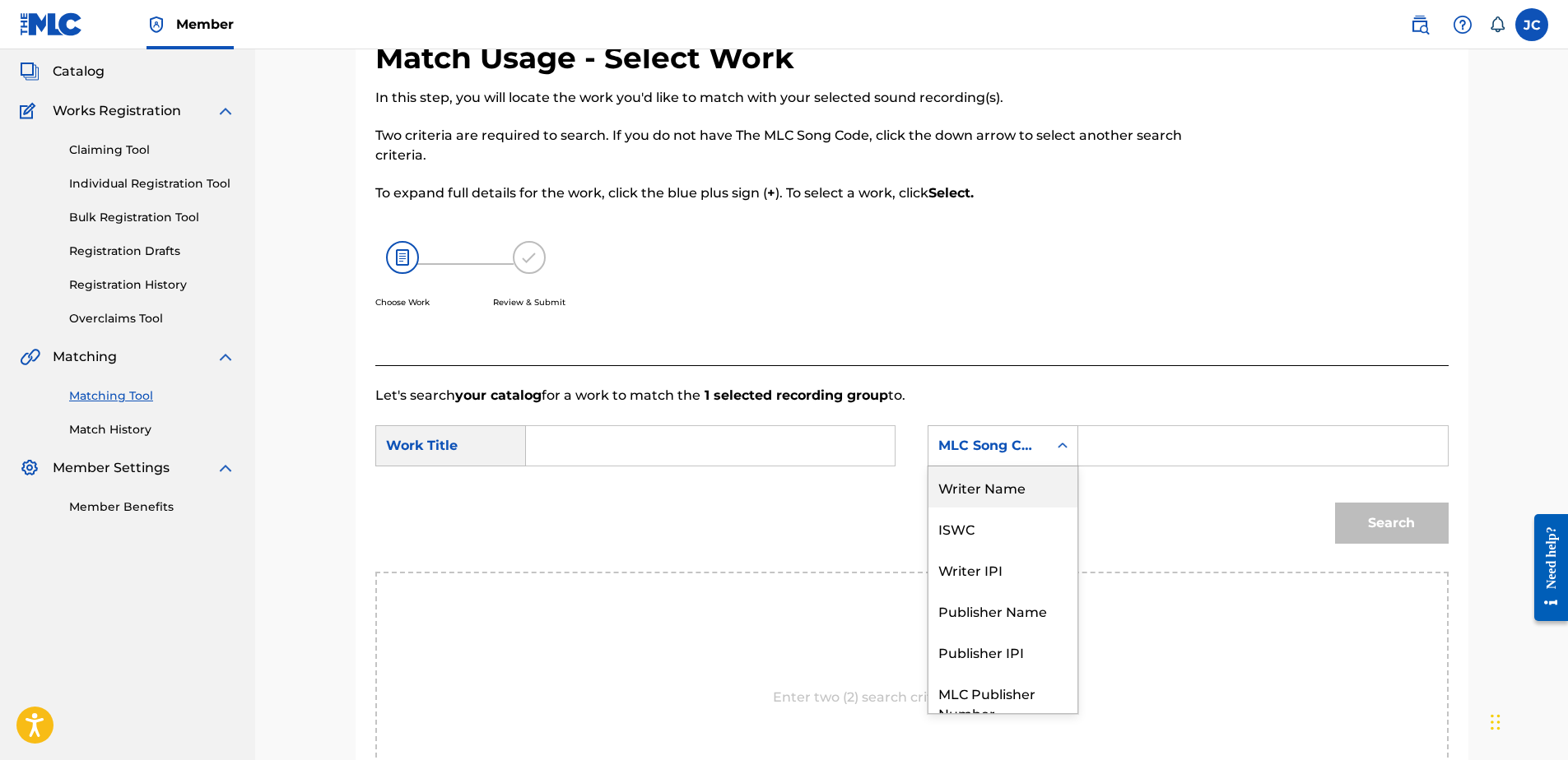
click at [1013, 485] on div "Writer Name" at bounding box center [1002, 487] width 149 height 41
click at [818, 451] on input "Search Form" at bounding box center [709, 446] width 340 height 39
paste input "Esa Fue Mi Novia"
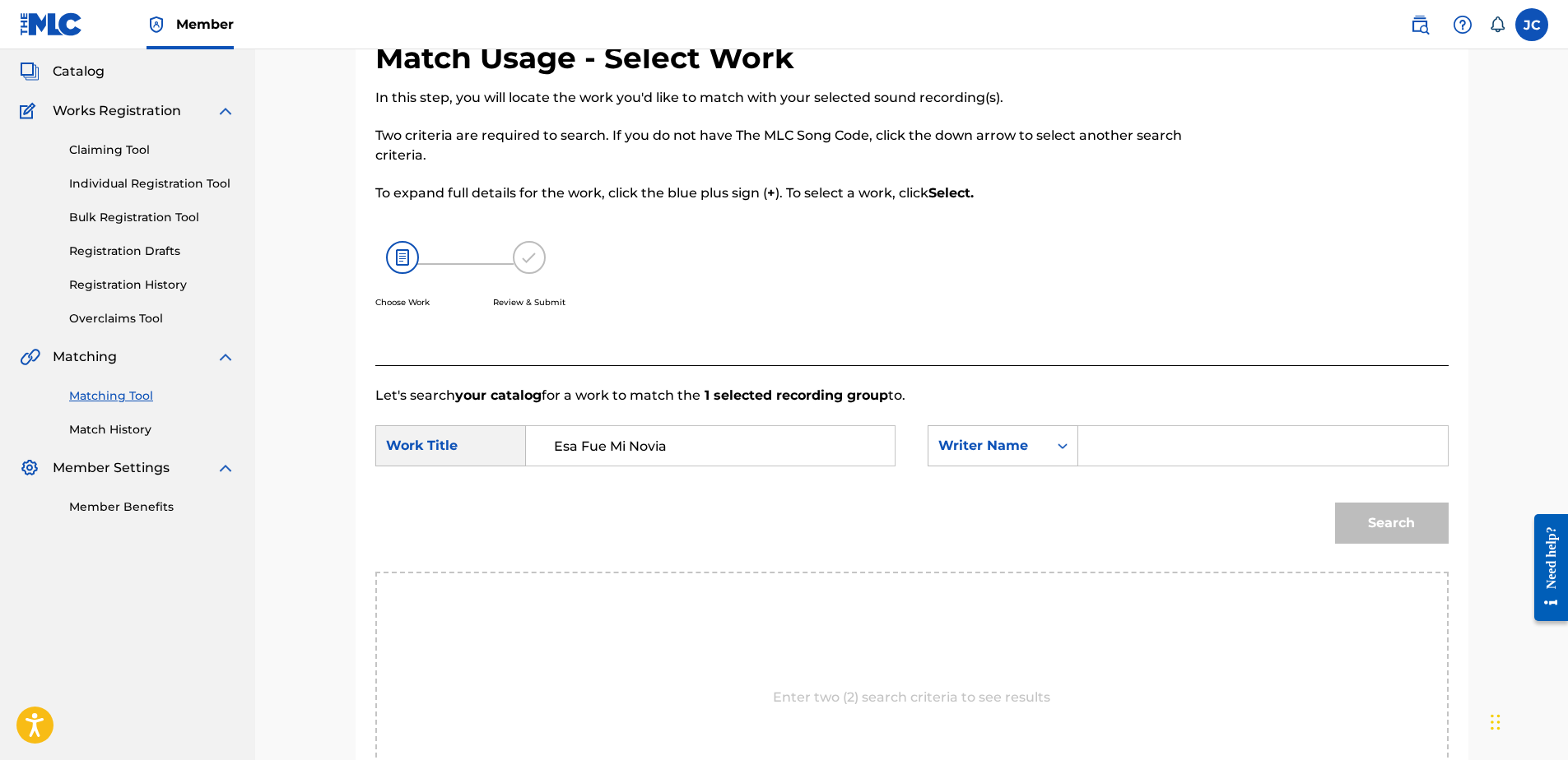
type input "Esa Fue Mi Novia"
click at [1114, 435] on input "Search Form" at bounding box center [1262, 446] width 340 height 39
click at [1159, 444] on input "Search Form" at bounding box center [1262, 446] width 340 height 39
paste input "Chaides"
click at [1335, 503] on button "Search" at bounding box center [1391, 523] width 113 height 41
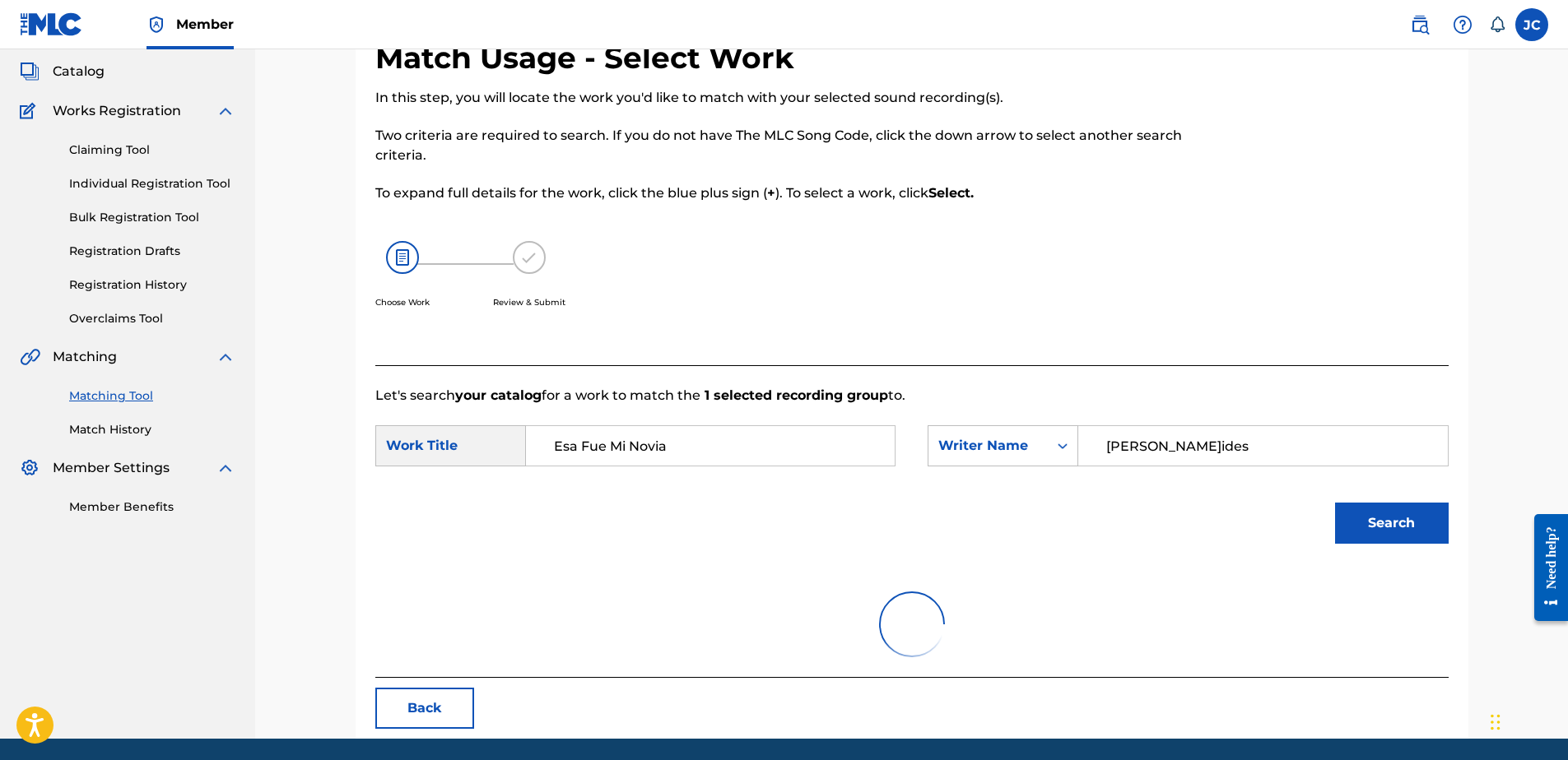
scroll to position [79, 0]
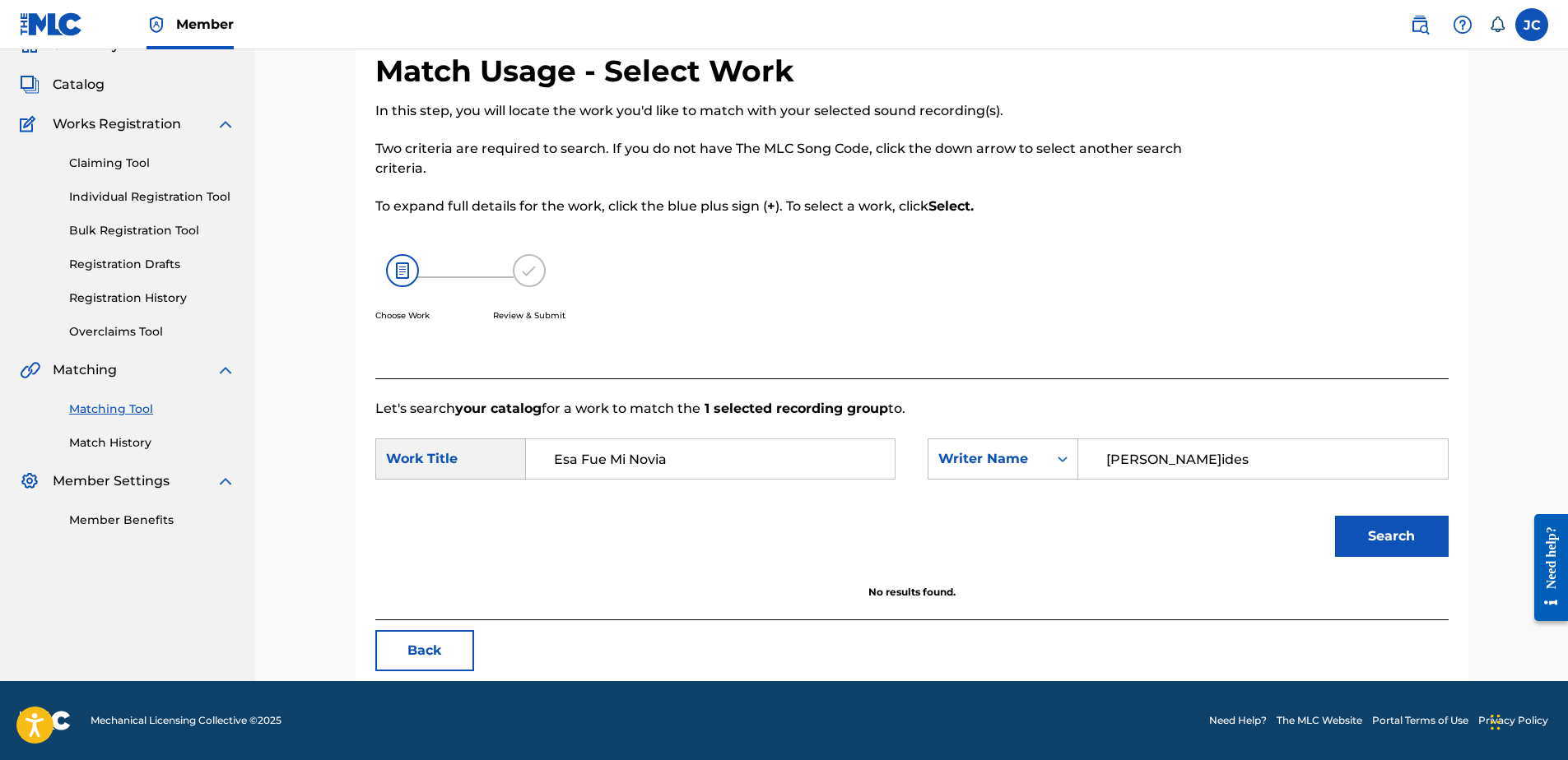
click at [1203, 471] on input "Chaides" at bounding box center [1262, 459] width 340 height 39
paste input "Diaz"
type input "Diaz"
click at [1335, 516] on button "Search" at bounding box center [1391, 537] width 113 height 41
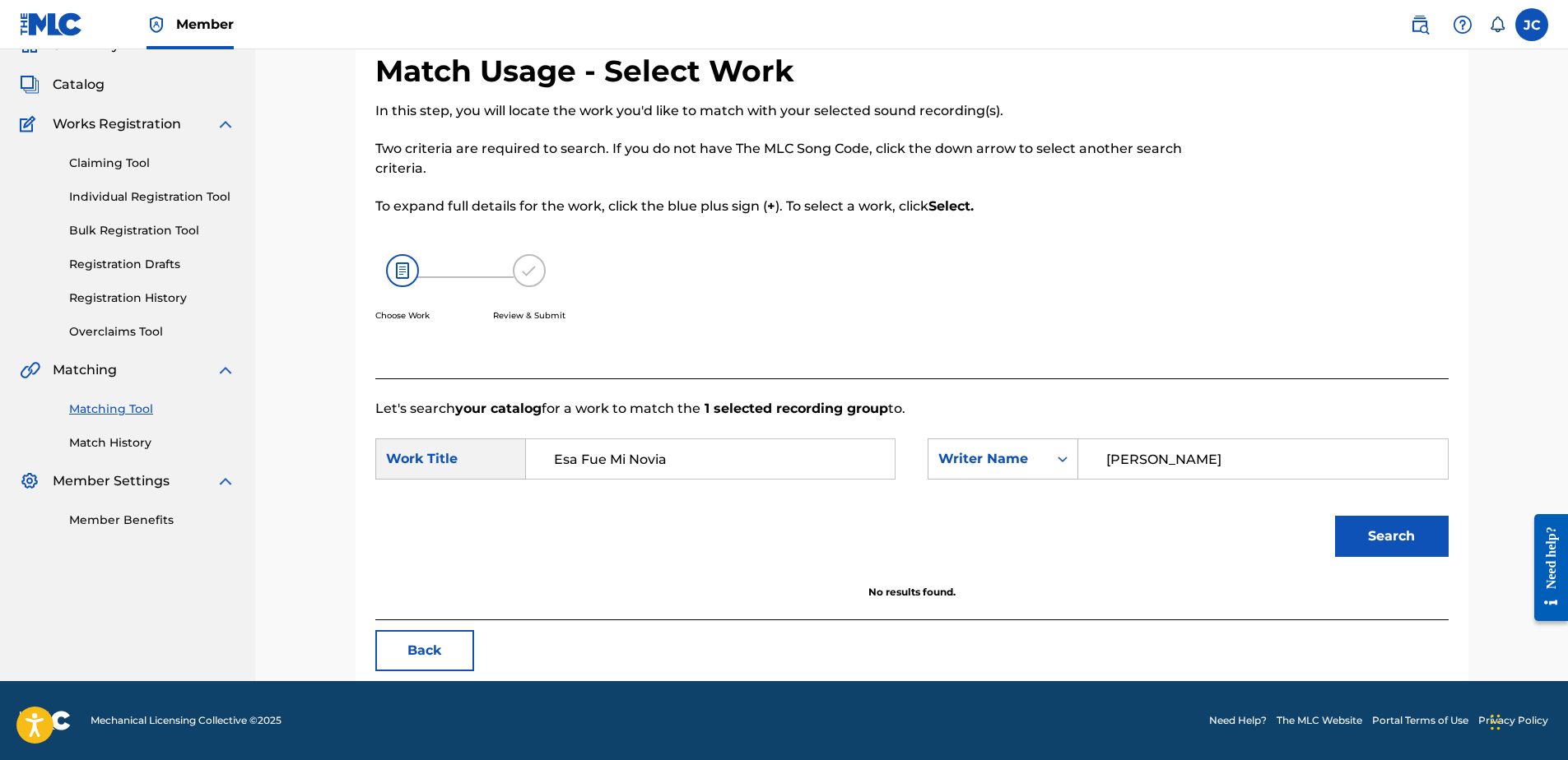
scroll to position [92, 0]
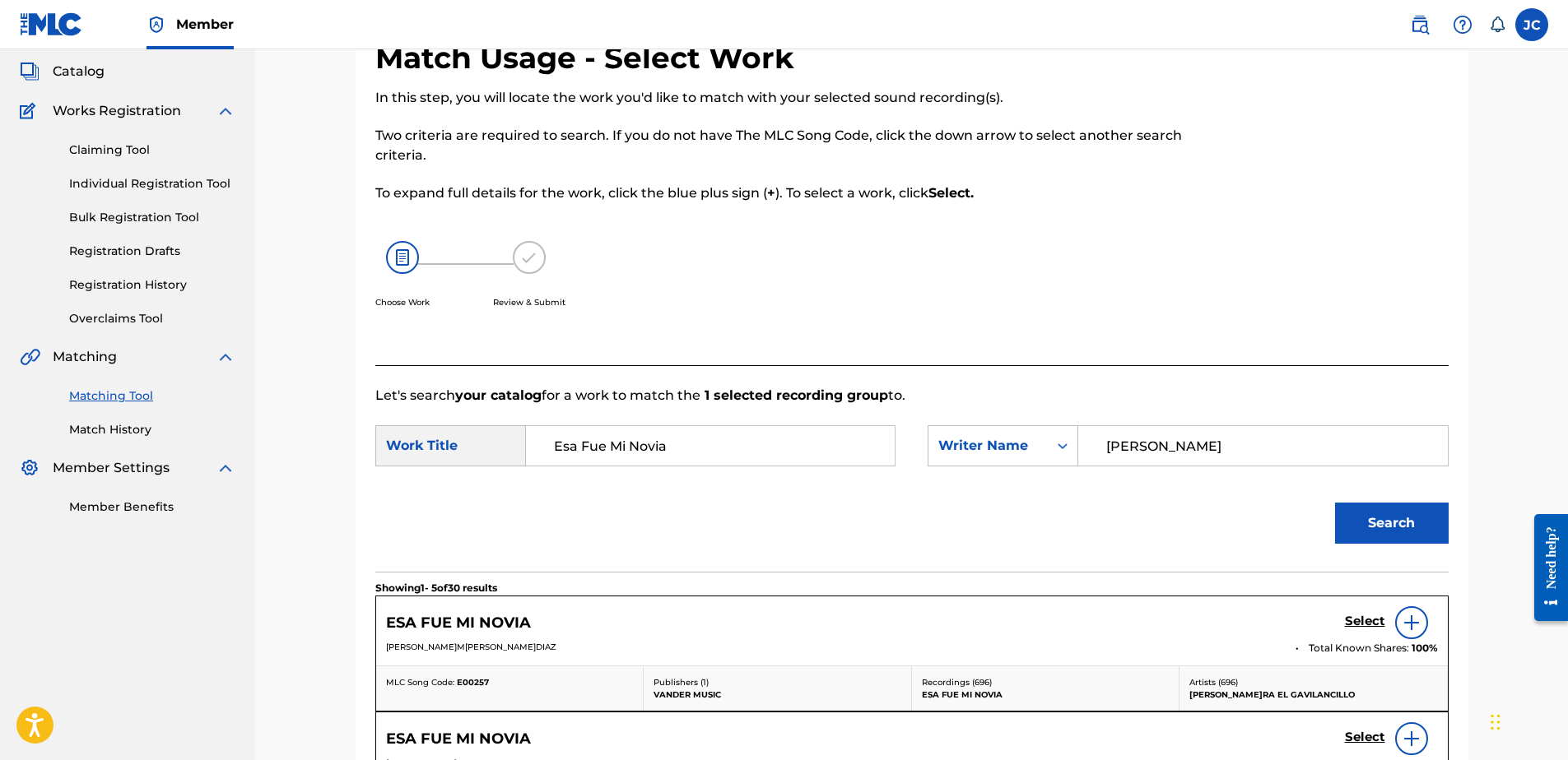
click at [1425, 629] on div at bounding box center [1412, 622] width 33 height 33
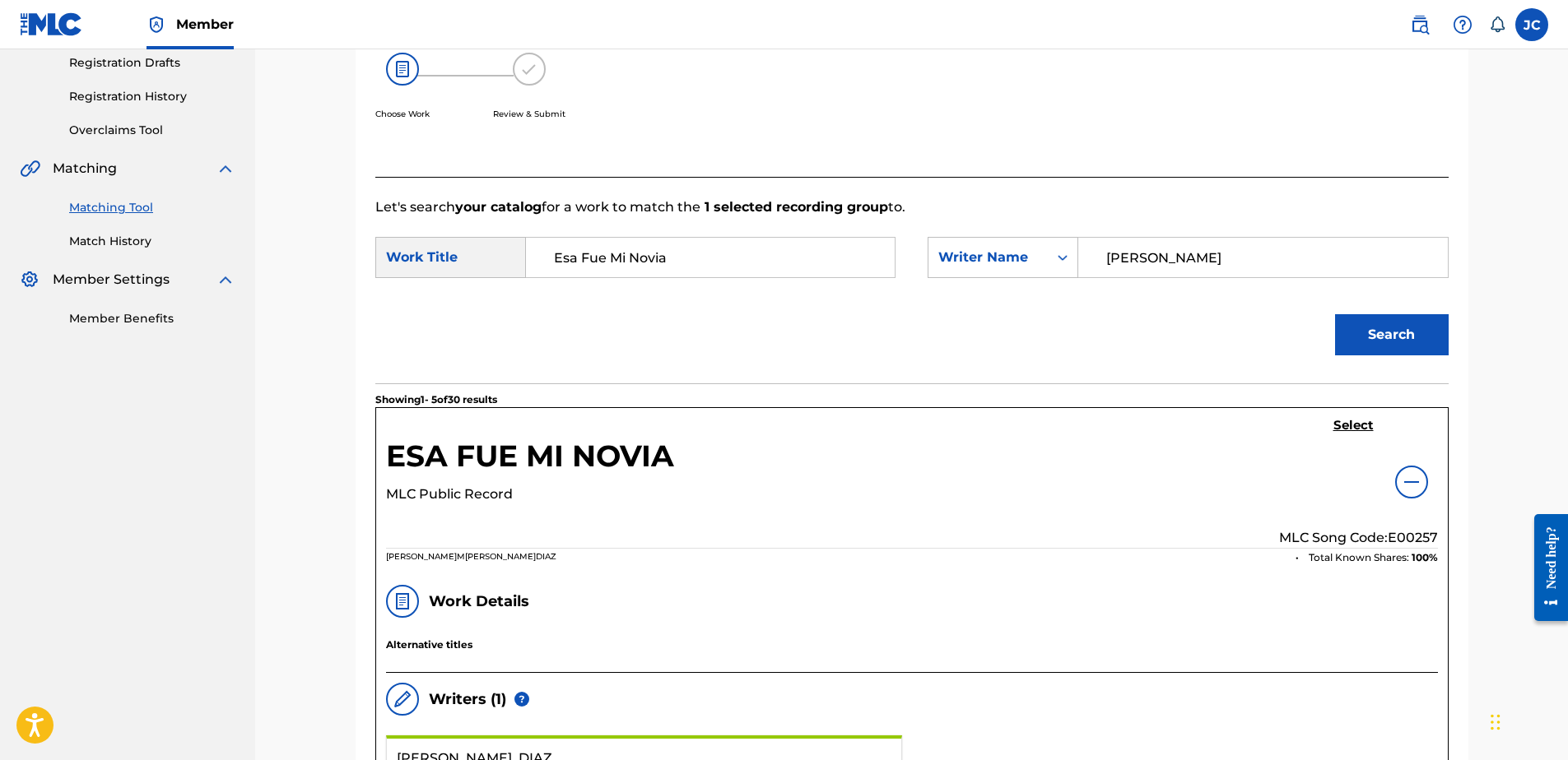
scroll to position [276, 0]
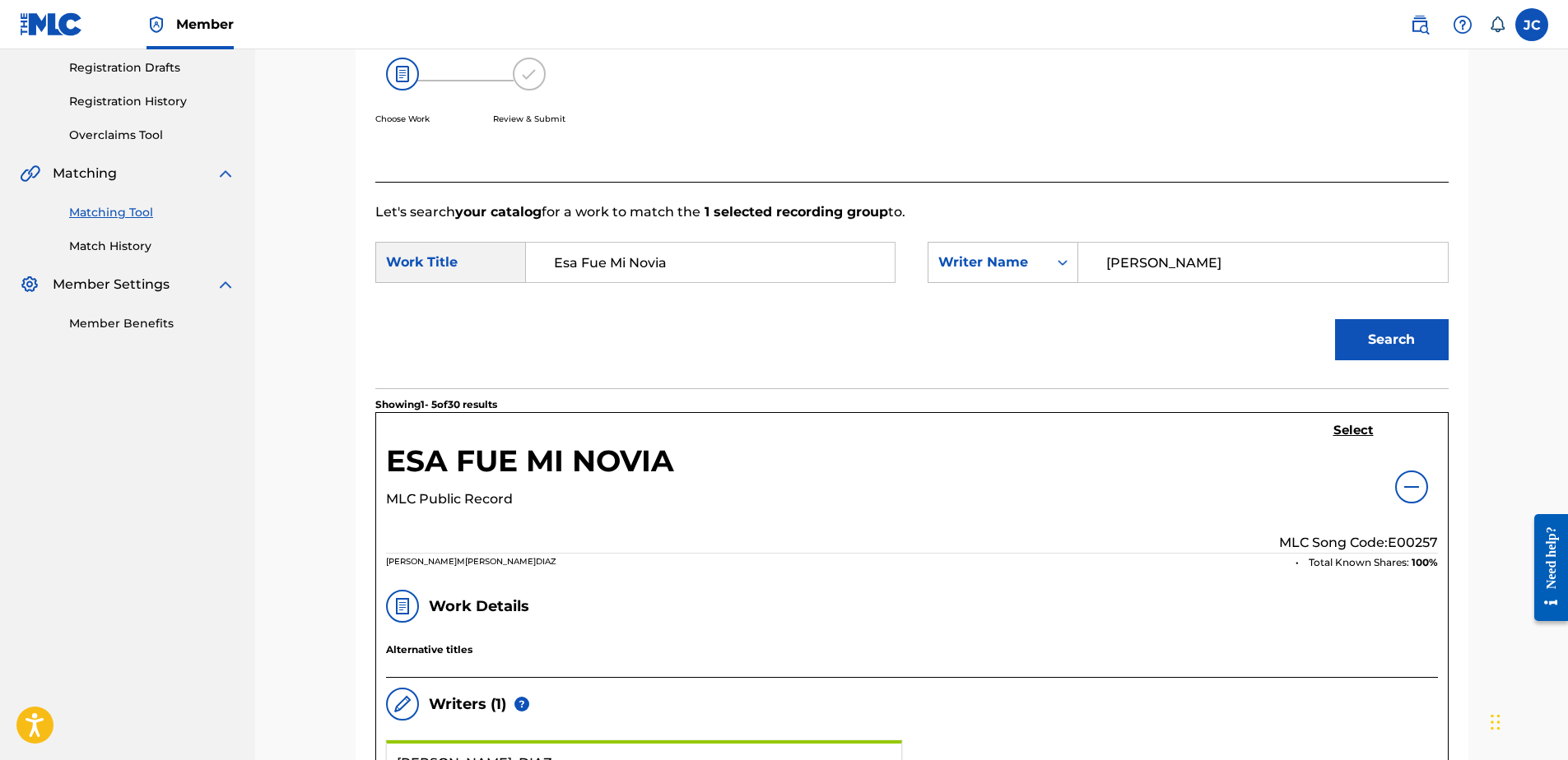
click at [1348, 430] on h5 "Select" at bounding box center [1354, 431] width 40 height 16
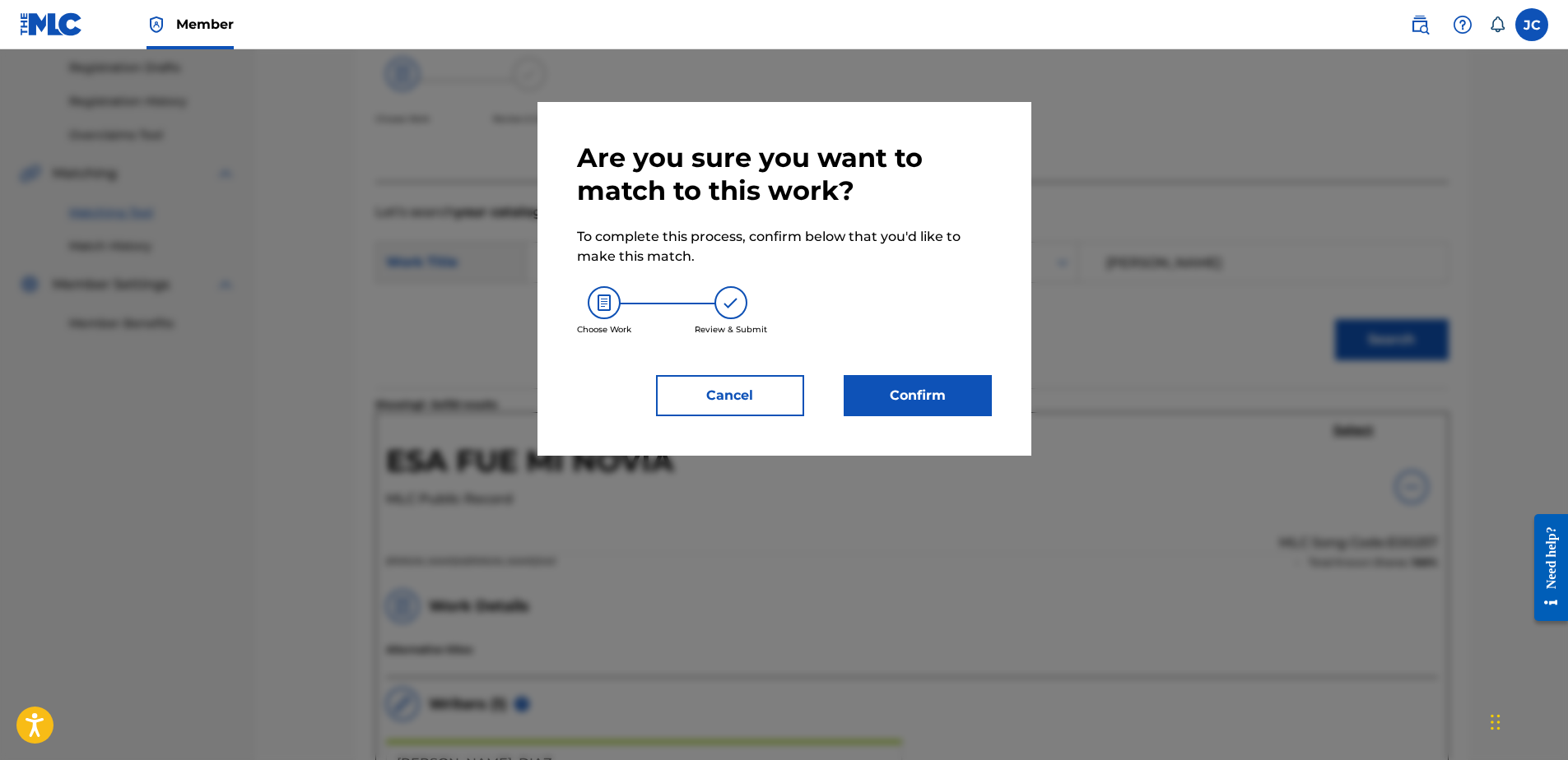
click at [915, 409] on button "Confirm" at bounding box center [918, 396] width 148 height 41
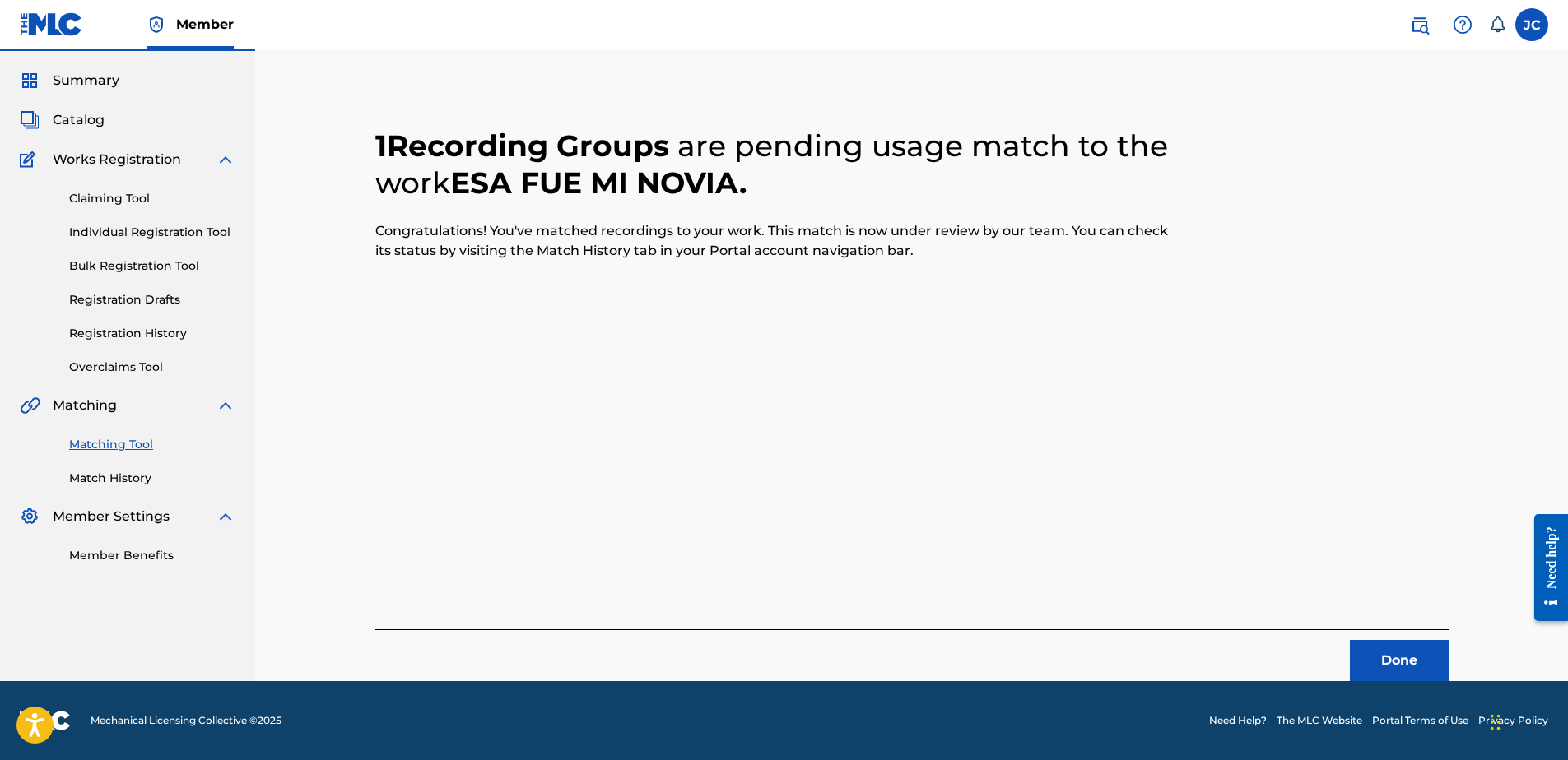
scroll to position [44, 0]
click at [1358, 653] on button "Done" at bounding box center [1399, 661] width 99 height 41
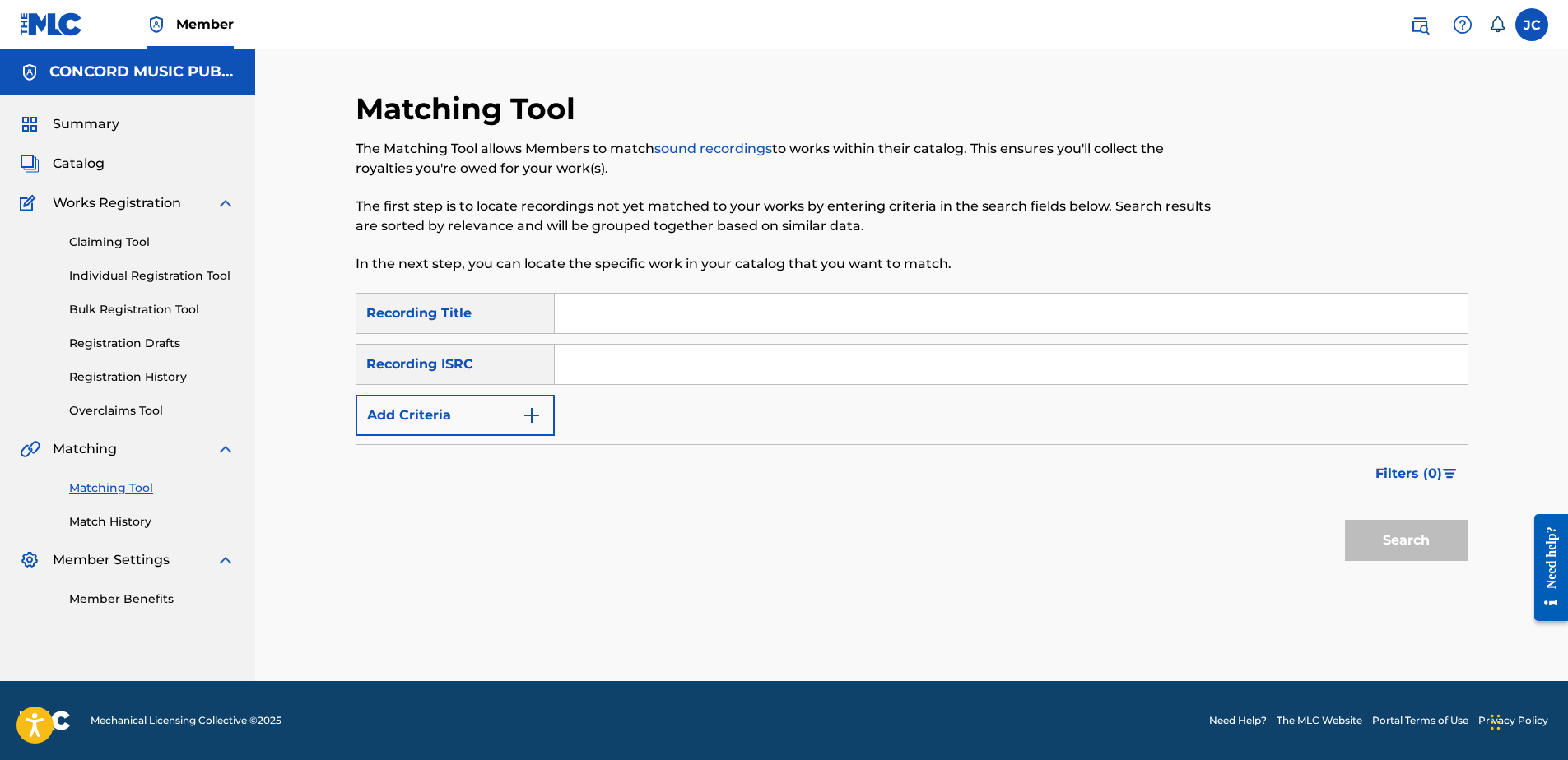
scroll to position [0, 0]
click at [779, 369] on input "Search Form" at bounding box center [1011, 364] width 913 height 39
paste input "DEN960231633"
type input "DEN960231633"
click at [1345, 520] on button "Search" at bounding box center [1406, 540] width 123 height 41
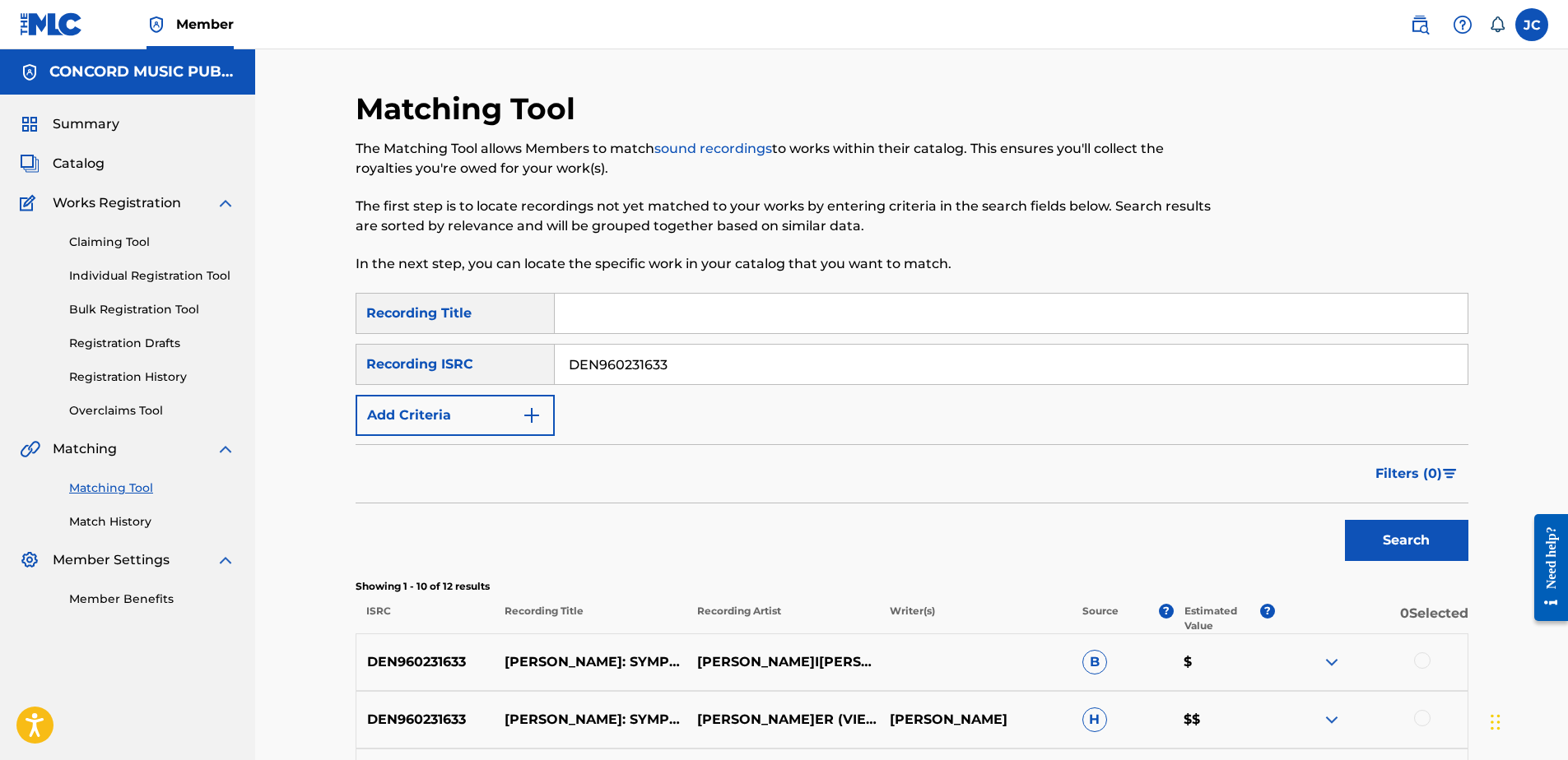
drag, startPoint x: 681, startPoint y: 363, endPoint x: 403, endPoint y: 339, distance: 279.0
click at [409, 338] on div "SearchWithCriteriae99f2faf-8432-4afd-8b36-feaa1db108db Recording Title SearchWi…" at bounding box center [912, 364] width 1113 height 143
click at [849, 380] on input "Search Form" at bounding box center [1011, 364] width 913 height 39
paste input "QM6DC1661612"
type input "QM6DC1661612"
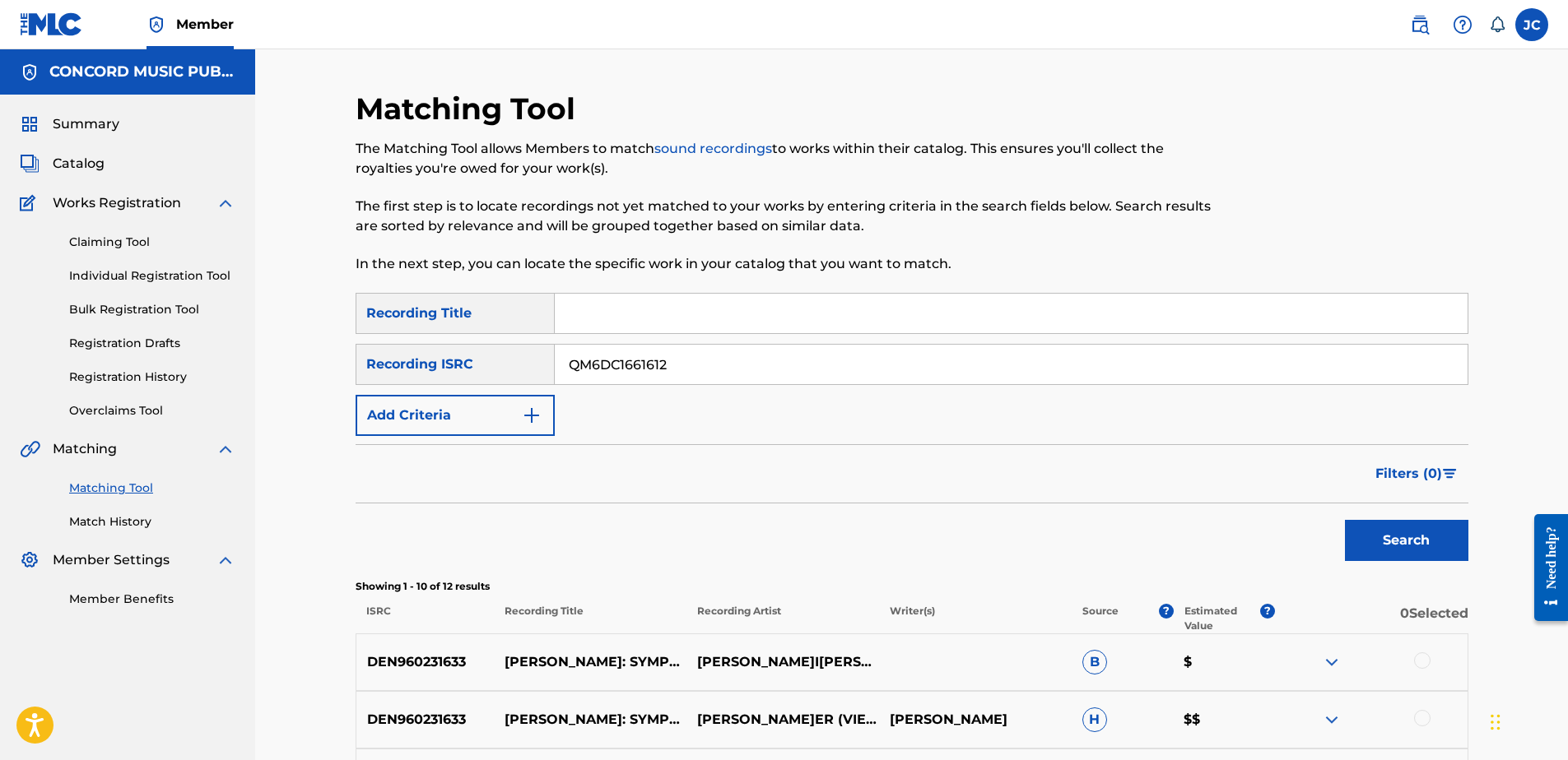
click at [1345, 520] on button "Search" at bounding box center [1406, 540] width 123 height 41
drag, startPoint x: 840, startPoint y: 347, endPoint x: 311, endPoint y: 361, distance: 529.2
click at [311, 361] on div "Matching Tool The Matching Tool allows Members to match sound recordings to wor…" at bounding box center [911, 641] width 1312 height 1185
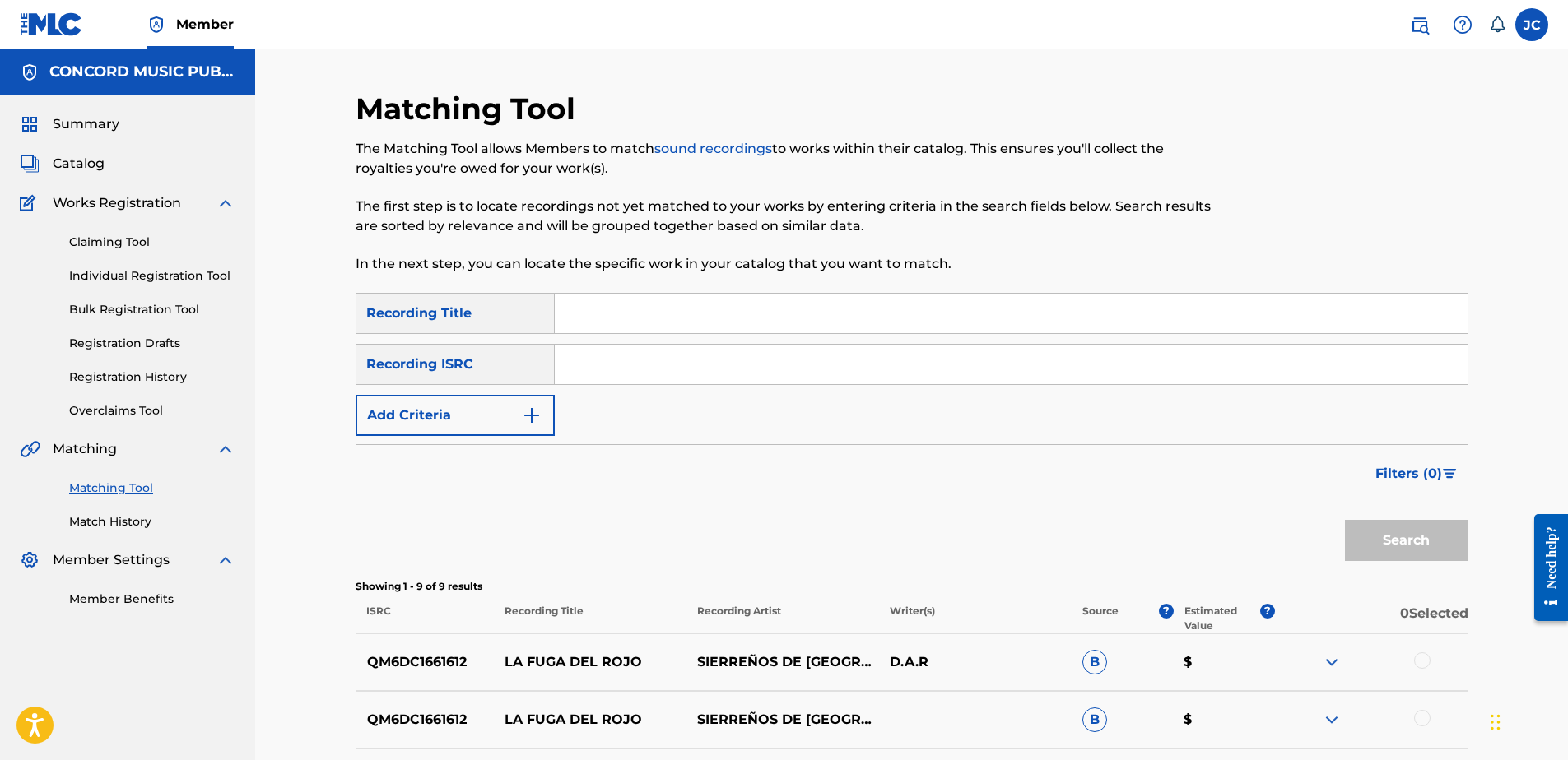
click at [950, 364] on input "Search Form" at bounding box center [1011, 364] width 913 height 39
paste input "DEF056701433"
type input "DEF056701433"
click at [1345, 520] on button "Search" at bounding box center [1406, 540] width 123 height 41
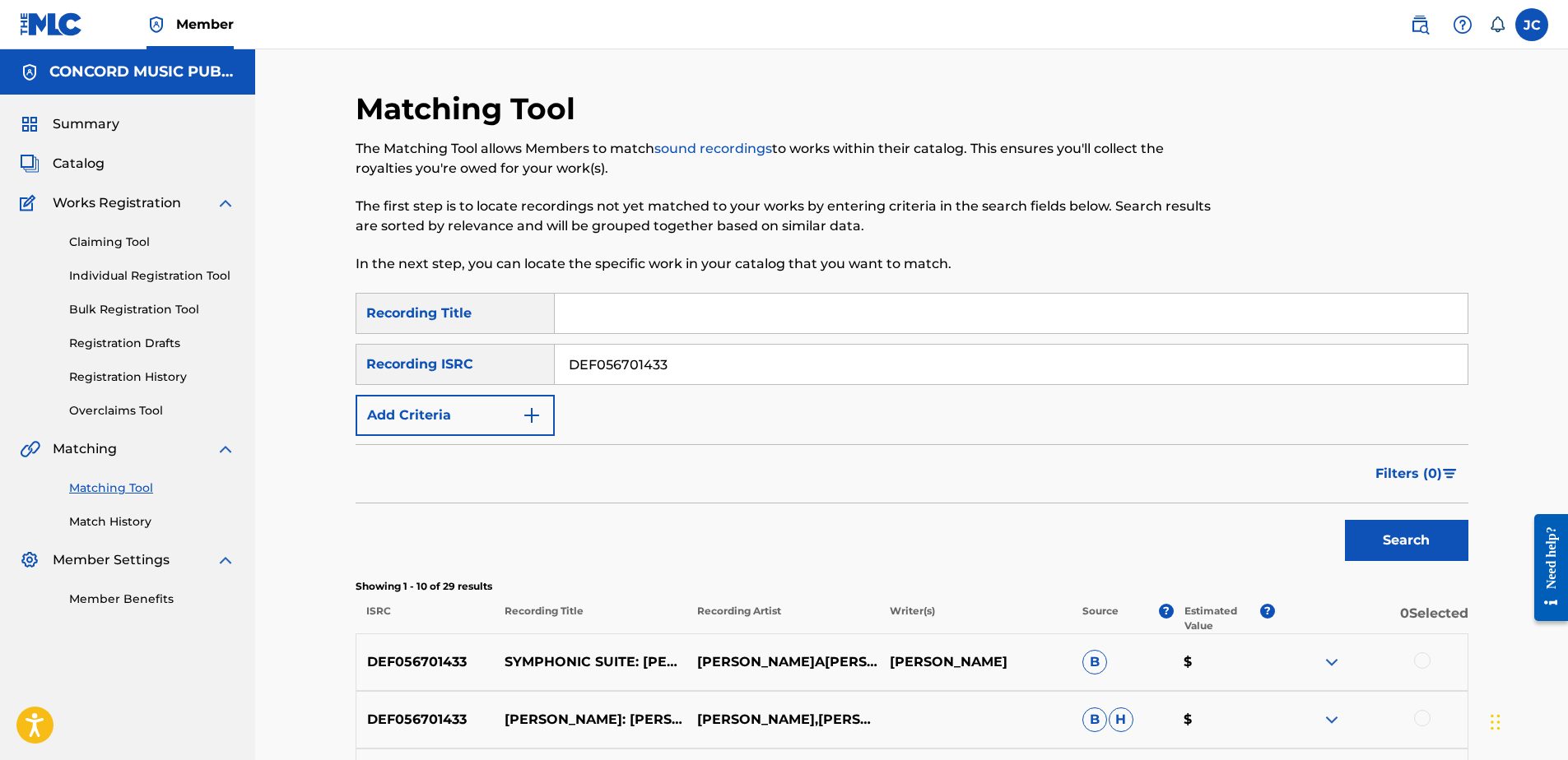
click at [794, 348] on input "DEF056701433" at bounding box center [1011, 364] width 913 height 39
click at [865, 366] on input "Search Form" at bounding box center [1011, 364] width 913 height 39
paste input "CAM460603446"
type input "CAM460603446"
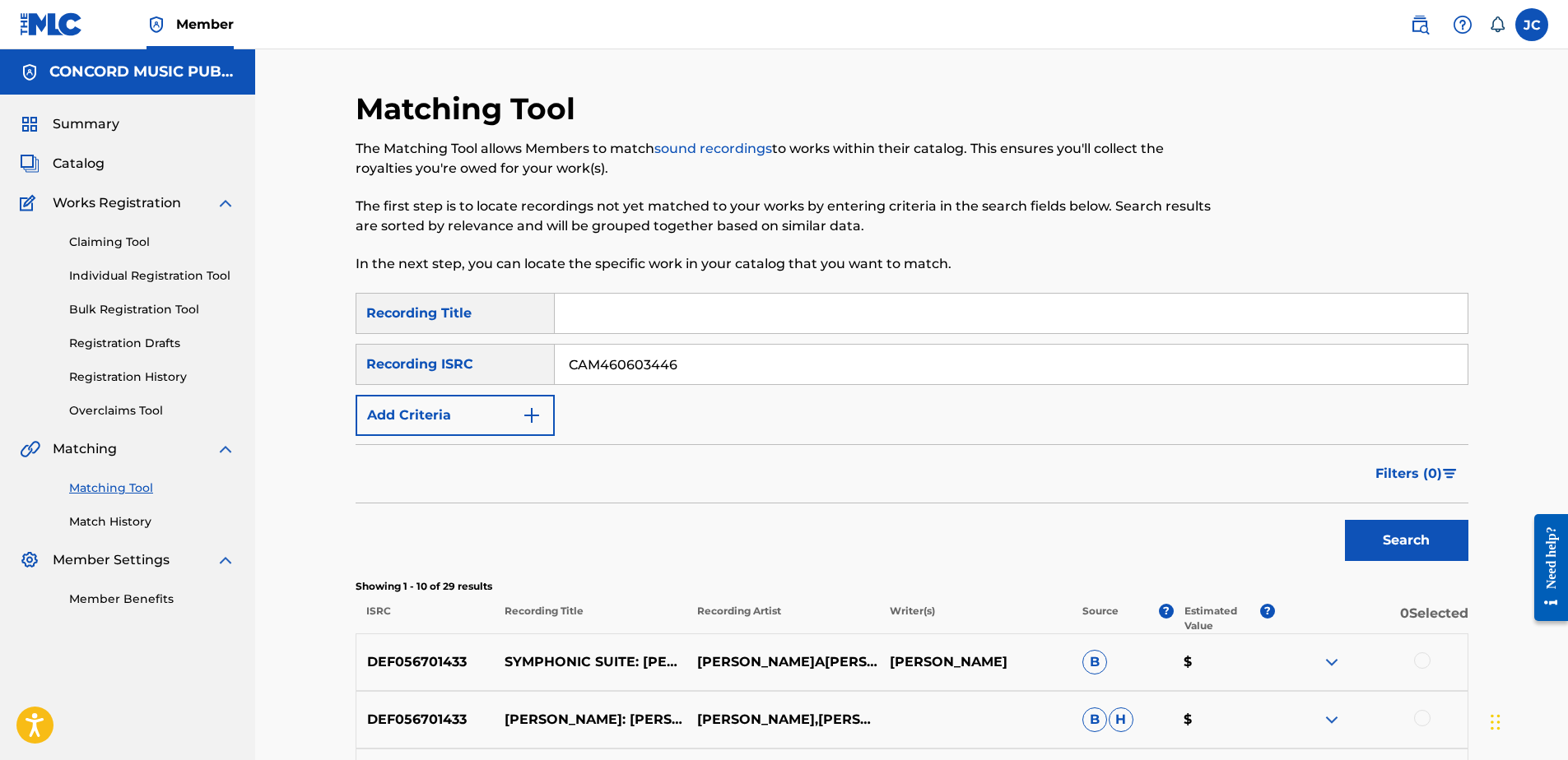
click at [1345, 520] on button "Search" at bounding box center [1406, 540] width 123 height 41
drag, startPoint x: 967, startPoint y: 370, endPoint x: 486, endPoint y: 347, distance: 481.5
click at [486, 348] on div "SearchWithCriteria33e360e1-4377-4774-b6be-cc24dd19aaf8 Recording ISRC CAM460603…" at bounding box center [912, 364] width 1113 height 41
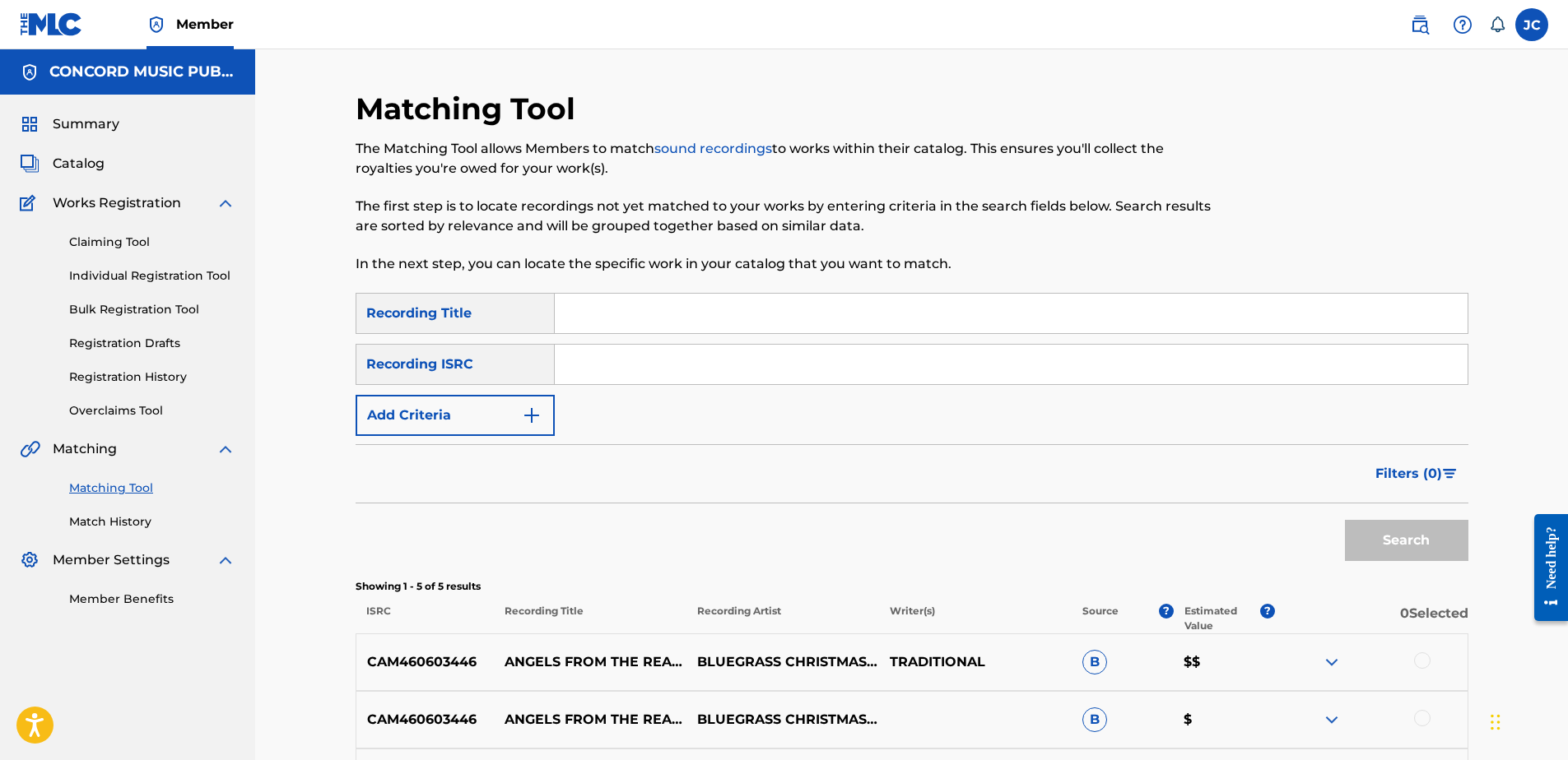
click at [960, 372] on input "Search Form" at bounding box center [1011, 364] width 913 height 39
paste input "GBPS81528457"
type input "GBPS81528457"
click at [1345, 520] on button "Search" at bounding box center [1406, 540] width 123 height 41
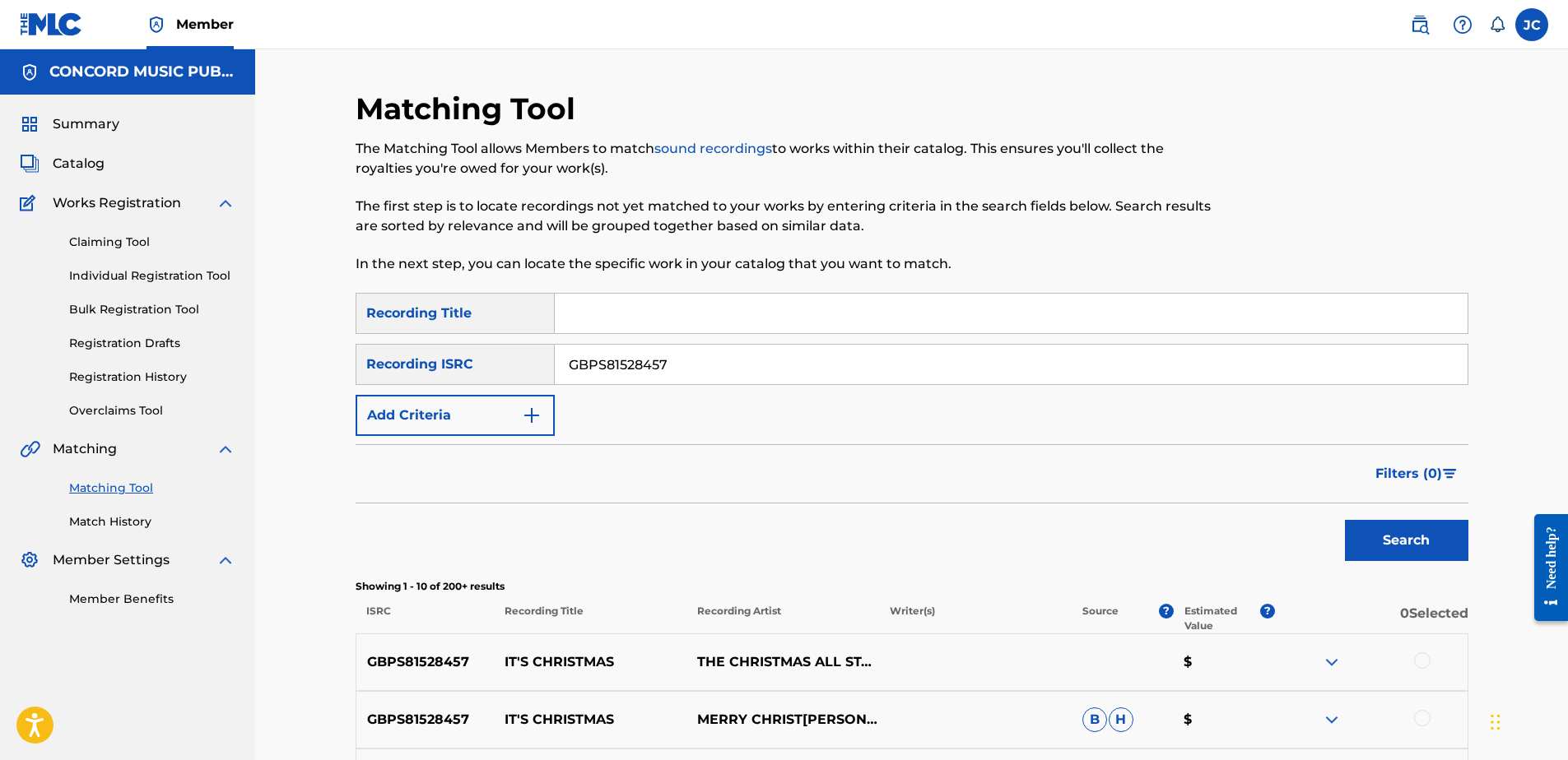
click at [801, 380] on input "GBPS81528457" at bounding box center [1011, 364] width 913 height 39
click at [778, 380] on input "Search Form" at bounding box center [1011, 364] width 913 height 39
paste input "DEN960231631"
type input "DEN960231631"
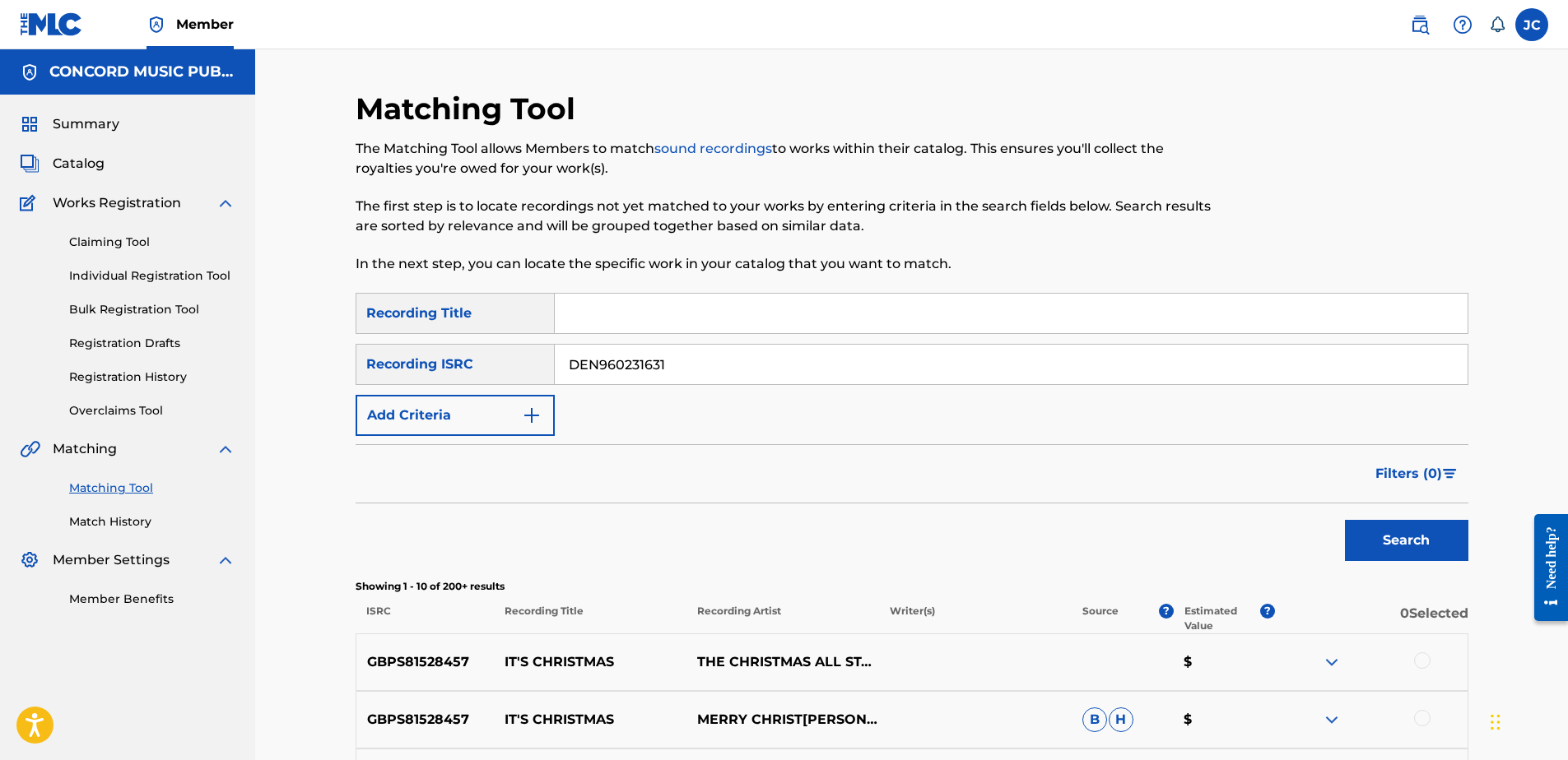
click at [1345, 520] on button "Search" at bounding box center [1406, 540] width 123 height 41
drag, startPoint x: 709, startPoint y: 372, endPoint x: 454, endPoint y: 380, distance: 255.1
click at [454, 380] on div "SearchWithCriteria33e360e1-4377-4774-b6be-cc24dd19aaf8 Recording ISRC DEN960231…" at bounding box center [912, 364] width 1113 height 41
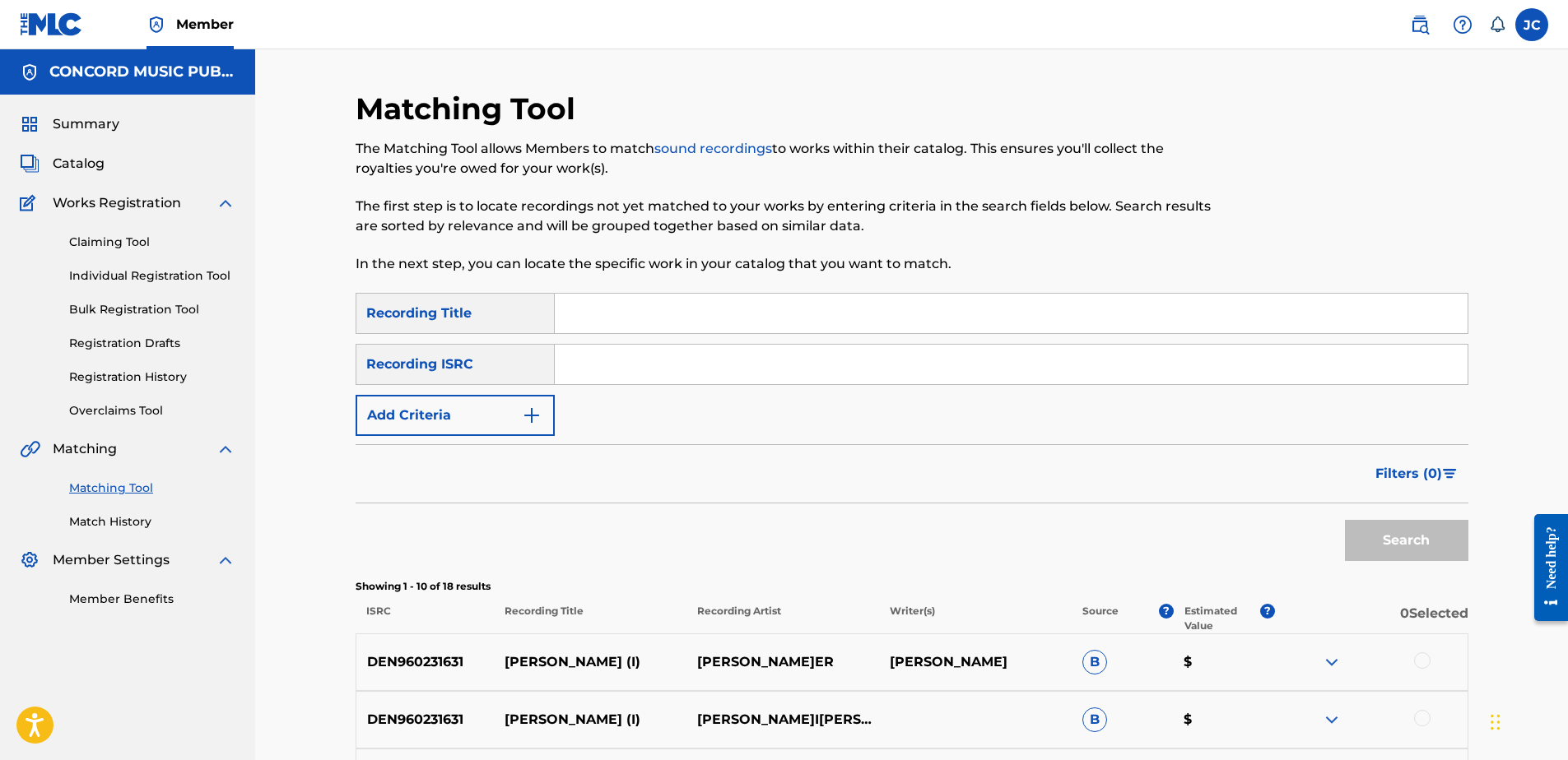
click at [927, 371] on input "Search Form" at bounding box center [1011, 364] width 913 height 39
paste input "DEDL81203016"
type input "DEDL81203016"
click at [1345, 520] on button "Search" at bounding box center [1406, 540] width 123 height 41
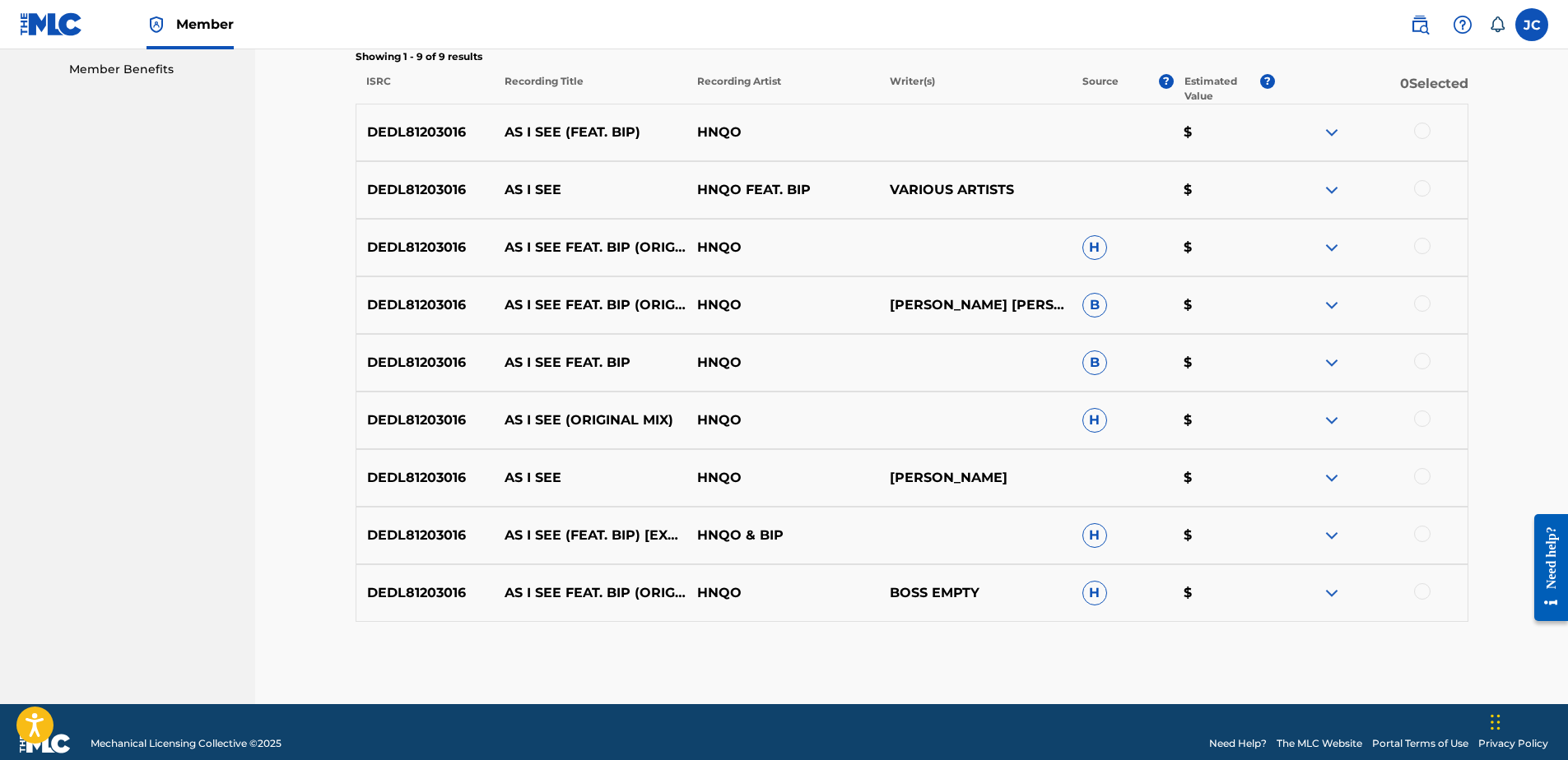
scroll to position [553, 0]
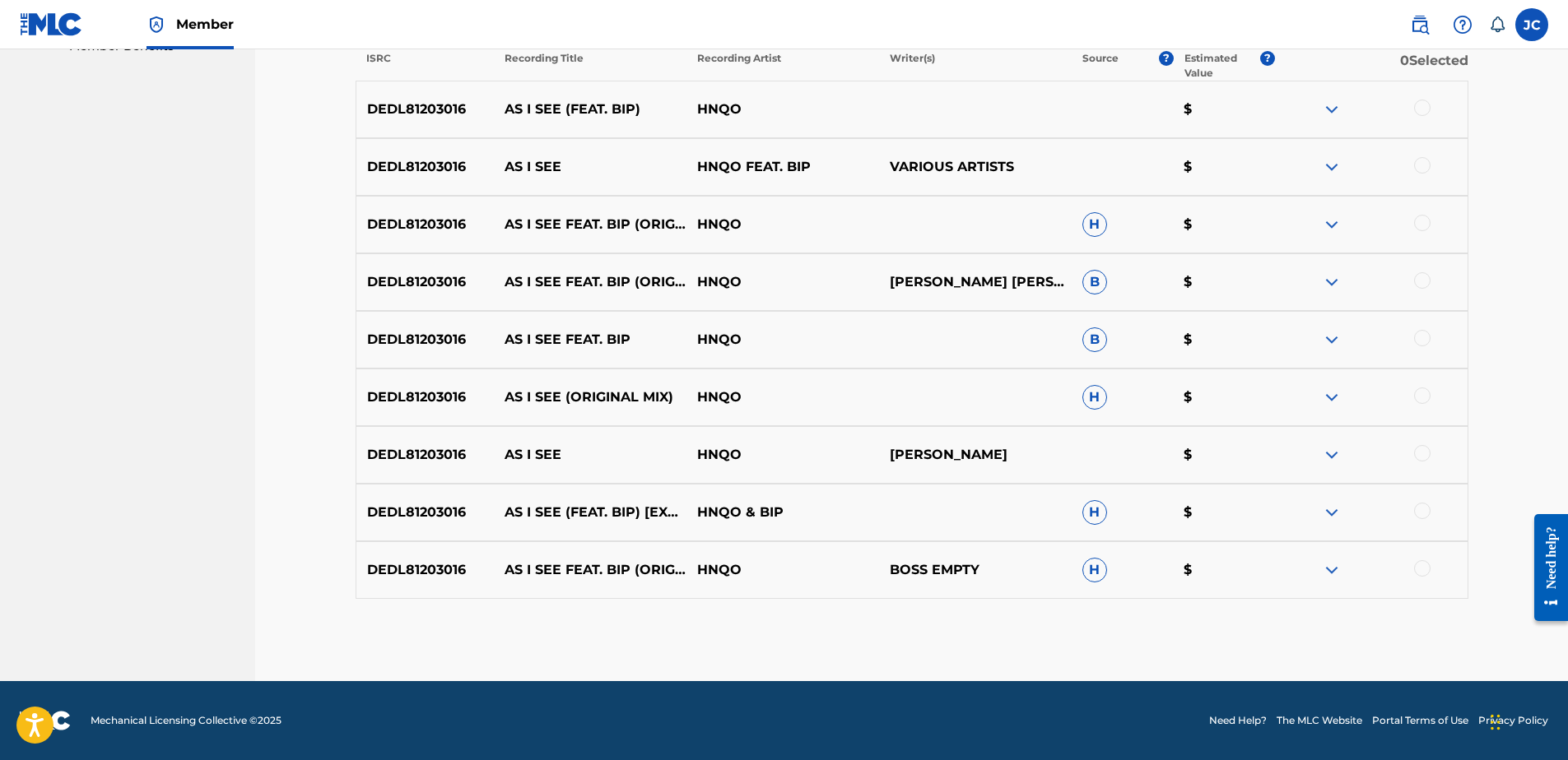
click at [1419, 569] on div at bounding box center [1422, 568] width 16 height 16
click at [1424, 506] on div at bounding box center [1422, 511] width 16 height 16
click at [1417, 452] on div at bounding box center [1422, 453] width 16 height 16
click at [1425, 396] on div at bounding box center [1422, 396] width 16 height 16
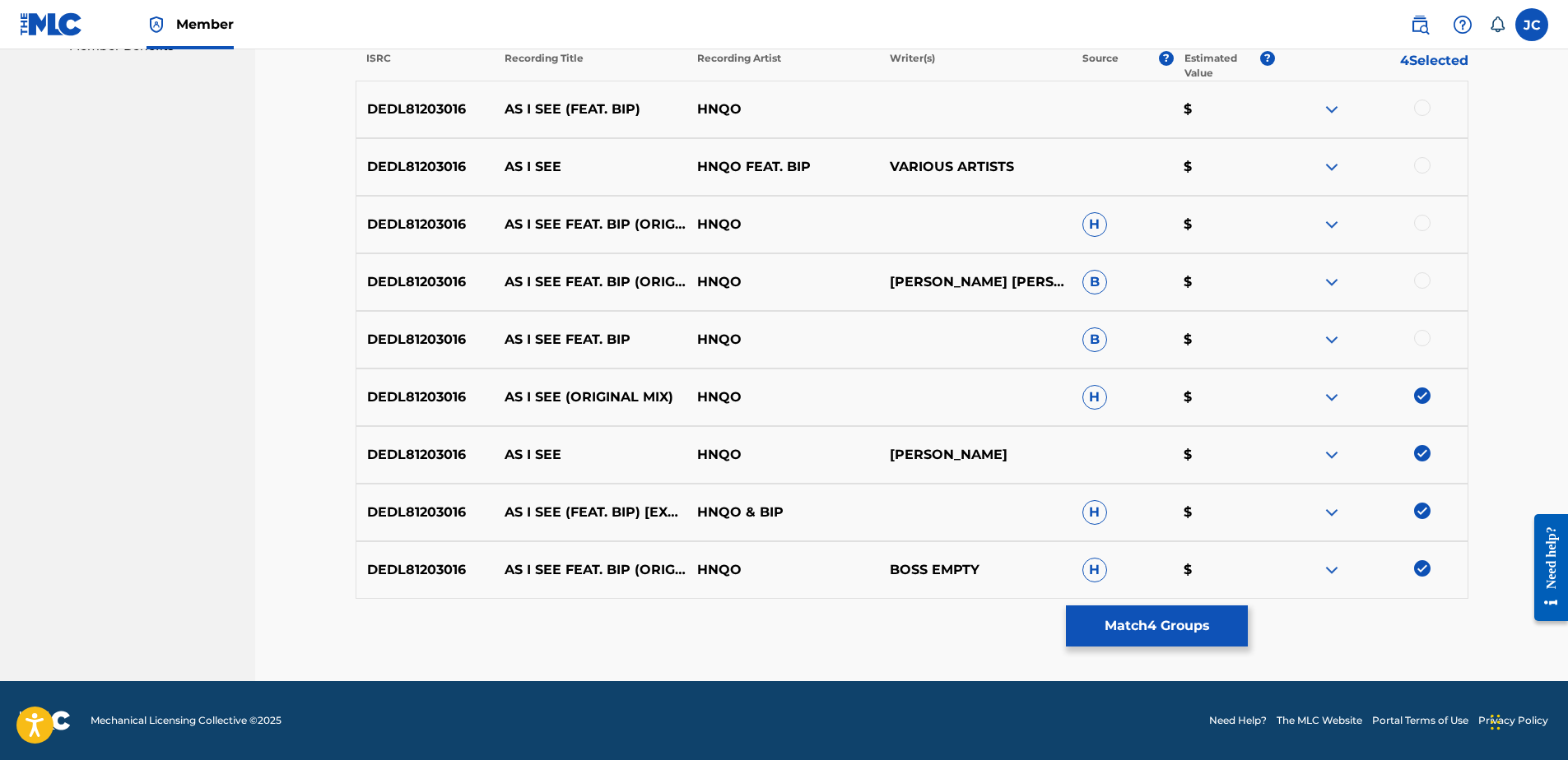
click at [1427, 341] on div at bounding box center [1422, 338] width 16 height 16
click at [1425, 280] on div at bounding box center [1422, 280] width 16 height 16
click at [1419, 222] on div at bounding box center [1422, 222] width 16 height 16
click at [1414, 168] on div at bounding box center [1422, 165] width 16 height 16
click at [1418, 110] on div at bounding box center [1422, 107] width 16 height 16
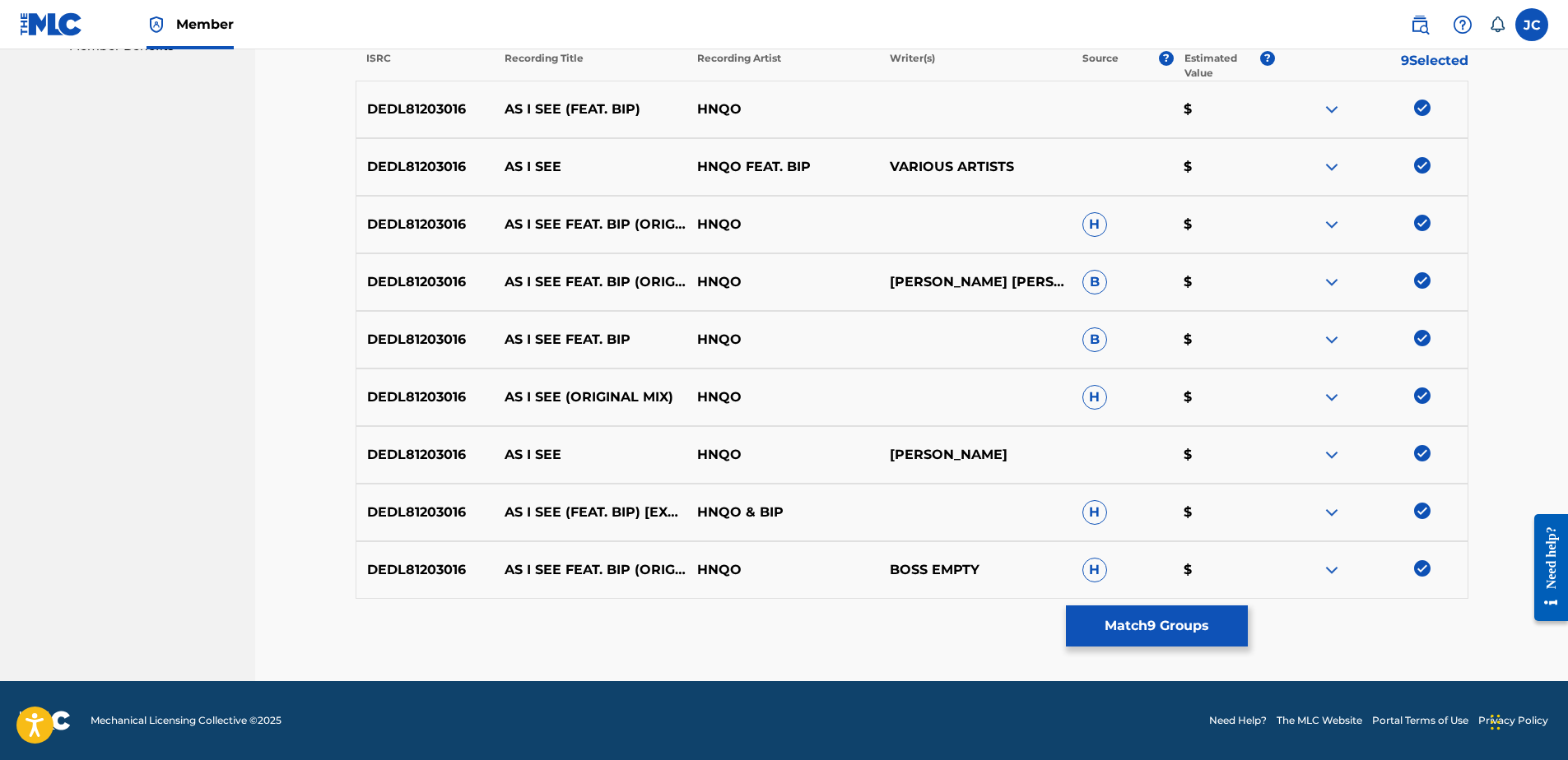
click at [1172, 636] on button "Match 9 Groups" at bounding box center [1157, 626] width 182 height 41
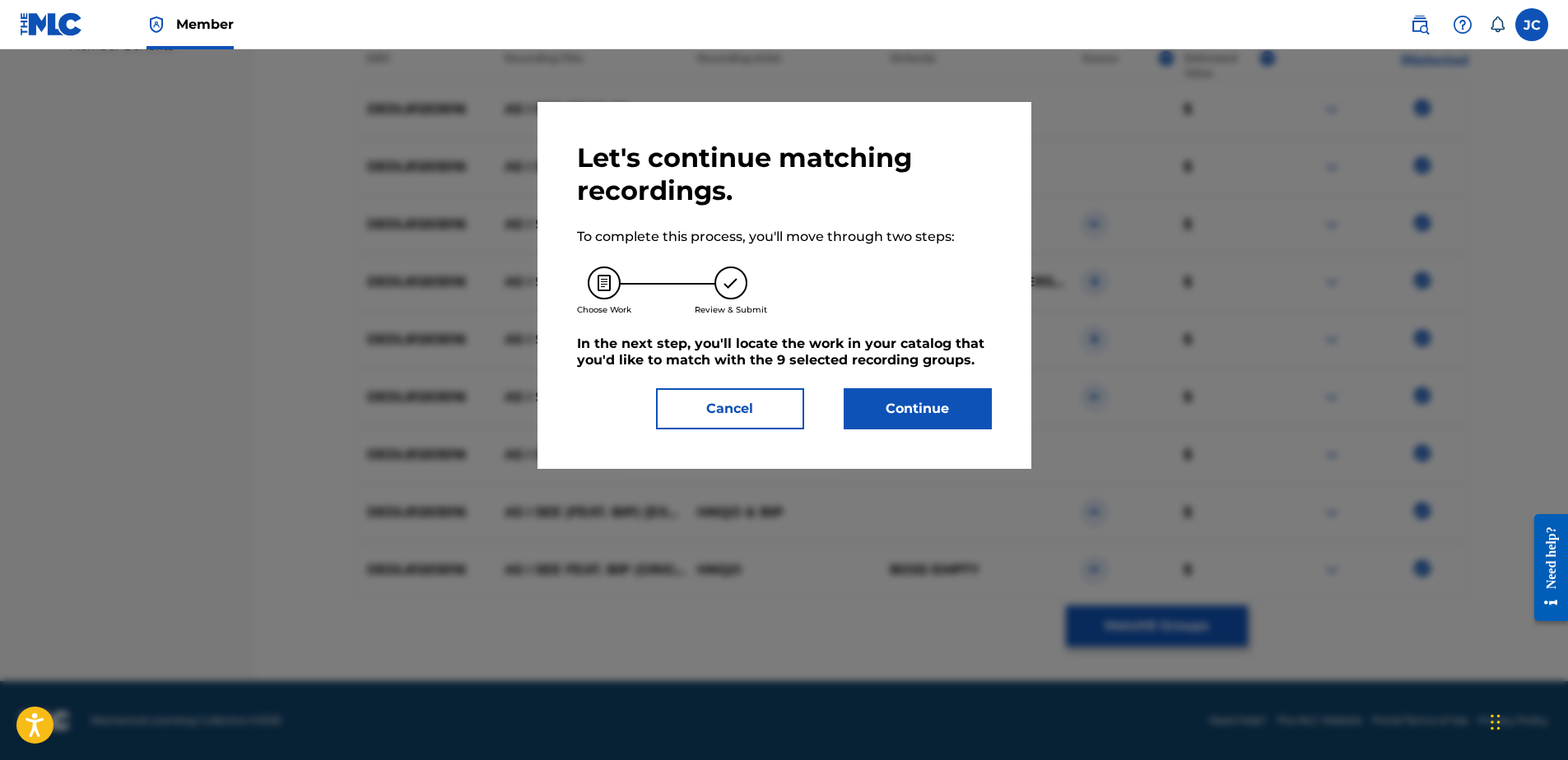
click at [943, 422] on button "Continue" at bounding box center [918, 409] width 148 height 41
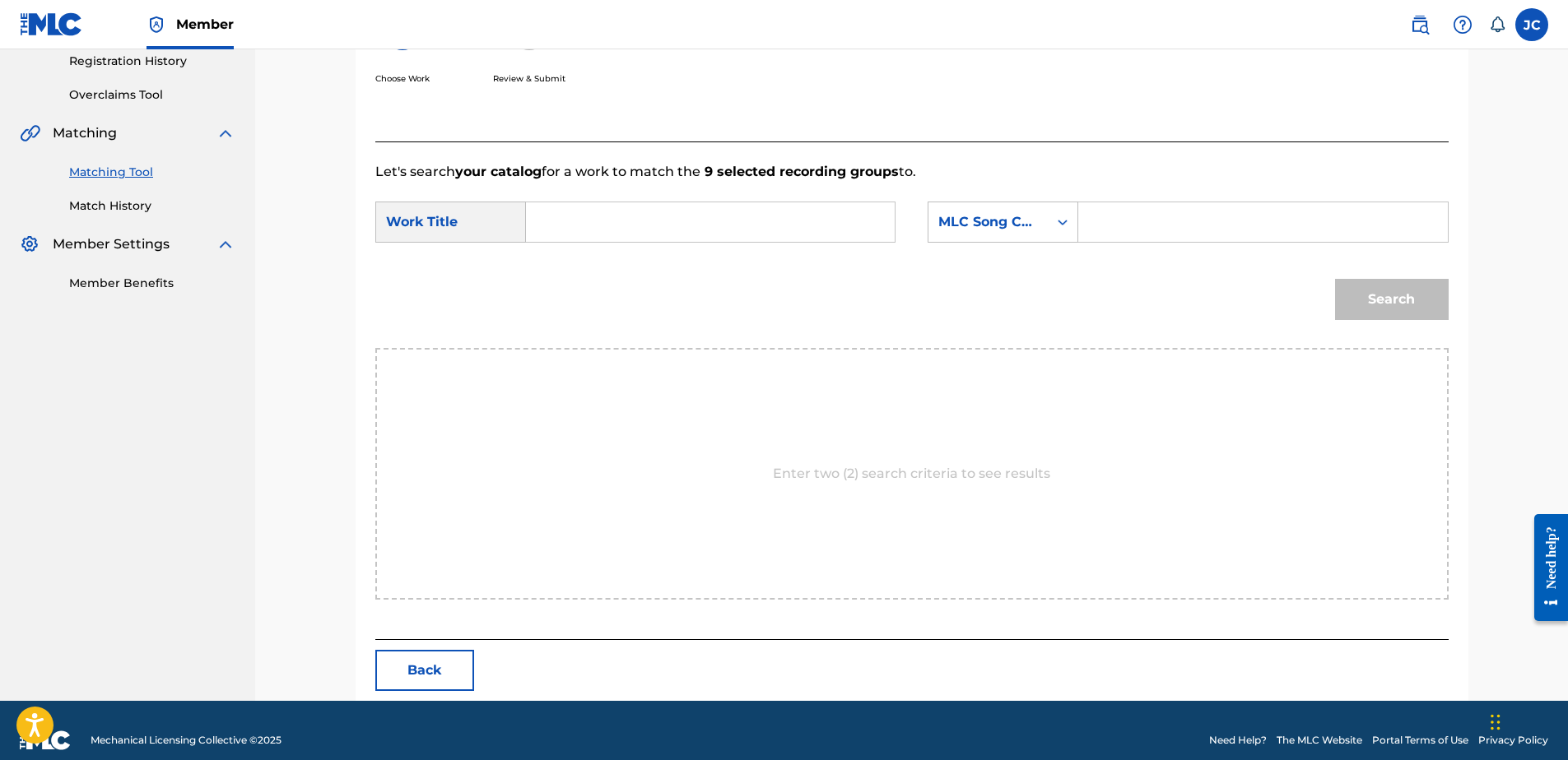
scroll to position [336, 0]
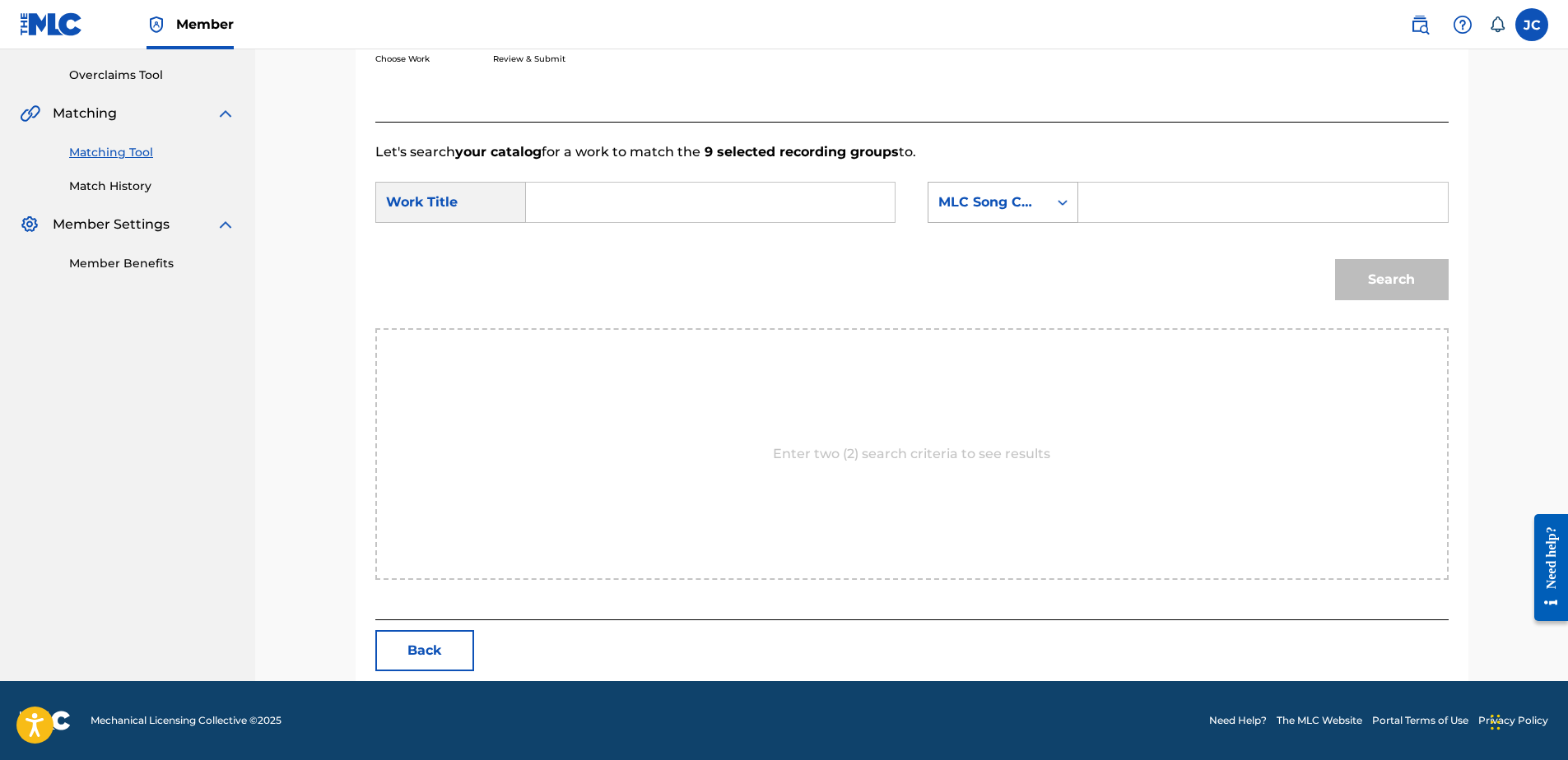
click at [981, 205] on div "MLC Song Code" at bounding box center [987, 203] width 99 height 20
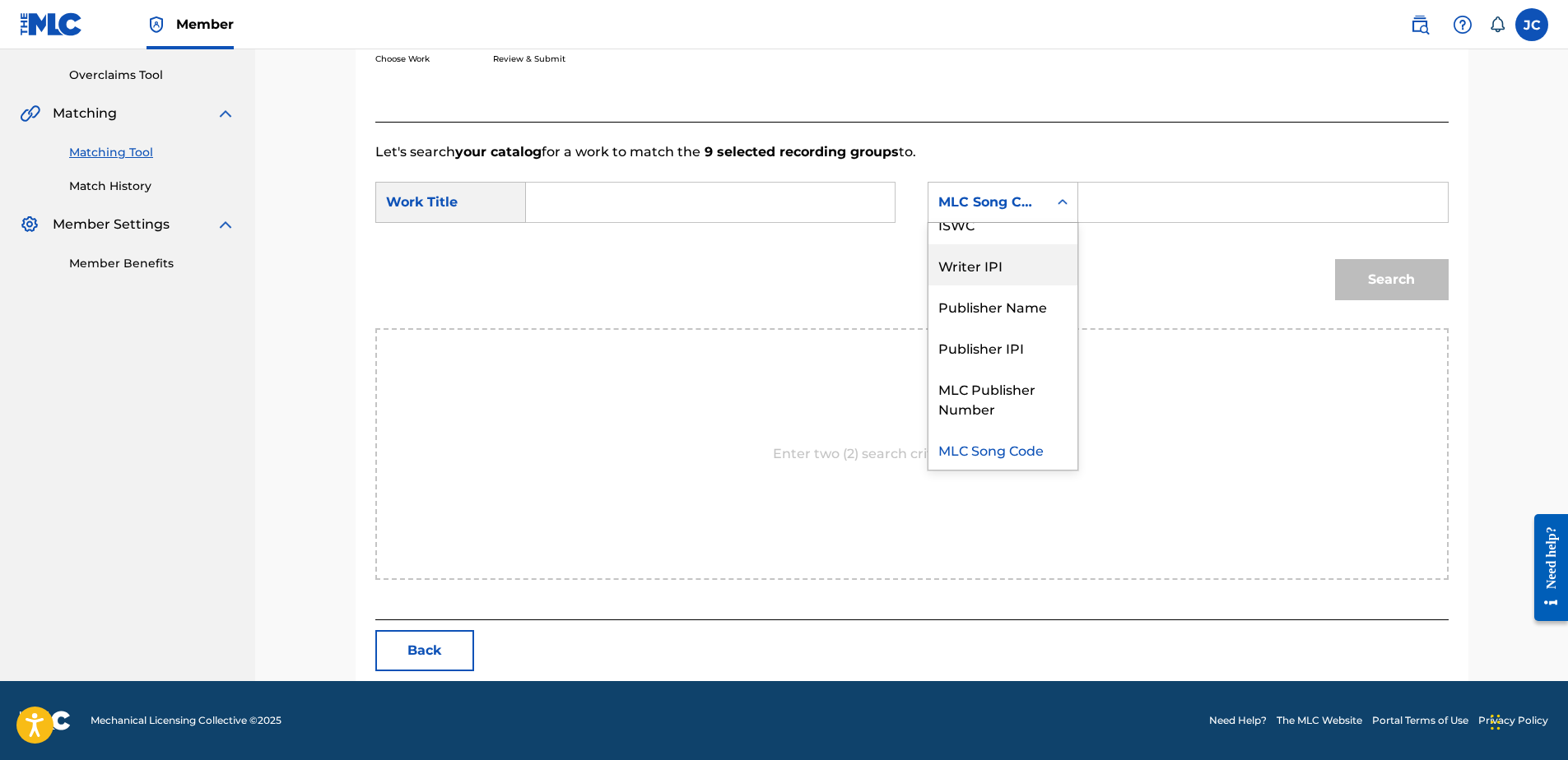
scroll to position [0, 0]
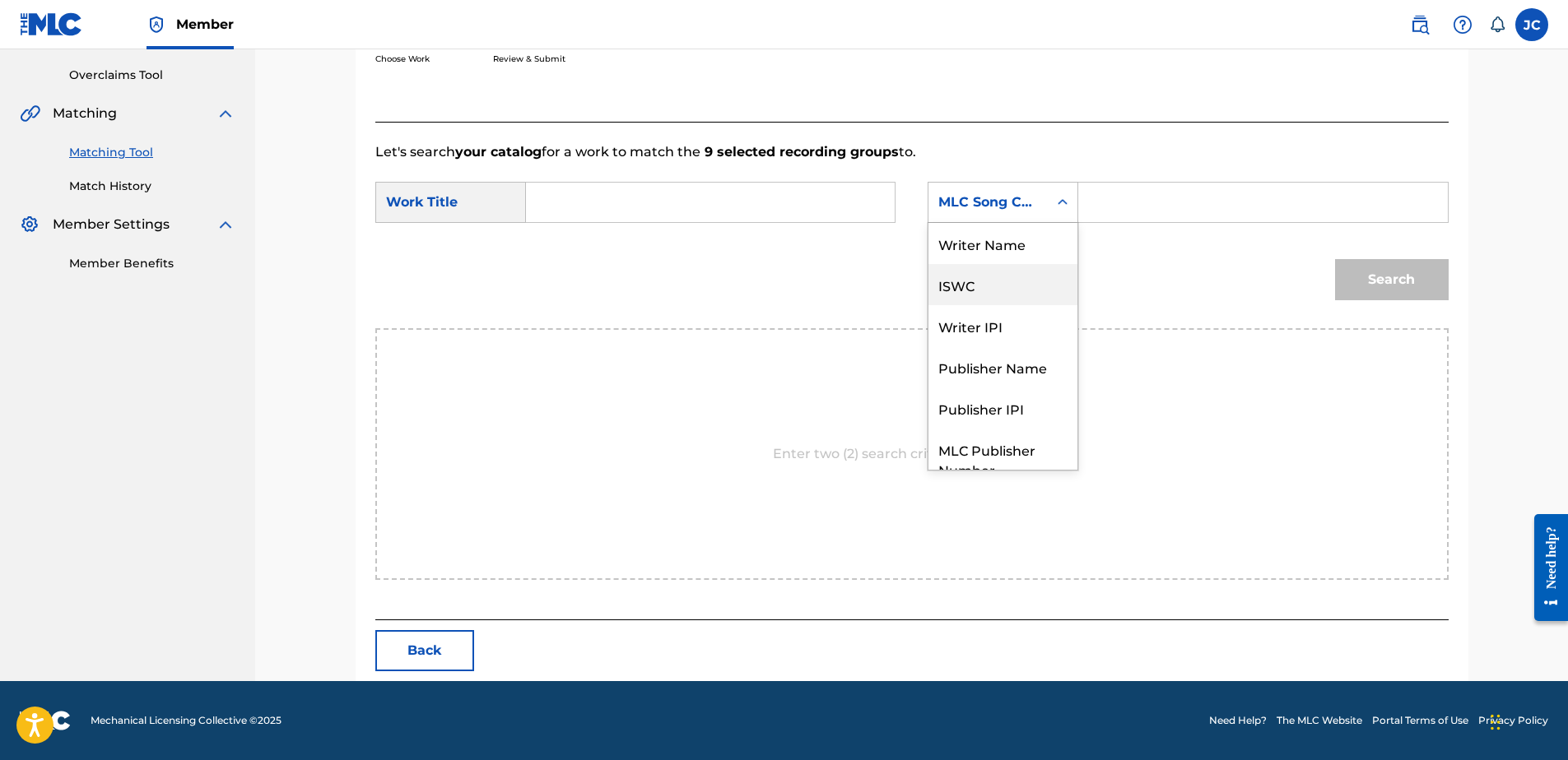
click at [1005, 264] on div "ISWC" at bounding box center [1002, 285] width 149 height 41
click at [1002, 205] on div "ISWC" at bounding box center [987, 203] width 99 height 20
click at [1019, 246] on div "Writer Name" at bounding box center [1002, 244] width 149 height 41
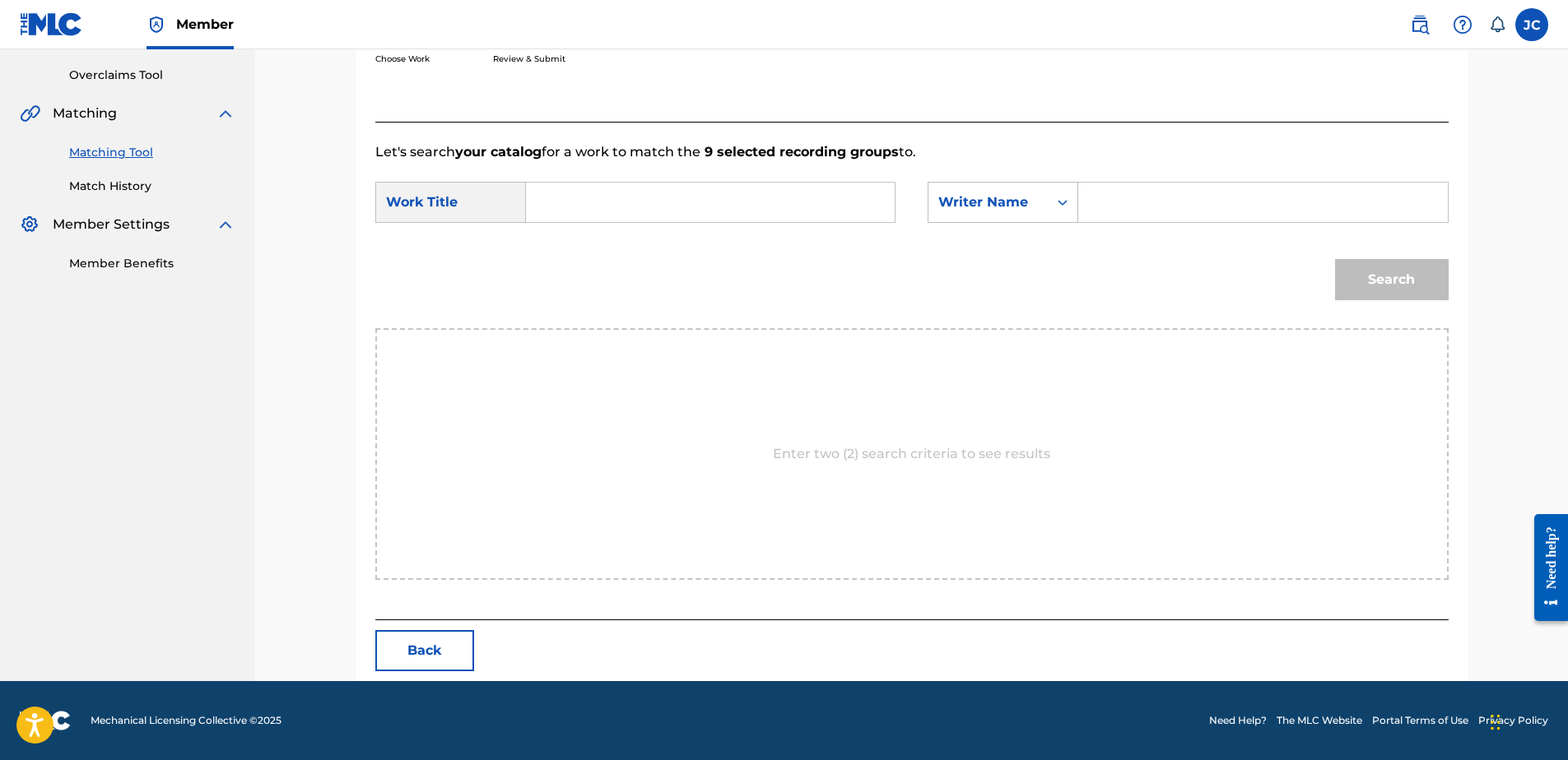
click at [851, 207] on input "Search Form" at bounding box center [709, 203] width 340 height 39
paste input "As I See"
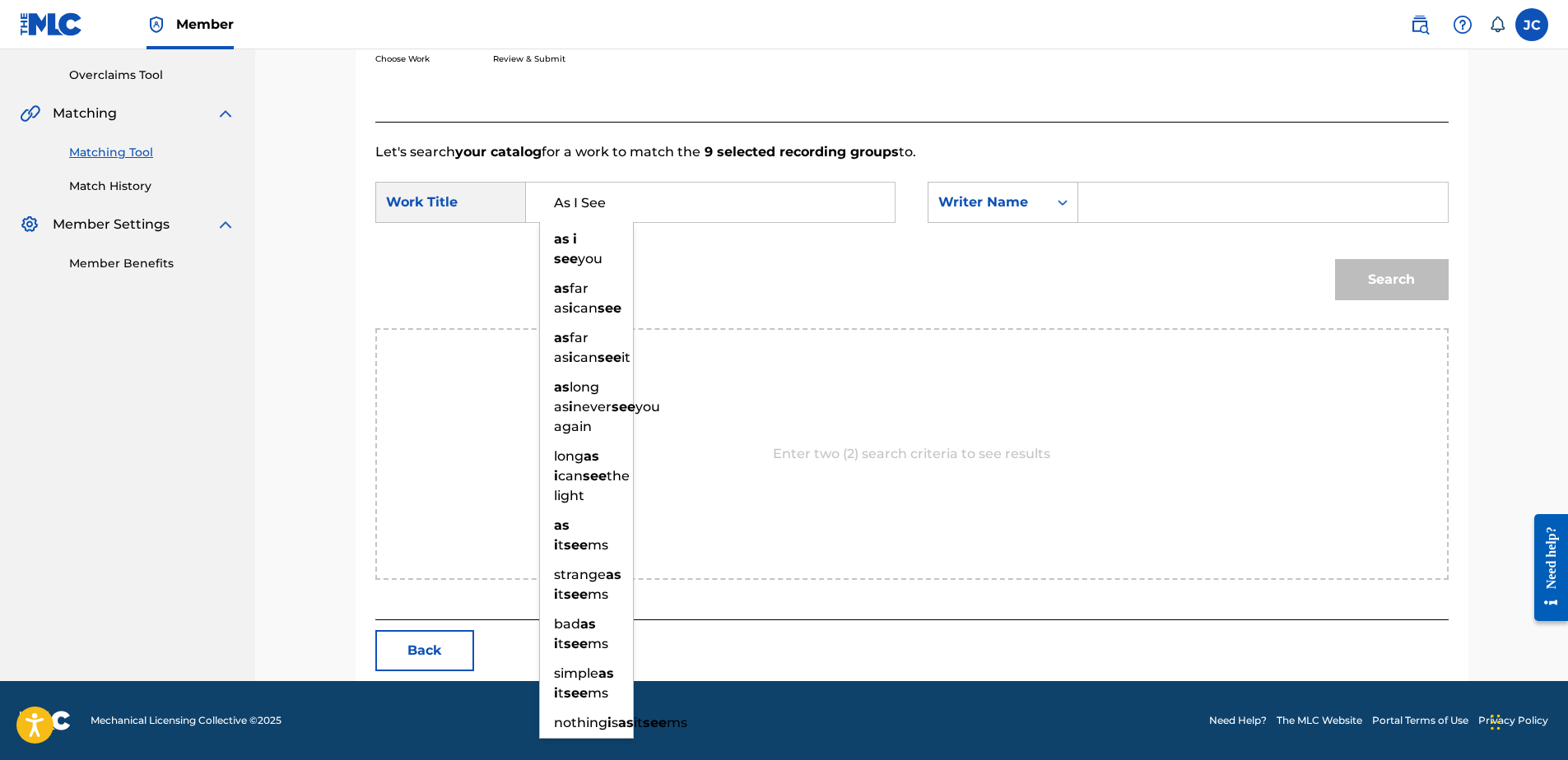
type input "As I See"
click at [1155, 199] on input "Search Form" at bounding box center [1262, 203] width 340 height 39
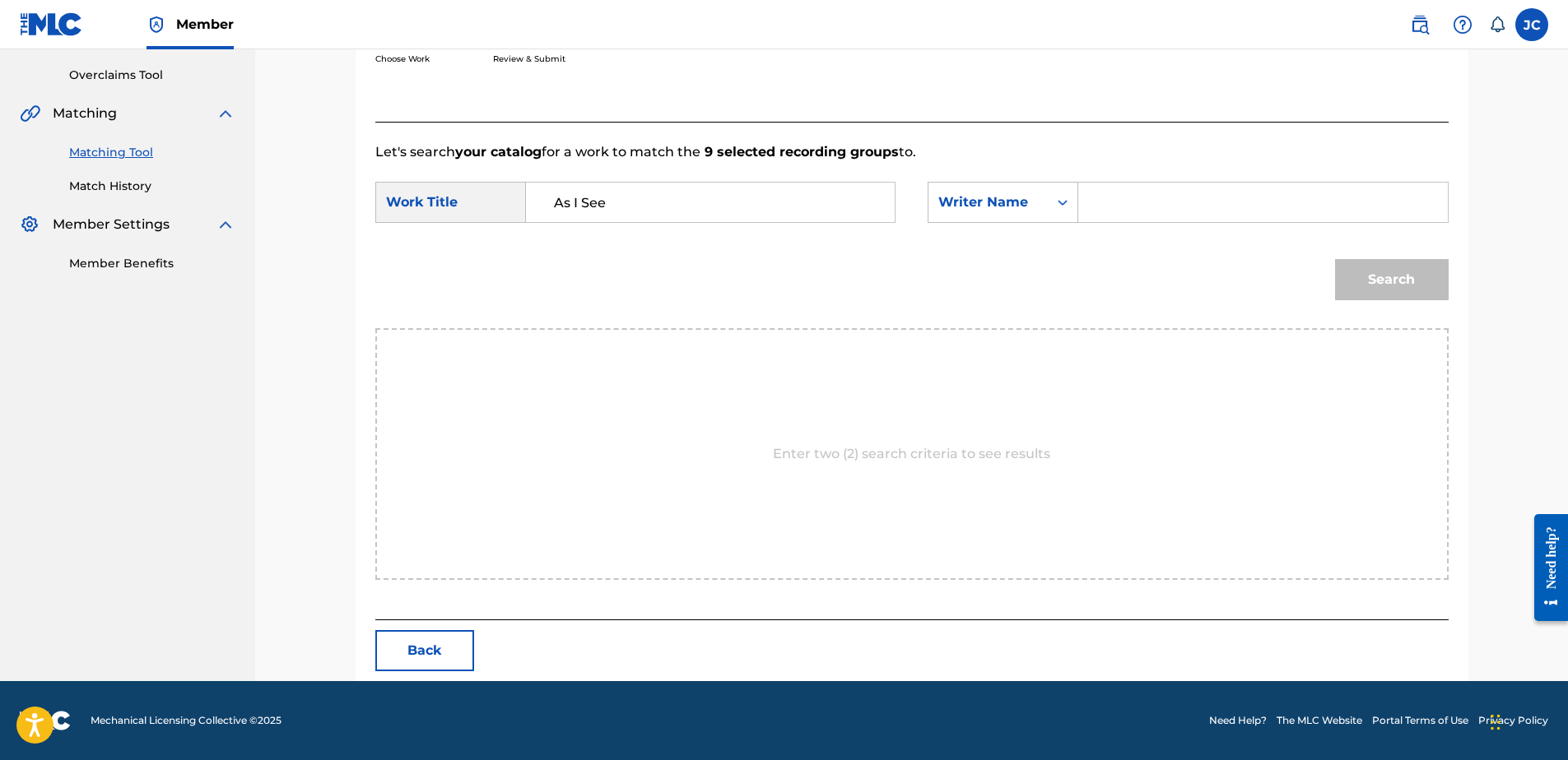
paste input "Oliveira"
type input "Oliveira"
click at [1335, 259] on button "Search" at bounding box center [1391, 280] width 113 height 41
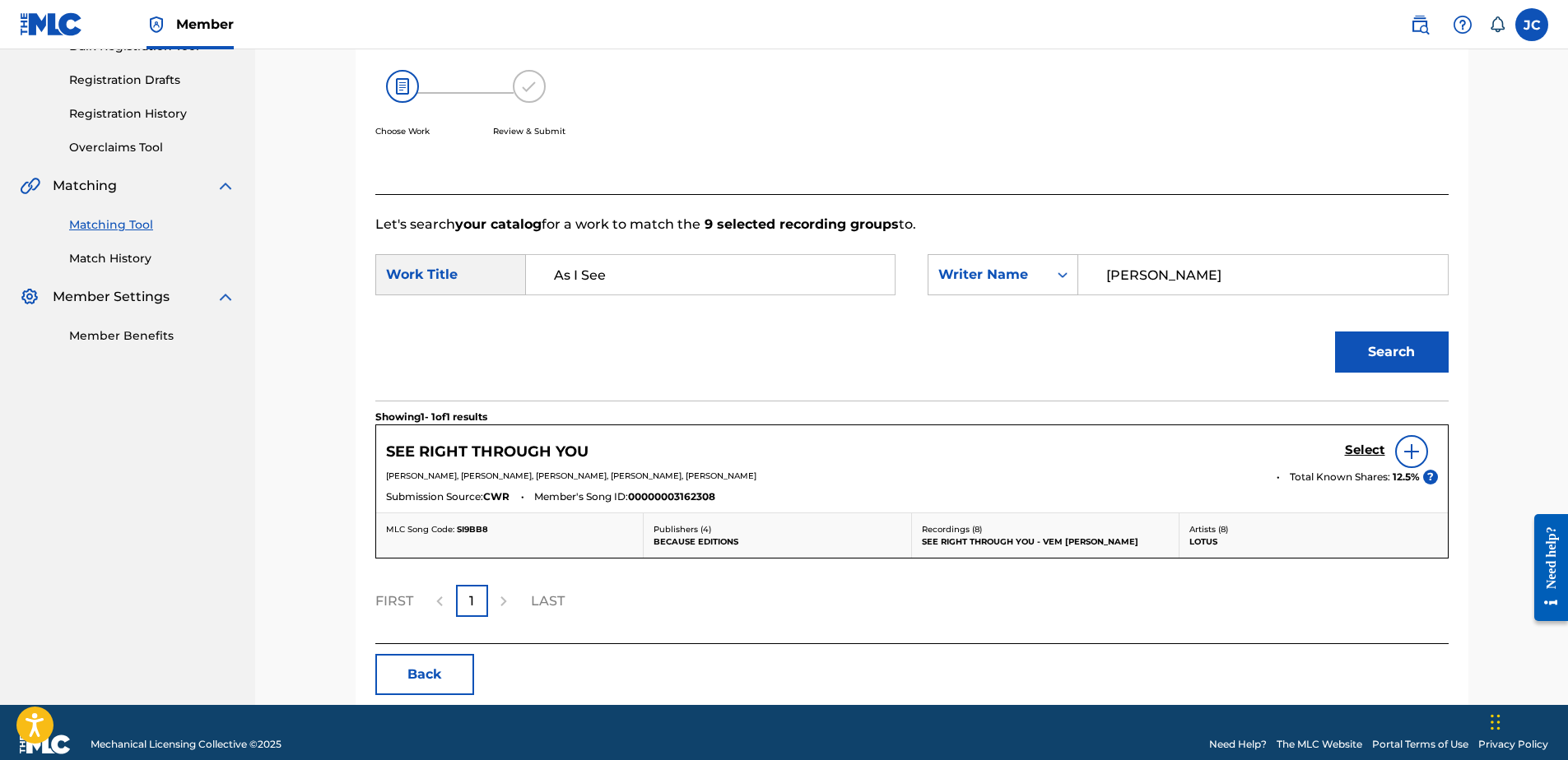
scroll to position [288, 0]
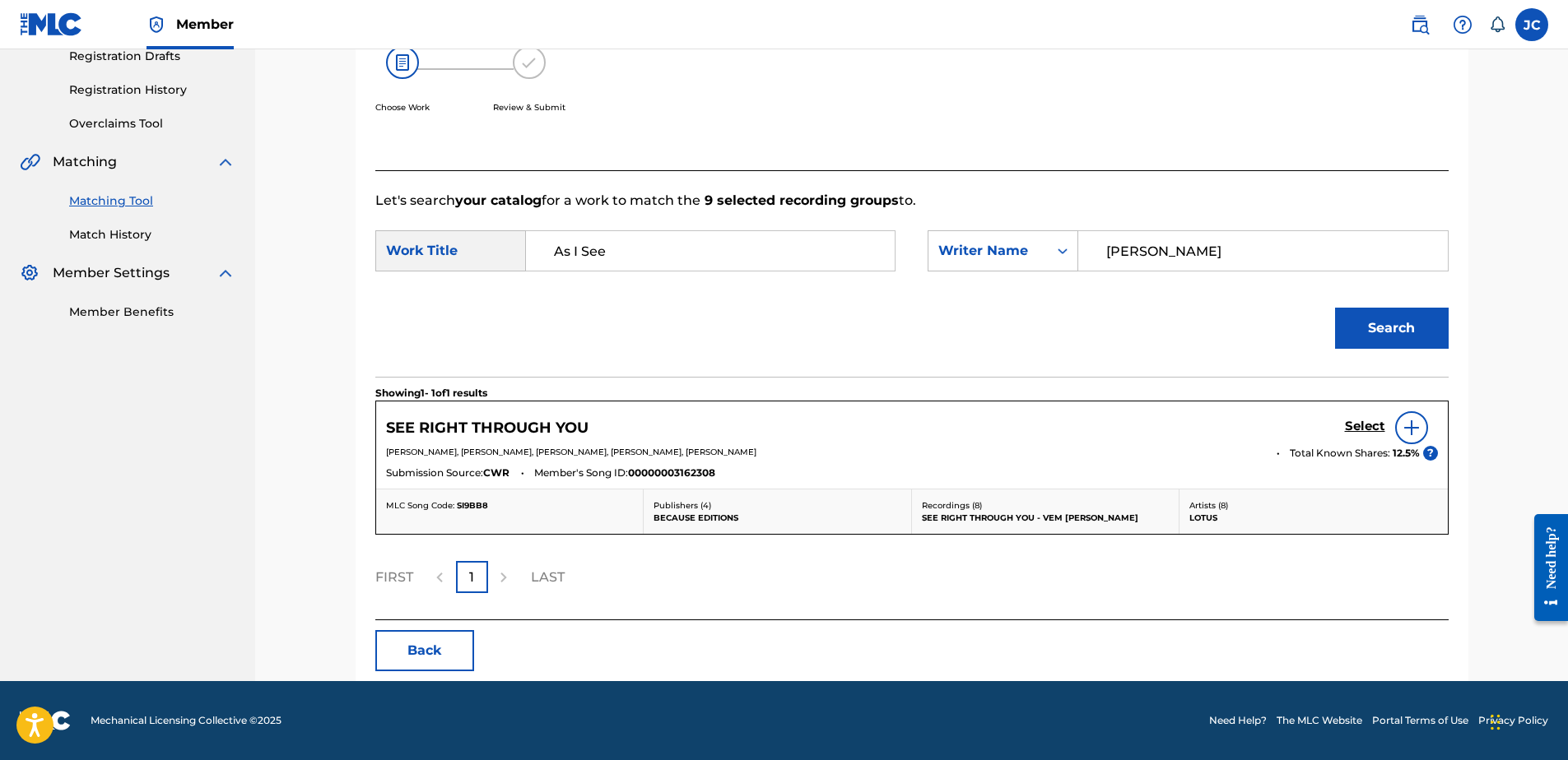
click at [834, 252] on input "As I See" at bounding box center [709, 251] width 340 height 39
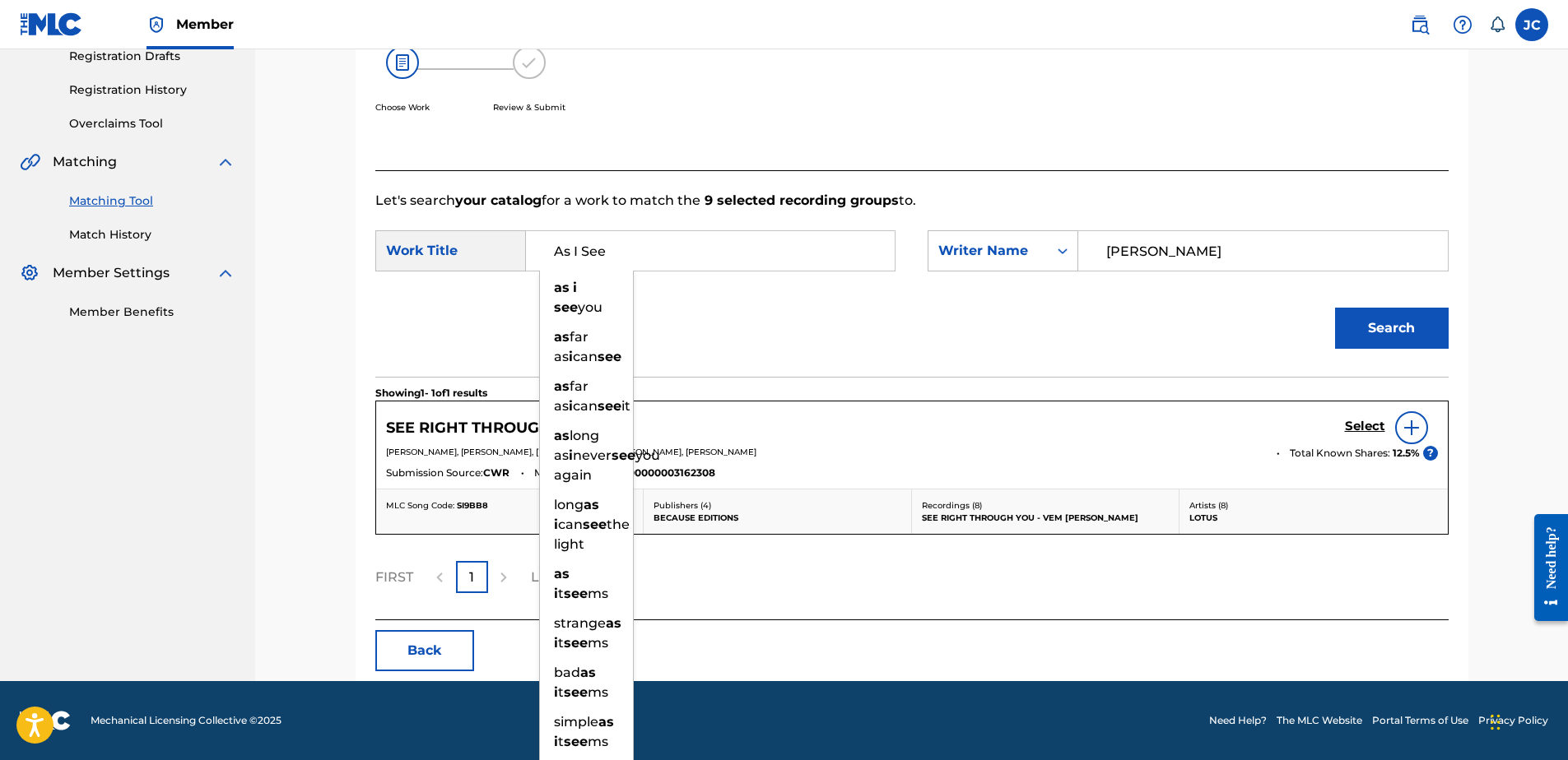
paste input "feat. Bip"
click at [1335, 308] on button "Search" at bounding box center [1391, 329] width 113 height 41
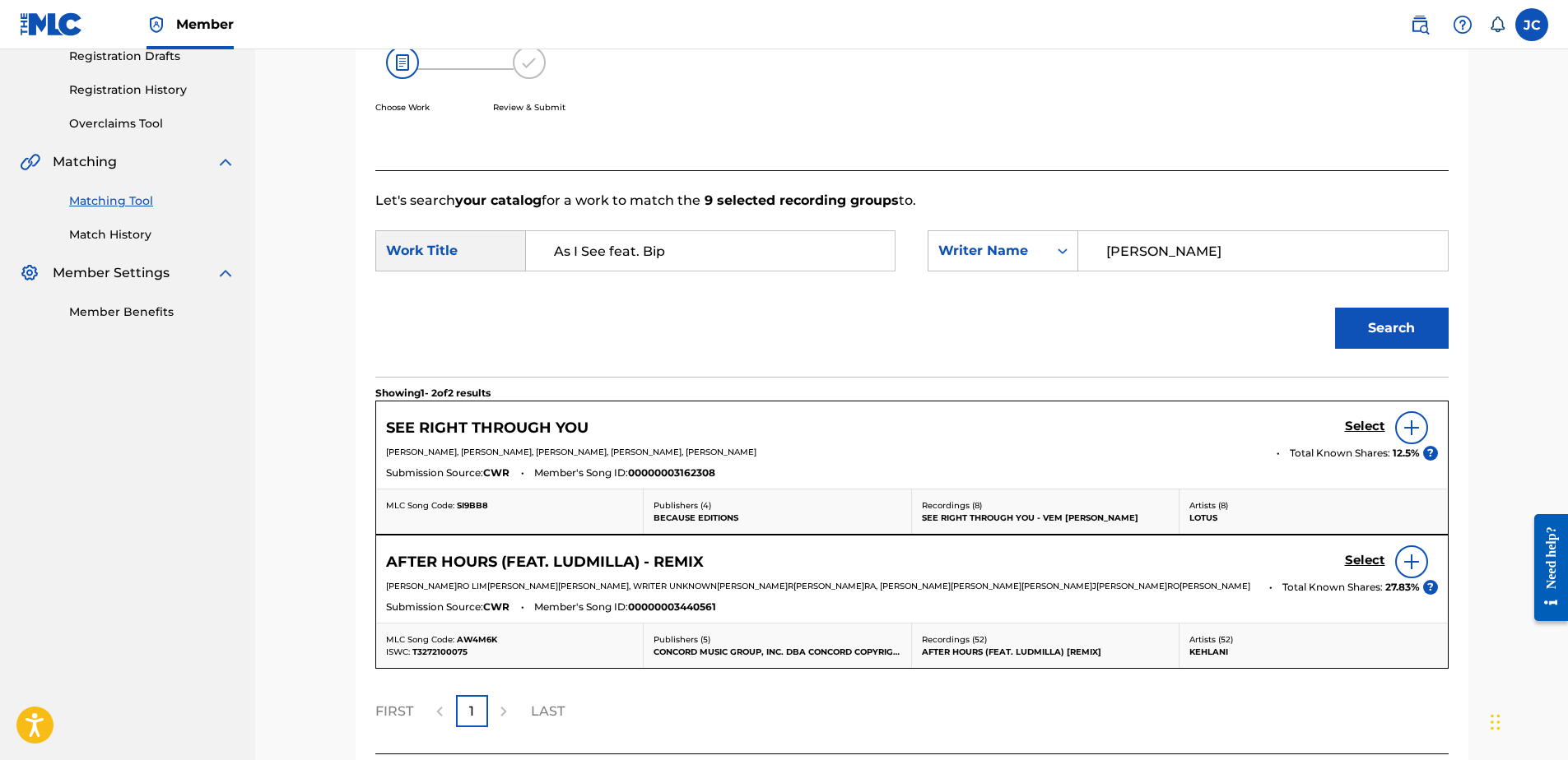
drag, startPoint x: 809, startPoint y: 250, endPoint x: 605, endPoint y: 265, distance: 204.6
click at [605, 265] on input "As I See feat. Bip" at bounding box center [709, 251] width 340 height 39
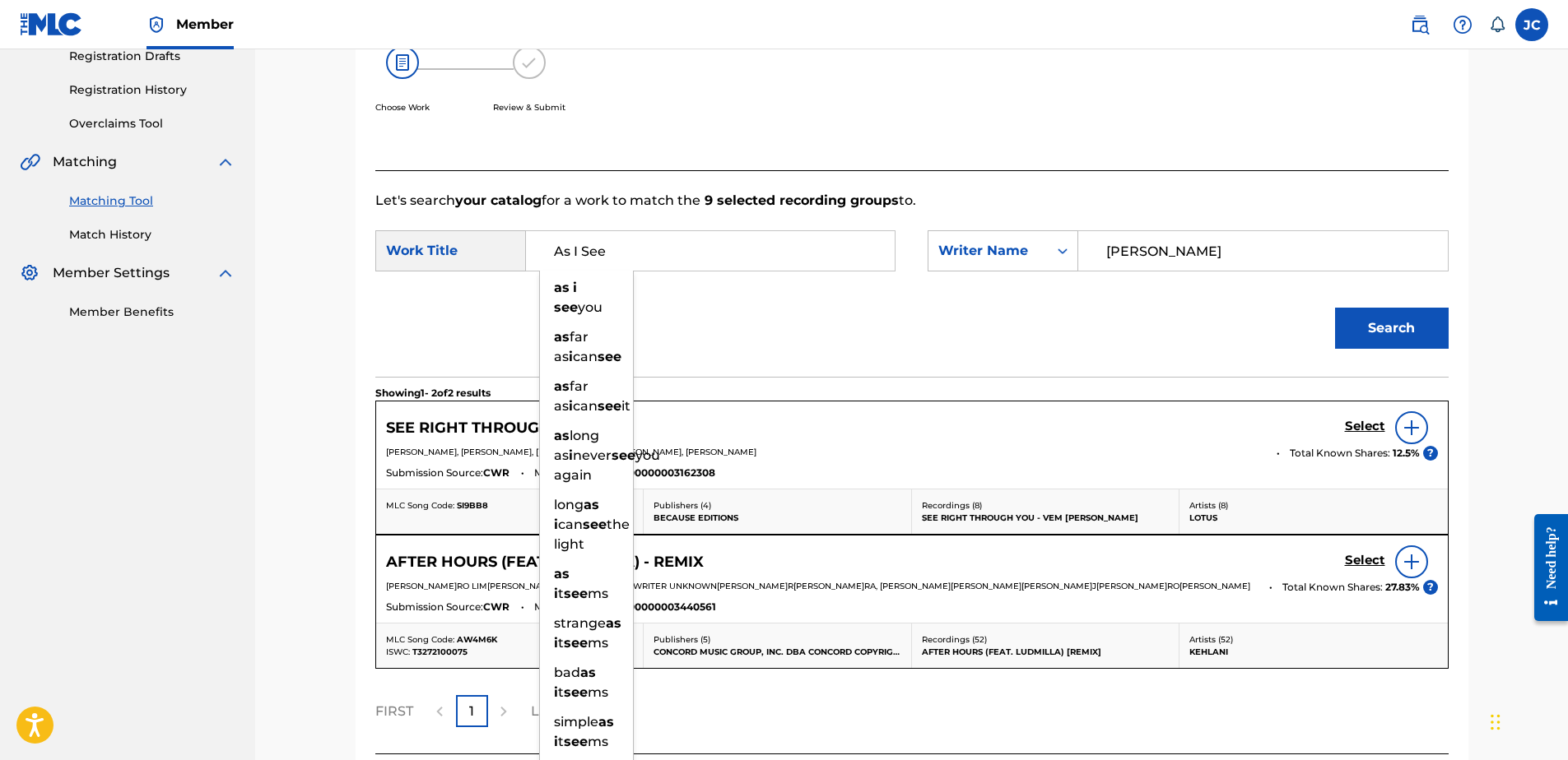
drag, startPoint x: 699, startPoint y: 239, endPoint x: 440, endPoint y: 219, distance: 259.8
click at [440, 219] on form "SearchWithCriteria5d753dc4-0d41-4a4c-a383-dbe73da2d6c6 Work Title As I See as i…" at bounding box center [911, 294] width 1073 height 166
type input "As I See"
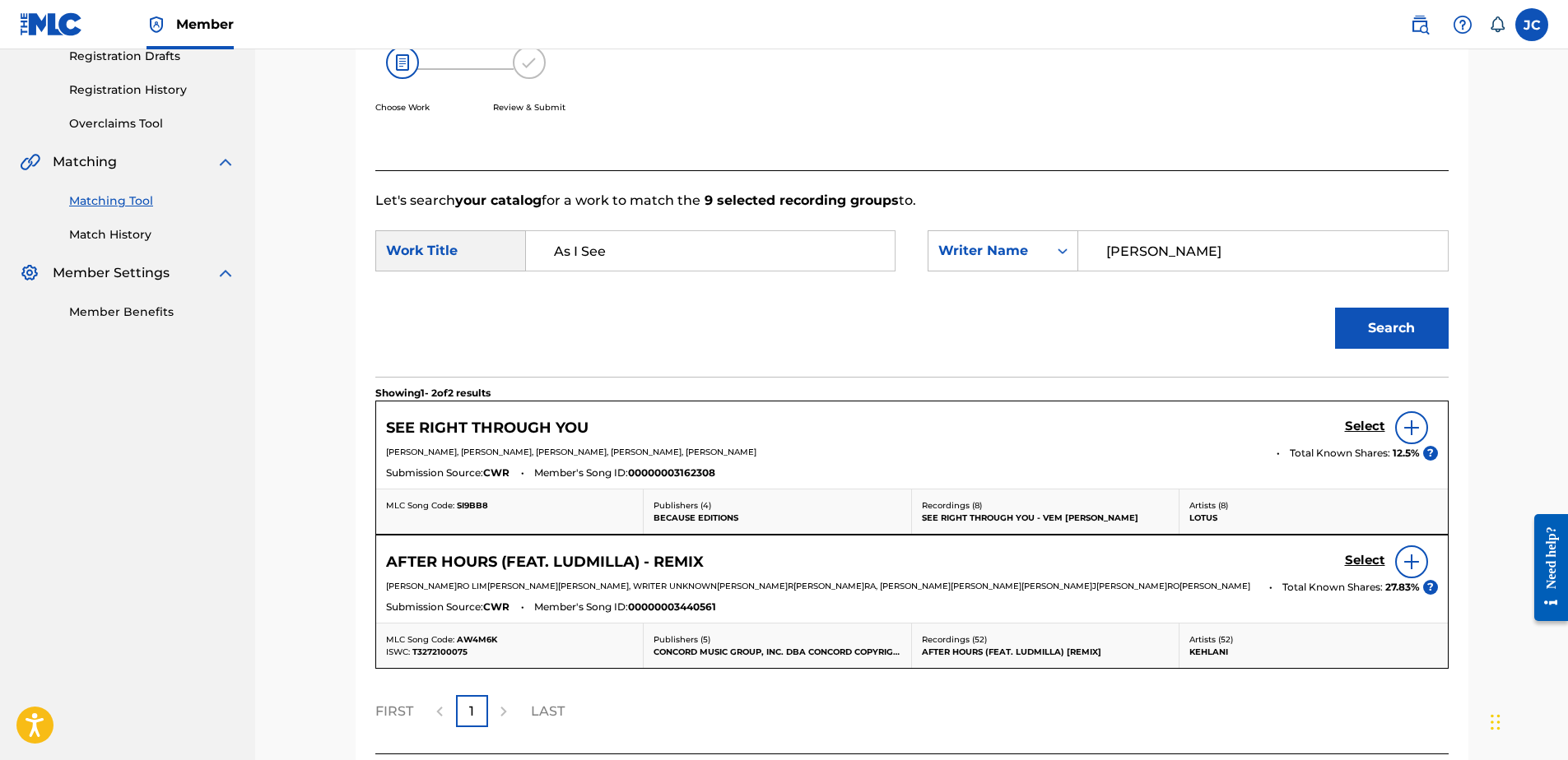
click at [920, 339] on div "Search" at bounding box center [911, 334] width 1073 height 86
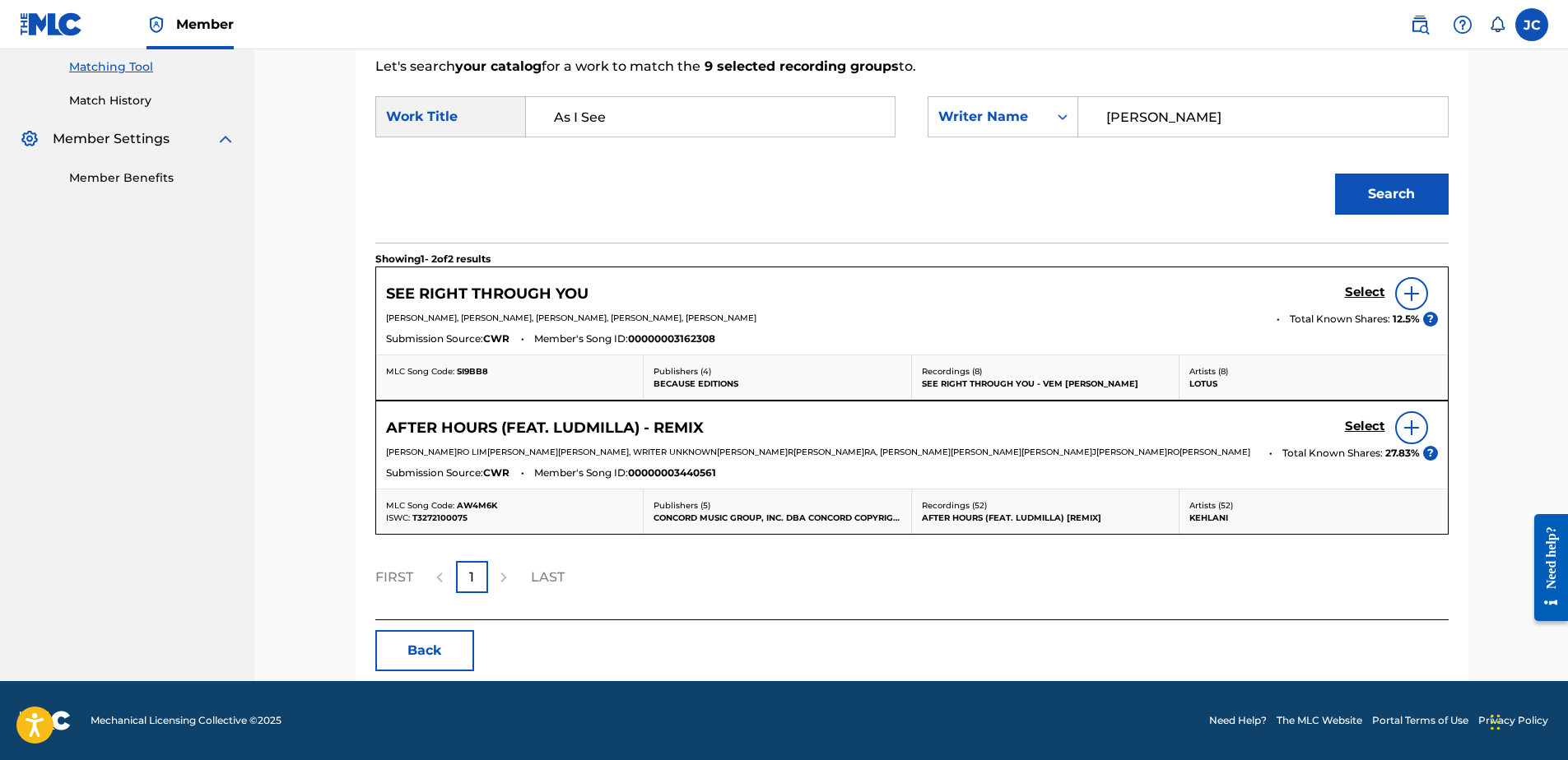
click at [454, 650] on button "Back" at bounding box center [424, 651] width 99 height 41
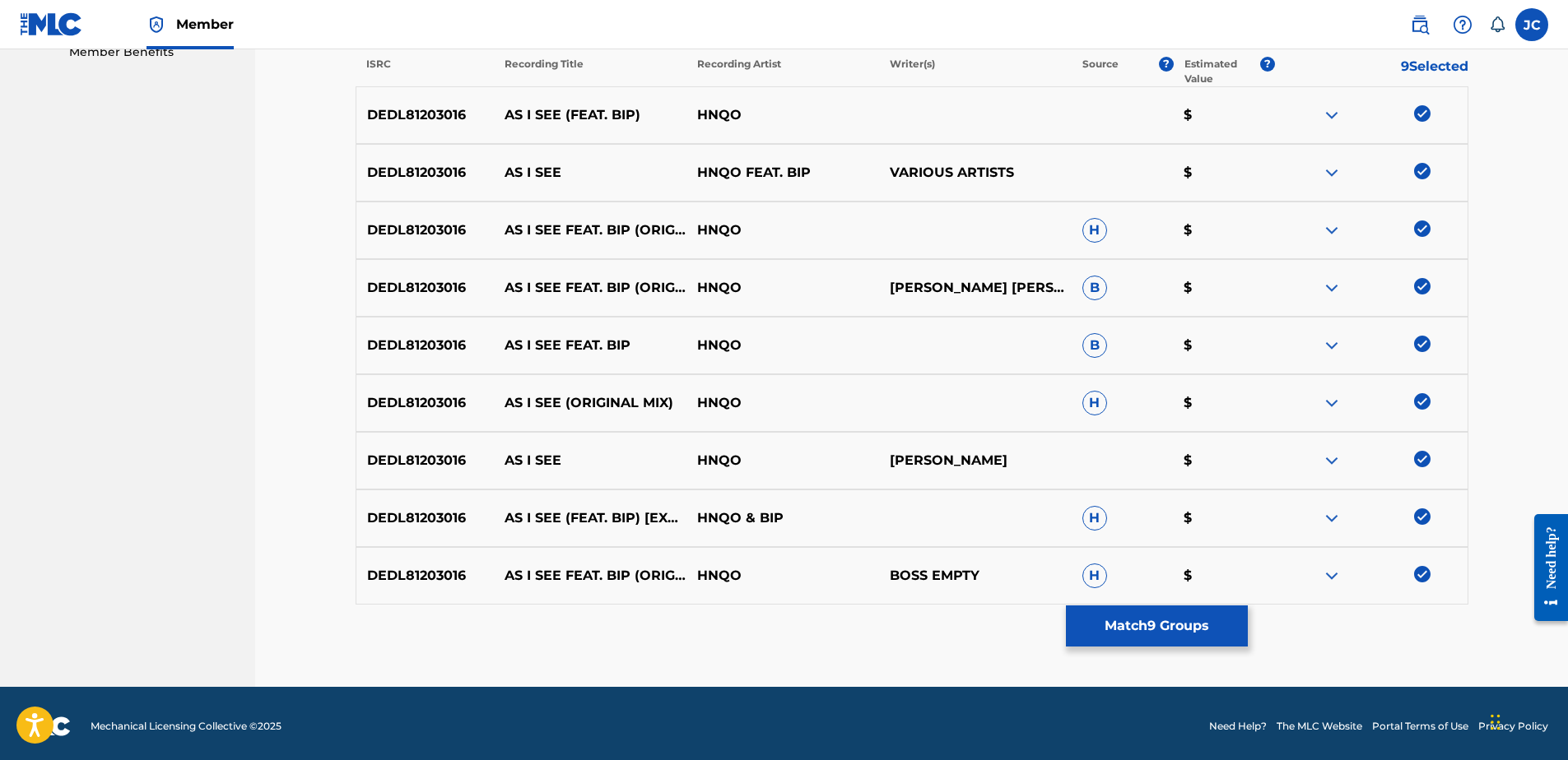
scroll to position [553, 0]
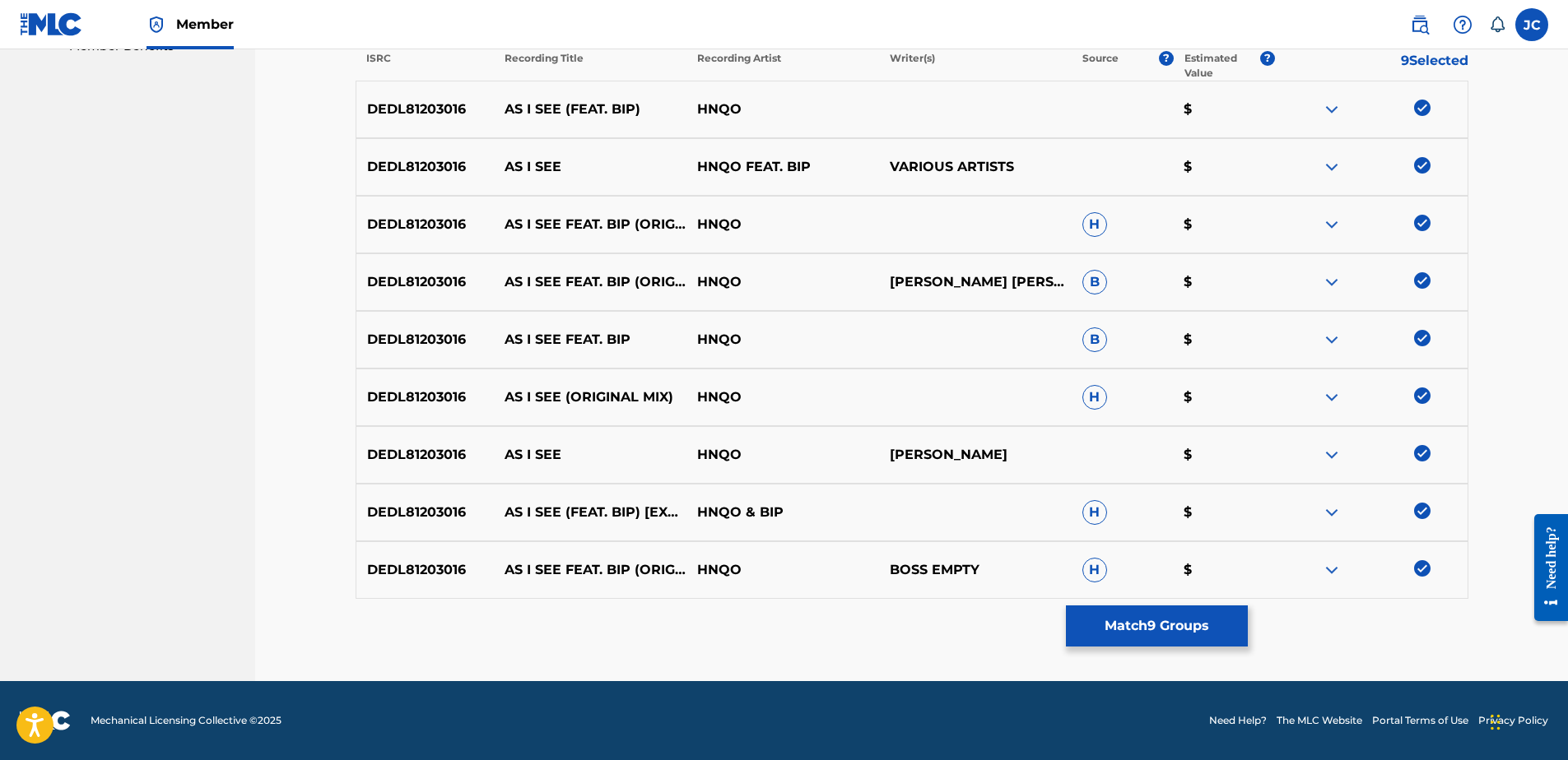
click at [1429, 572] on img at bounding box center [1422, 568] width 16 height 16
click at [1421, 516] on img at bounding box center [1422, 511] width 16 height 16
click at [1425, 457] on img at bounding box center [1422, 453] width 16 height 16
click at [1428, 397] on img at bounding box center [1422, 396] width 16 height 16
click at [1421, 340] on img at bounding box center [1422, 338] width 16 height 16
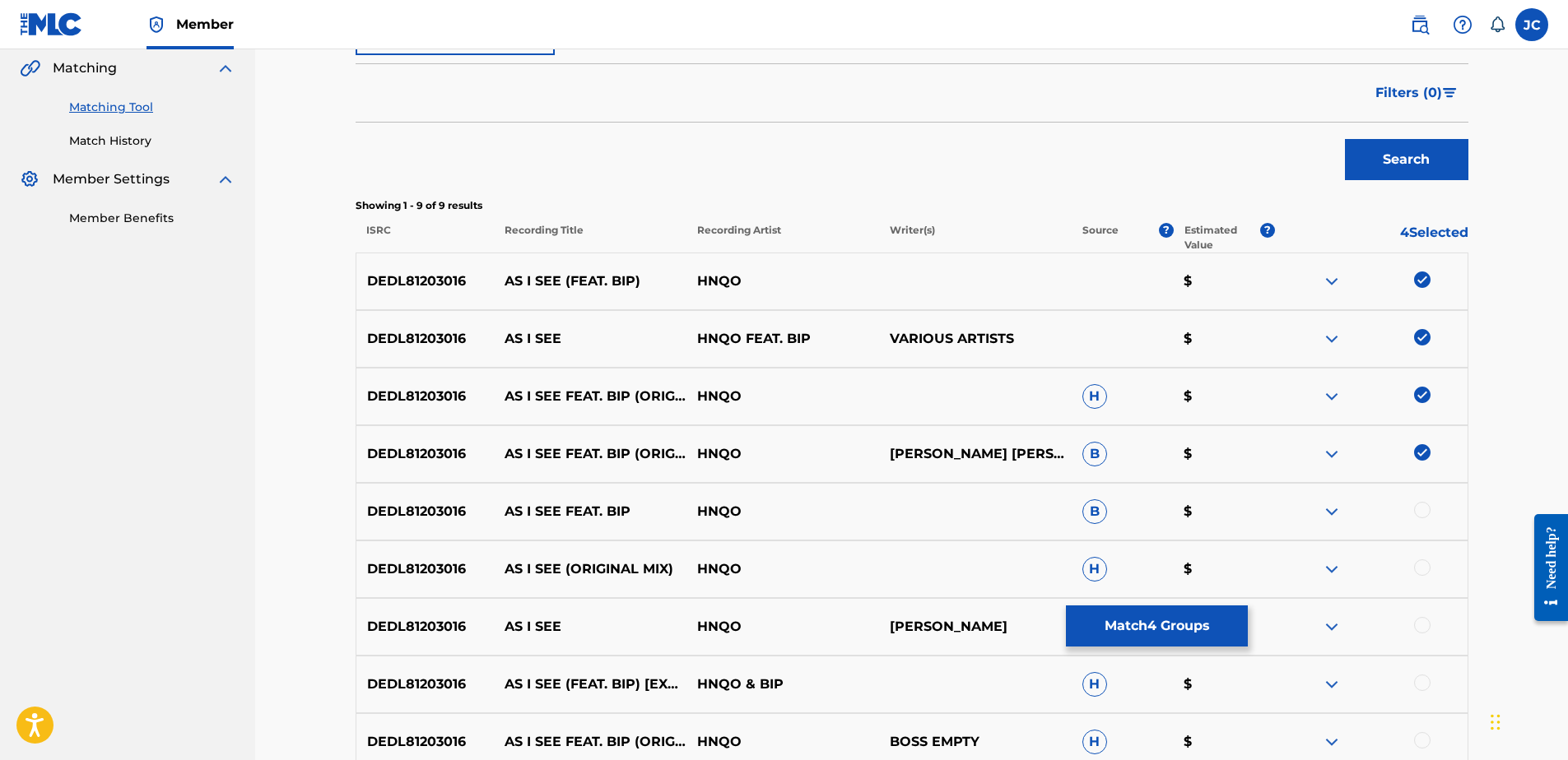
scroll to position [306, 0]
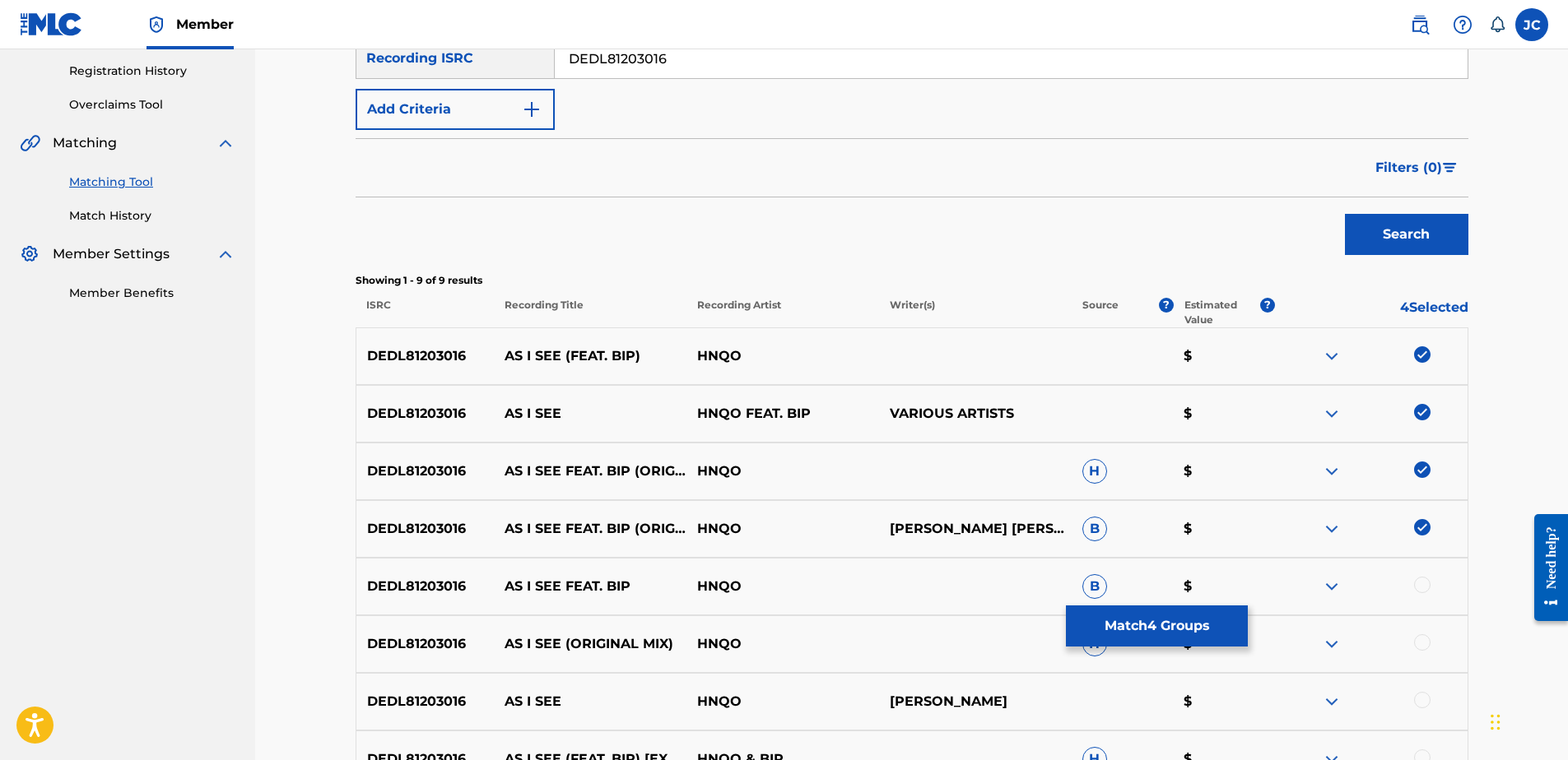
click at [1425, 522] on img at bounding box center [1422, 527] width 16 height 16
click at [1427, 470] on img at bounding box center [1422, 470] width 16 height 16
click at [1421, 413] on img at bounding box center [1422, 412] width 16 height 16
click at [1421, 353] on img at bounding box center [1422, 355] width 16 height 16
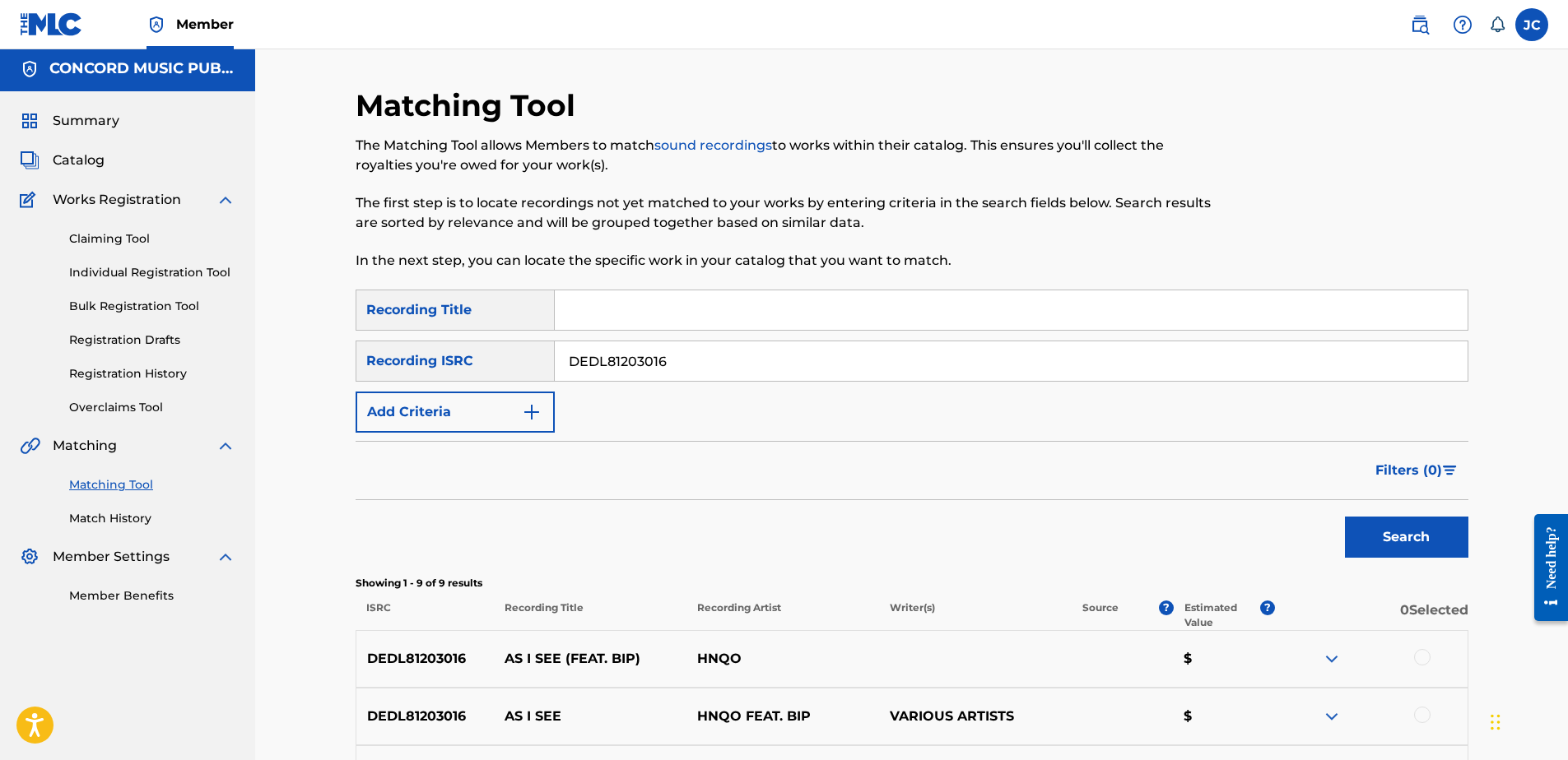
scroll to position [0, 0]
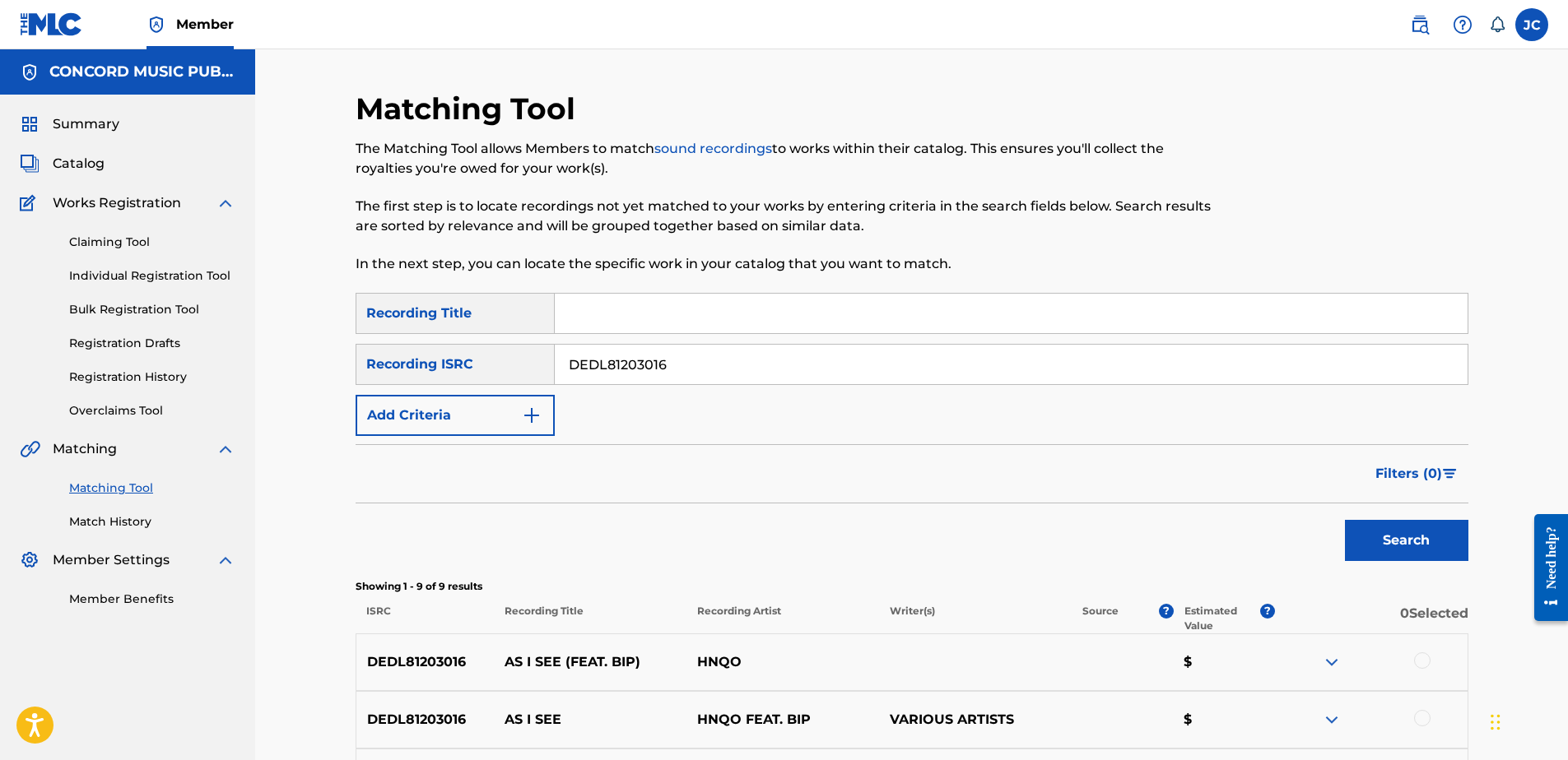
drag, startPoint x: 908, startPoint y: 368, endPoint x: 448, endPoint y: 384, distance: 460.3
click at [455, 383] on div "SearchWithCriteria33e360e1-4377-4774-b6be-cc24dd19aaf8 Recording ISRC DEDL81203…" at bounding box center [912, 364] width 1113 height 41
click at [607, 366] on input "Search Form" at bounding box center [1011, 364] width 913 height 39
paste input "USCR89514803"
type input "USCR89514803"
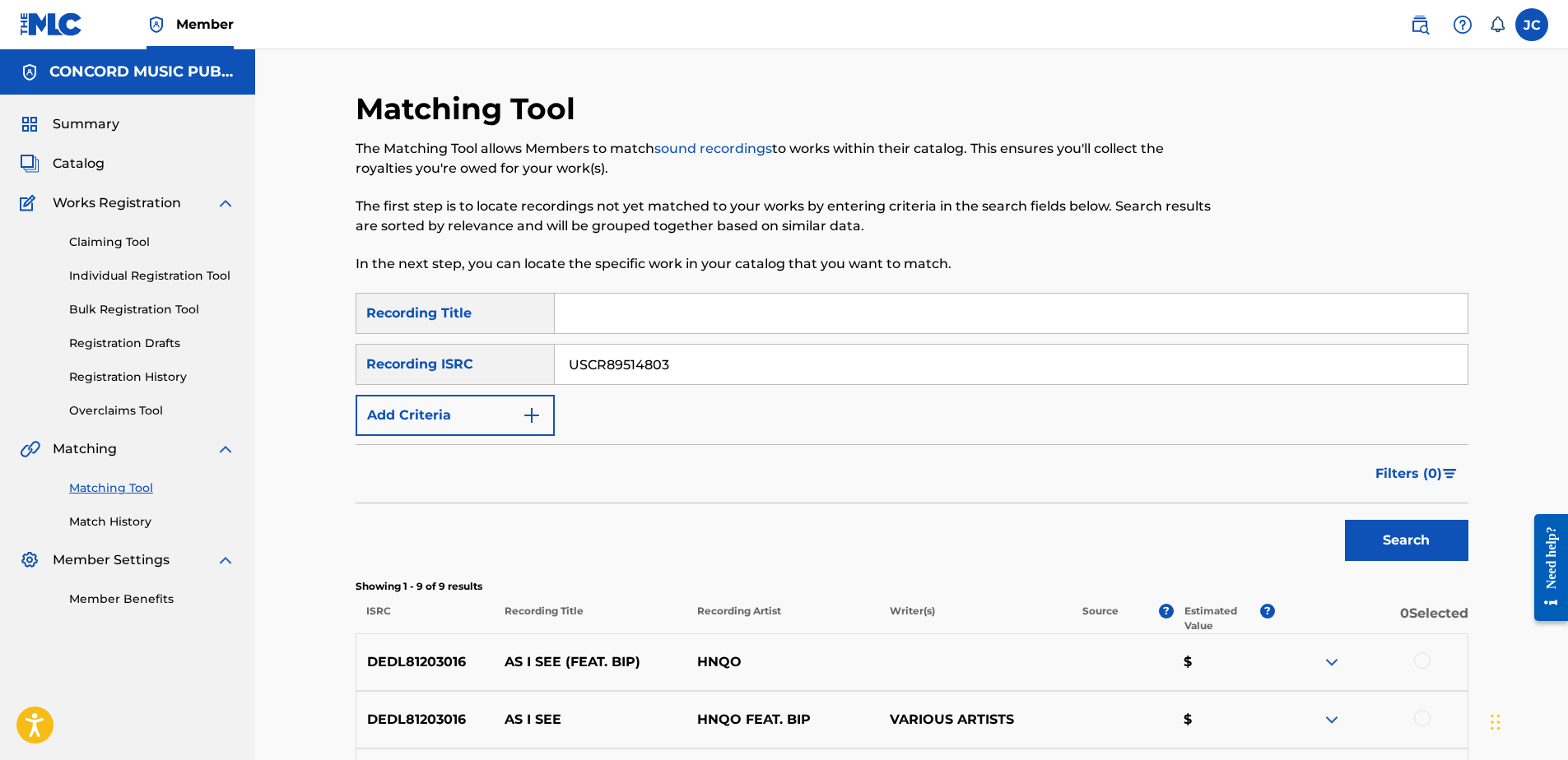
click at [1345, 520] on button "Search" at bounding box center [1406, 540] width 123 height 41
drag, startPoint x: 768, startPoint y: 364, endPoint x: 267, endPoint y: 371, distance: 501.0
click at [267, 371] on div "Matching Tool The Matching Tool allows Members to match sound recordings to wor…" at bounding box center [911, 526] width 1312 height 955
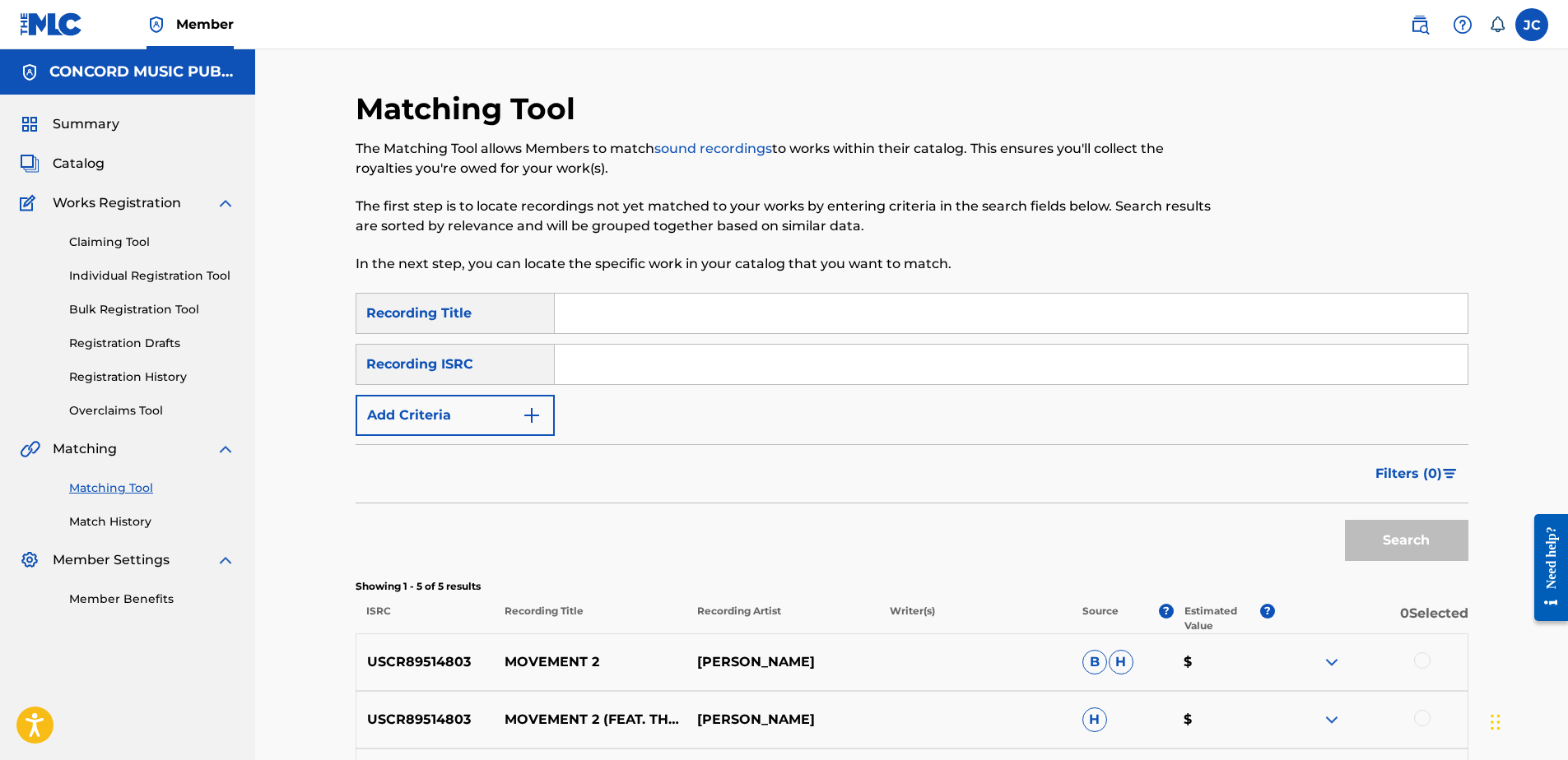
click at [957, 379] on input "Search Form" at bounding box center [1011, 364] width 913 height 39
paste input "USLD91732945"
type input "USLD91732945"
click at [1345, 520] on button "Search" at bounding box center [1406, 540] width 123 height 41
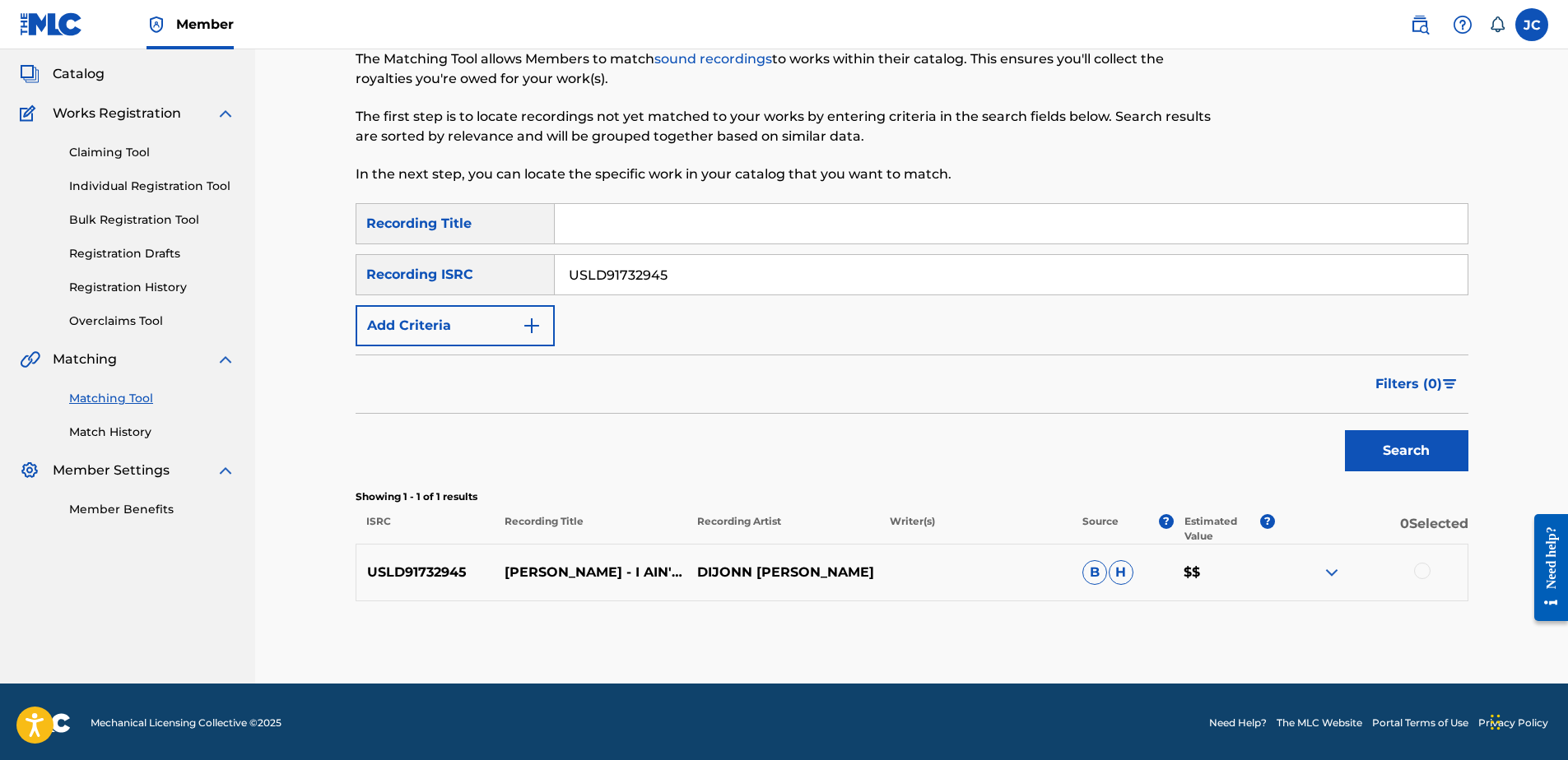
scroll to position [92, 0]
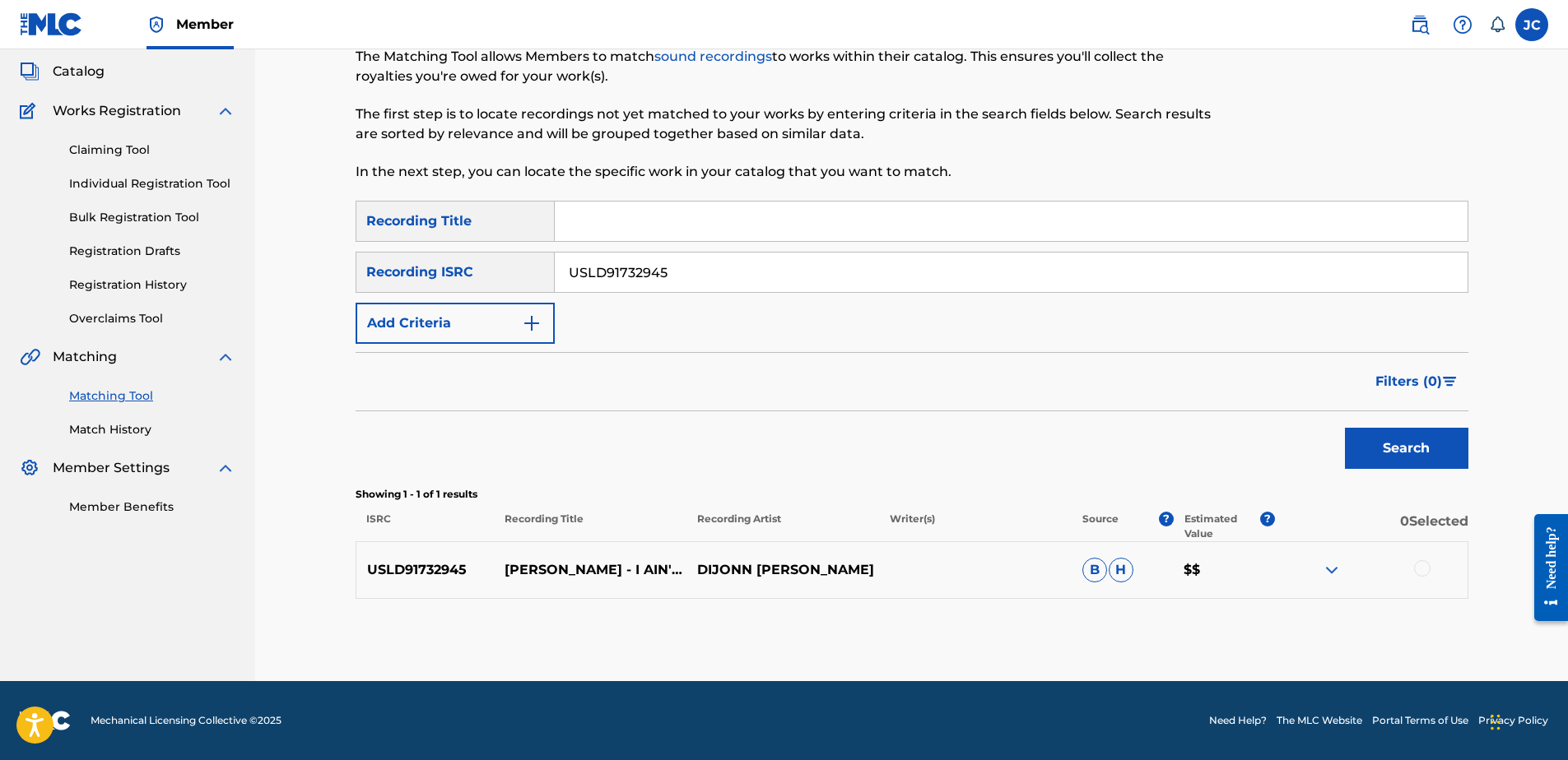
click at [1417, 572] on div at bounding box center [1422, 568] width 16 height 16
click at [1113, 622] on button "Match 1 Group" at bounding box center [1157, 626] width 182 height 41
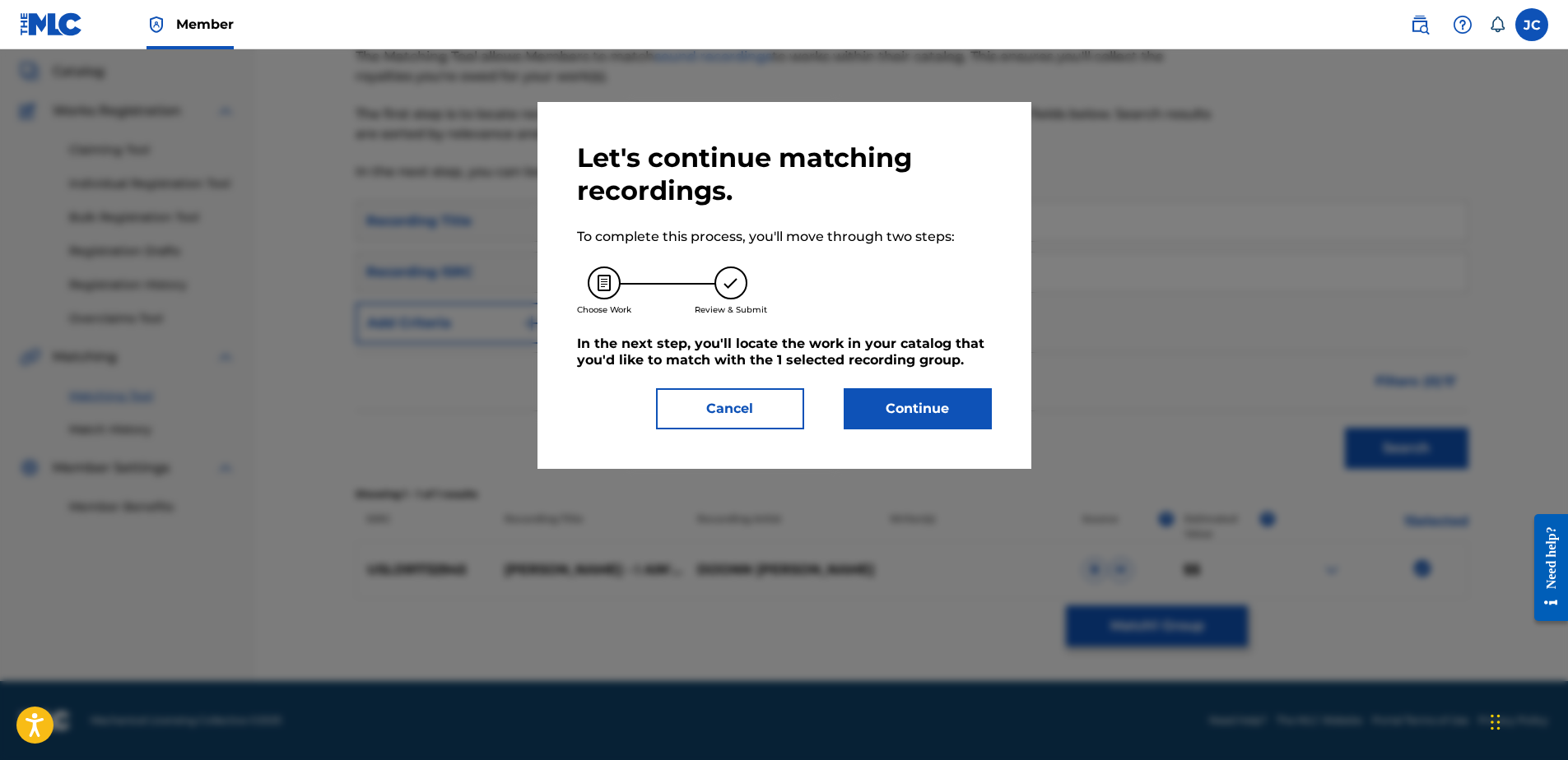
click at [938, 420] on button "Continue" at bounding box center [918, 409] width 148 height 41
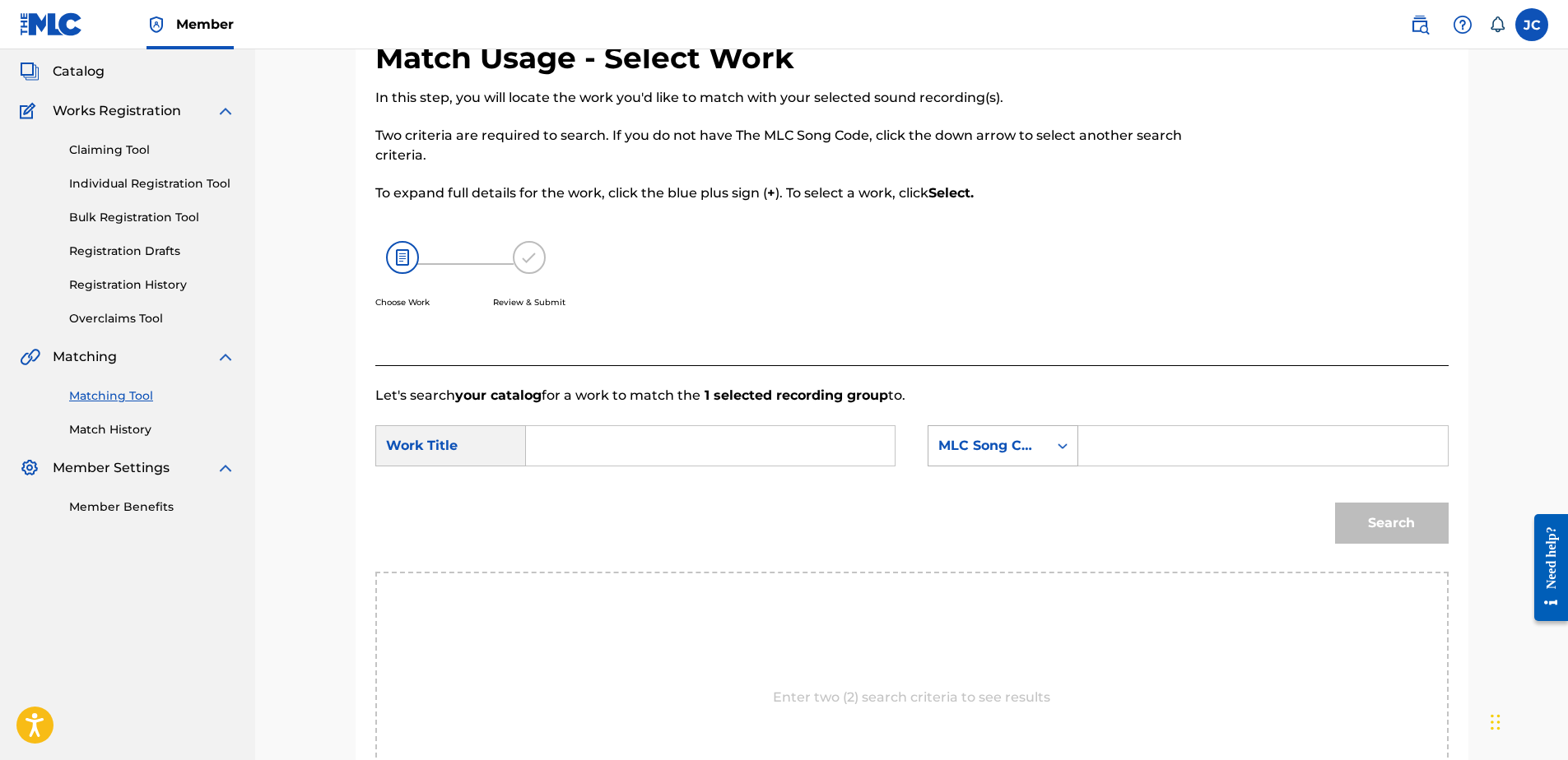
click at [1015, 455] on div "MLC Song Code" at bounding box center [987, 446] width 99 height 20
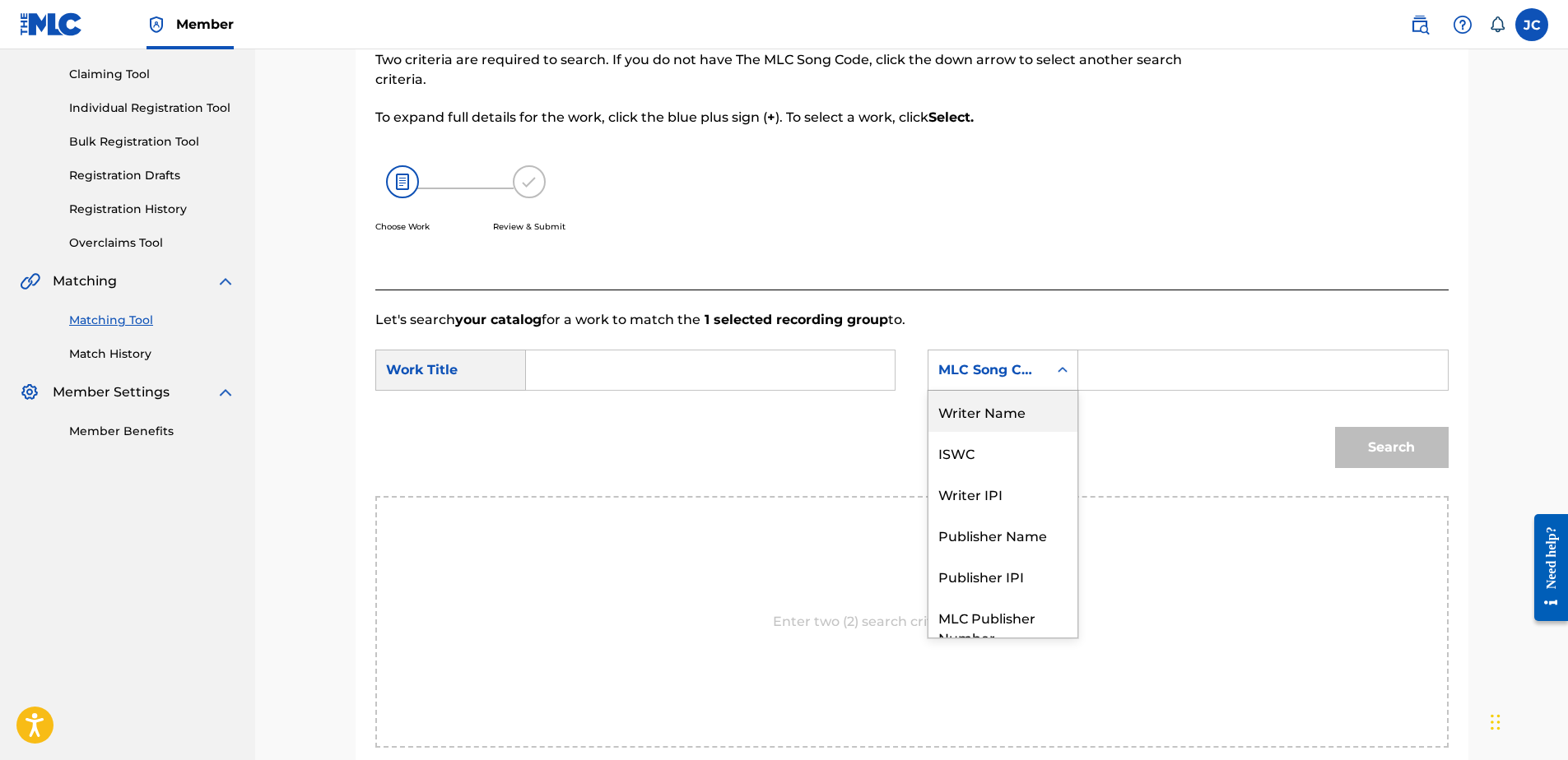
scroll to position [246, 0]
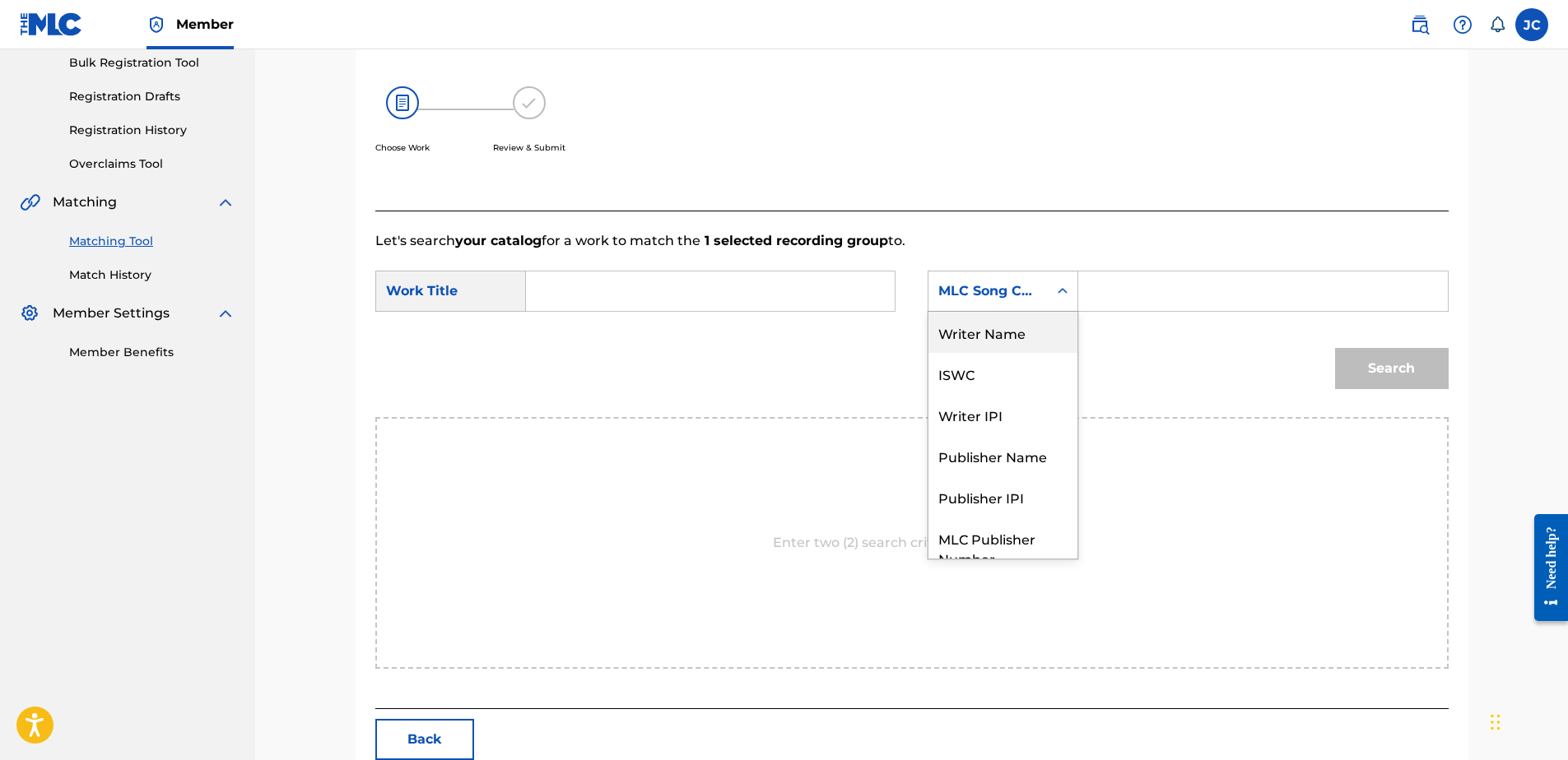
click at [1004, 330] on div "Writer Name" at bounding box center [1002, 332] width 149 height 41
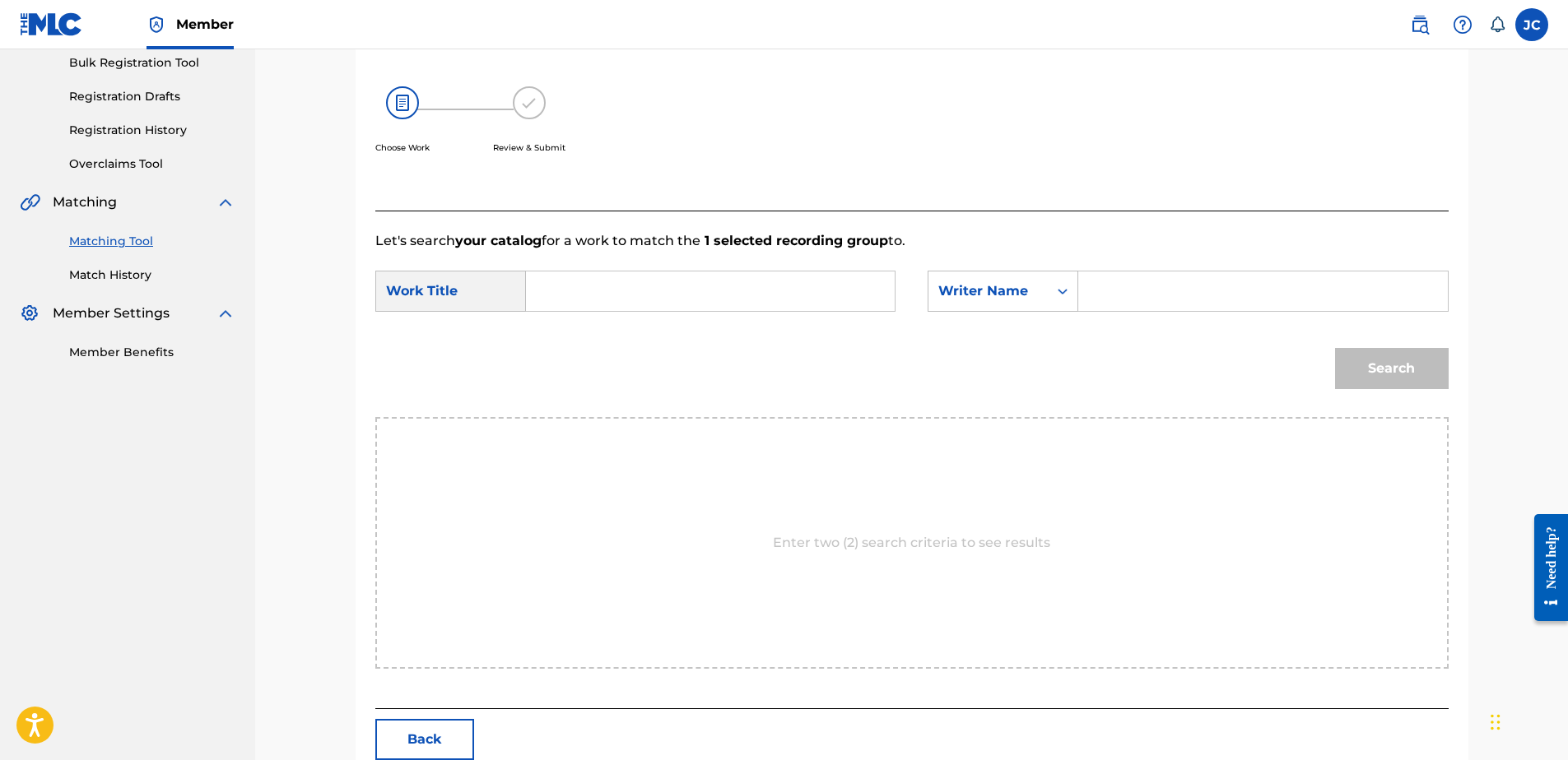
click at [740, 277] on input "Search Form" at bounding box center [709, 291] width 340 height 39
paste input "I Ain't Thinkin Bout You"
type input "I Ain't Thinkin Bout You"
click at [1151, 304] on input "Search Form" at bounding box center [1262, 291] width 340 height 39
paste input "Wilk"
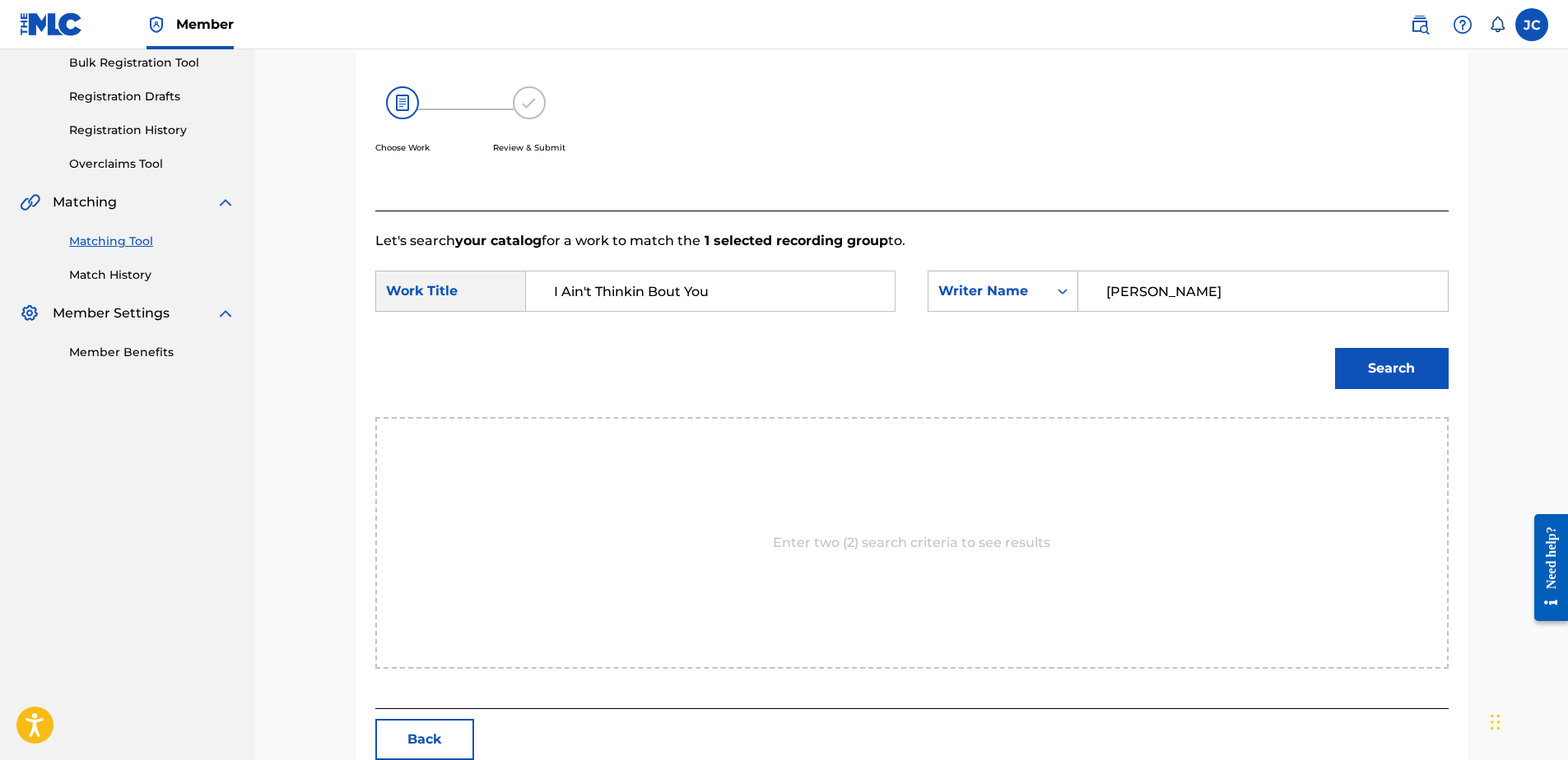
type input "Wilk"
click at [1335, 348] on button "Search" at bounding box center [1391, 369] width 113 height 41
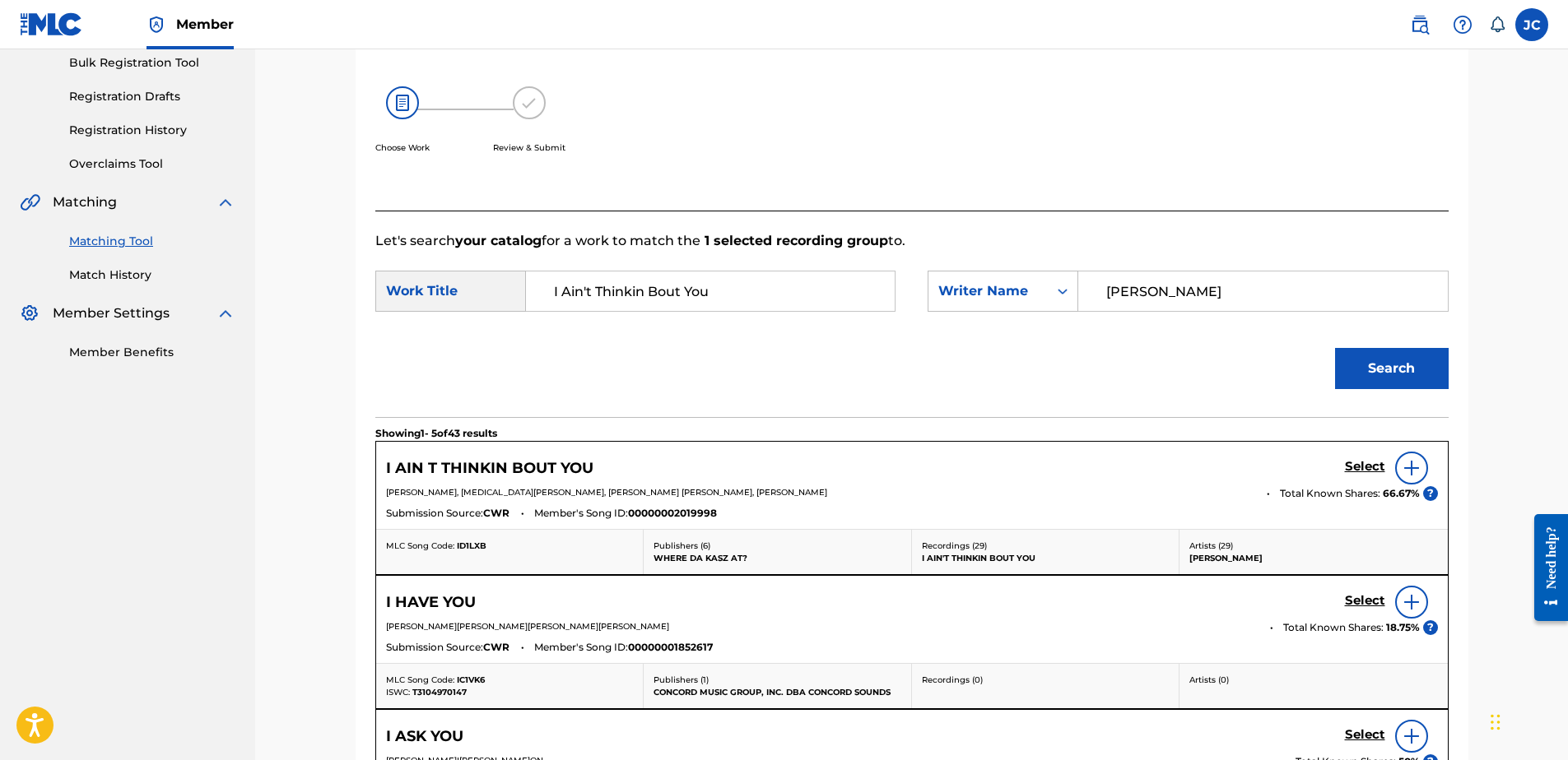
click at [1365, 474] on h5 "Select" at bounding box center [1364, 467] width 40 height 16
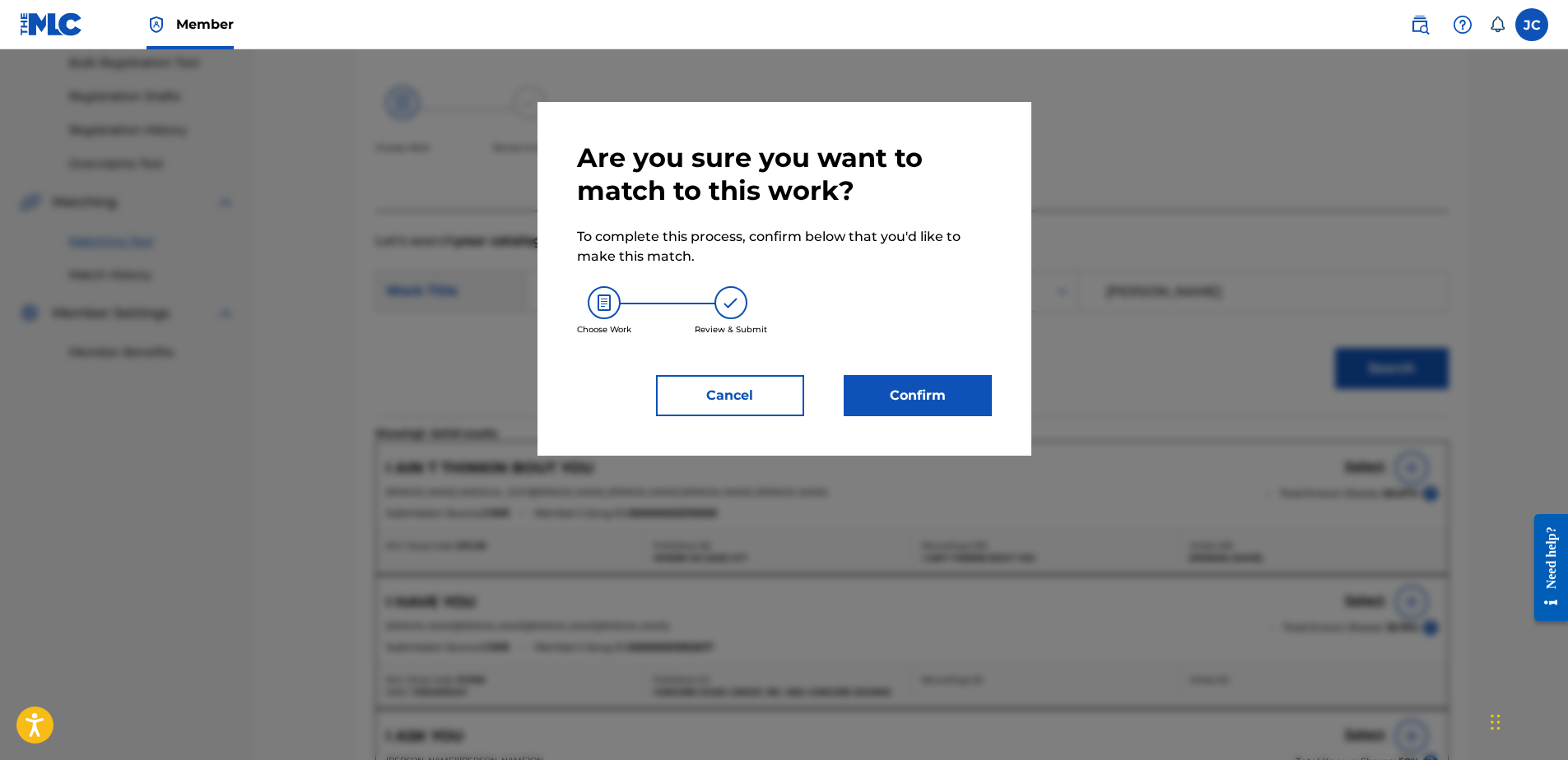
click at [836, 389] on div "Confirm" at bounding box center [908, 396] width 168 height 41
click at [878, 388] on button "Confirm" at bounding box center [918, 396] width 148 height 41
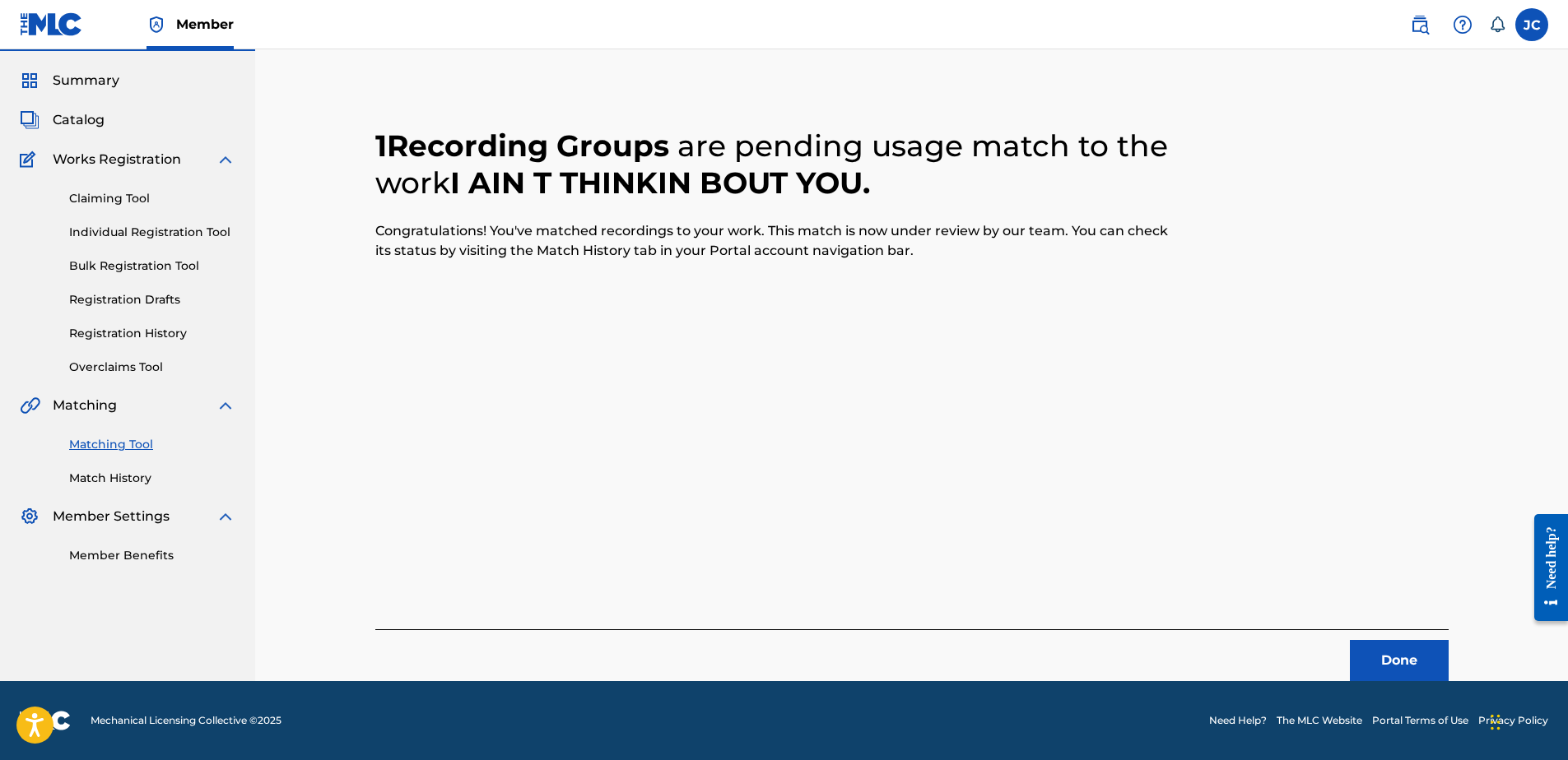
scroll to position [44, 0]
click at [1422, 677] on button "Done" at bounding box center [1399, 661] width 99 height 41
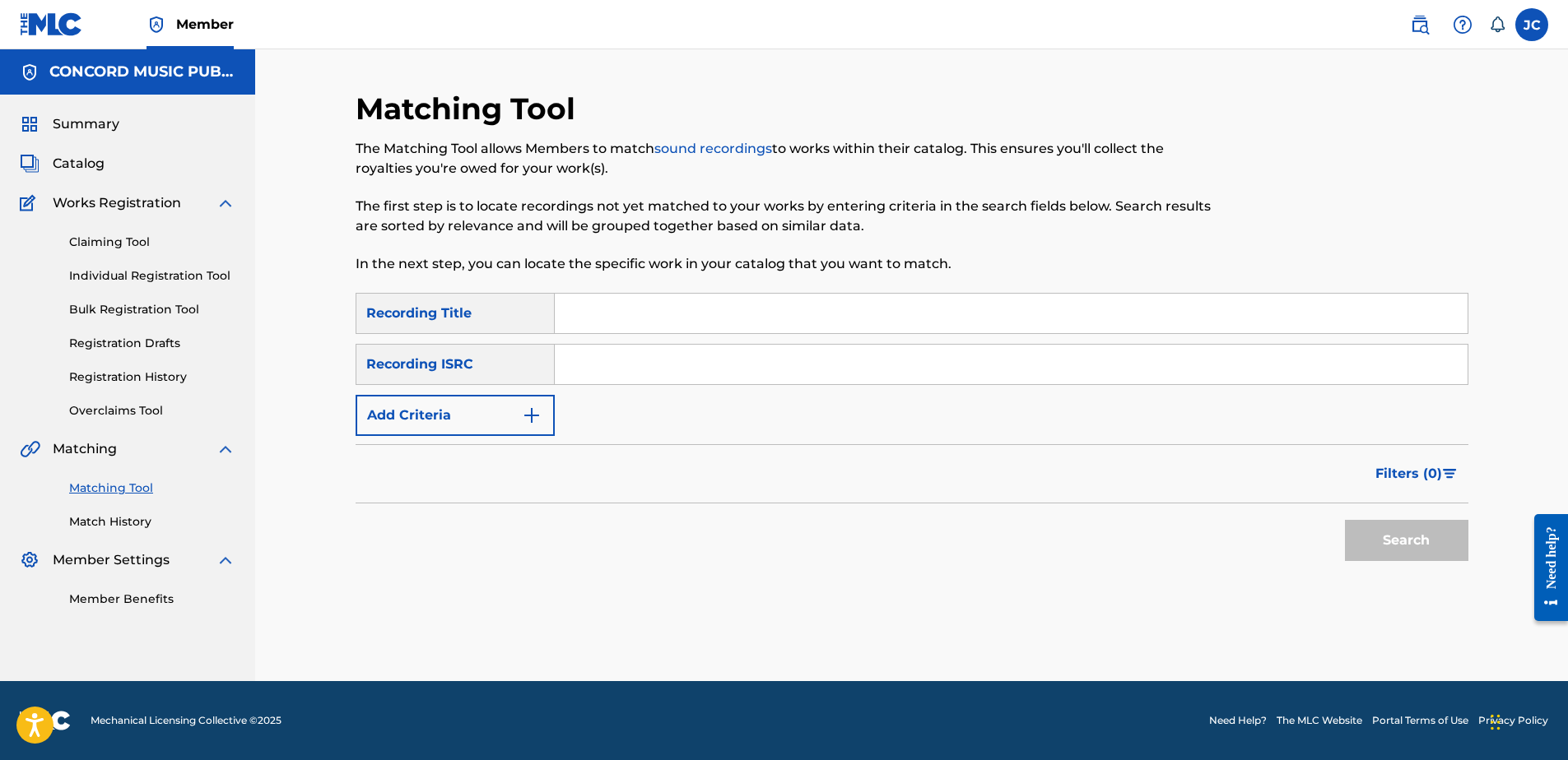
click at [723, 361] on input "Search Form" at bounding box center [1011, 364] width 913 height 39
paste input "USUS11000345"
type input "USUS11000345"
click at [1345, 520] on button "Search" at bounding box center [1406, 540] width 123 height 41
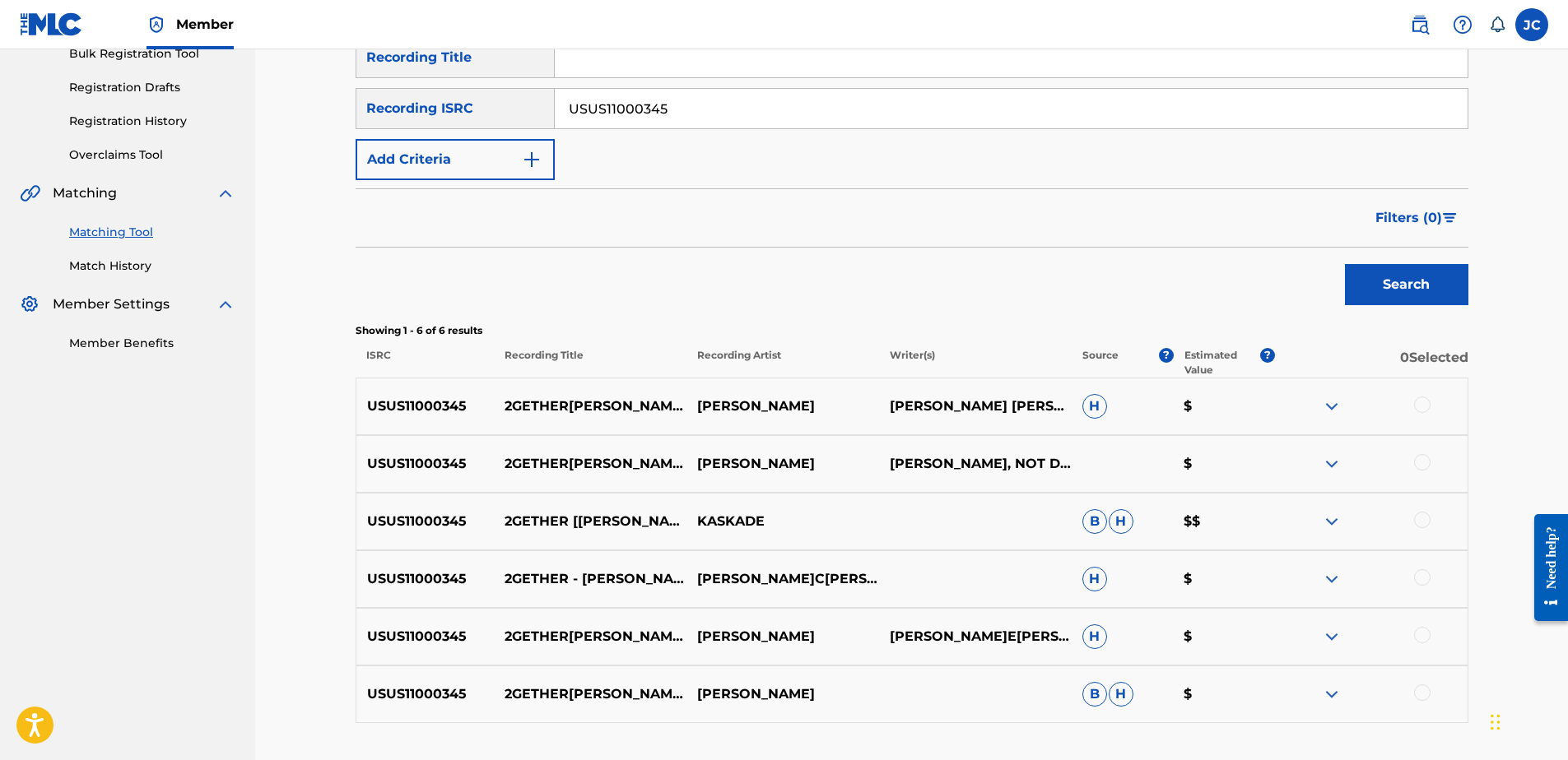
scroll to position [330, 0]
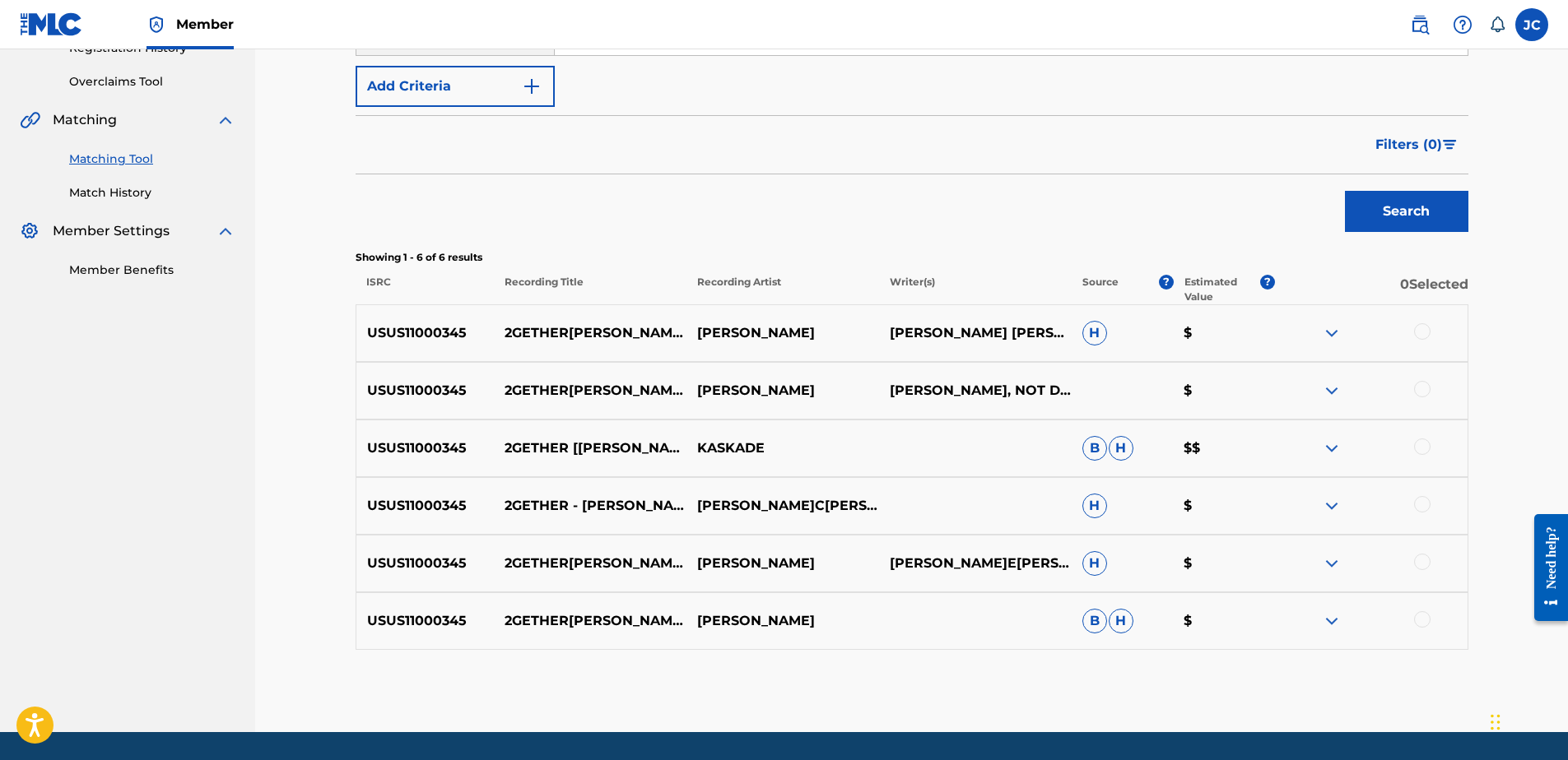
click at [1428, 618] on div at bounding box center [1422, 620] width 16 height 16
click at [1421, 565] on div at bounding box center [1422, 562] width 16 height 16
click at [1417, 503] on div at bounding box center [1422, 505] width 16 height 16
click at [1421, 447] on div at bounding box center [1422, 447] width 16 height 16
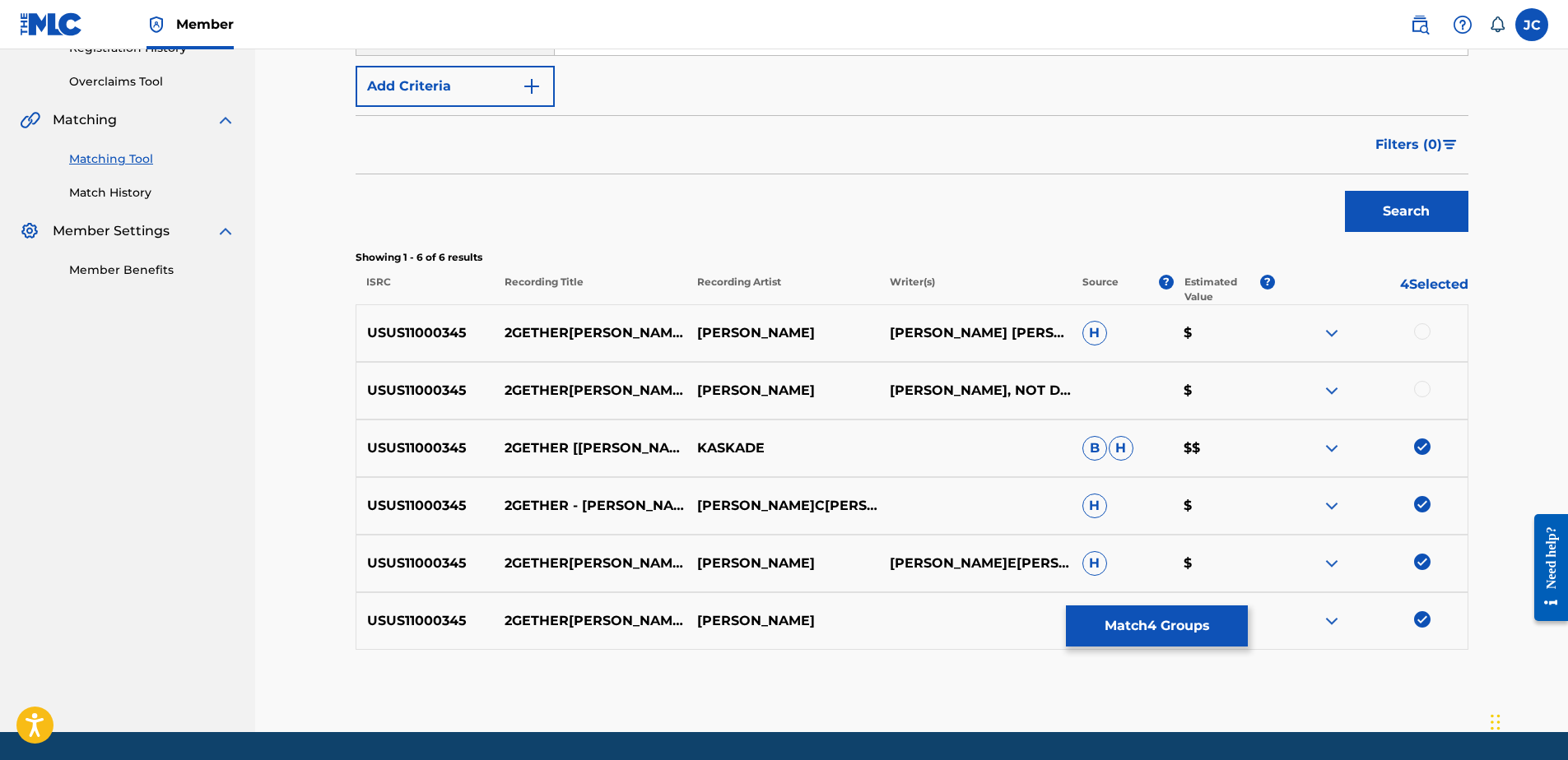
click at [1426, 391] on div at bounding box center [1422, 389] width 16 height 16
click at [1428, 330] on div at bounding box center [1422, 331] width 16 height 16
click at [1174, 622] on button "Match 6 Groups" at bounding box center [1157, 626] width 182 height 41
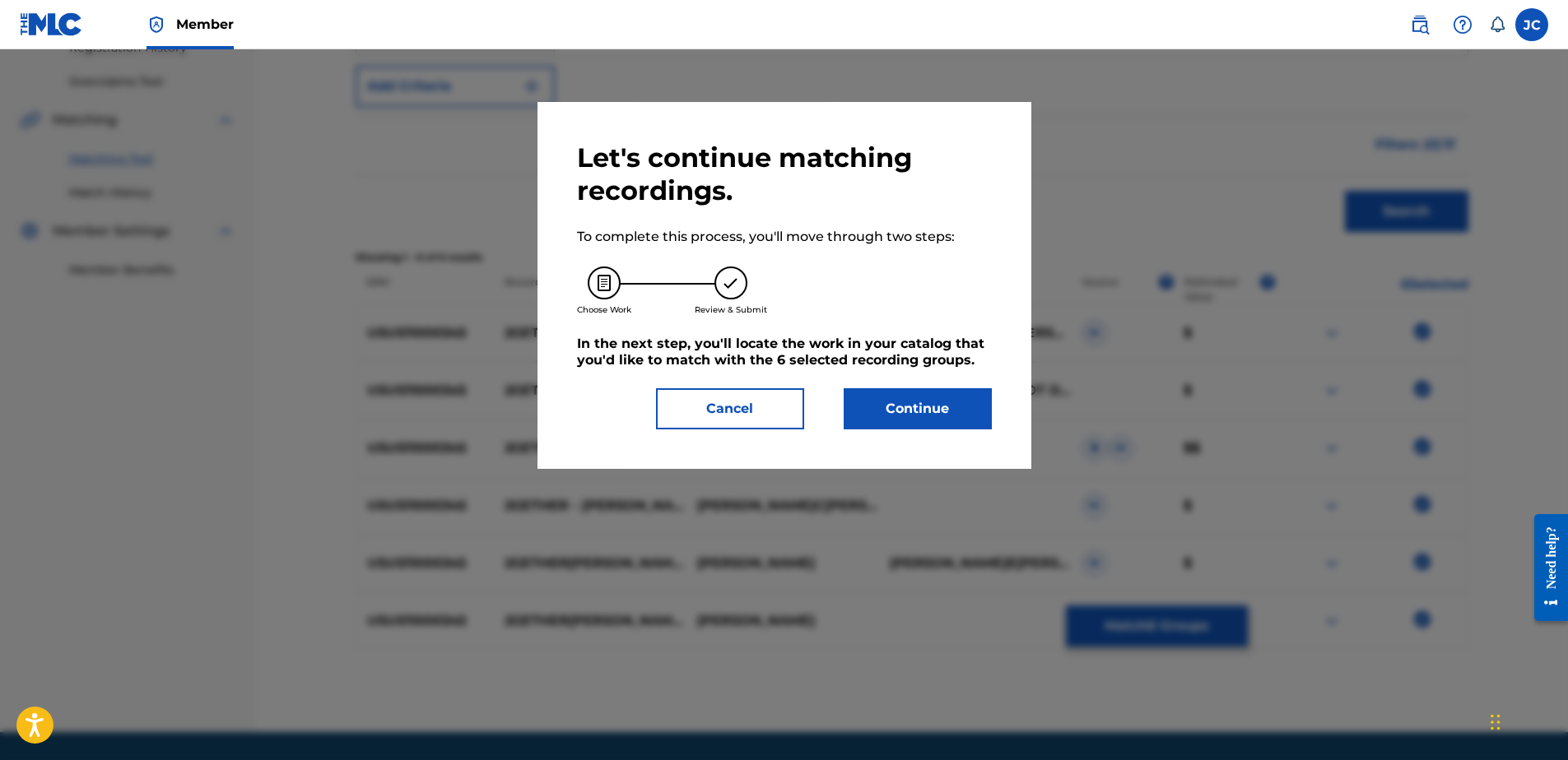
click at [890, 407] on button "Continue" at bounding box center [918, 409] width 148 height 41
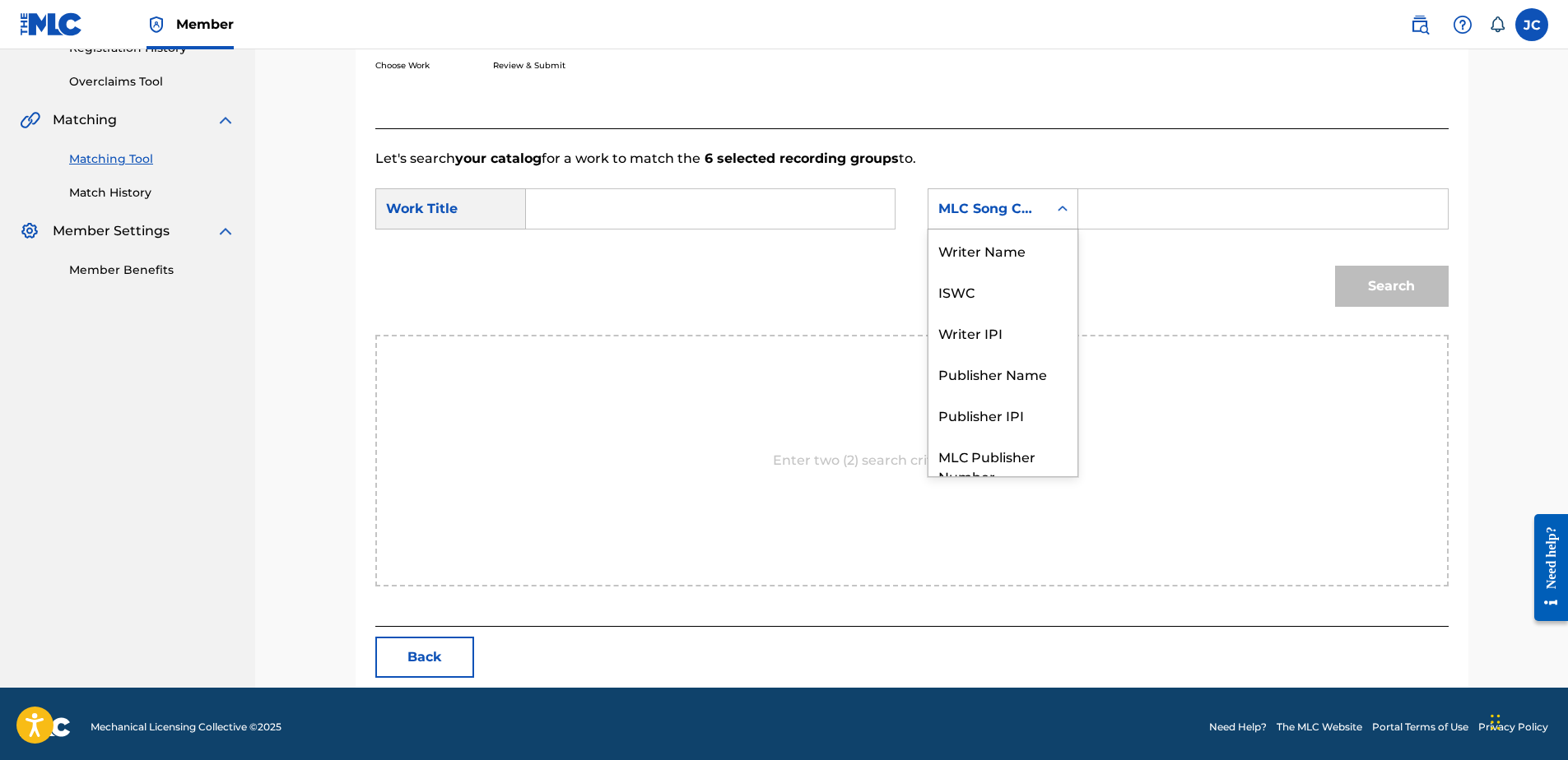
click at [998, 203] on div "MLC Song Code" at bounding box center [987, 209] width 99 height 20
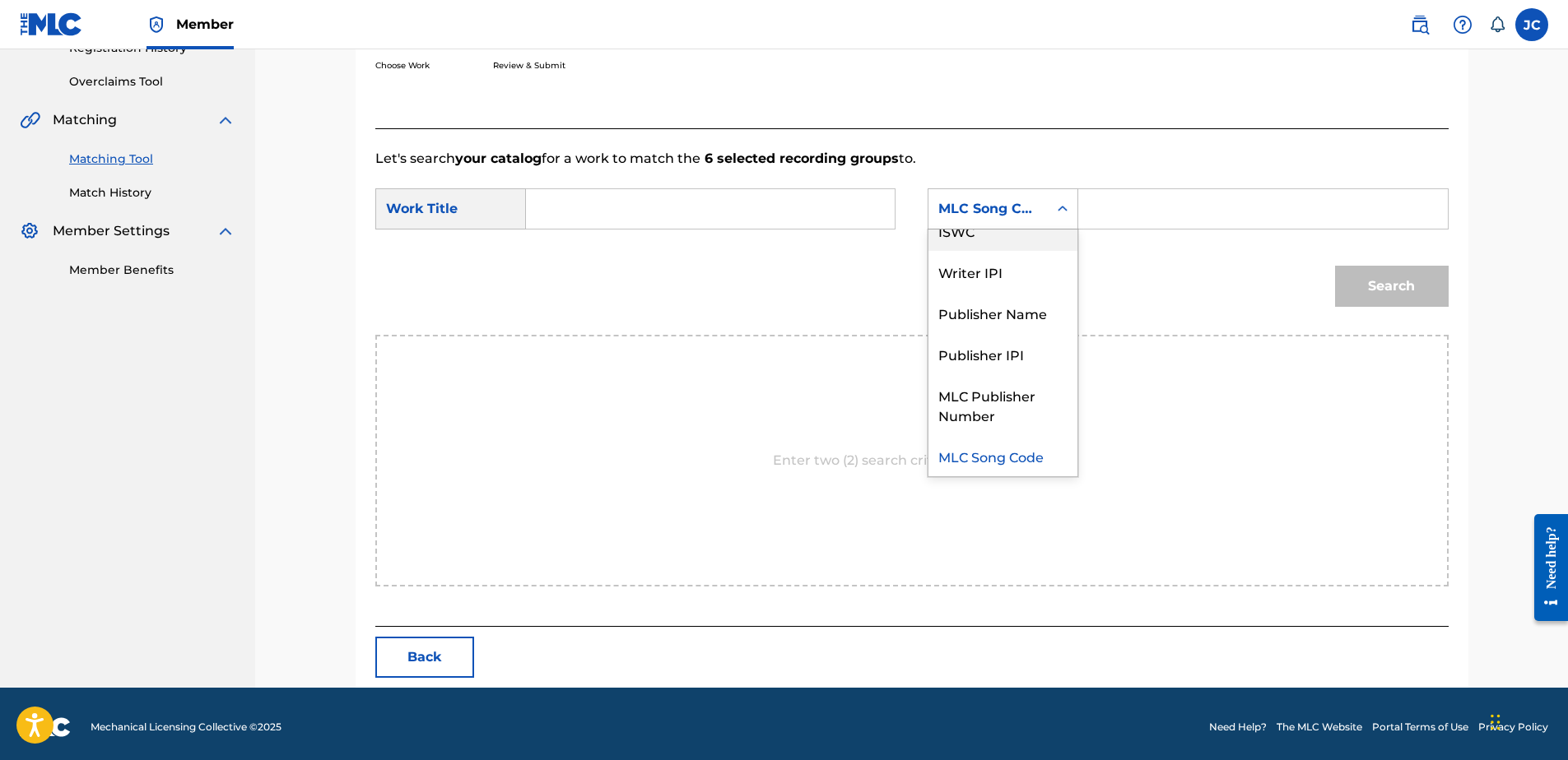
scroll to position [0, 0]
click at [1008, 253] on div "Writer Name" at bounding box center [1002, 250] width 149 height 41
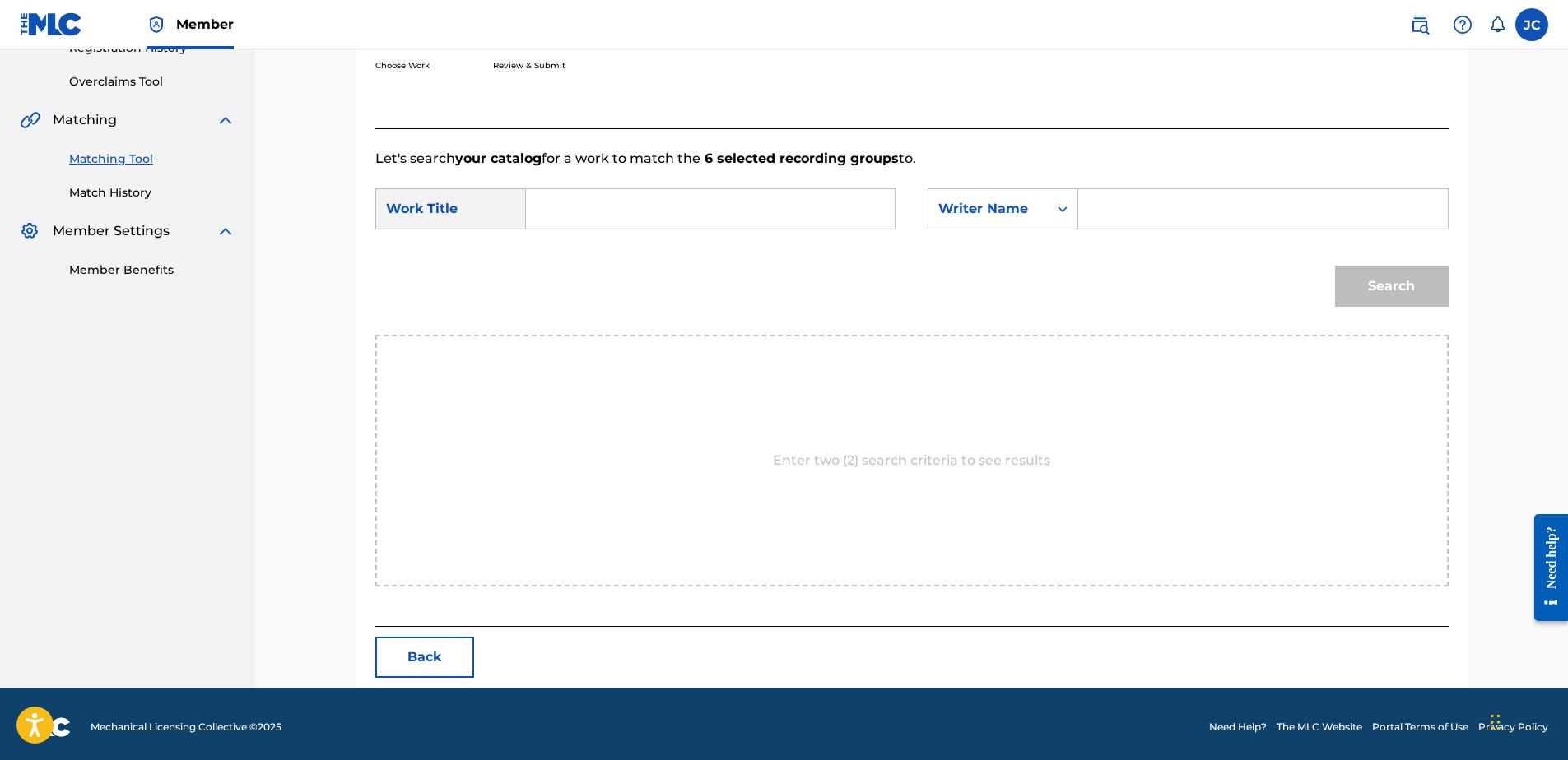
click at [742, 224] on input "Search Form" at bounding box center [709, 209] width 340 height 39
paste input "ROGER SANCHEZ 2GETHER (CHRIS MOODY REMIX)"
drag, startPoint x: 621, startPoint y: 206, endPoint x: 608, endPoint y: 199, distance: 14.8
click at [608, 199] on input "ROGER SANCHEZ 2GETHER (CHRIS MOODY REMIX)" at bounding box center [709, 209] width 340 height 39
type input "ROGER 2GETHER (CHRIS MOODY REMIX)"
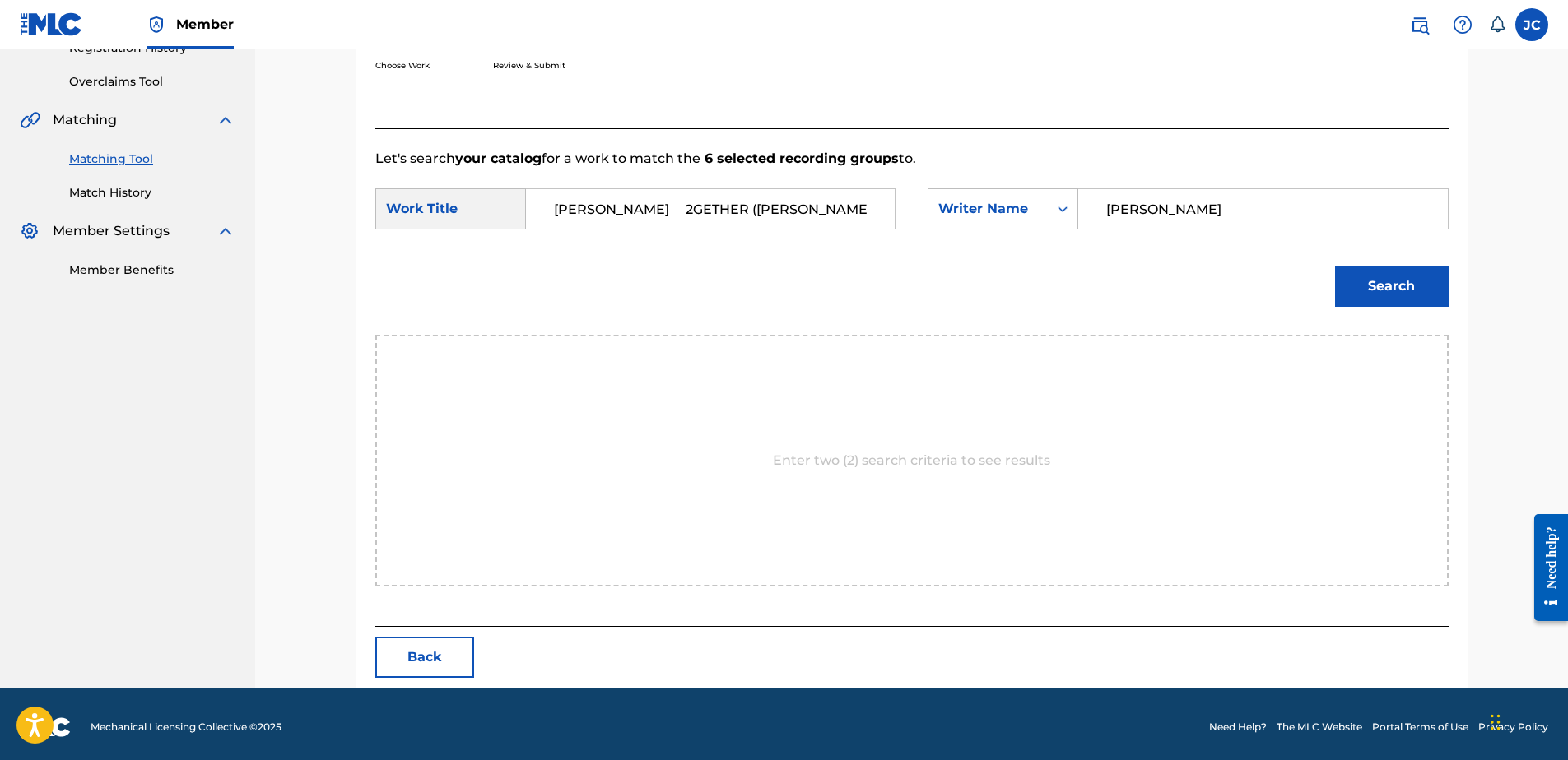
type input "SANCHEZ"
drag, startPoint x: 612, startPoint y: 207, endPoint x: 333, endPoint y: 202, distance: 279.0
click at [333, 202] on div "Match Usage - Select Work In this step, you will locate the work you'd like to …" at bounding box center [911, 204] width 1312 height 967
type input "2GETHER (CHRIS MOODY REMIX)"
click at [1407, 300] on button "Search" at bounding box center [1391, 287] width 113 height 41
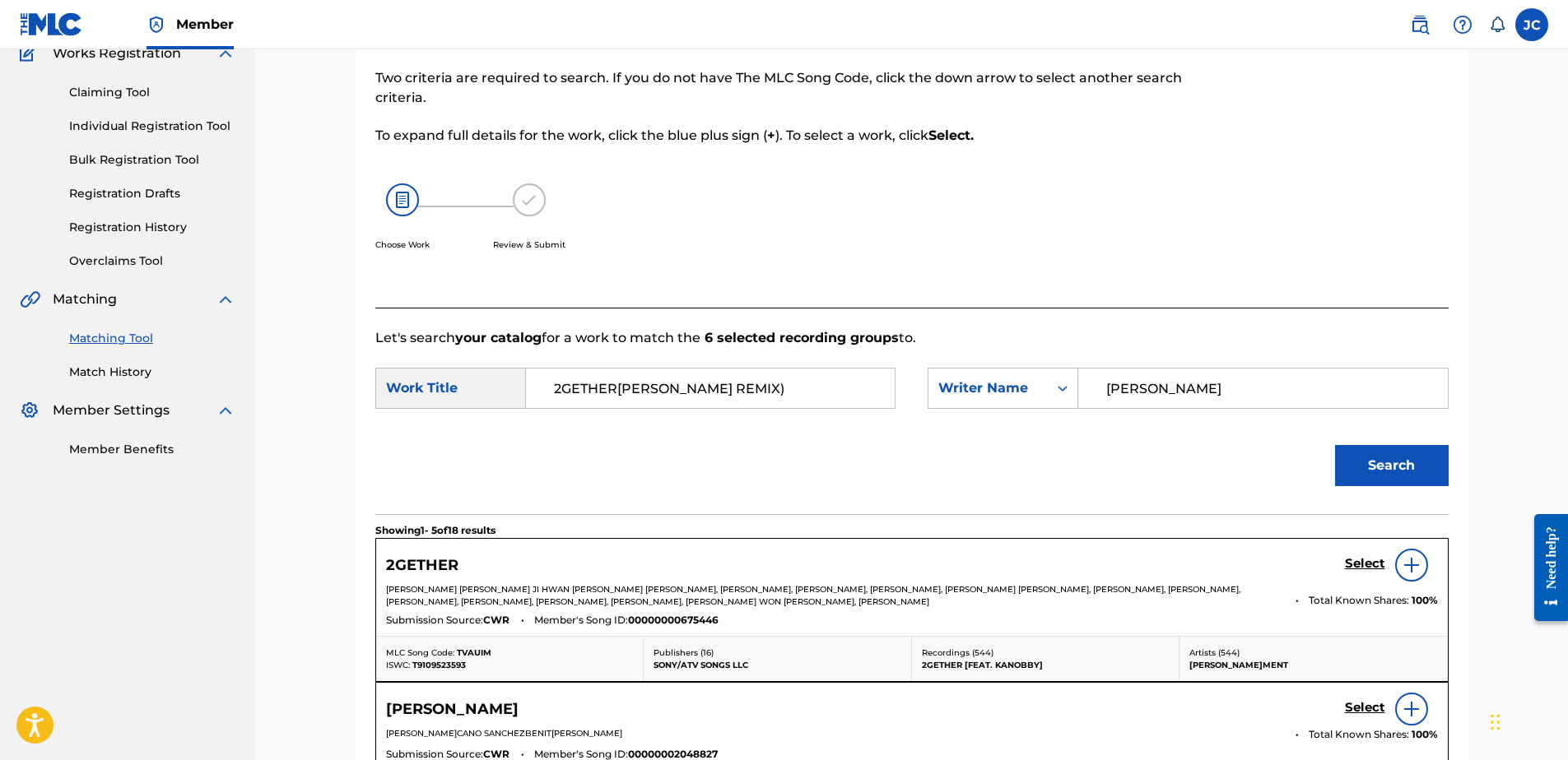
scroll to position [330, 0]
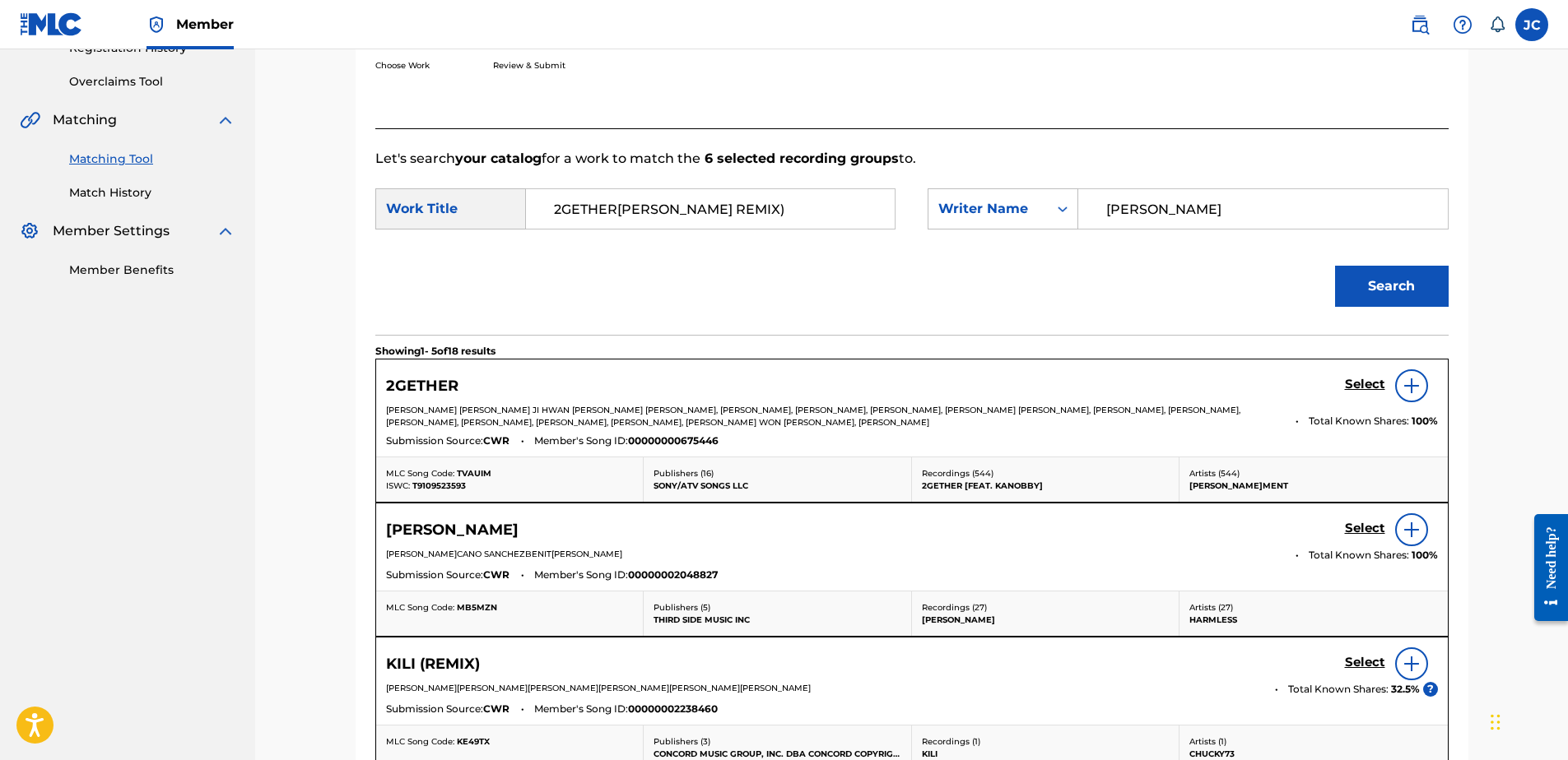
click at [1413, 396] on img at bounding box center [1412, 386] width 20 height 20
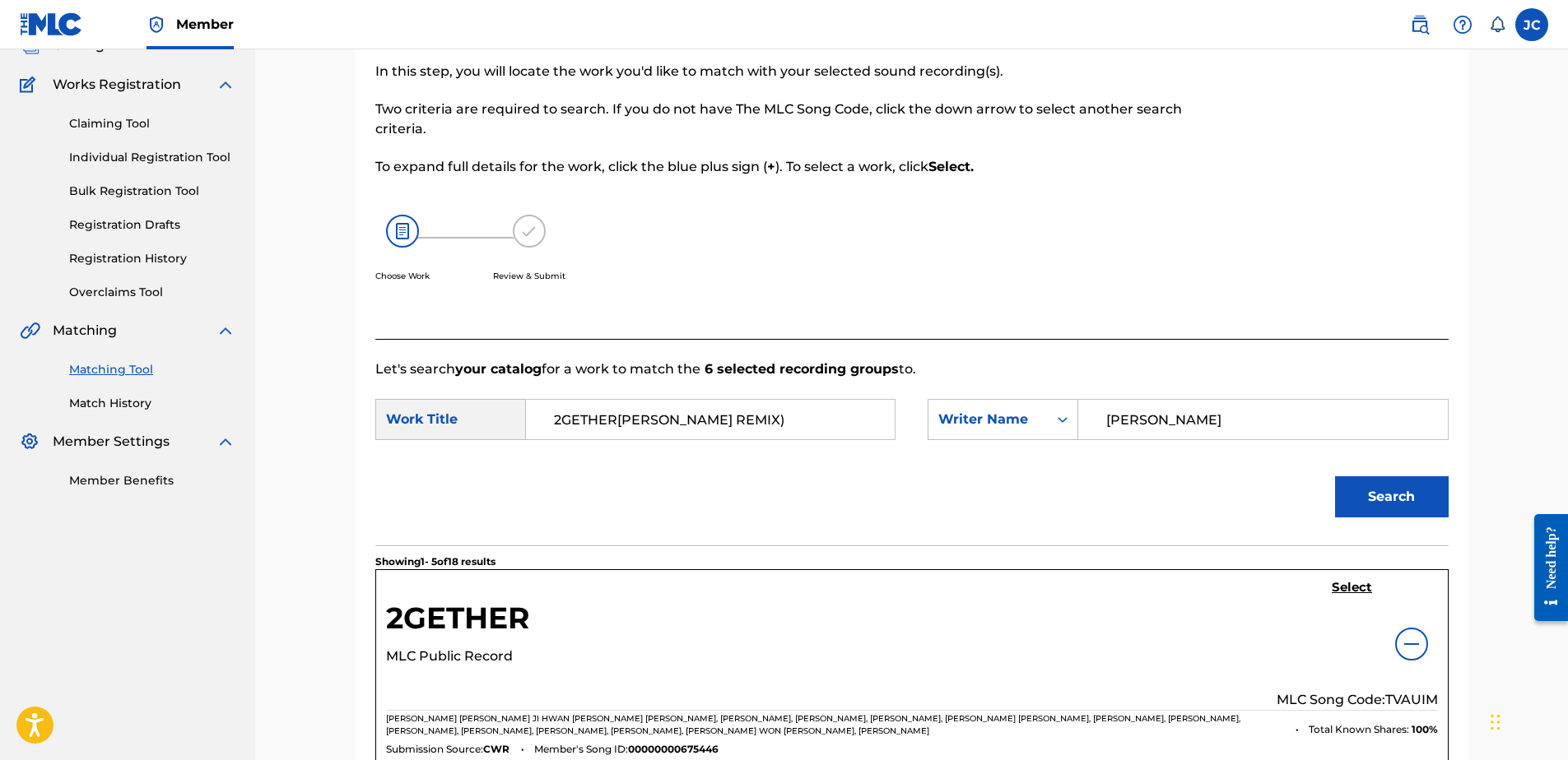
scroll to position [0, 0]
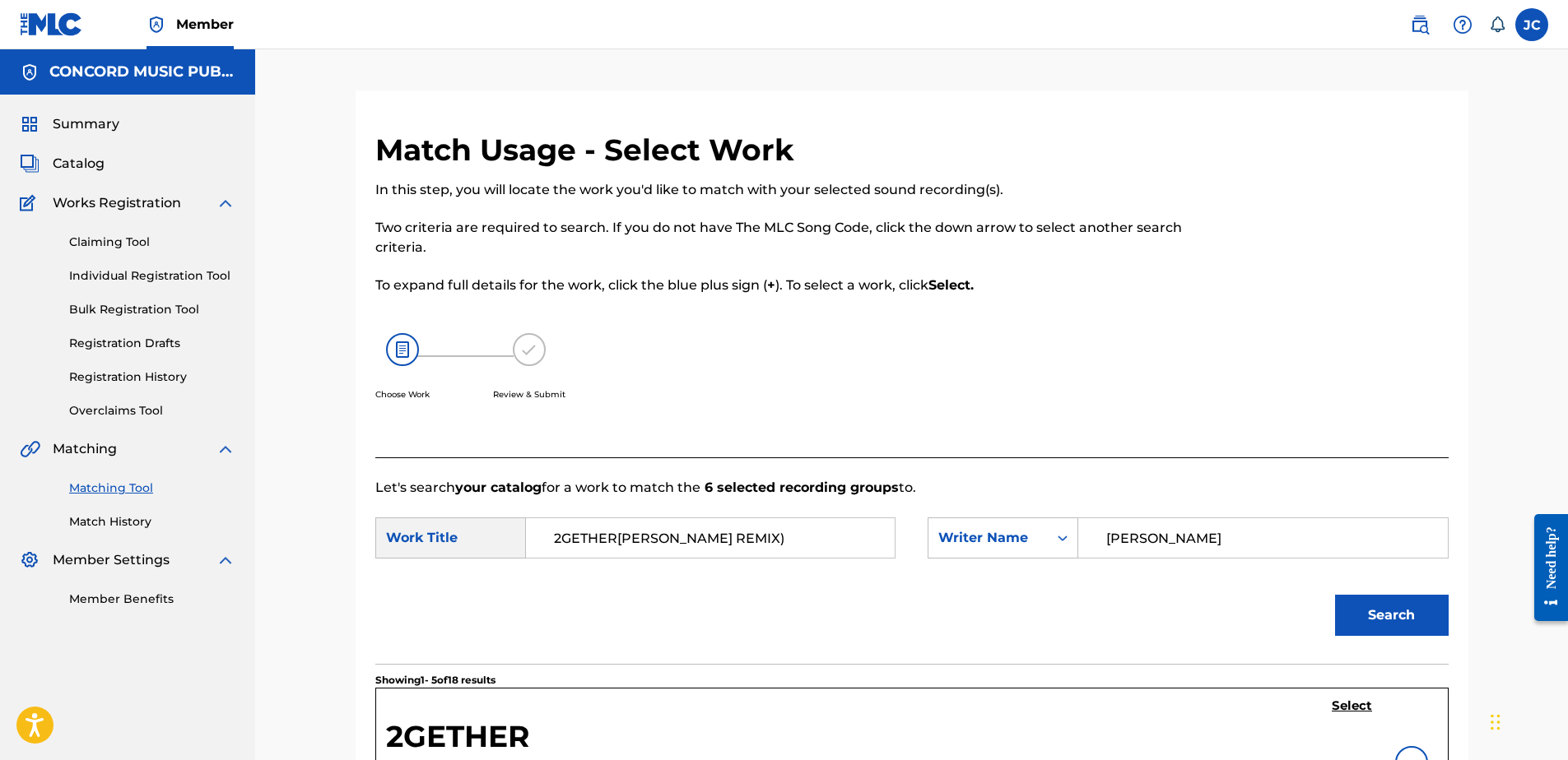
click at [1349, 714] on h5 "Select" at bounding box center [1352, 706] width 40 height 16
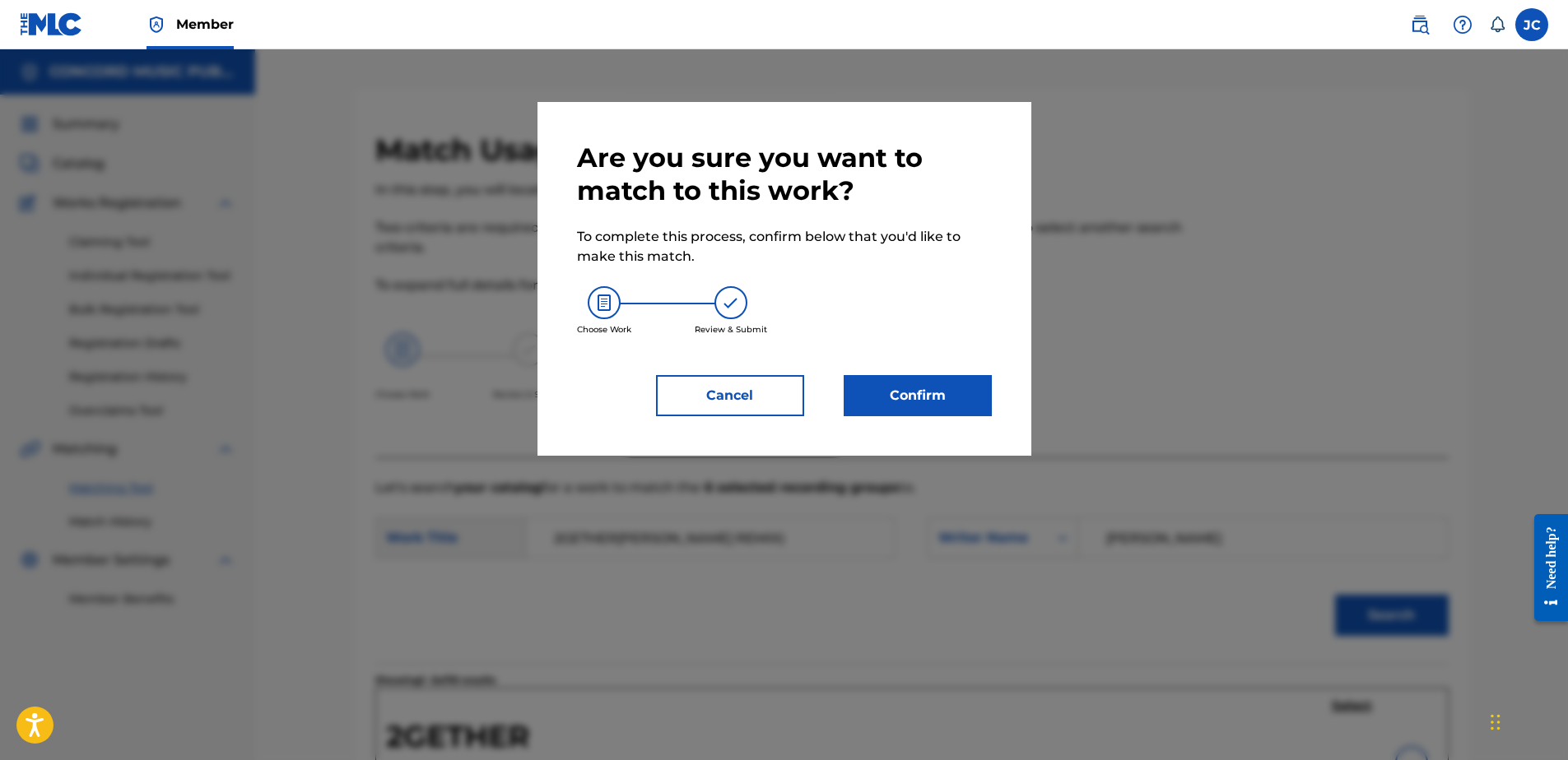
click at [913, 396] on button "Confirm" at bounding box center [918, 396] width 148 height 41
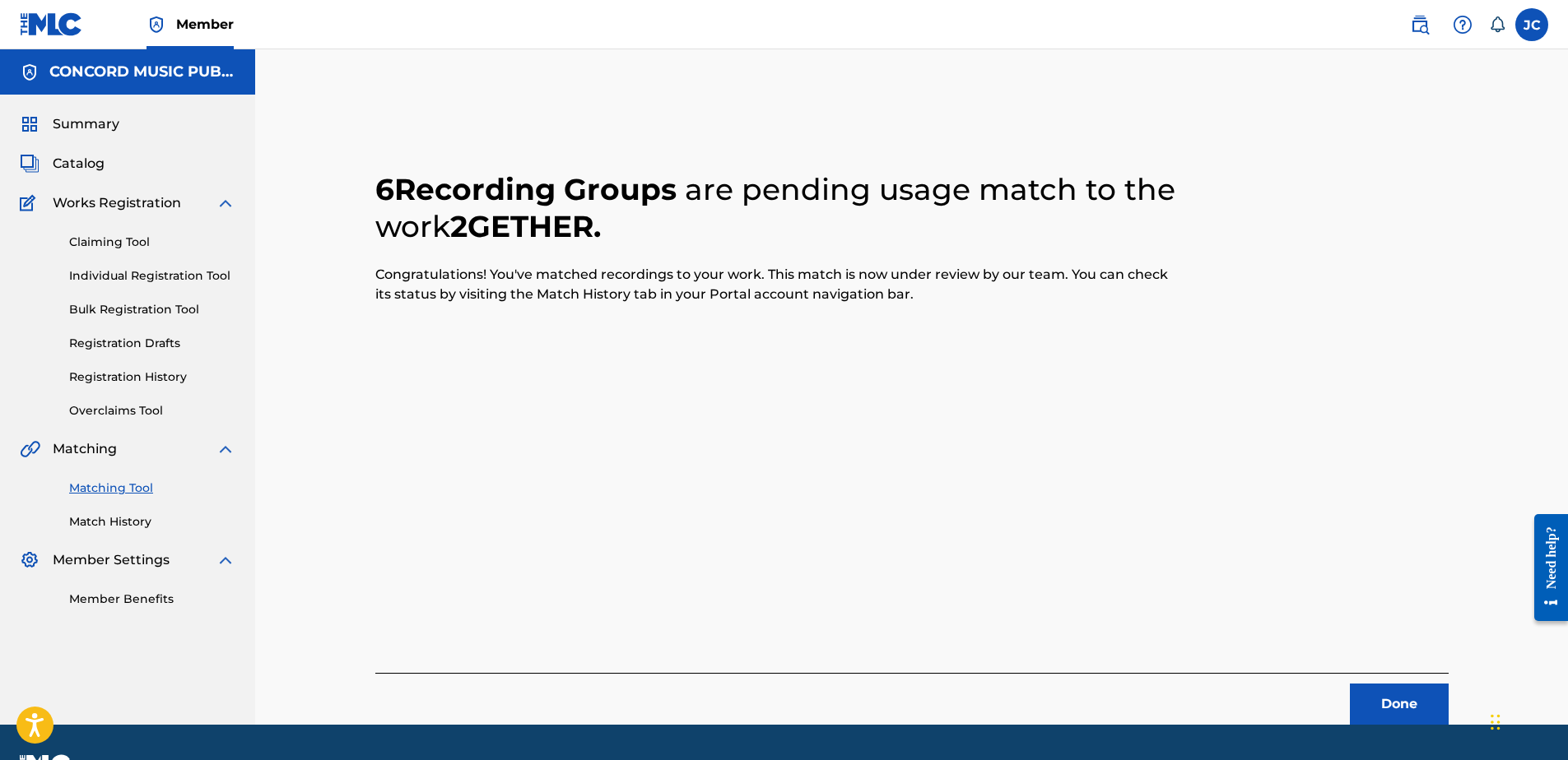
click at [1387, 692] on button "Done" at bounding box center [1399, 705] width 99 height 41
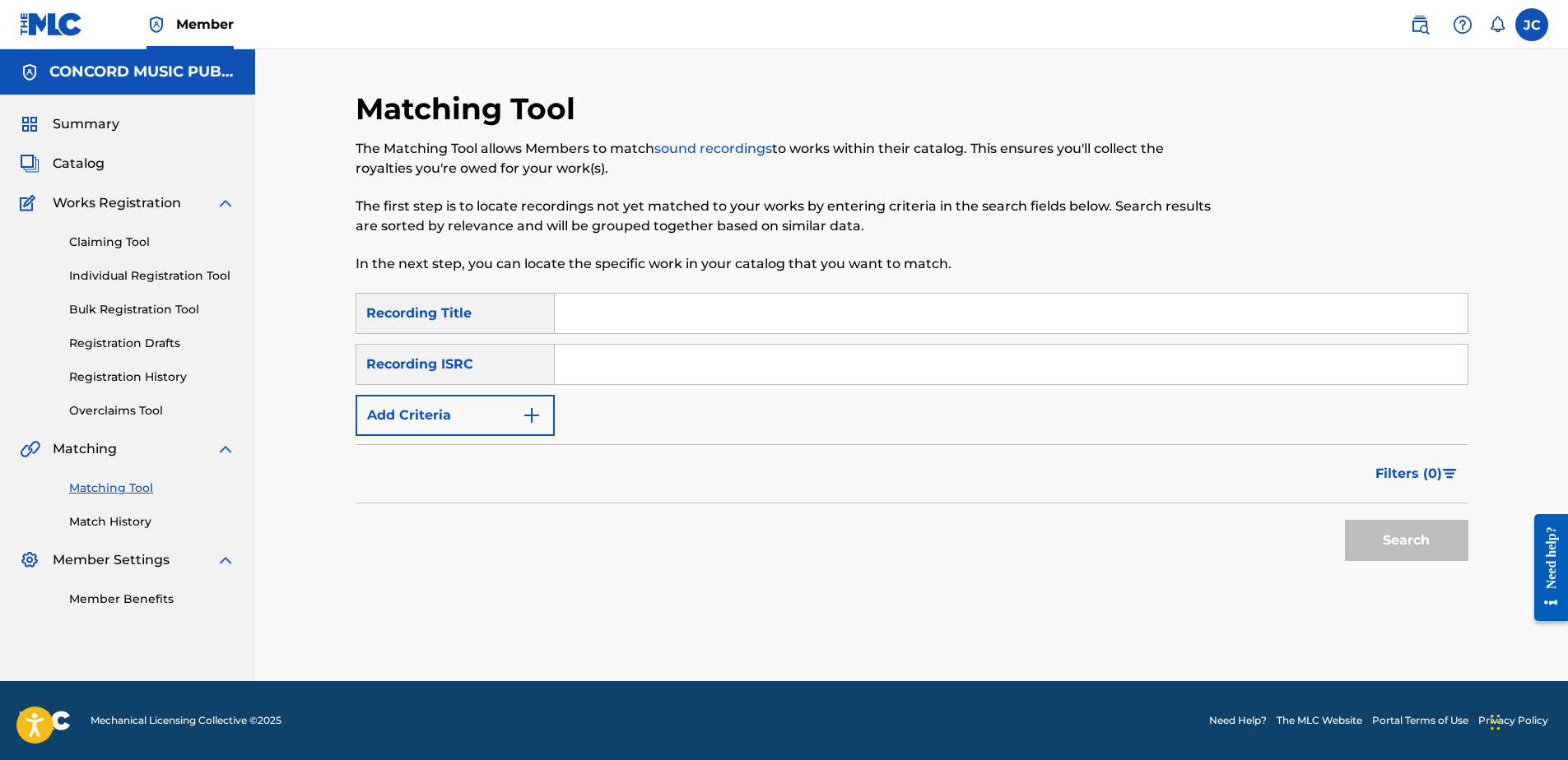
click at [864, 368] on input "Search Form" at bounding box center [1011, 364] width 913 height 39
paste input "USC4R2218746"
type input "USC4R2218746"
click at [1345, 520] on button "Search" at bounding box center [1406, 540] width 123 height 41
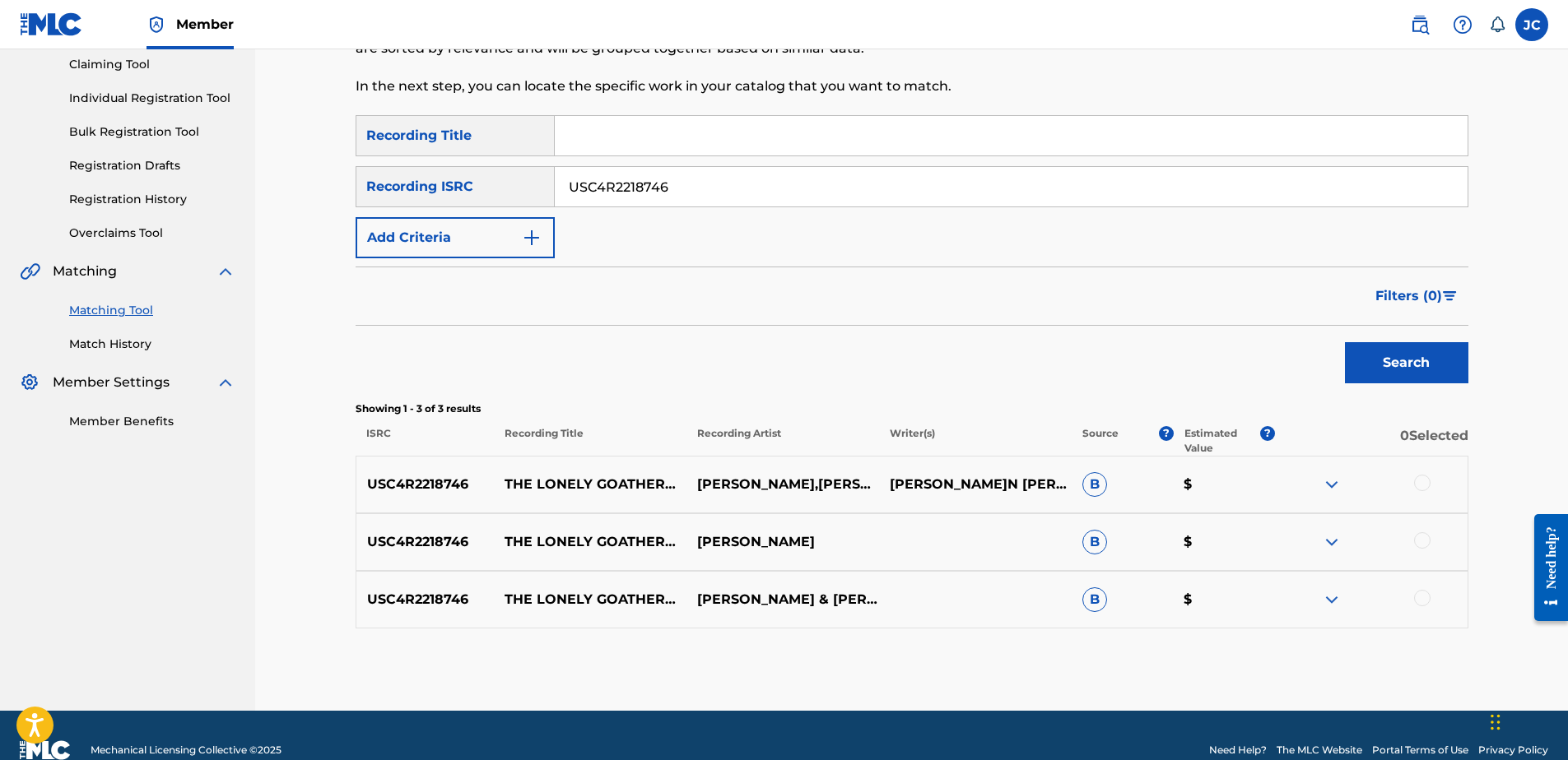
scroll to position [207, 0]
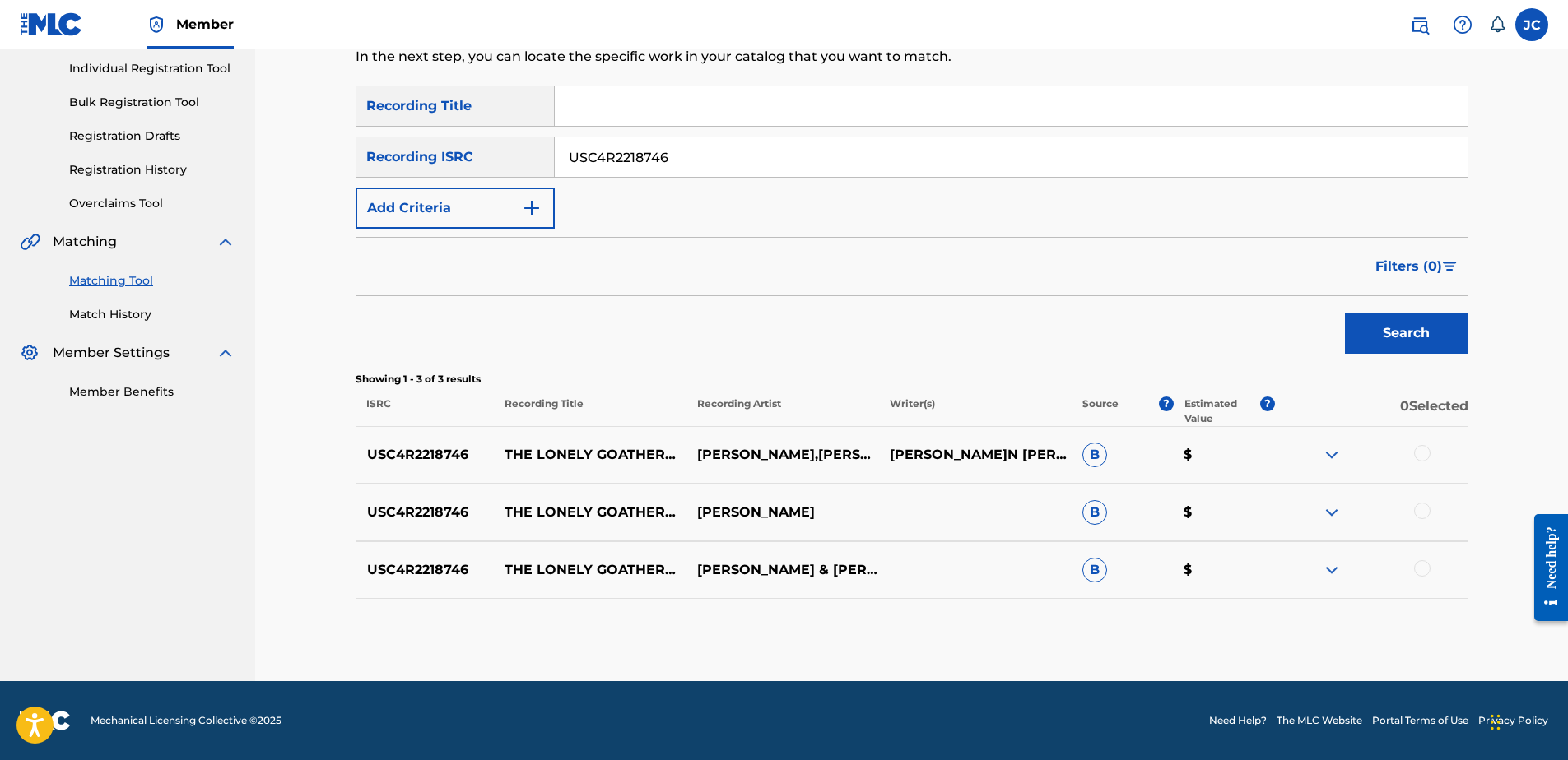
click at [1424, 572] on div at bounding box center [1422, 568] width 16 height 16
click at [1423, 510] on div at bounding box center [1422, 511] width 16 height 16
click at [1417, 449] on div at bounding box center [1422, 453] width 16 height 16
click at [1118, 638] on button "Match 3 Groups" at bounding box center [1157, 626] width 182 height 41
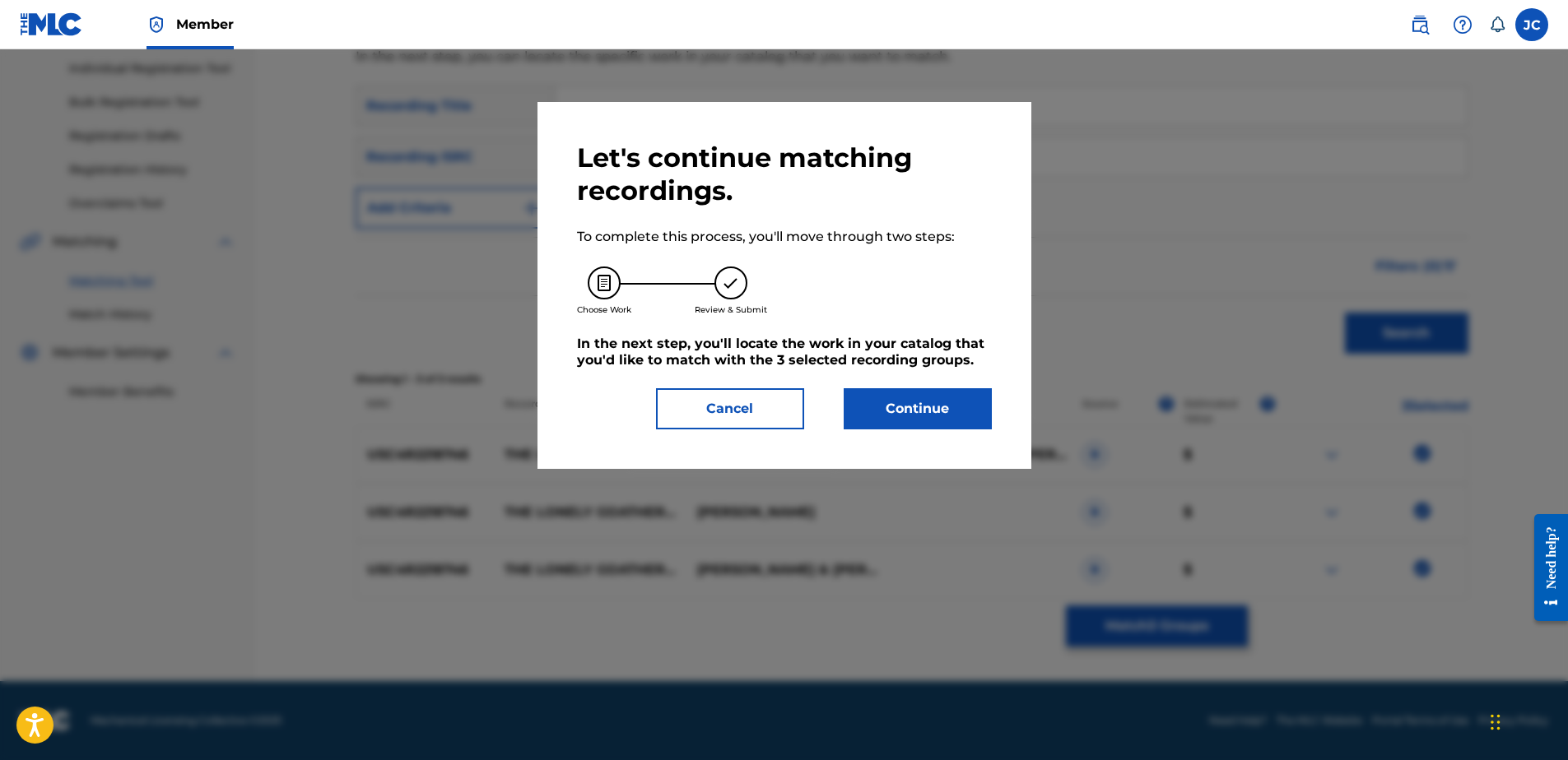
click at [900, 400] on button "Continue" at bounding box center [918, 409] width 148 height 41
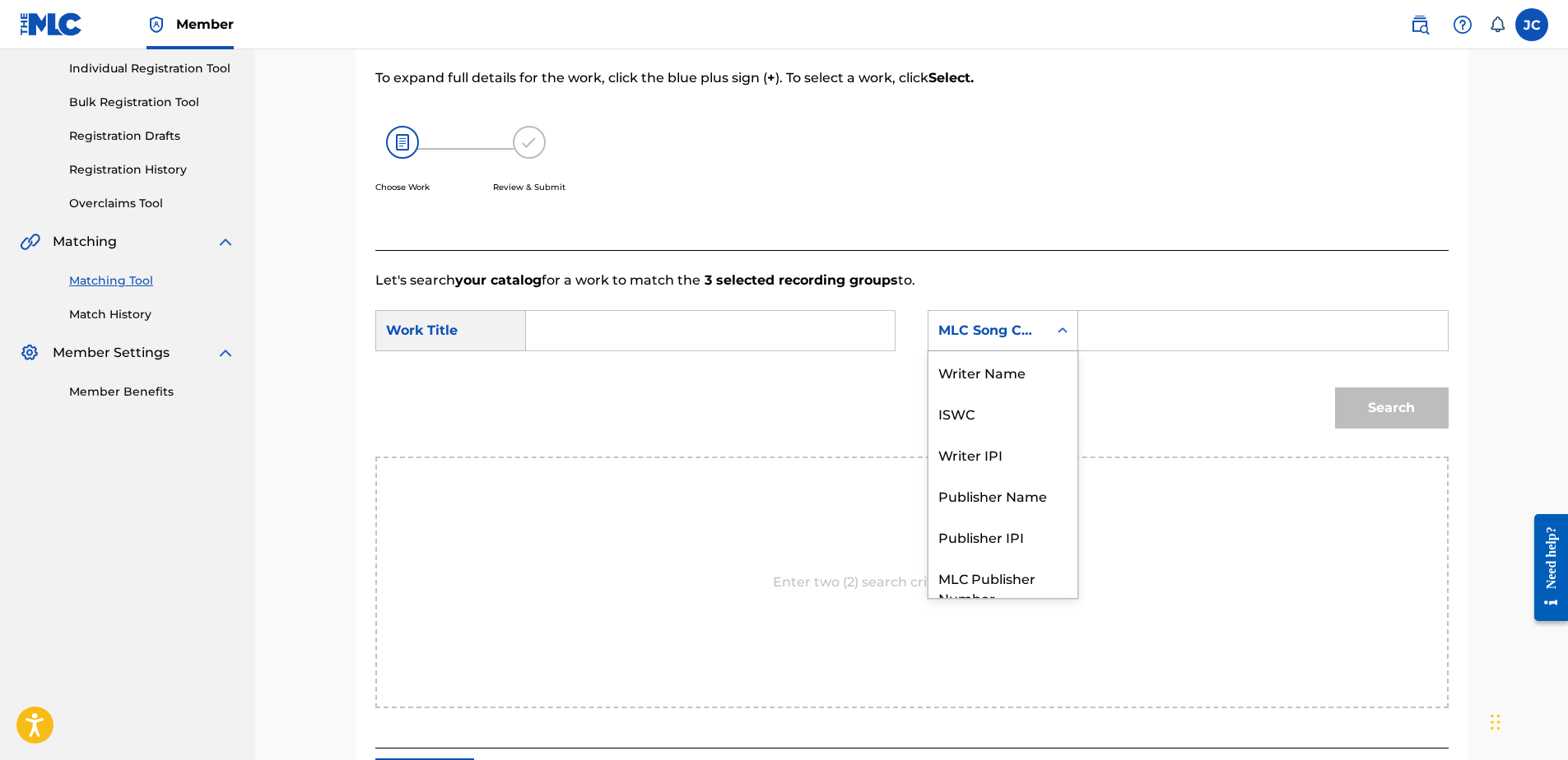
click at [1035, 335] on div "MLC Song Code" at bounding box center [987, 330] width 99 height 20
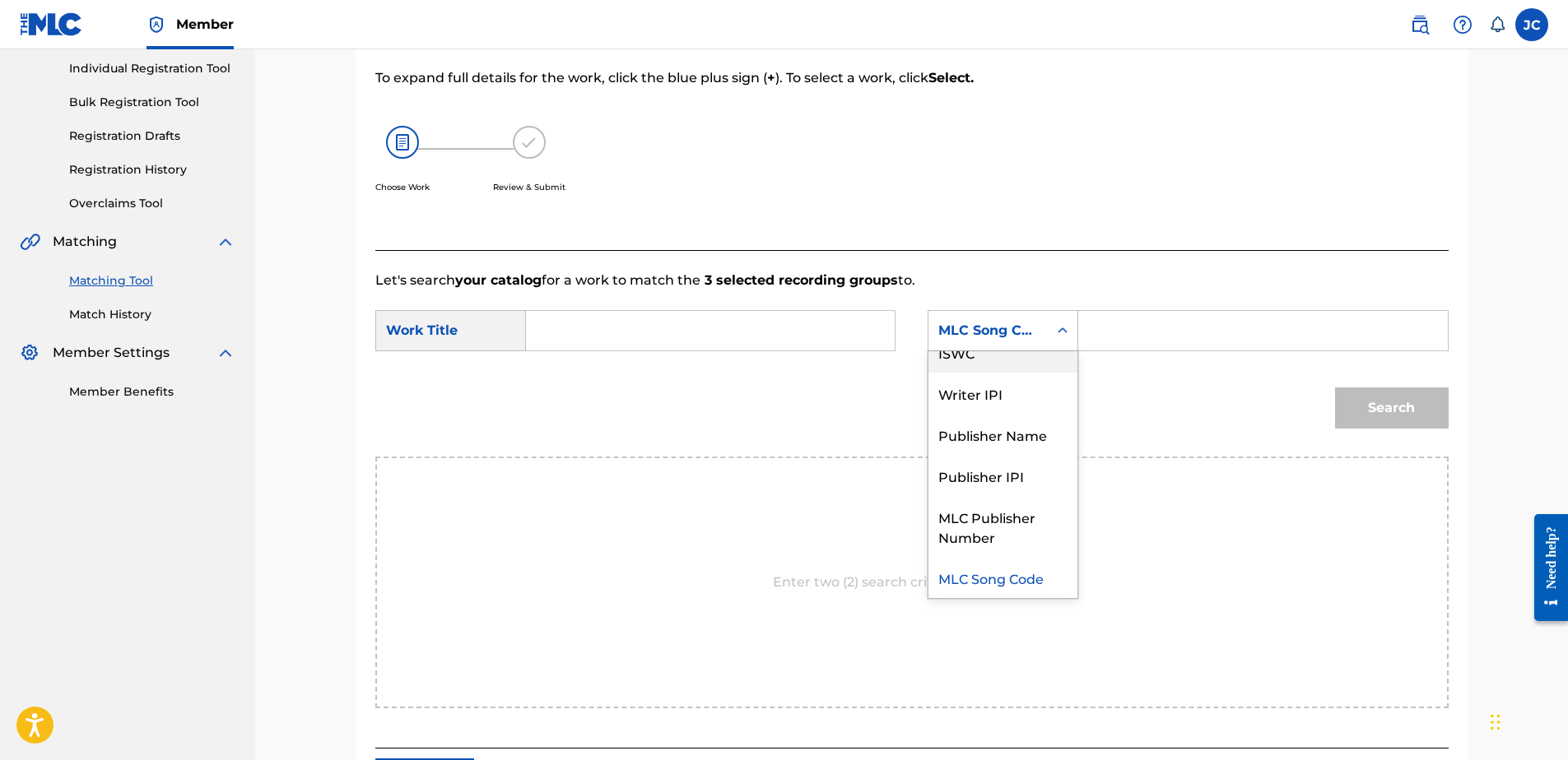
scroll to position [0, 0]
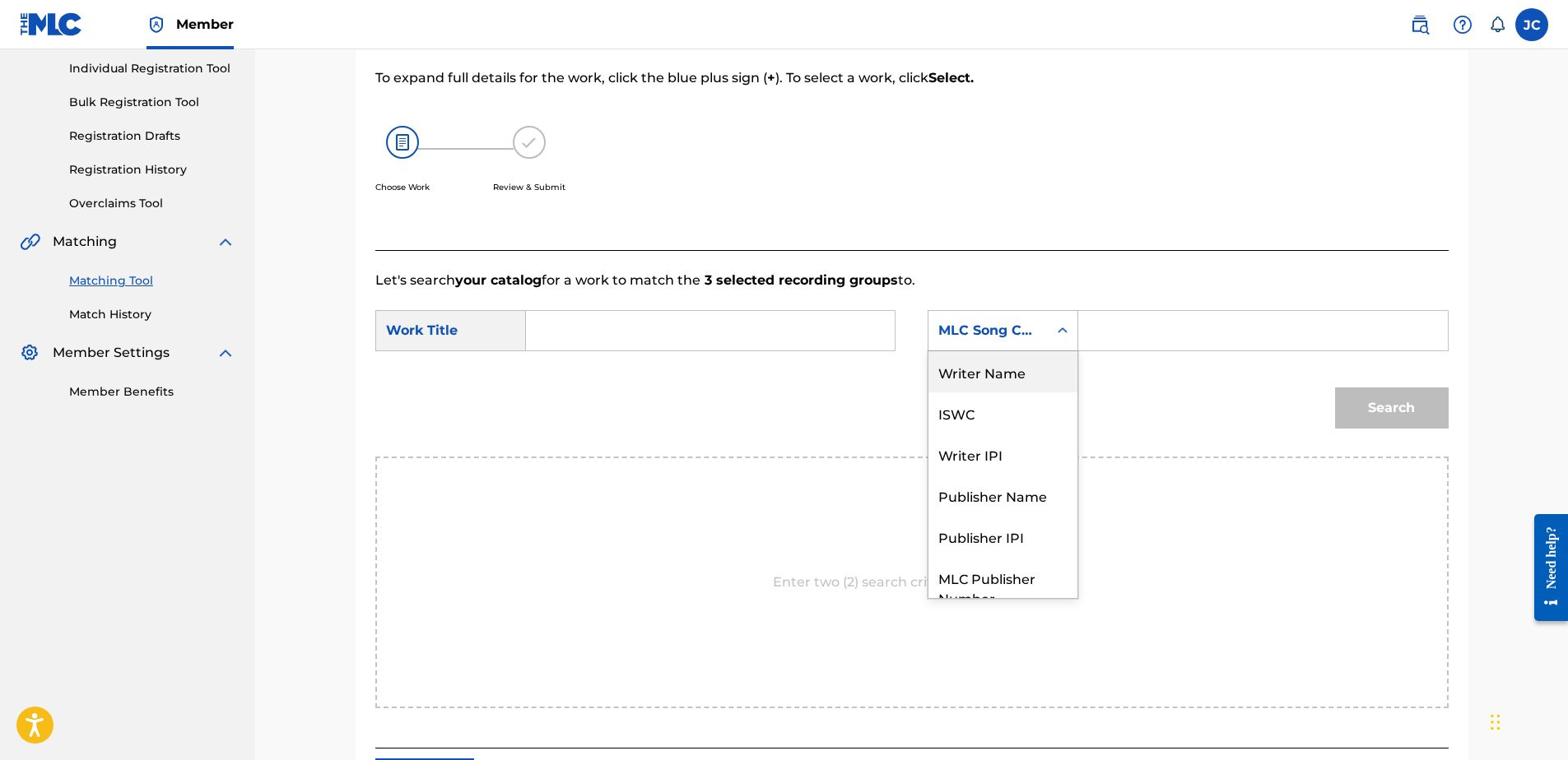
click at [1032, 373] on div "Writer Name" at bounding box center [1002, 372] width 149 height 41
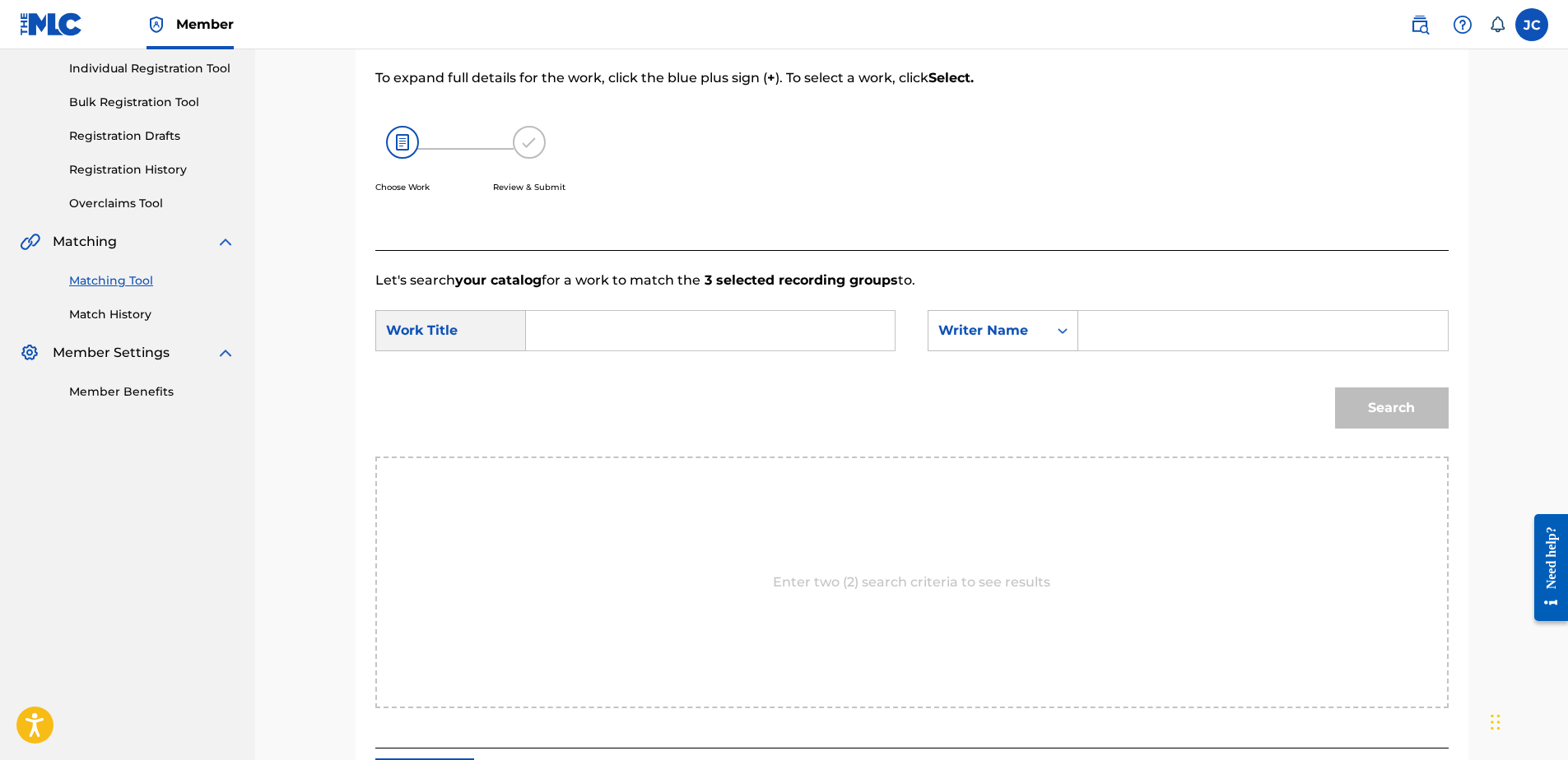
click at [784, 327] on input "Search Form" at bounding box center [709, 330] width 340 height 39
paste input "The Lonely Goatherd"
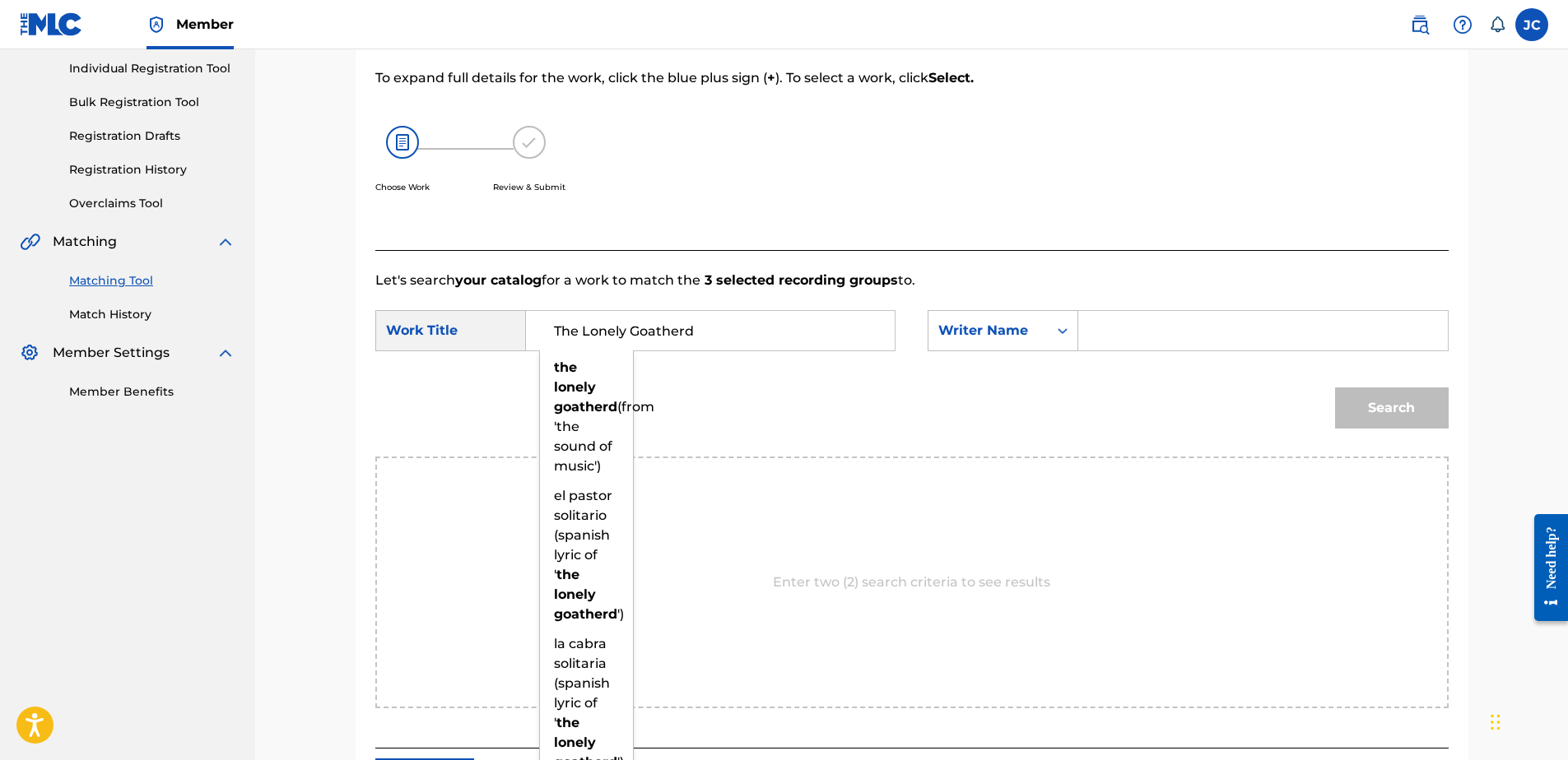
type input "The Lonely Goatherd"
click at [1126, 347] on input "Search Form" at bounding box center [1262, 330] width 340 height 39
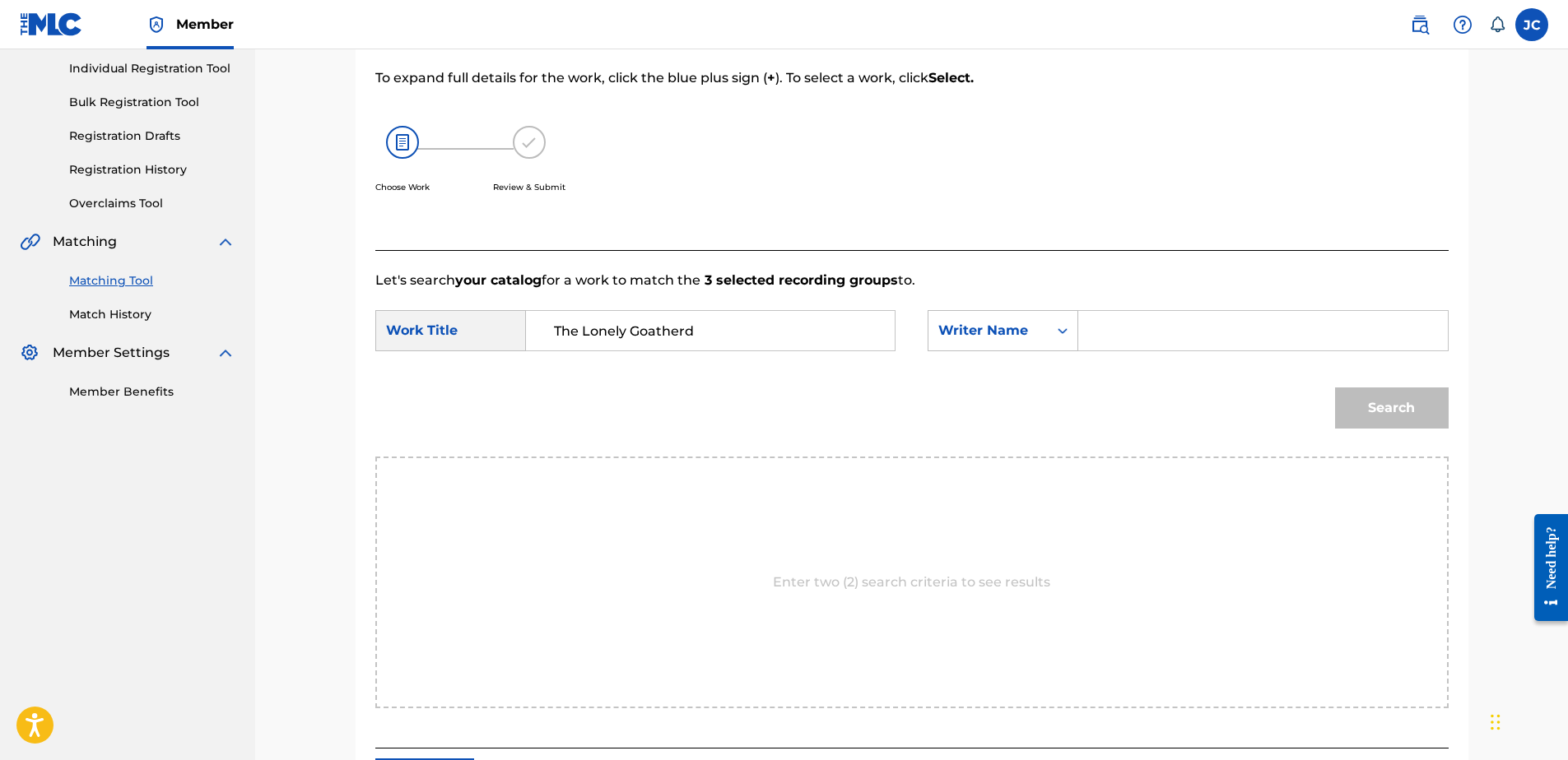
paste input "Hammerstein"
type input "Hammerstein"
click at [1335, 388] on button "Search" at bounding box center [1391, 408] width 113 height 41
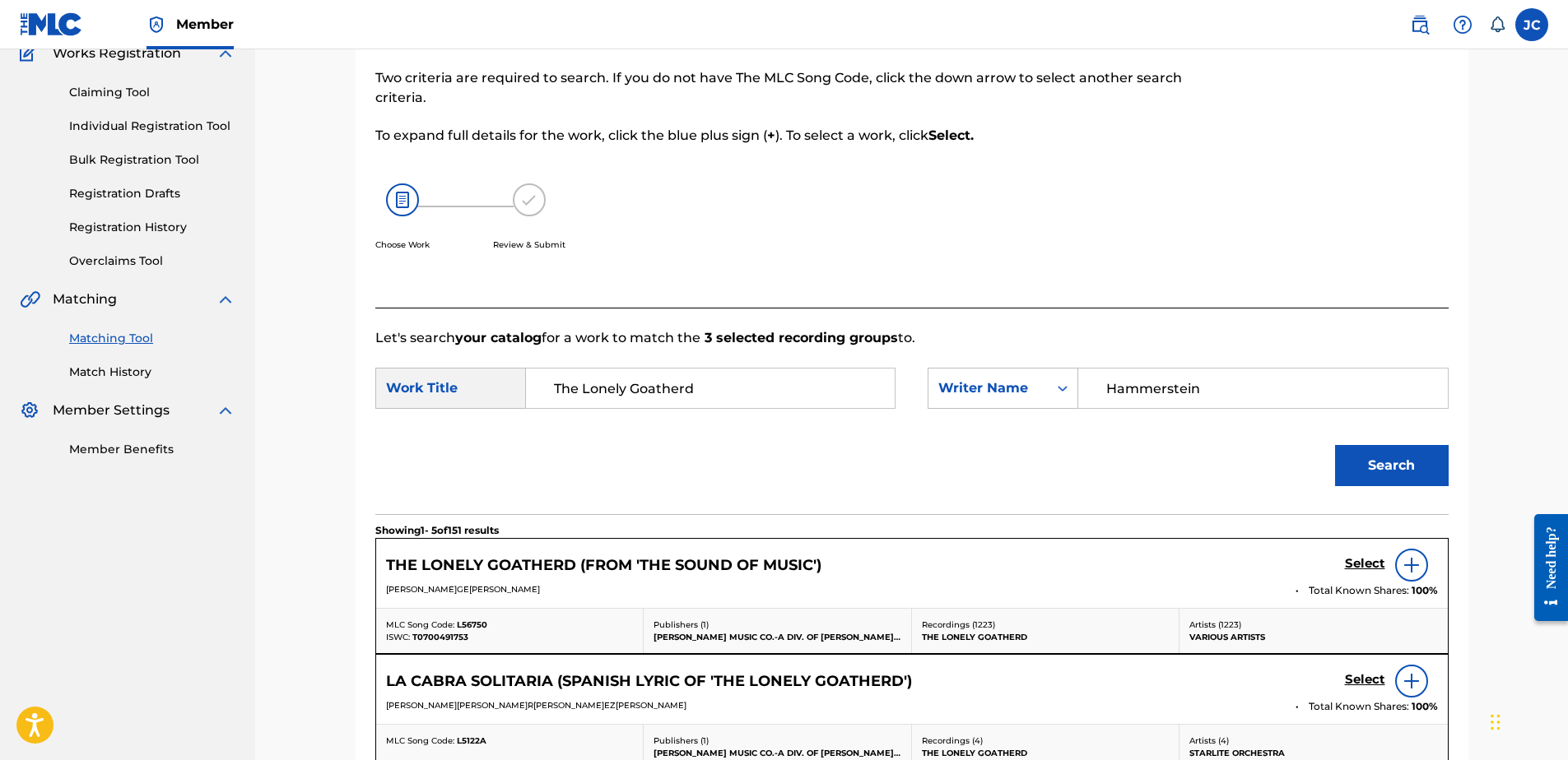
scroll to position [207, 0]
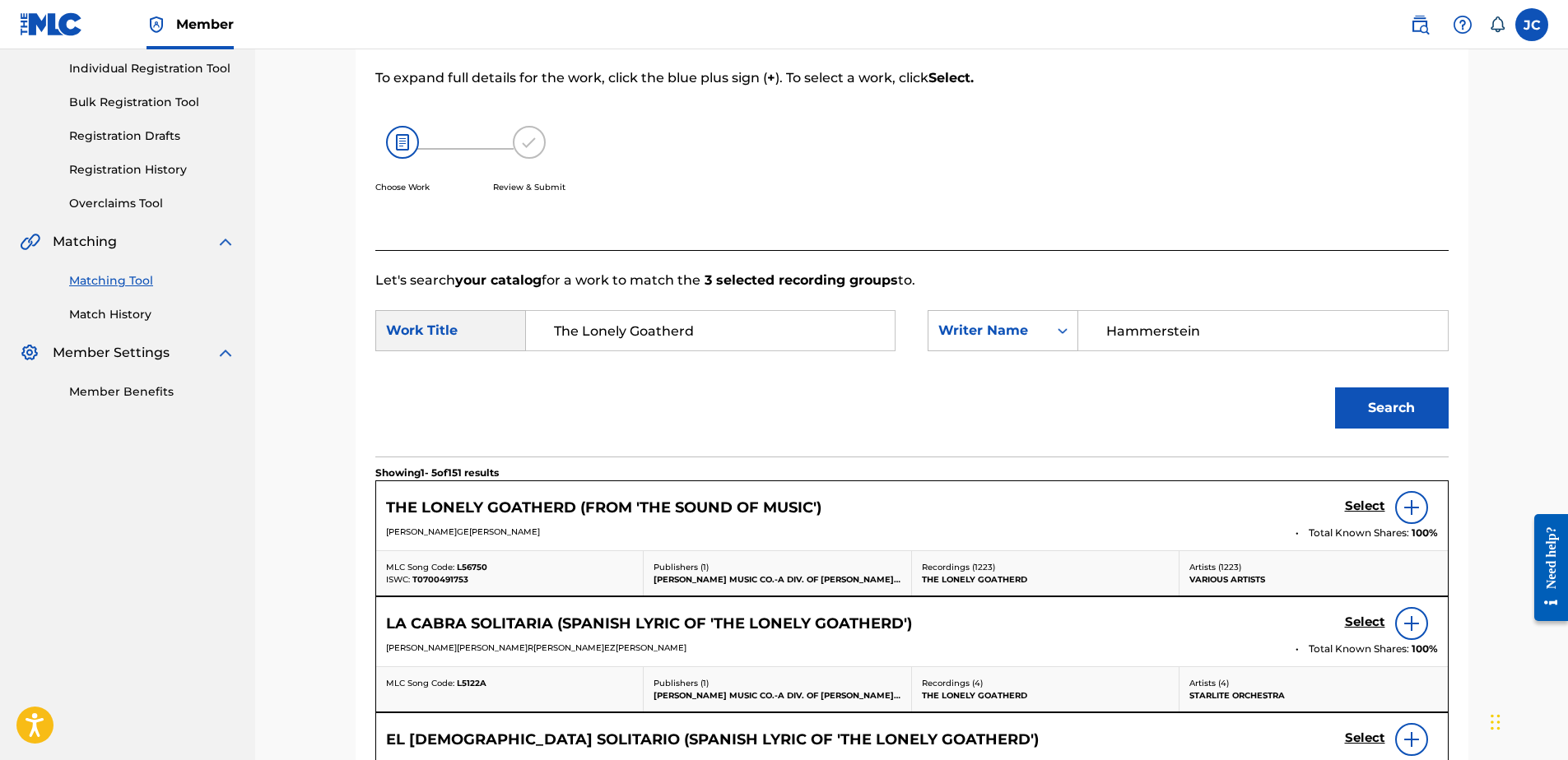
click at [1364, 504] on h5 "Select" at bounding box center [1364, 506] width 40 height 16
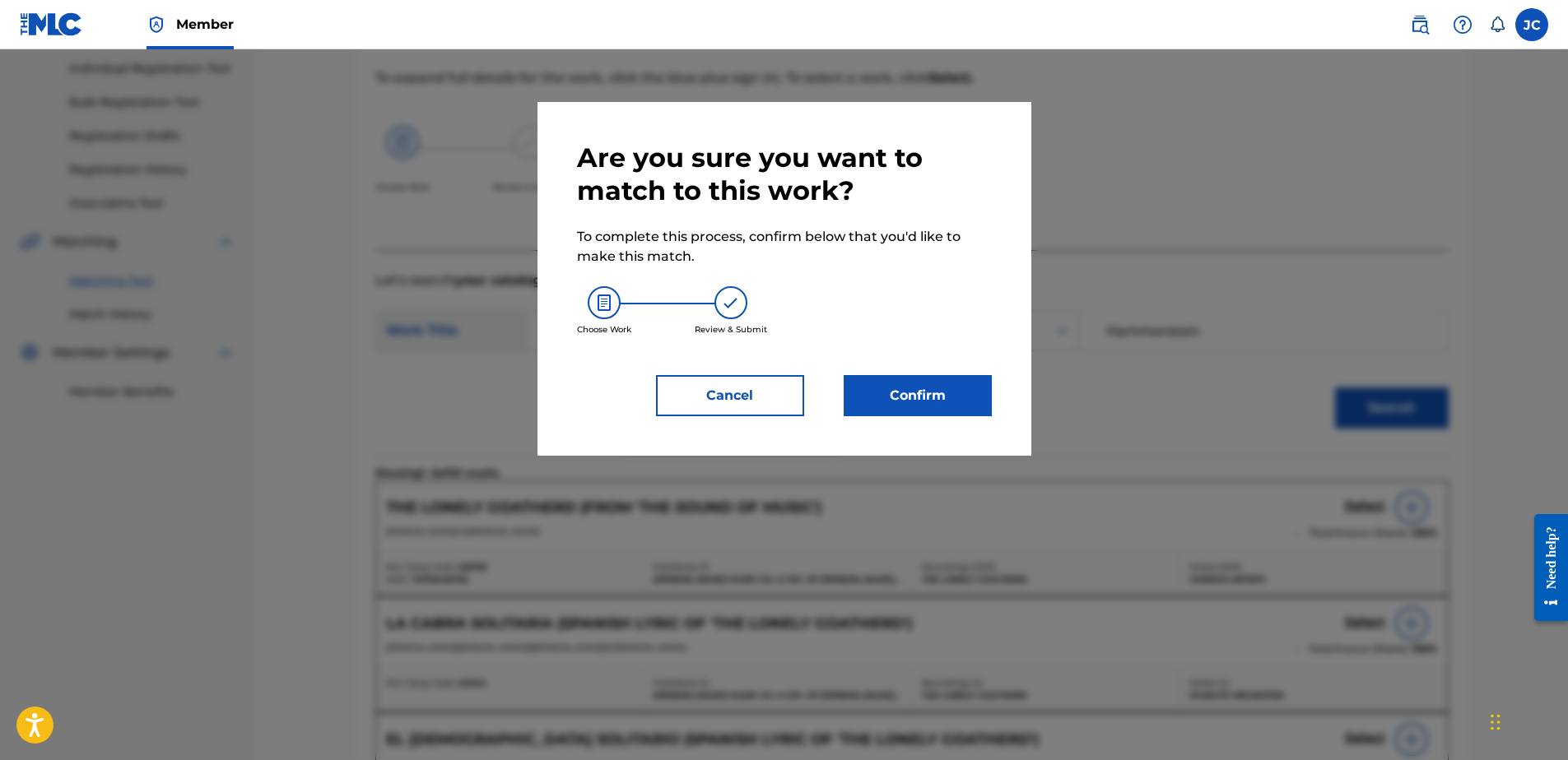
click at [956, 397] on button "Confirm" at bounding box center [918, 396] width 148 height 41
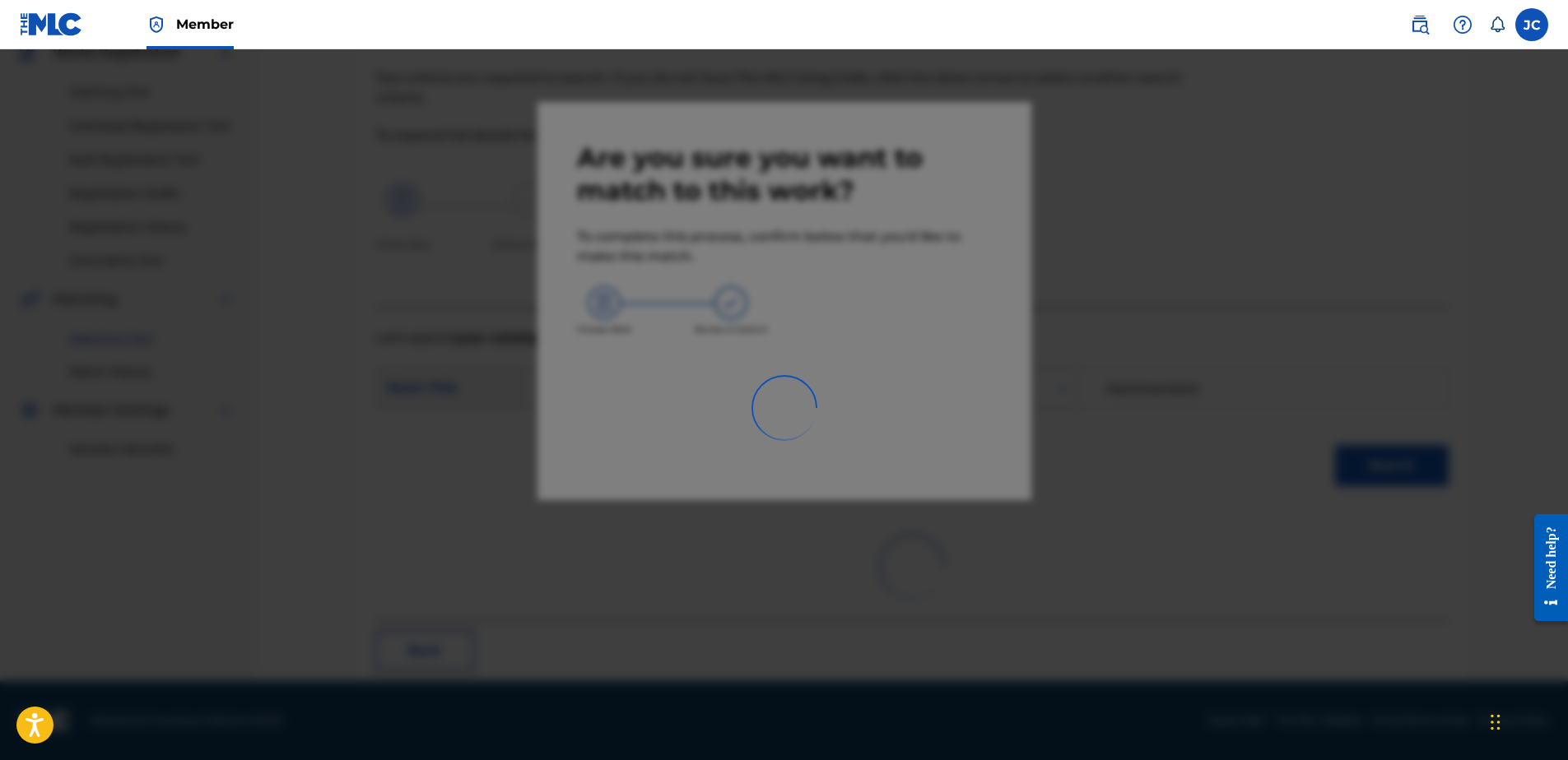
scroll to position [44, 0]
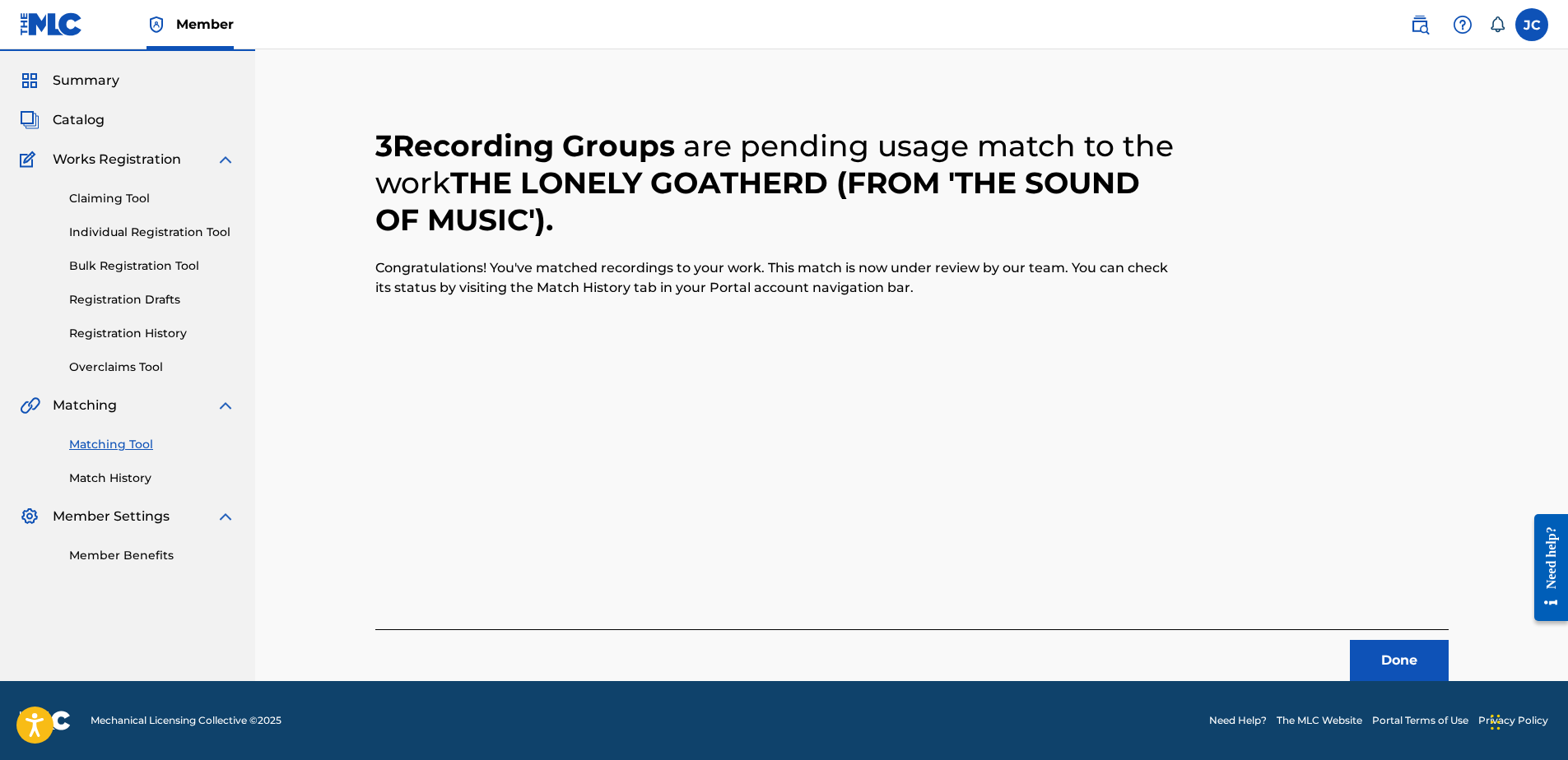
click at [1413, 654] on button "Done" at bounding box center [1399, 661] width 99 height 41
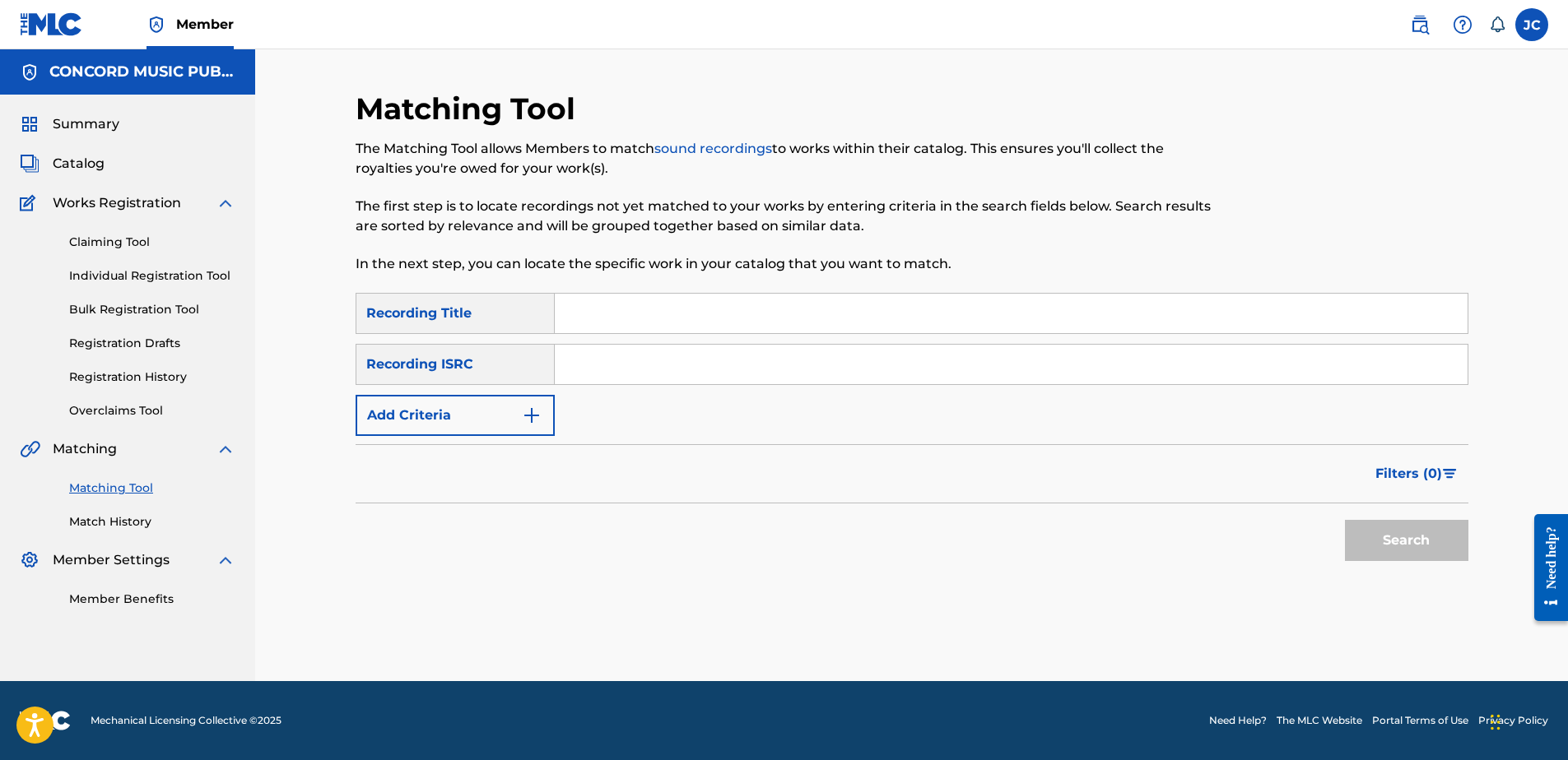
scroll to position [0, 0]
click at [1125, 370] on input "Search Form" at bounding box center [1011, 364] width 913 height 39
paste input "USSM16700719"
click at [1345, 520] on button "Search" at bounding box center [1406, 540] width 123 height 41
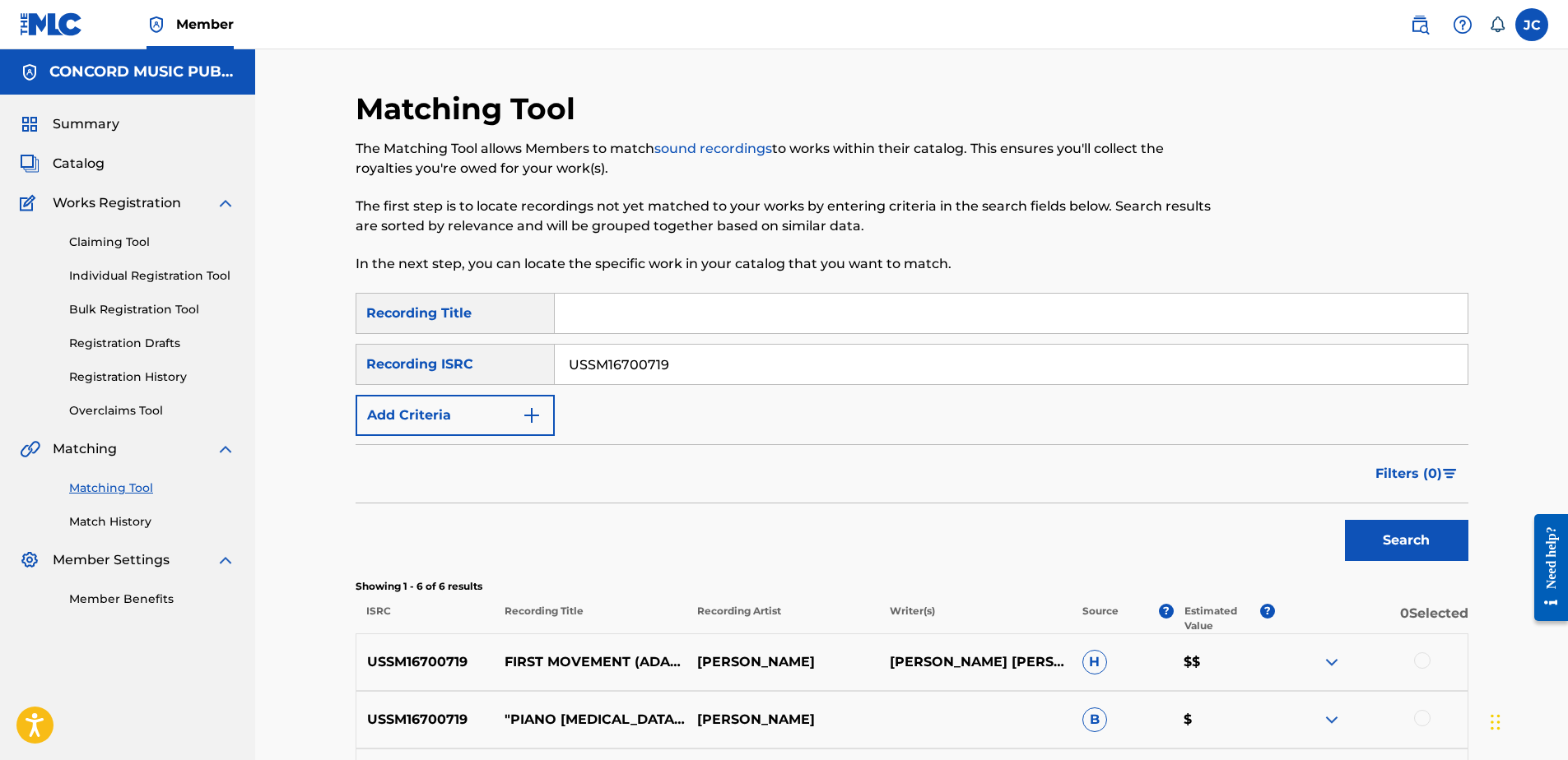
click at [774, 360] on input "USSM16700719" at bounding box center [1011, 364] width 913 height 39
paste input "1902401"
type input "USSM11902401"
click at [1345, 520] on button "Search" at bounding box center [1406, 540] width 123 height 41
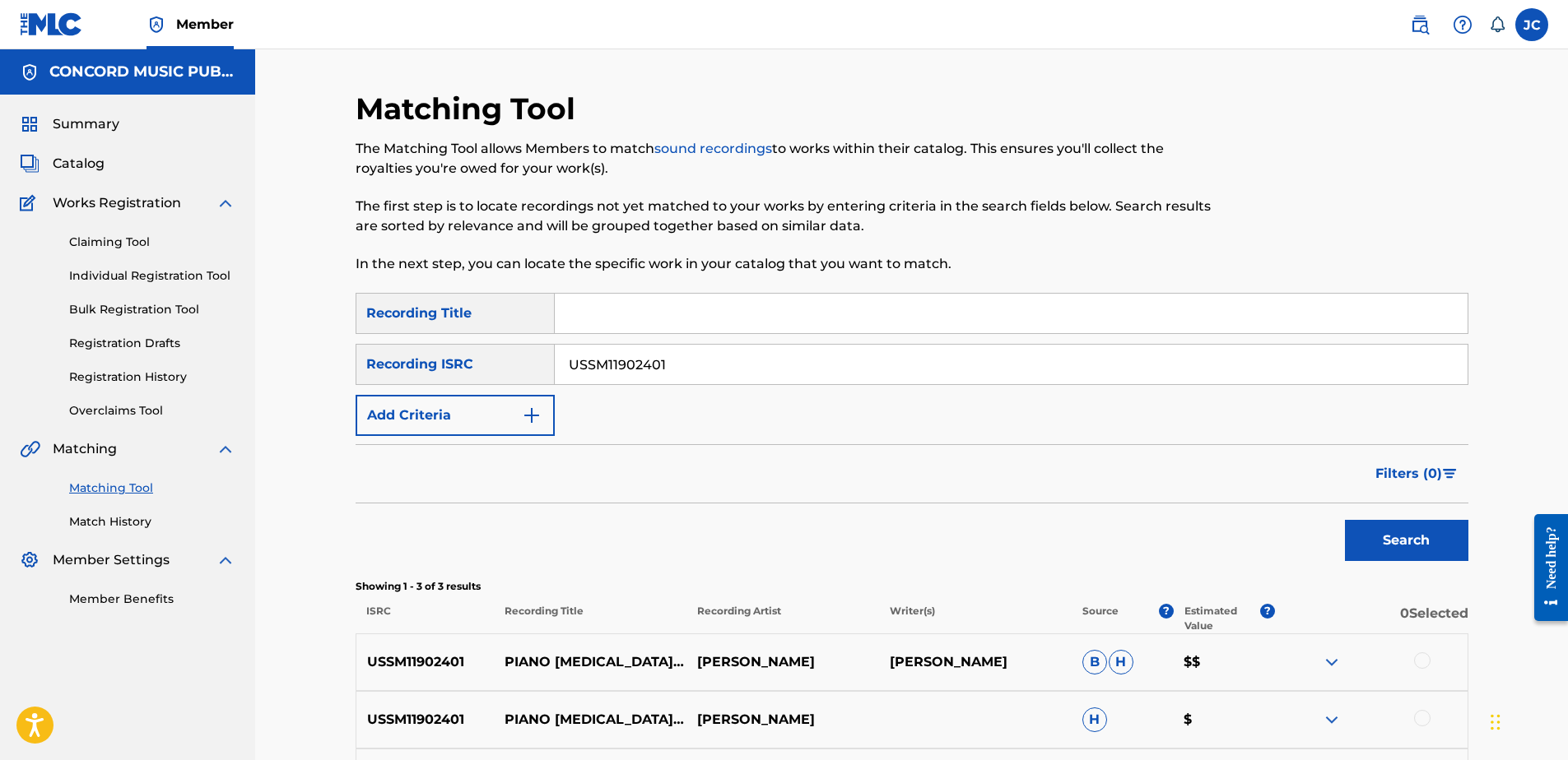
click at [795, 375] on input "USSM11902401" at bounding box center [1011, 364] width 913 height 39
click at [779, 383] on input "Search Form" at bounding box center [1011, 364] width 913 height 39
paste input "GBBBB0100211"
type input "GBBBB0100211"
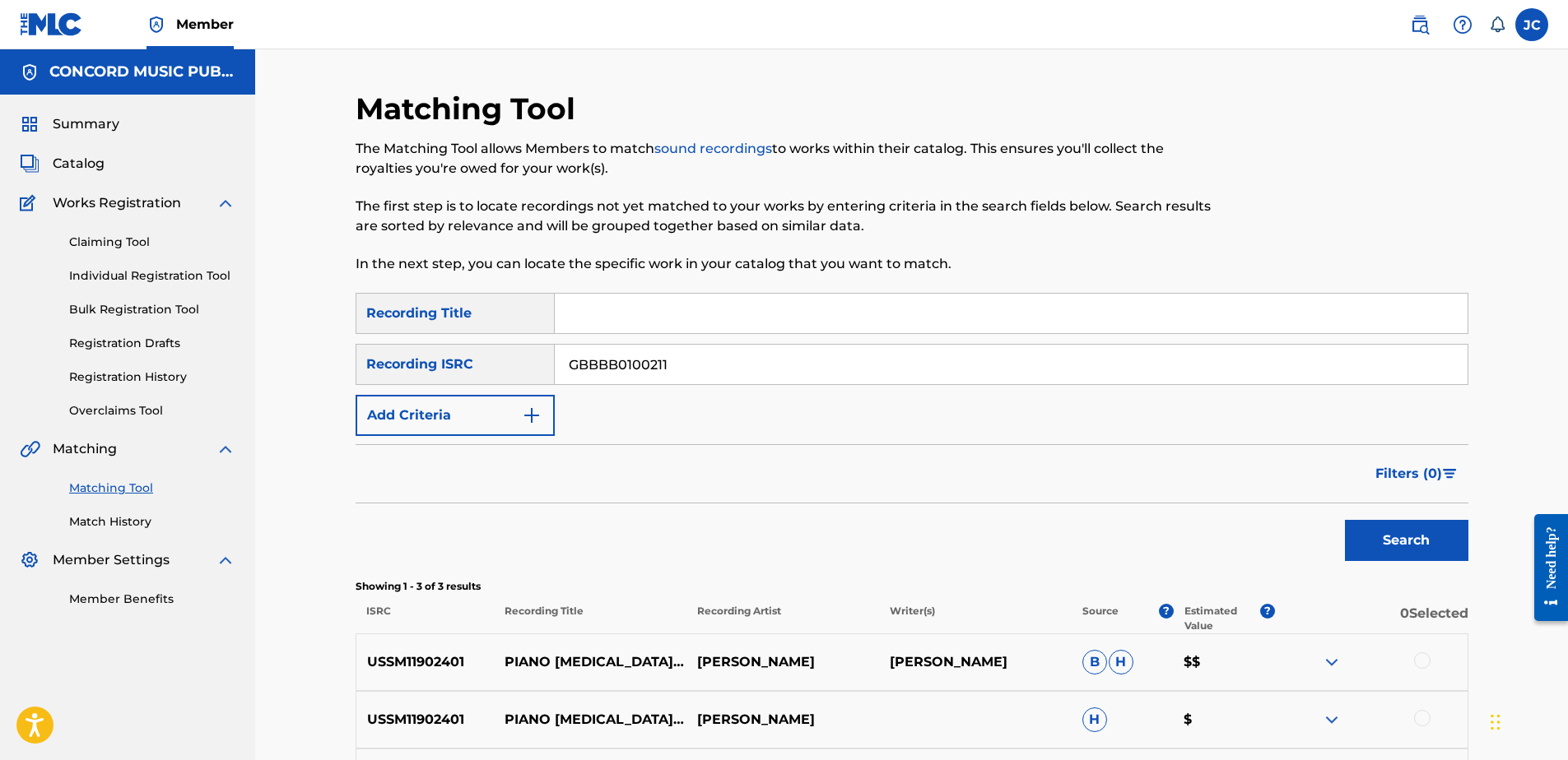
click at [1345, 520] on button "Search" at bounding box center [1406, 540] width 123 height 41
click at [718, 364] on input "GBBBB0100211" at bounding box center [1011, 364] width 913 height 39
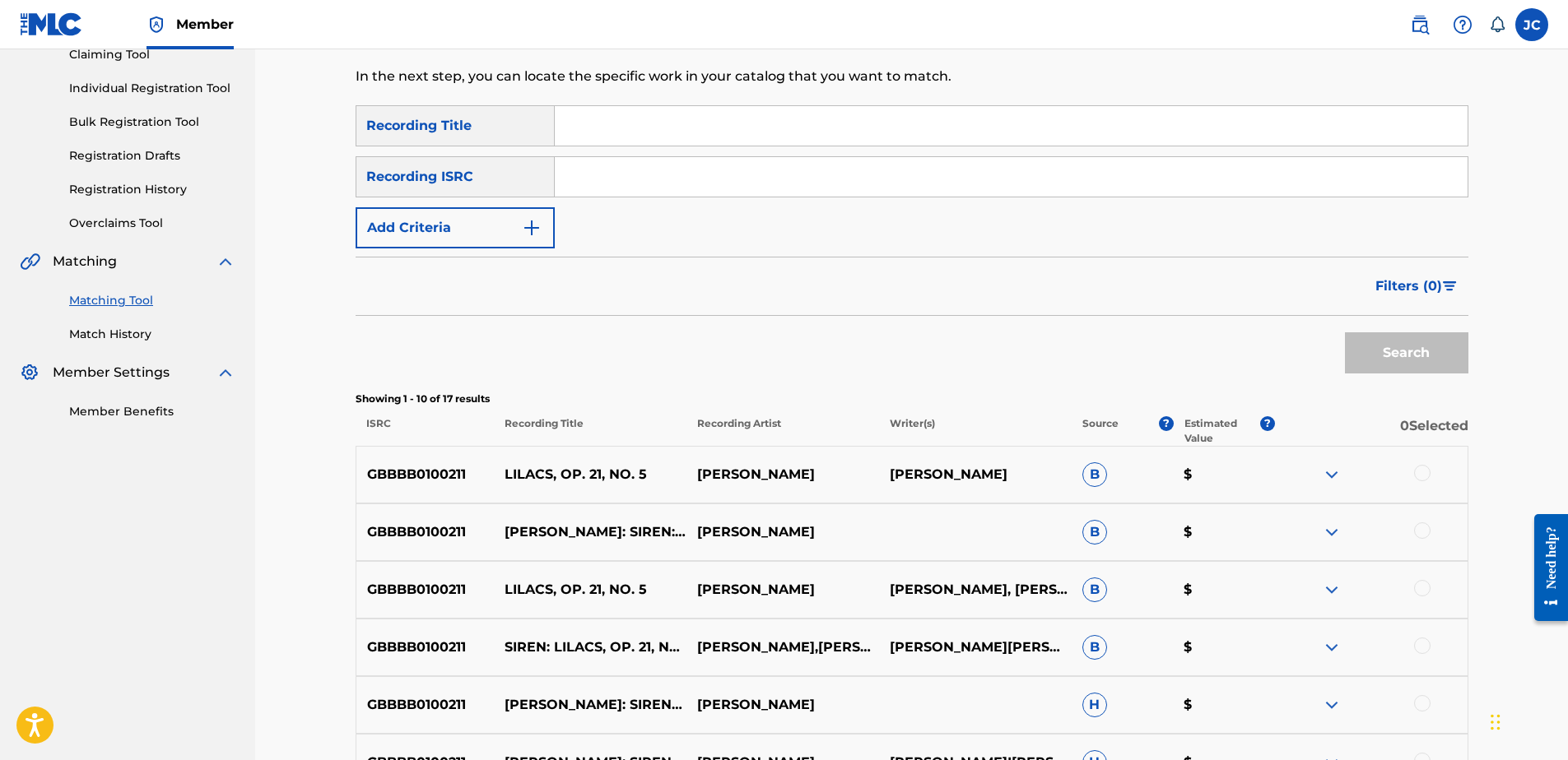
scroll to position [158, 0]
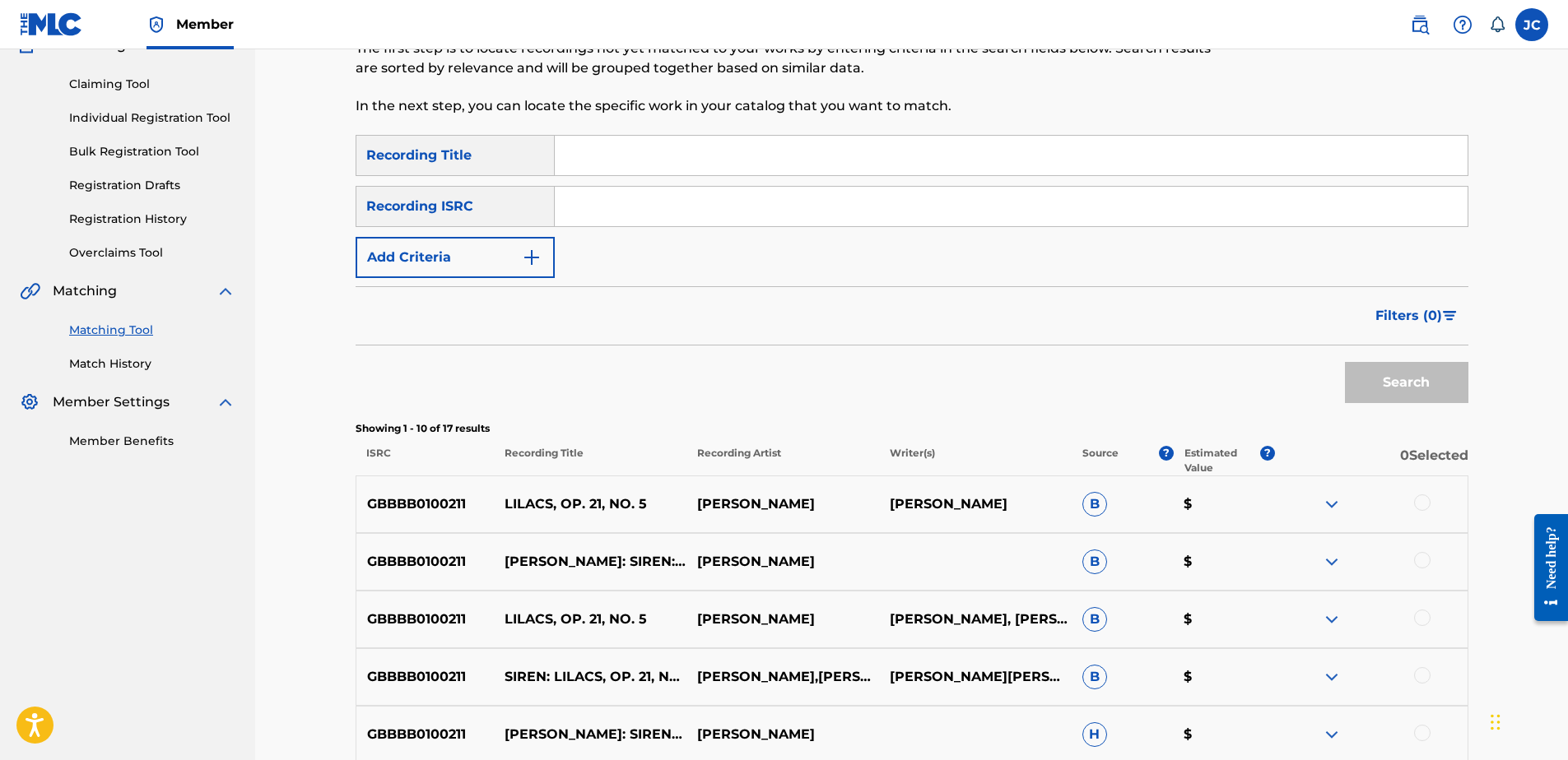
click at [854, 204] on input "Search Form" at bounding box center [1011, 206] width 913 height 39
paste input "USBC10401617"
type input "USBC10401617"
click at [1345, 362] on button "Search" at bounding box center [1406, 382] width 123 height 41
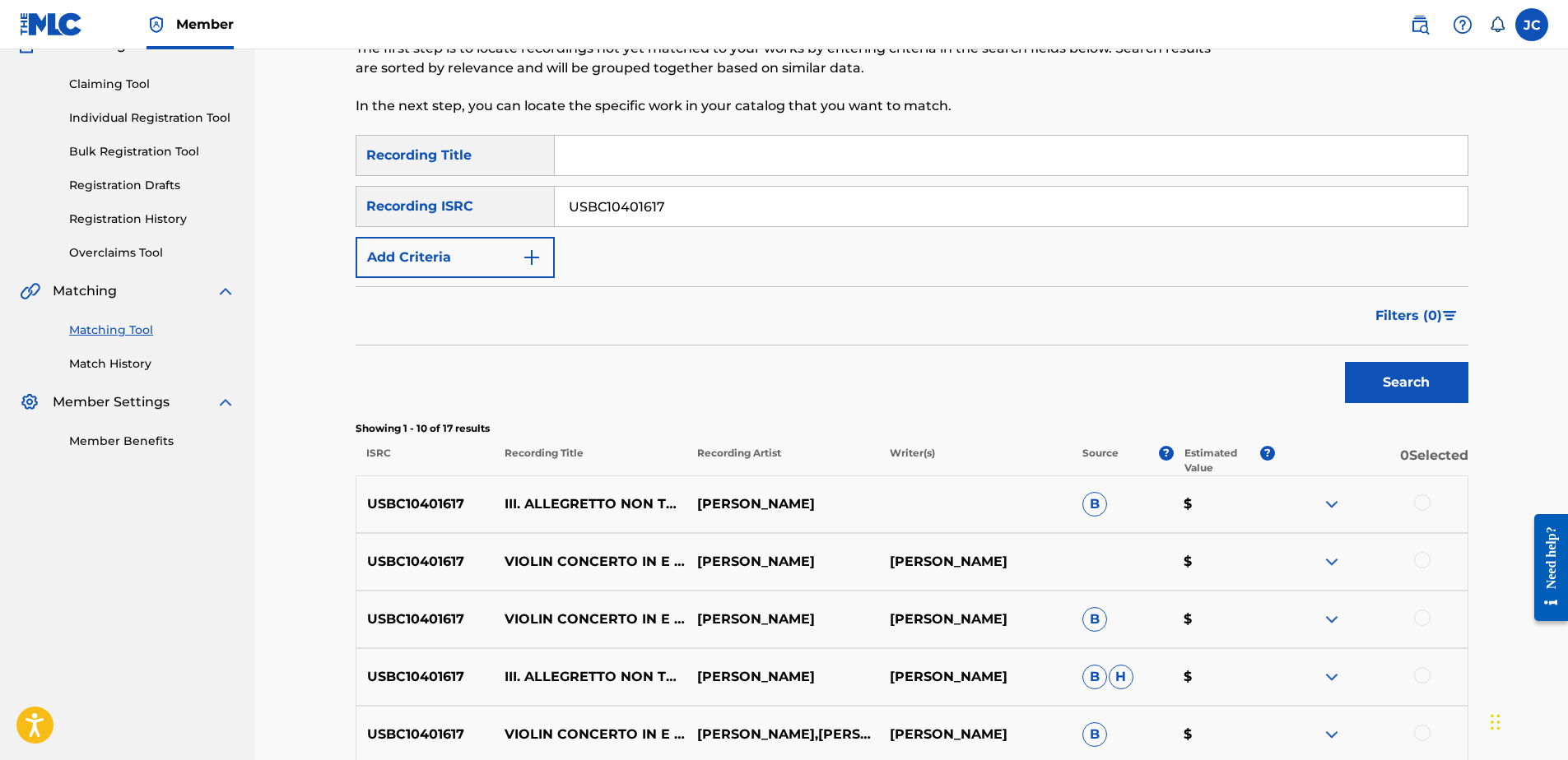
click at [762, 201] on input "USBC10401617" at bounding box center [1011, 206] width 913 height 39
click at [733, 216] on input "Search Form" at bounding box center [1011, 206] width 913 height 39
paste
type input "DEF058903561"
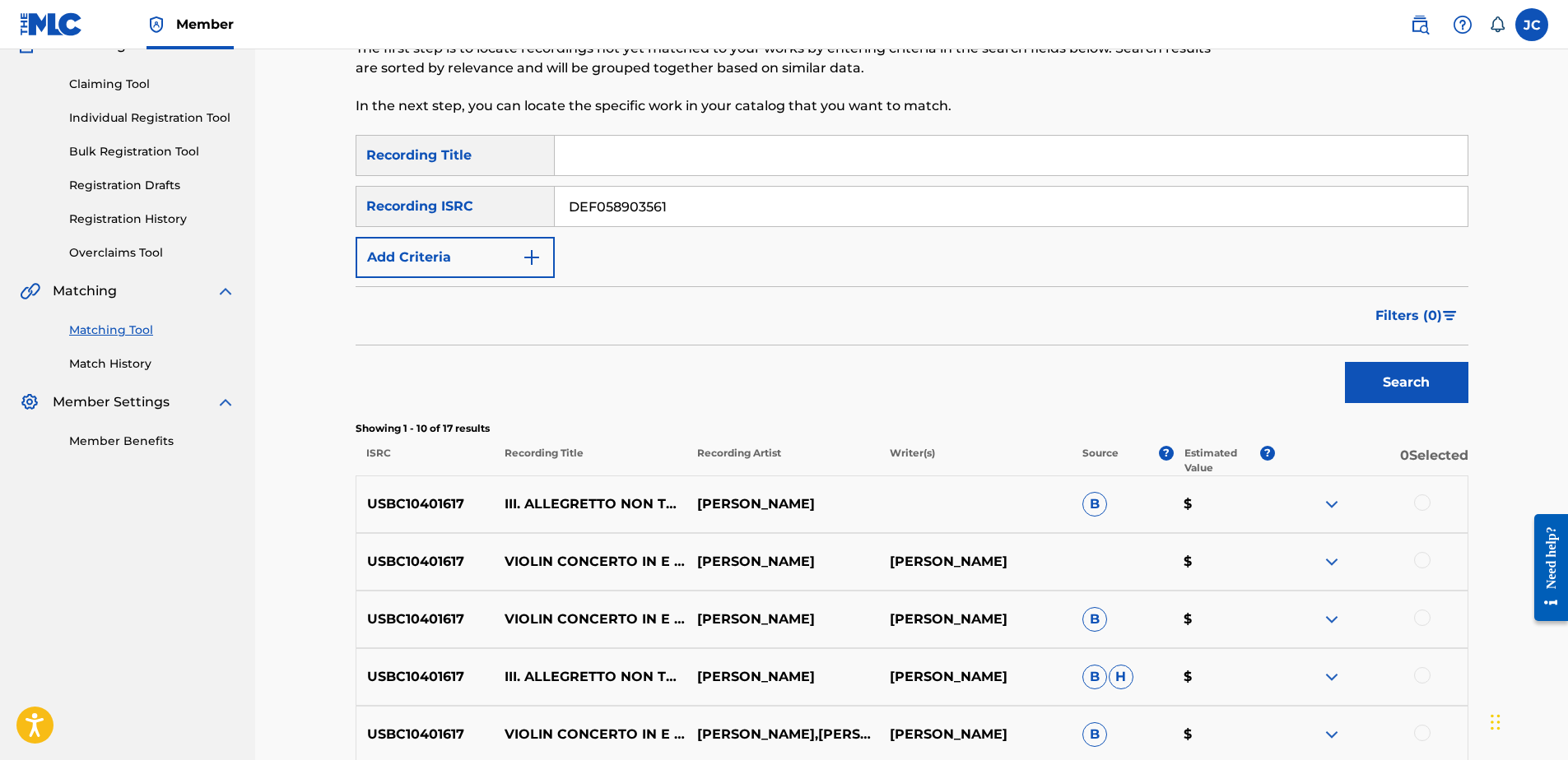
click at [1345, 362] on button "Search" at bounding box center [1406, 382] width 123 height 41
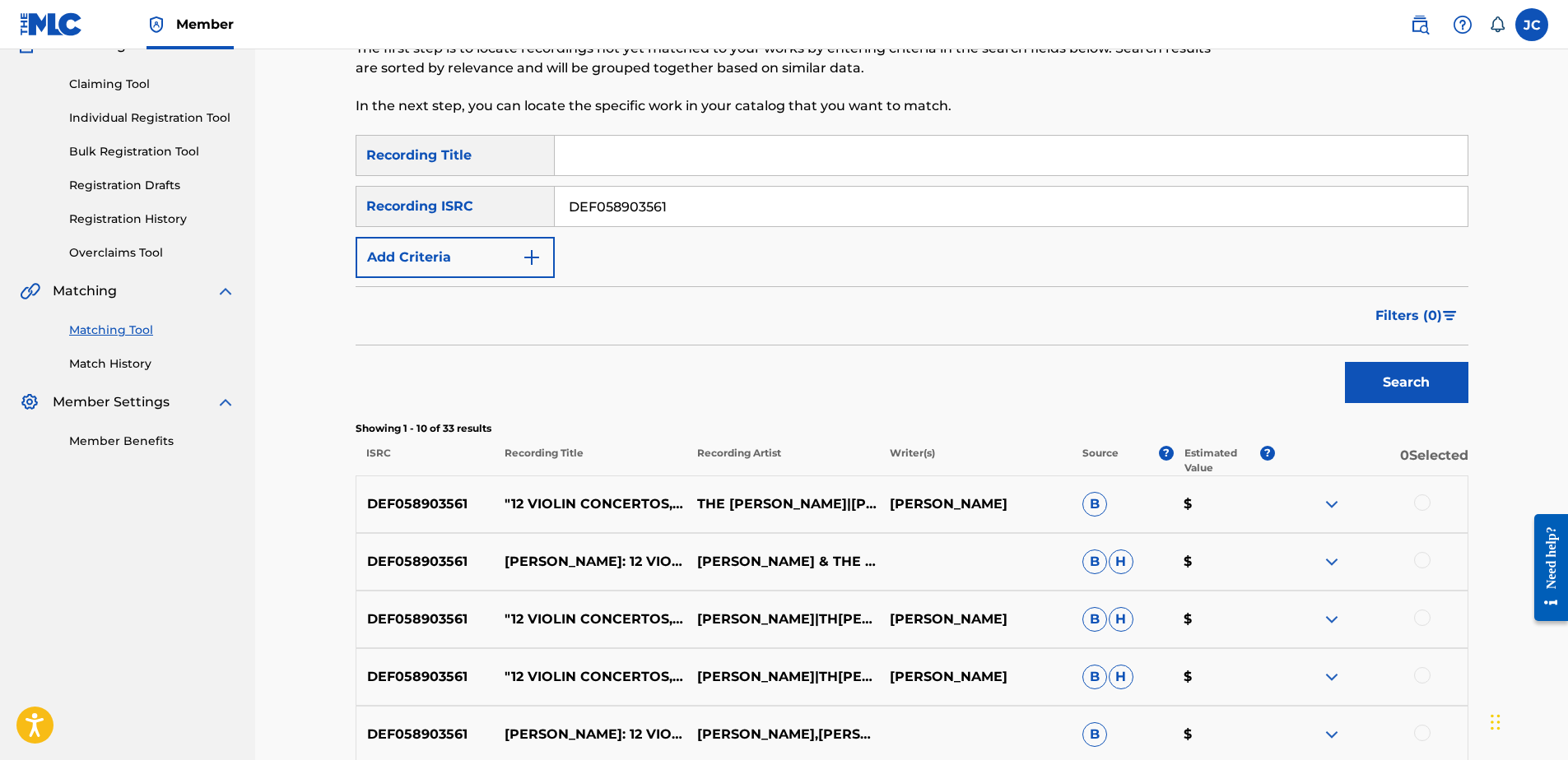
click at [762, 184] on div "SearchWithCriteriae99f2faf-8432-4afd-8b36-feaa1db108db Recording Title SearchWi…" at bounding box center [912, 206] width 1113 height 143
drag, startPoint x: 762, startPoint y: 184, endPoint x: 760, endPoint y: 196, distance: 12.2
click at [760, 196] on input "DEF058903561" at bounding box center [1011, 206] width 913 height 39
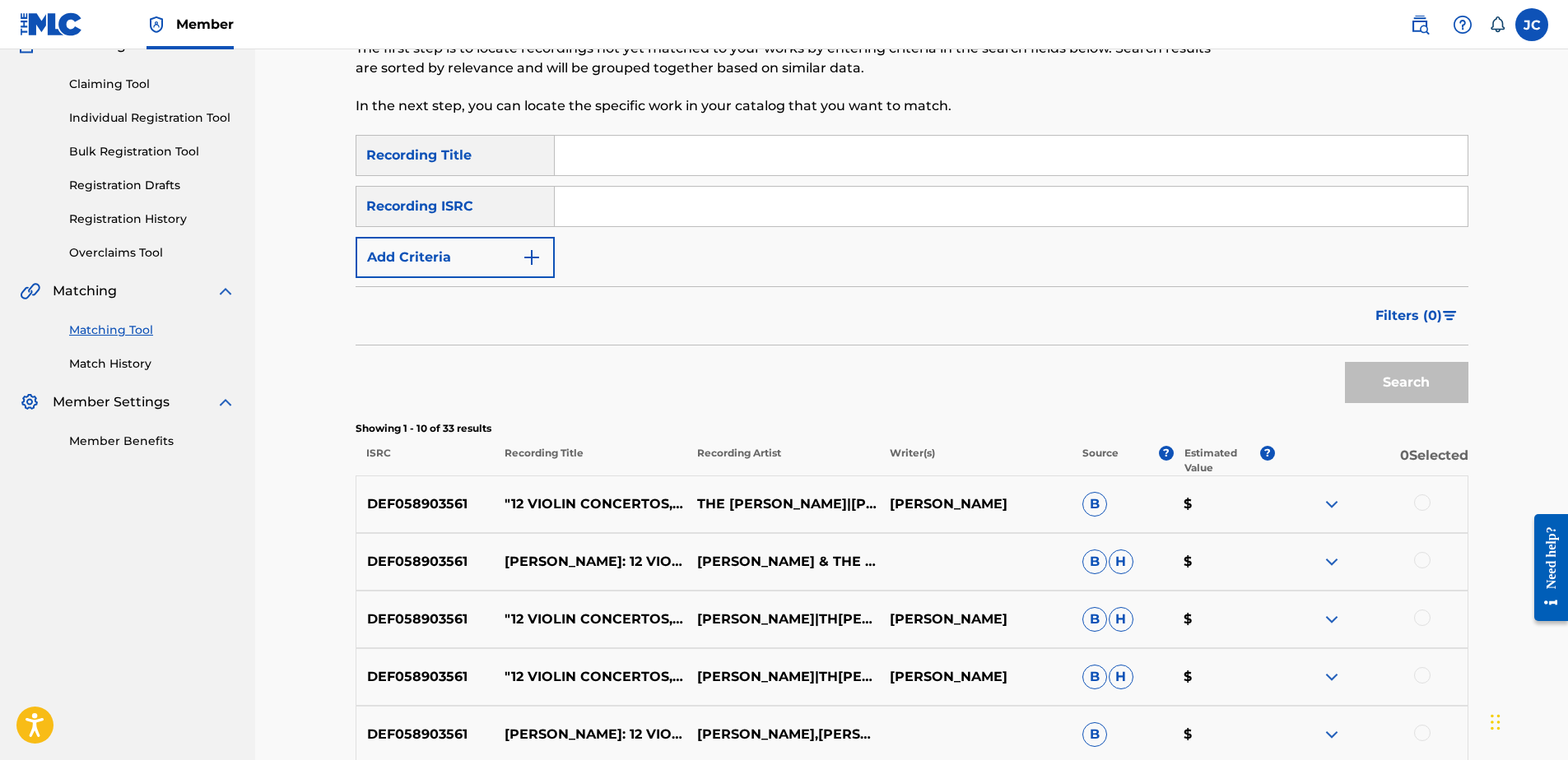
click at [636, 207] on input "Search Form" at bounding box center [1011, 206] width 913 height 39
type input "NOAGW1800002"
click at [1345, 362] on button "Search" at bounding box center [1406, 382] width 123 height 41
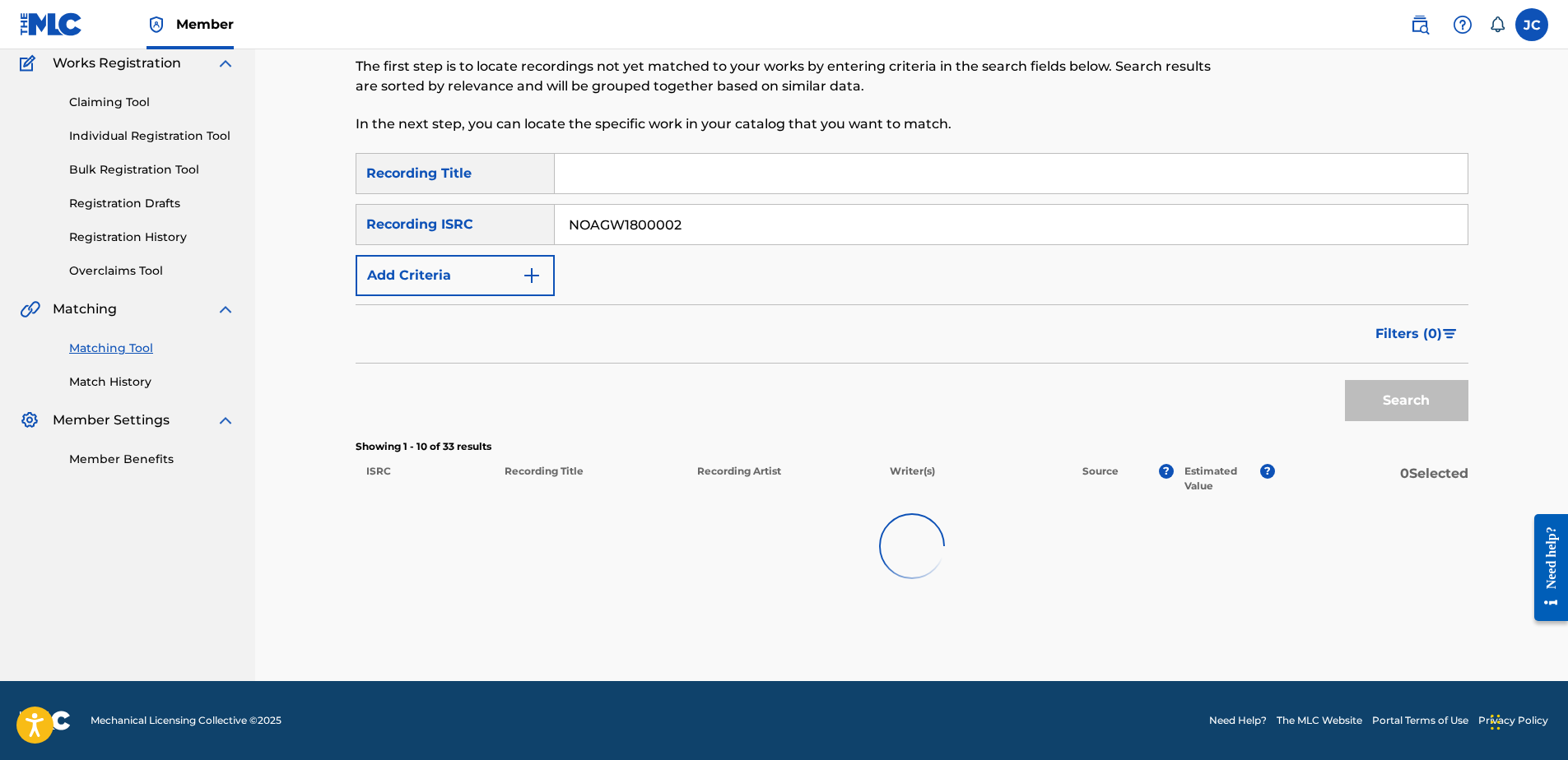
scroll to position [92, 0]
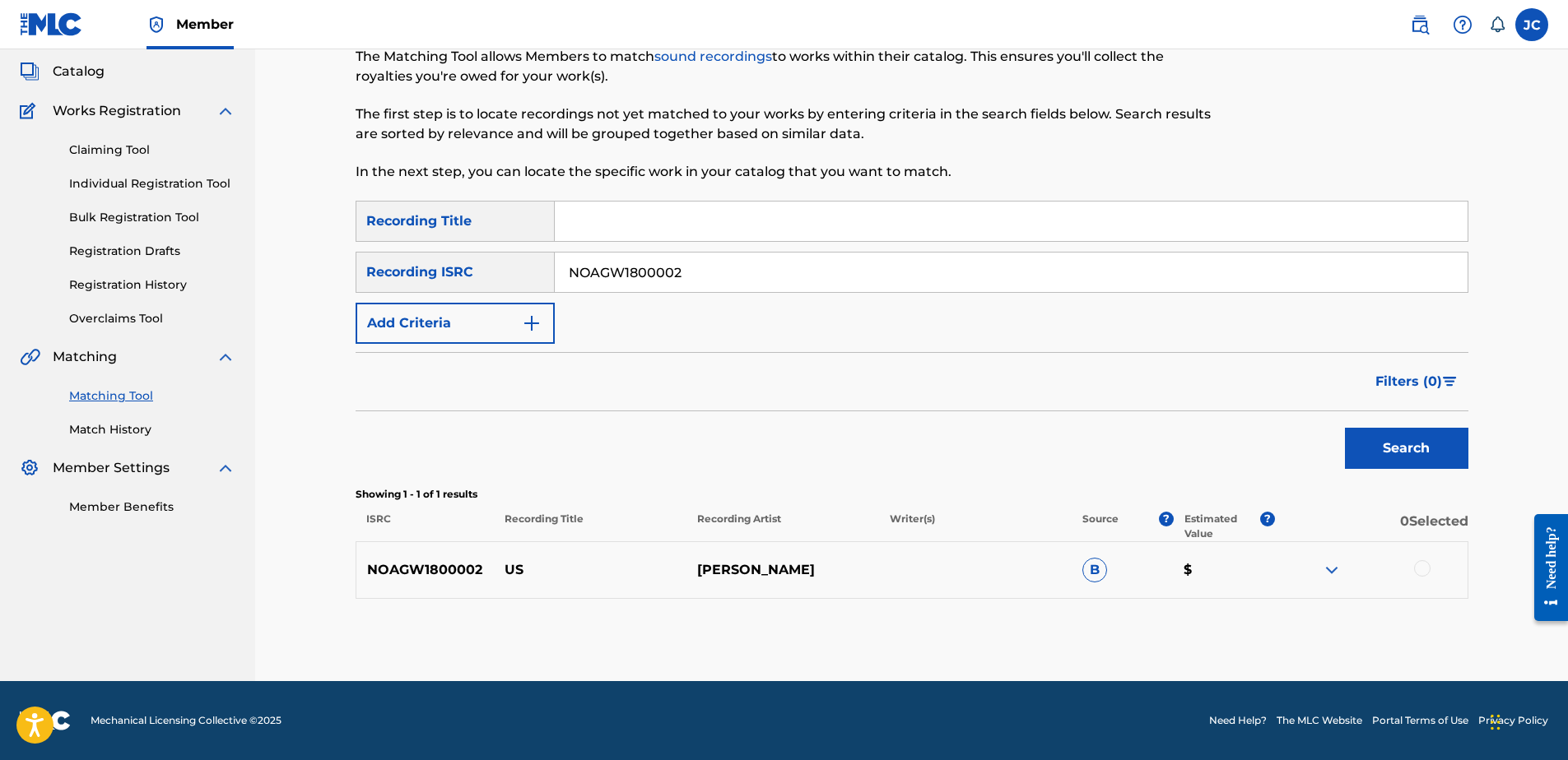
click at [1424, 572] on div at bounding box center [1422, 568] width 16 height 16
click at [1226, 612] on button "Match 1 Group" at bounding box center [1157, 626] width 182 height 41
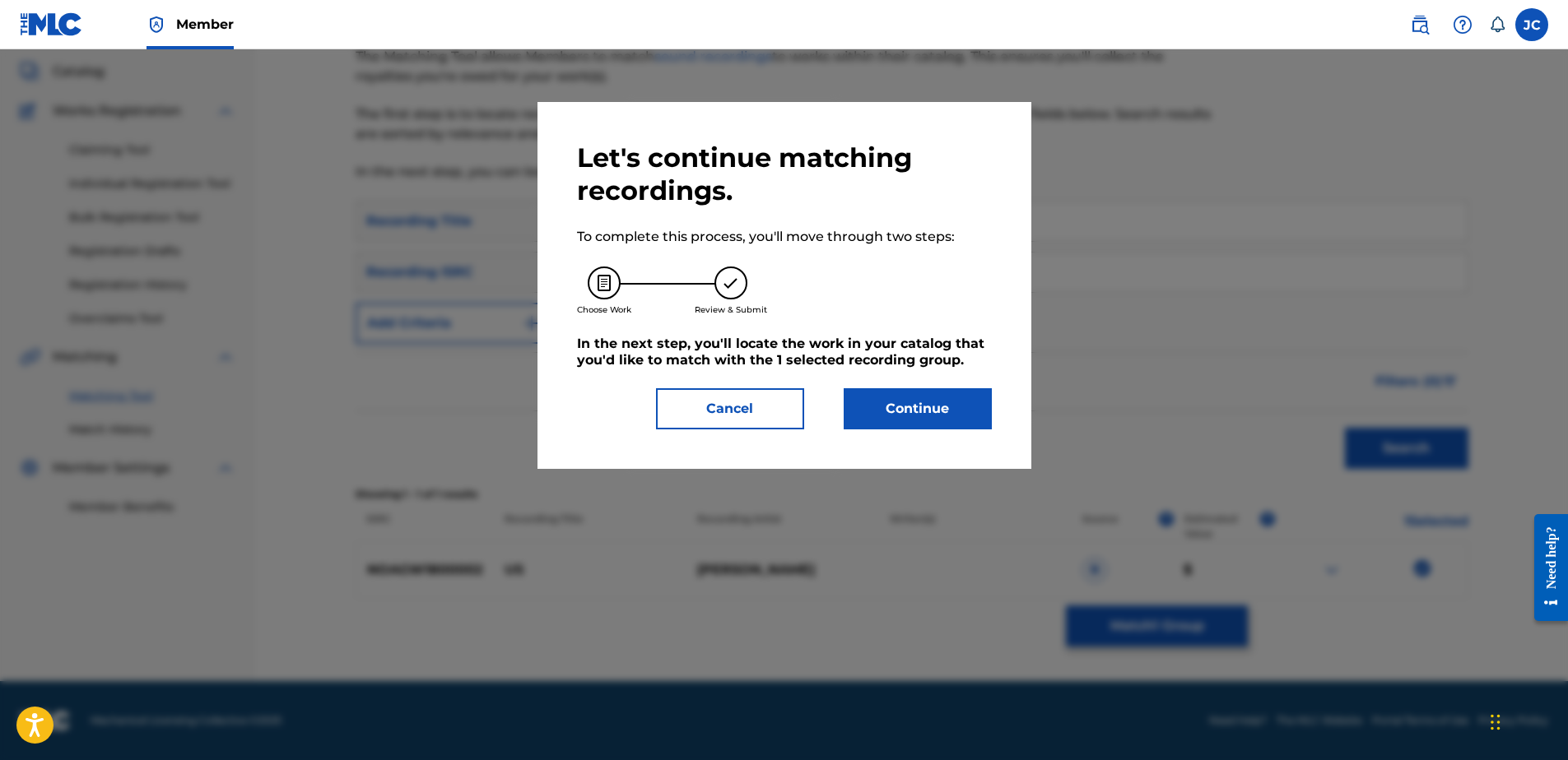
click at [922, 409] on button "Continue" at bounding box center [918, 409] width 148 height 41
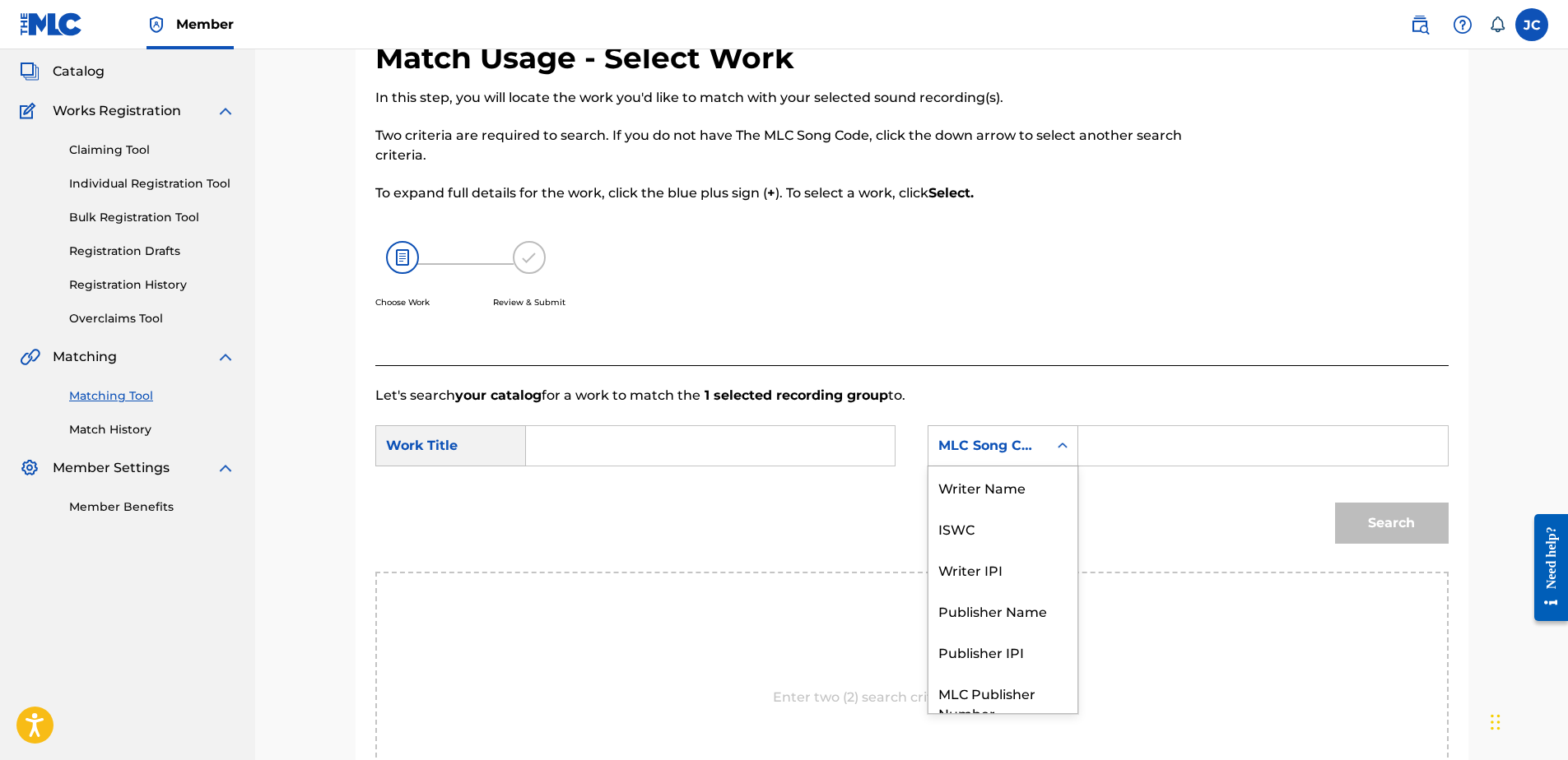
click at [1011, 448] on div "MLC Song Code" at bounding box center [987, 446] width 99 height 20
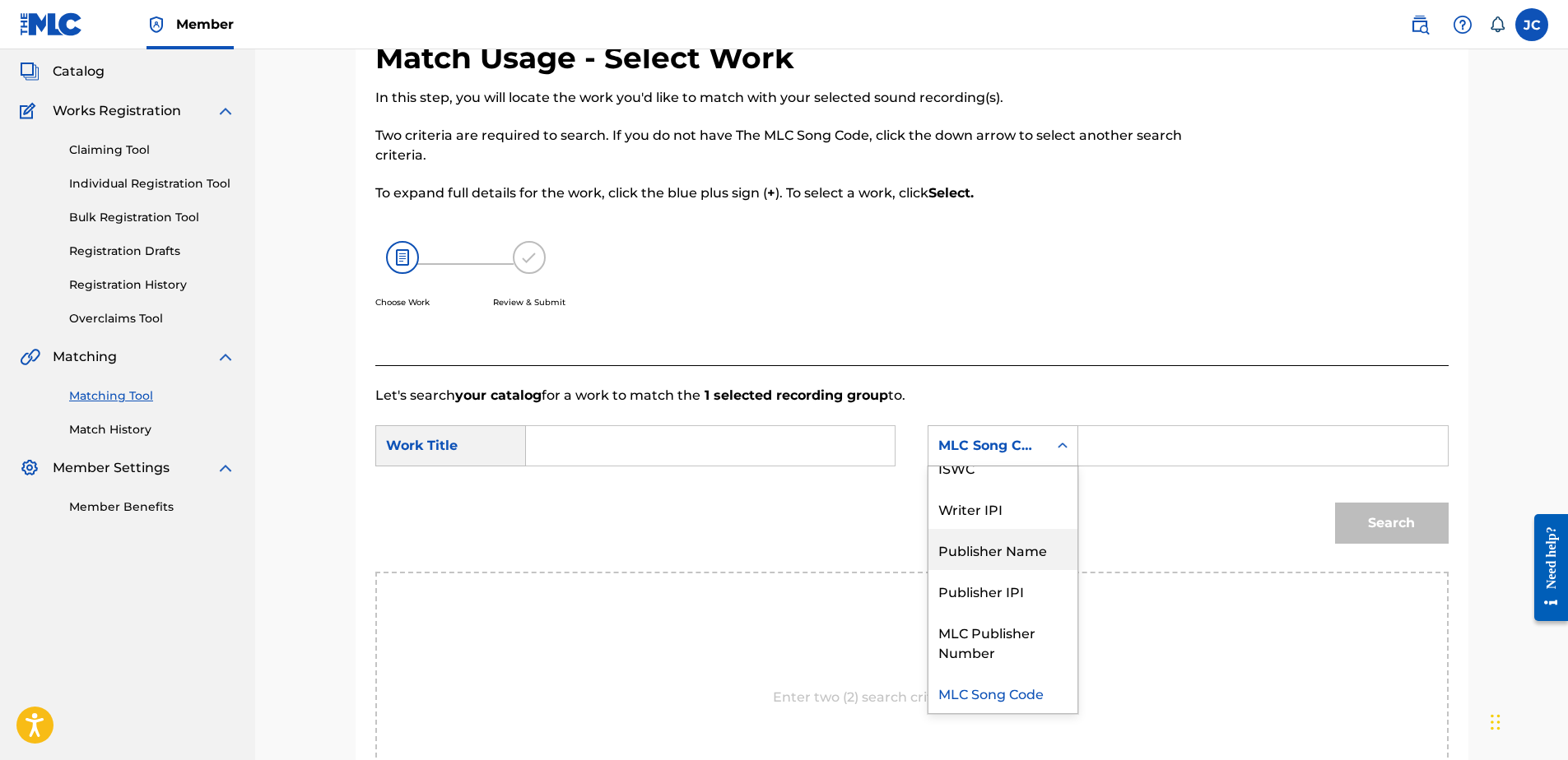
scroll to position [0, 0]
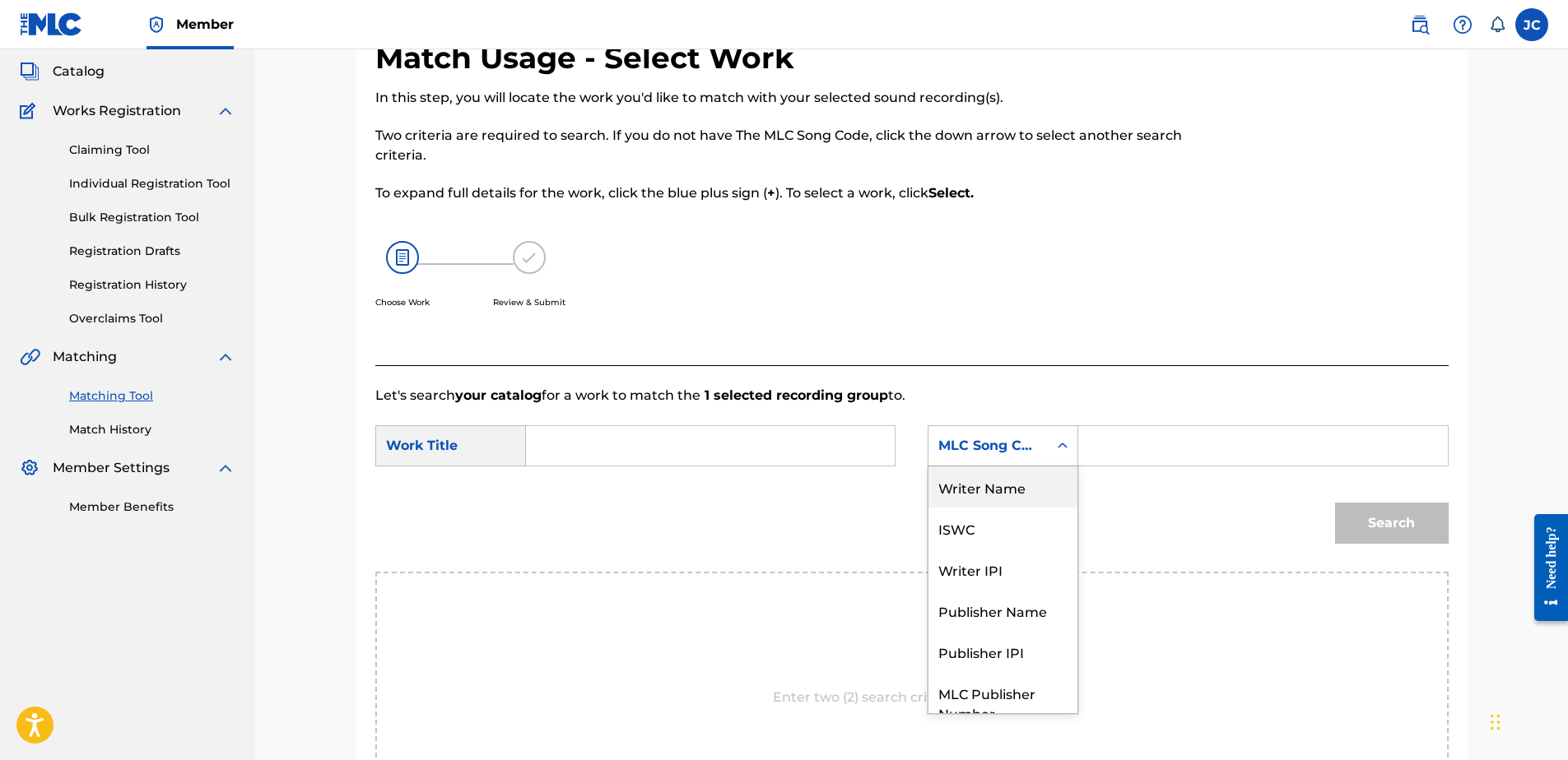
click at [970, 477] on div "Writer Name" at bounding box center [1002, 487] width 149 height 41
click at [767, 455] on input "Search Form" at bounding box center [709, 446] width 340 height 39
type input "Us"
click at [1125, 450] on input "Search Form" at bounding box center [1262, 446] width 340 height 39
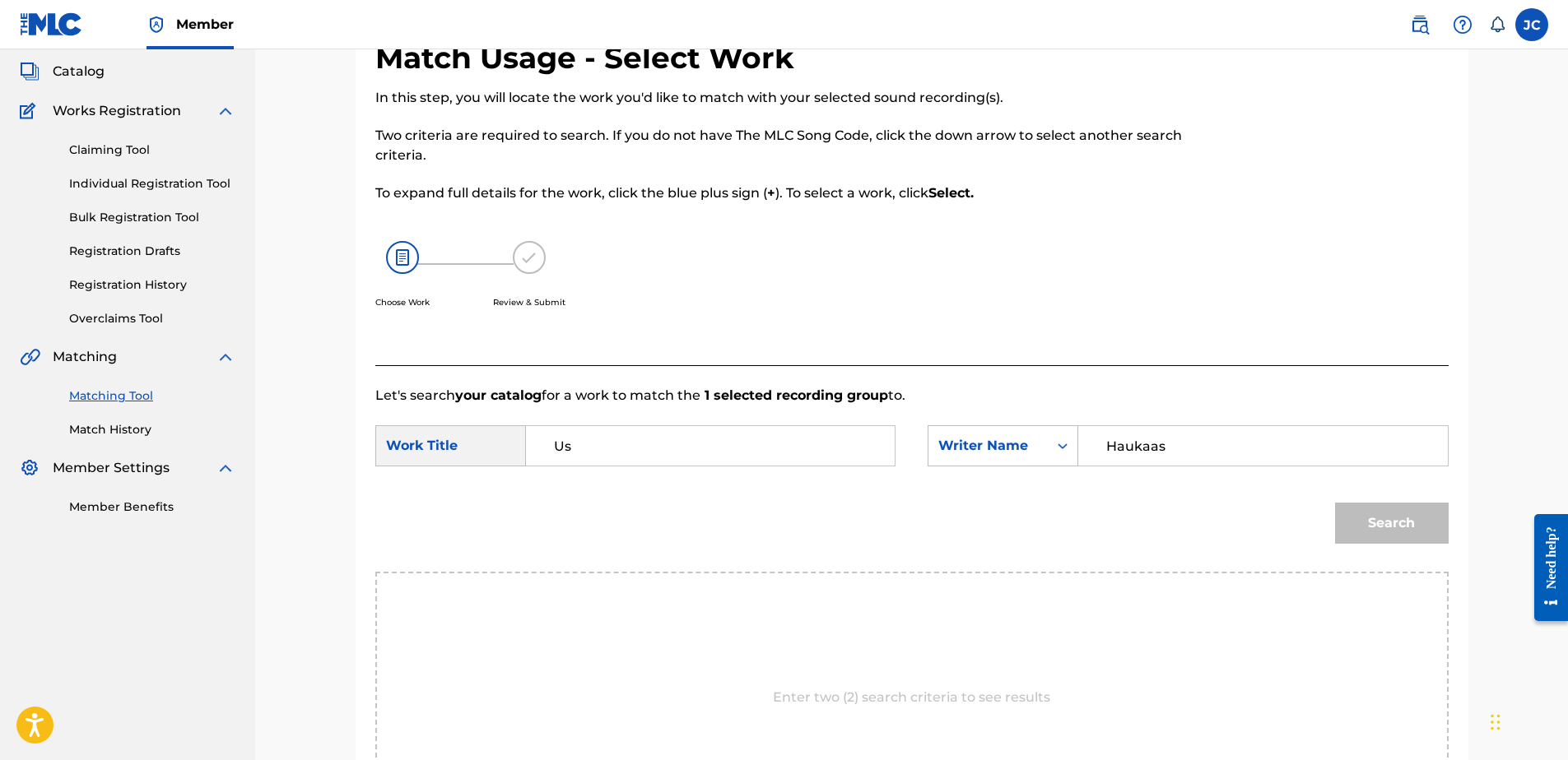
click at [1335, 503] on button "Search" at bounding box center [1391, 523] width 113 height 41
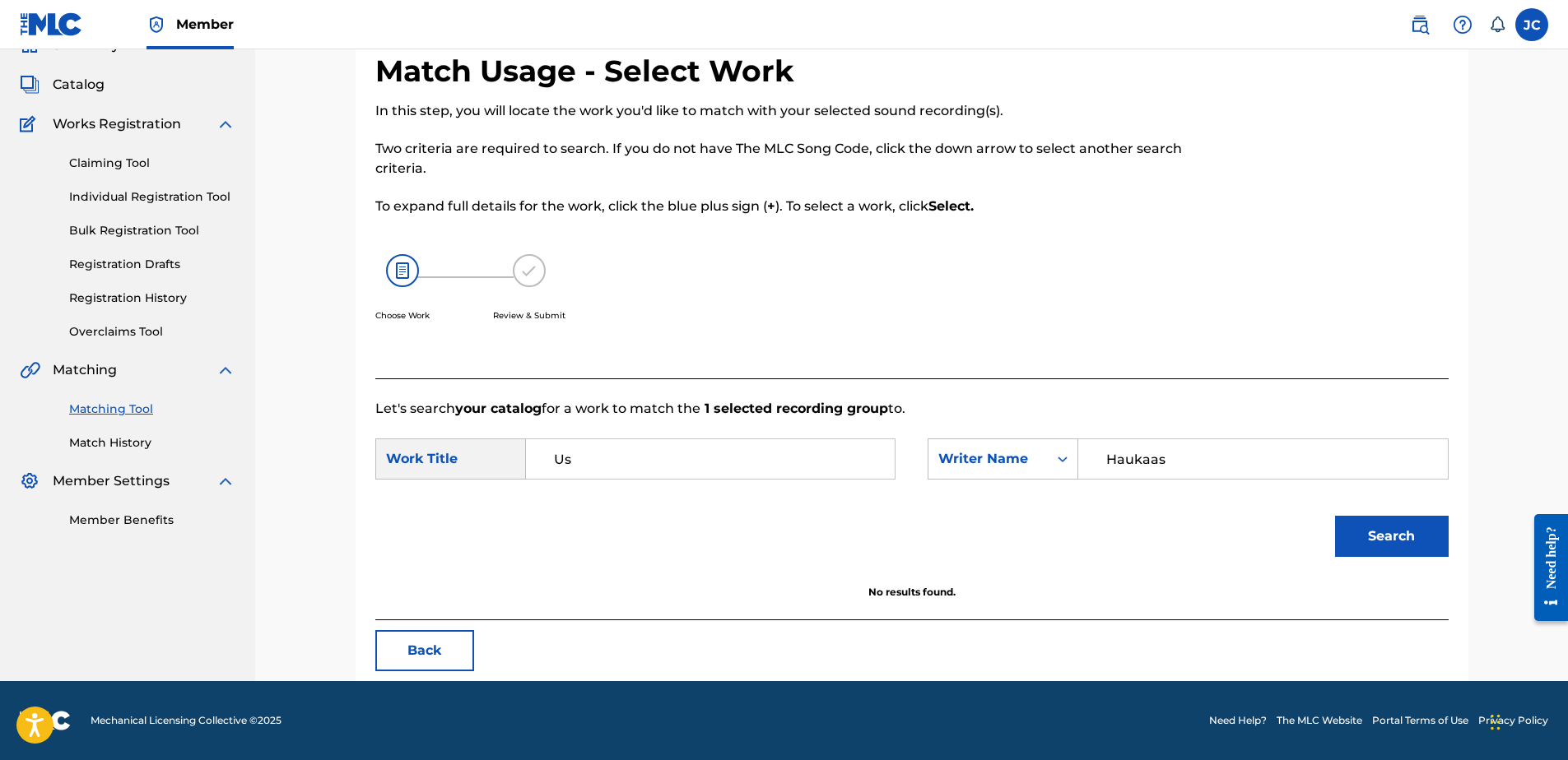
scroll to position [79, 0]
click at [1237, 451] on input "Haukaas" at bounding box center [1262, 459] width 340 height 39
click at [1335, 516] on button "Search" at bounding box center [1391, 537] width 113 height 41
click at [1170, 460] on input "Bergan" at bounding box center [1262, 459] width 340 height 39
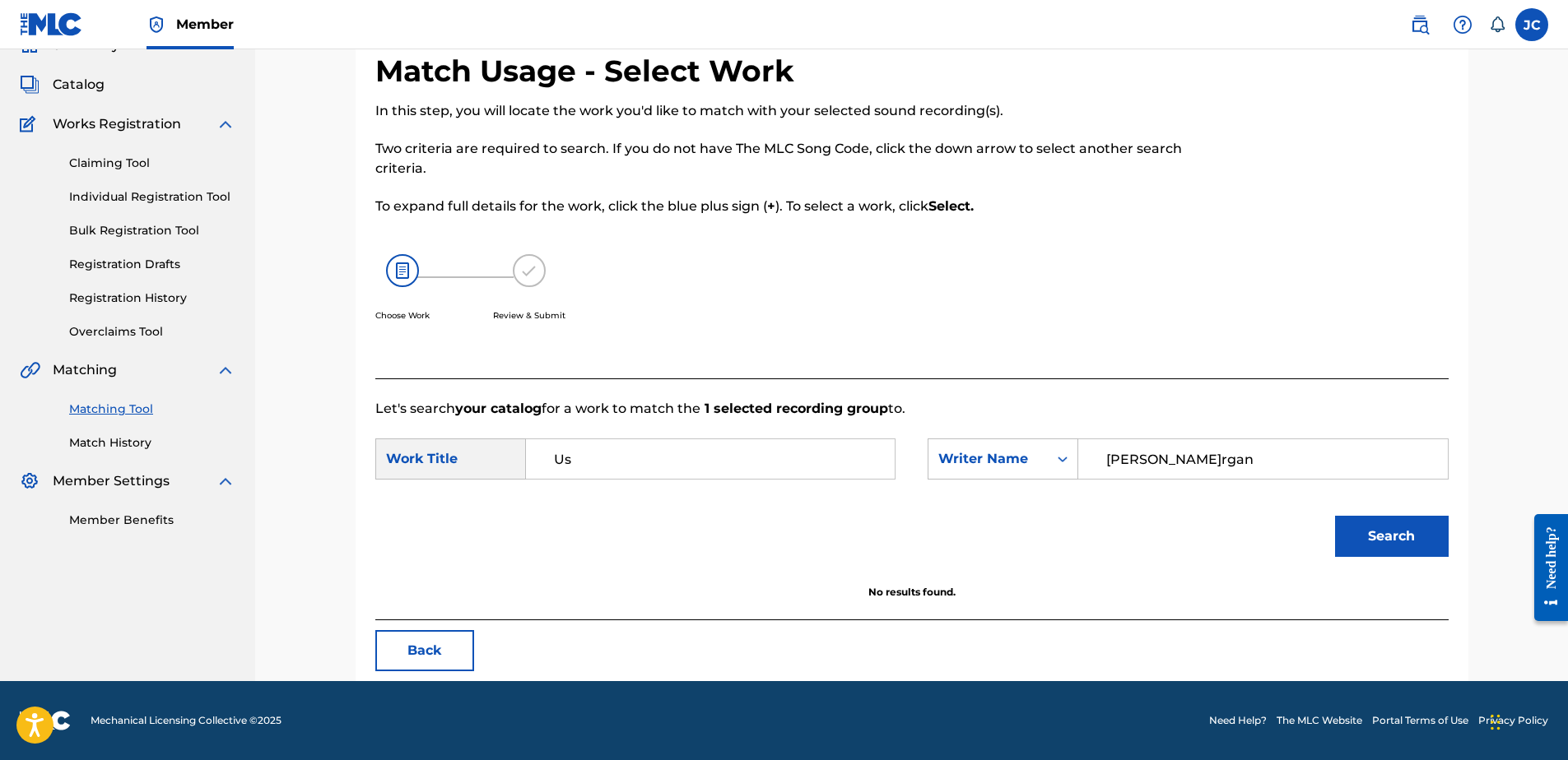
click at [1170, 460] on input "Bergan" at bounding box center [1262, 459] width 340 height 39
click at [1398, 541] on button "Search" at bounding box center [1391, 537] width 113 height 41
click at [1210, 445] on input "Islam" at bounding box center [1262, 459] width 340 height 39
type input "Hjellström"
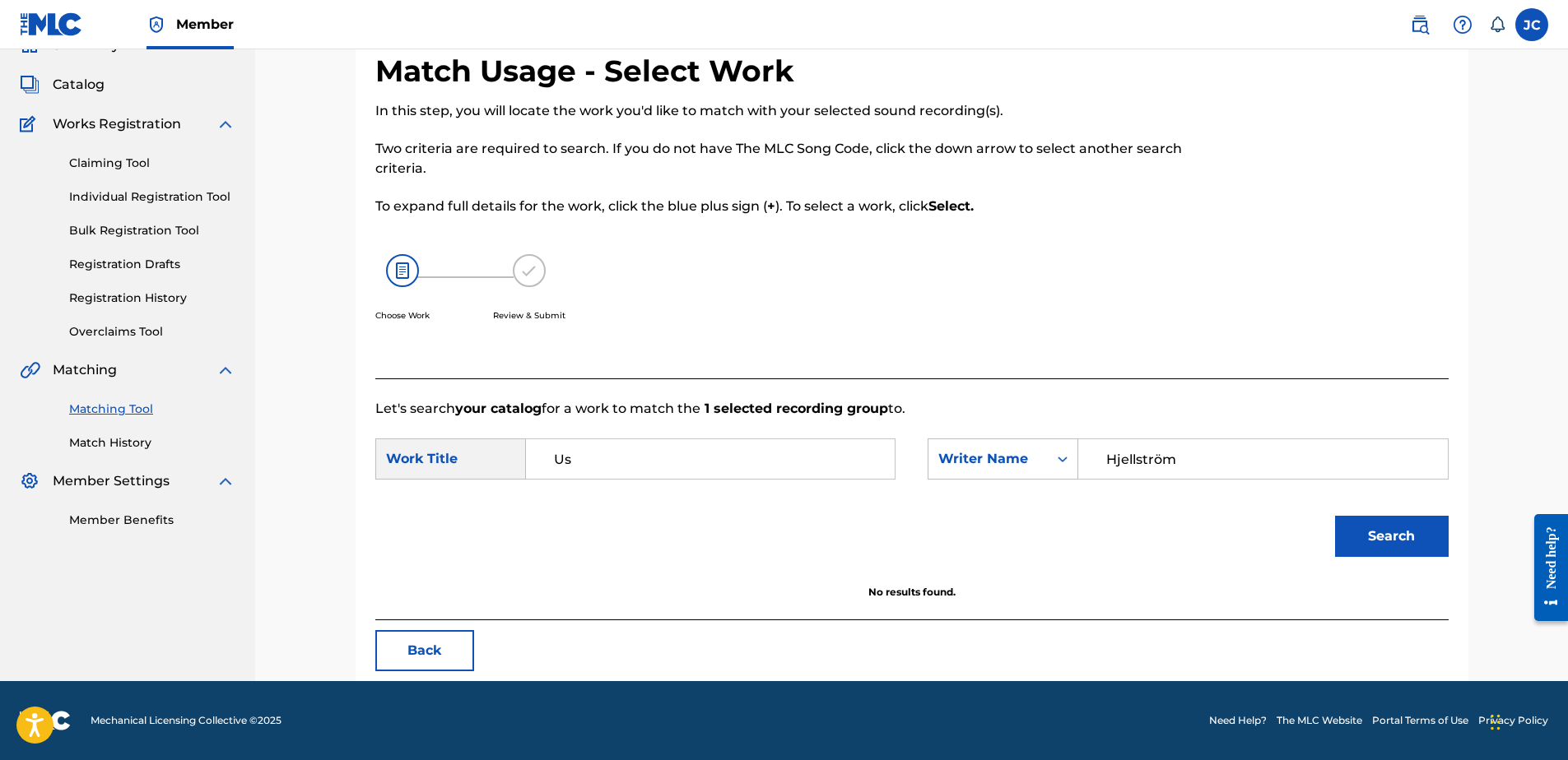
click at [1335, 516] on button "Search" at bounding box center [1391, 537] width 113 height 41
click at [392, 663] on button "Back" at bounding box center [424, 651] width 99 height 41
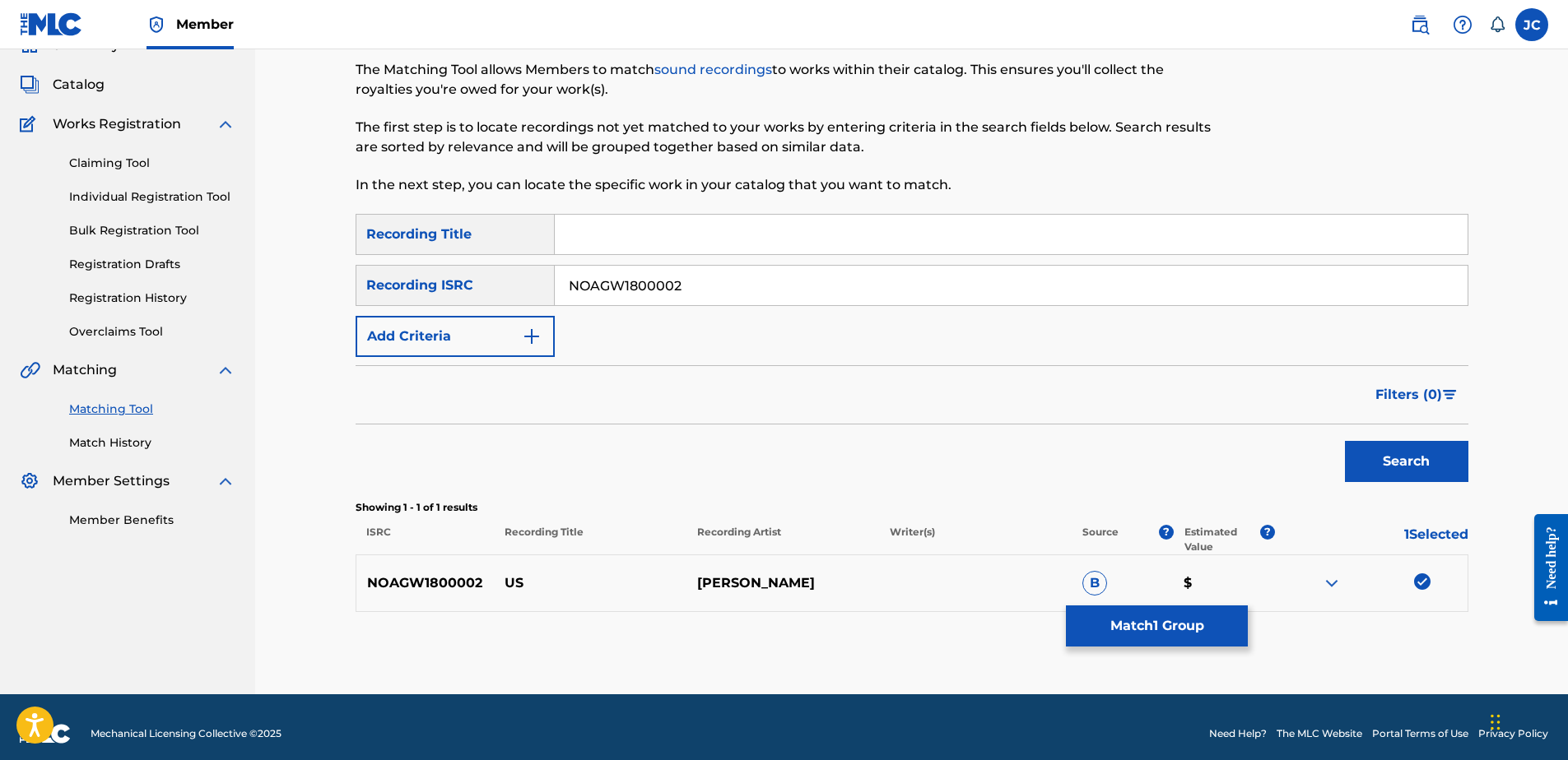
scroll to position [0, 0]
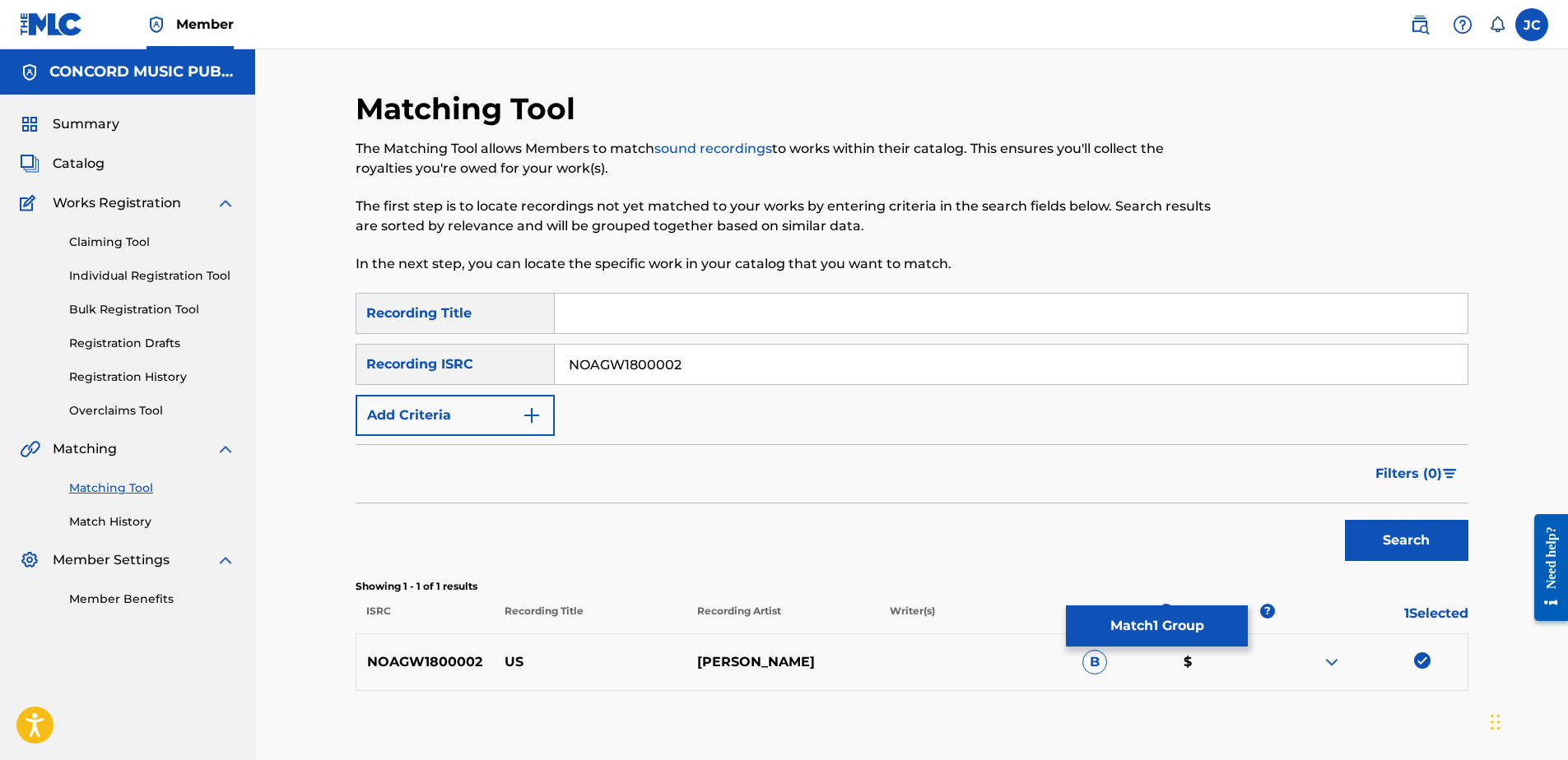
click at [1426, 656] on img at bounding box center [1422, 661] width 16 height 16
drag, startPoint x: 740, startPoint y: 372, endPoint x: 231, endPoint y: 375, distance: 509.0
click at [231, 375] on main "CONCORD MUSIC PUBLISHING LLC Summary Catalog Works Registration Claiming Tool I…" at bounding box center [784, 411] width 1568 height 724
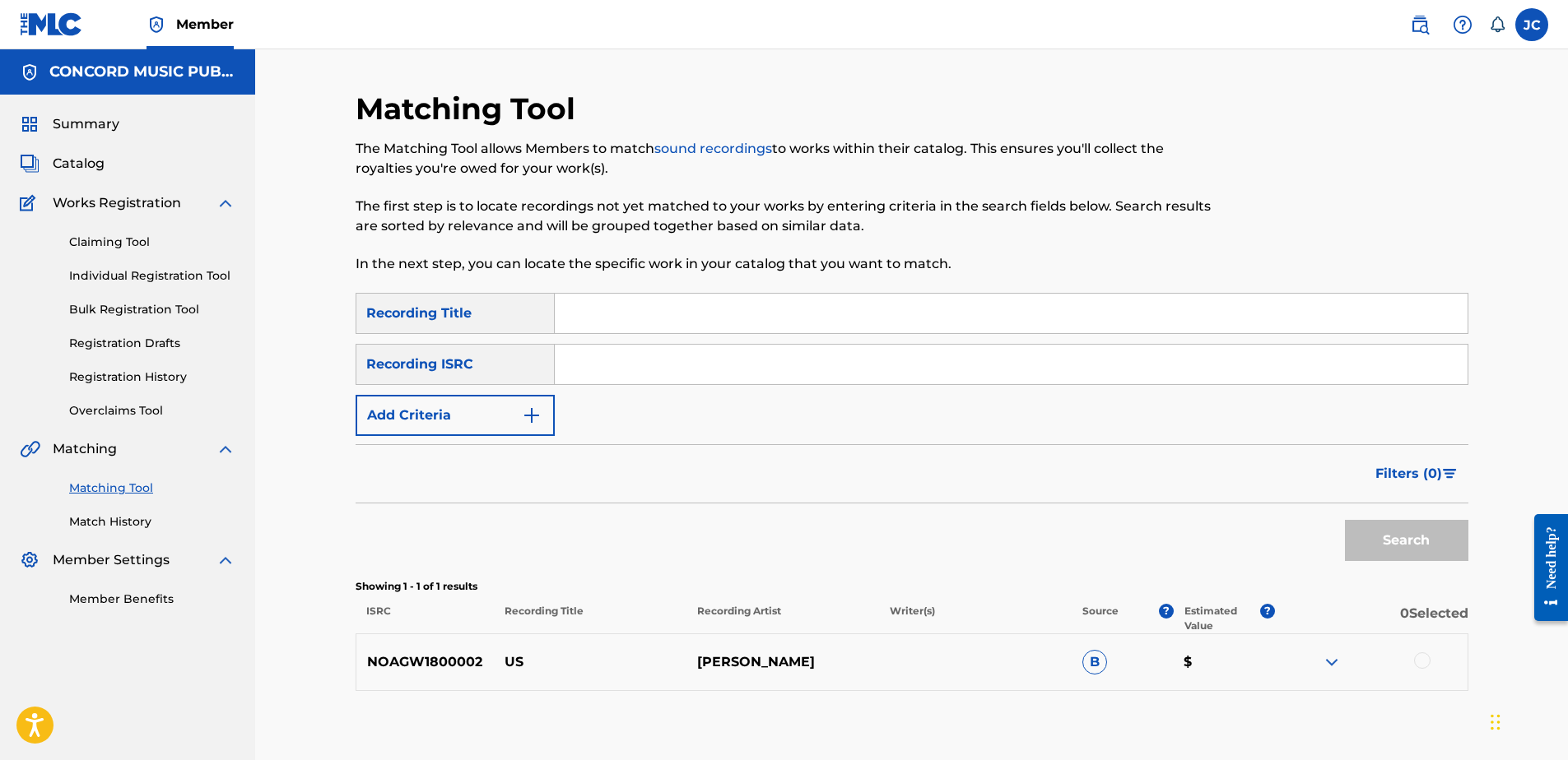
click at [779, 362] on input "Search Form" at bounding box center [1011, 364] width 913 height 39
type input "TCAFS2111840"
click at [1345, 520] on button "Search" at bounding box center [1406, 540] width 123 height 41
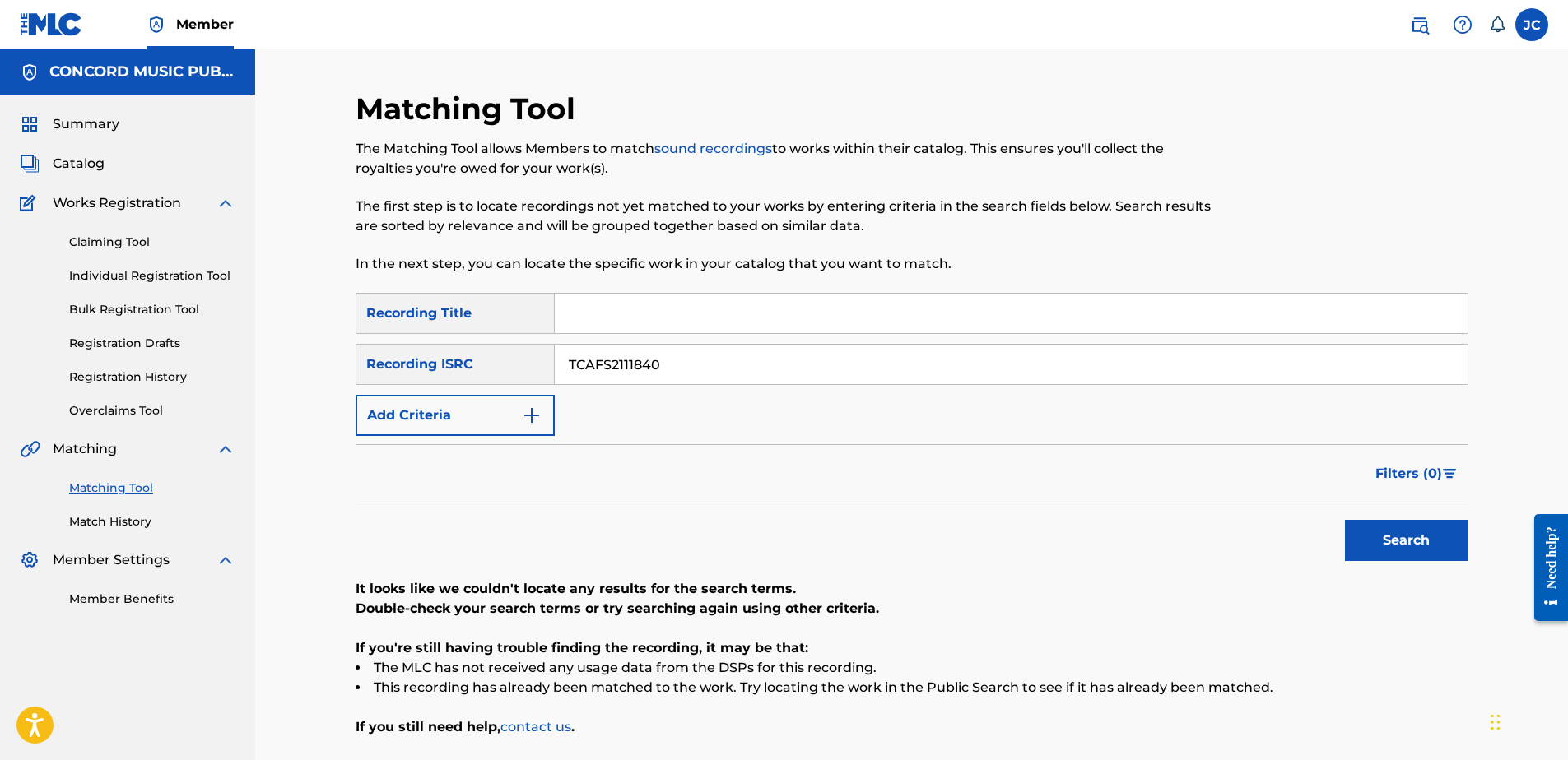
click at [956, 380] on input "TCAFS2111840" at bounding box center [1011, 364] width 913 height 39
click at [676, 308] on input "Search Form" at bounding box center [1011, 313] width 913 height 39
click at [549, 455] on div "Filters ( 0 )" at bounding box center [912, 474] width 1113 height 59
click at [538, 432] on button "Add Criteria" at bounding box center [455, 415] width 199 height 41
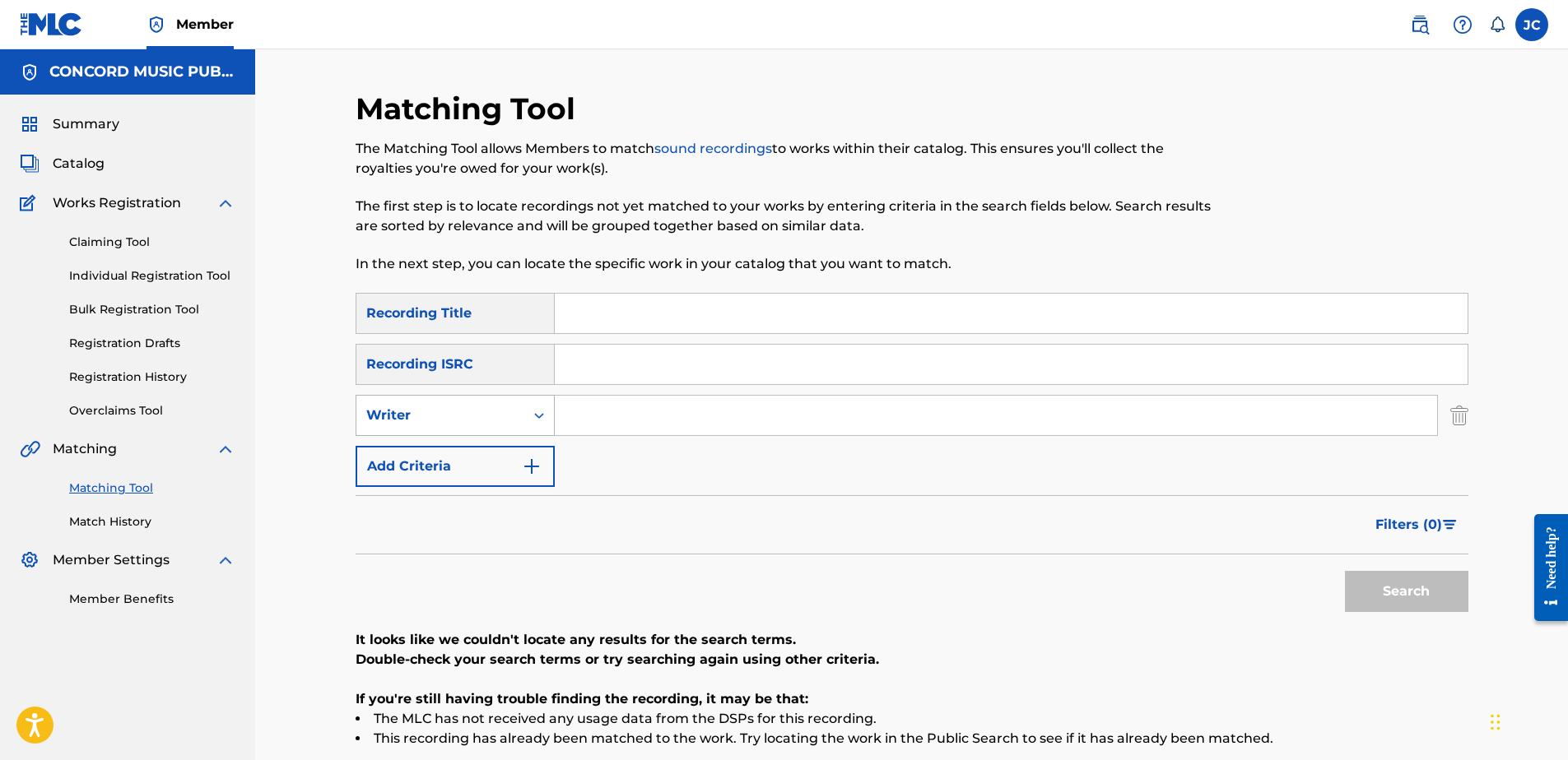
click at [510, 409] on div "Writer" at bounding box center [440, 415] width 148 height 20
click at [483, 463] on div "Recording Artist" at bounding box center [455, 456] width 197 height 41
click at [622, 308] on input "Search Form" at bounding box center [1011, 313] width 913 height 39
click at [718, 314] on input "Search Form" at bounding box center [1011, 313] width 913 height 39
drag, startPoint x: 821, startPoint y: 322, endPoint x: 559, endPoint y: 324, distance: 262.0
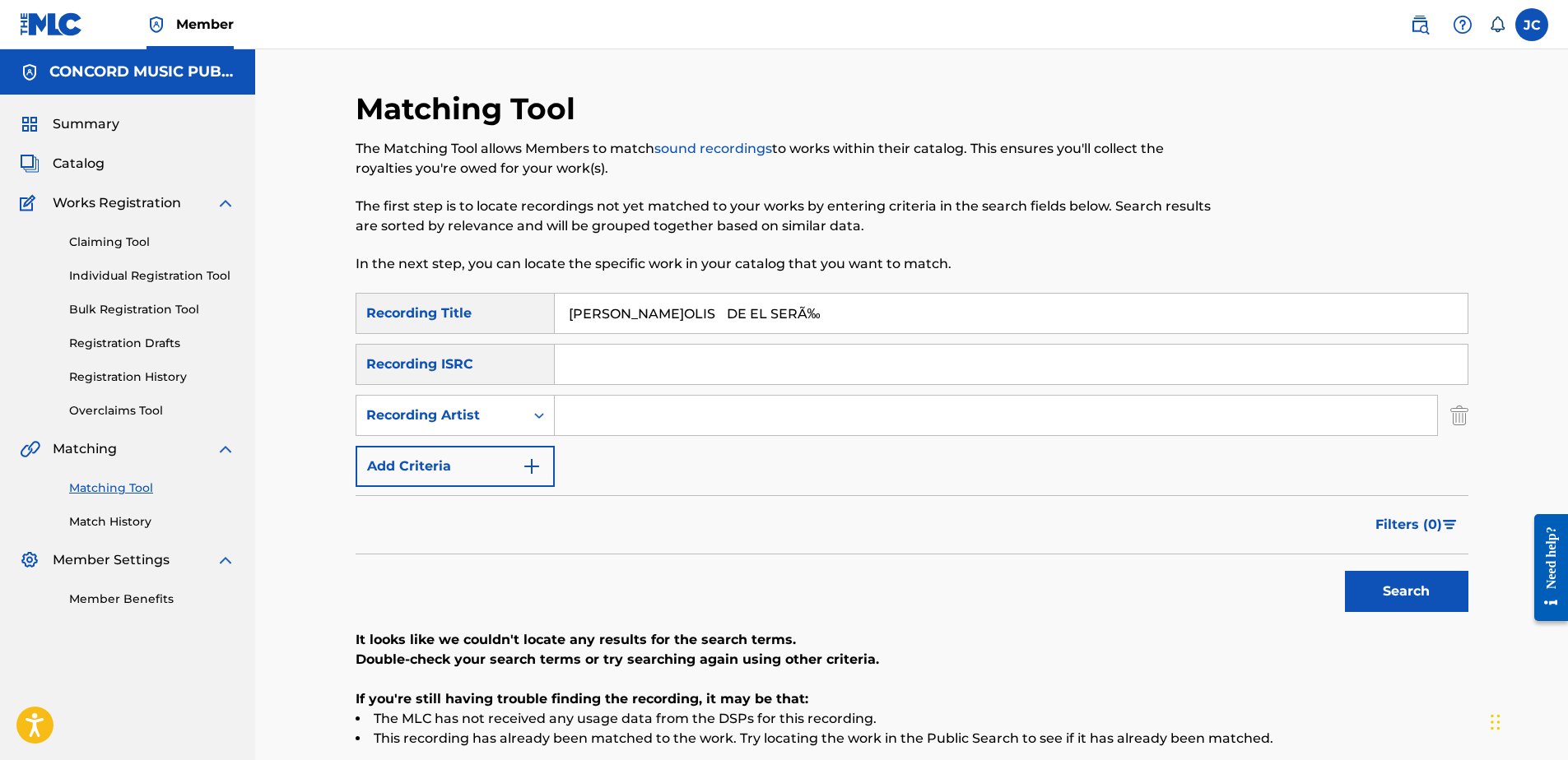
click at [559, 324] on input "BRISEYDA SOLIS DE EL SERÃ‰" at bounding box center [1011, 313] width 913 height 39
click at [866, 326] on input "BRISEYDA SOLIS DE EL SERÃ‰" at bounding box center [1011, 313] width 913 height 39
drag, startPoint x: 859, startPoint y: 326, endPoint x: 716, endPoint y: 312, distance: 143.7
click at [716, 312] on input "BRISEYDA SOLIS DE EL SERÃ‰" at bounding box center [1011, 313] width 913 height 39
drag, startPoint x: 710, startPoint y: 312, endPoint x: 539, endPoint y: 324, distance: 171.4
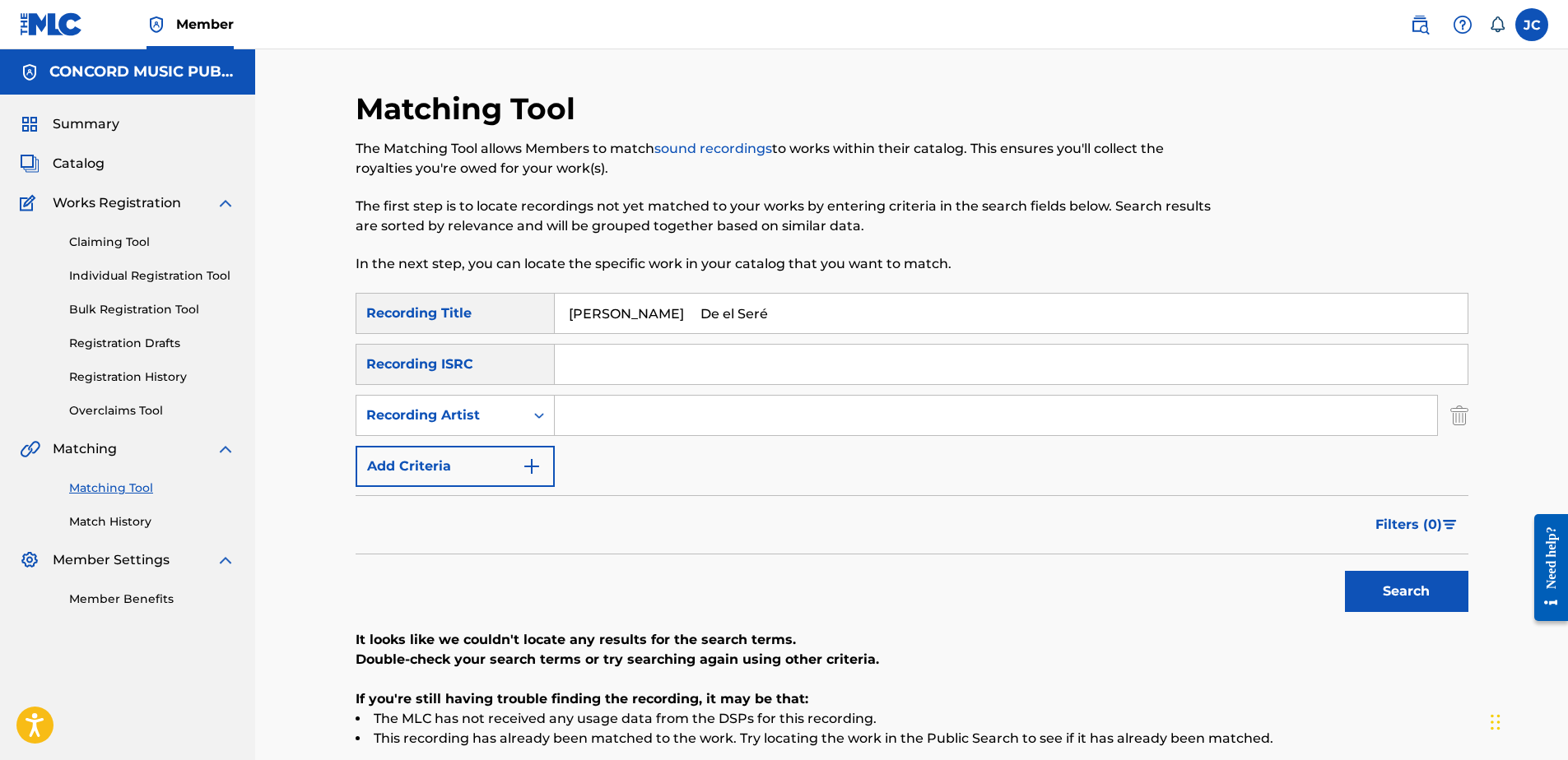
click at [539, 324] on div "SearchWithCriteriae99f2faf-8432-4afd-8b36-feaa1db108db Recording Title BRISEYDA…" at bounding box center [912, 313] width 1113 height 41
type input "De el Seré"
click at [739, 436] on div "SearchWithCriteriae99f2faf-8432-4afd-8b36-feaa1db108db Recording Title De el Se…" at bounding box center [912, 389] width 1113 height 194
click at [735, 415] on input "BRISEYDA SOLIS" at bounding box center [996, 415] width 883 height 39
type input "BRISEYDA SOLIS"
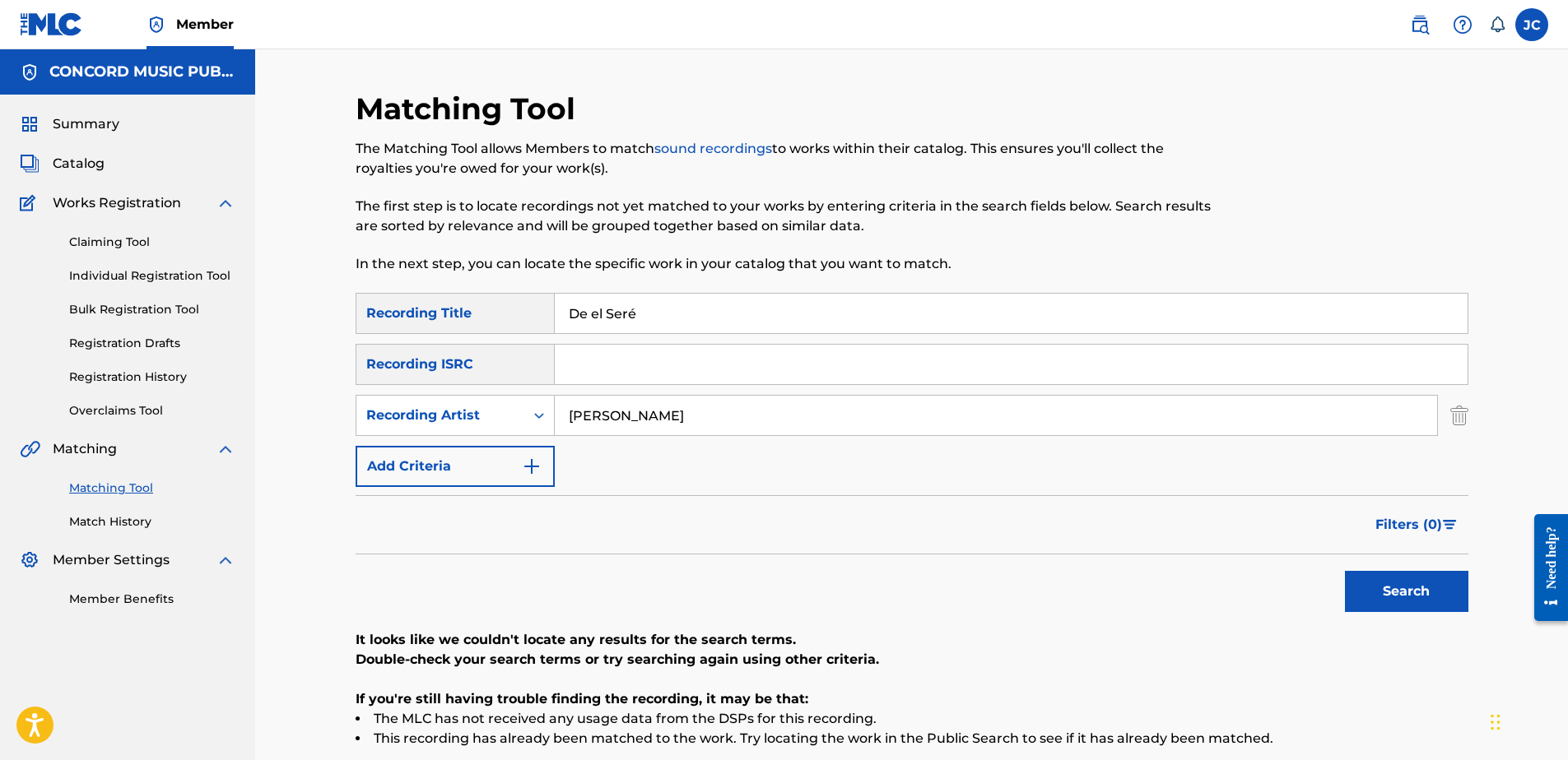
click at [1433, 600] on button "Search" at bounding box center [1406, 591] width 123 height 41
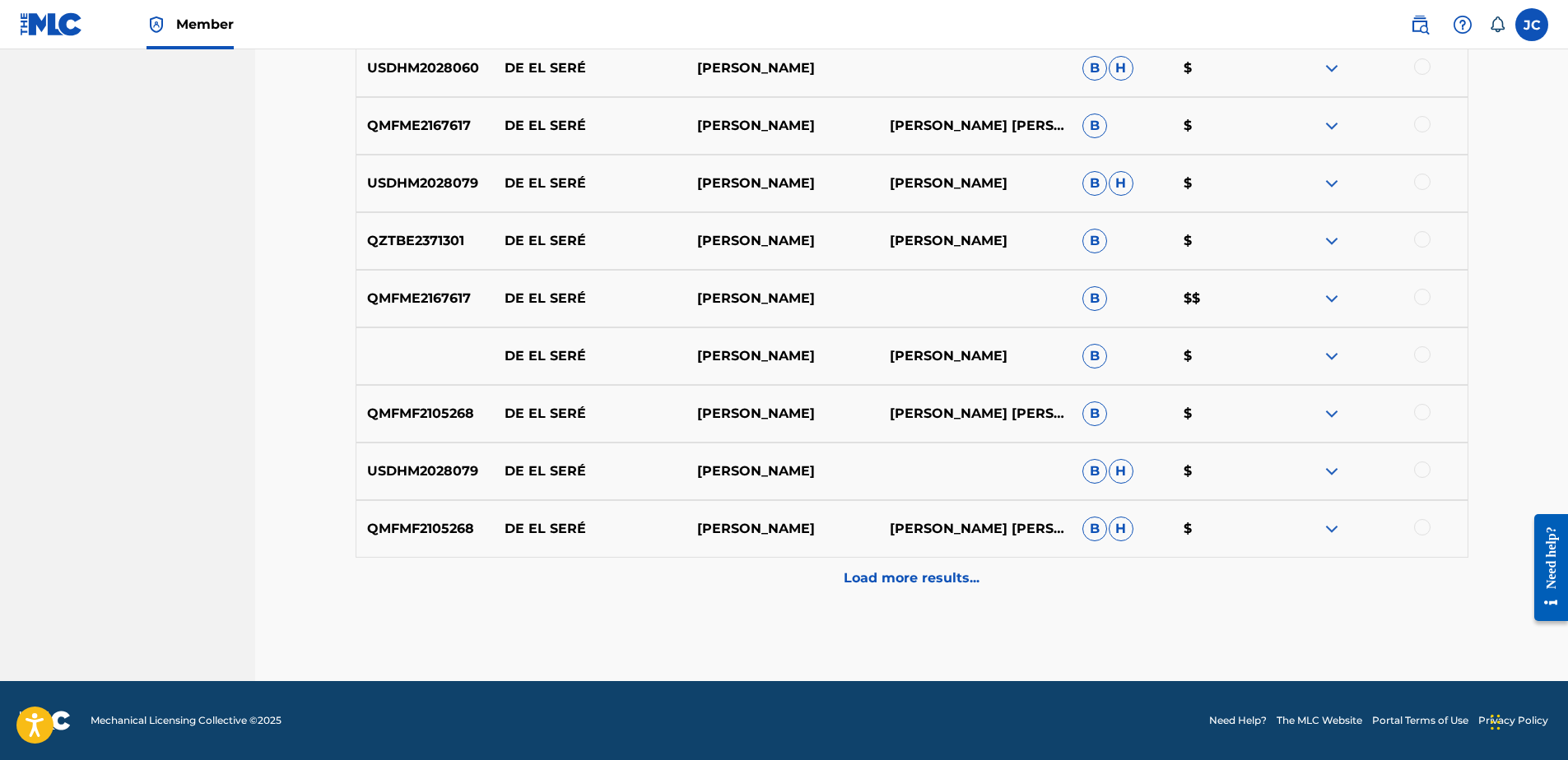
click at [930, 575] on p "Load more results..." at bounding box center [911, 579] width 136 height 20
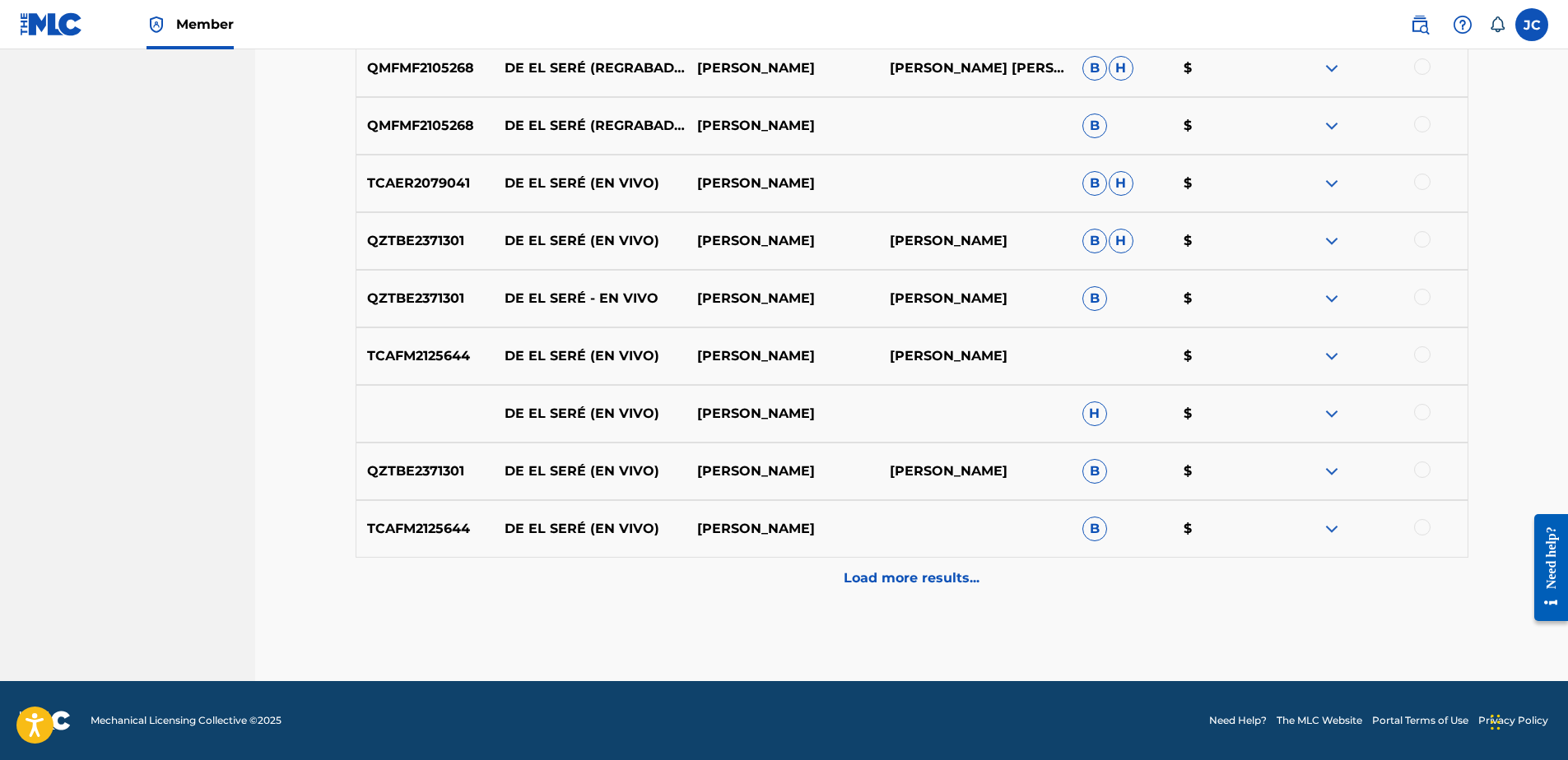
click at [932, 585] on p "Load more results..." at bounding box center [911, 579] width 136 height 20
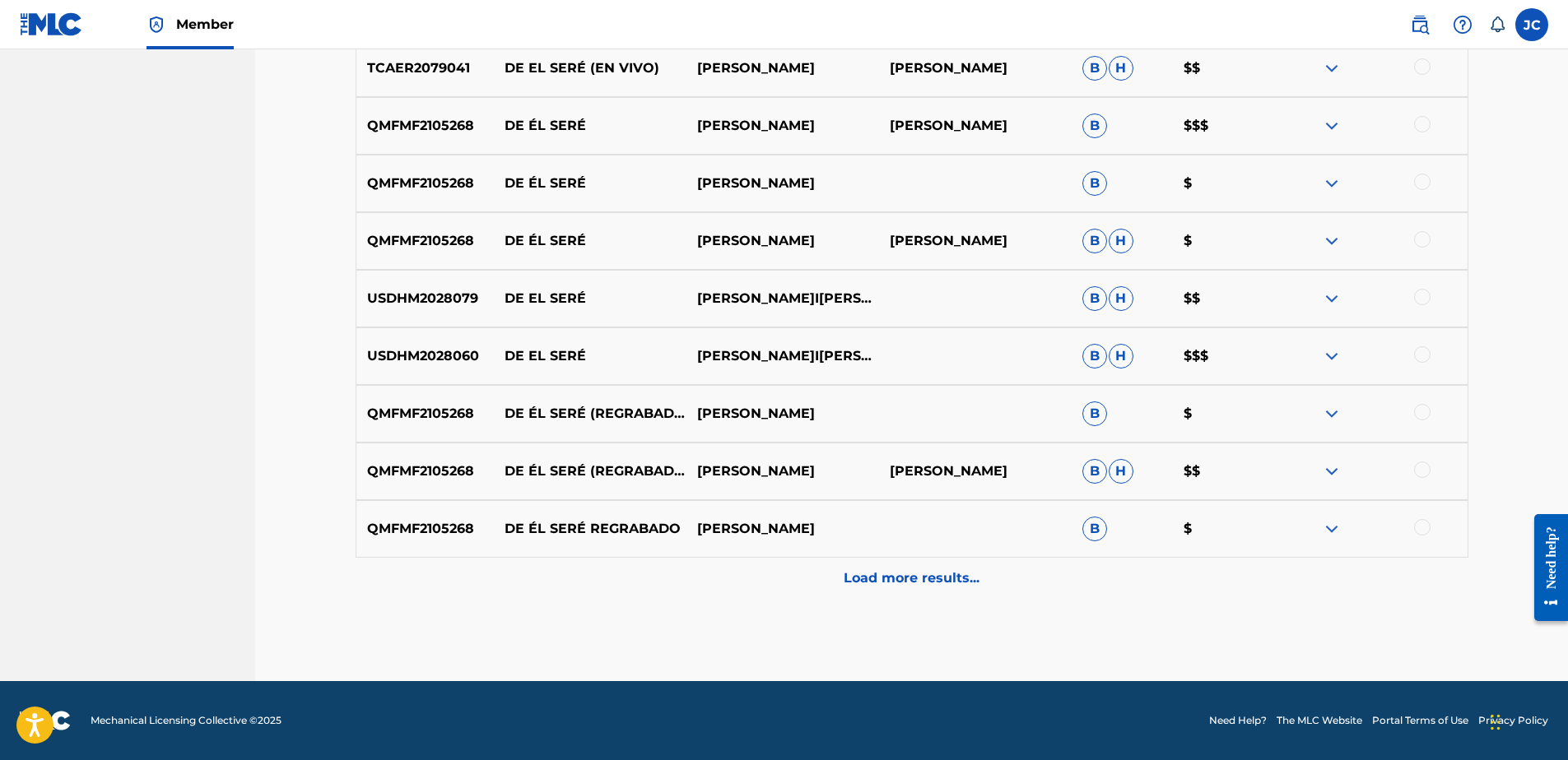
click at [903, 580] on p "Load more results..." at bounding box center [911, 579] width 136 height 20
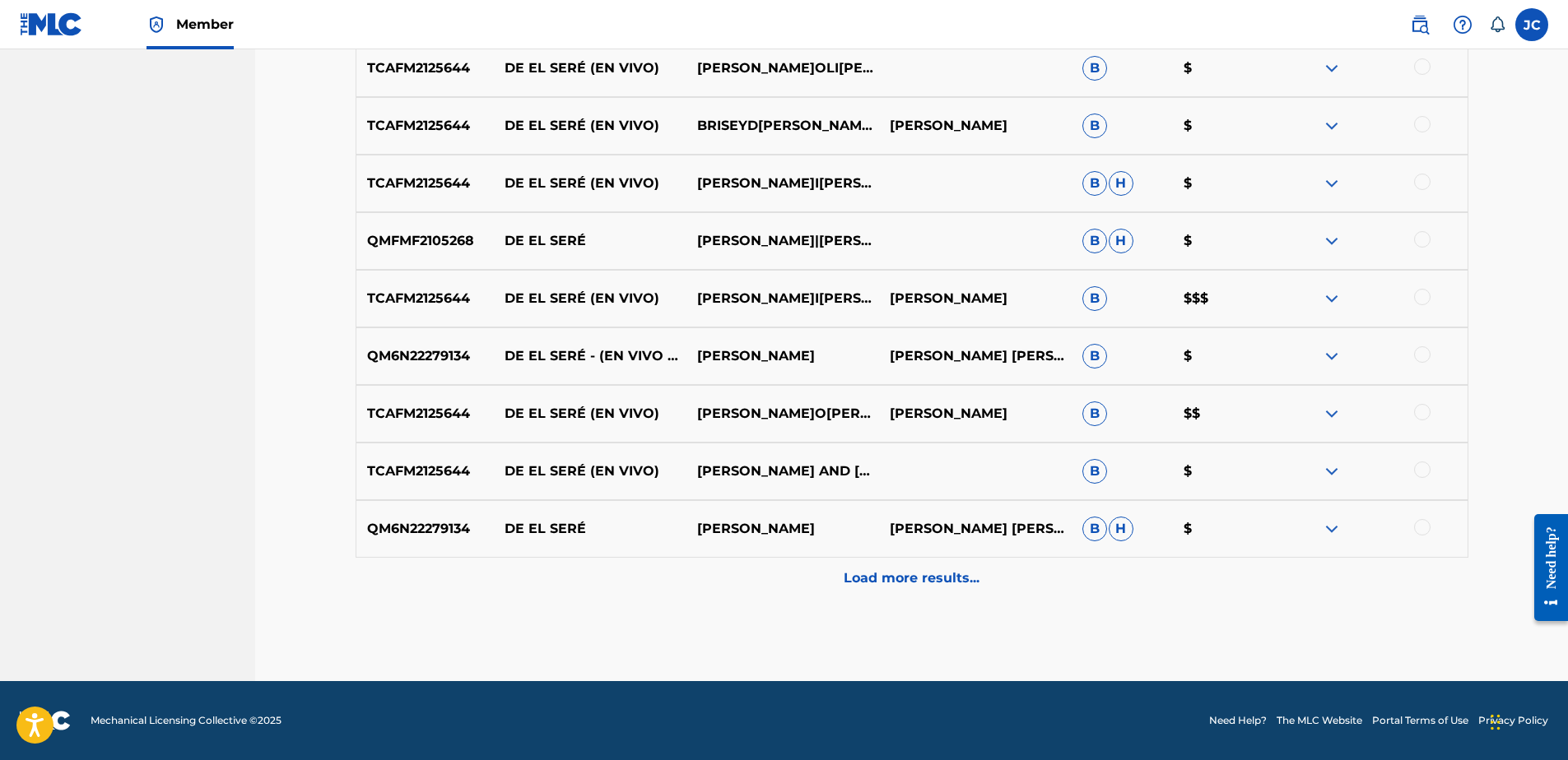
click at [905, 576] on p "Load more results..." at bounding box center [911, 579] width 136 height 20
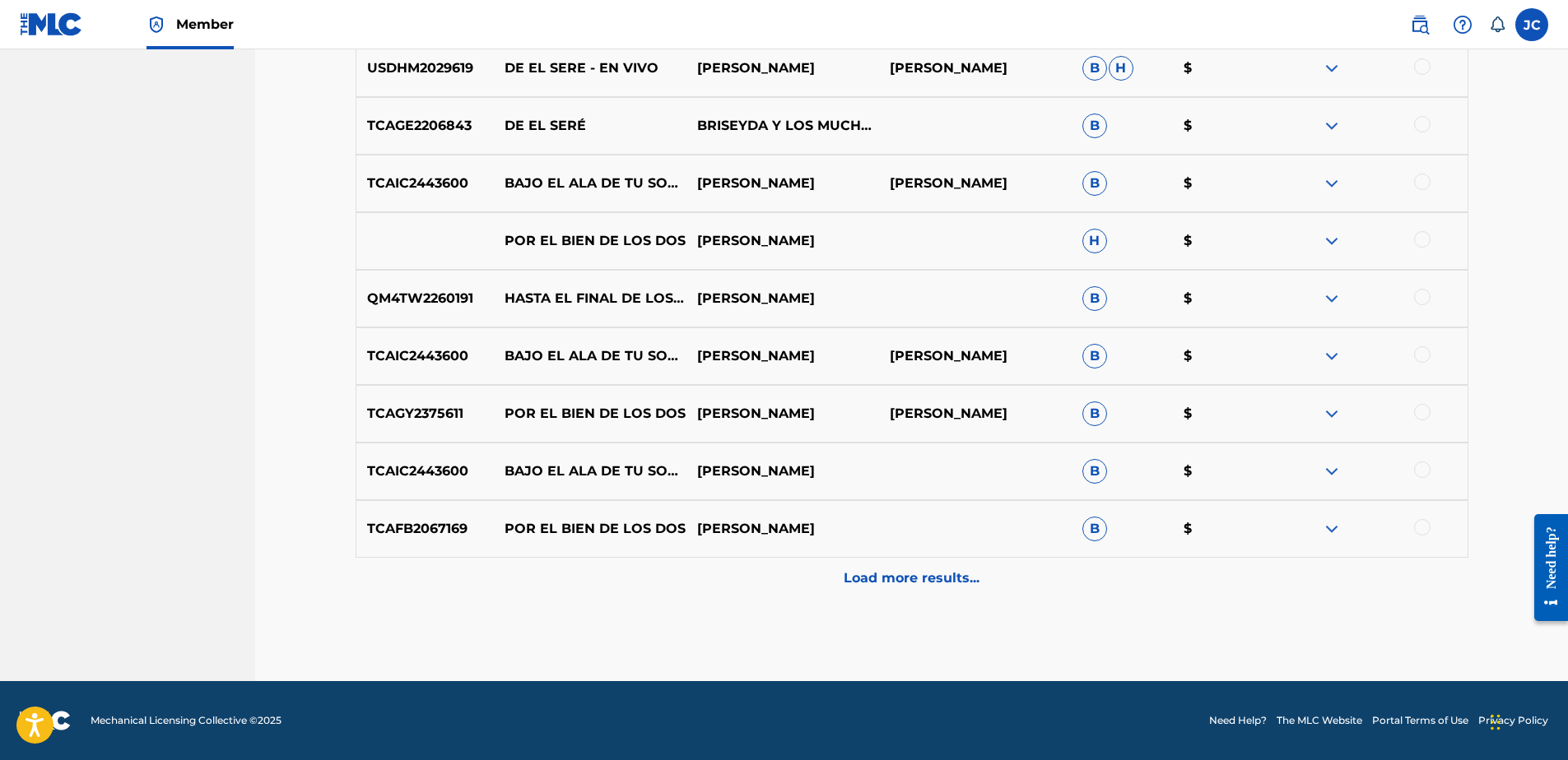
click at [918, 594] on div "Load more results..." at bounding box center [912, 579] width 1113 height 41
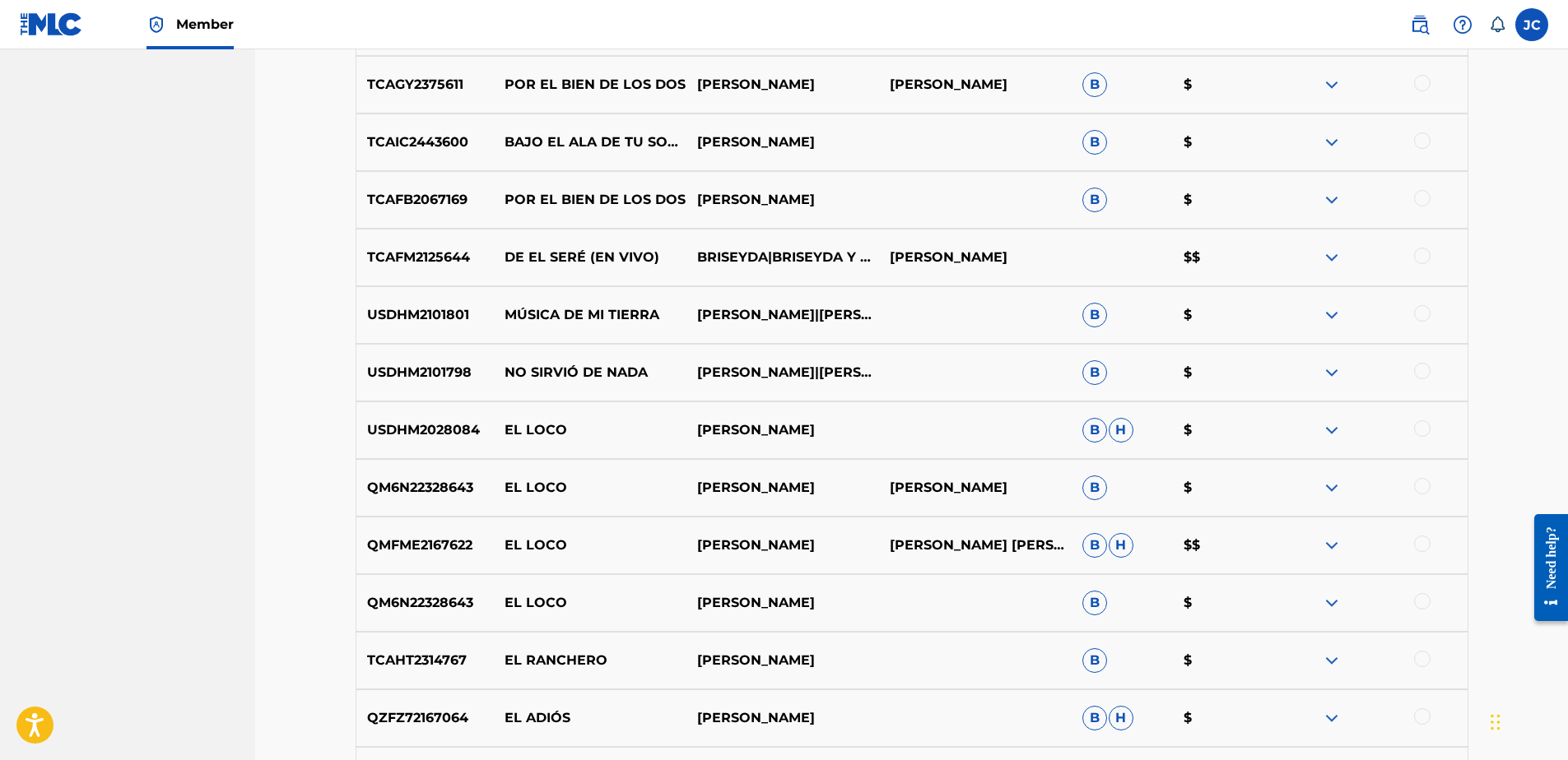
scroll to position [3582, 0]
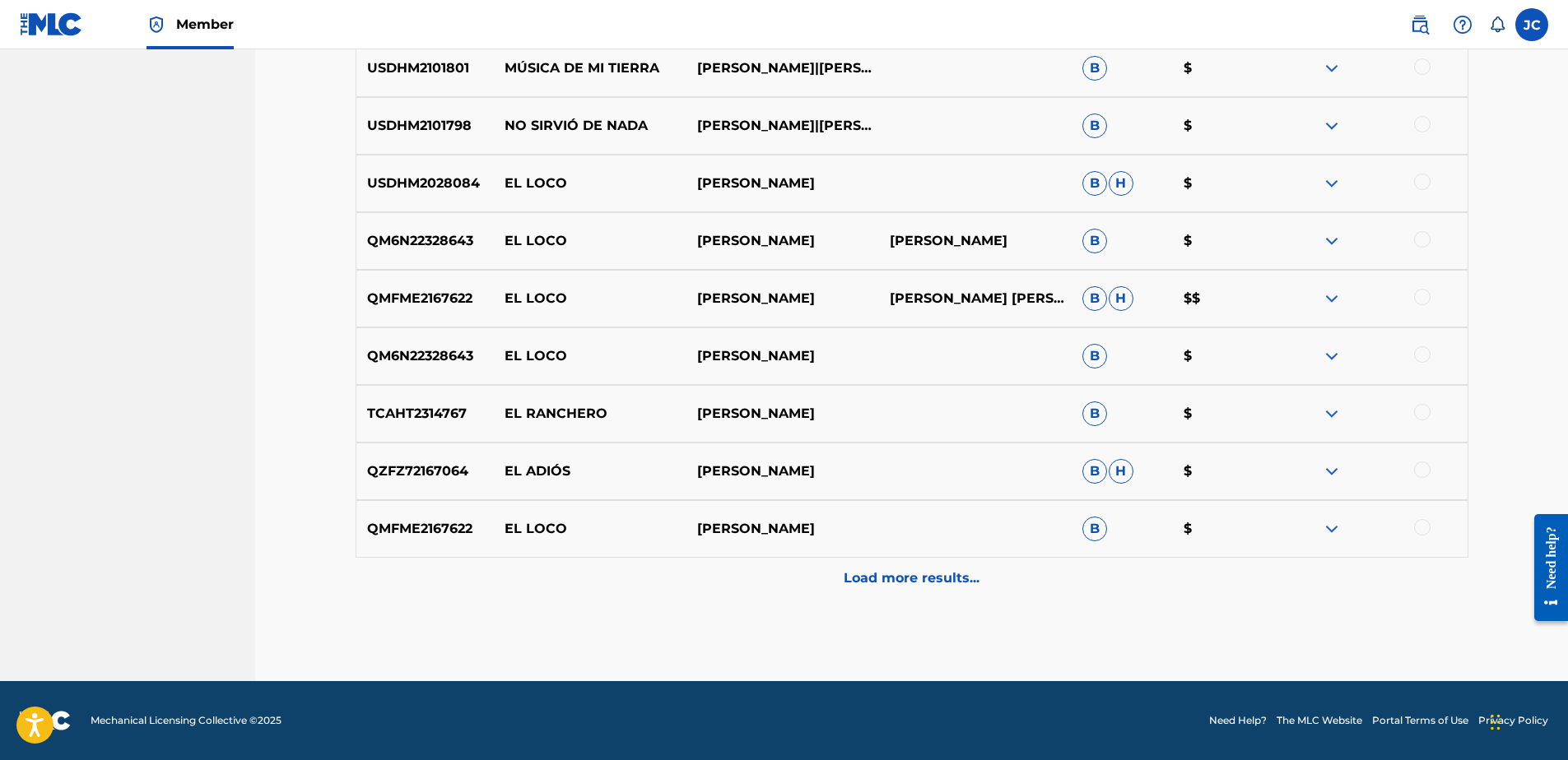
click at [929, 570] on p "Load more results..." at bounding box center [911, 579] width 136 height 20
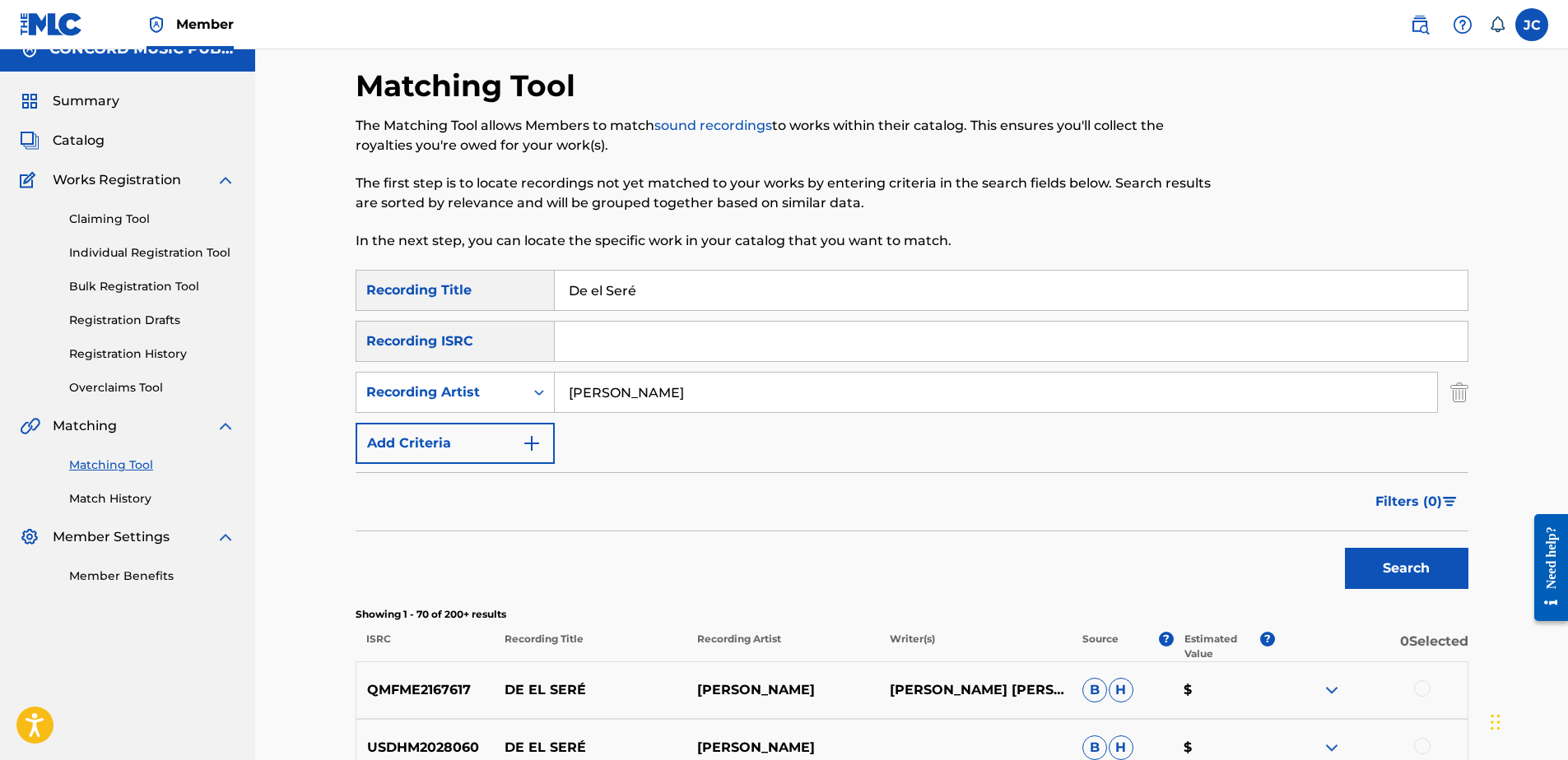
scroll to position [0, 0]
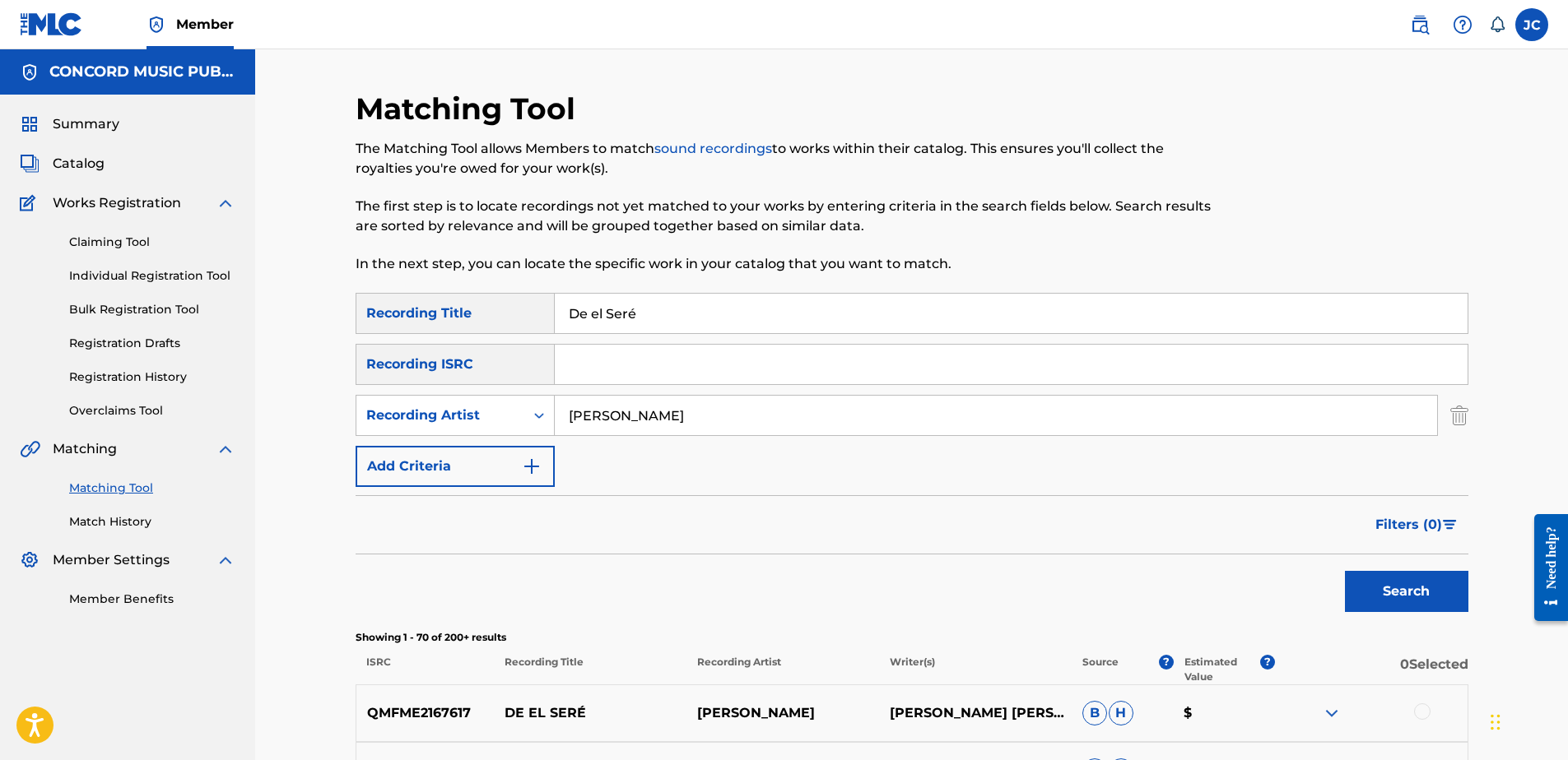
click at [703, 305] on input "De el Seré" at bounding box center [1011, 313] width 913 height 39
click at [703, 422] on input "BRISEYDA SOLIS" at bounding box center [996, 415] width 883 height 39
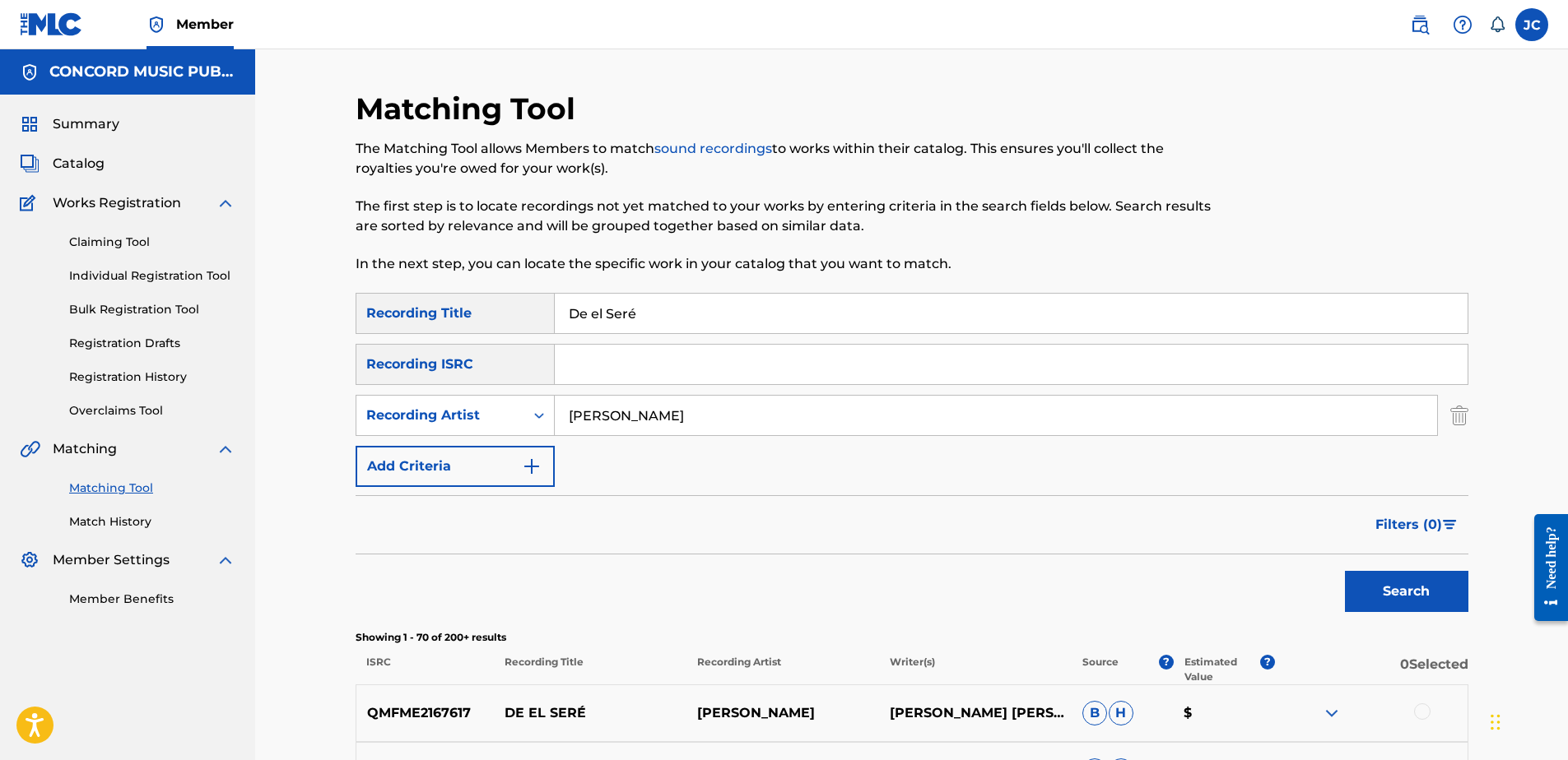
click at [703, 422] on input "BRISEYDA SOLIS" at bounding box center [996, 415] width 883 height 39
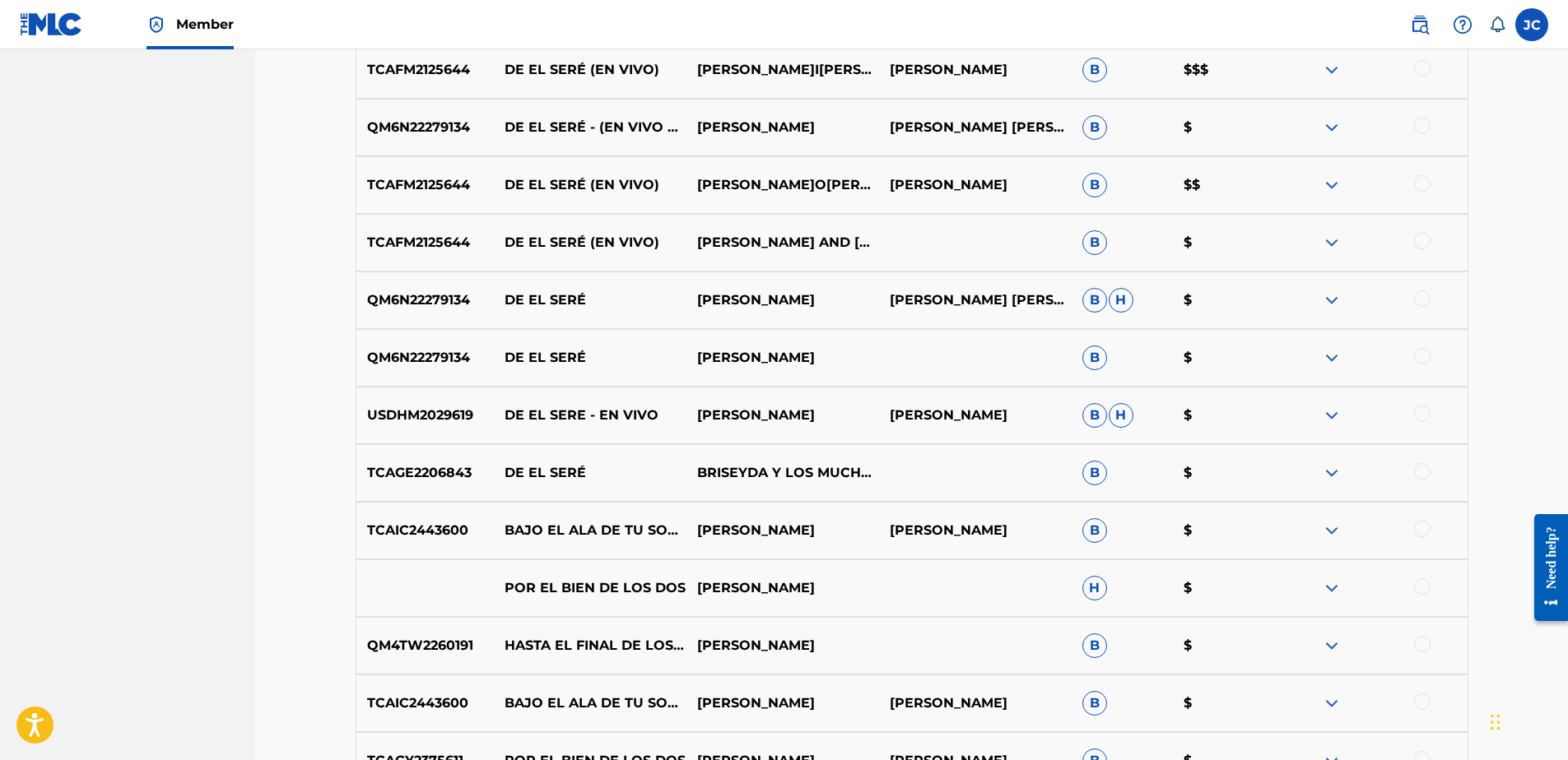
scroll to position [2633, 0]
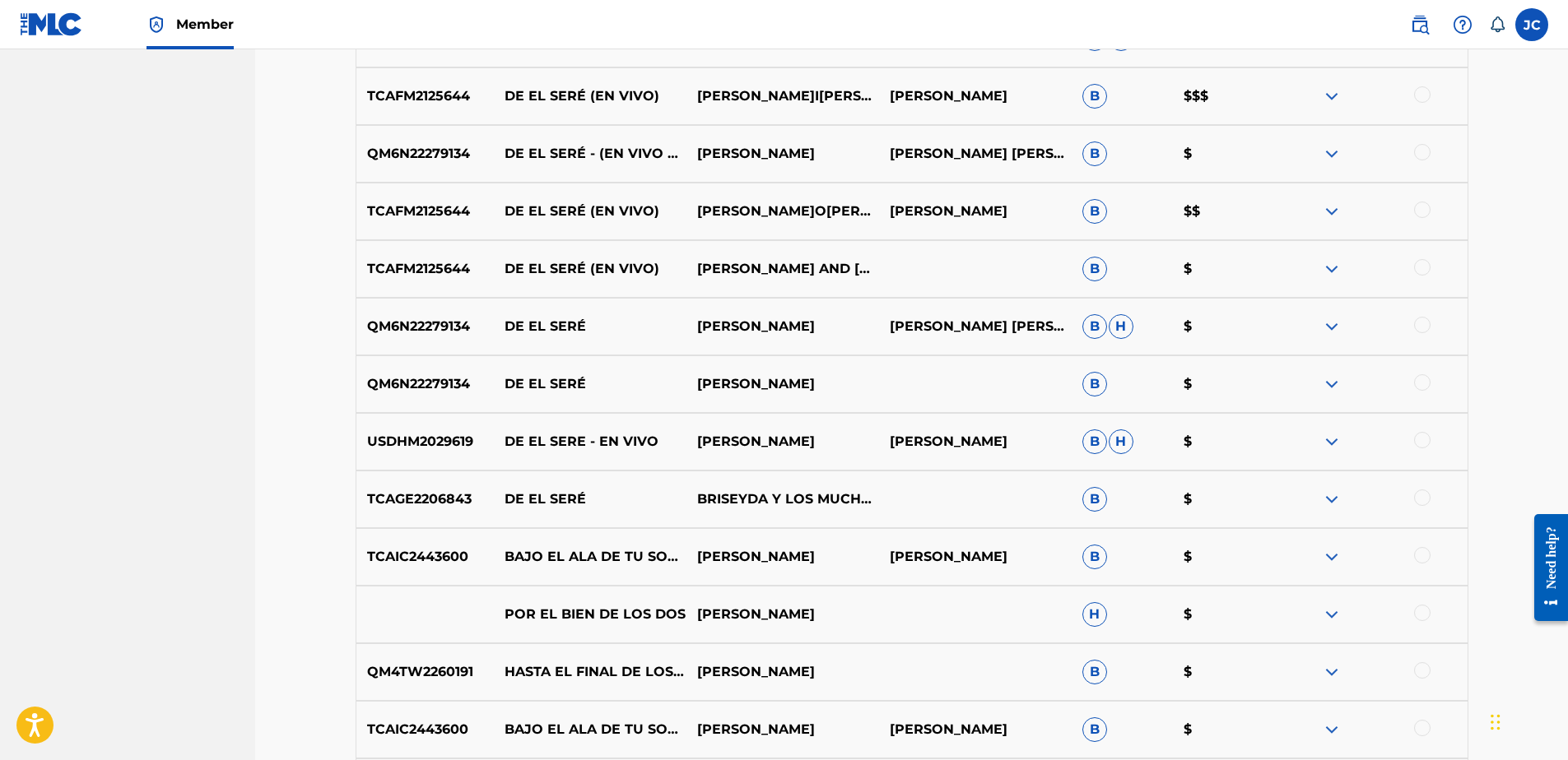
click at [1416, 503] on div at bounding box center [1422, 497] width 16 height 16
click at [1423, 438] on div at bounding box center [1422, 440] width 16 height 16
click at [1421, 380] on div at bounding box center [1422, 382] width 16 height 16
click at [1424, 330] on div at bounding box center [1422, 325] width 16 height 16
click at [1421, 271] on div at bounding box center [1422, 267] width 16 height 16
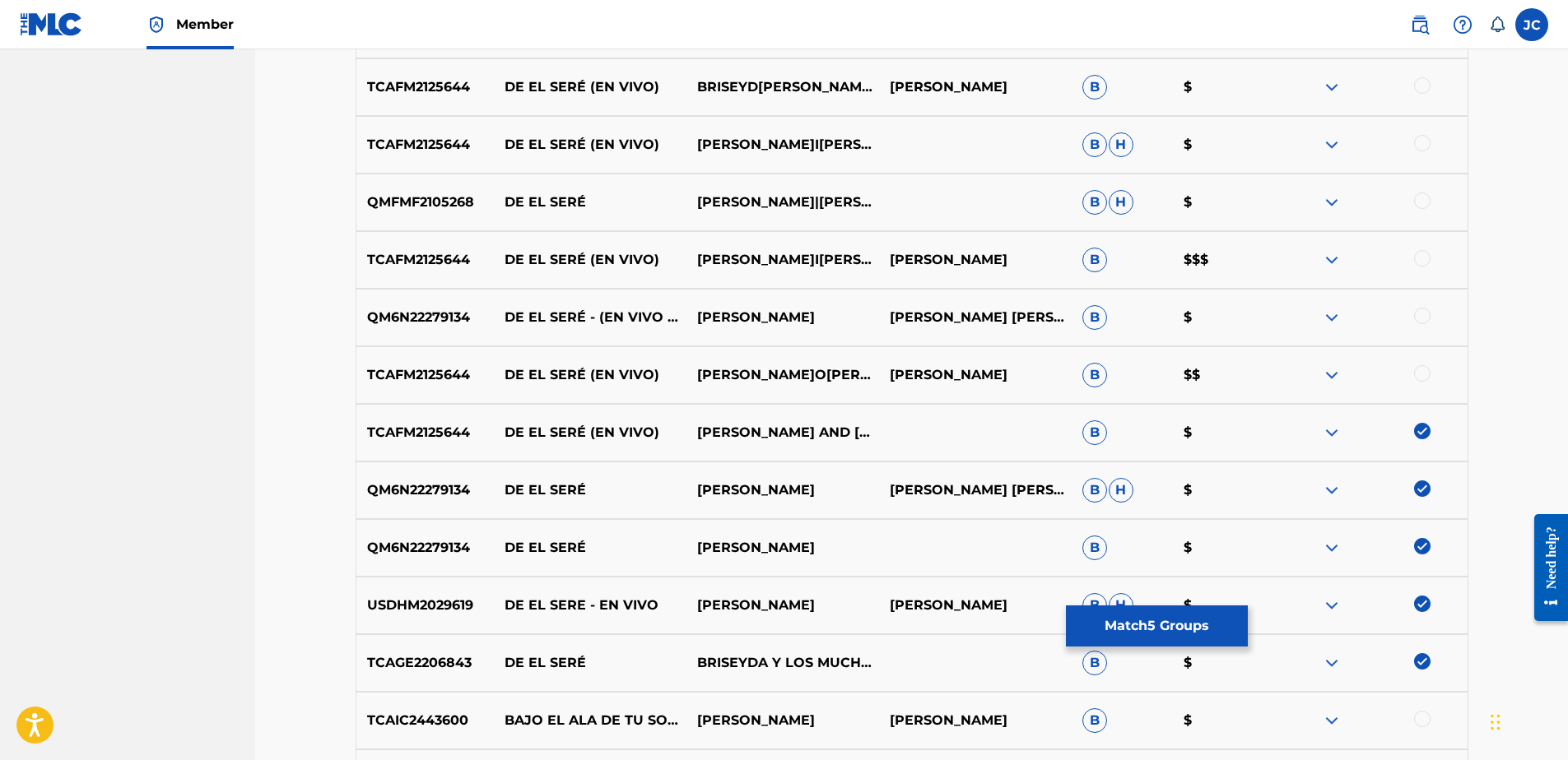
scroll to position [2468, 0]
click at [1419, 380] on div at bounding box center [1422, 374] width 16 height 16
click at [1429, 318] on div at bounding box center [1422, 316] width 16 height 16
click at [1420, 259] on div at bounding box center [1422, 259] width 16 height 16
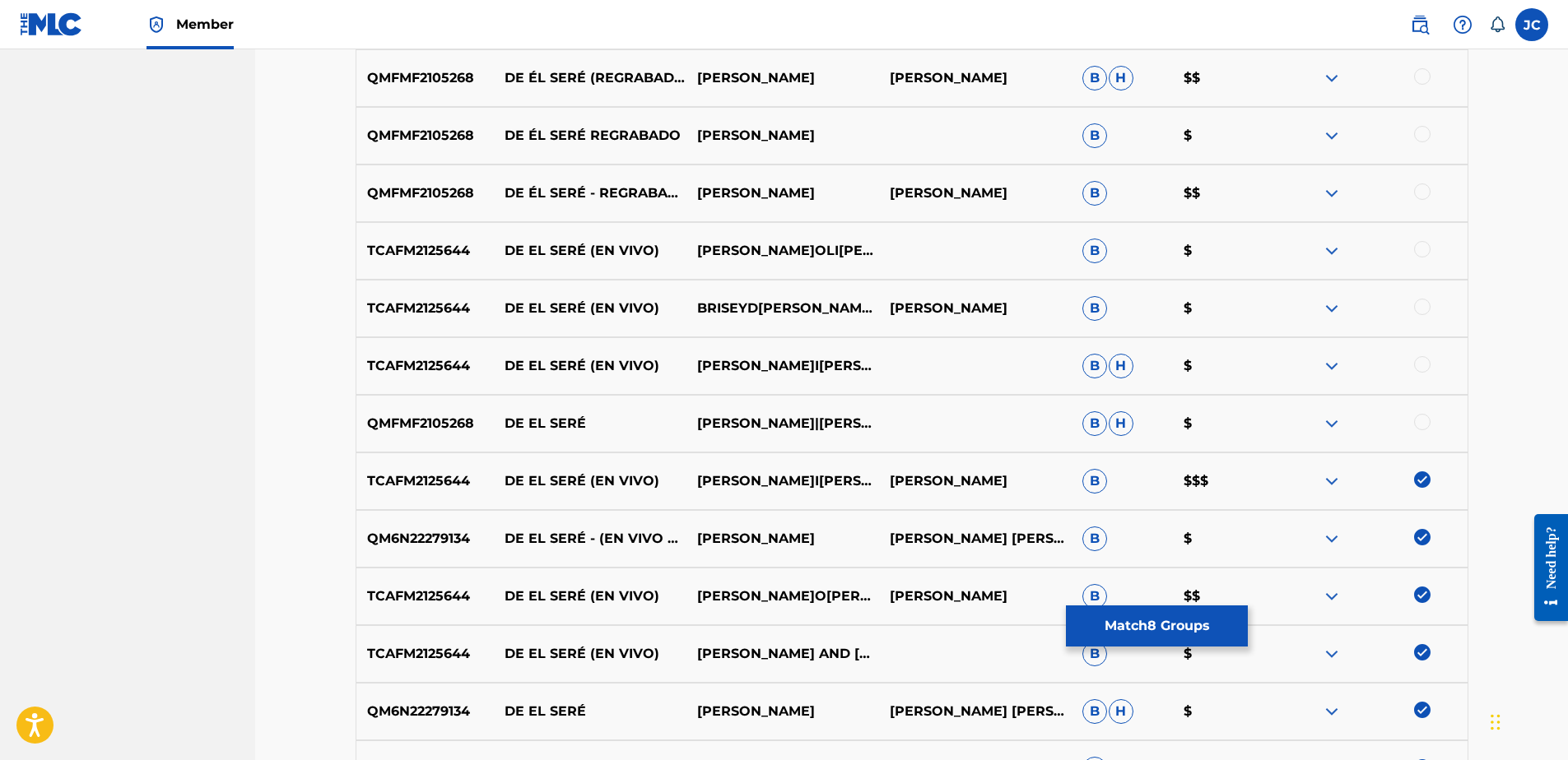
scroll to position [2222, 0]
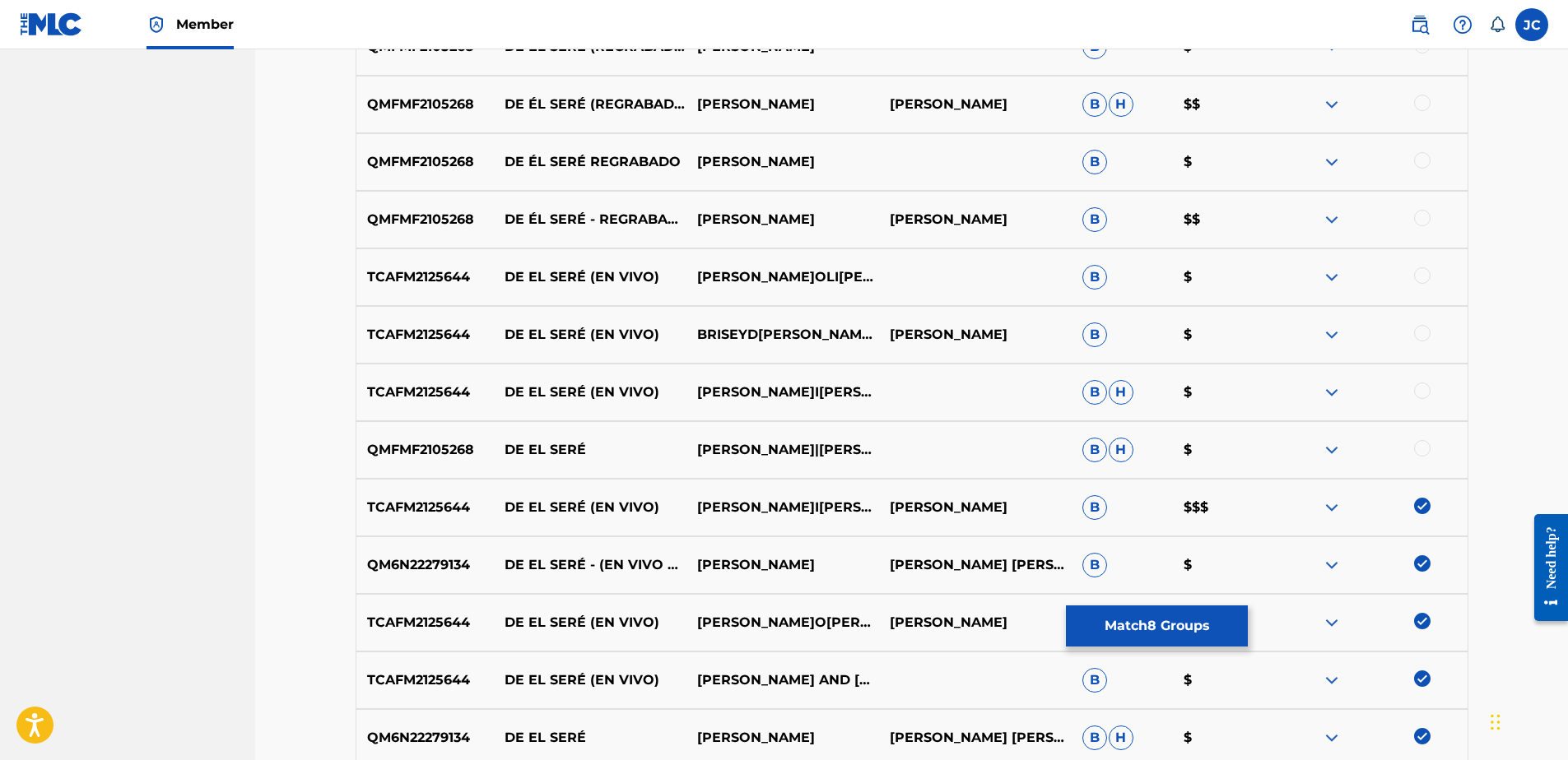
click at [1417, 439] on div "QMFMF2105268 DE EL SERÉ BRISEYDA SOLIS|FIGUEROA JOSE MANUEL FIGUEROA B H $" at bounding box center [912, 450] width 1113 height 57
click at [1421, 444] on div at bounding box center [1422, 448] width 16 height 16
click at [1420, 392] on div at bounding box center [1422, 390] width 16 height 16
click at [1428, 331] on div at bounding box center [1422, 333] width 16 height 16
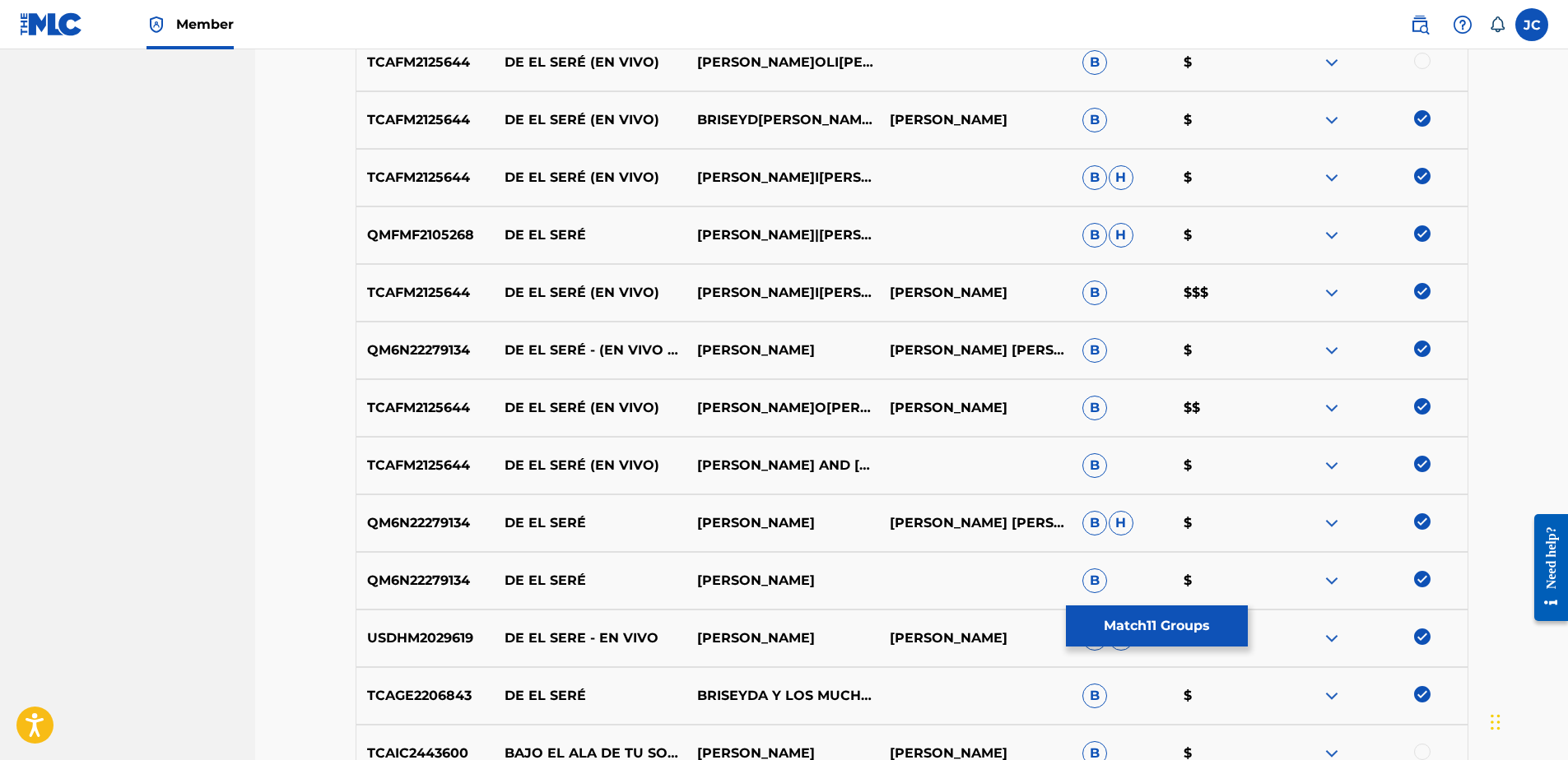
scroll to position [2468, 0]
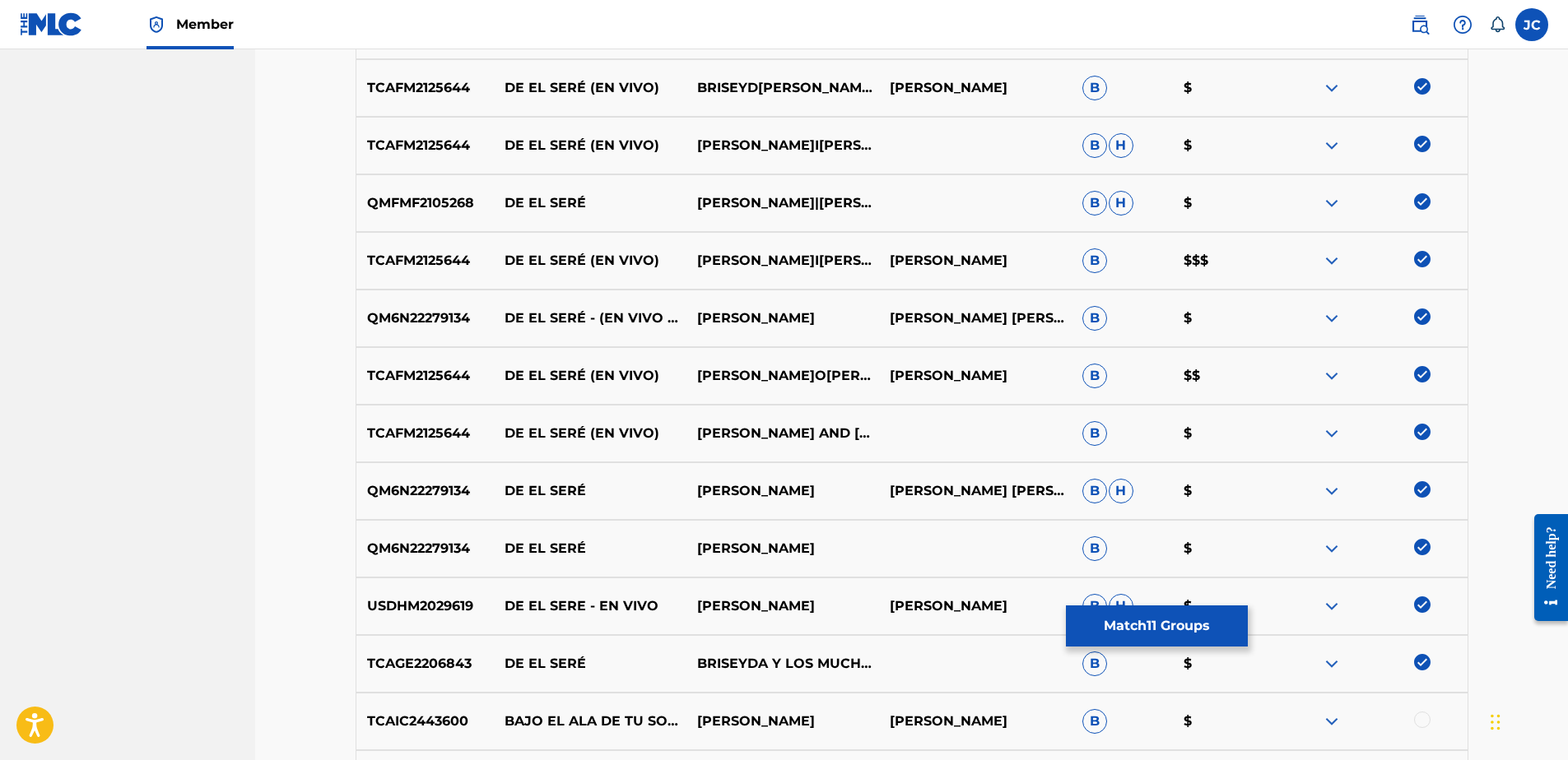
click at [1417, 265] on img at bounding box center [1422, 259] width 16 height 16
click at [1421, 319] on img at bounding box center [1422, 316] width 16 height 16
click at [1421, 373] on img at bounding box center [1422, 374] width 16 height 16
click at [1421, 438] on img at bounding box center [1422, 431] width 16 height 16
click at [1421, 612] on img at bounding box center [1422, 605] width 16 height 16
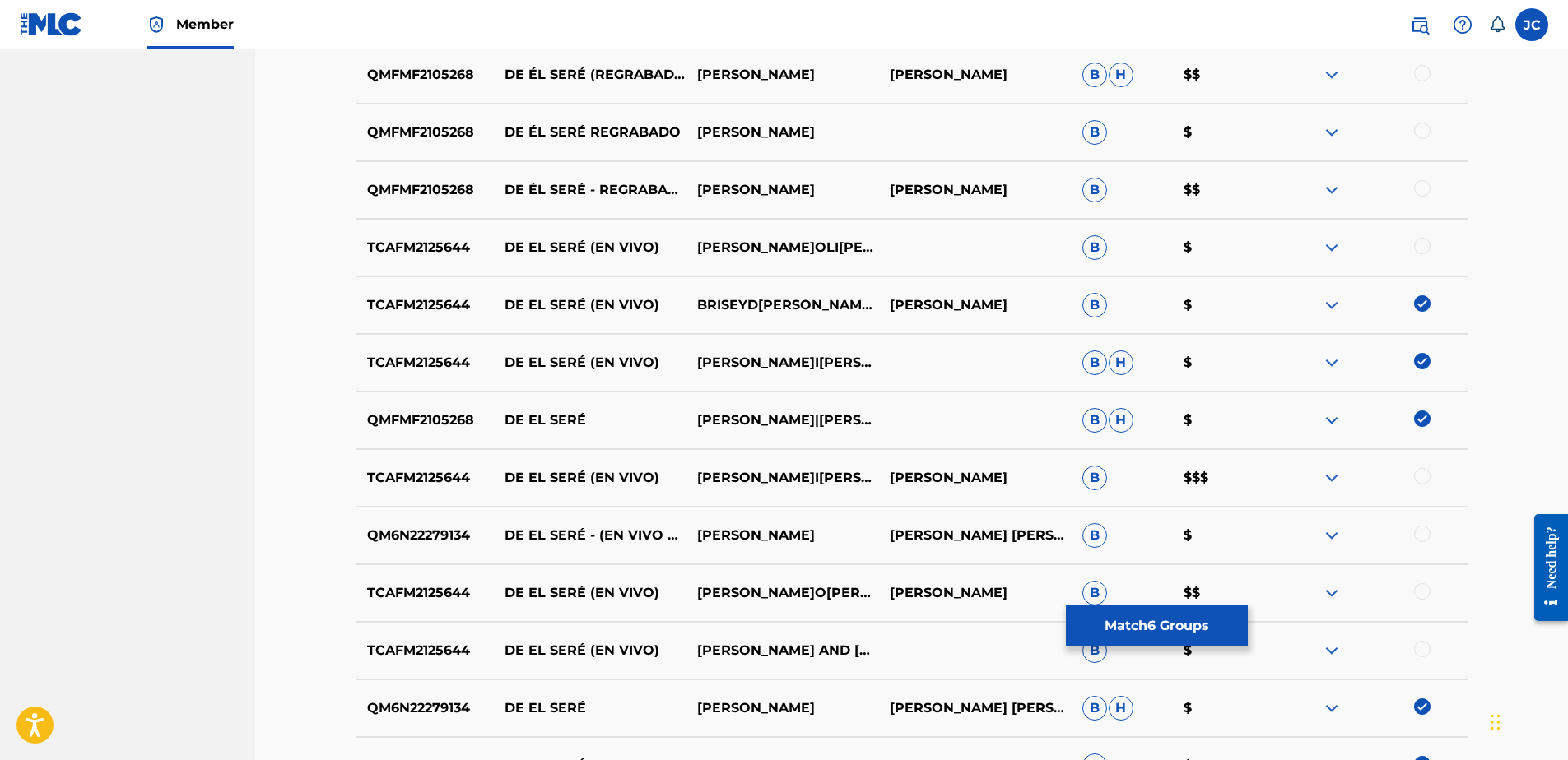
scroll to position [2222, 0]
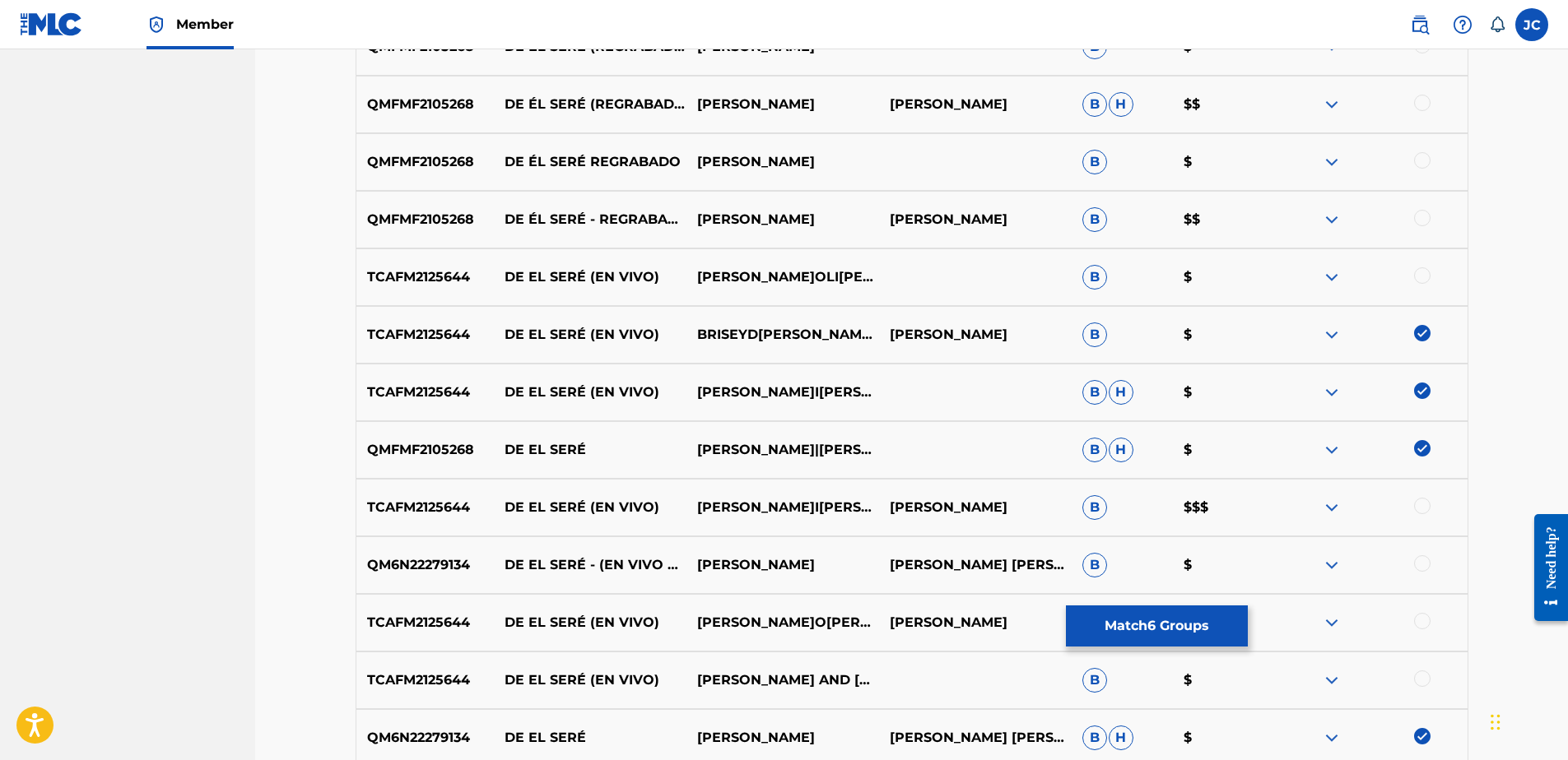
click at [1421, 392] on img at bounding box center [1422, 390] width 16 height 16
click at [1423, 338] on img at bounding box center [1422, 333] width 16 height 16
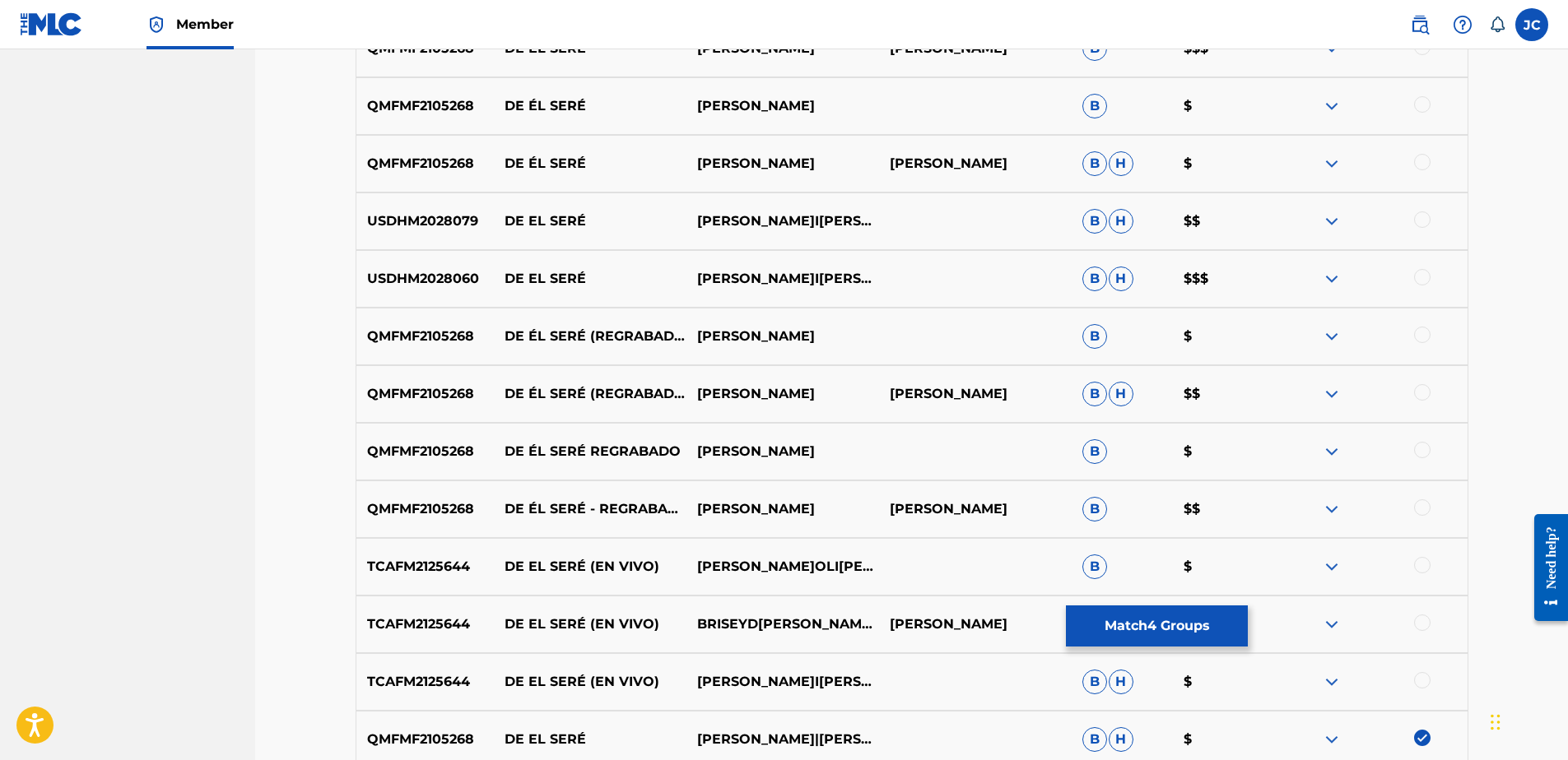
scroll to position [1892, 0]
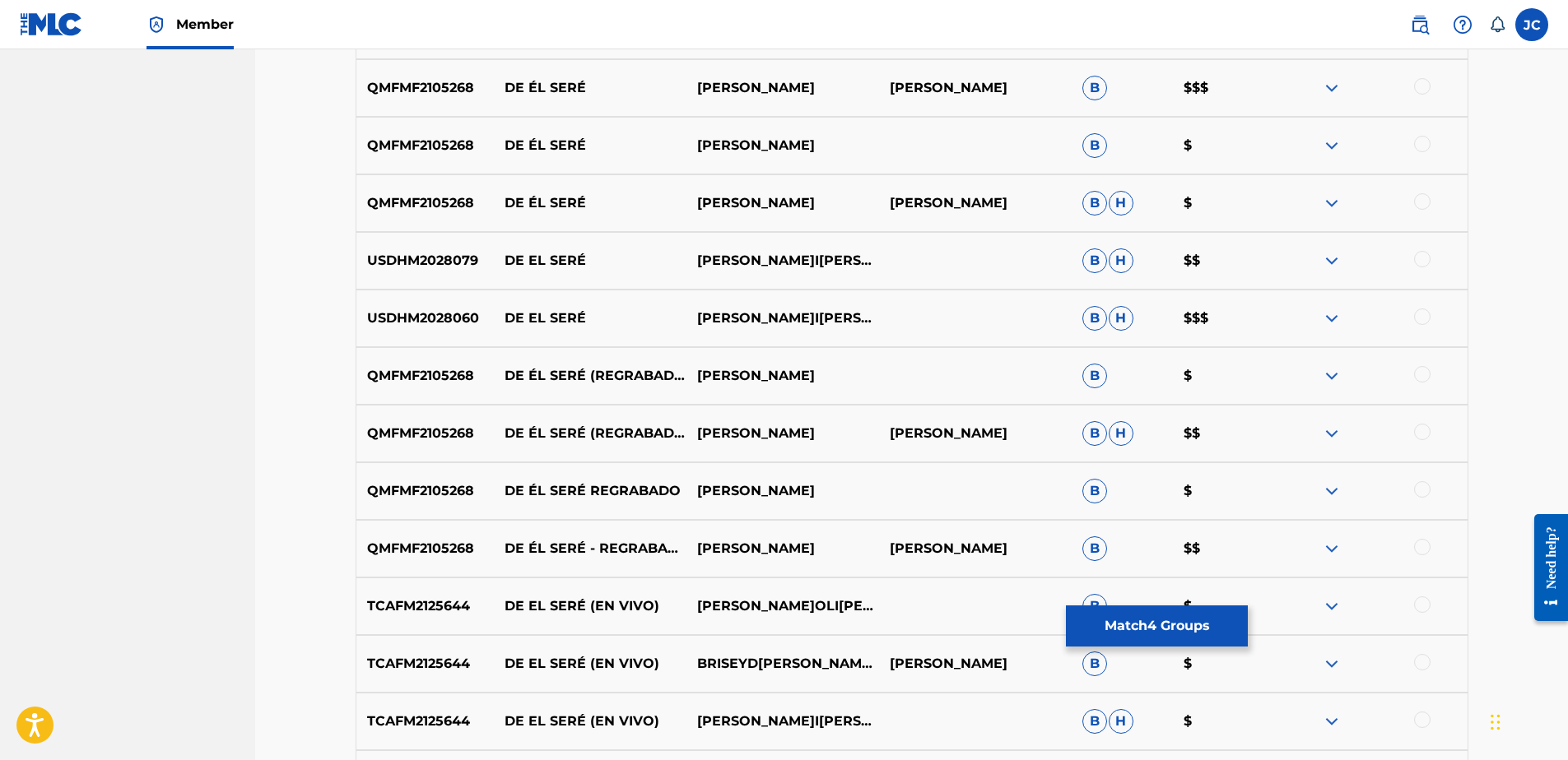
click at [1419, 319] on div at bounding box center [1422, 316] width 16 height 16
click at [1425, 257] on div at bounding box center [1422, 259] width 16 height 16
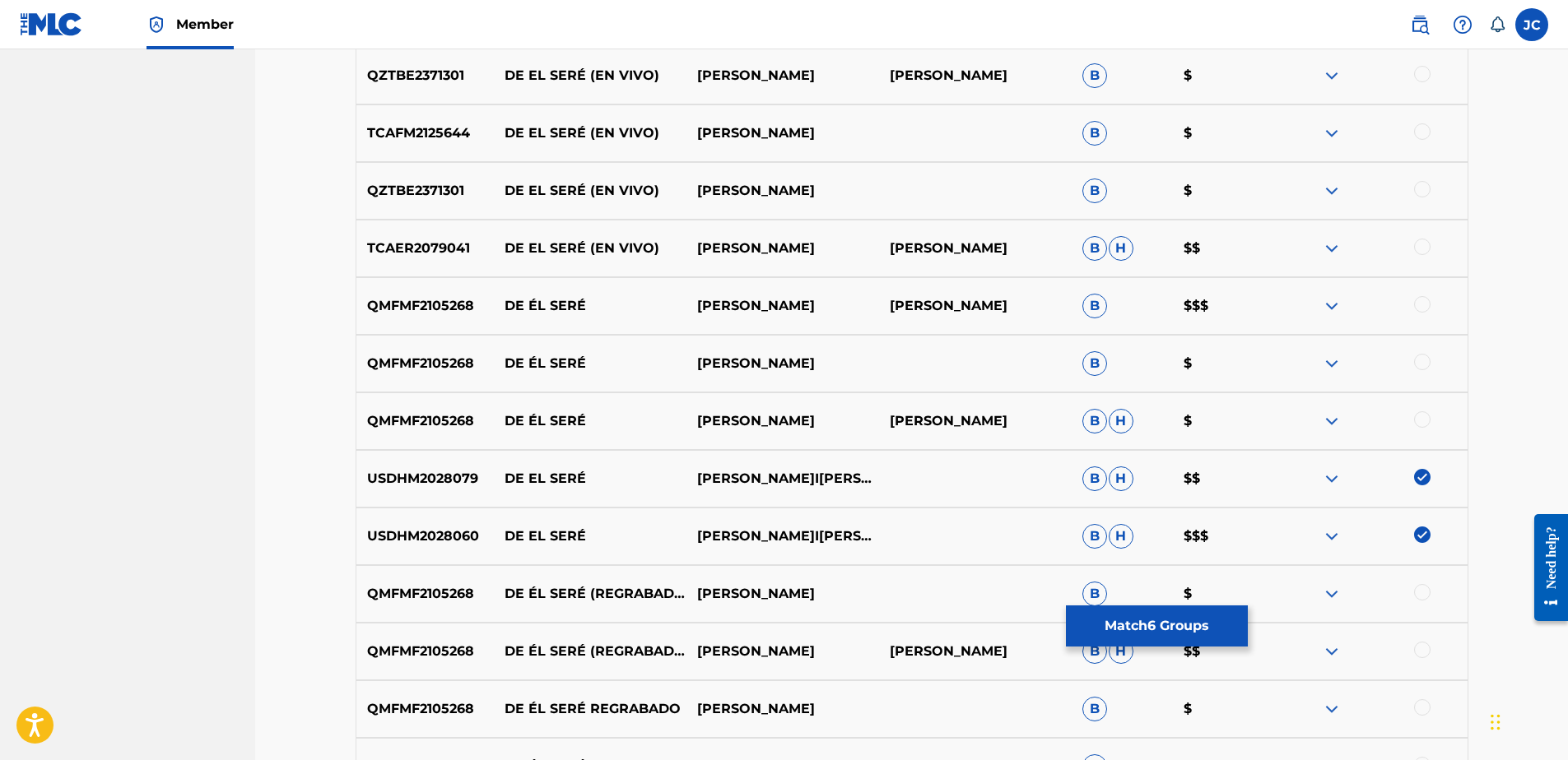
scroll to position [1646, 0]
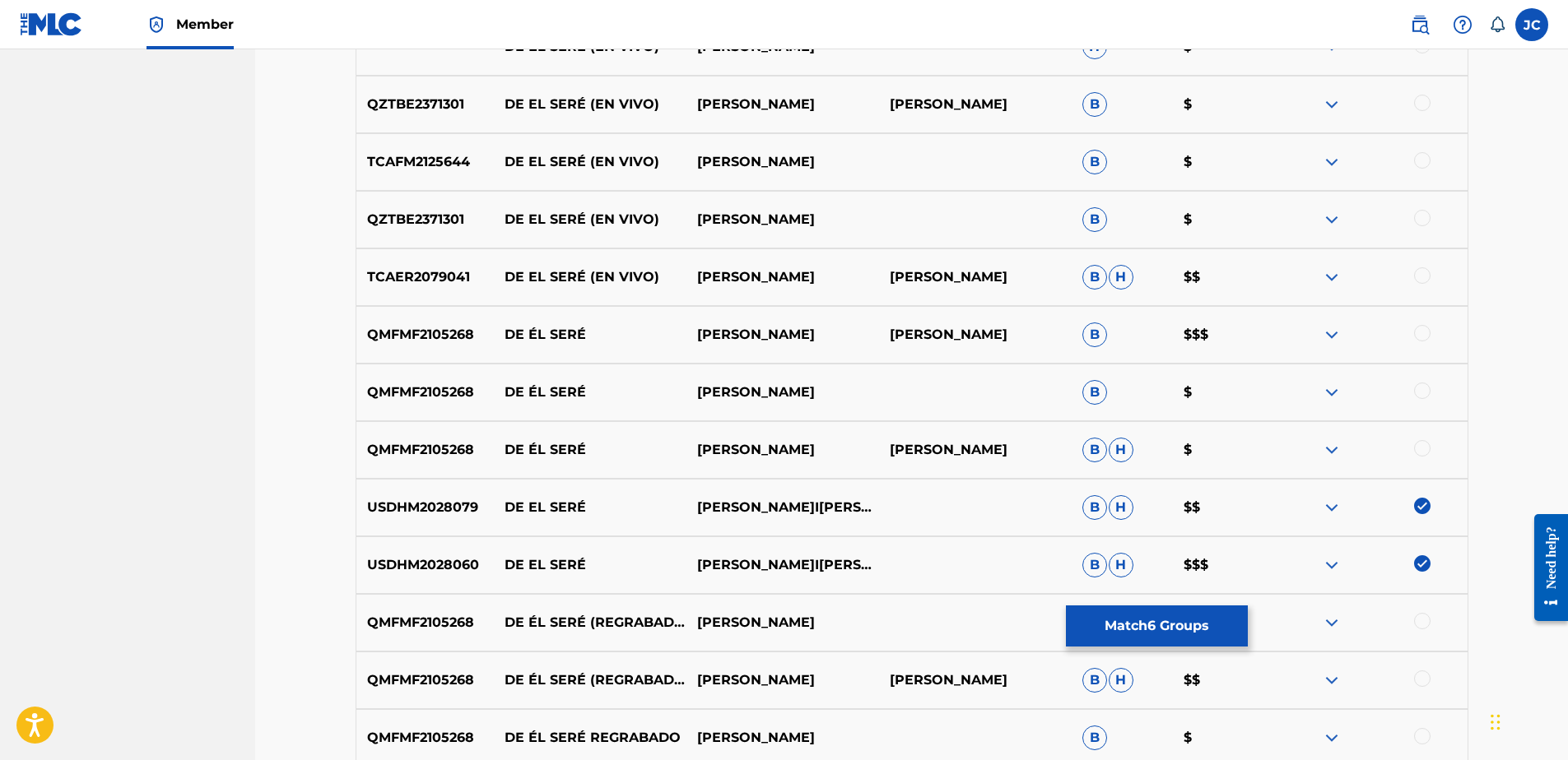
click at [1424, 447] on div at bounding box center [1422, 448] width 16 height 16
click at [1422, 388] on div at bounding box center [1422, 390] width 16 height 16
click at [1417, 332] on div at bounding box center [1422, 333] width 16 height 16
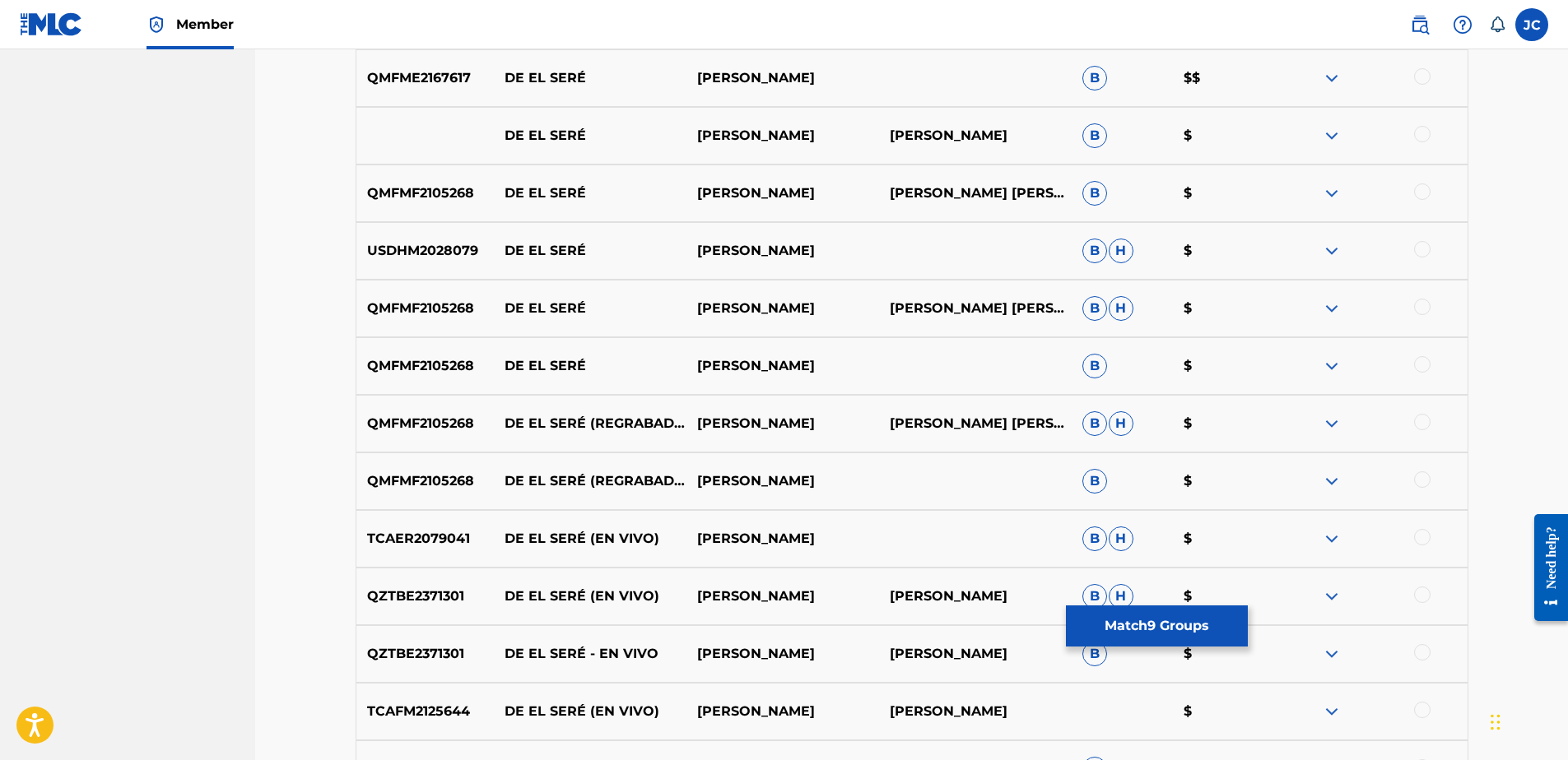
scroll to position [823, 0]
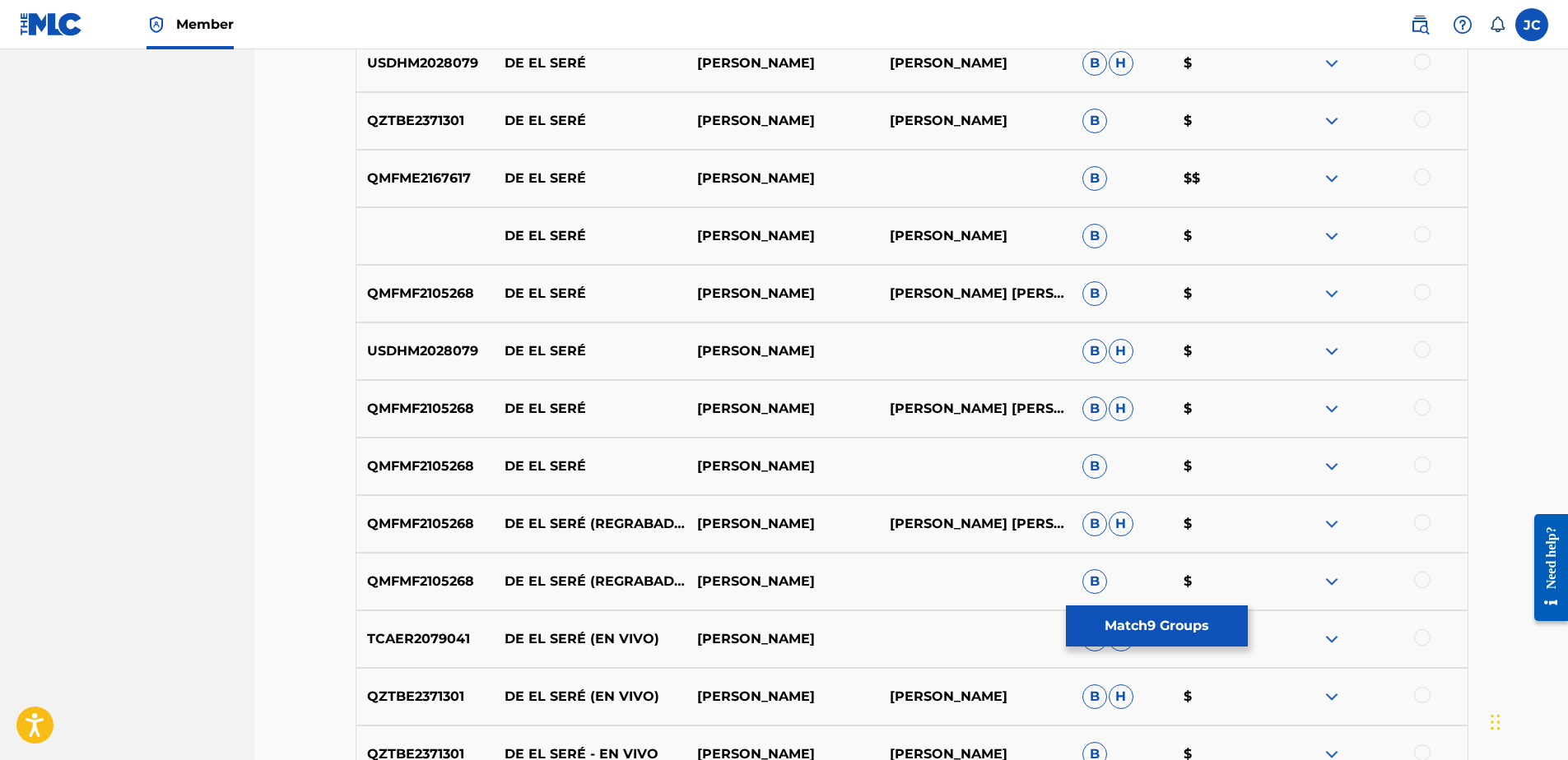
click at [1421, 472] on div at bounding box center [1422, 464] width 16 height 16
click at [1427, 405] on div at bounding box center [1422, 407] width 16 height 16
click at [1417, 348] on div at bounding box center [1422, 349] width 16 height 16
click at [1428, 287] on div at bounding box center [1422, 292] width 16 height 16
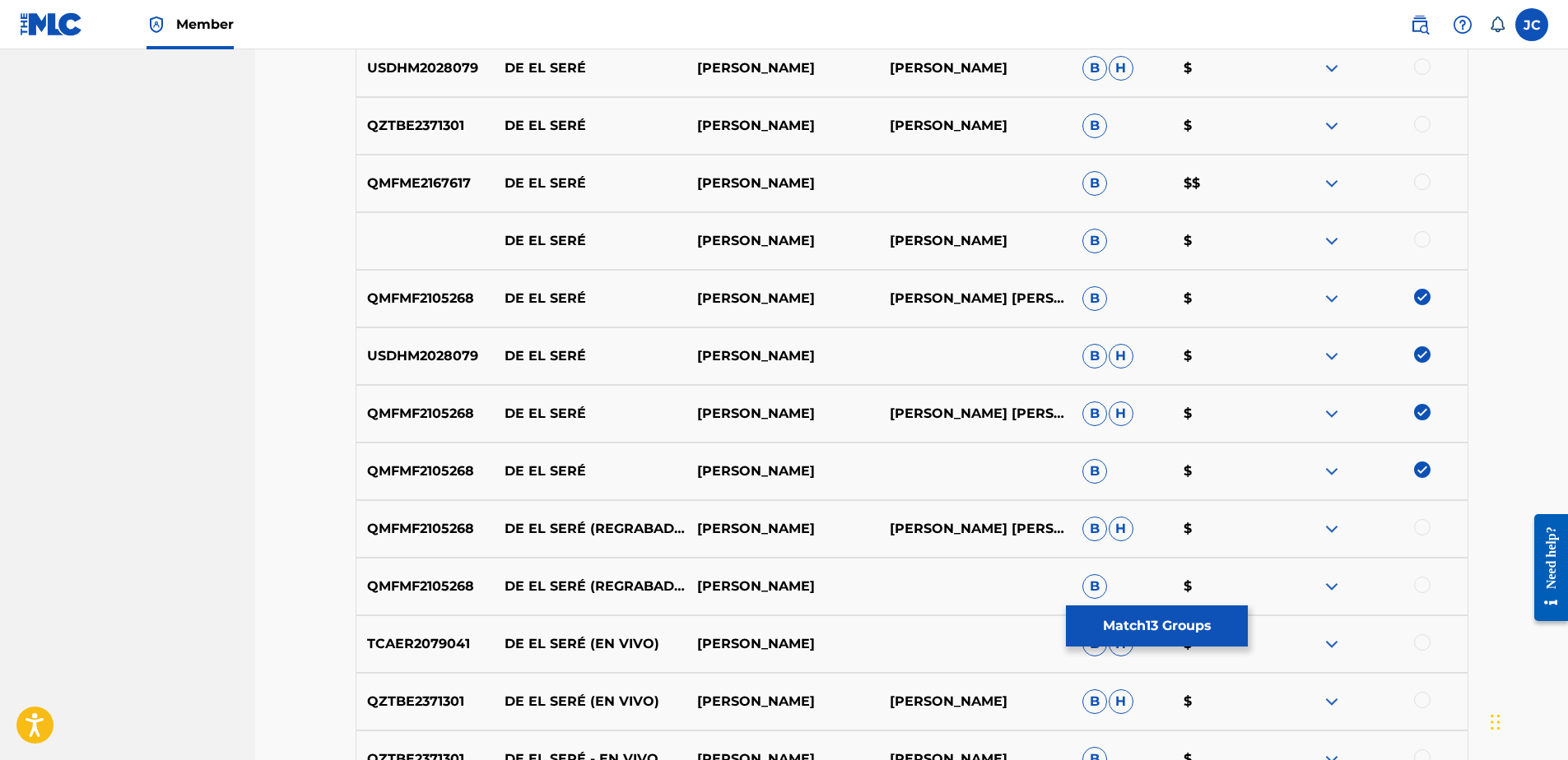
scroll to position [658, 0]
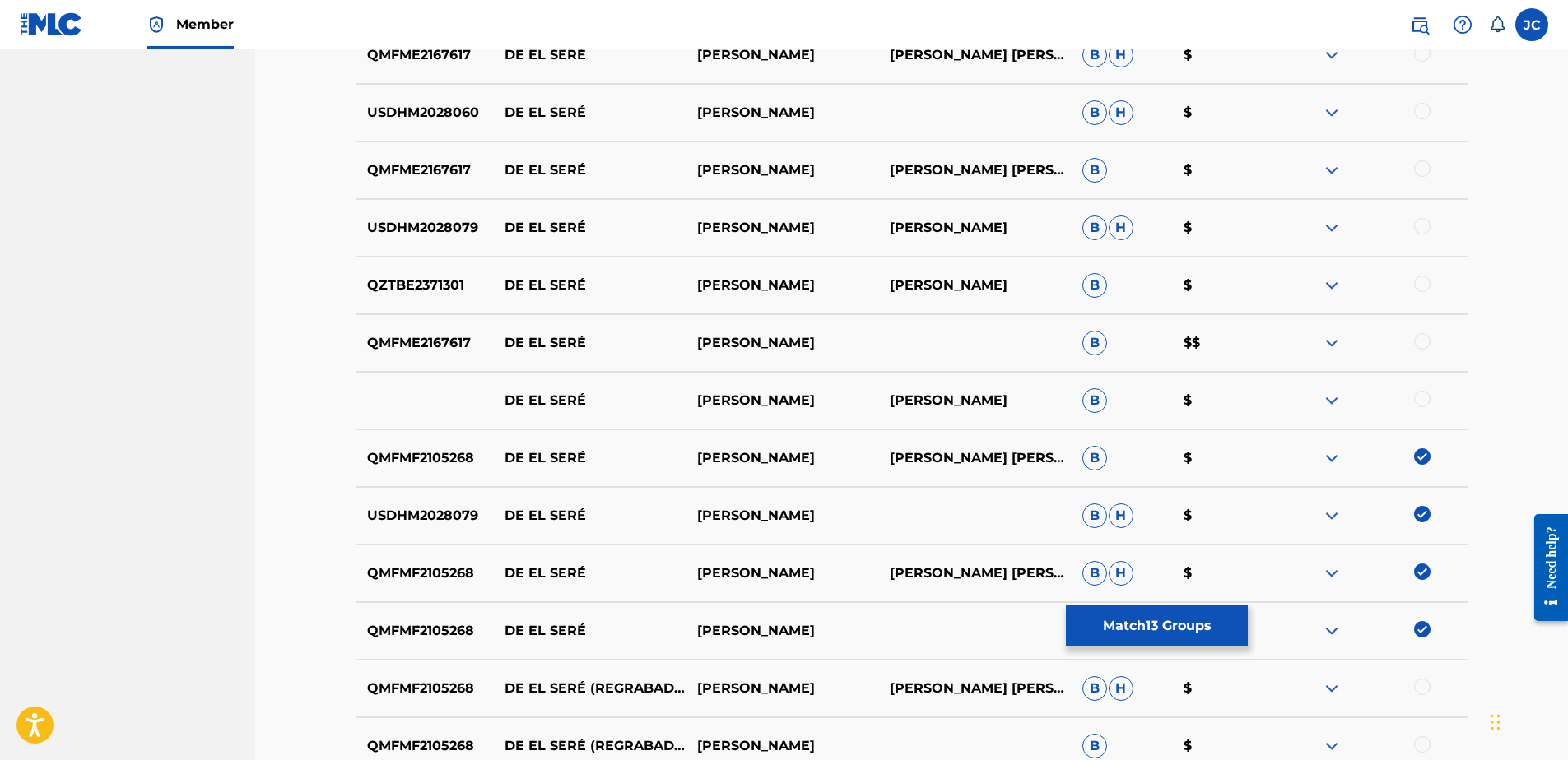
click at [1422, 399] on div at bounding box center [1422, 399] width 16 height 16
click at [1418, 346] on div at bounding box center [1422, 341] width 16 height 16
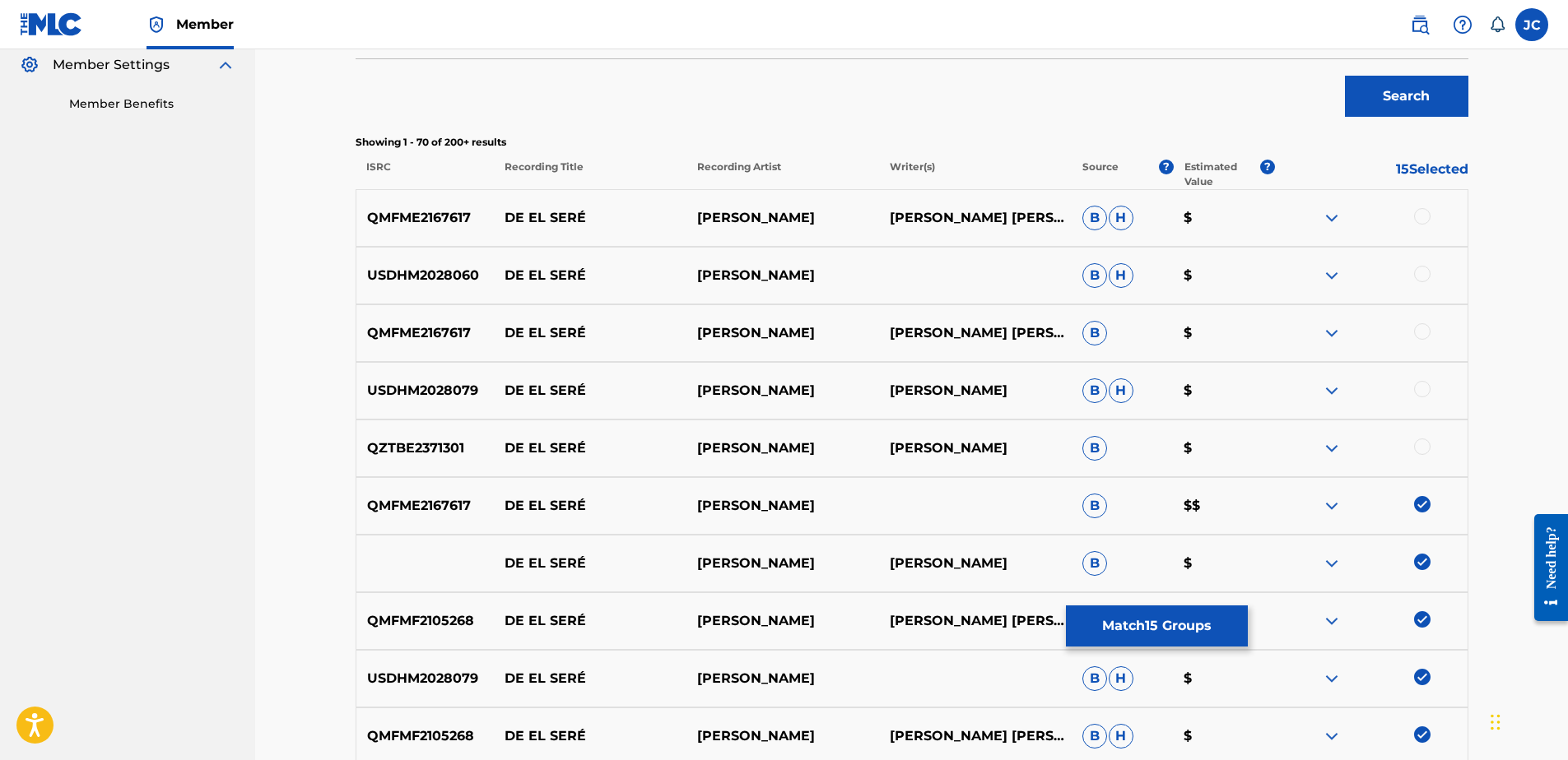
scroll to position [494, 0]
click at [1422, 454] on div at bounding box center [1422, 448] width 16 height 16
click at [1421, 390] on div at bounding box center [1422, 390] width 16 height 16
click at [1425, 331] on div at bounding box center [1422, 333] width 16 height 16
click at [1421, 279] on div at bounding box center [1422, 275] width 16 height 16
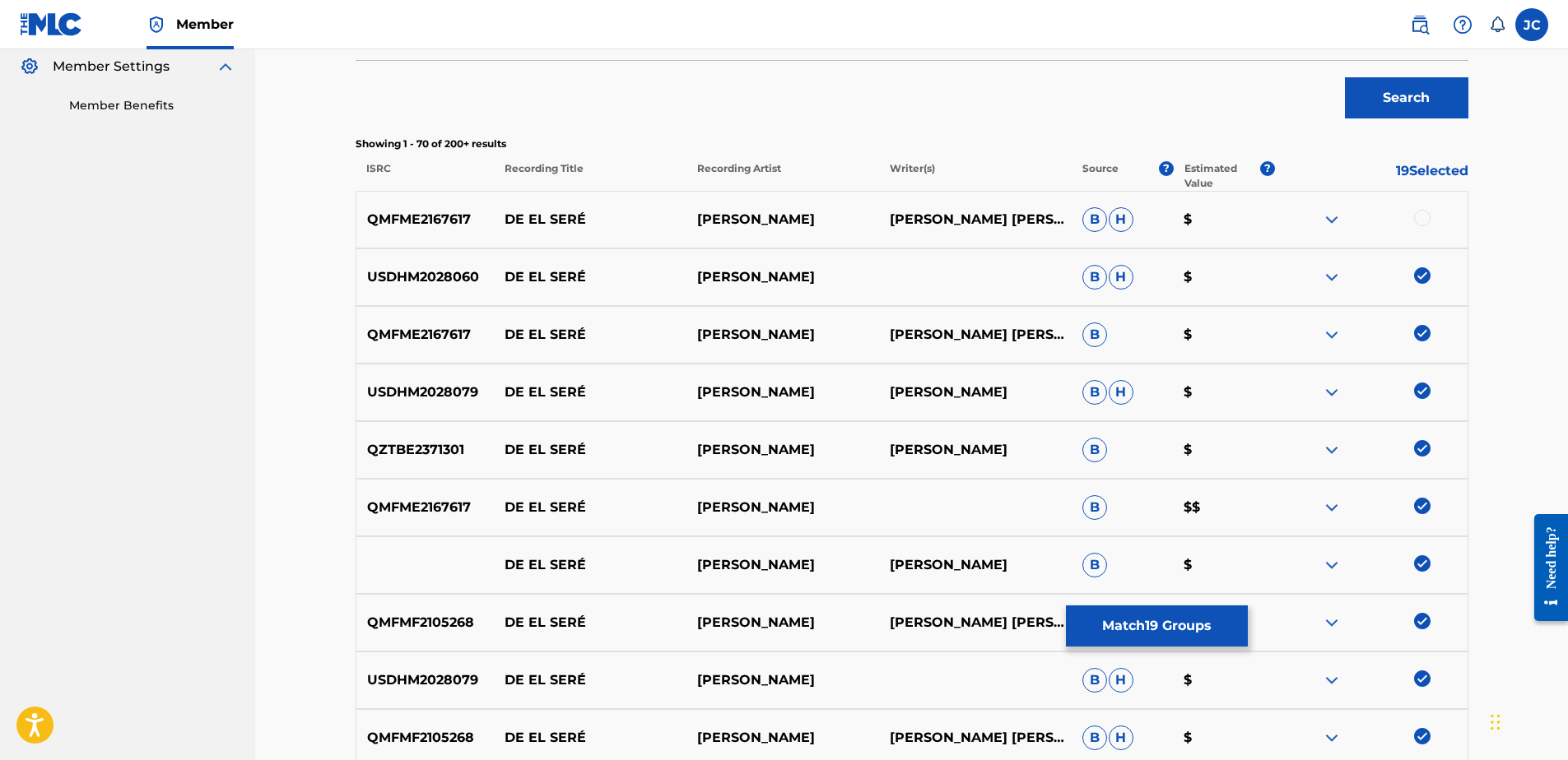
click at [1424, 219] on div at bounding box center [1422, 218] width 16 height 16
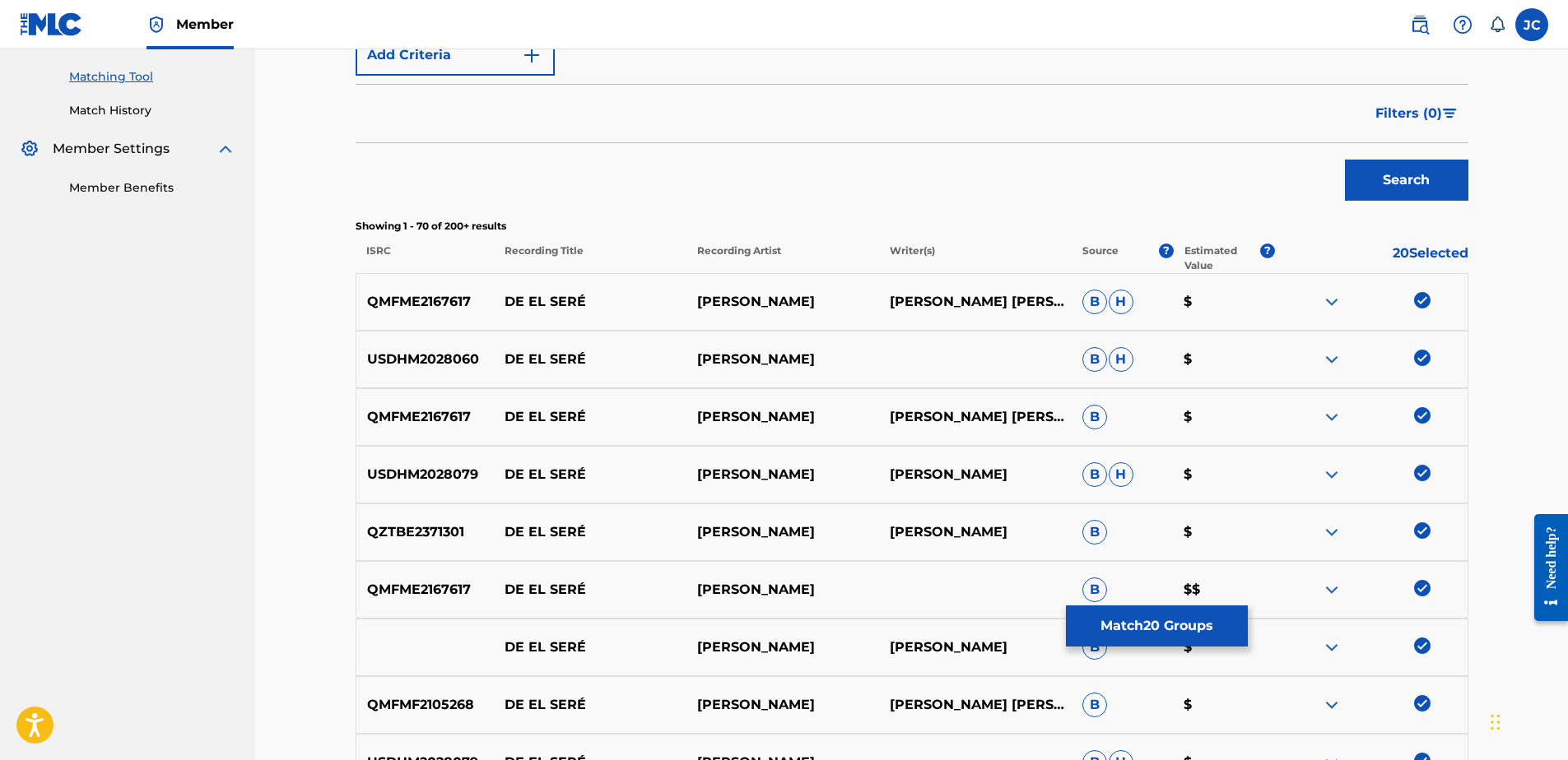
click at [1210, 632] on button "Match 20 Groups" at bounding box center [1157, 626] width 182 height 41
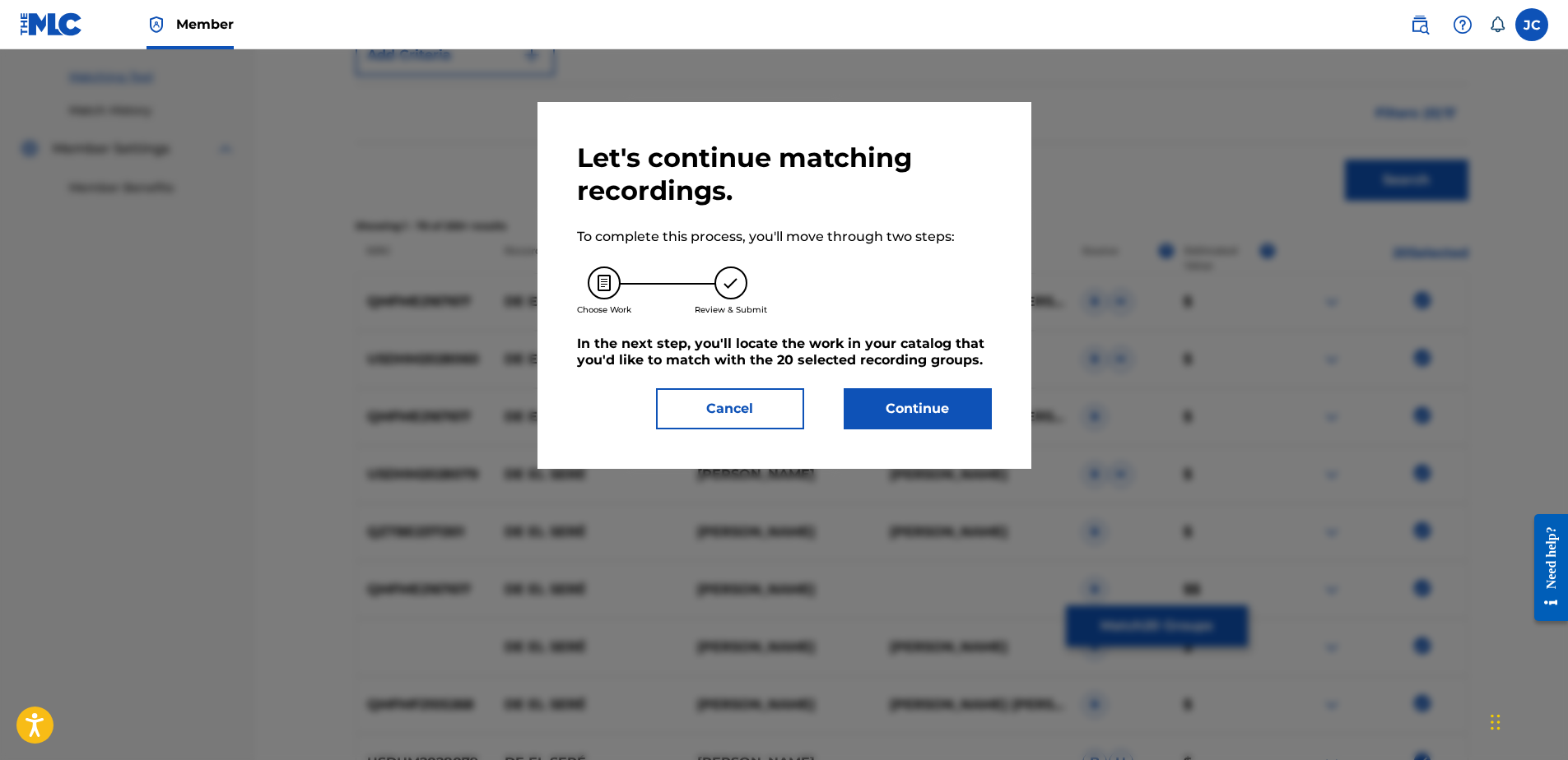
click at [903, 388] on div "Let's continue matching recordings. To complete this process, you'll move throu…" at bounding box center [784, 285] width 415 height 288
click at [929, 398] on button "Continue" at bounding box center [918, 409] width 148 height 41
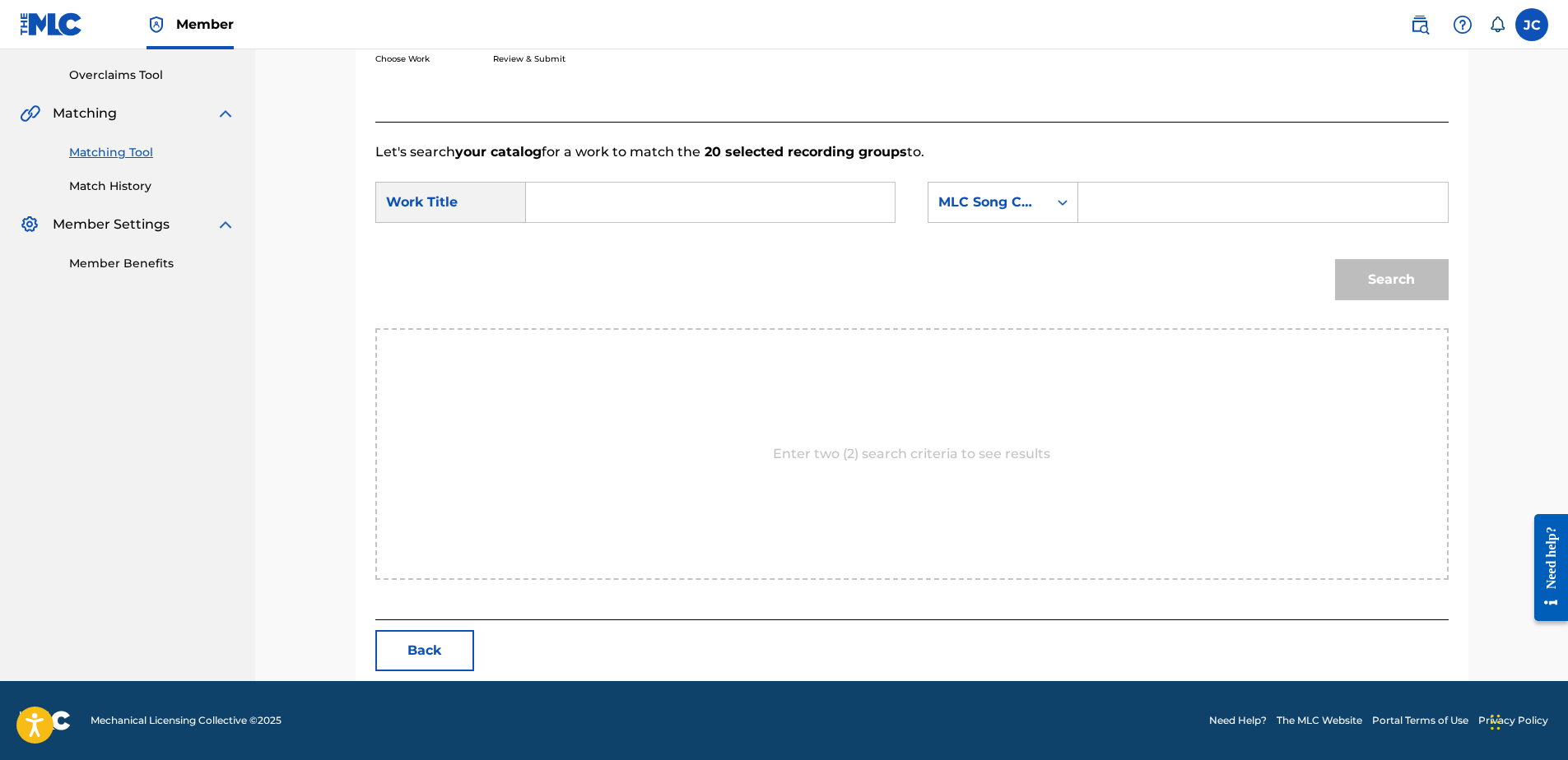
scroll to position [336, 0]
click at [1025, 217] on div "MLC Song Code" at bounding box center [988, 202] width 120 height 31
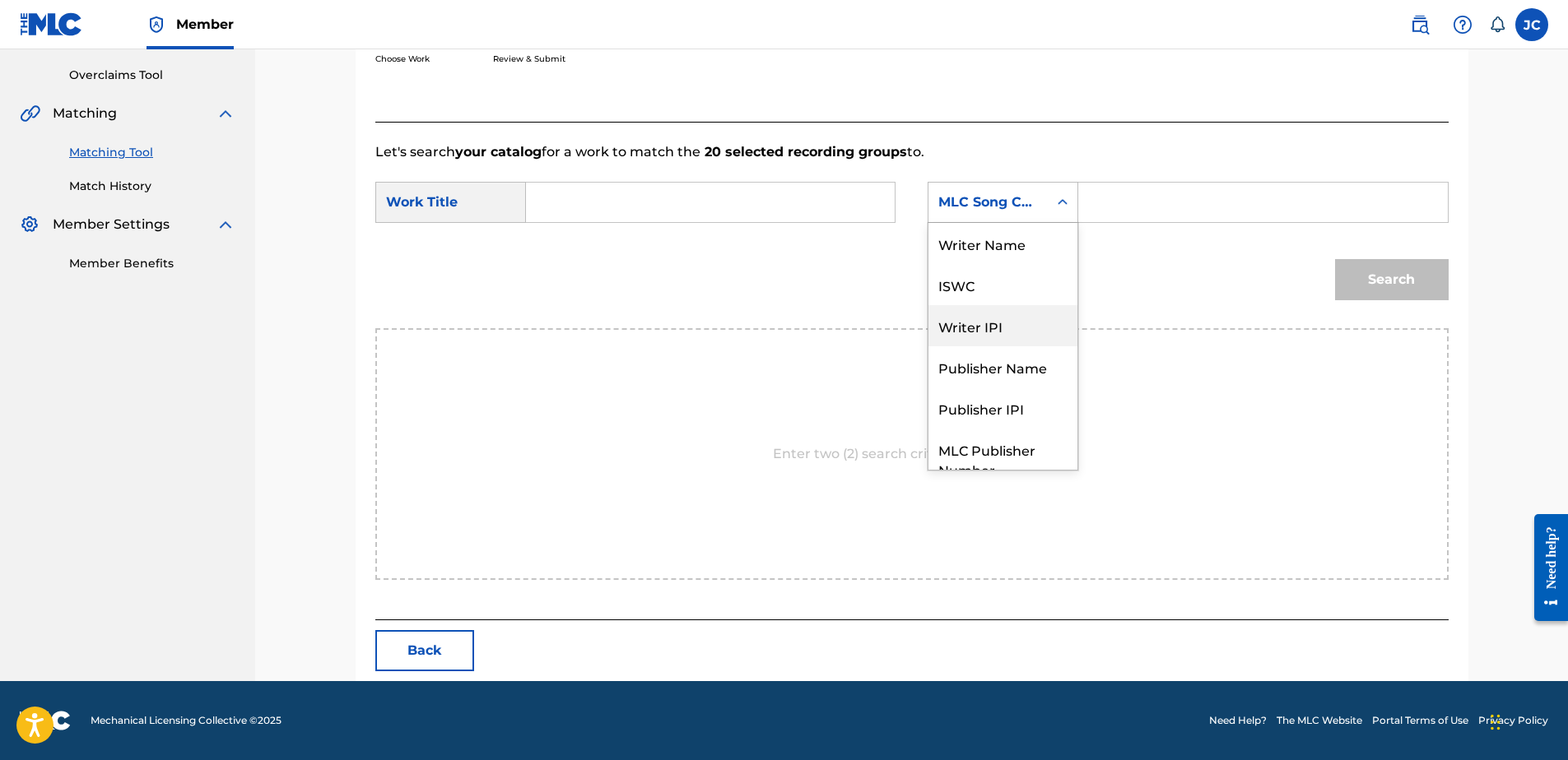
scroll to position [0, 0]
click at [1003, 253] on div "Writer Name" at bounding box center [1002, 244] width 149 height 41
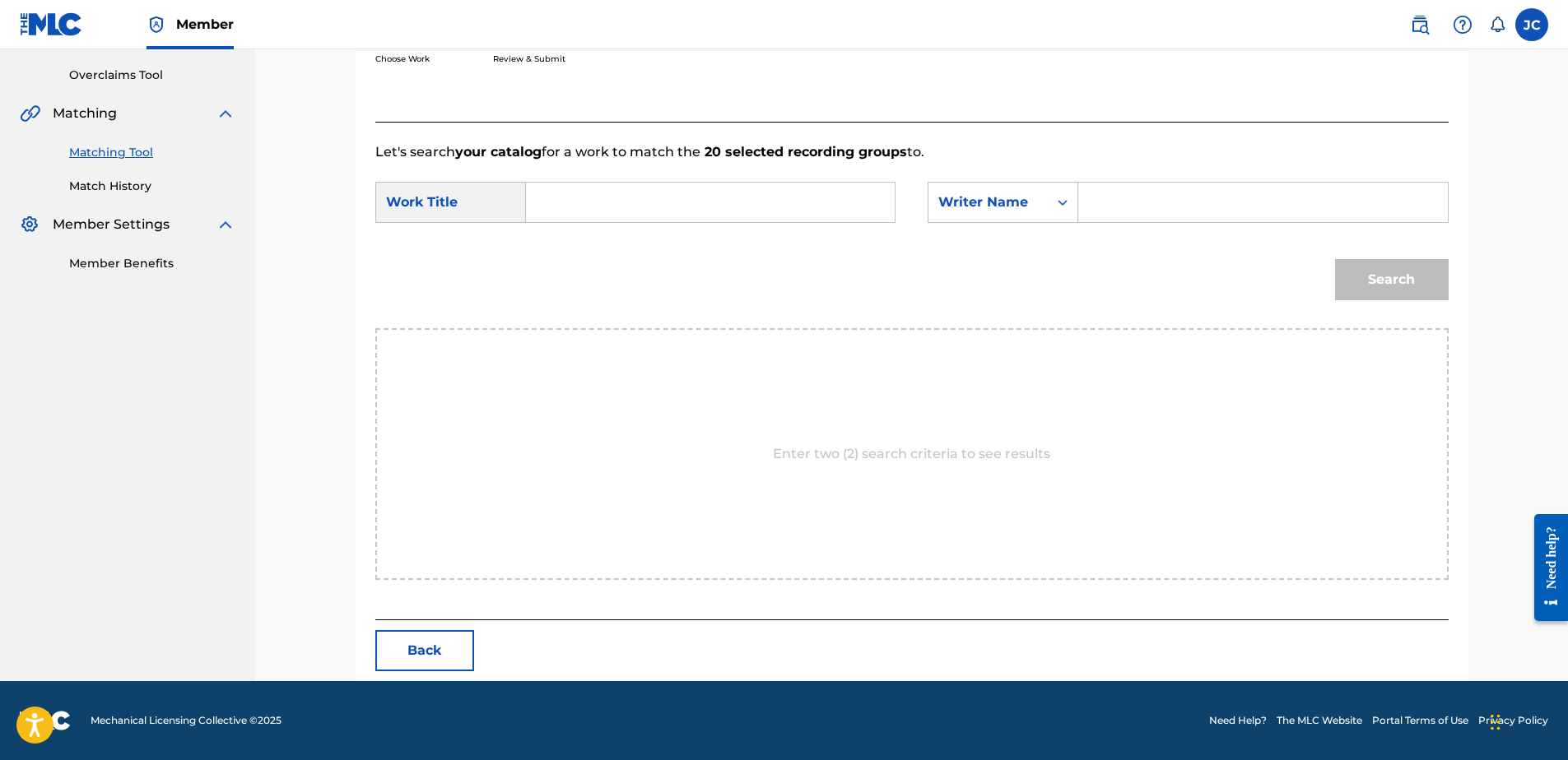
click at [680, 213] on input "Search Form" at bounding box center [709, 203] width 340 height 39
type input "De el Seré"
click at [1187, 211] on input "Search Form" at bounding box center [1262, 203] width 340 height 39
click at [1335, 259] on button "Search" at bounding box center [1391, 280] width 113 height 41
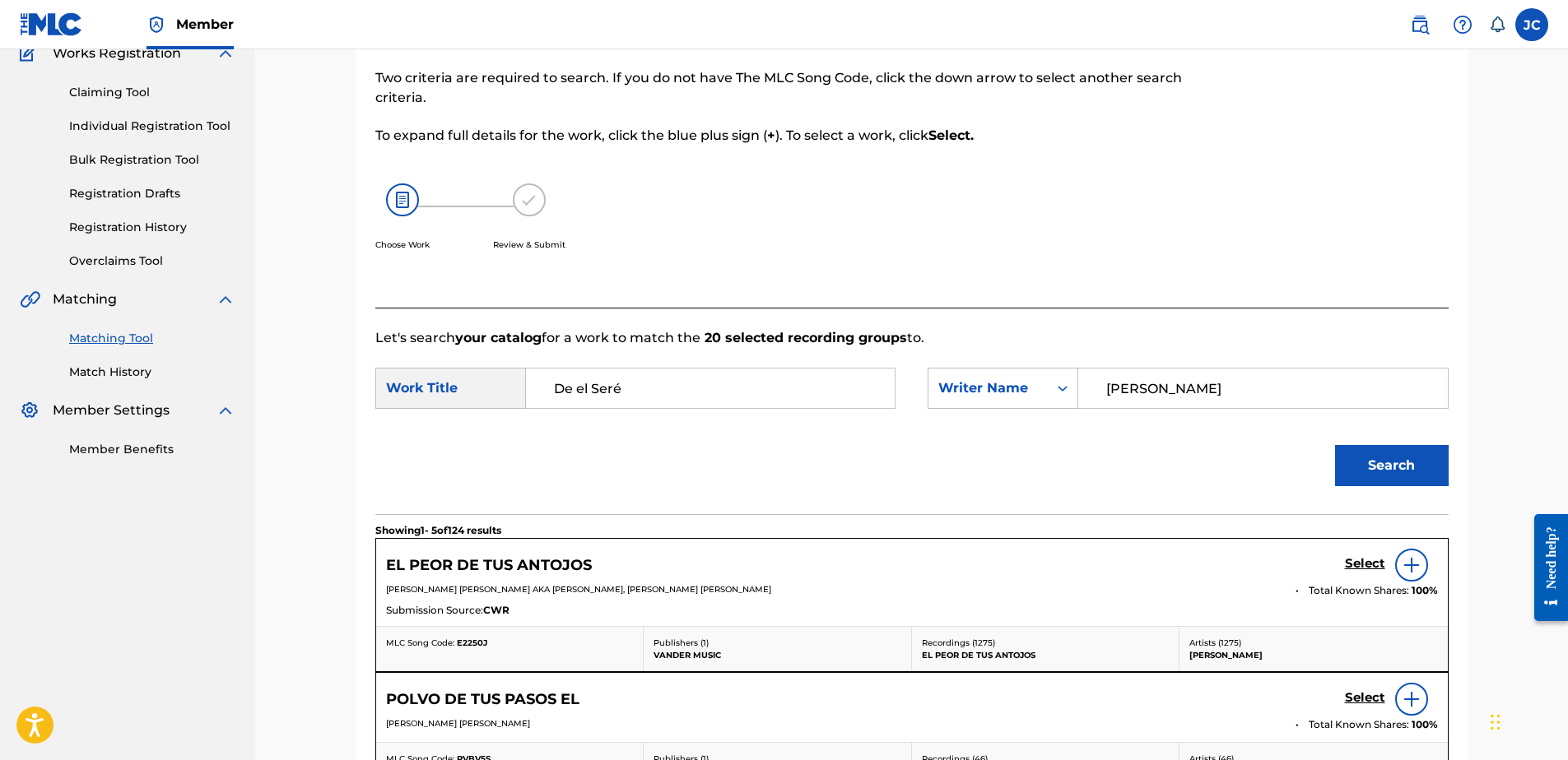
scroll to position [336, 0]
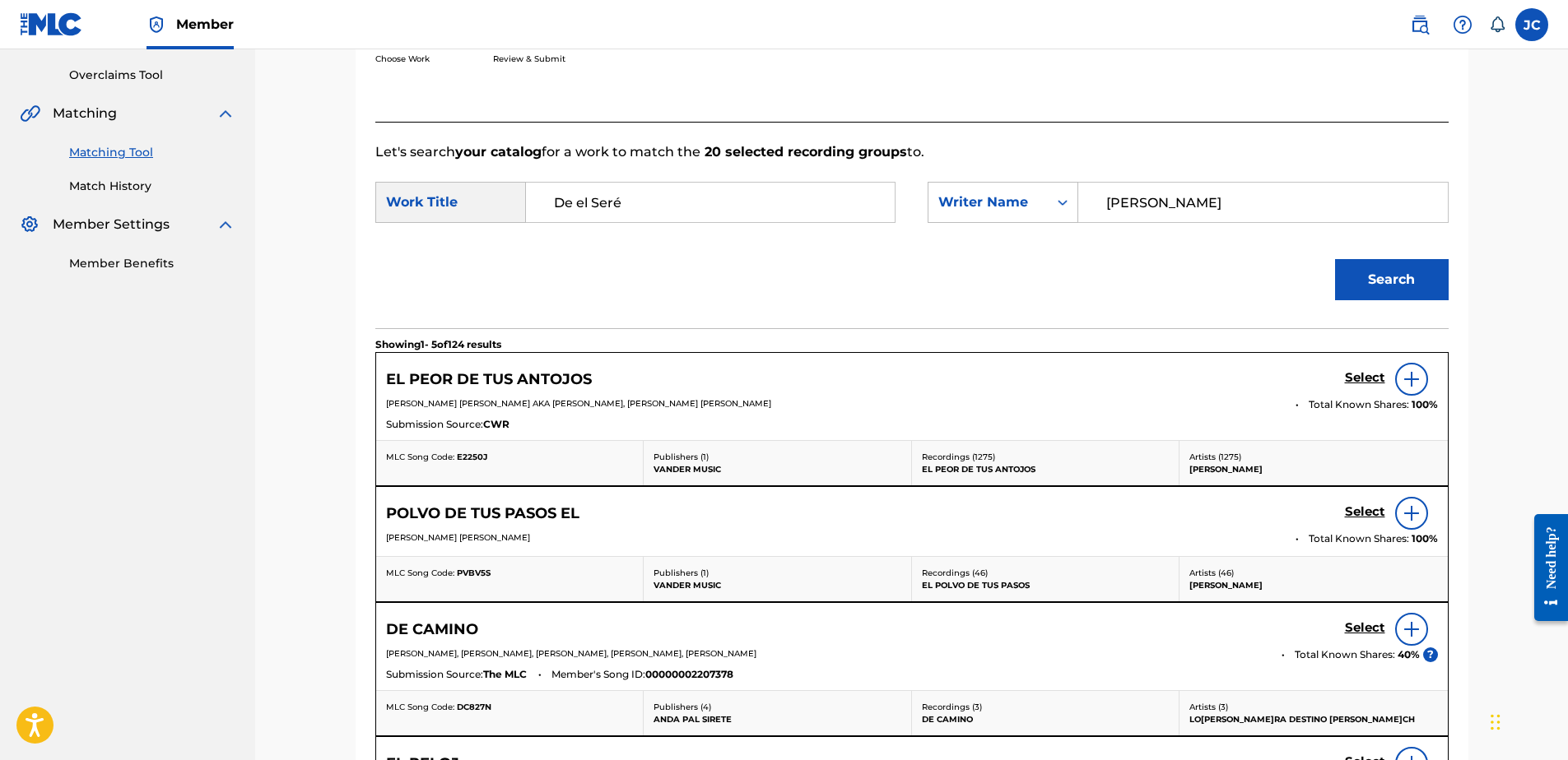
drag, startPoint x: 1212, startPoint y: 197, endPoint x: 820, endPoint y: 202, distance: 392.0
click at [820, 202] on div "SearchWithCriteria5d753dc4-0d41-4a4c-a383-dbe73da2d6c6 Work Title De el Seré Se…" at bounding box center [911, 207] width 1073 height 51
type input "SEBASTIAN"
click at [1335, 259] on button "Search" at bounding box center [1391, 280] width 113 height 41
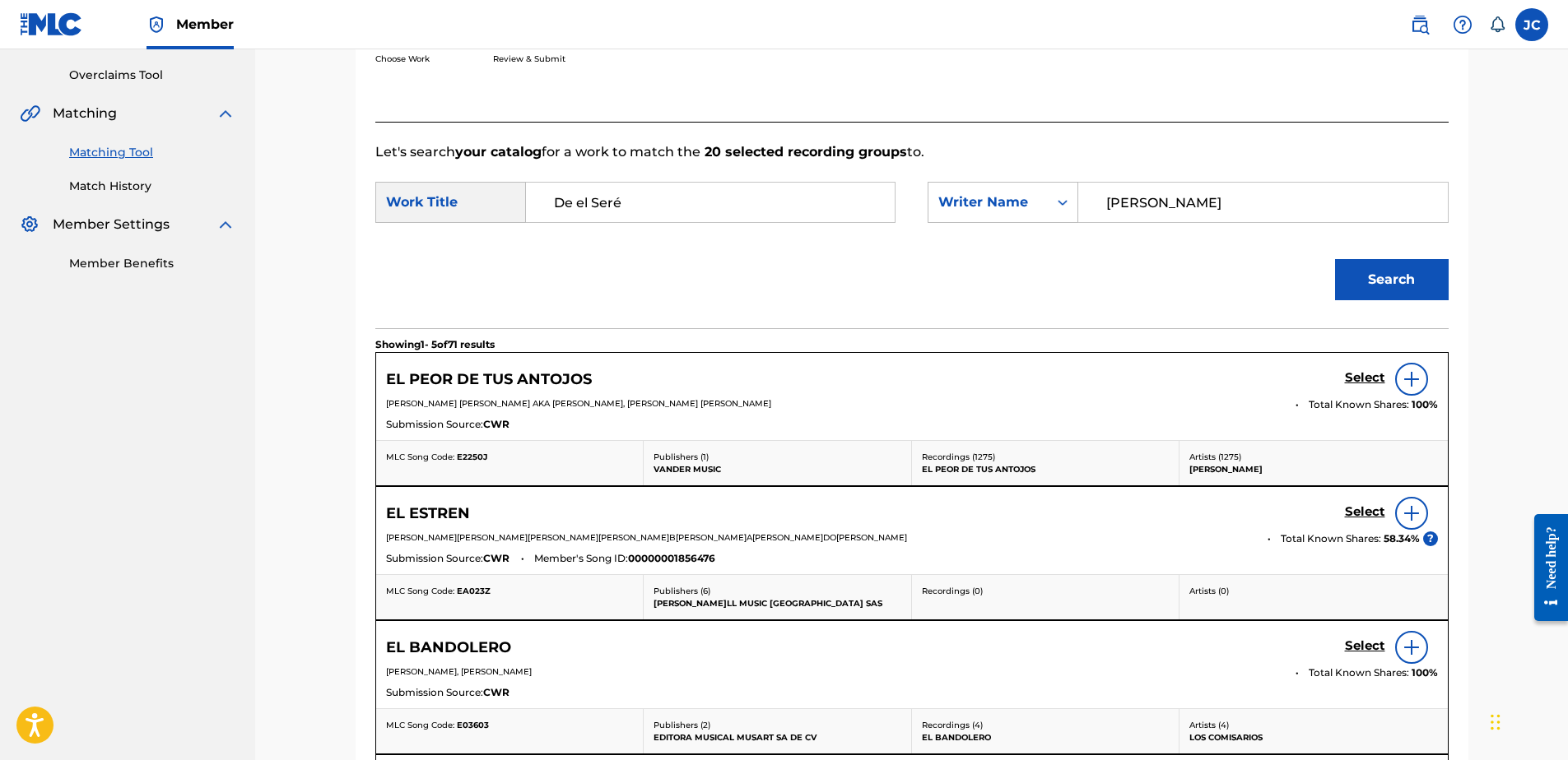
click at [1412, 380] on img at bounding box center [1412, 380] width 20 height 20
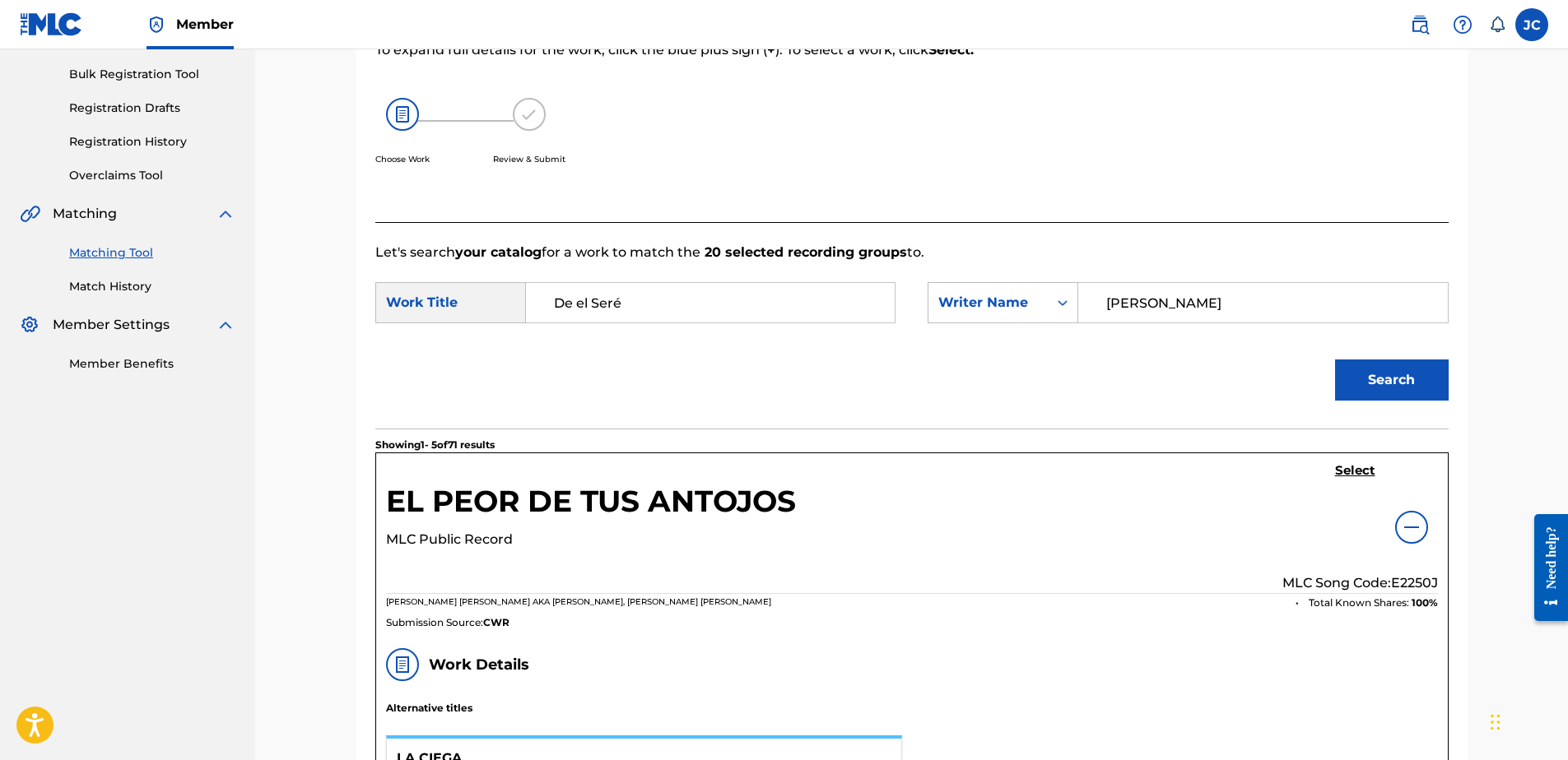
scroll to position [418, 0]
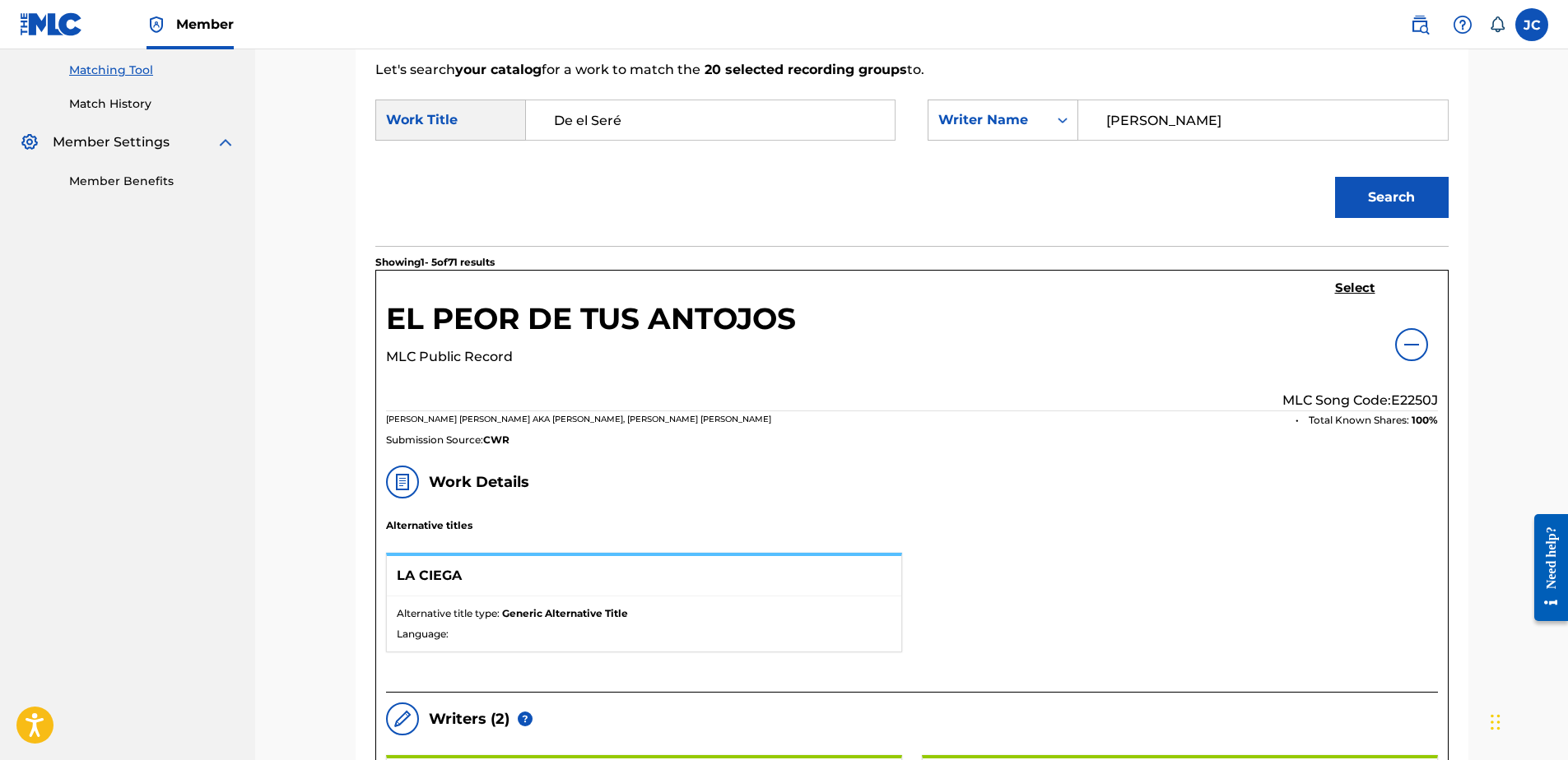
click at [1421, 356] on div at bounding box center [1412, 345] width 33 height 33
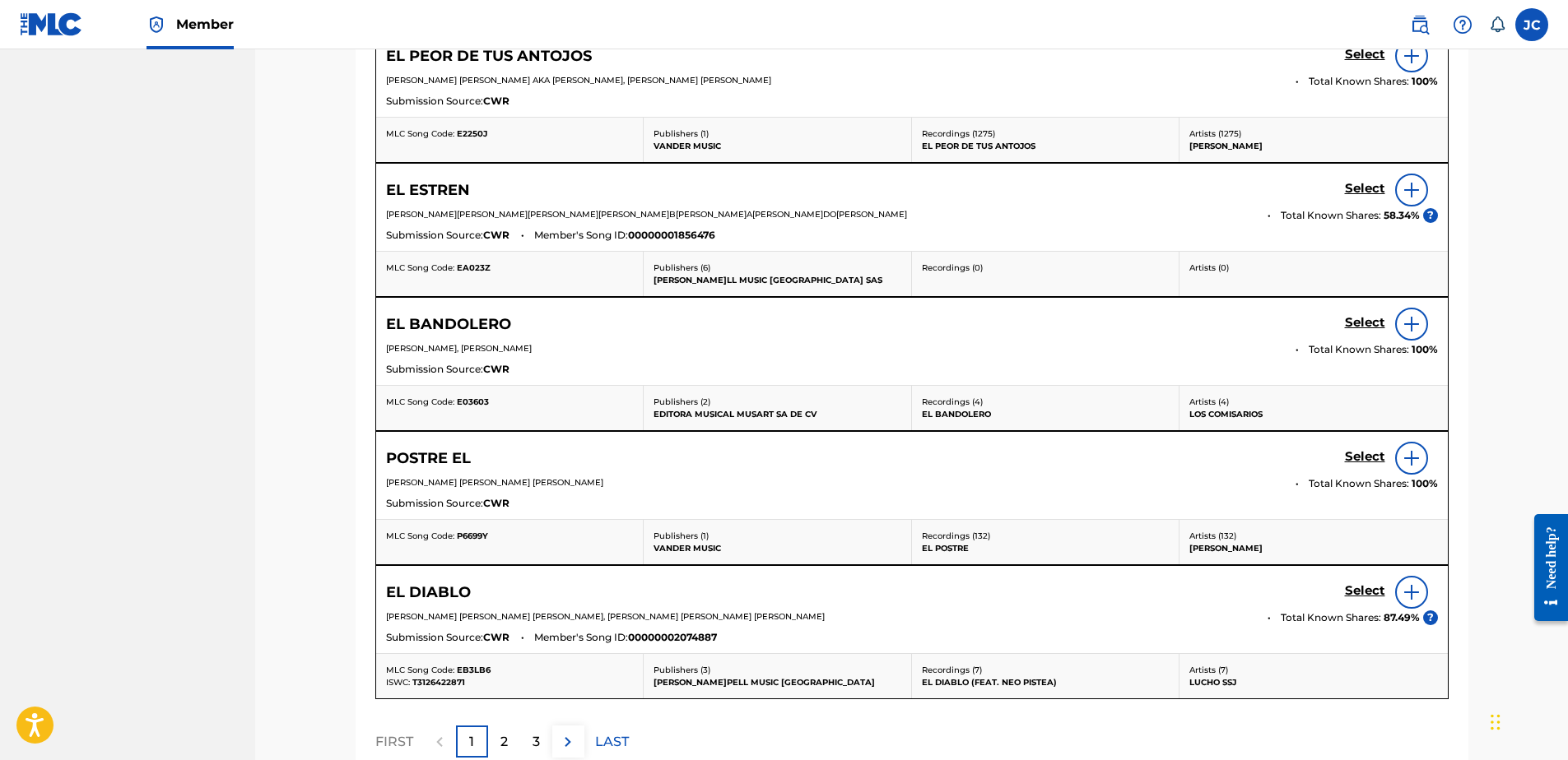
scroll to position [823, 0]
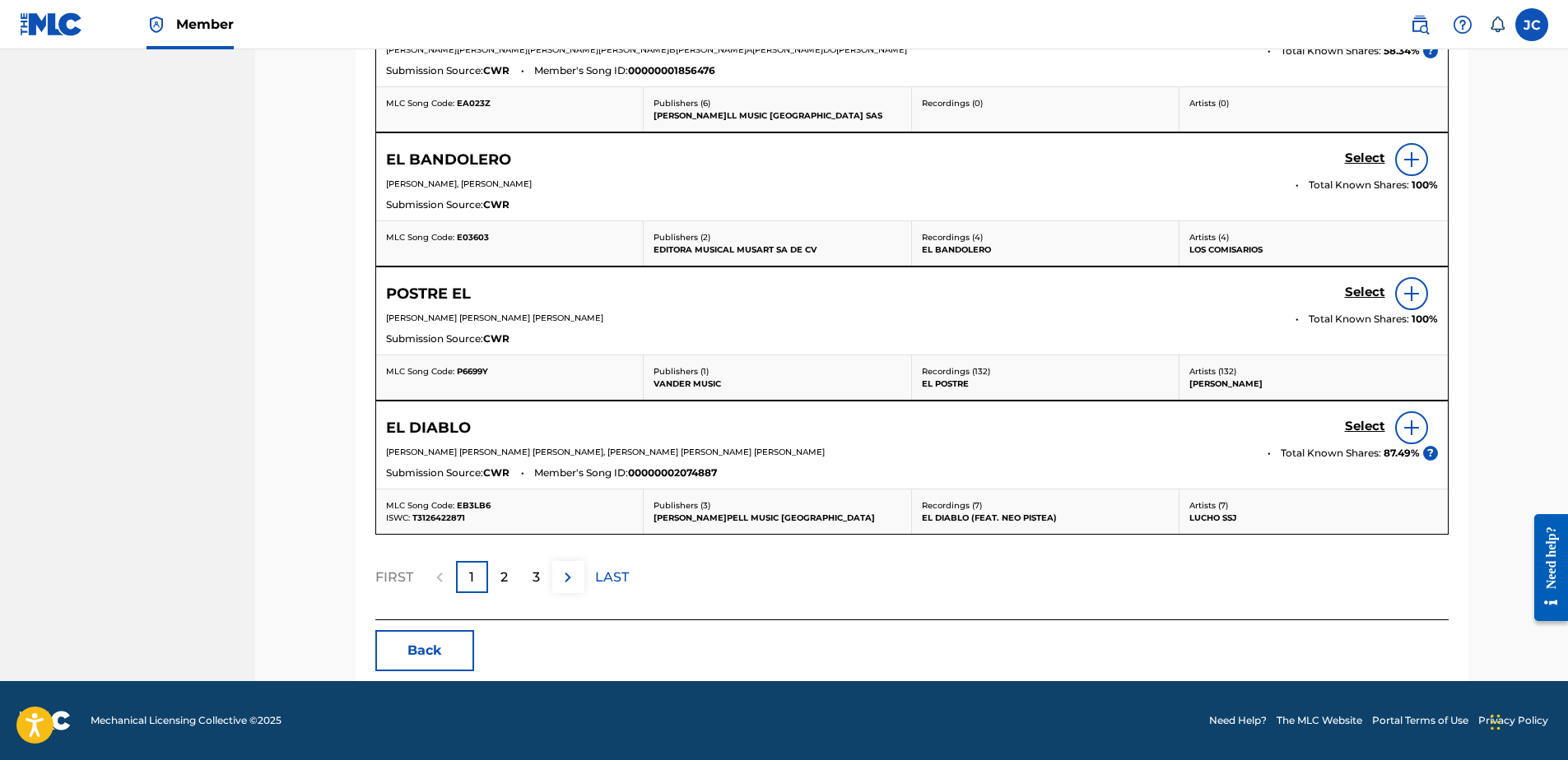
click at [451, 649] on button "Back" at bounding box center [424, 651] width 99 height 41
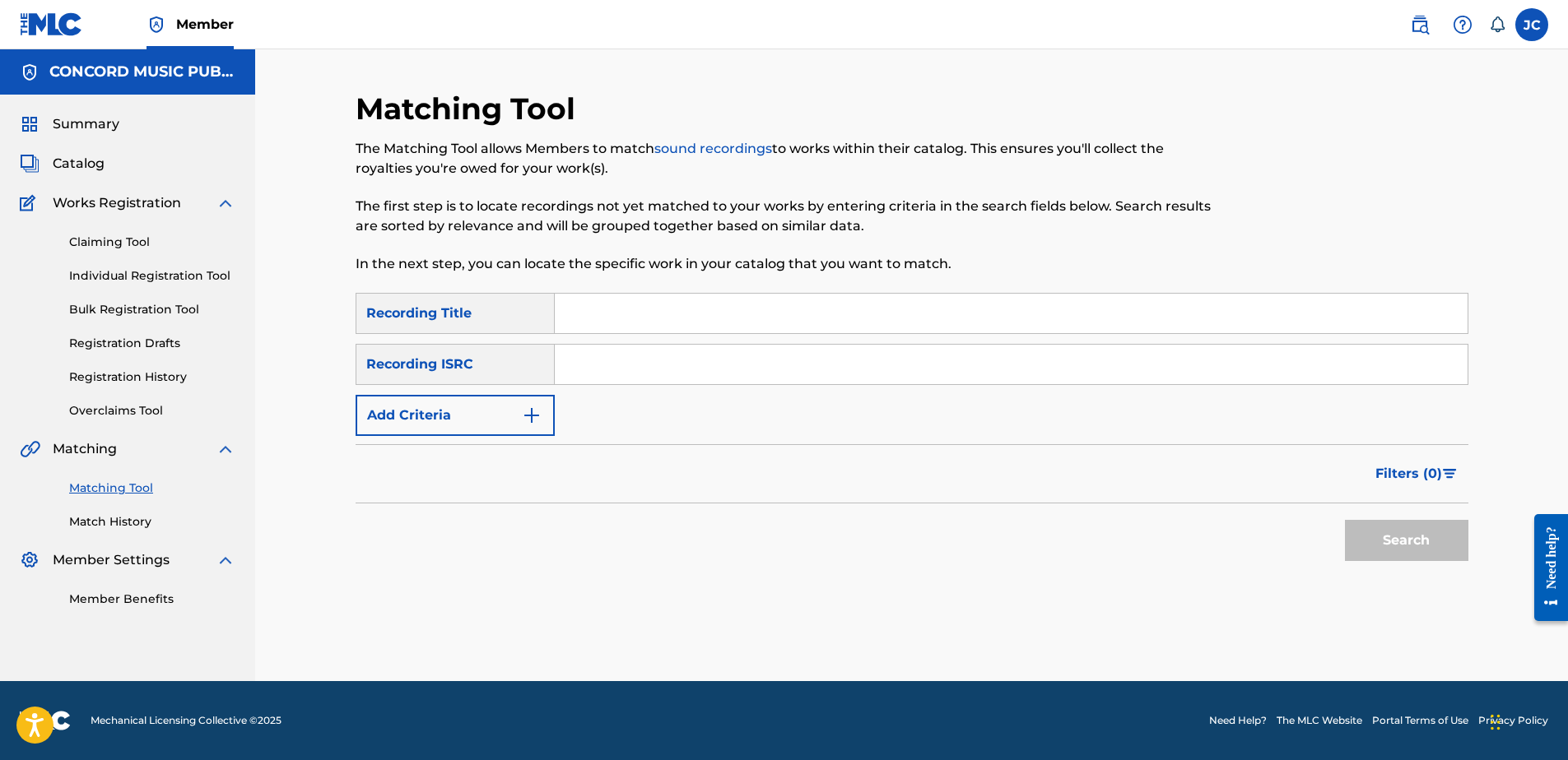
click at [805, 356] on input "Search Form" at bounding box center [1011, 364] width 913 height 39
paste input "US5940902980"
type input "US5940902980"
click at [1345, 520] on button "Search" at bounding box center [1406, 540] width 123 height 41
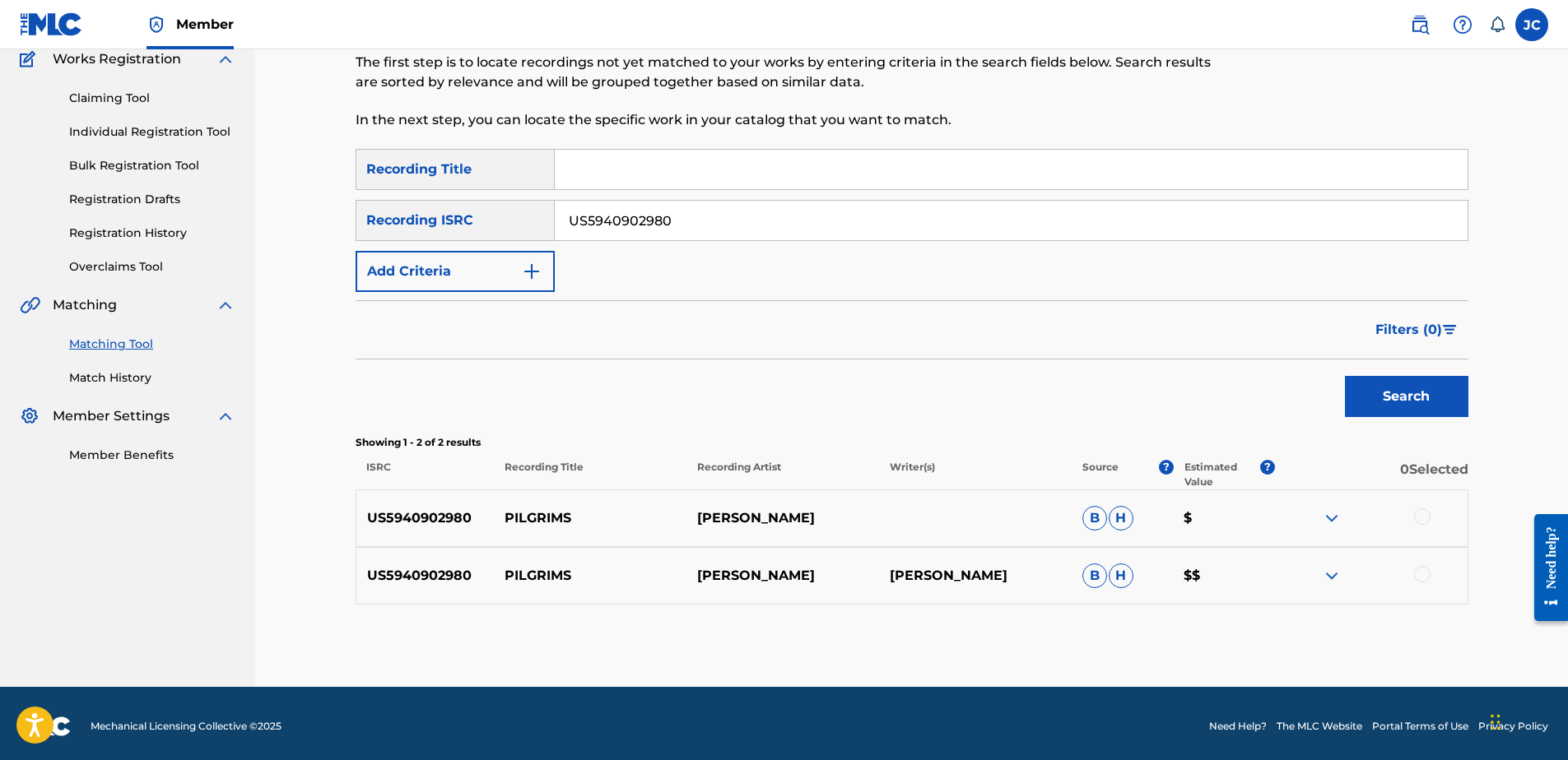
scroll to position [150, 0]
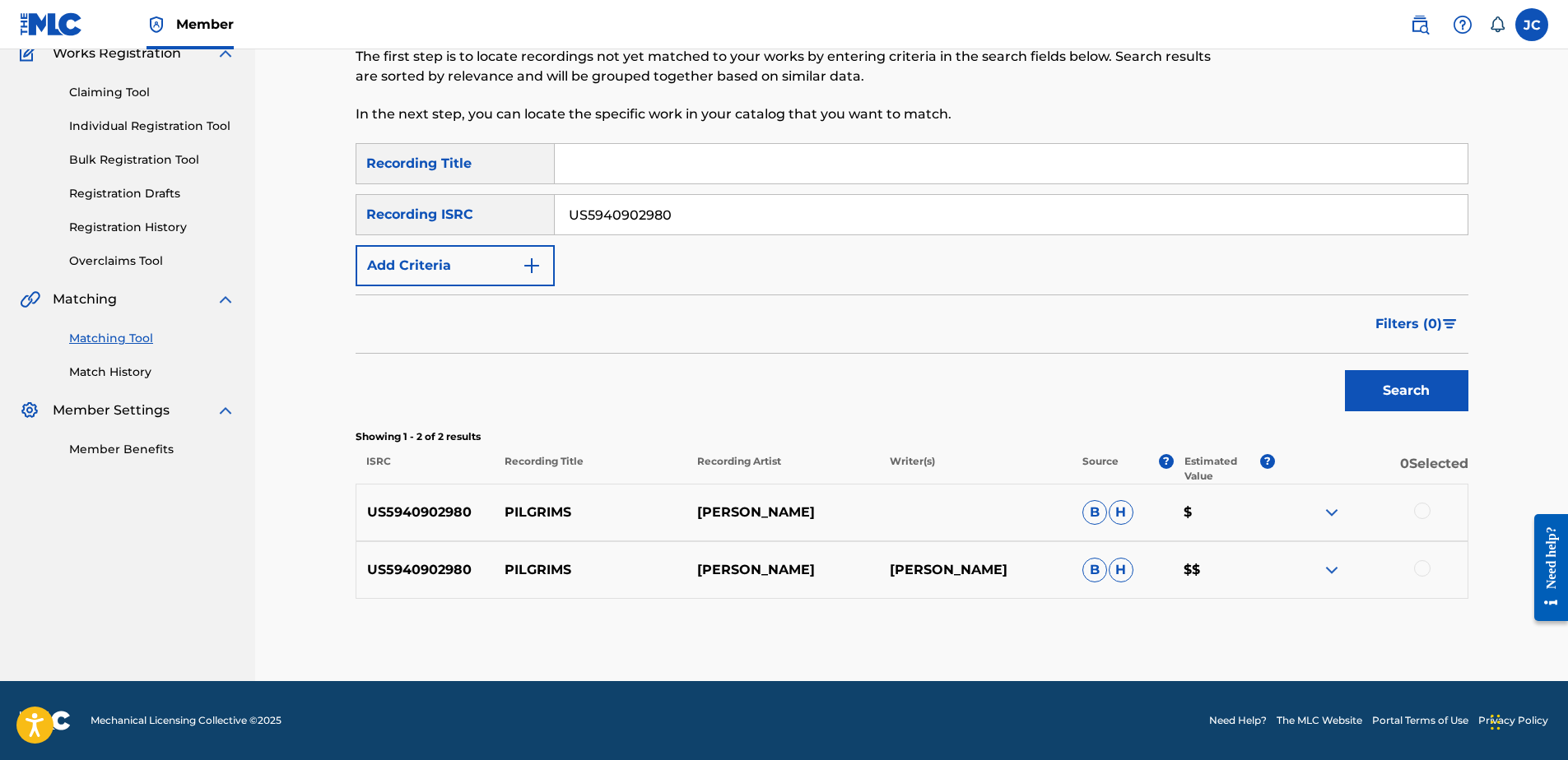
click at [1426, 566] on div at bounding box center [1422, 568] width 16 height 16
click at [1418, 508] on div at bounding box center [1422, 511] width 16 height 16
click at [1199, 631] on button "Match 2 Groups" at bounding box center [1157, 626] width 182 height 41
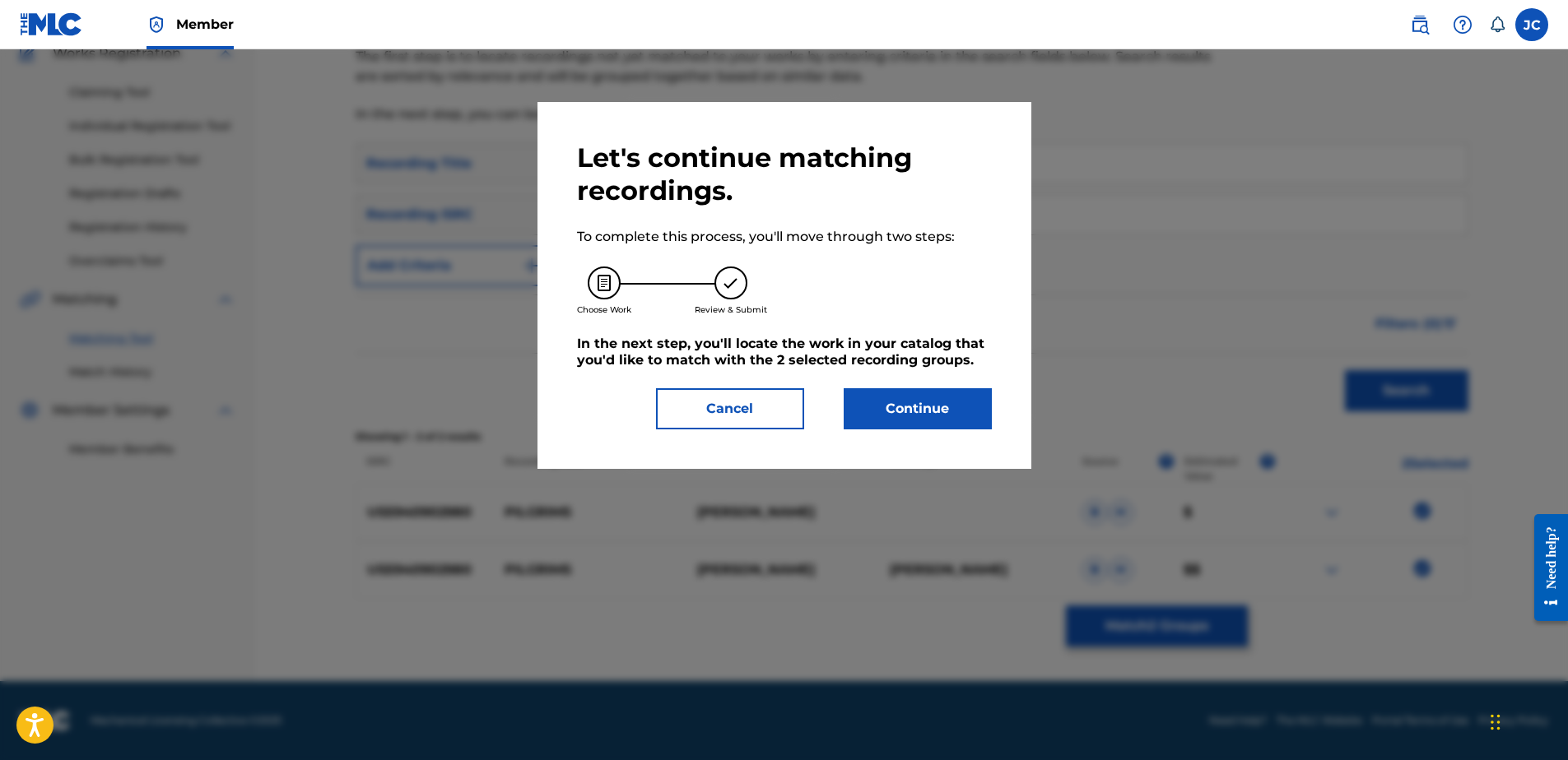
click at [852, 405] on button "Continue" at bounding box center [918, 409] width 148 height 41
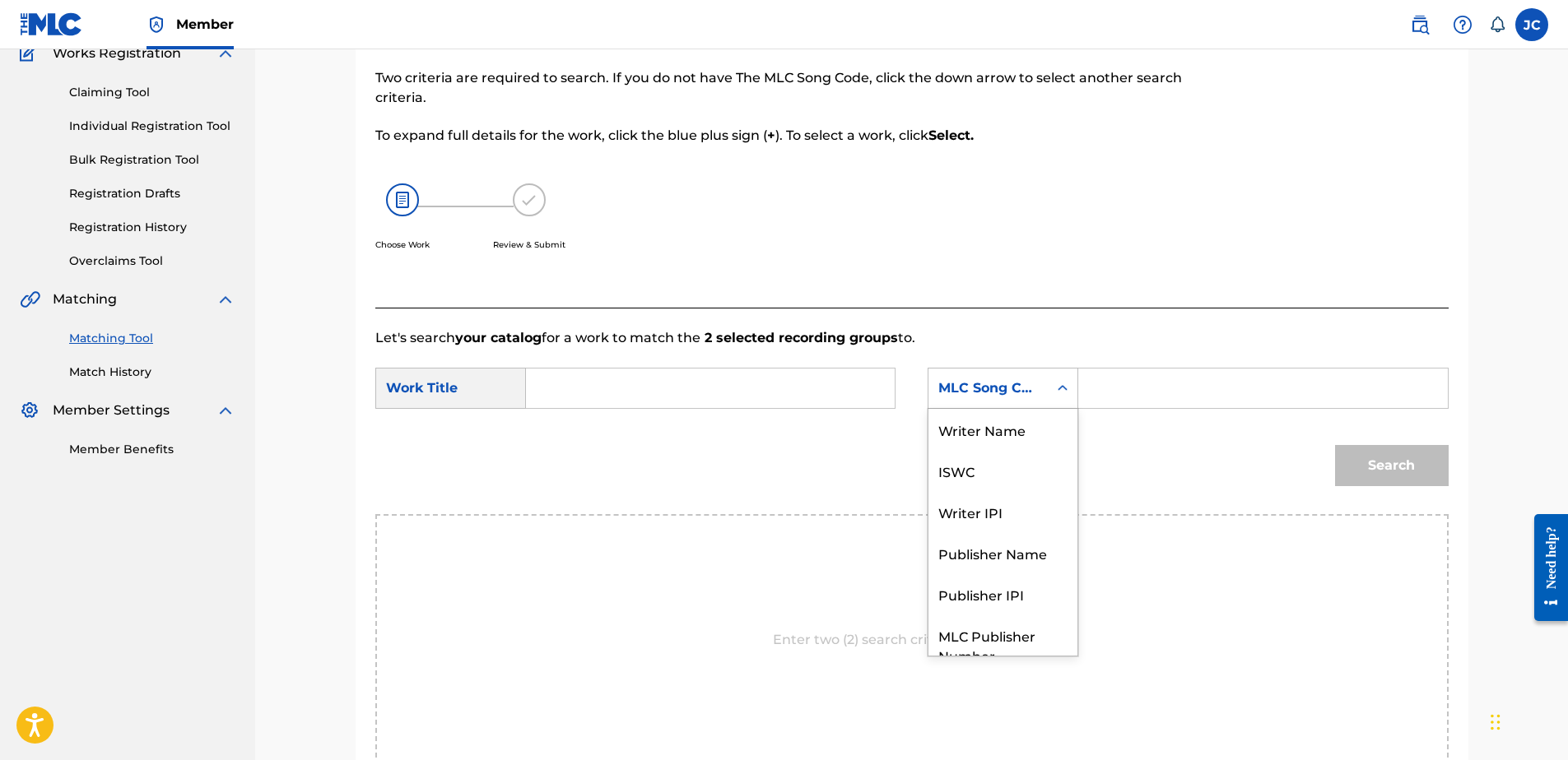
click at [1008, 384] on div "MLC Song Code" at bounding box center [987, 388] width 99 height 20
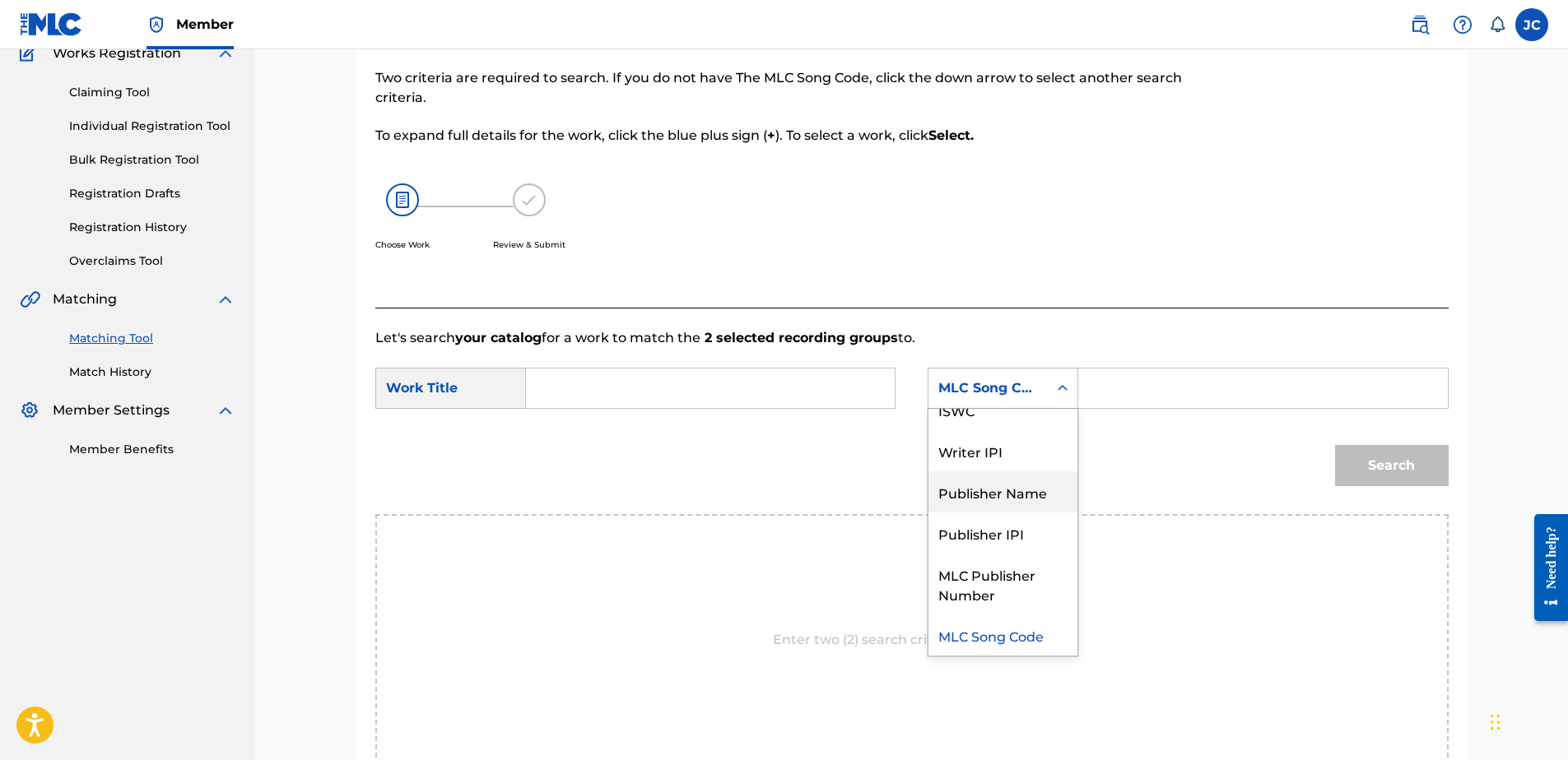
scroll to position [0, 0]
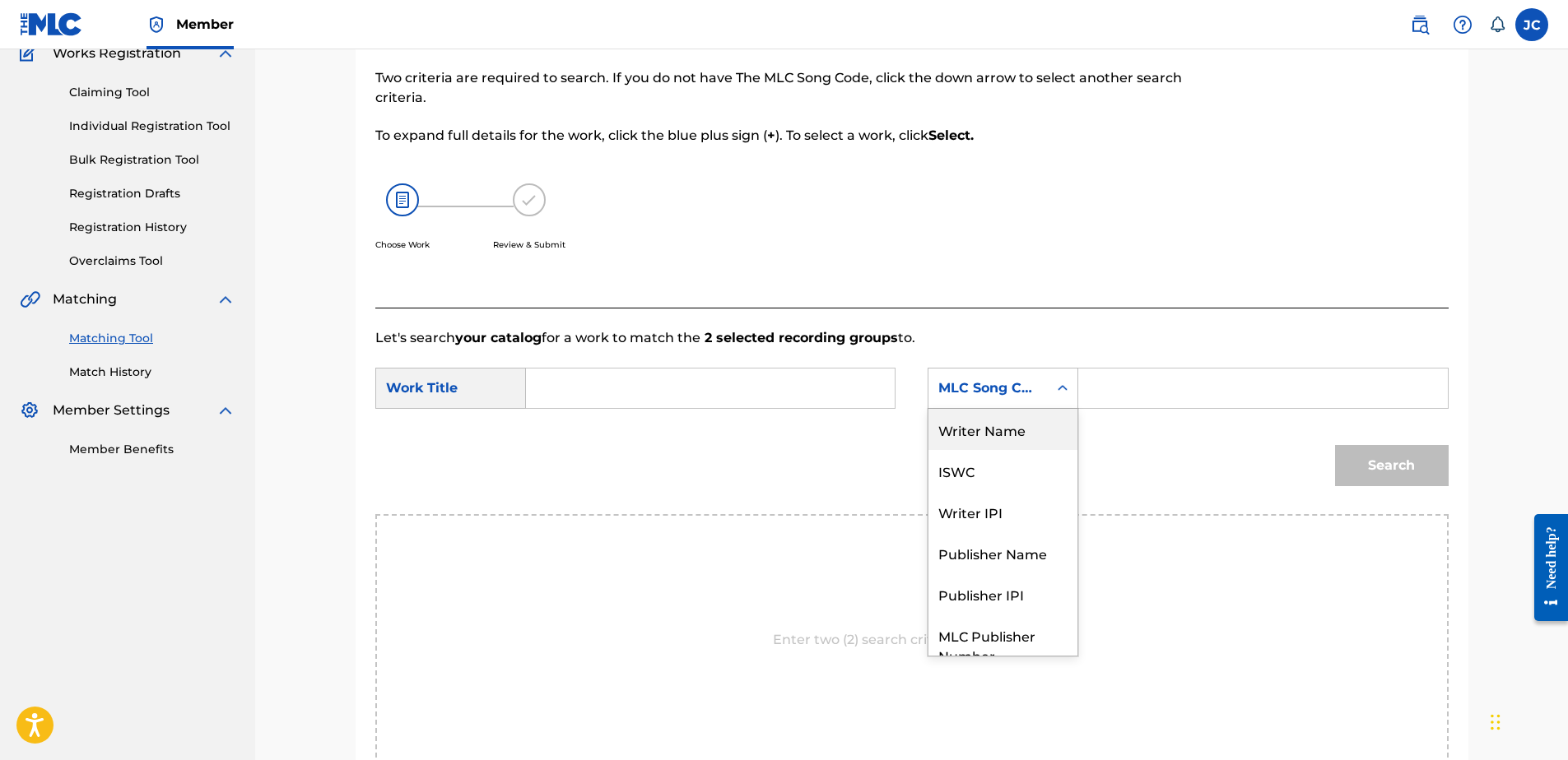
click at [996, 435] on div "Writer Name" at bounding box center [1002, 430] width 149 height 41
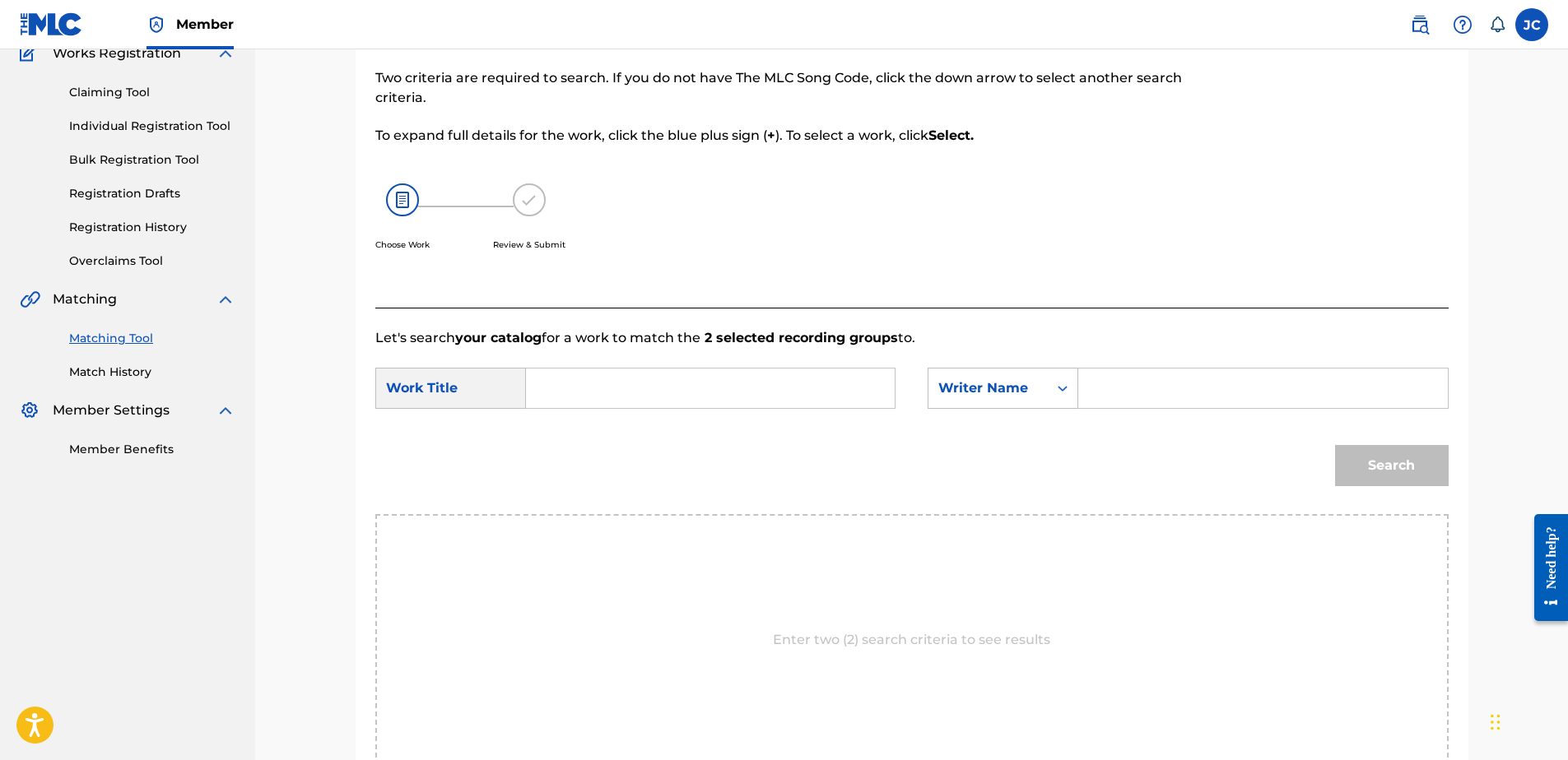
click at [782, 388] on input "Search Form" at bounding box center [709, 388] width 340 height 39
paste input "Pilgrims"
type input "Pilgrims"
click at [1164, 381] on input "Search Form" at bounding box center [1262, 388] width 340 height 39
paste input "Bates"
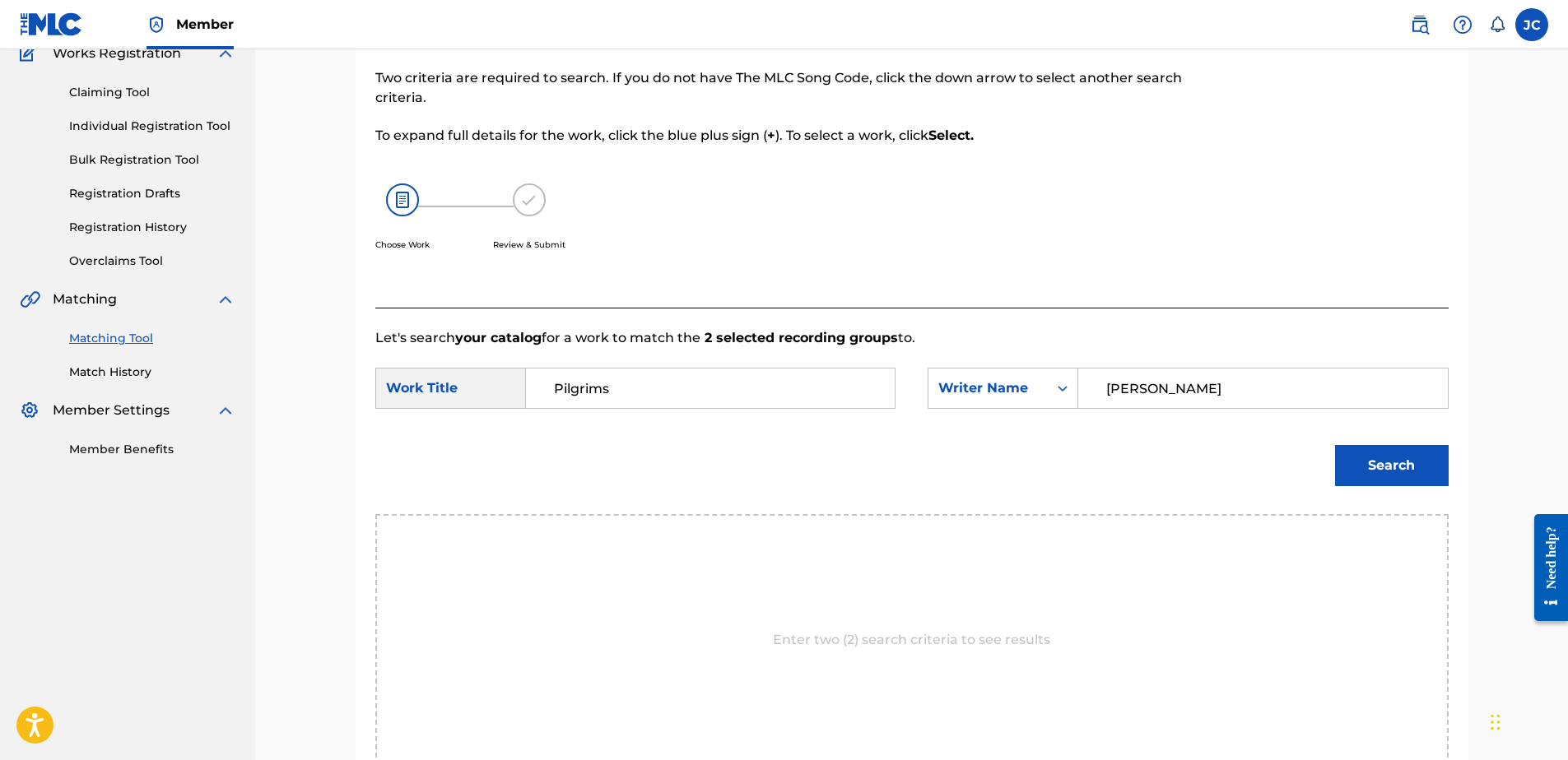
type input "Bates"
click at [1335, 445] on button "Search" at bounding box center [1391, 465] width 113 height 41
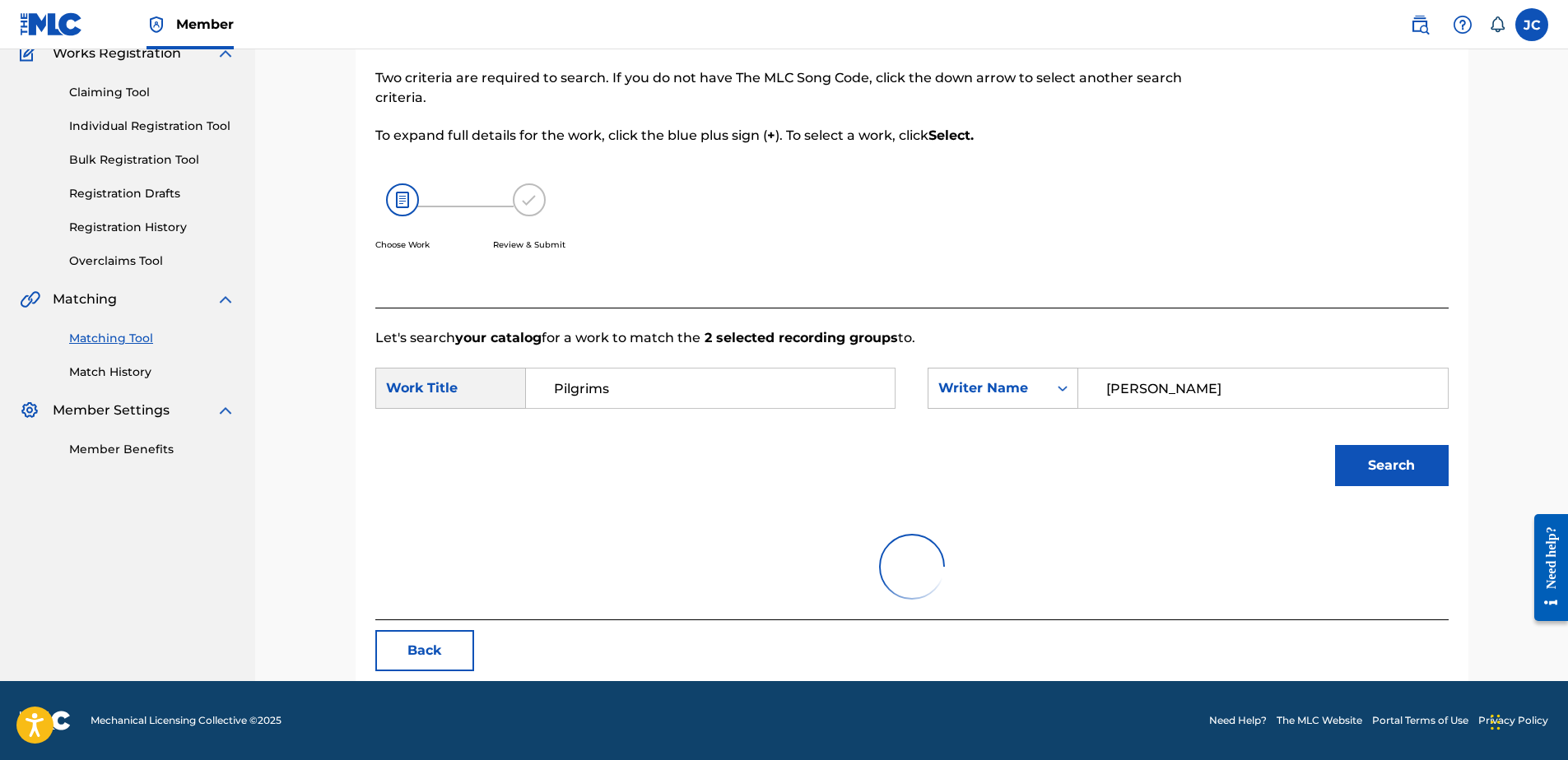
scroll to position [79, 0]
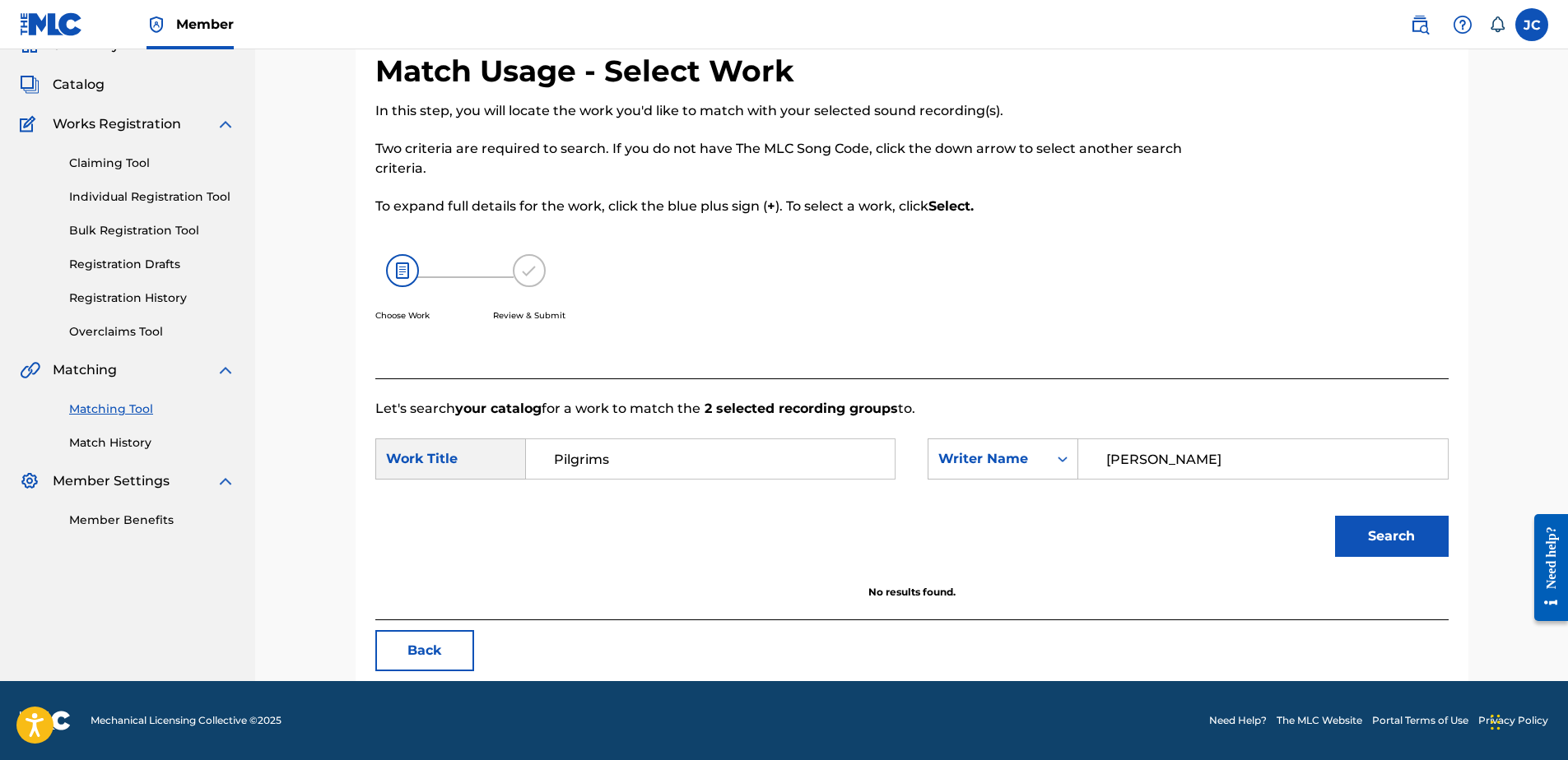
click at [432, 649] on button "Back" at bounding box center [424, 651] width 99 height 41
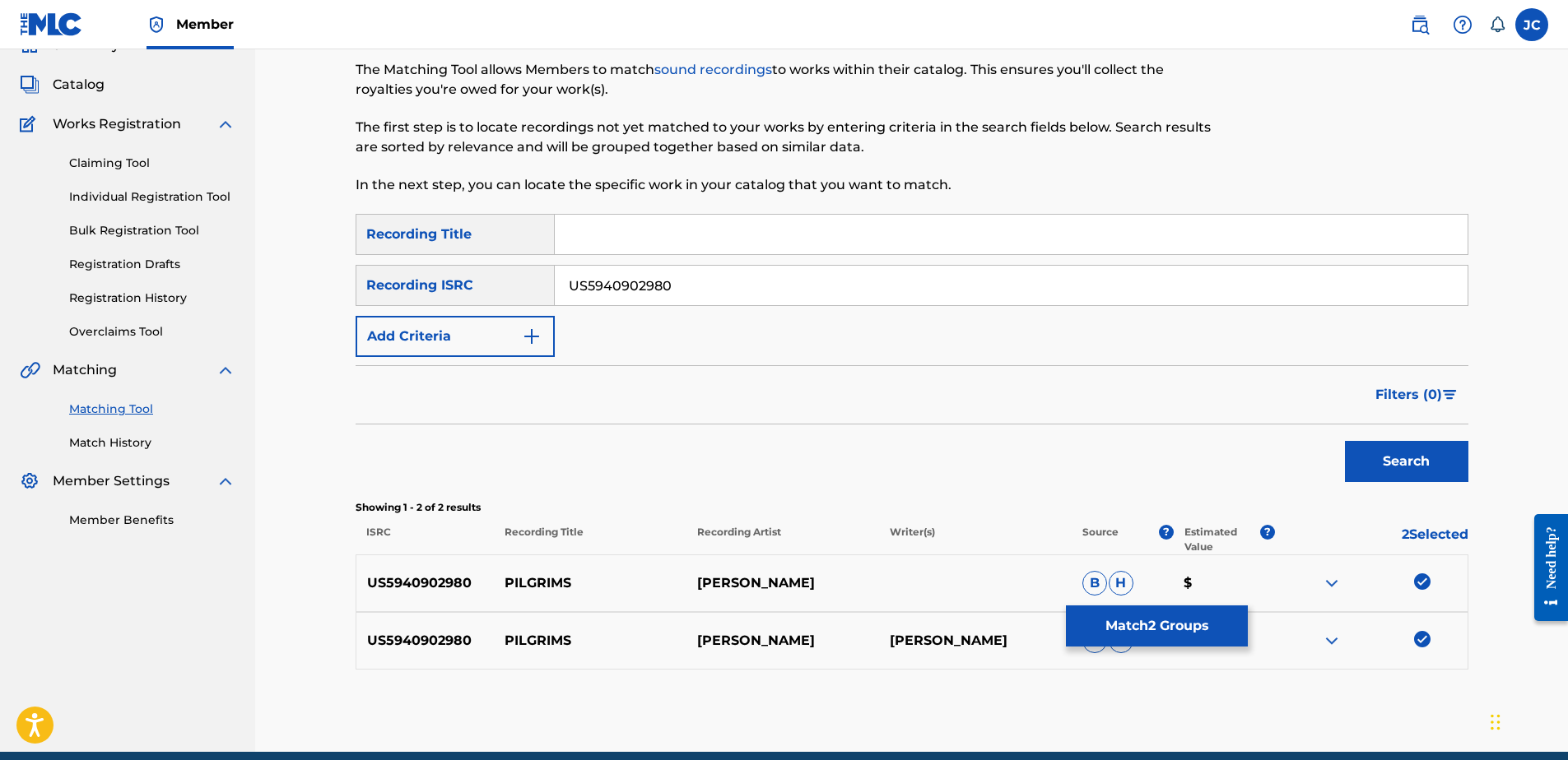
click at [1421, 644] on img at bounding box center [1422, 639] width 16 height 16
click at [1422, 588] on img at bounding box center [1422, 581] width 16 height 16
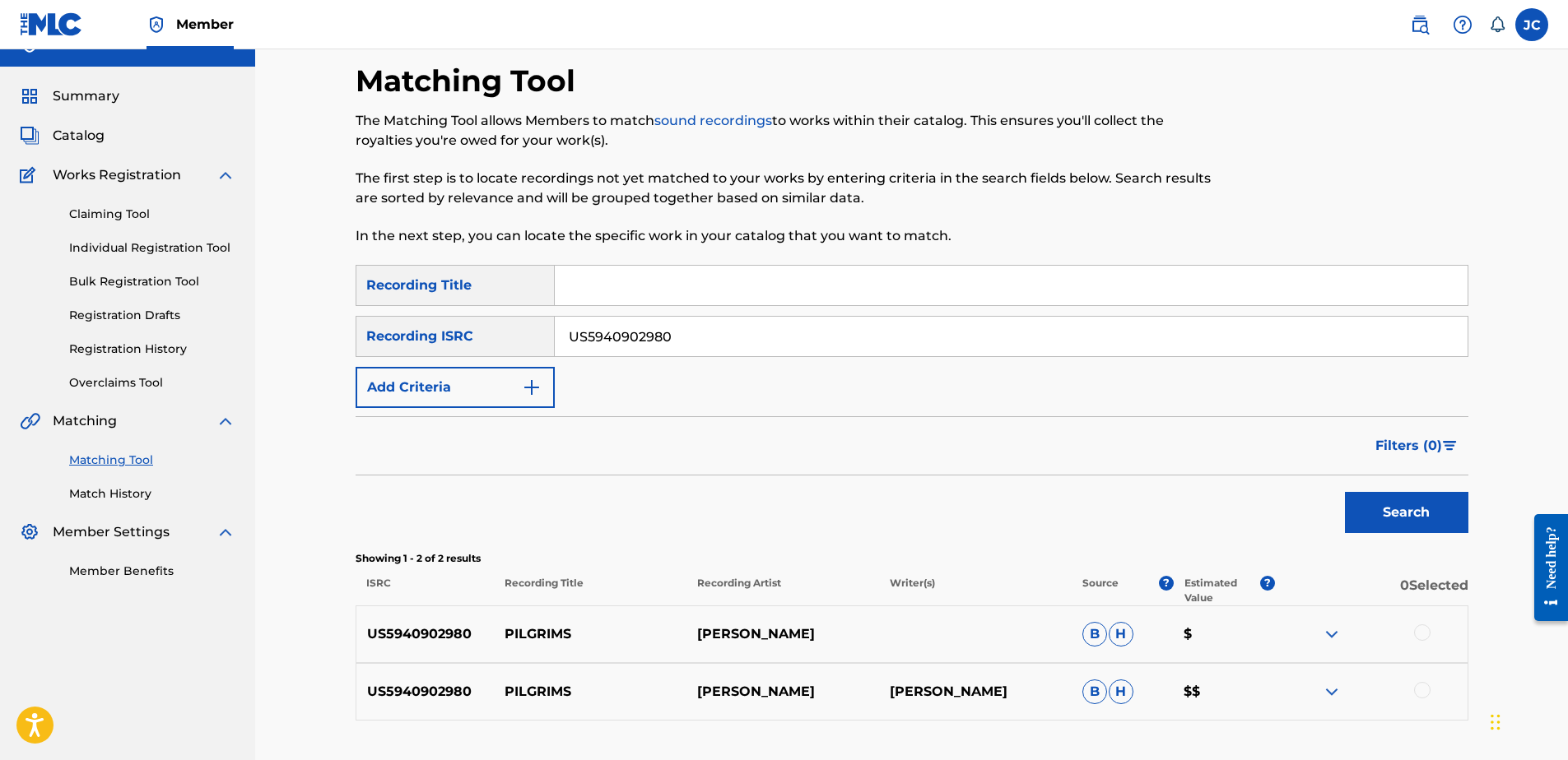
scroll to position [0, 0]
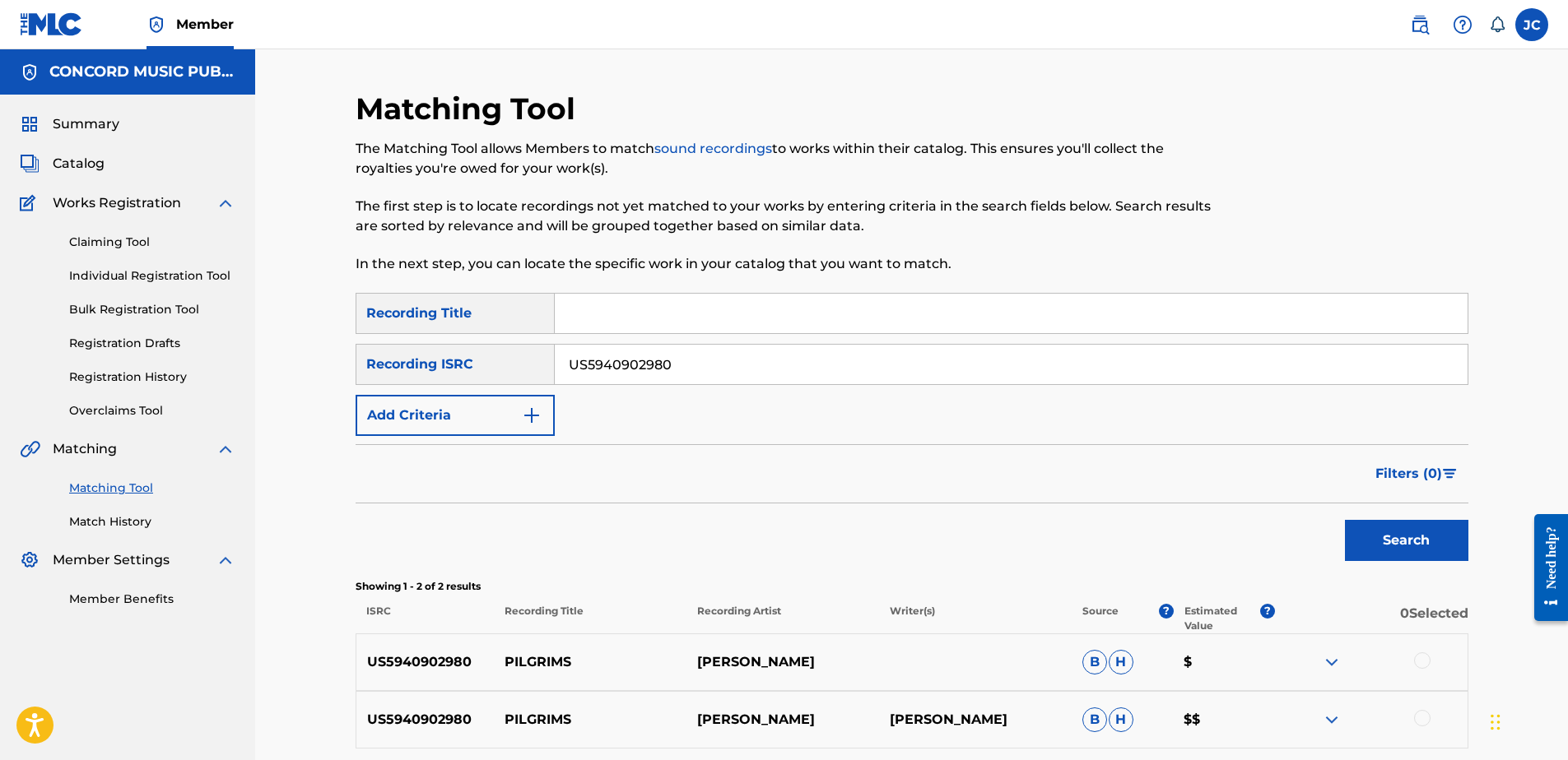
drag, startPoint x: 777, startPoint y: 355, endPoint x: 387, endPoint y: 392, distance: 391.8
click at [387, 392] on div "SearchWithCriteriabcfd8c6c-57d2-45c4-9573-381dfd4cec2e Recording Title SearchWi…" at bounding box center [912, 364] width 1113 height 143
click at [970, 347] on input "Search Form" at bounding box center [1011, 364] width 913 height 39
paste input "USG7D1764203"
type input "USG7D1764203"
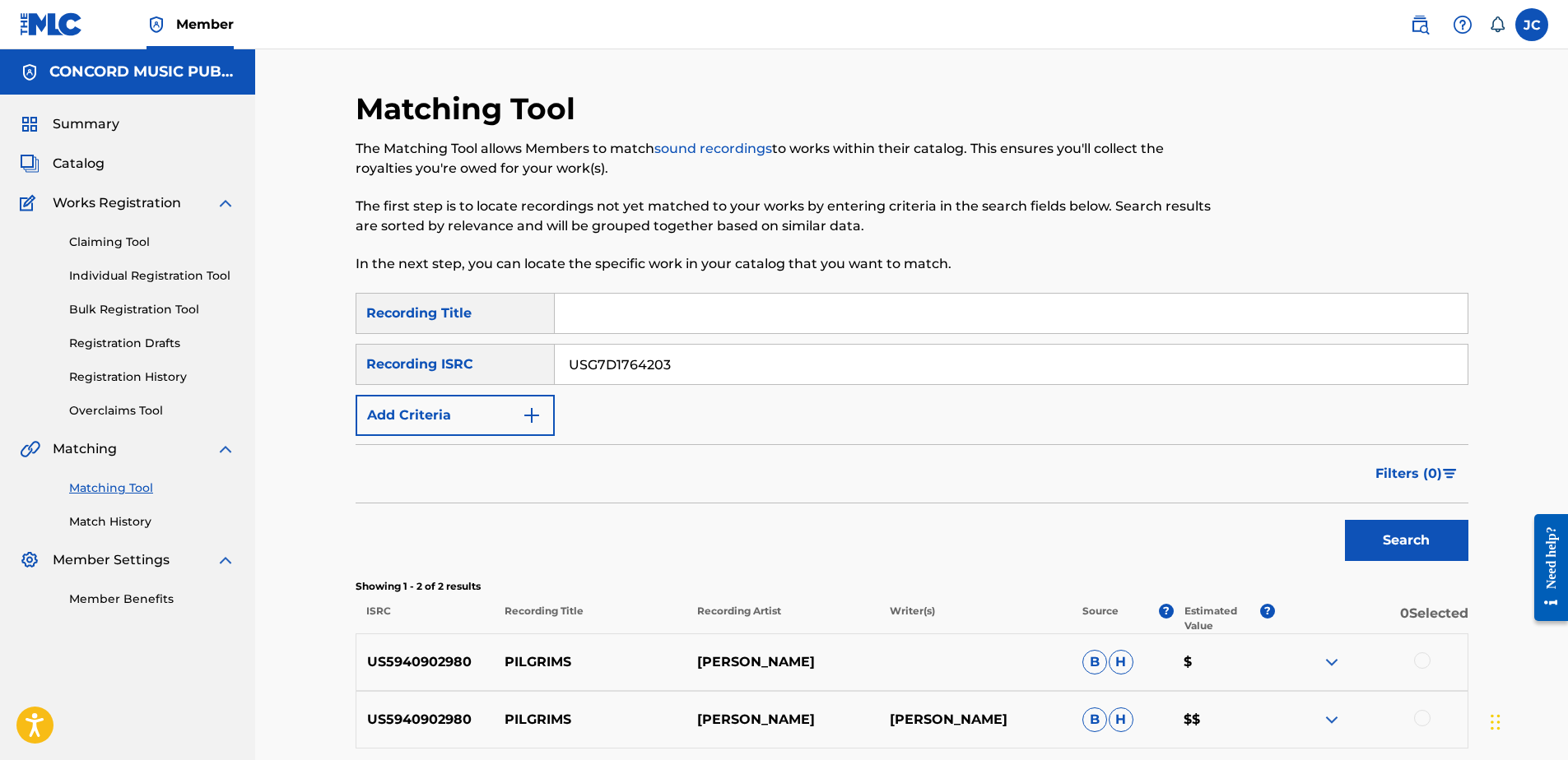
click at [1345, 520] on button "Search" at bounding box center [1406, 540] width 123 height 41
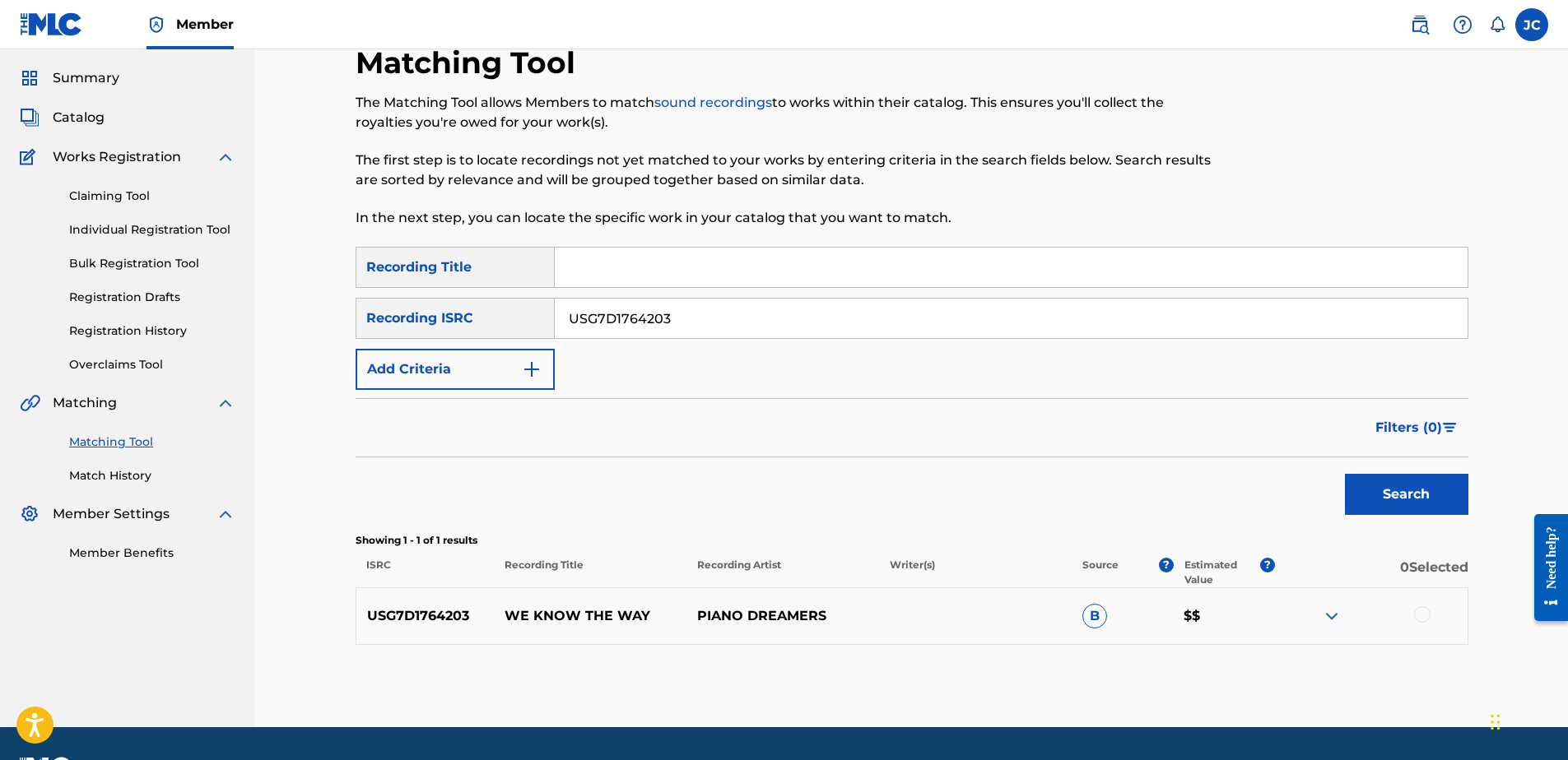
scroll to position [92, 0]
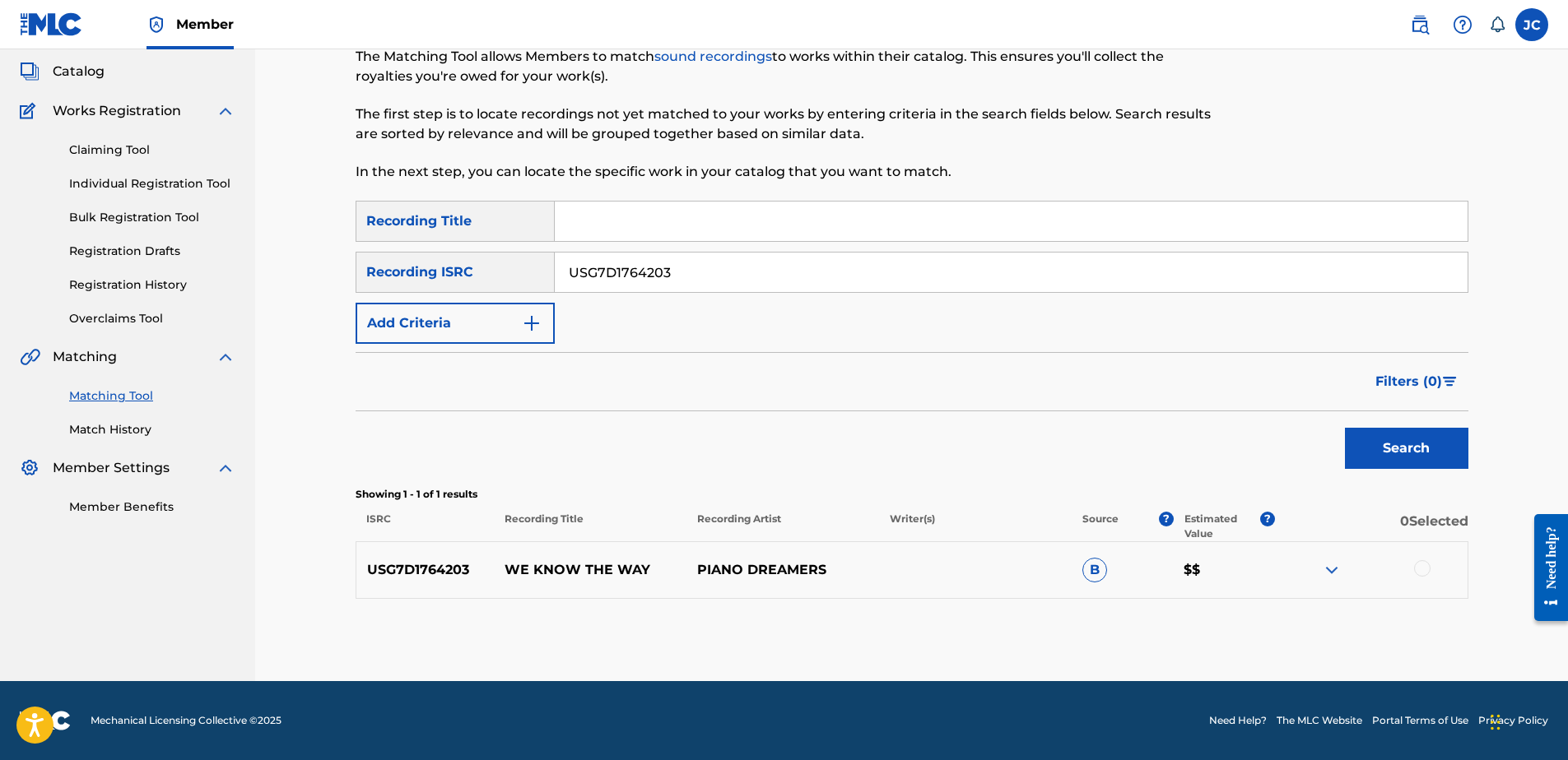
click at [1430, 570] on div at bounding box center [1371, 570] width 193 height 20
click at [1426, 570] on div at bounding box center [1422, 568] width 16 height 16
click at [1161, 628] on button "Match 1 Group" at bounding box center [1157, 626] width 182 height 41
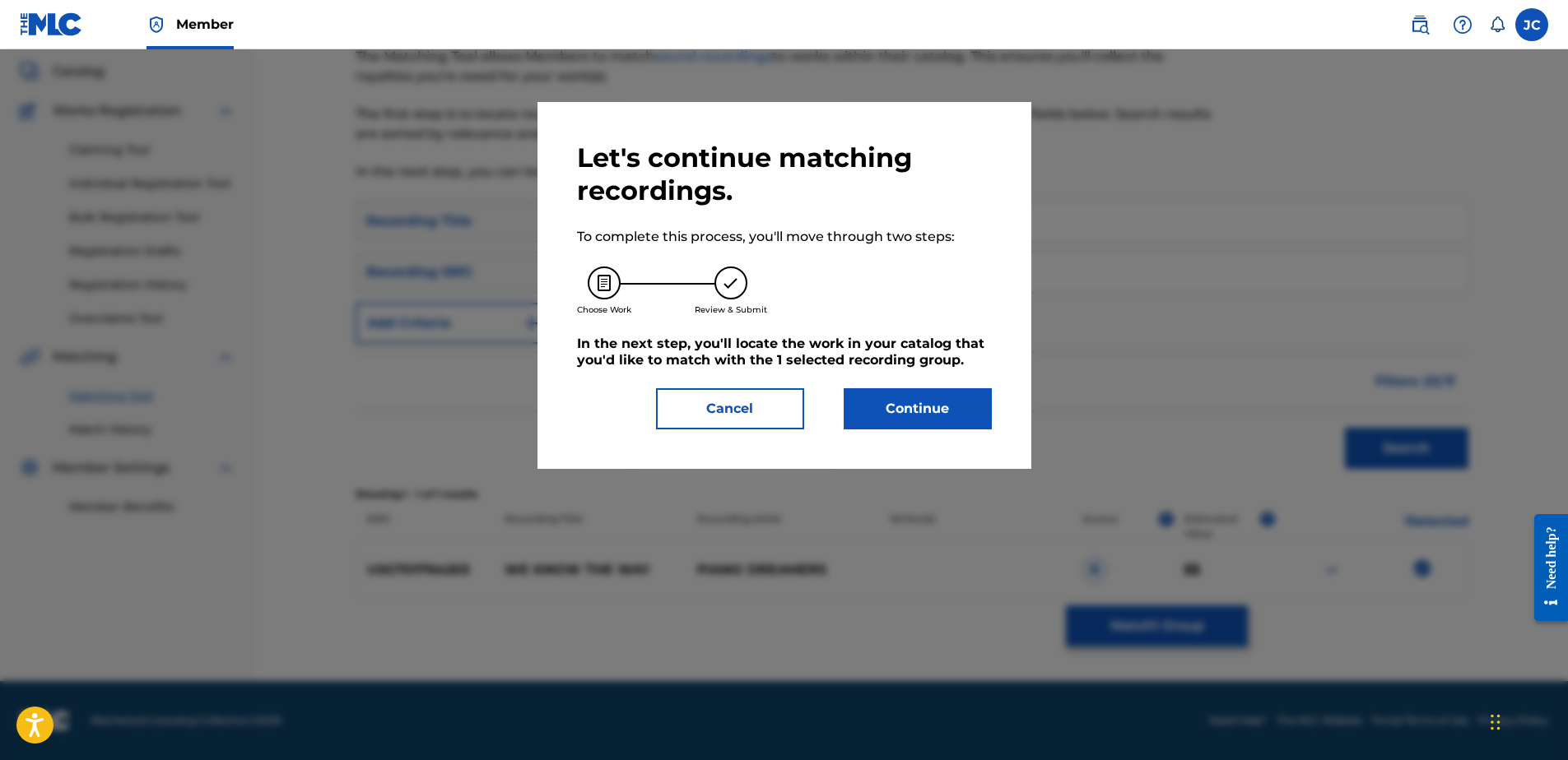
click at [884, 402] on button "Continue" at bounding box center [918, 409] width 148 height 41
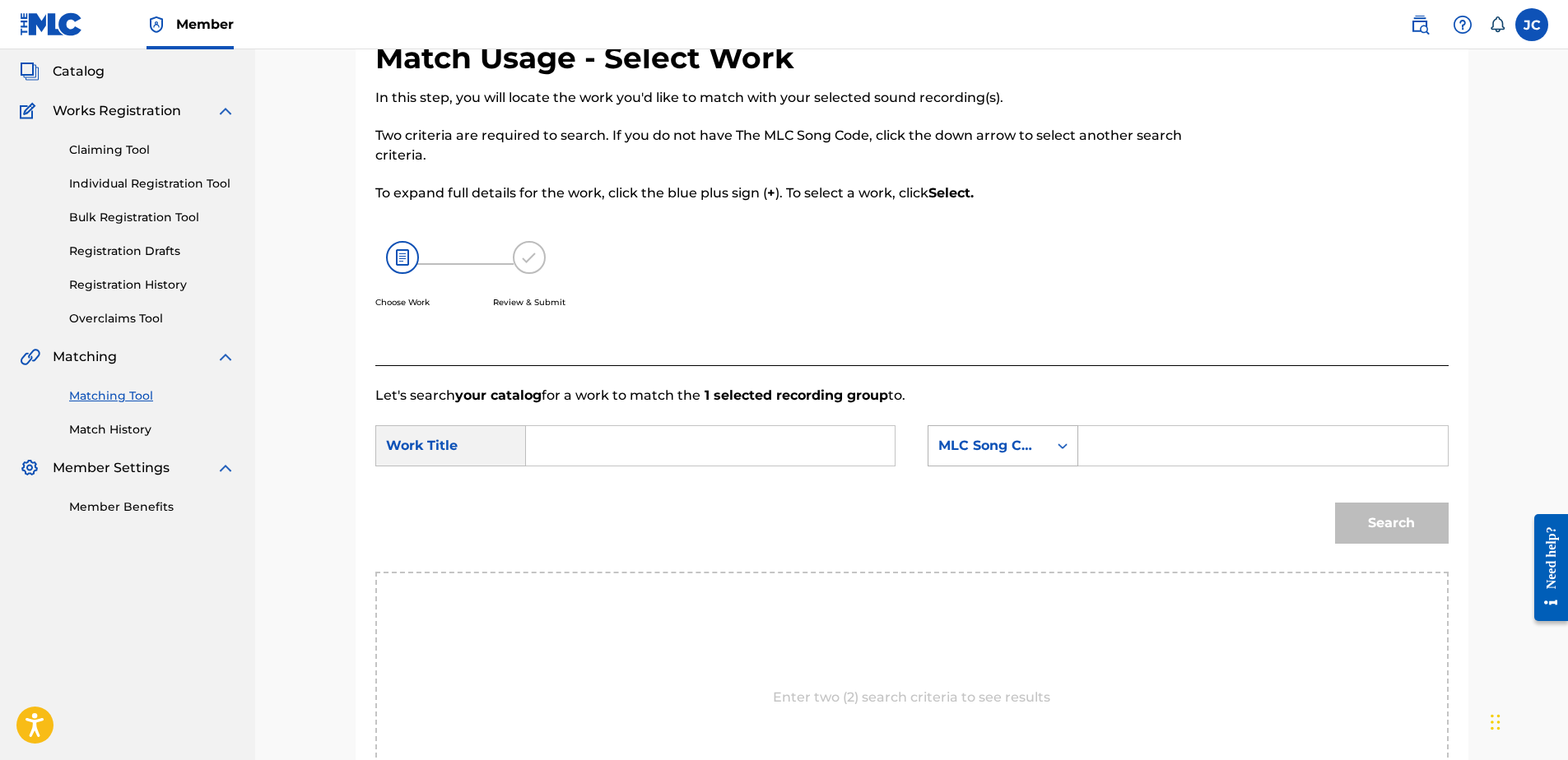
click at [970, 429] on div "MLC Song Code" at bounding box center [1002, 446] width 151 height 41
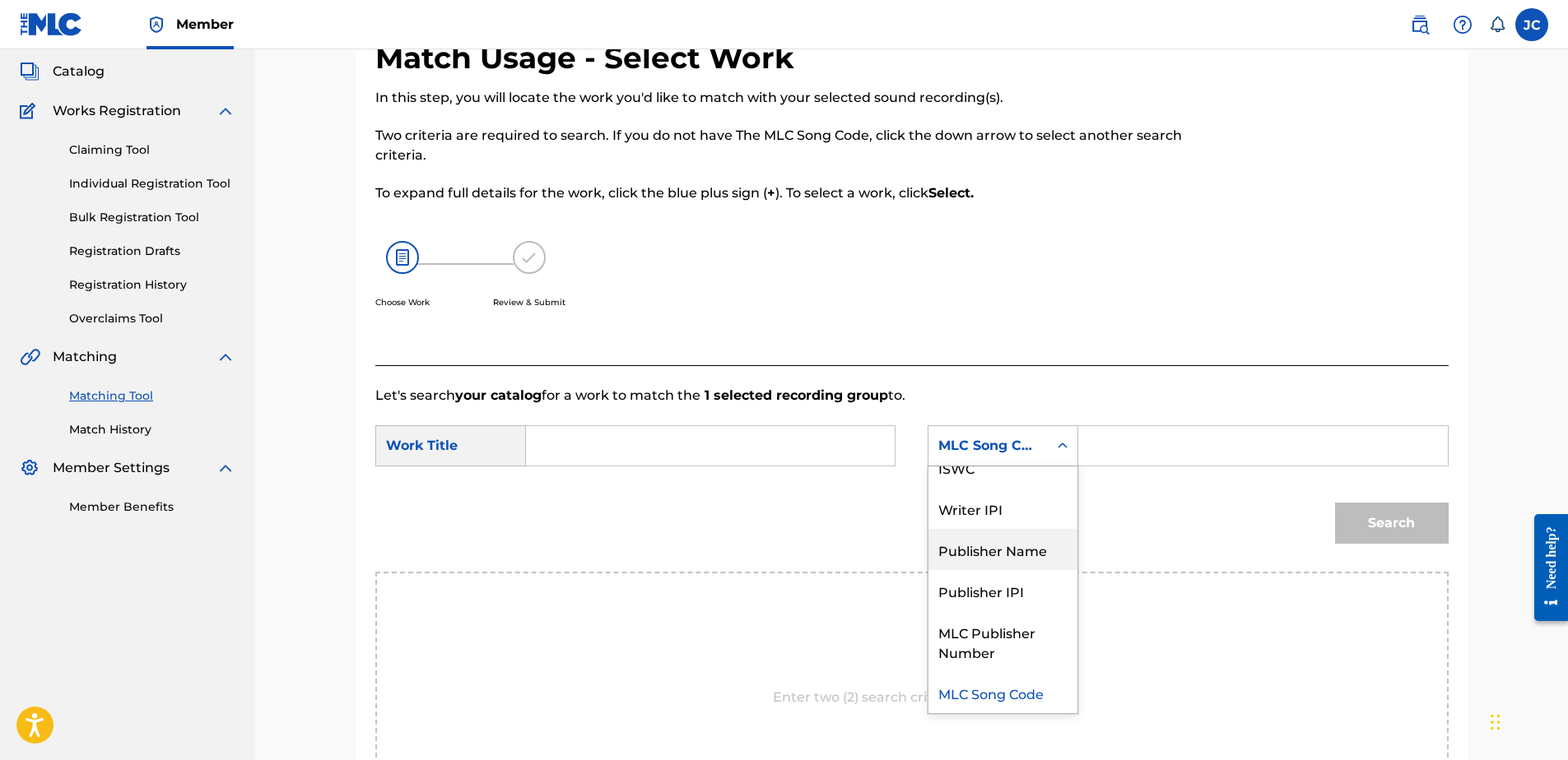
scroll to position [0, 0]
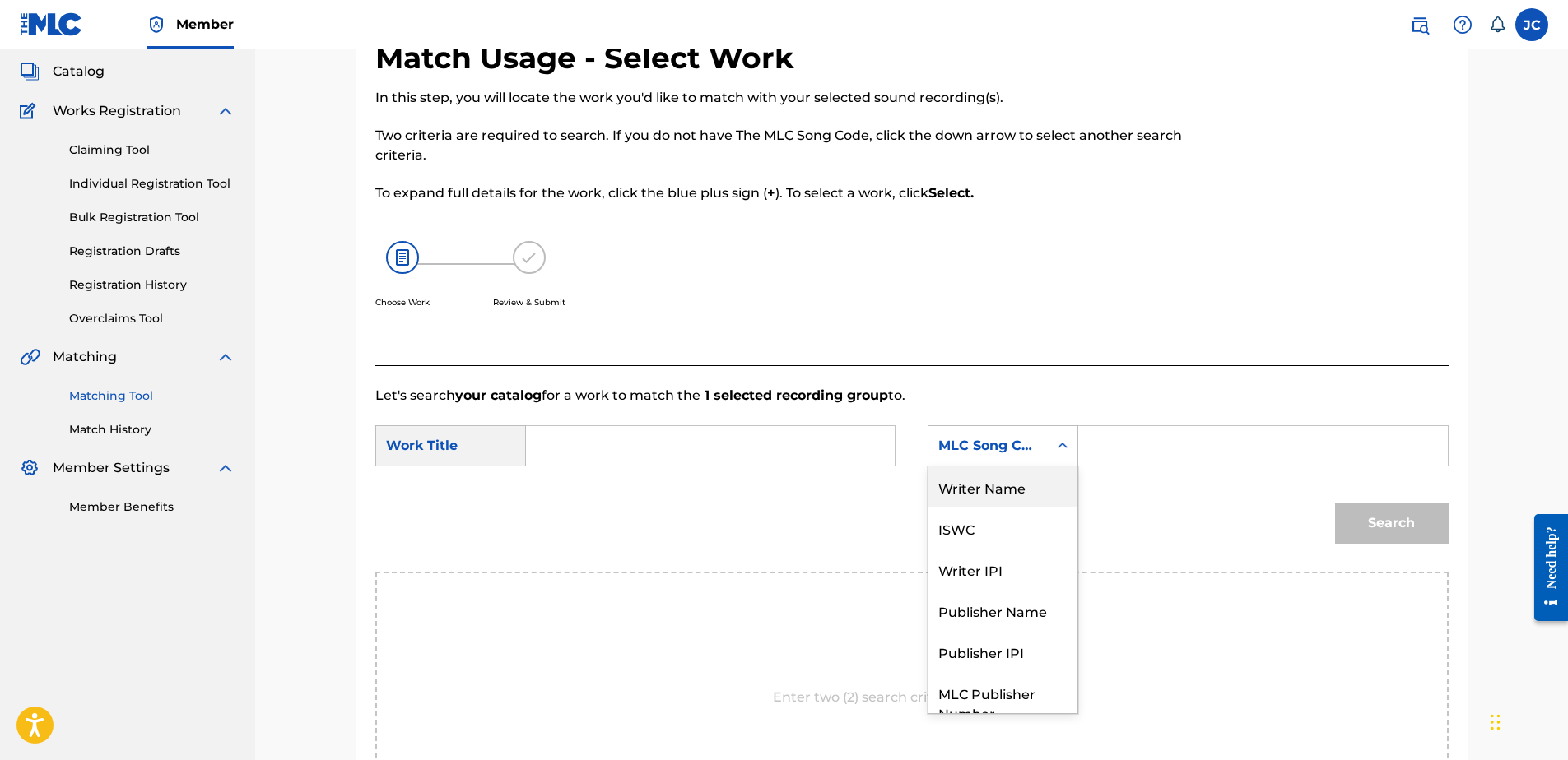
click at [992, 492] on div "Writer Name" at bounding box center [1002, 487] width 149 height 41
click at [727, 417] on form "SearchWithCriteria7cd258fb-3996-4b7b-a196-6cc5d985e904 Work Title SearchWithCri…" at bounding box center [911, 489] width 1073 height 166
click at [717, 438] on input "Search Form" at bounding box center [709, 446] width 340 height 39
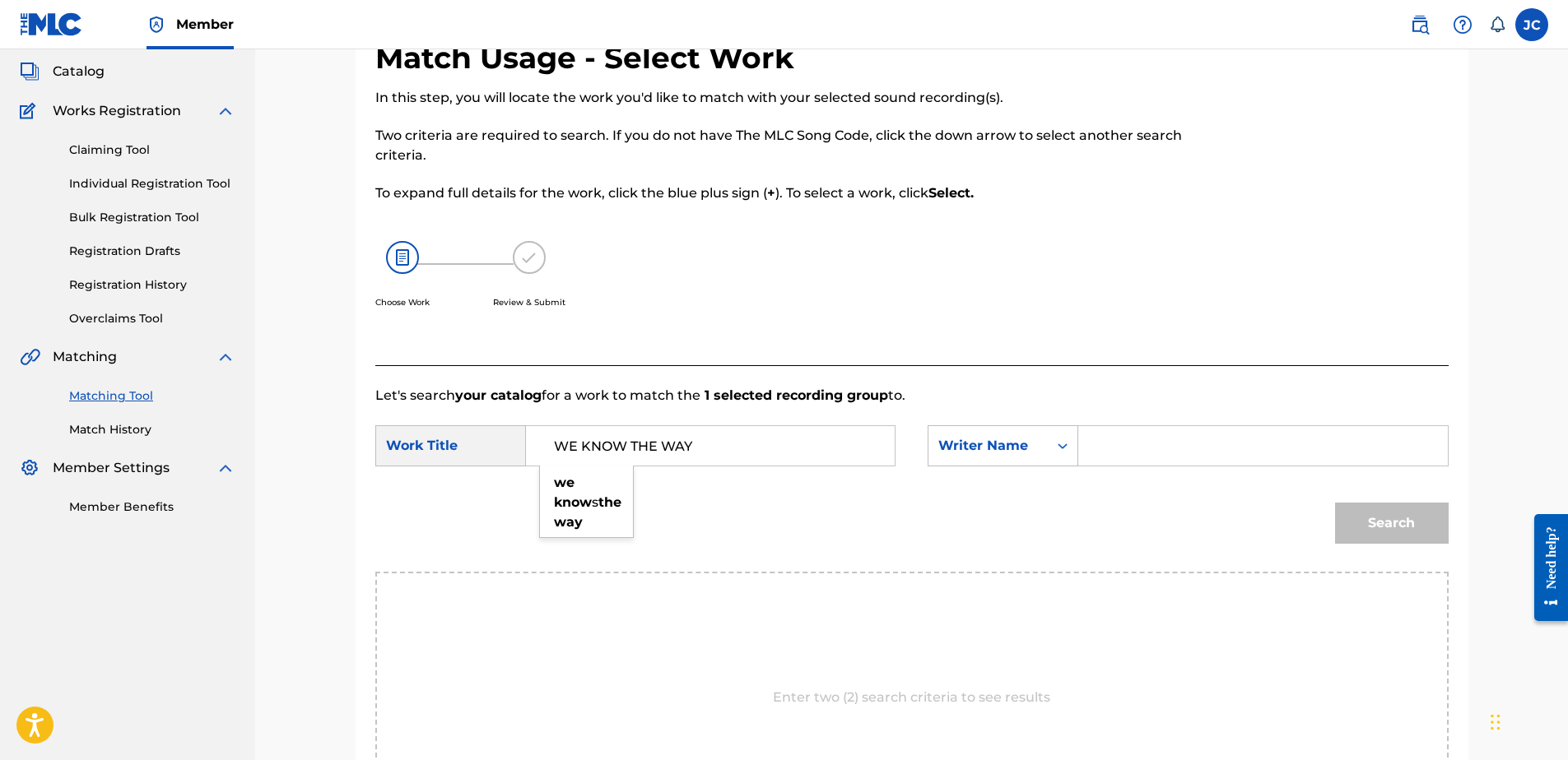
type input "WE KNOW THE WAY"
click at [1146, 432] on input "Search Form" at bounding box center [1262, 446] width 340 height 39
click at [1335, 503] on button "Search" at bounding box center [1391, 523] width 113 height 41
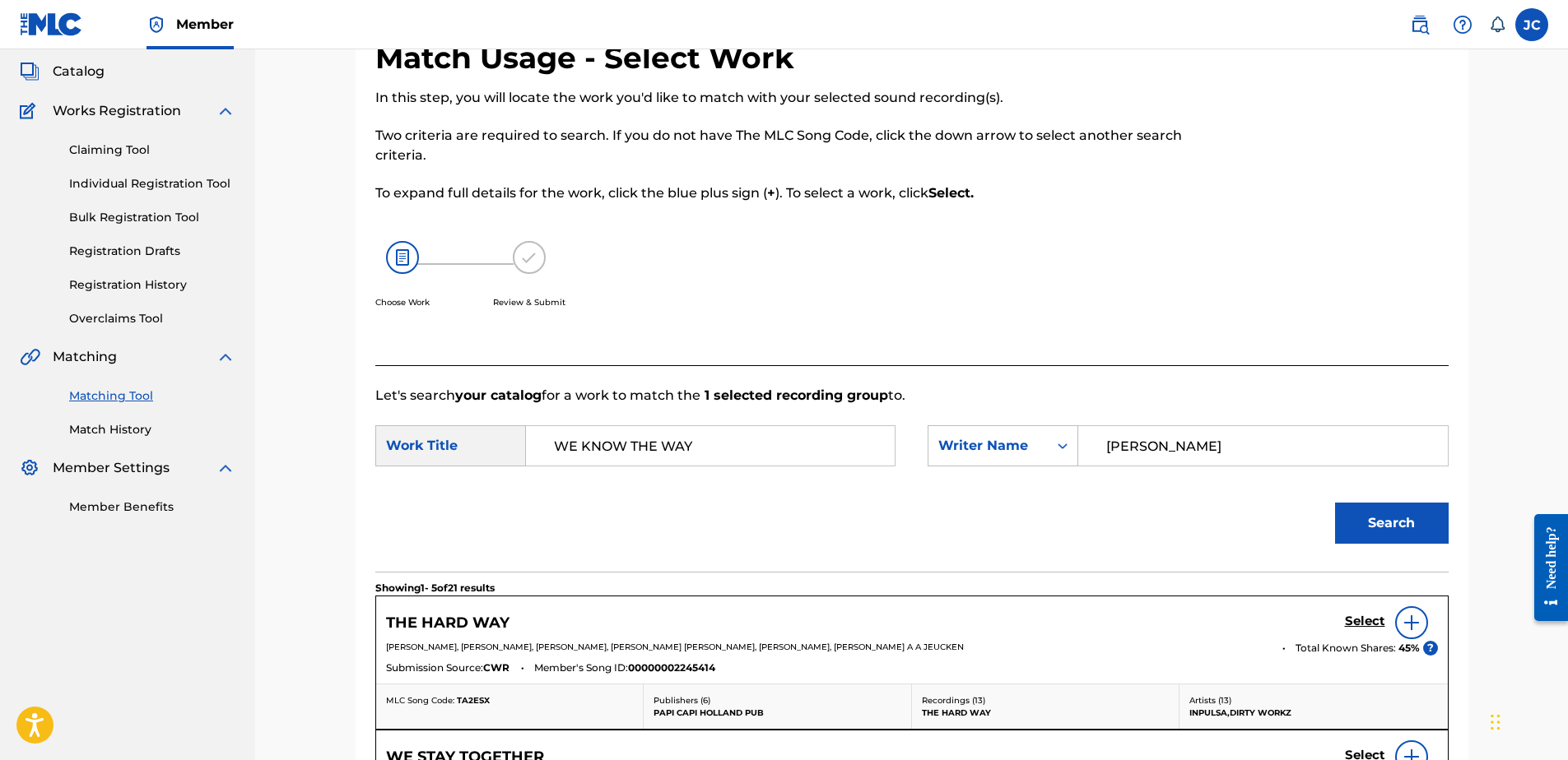
drag, startPoint x: 1208, startPoint y: 433, endPoint x: 1060, endPoint y: 413, distance: 149.3
click at [1062, 413] on form "SearchWithCriteria7cd258fb-3996-4b7b-a196-6cc5d985e904 Work Title WE KNOW THE W…" at bounding box center [911, 489] width 1073 height 166
click at [1335, 503] on button "Search" at bounding box center [1391, 523] width 113 height 41
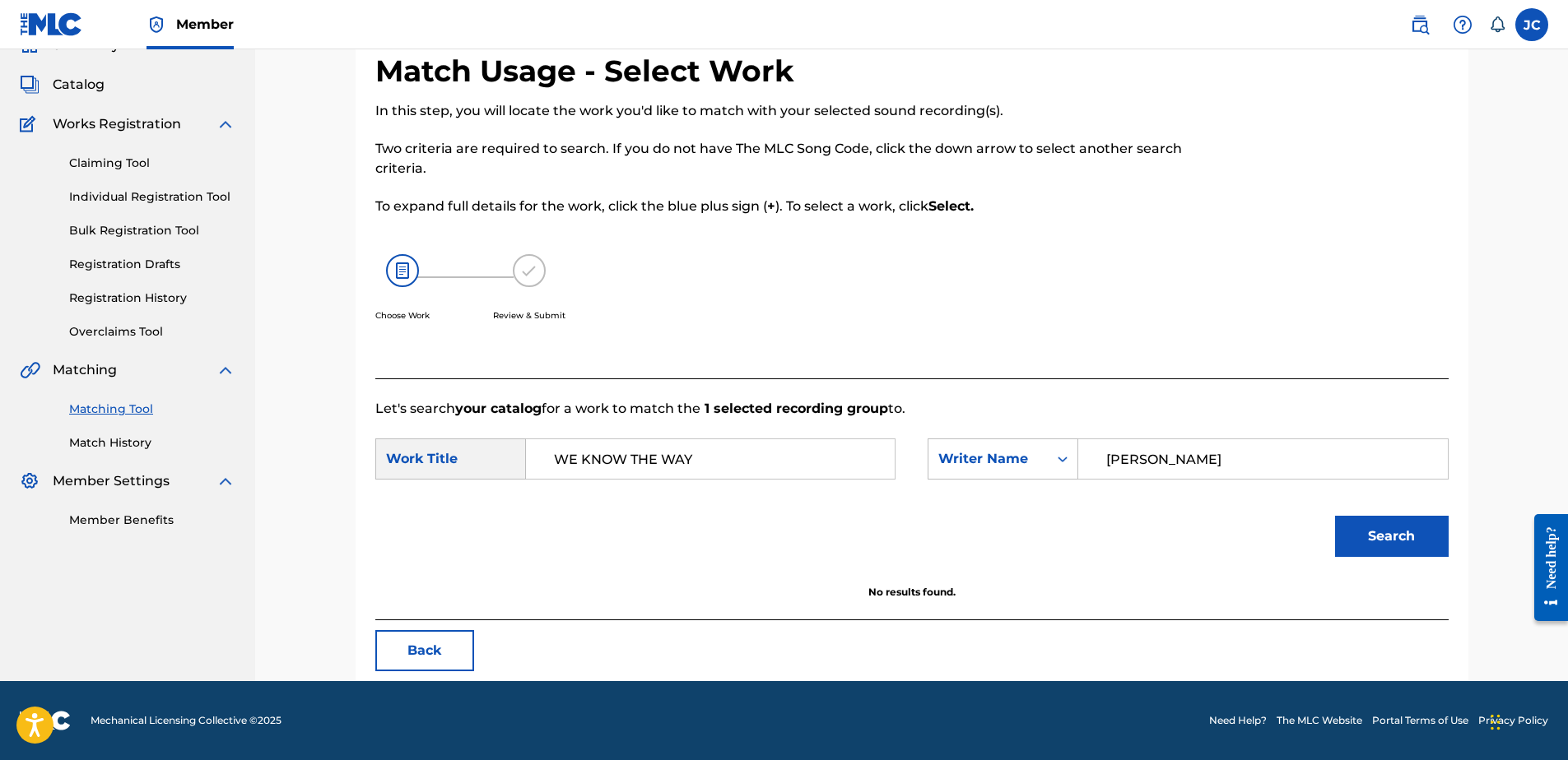
scroll to position [79, 0]
drag, startPoint x: 1218, startPoint y: 456, endPoint x: 964, endPoint y: 445, distance: 254.2
click at [964, 445] on div "SearchWithCriteria40fa5afc-272d-426c-ad38-739615a5a6b9 Writer Name METZGER" at bounding box center [1187, 459] width 520 height 41
click at [1335, 516] on button "Search" at bounding box center [1391, 537] width 113 height 41
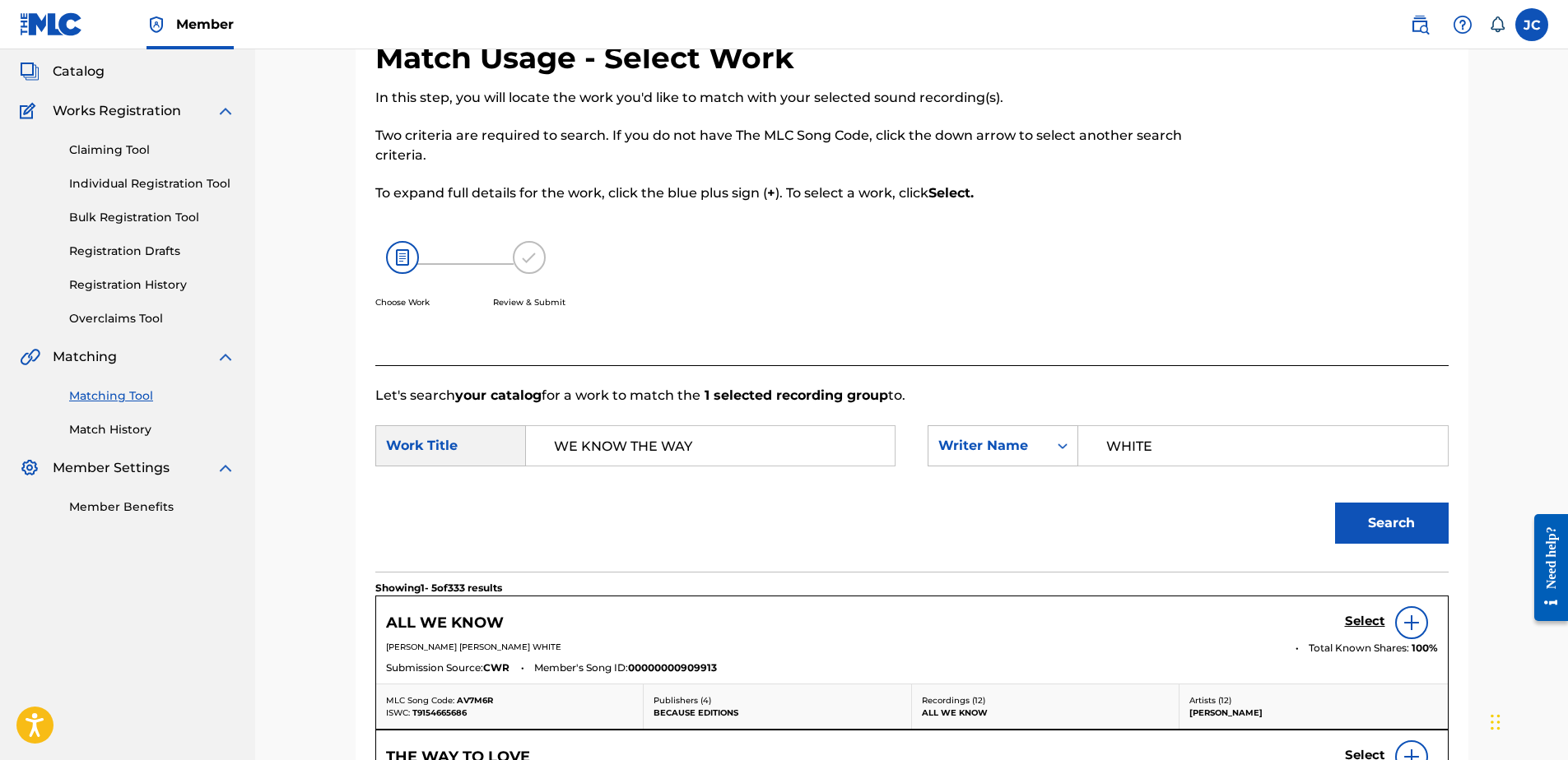
drag, startPoint x: 1166, startPoint y: 456, endPoint x: 939, endPoint y: 413, distance: 231.0
click at [939, 413] on form "SearchWithCriteria7cd258fb-3996-4b7b-a196-6cc5d985e904 Work Title WE KNOW THE W…" at bounding box center [911, 489] width 1073 height 166
type input "FOA'I"
click at [1335, 503] on button "Search" at bounding box center [1391, 523] width 113 height 41
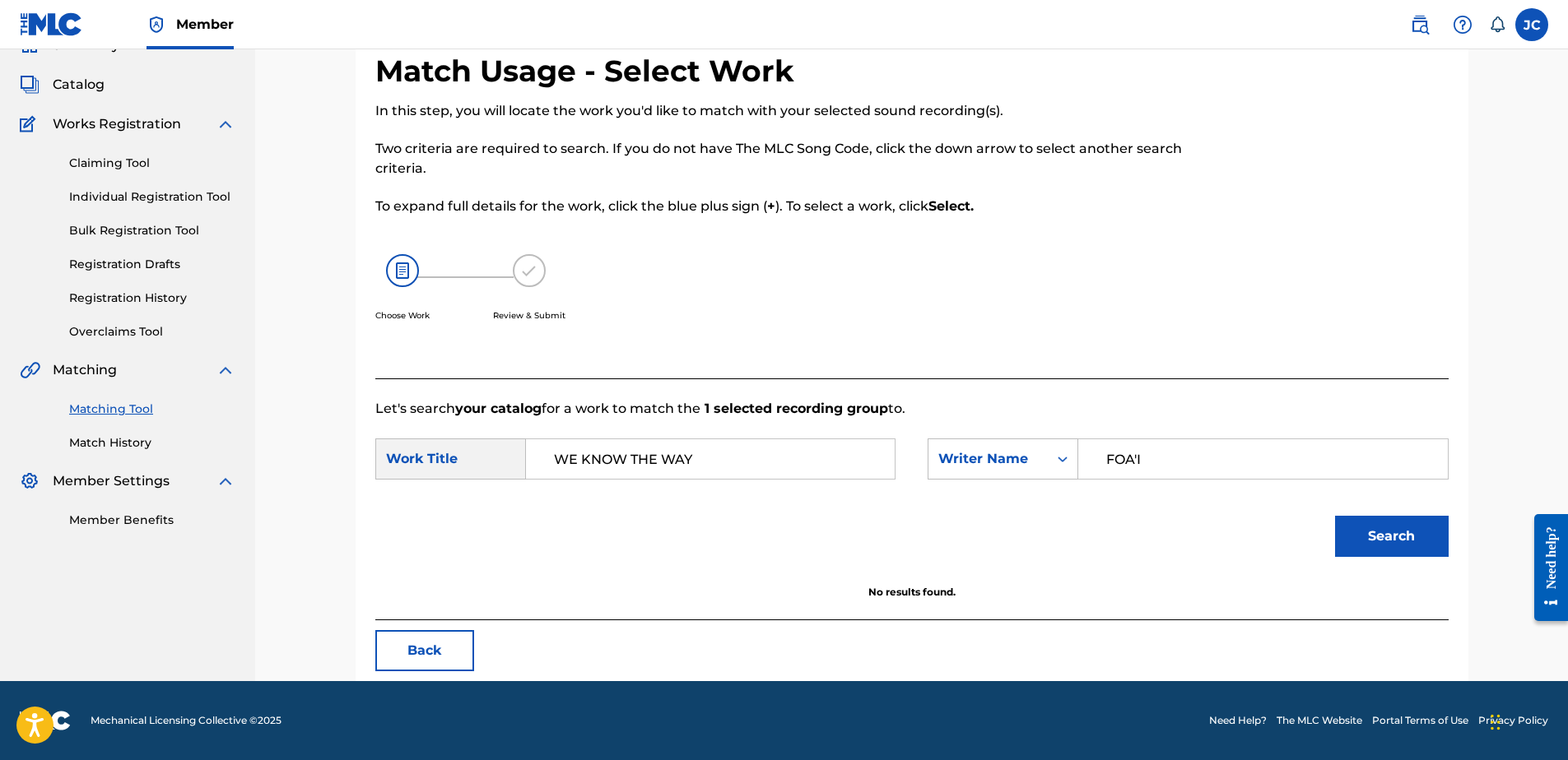
scroll to position [79, 0]
click at [416, 656] on button "Back" at bounding box center [424, 651] width 99 height 41
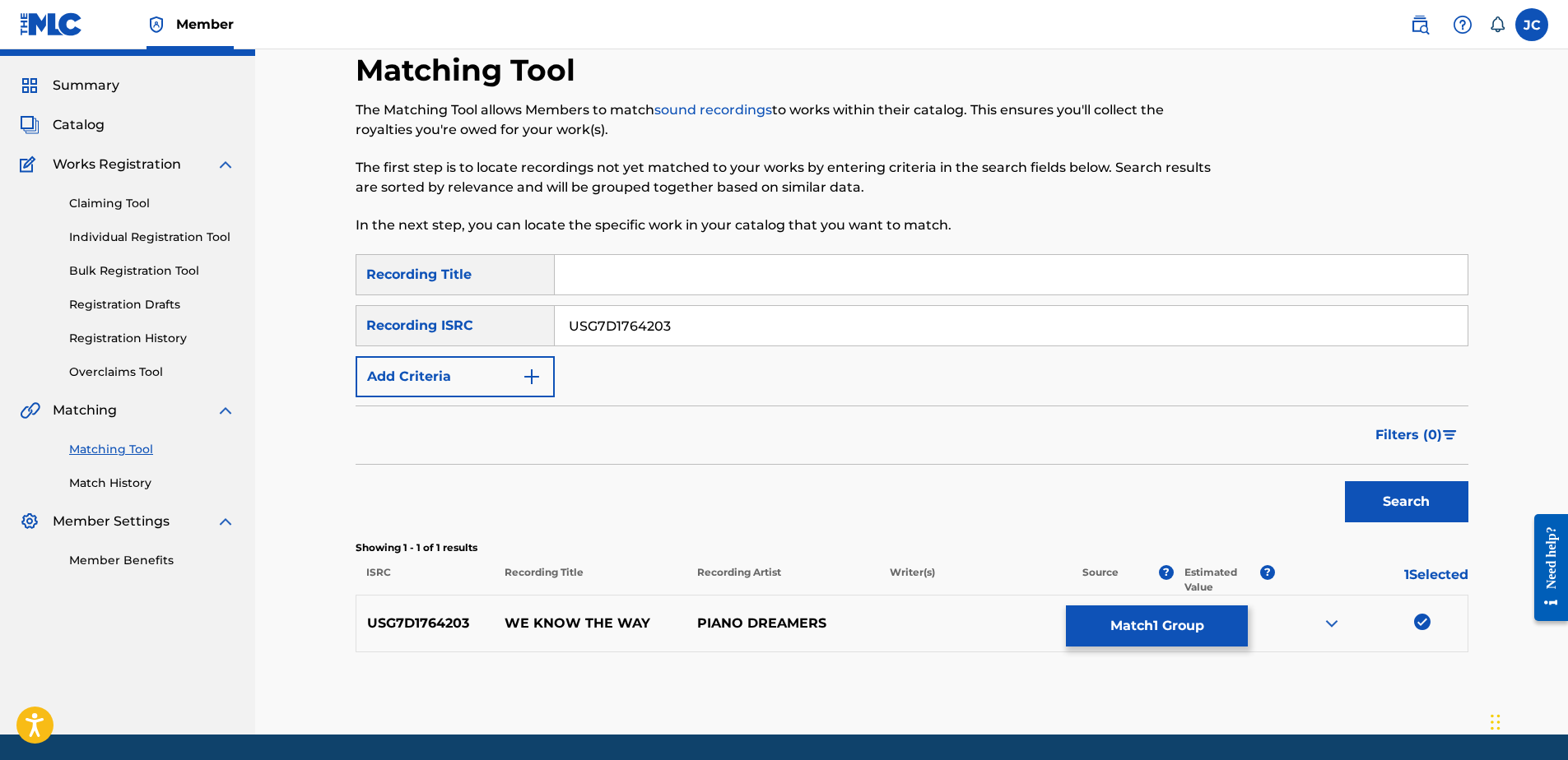
scroll to position [92, 0]
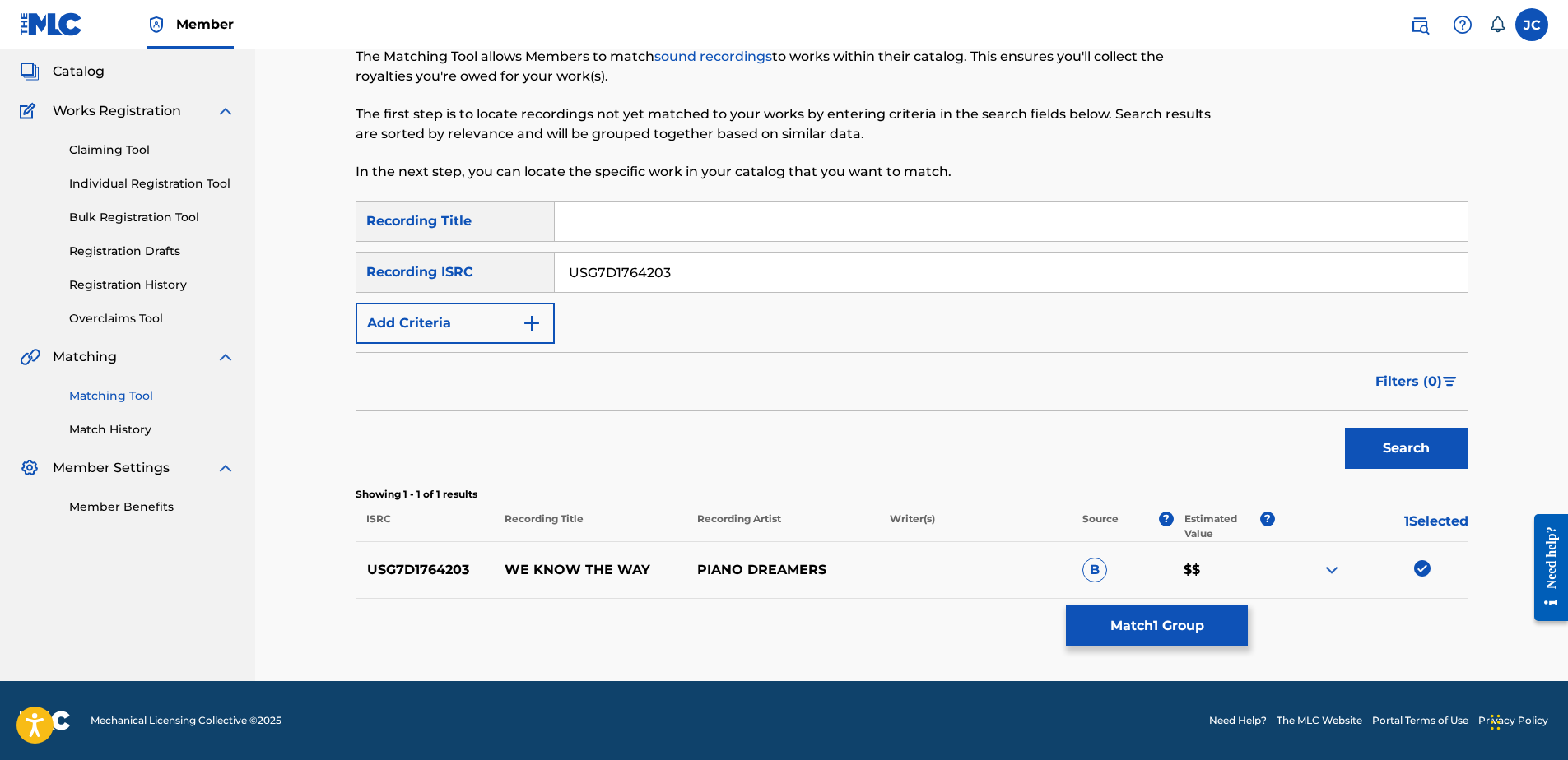
click at [1426, 570] on img at bounding box center [1422, 568] width 16 height 16
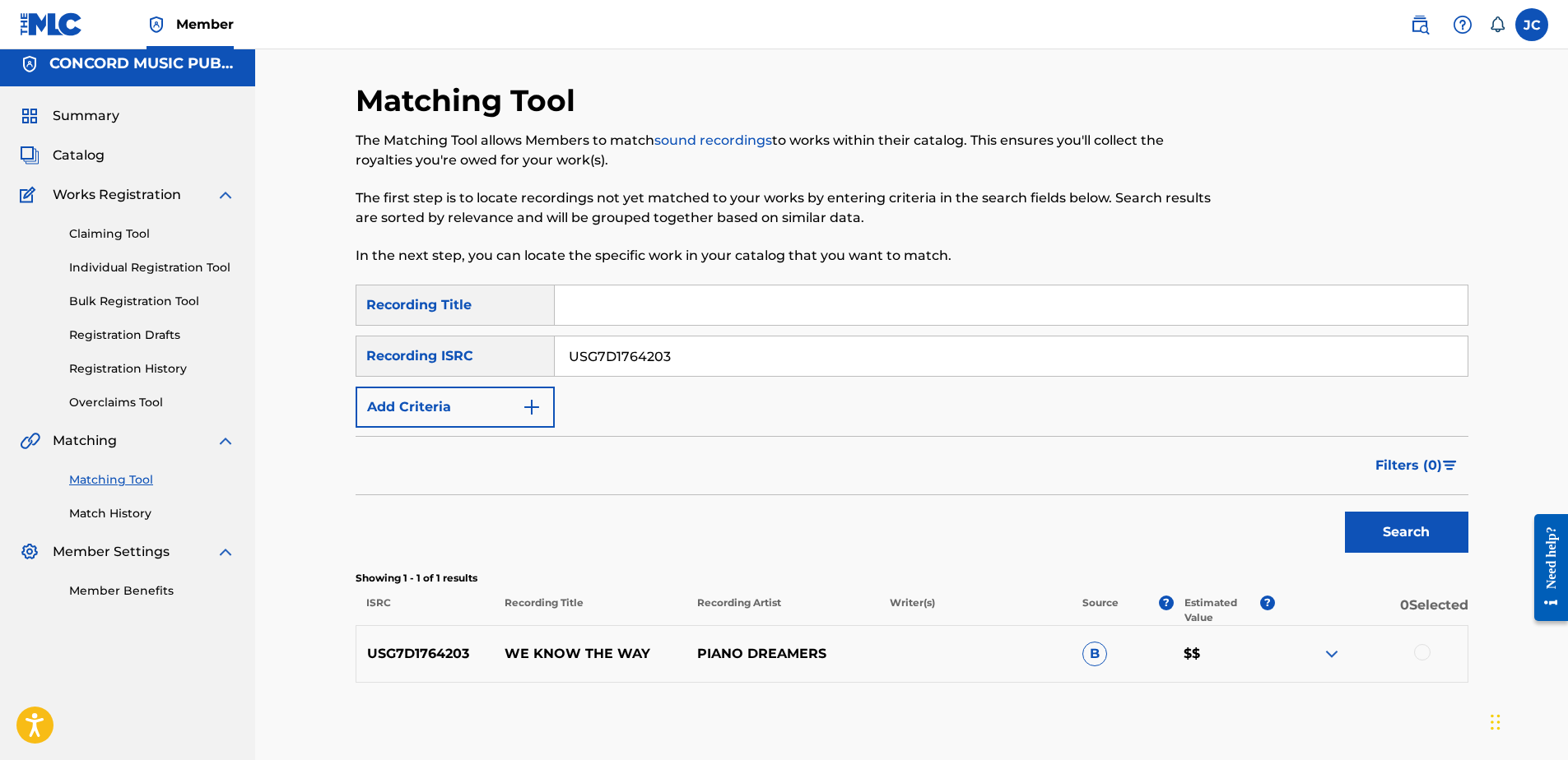
scroll to position [0, 0]
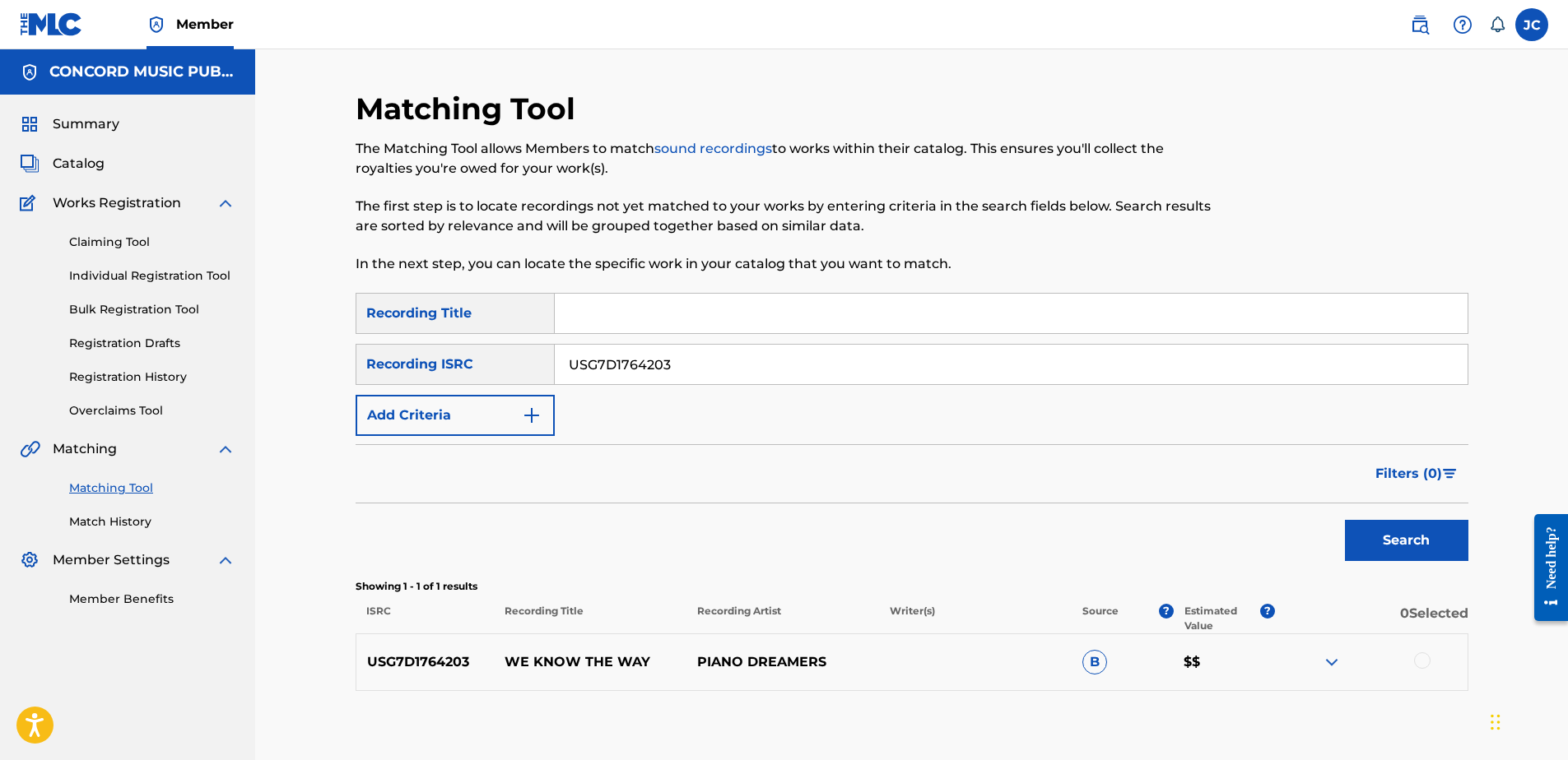
drag, startPoint x: 829, startPoint y: 378, endPoint x: 413, endPoint y: 353, distance: 416.8
click at [413, 353] on div "SearchWithCriteria453f2ea6-c254-42cc-ae3c-02c7da0d804b Recording ISRC USG7D1764…" at bounding box center [912, 364] width 1113 height 41
click at [978, 352] on input "Search Form" at bounding box center [1011, 364] width 913 height 39
paste input "DEF058903563"
click at [1345, 520] on button "Search" at bounding box center [1406, 540] width 123 height 41
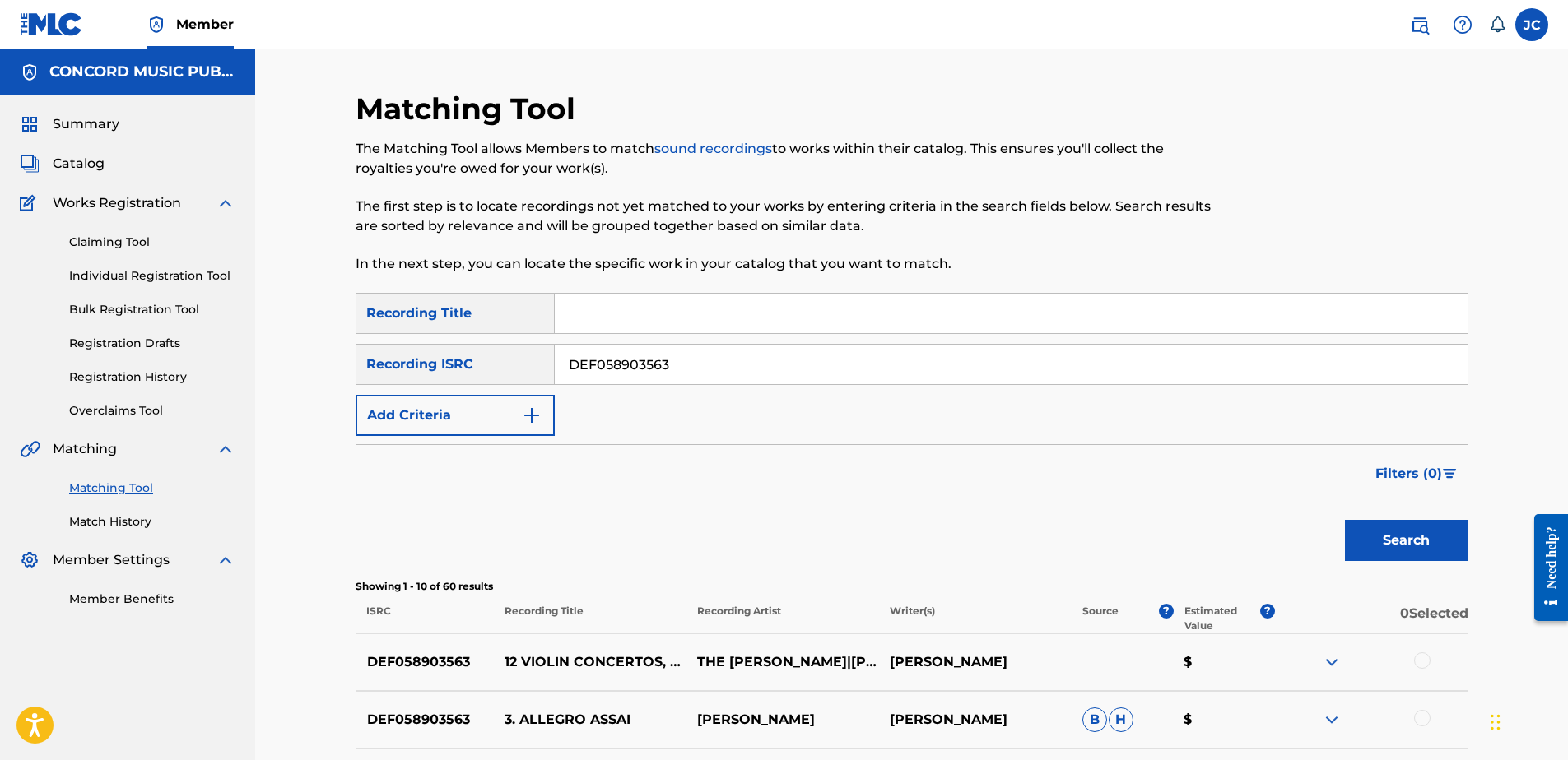
click at [758, 356] on input "DEF058903563" at bounding box center [1011, 364] width 913 height 39
paste input "USC4R2336962"
type input "USC4R2336962"
click at [1345, 520] on button "Search" at bounding box center [1406, 540] width 123 height 41
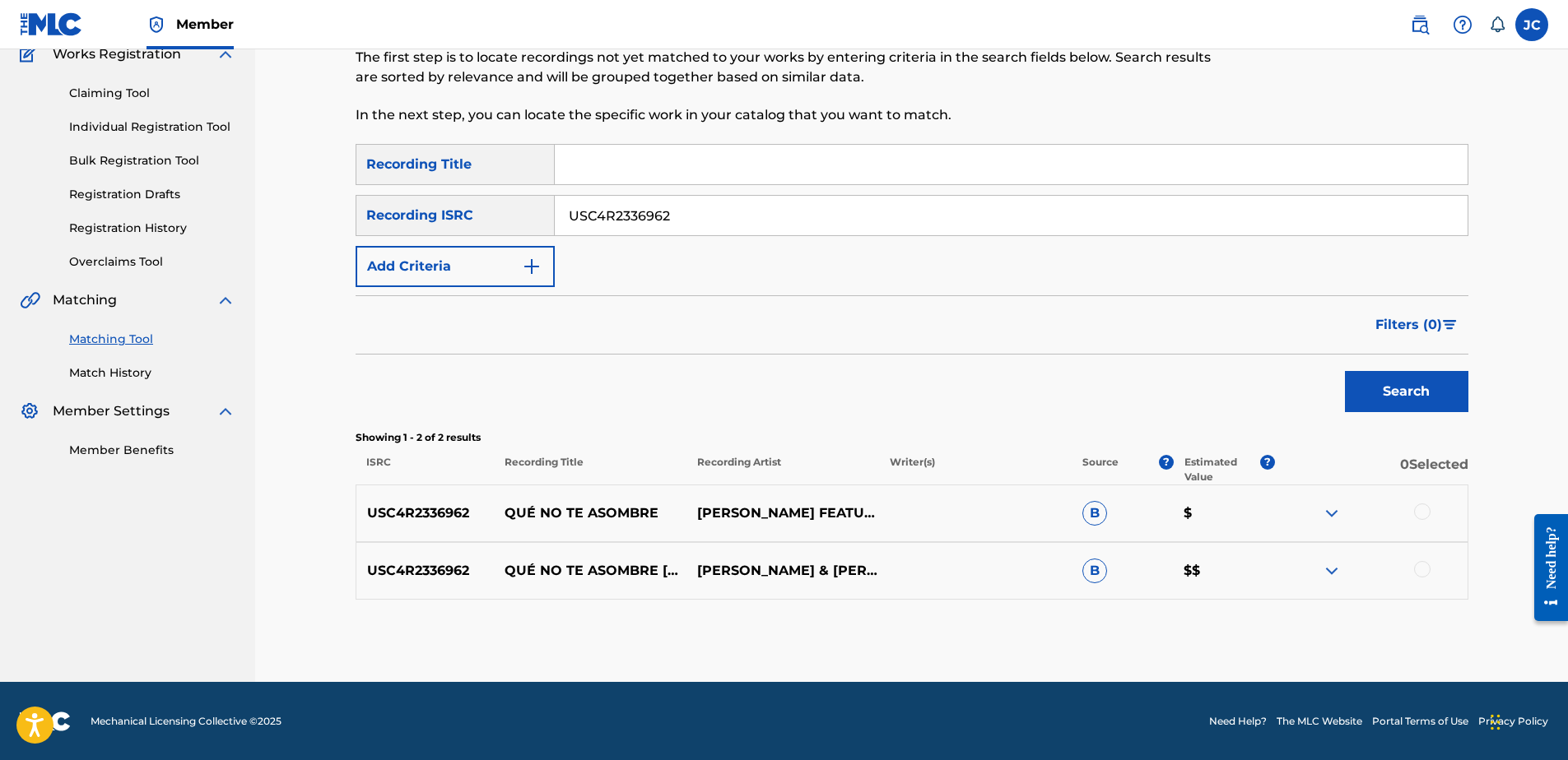
scroll to position [150, 0]
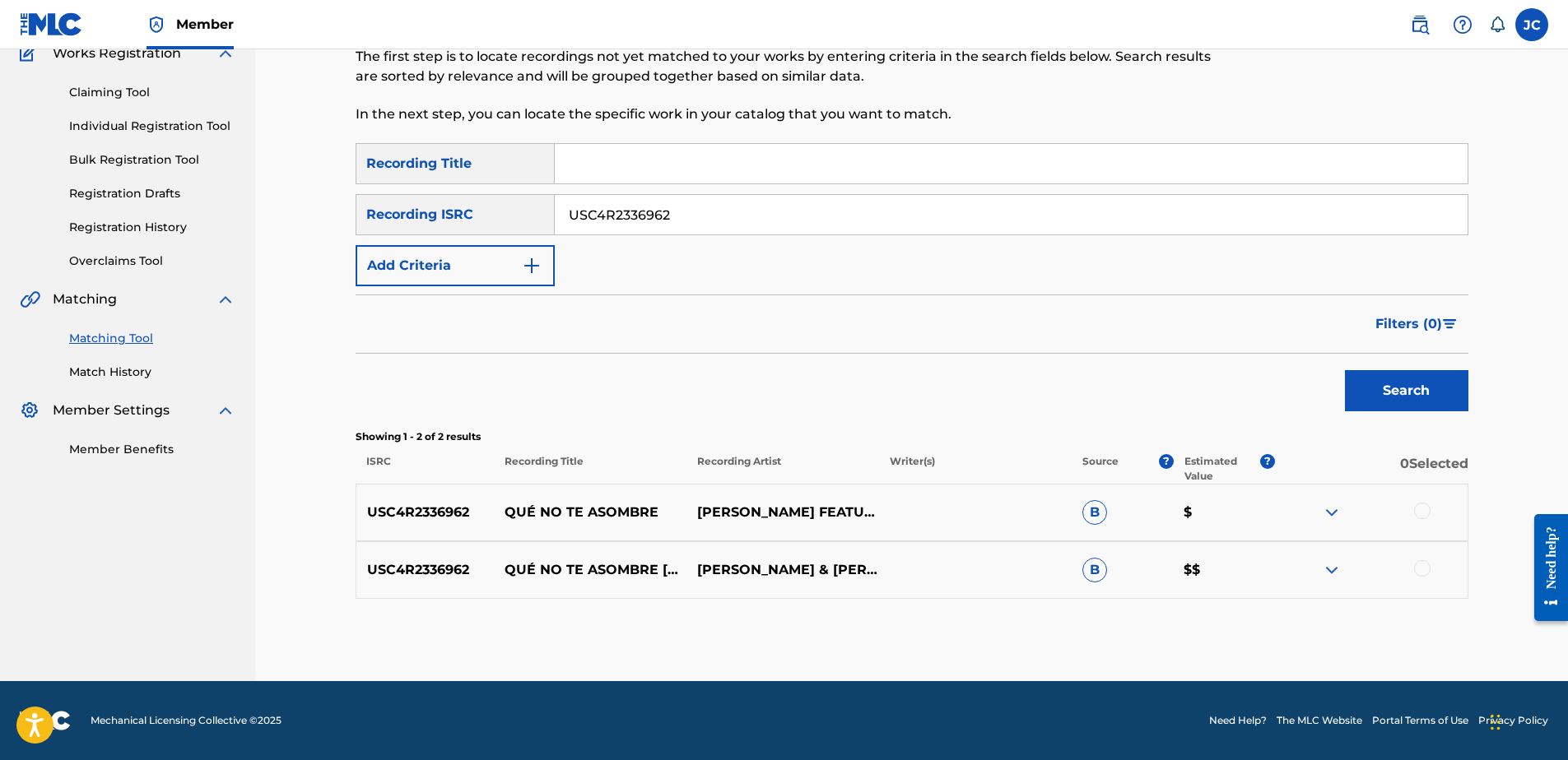
click at [1416, 568] on div at bounding box center [1422, 568] width 16 height 16
click at [1414, 514] on div at bounding box center [1422, 511] width 16 height 16
click at [1195, 633] on button "Match 2 Groups" at bounding box center [1157, 626] width 182 height 41
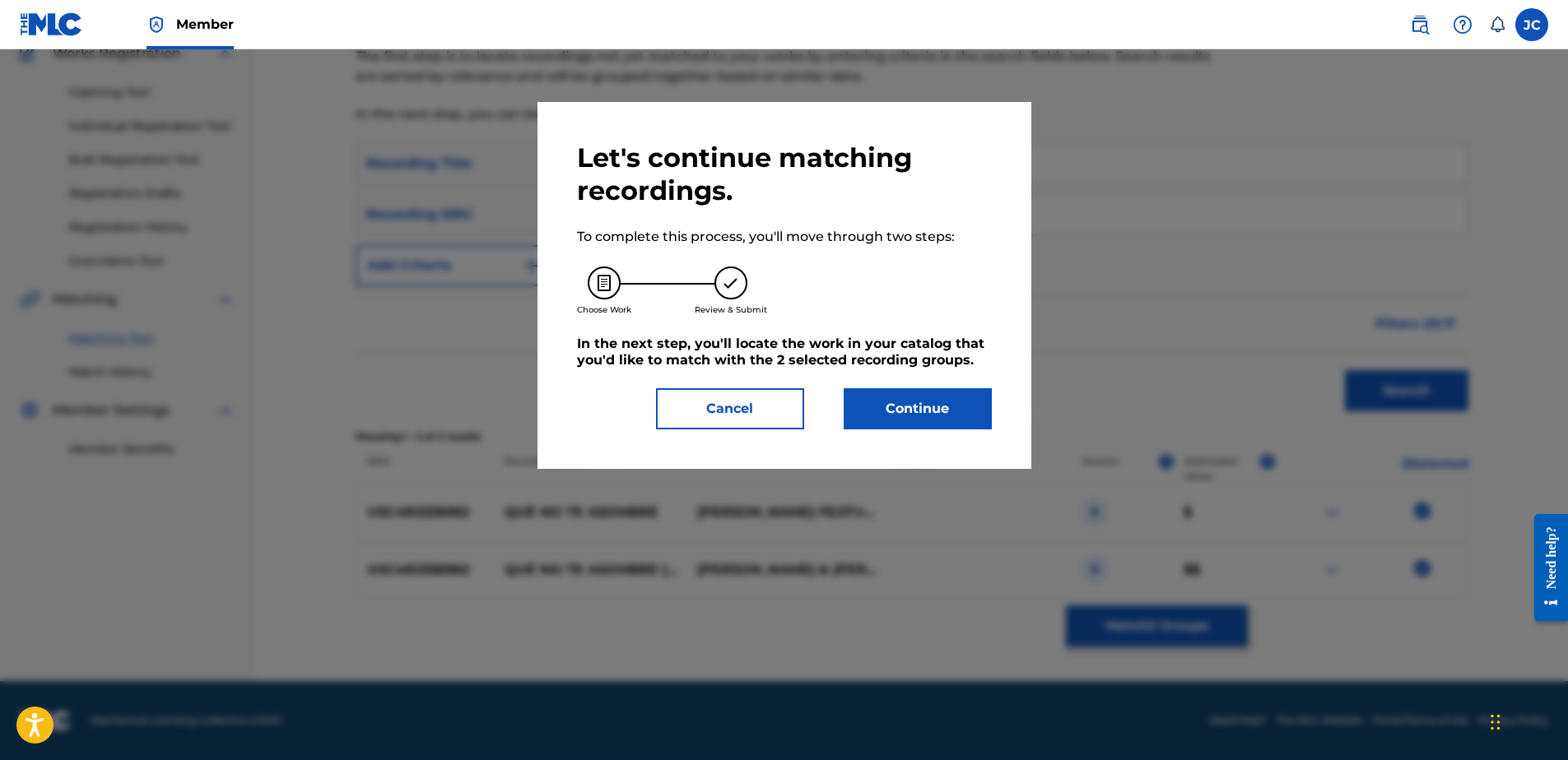
click at [969, 422] on button "Continue" at bounding box center [918, 409] width 148 height 41
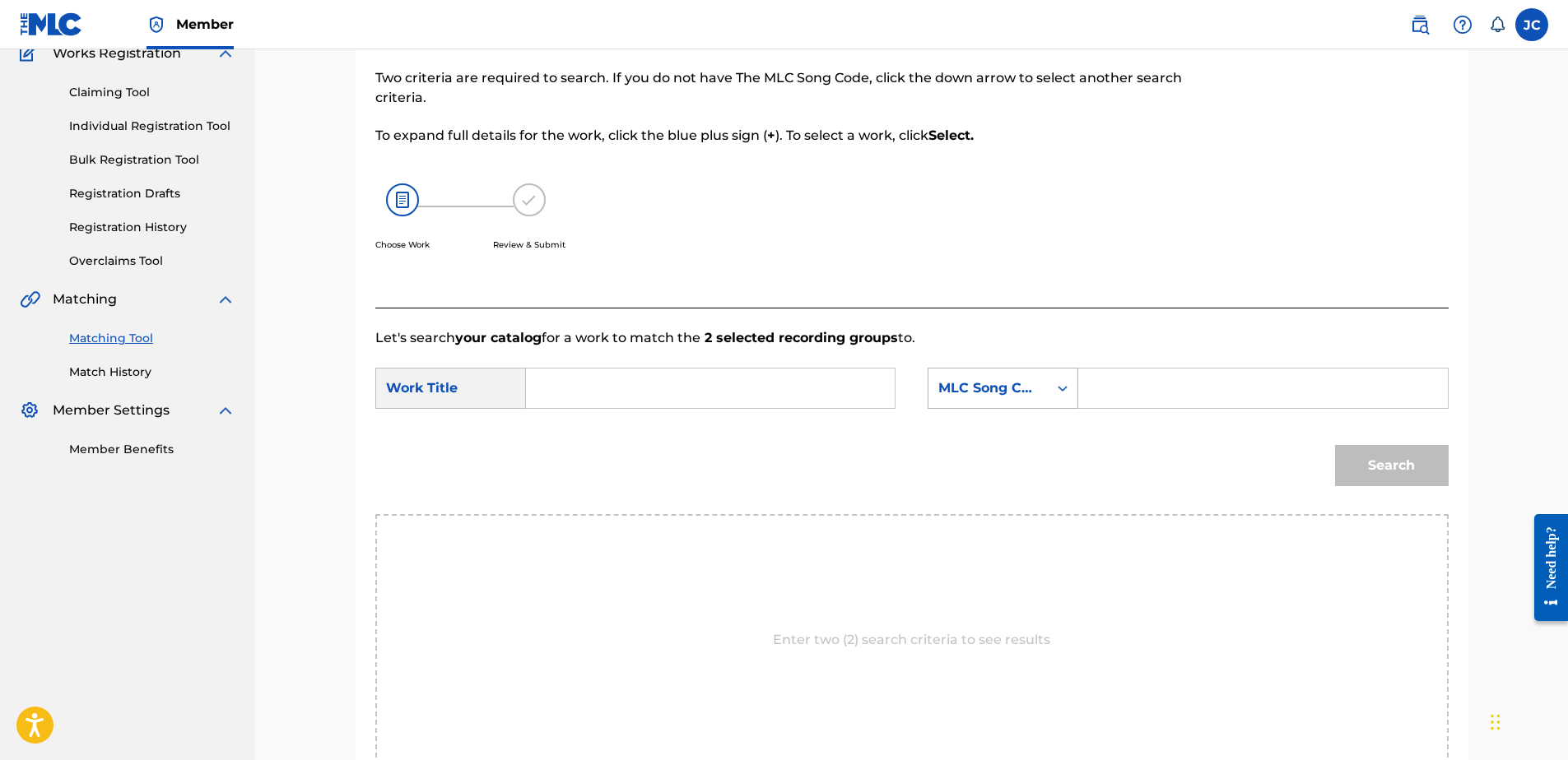
click at [988, 381] on div "MLC Song Code" at bounding box center [987, 388] width 99 height 20
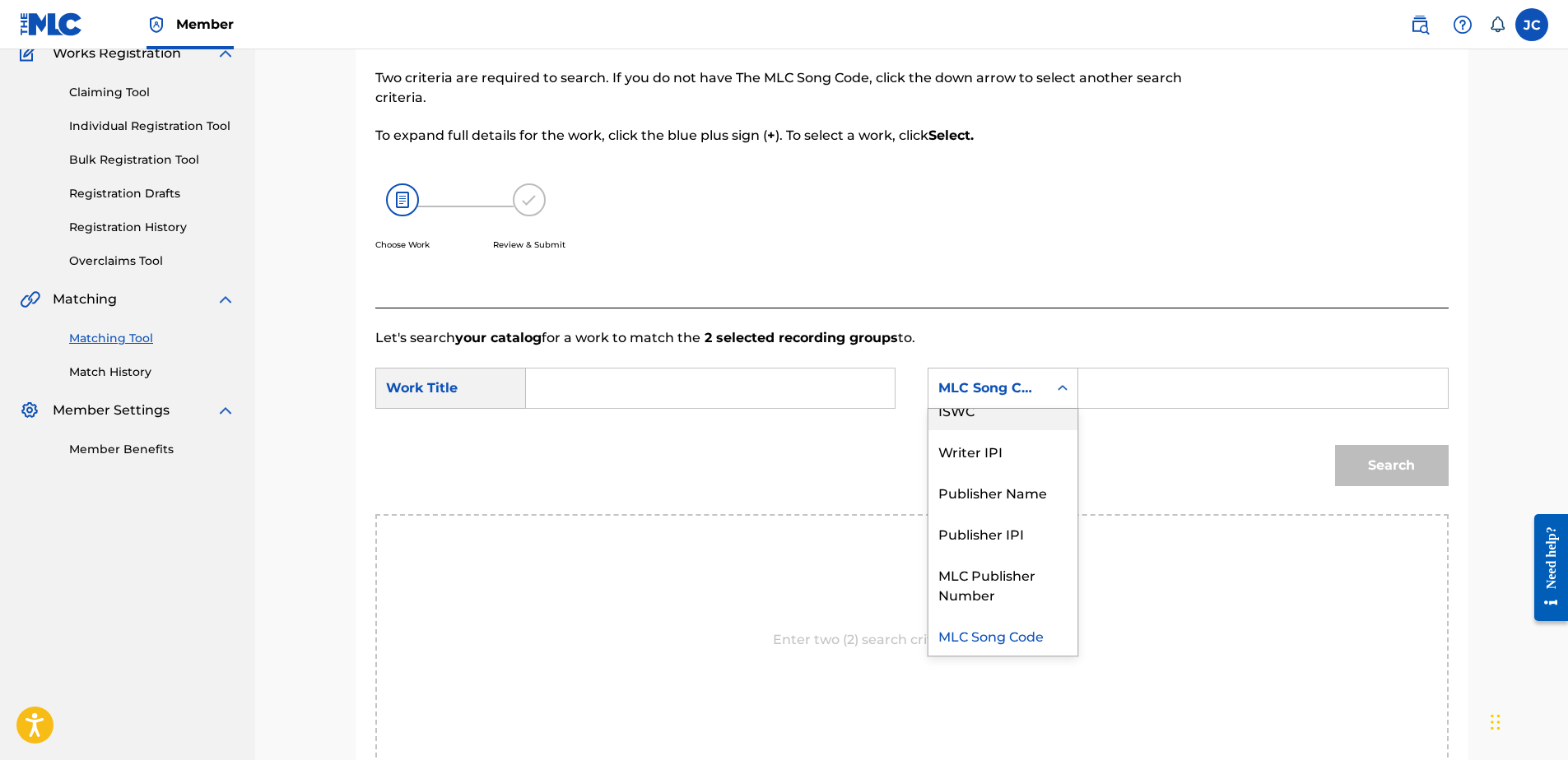
scroll to position [0, 0]
click at [1006, 444] on div "Writer Name" at bounding box center [1002, 430] width 149 height 41
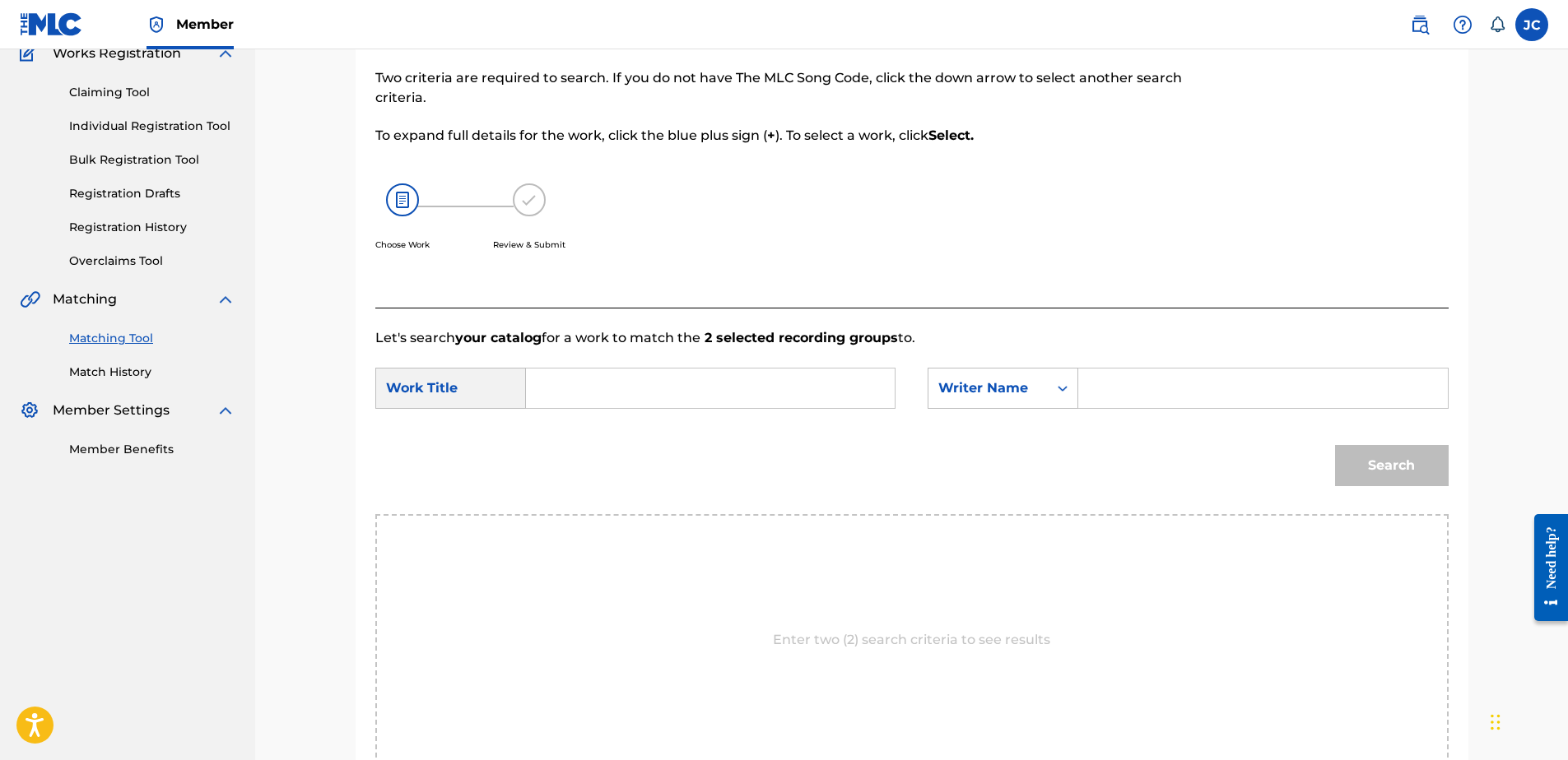
drag, startPoint x: 809, startPoint y: 414, endPoint x: 813, endPoint y: 394, distance: 20.4
click at [810, 414] on div "SearchWithCriteria7cd258fb-3996-4b7b-a196-6cc5d985e904 Work Title SearchWithCri…" at bounding box center [911, 393] width 1073 height 51
click at [813, 386] on input "Search Form" at bounding box center [709, 388] width 340 height 39
paste input "Qué No Te Asombre"
type input "Qué No Te Asombre"
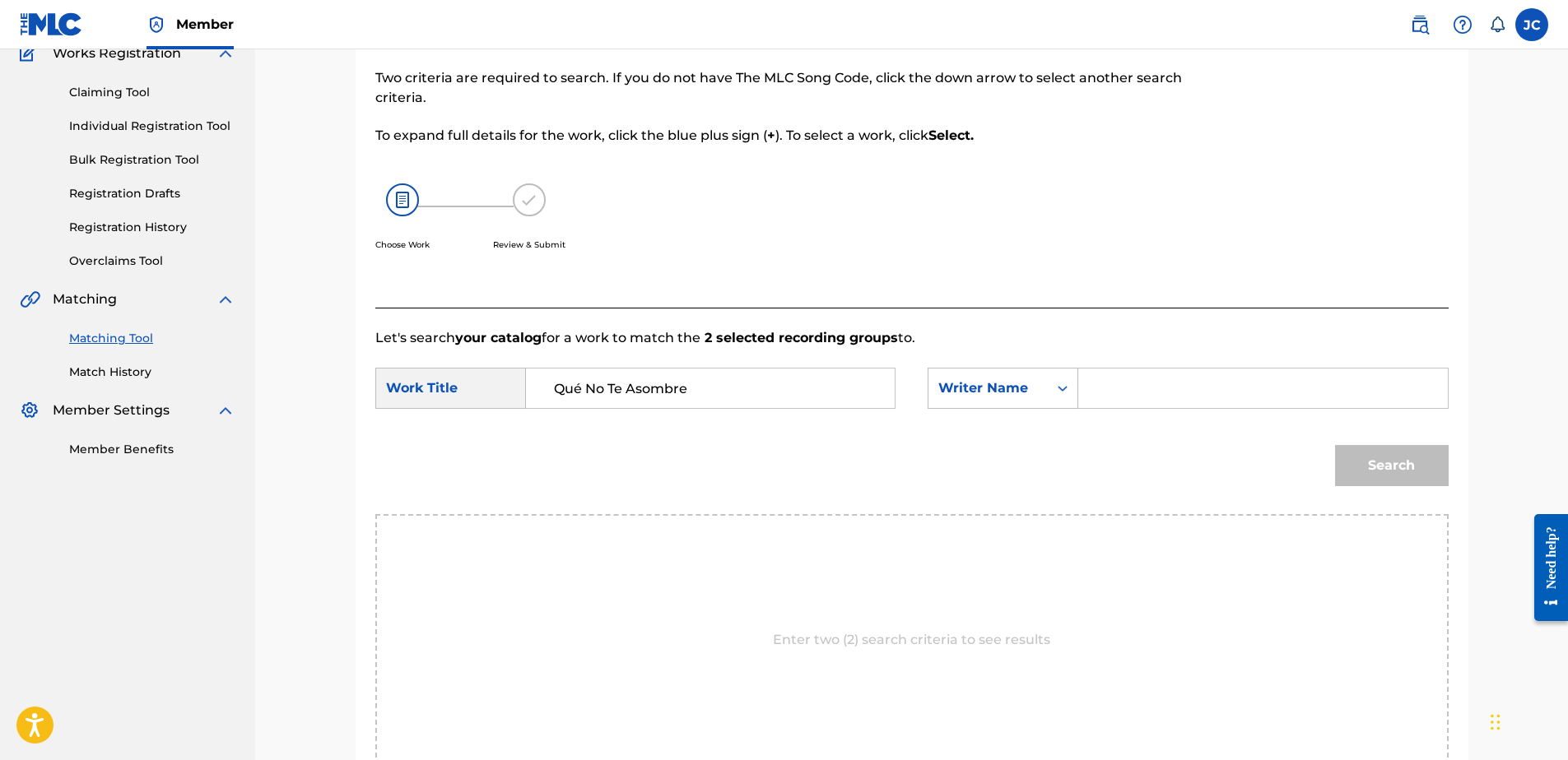
drag, startPoint x: 1085, startPoint y: 387, endPoint x: 1145, endPoint y: 390, distance: 60.1
click at [1087, 387] on div "Search Form" at bounding box center [1263, 388] width 370 height 41
click at [1147, 388] on input "Search Form" at bounding box center [1262, 388] width 340 height 39
paste input "[PERSON_NAME]"
type input "[PERSON_NAME]"
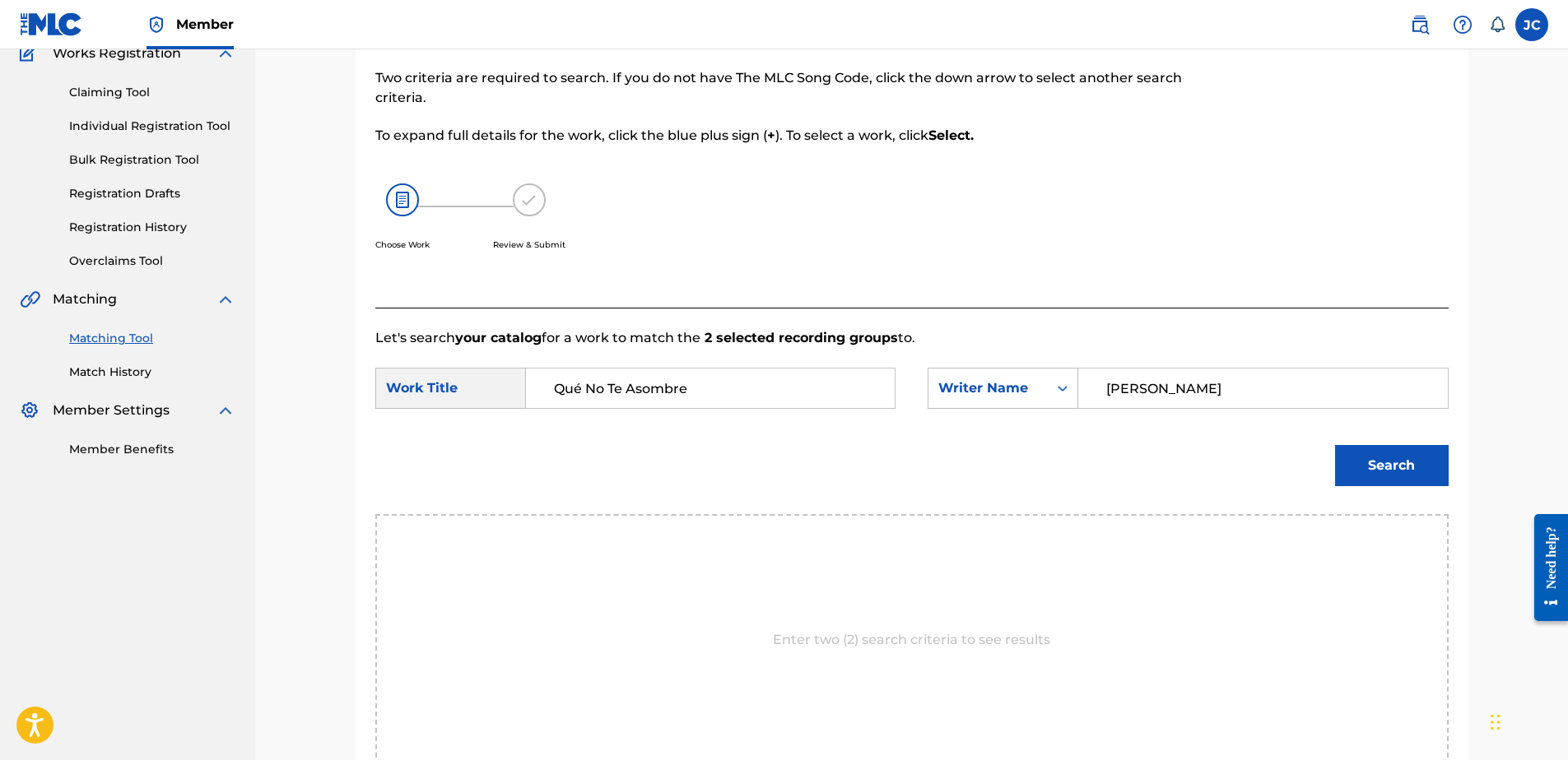
click at [1335, 445] on button "Search" at bounding box center [1391, 465] width 113 height 41
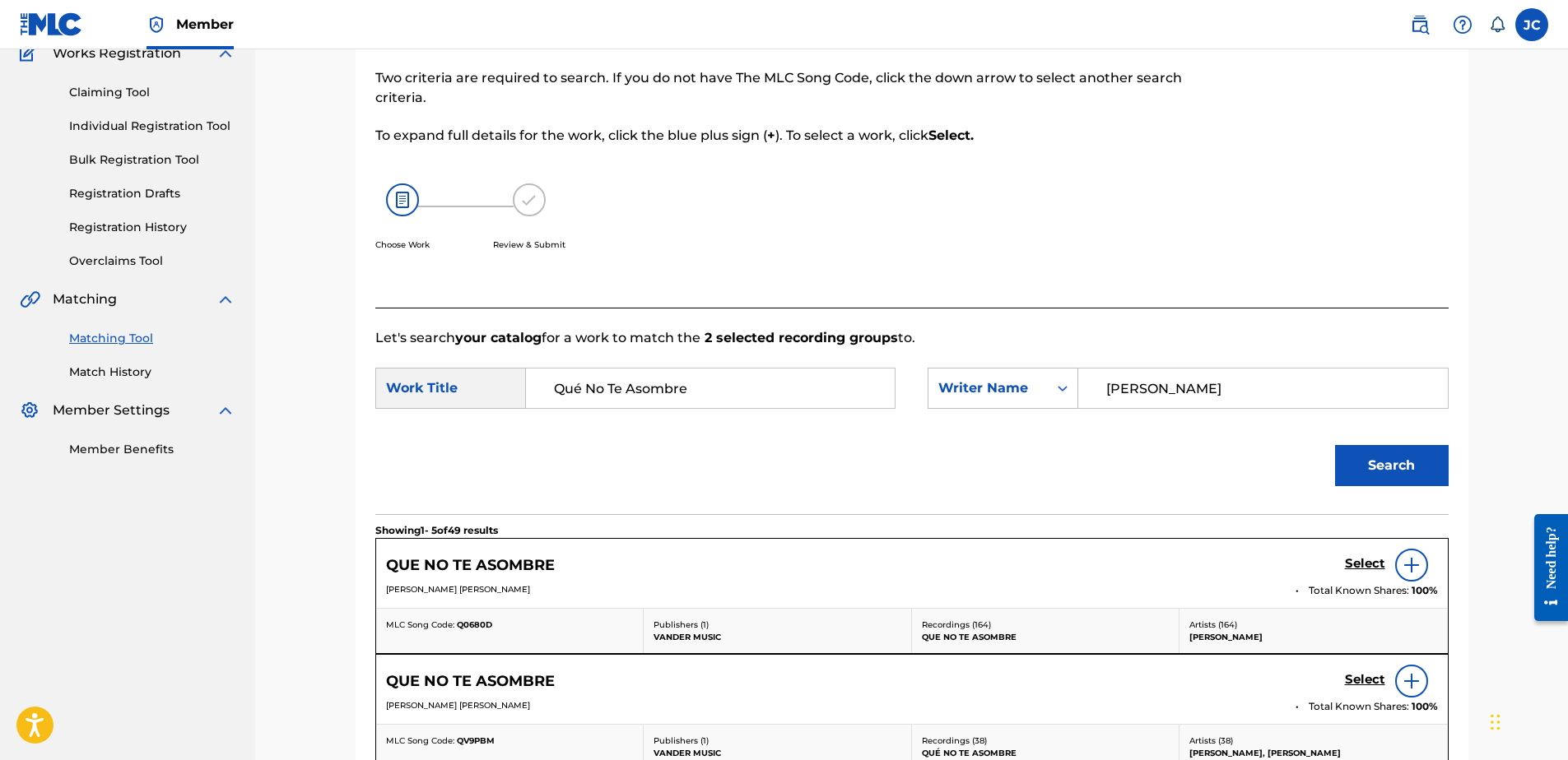
click at [1349, 564] on h5 "Select" at bounding box center [1364, 564] width 40 height 16
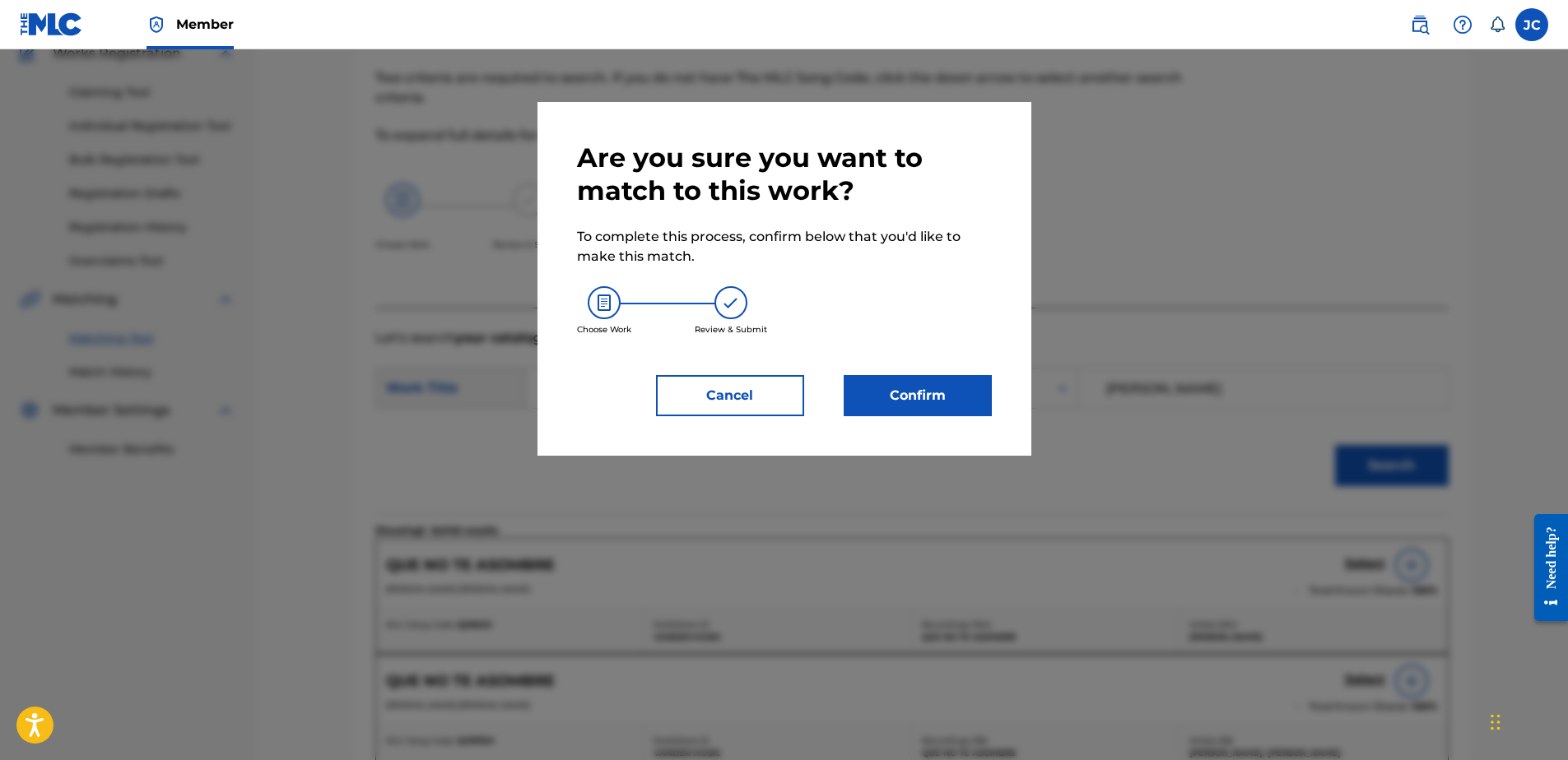
click at [910, 393] on button "Confirm" at bounding box center [918, 396] width 148 height 41
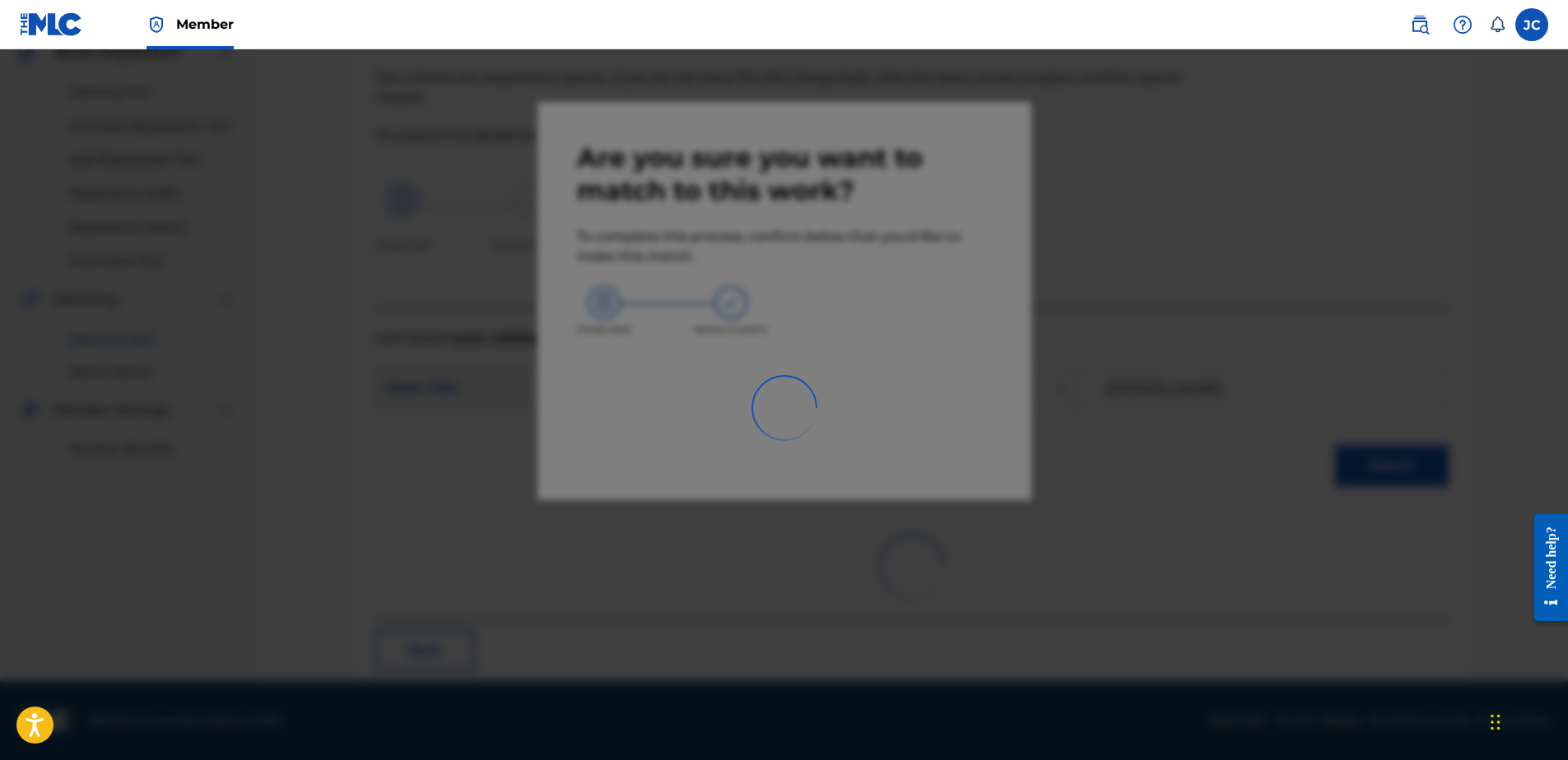
scroll to position [44, 0]
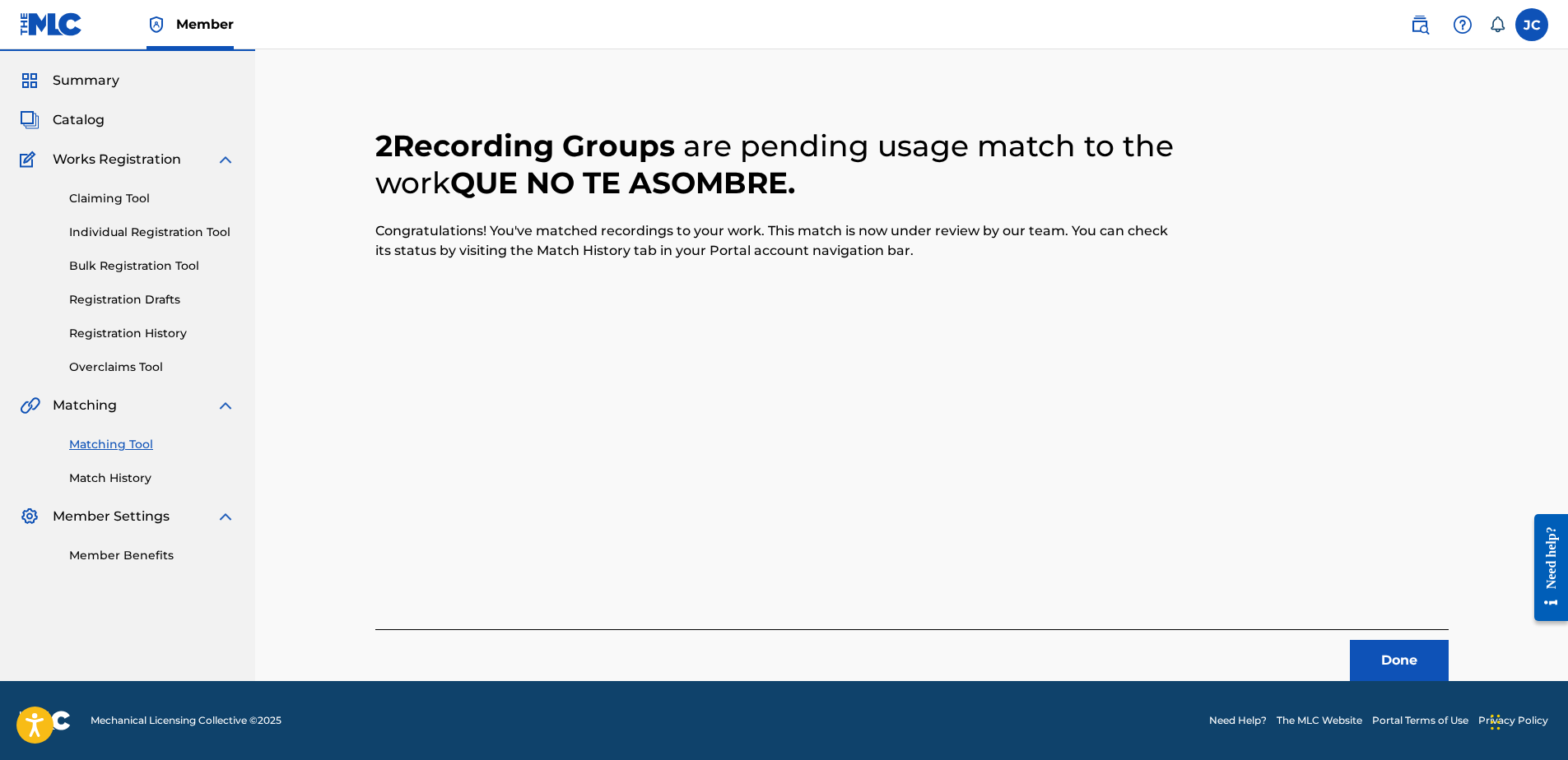
click at [1388, 653] on button "Done" at bounding box center [1399, 661] width 99 height 41
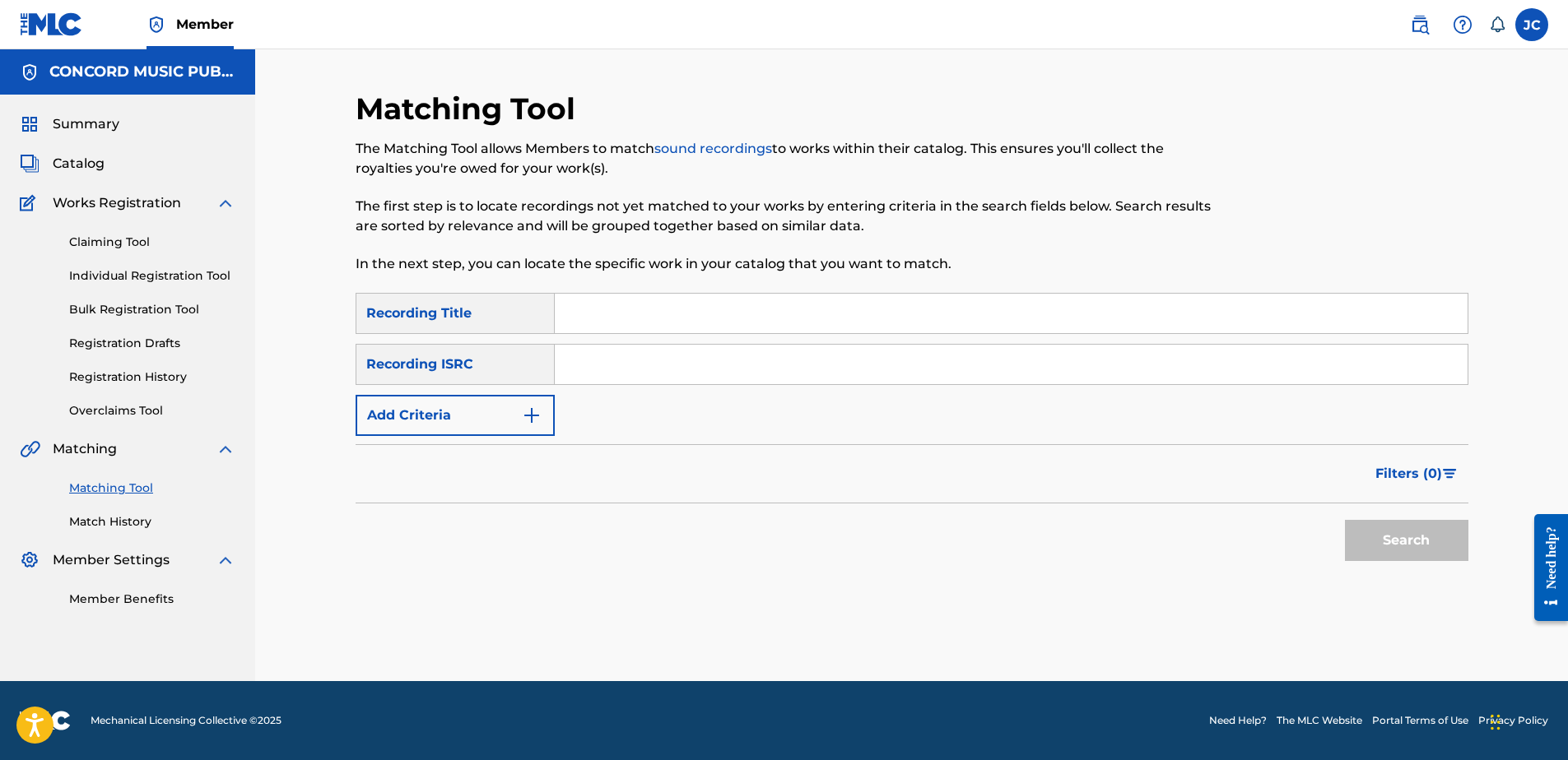
click at [896, 377] on input "Search Form" at bounding box center [1011, 364] width 913 height 39
paste input "QZMEP2254416"
type input "QZMEP2254416"
click at [1345, 520] on button "Search" at bounding box center [1406, 540] width 123 height 41
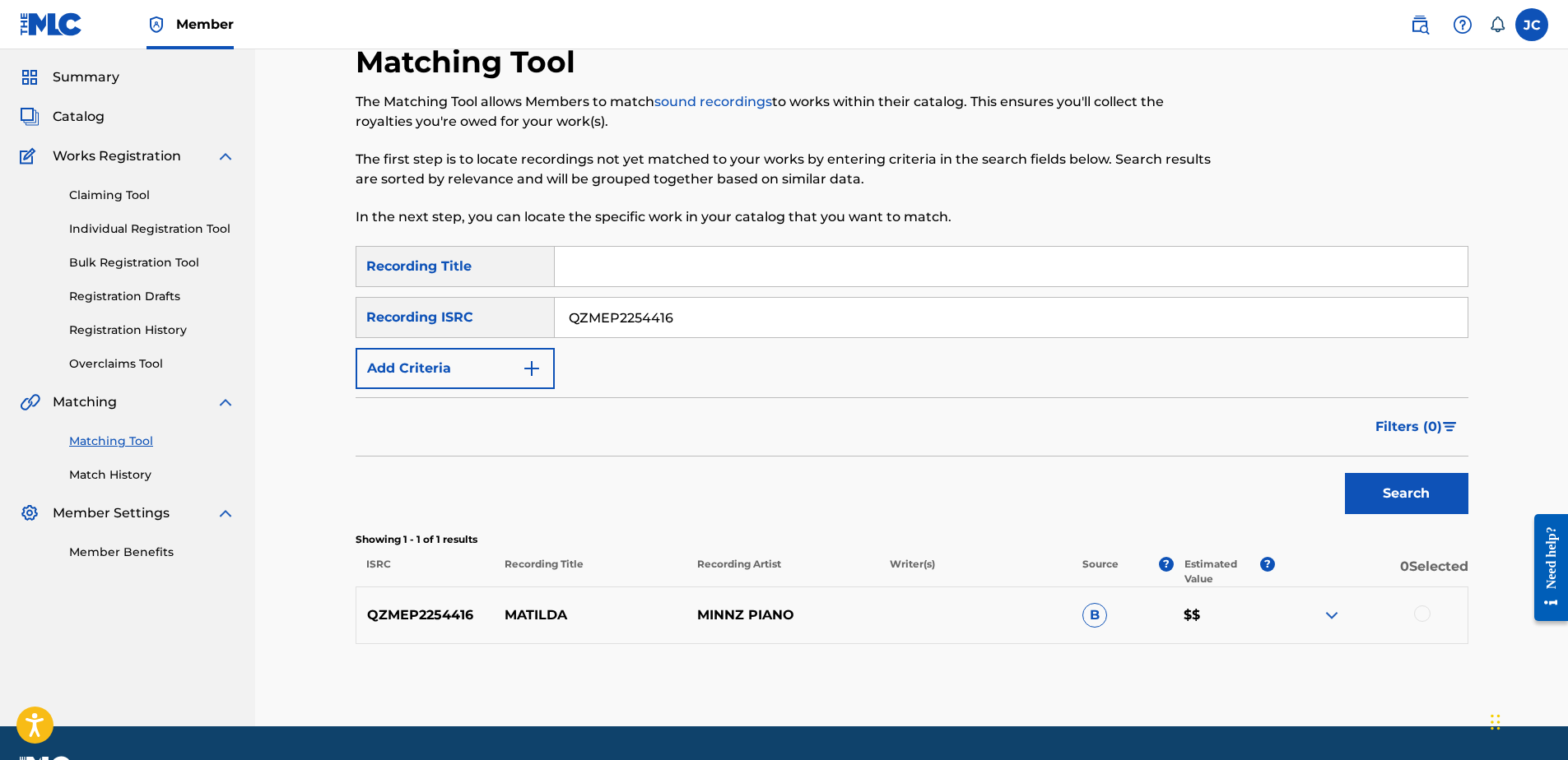
scroll to position [92, 0]
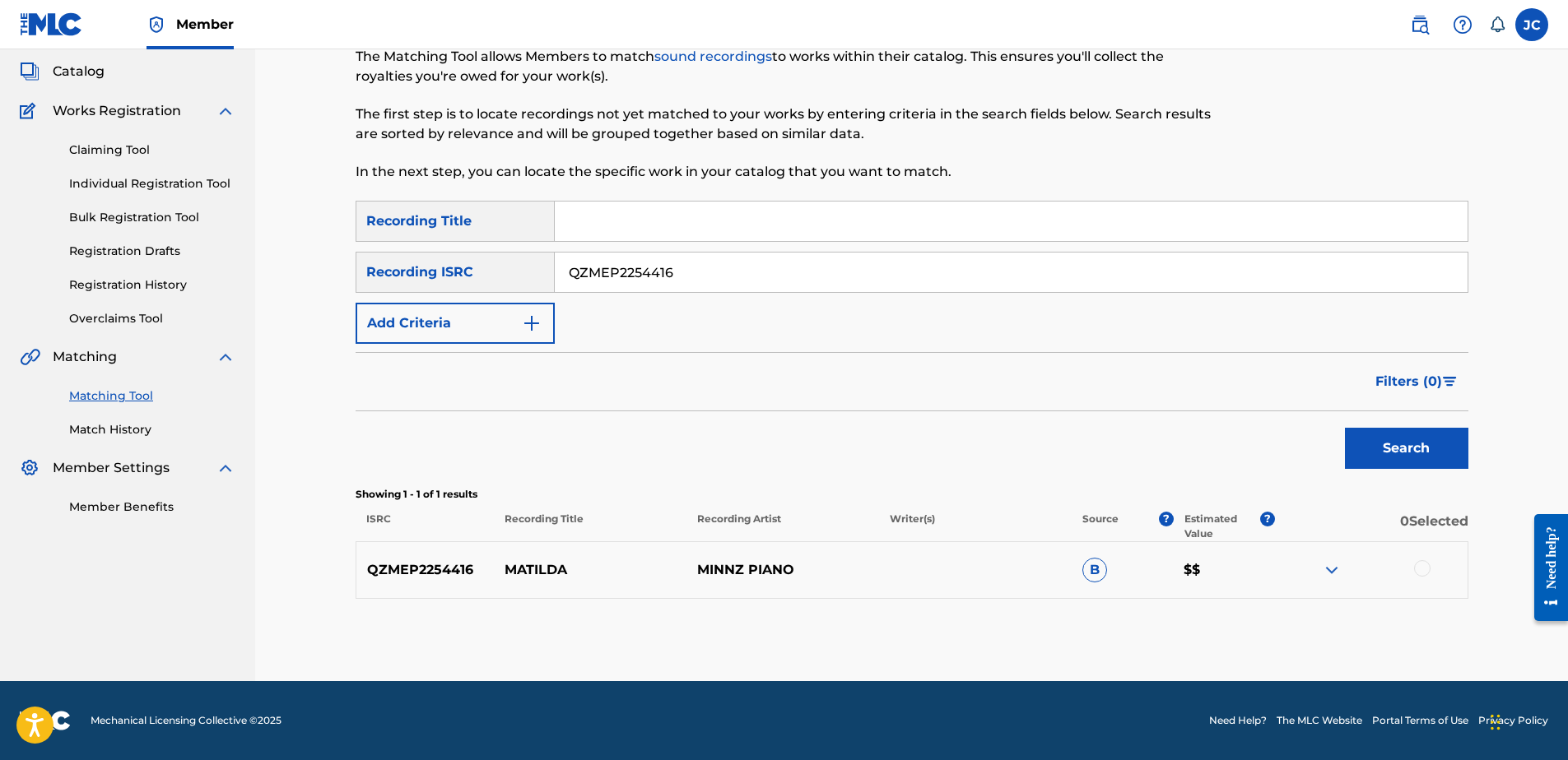
click at [1424, 574] on div at bounding box center [1422, 568] width 16 height 16
click at [1226, 624] on button "Match 1 Group" at bounding box center [1157, 626] width 182 height 41
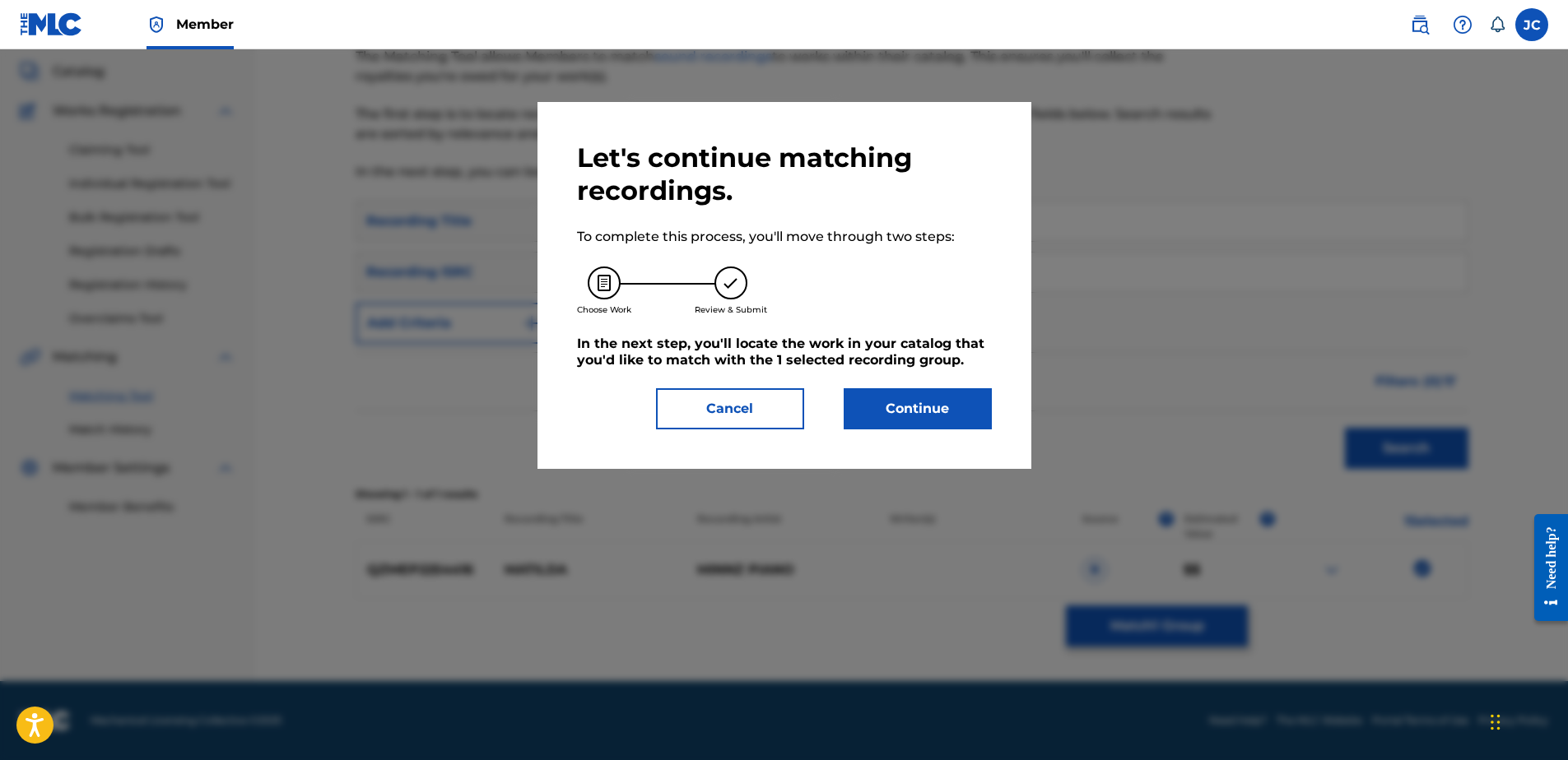
click at [948, 416] on button "Continue" at bounding box center [918, 409] width 148 height 41
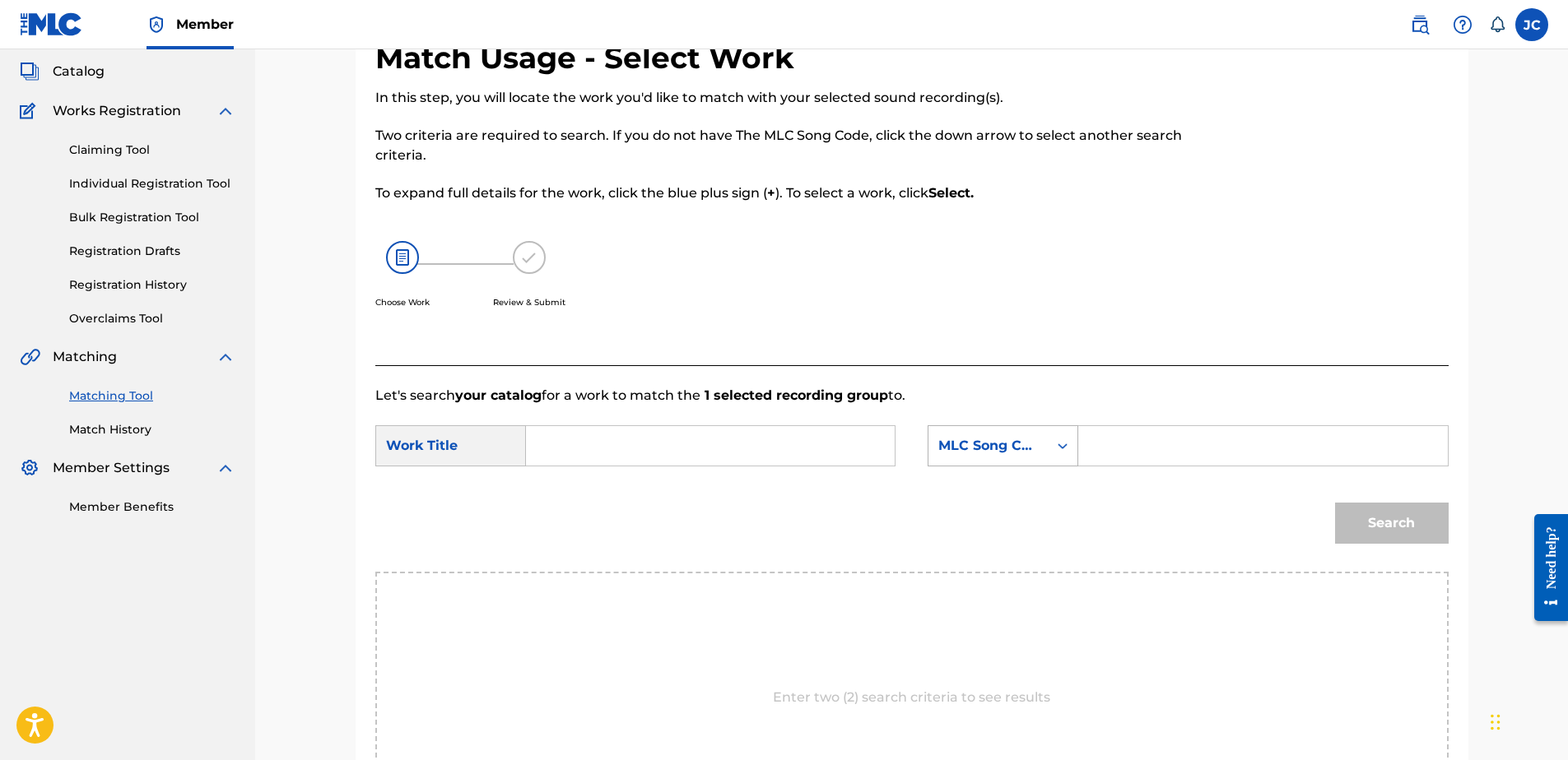
click at [972, 438] on div "MLC Song Code" at bounding box center [987, 446] width 99 height 20
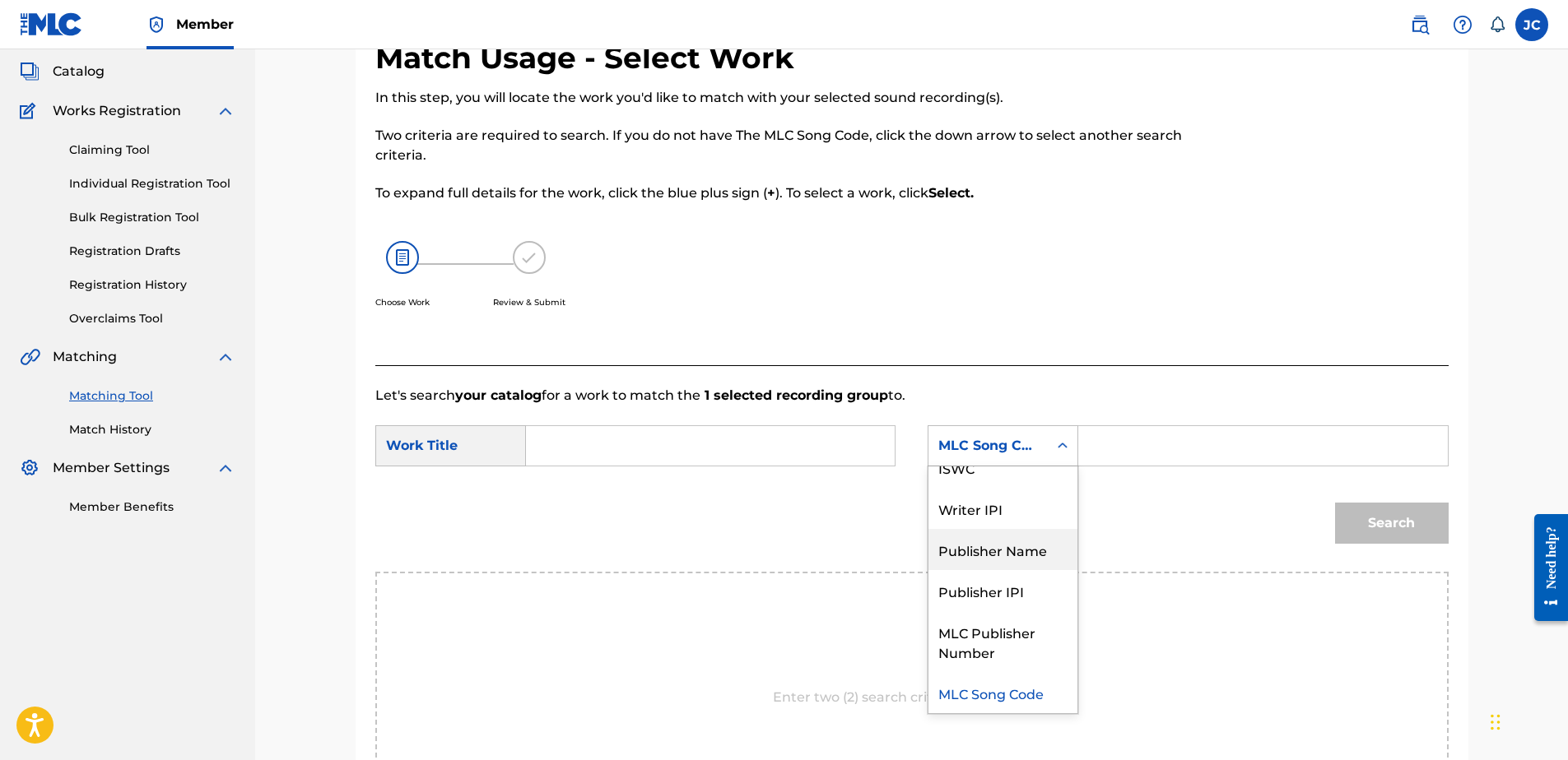
scroll to position [0, 0]
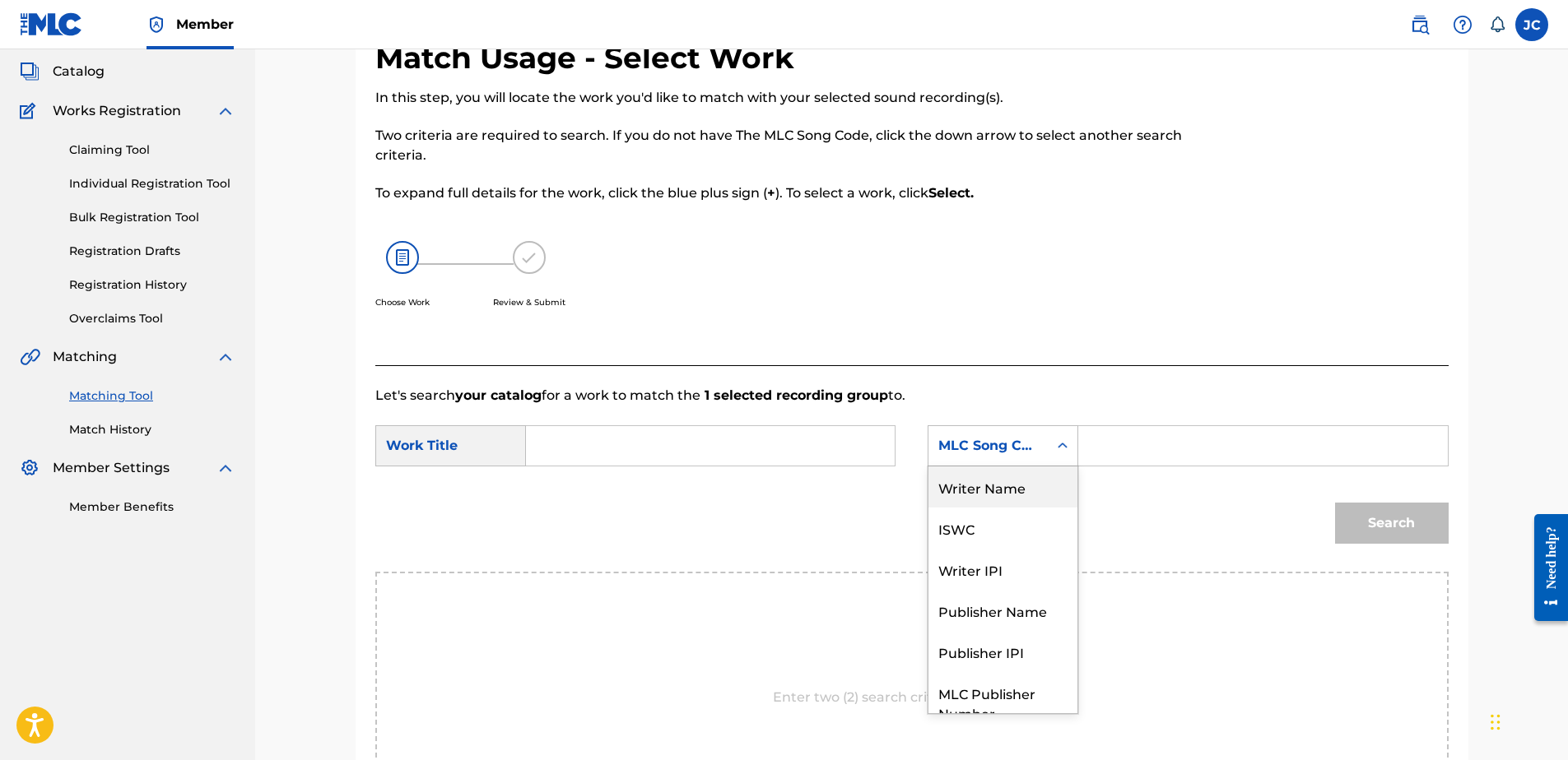
click at [1019, 487] on div "Writer Name" at bounding box center [1002, 487] width 149 height 41
click at [782, 453] on input "Search Form" at bounding box center [709, 446] width 340 height 39
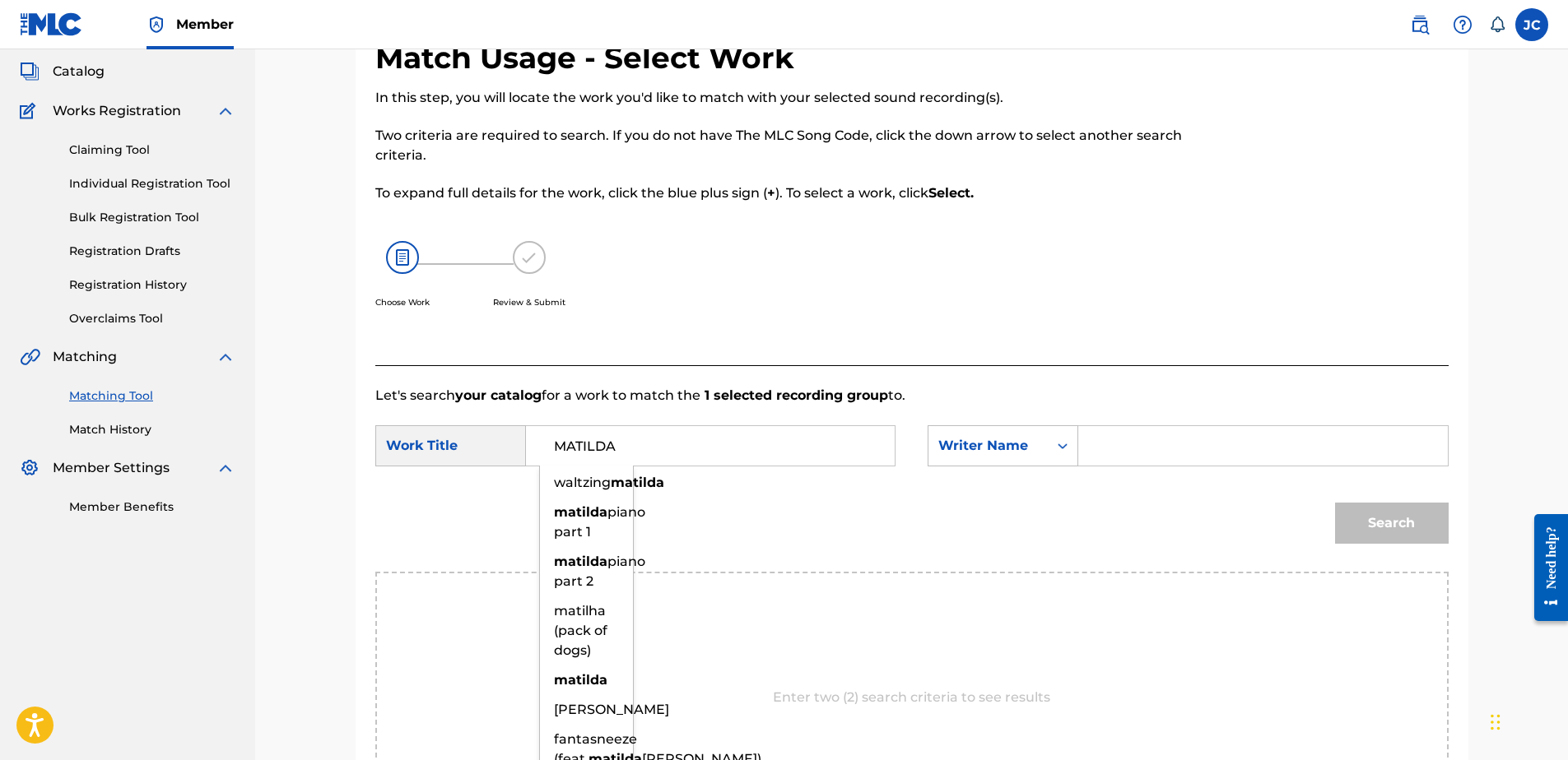
type input "MATILDA"
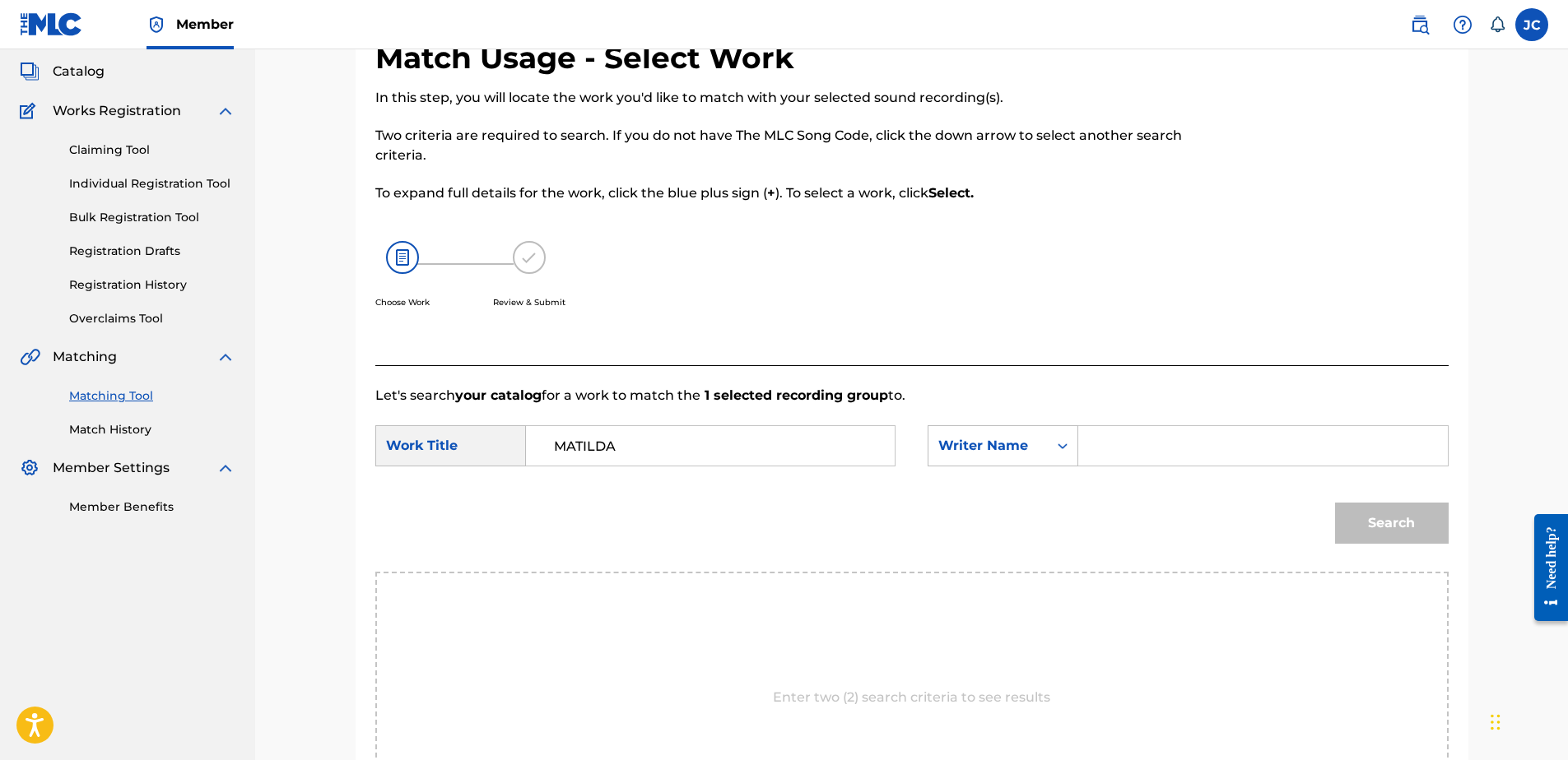
click at [1174, 386] on p "Let's search your catalog for a work to match the 1 selected recording group to." at bounding box center [911, 396] width 1073 height 20
click at [1153, 446] on input "Search Form" at bounding box center [1262, 446] width 340 height 39
type input "STYLES"
click at [1335, 503] on button "Search" at bounding box center [1391, 523] width 113 height 41
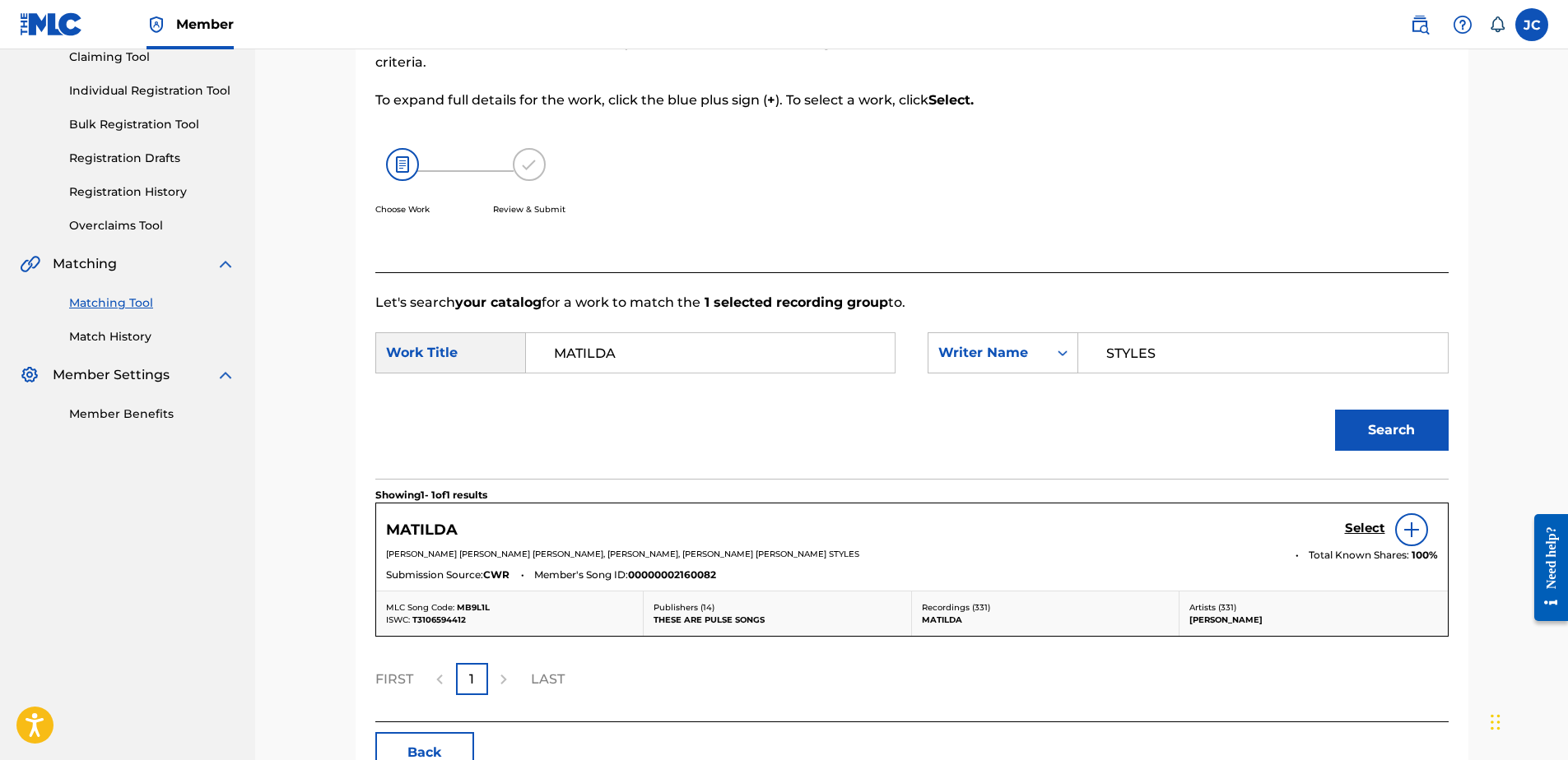
scroll to position [256, 0]
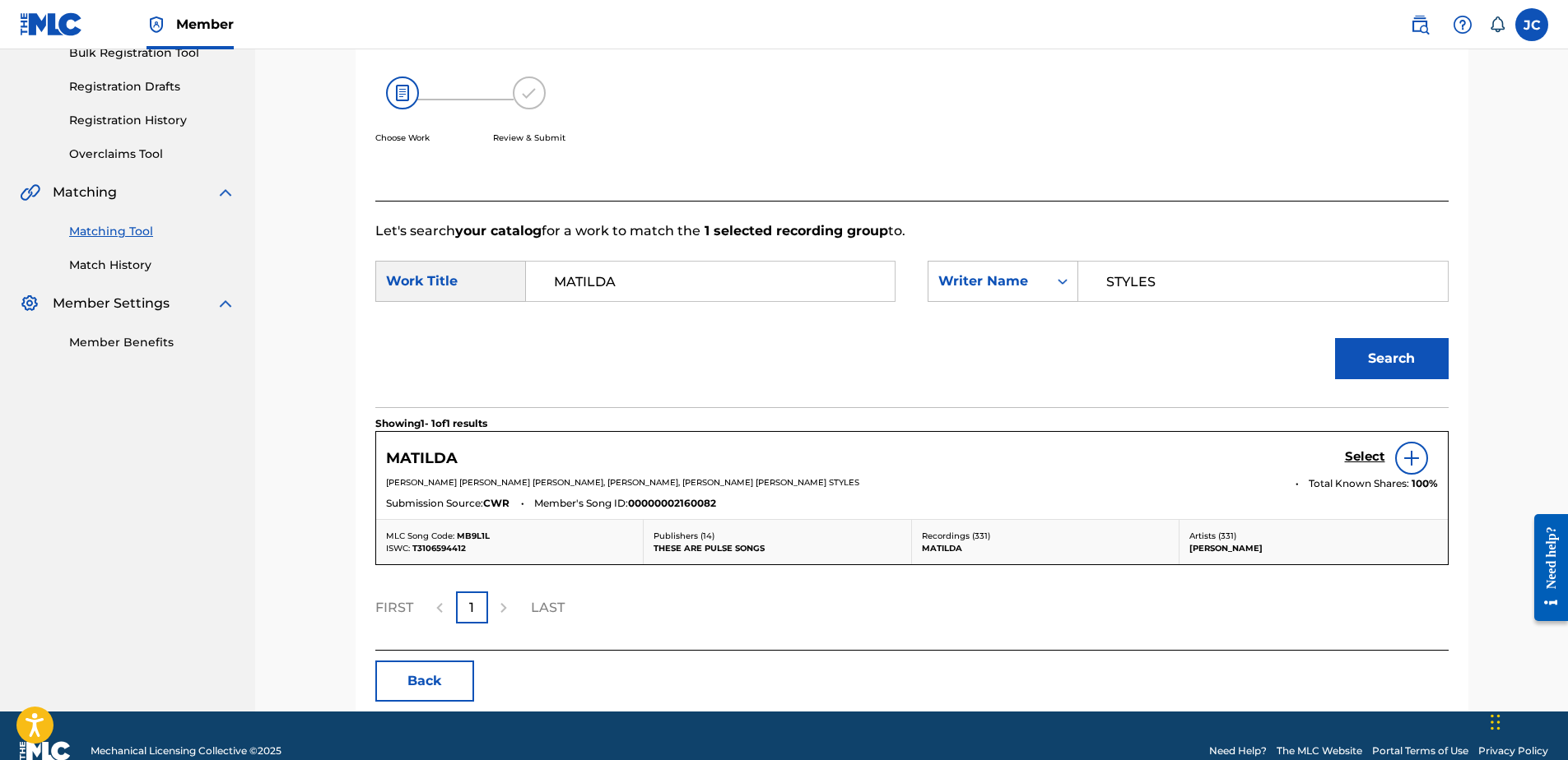
click at [1375, 457] on h5 "Select" at bounding box center [1364, 457] width 40 height 16
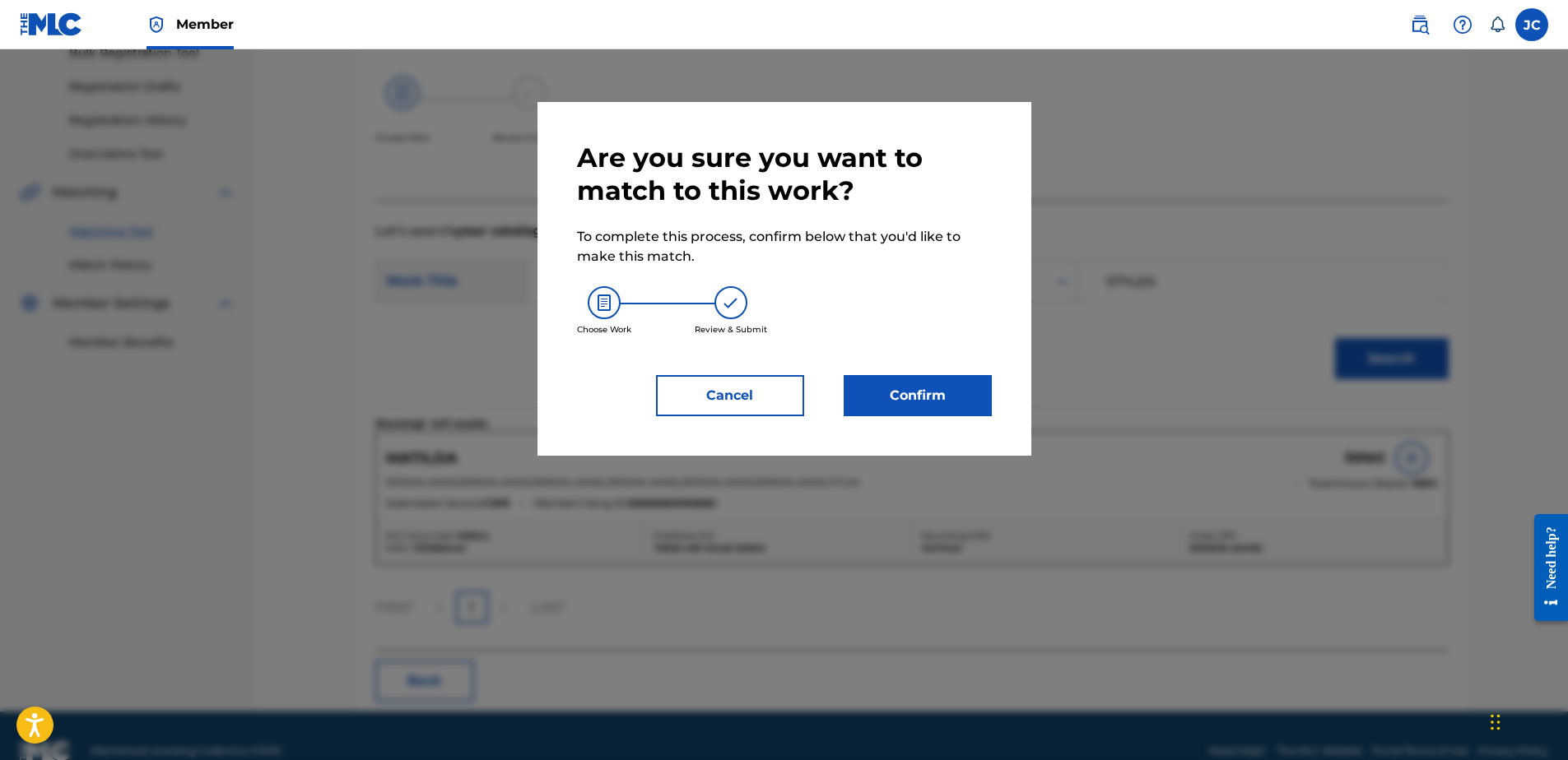
click at [926, 402] on button "Confirm" at bounding box center [918, 396] width 148 height 41
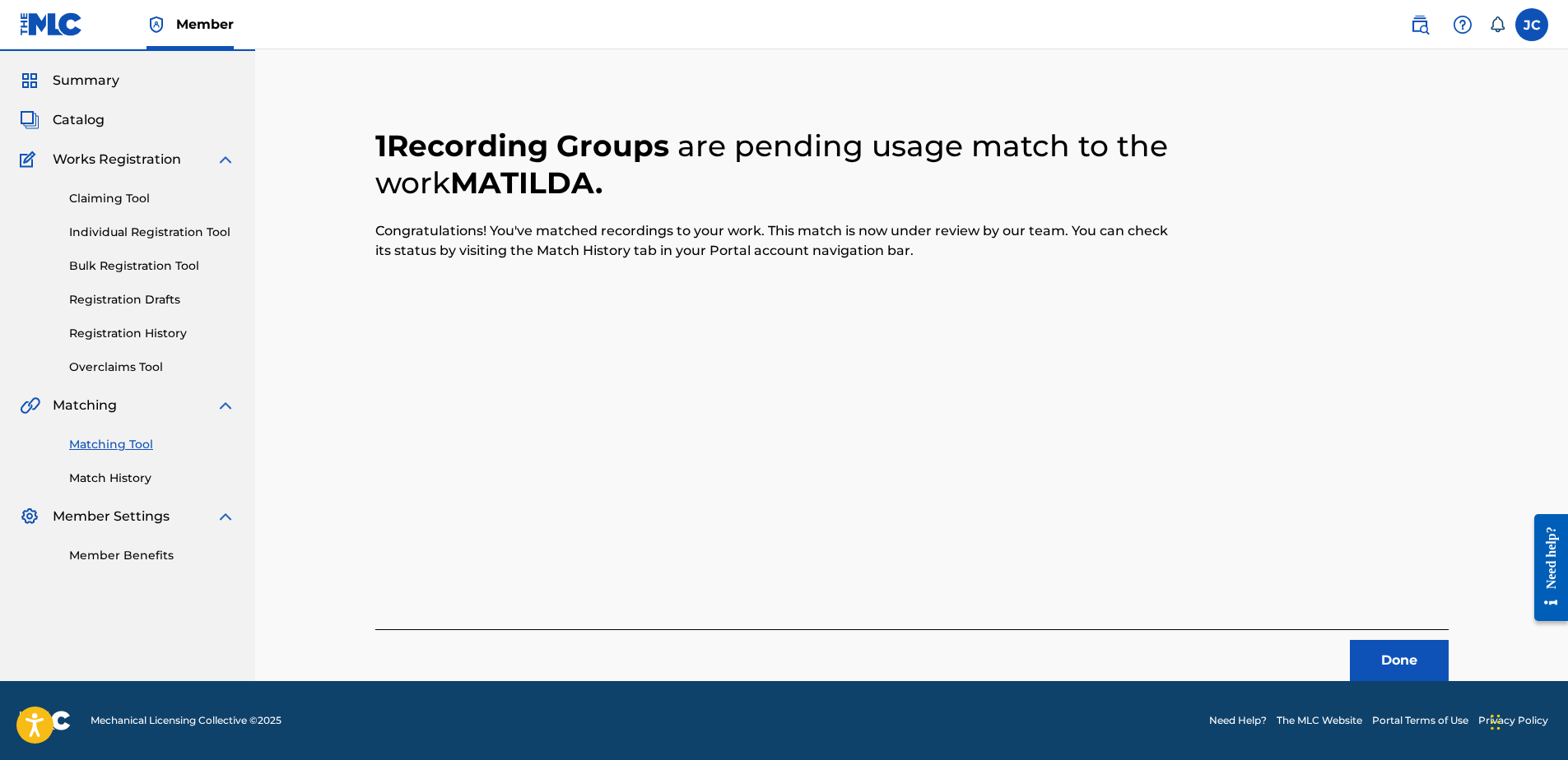
scroll to position [44, 0]
click at [1417, 672] on button "Done" at bounding box center [1399, 661] width 99 height 41
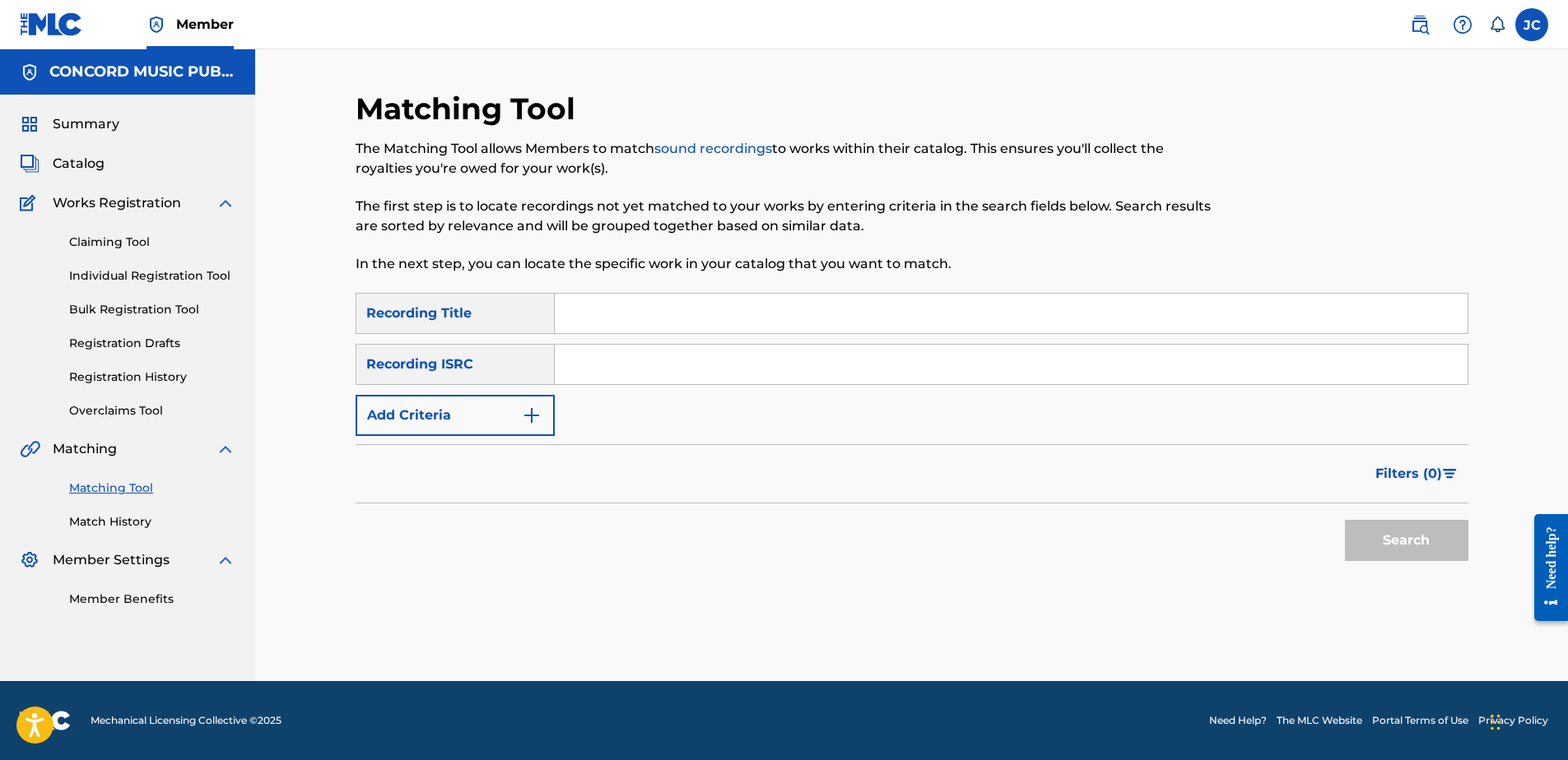
scroll to position [0, 0]
click at [1101, 364] on input "Search Form" at bounding box center [1011, 364] width 913 height 39
paste input "USLD91710834"
click at [1345, 520] on button "Search" at bounding box center [1406, 540] width 123 height 41
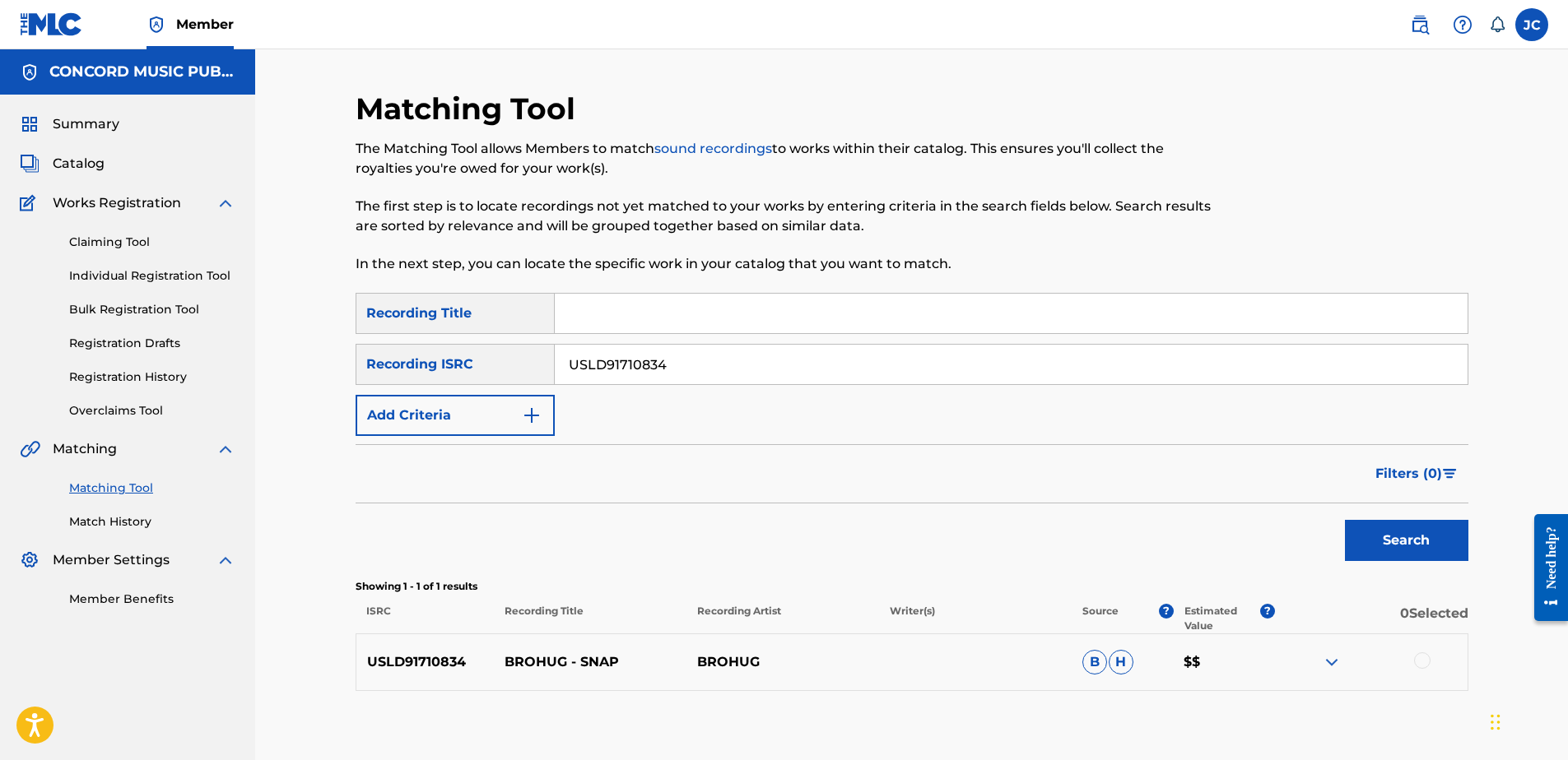
click at [741, 361] on input "USLD91710834" at bounding box center [1011, 364] width 913 height 39
paste input "DJ29905167"
type input "USDJ29905167"
click at [1345, 520] on button "Search" at bounding box center [1406, 540] width 123 height 41
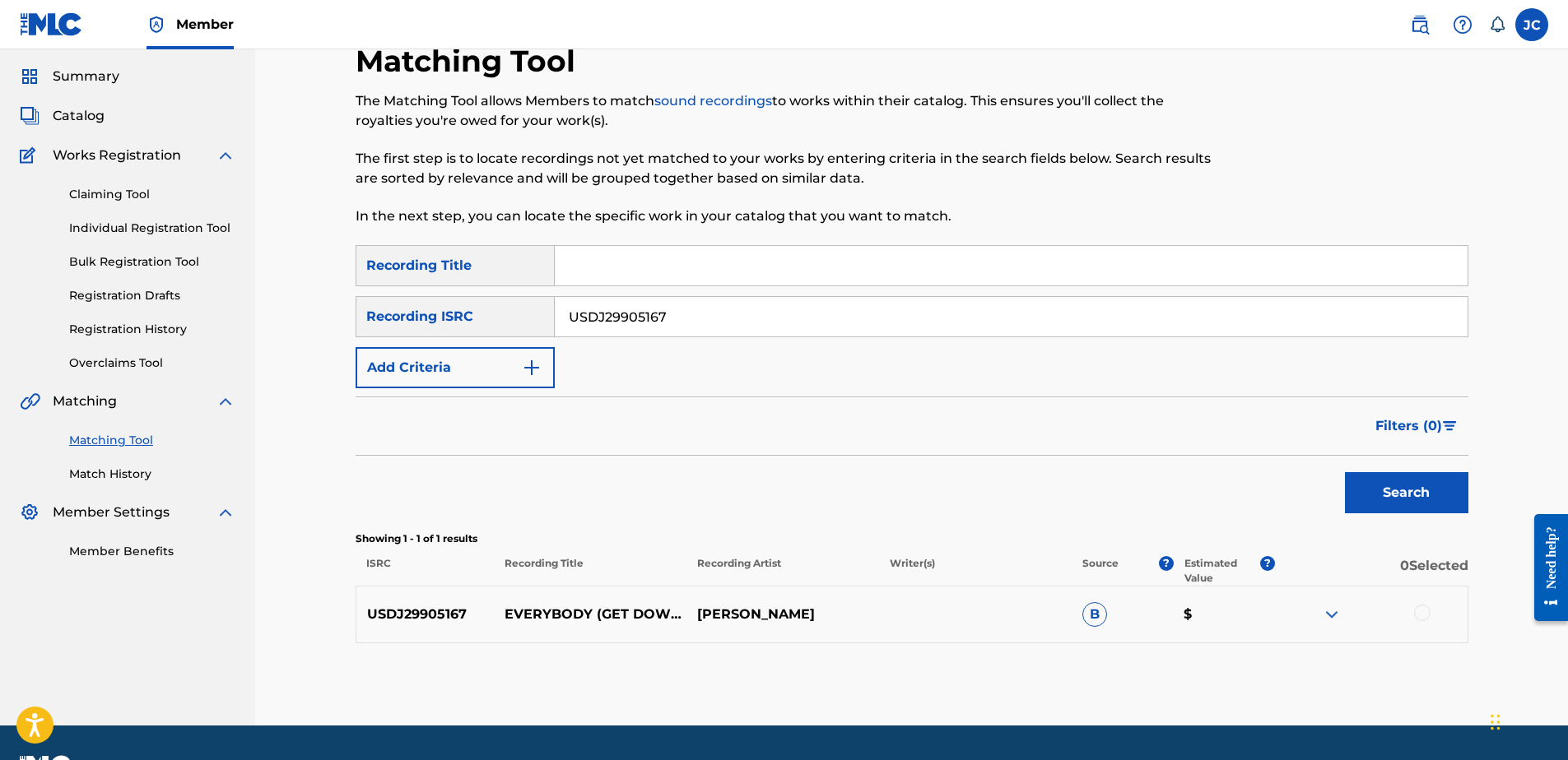
scroll to position [92, 0]
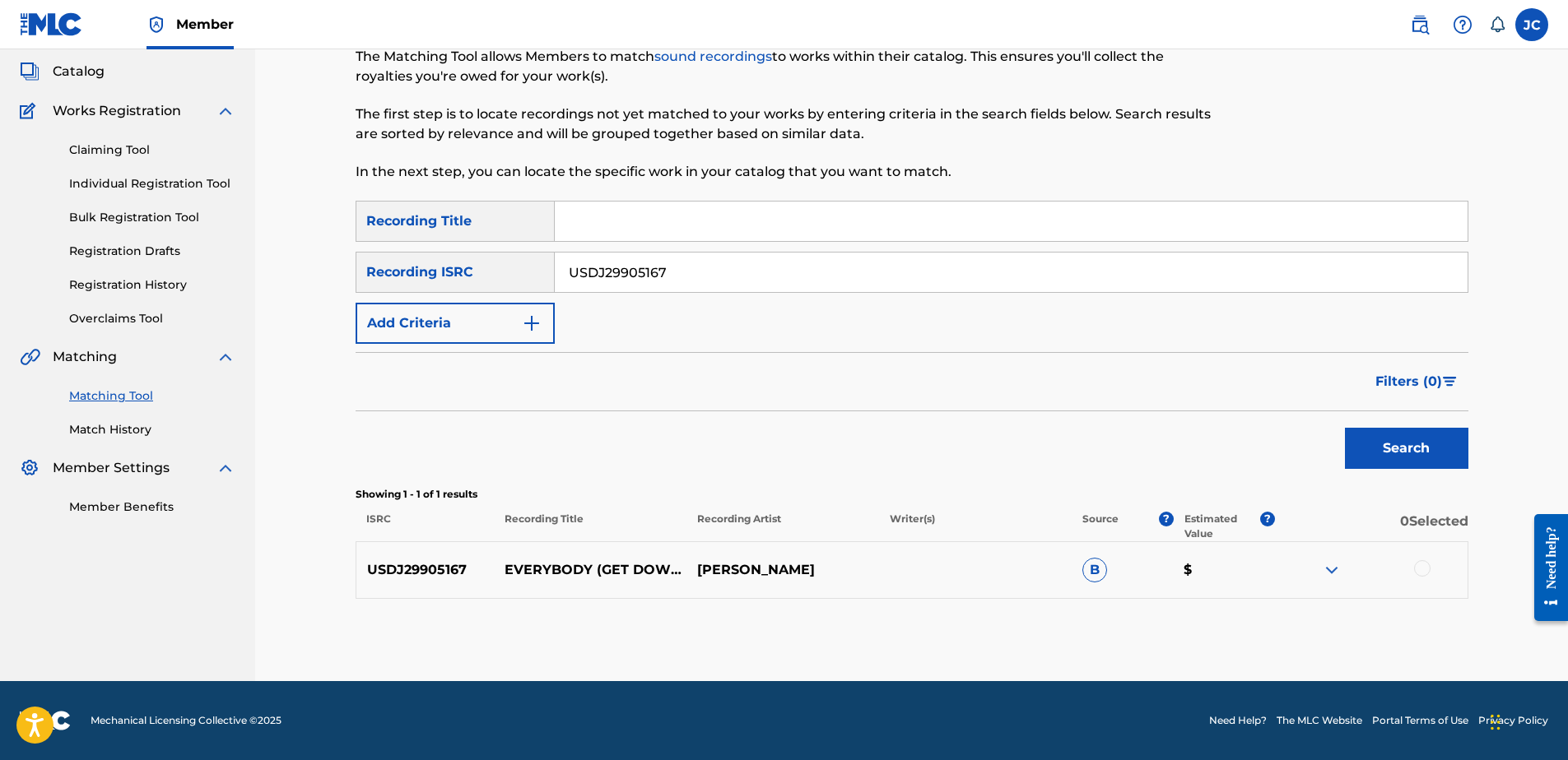
click at [1415, 570] on div at bounding box center [1422, 568] width 16 height 16
click at [1128, 612] on button "Match 1 Group" at bounding box center [1157, 626] width 182 height 41
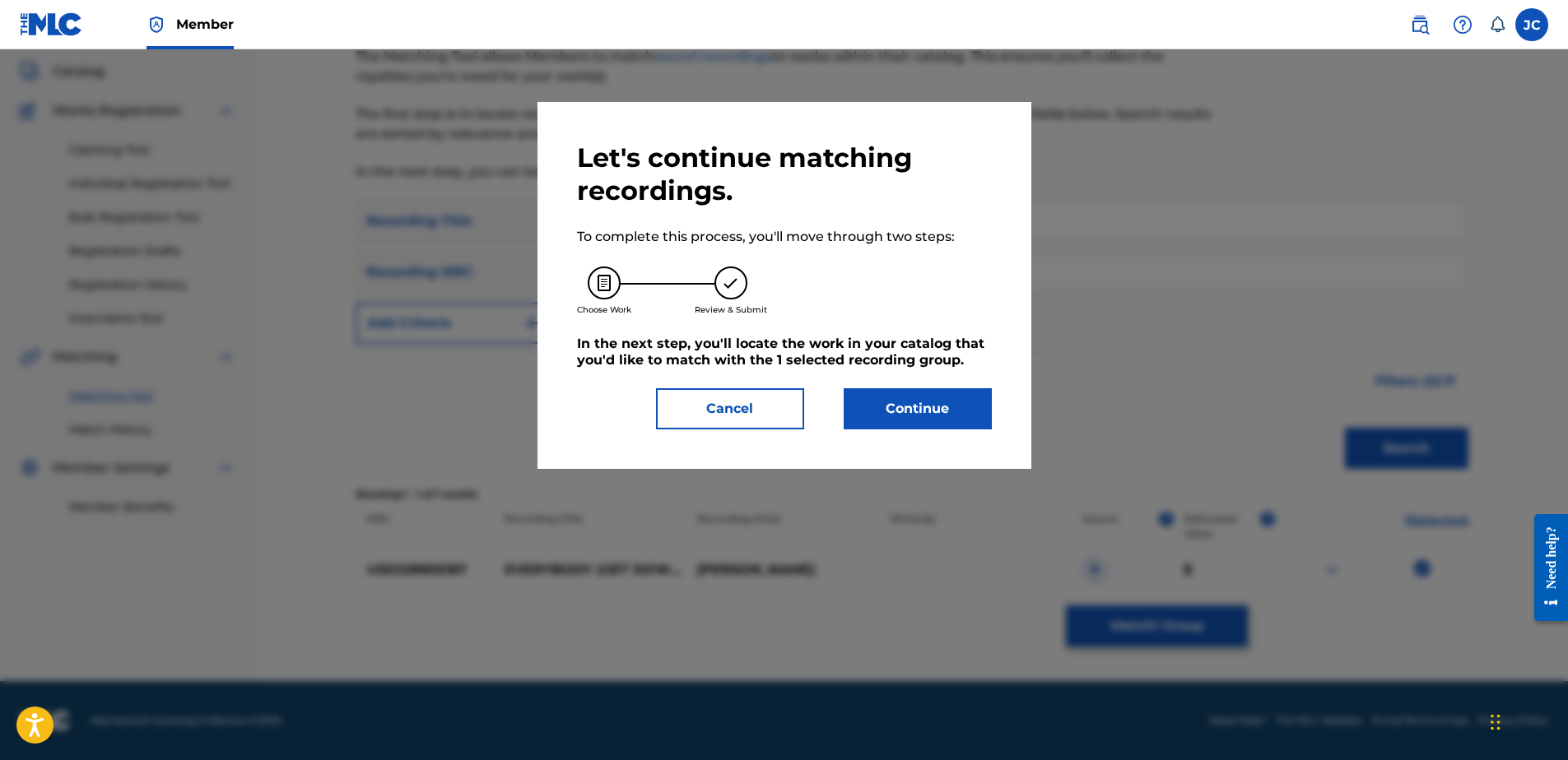
click at [872, 400] on button "Continue" at bounding box center [918, 409] width 148 height 41
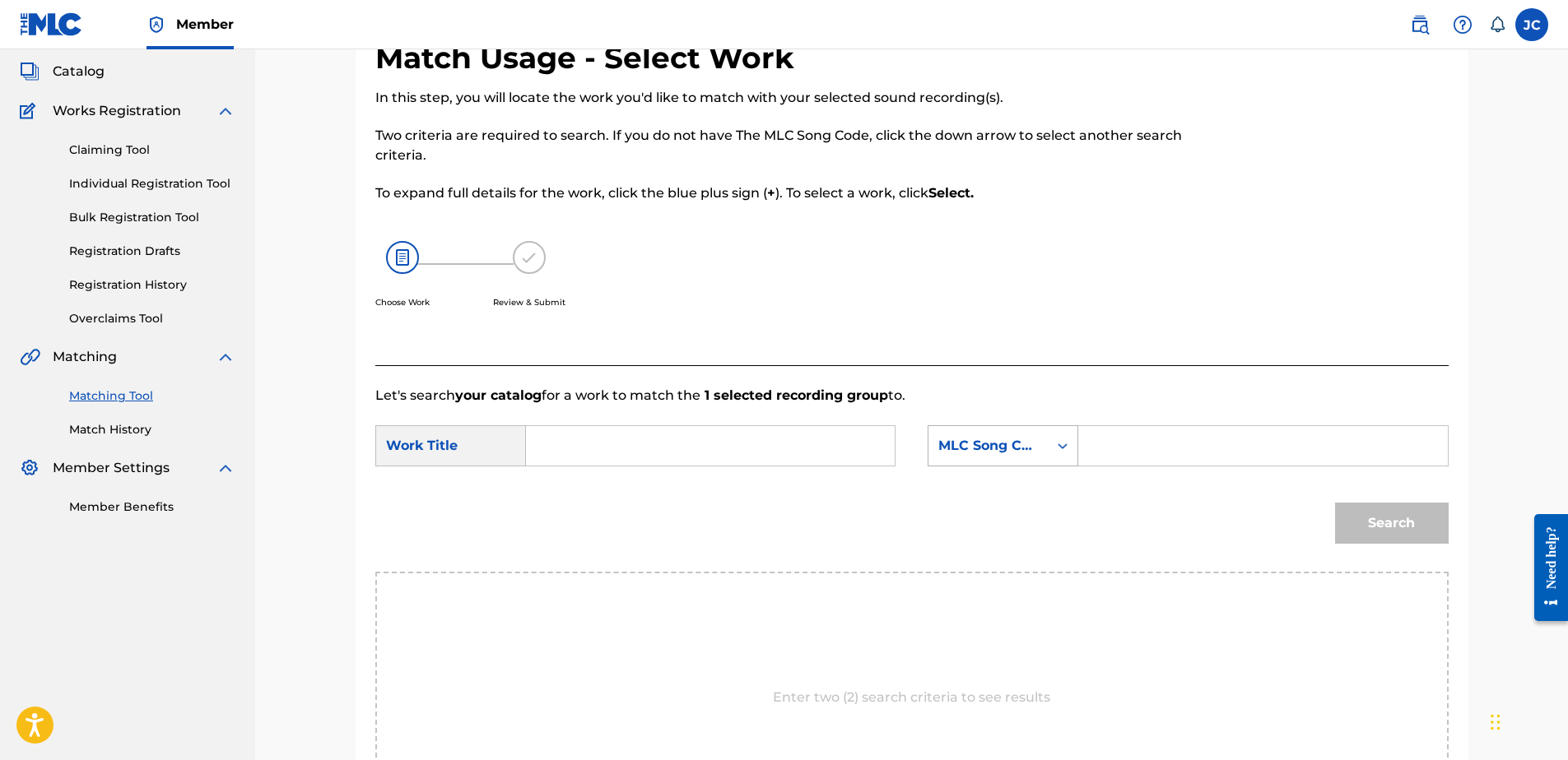
click at [1057, 455] on div "Search Form" at bounding box center [1062, 446] width 29 height 29
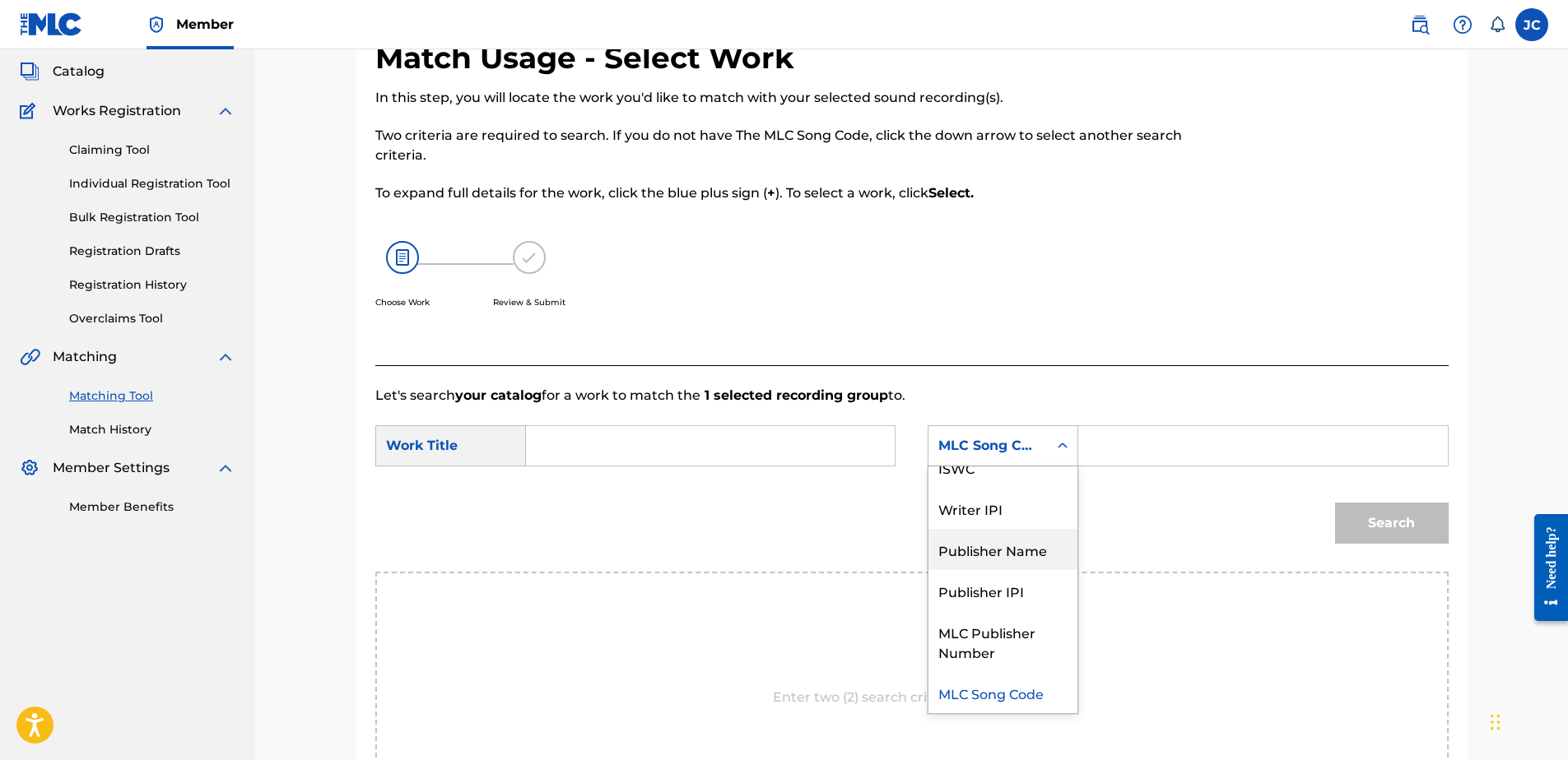
scroll to position [0, 0]
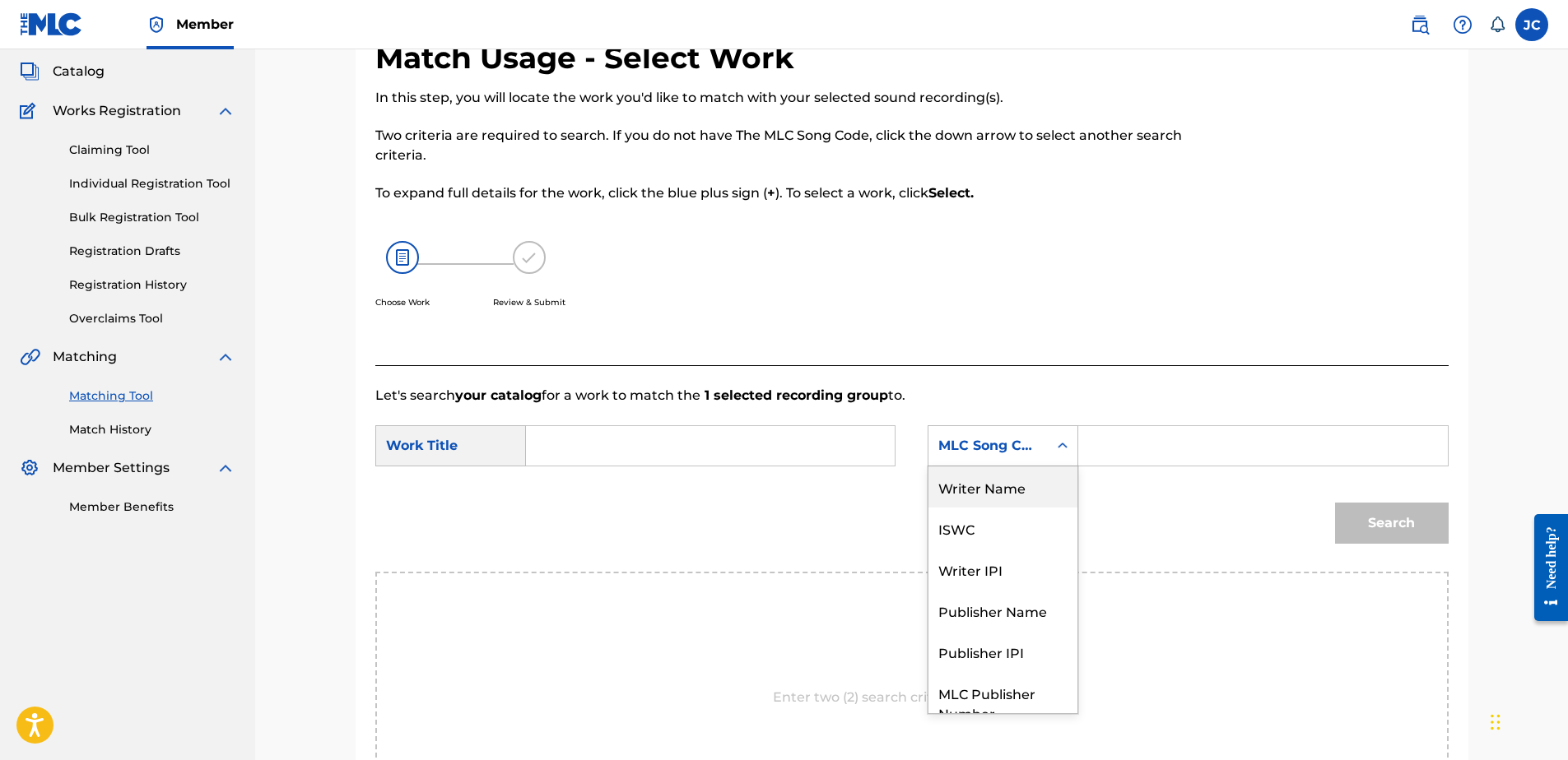
click at [1021, 501] on div "Writer Name" at bounding box center [1002, 487] width 149 height 41
click at [750, 434] on input "Search Form" at bounding box center [709, 446] width 340 height 39
paste input "Everybody (Get Down)"
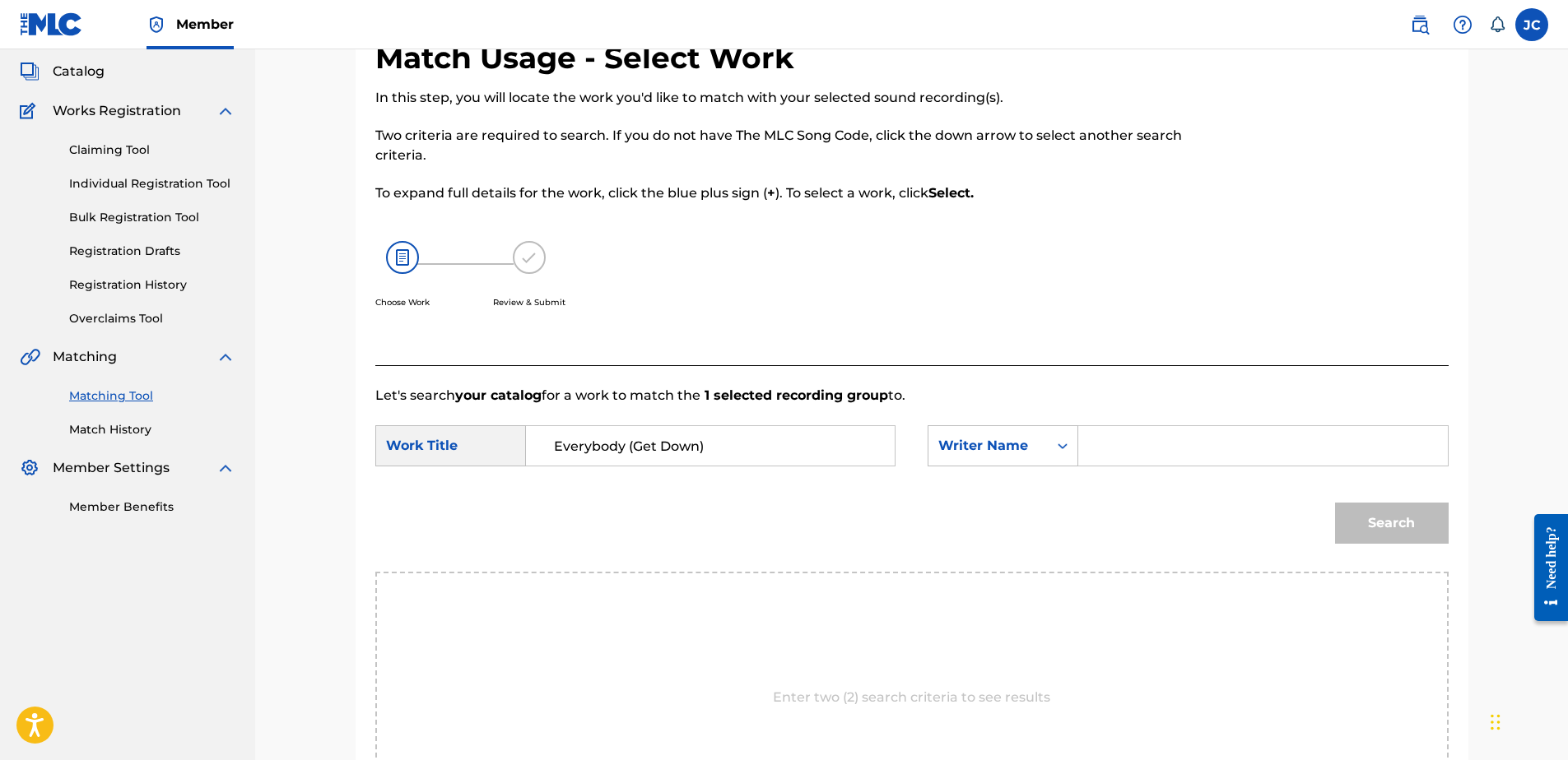
type input "Everybody (Get Down)"
click at [1158, 453] on input "Search Form" at bounding box center [1262, 446] width 340 height 39
paste input "Nixon"
click at [1335, 503] on button "Search" at bounding box center [1391, 523] width 113 height 41
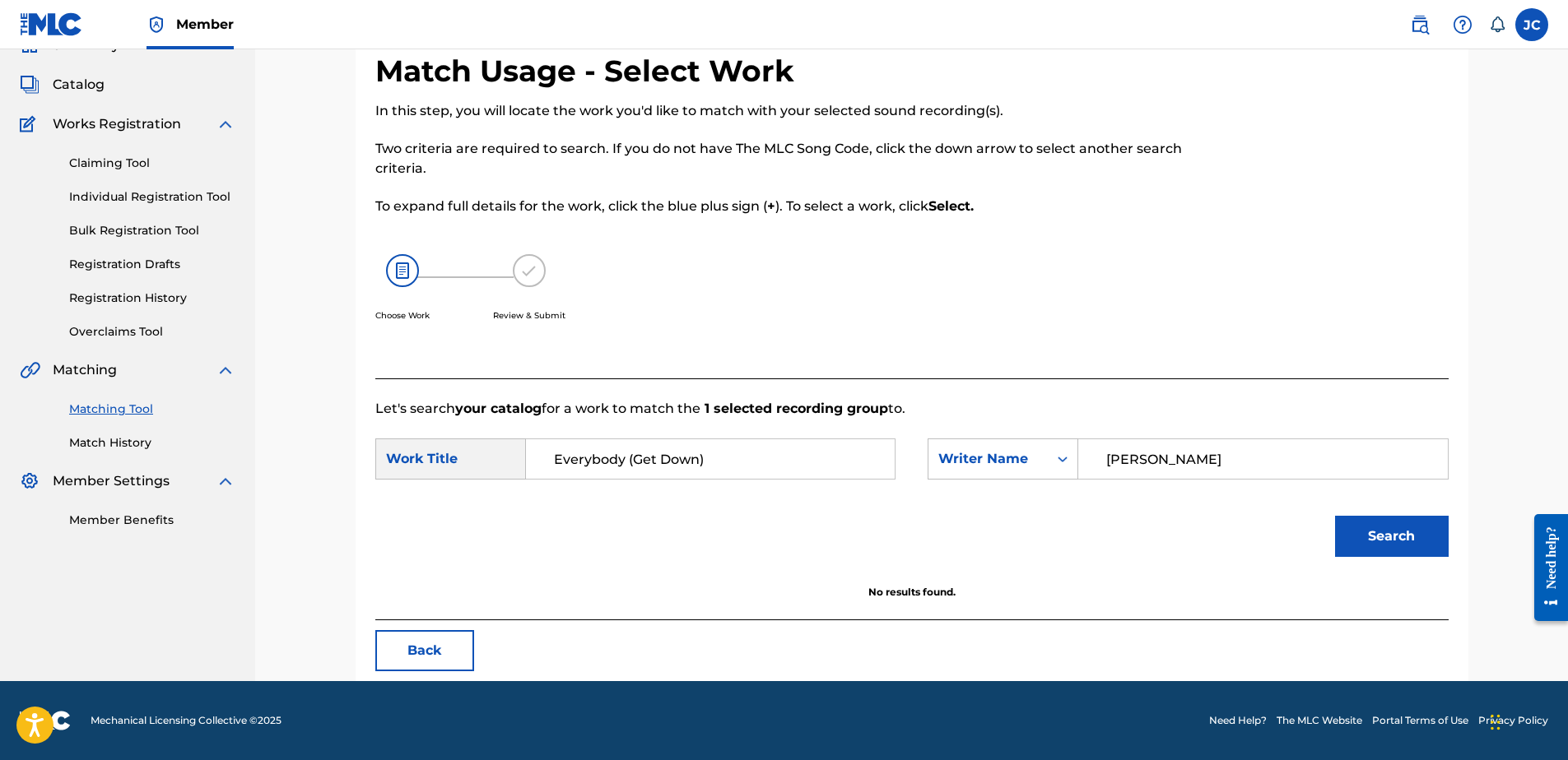
scroll to position [79, 0]
click at [1139, 431] on form "SearchWithCriteria7cd258fb-3996-4b7b-a196-6cc5d985e904 Work Title Everybody (Ge…" at bounding box center [911, 502] width 1073 height 166
drag, startPoint x: 1156, startPoint y: 455, endPoint x: 1071, endPoint y: 428, distance: 89.2
click at [1071, 430] on form "SearchWithCriteria7cd258fb-3996-4b7b-a196-6cc5d985e904 Work Title Everybody (Ge…" at bounding box center [911, 502] width 1073 height 166
paste input "Brim"
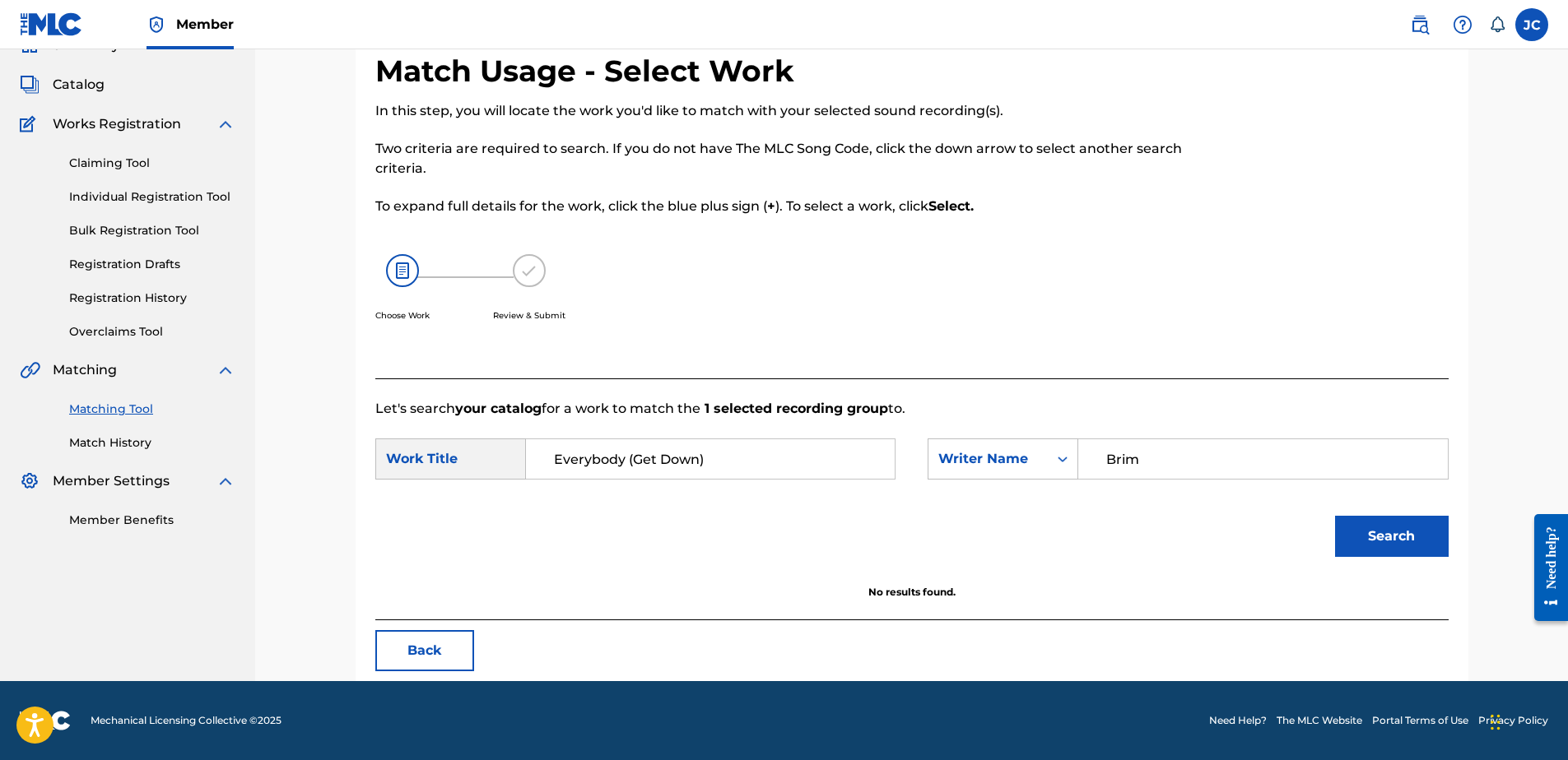
click at [1335, 516] on button "Search" at bounding box center [1391, 537] width 113 height 41
click at [1230, 459] on input "Brim" at bounding box center [1262, 459] width 340 height 39
click at [1230, 456] on input "Brim" at bounding box center [1262, 459] width 340 height 39
paste input "Jordan"
type input "Jordan"
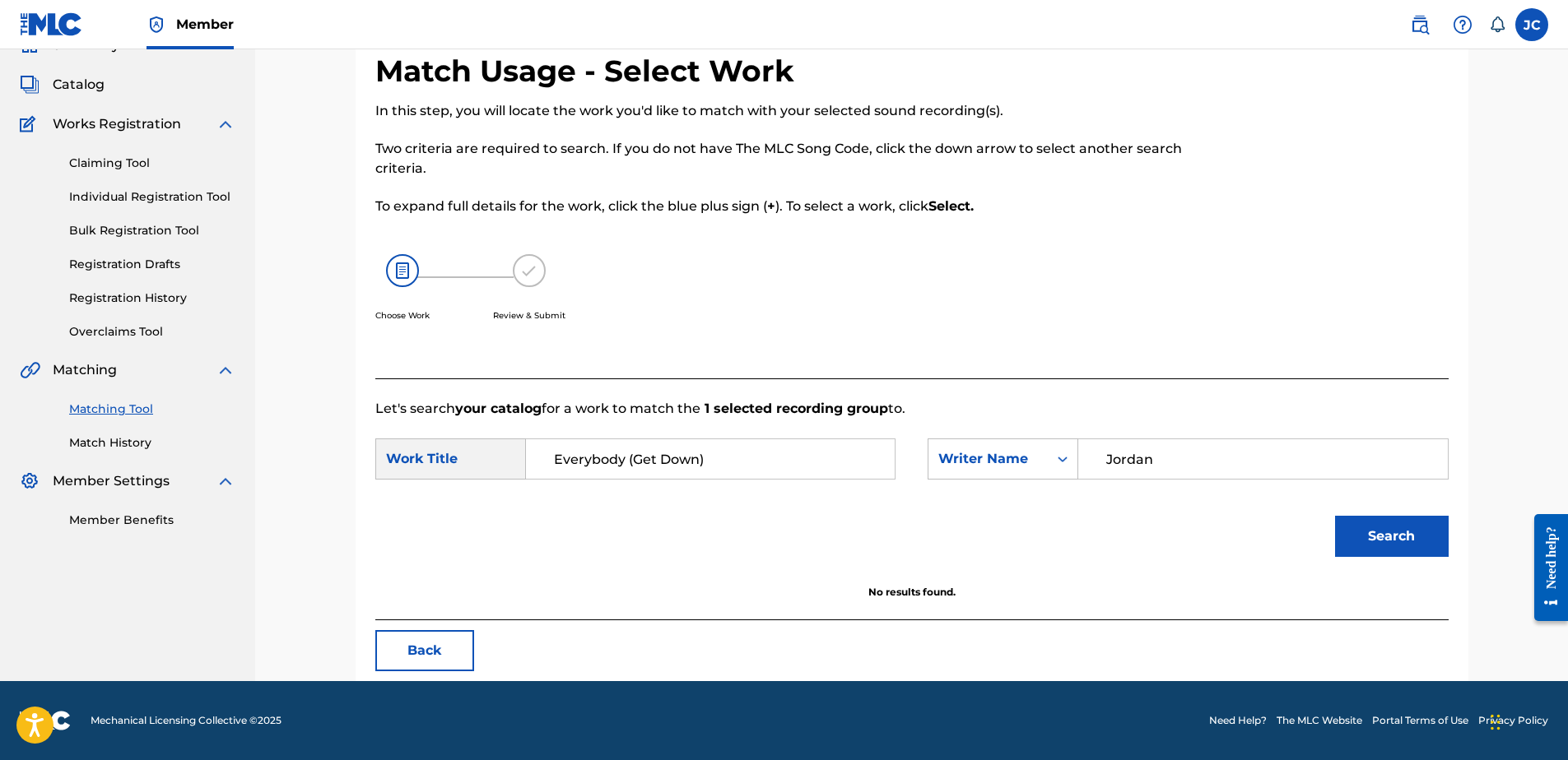
click at [1335, 516] on button "Search" at bounding box center [1391, 537] width 113 height 41
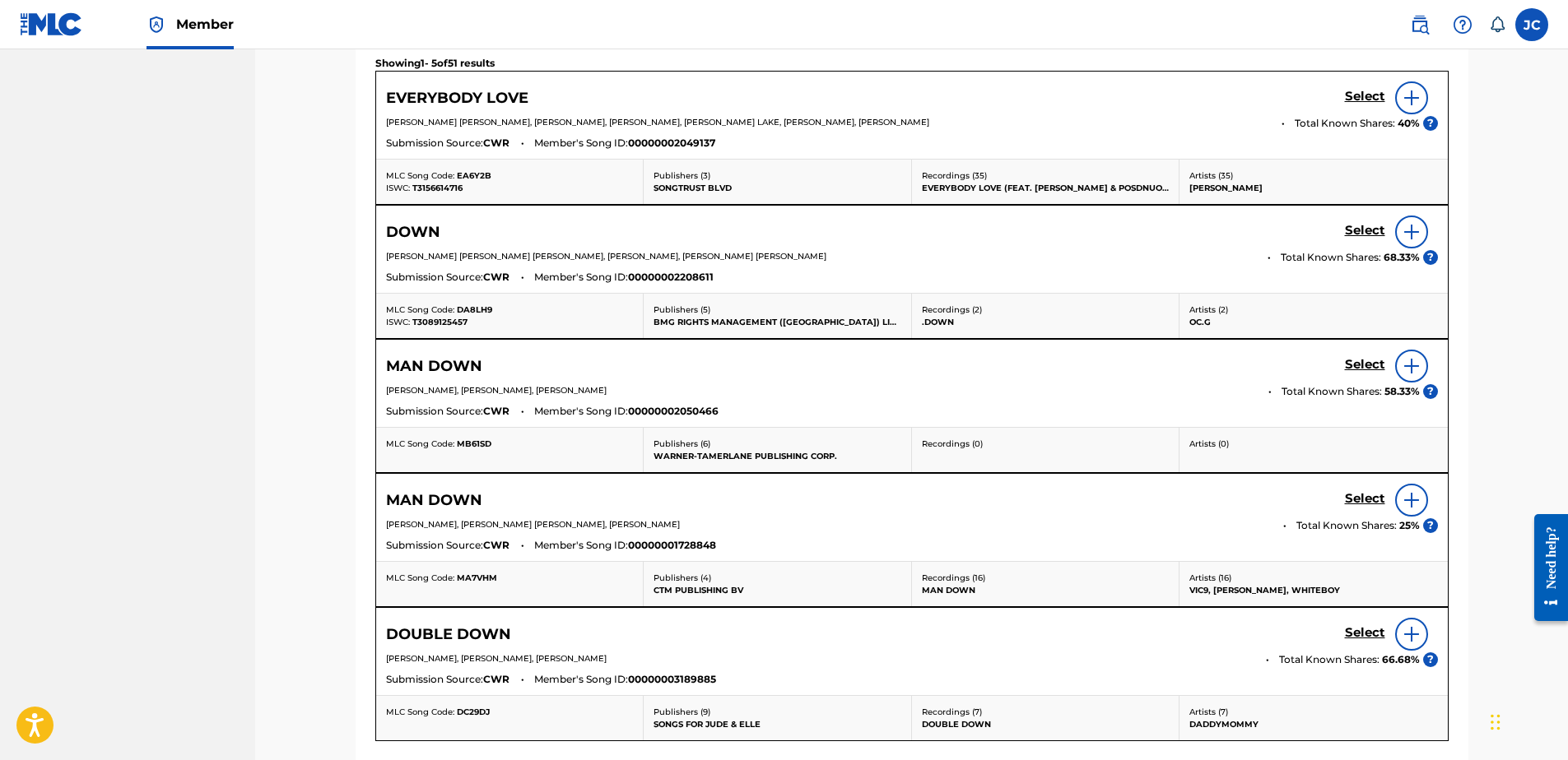
scroll to position [820, 0]
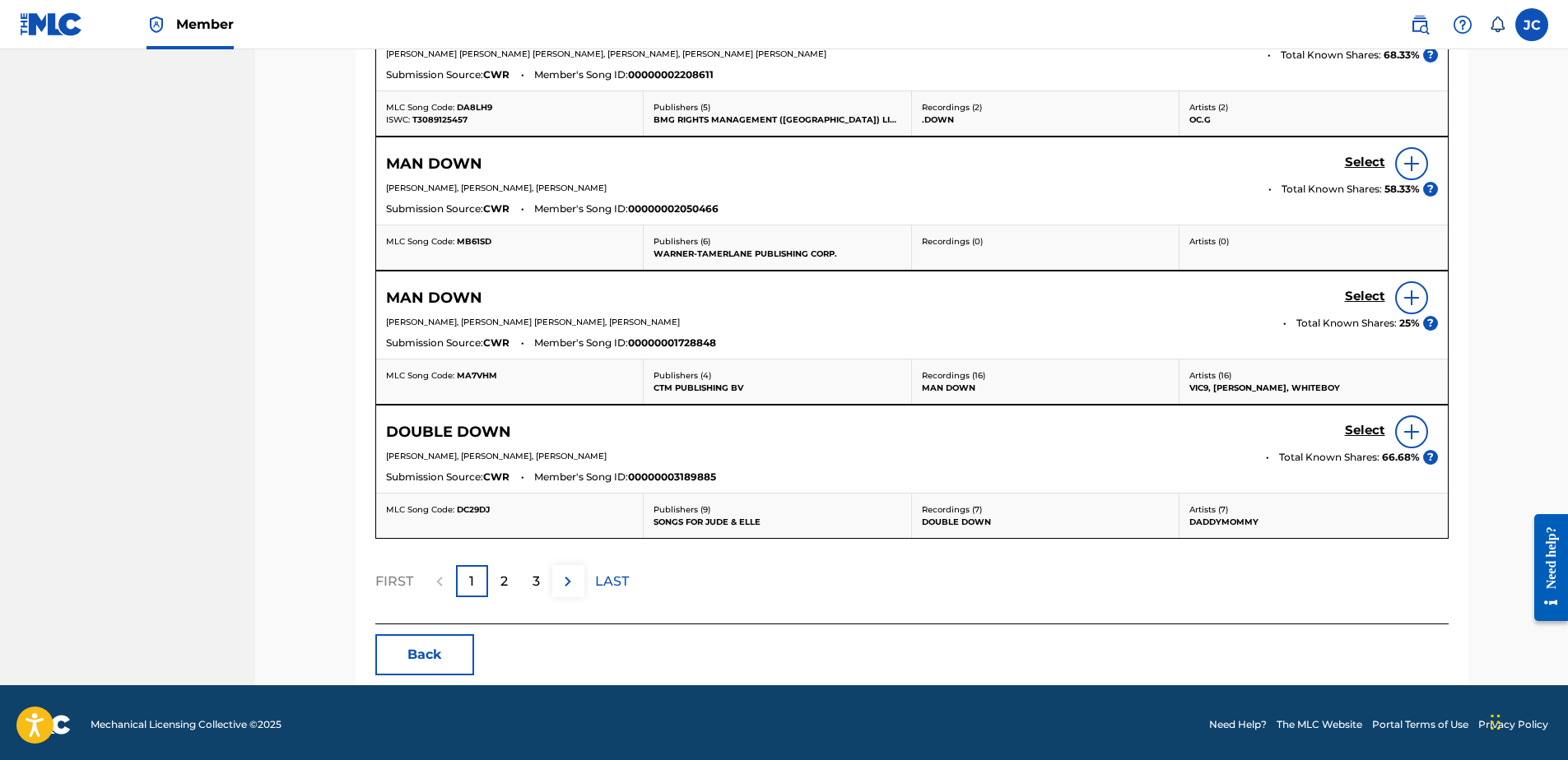
click at [437, 652] on button "Back" at bounding box center [424, 655] width 99 height 41
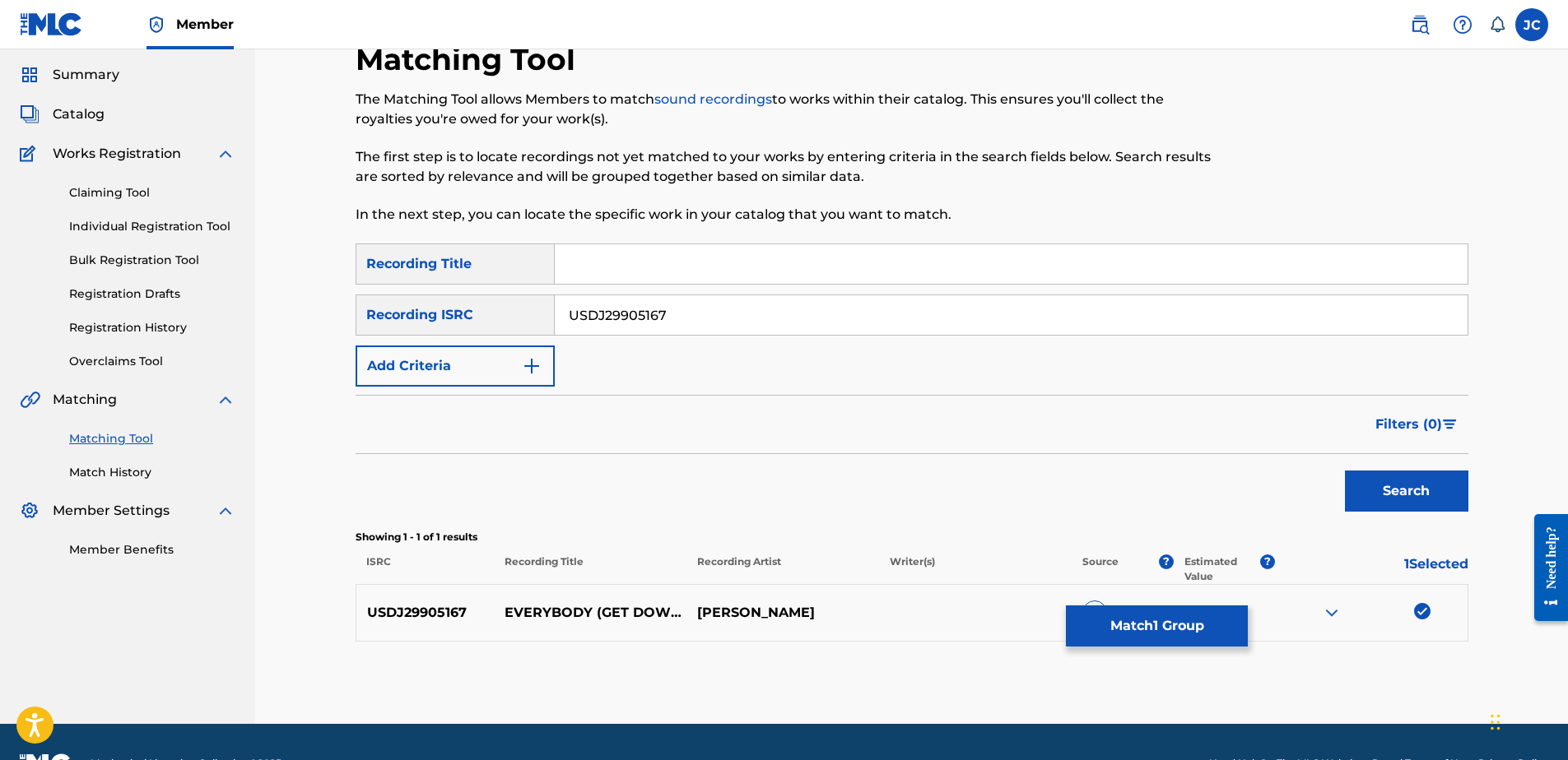
scroll to position [92, 0]
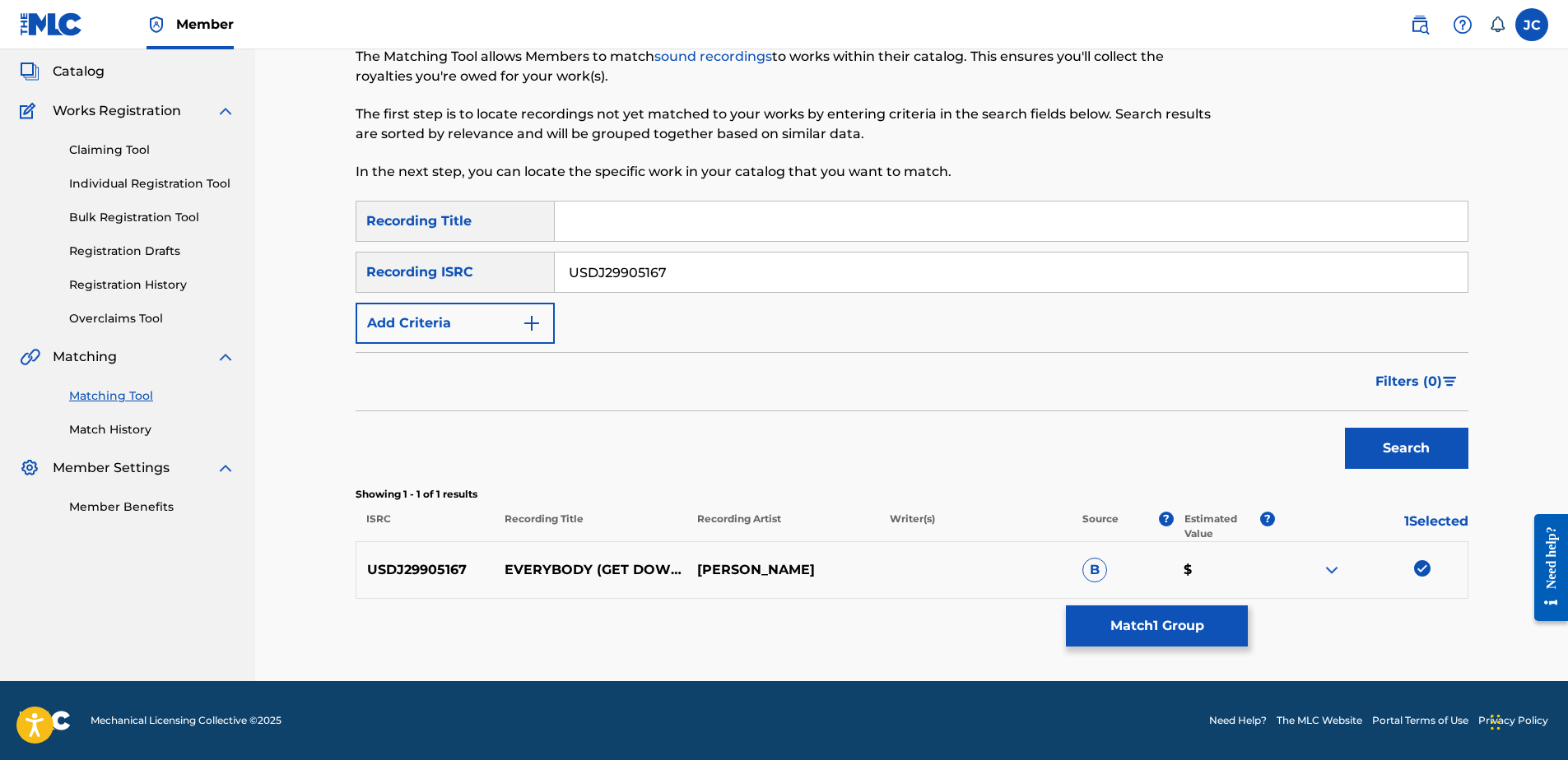
click at [1420, 577] on div at bounding box center [1371, 570] width 193 height 20
click at [1417, 570] on img at bounding box center [1422, 568] width 16 height 16
click at [675, 282] on input "USDJ29905167" at bounding box center [1011, 272] width 913 height 39
click at [747, 280] on input "USDJ29905167" at bounding box center [1011, 272] width 913 height 39
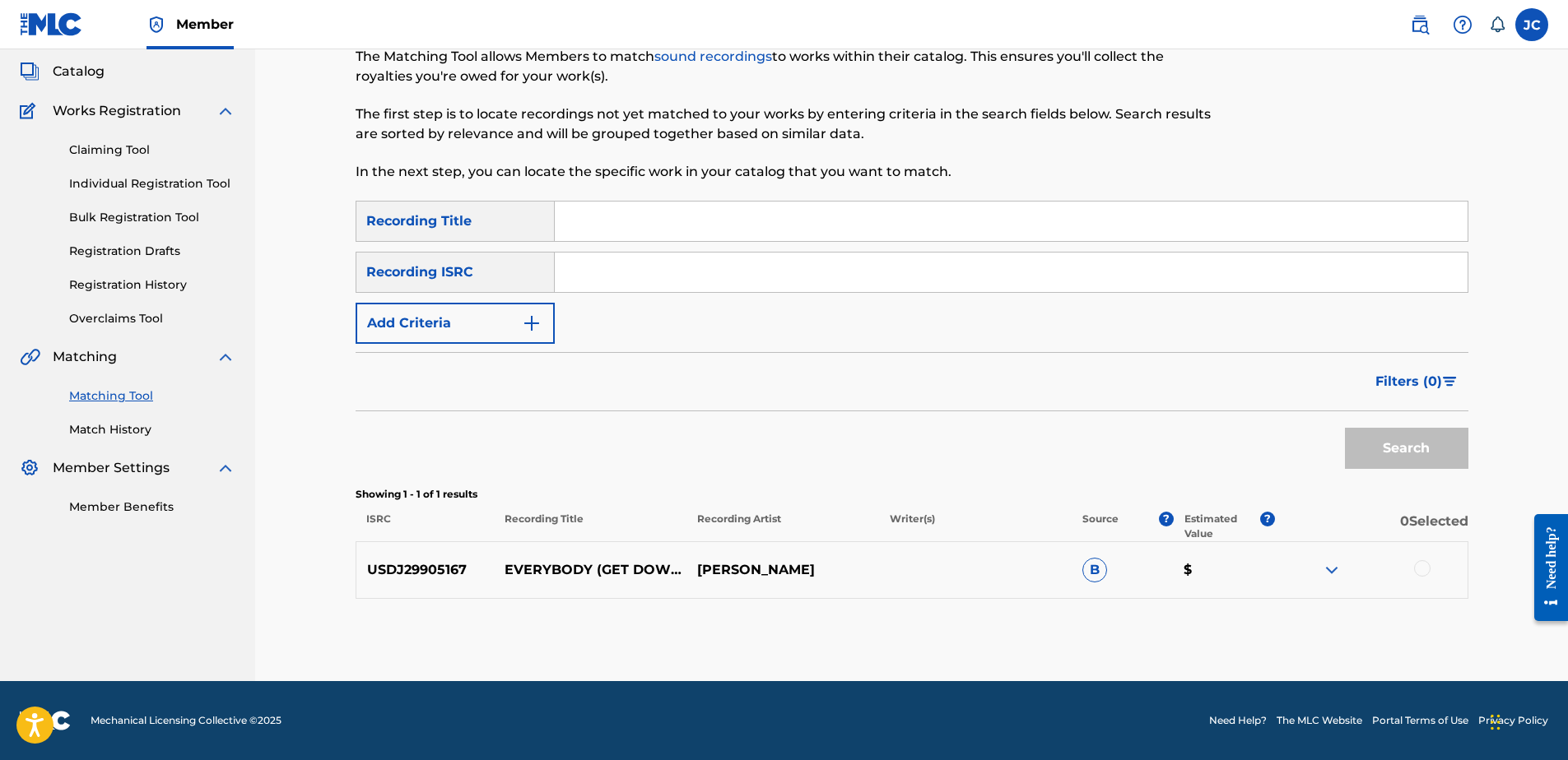
click at [815, 279] on input "Search Form" at bounding box center [1011, 272] width 913 height 39
paste input "GBDLM1300297"
type input "GBDLM1300297"
click at [1345, 428] on button "Search" at bounding box center [1406, 448] width 123 height 41
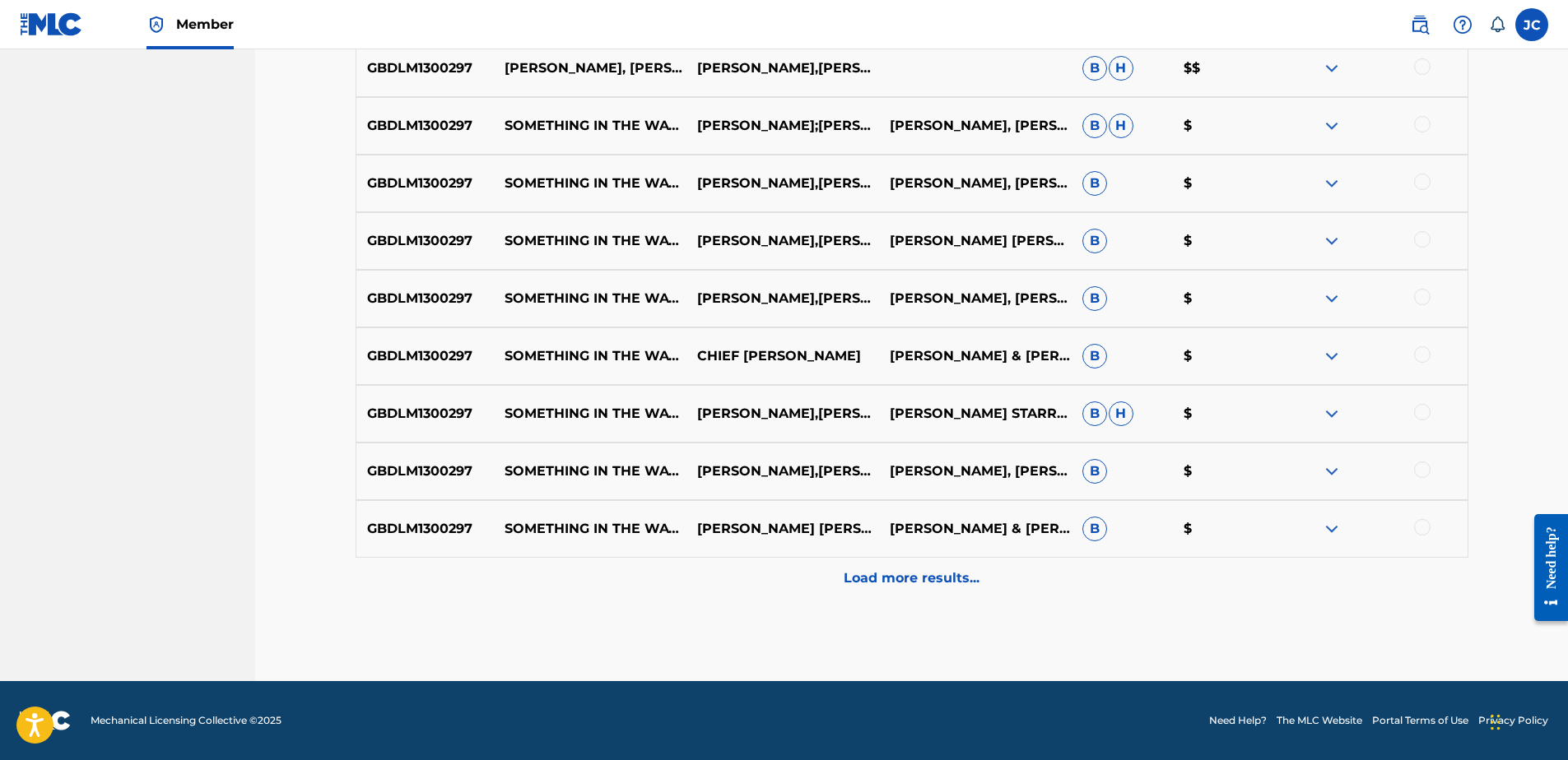
click at [950, 585] on p "Load more results..." at bounding box center [911, 579] width 136 height 20
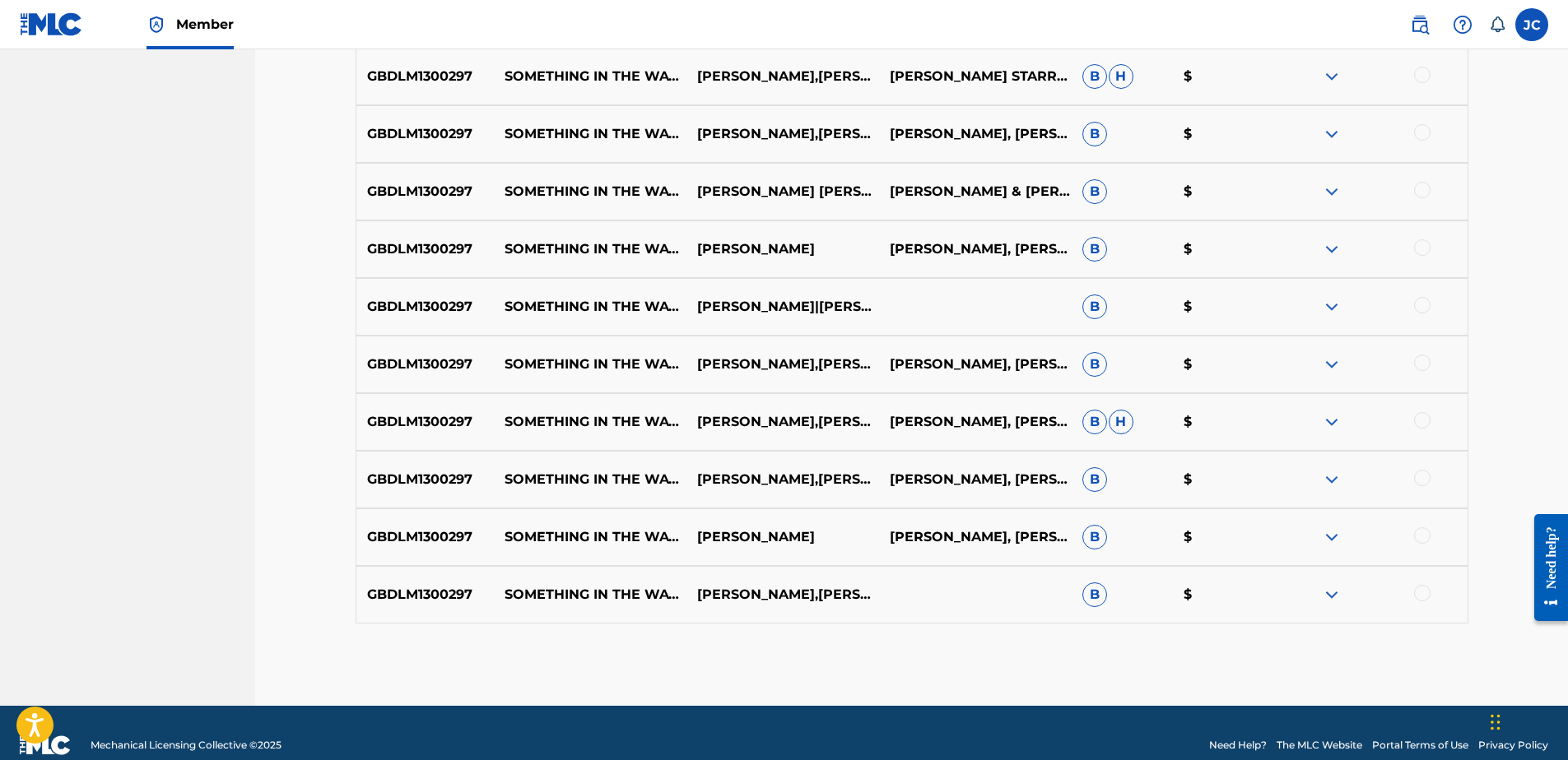
scroll to position [1014, 0]
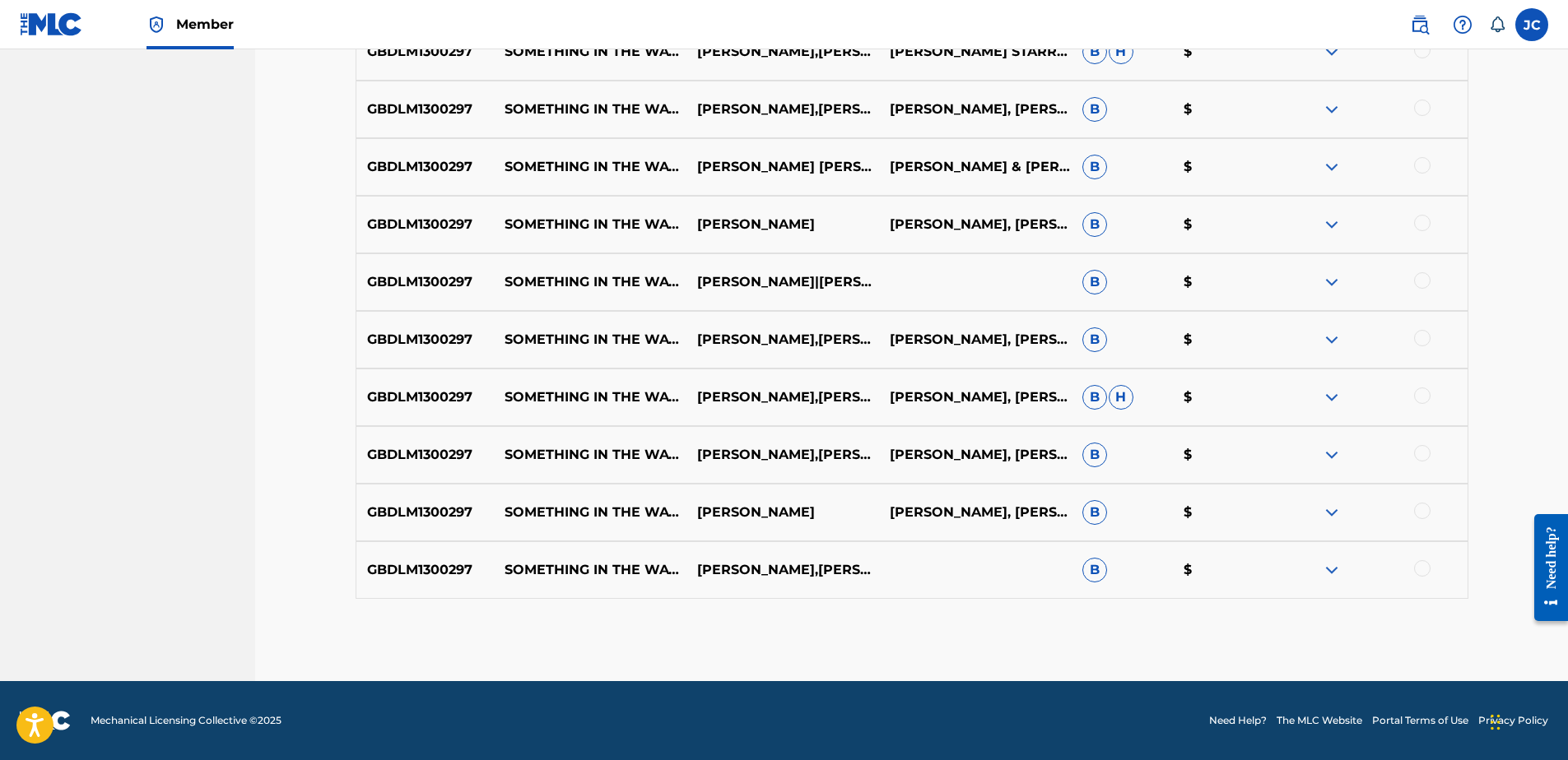
click at [1423, 570] on div at bounding box center [1422, 568] width 16 height 16
click at [1423, 518] on div at bounding box center [1422, 511] width 16 height 16
click at [1428, 452] on div at bounding box center [1422, 453] width 16 height 16
click at [1425, 388] on div at bounding box center [1422, 396] width 16 height 16
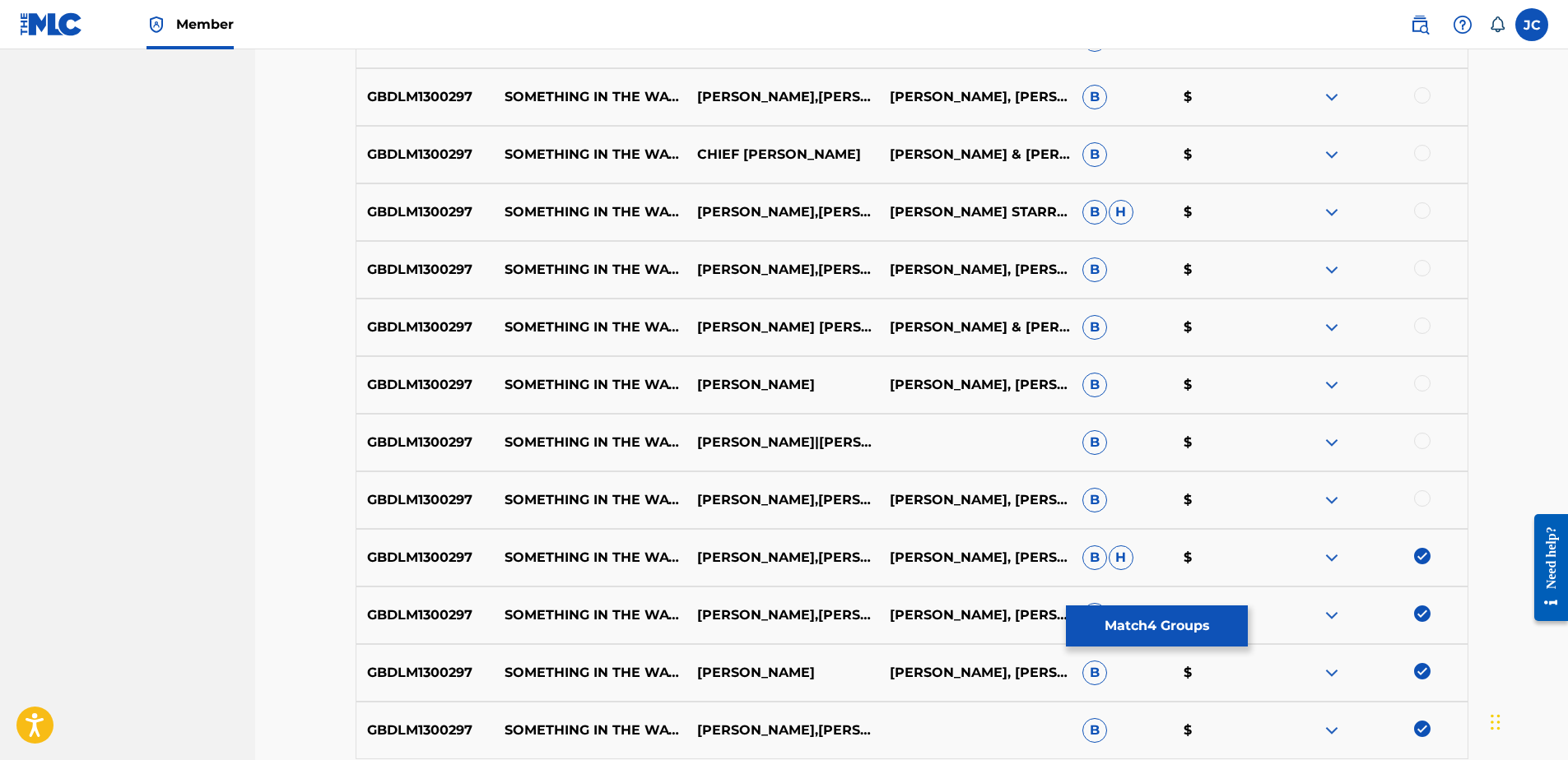
scroll to position [849, 0]
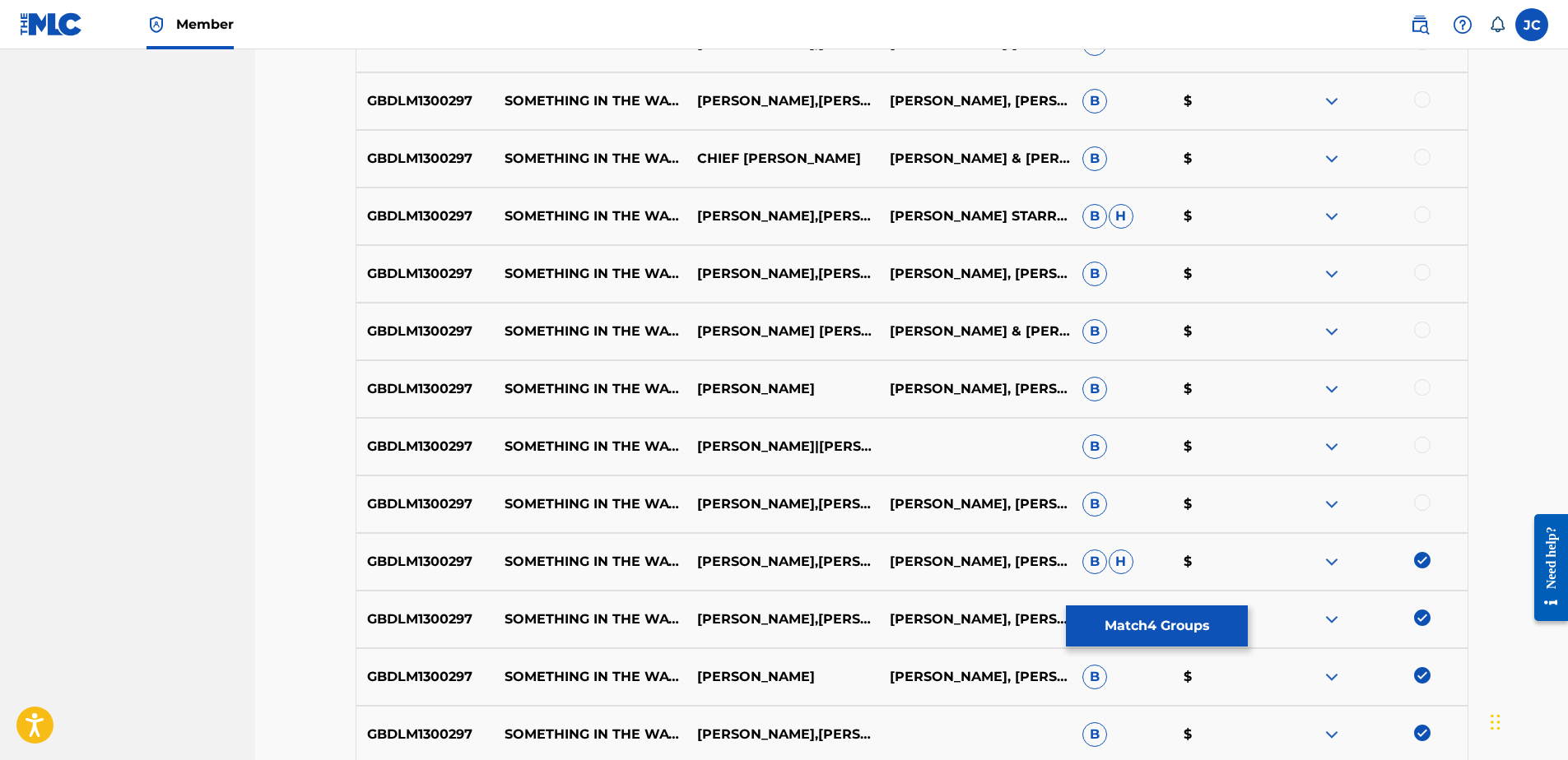
click at [1421, 509] on div at bounding box center [1422, 503] width 16 height 16
click at [1430, 447] on div at bounding box center [1422, 445] width 16 height 16
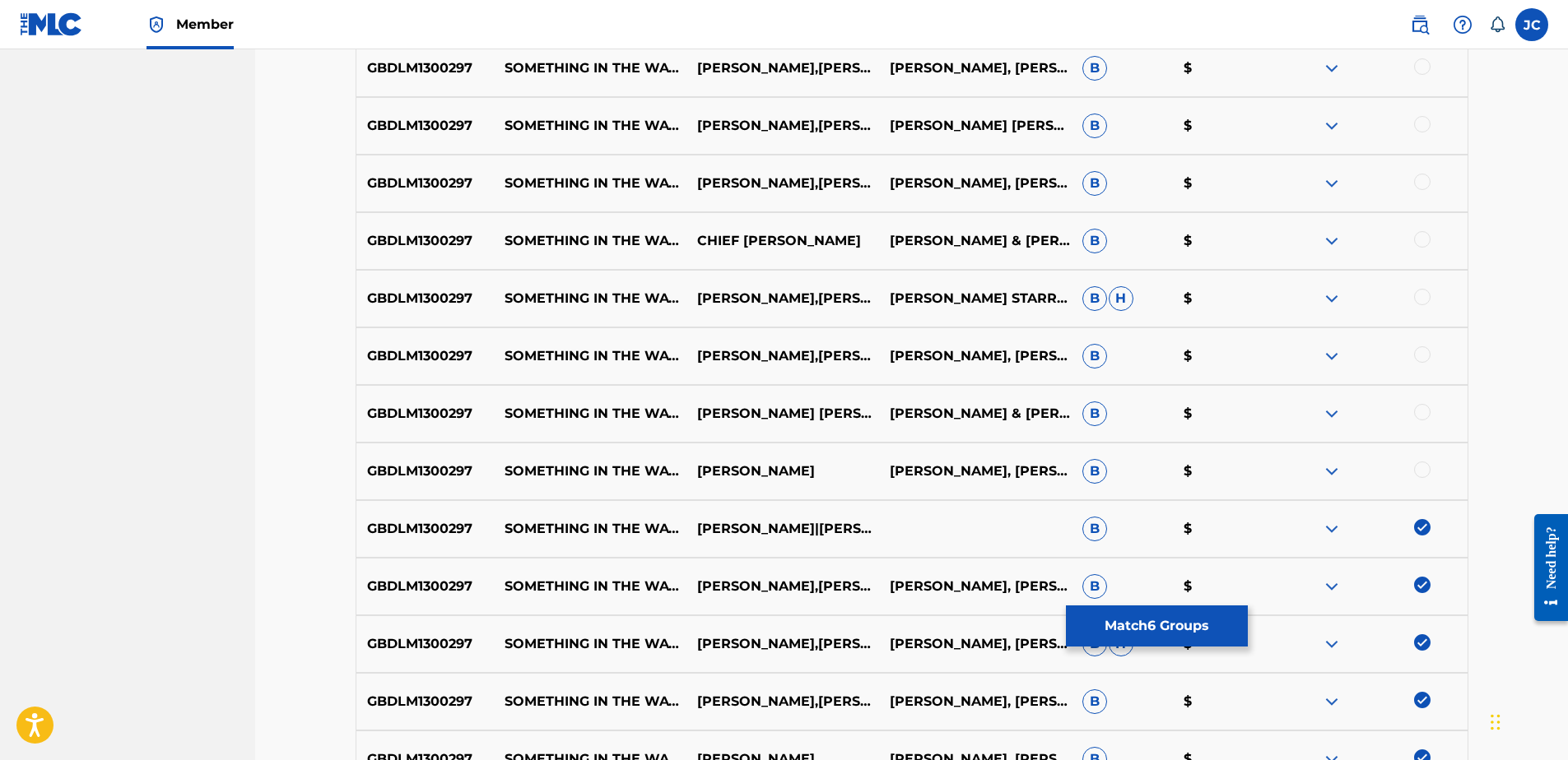
click at [1416, 476] on div at bounding box center [1422, 470] width 16 height 16
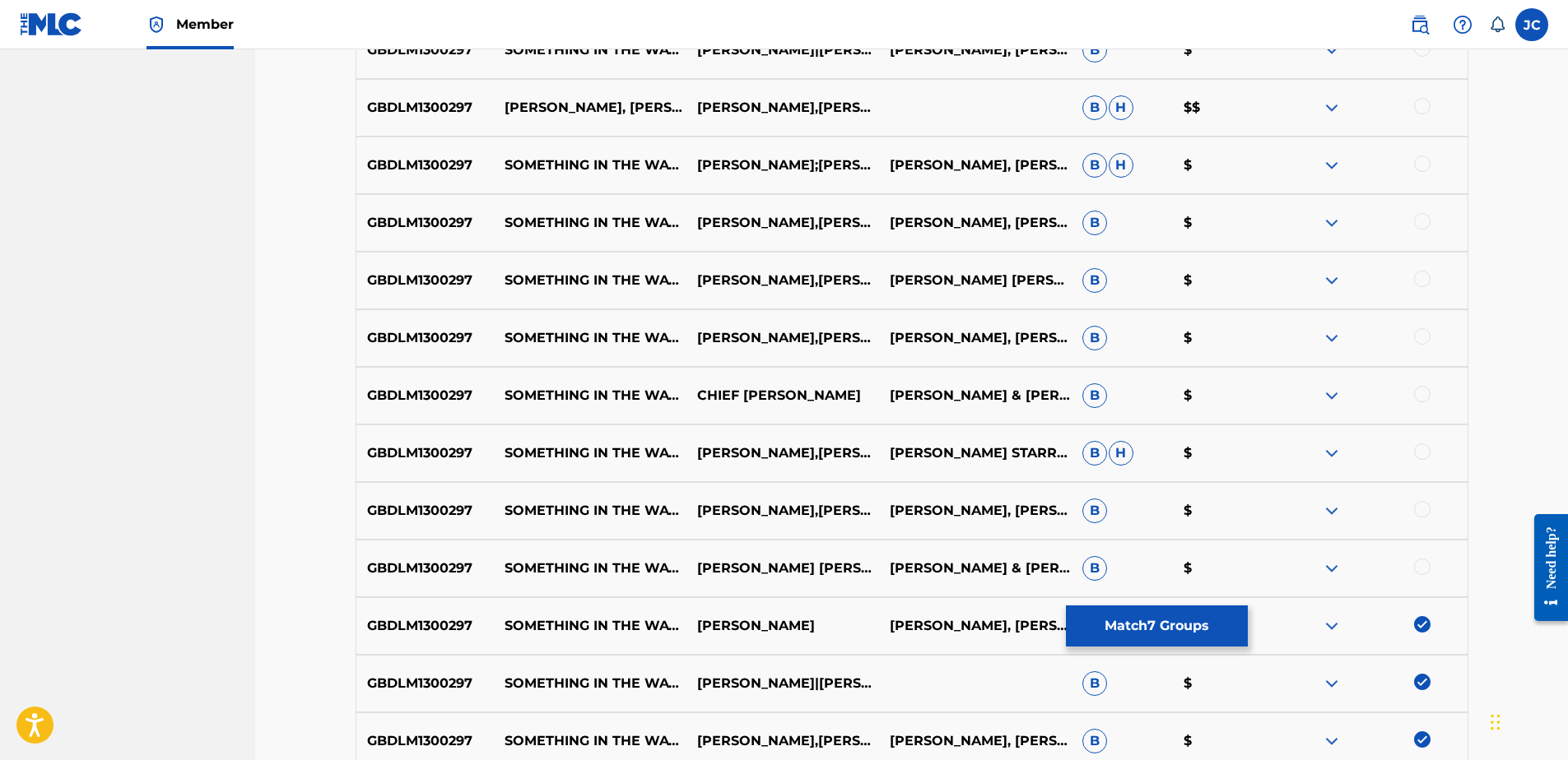
scroll to position [602, 0]
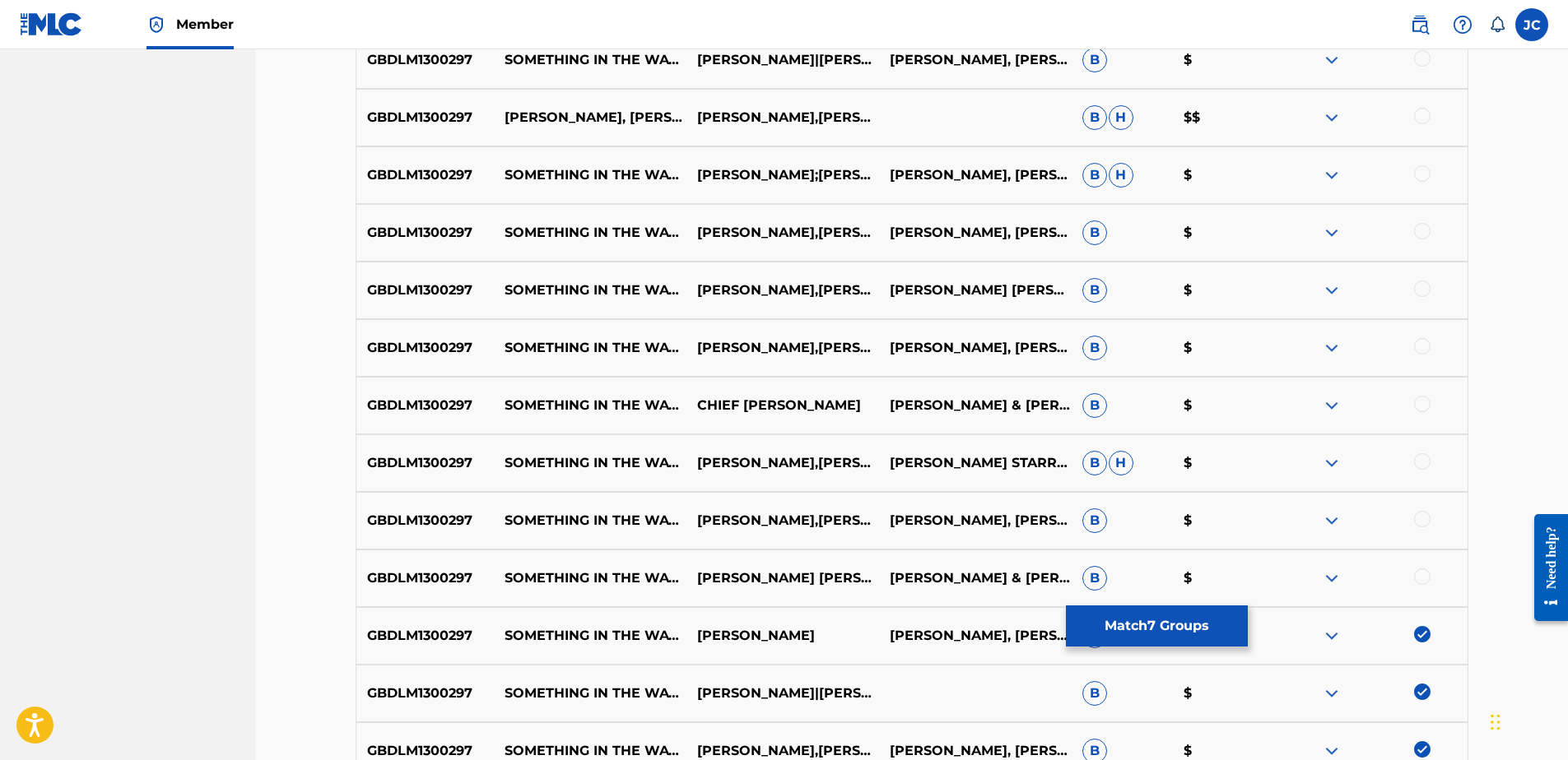
click at [1425, 574] on div at bounding box center [1422, 577] width 16 height 16
click at [1421, 522] on div at bounding box center [1422, 519] width 16 height 16
click at [1422, 460] on div at bounding box center [1422, 462] width 16 height 16
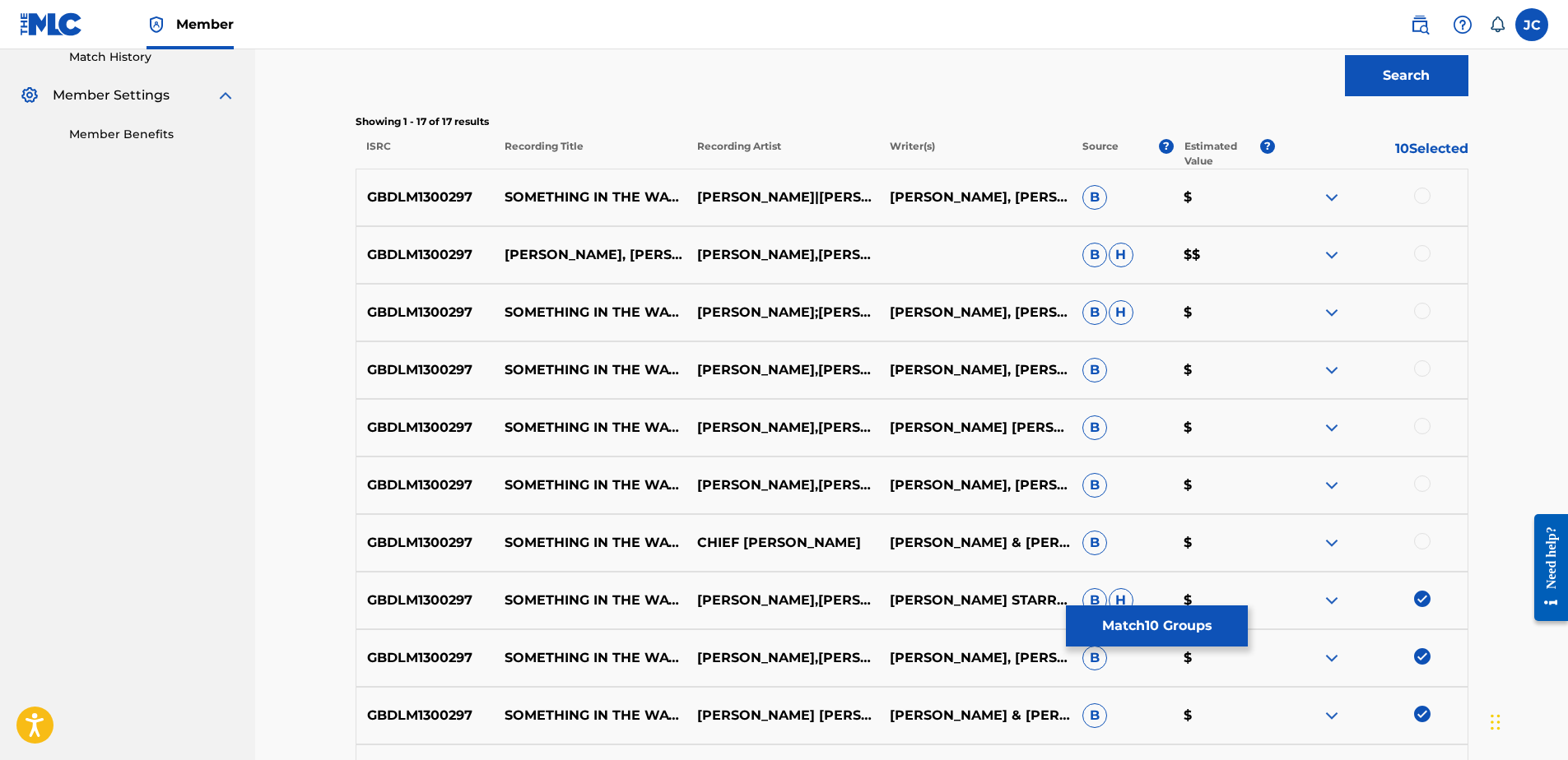
scroll to position [438, 0]
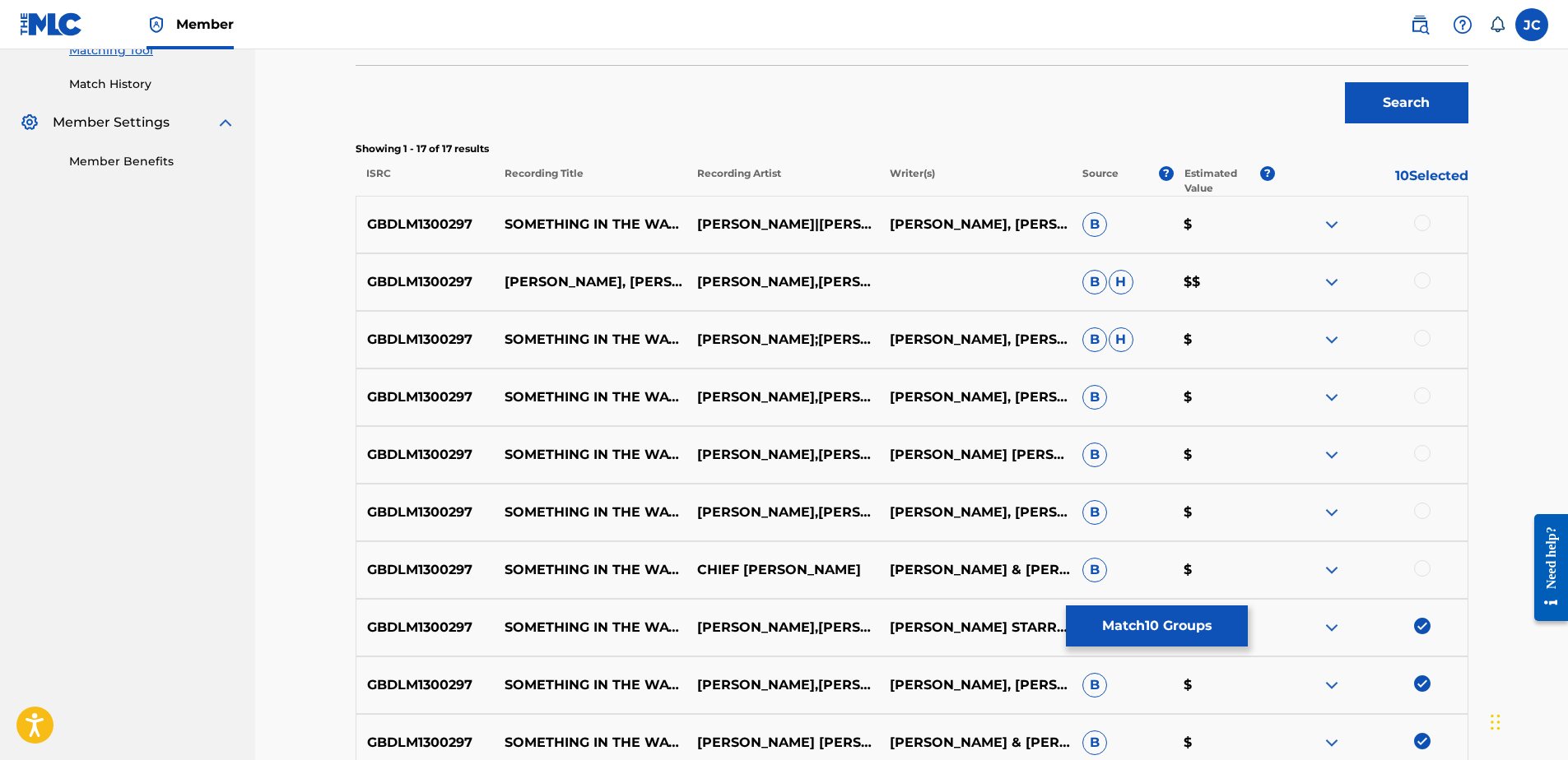
click at [1421, 569] on div at bounding box center [1422, 568] width 16 height 16
click at [1421, 508] on div at bounding box center [1422, 511] width 16 height 16
click at [1424, 453] on div at bounding box center [1422, 453] width 16 height 16
click at [1419, 396] on div at bounding box center [1422, 396] width 16 height 16
click at [1425, 342] on div at bounding box center [1422, 338] width 16 height 16
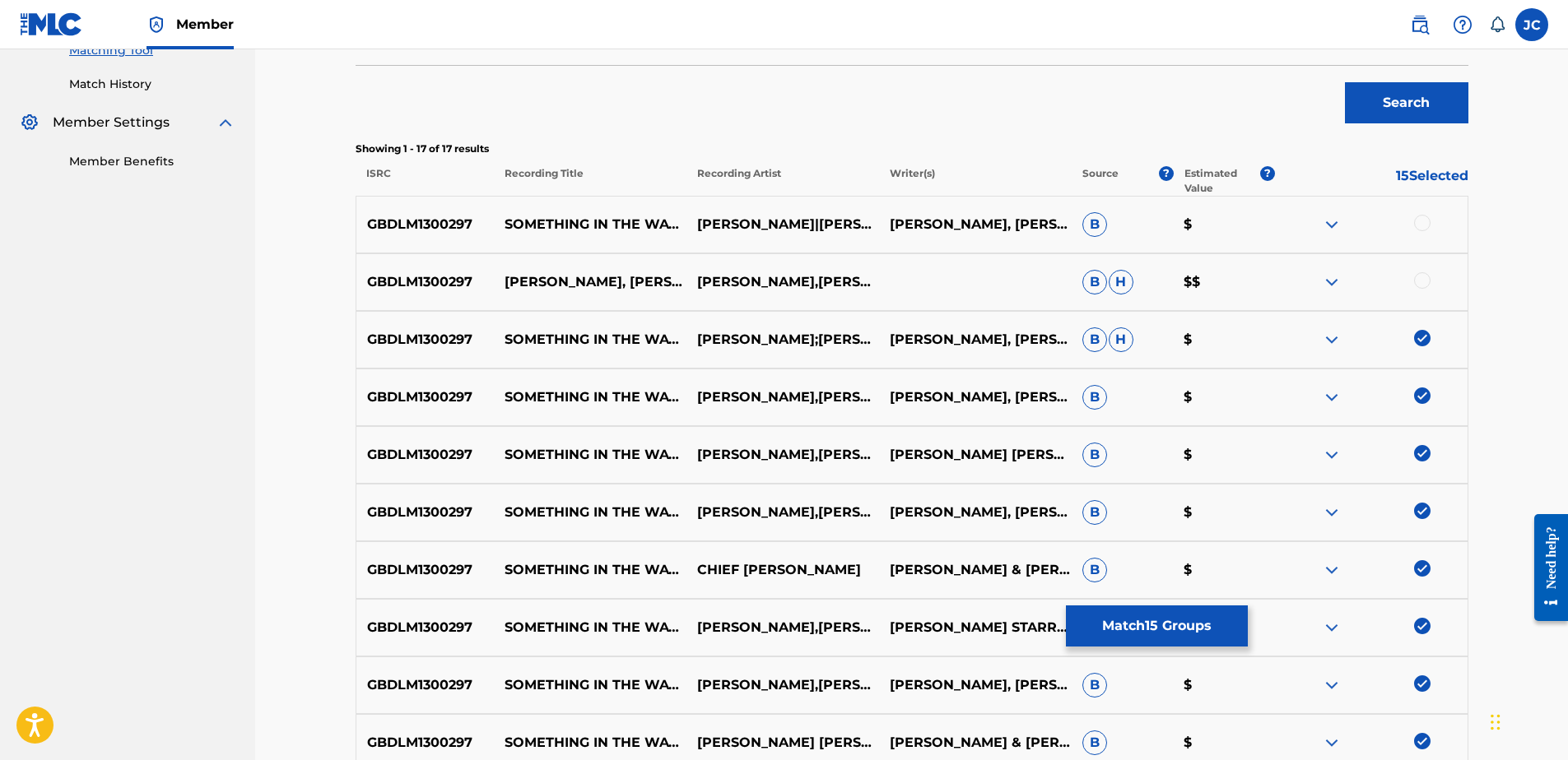
click at [1419, 280] on div at bounding box center [1422, 280] width 16 height 16
click at [1425, 215] on div at bounding box center [1422, 222] width 16 height 16
click at [1163, 617] on button "Match 17 Groups" at bounding box center [1157, 626] width 182 height 41
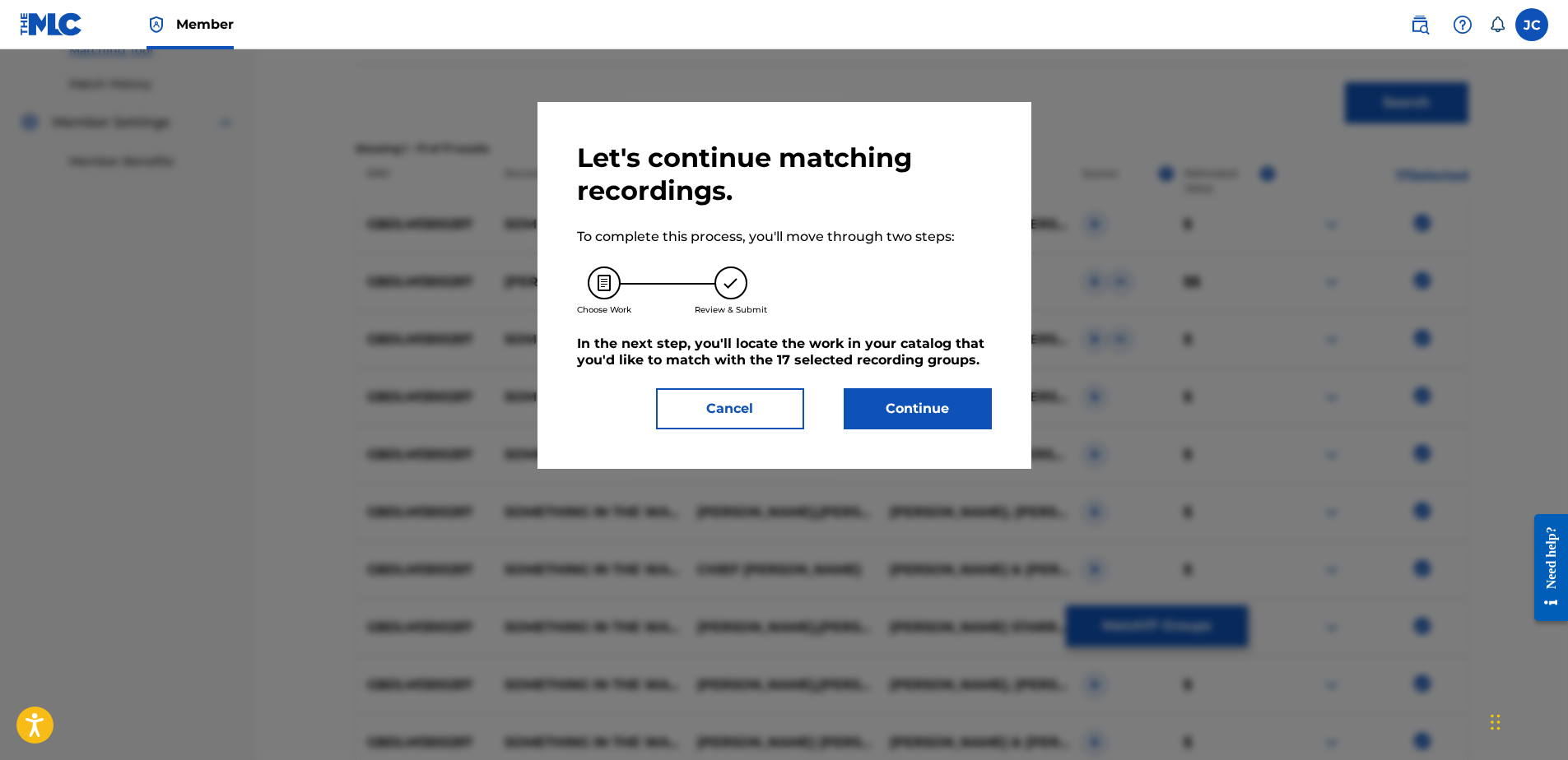
click at [957, 418] on button "Continue" at bounding box center [918, 409] width 148 height 41
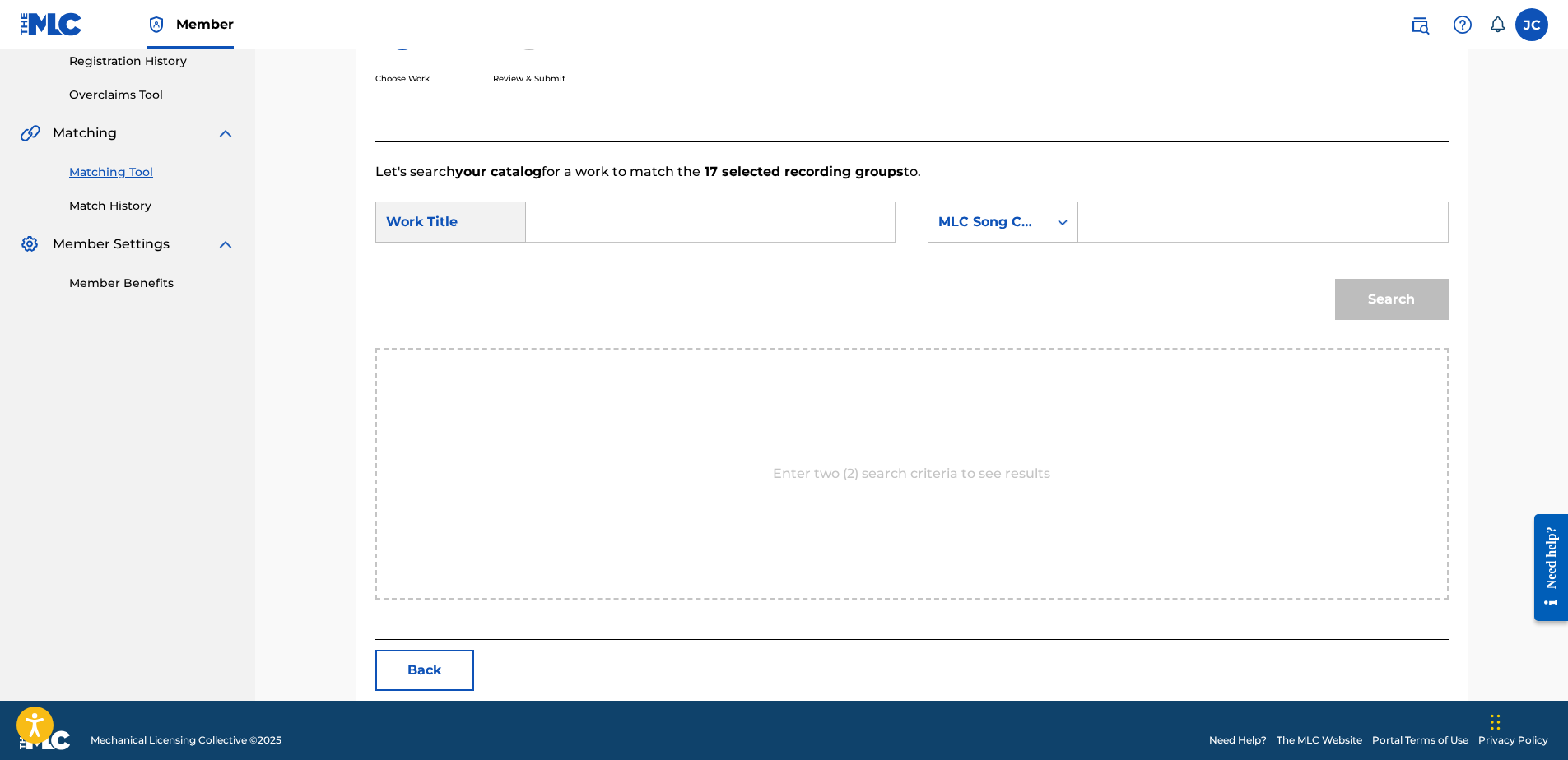
scroll to position [336, 0]
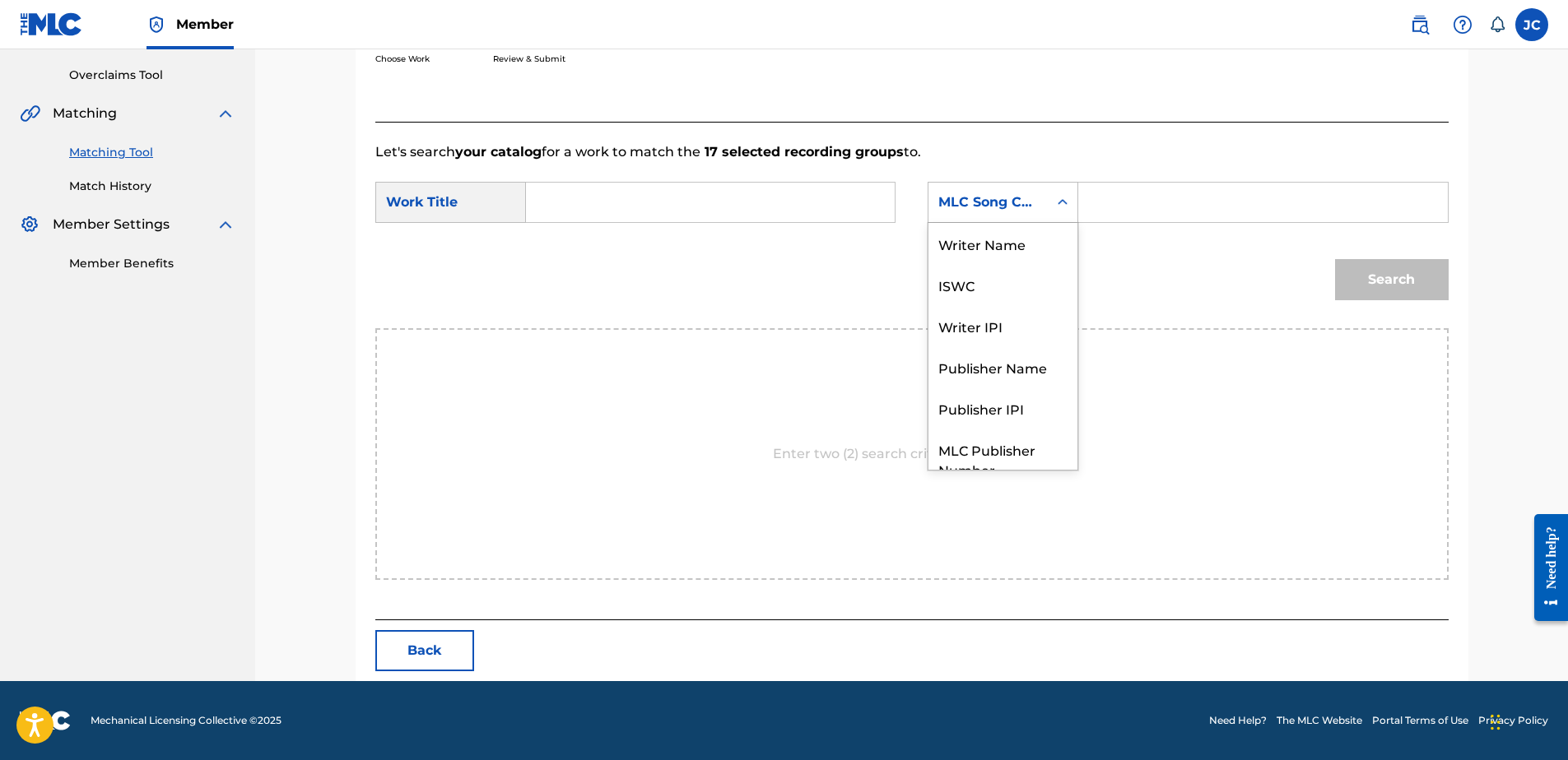
click at [1030, 205] on div "MLC Song Code" at bounding box center [987, 203] width 99 height 20
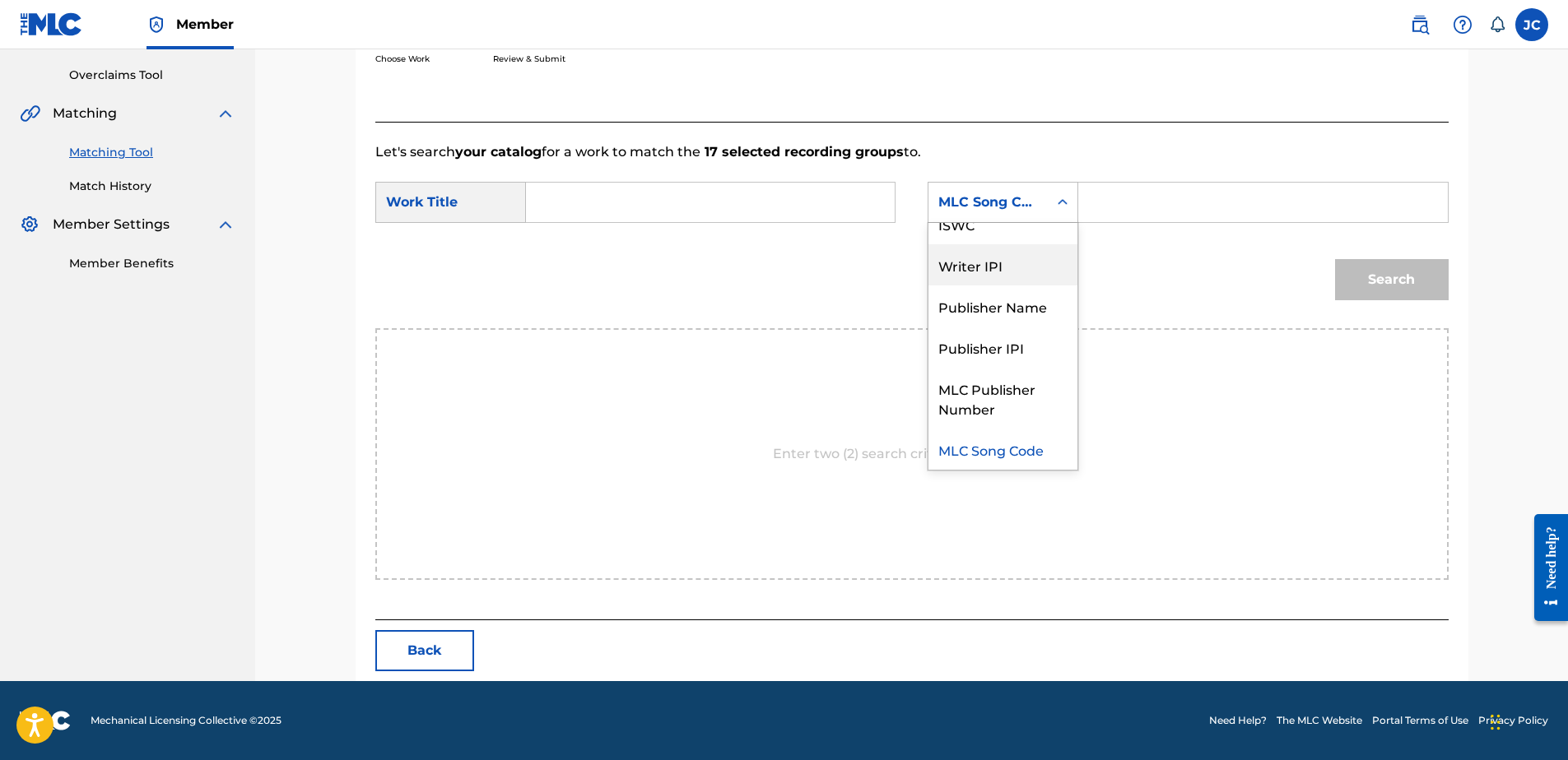
scroll to position [0, 0]
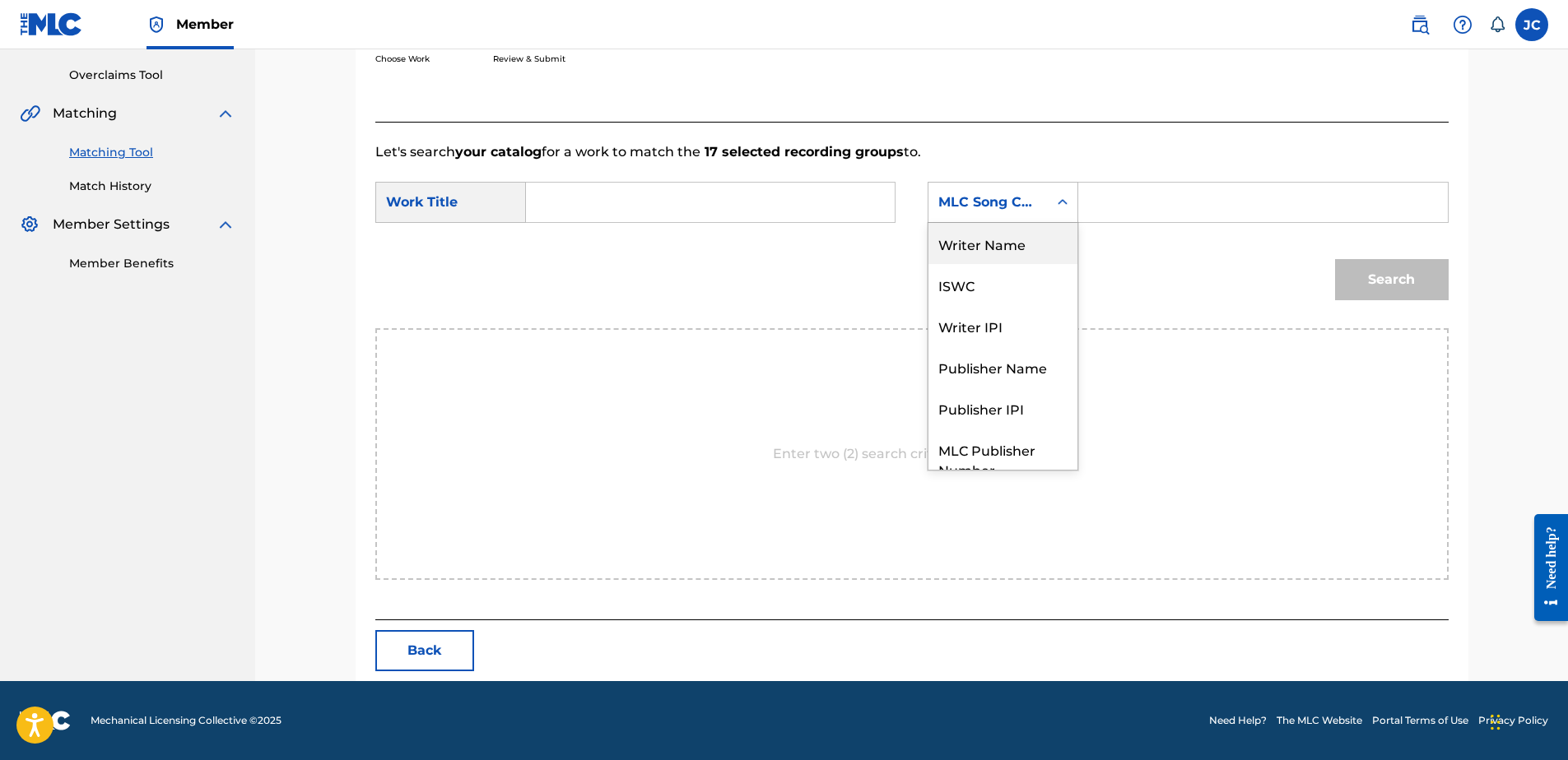
click at [995, 248] on div "Writer Name" at bounding box center [1002, 244] width 149 height 41
click at [776, 215] on input "Search Form" at bounding box center [709, 203] width 340 height 39
paste input "Something In The Water"
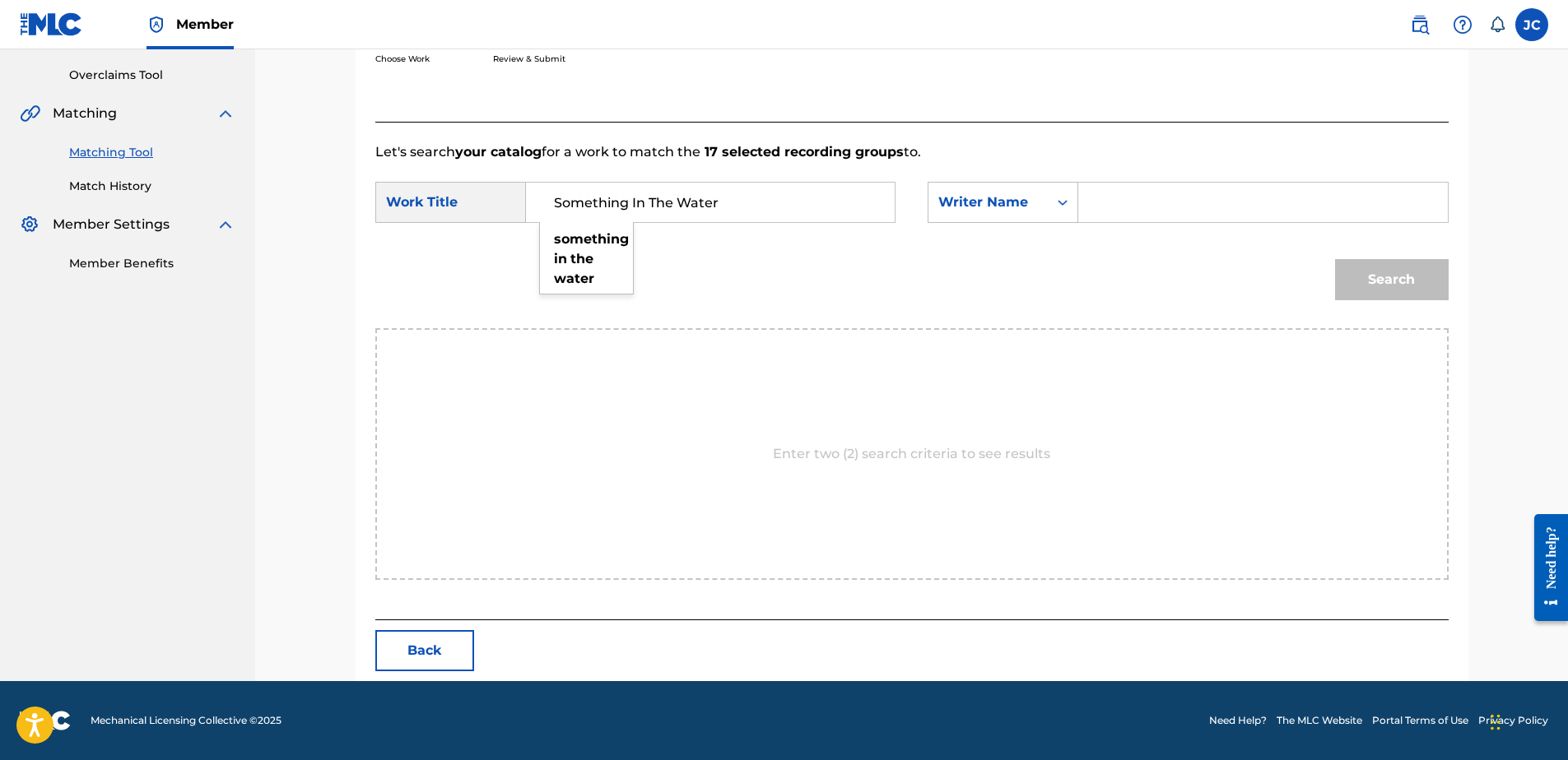
type input "Something In The Water"
click at [1164, 195] on input "Search Form" at bounding box center [1262, 203] width 340 height 39
type input "GRAHAM"
click at [1335, 259] on button "Search" at bounding box center [1391, 280] width 113 height 41
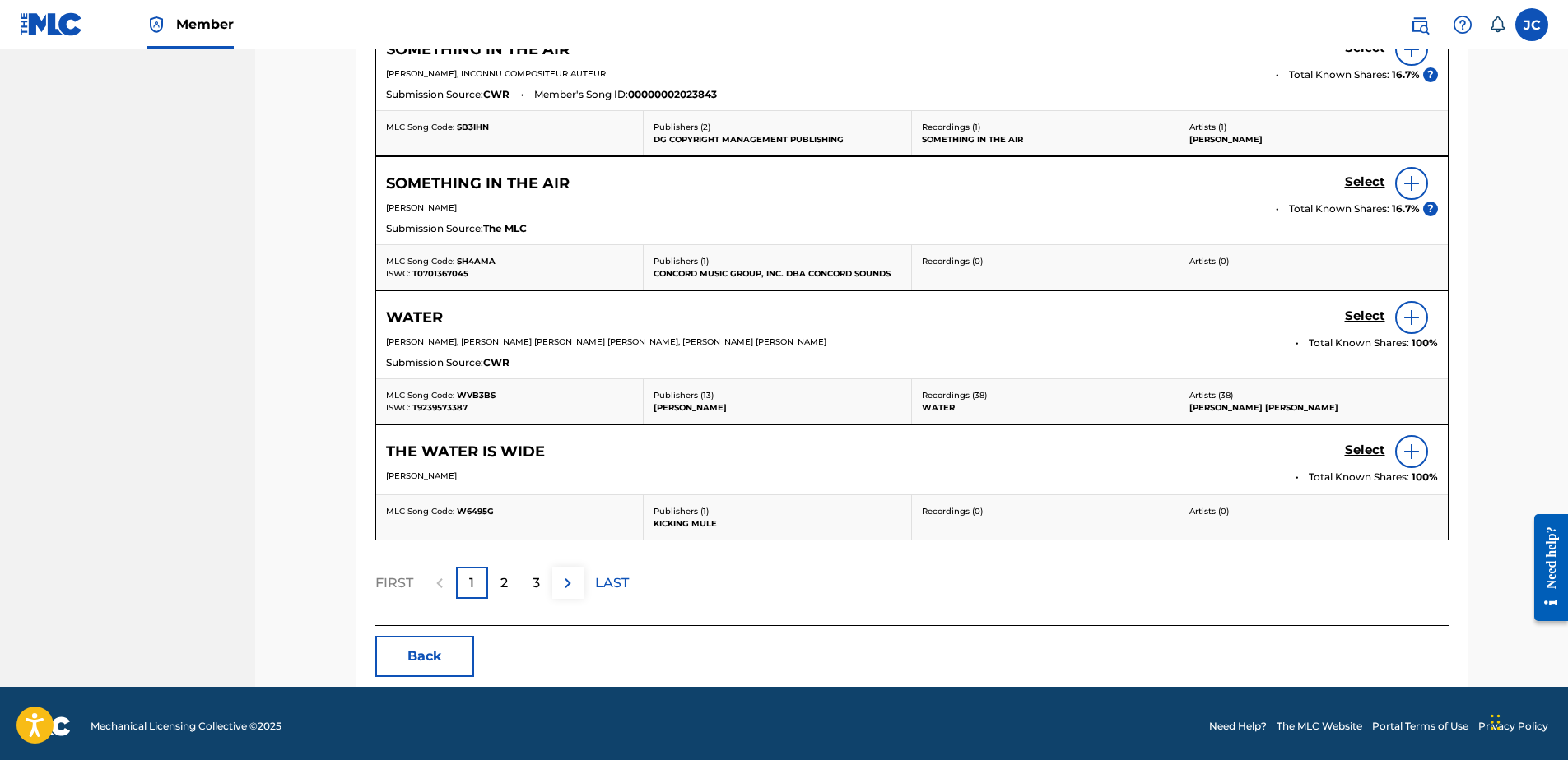
scroll to position [788, 0]
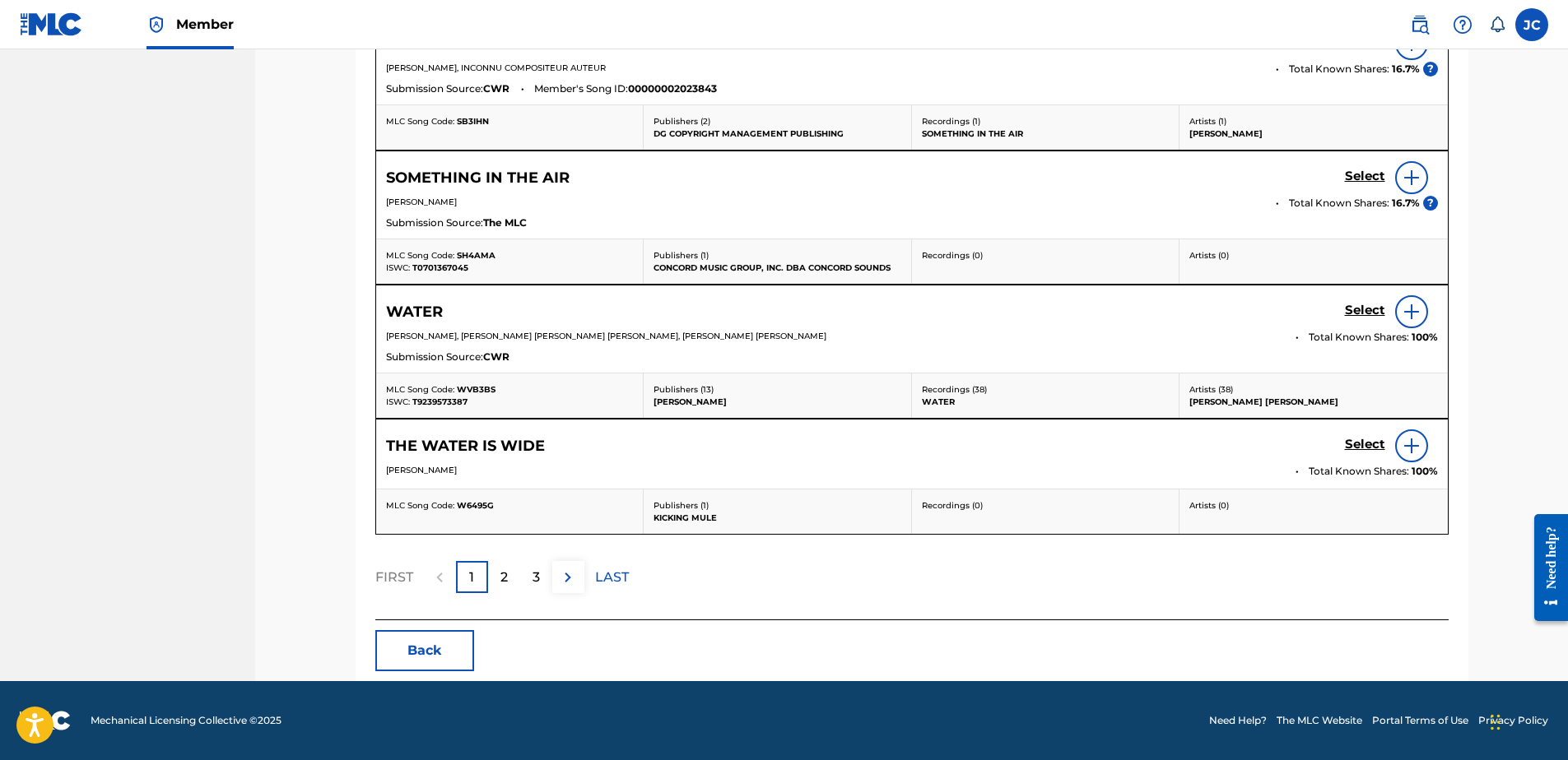
click at [423, 654] on button "Back" at bounding box center [424, 651] width 99 height 41
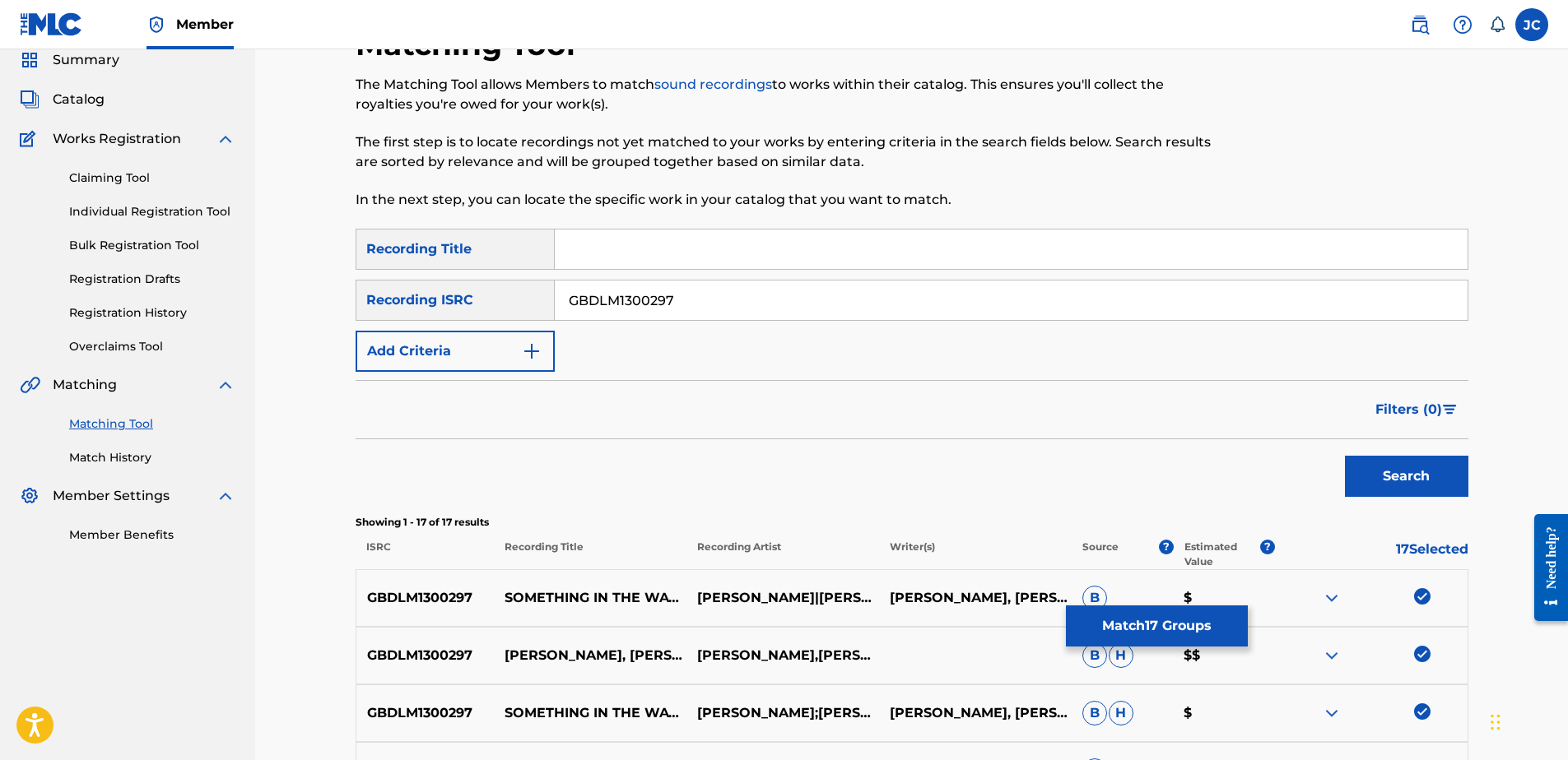
scroll to position [0, 0]
